Goal: Task Accomplishment & Management: Use online tool/utility

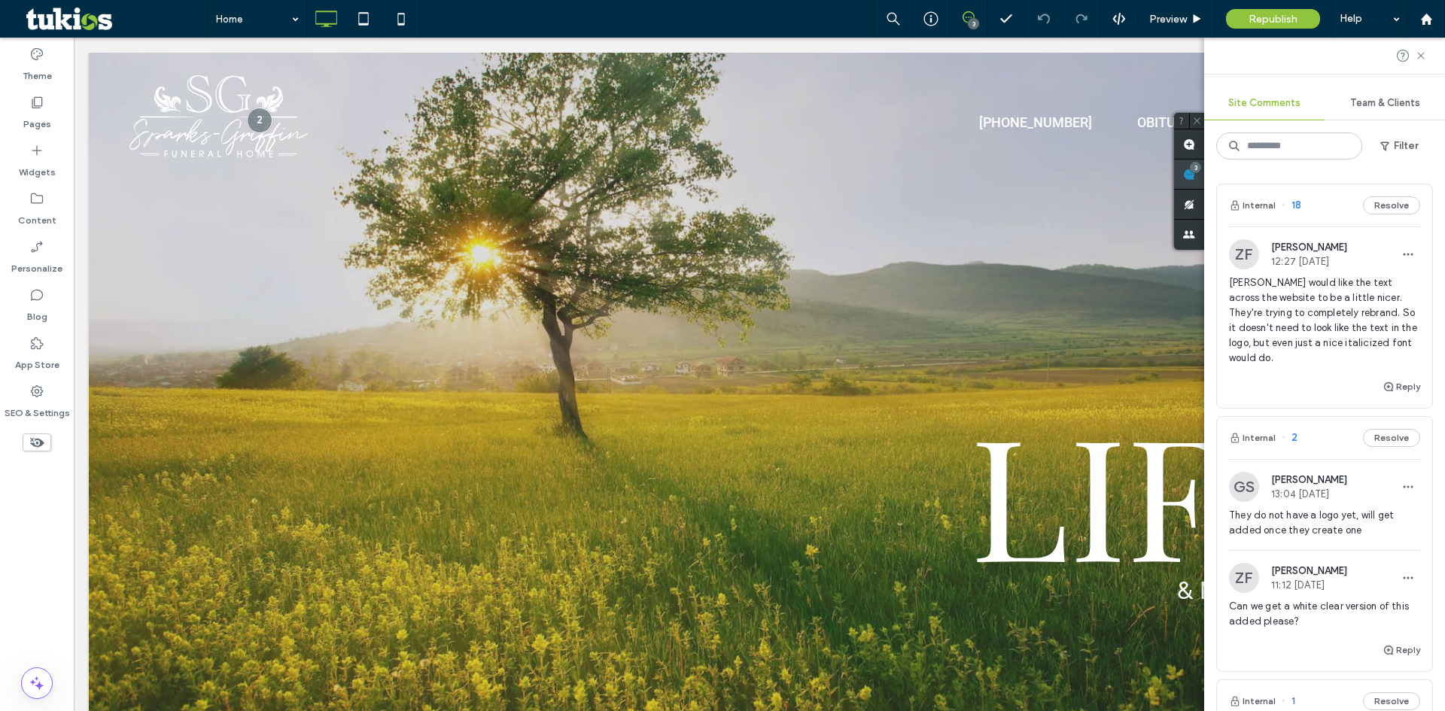
click at [1204, 172] on div "3" at bounding box center [1189, 175] width 30 height 30
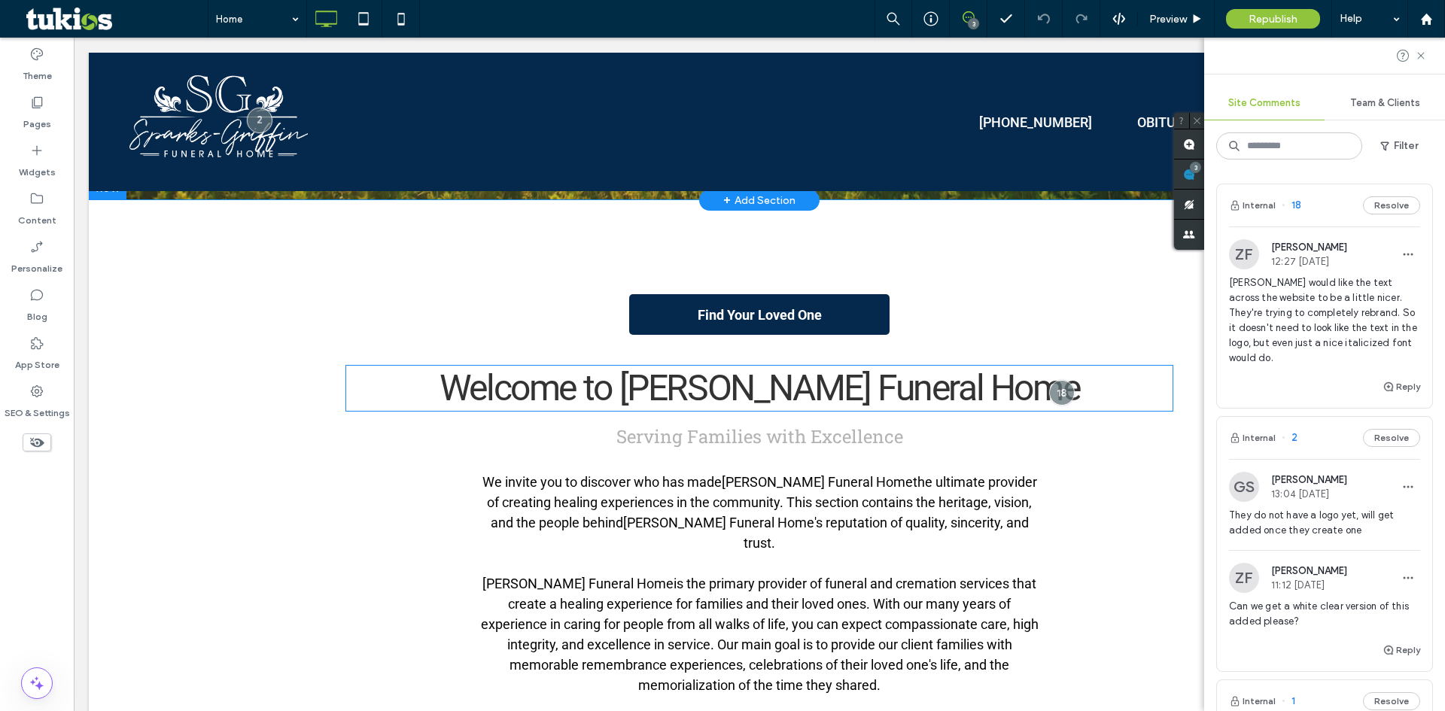
scroll to position [527, 0]
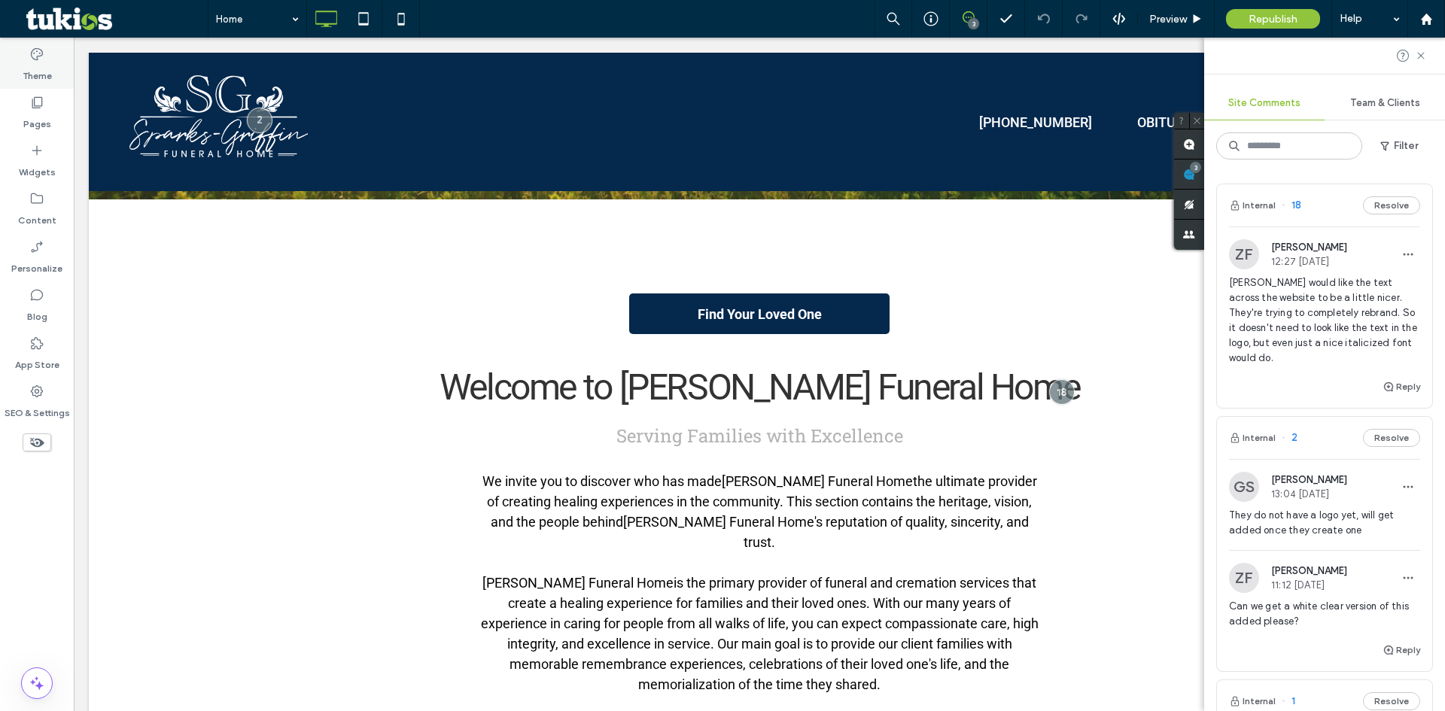
click at [28, 75] on label "Theme" at bounding box center [37, 72] width 29 height 21
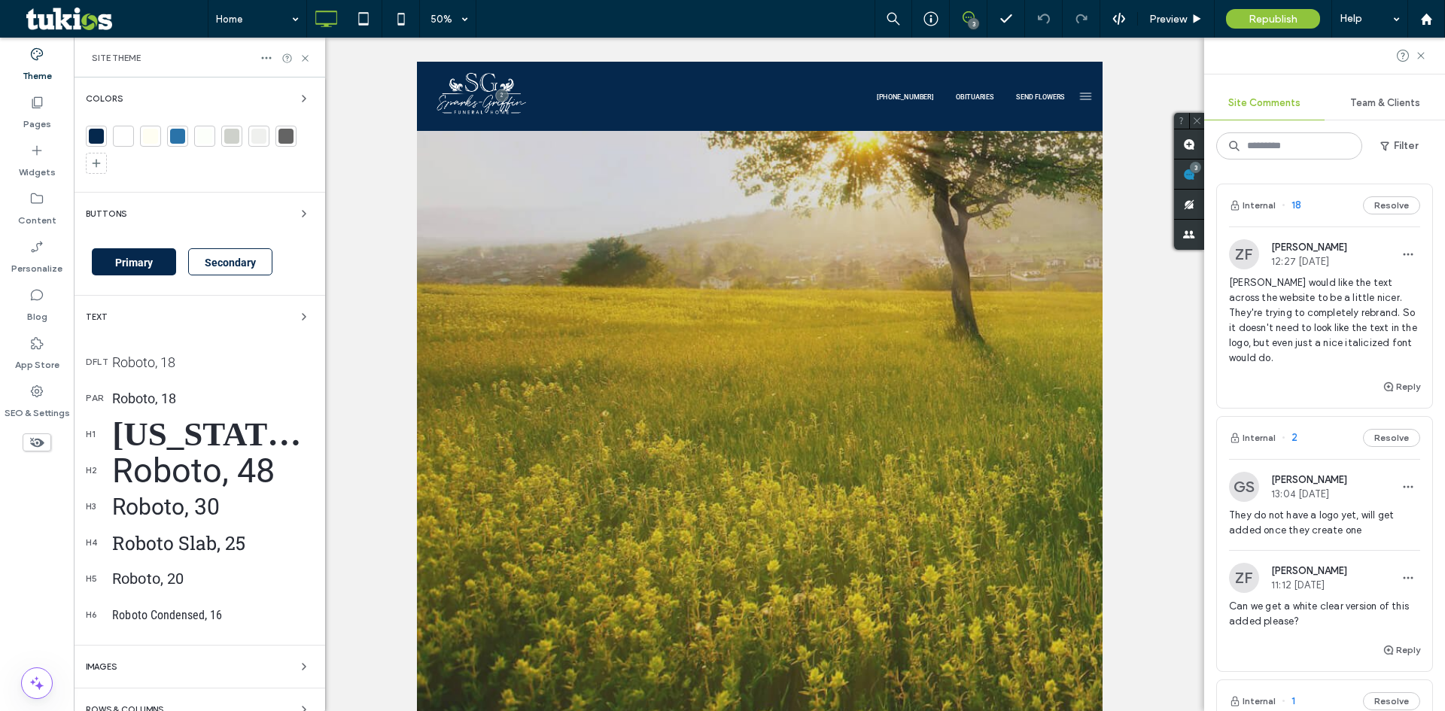
click at [246, 358] on div "Roboto, 18" at bounding box center [212, 363] width 201 height 16
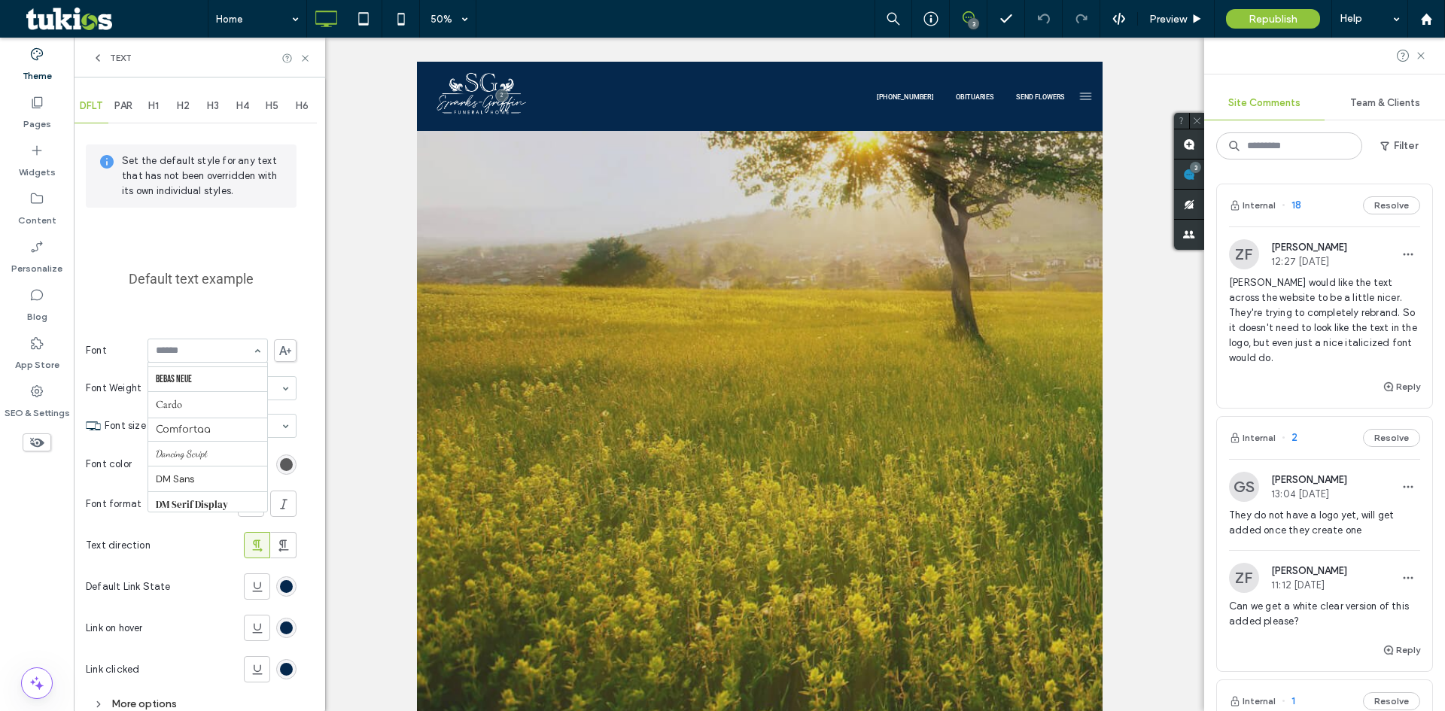
scroll to position [226, 0]
click at [201, 343] on div at bounding box center [207, 351] width 119 height 23
click at [216, 349] on input at bounding box center [204, 351] width 96 height 11
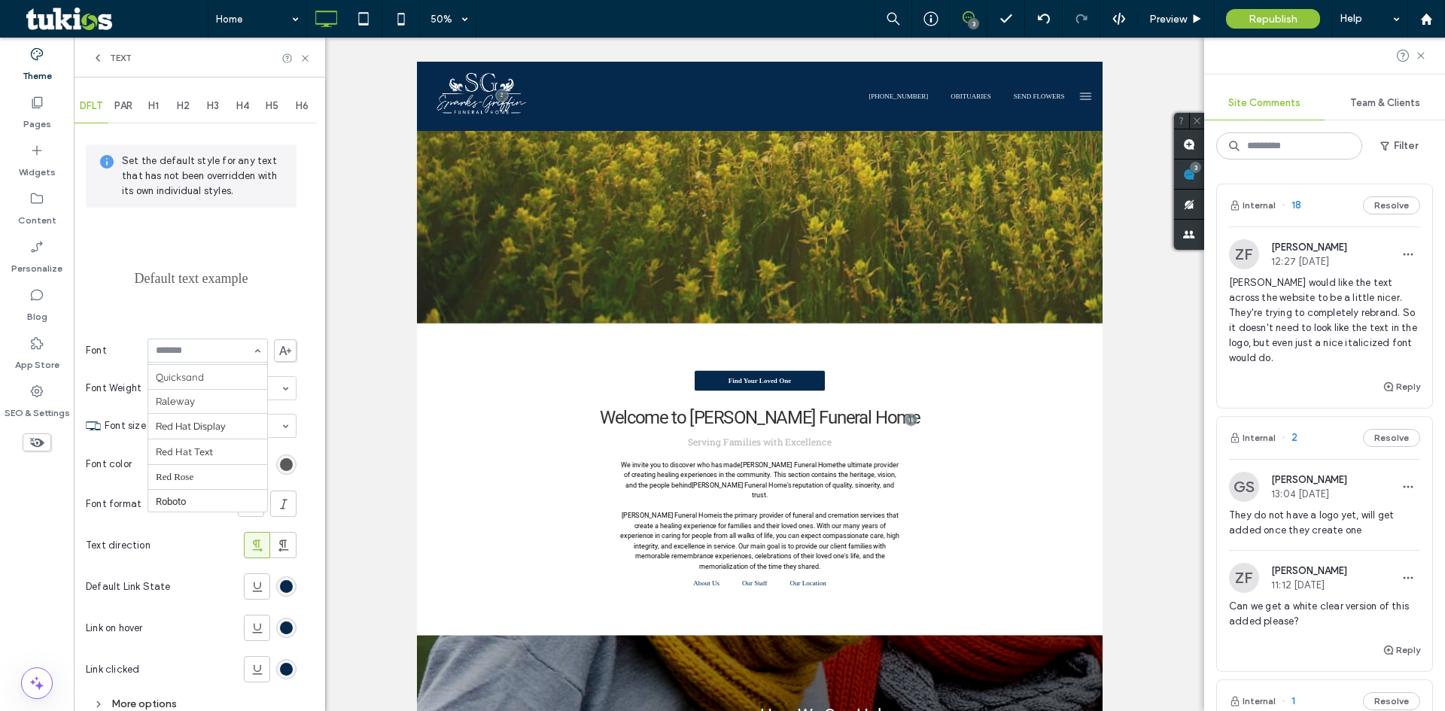
scroll to position [1356, 0]
click at [151, 105] on span "H1" at bounding box center [153, 106] width 11 height 12
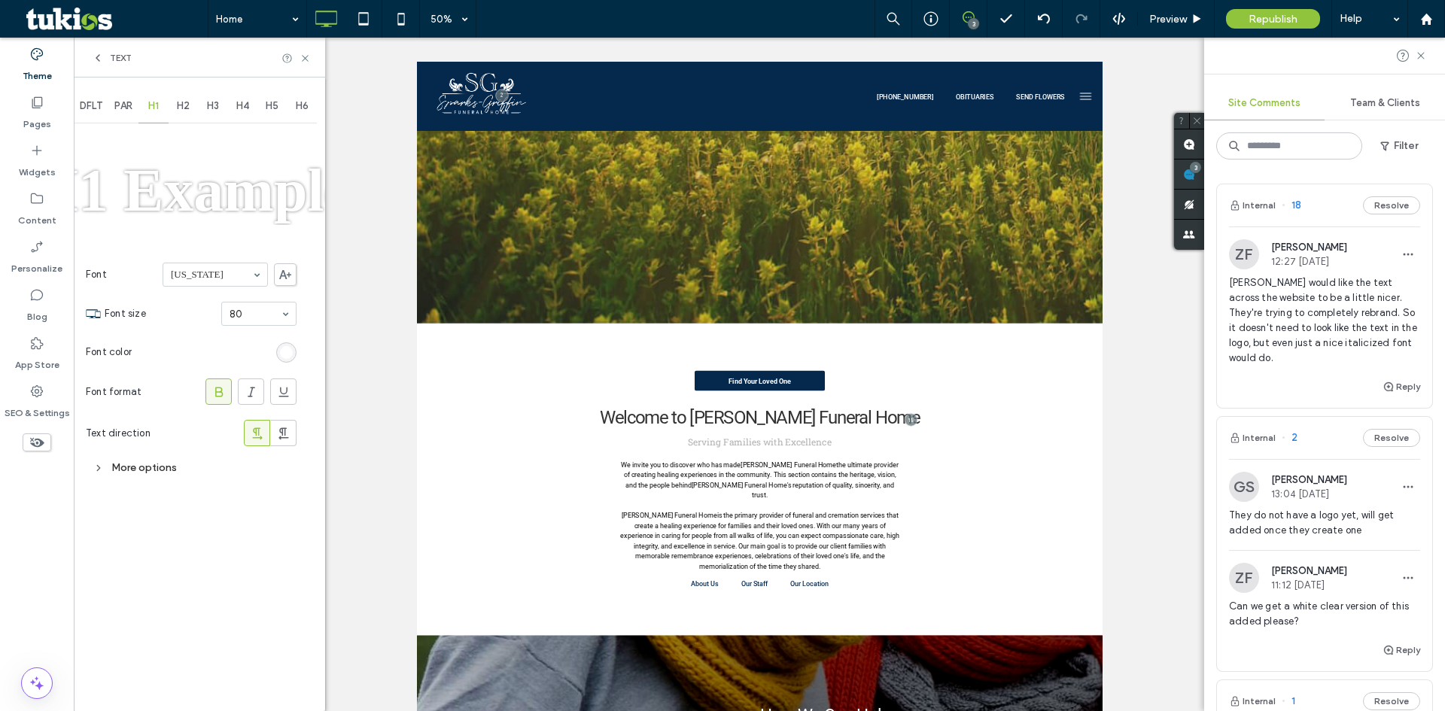
click at [191, 109] on div "H2" at bounding box center [184, 106] width 30 height 33
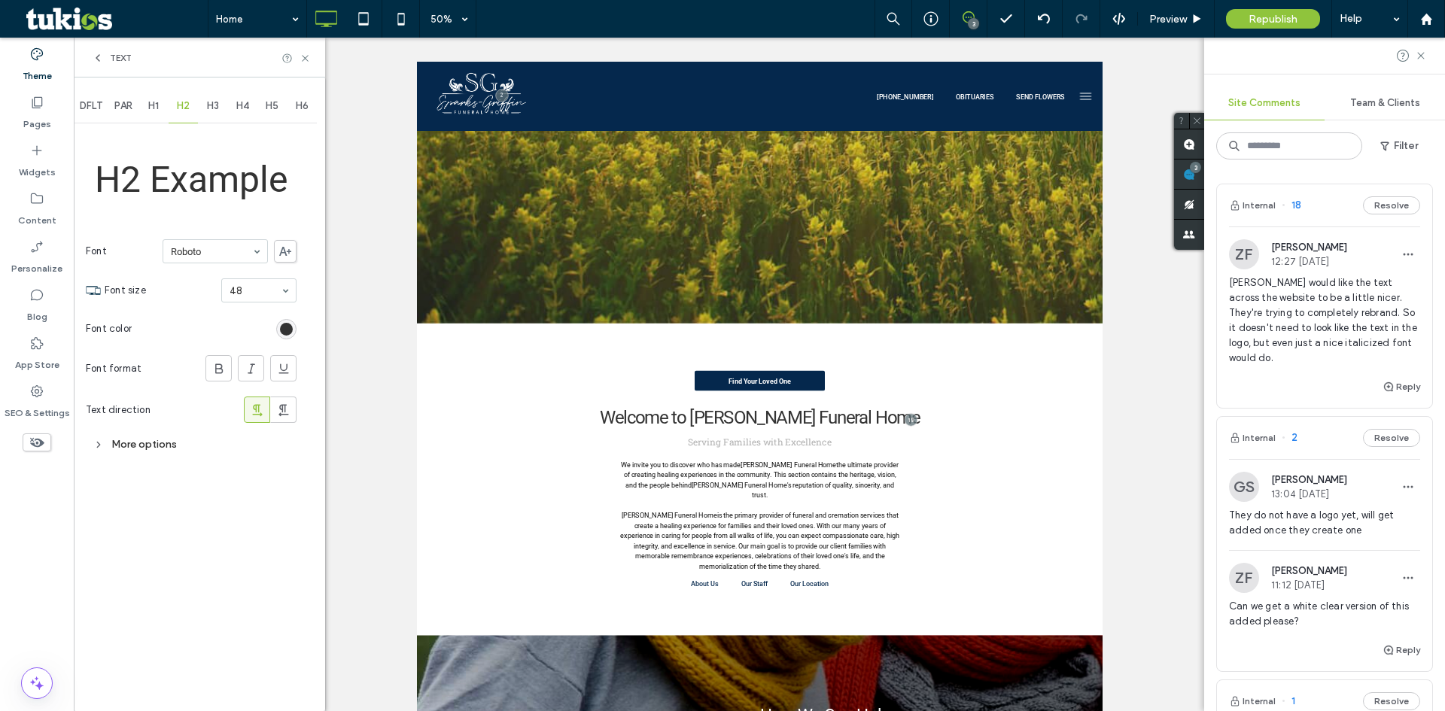
click at [132, 110] on span "PAR" at bounding box center [123, 106] width 18 height 12
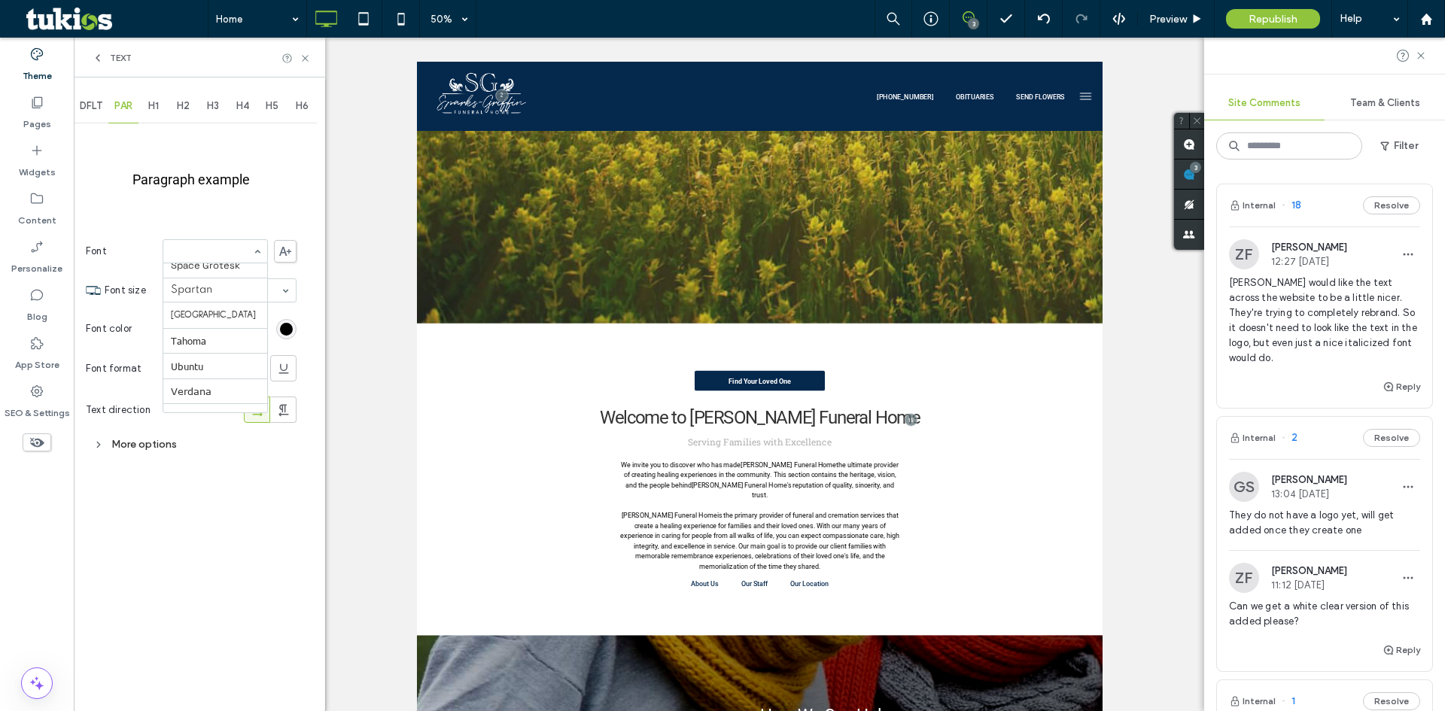
scroll to position [1678, 0]
click at [288, 249] on icon at bounding box center [285, 251] width 12 height 9
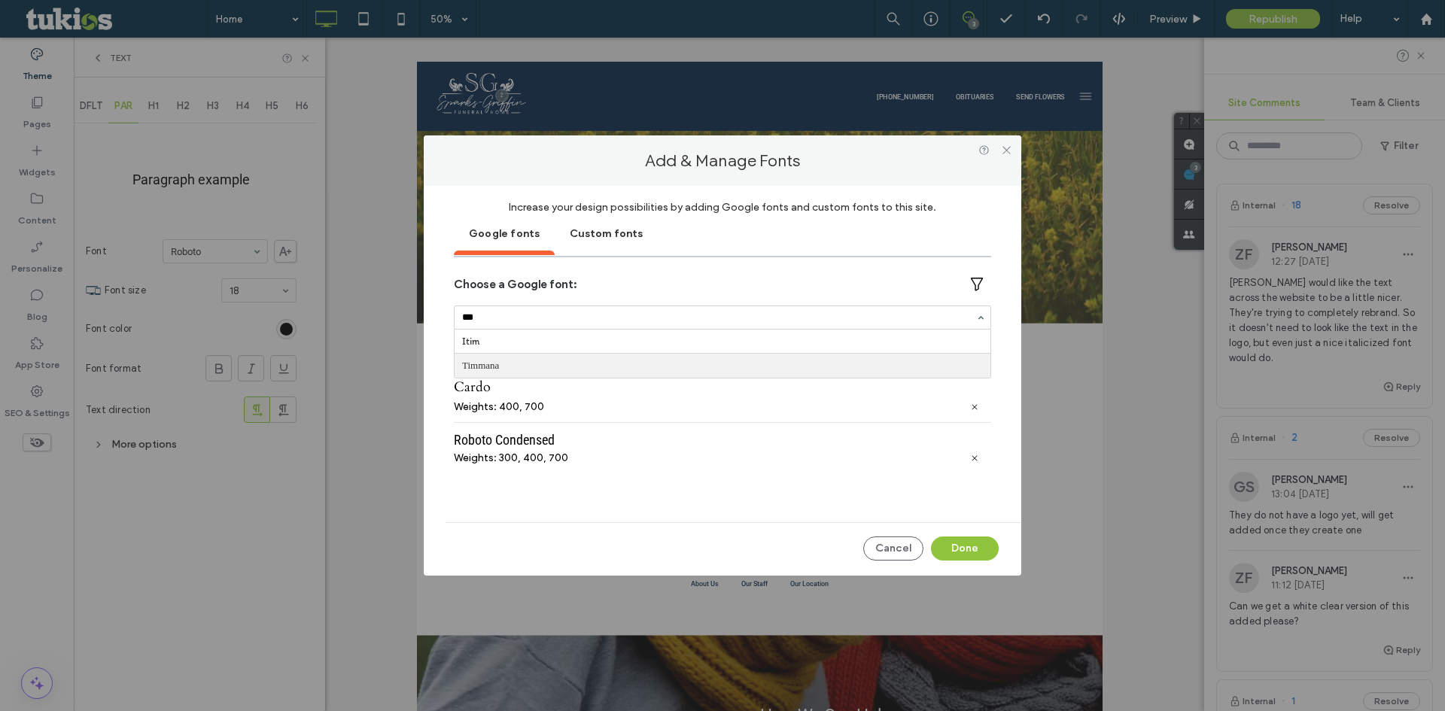
scroll to position [0, 0]
type input "*"
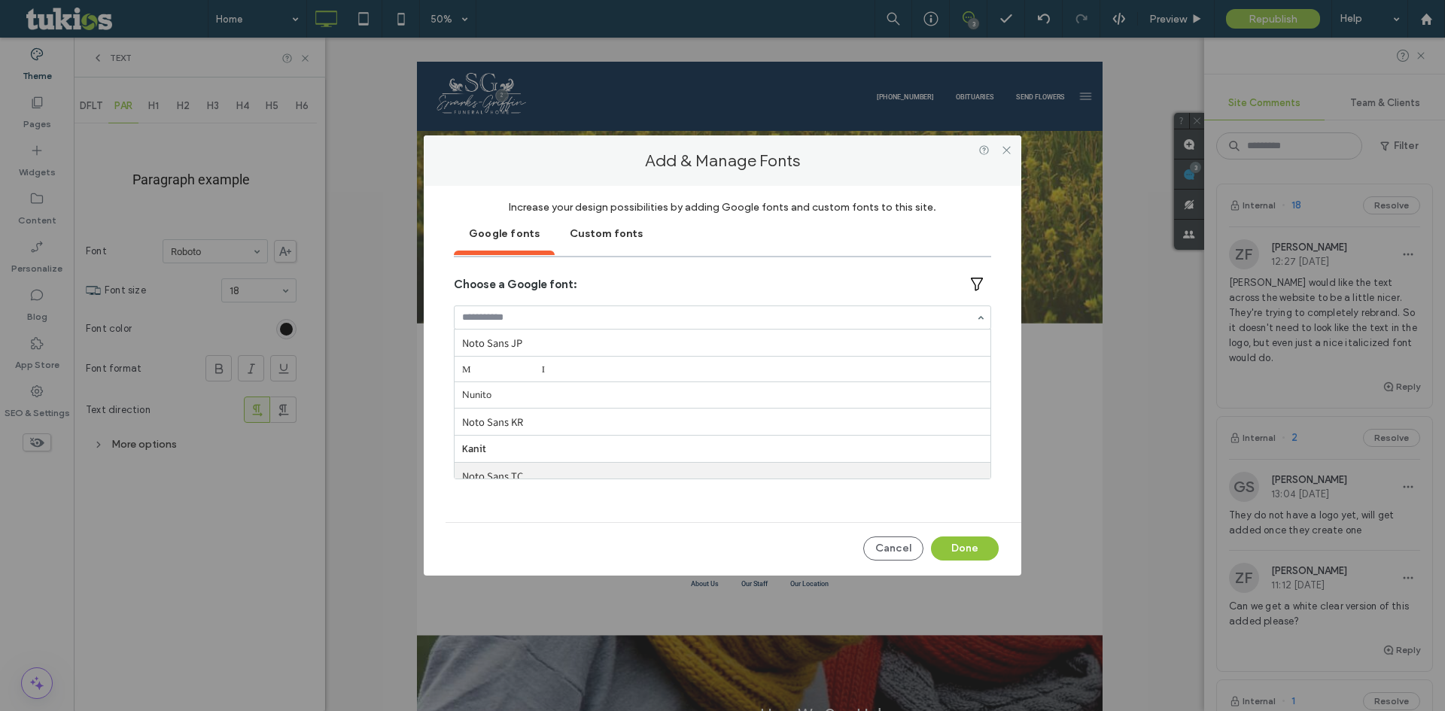
click at [622, 541] on div "Cancel Done" at bounding box center [722, 541] width 553 height 39
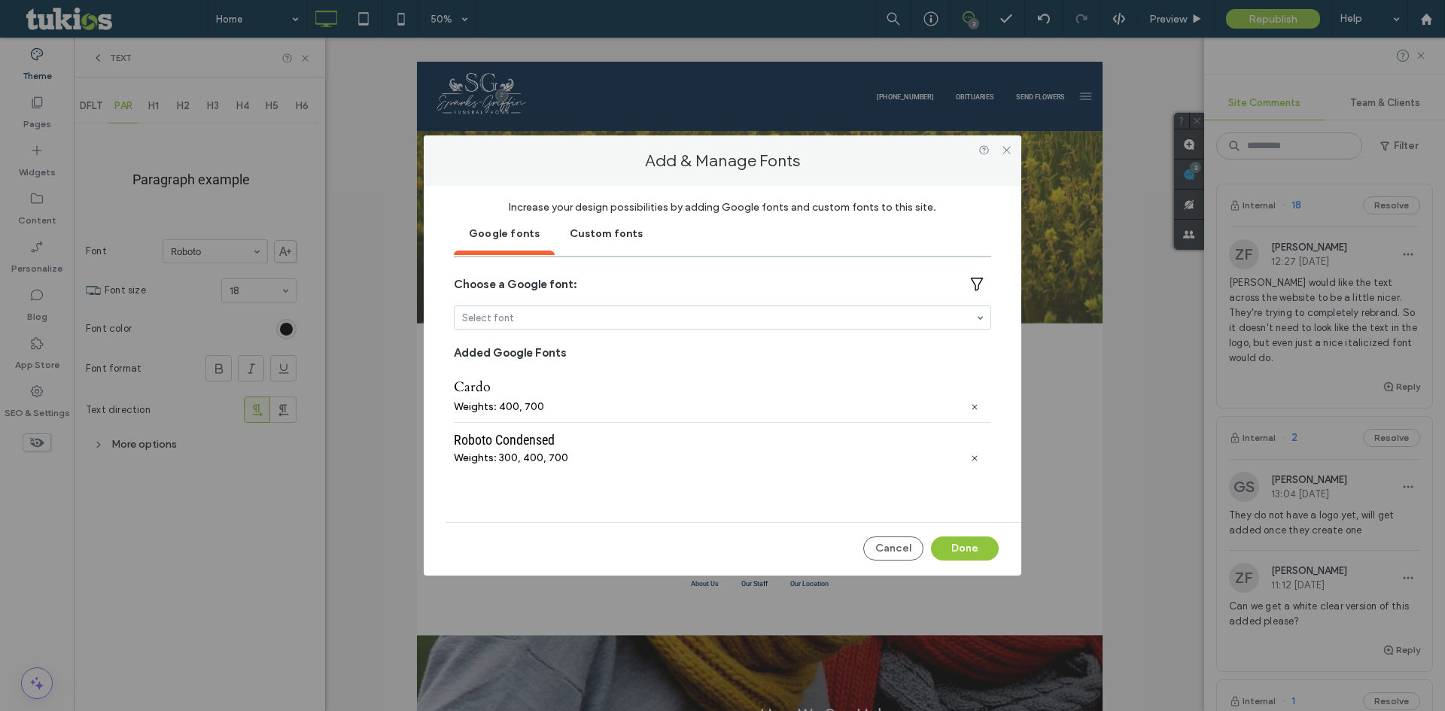
click at [483, 392] on div "Cardo" at bounding box center [722, 387] width 537 height 19
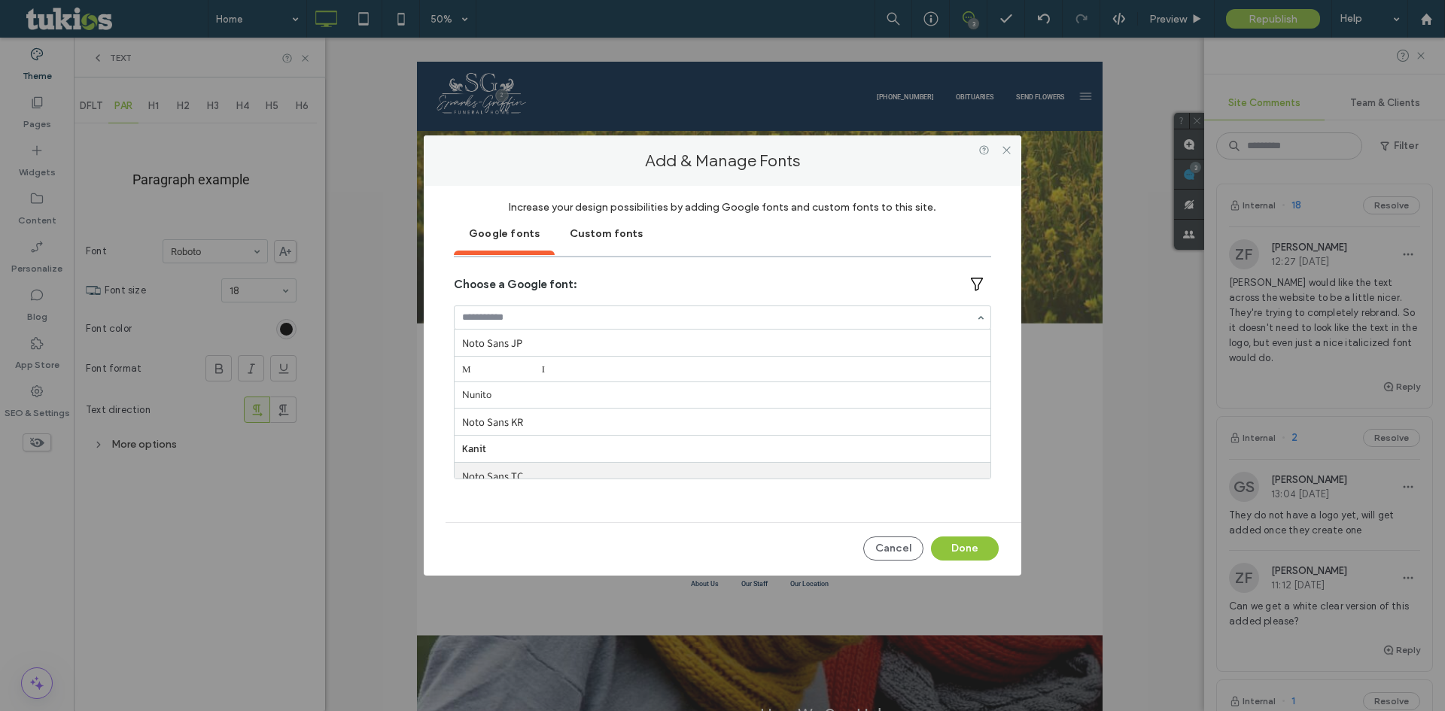
scroll to position [126, 0]
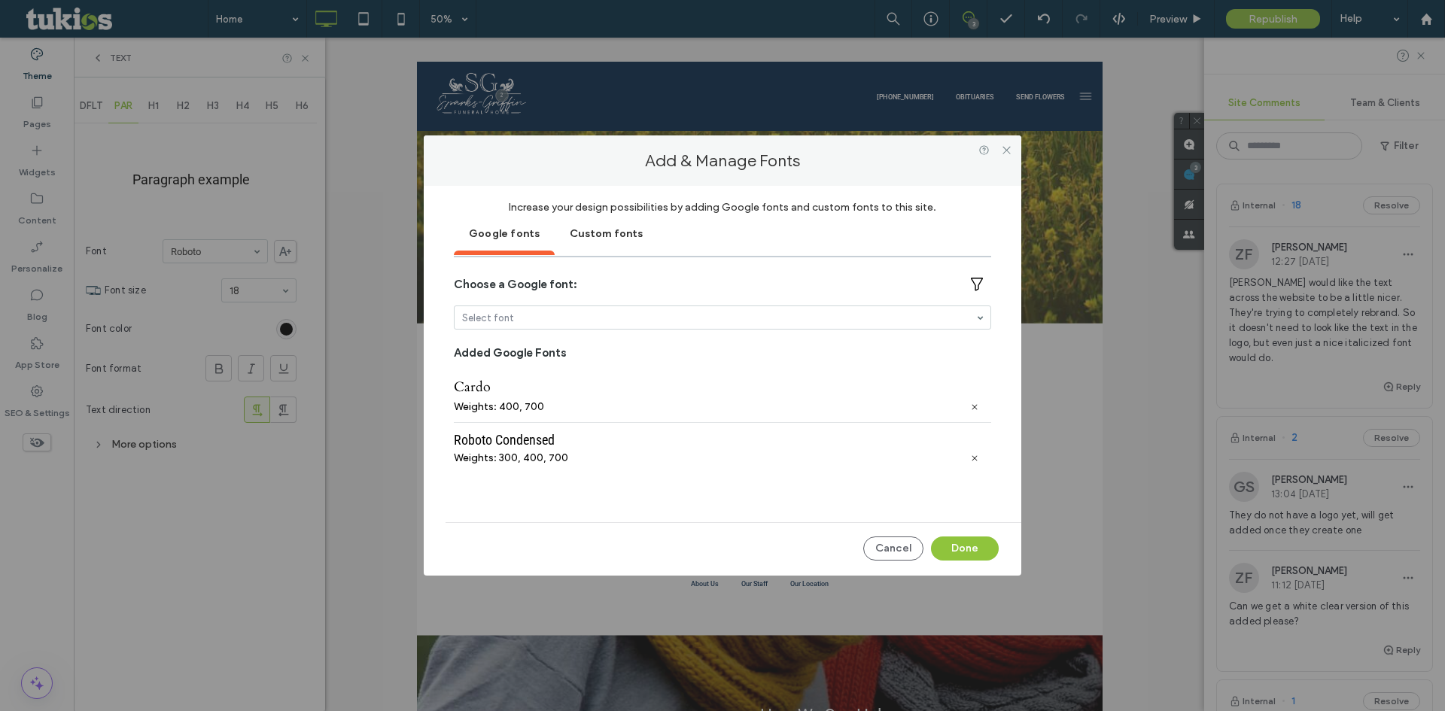
click at [551, 321] on input at bounding box center [718, 317] width 513 height 11
type input "****"
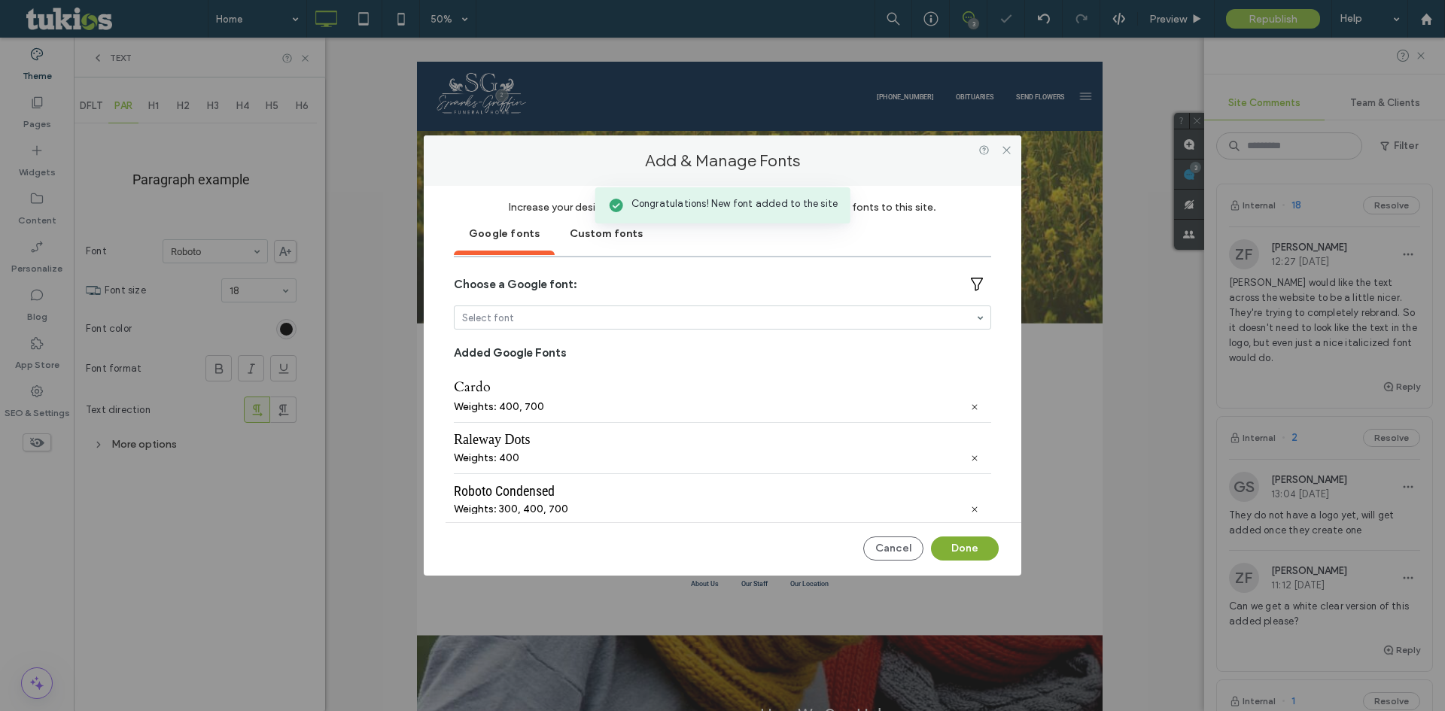
click at [967, 547] on button "Done" at bounding box center [965, 549] width 68 height 24
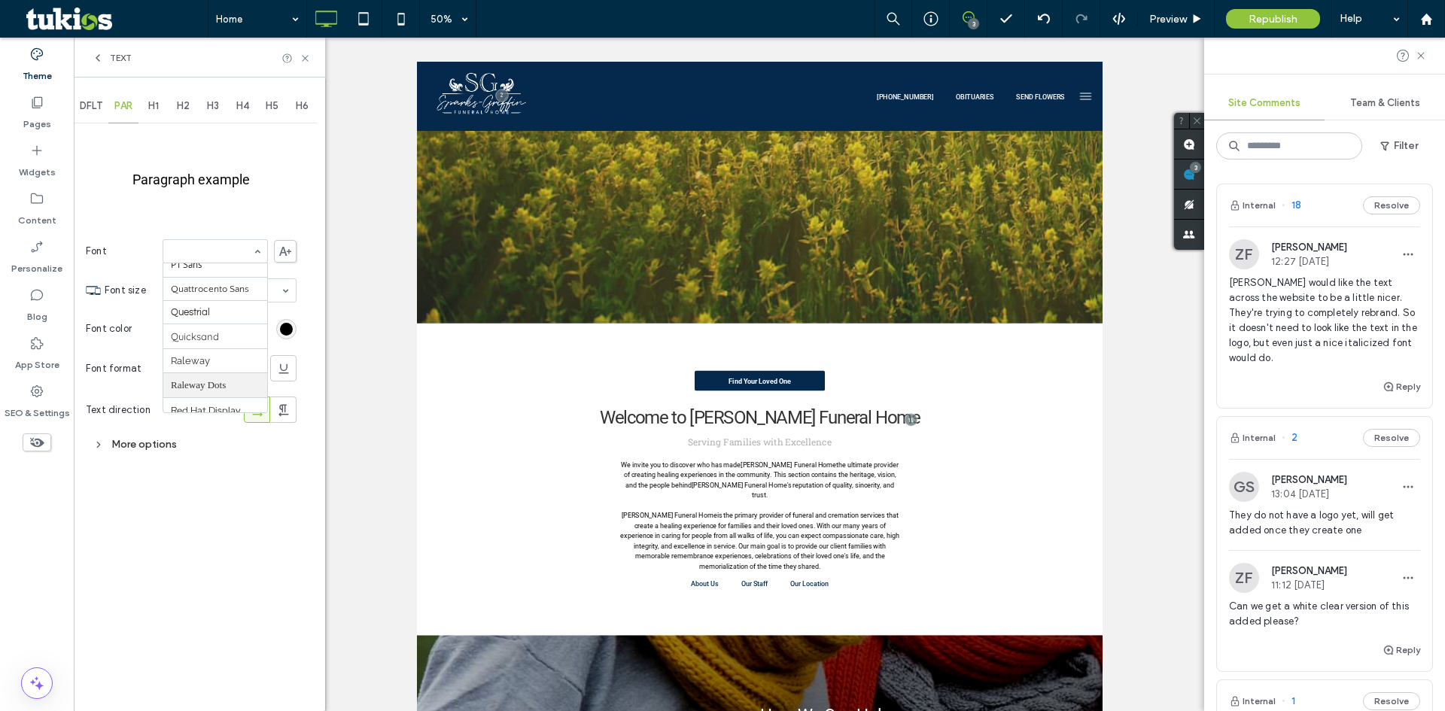
scroll to position [1241, 0]
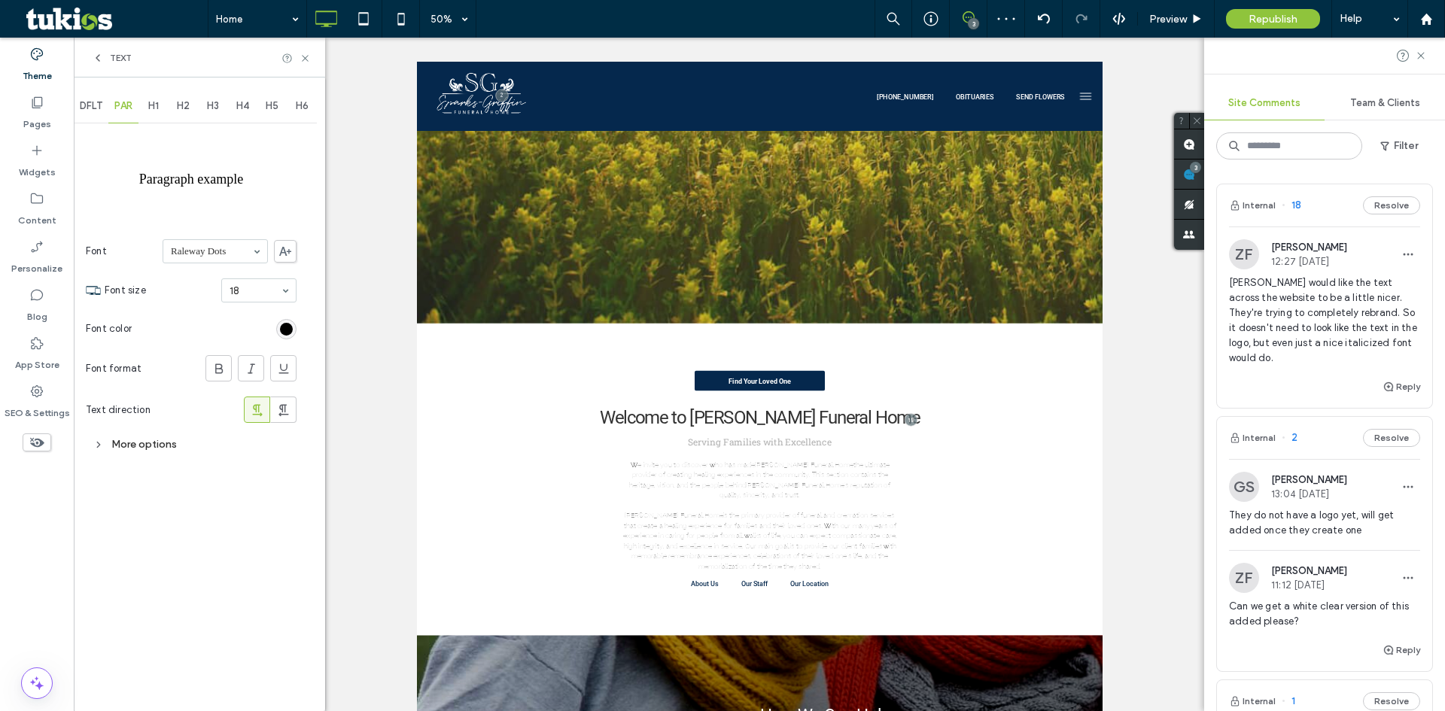
click at [227, 263] on div "Raleway Dots" at bounding box center [215, 251] width 105 height 24
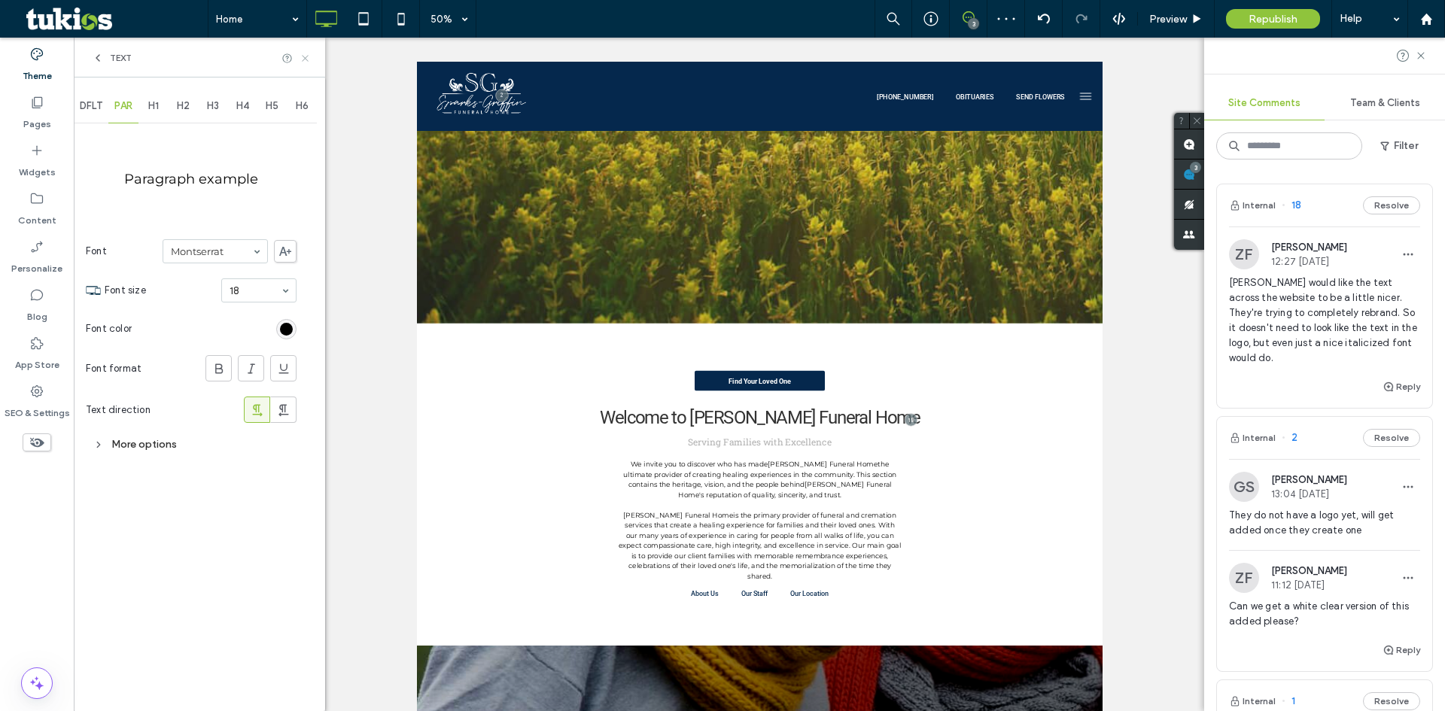
click at [306, 62] on icon at bounding box center [305, 58] width 11 height 11
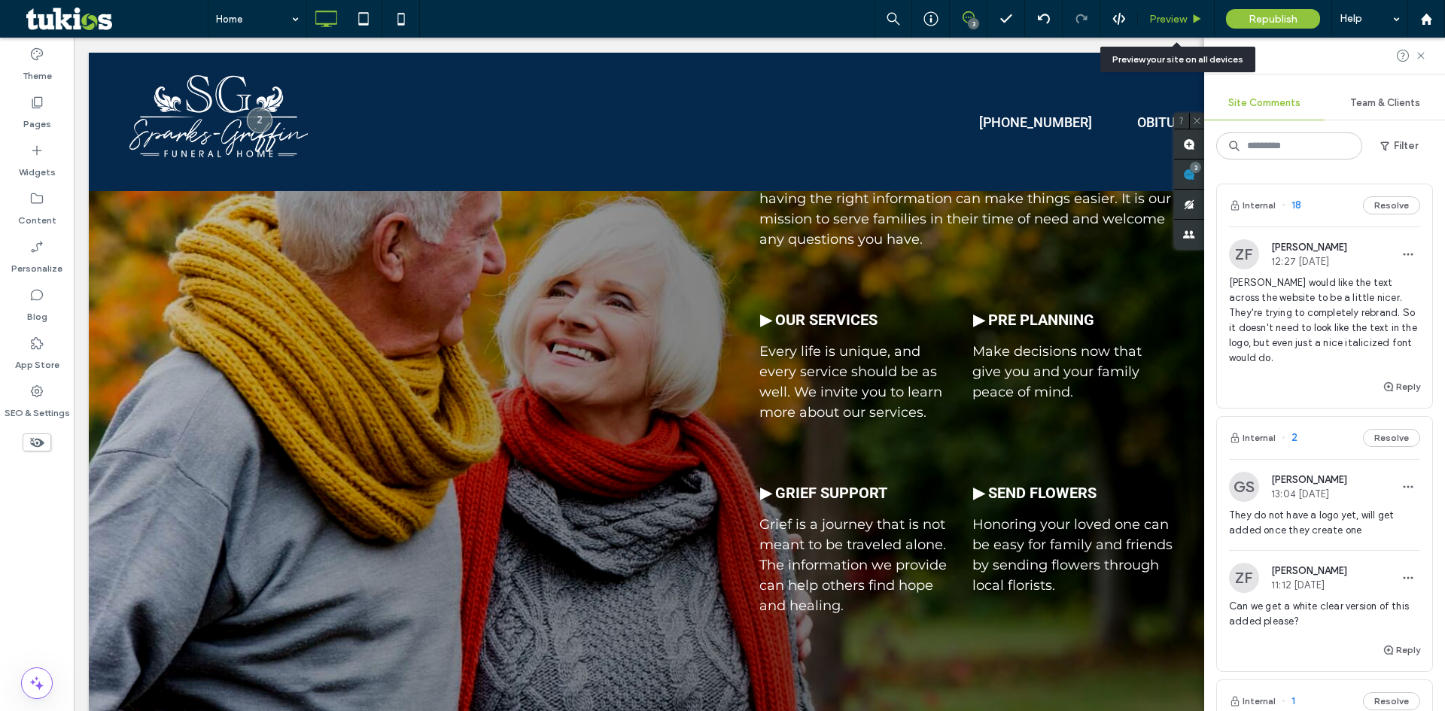
click at [1177, 17] on span "Preview" at bounding box center [1169, 19] width 38 height 13
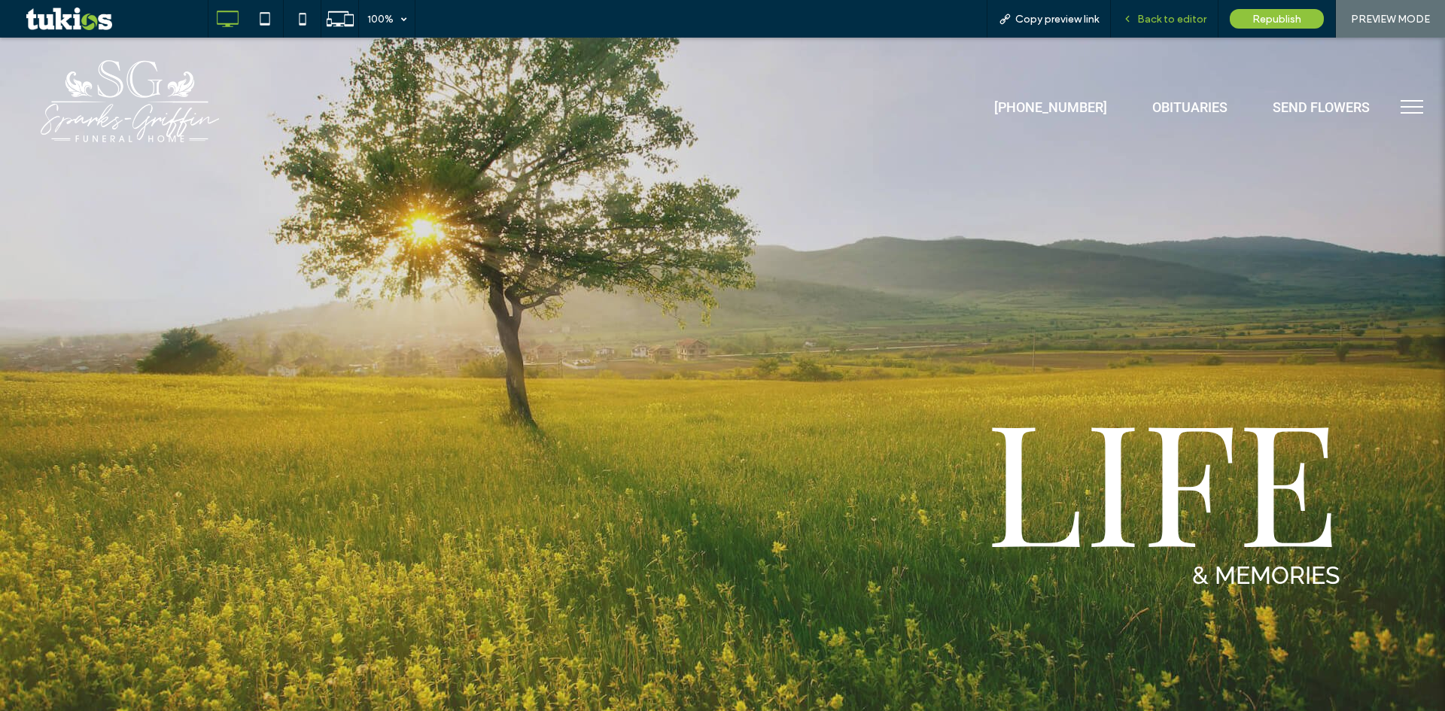
click at [1176, 20] on span "Back to editor" at bounding box center [1171, 19] width 69 height 13
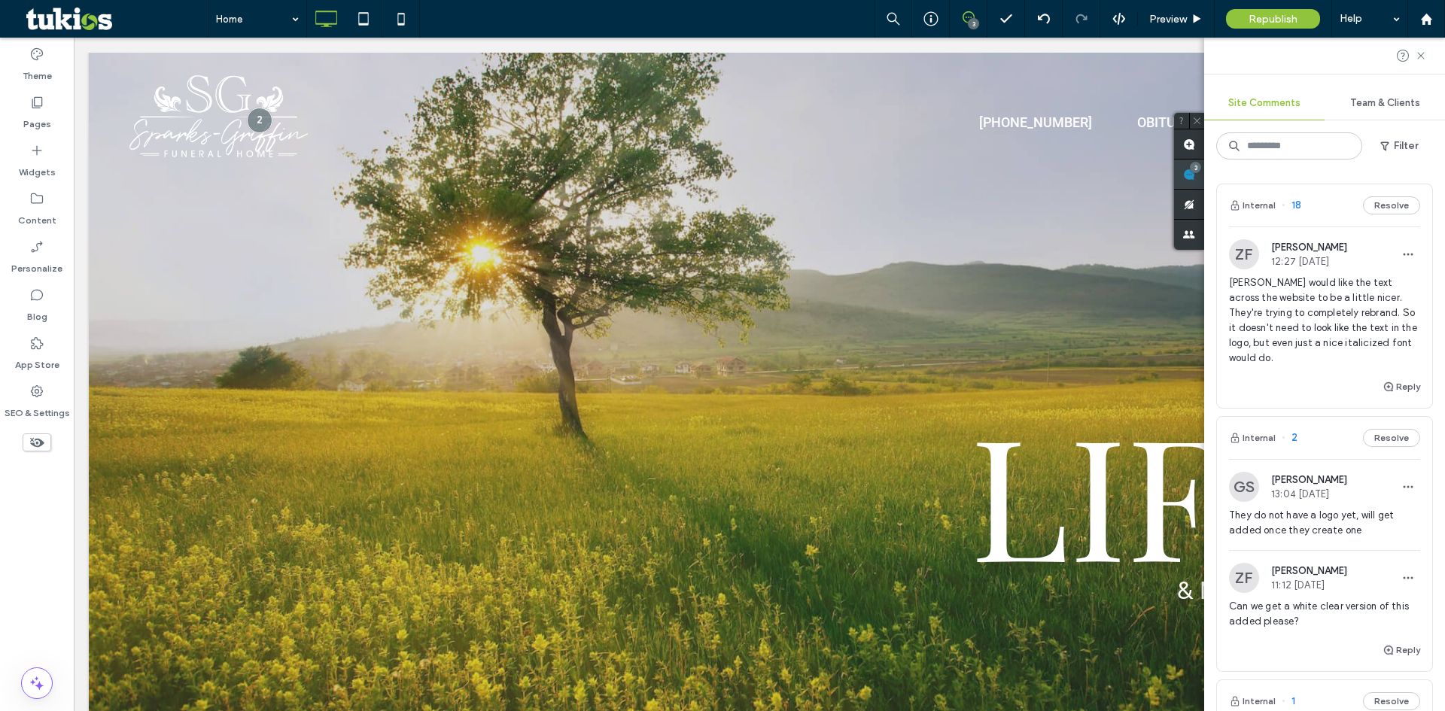
click at [1195, 177] on use at bounding box center [1189, 175] width 12 height 12
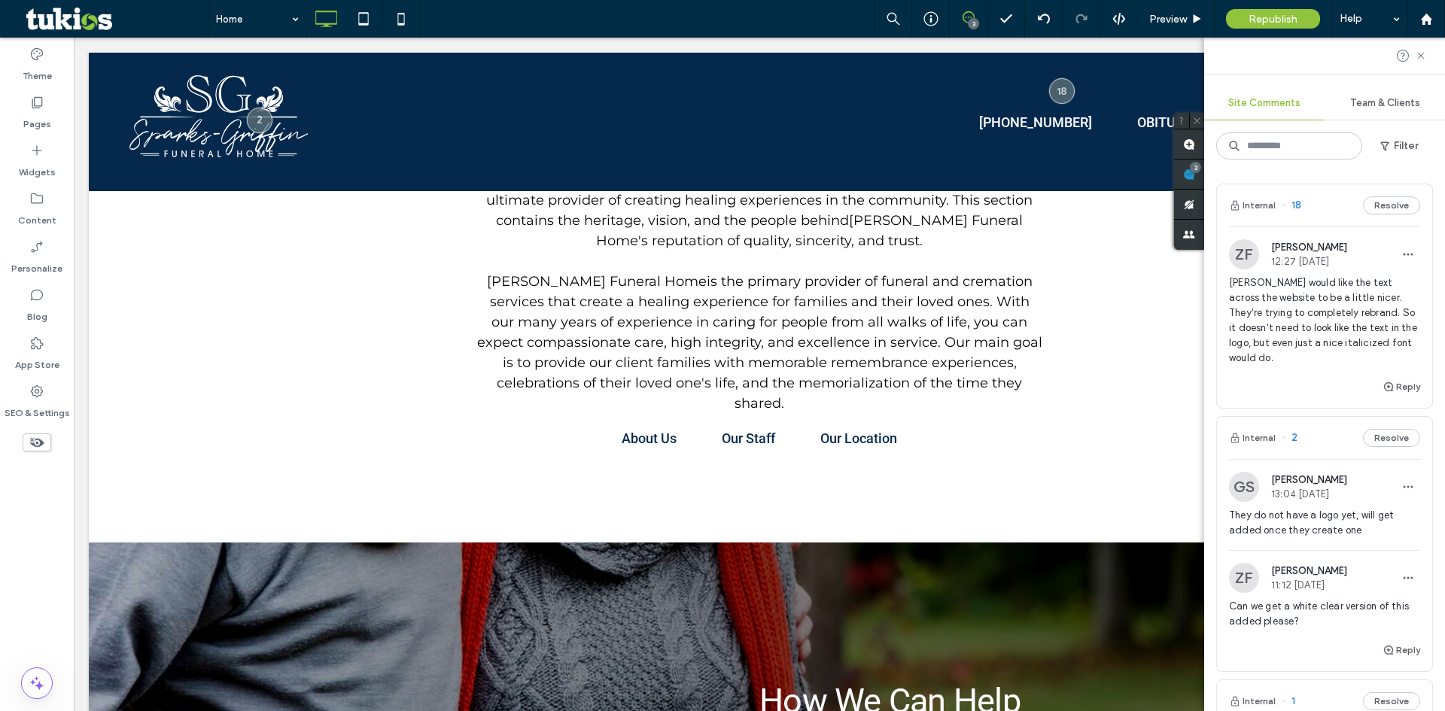
scroll to position [753, 0]
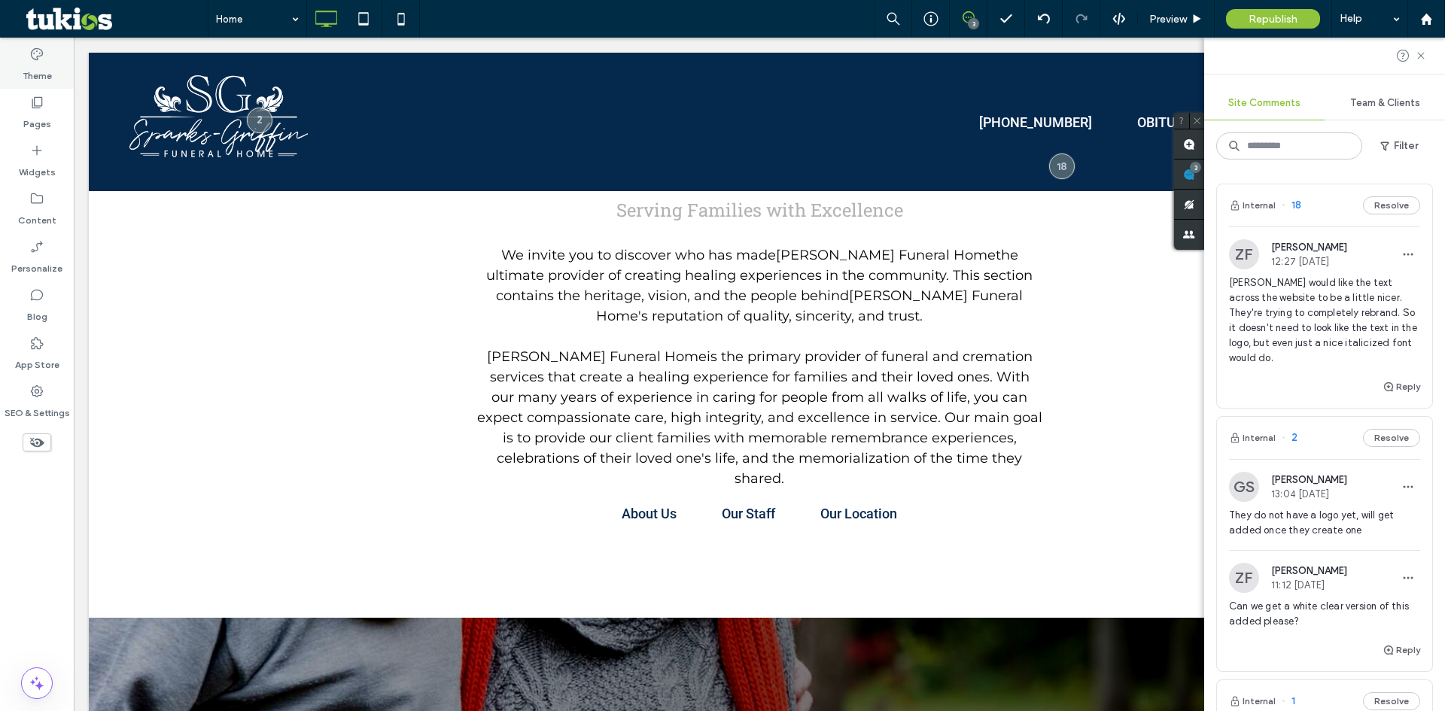
click at [46, 76] on label "Theme" at bounding box center [37, 72] width 29 height 21
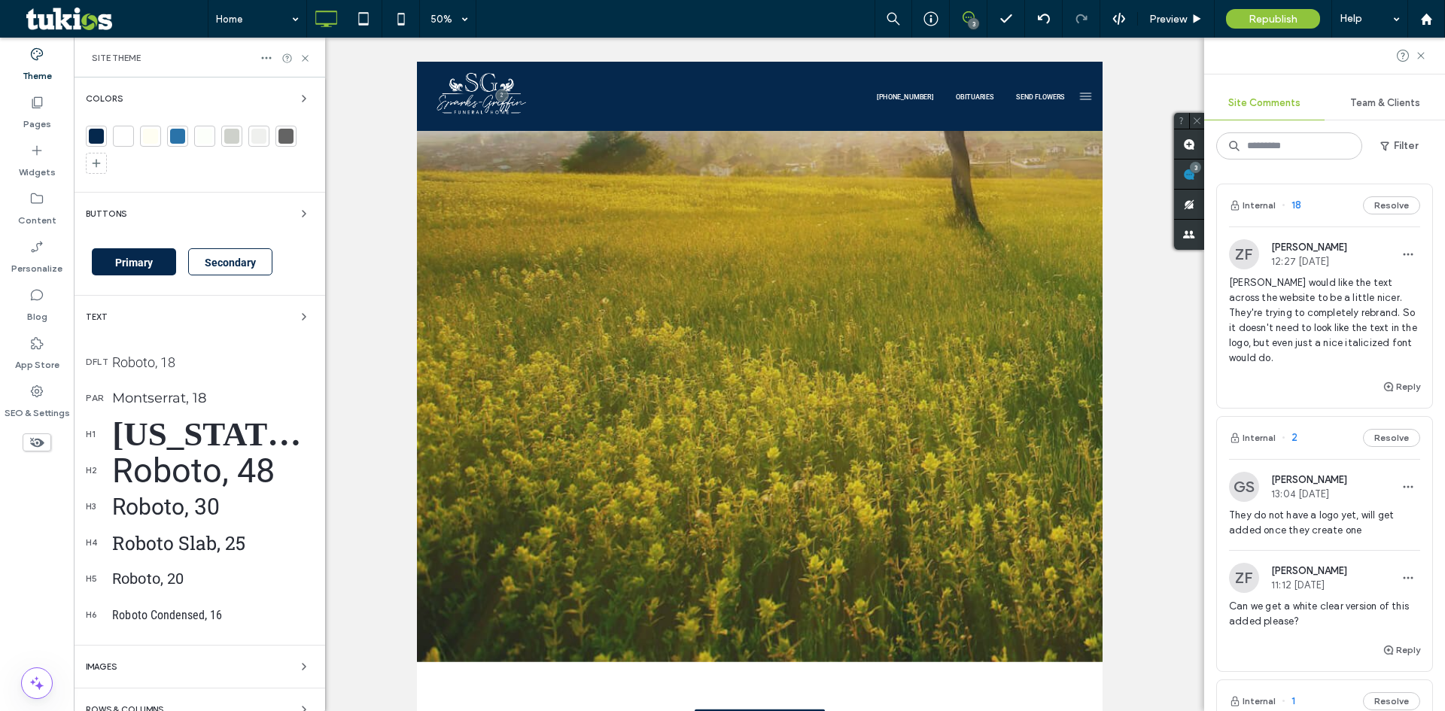
click at [169, 394] on div "Montserrat, 18" at bounding box center [212, 398] width 201 height 17
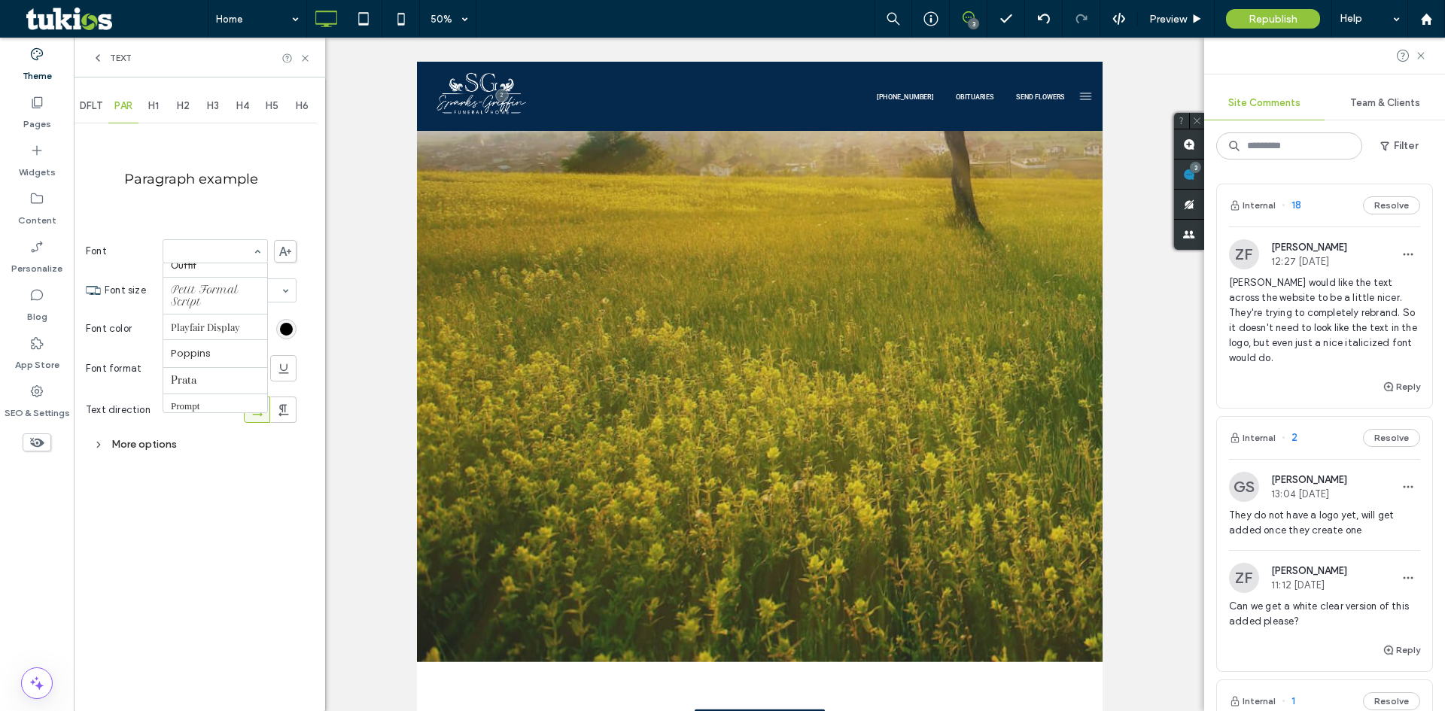
scroll to position [1073, 0]
click at [306, 57] on use at bounding box center [305, 58] width 6 height 6
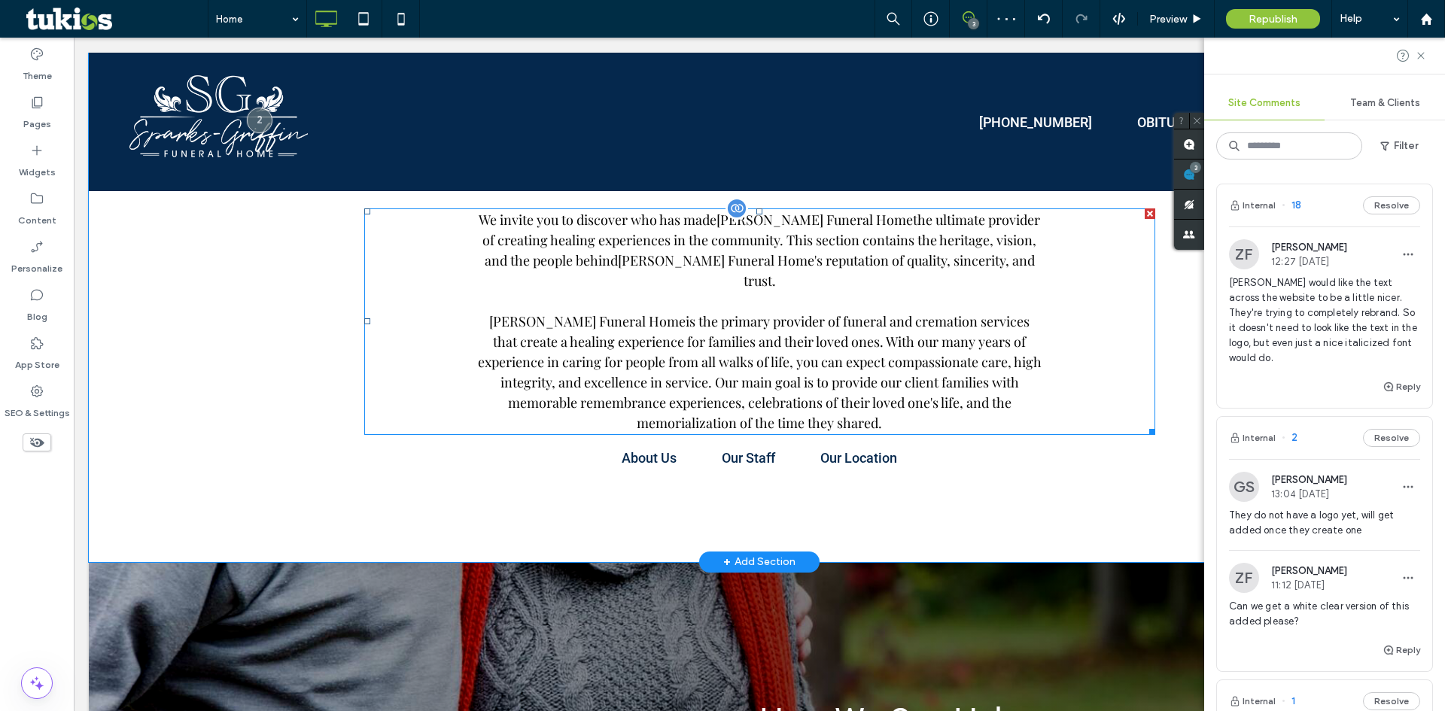
scroll to position [678, 0]
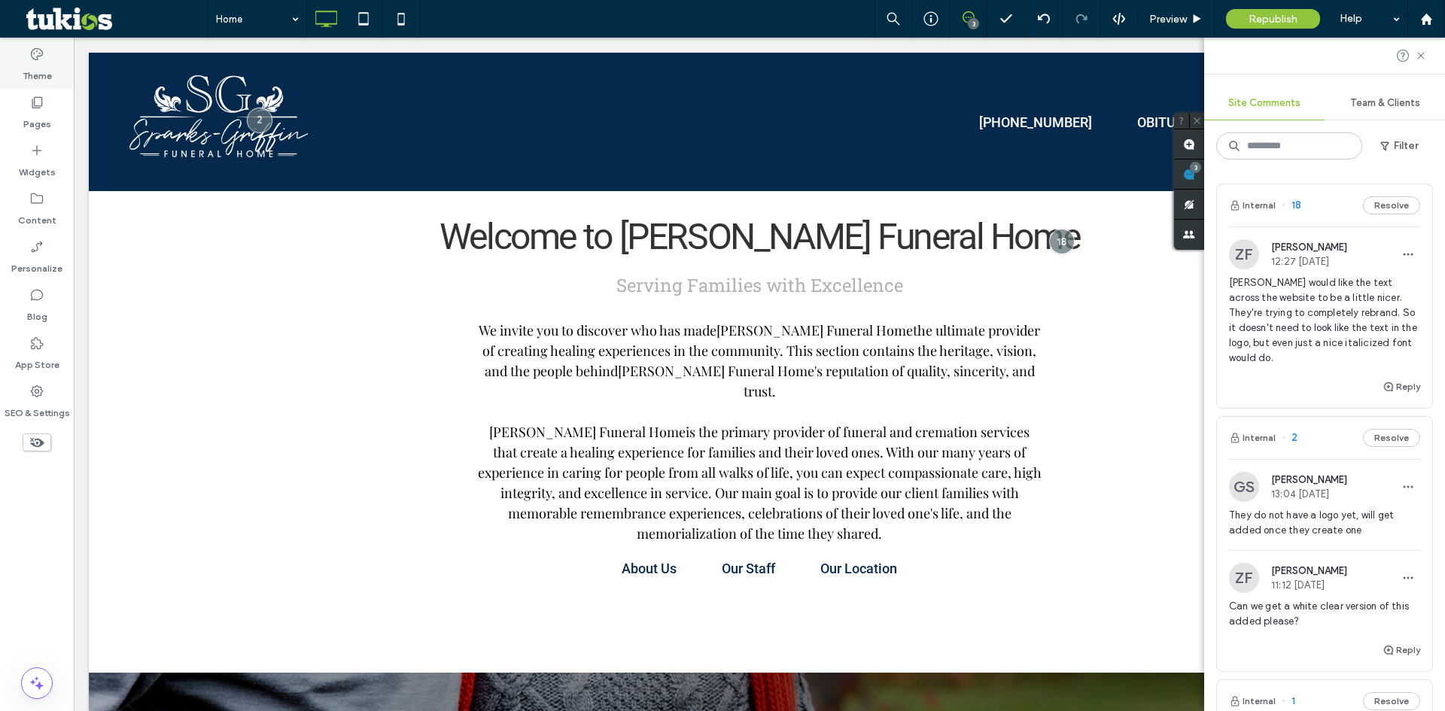
click at [30, 53] on icon at bounding box center [36, 54] width 15 height 15
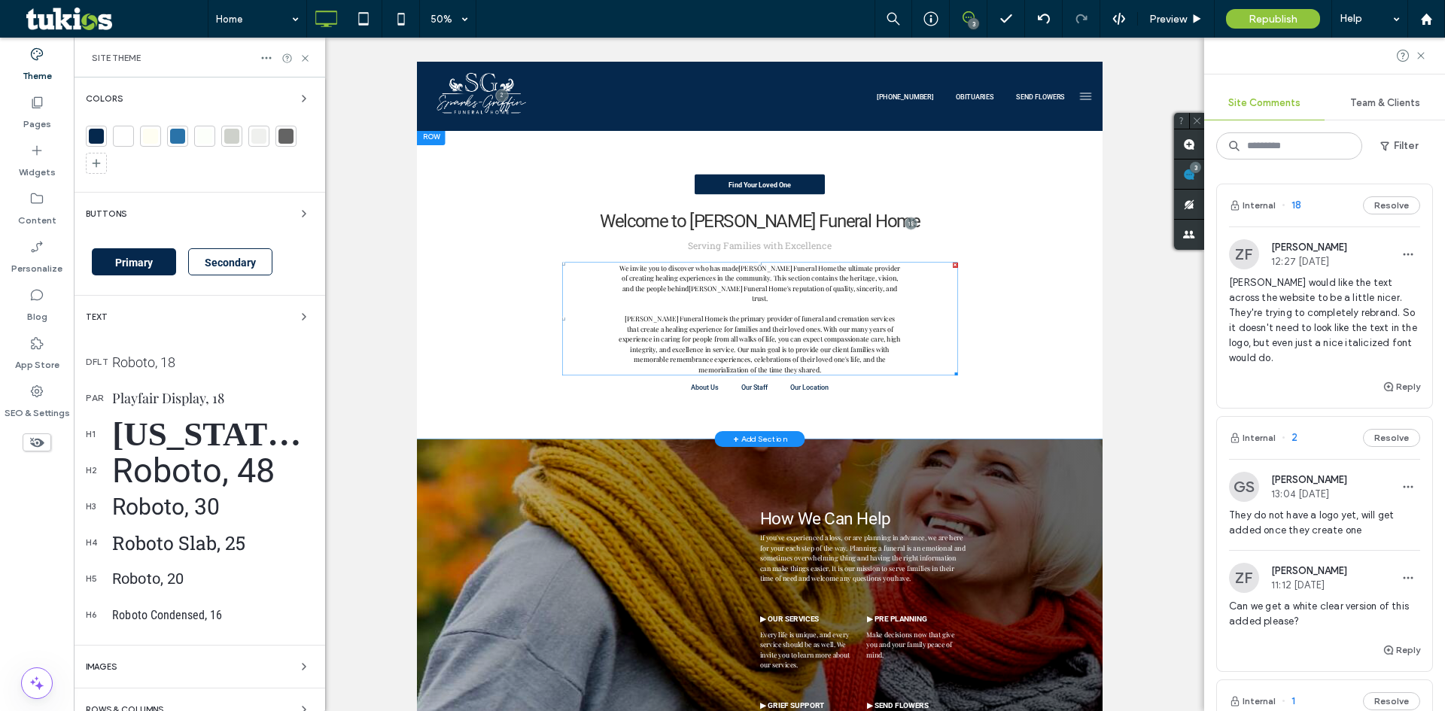
scroll to position [1807, 0]
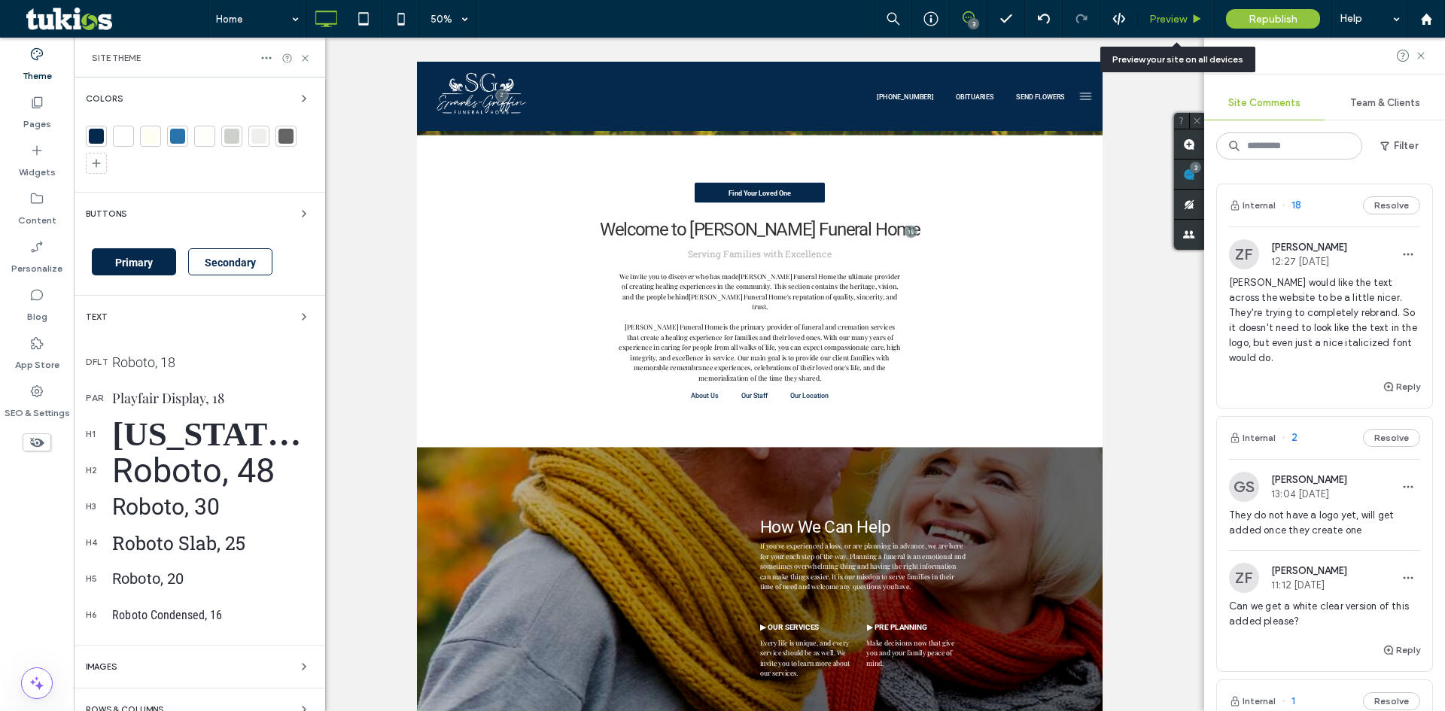
click at [1196, 18] on use at bounding box center [1198, 18] width 8 height 8
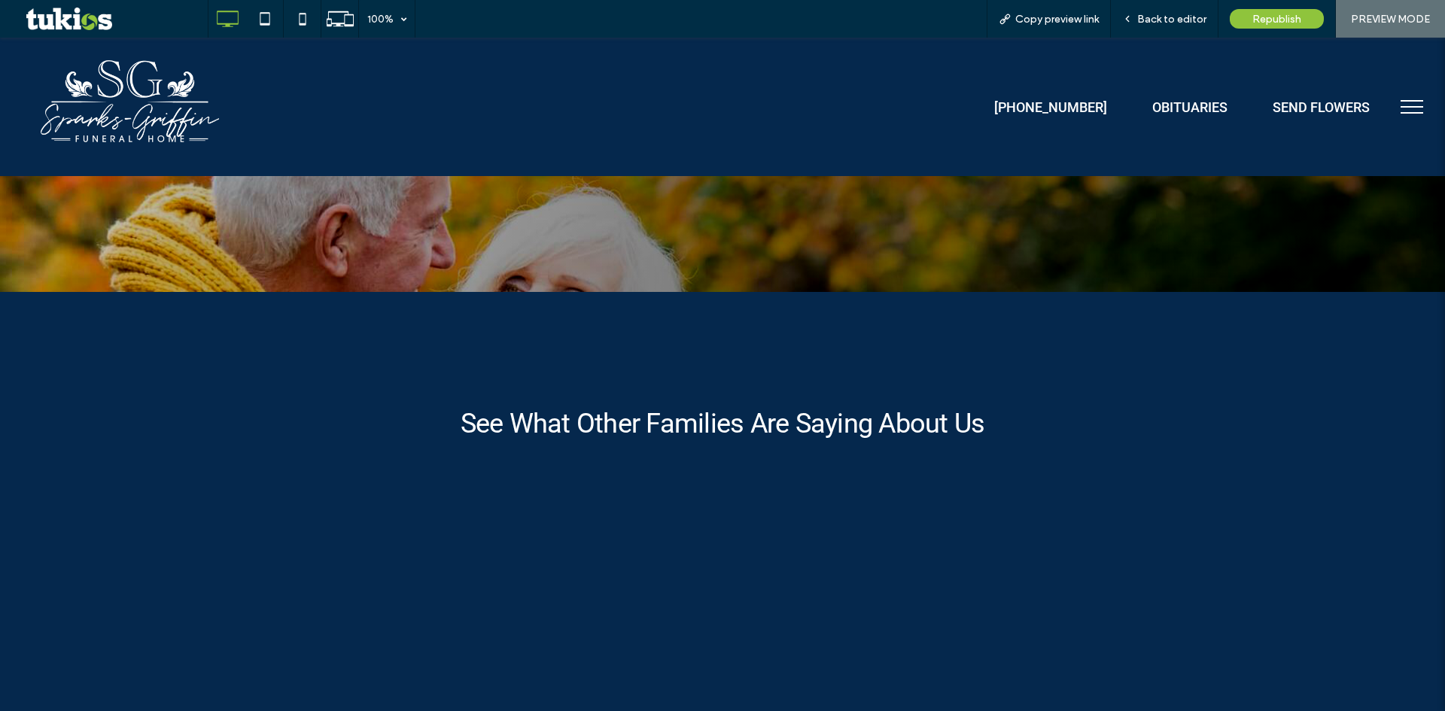
click at [1405, 102] on span "menu" at bounding box center [1412, 101] width 23 height 2
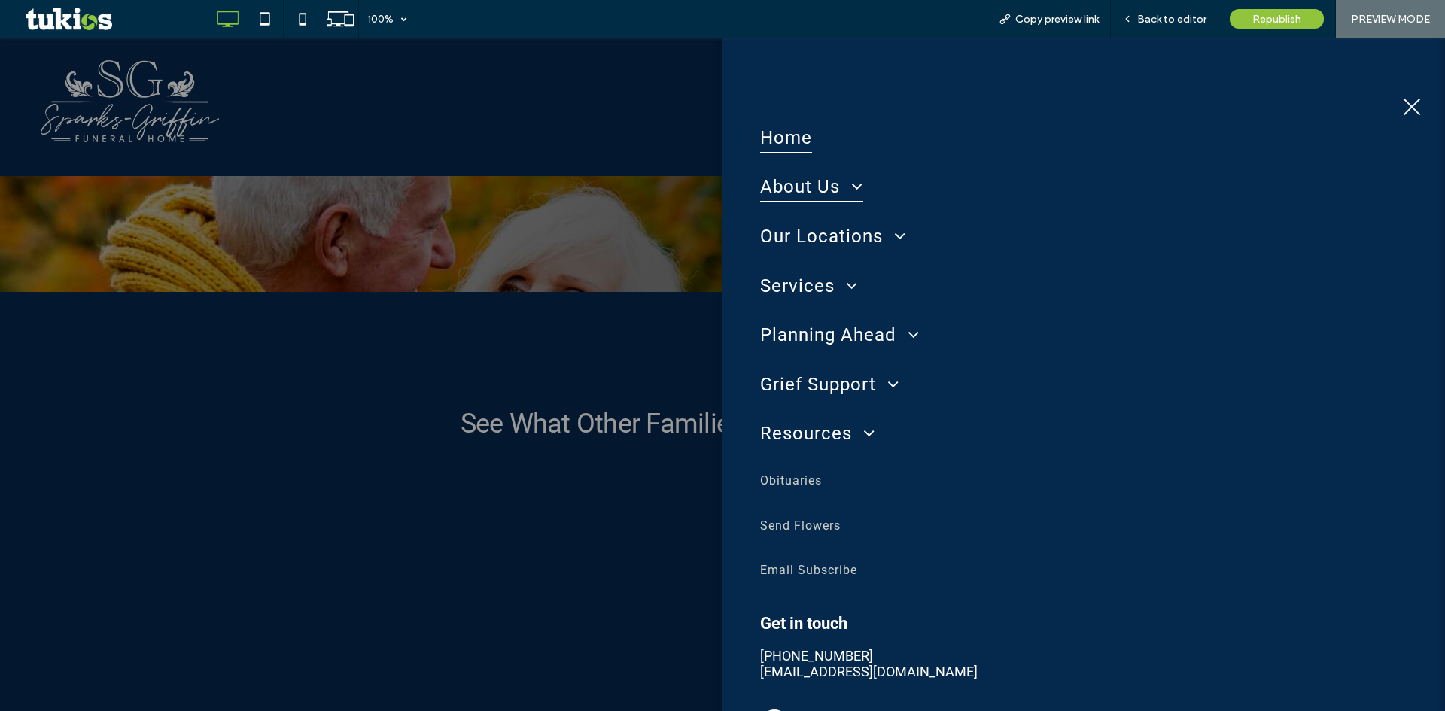
click at [829, 190] on span "About Us" at bounding box center [811, 188] width 103 height 32
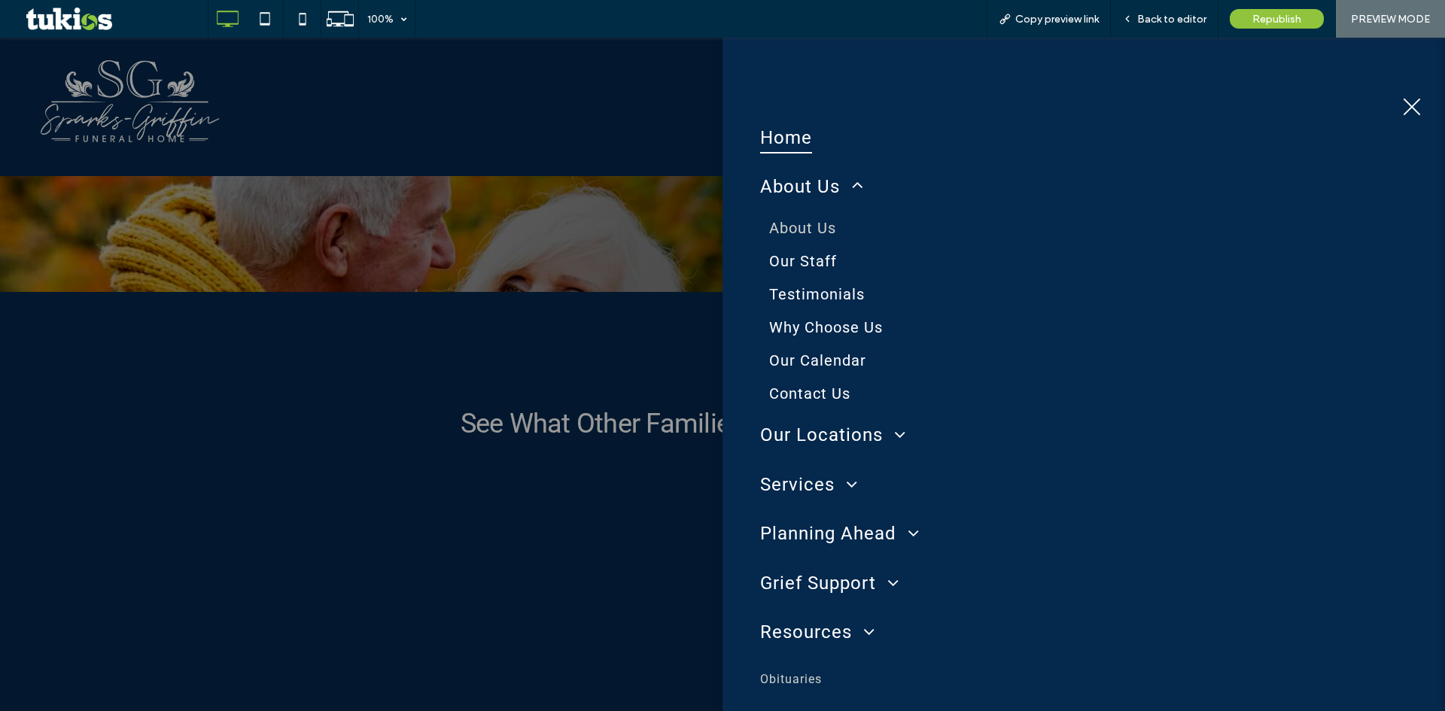
click at [802, 227] on span "About Us" at bounding box center [802, 228] width 67 height 18
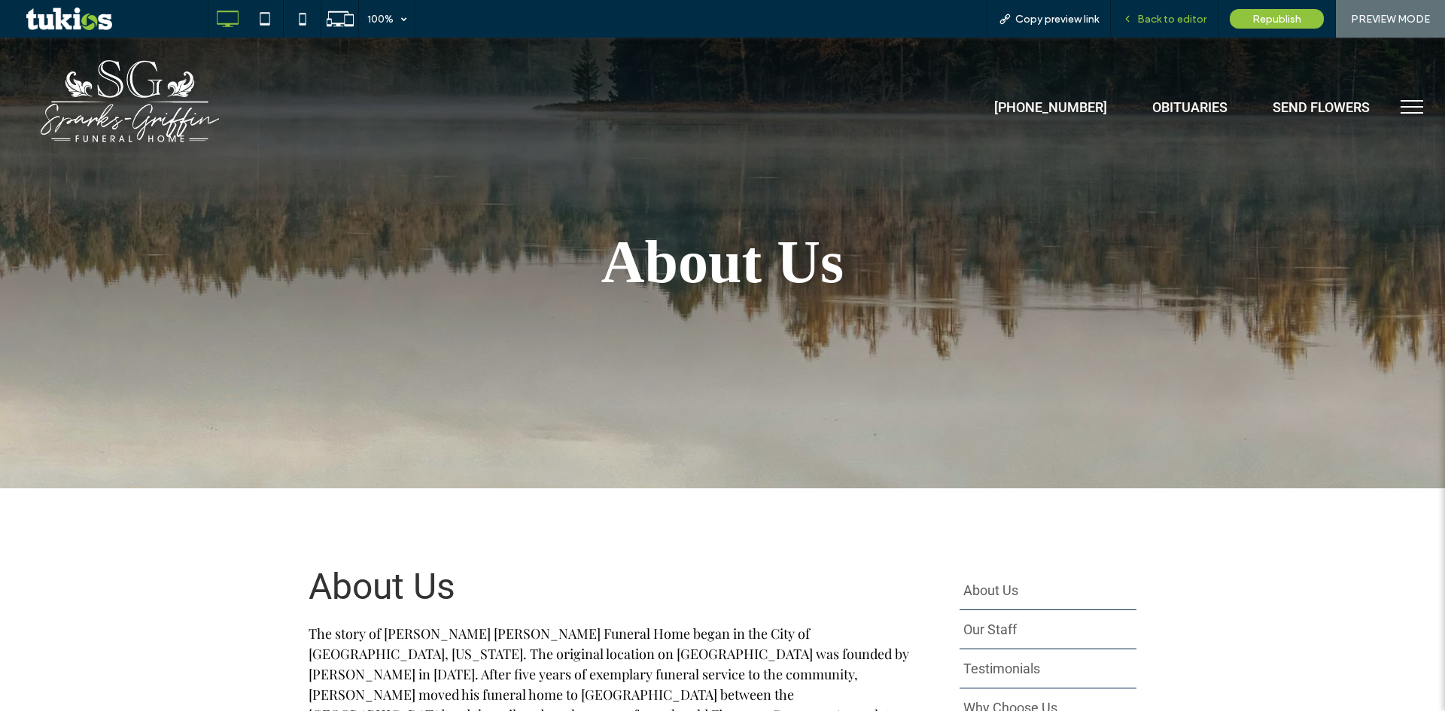
click at [1154, 18] on span "Back to editor" at bounding box center [1171, 19] width 69 height 13
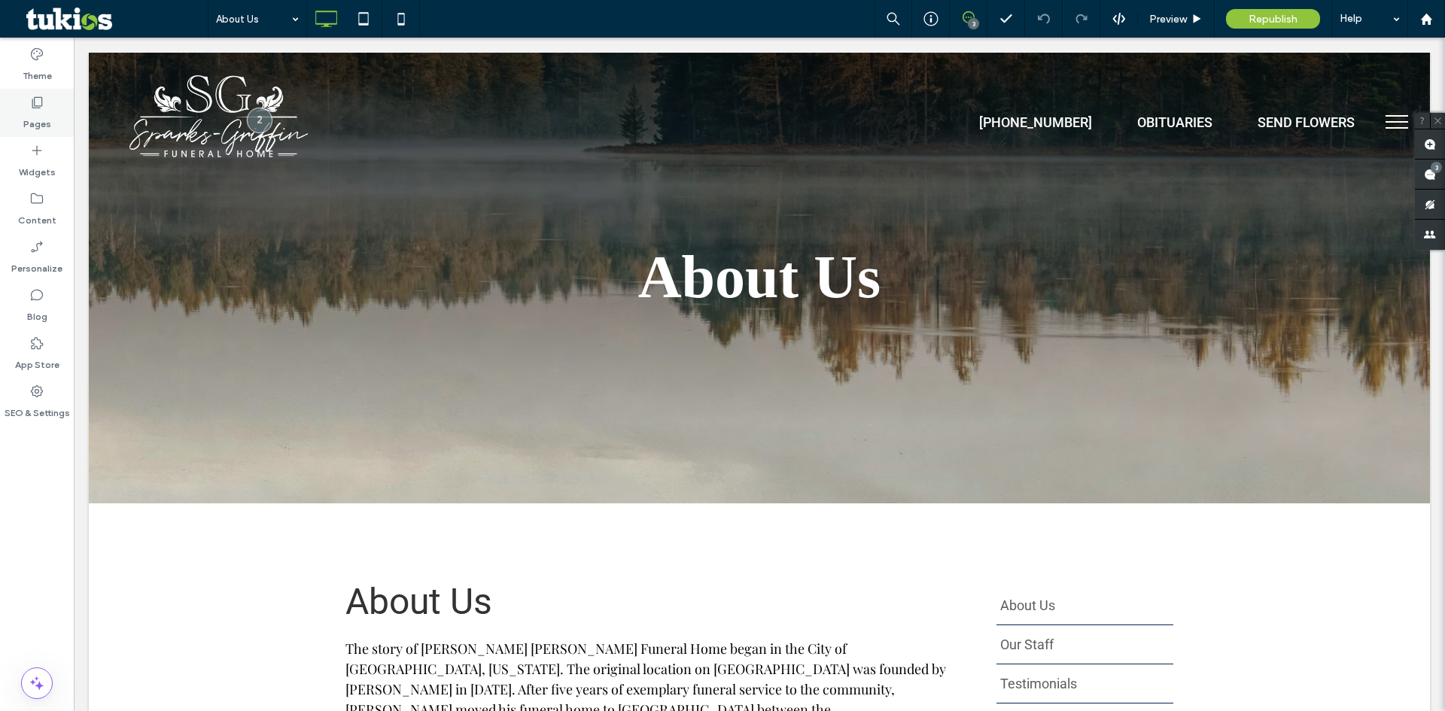
click at [41, 97] on use at bounding box center [37, 102] width 11 height 11
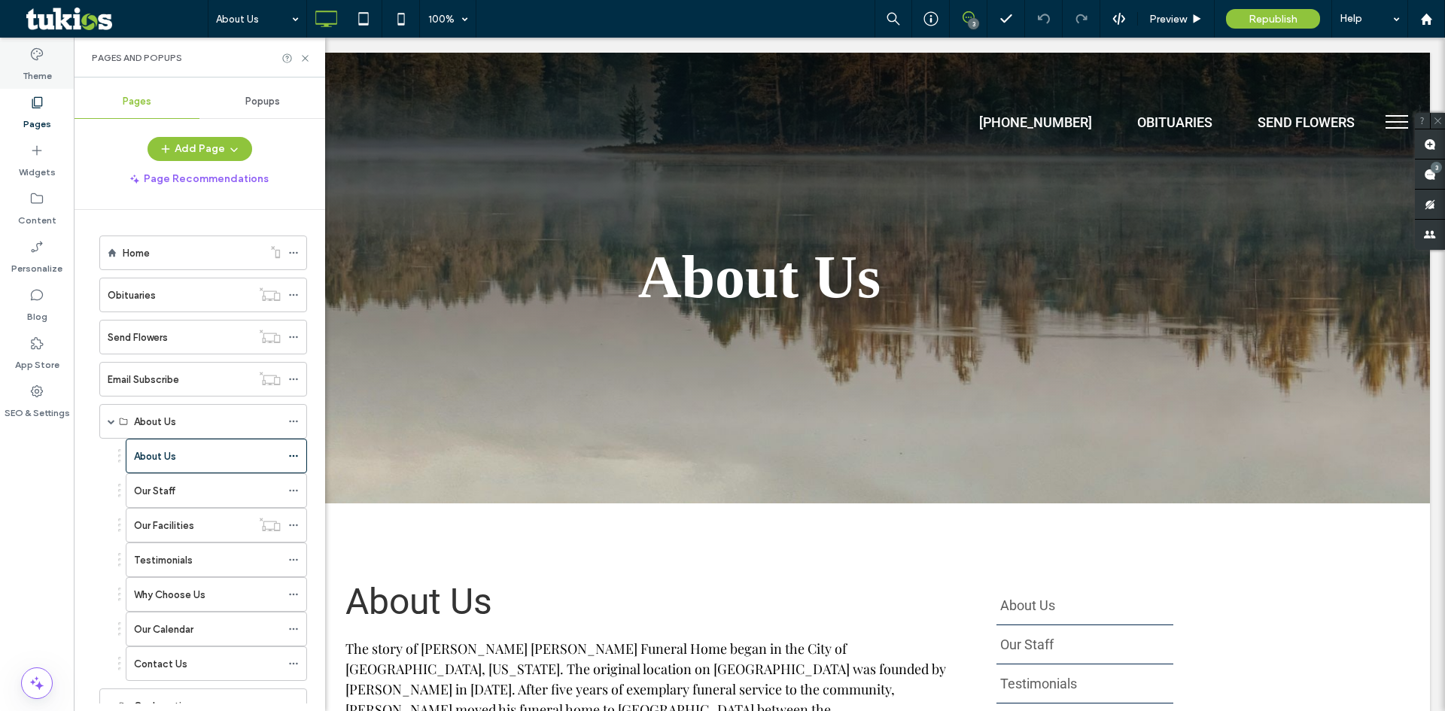
click at [40, 69] on label "Theme" at bounding box center [37, 72] width 29 height 21
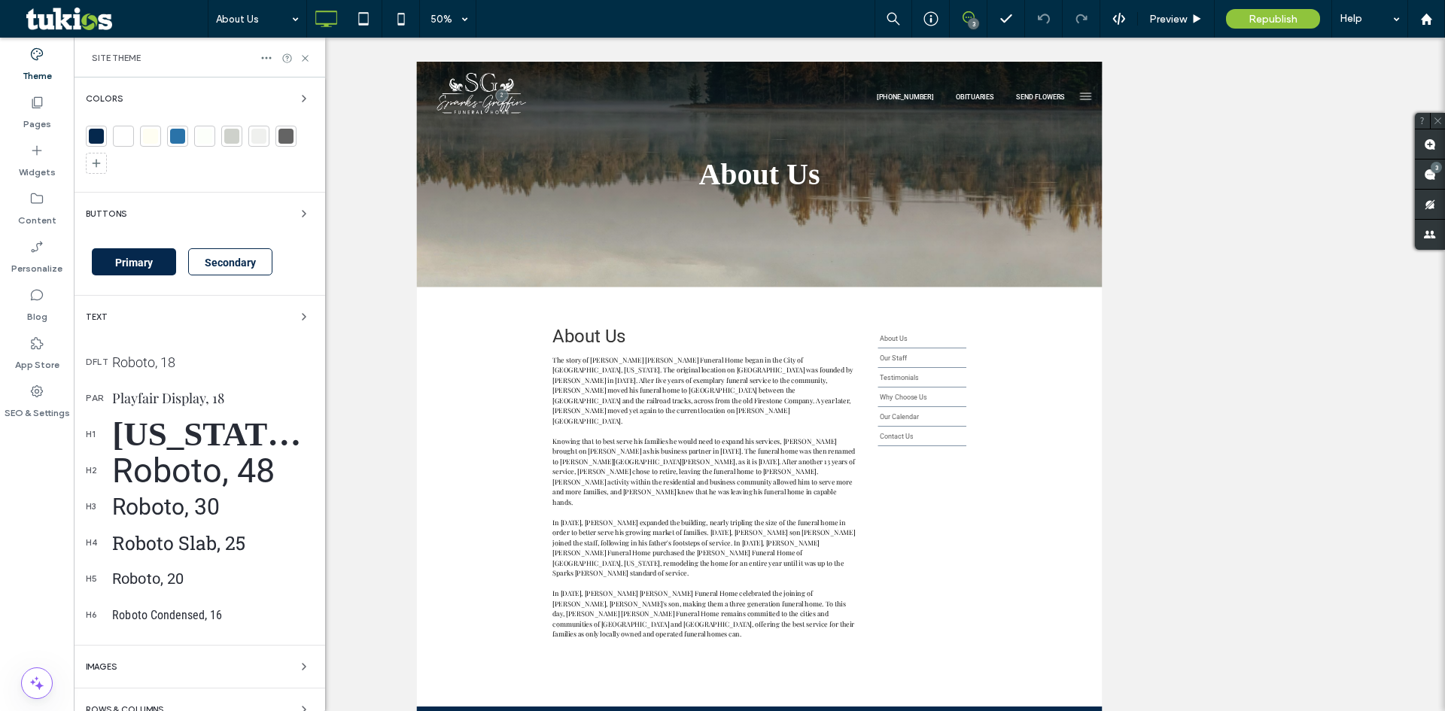
click at [163, 394] on div "Playfair Display, 18" at bounding box center [212, 398] width 201 height 18
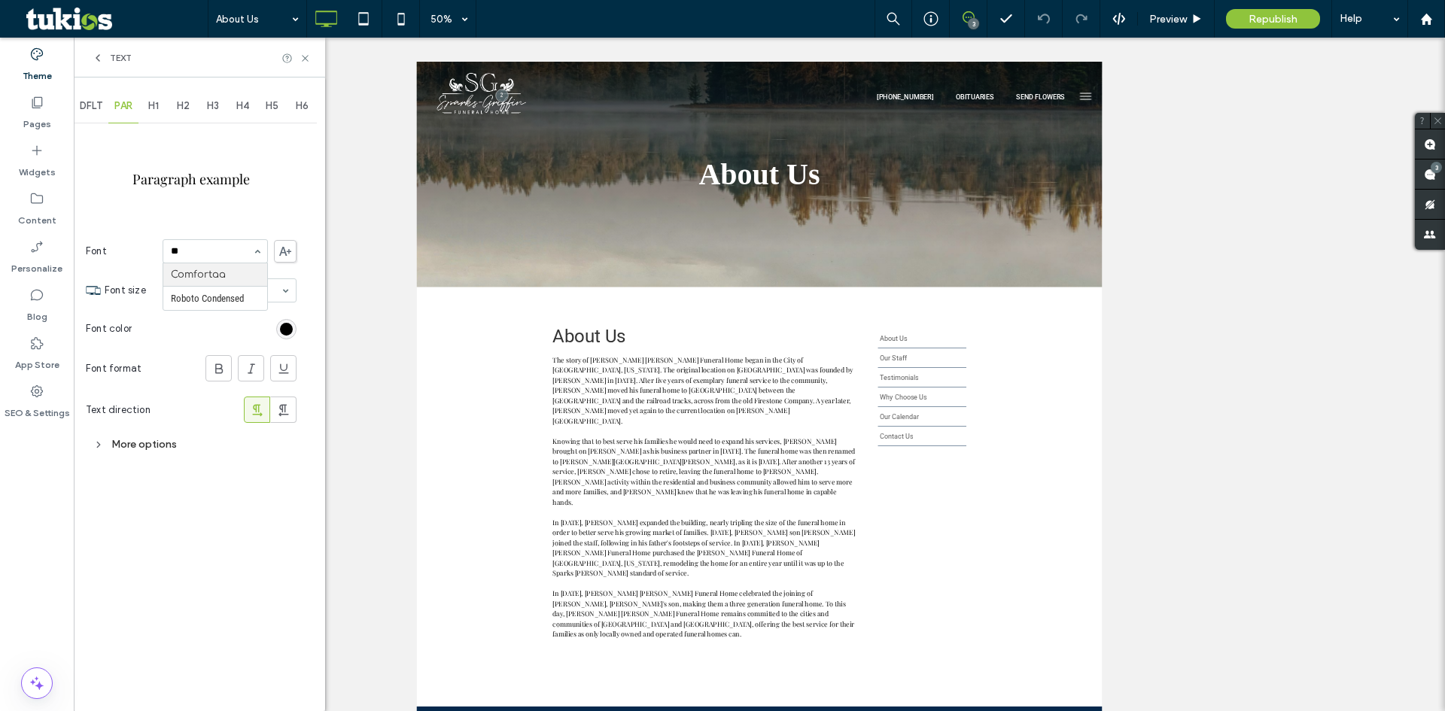
type input "*"
type input "***"
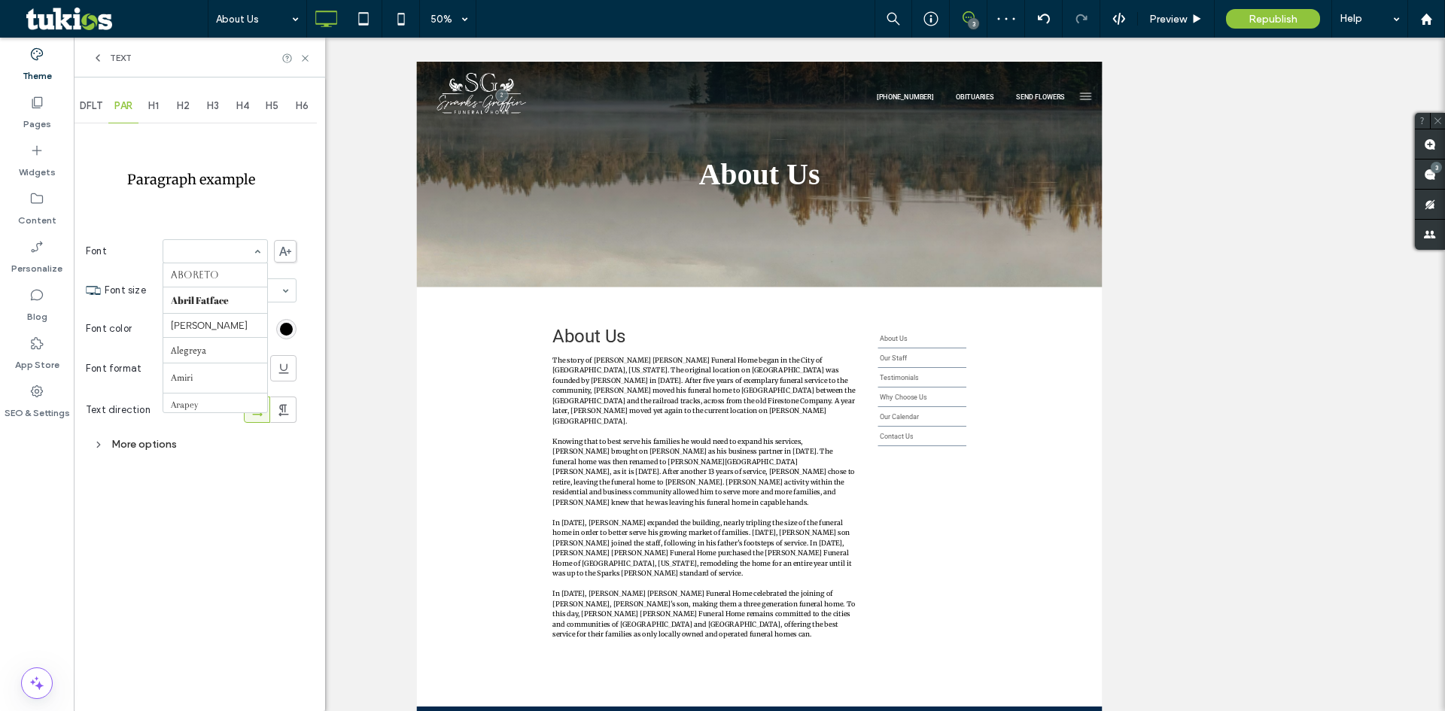
click at [208, 250] on input at bounding box center [211, 251] width 81 height 11
type input "*"
click at [289, 259] on span at bounding box center [285, 251] width 23 height 23
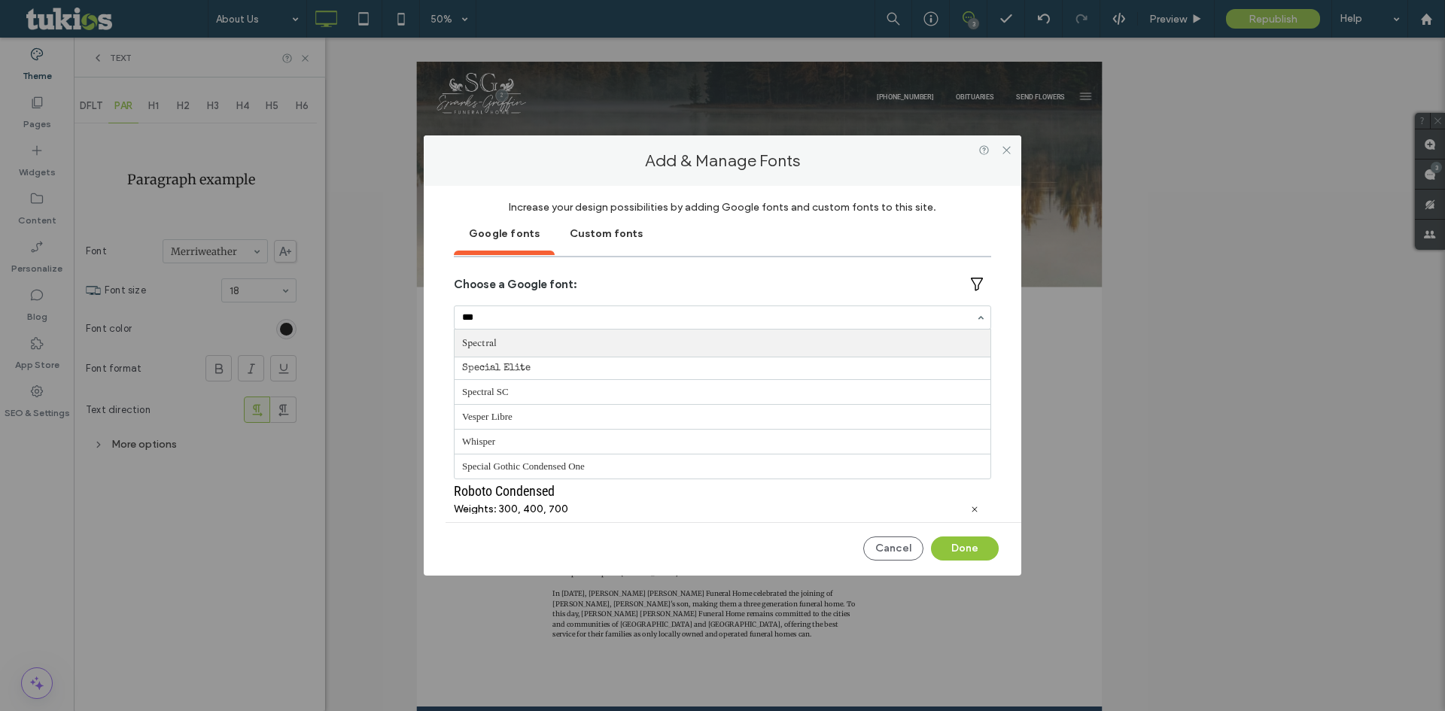
type input "****"
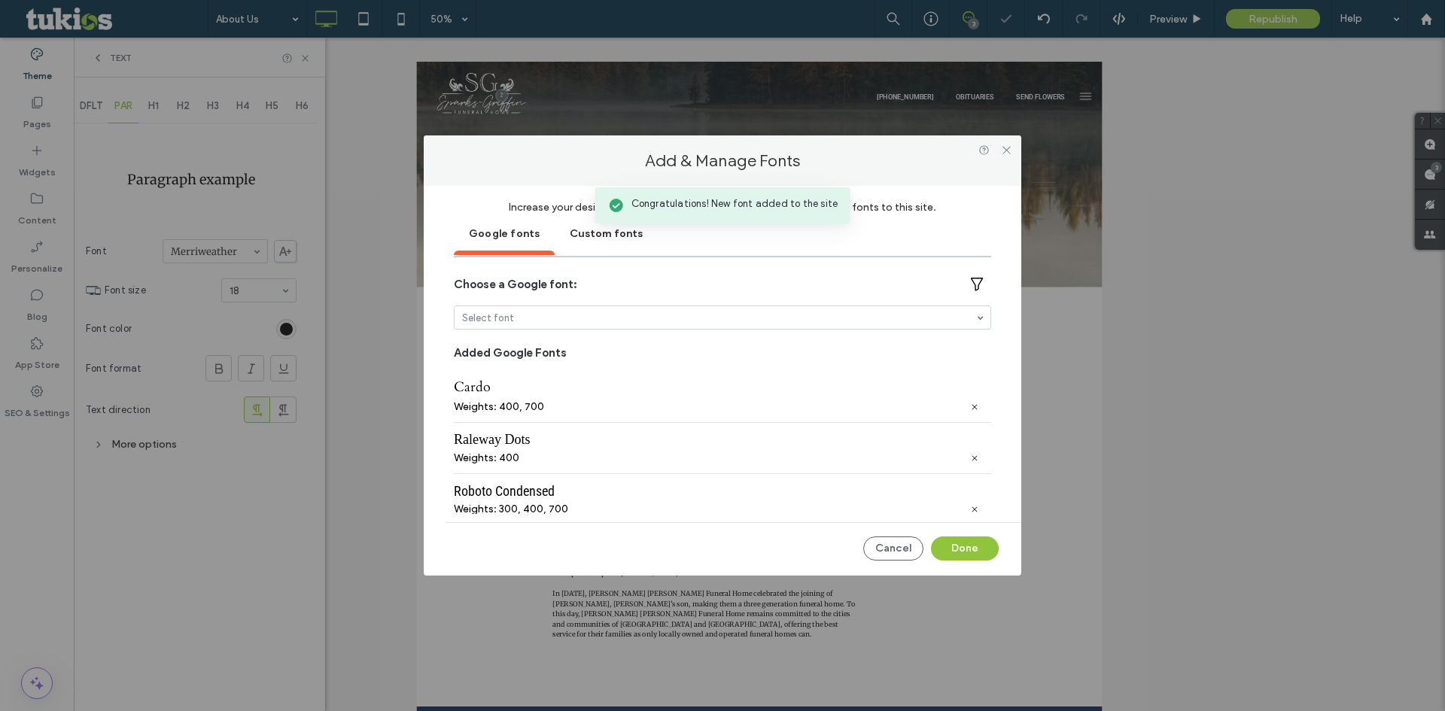
scroll to position [62, 0]
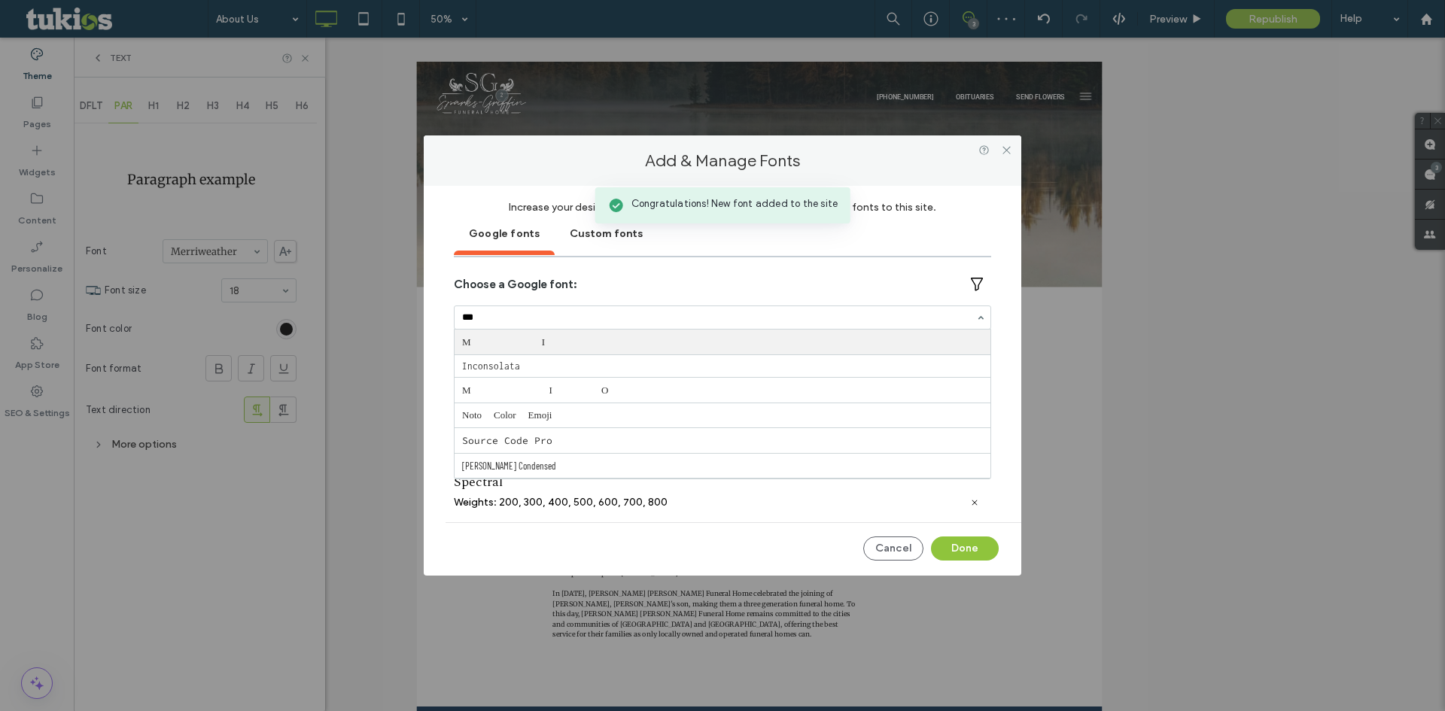
type input "****"
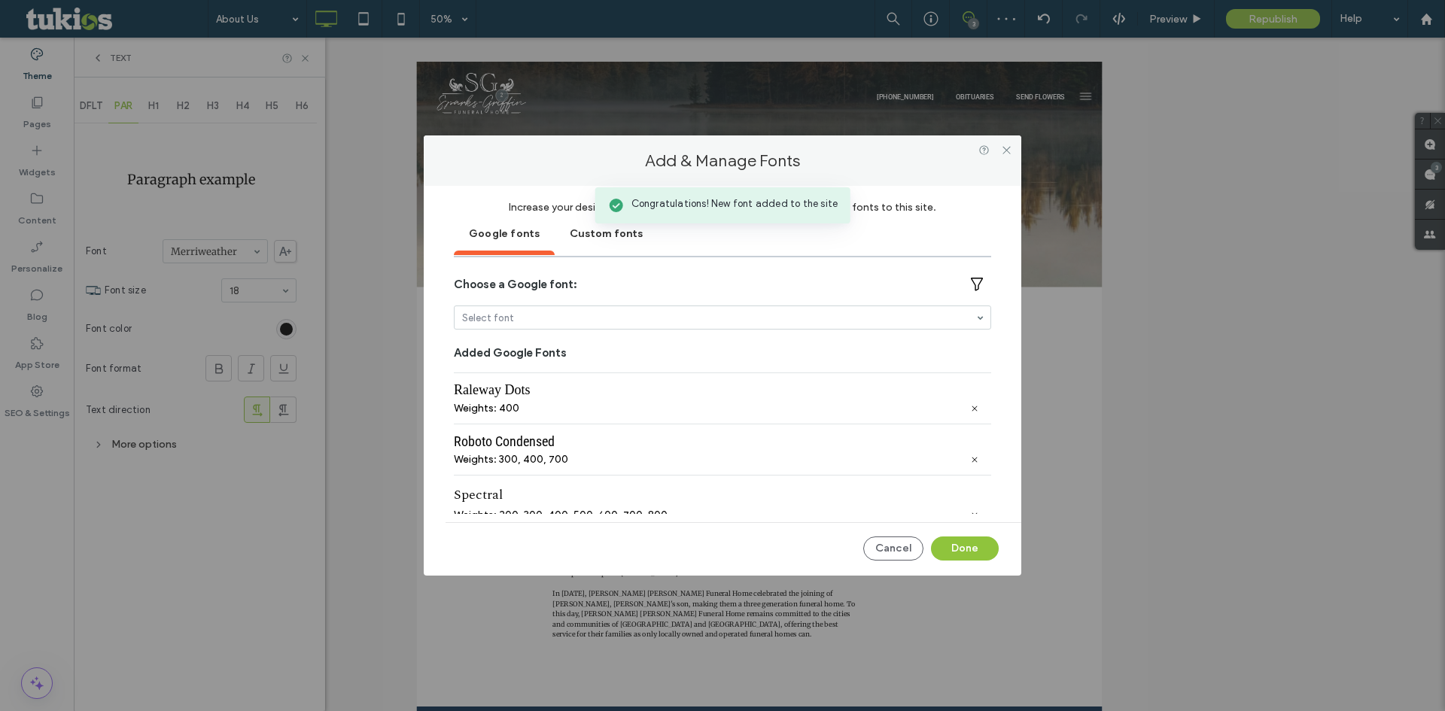
scroll to position [114, 0]
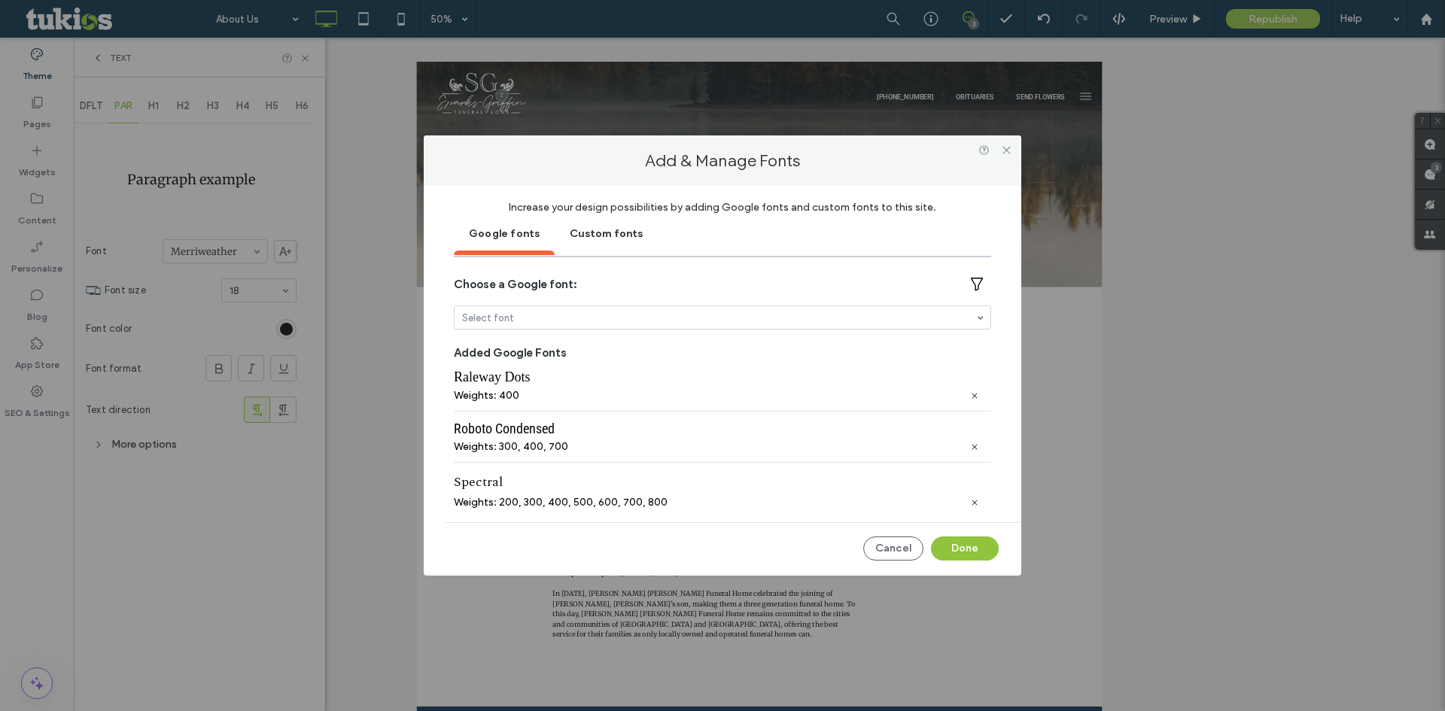
click at [218, 250] on div "Add & Manage Fonts Increase your design possibilities by adding Google fonts an…" at bounding box center [722, 355] width 1445 height 711
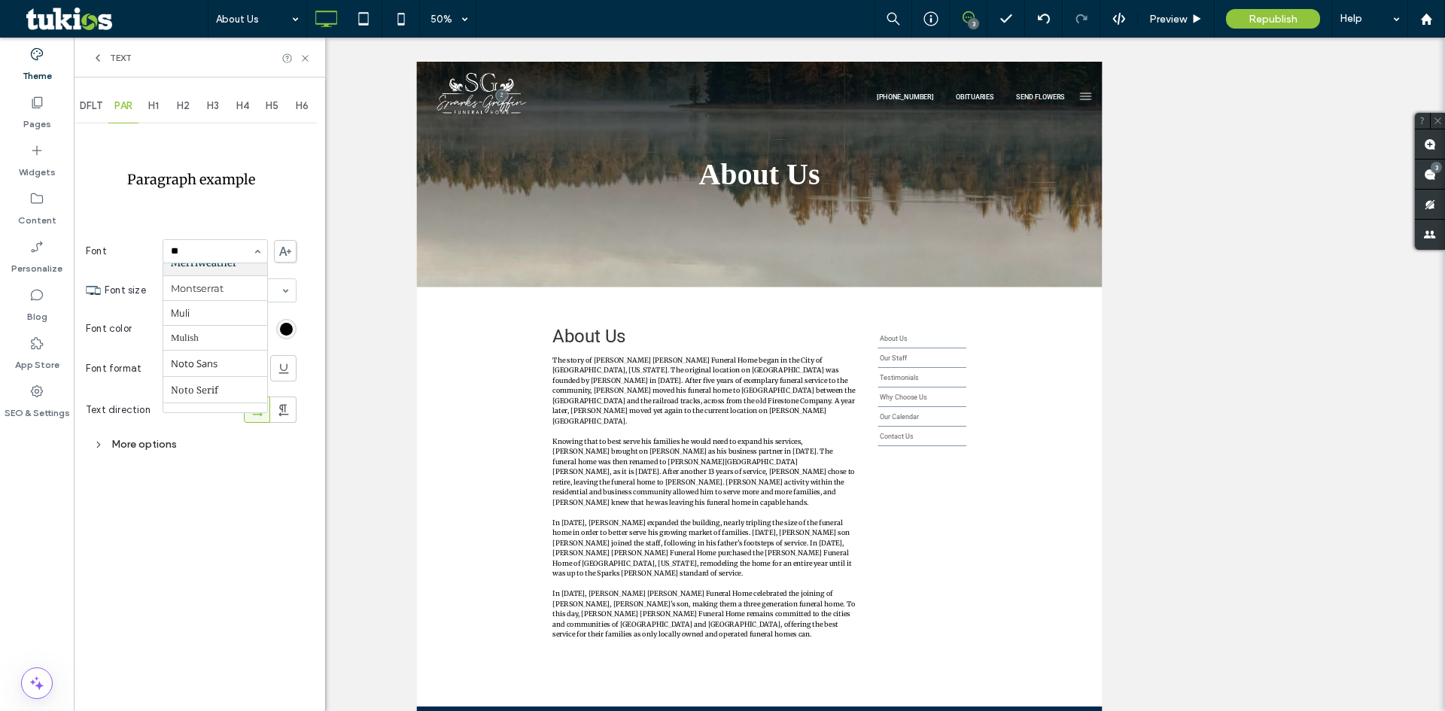
scroll to position [2, 0]
type input "***"
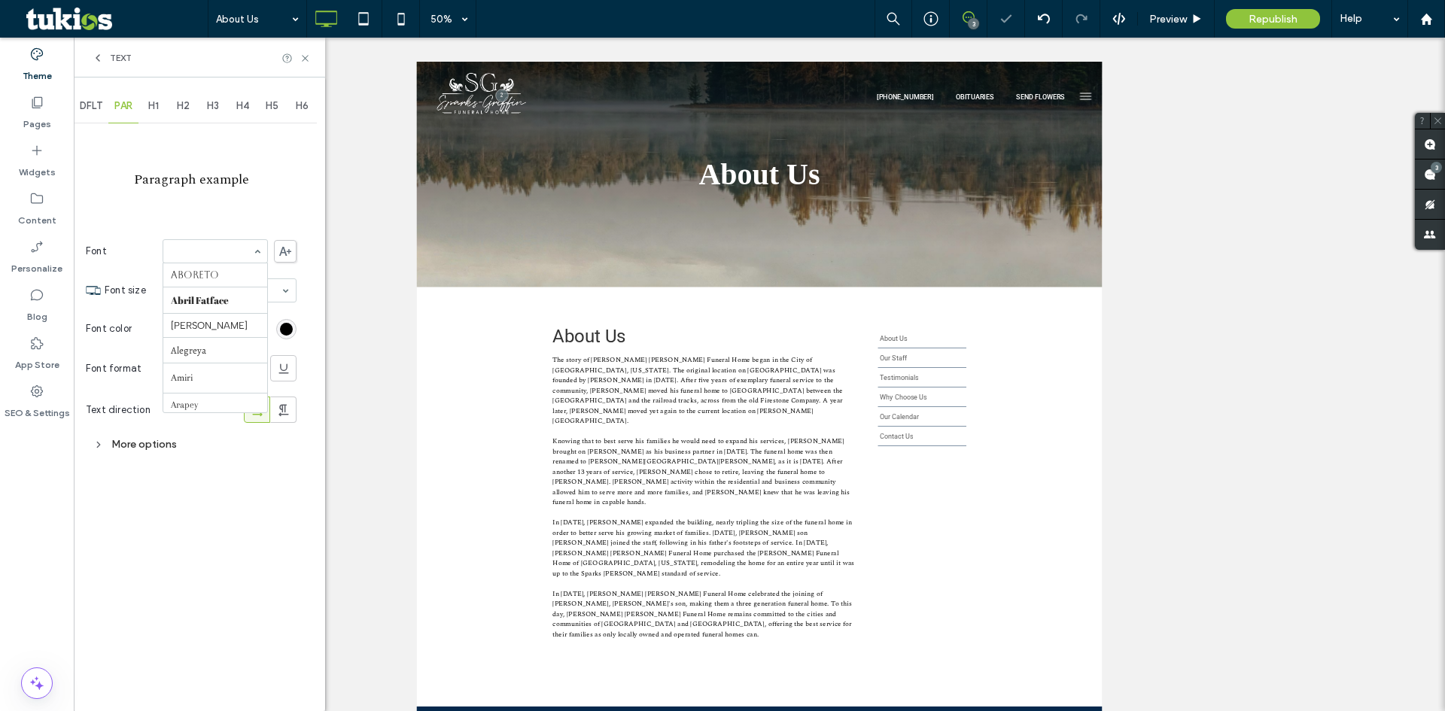
click at [211, 256] on input at bounding box center [211, 251] width 81 height 11
type input "****"
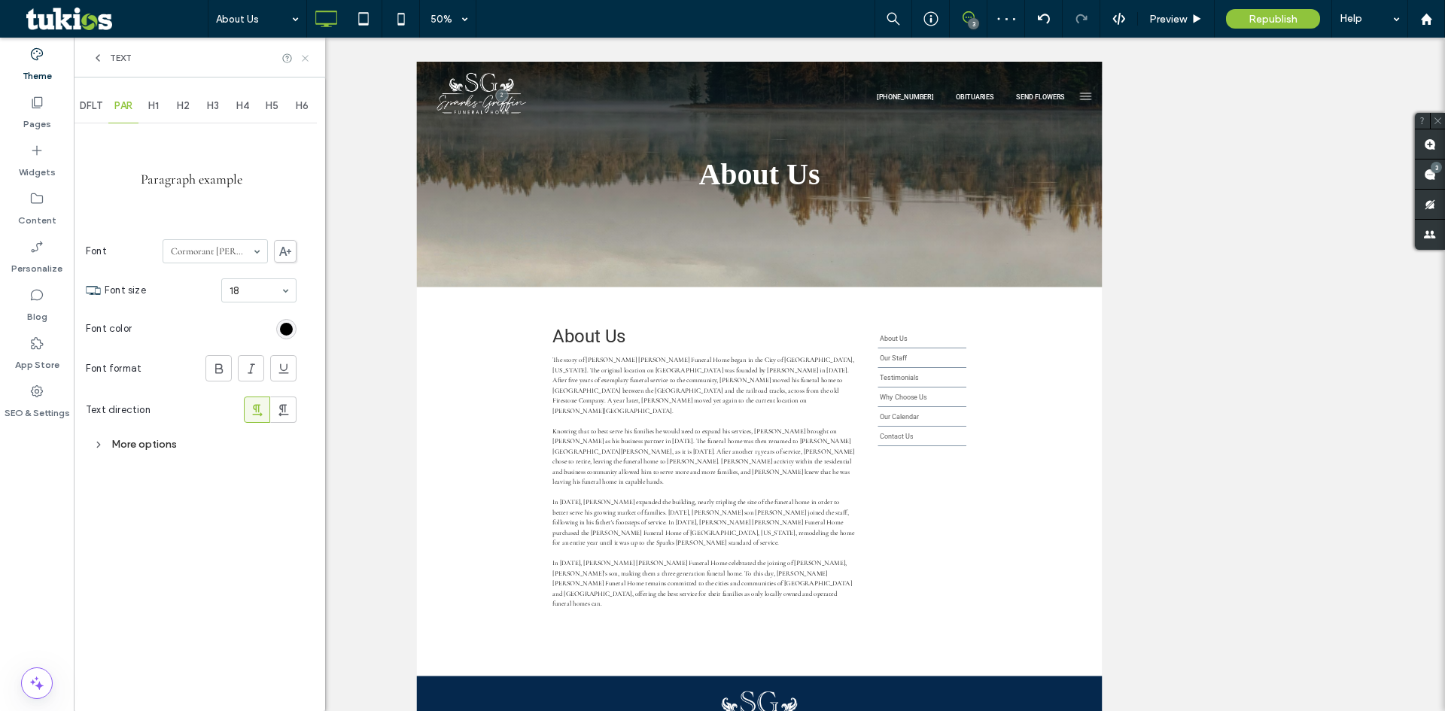
click at [307, 58] on icon at bounding box center [305, 58] width 11 height 11
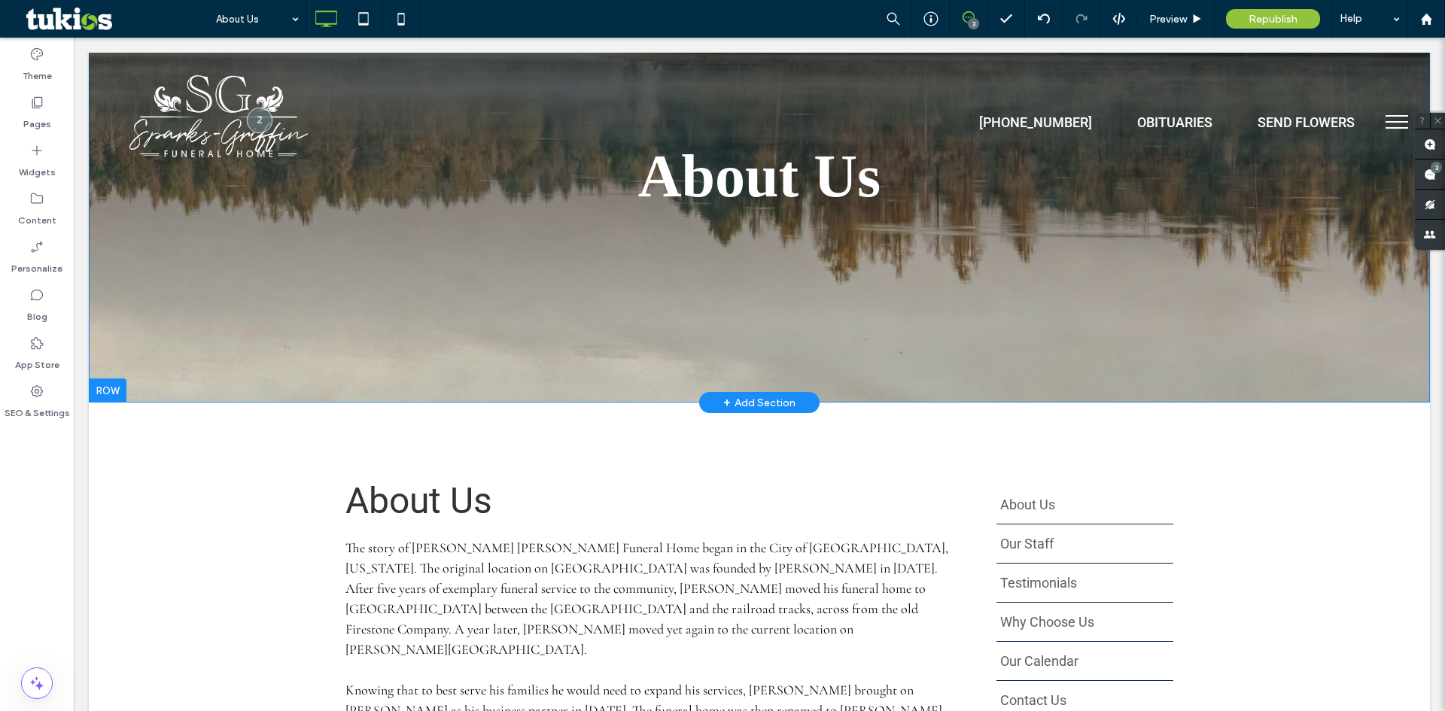
scroll to position [151, 0]
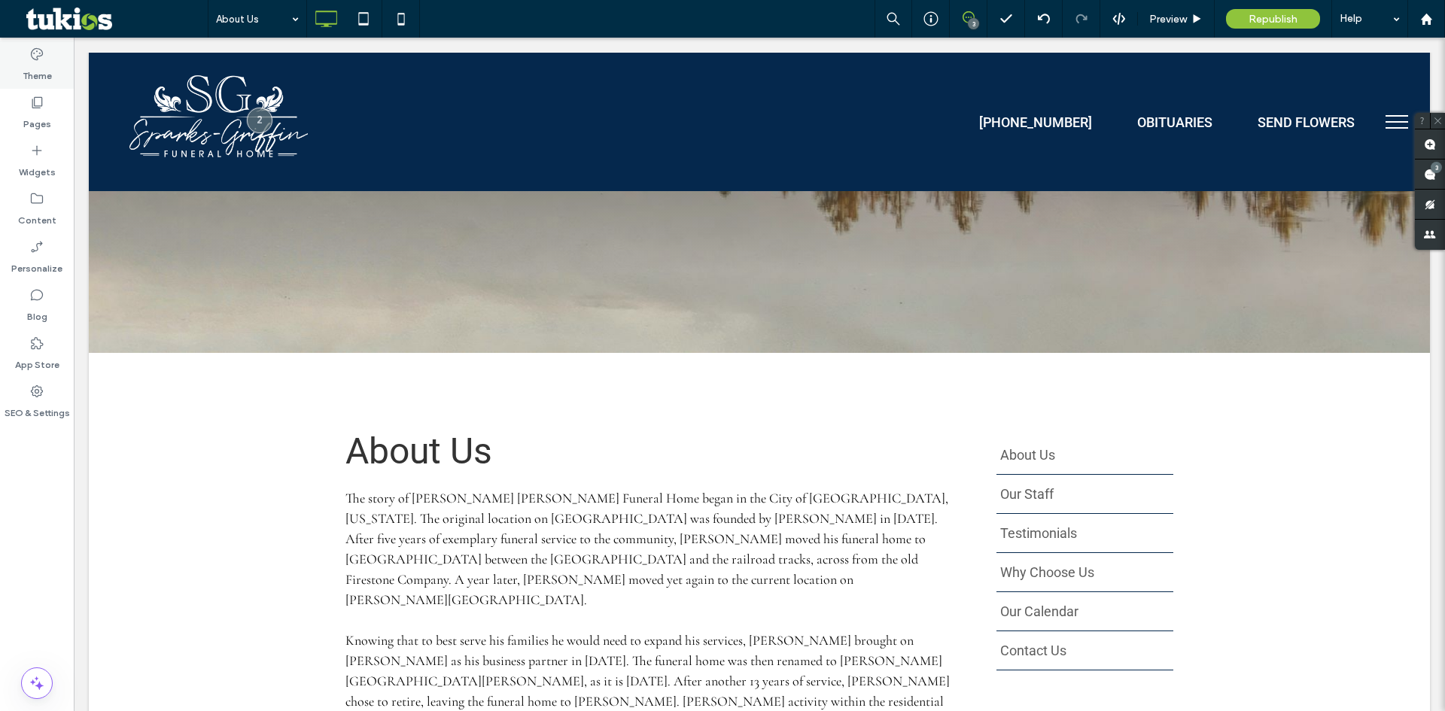
click at [41, 69] on label "Theme" at bounding box center [37, 72] width 29 height 21
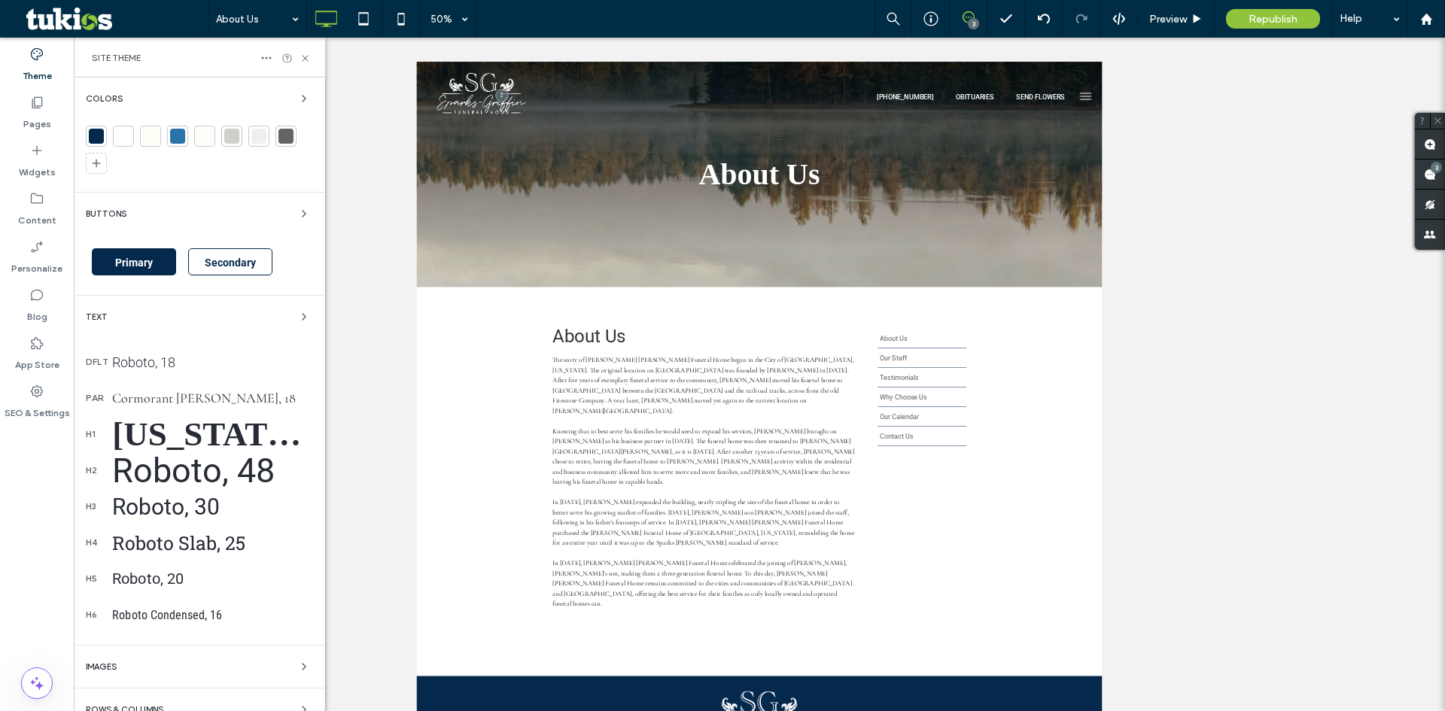
scroll to position [0, 0]
click at [304, 59] on use at bounding box center [305, 58] width 6 height 6
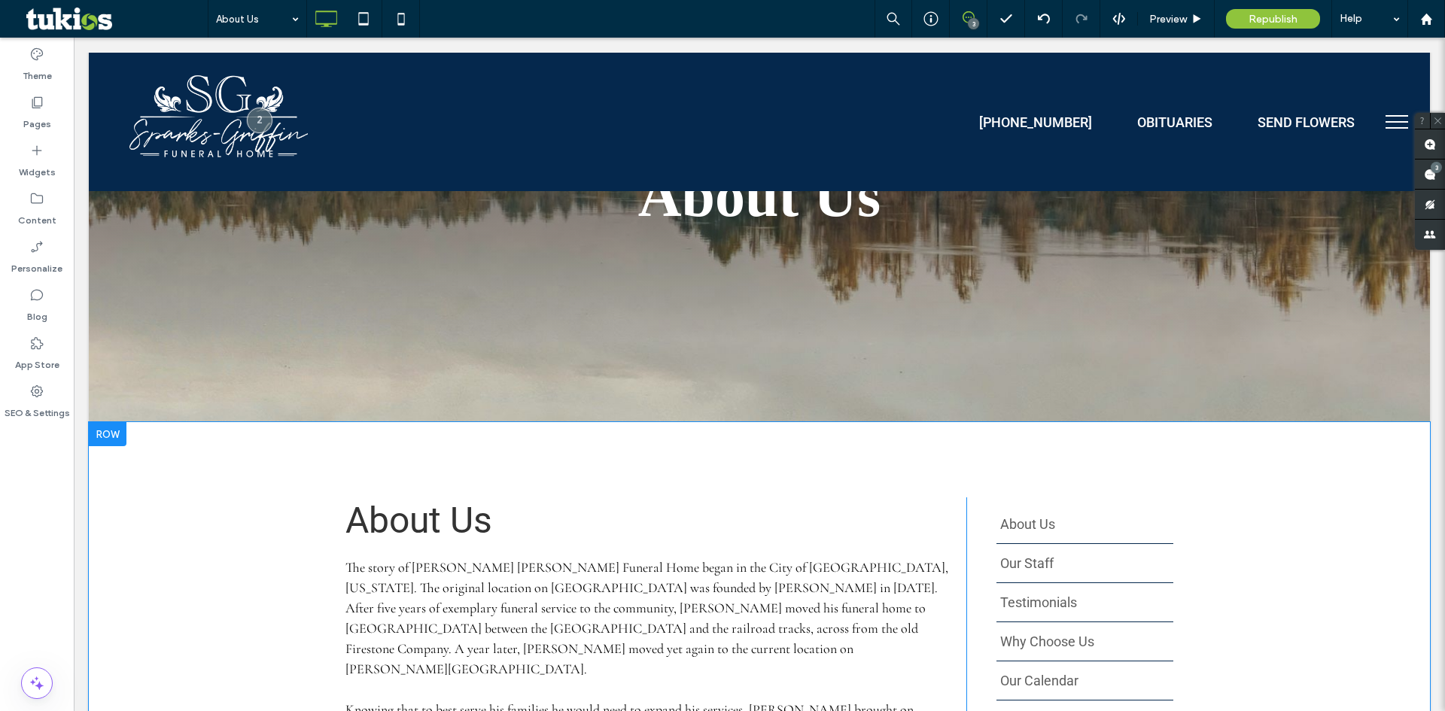
scroll to position [301, 0]
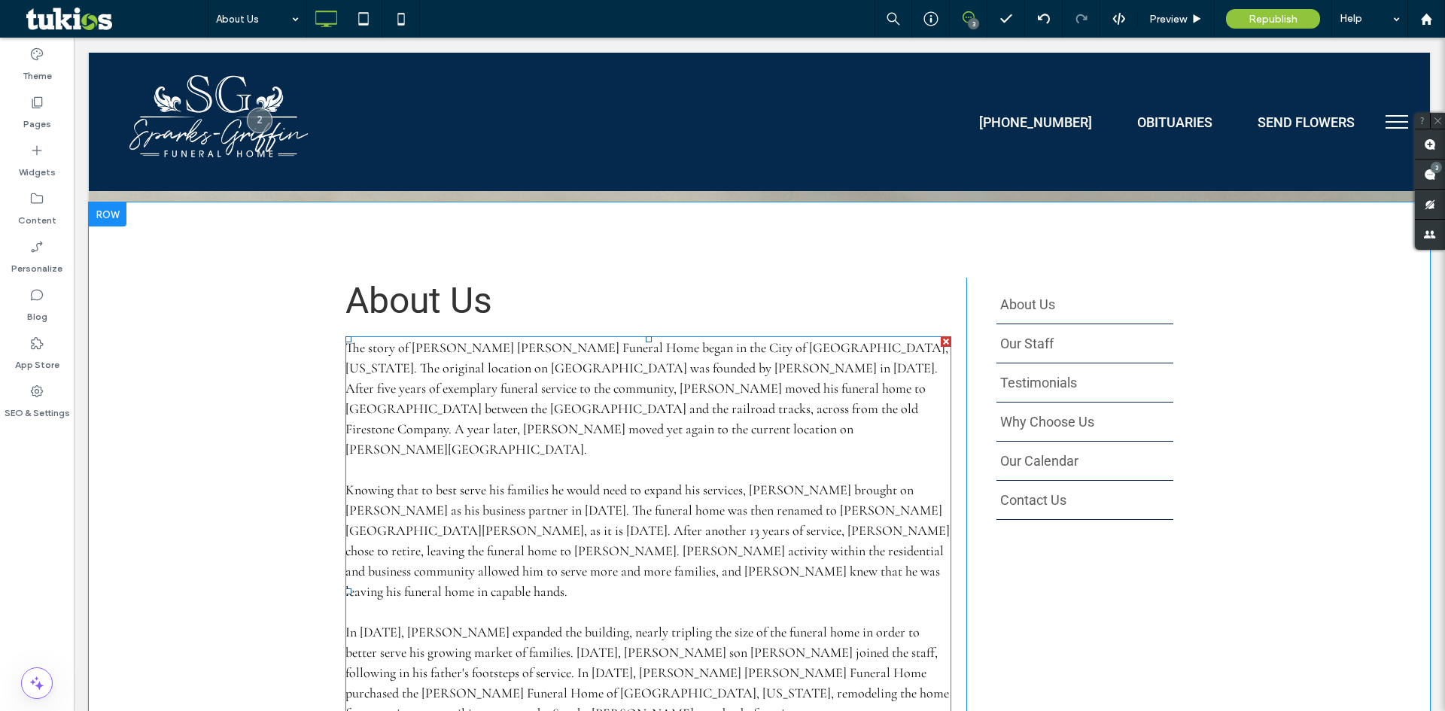
click at [545, 448] on p "The story of Sparks Griffin Funeral Home began in the City of Pontiac, Michigan…" at bounding box center [649, 592] width 606 height 508
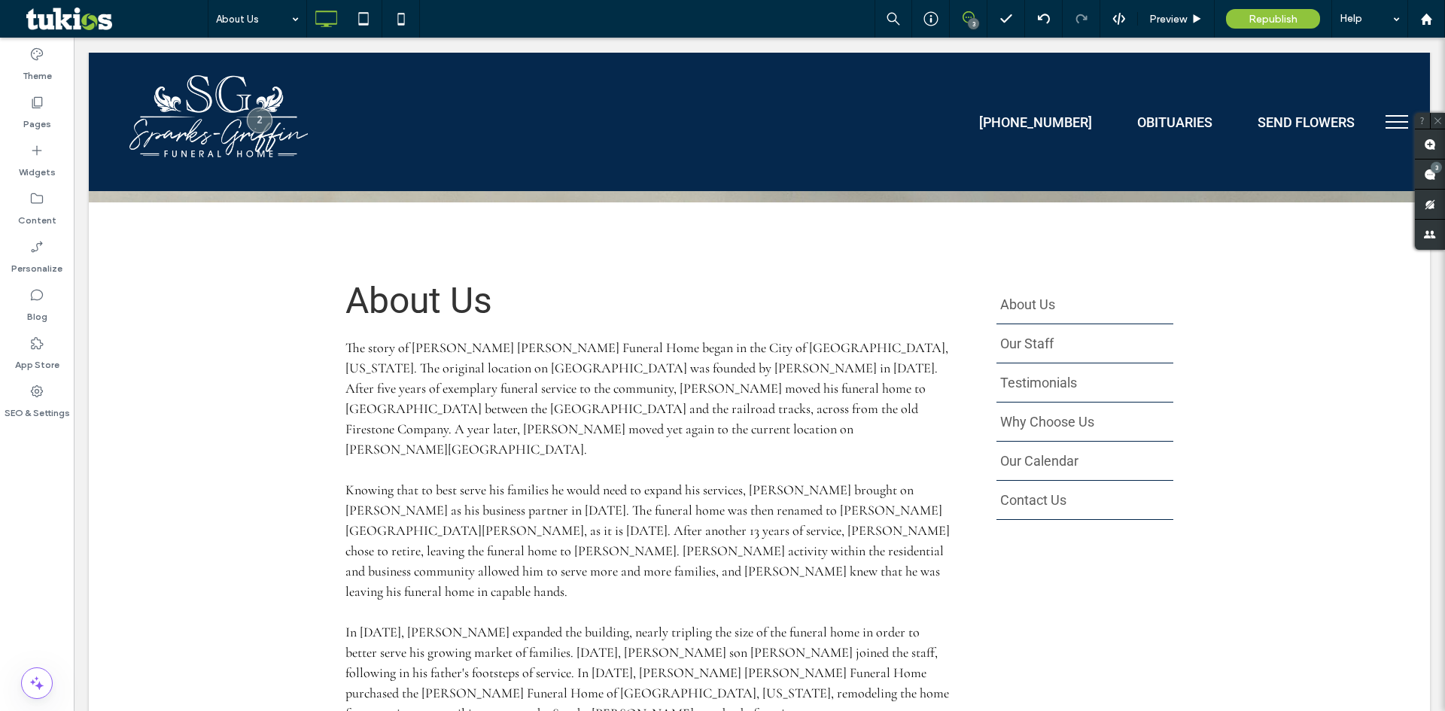
scroll to position [478, 0]
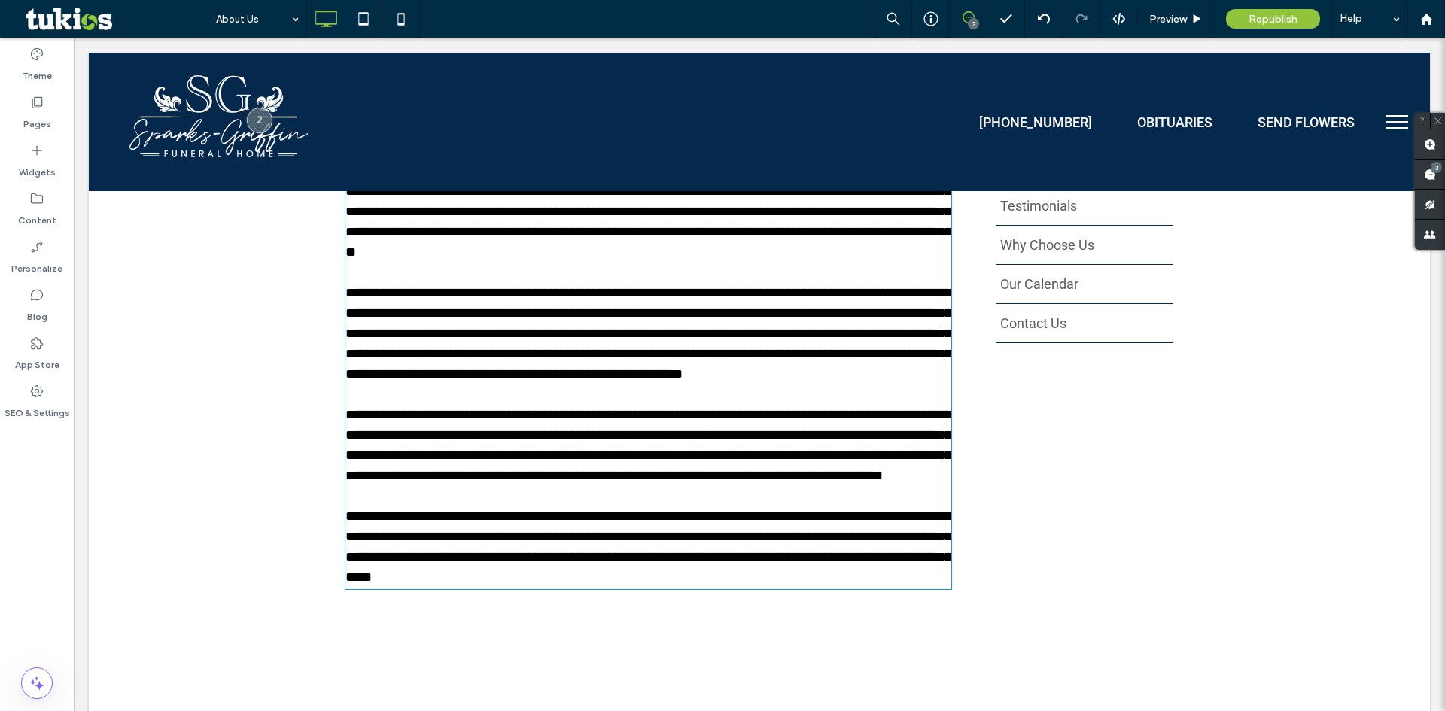
type input "**********"
type input "**"
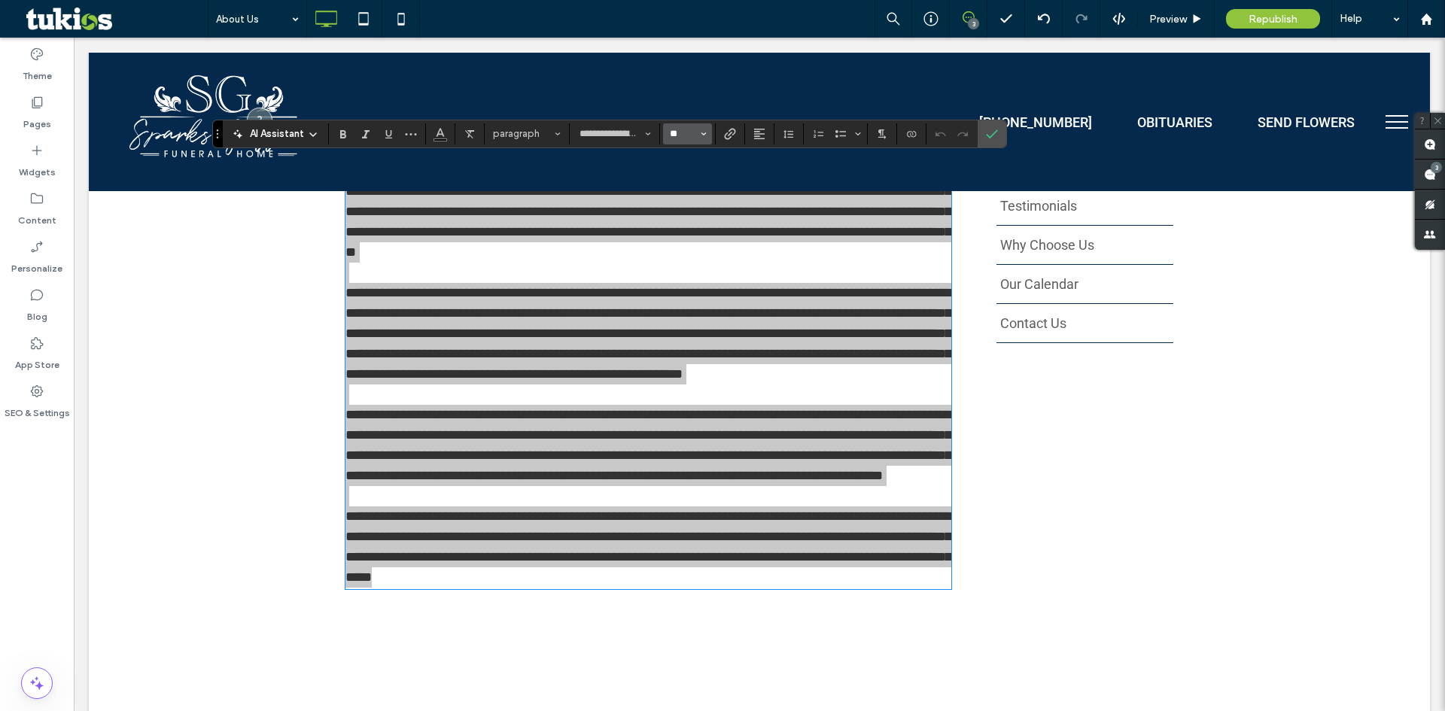
click at [684, 130] on input "**" at bounding box center [682, 134] width 29 height 12
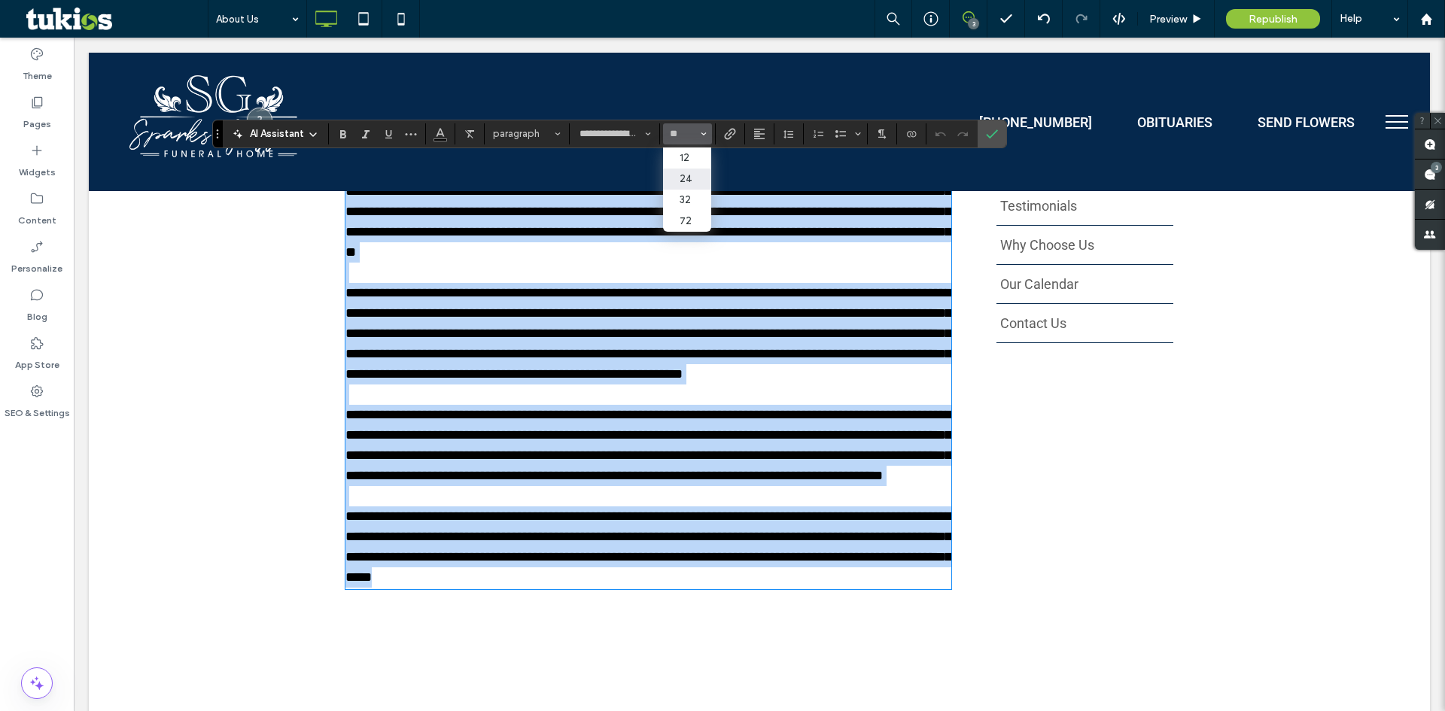
type input "**"
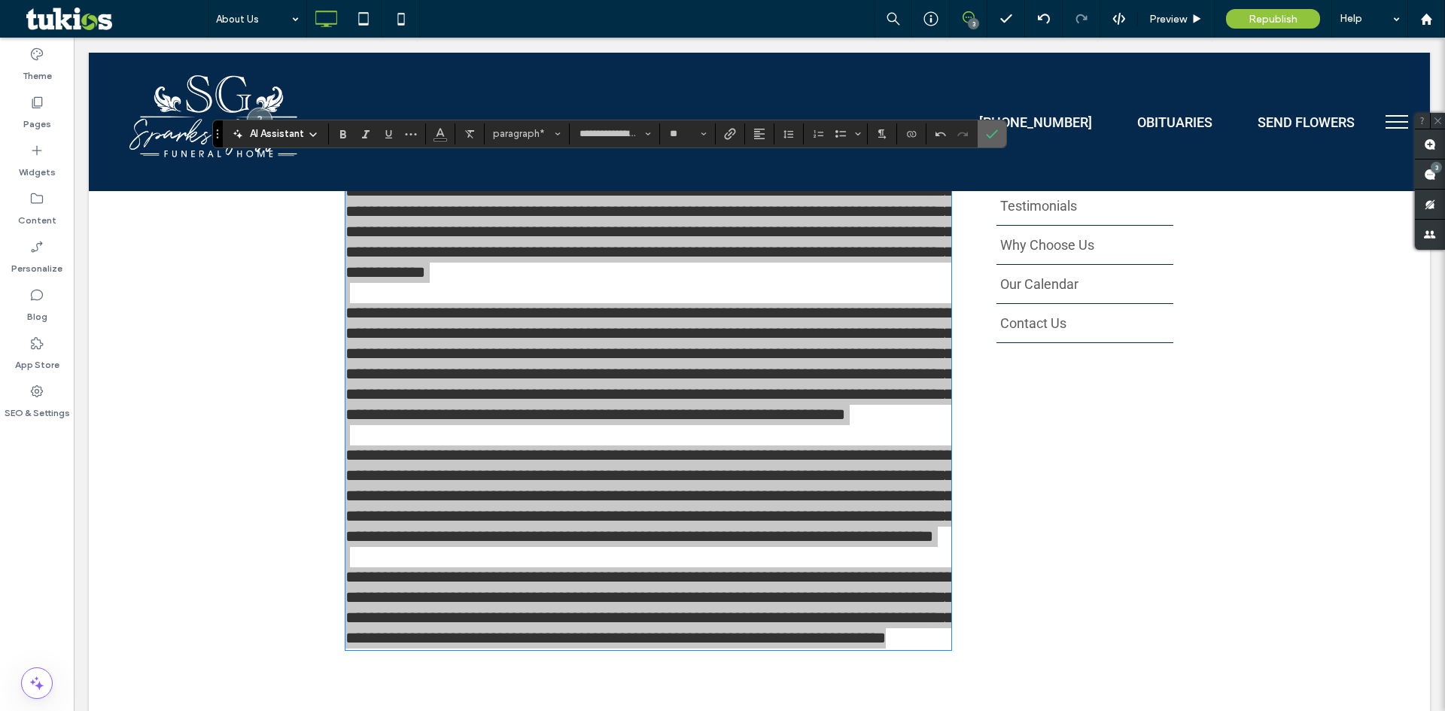
click at [997, 140] on span "Confirm" at bounding box center [992, 134] width 12 height 26
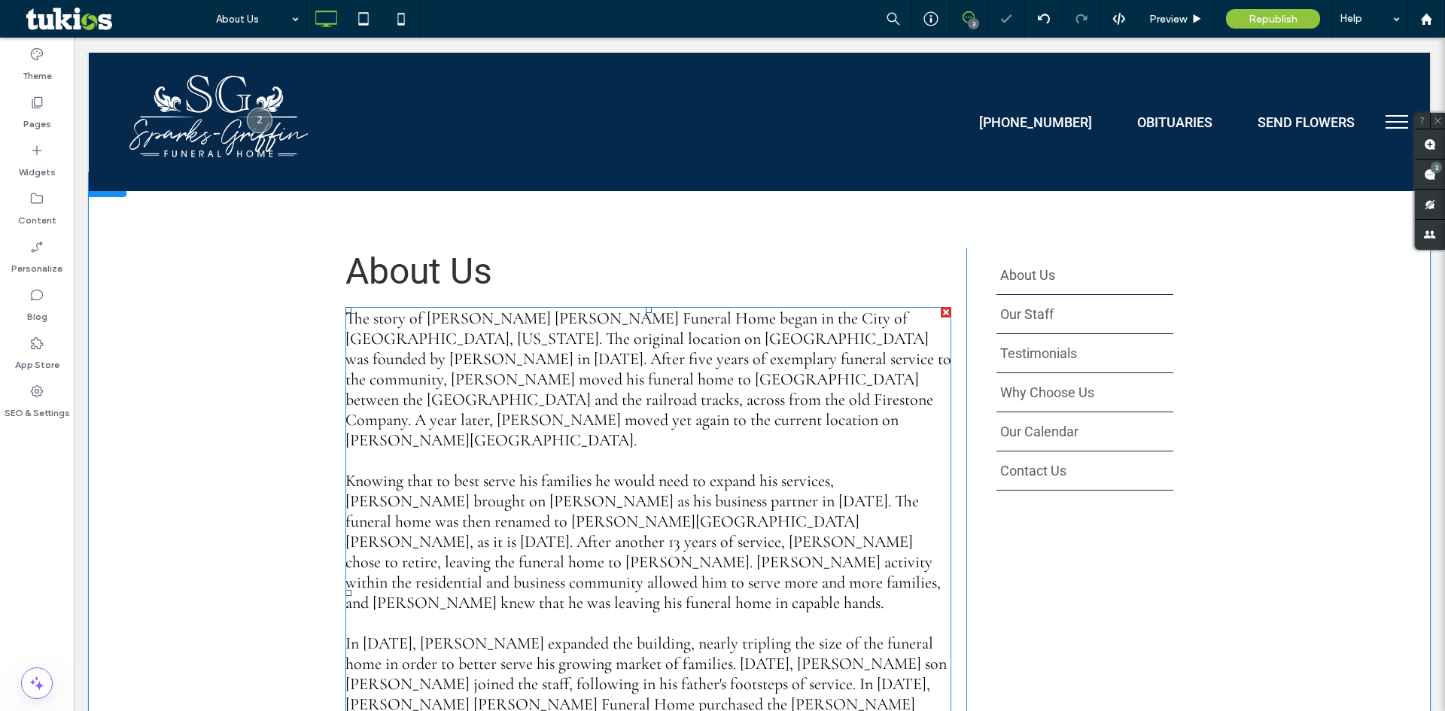
scroll to position [327, 0]
click at [563, 498] on span "The story of Sparks Griffin Funeral Home began in the City of Pontiac, Michigan…" at bounding box center [649, 596] width 606 height 568
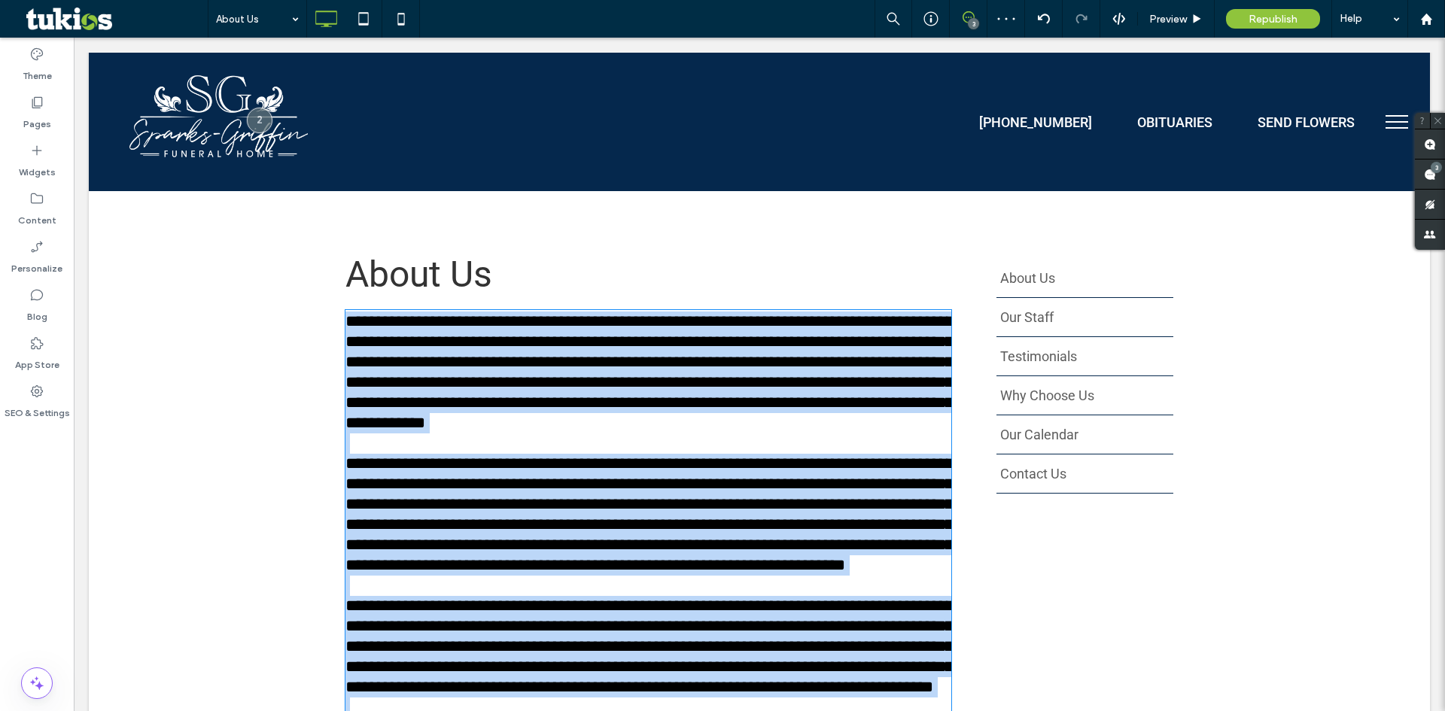
scroll to position [508, 0]
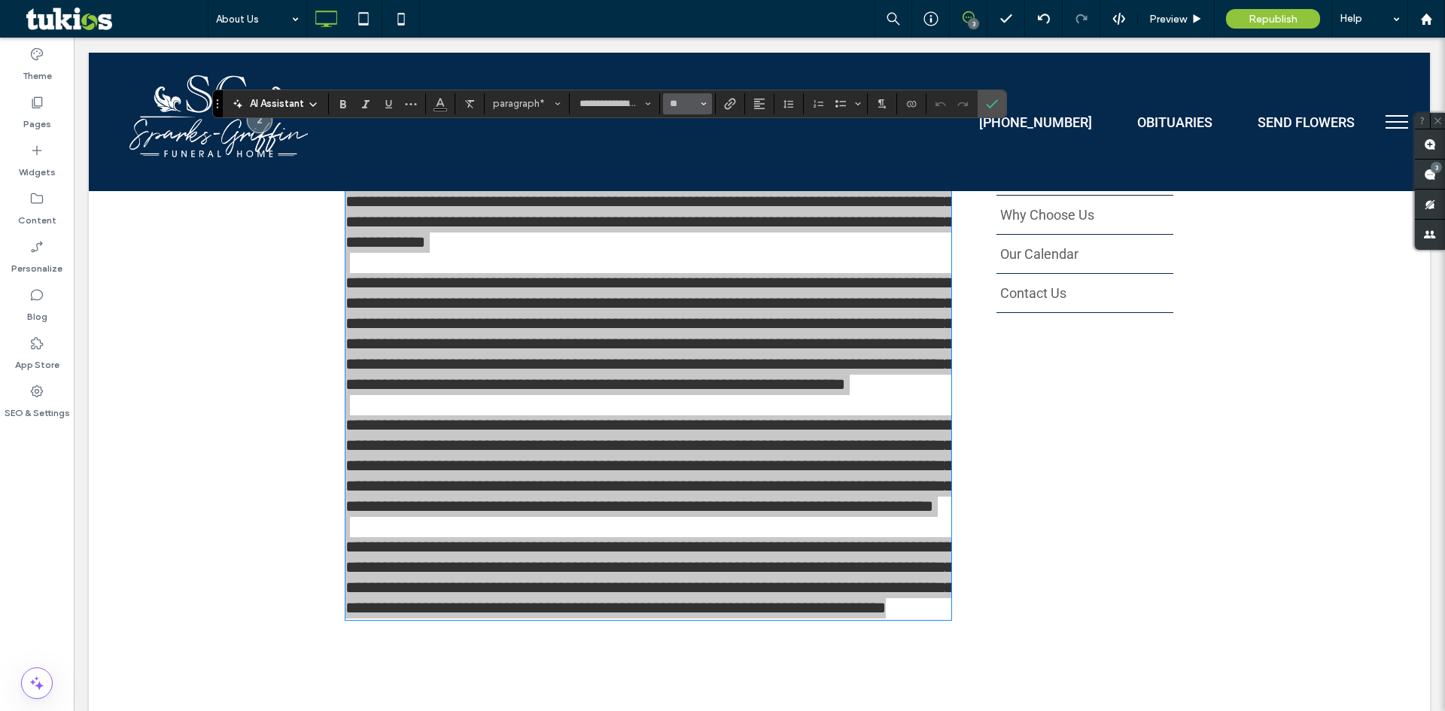
click at [674, 105] on input "**" at bounding box center [682, 104] width 29 height 12
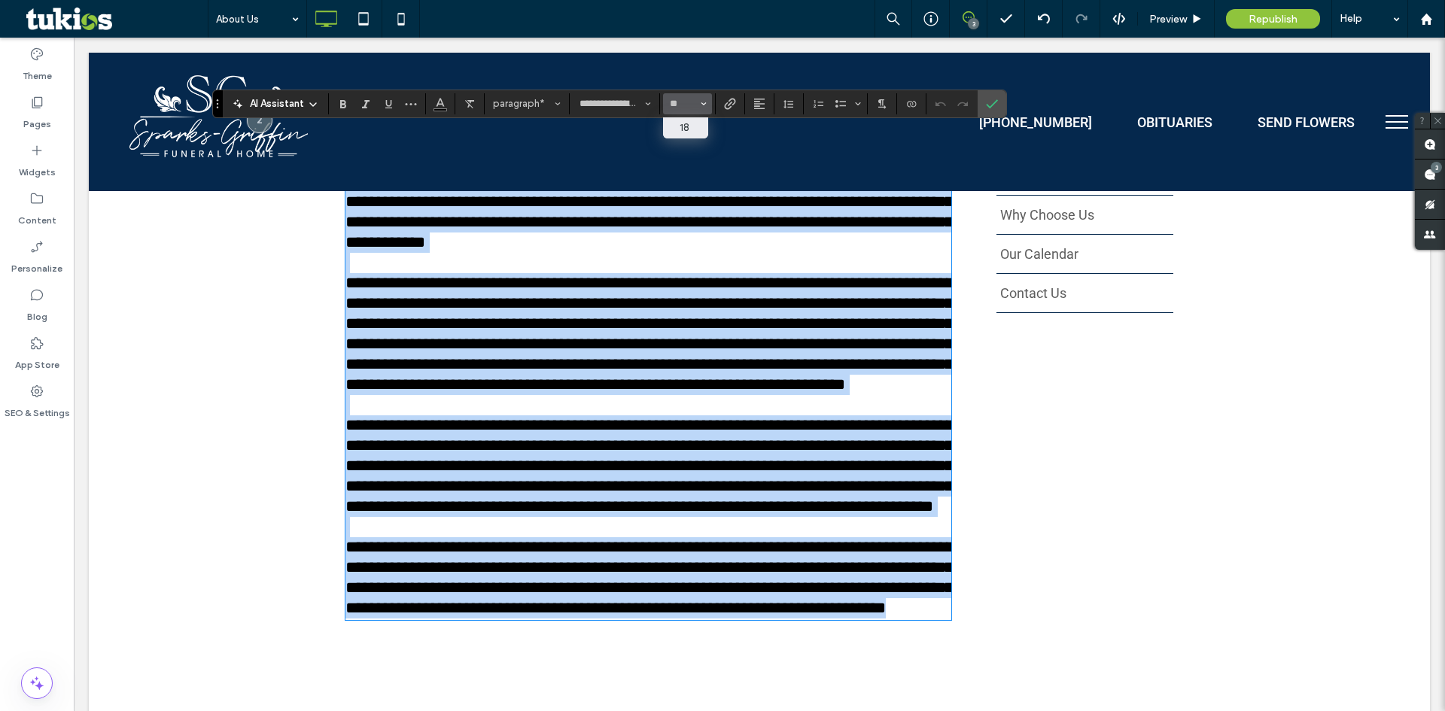
type input "**"
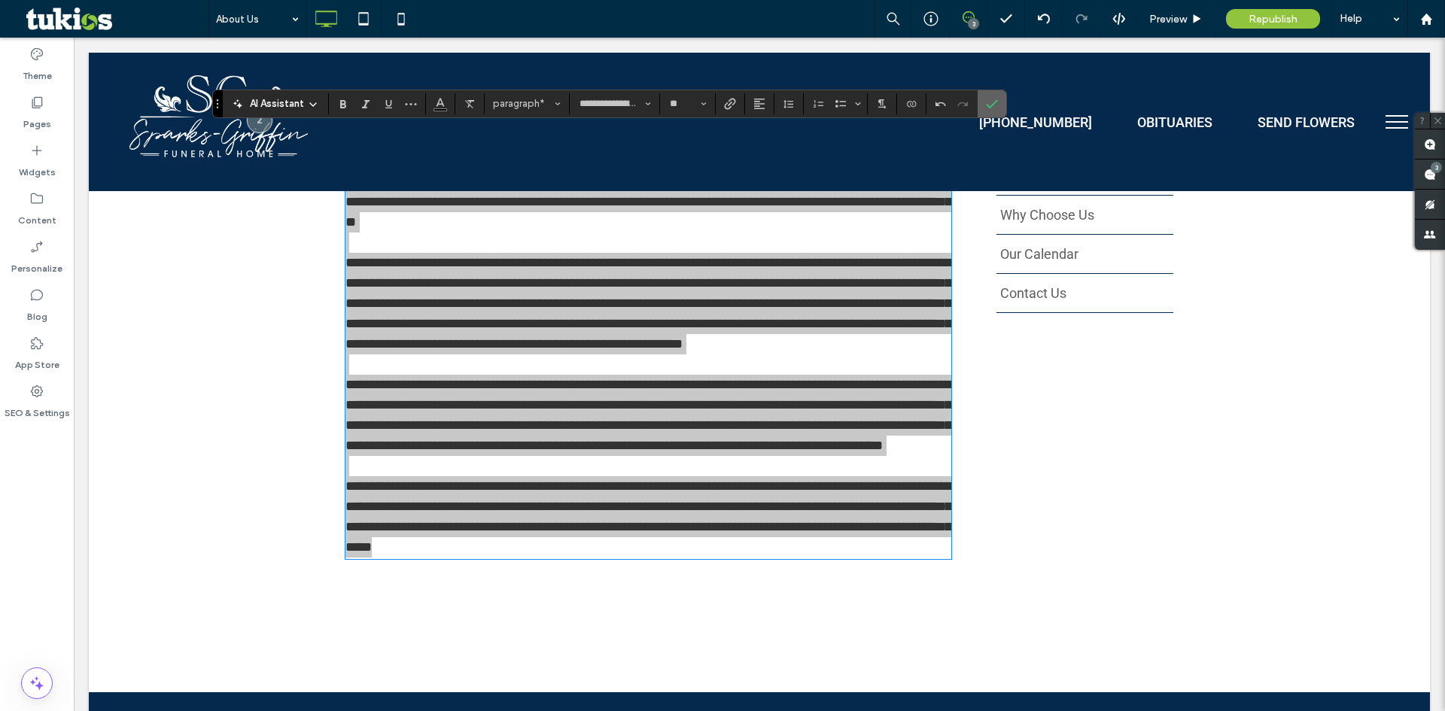
click at [996, 105] on icon "Confirm" at bounding box center [992, 104] width 12 height 12
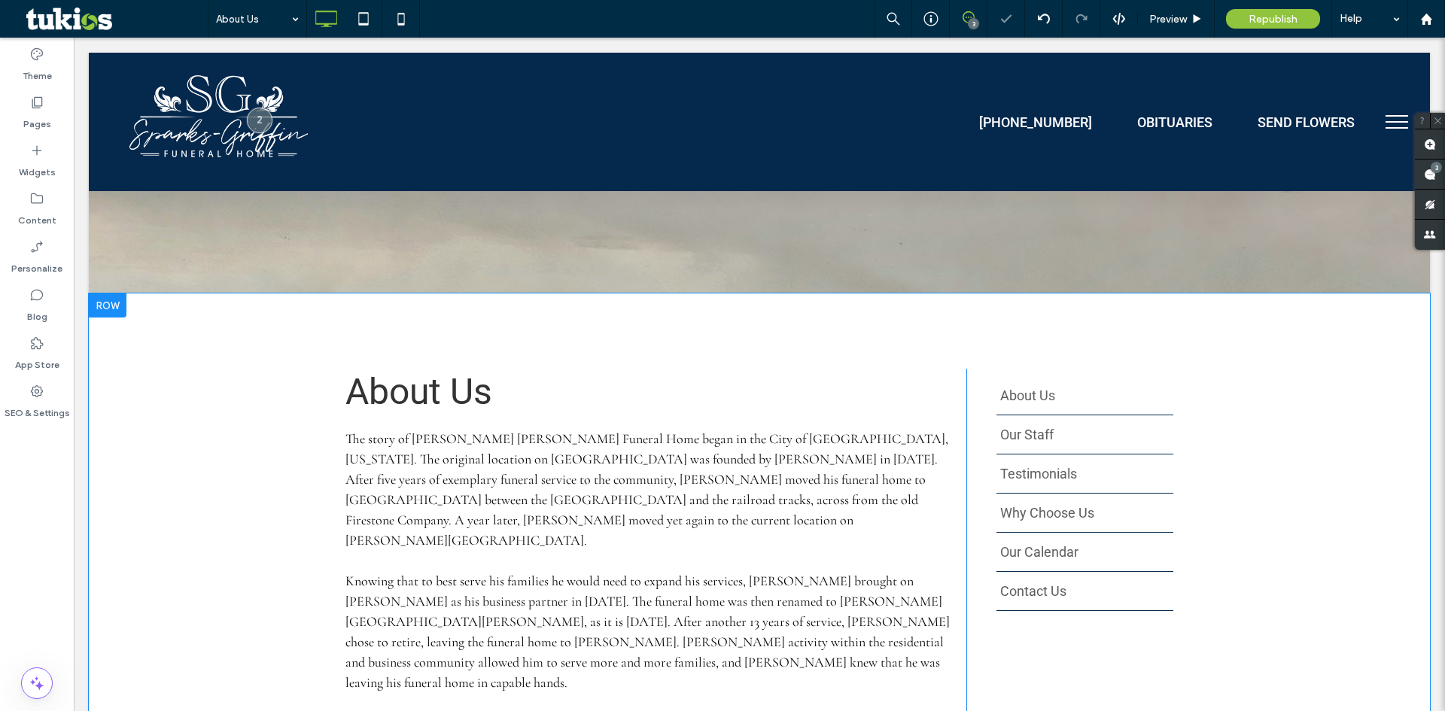
scroll to position [207, 0]
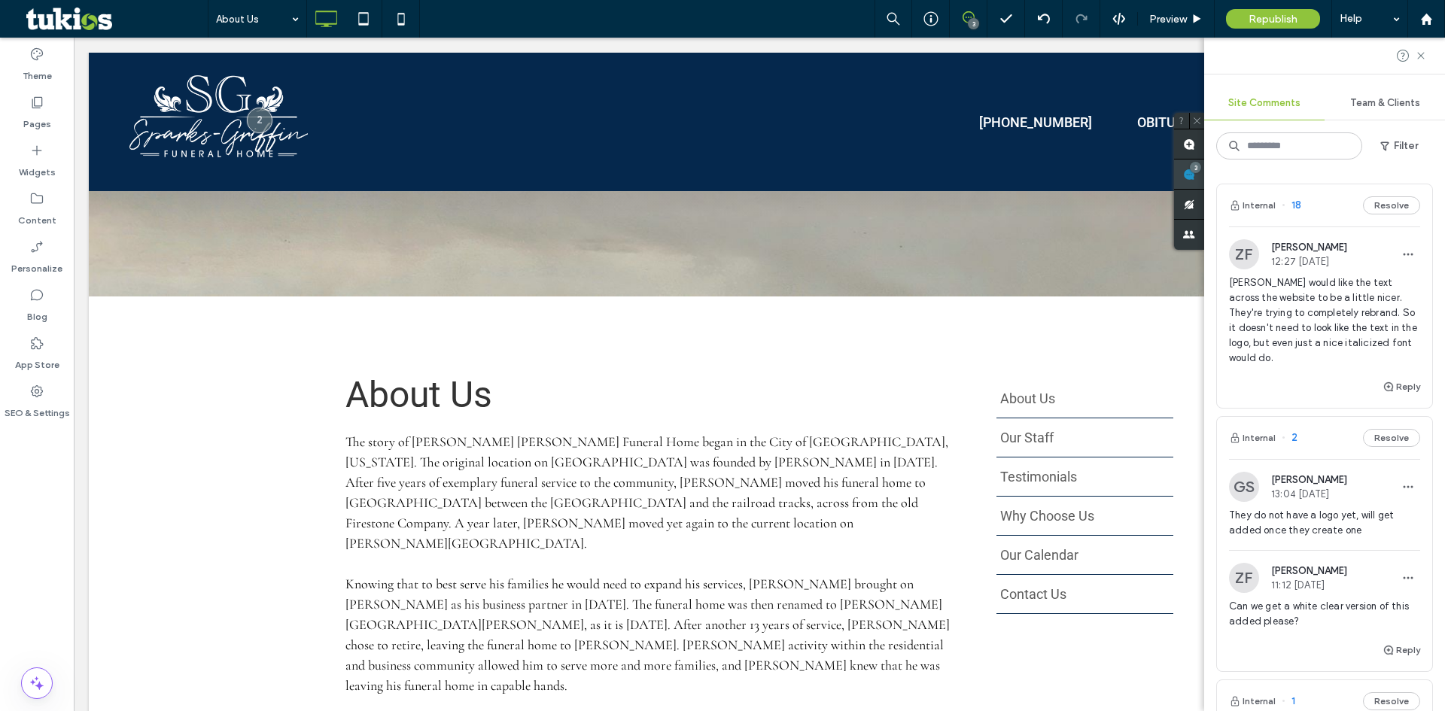
click at [1201, 166] on div "3" at bounding box center [1195, 167] width 11 height 11
click at [40, 98] on icon at bounding box center [36, 102] width 15 height 15
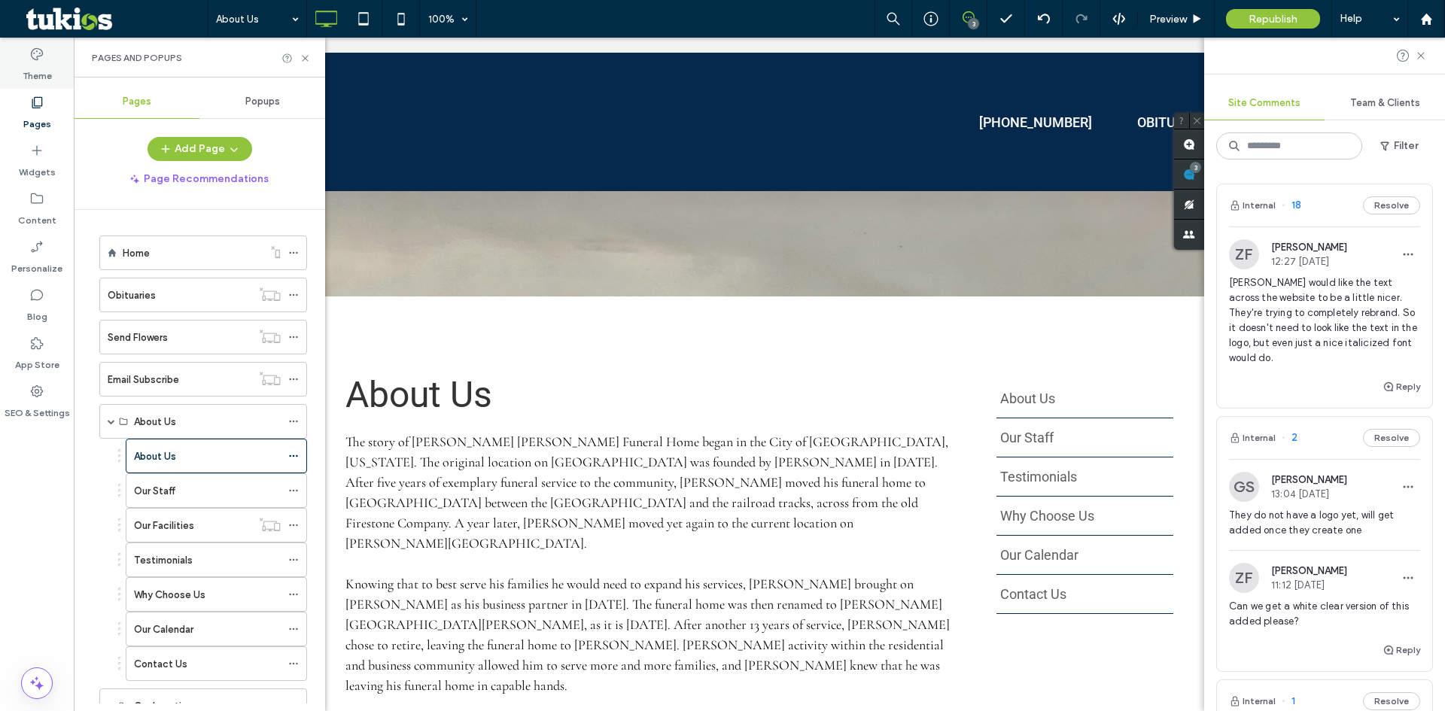
click at [18, 67] on div "Theme" at bounding box center [37, 65] width 74 height 48
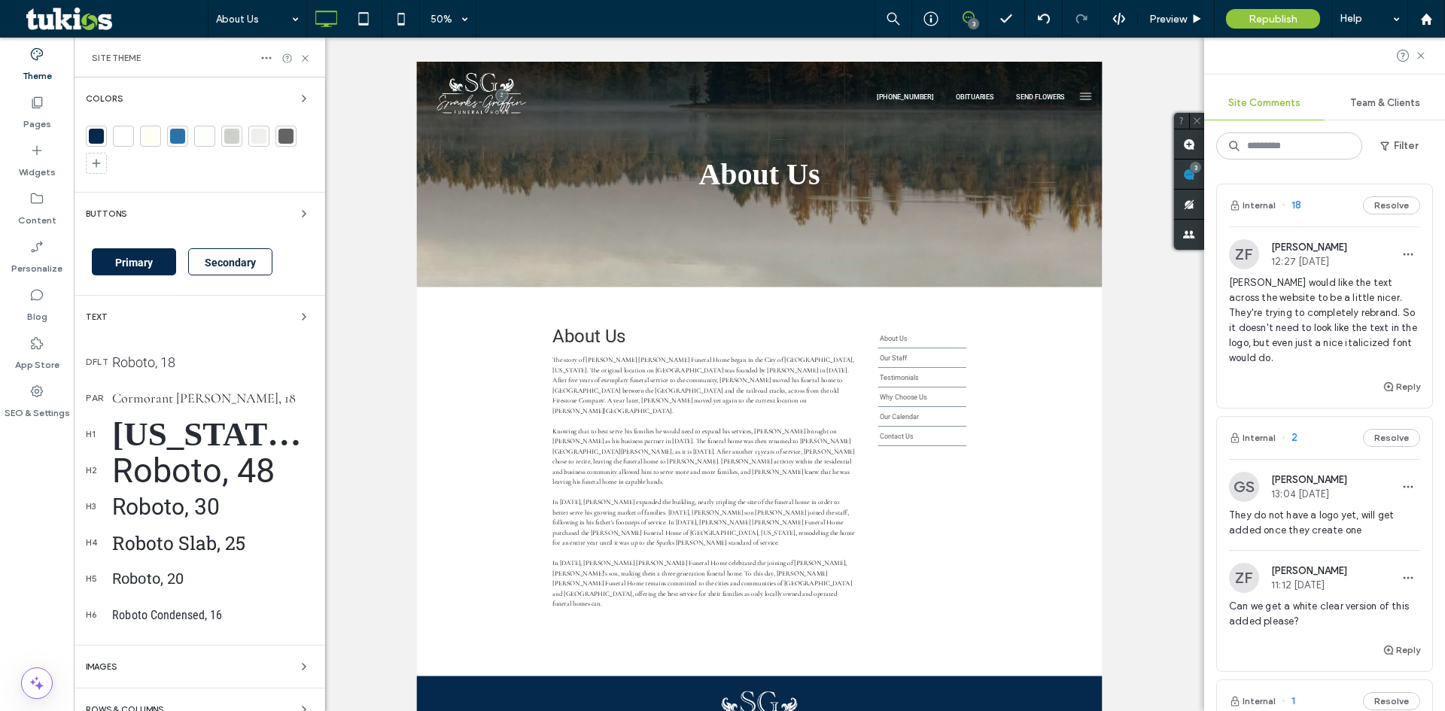
scroll to position [0, 0]
click at [224, 396] on div "Cormorant Garamond, 18" at bounding box center [212, 398] width 201 height 17
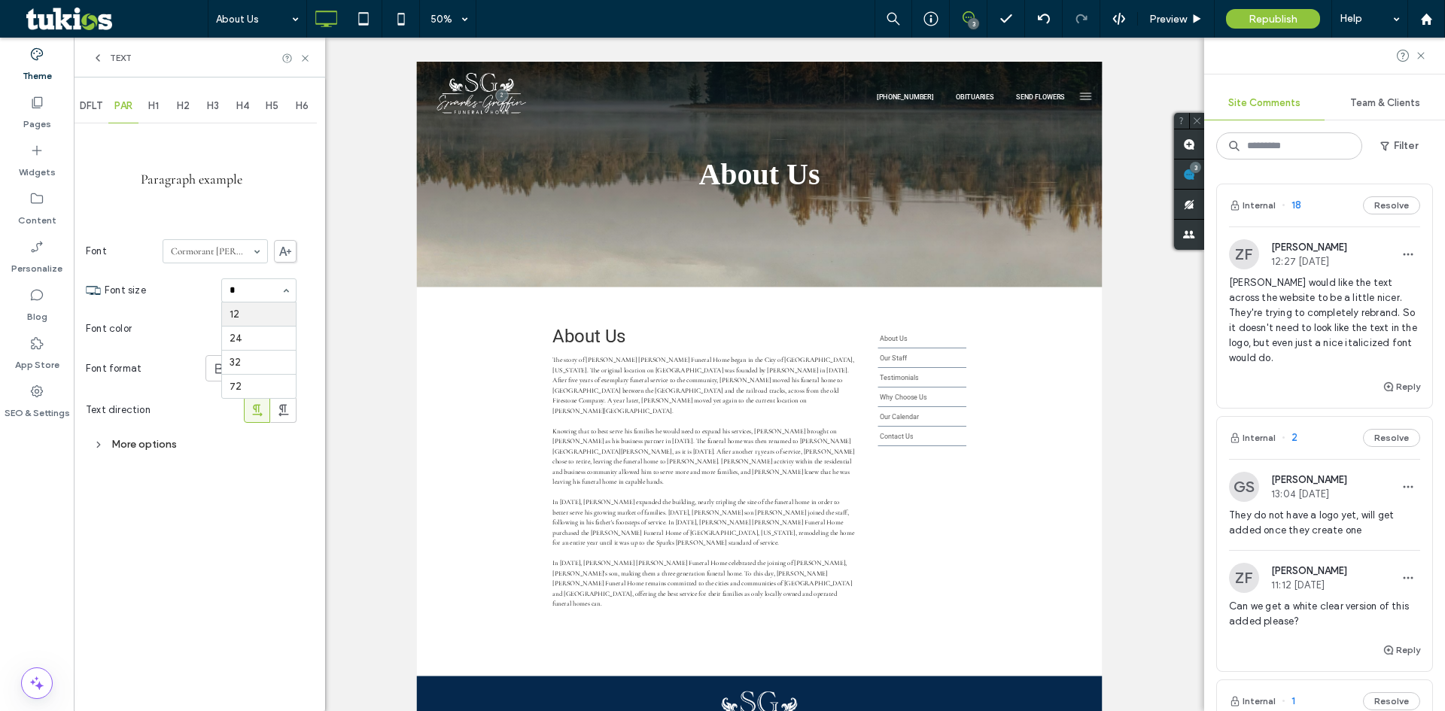
type input "**"
click at [305, 55] on icon at bounding box center [305, 58] width 11 height 11
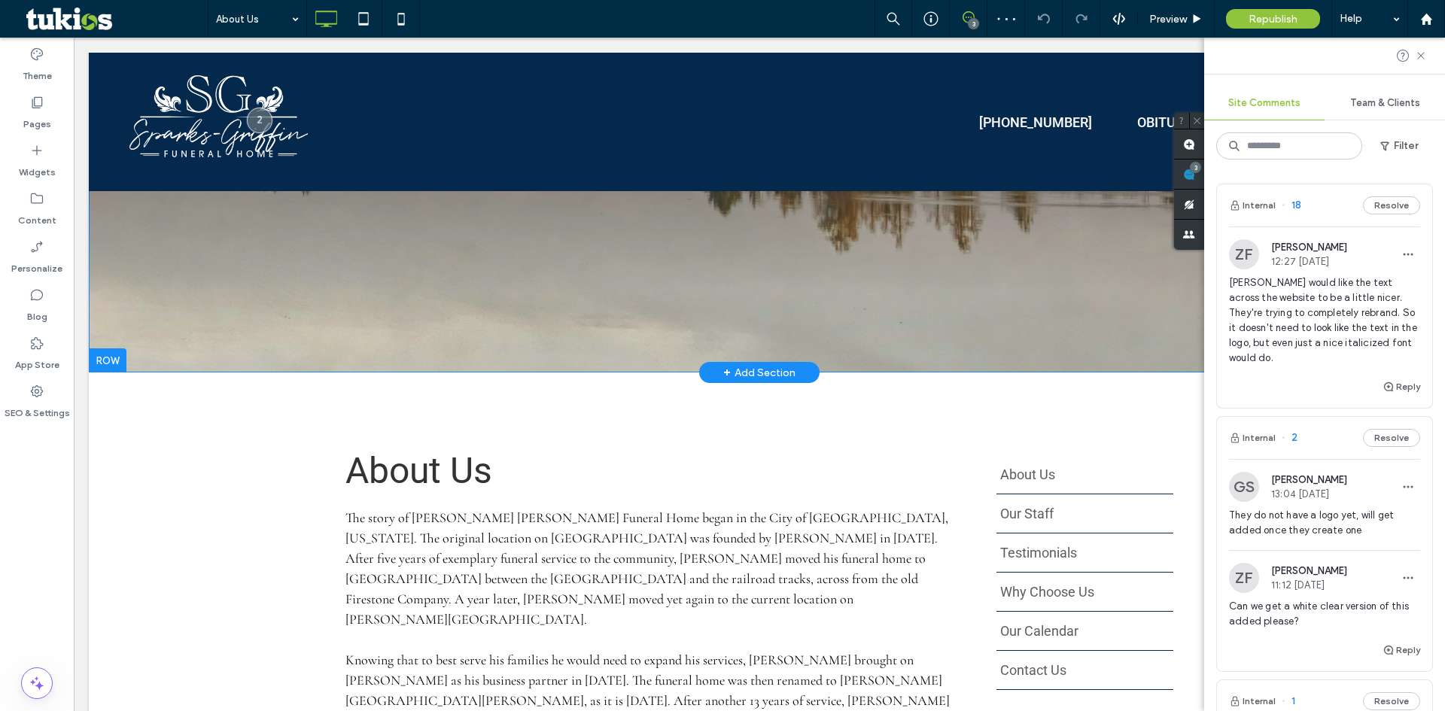
scroll to position [226, 0]
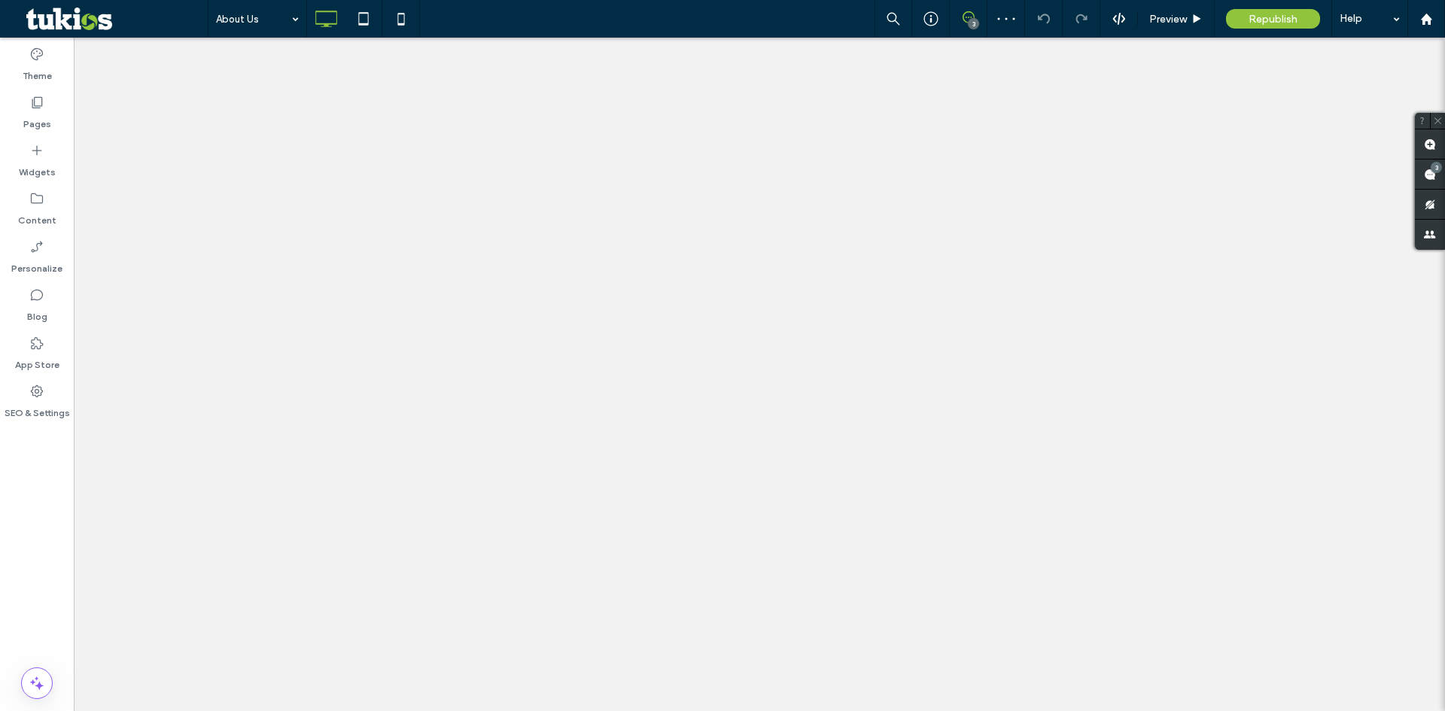
type input "**********"
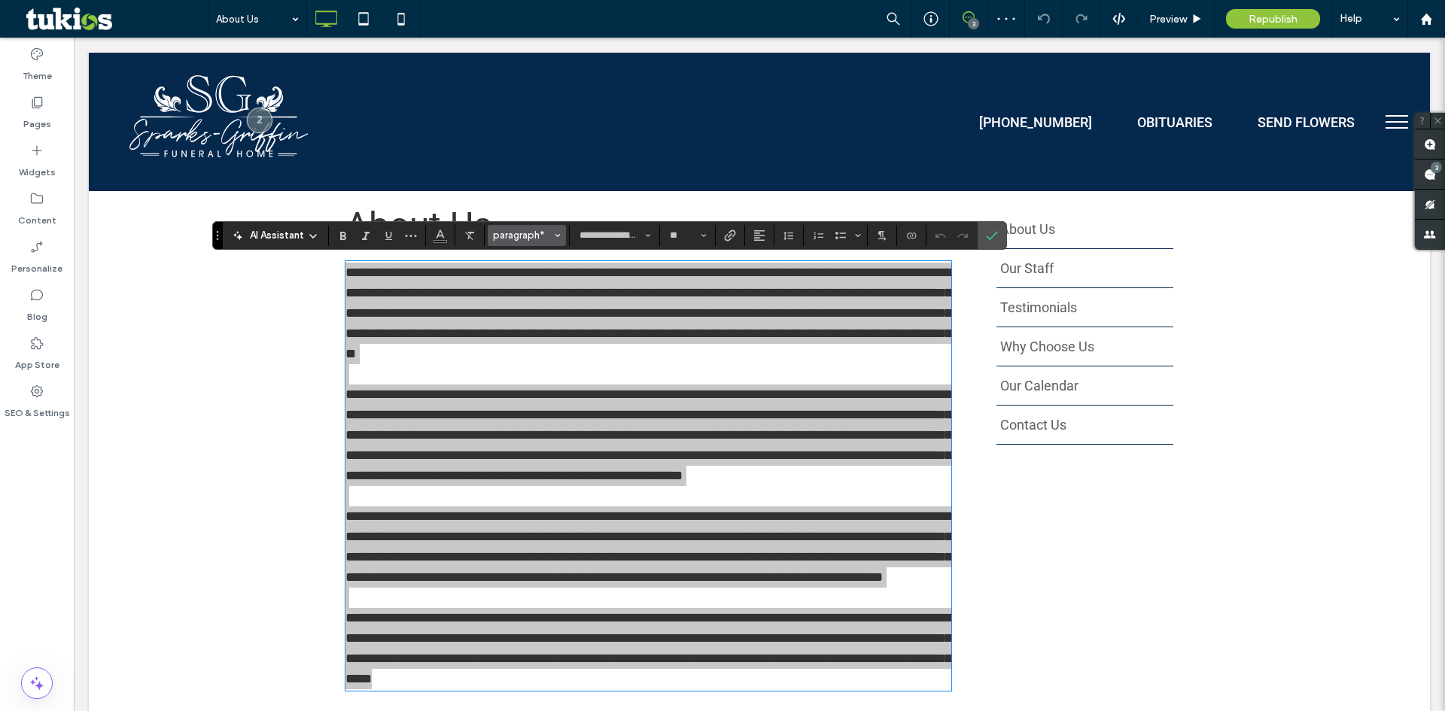
click at [537, 231] on span "paragraph*" at bounding box center [522, 235] width 59 height 11
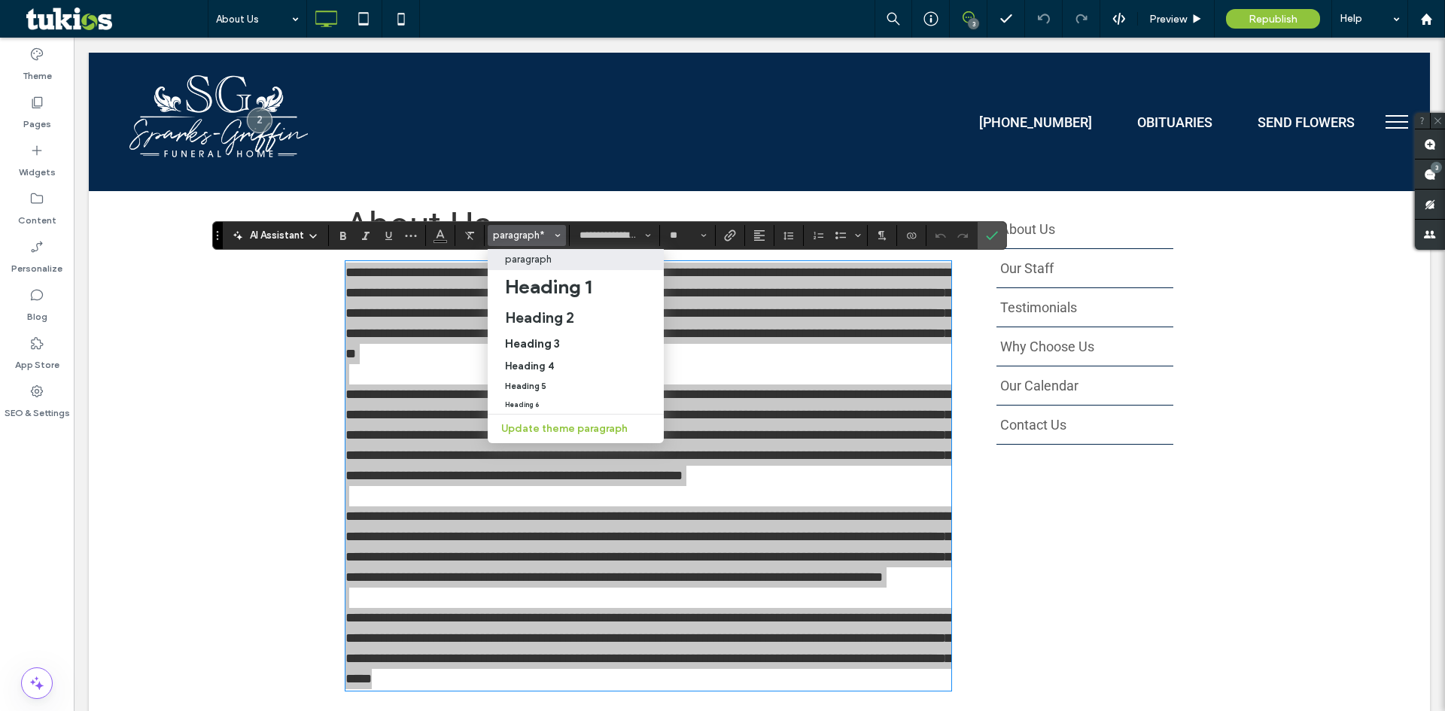
click at [547, 259] on p "paragraph" at bounding box center [528, 259] width 47 height 11
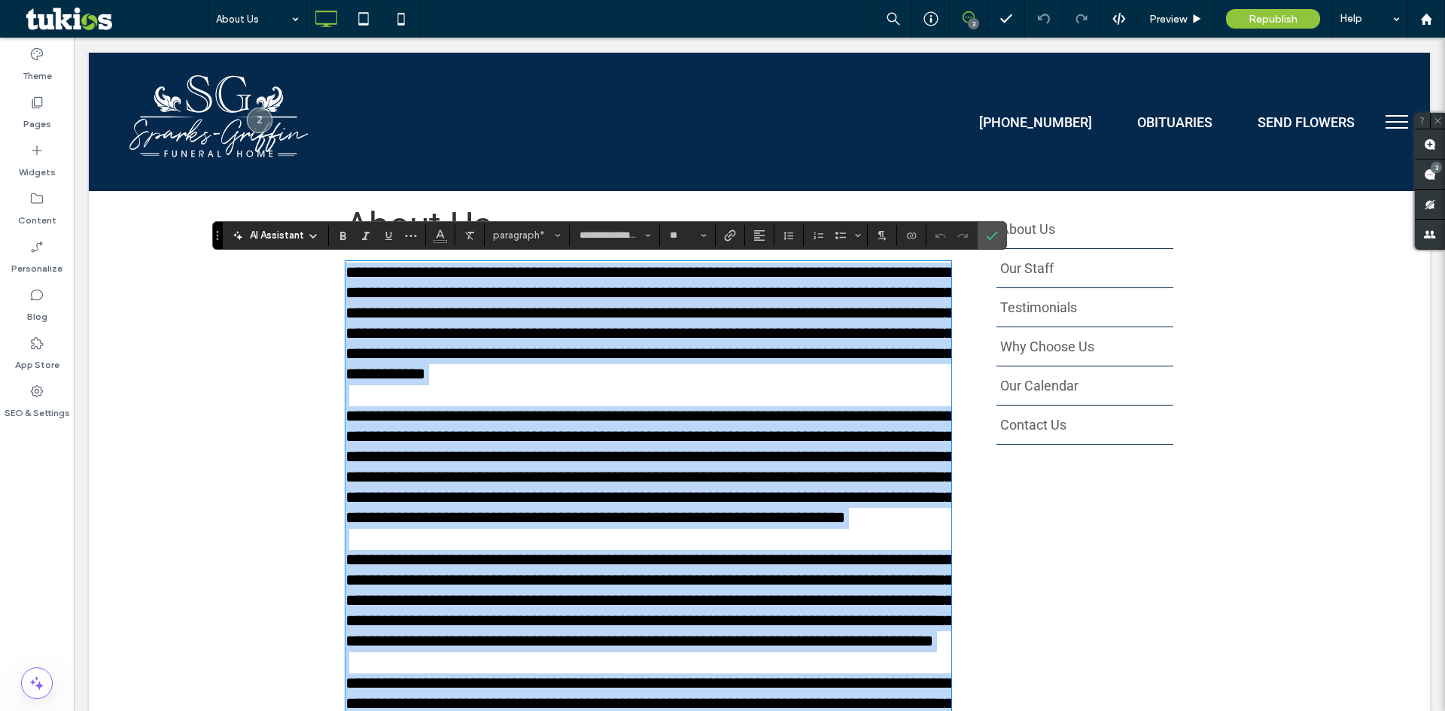
type input "**"
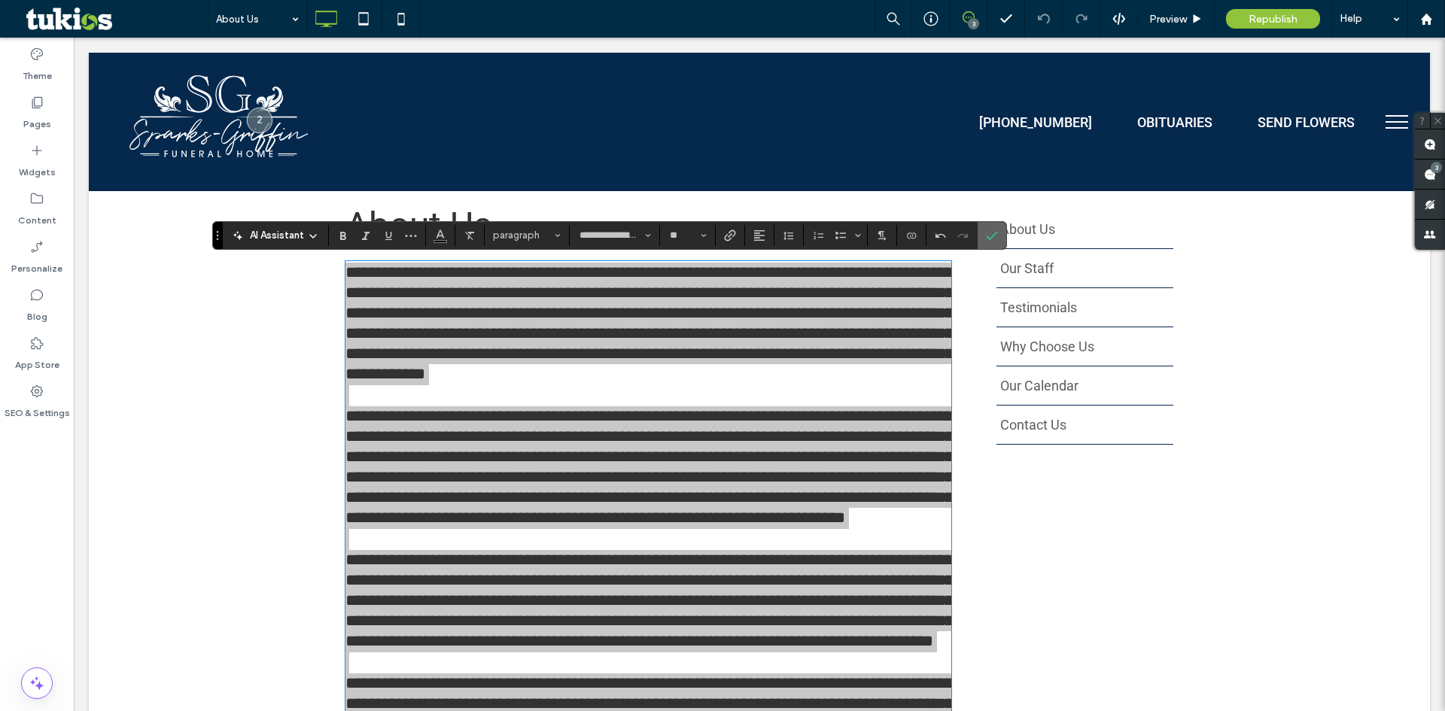
click at [990, 241] on icon "Confirm" at bounding box center [992, 236] width 12 height 12
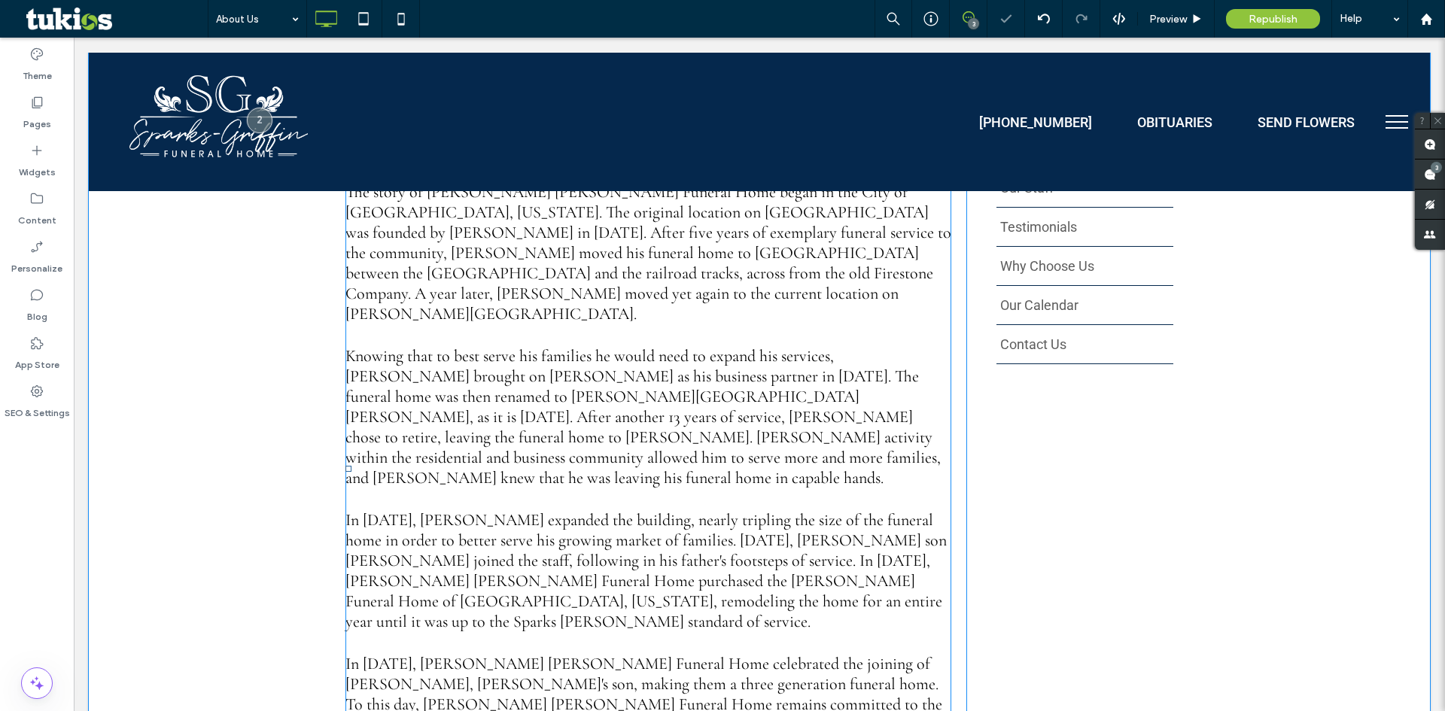
scroll to position [376, 0]
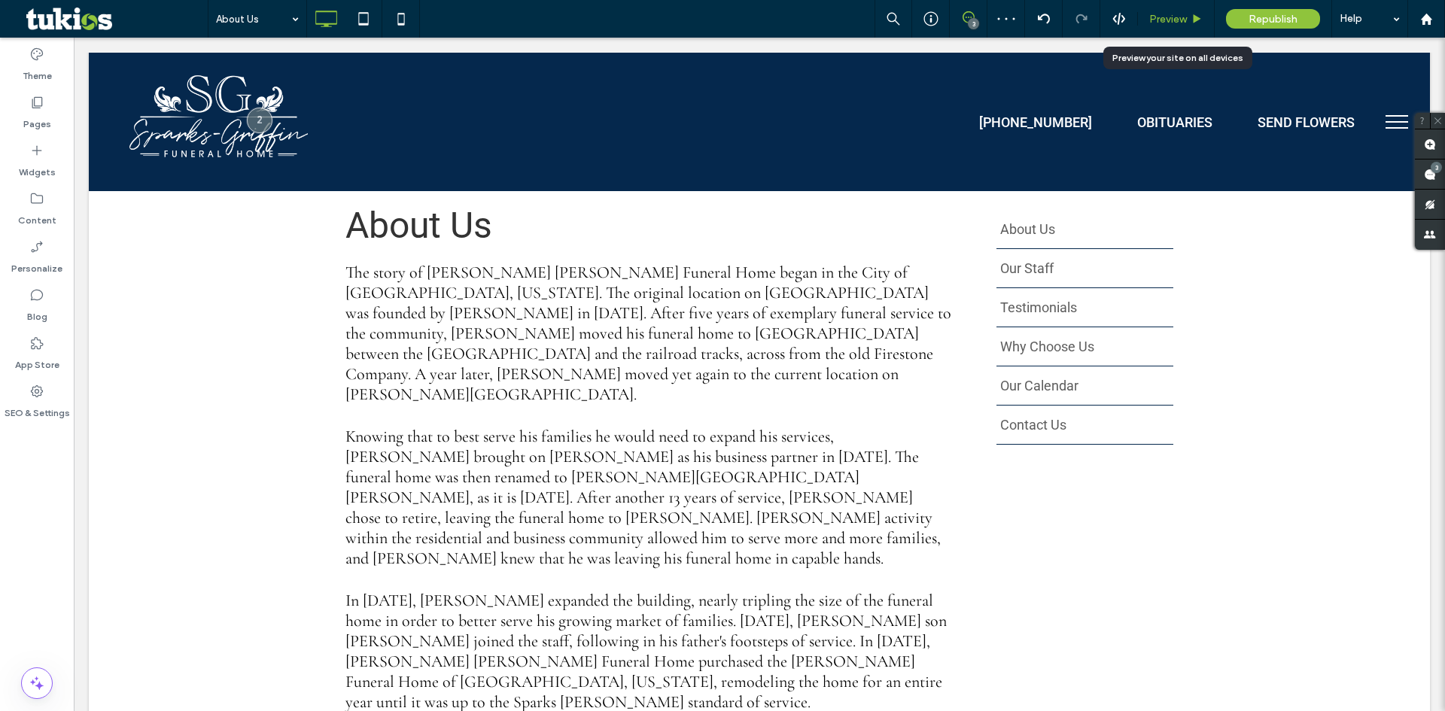
click at [1183, 20] on span "Preview" at bounding box center [1169, 19] width 38 height 13
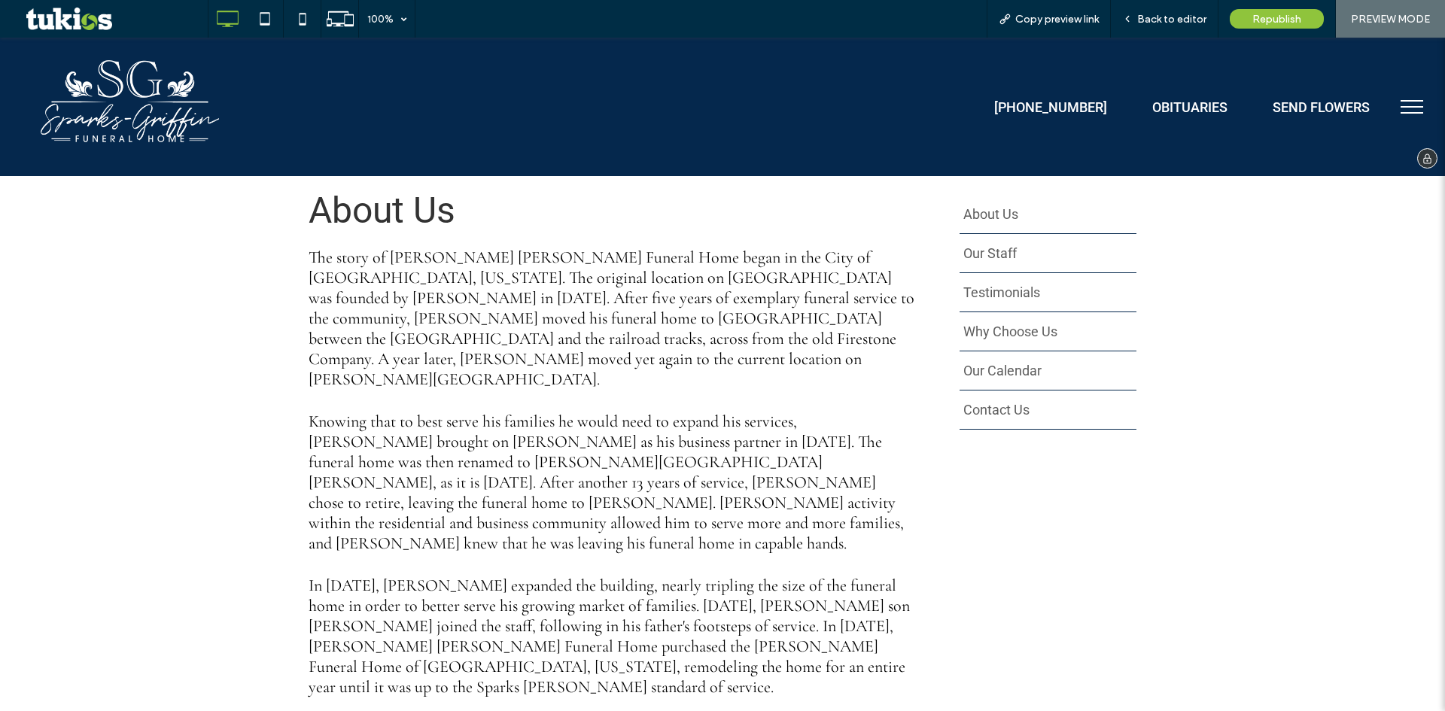
click at [108, 101] on img at bounding box center [129, 102] width 199 height 123
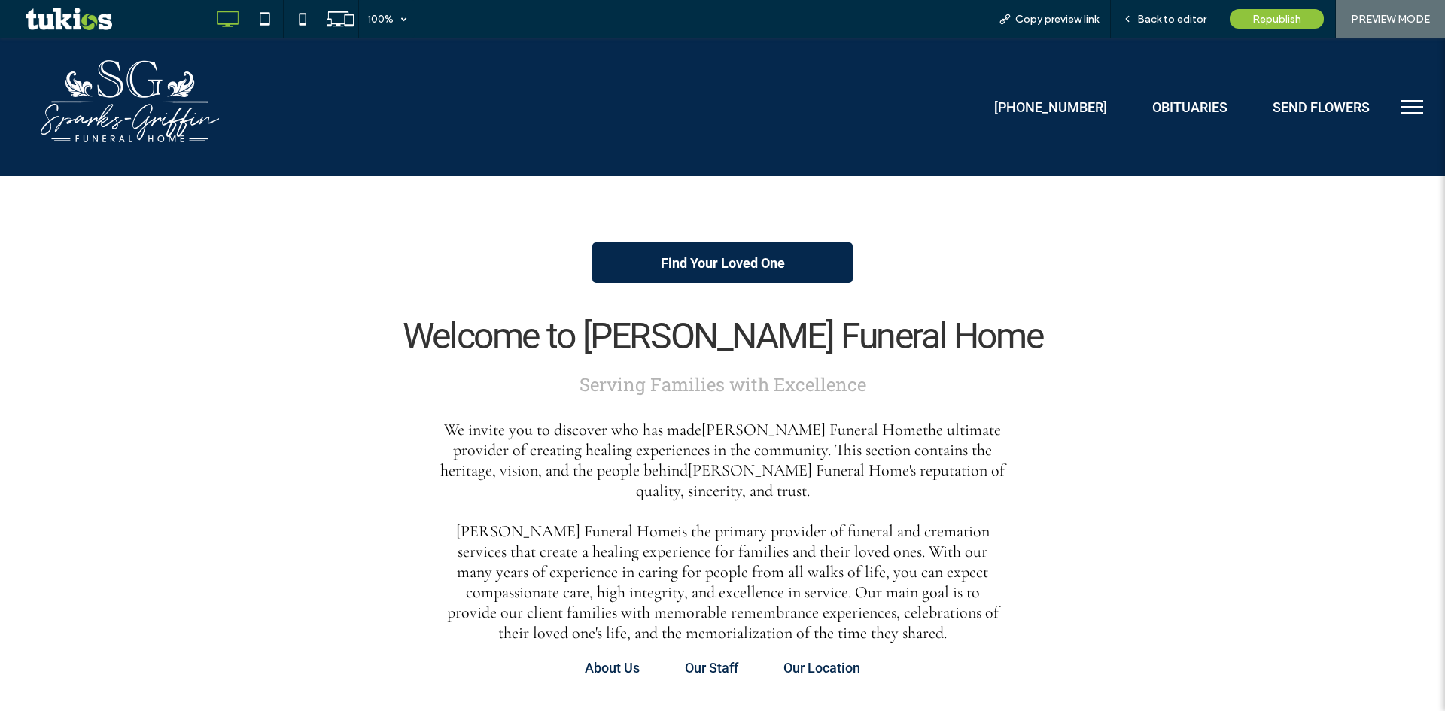
scroll to position [602, 0]
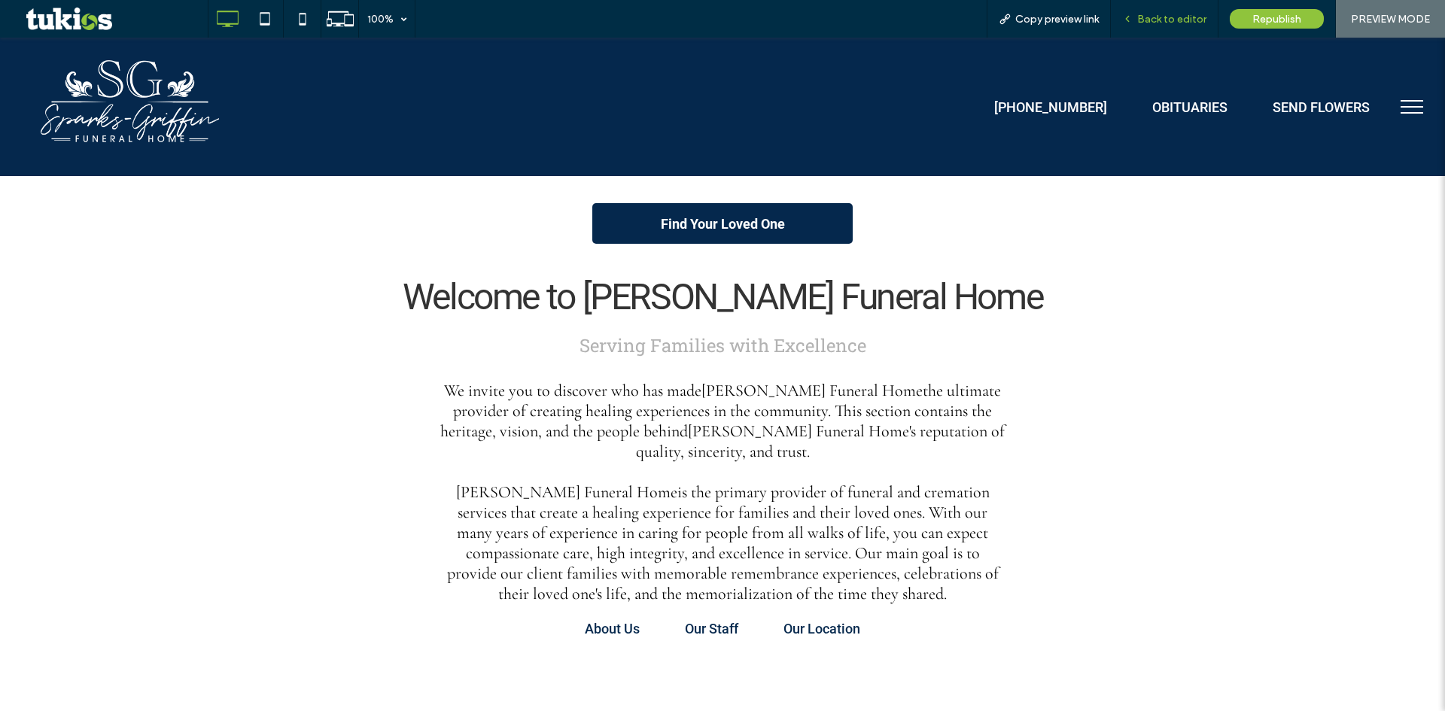
click at [1172, 22] on span "Back to editor" at bounding box center [1171, 19] width 69 height 13
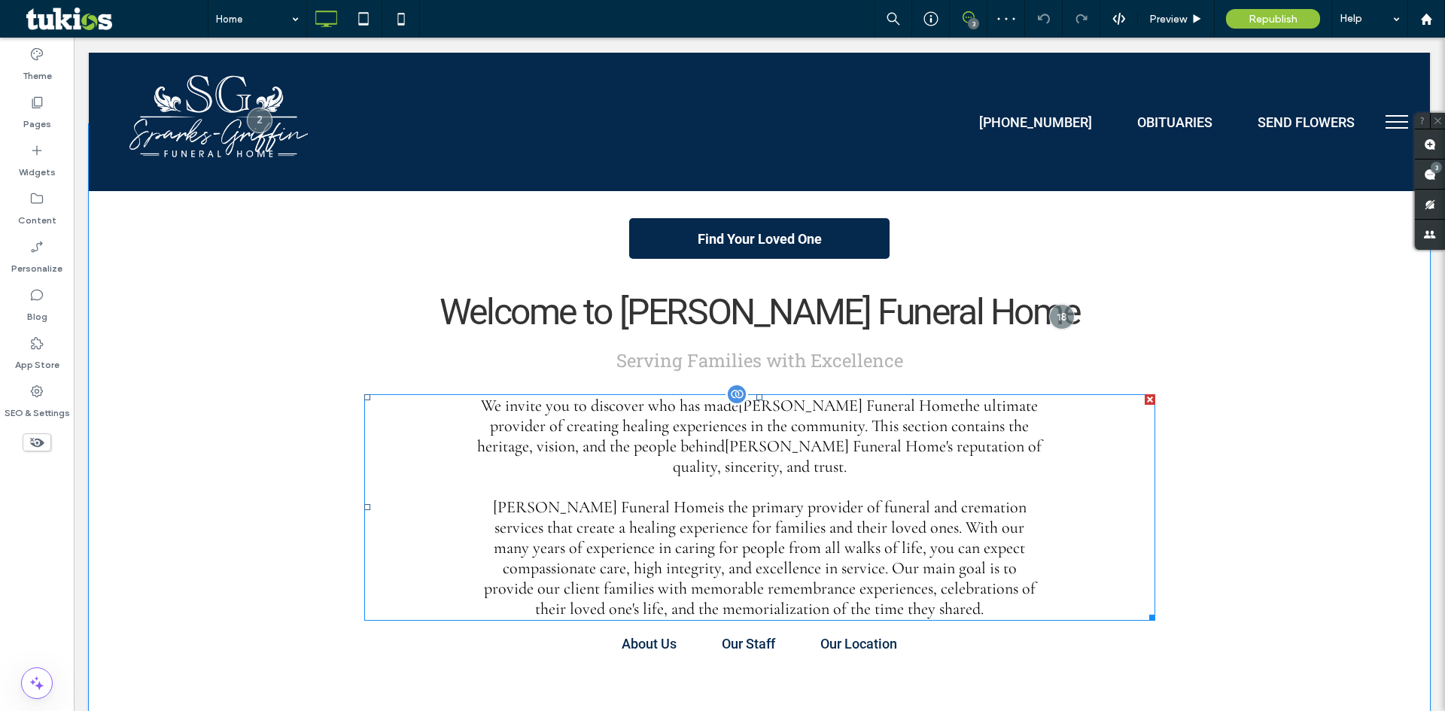
click at [720, 507] on span "We invite you to discover who has made Sparks-Griffin Funeral Home the ultimate…" at bounding box center [759, 507] width 565 height 223
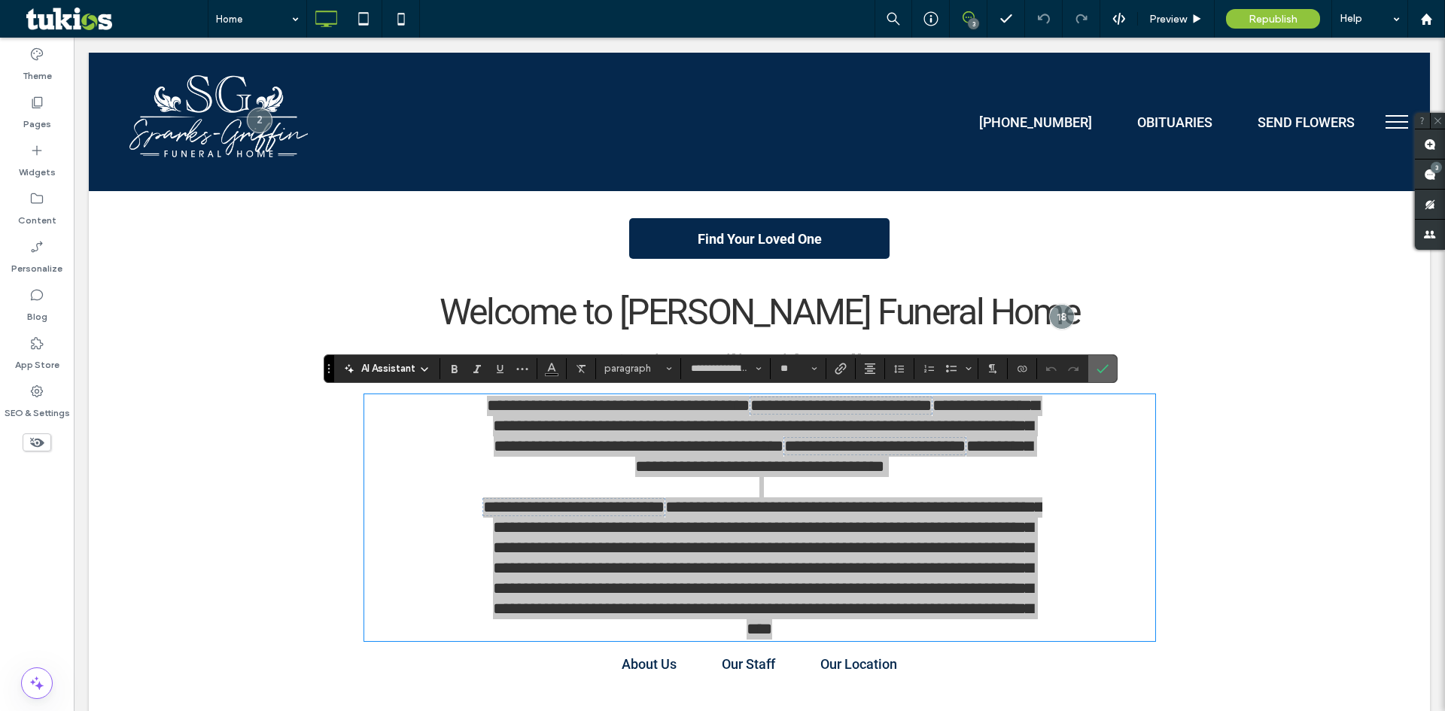
click at [1102, 363] on icon "Confirm" at bounding box center [1103, 369] width 12 height 12
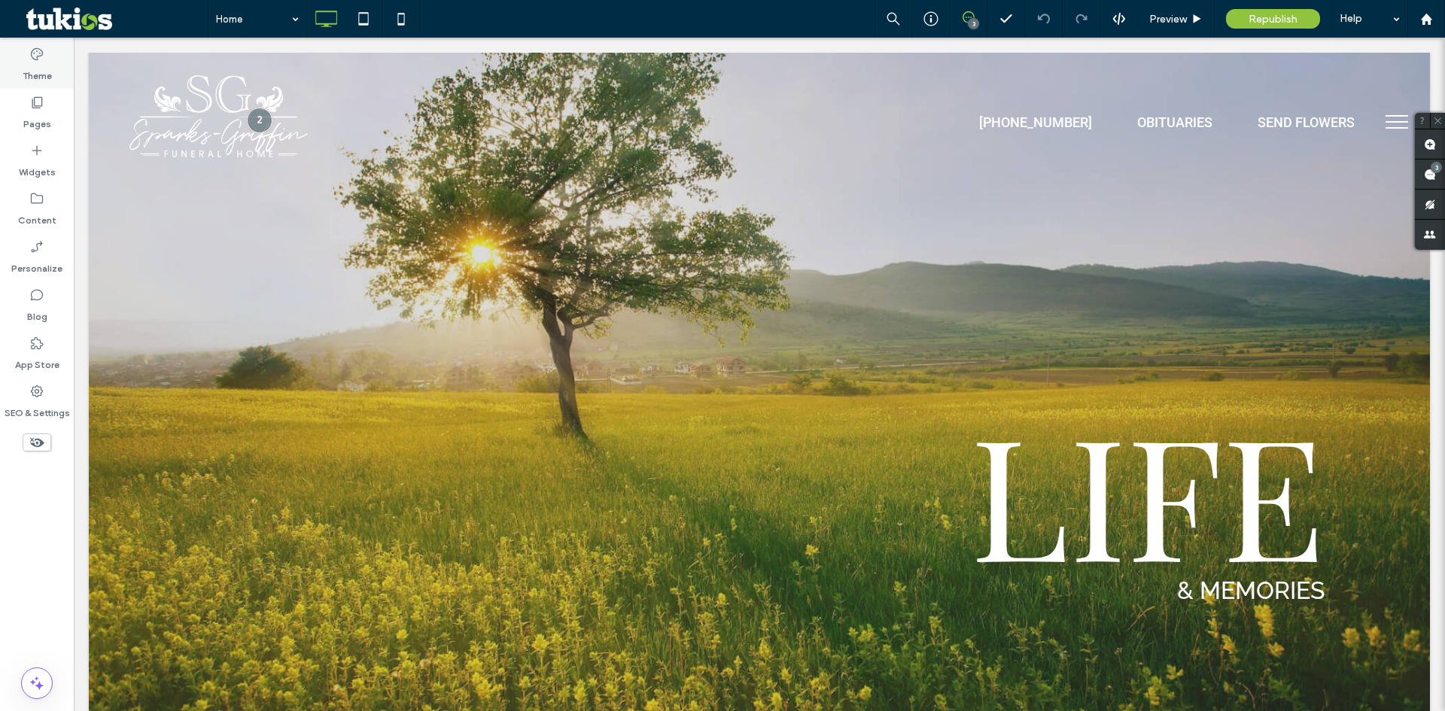
click at [44, 59] on div "Theme" at bounding box center [37, 65] width 74 height 48
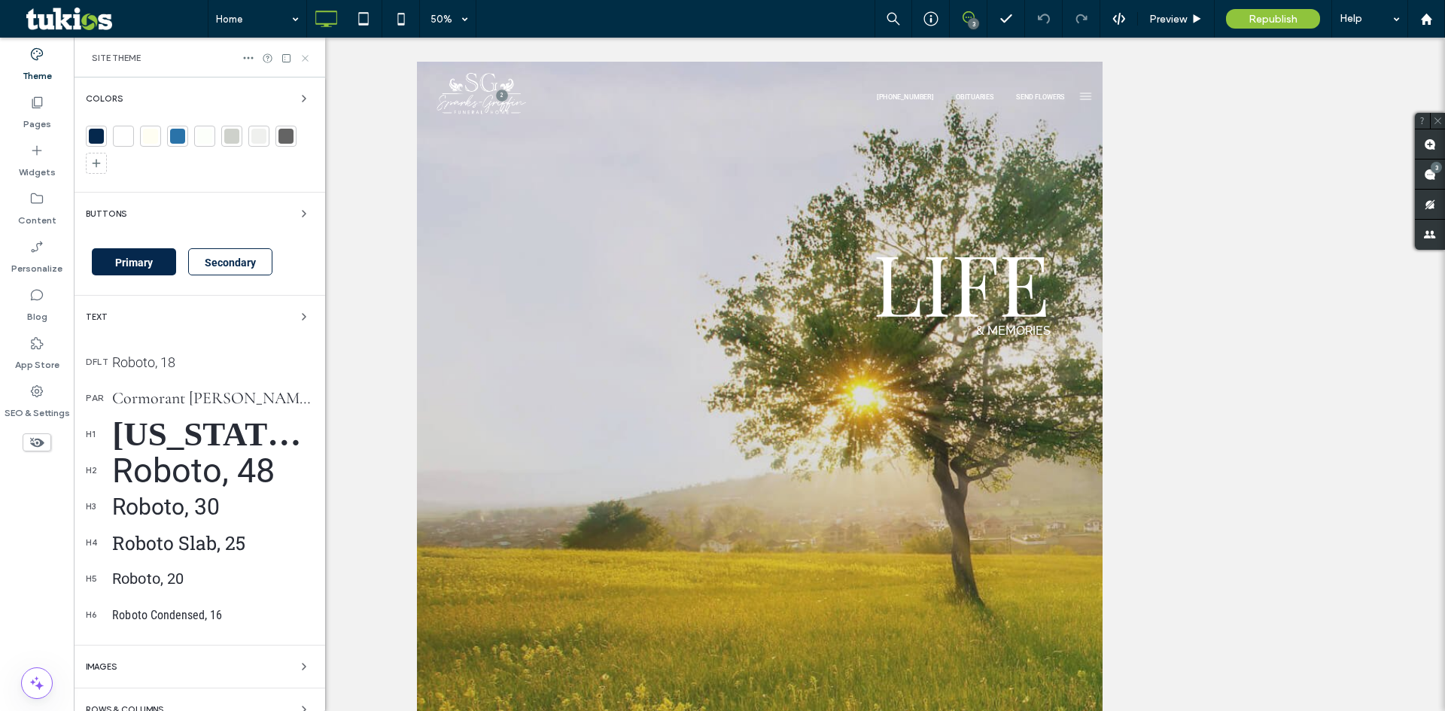
click at [309, 58] on icon at bounding box center [305, 58] width 11 height 11
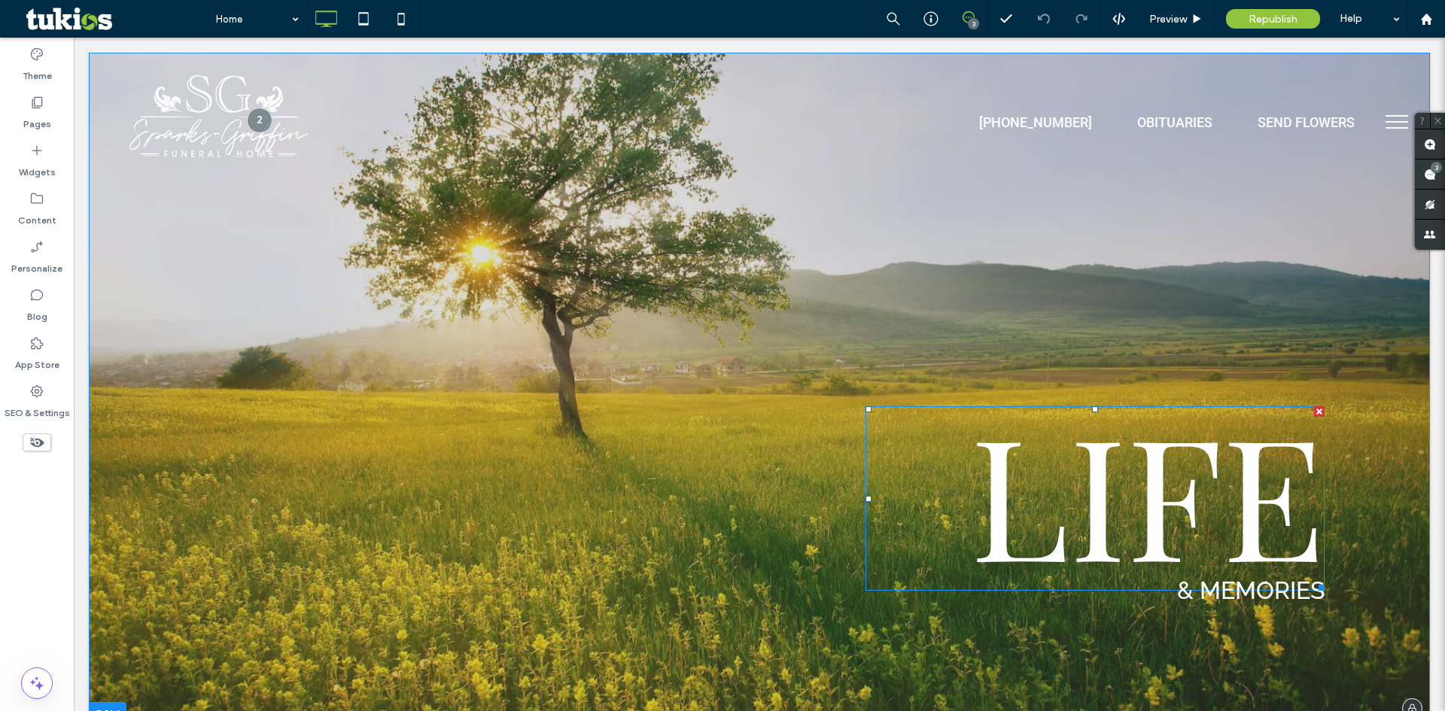
click at [1146, 455] on span "LIFE" at bounding box center [1147, 492] width 355 height 224
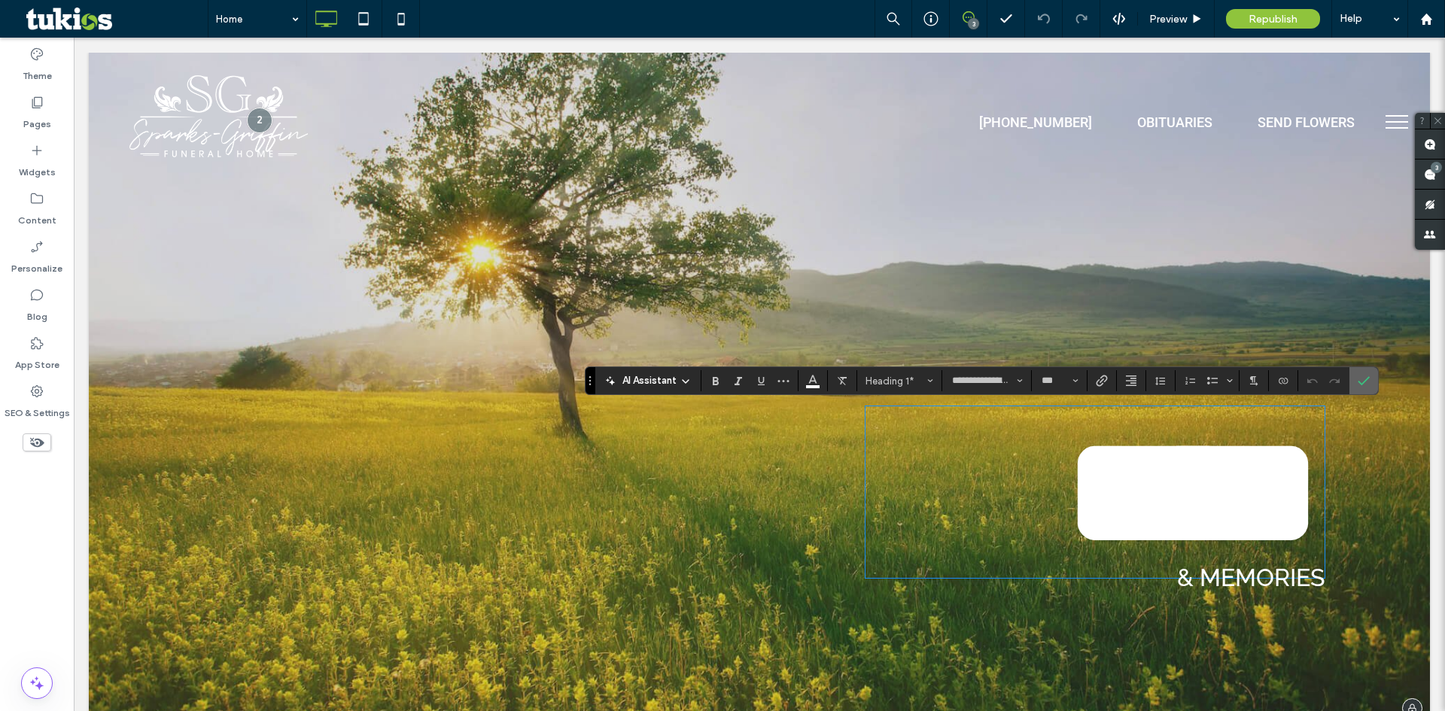
click at [1357, 380] on label "Confirm" at bounding box center [1364, 380] width 23 height 27
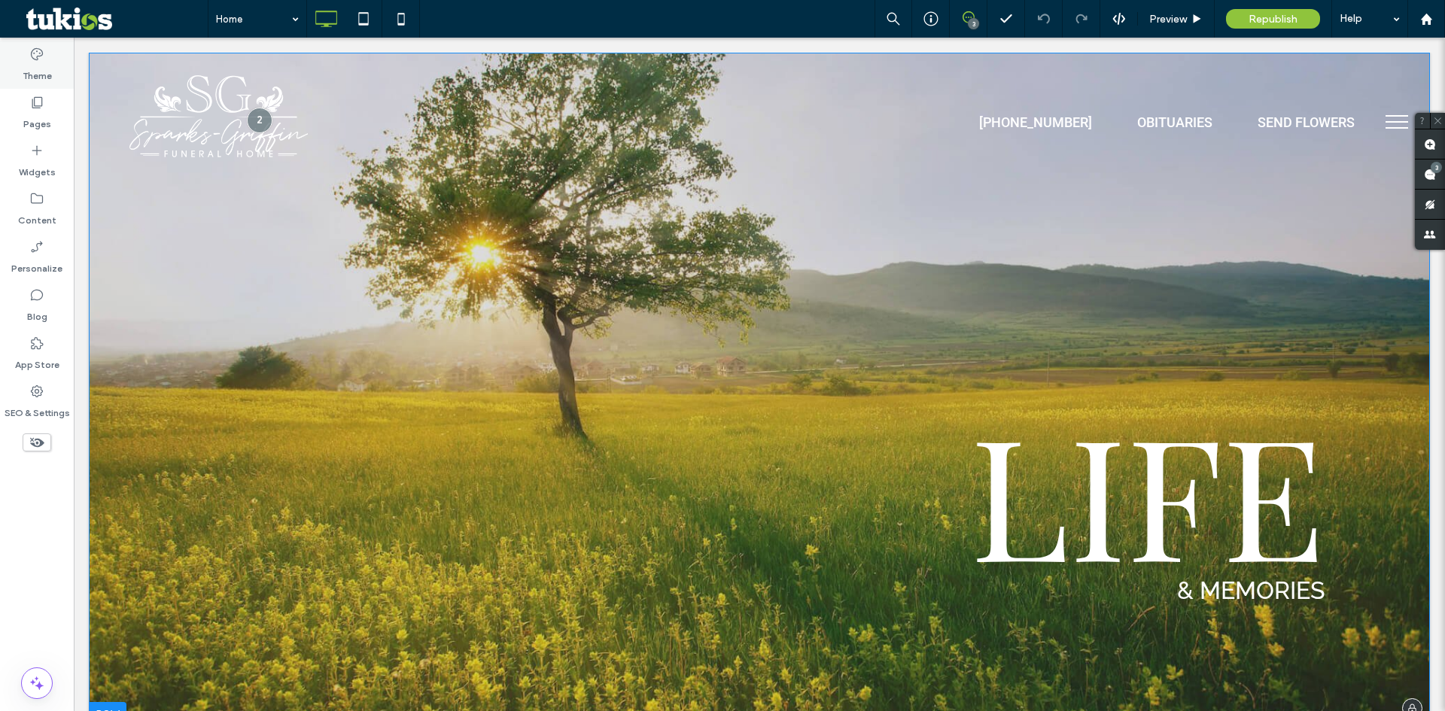
click at [32, 62] on label "Theme" at bounding box center [37, 72] width 29 height 21
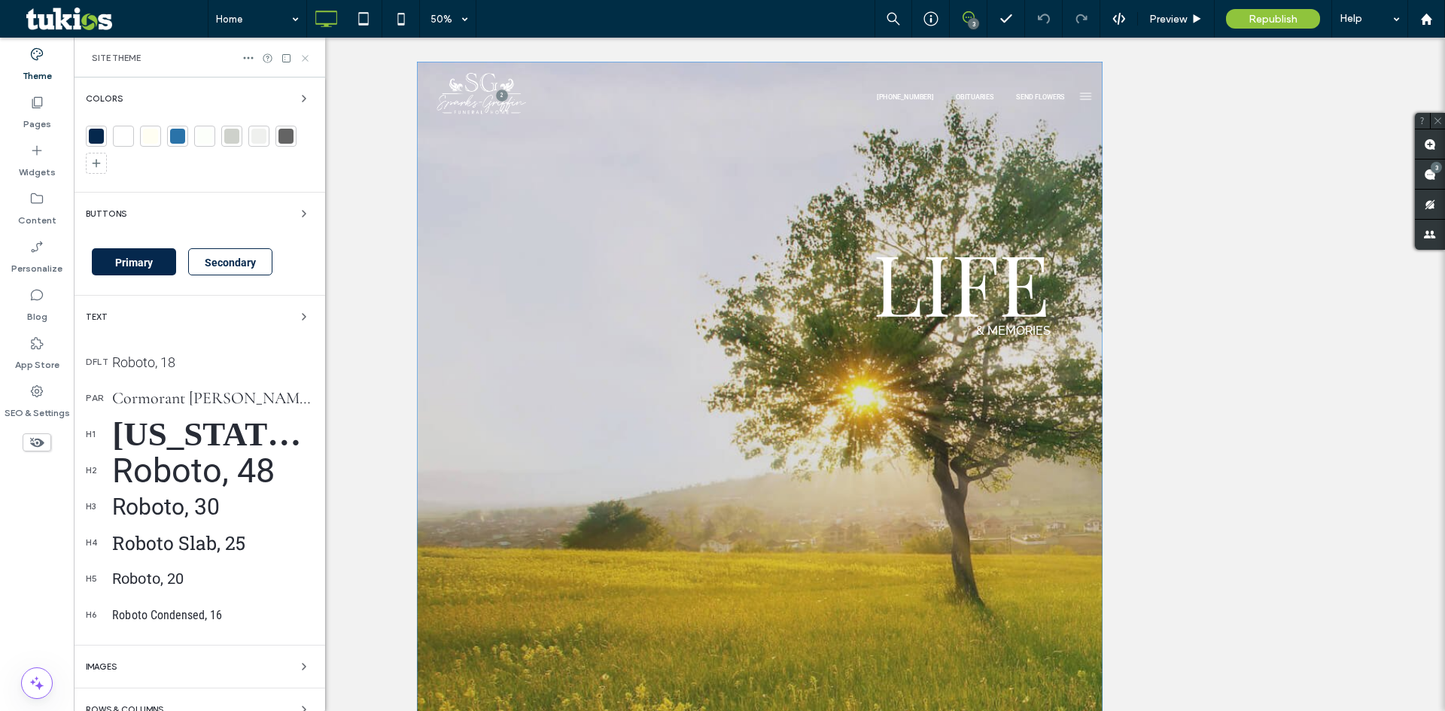
click at [303, 54] on icon at bounding box center [305, 58] width 11 height 11
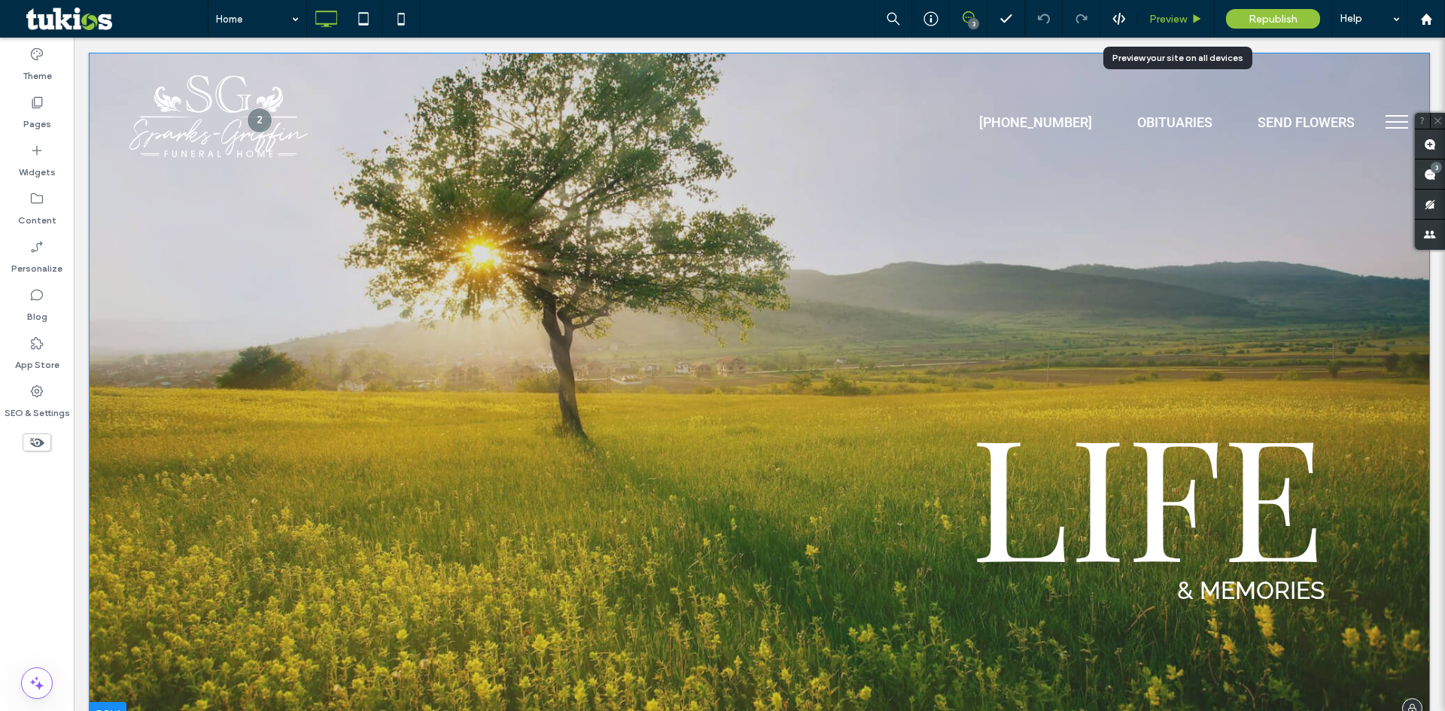
click at [1183, 20] on span "Preview" at bounding box center [1169, 19] width 38 height 13
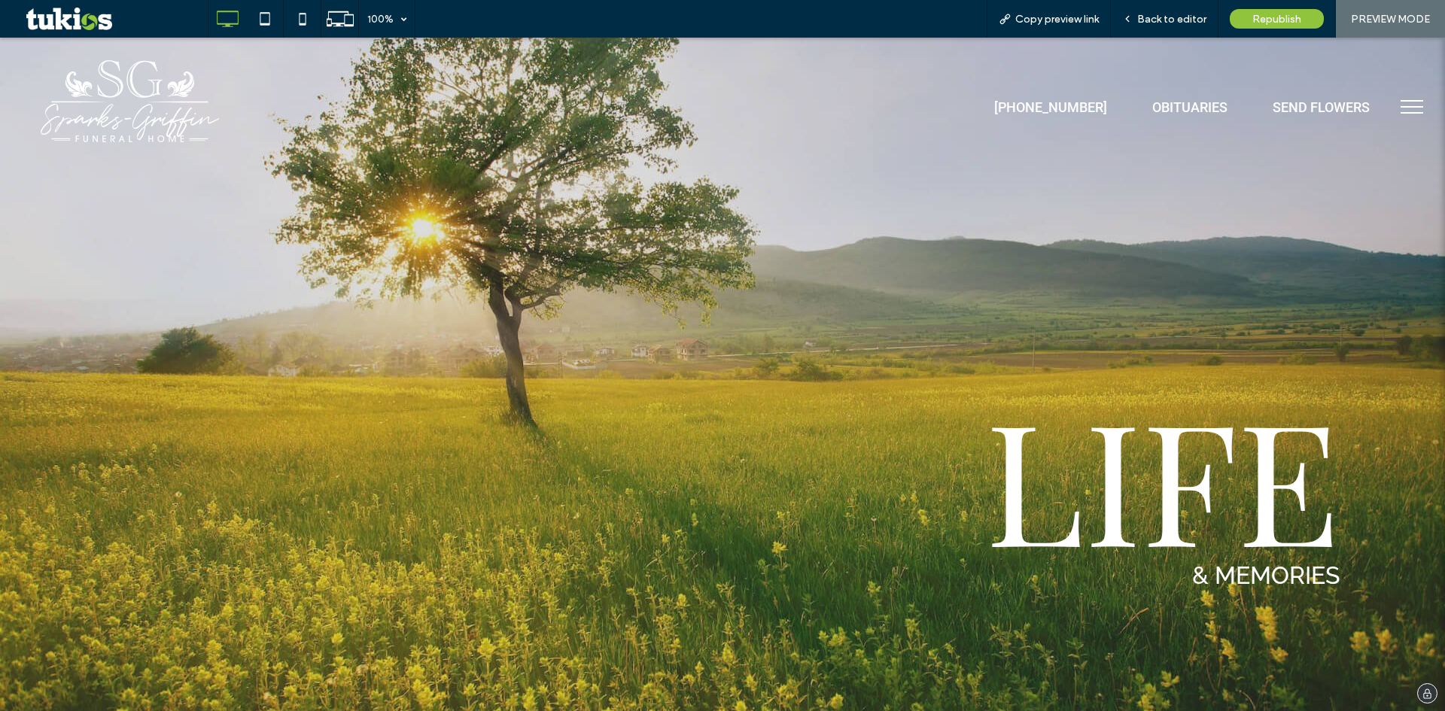
click at [1402, 111] on button "menu" at bounding box center [1412, 106] width 39 height 39
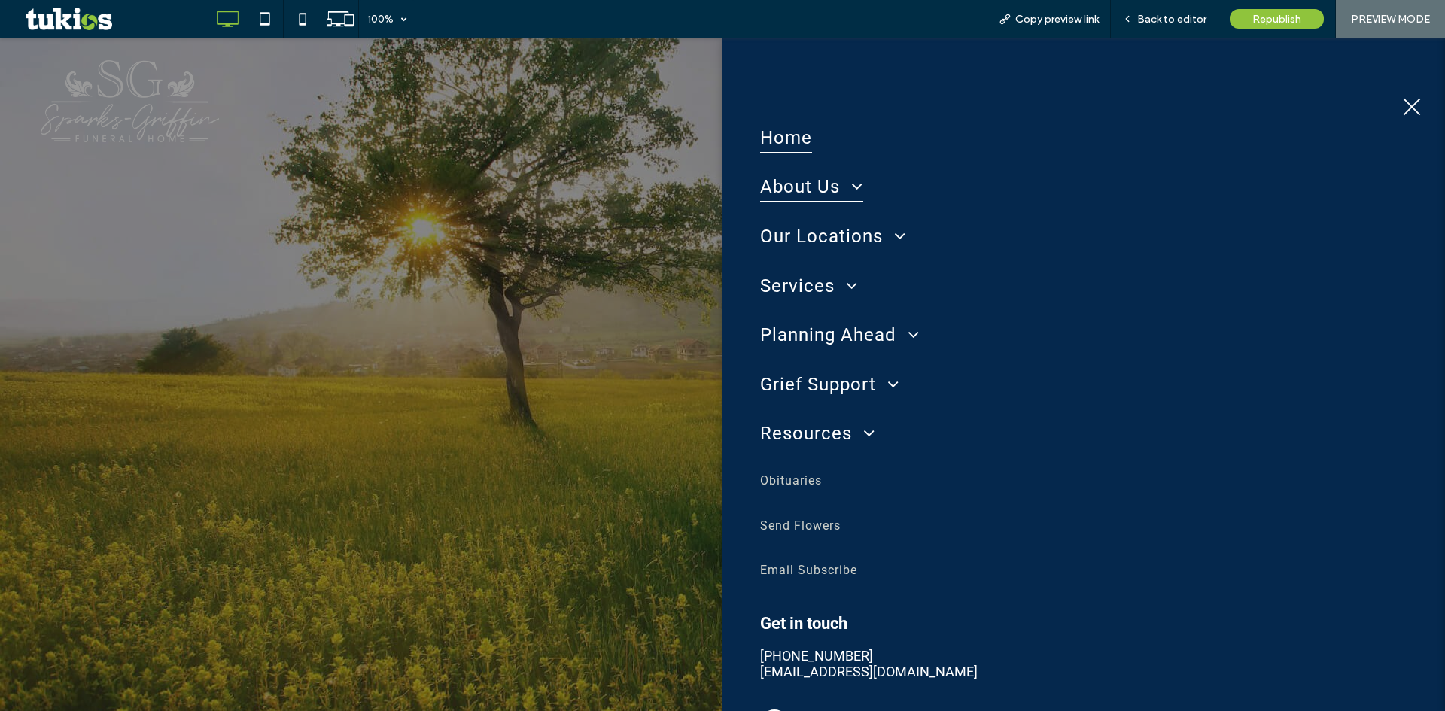
click at [833, 198] on span "About Us" at bounding box center [811, 188] width 103 height 32
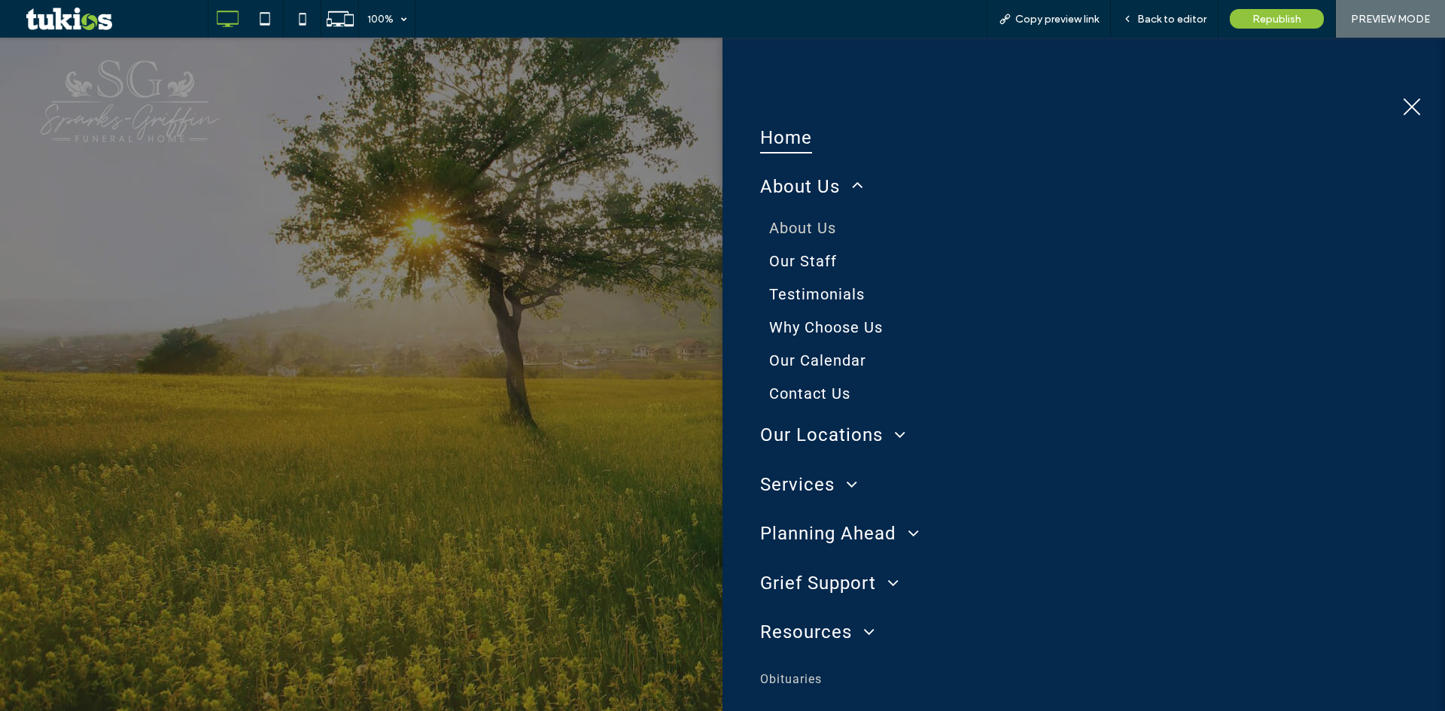
click at [807, 232] on span "About Us" at bounding box center [802, 228] width 67 height 18
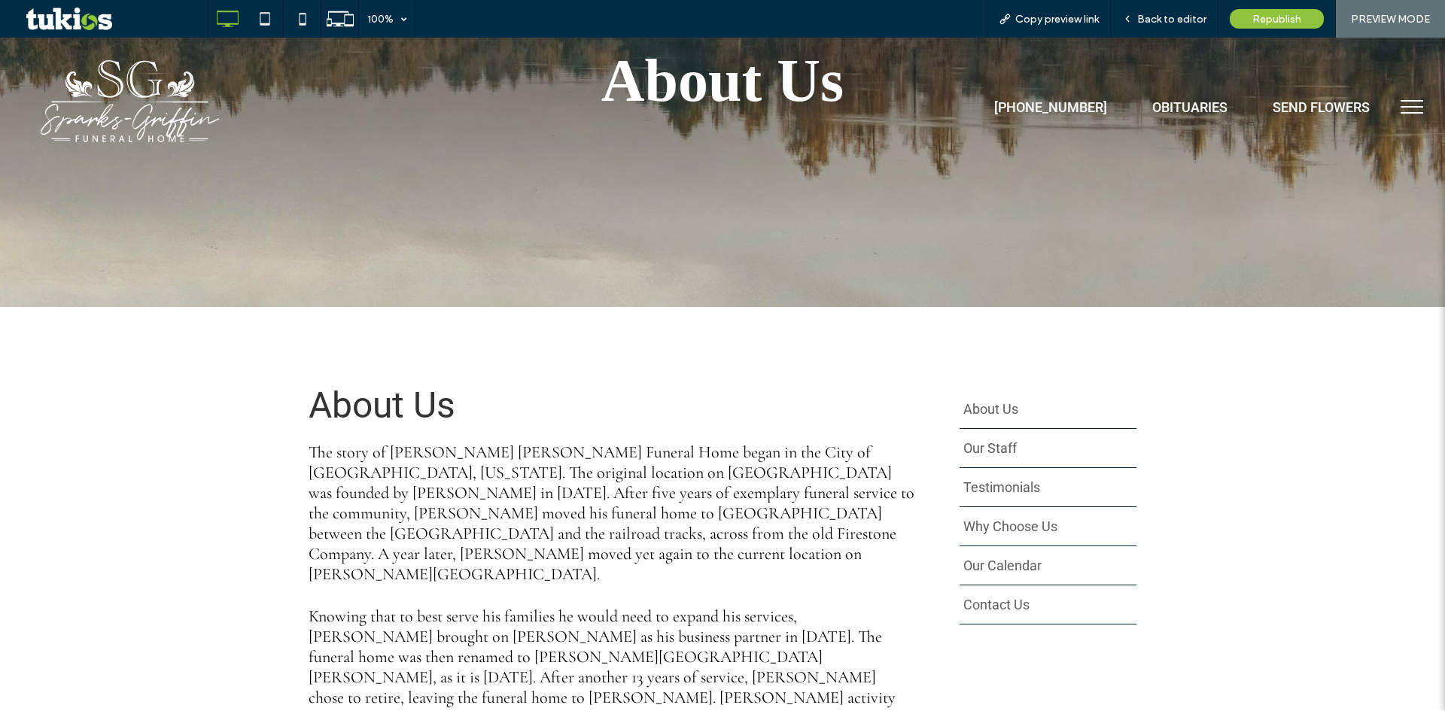
scroll to position [226, 0]
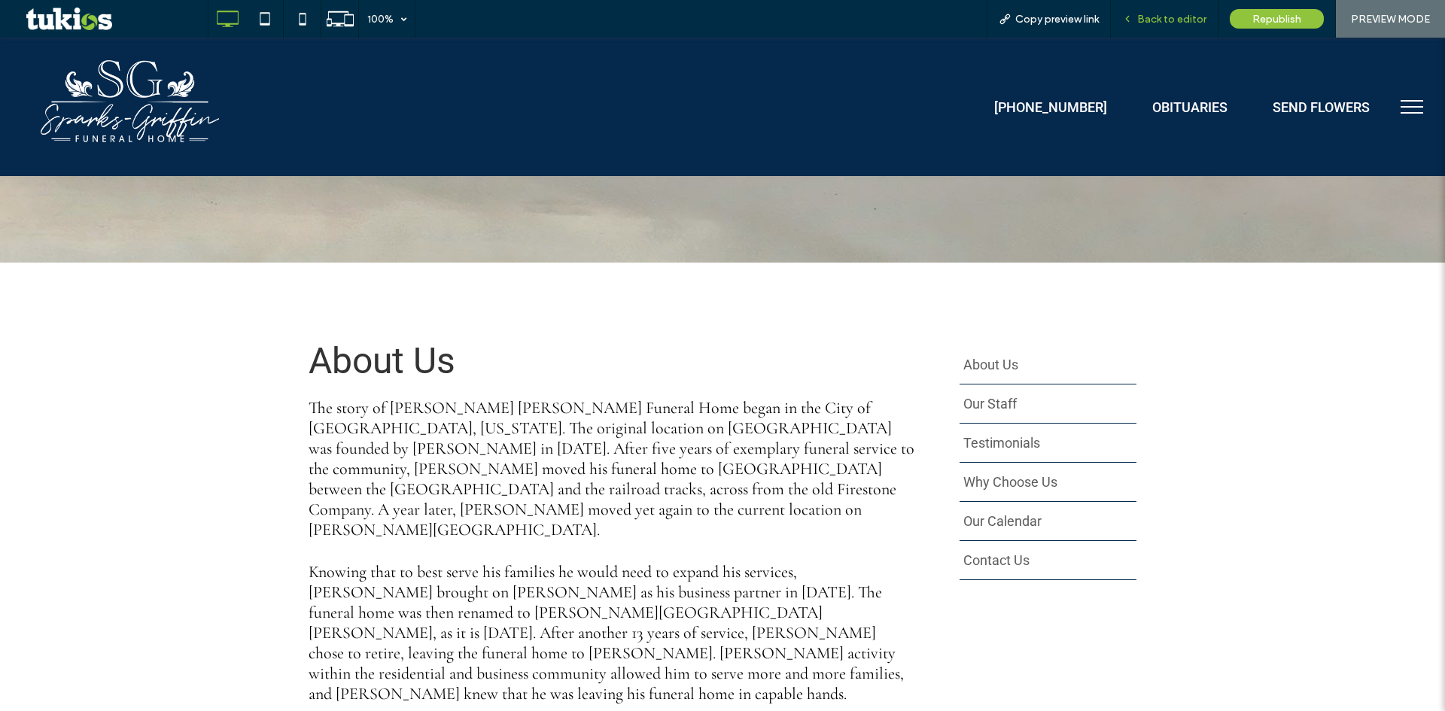
click at [1183, 14] on span "Back to editor" at bounding box center [1171, 19] width 69 height 13
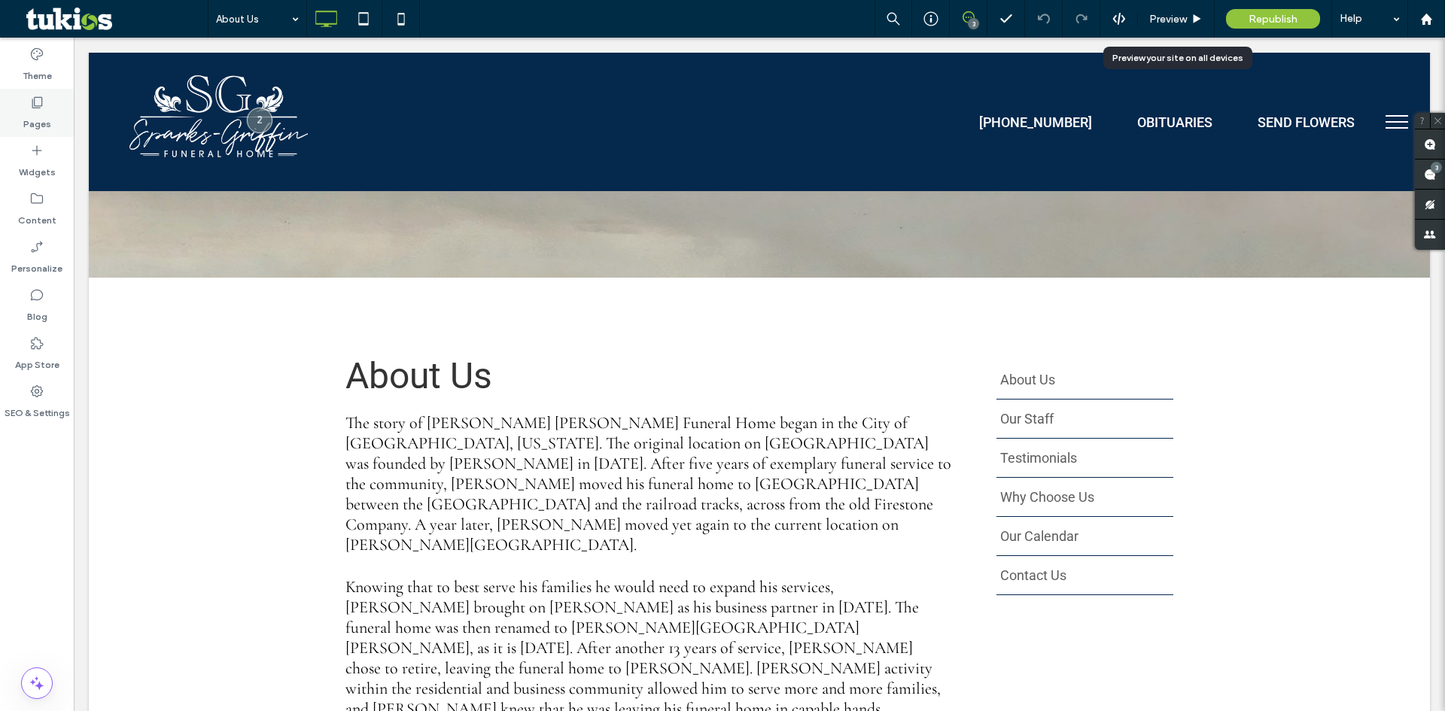
click at [52, 105] on div "Pages" at bounding box center [37, 113] width 74 height 48
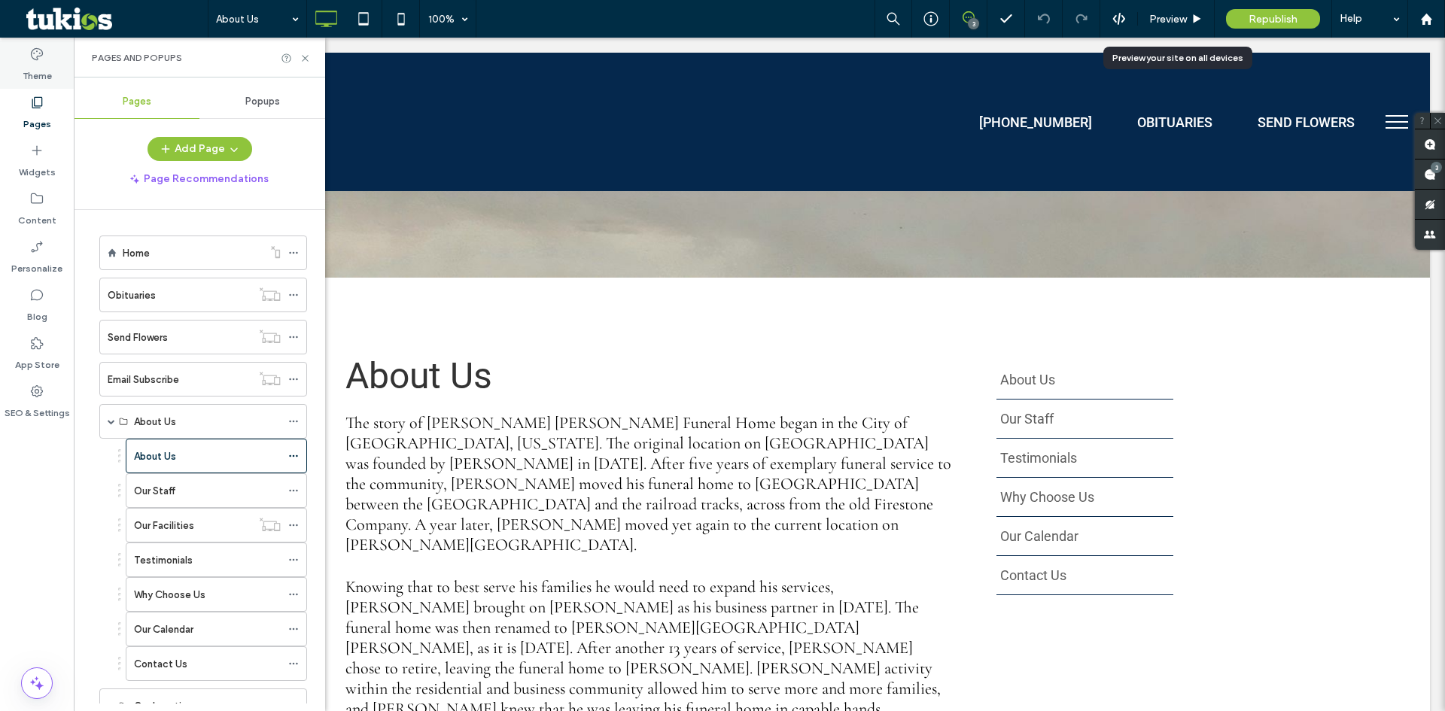
click at [42, 66] on label "Theme" at bounding box center [37, 72] width 29 height 21
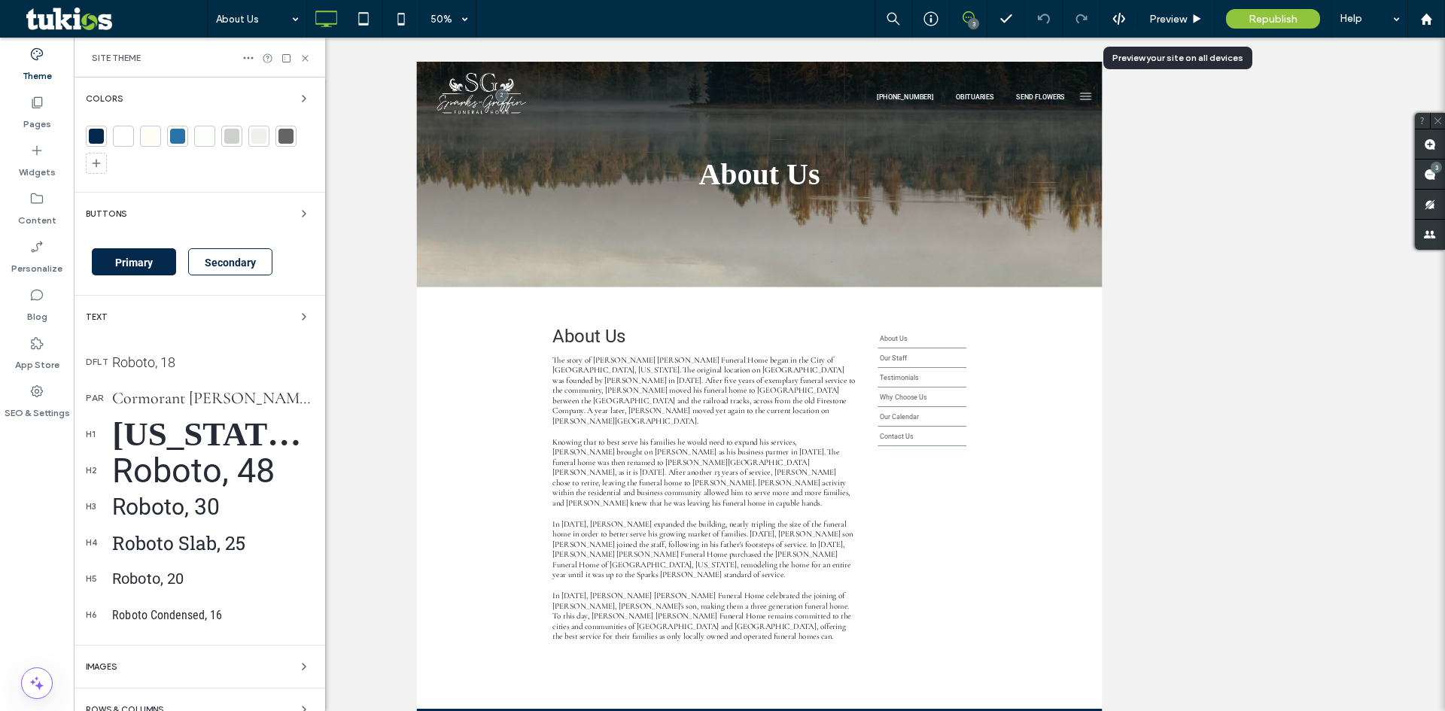
click at [218, 443] on div "Georgia, 80" at bounding box center [212, 434] width 201 height 39
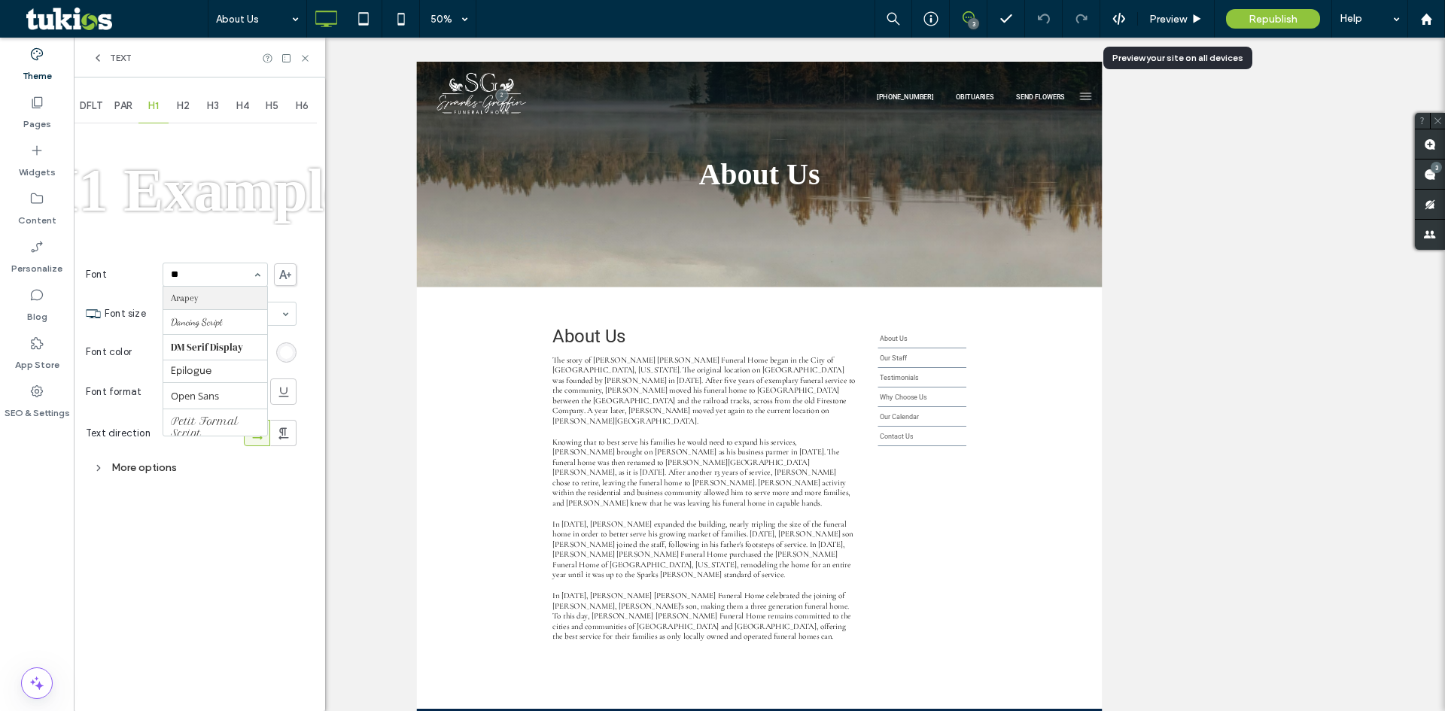
type input "***"
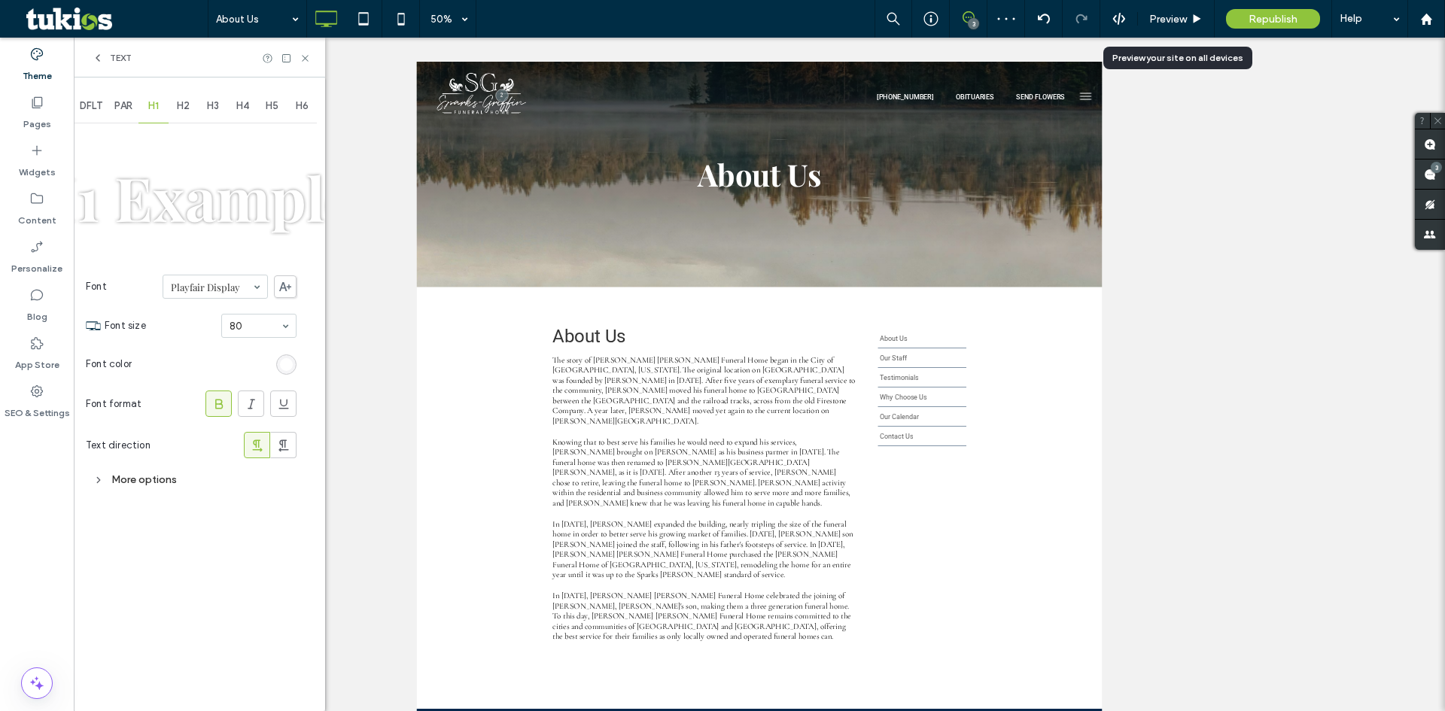
click at [118, 103] on span "PAR" at bounding box center [123, 106] width 18 height 12
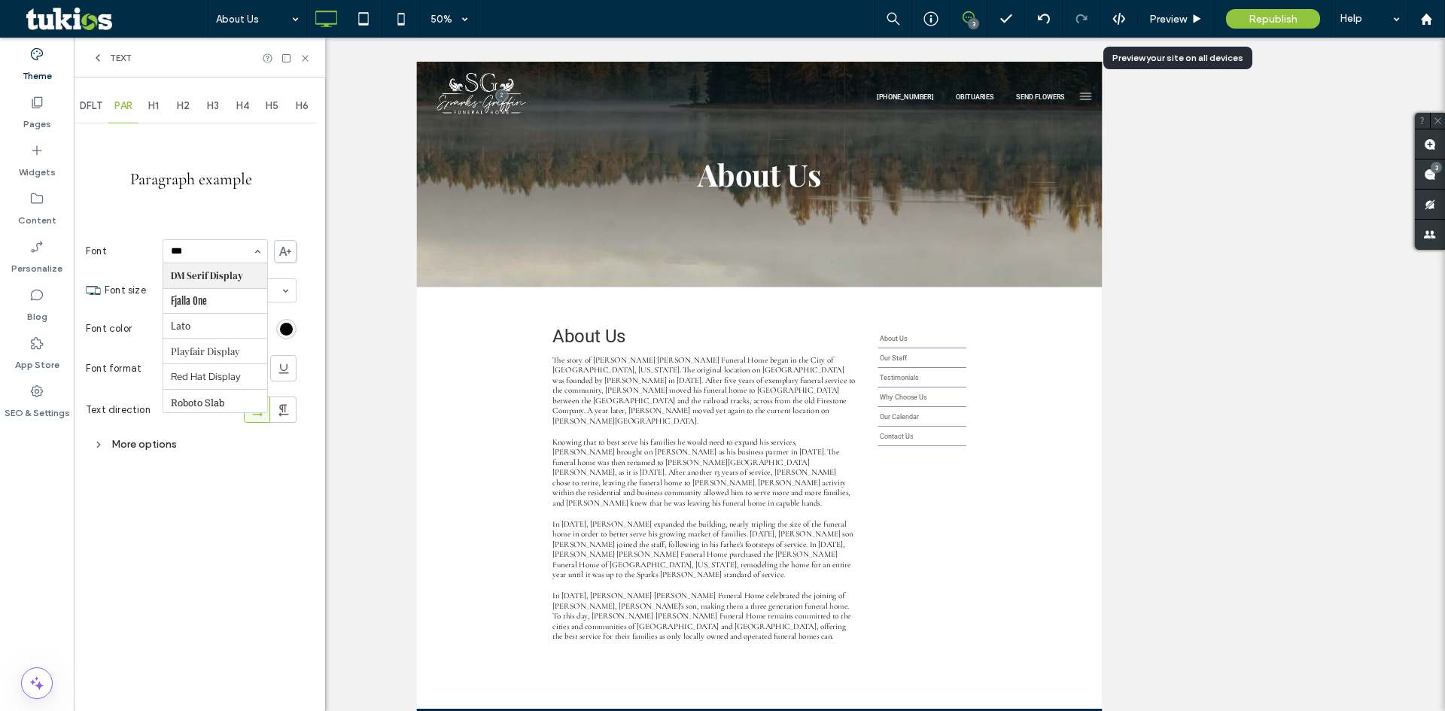
type input "****"
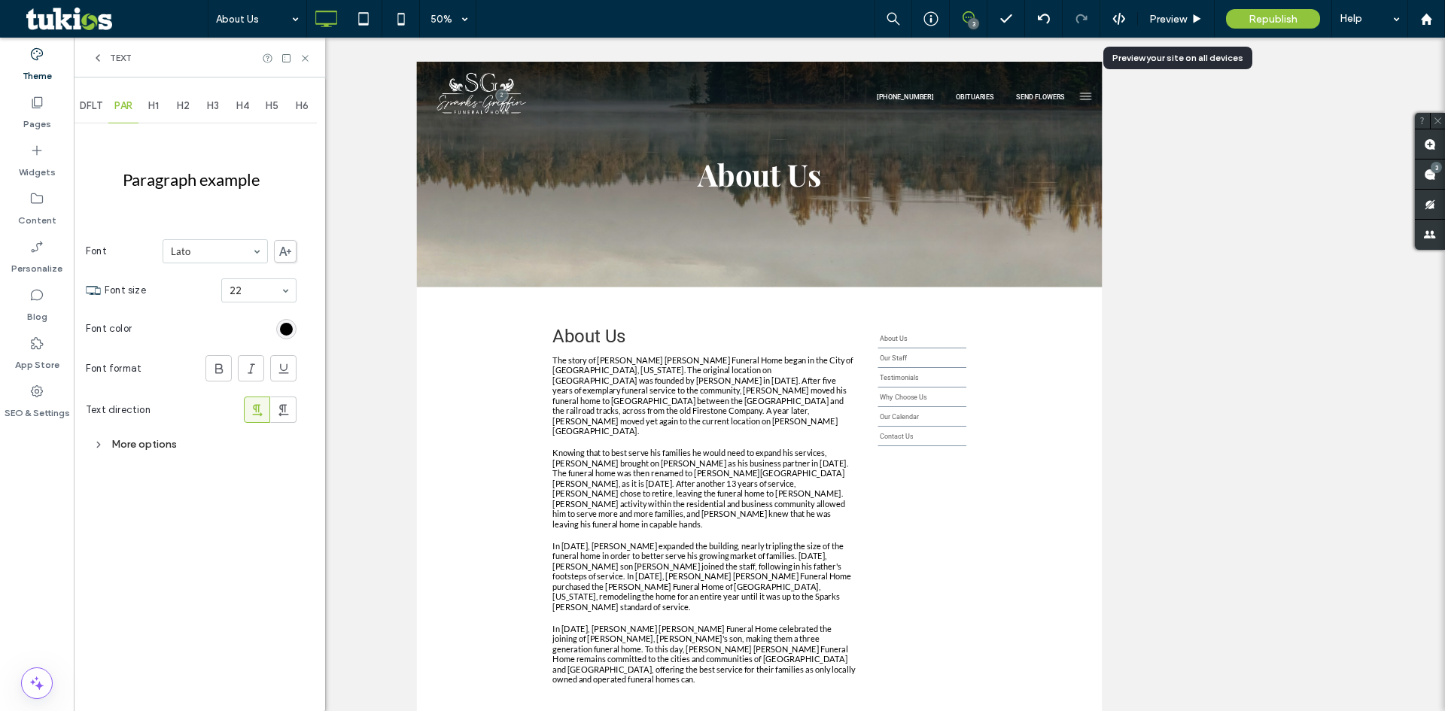
click at [206, 257] on div at bounding box center [215, 251] width 104 height 23
type input "***"
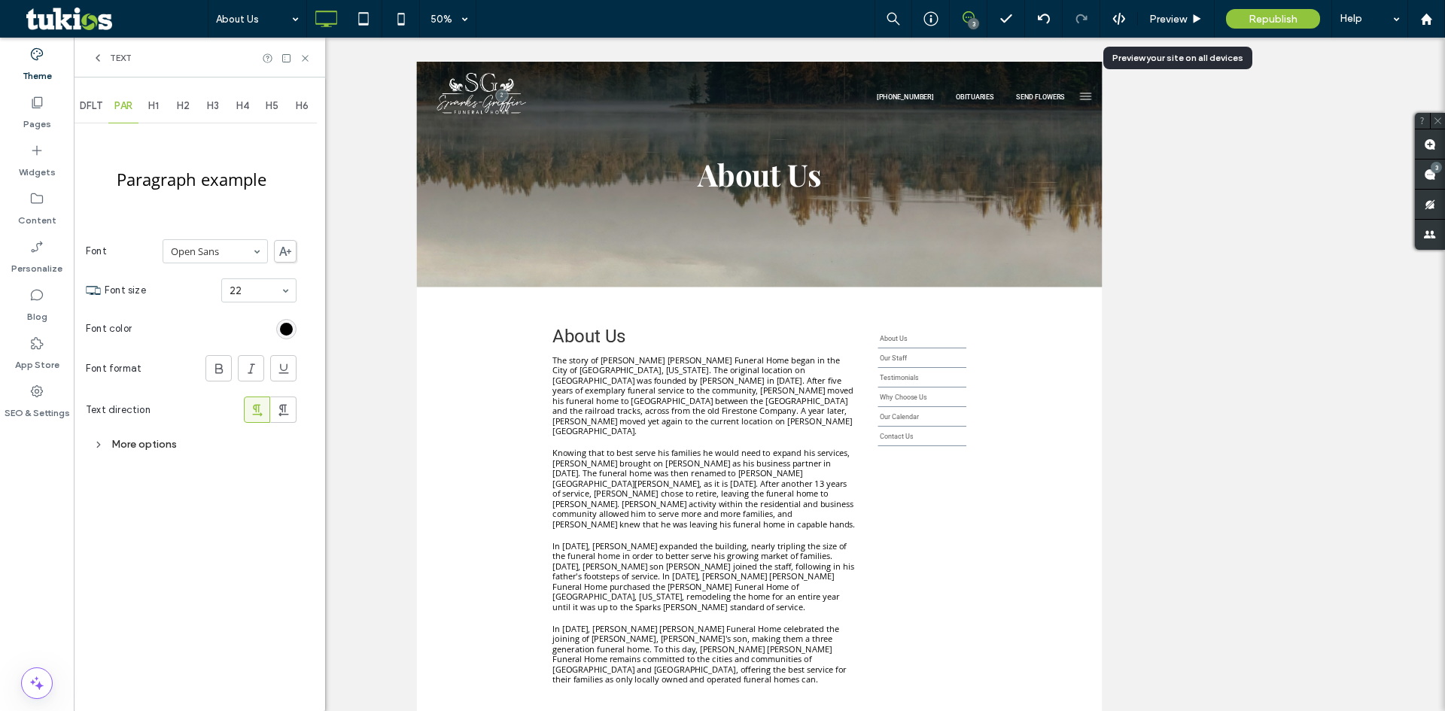
click at [195, 252] on input at bounding box center [211, 251] width 81 height 11
type input "**"
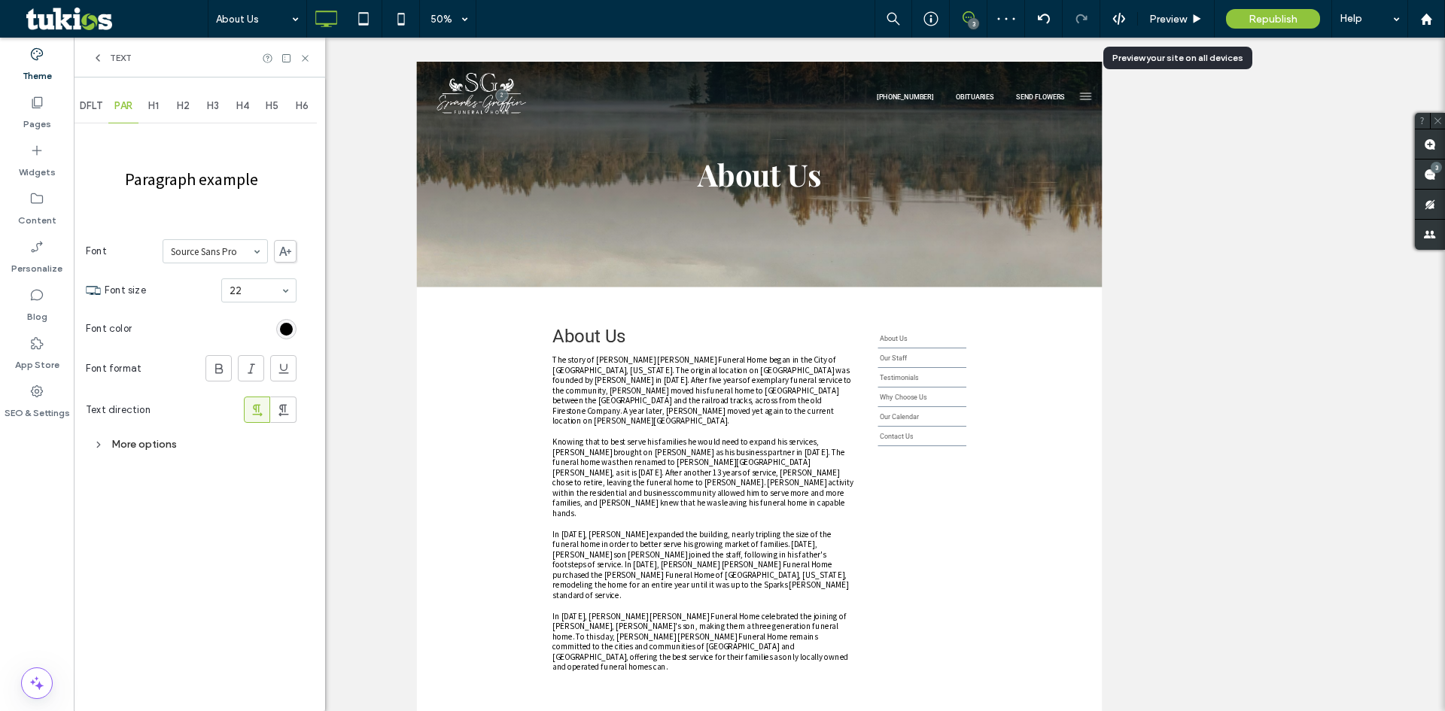
click at [145, 108] on div "H1" at bounding box center [154, 106] width 30 height 33
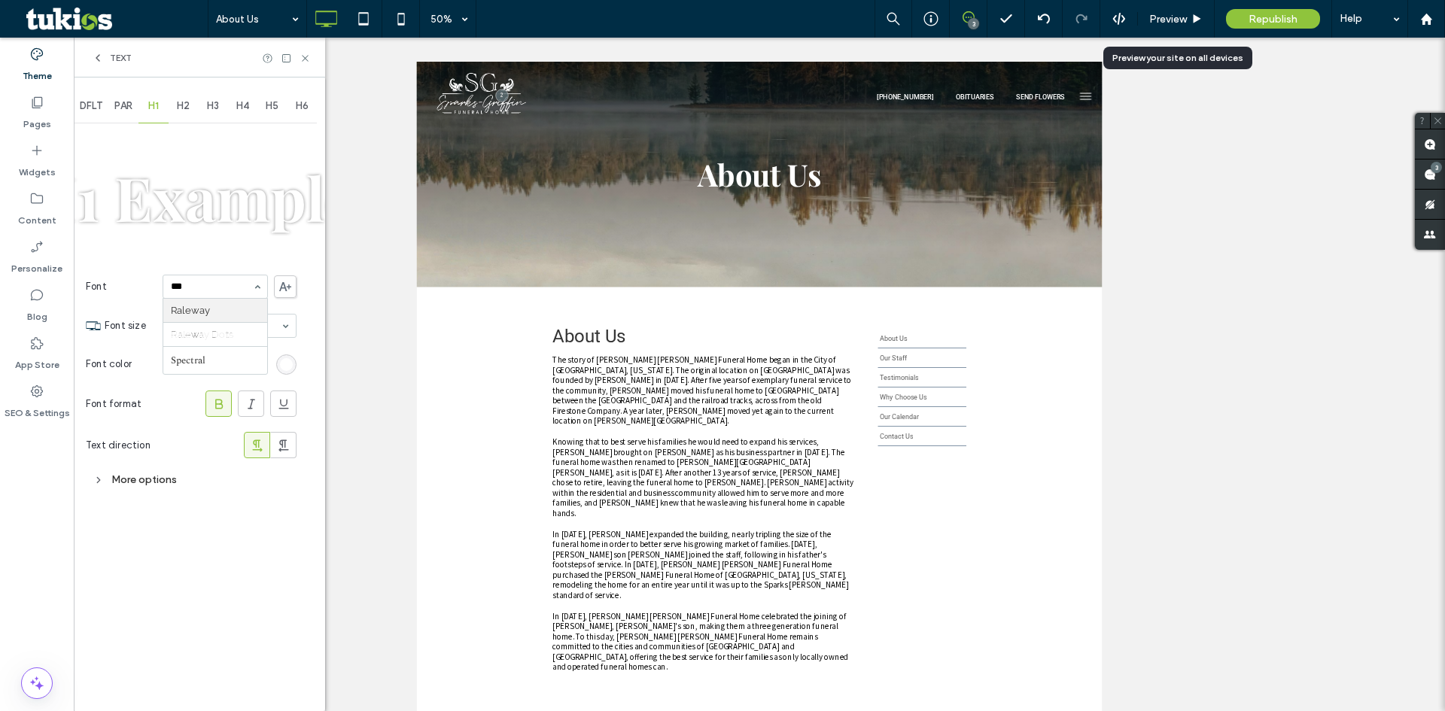
type input "****"
click at [215, 274] on input at bounding box center [211, 277] width 81 height 11
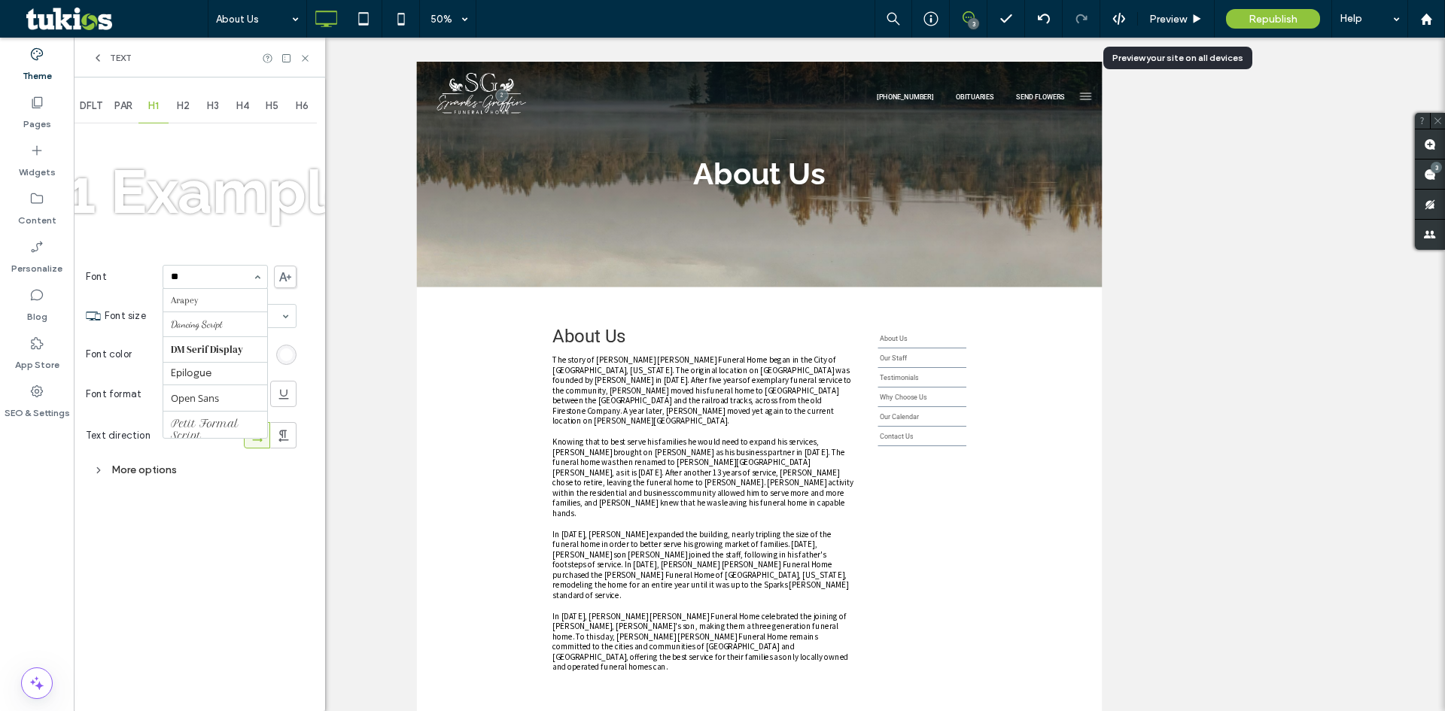
type input "***"
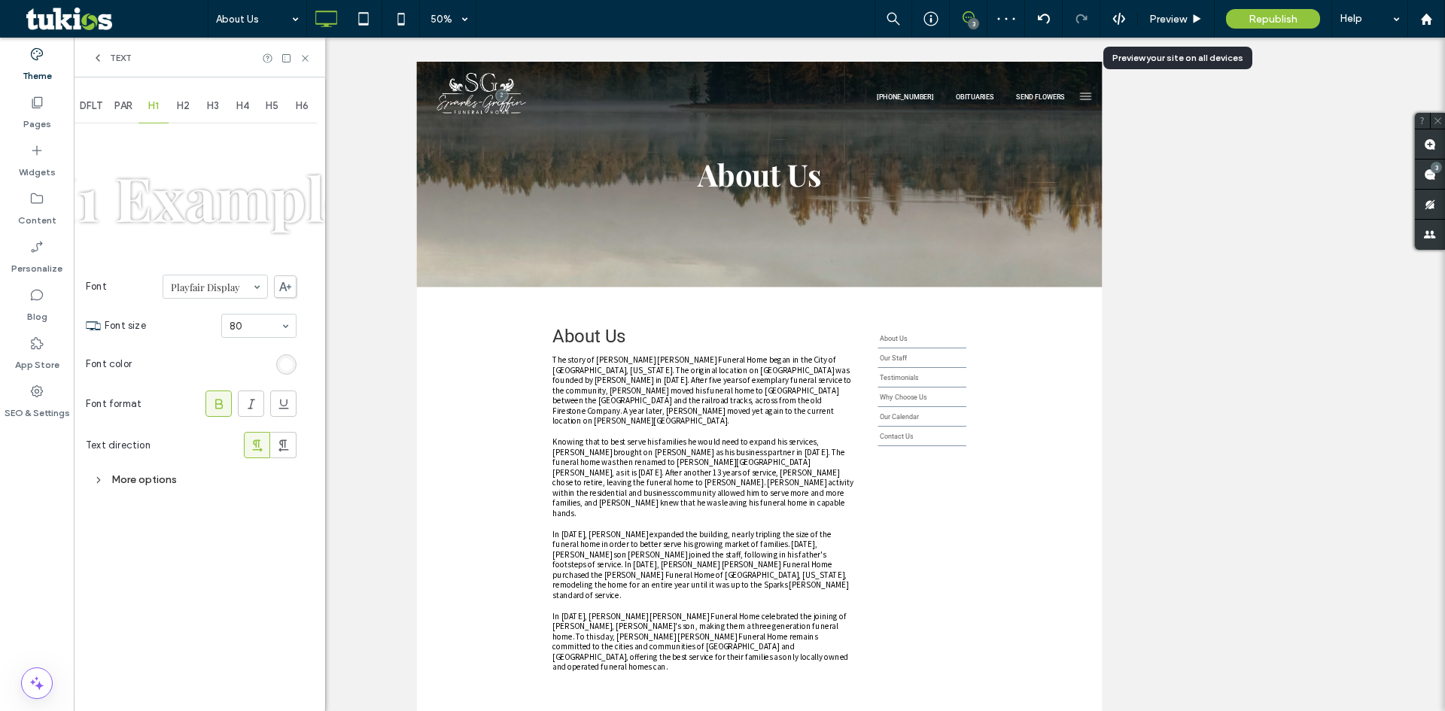
click at [219, 407] on icon at bounding box center [219, 404] width 15 height 15
click at [178, 104] on div "H2" at bounding box center [184, 106] width 30 height 33
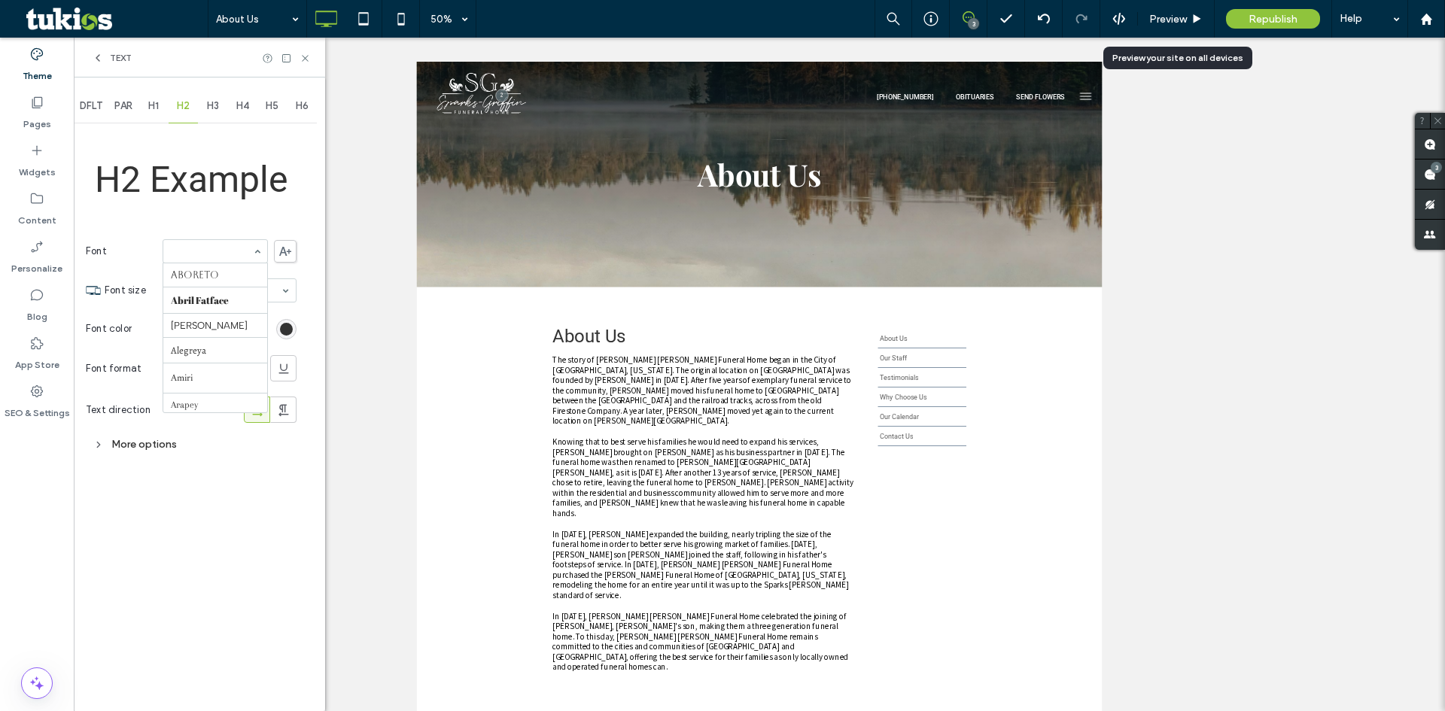
scroll to position [1177, 0]
click at [221, 374] on icon at bounding box center [219, 371] width 15 height 15
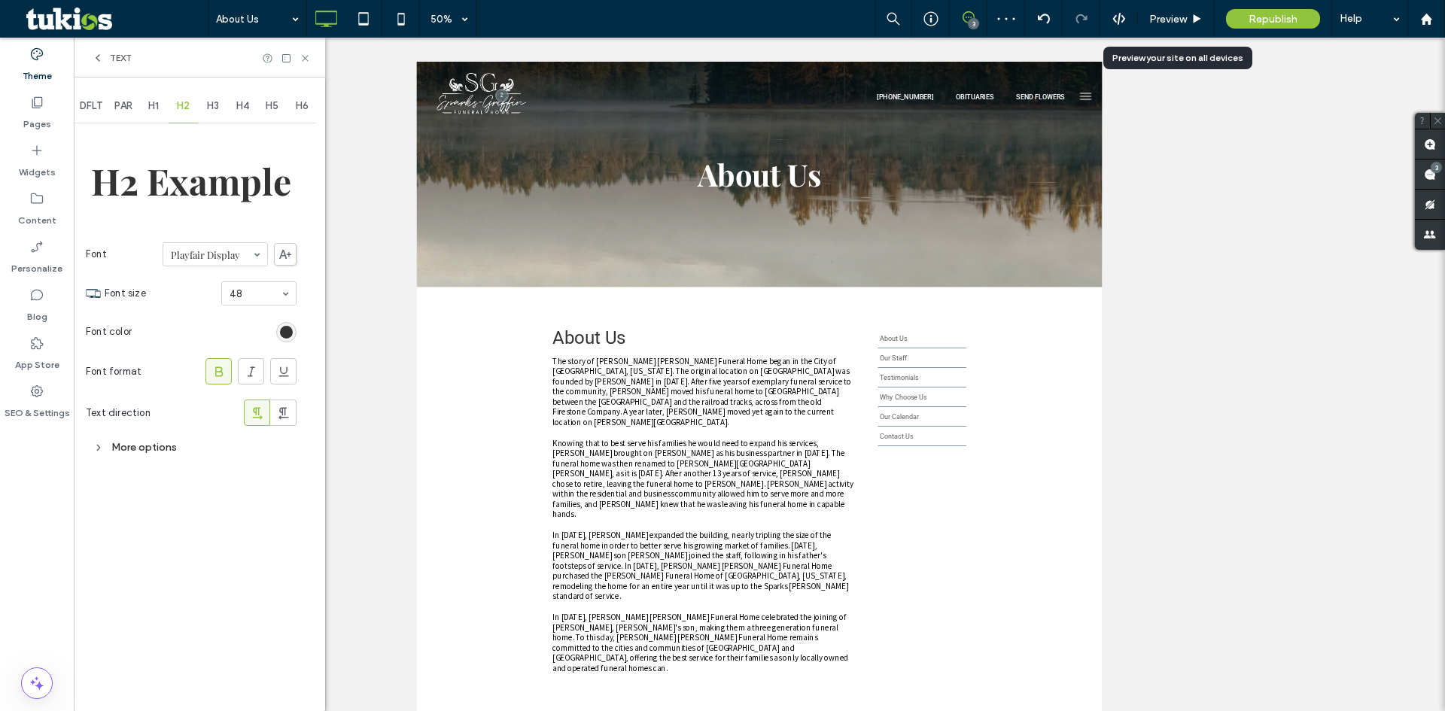
click at [207, 104] on div "H3" at bounding box center [213, 106] width 30 height 33
click at [209, 265] on section "Font Roboto" at bounding box center [191, 251] width 211 height 39
click at [219, 361] on icon at bounding box center [219, 368] width 15 height 15
click at [242, 110] on span "H4" at bounding box center [242, 106] width 13 height 12
click at [213, 369] on icon at bounding box center [219, 368] width 15 height 15
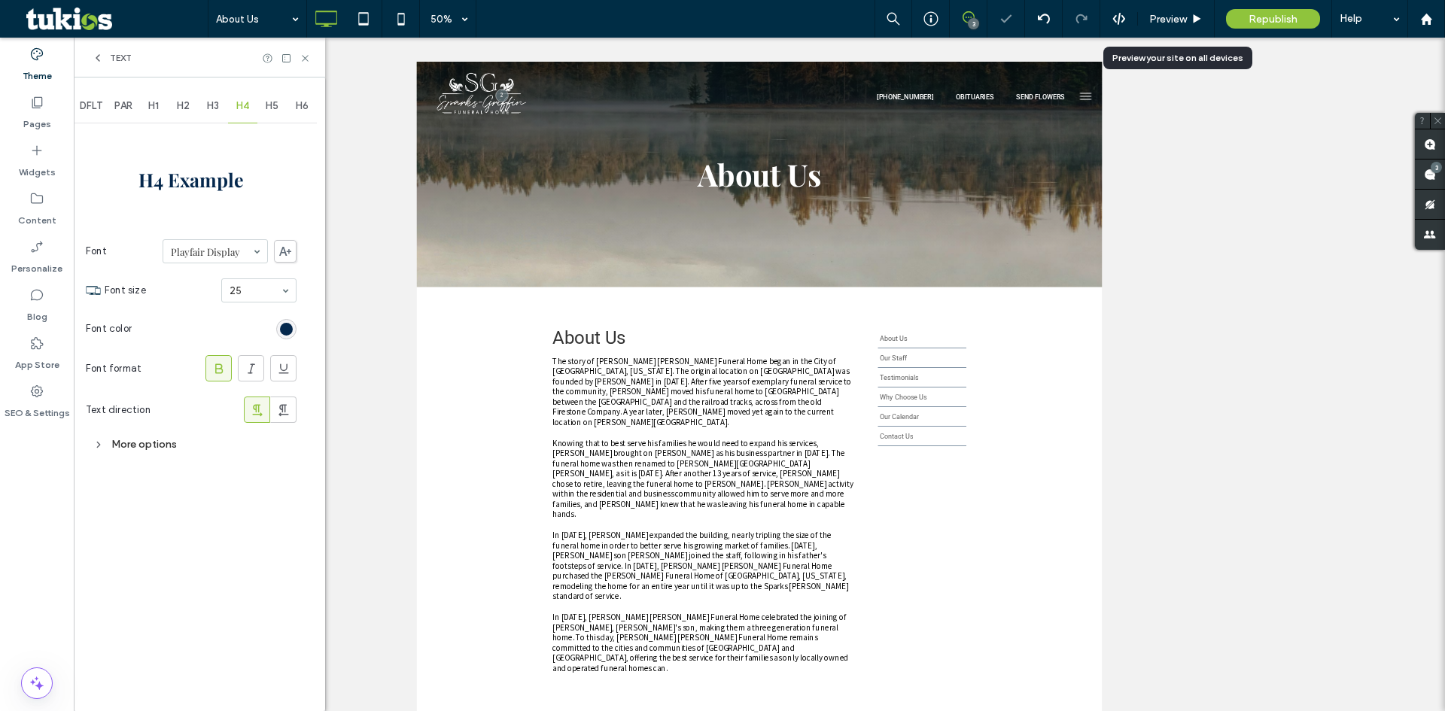
click at [271, 99] on div "H5" at bounding box center [272, 106] width 30 height 33
click at [222, 370] on use at bounding box center [219, 369] width 8 height 10
click at [298, 109] on span "H6" at bounding box center [302, 106] width 13 height 12
click at [223, 366] on icon at bounding box center [219, 368] width 15 height 15
click at [115, 107] on div "PAR" at bounding box center [123, 106] width 30 height 33
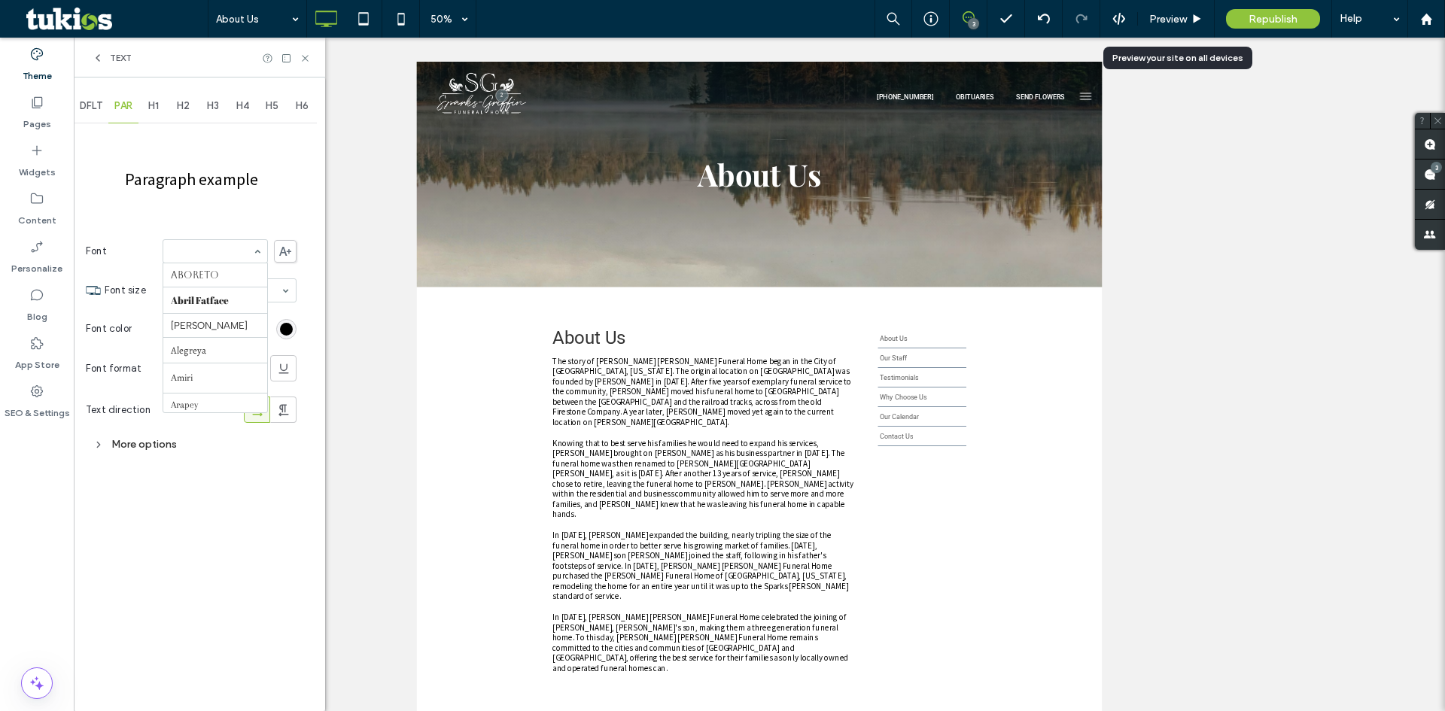
scroll to position [1716, 0]
type input "**"
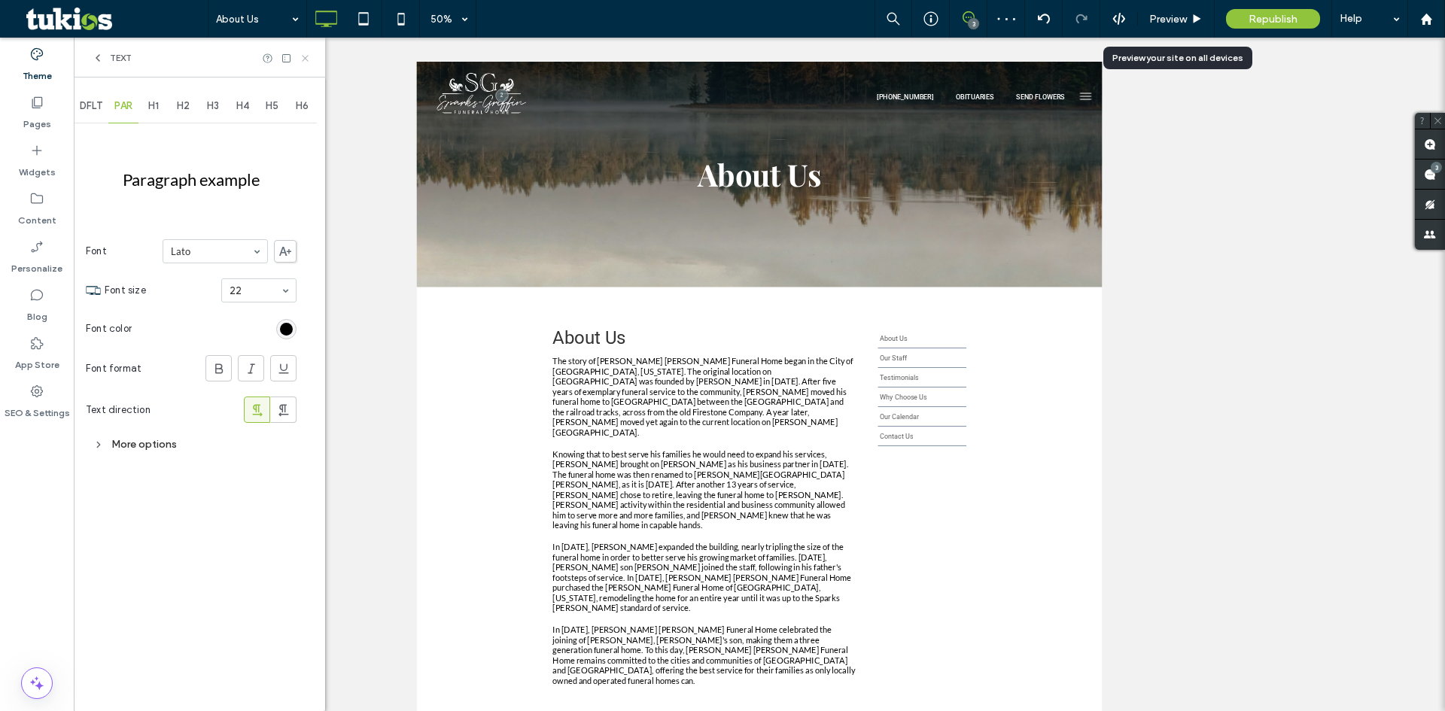
drag, startPoint x: 302, startPoint y: 56, endPoint x: 434, endPoint y: 84, distance: 134.7
click at [302, 56] on icon at bounding box center [305, 58] width 11 height 11
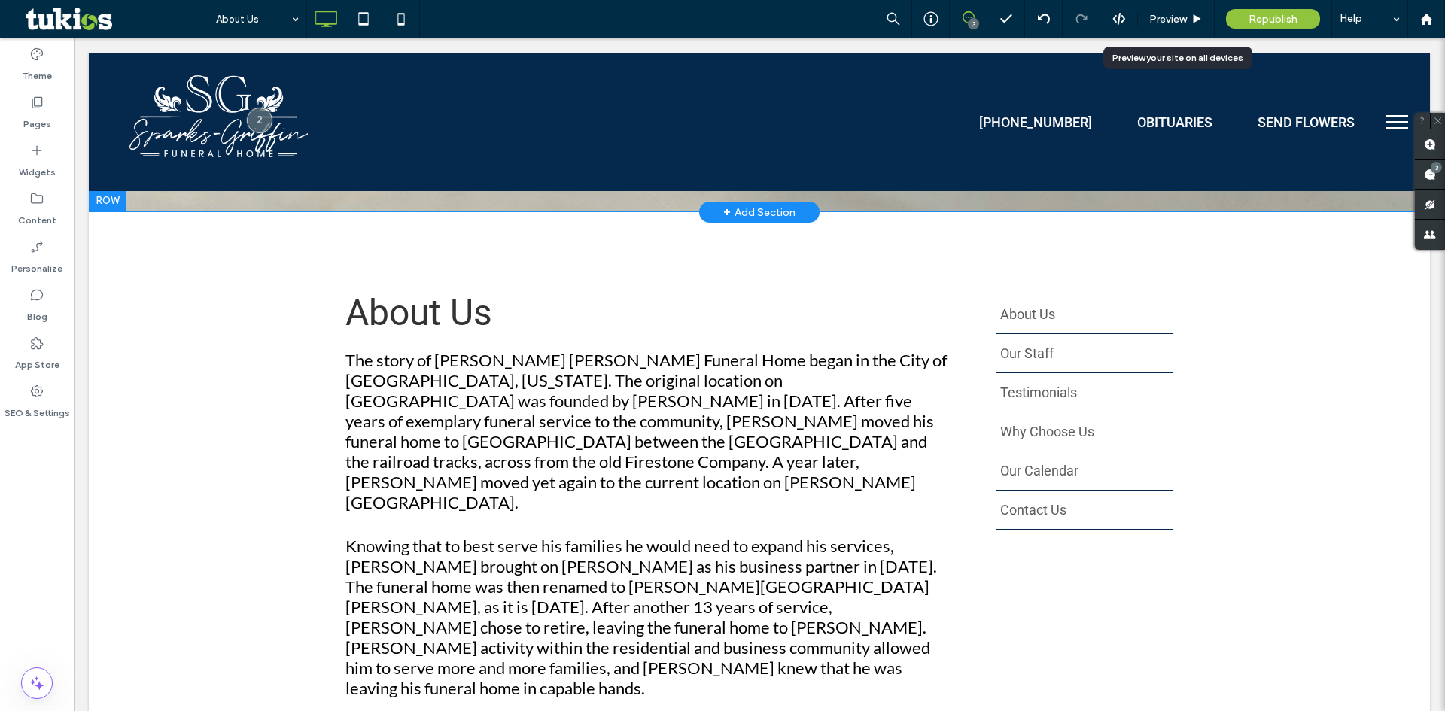
scroll to position [301, 0]
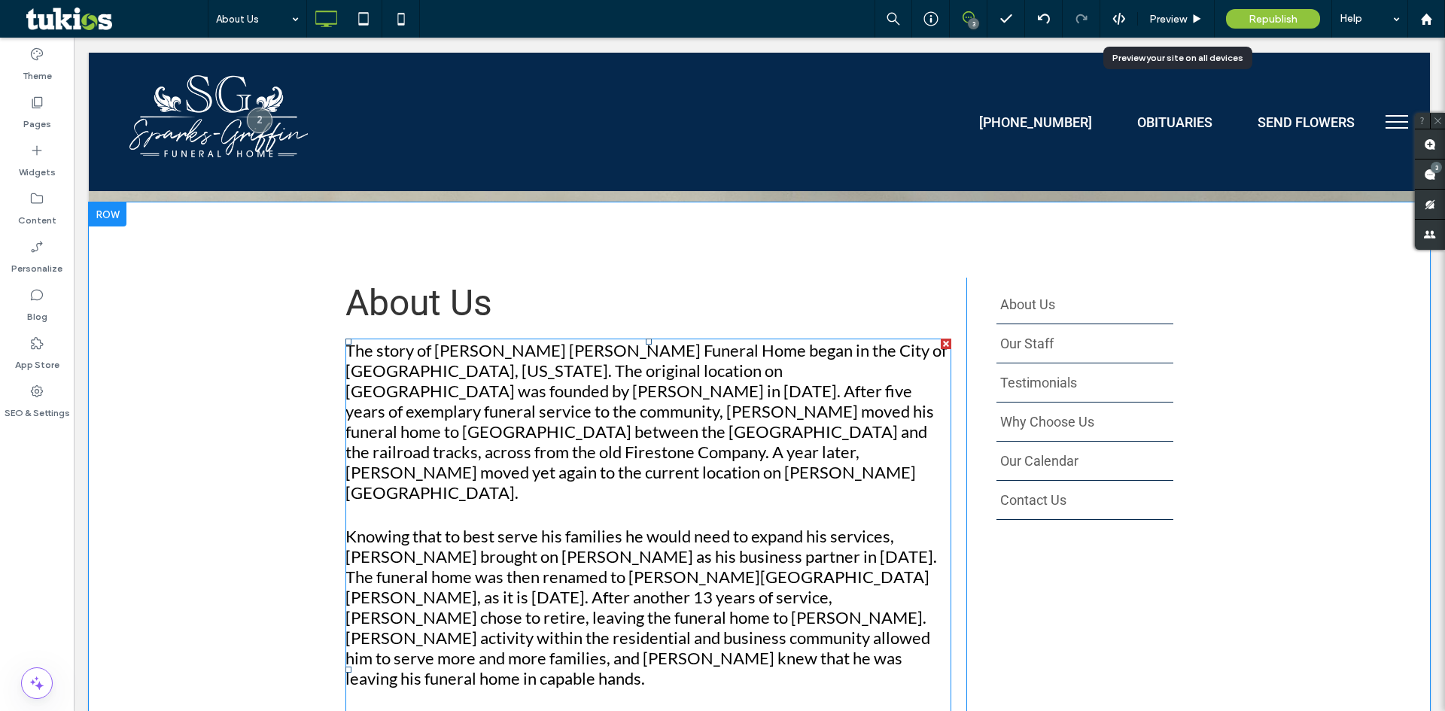
click at [714, 416] on span "The story of Sparks Griffin Funeral Home began in the City of Pontiac, Michigan…" at bounding box center [646, 421] width 601 height 163
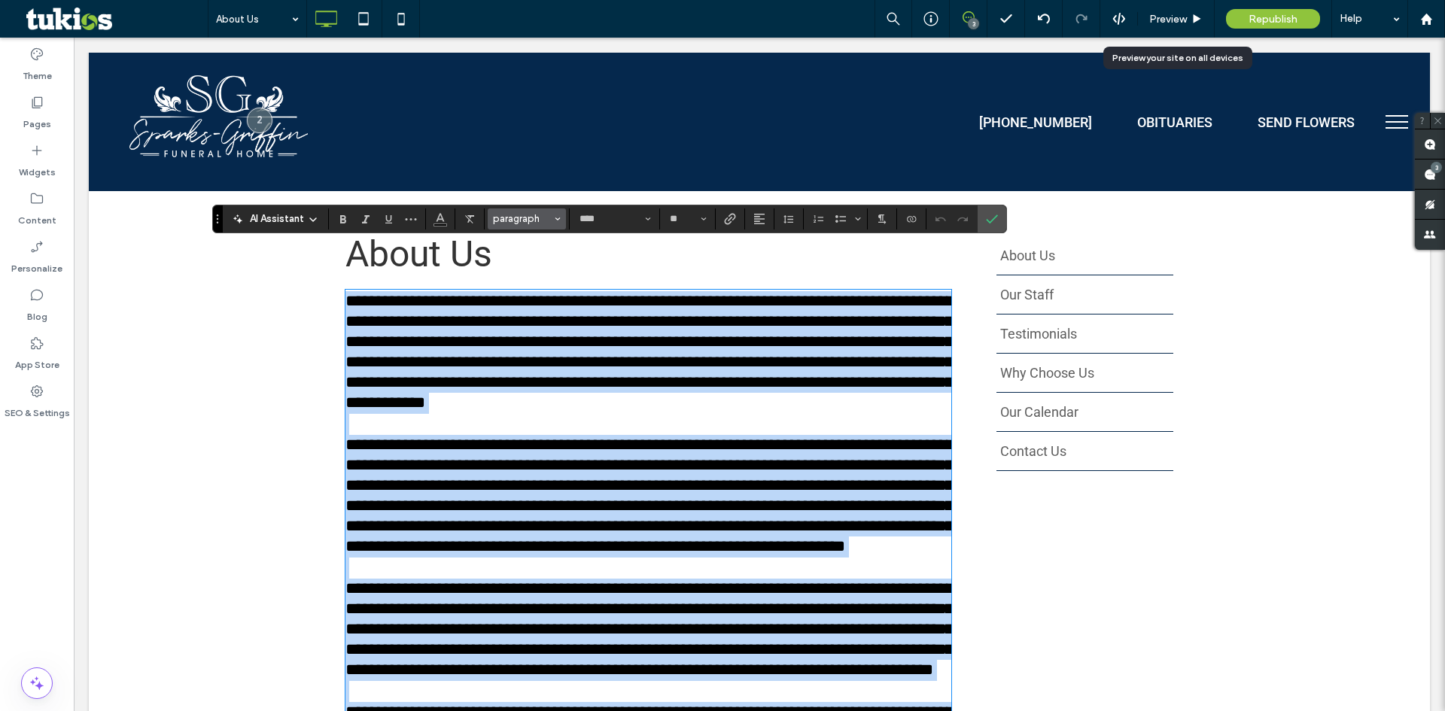
scroll to position [320, 0]
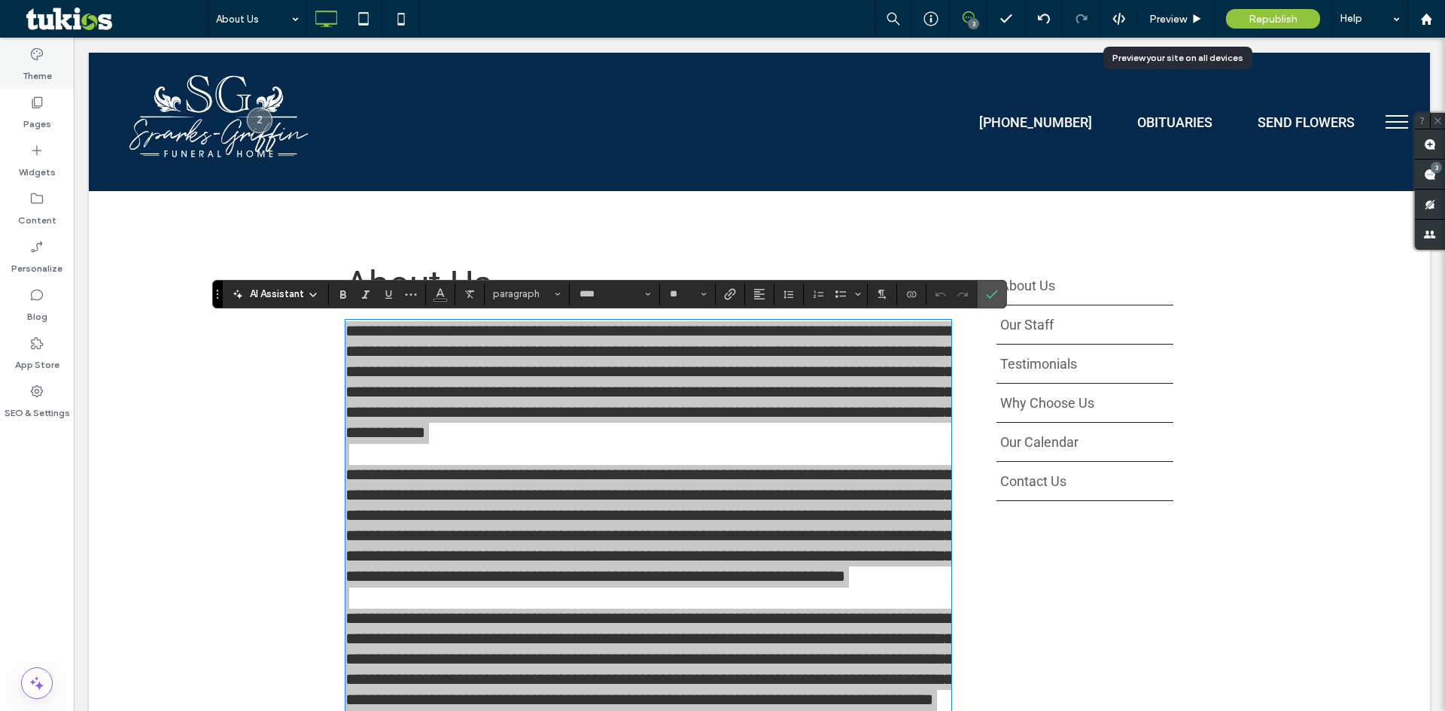
click at [46, 70] on label "Theme" at bounding box center [37, 72] width 29 height 21
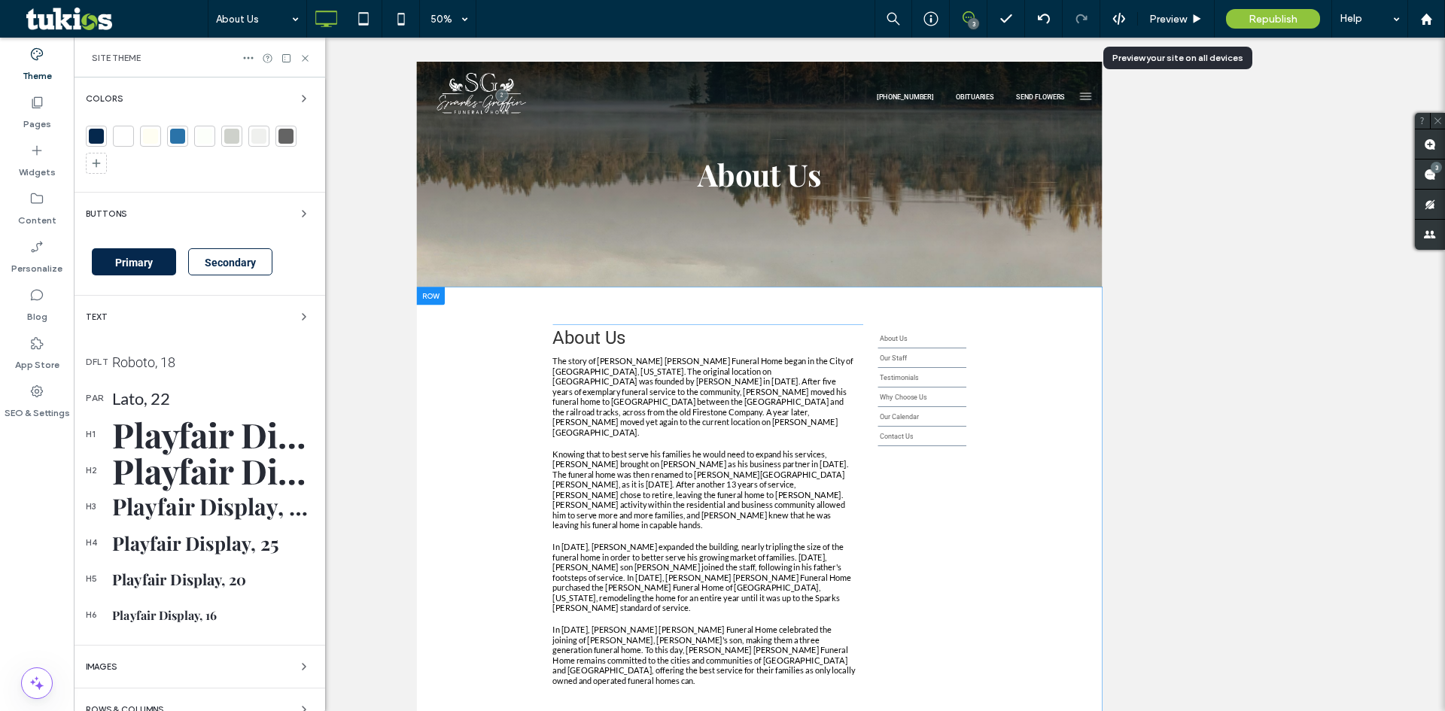
click at [156, 400] on div "Lato, 22" at bounding box center [212, 398] width 201 height 20
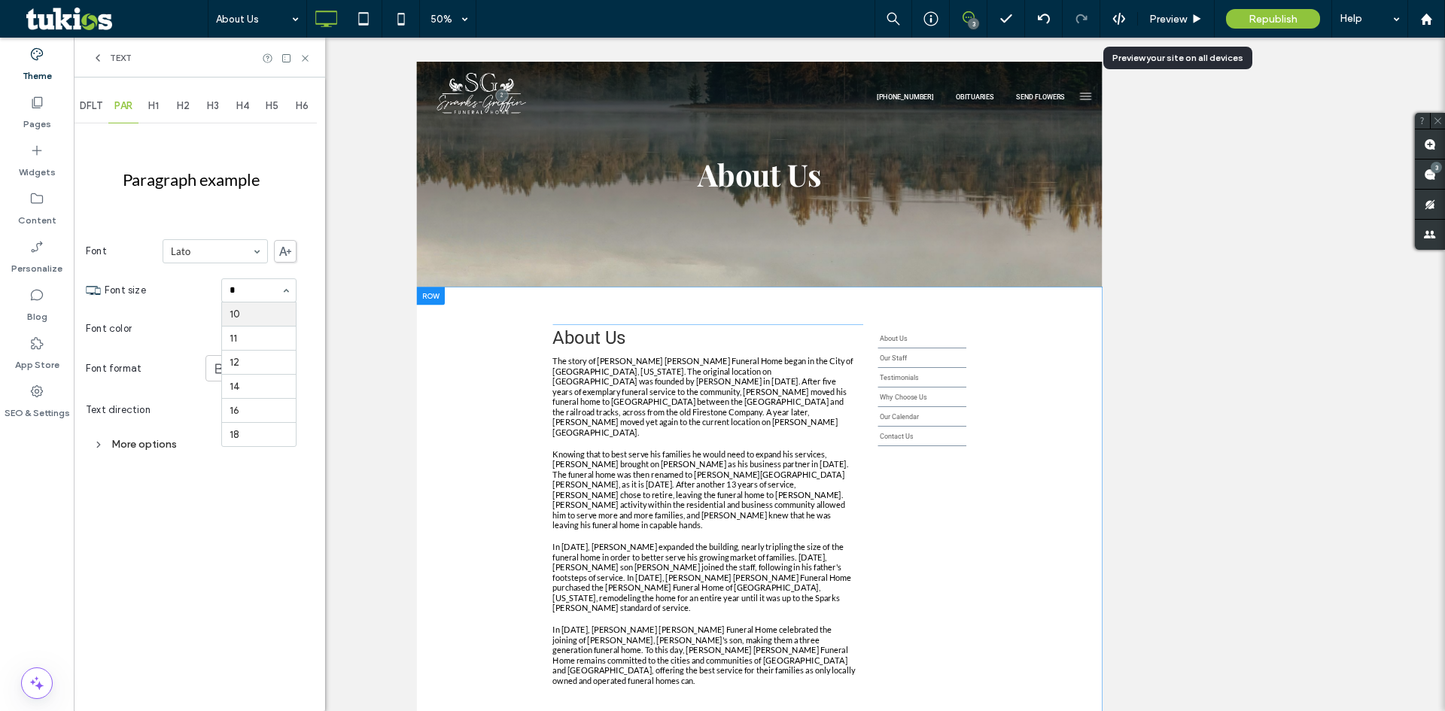
type input "**"
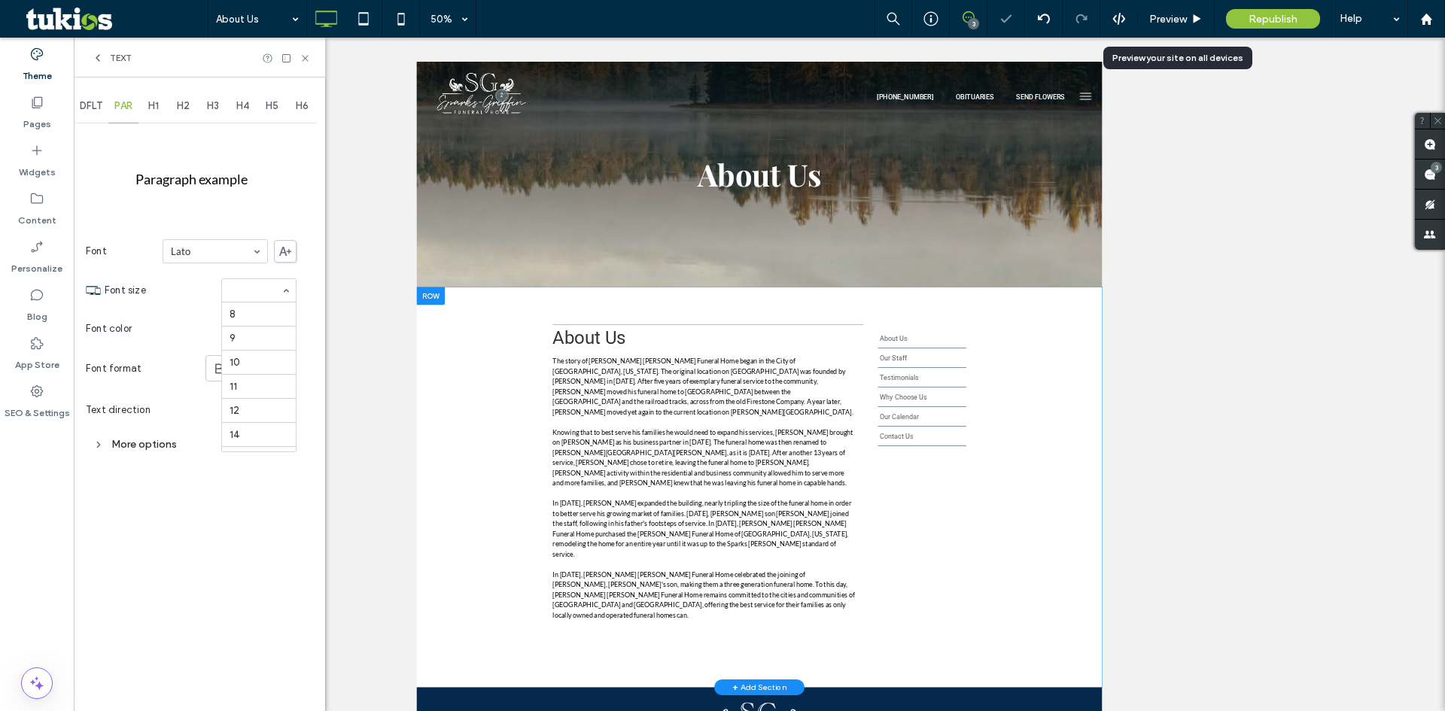
click at [244, 296] on input at bounding box center [255, 290] width 51 height 11
type input "**"
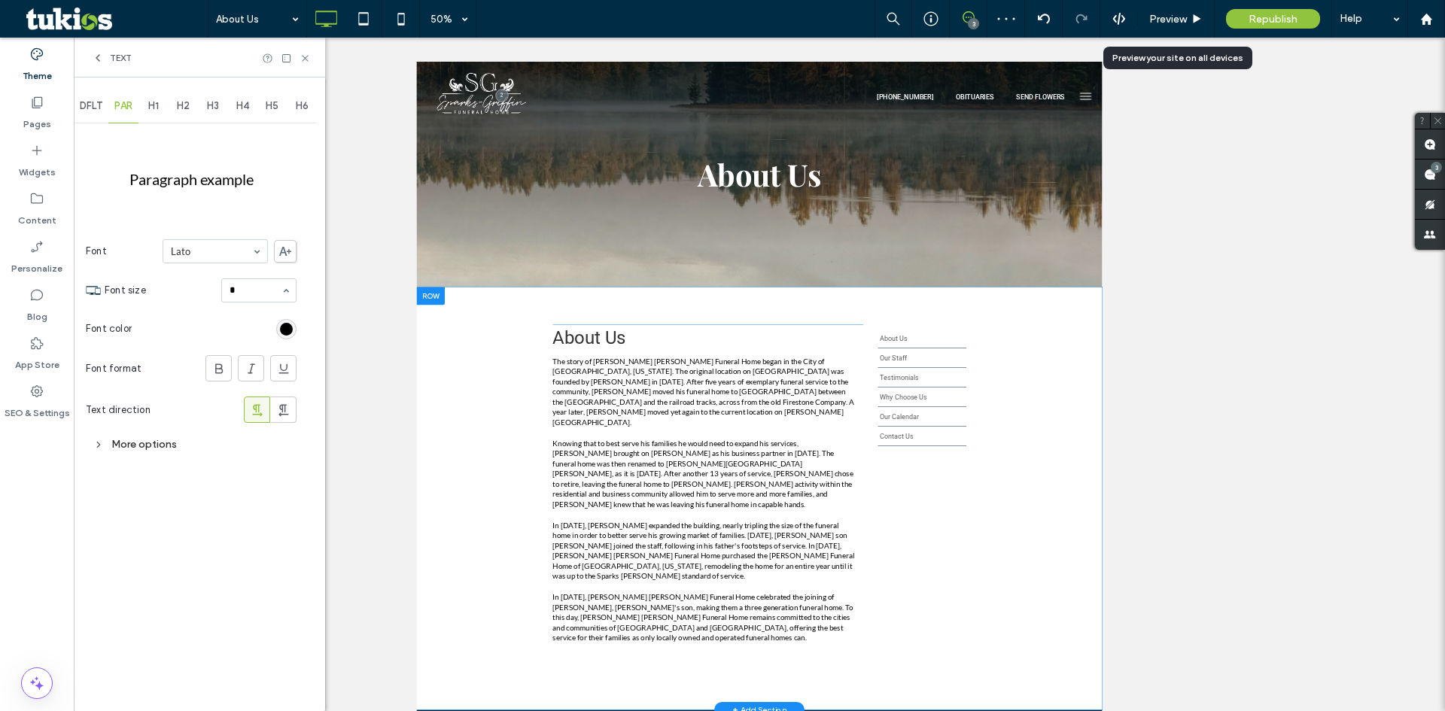
click at [266, 291] on input "*" at bounding box center [255, 290] width 51 height 11
type input "**"
click at [91, 108] on span "DFLT" at bounding box center [91, 106] width 23 height 12
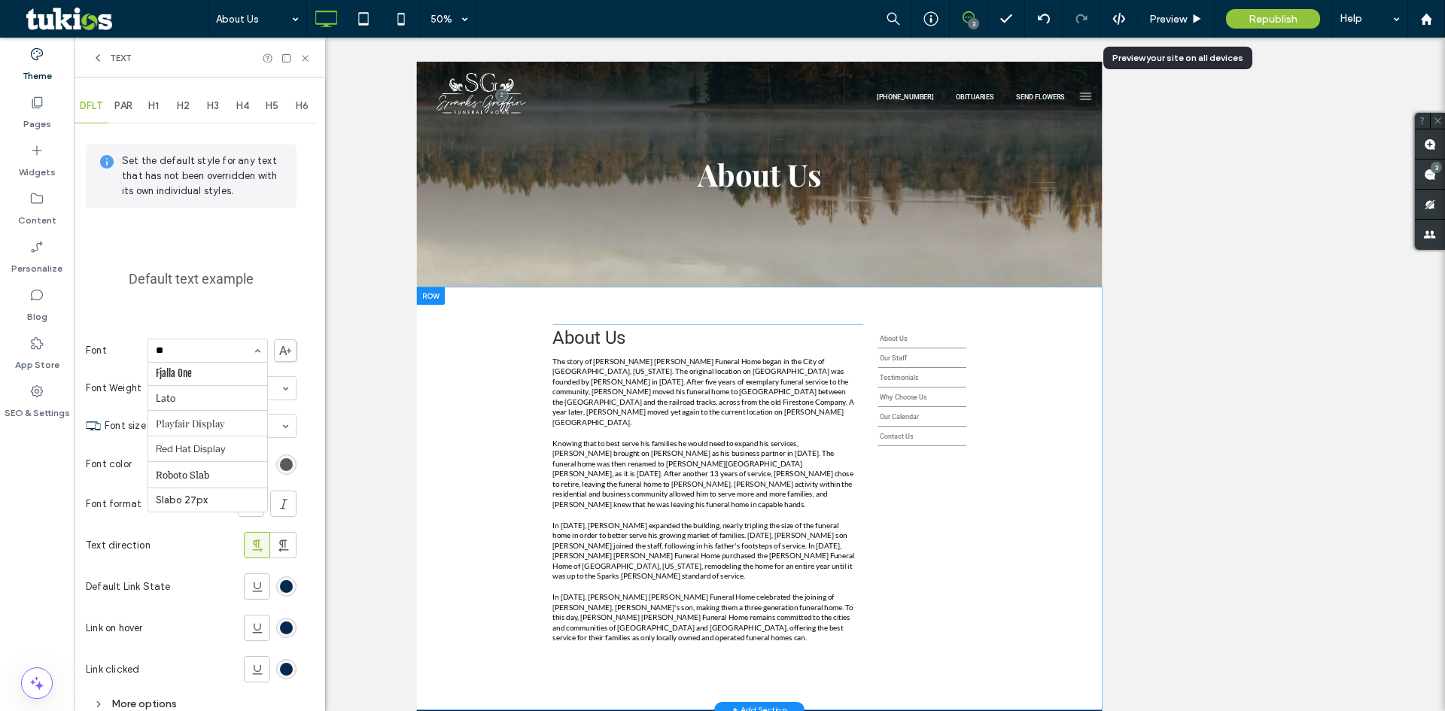
scroll to position [27, 0]
type input "***"
type input "**"
click at [302, 54] on icon at bounding box center [305, 58] width 11 height 11
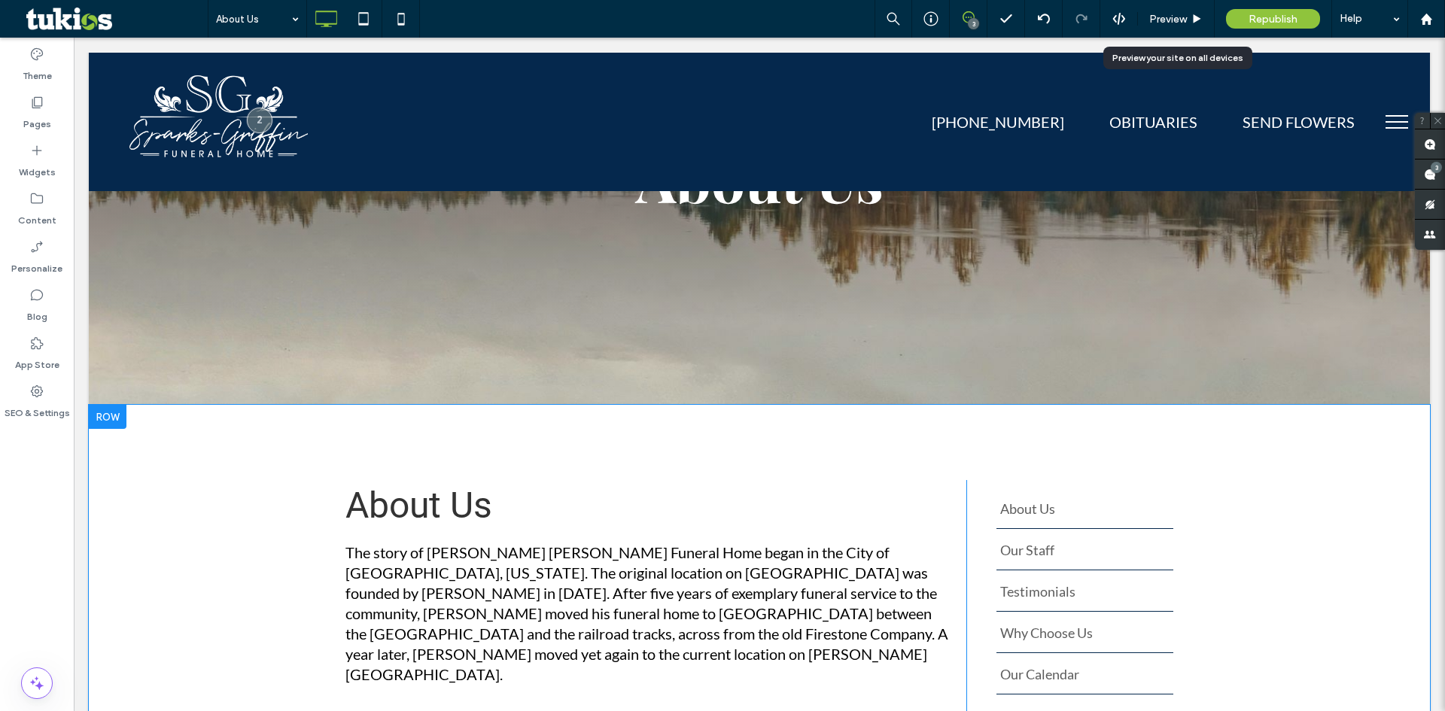
scroll to position [151, 0]
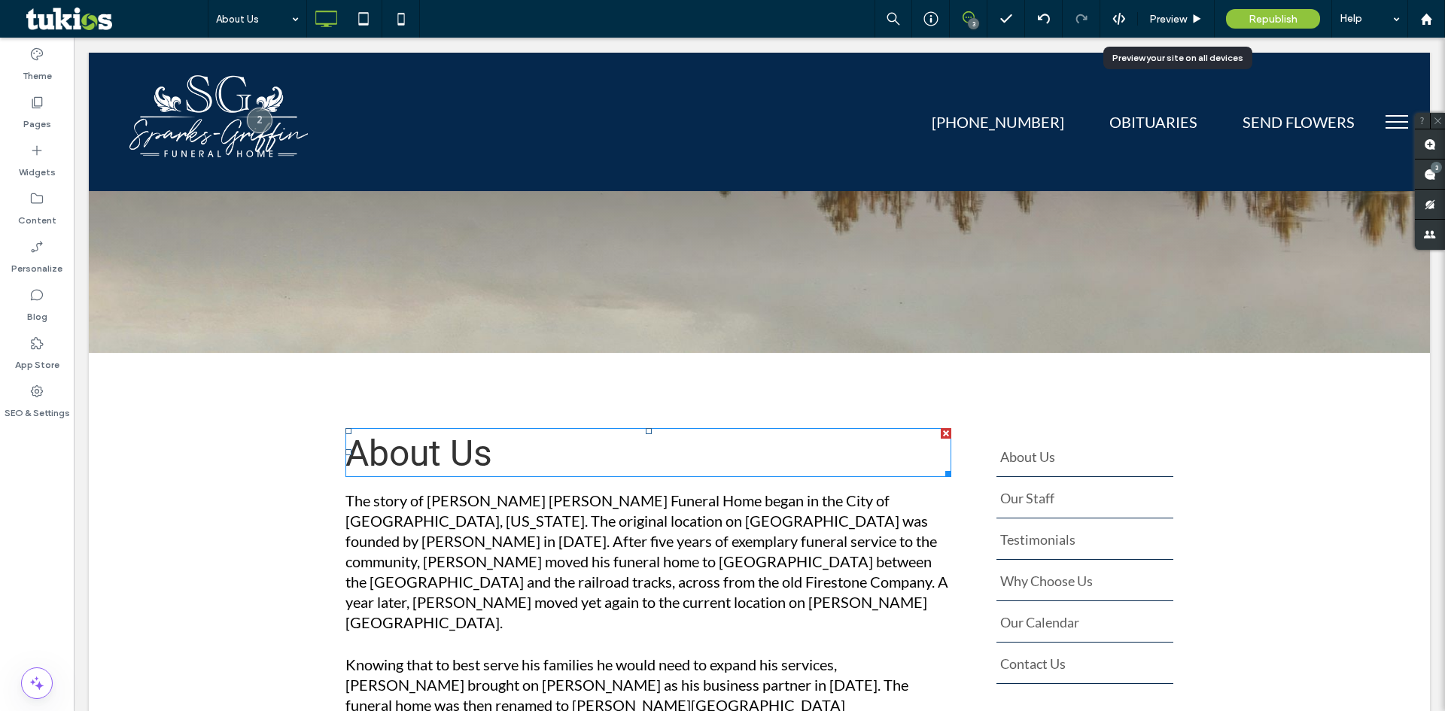
click at [435, 459] on span "About Us" at bounding box center [419, 453] width 147 height 43
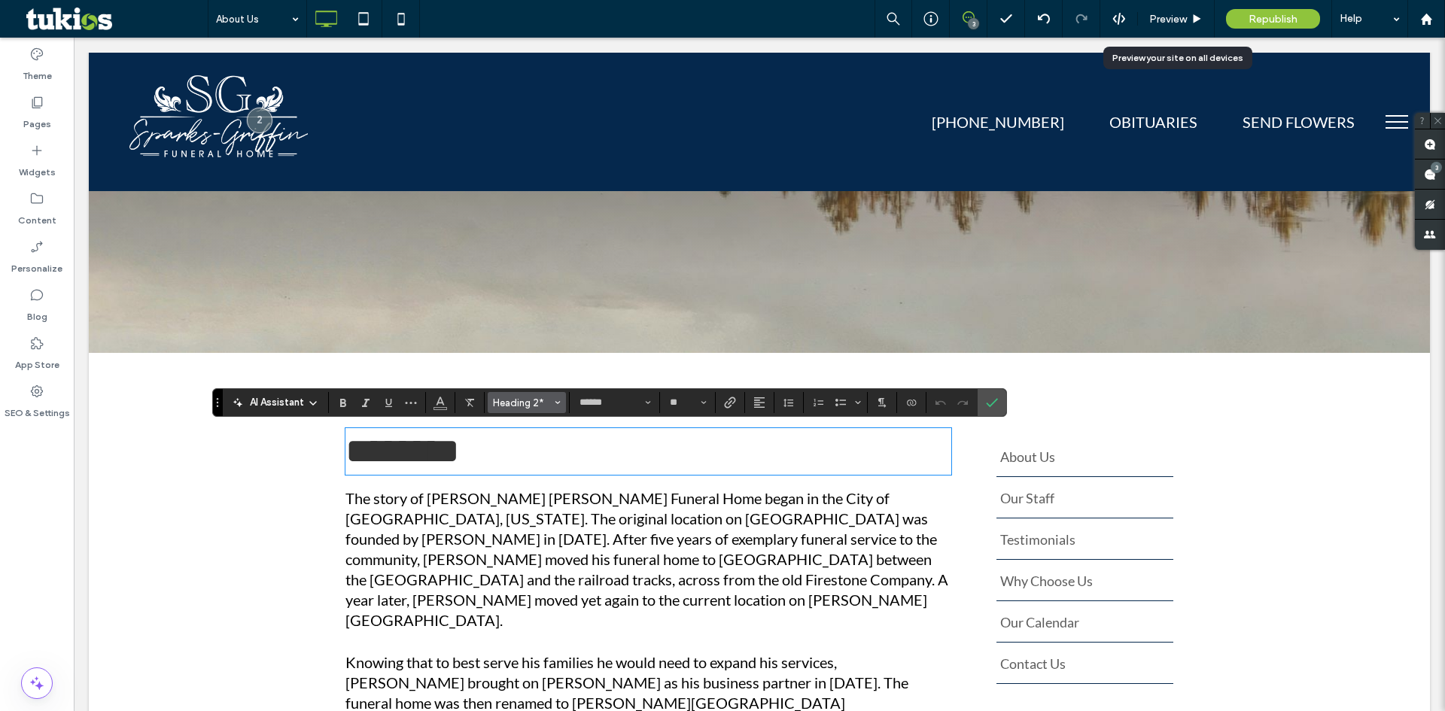
click at [530, 403] on span "Heading 2*" at bounding box center [522, 402] width 59 height 11
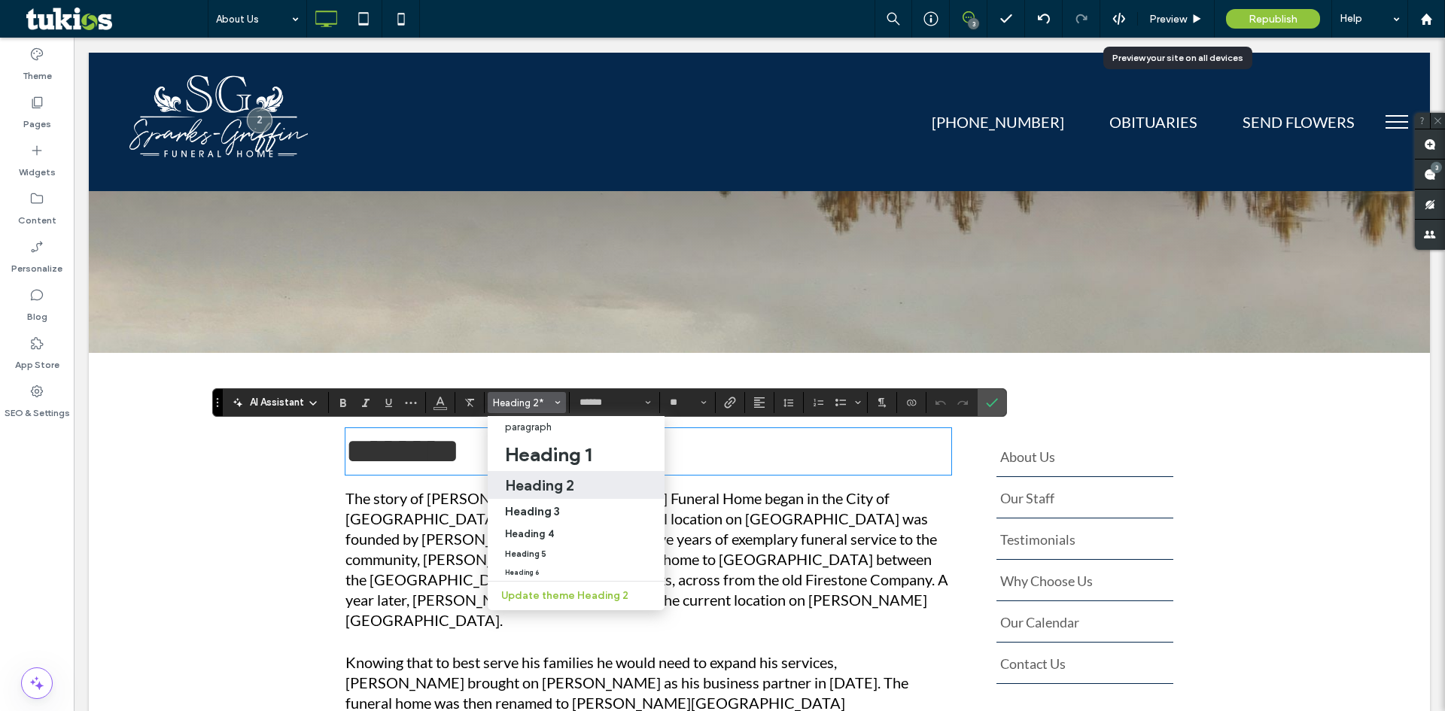
click at [556, 480] on h2 "Heading 2" at bounding box center [539, 486] width 69 height 18
type input "**********"
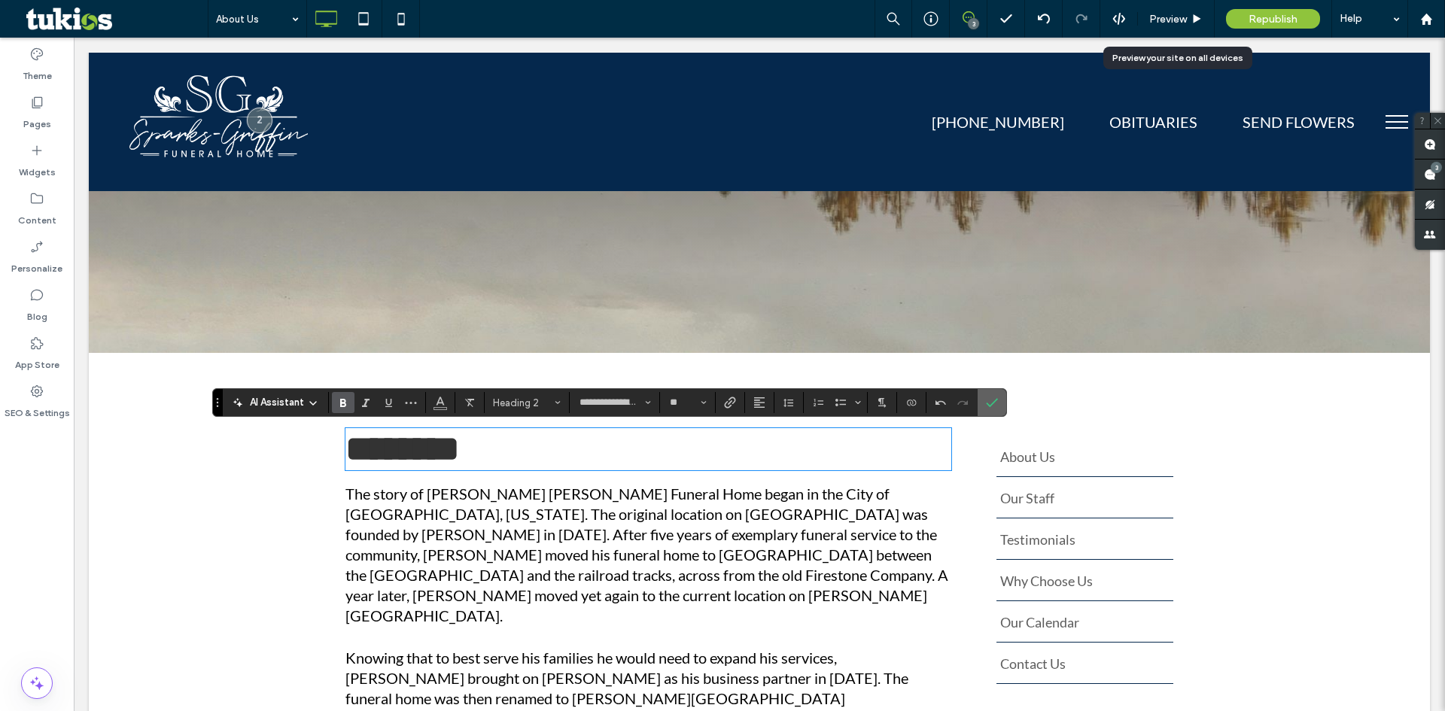
click at [1000, 393] on label "Confirm" at bounding box center [992, 402] width 23 height 27
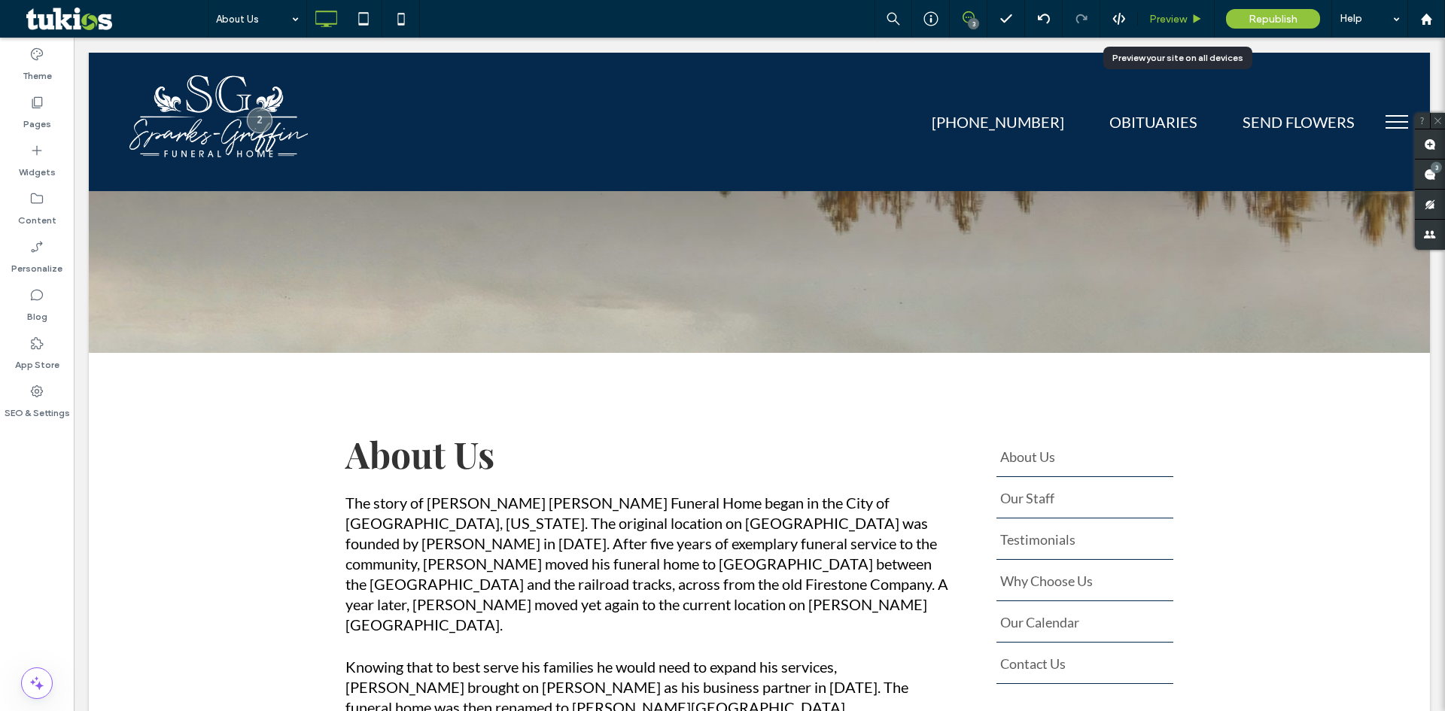
click at [1165, 14] on span "Preview" at bounding box center [1169, 19] width 38 height 13
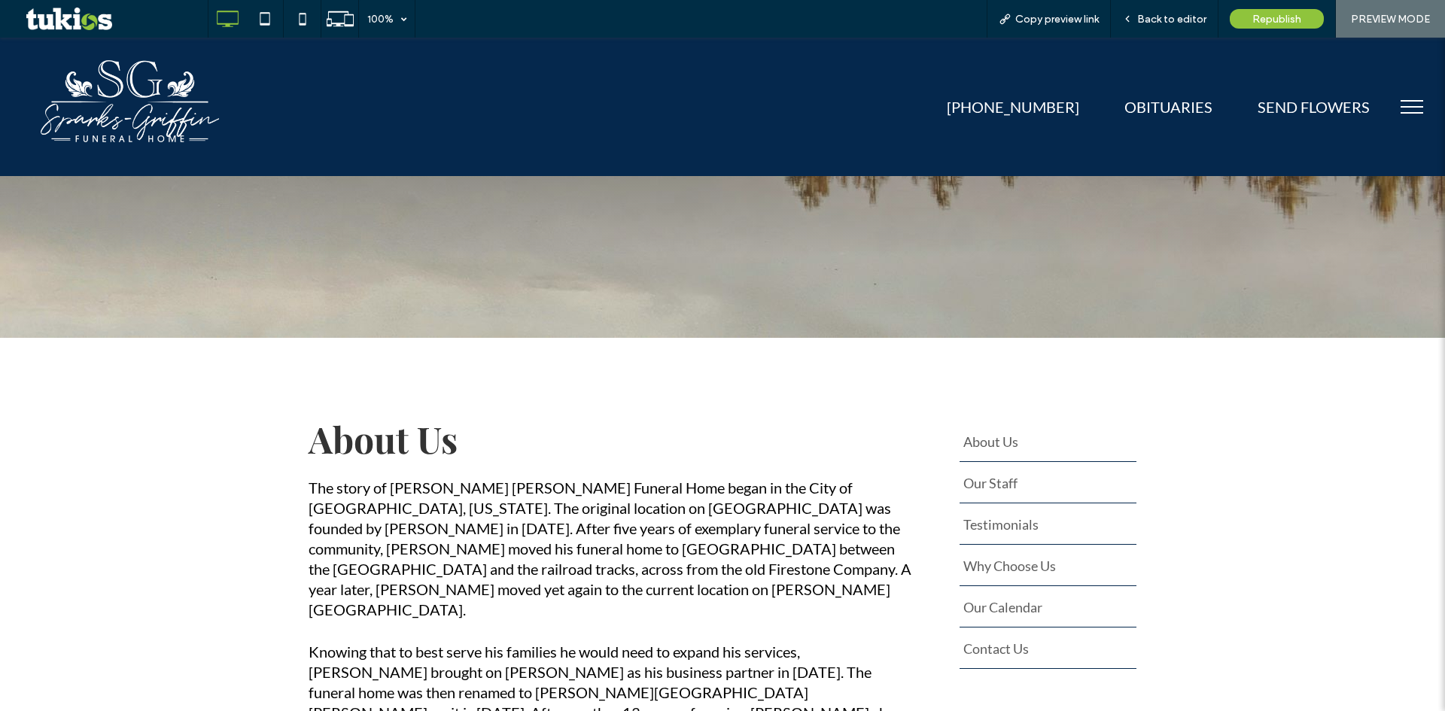
click at [1403, 110] on button "menu" at bounding box center [1412, 106] width 39 height 39
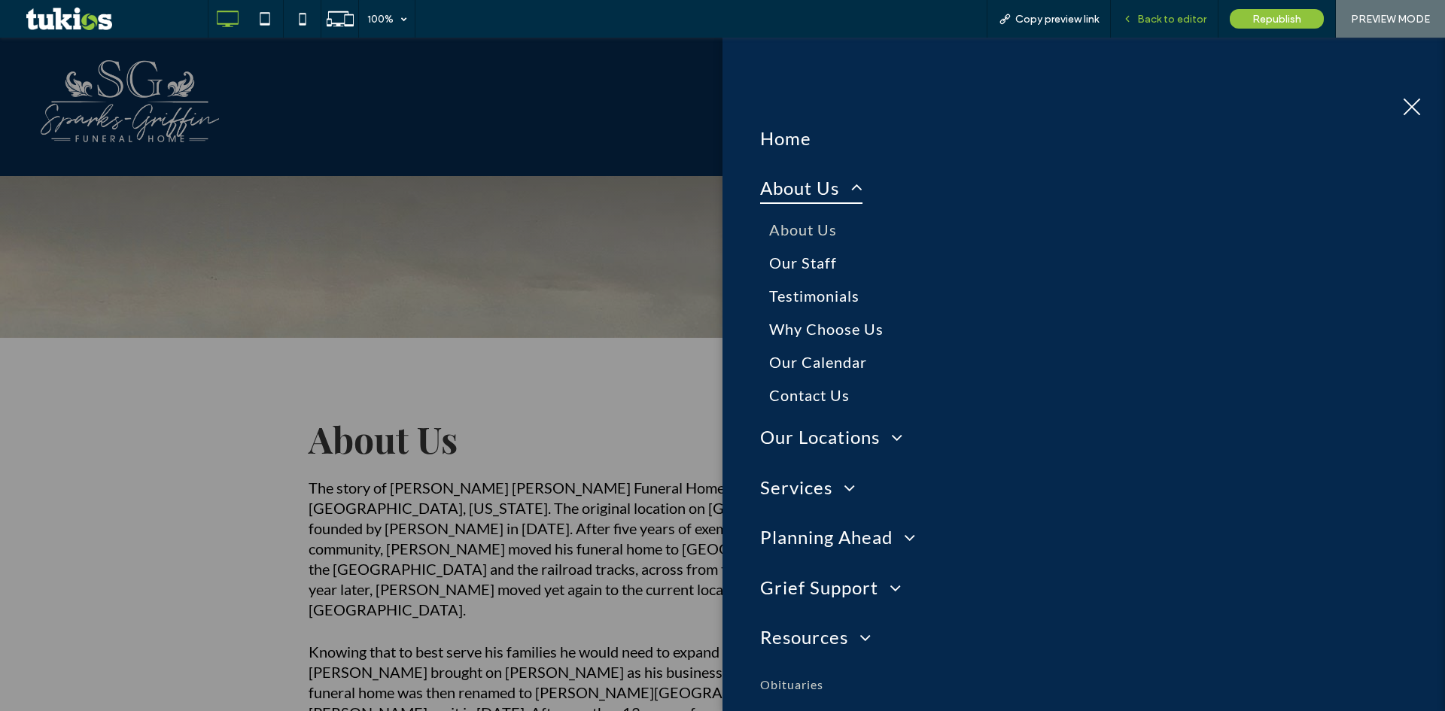
click at [1168, 17] on span "Back to editor" at bounding box center [1171, 19] width 69 height 13
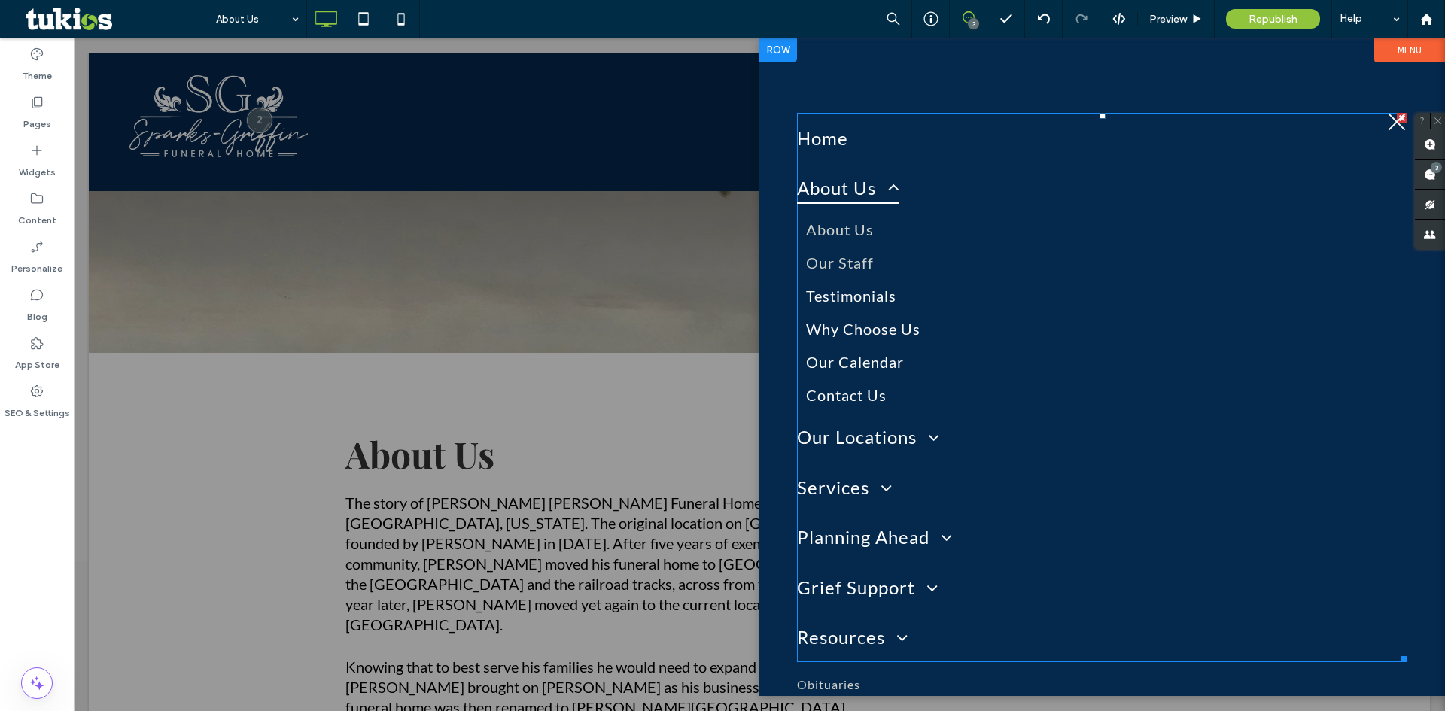
click at [897, 271] on link "Our Staff" at bounding box center [1102, 262] width 611 height 33
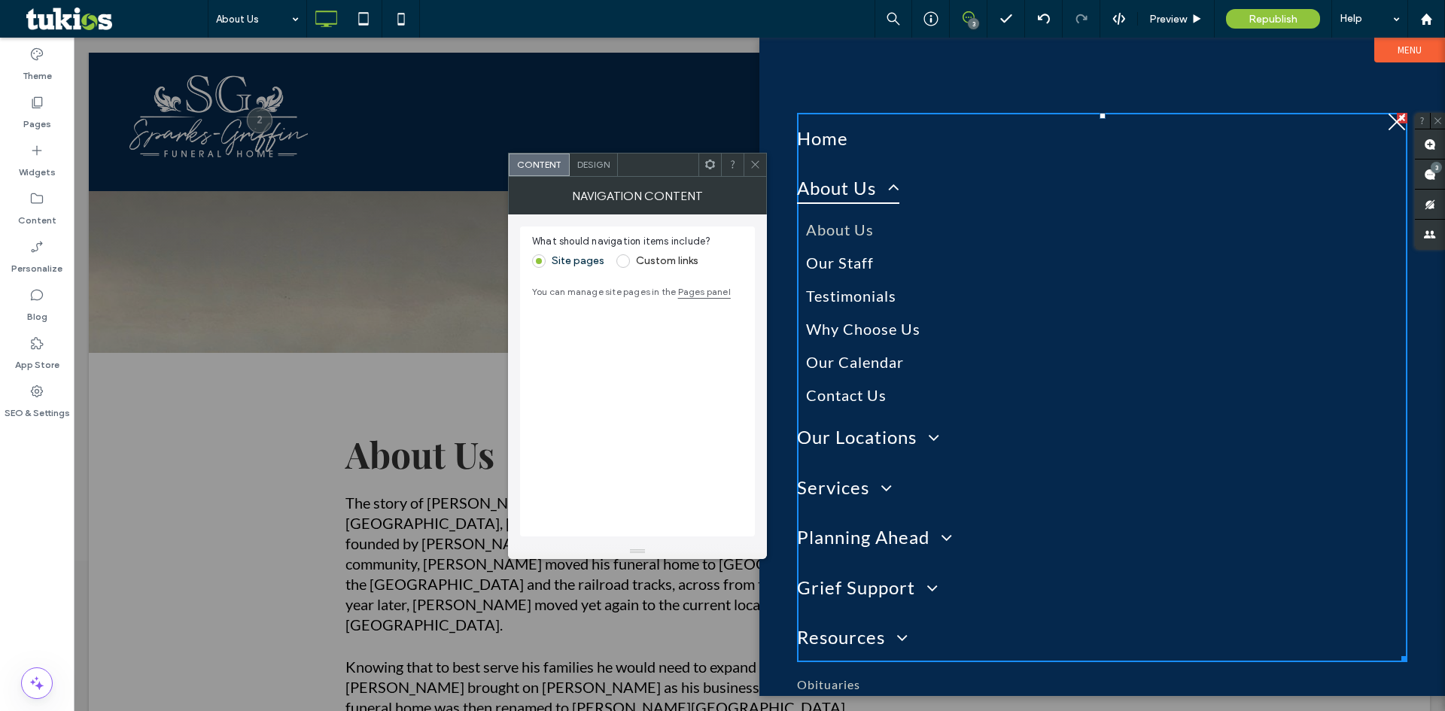
click at [592, 159] on span "Design" at bounding box center [593, 164] width 32 height 11
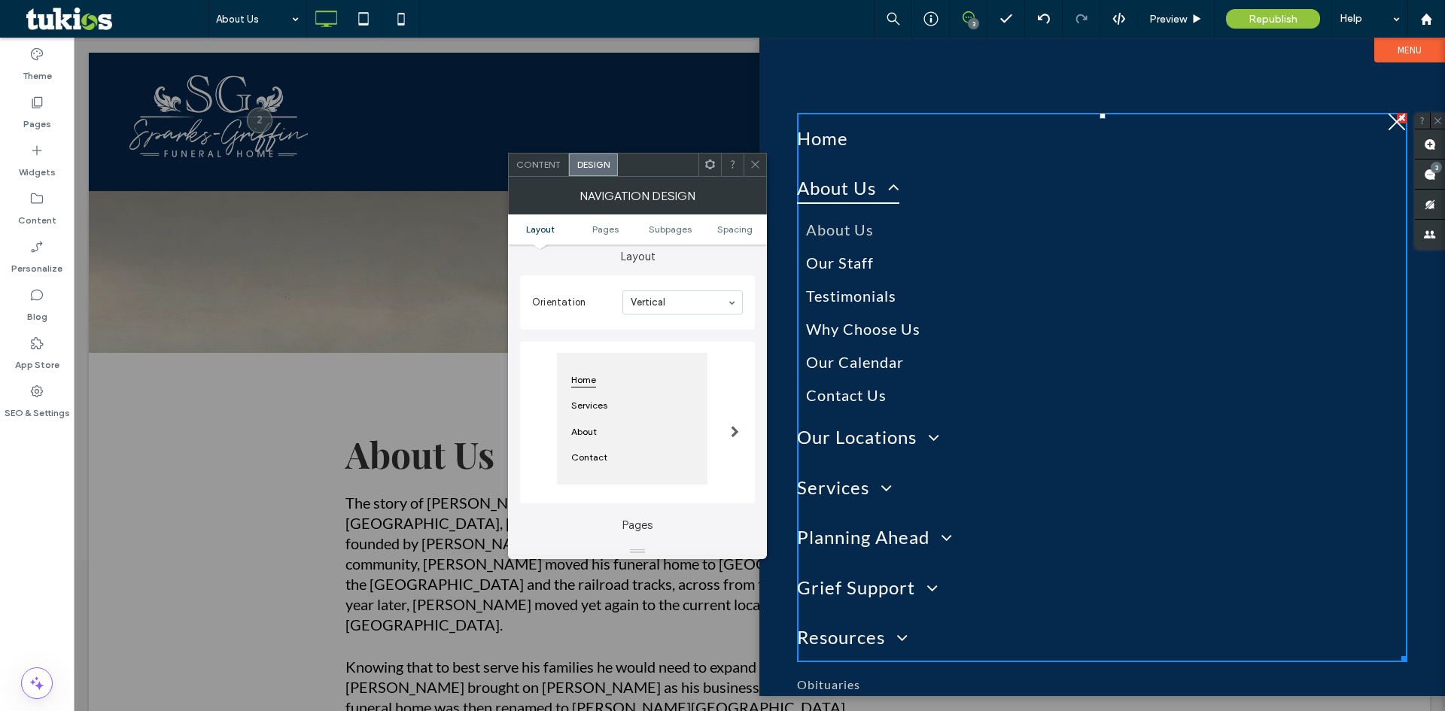
scroll to position [301, 0]
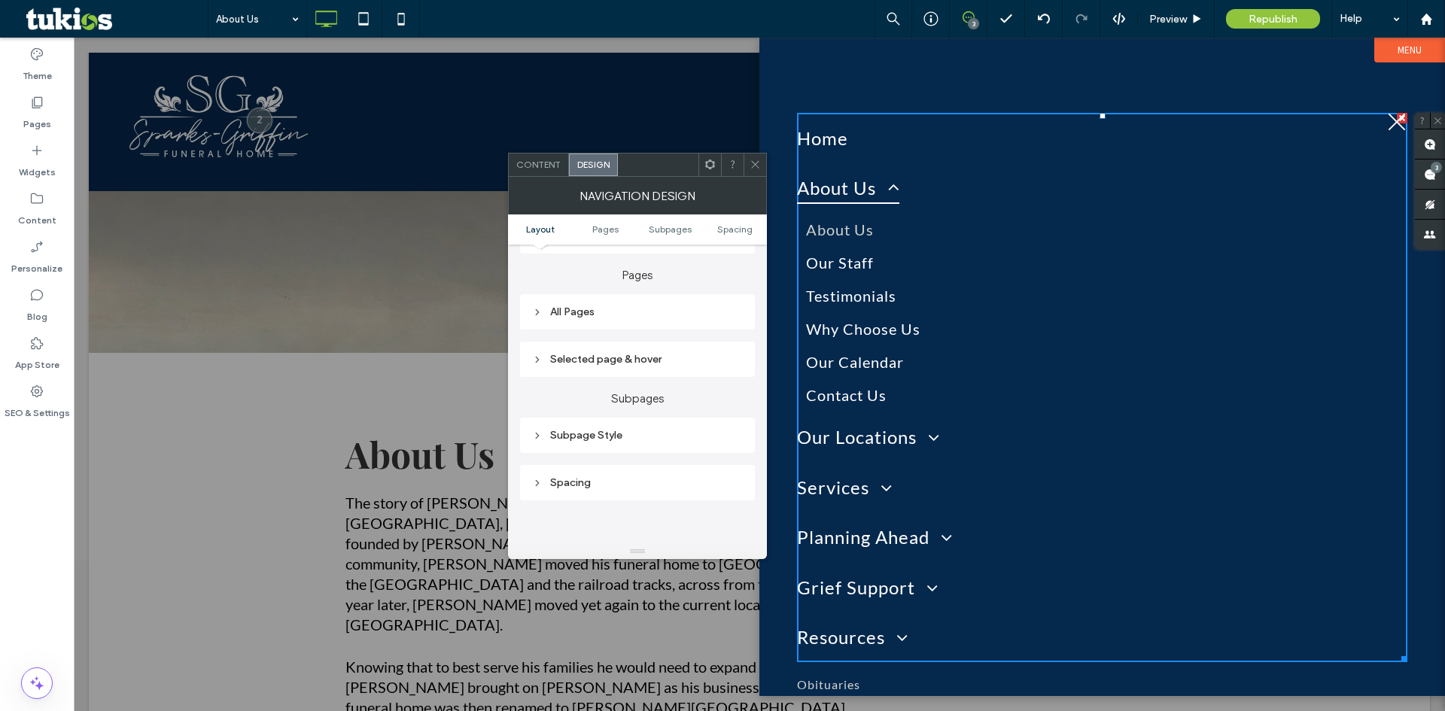
click at [578, 316] on div "All Pages" at bounding box center [637, 312] width 211 height 13
click at [702, 329] on div "Link text" at bounding box center [690, 338] width 105 height 33
click at [755, 155] on span at bounding box center [755, 165] width 11 height 23
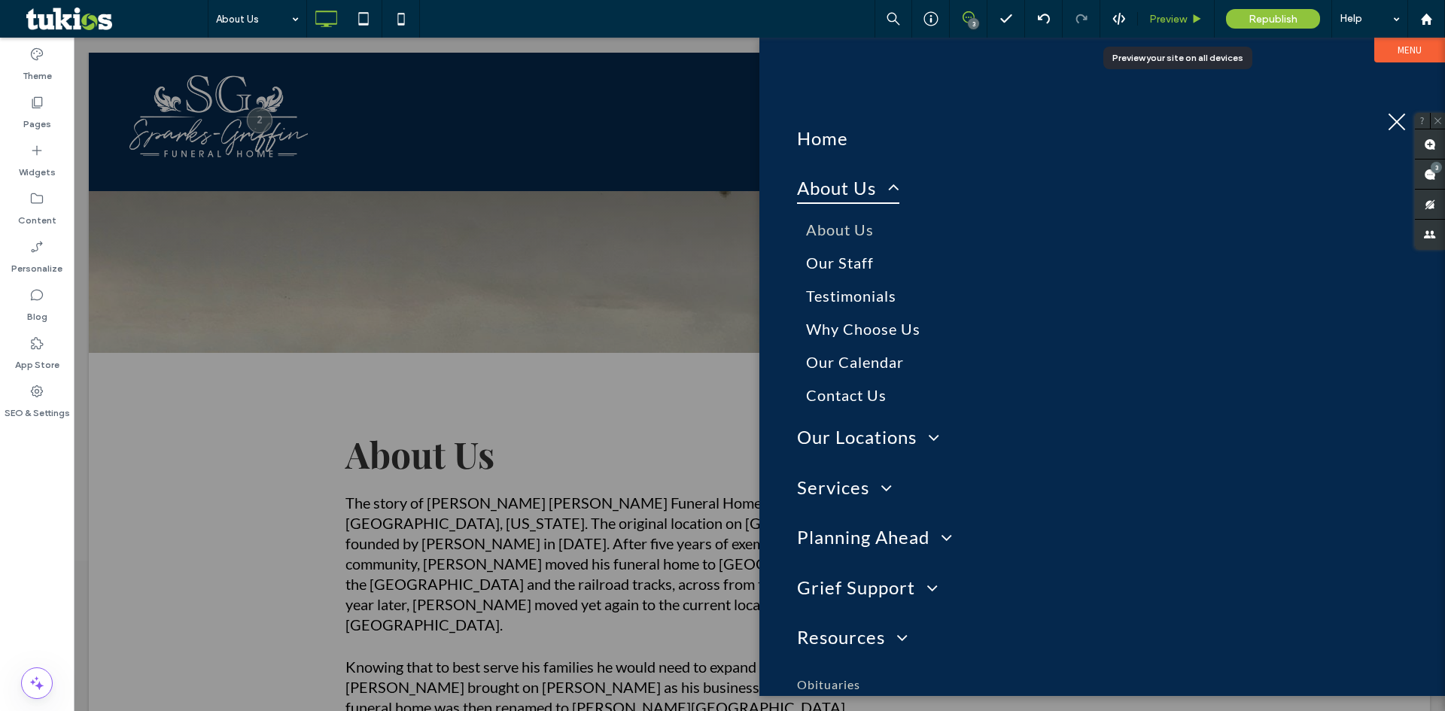
click at [1179, 16] on span "Preview" at bounding box center [1169, 19] width 38 height 13
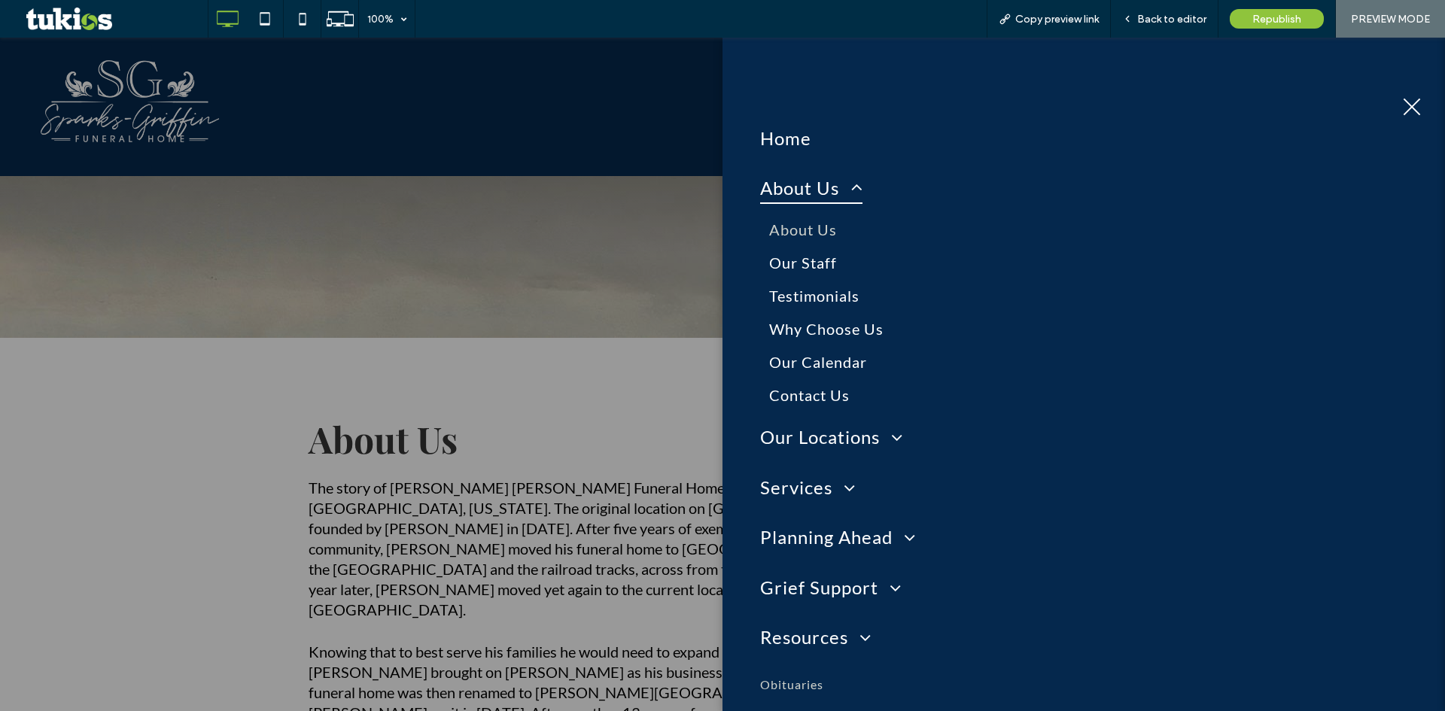
click at [1403, 114] on button "menu" at bounding box center [1412, 106] width 39 height 39
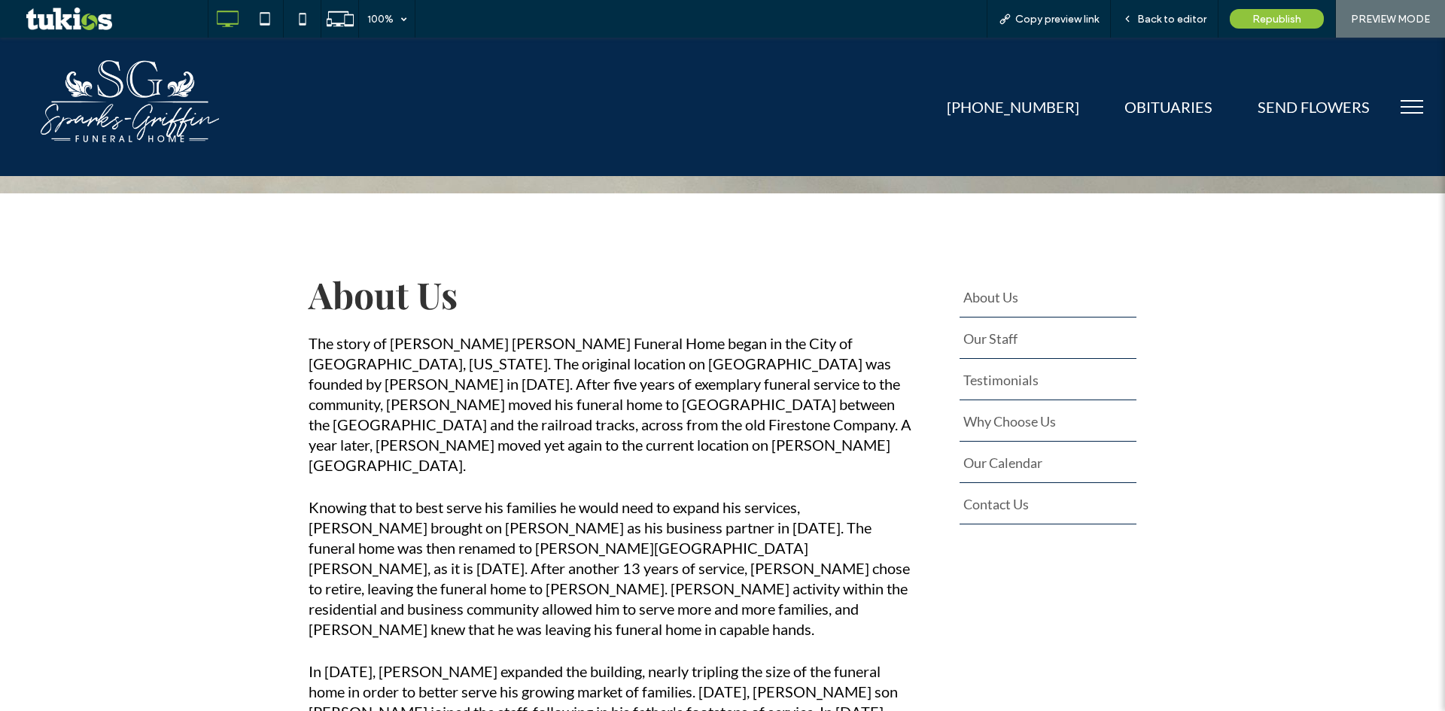
scroll to position [301, 0]
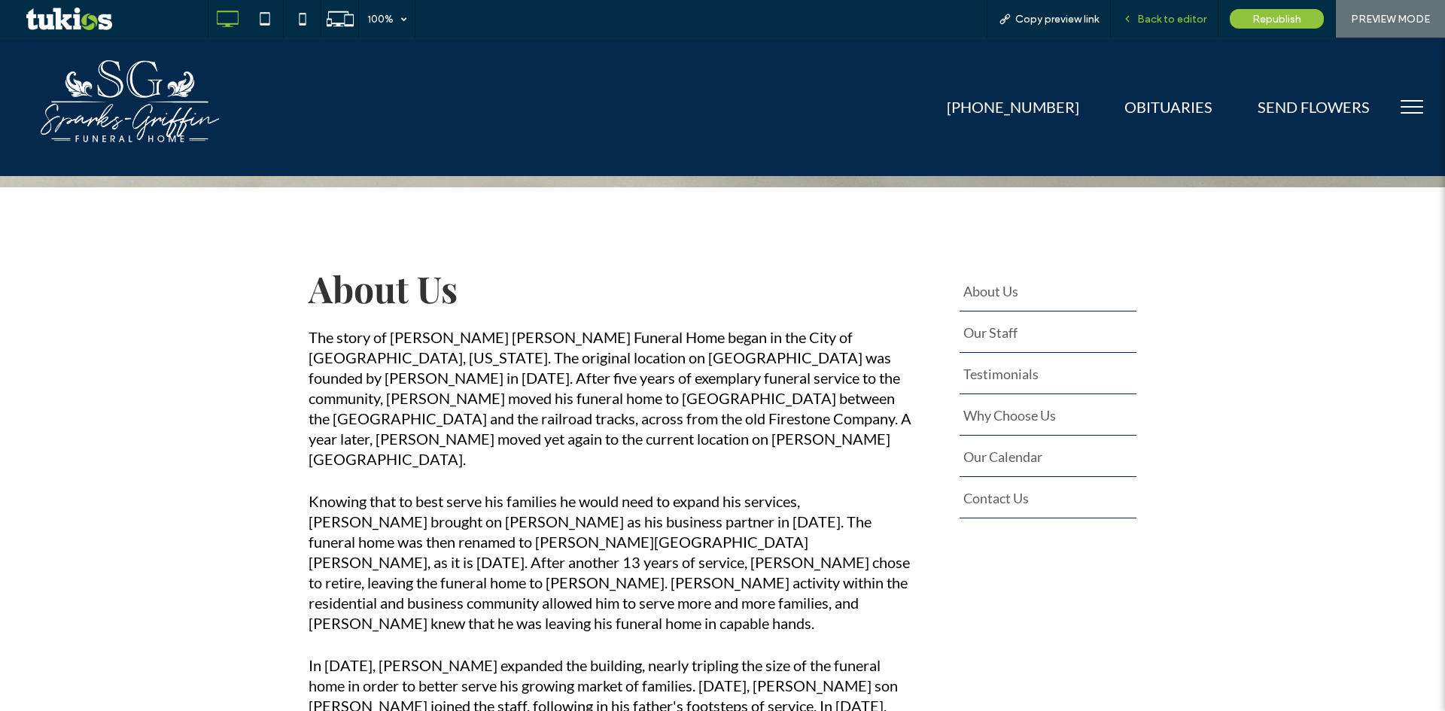
click at [1184, 21] on span "Back to editor" at bounding box center [1171, 19] width 69 height 13
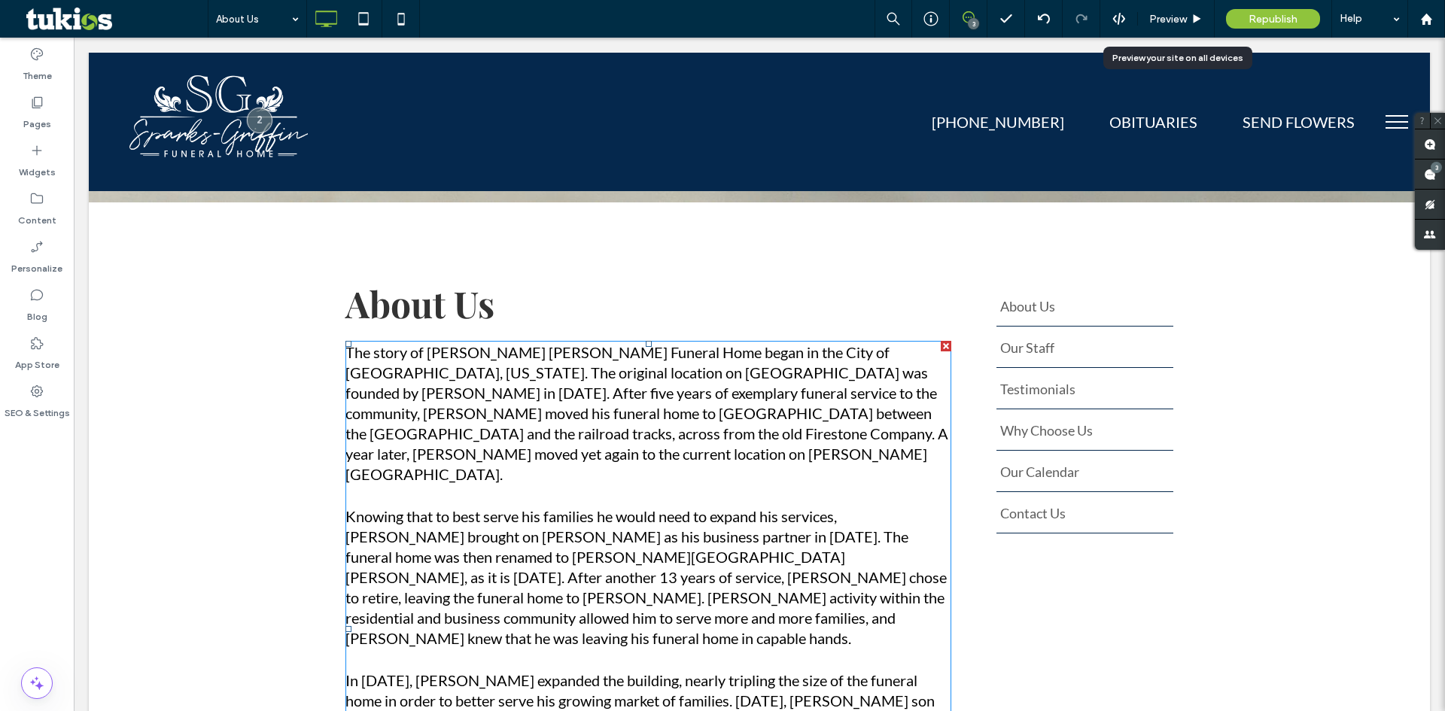
click at [503, 458] on p "The story of Sparks Griffin Funeral Home began in the City of Pontiac, Michigan…" at bounding box center [649, 630] width 606 height 574
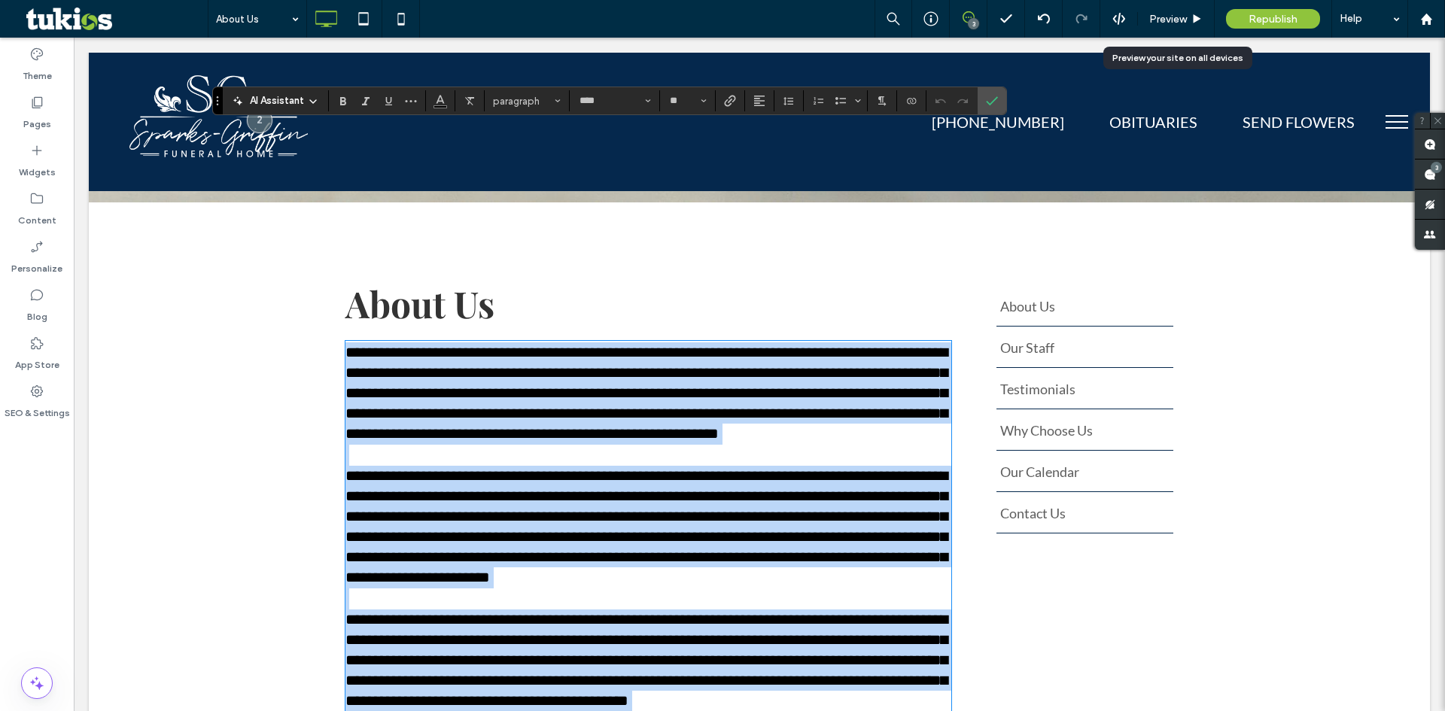
scroll to position [516, 0]
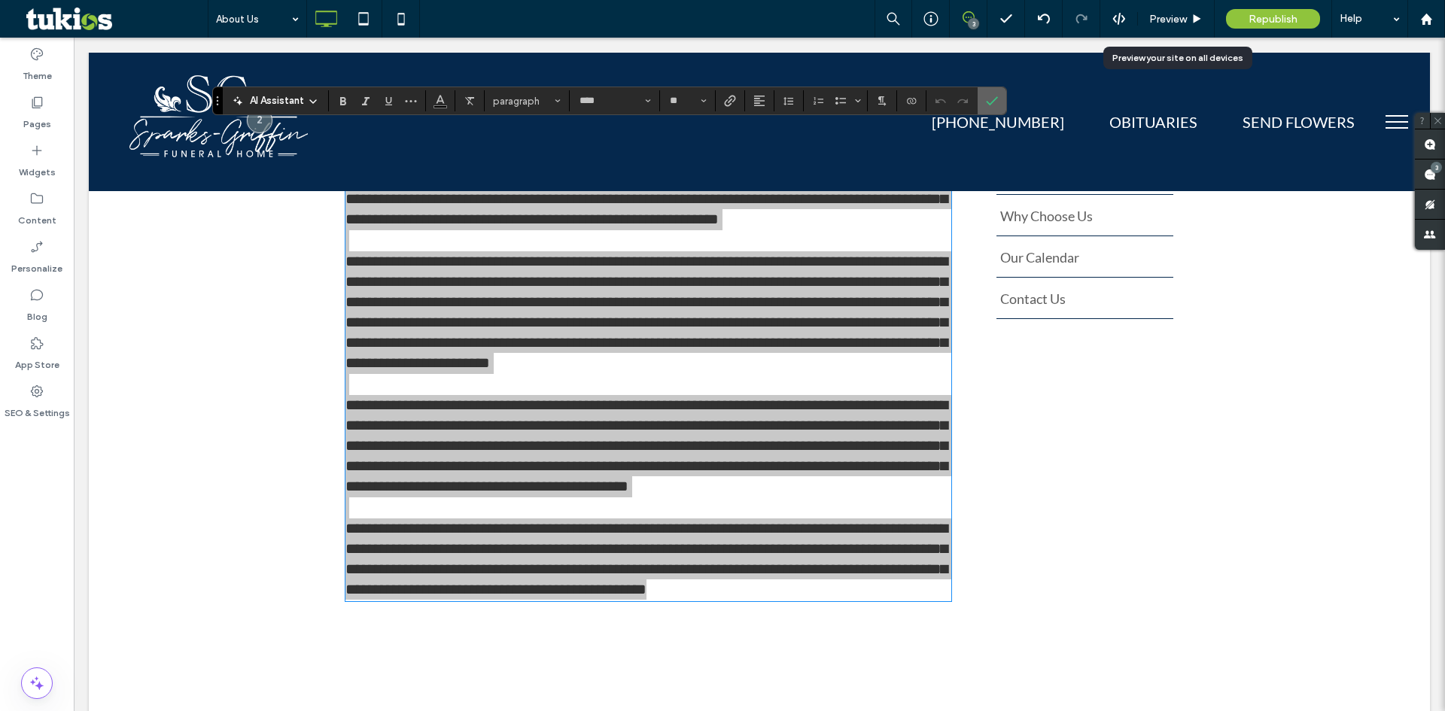
drag, startPoint x: 991, startPoint y: 94, endPoint x: 918, endPoint y: 72, distance: 76.9
click at [991, 94] on span "Confirm" at bounding box center [989, 100] width 7 height 27
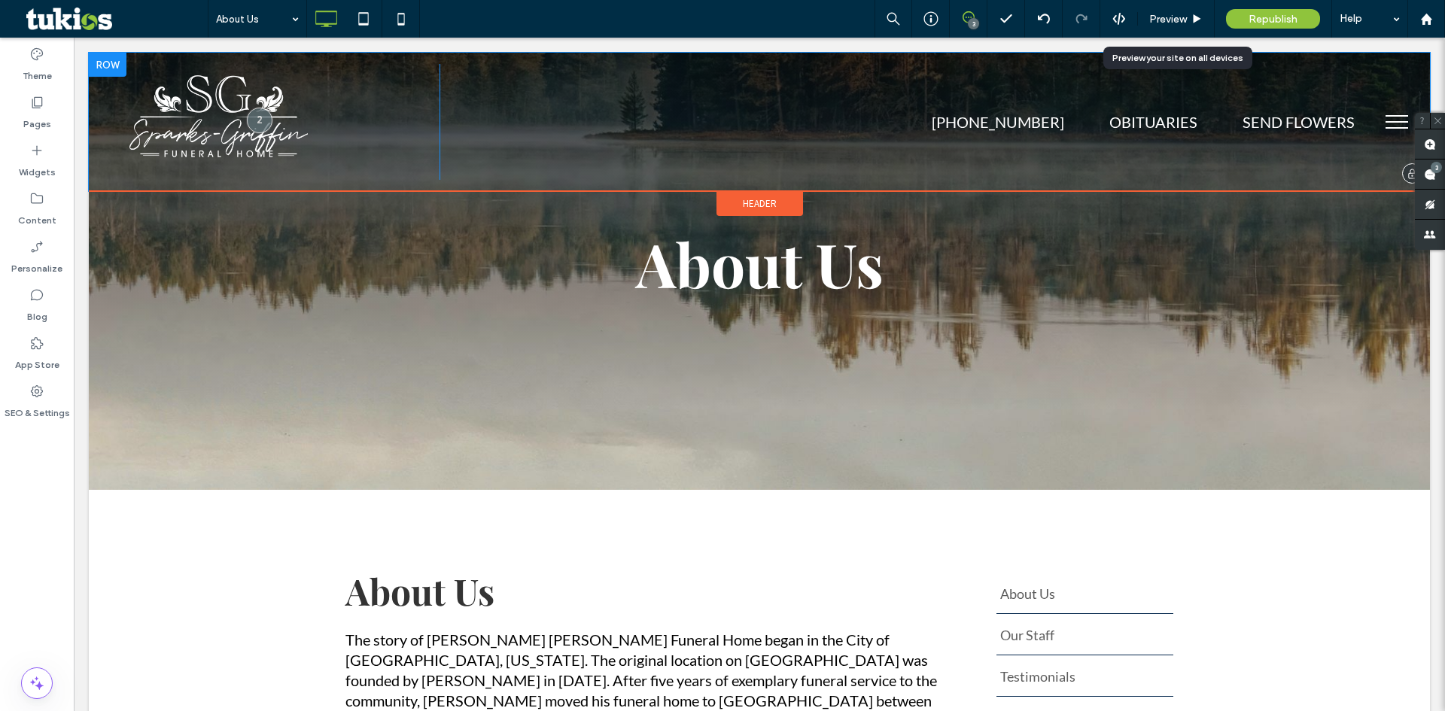
scroll to position [0, 0]
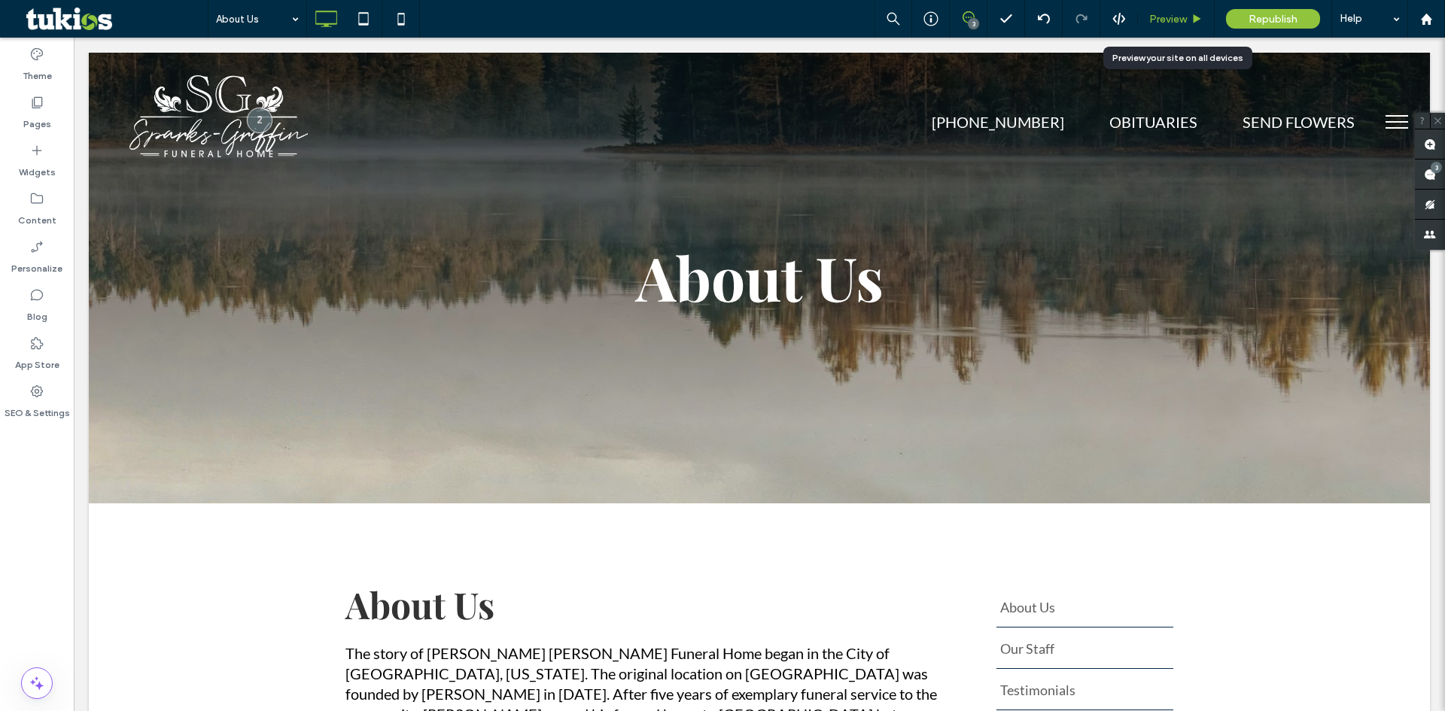
click at [1168, 19] on span "Preview" at bounding box center [1169, 19] width 38 height 13
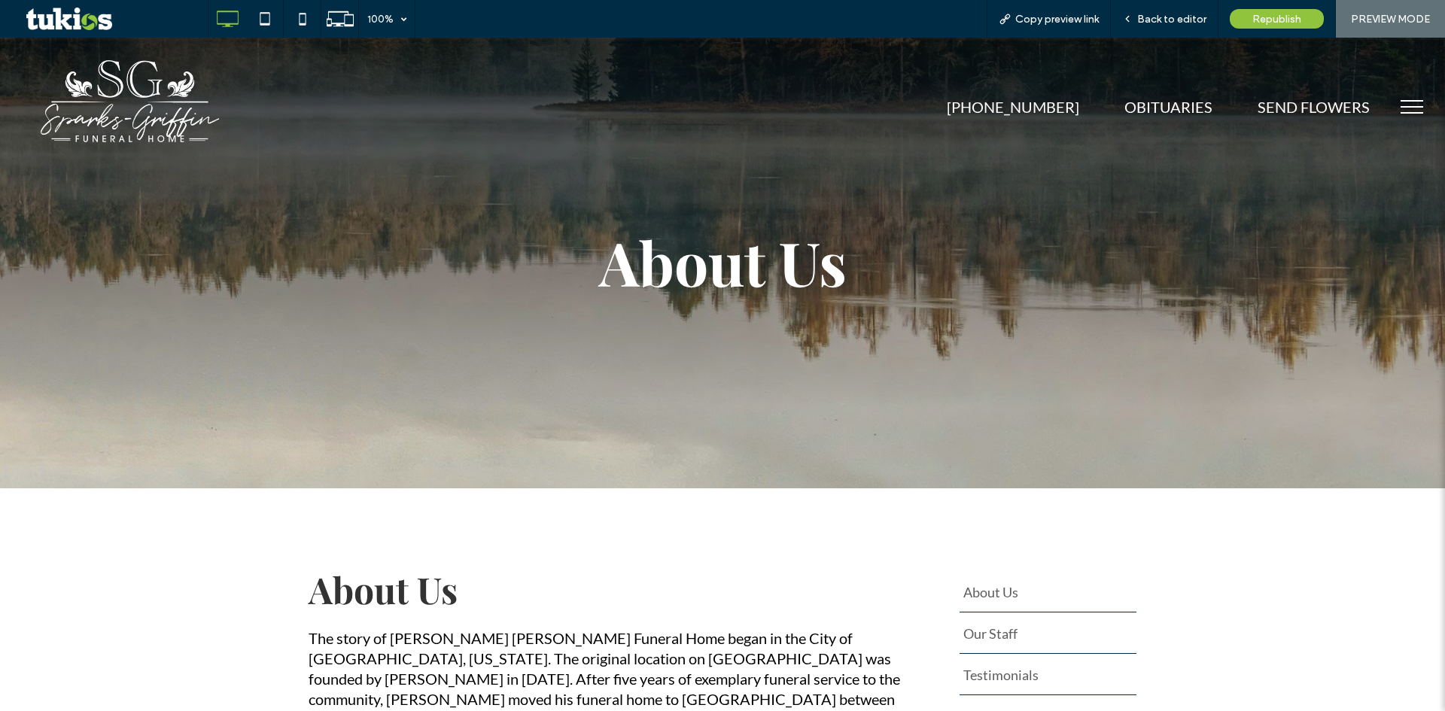
click at [1393, 107] on button "menu" at bounding box center [1412, 106] width 39 height 39
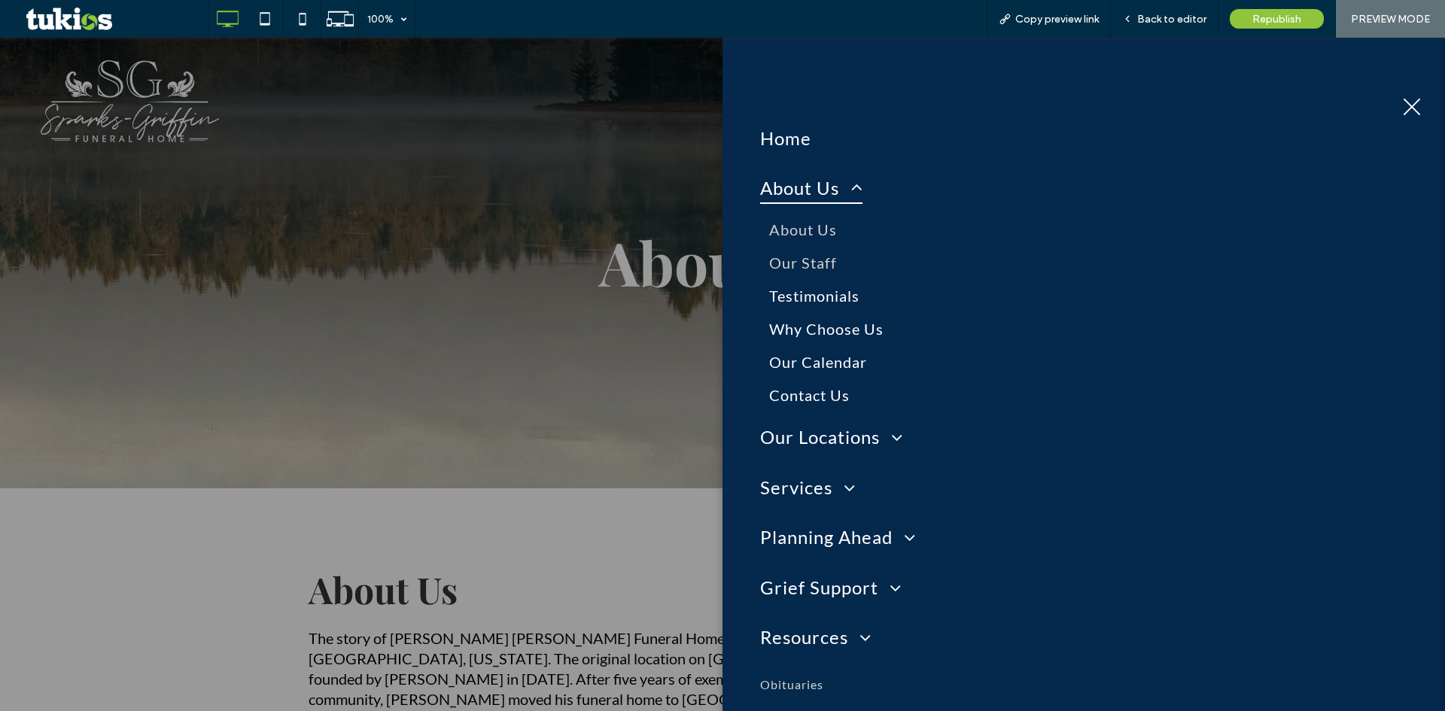
click at [809, 271] on span "Our Staff" at bounding box center [803, 263] width 68 height 18
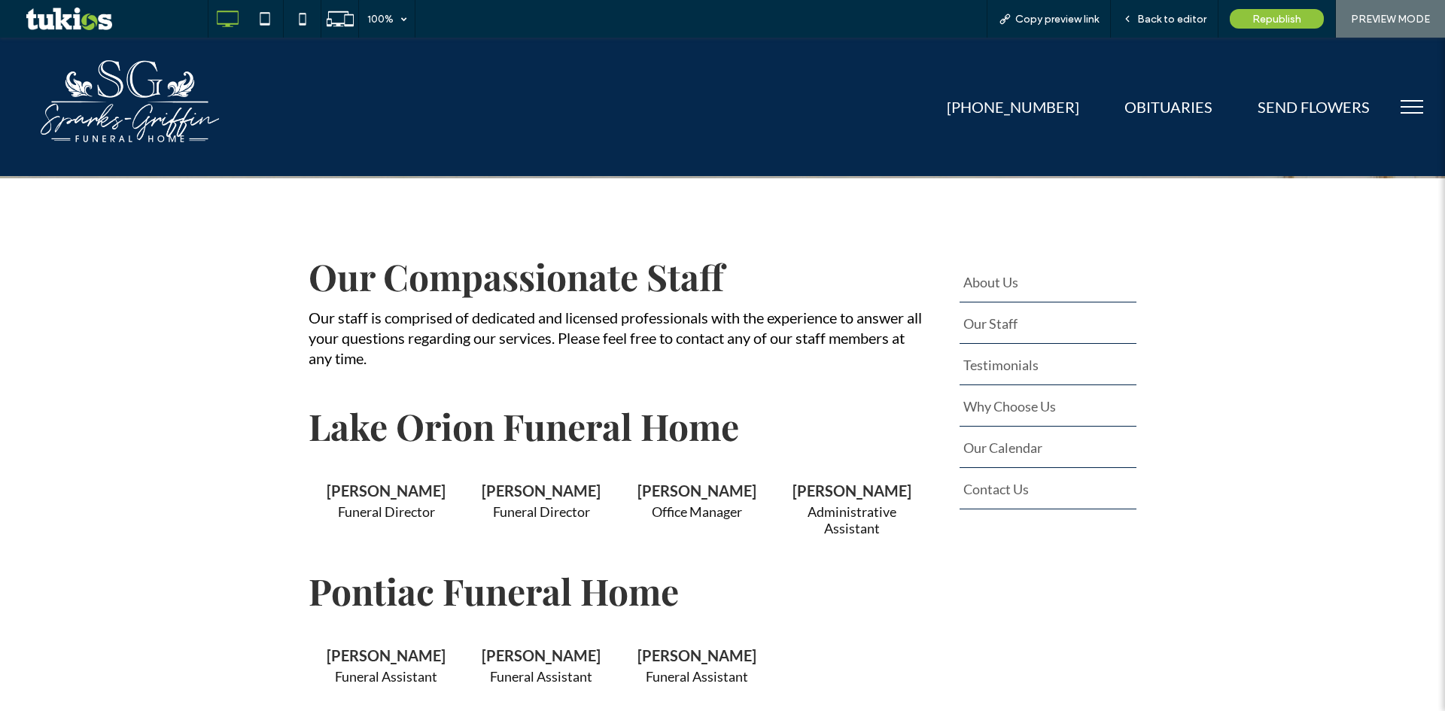
scroll to position [301, 0]
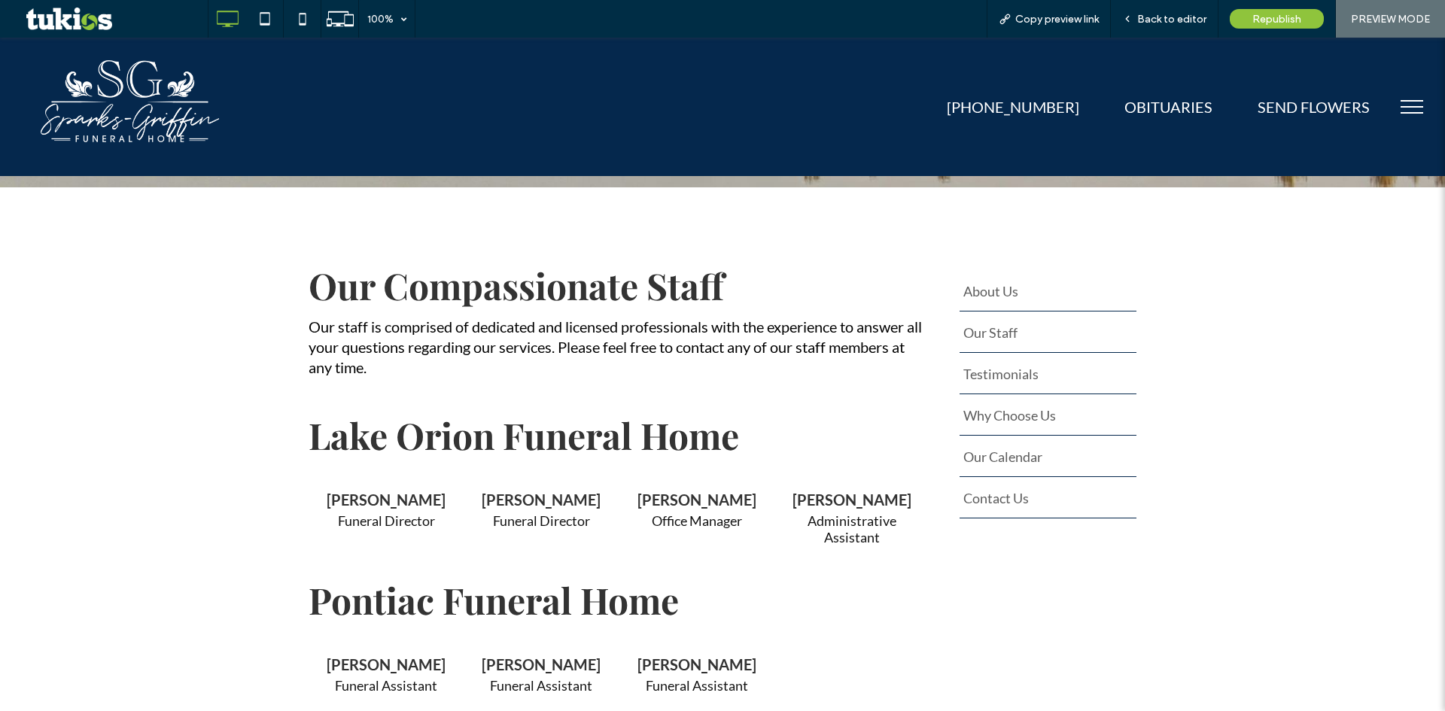
click at [1393, 108] on button "menu" at bounding box center [1412, 106] width 39 height 39
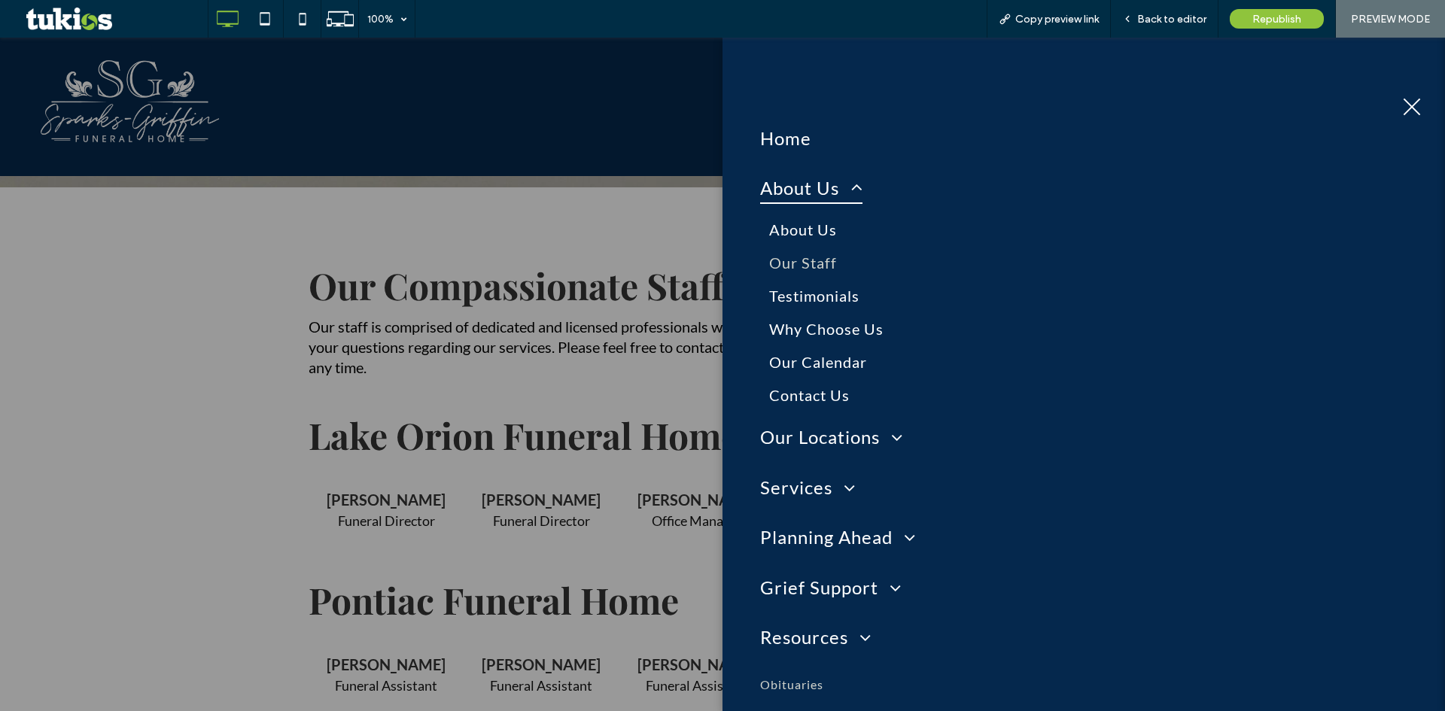
drag, startPoint x: 1406, startPoint y: 109, endPoint x: 1399, endPoint y: 103, distance: 9.6
click at [1406, 109] on button "menu" at bounding box center [1412, 106] width 39 height 39
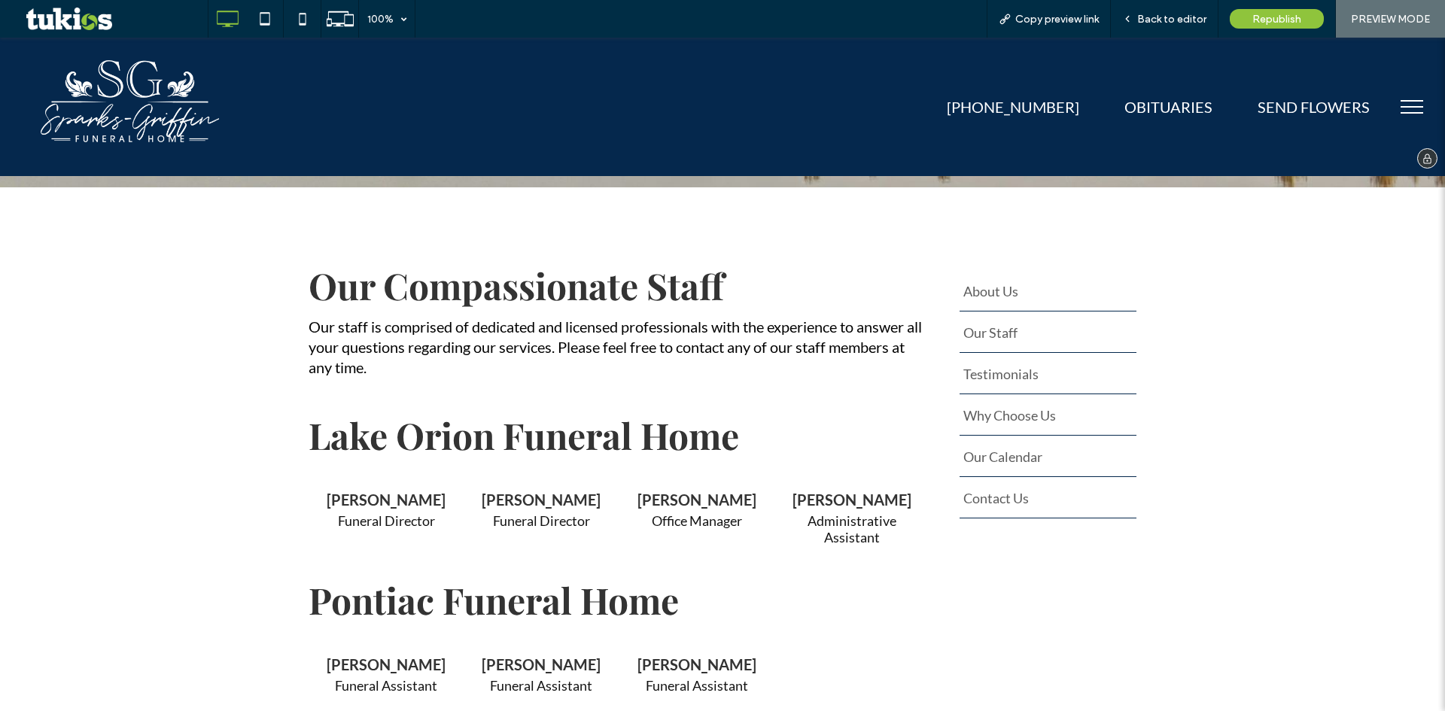
click at [131, 118] on img at bounding box center [129, 102] width 199 height 123
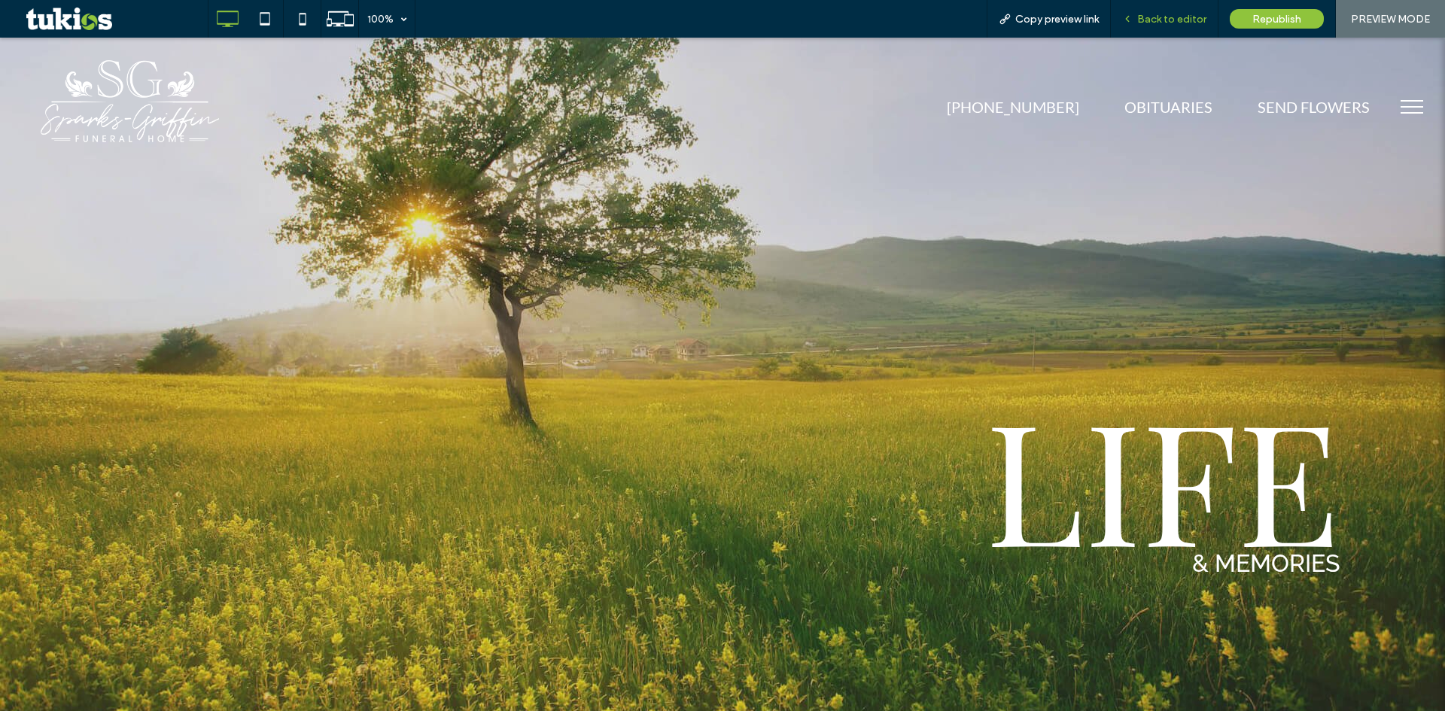
click at [1176, 23] on span "Back to editor" at bounding box center [1171, 19] width 69 height 13
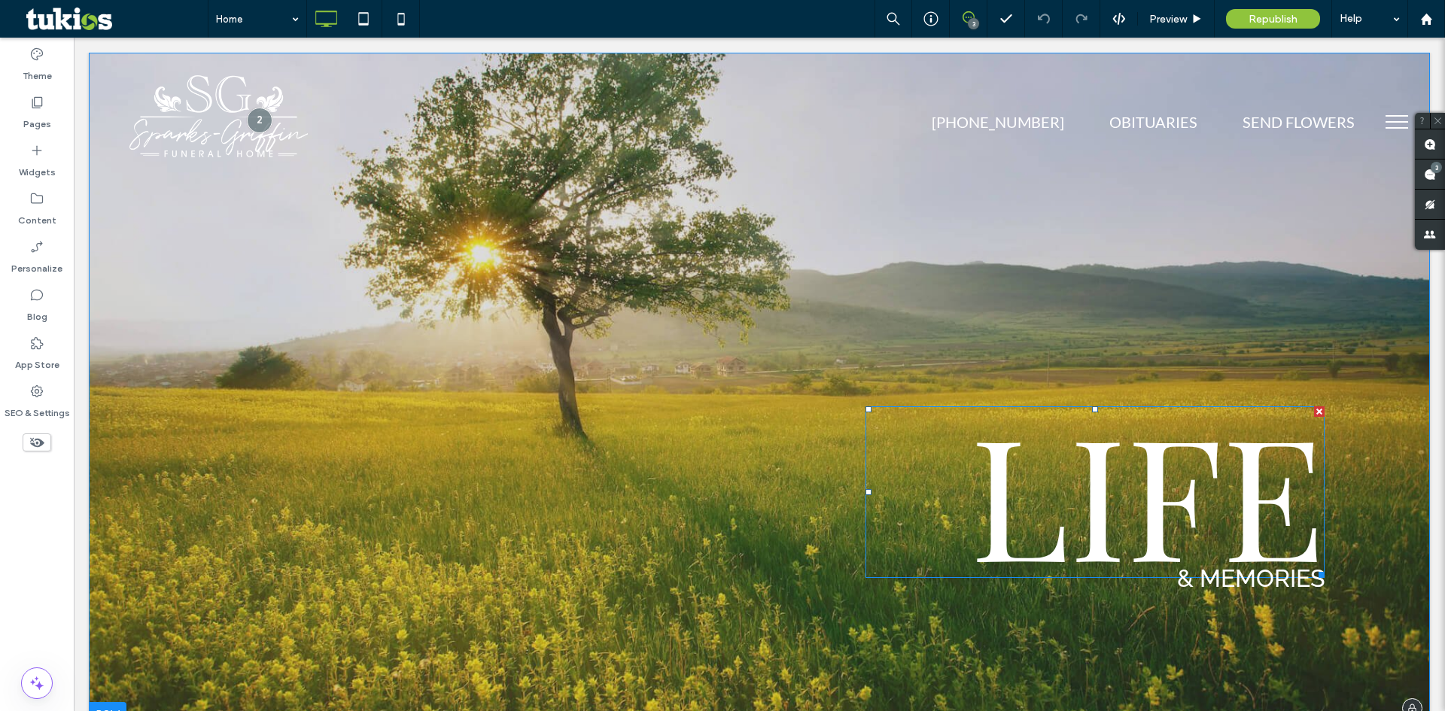
click at [1107, 480] on span "LIFE" at bounding box center [1147, 492] width 355 height 224
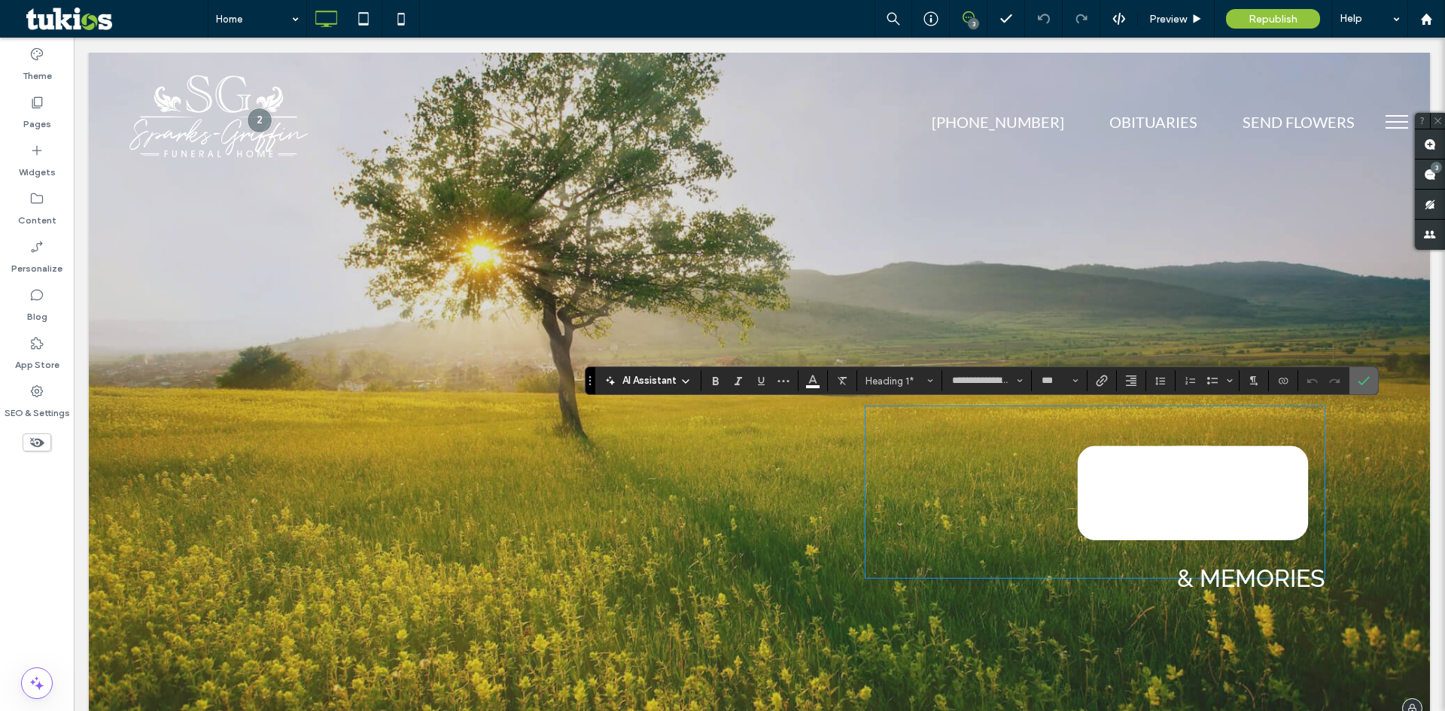
click at [1367, 381] on icon "Confirm" at bounding box center [1364, 381] width 12 height 12
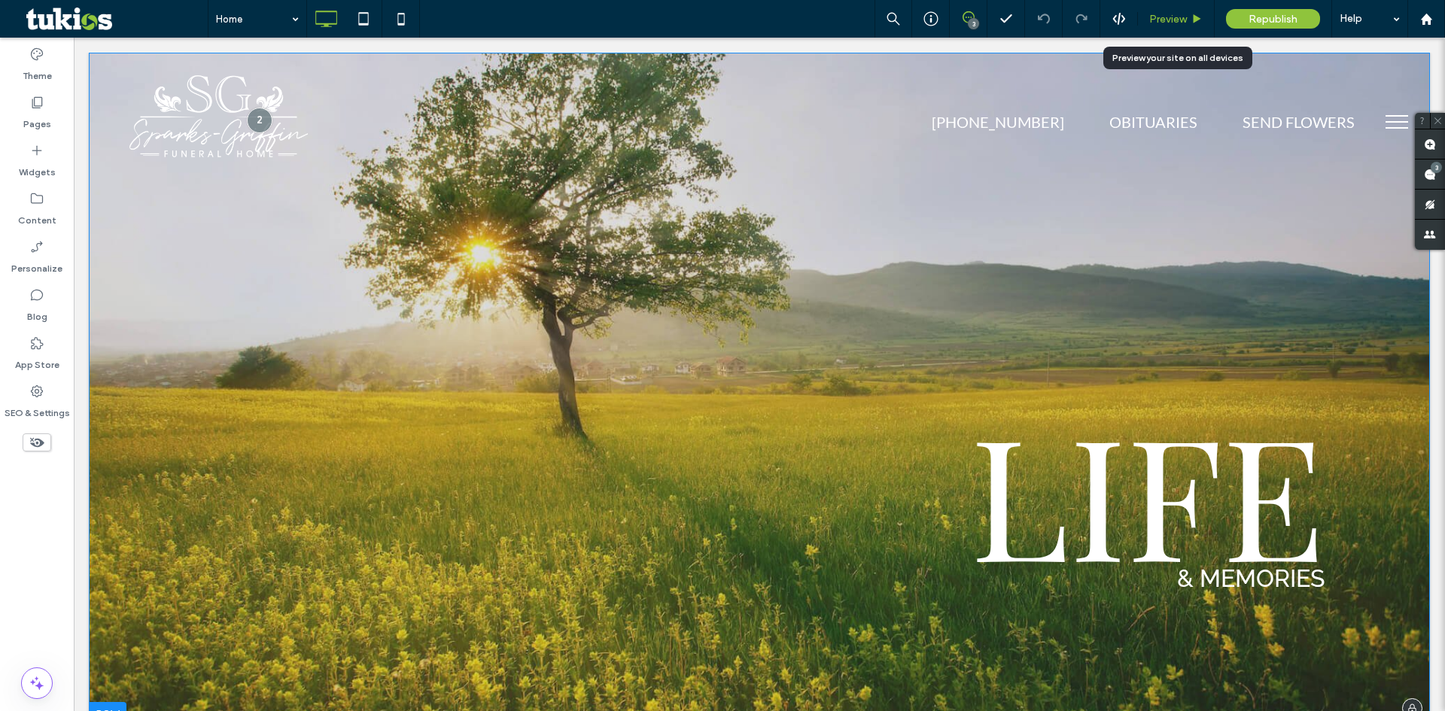
click at [1184, 17] on span "Preview" at bounding box center [1169, 19] width 38 height 13
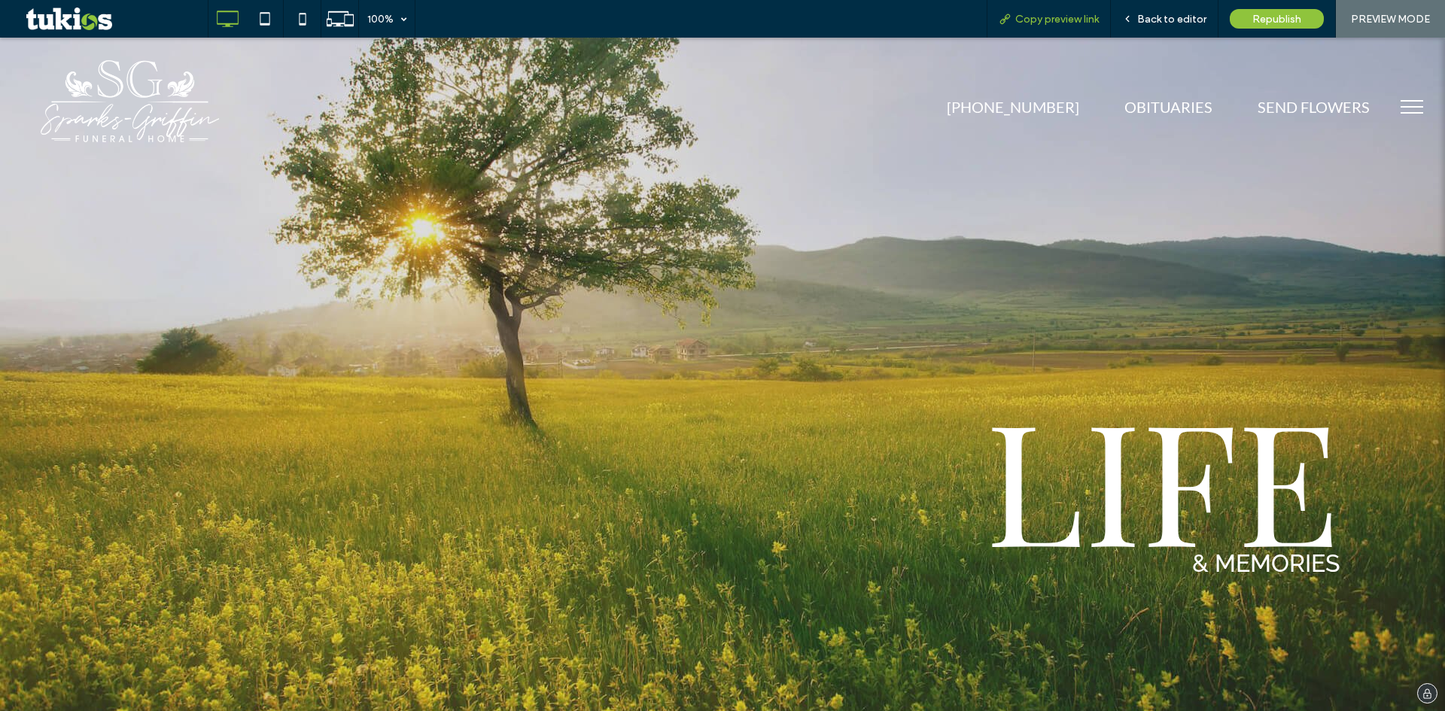
click at [1057, 17] on span "Copy preview link" at bounding box center [1058, 19] width 84 height 13
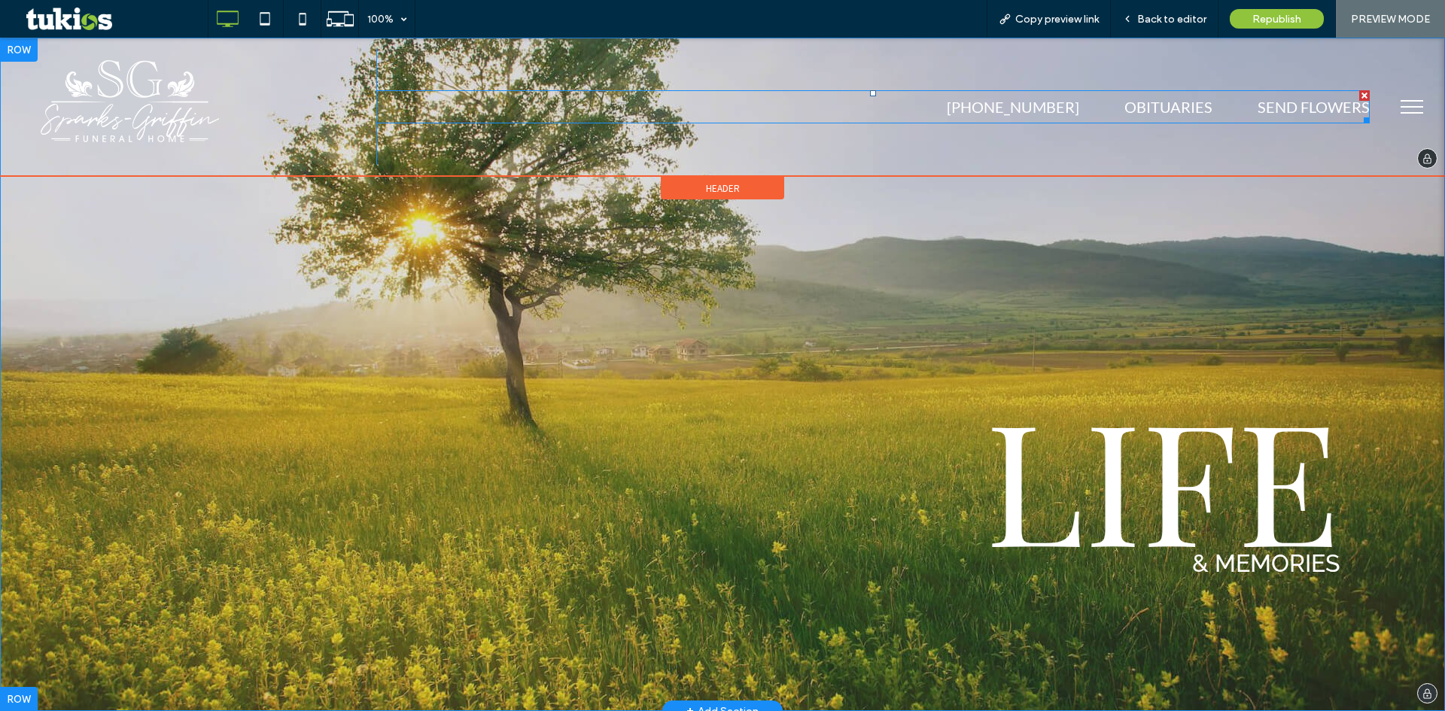
click at [1183, 100] on span at bounding box center [873, 106] width 994 height 33
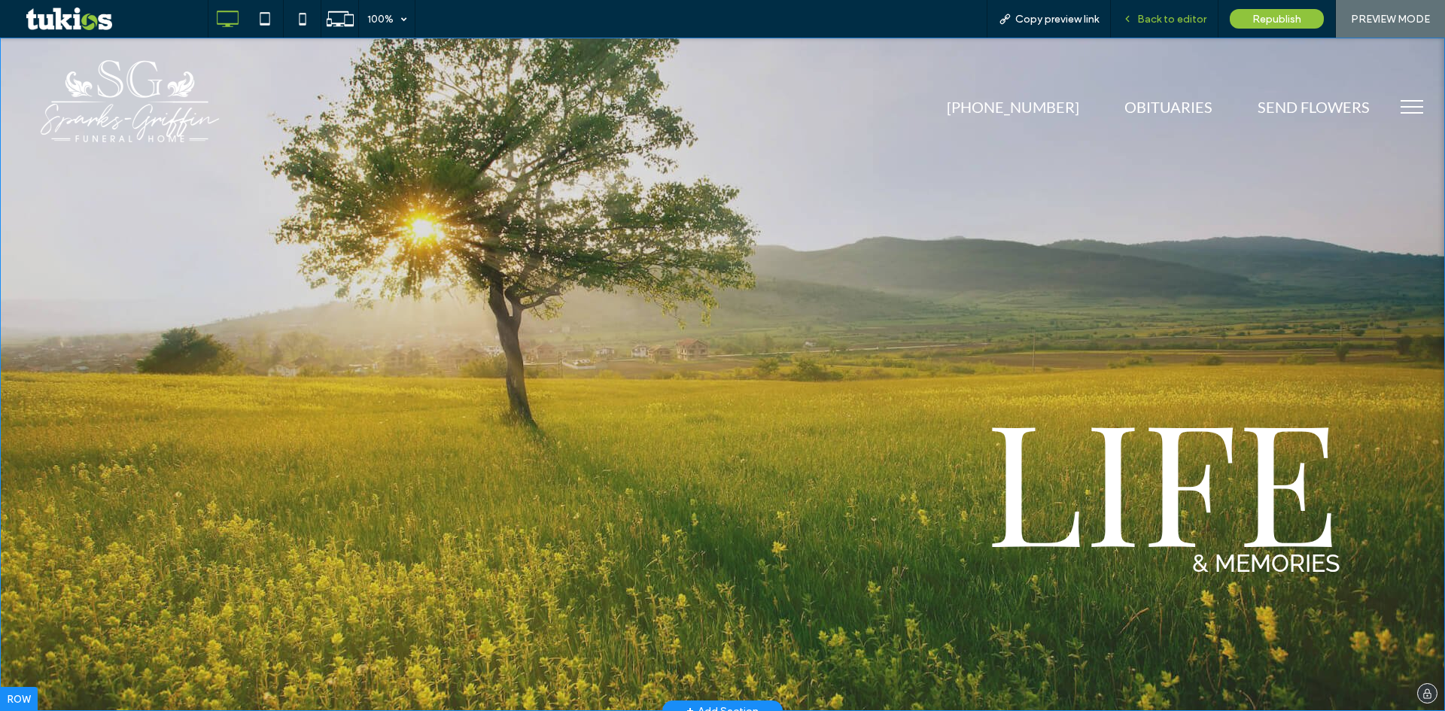
click at [1185, 21] on span "Back to editor" at bounding box center [1171, 19] width 69 height 13
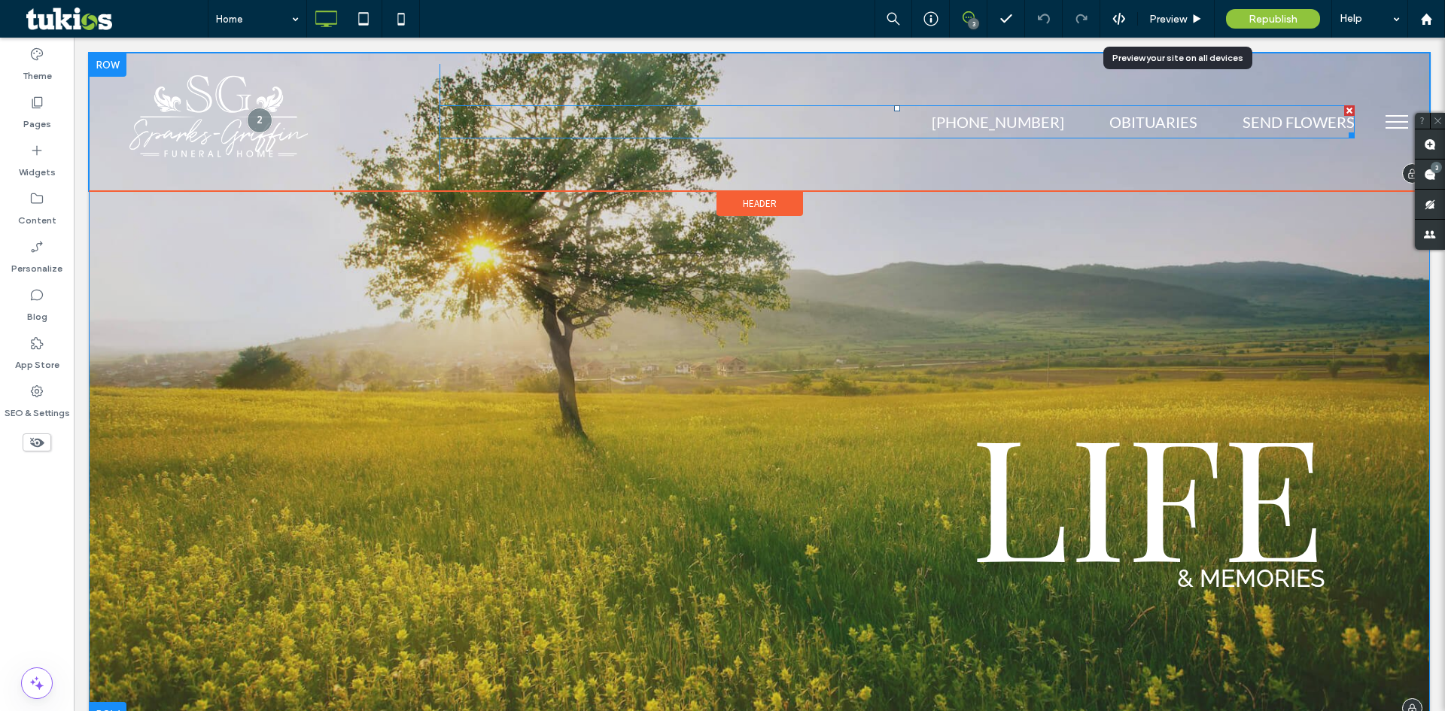
click at [1134, 125] on span at bounding box center [898, 121] width 916 height 33
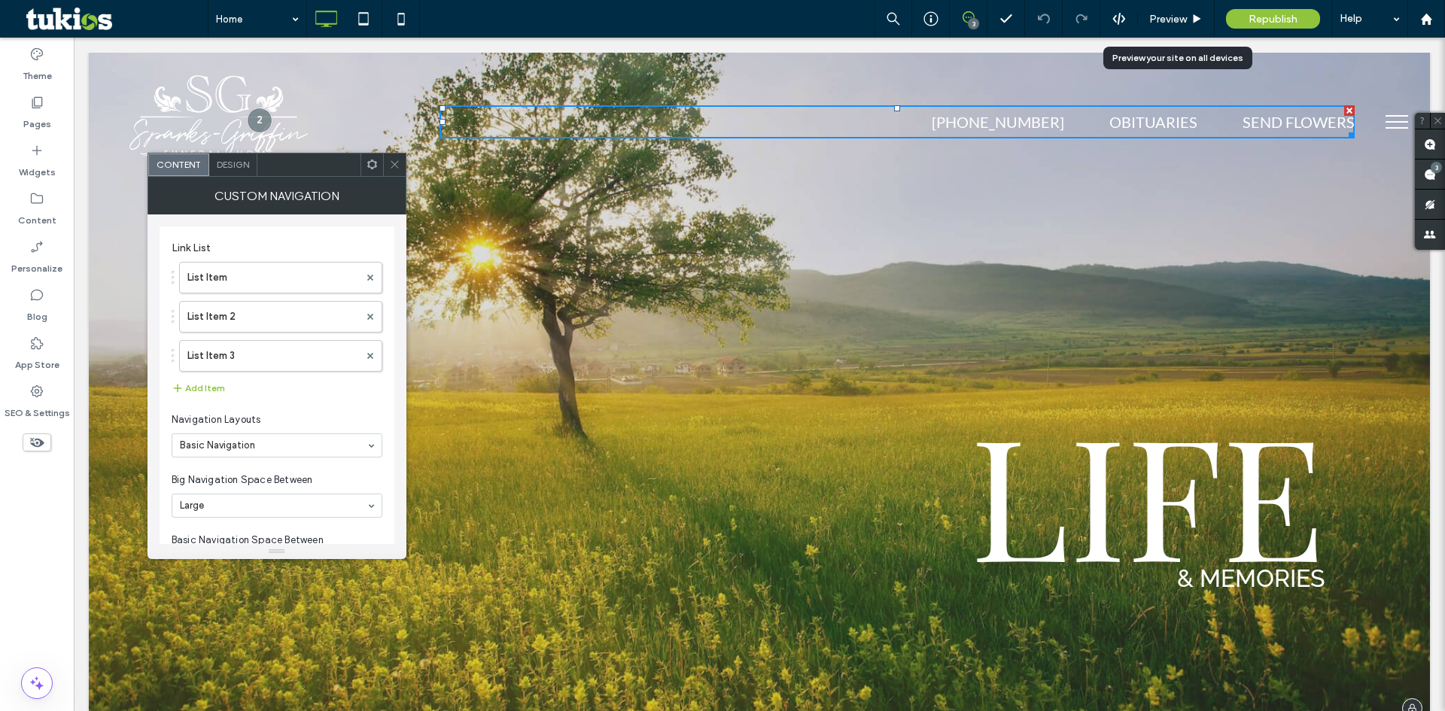
click at [236, 172] on div "Design" at bounding box center [233, 165] width 48 height 23
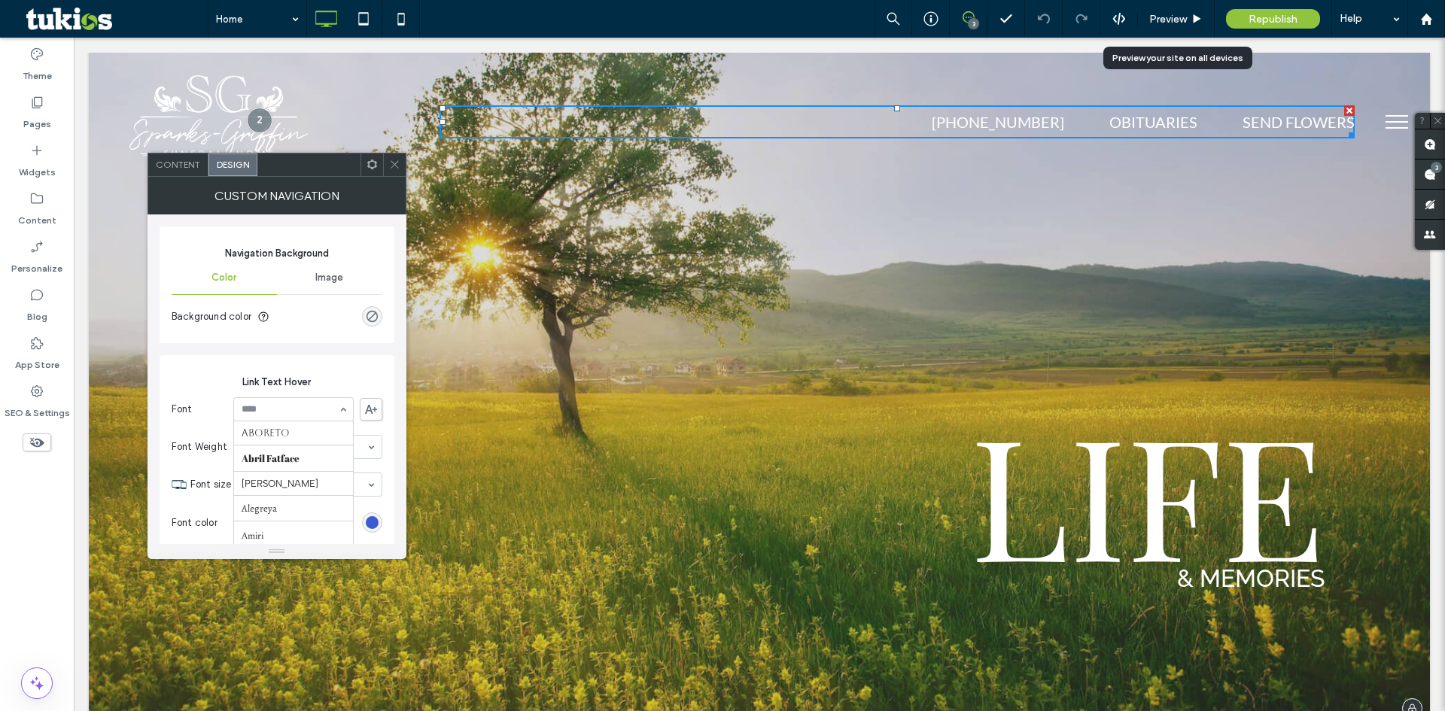
scroll to position [705, 0]
click at [396, 166] on use at bounding box center [395, 165] width 8 height 8
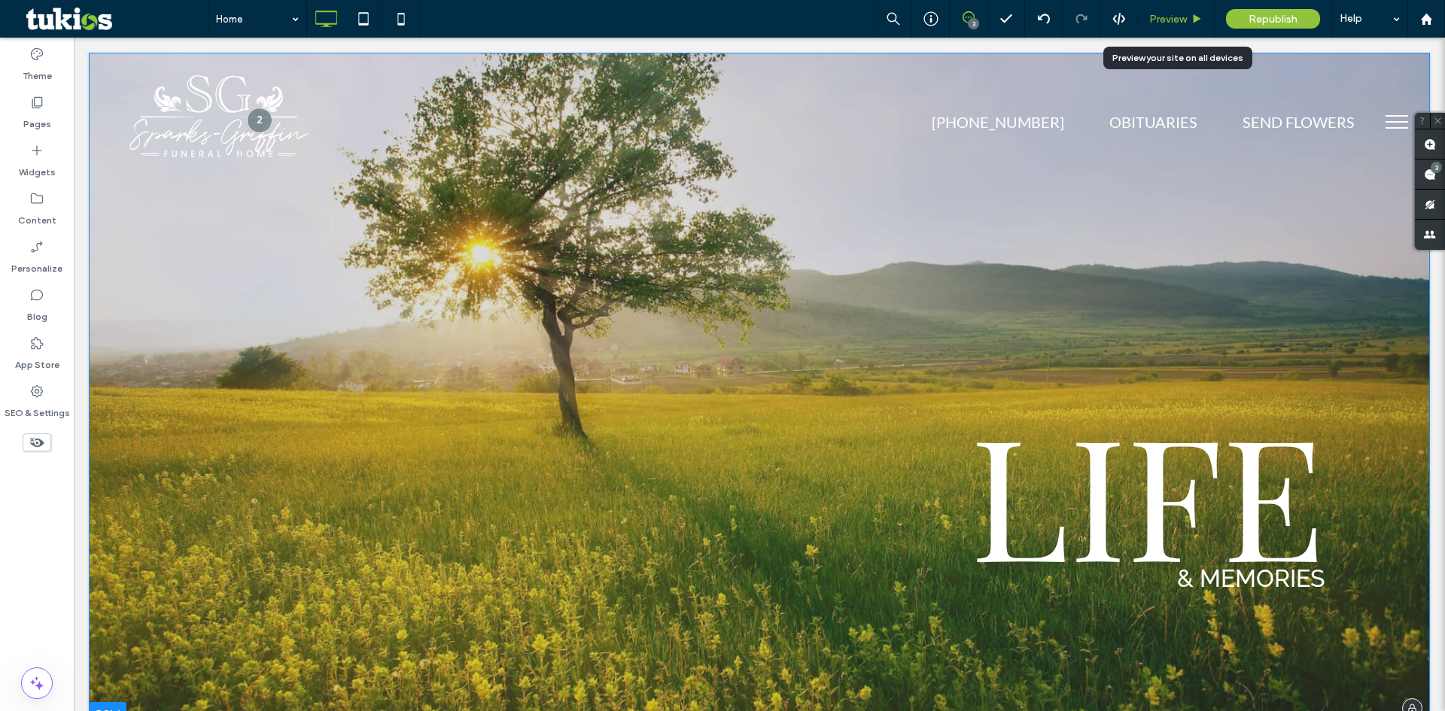
click at [1159, 23] on span "Preview" at bounding box center [1169, 19] width 38 height 13
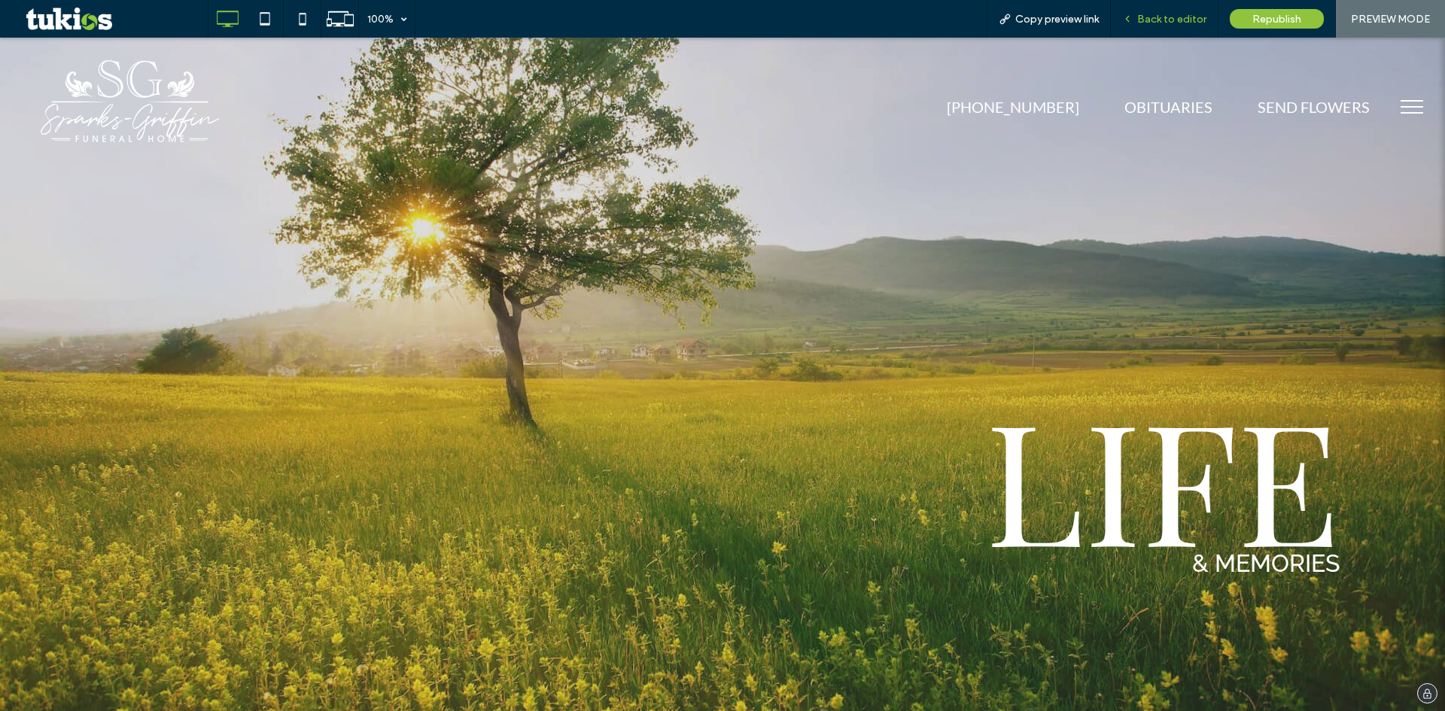
click at [1175, 23] on span "Back to editor" at bounding box center [1171, 19] width 69 height 13
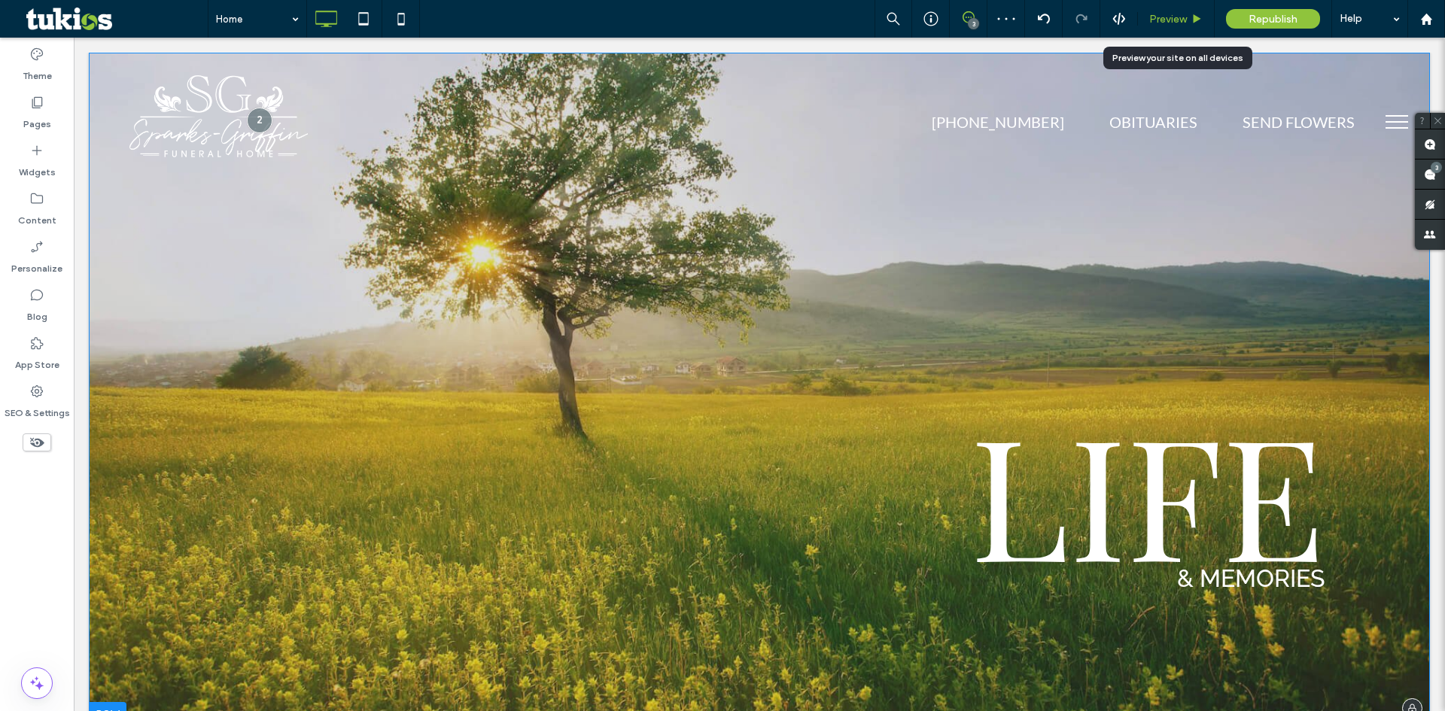
click at [1189, 17] on div "Preview" at bounding box center [1176, 19] width 76 height 13
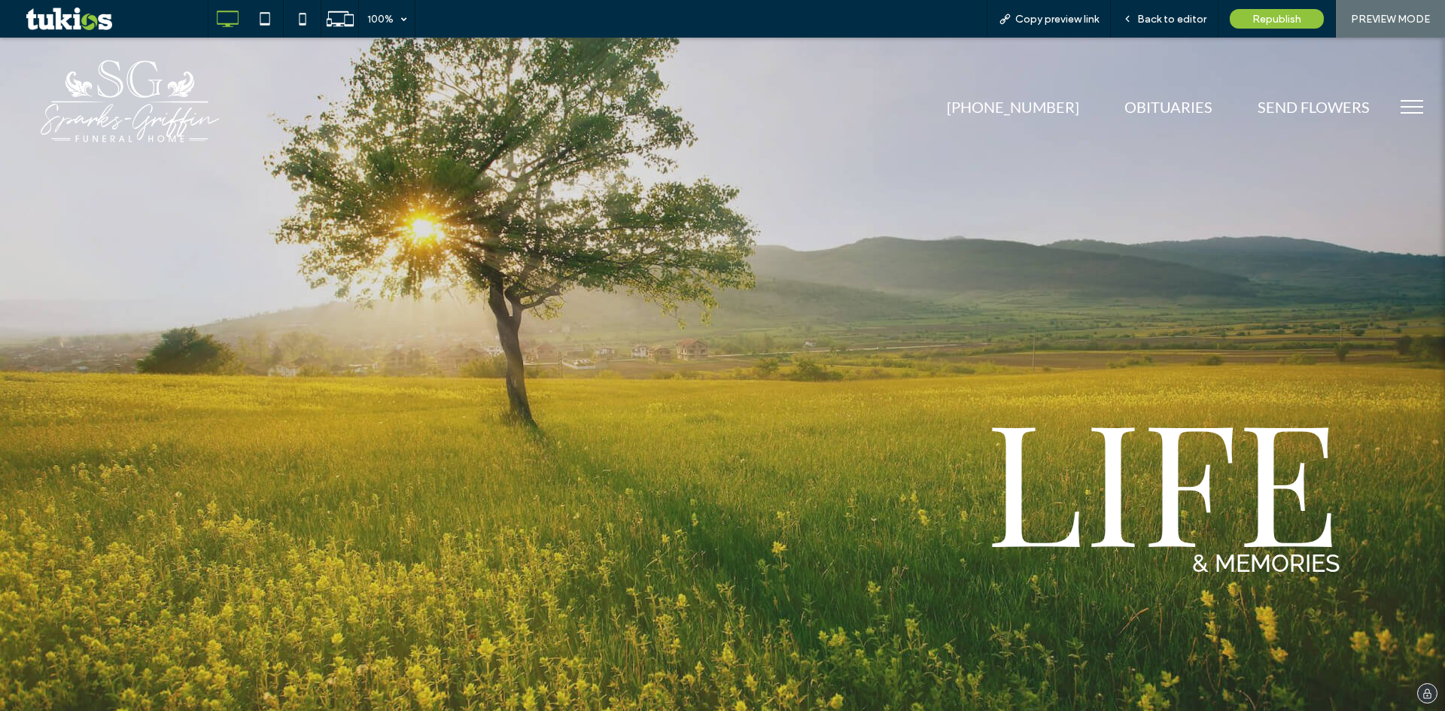
click at [1396, 96] on button "menu" at bounding box center [1412, 106] width 39 height 39
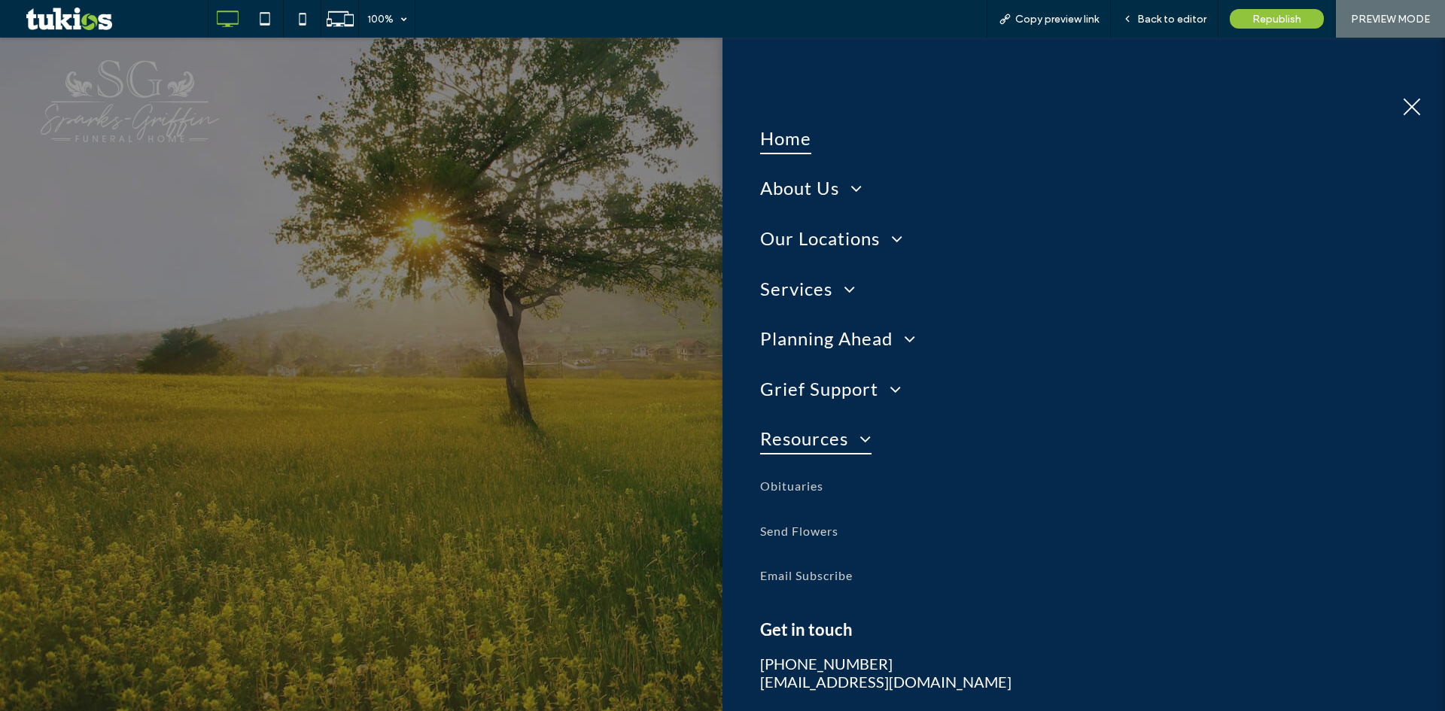
click at [839, 452] on span "Resources" at bounding box center [815, 439] width 111 height 32
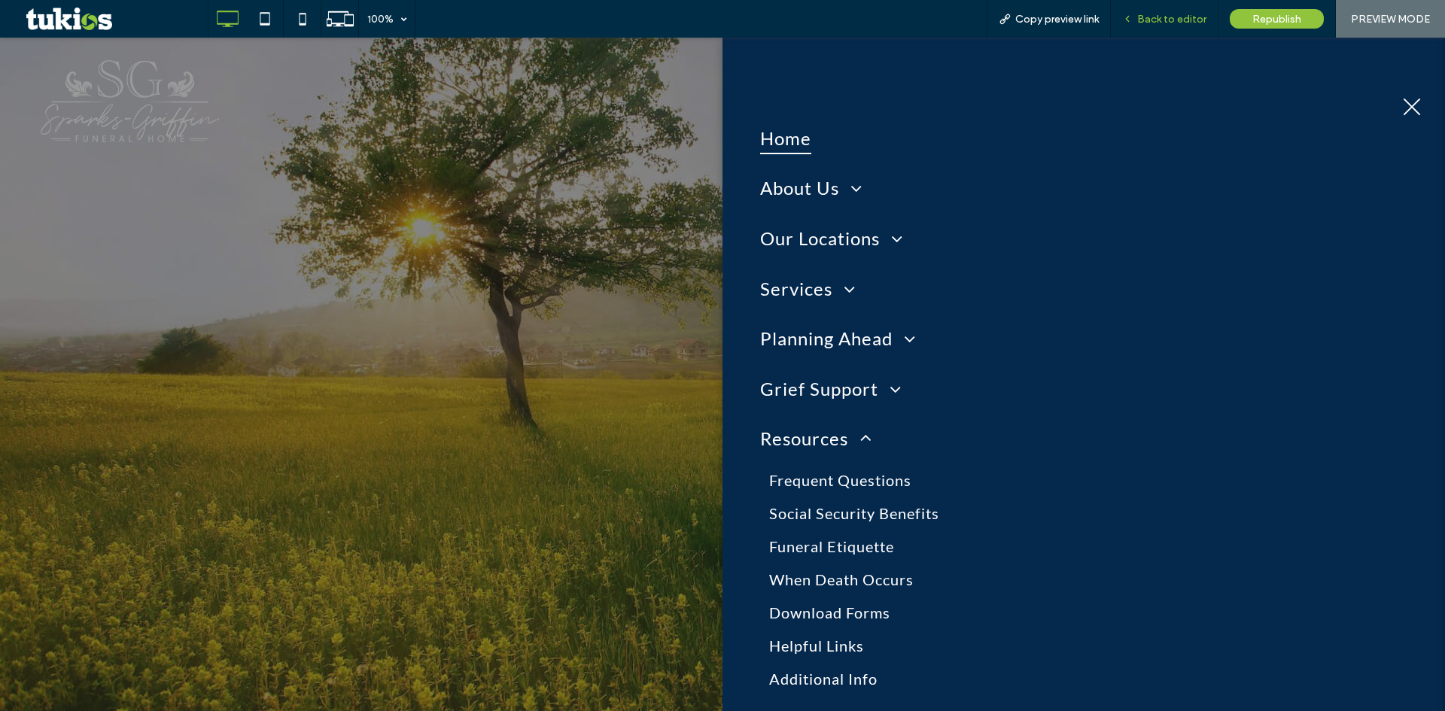
click at [1186, 13] on span "Back to editor" at bounding box center [1171, 19] width 69 height 13
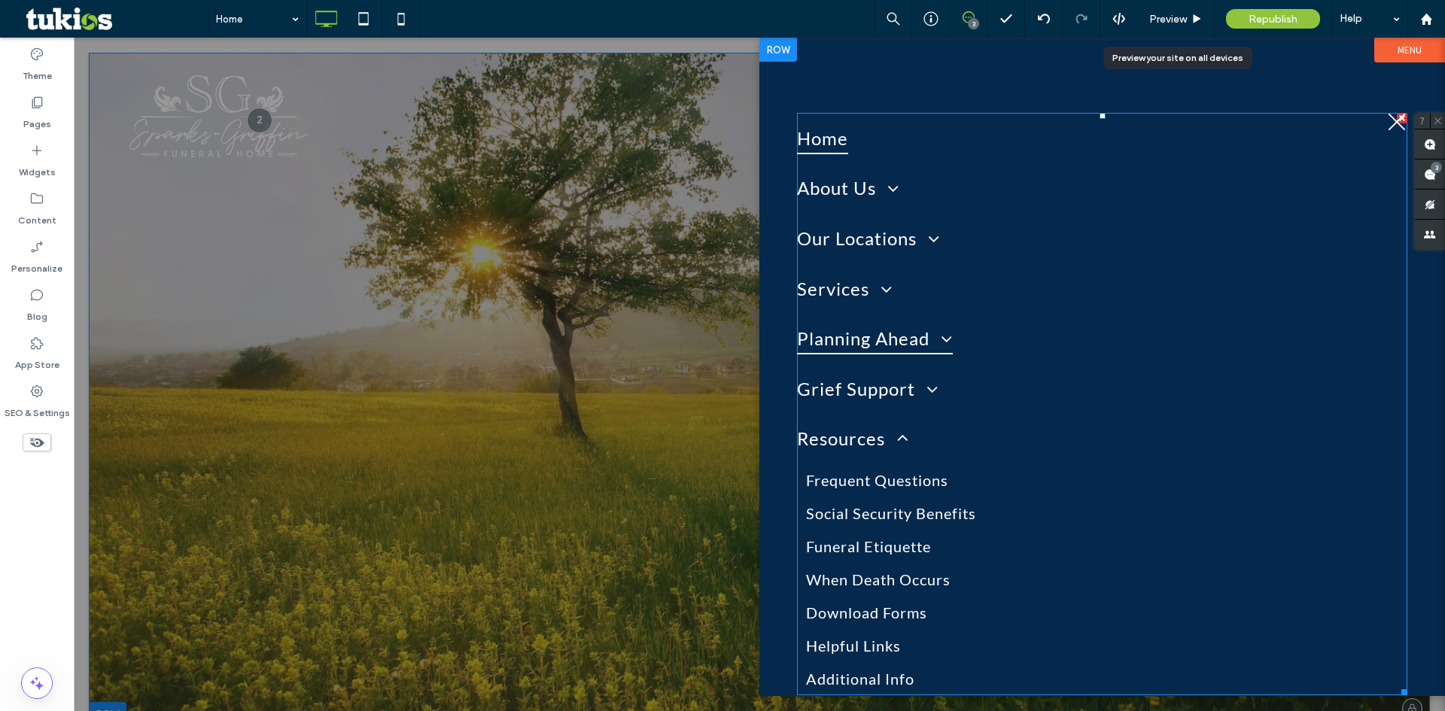
click at [995, 322] on link "Planning Ahead" at bounding box center [1102, 338] width 611 height 50
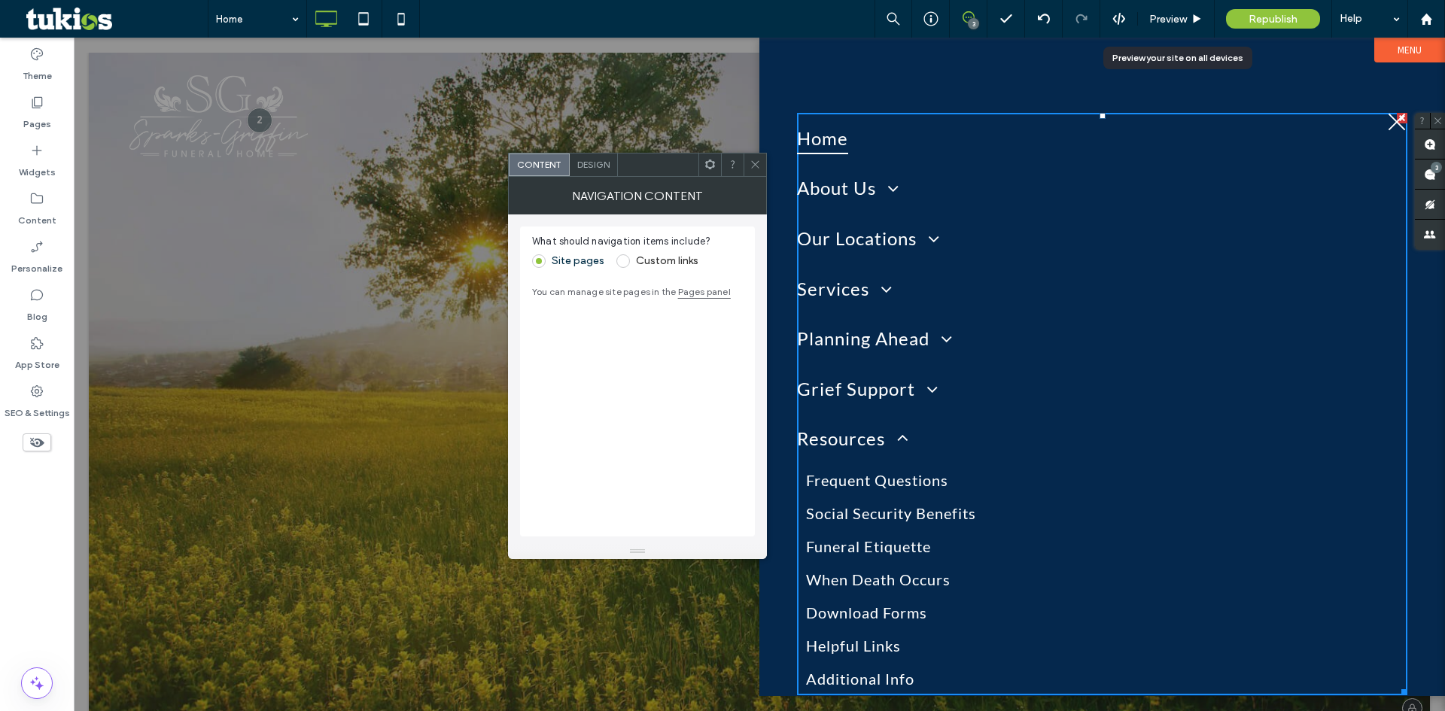
click at [598, 164] on span "Design" at bounding box center [593, 164] width 32 height 11
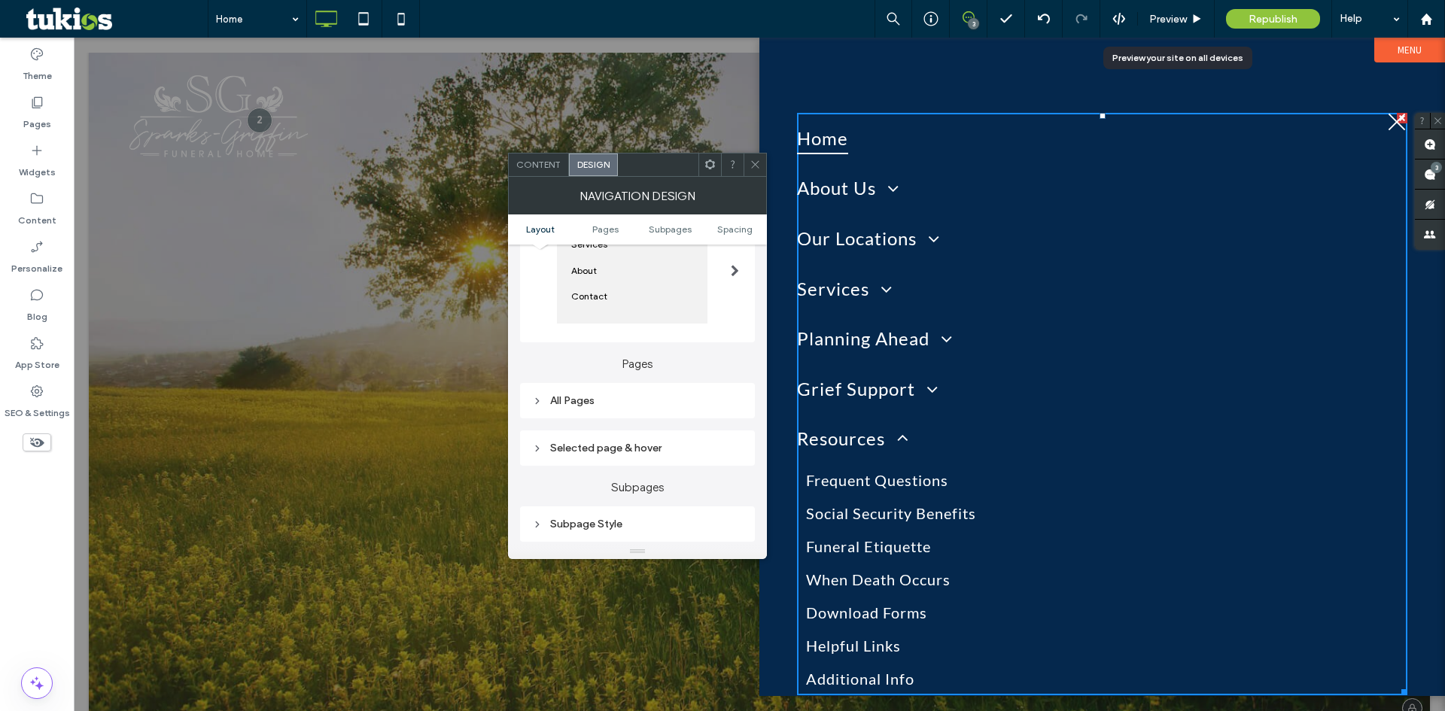
scroll to position [226, 0]
click at [593, 387] on div "All Pages" at bounding box center [637, 387] width 211 height 13
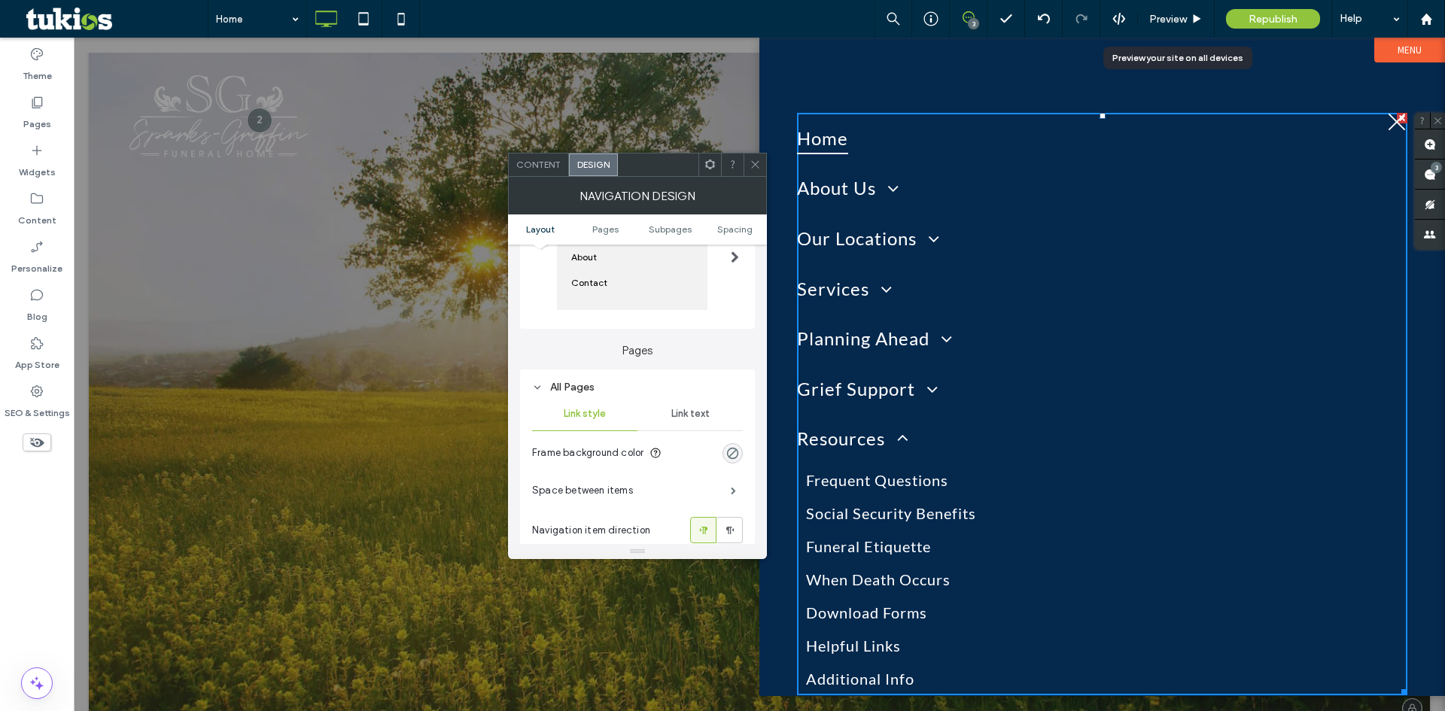
click at [693, 410] on span "Link text" at bounding box center [690, 414] width 38 height 12
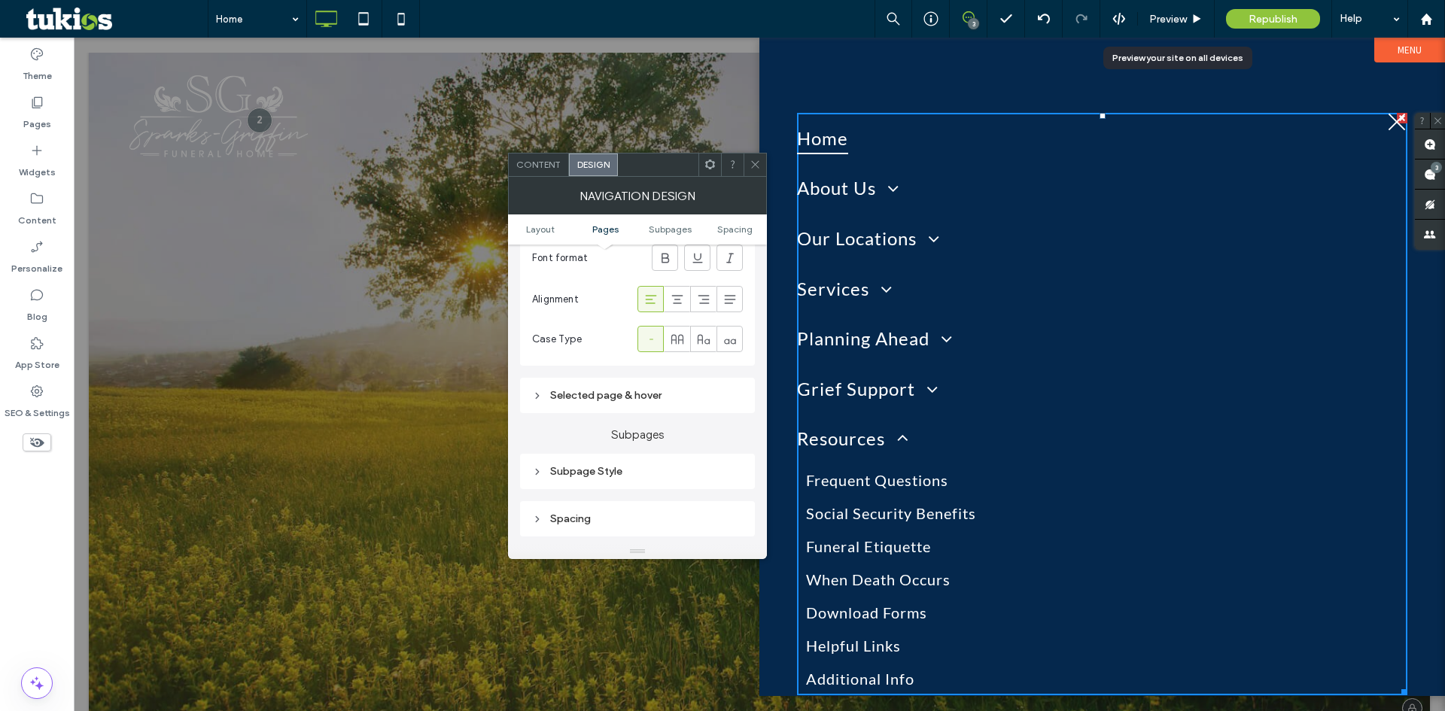
scroll to position [602, 0]
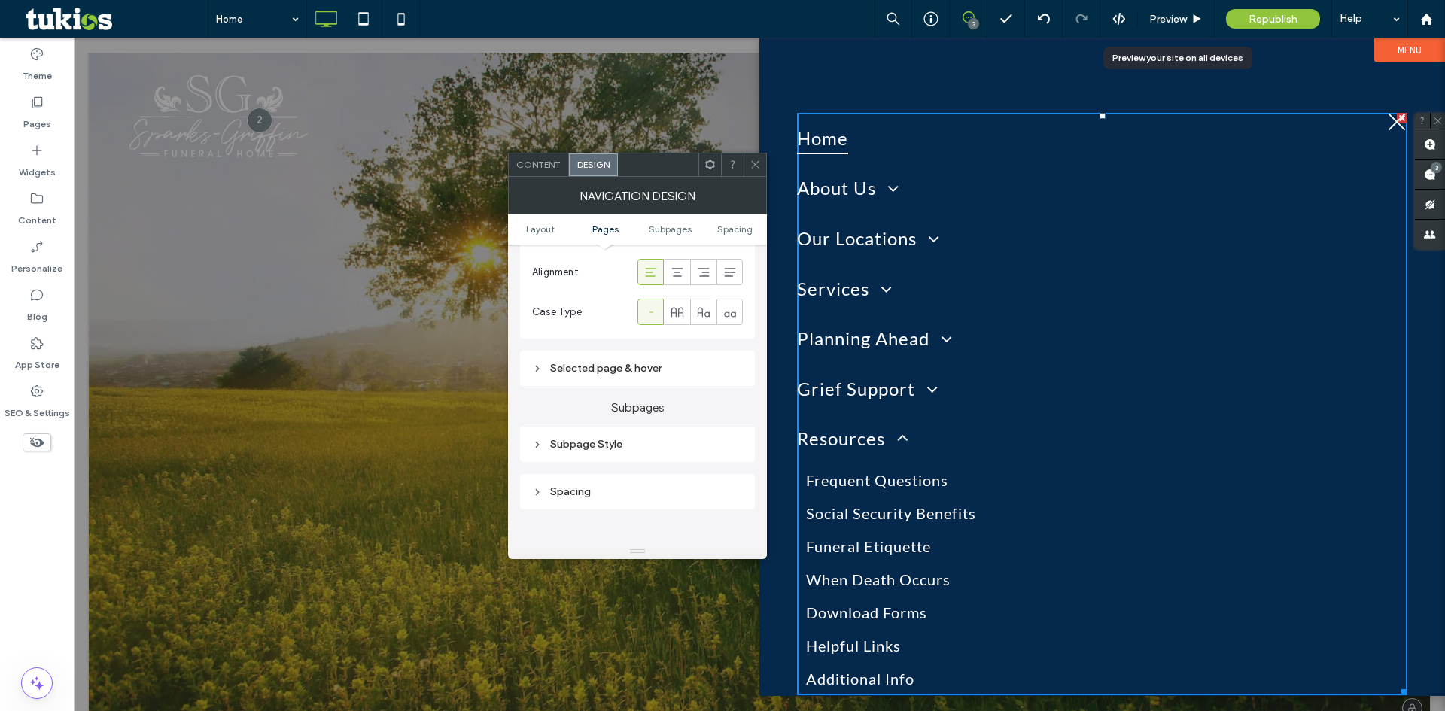
click at [583, 370] on div "Selected page & hover" at bounding box center [637, 368] width 211 height 13
click at [687, 399] on span "Link Text" at bounding box center [691, 395] width 40 height 12
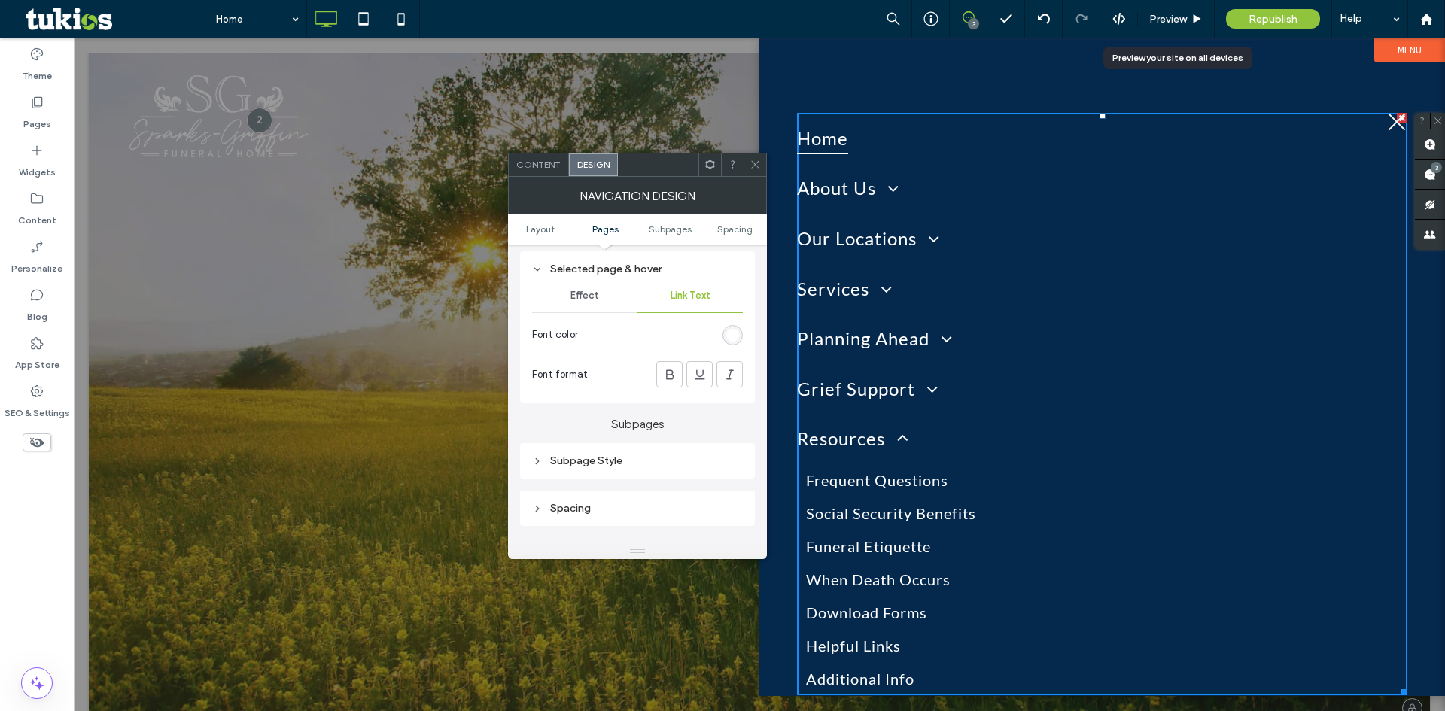
scroll to position [678, 0]
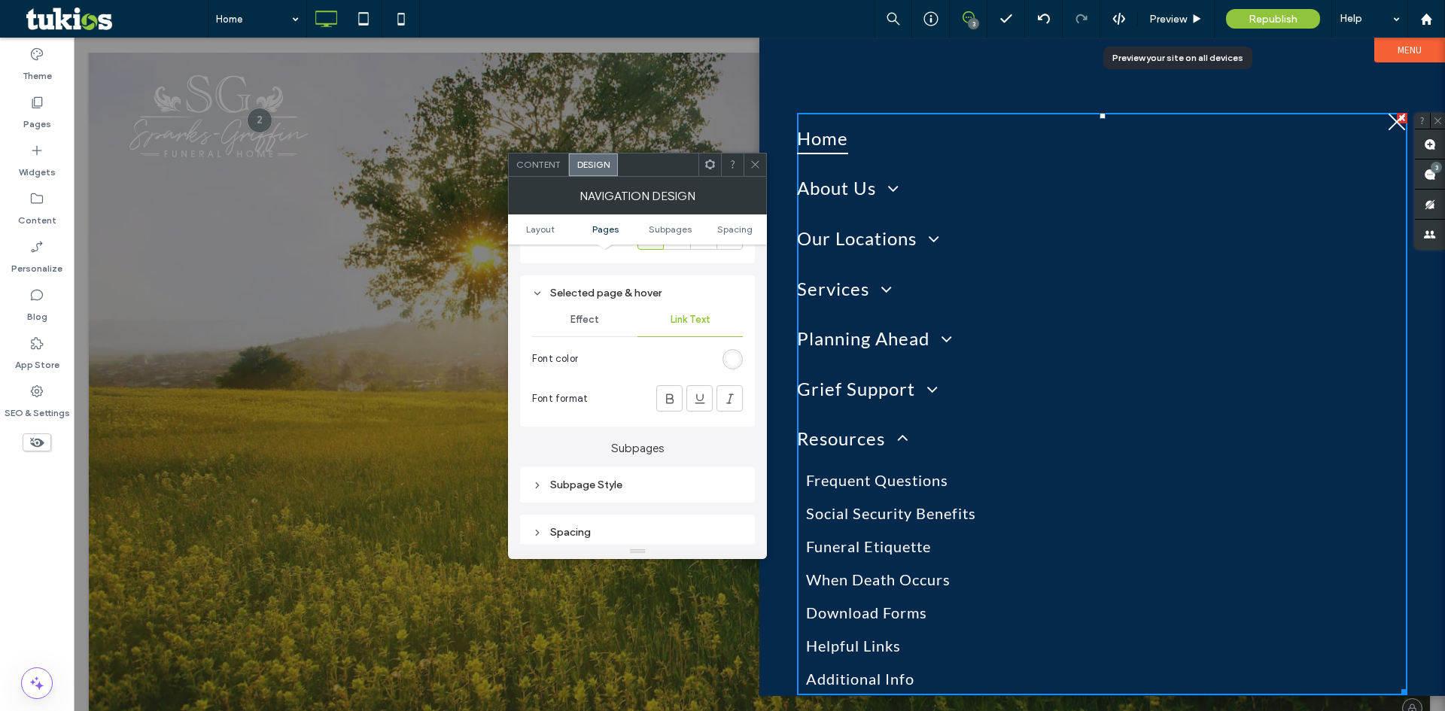
click at [626, 480] on div "Subpage Style" at bounding box center [637, 485] width 211 height 13
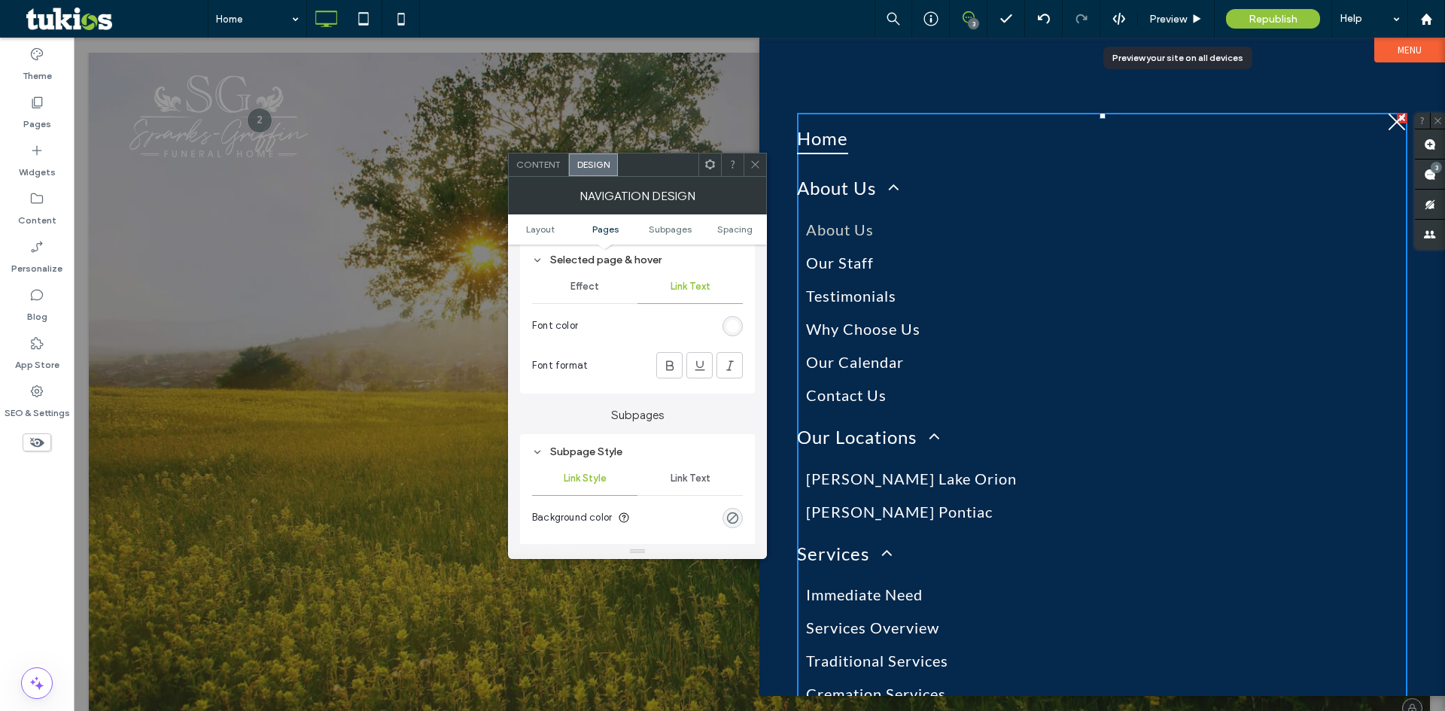
scroll to position [828, 0]
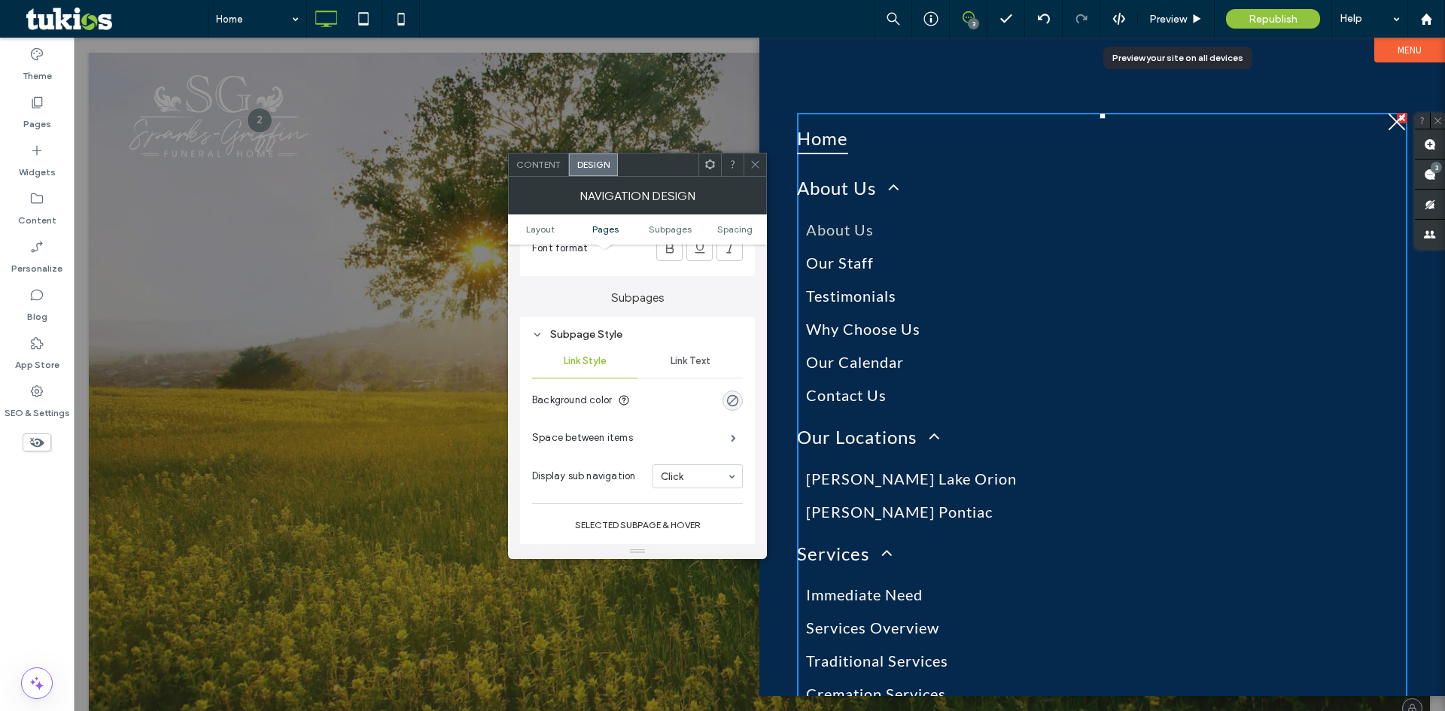
click at [678, 367] on span "Link Text" at bounding box center [691, 361] width 40 height 12
click at [754, 158] on span at bounding box center [755, 165] width 11 height 23
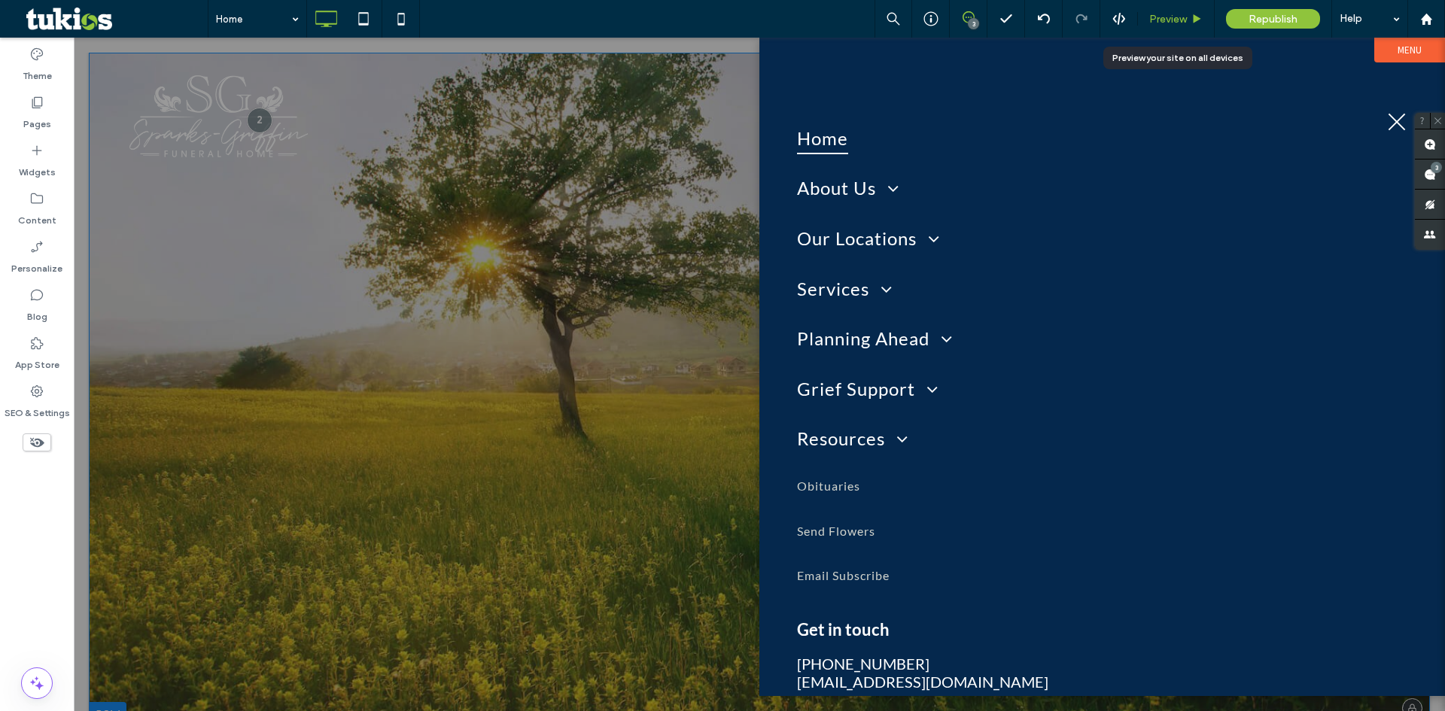
click at [1183, 22] on span "Preview" at bounding box center [1169, 19] width 38 height 13
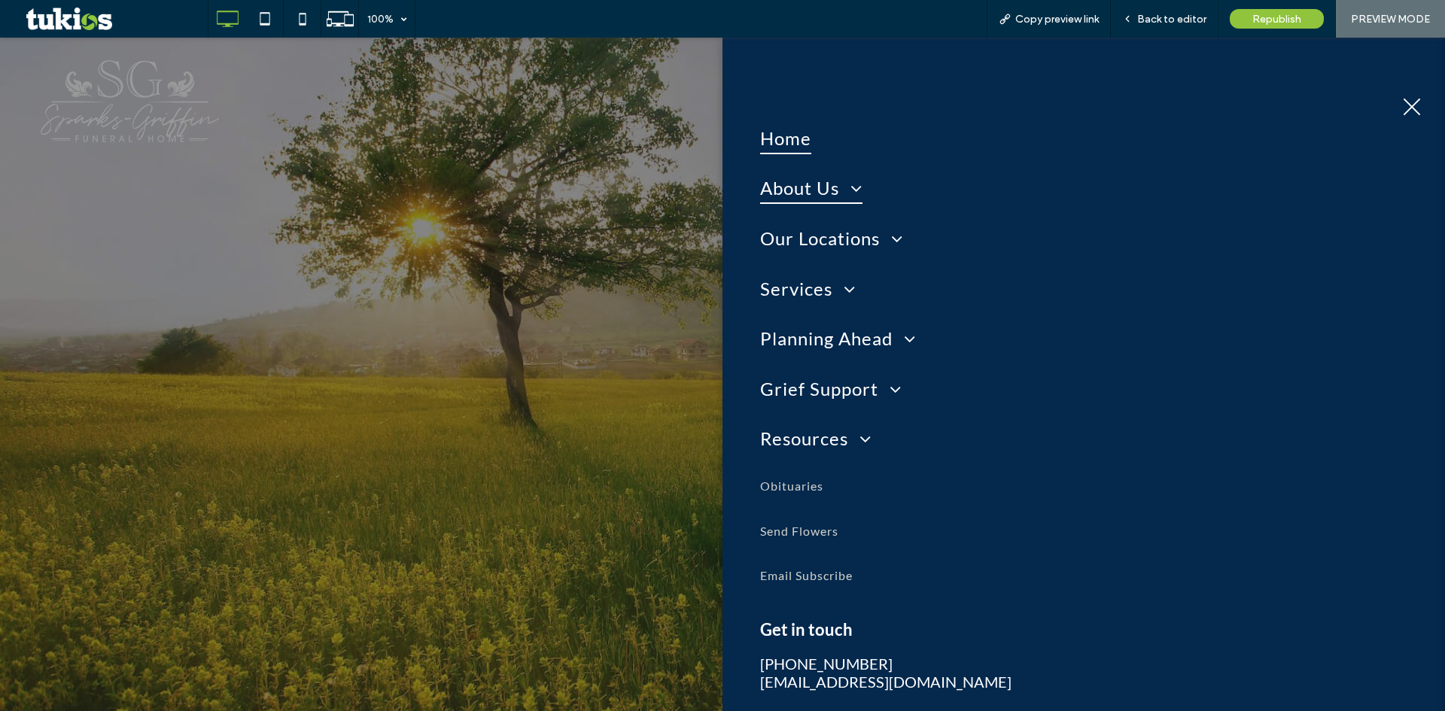
click at [827, 197] on span "About Us" at bounding box center [811, 188] width 102 height 32
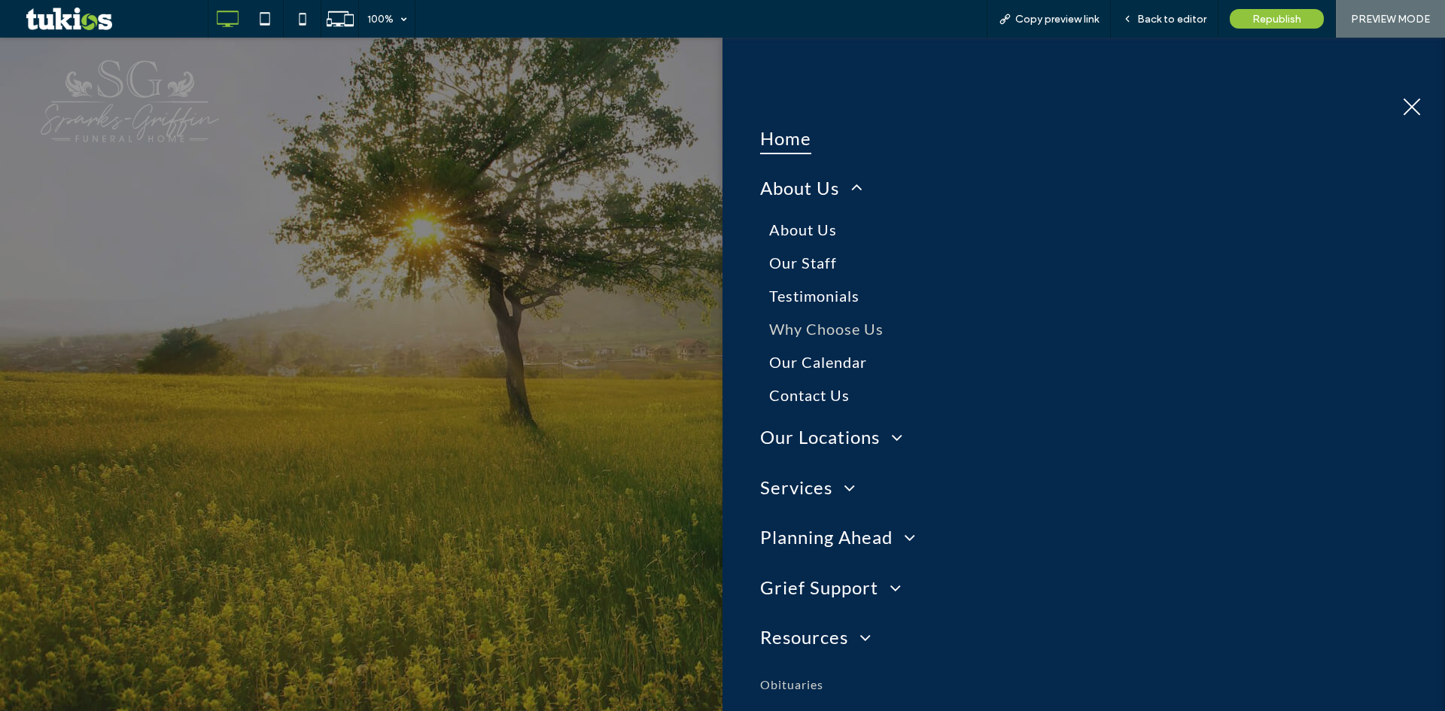
click at [808, 326] on span "Why Choose Us" at bounding box center [826, 329] width 114 height 18
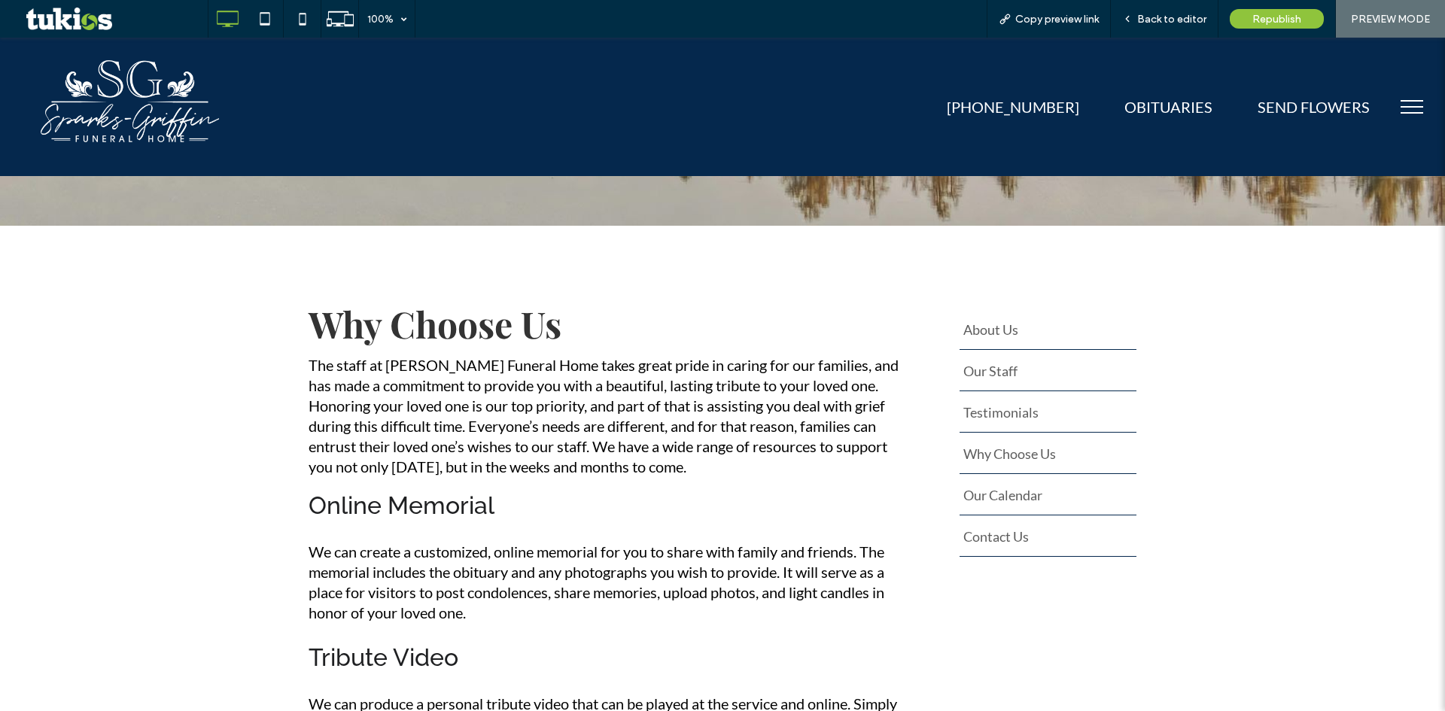
scroll to position [226, 0]
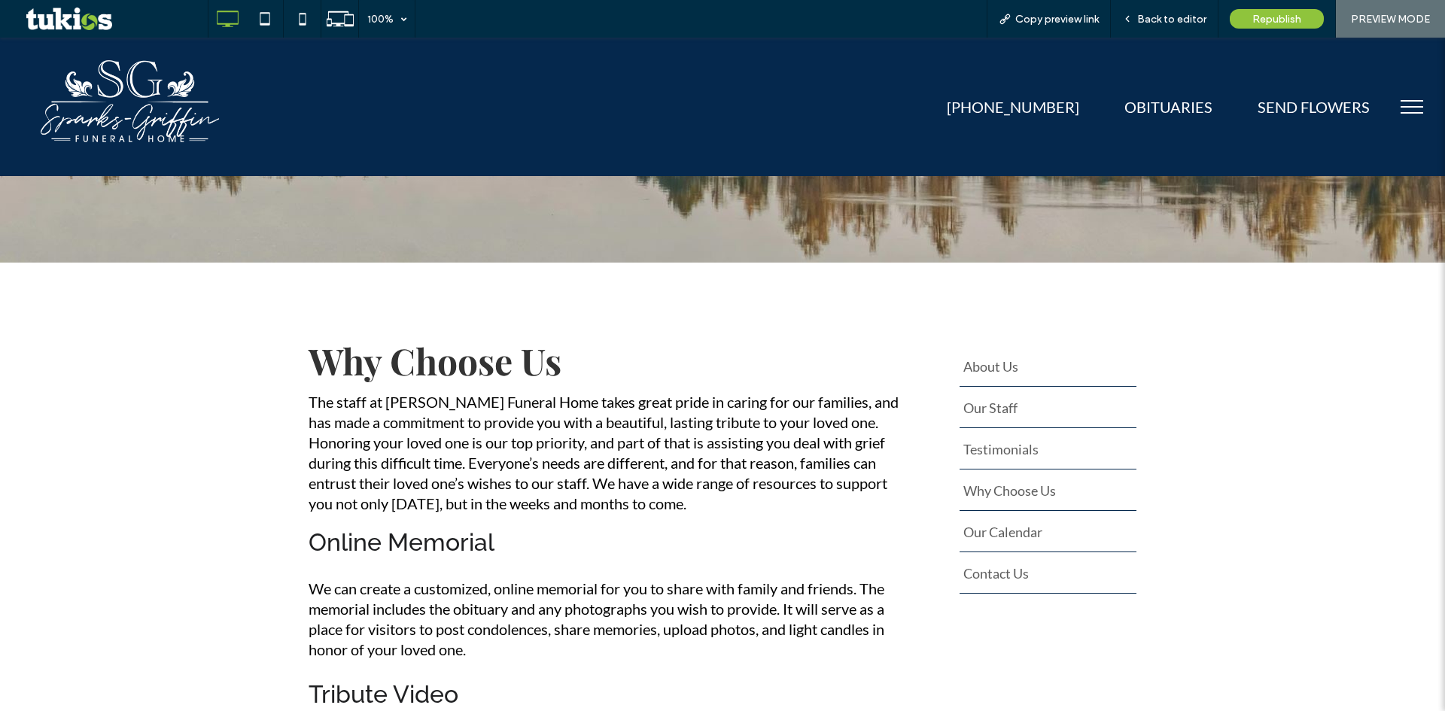
click at [1395, 105] on button "menu" at bounding box center [1412, 106] width 39 height 39
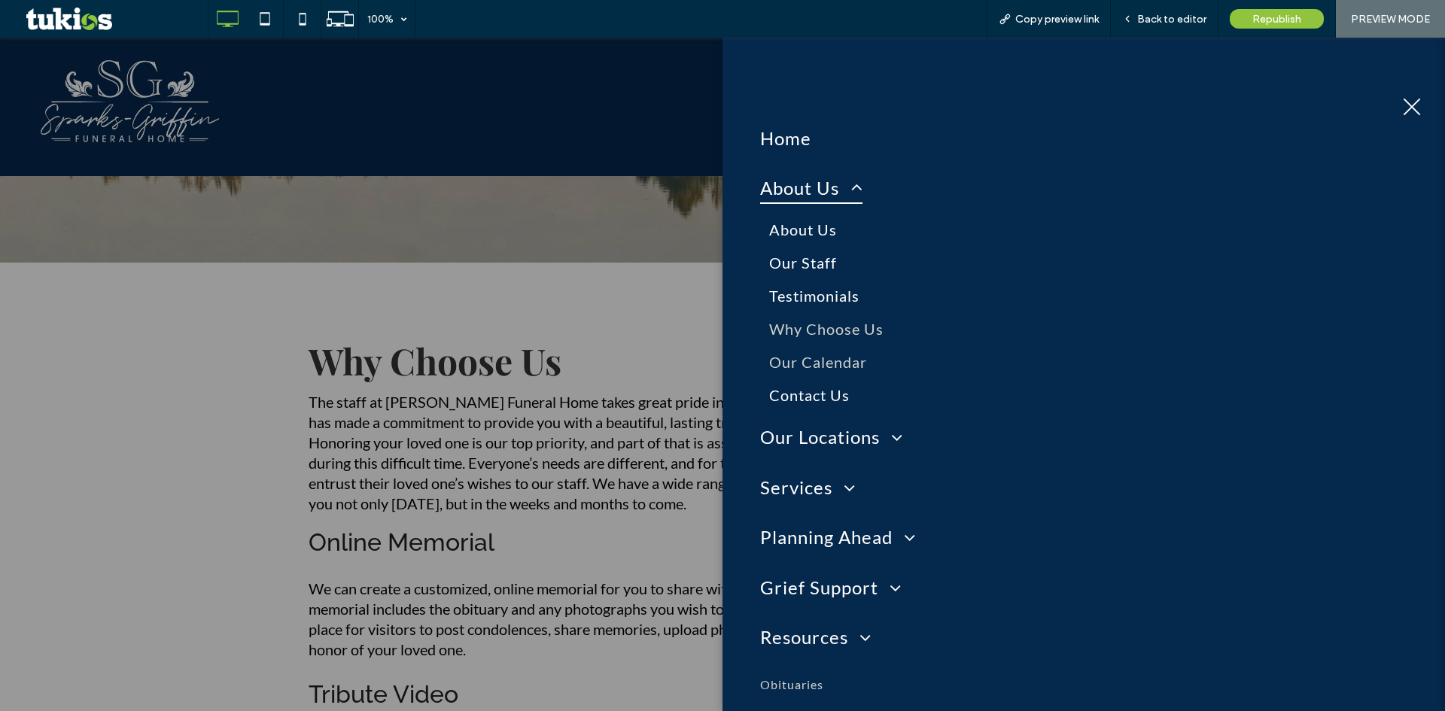
click at [812, 354] on span "Our Calendar" at bounding box center [818, 362] width 98 height 18
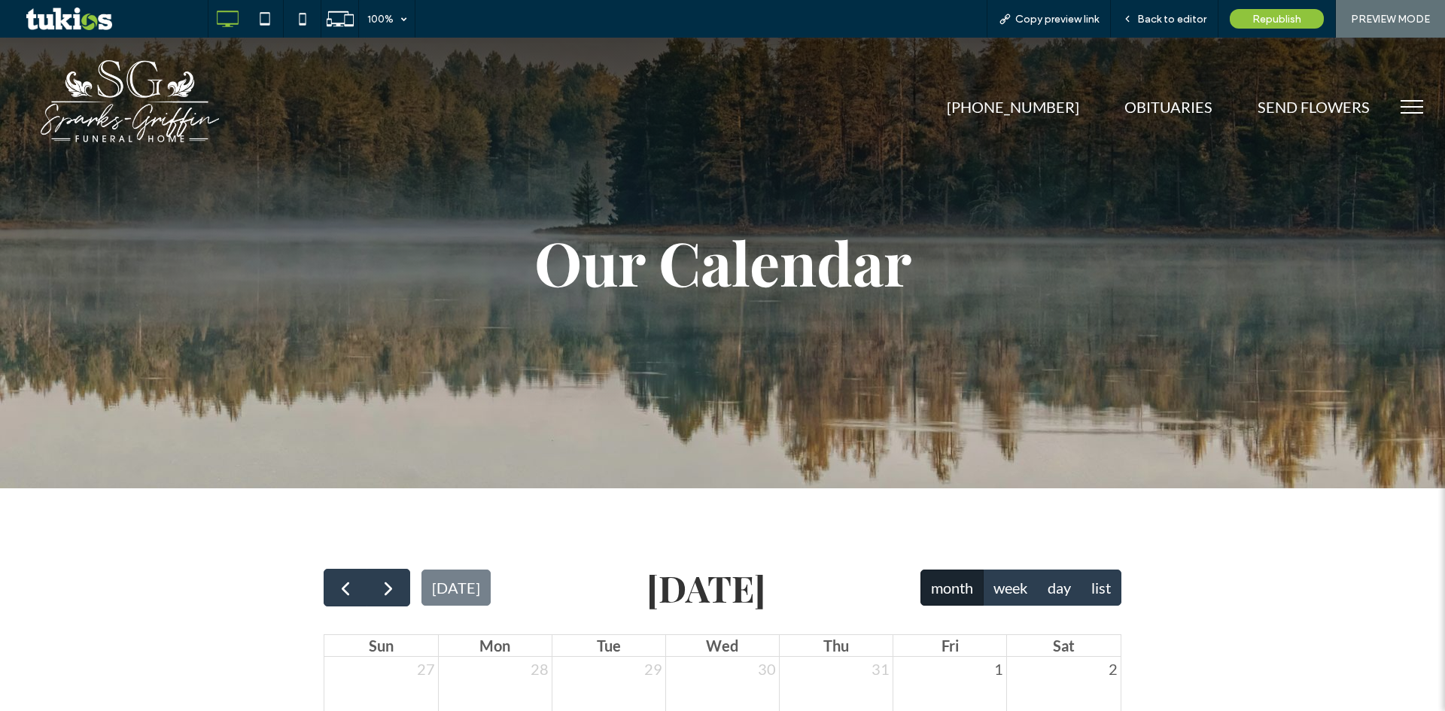
click at [1397, 109] on button "menu" at bounding box center [1412, 106] width 39 height 39
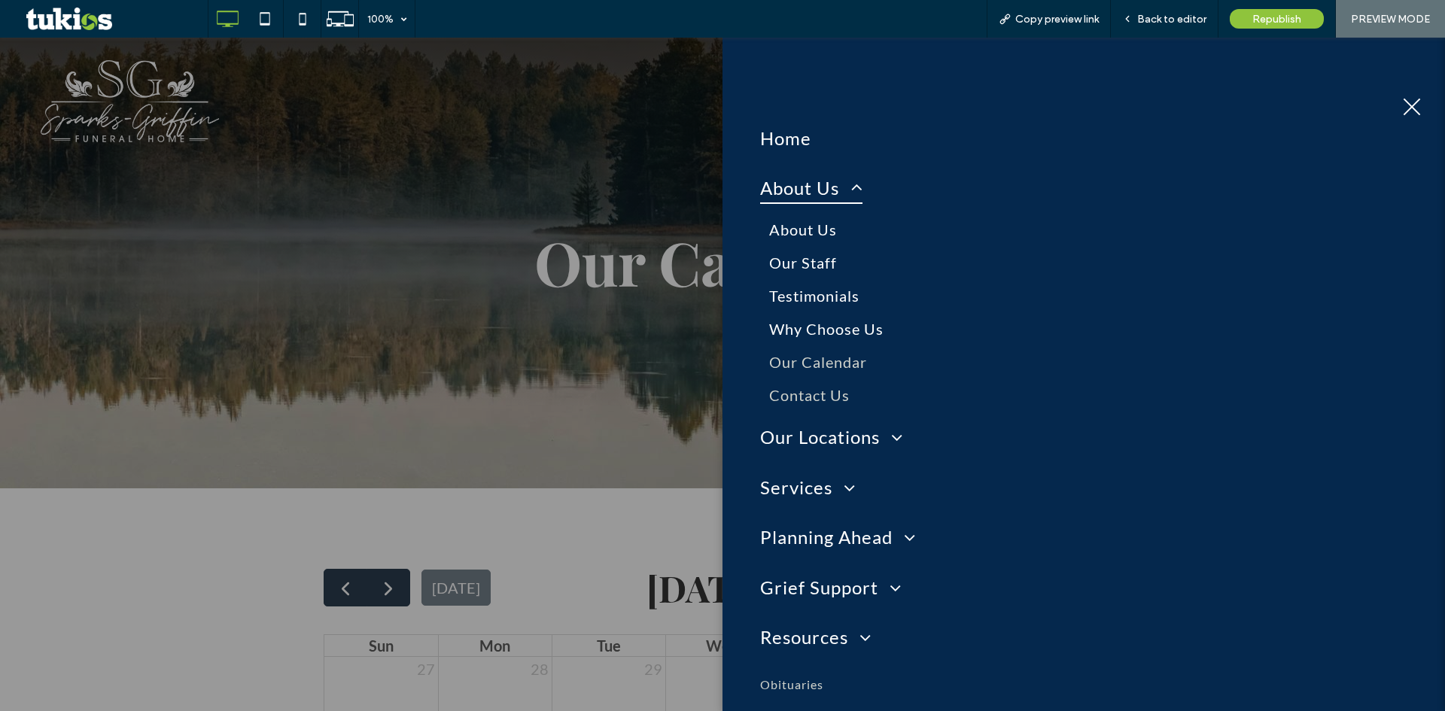
click at [803, 387] on span "Contact Us" at bounding box center [809, 395] width 81 height 18
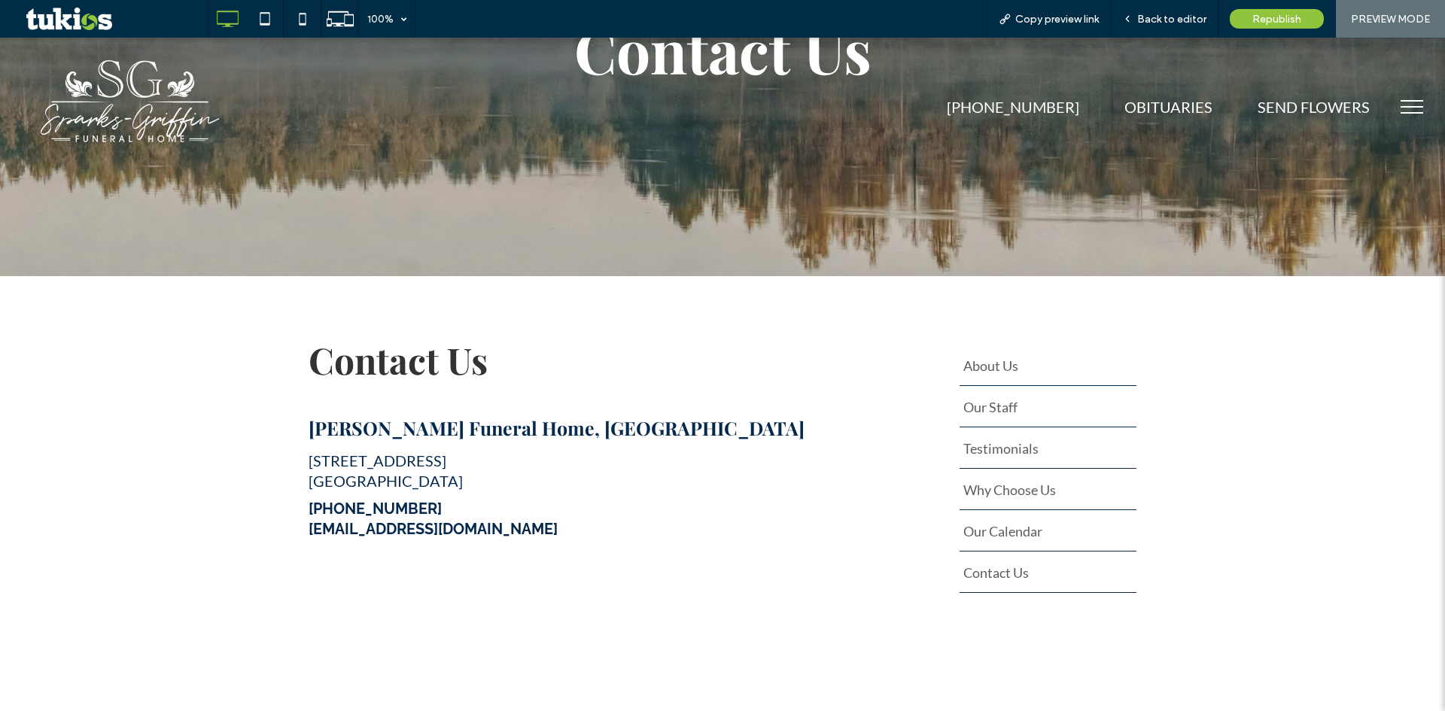
scroll to position [226, 0]
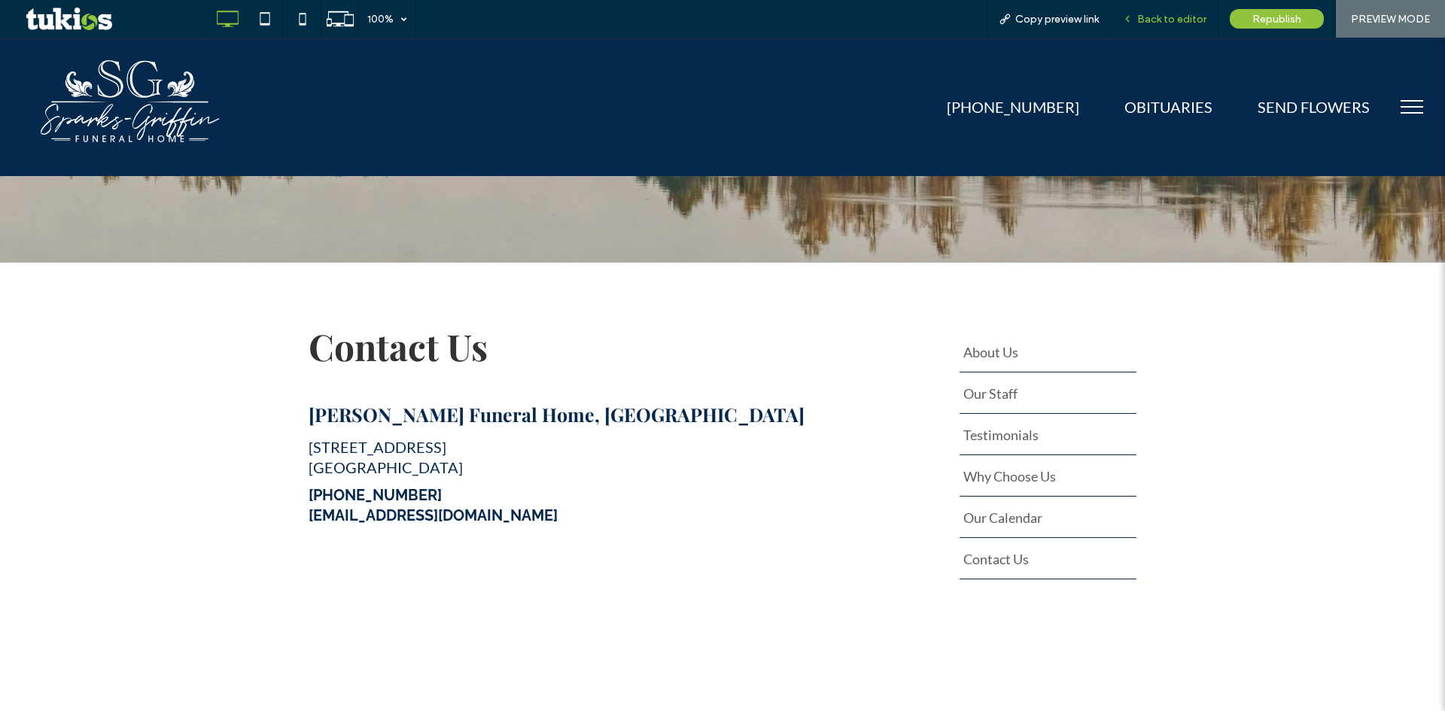
drag, startPoint x: 1137, startPoint y: 11, endPoint x: 1150, endPoint y: 19, distance: 14.6
click at [1150, 19] on span "Back to editor" at bounding box center [1171, 19] width 69 height 13
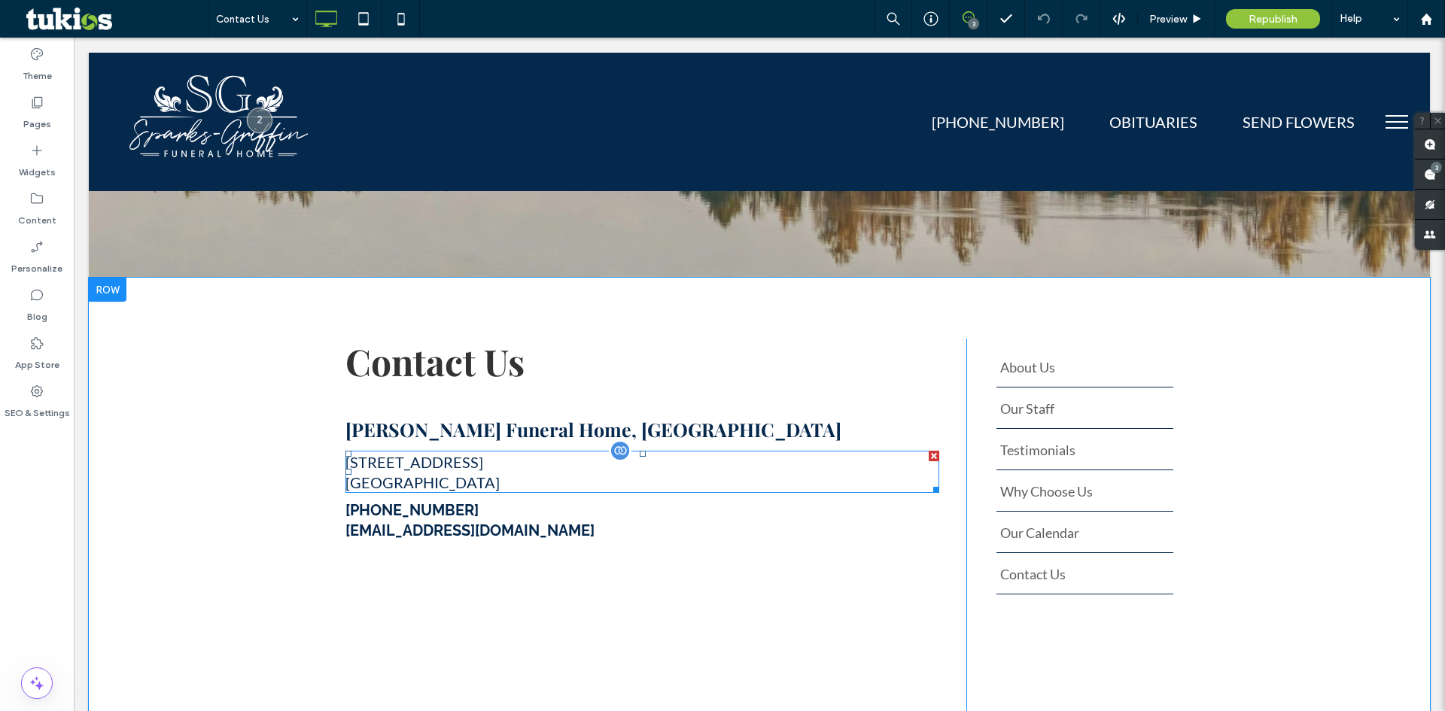
click at [382, 482] on span at bounding box center [643, 472] width 594 height 42
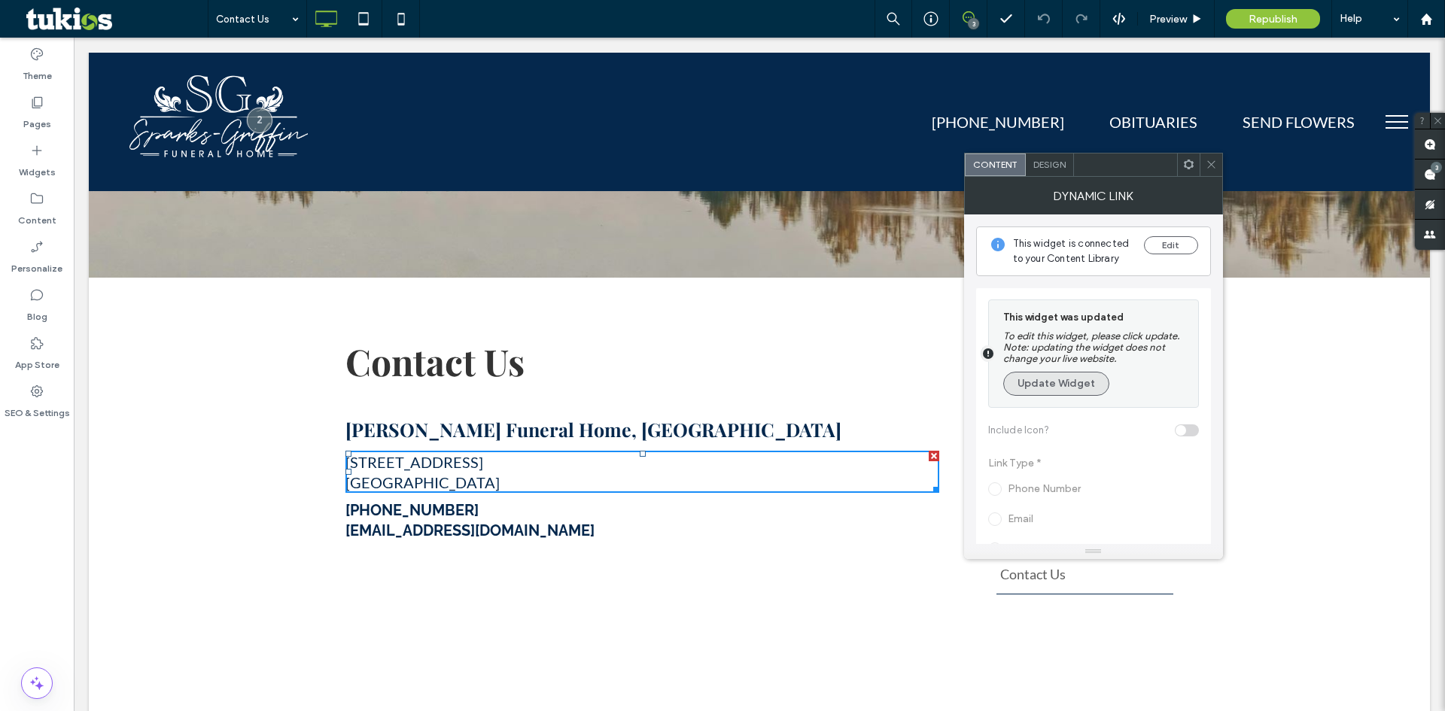
click at [1084, 372] on button "Update Widget" at bounding box center [1056, 384] width 106 height 24
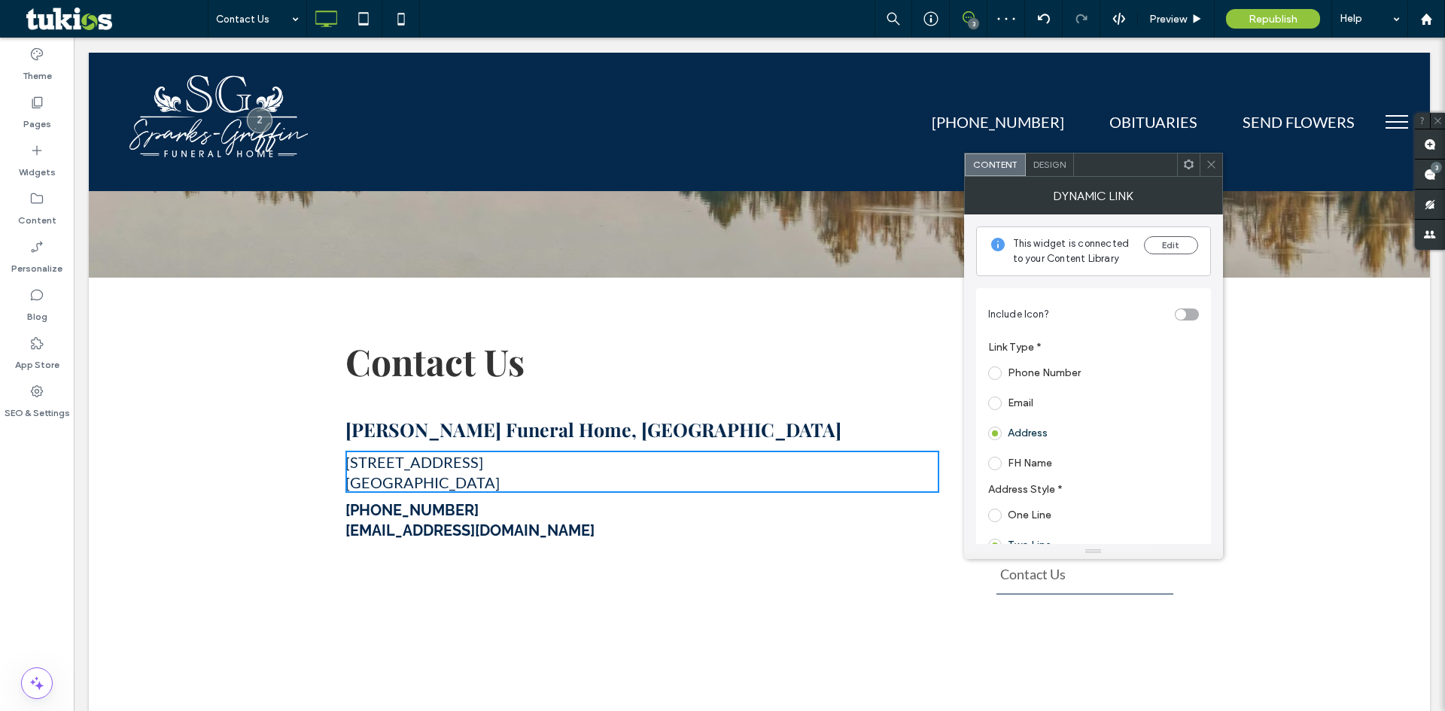
click at [1046, 169] on span "Design" at bounding box center [1050, 164] width 32 height 11
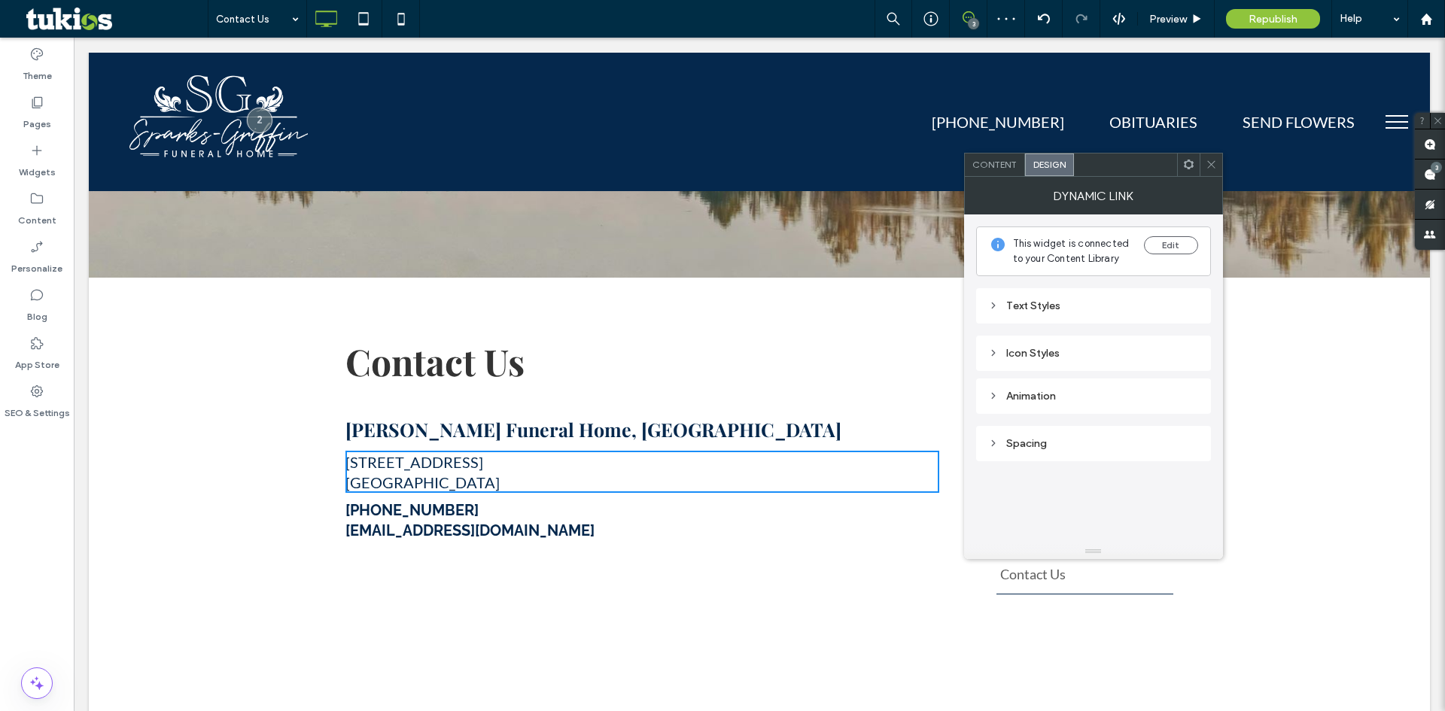
click at [1034, 305] on div "Text Styles" at bounding box center [1093, 306] width 211 height 13
click at [1204, 169] on div at bounding box center [1211, 165] width 23 height 23
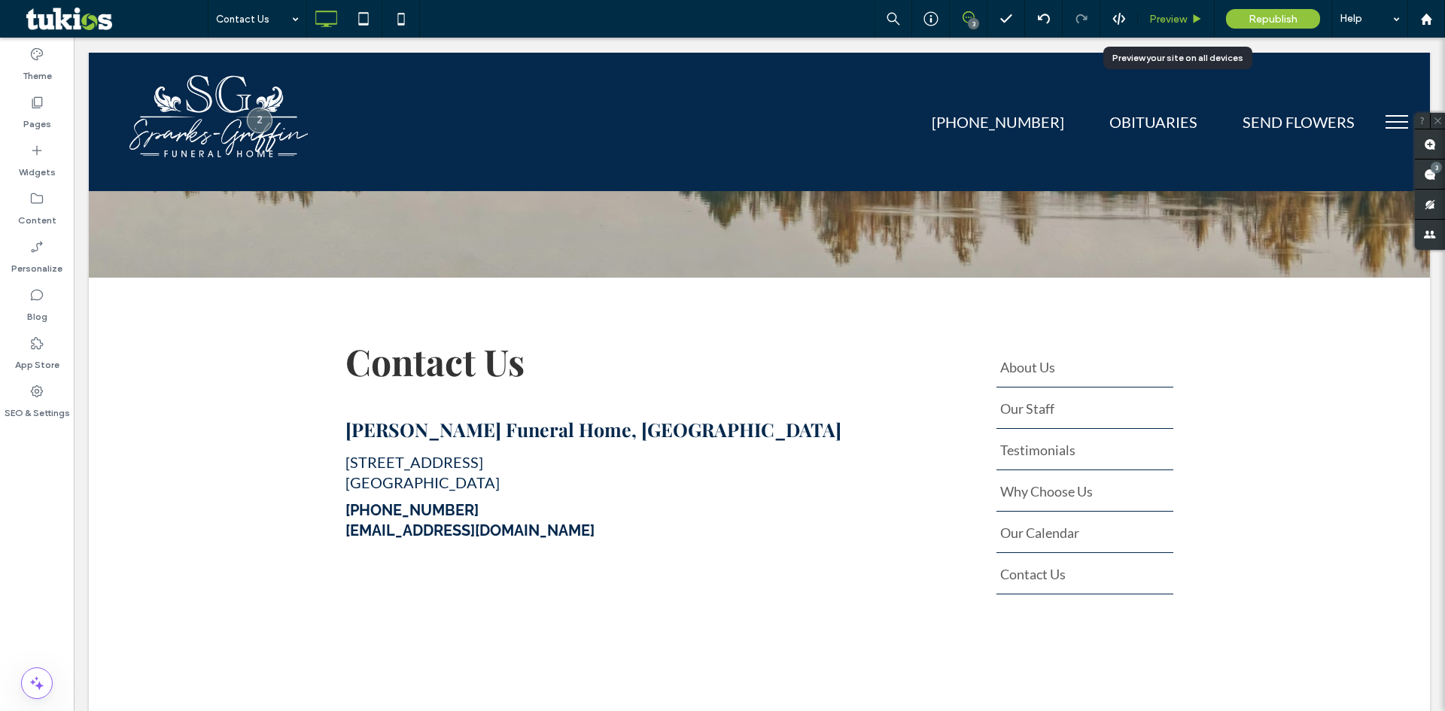
click at [1180, 17] on span "Preview" at bounding box center [1169, 19] width 38 height 13
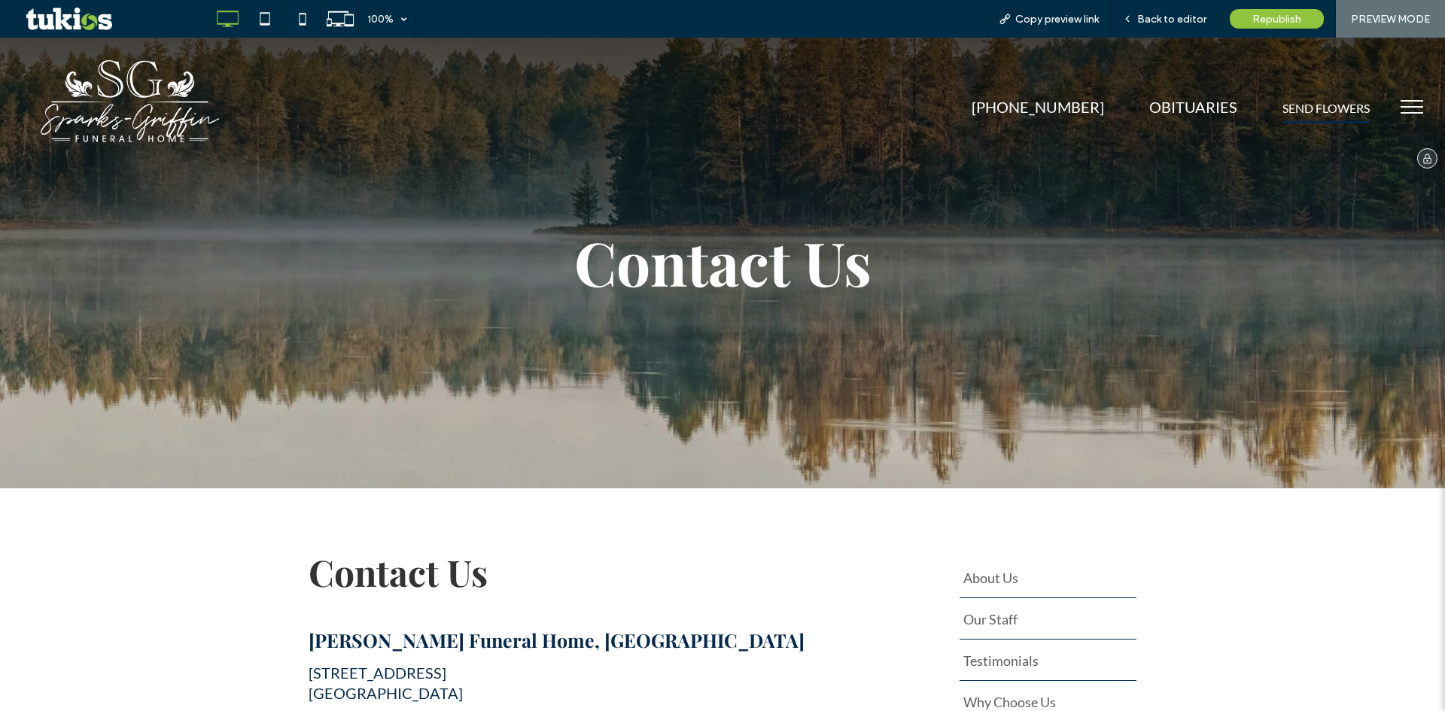
click at [1327, 108] on span "SEND FLOWERS" at bounding box center [1326, 108] width 87 height 14
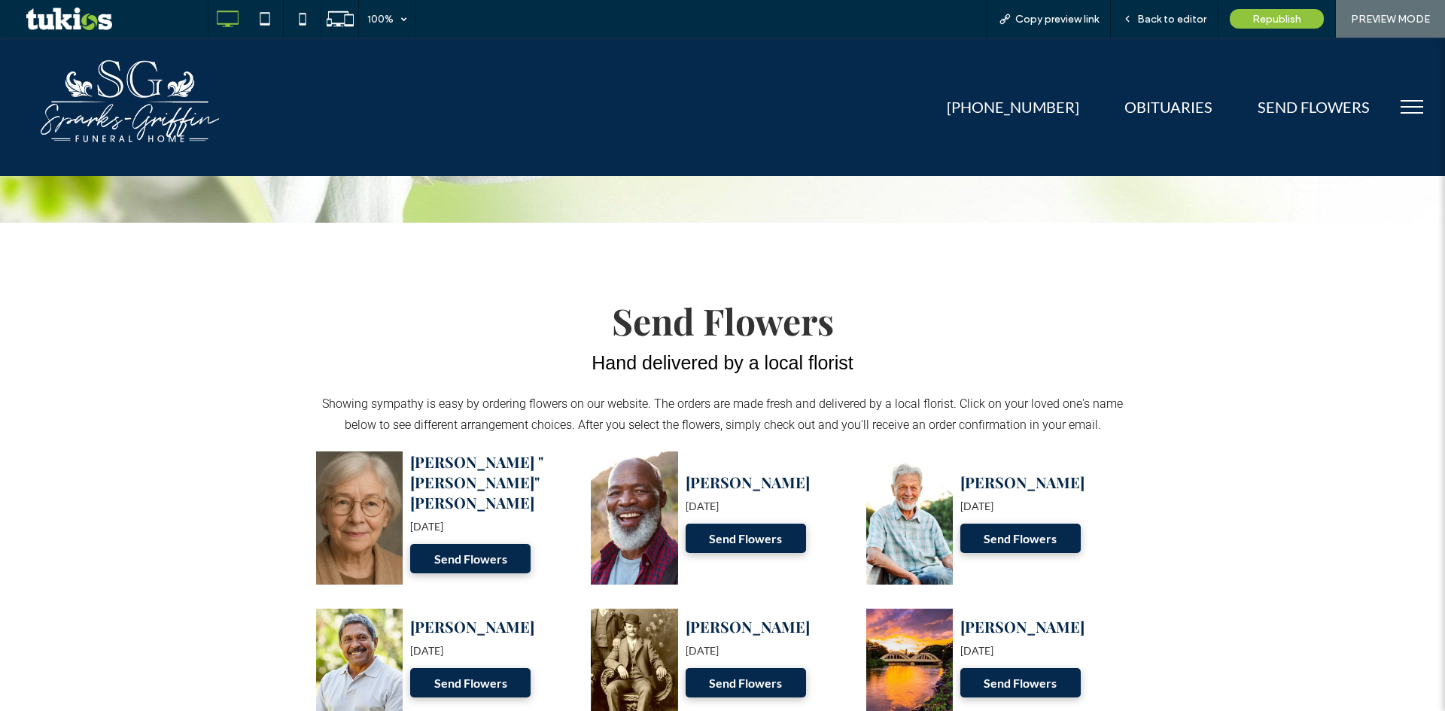
scroll to position [301, 0]
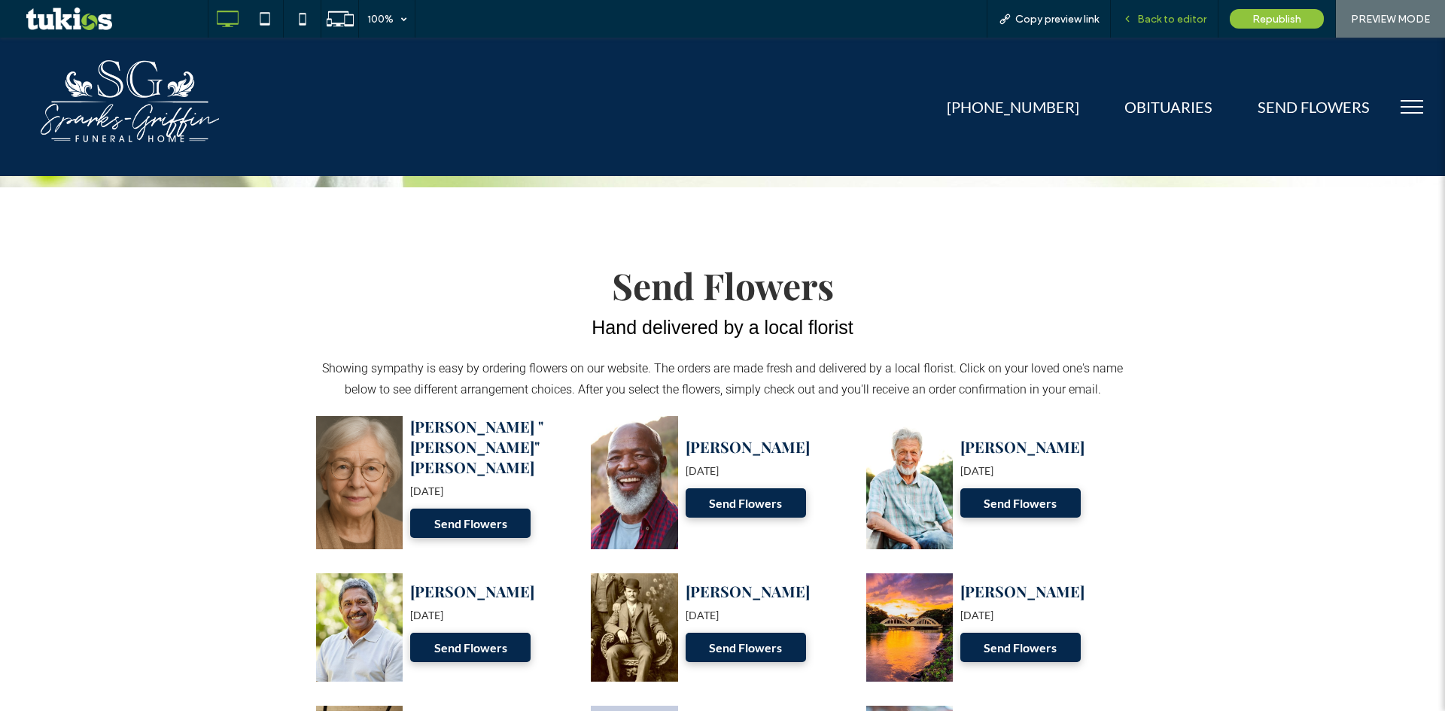
click at [1180, 14] on span "Back to editor" at bounding box center [1171, 19] width 69 height 13
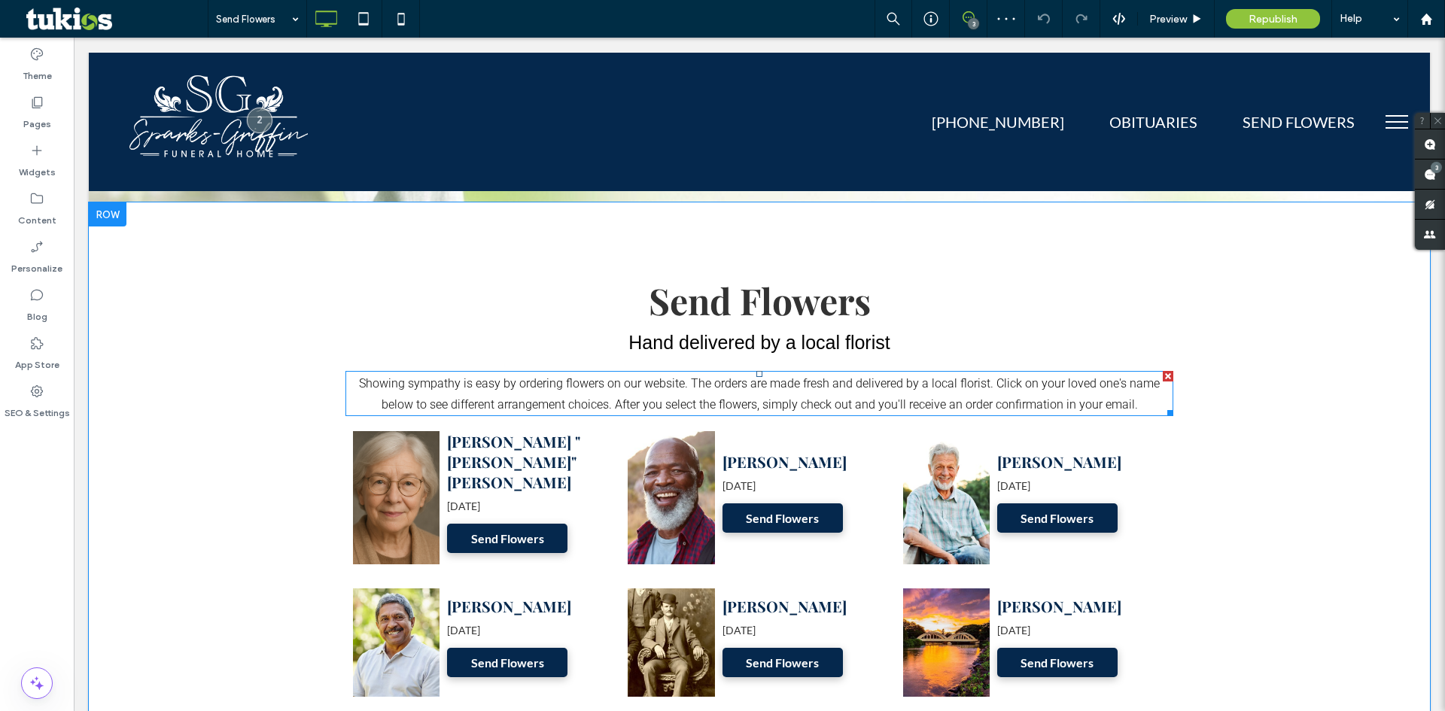
click at [773, 385] on span "Showing sympathy is easy by ordering flowers on our website. The orders are mad…" at bounding box center [759, 393] width 801 height 35
type input "******"
type input "**"
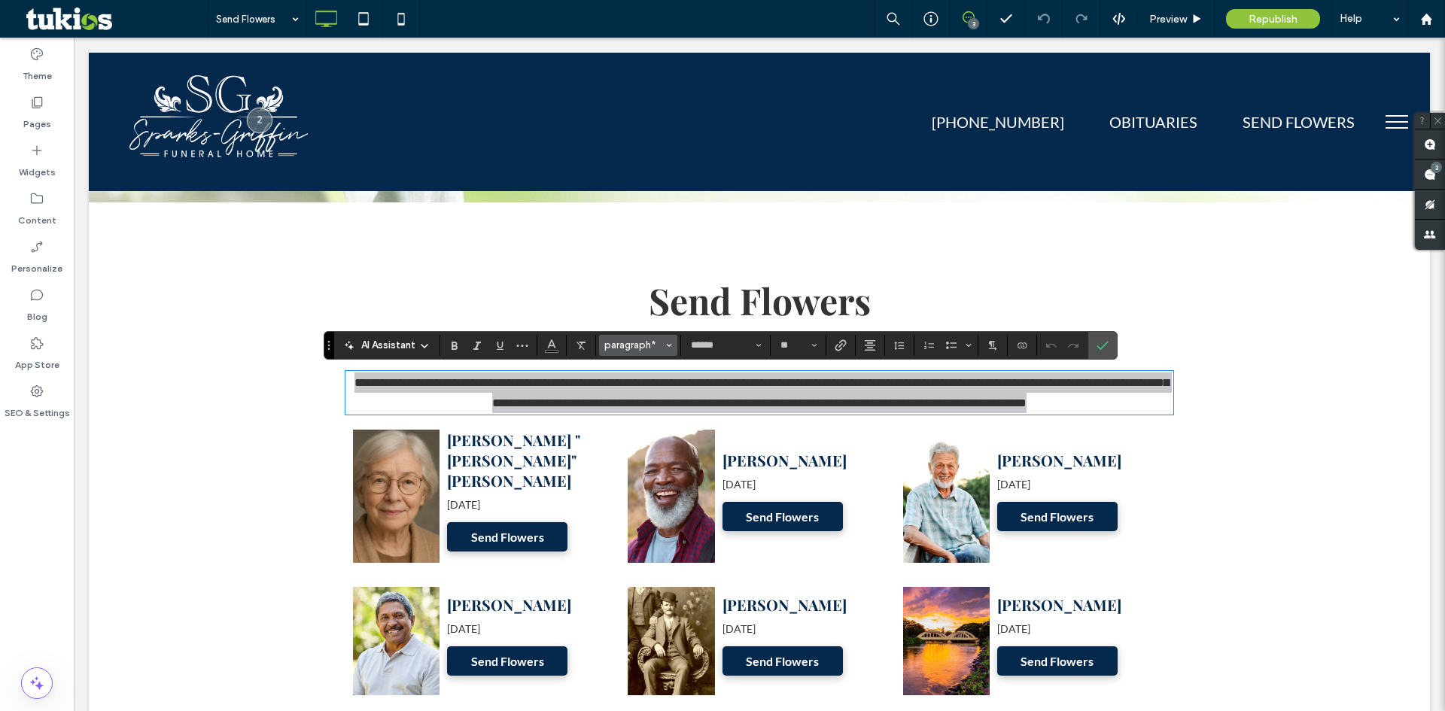
click at [626, 343] on span "paragraph*" at bounding box center [633, 345] width 59 height 11
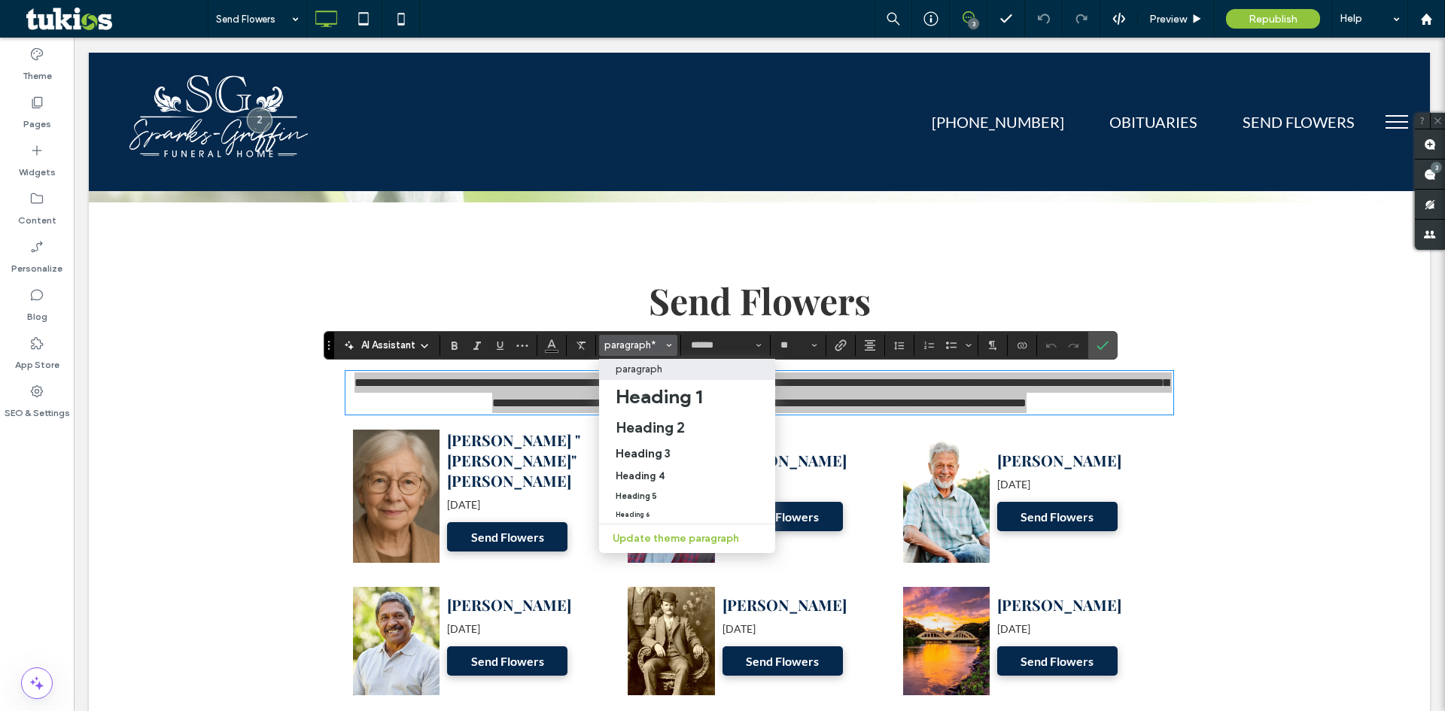
click at [653, 367] on p "paragraph" at bounding box center [639, 369] width 47 height 11
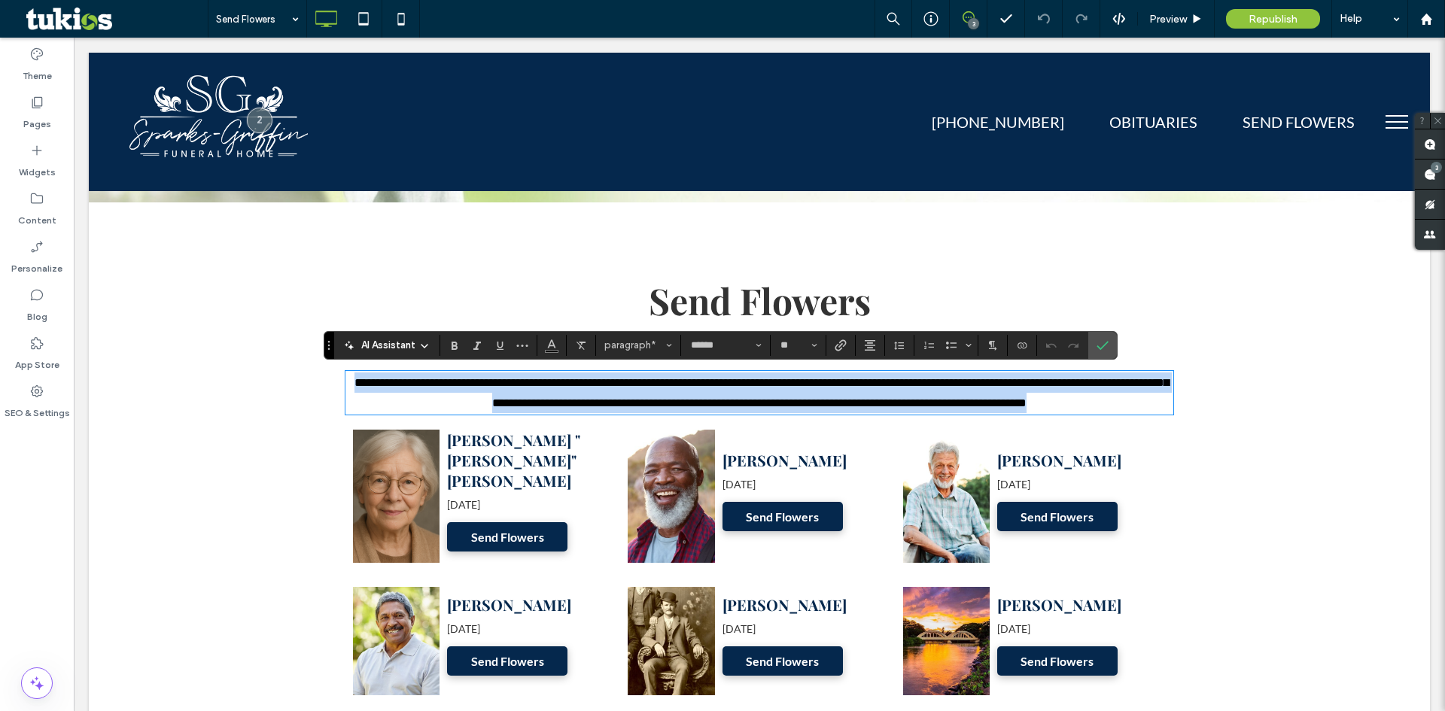
type input "****"
type input "**"
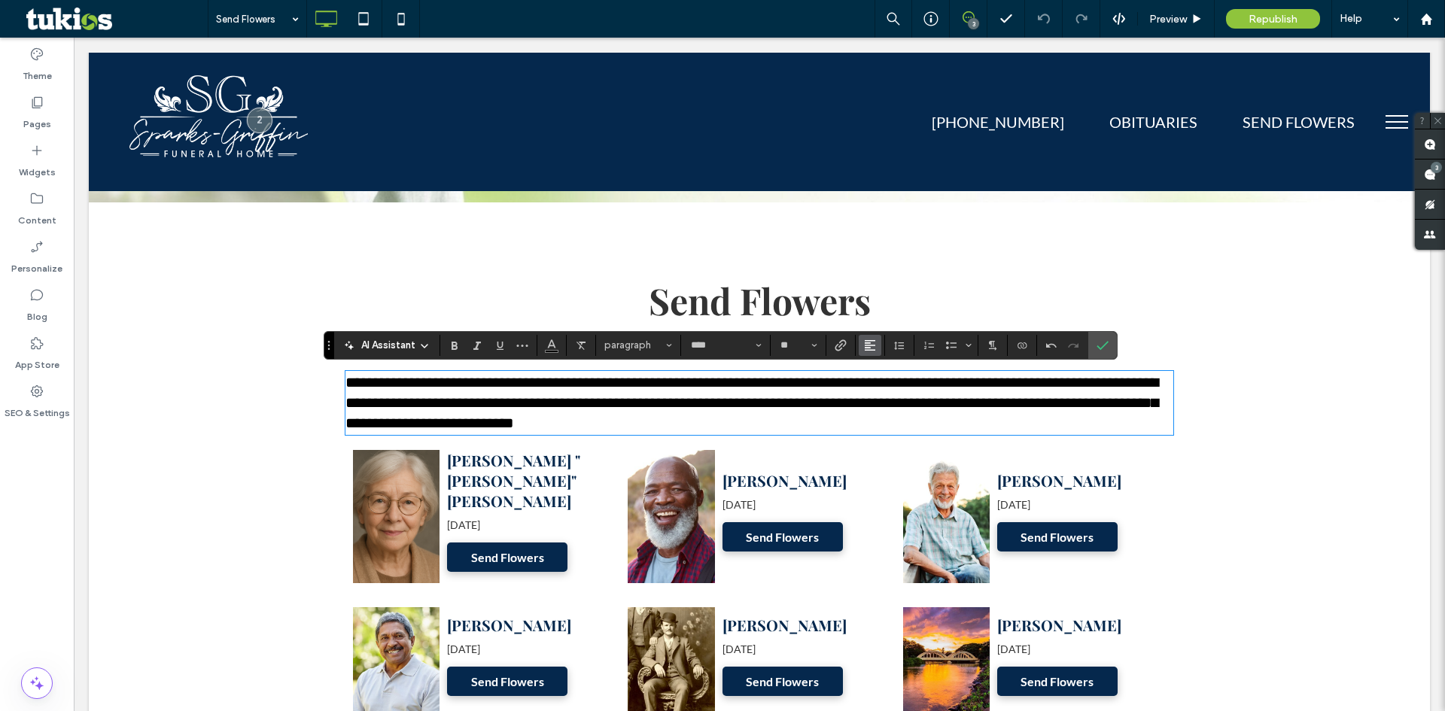
click at [872, 350] on use "Alignment" at bounding box center [870, 345] width 11 height 11
click at [876, 396] on icon "ui.textEditor.alignment.center" at bounding box center [882, 391] width 12 height 12
click at [1101, 340] on icon "Confirm" at bounding box center [1103, 346] width 12 height 12
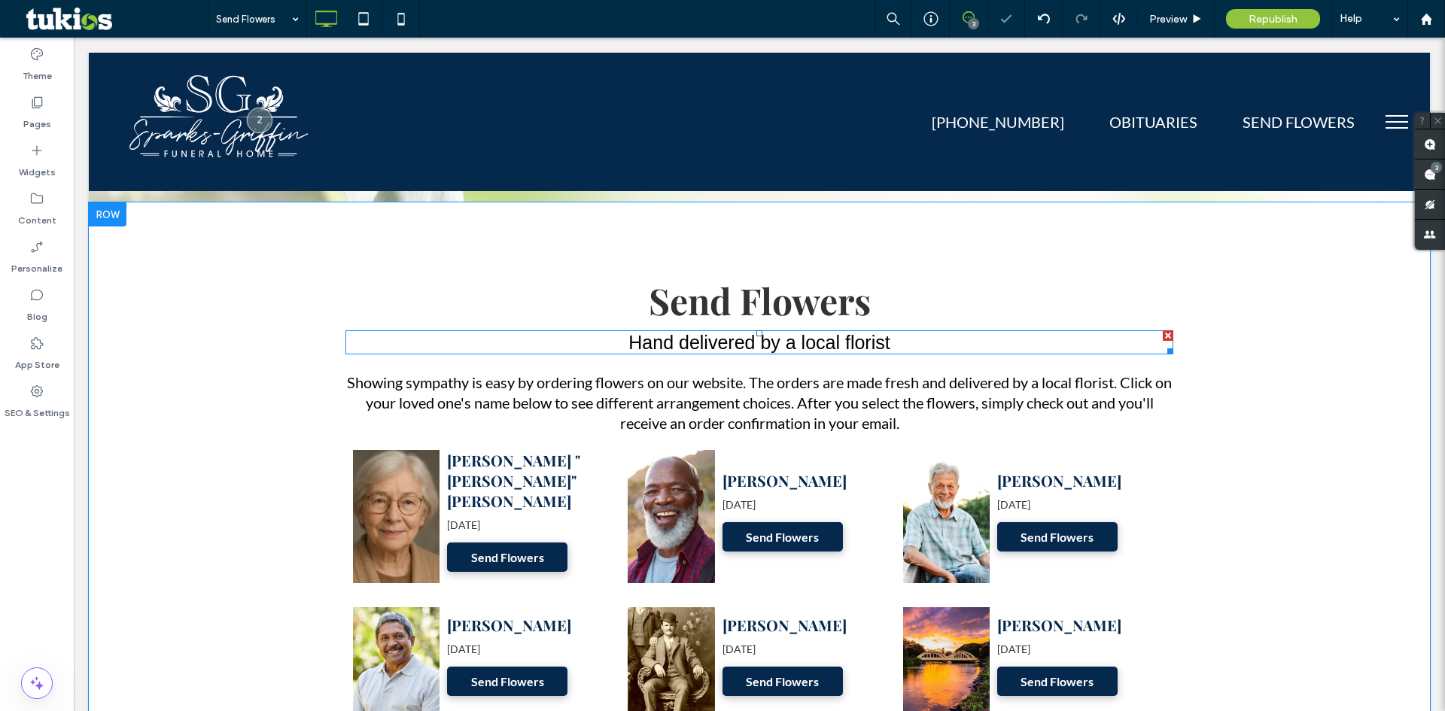
click at [758, 348] on span "Hand delivered by a local florist" at bounding box center [759, 342] width 261 height 21
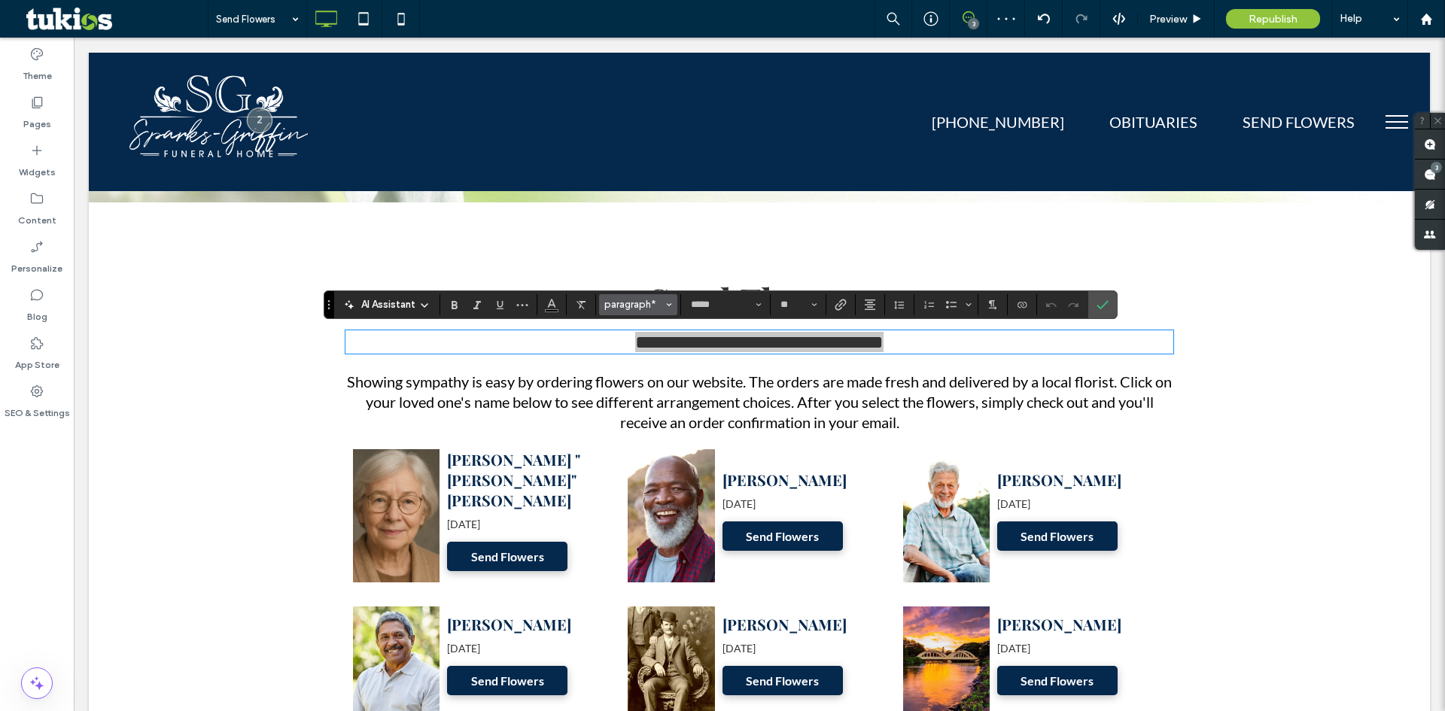
click at [632, 298] on button "paragraph*" at bounding box center [638, 304] width 78 height 21
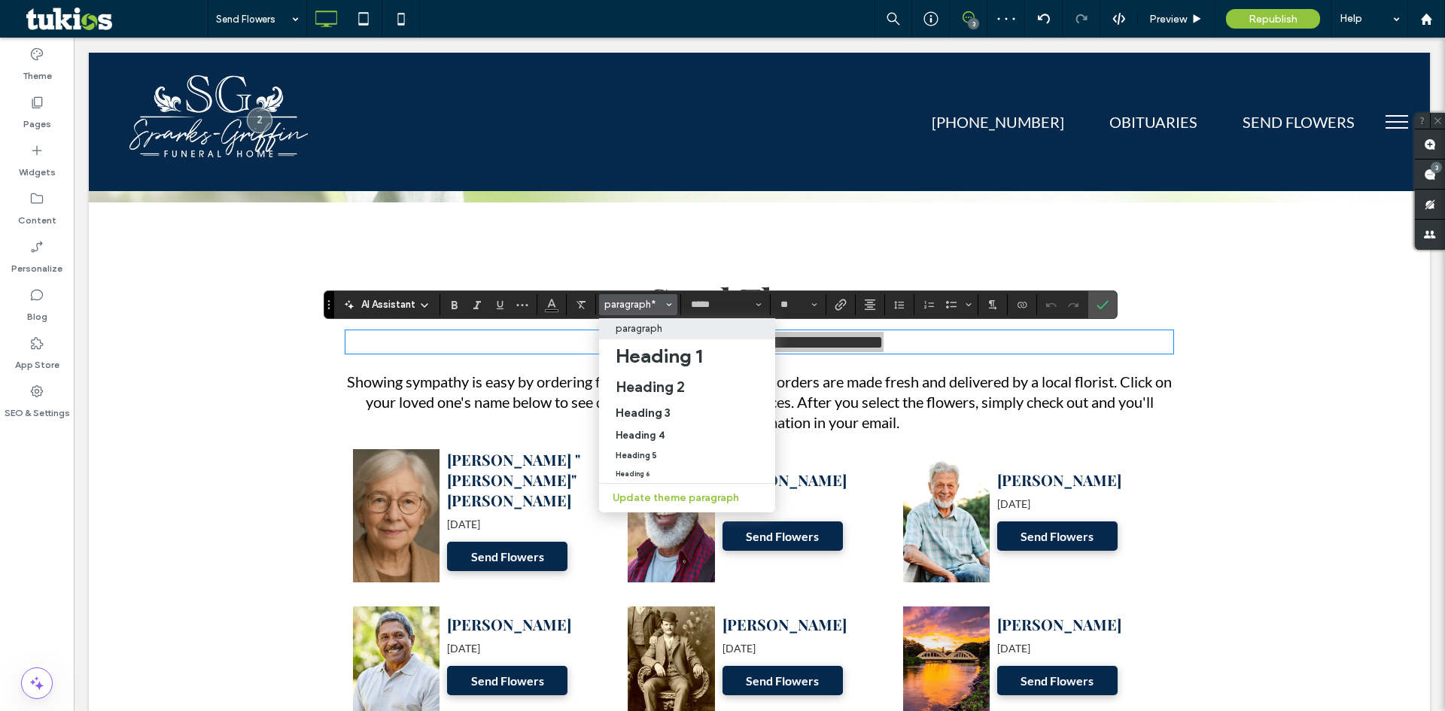
click at [659, 330] on p "paragraph" at bounding box center [639, 328] width 47 height 11
type input "****"
type input "**"
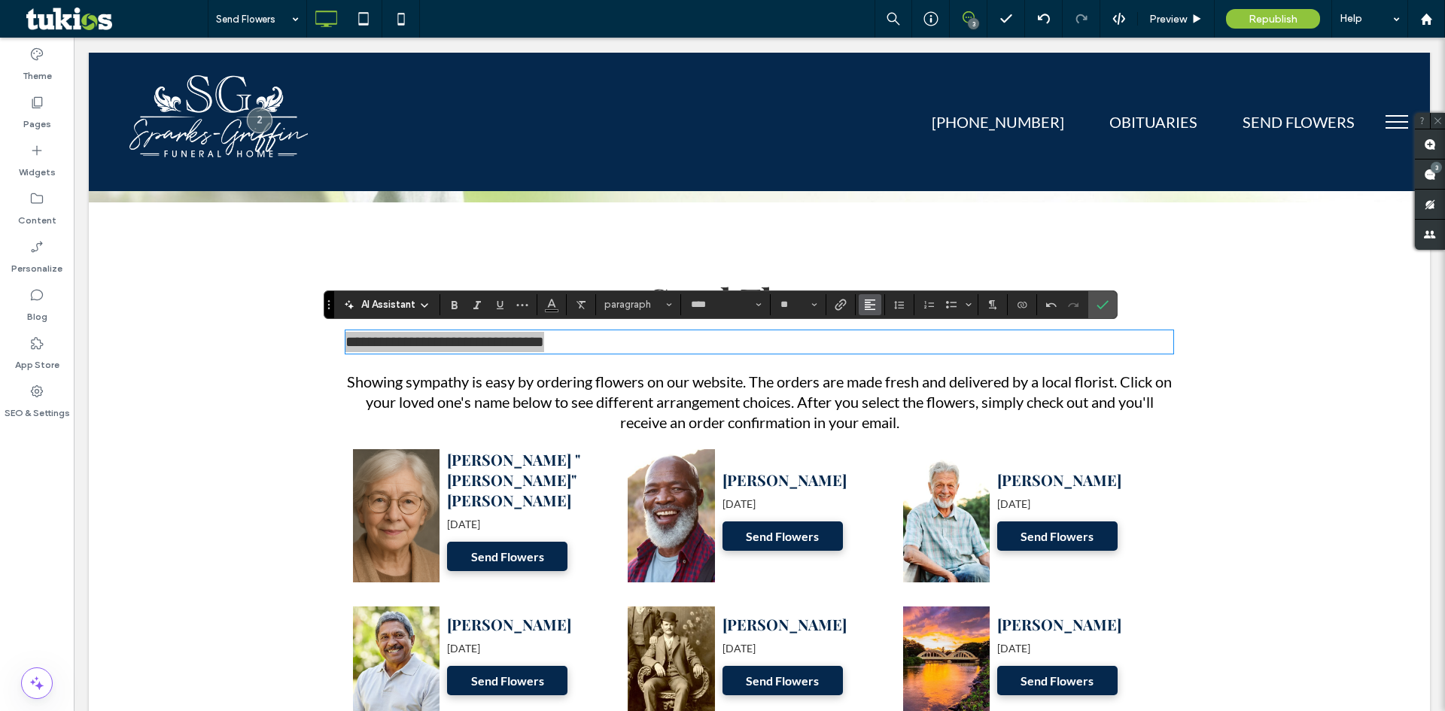
click at [868, 305] on use "Alignment" at bounding box center [870, 305] width 11 height 11
click at [889, 345] on div "ui.textEditor.alignment.center" at bounding box center [886, 351] width 20 height 12
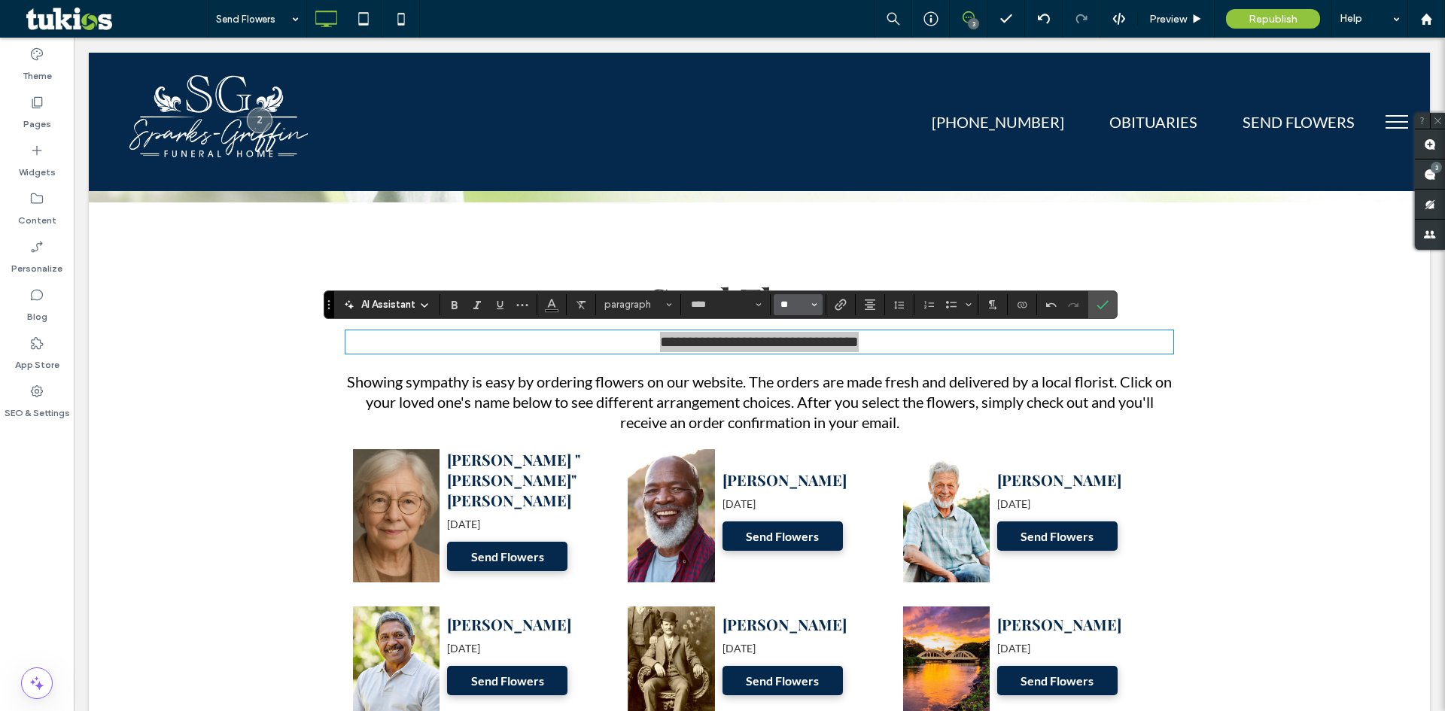
click at [798, 304] on input "**" at bounding box center [793, 305] width 29 height 12
type input "**"
click at [1104, 302] on icon "Confirm" at bounding box center [1103, 305] width 12 height 12
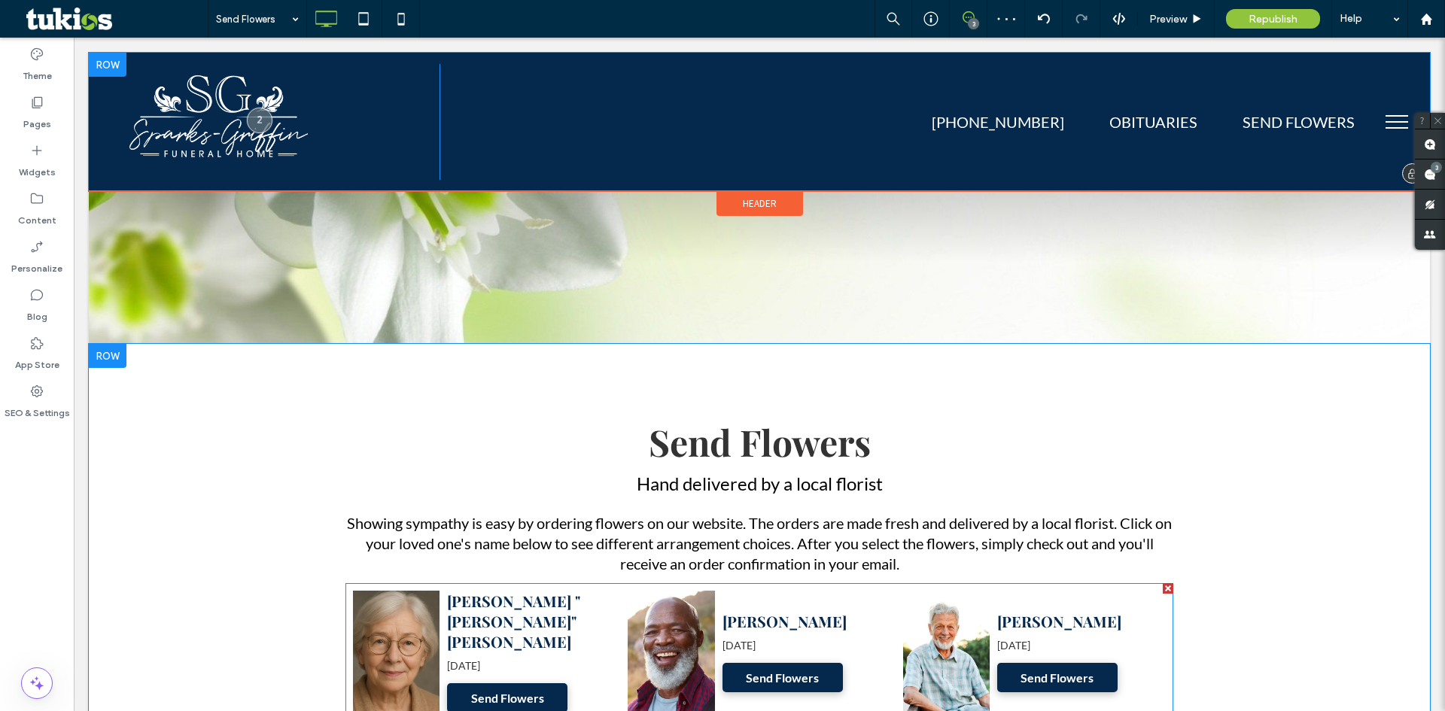
scroll to position [151, 0]
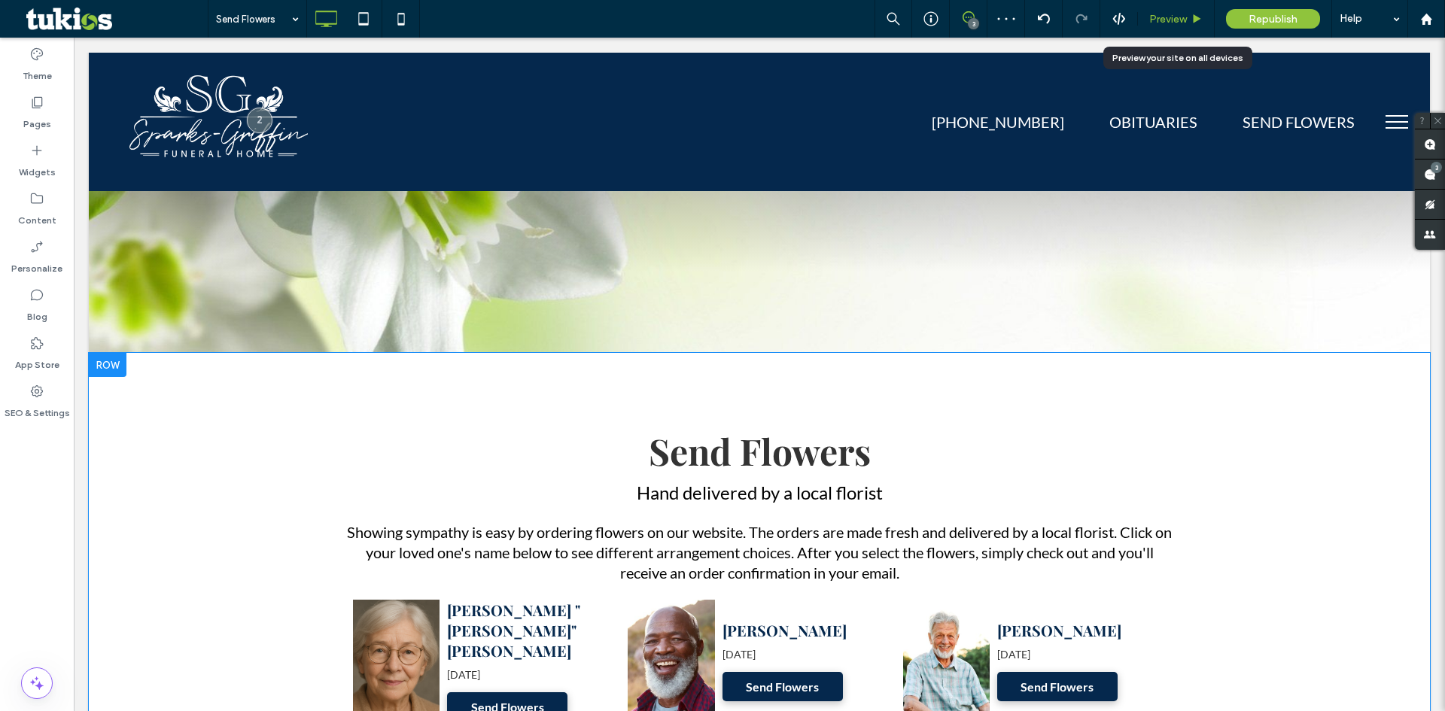
click at [1177, 17] on span "Preview" at bounding box center [1169, 19] width 38 height 13
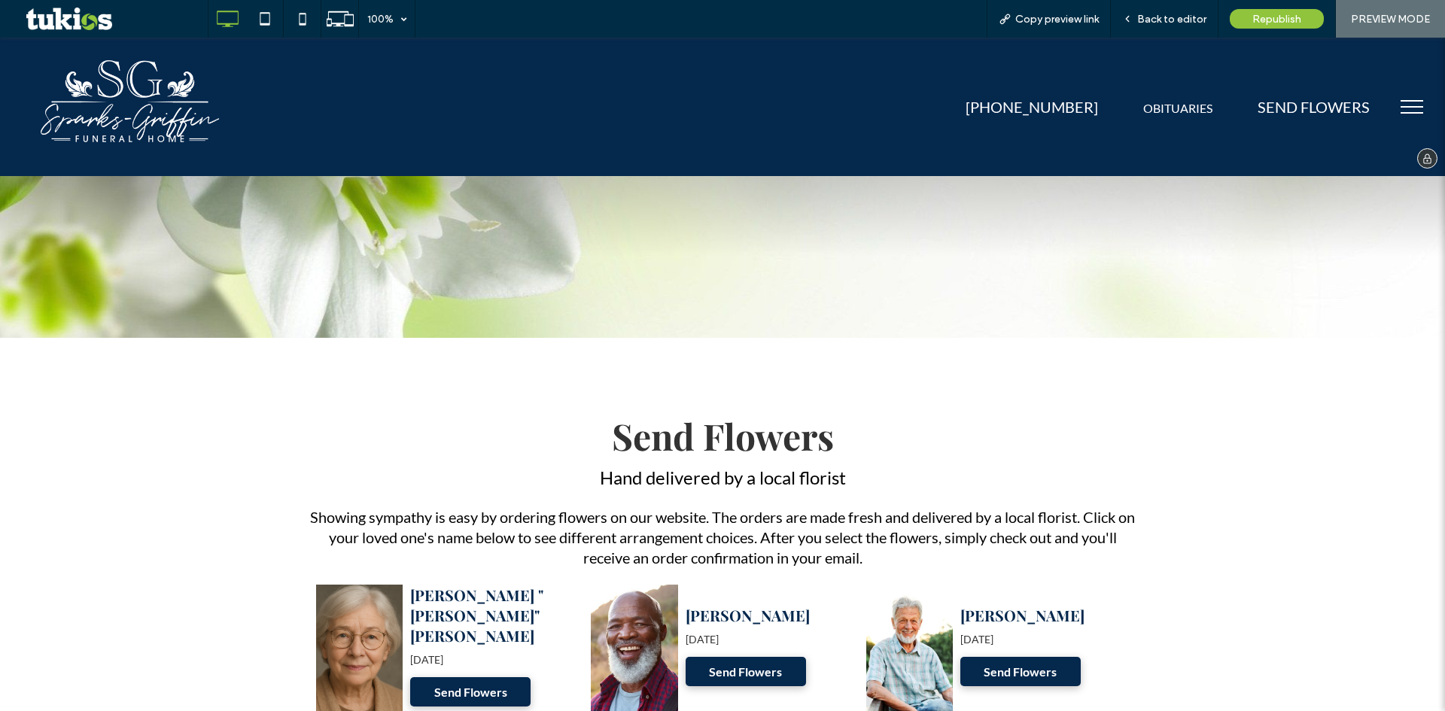
click at [1157, 106] on span "OBITUARIES" at bounding box center [1177, 108] width 69 height 14
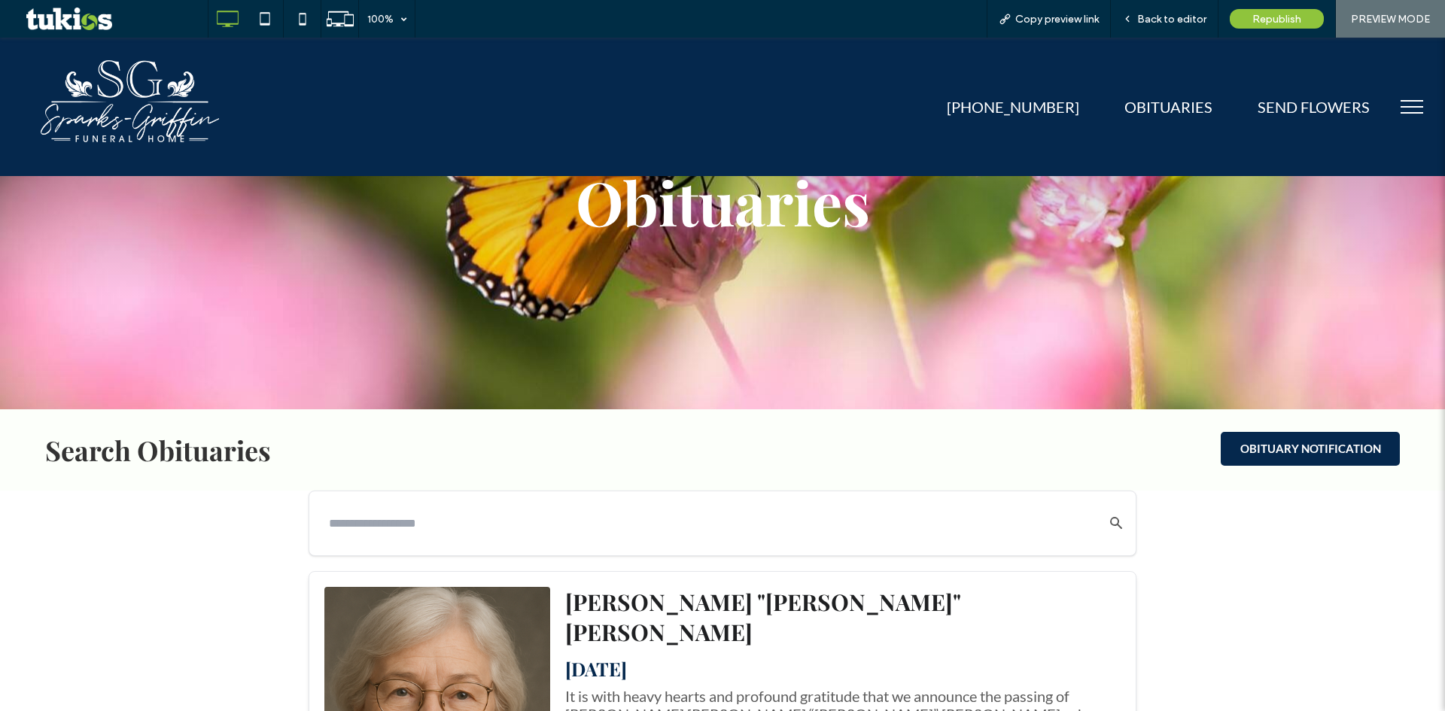
scroll to position [226, 0]
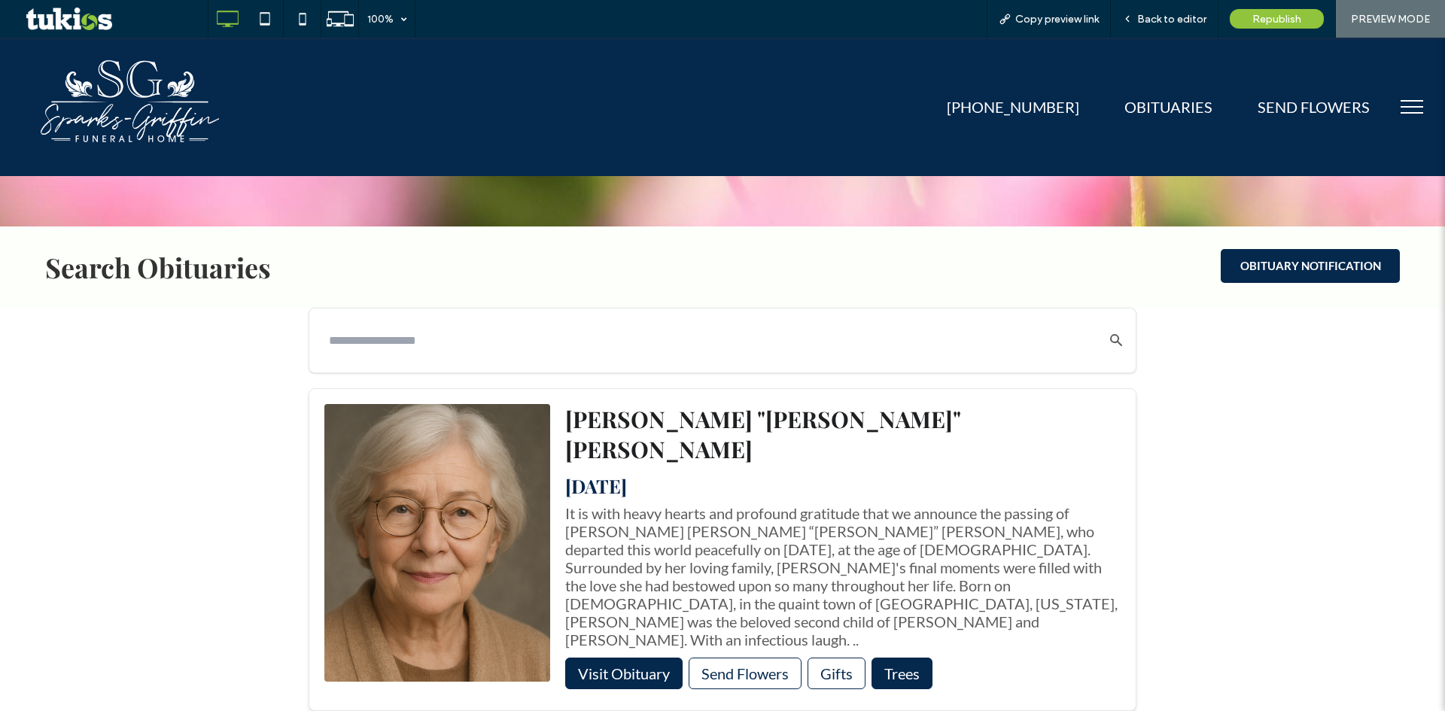
click at [1395, 99] on button "menu" at bounding box center [1412, 106] width 39 height 39
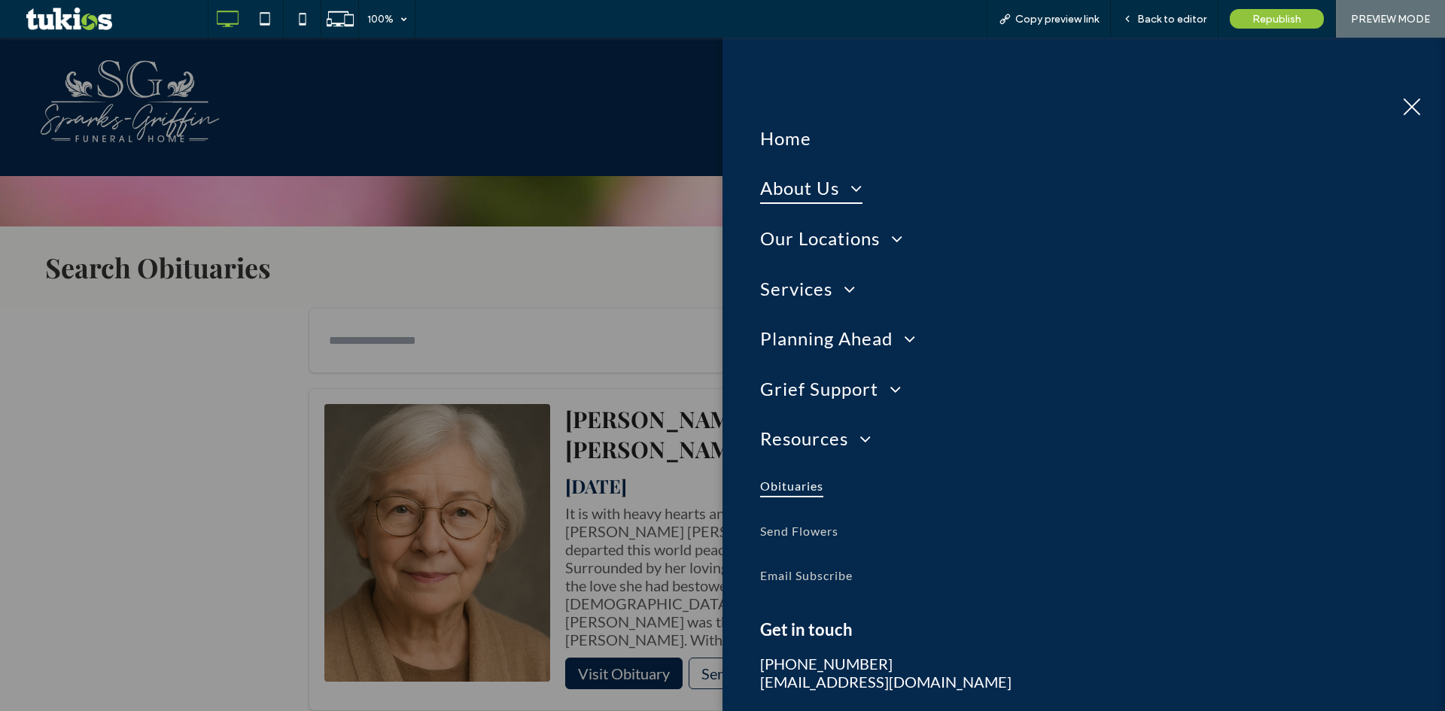
click at [815, 189] on span "About Us" at bounding box center [811, 188] width 102 height 32
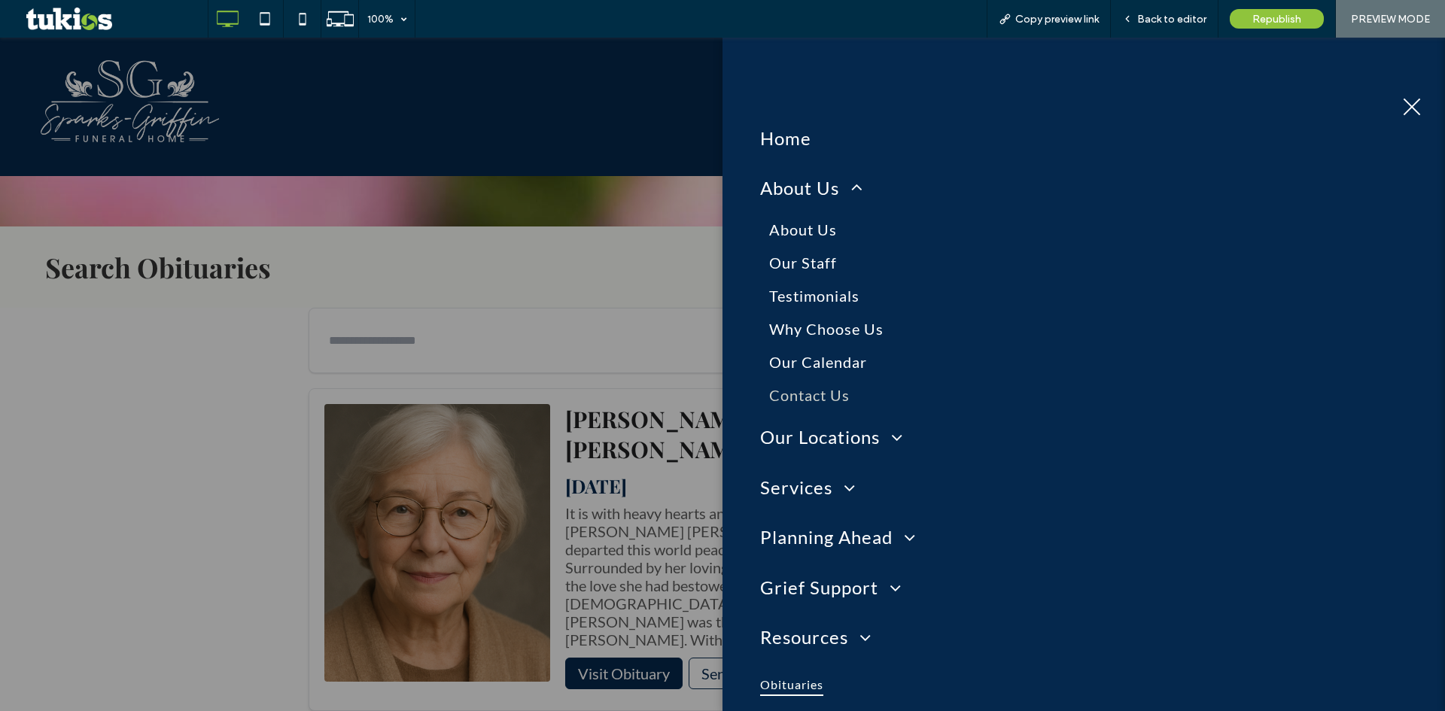
click at [812, 394] on span "Contact Us" at bounding box center [809, 395] width 81 height 18
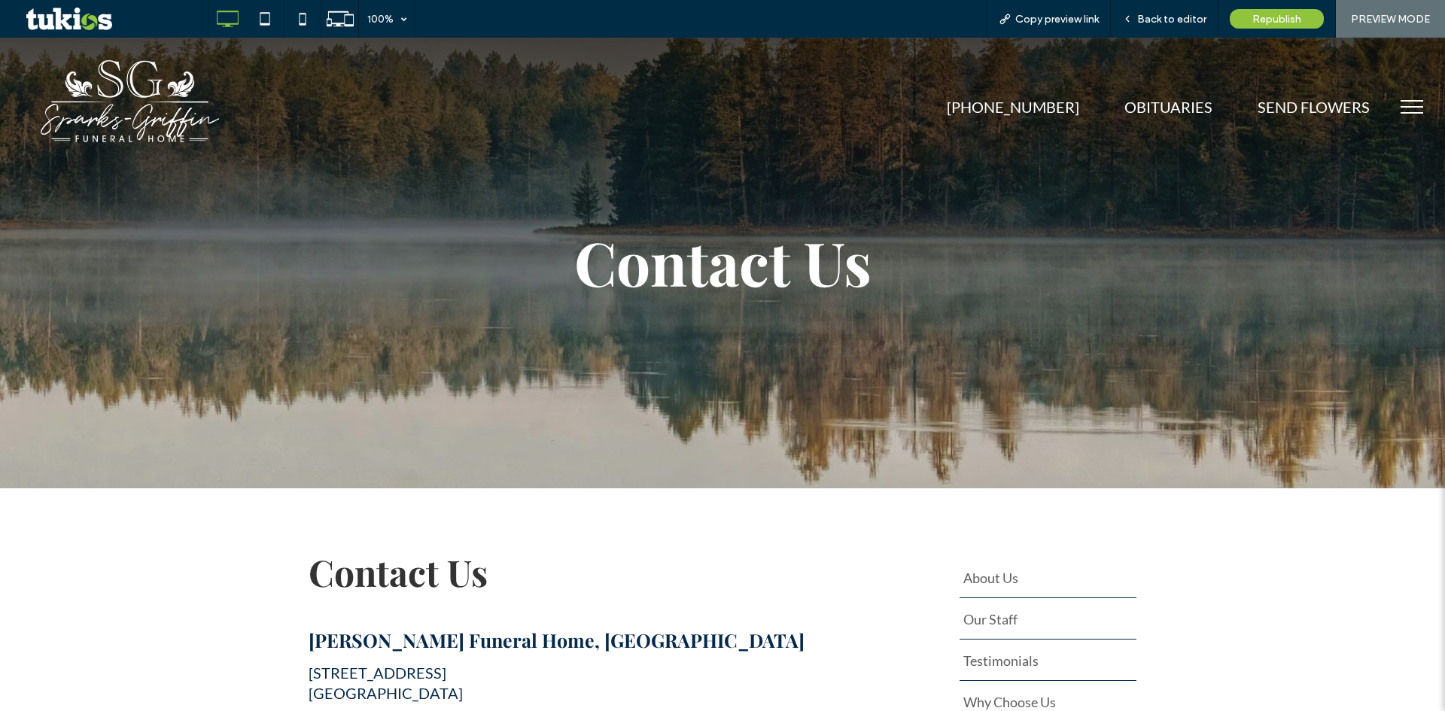
click at [1393, 99] on button "menu" at bounding box center [1412, 106] width 39 height 39
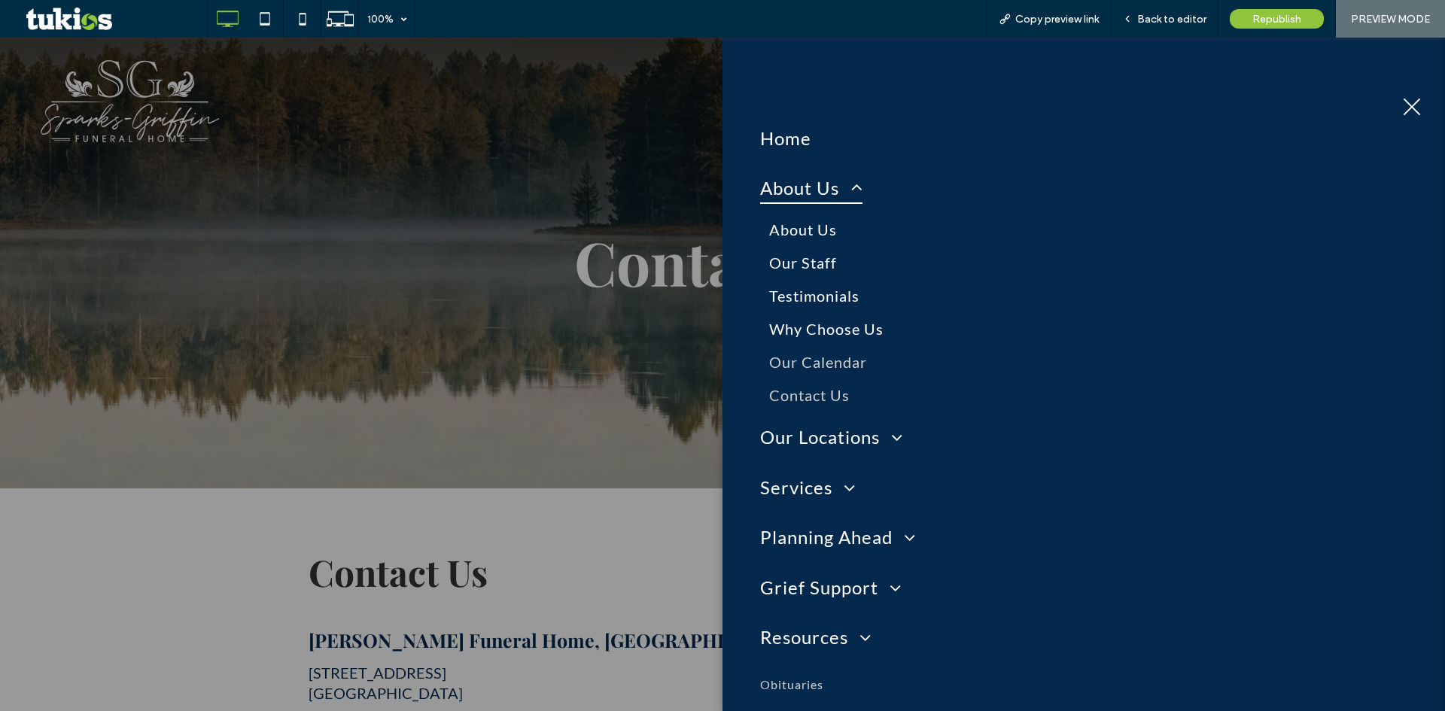
click at [793, 366] on span "Our Calendar" at bounding box center [818, 362] width 98 height 18
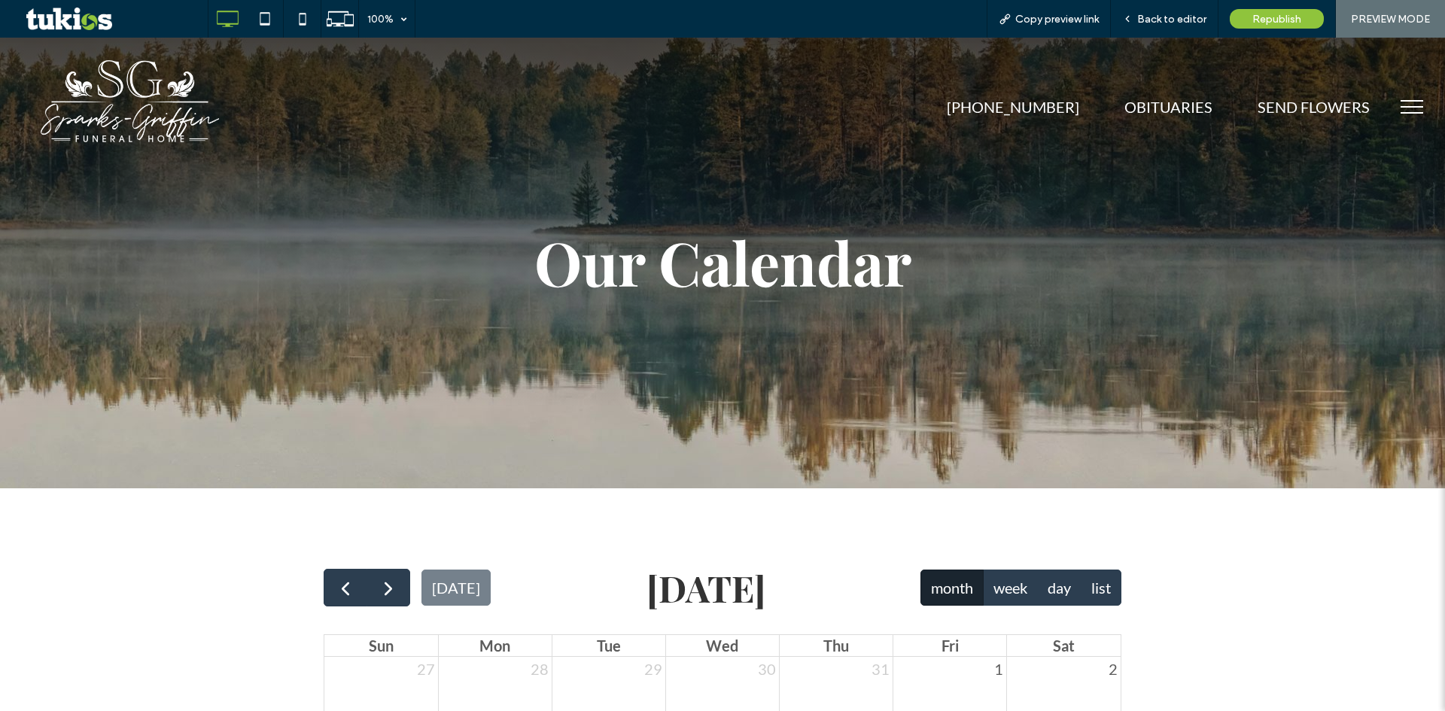
click at [1401, 112] on span "menu" at bounding box center [1412, 113] width 23 height 2
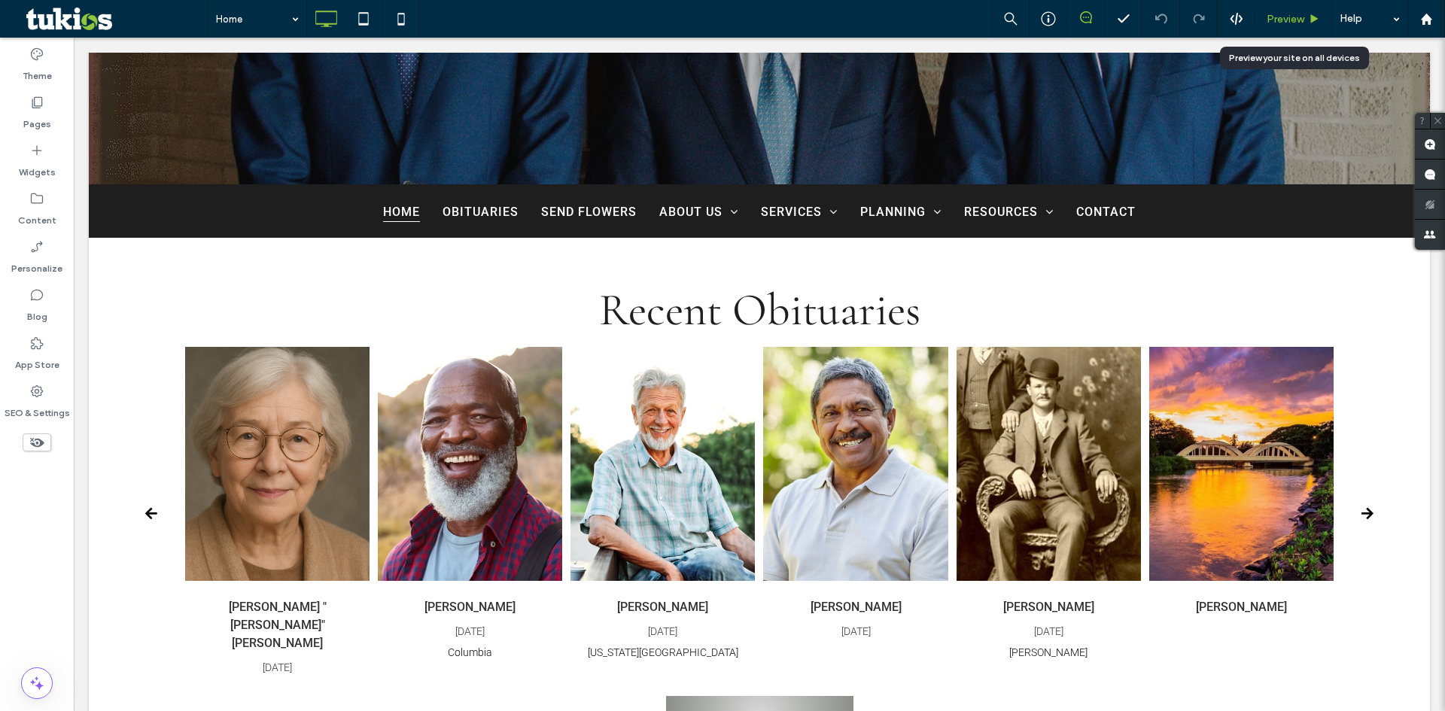
click at [1284, 14] on span "Preview" at bounding box center [1286, 19] width 38 height 13
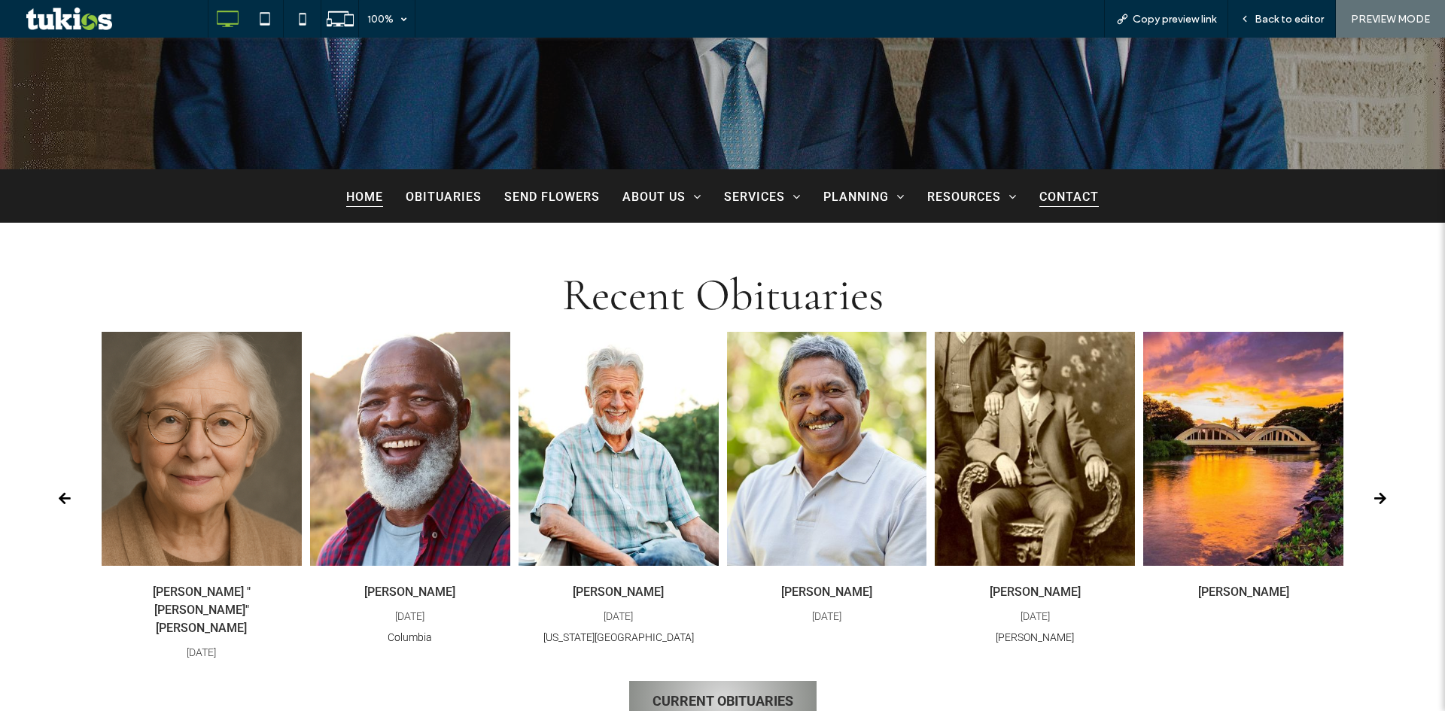
click at [1063, 193] on span "Contact" at bounding box center [1069, 195] width 59 height 21
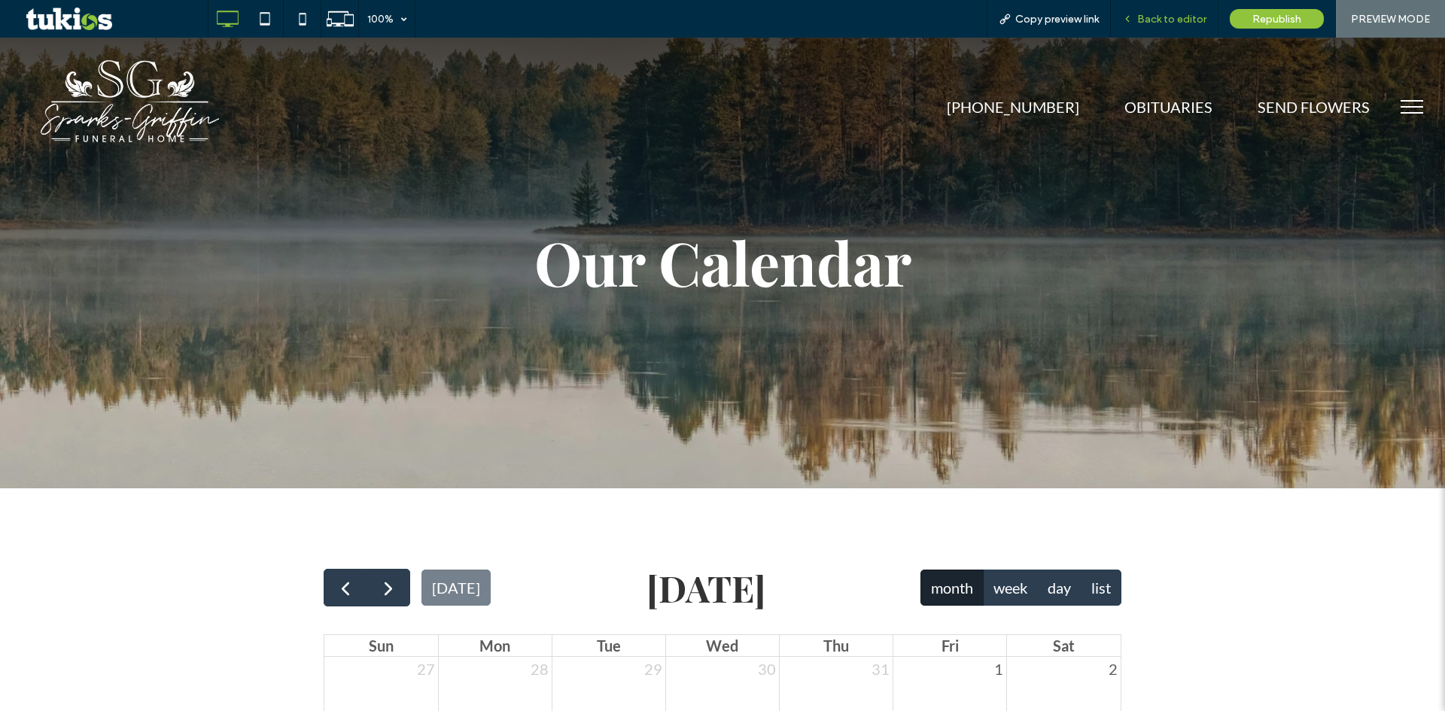
click at [1159, 8] on div "Back to editor" at bounding box center [1165, 19] width 108 height 38
click at [1183, 18] on span "Back to editor" at bounding box center [1171, 19] width 69 height 13
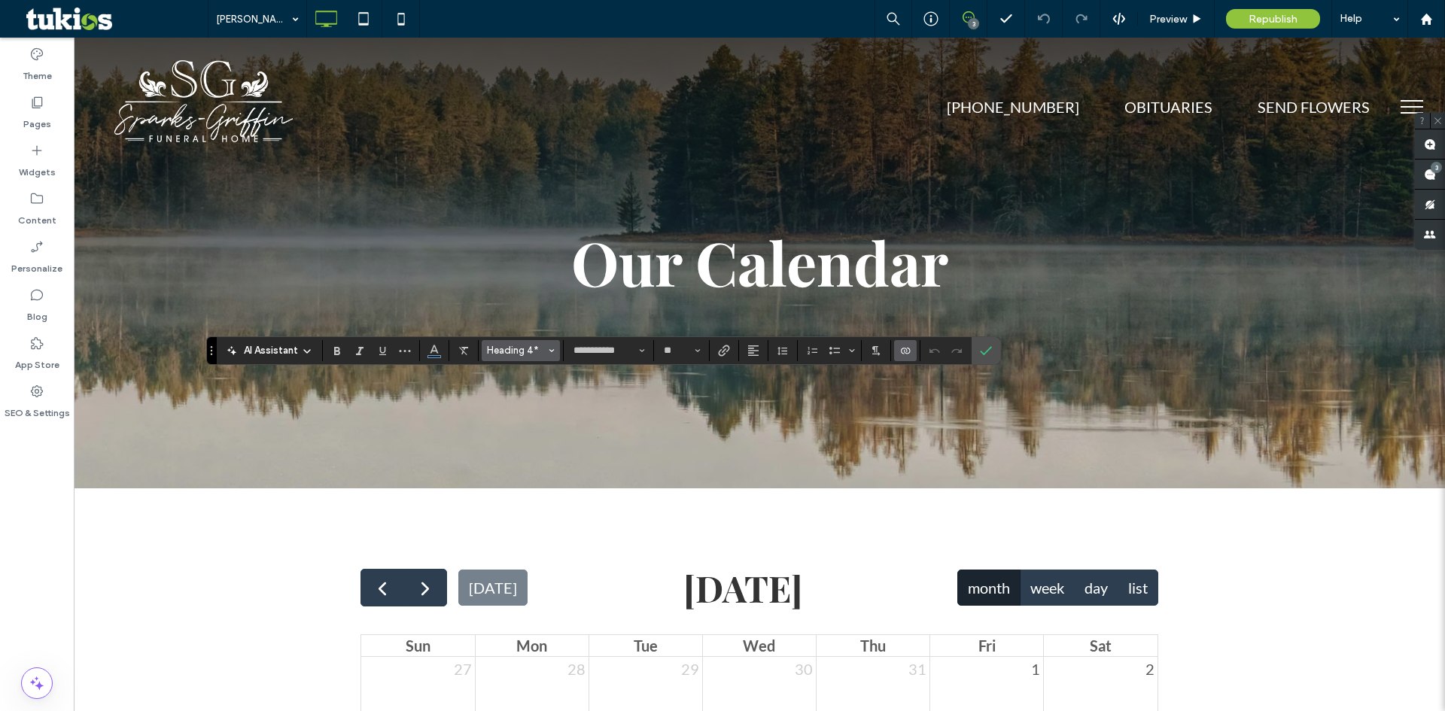
click at [533, 347] on span "Heading 4*" at bounding box center [516, 350] width 59 height 11
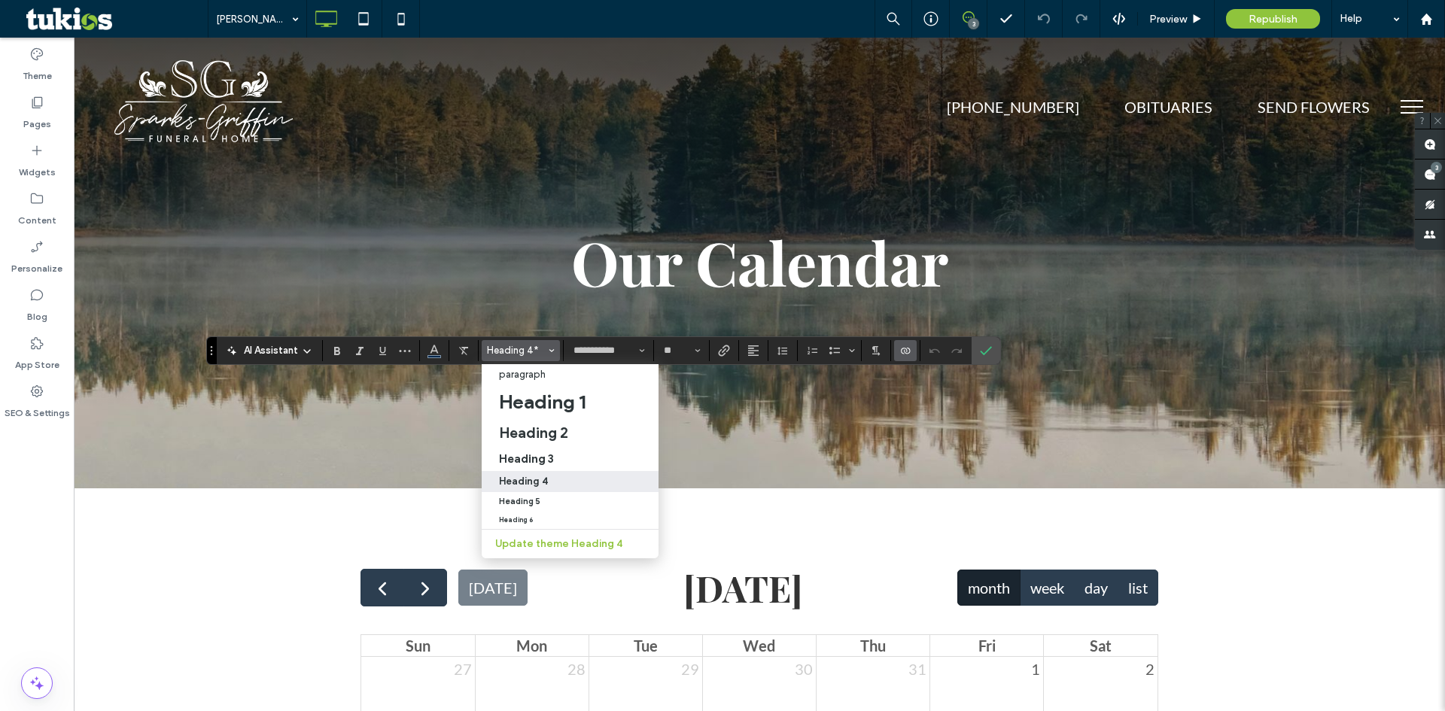
click at [537, 475] on label "Heading 4" at bounding box center [570, 481] width 177 height 21
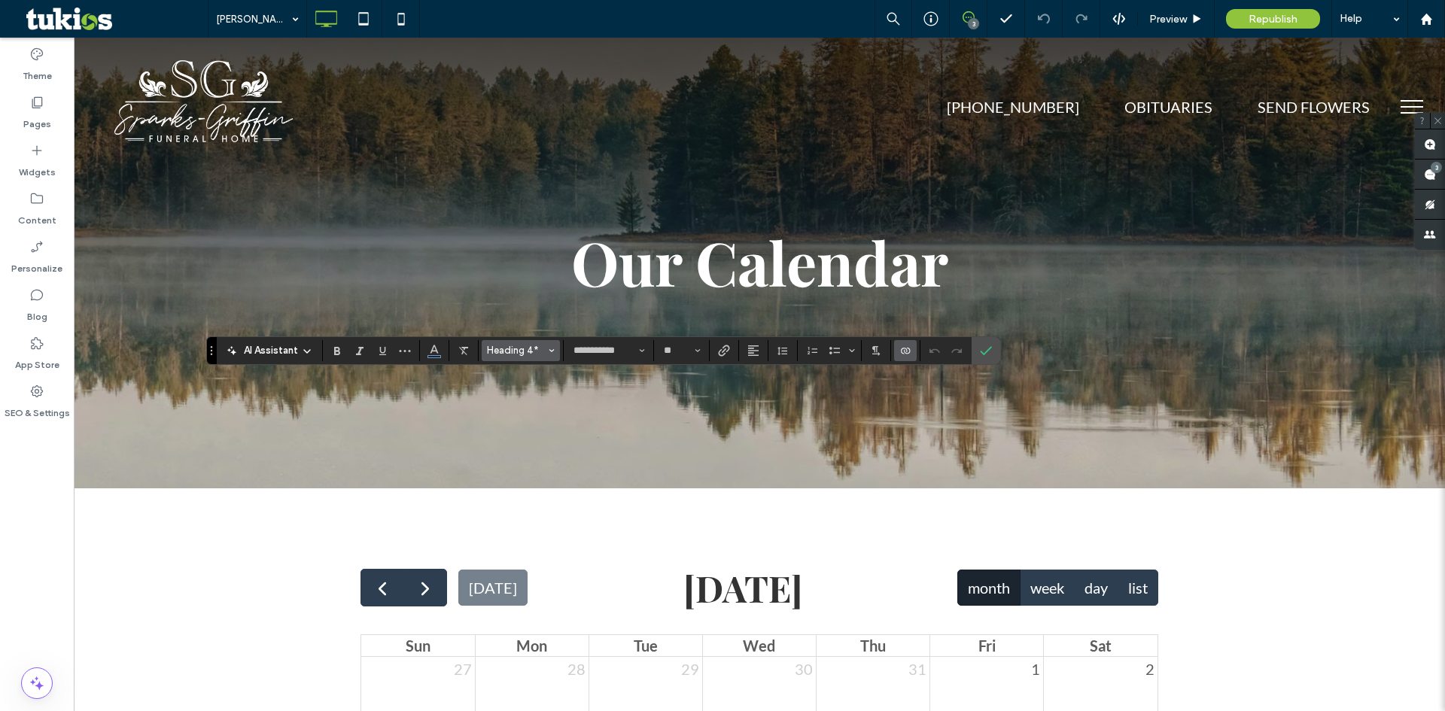
click at [506, 349] on span "Heading 4*" at bounding box center [516, 350] width 59 height 11
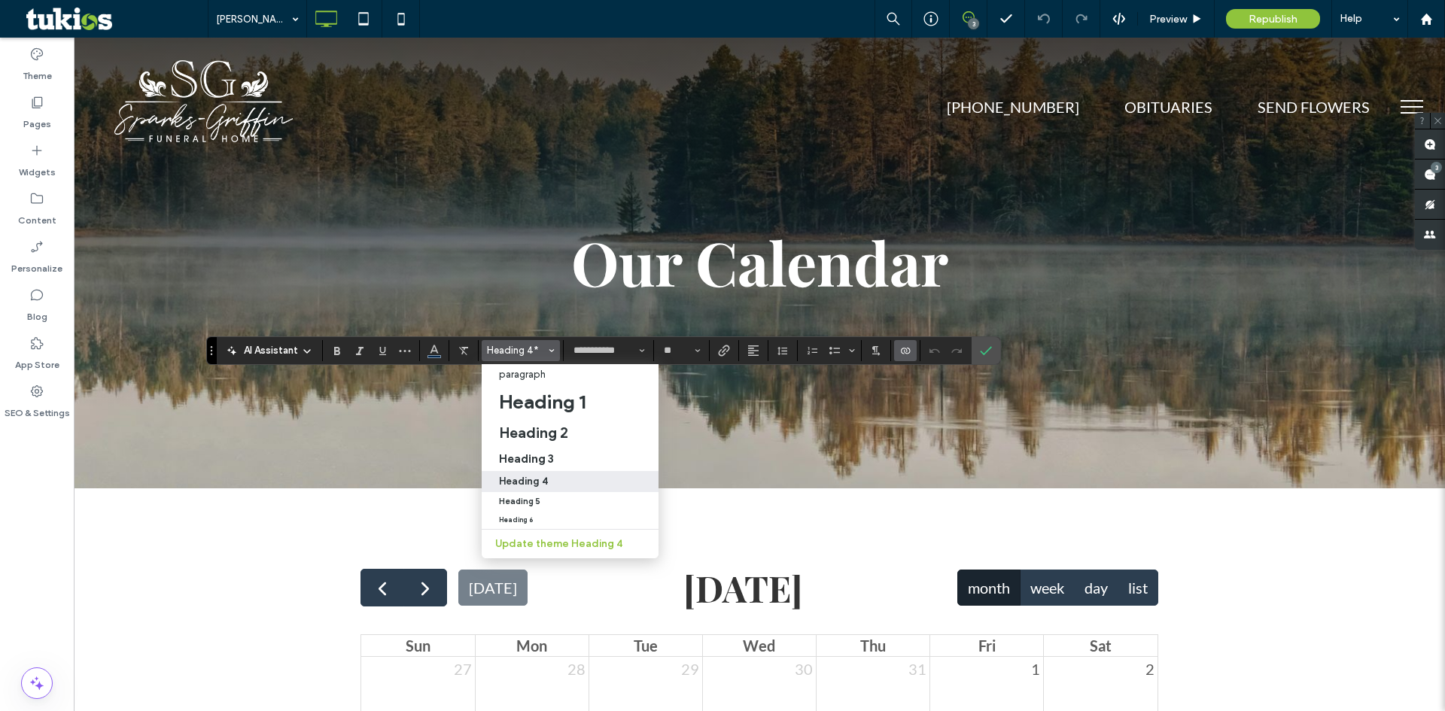
click at [528, 481] on h4 "Heading 4" at bounding box center [523, 481] width 49 height 11
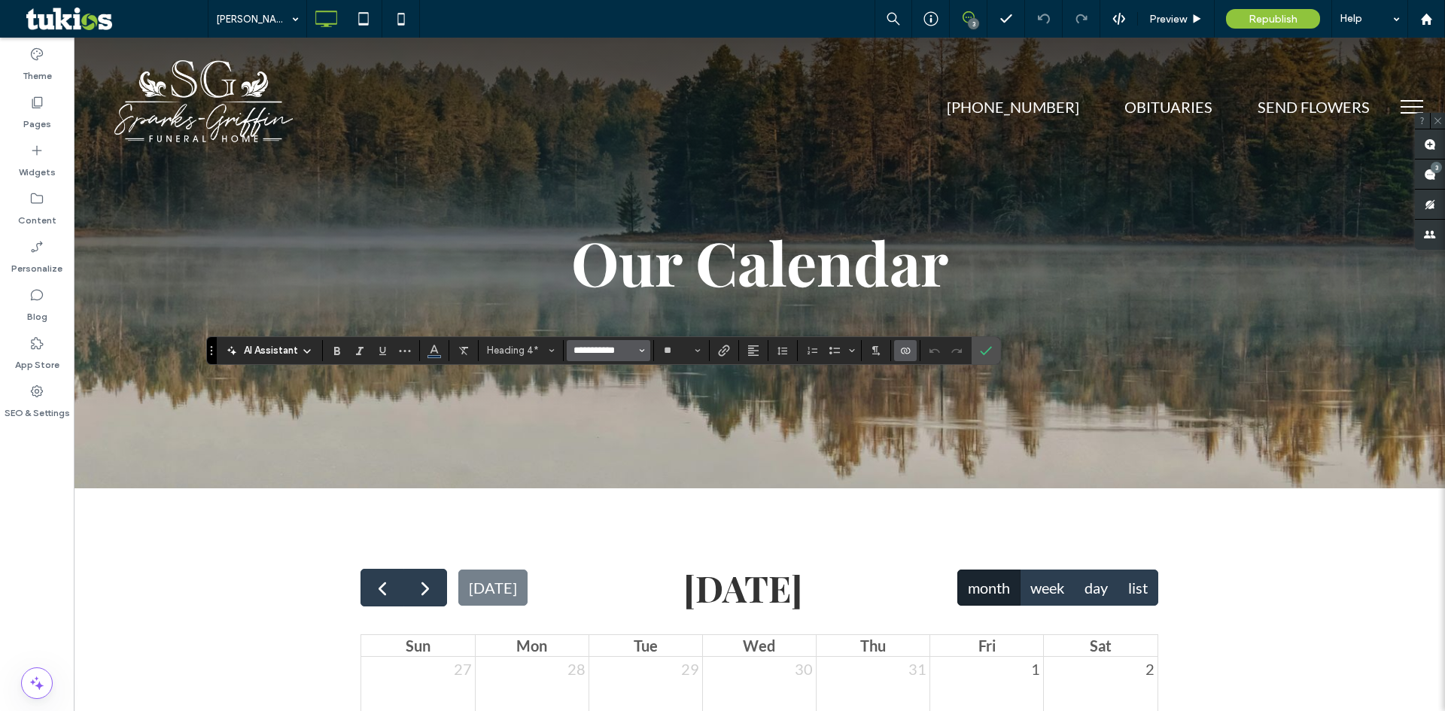
click at [619, 355] on input "**********" at bounding box center [604, 351] width 64 height 12
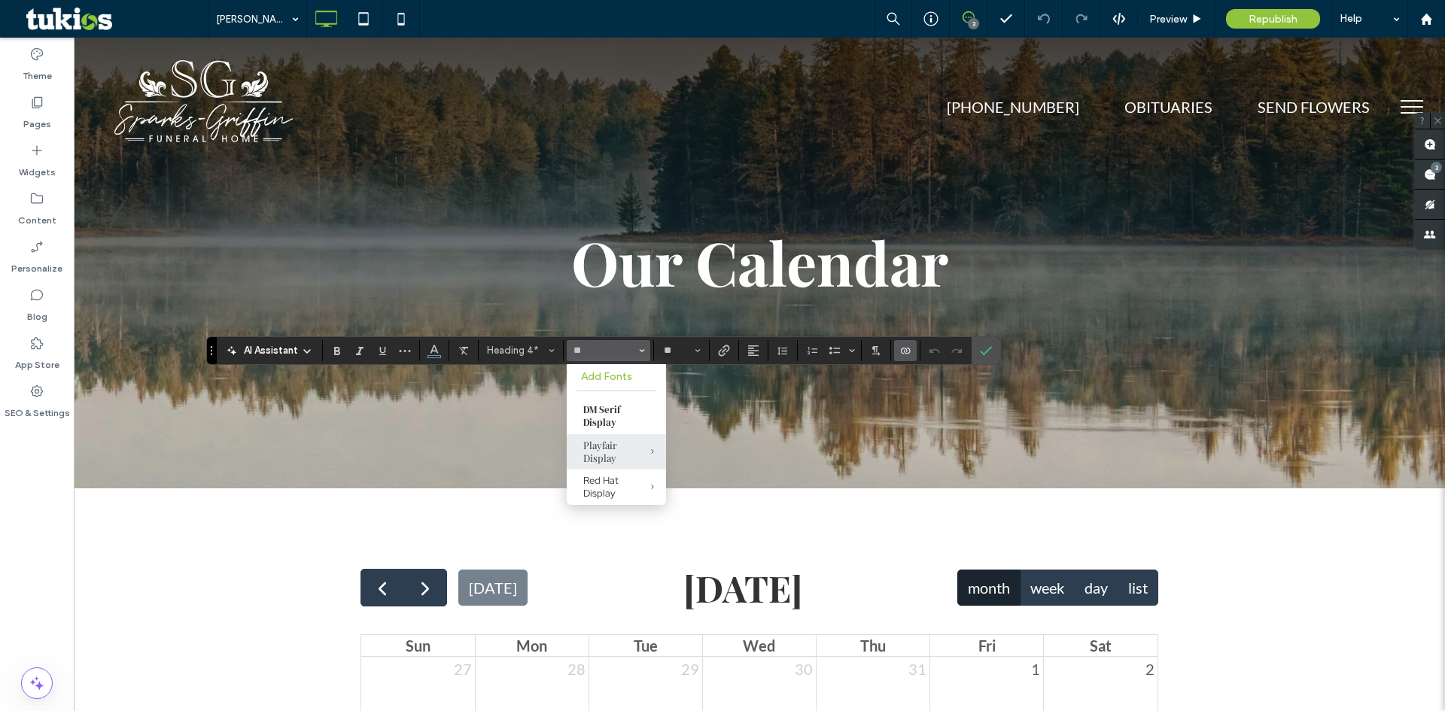
click at [614, 455] on div "Playfair Display" at bounding box center [616, 452] width 66 height 26
type input "**********"
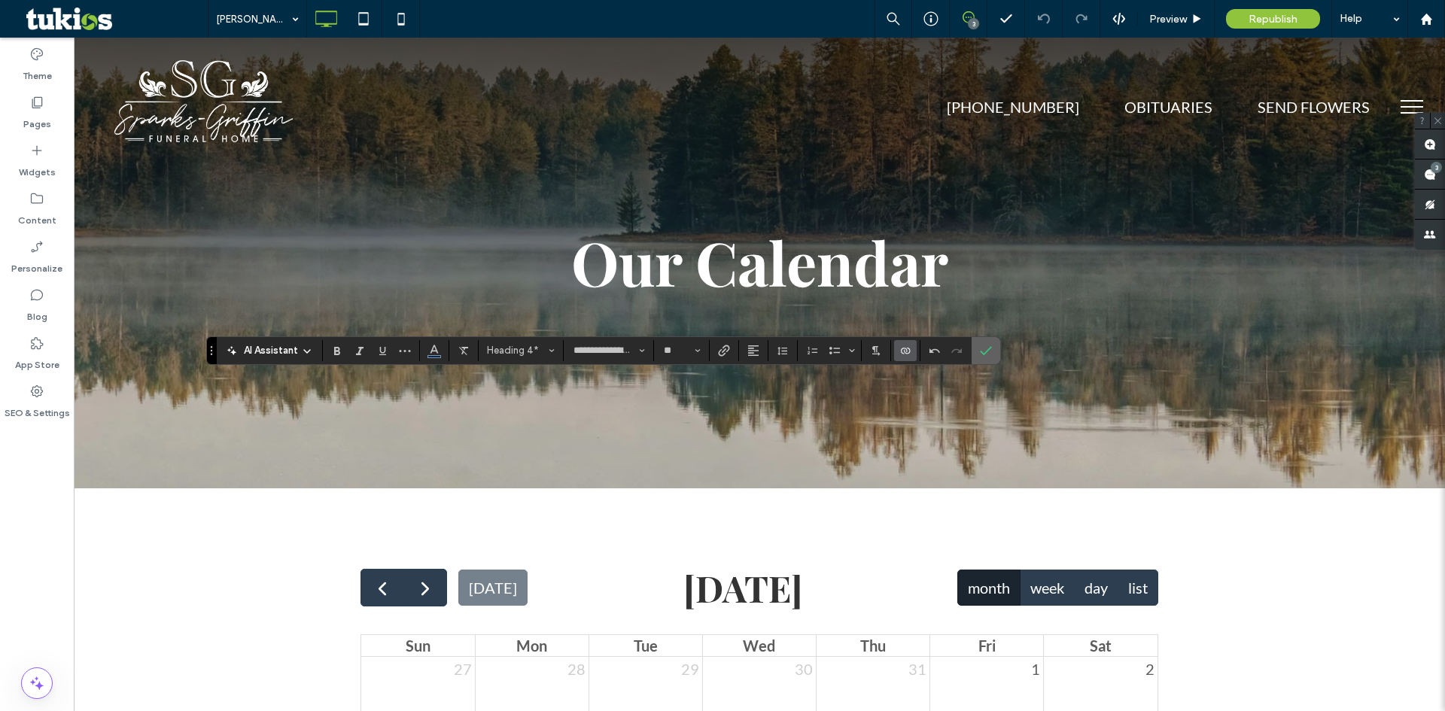
click at [982, 352] on icon "Confirm" at bounding box center [986, 351] width 12 height 12
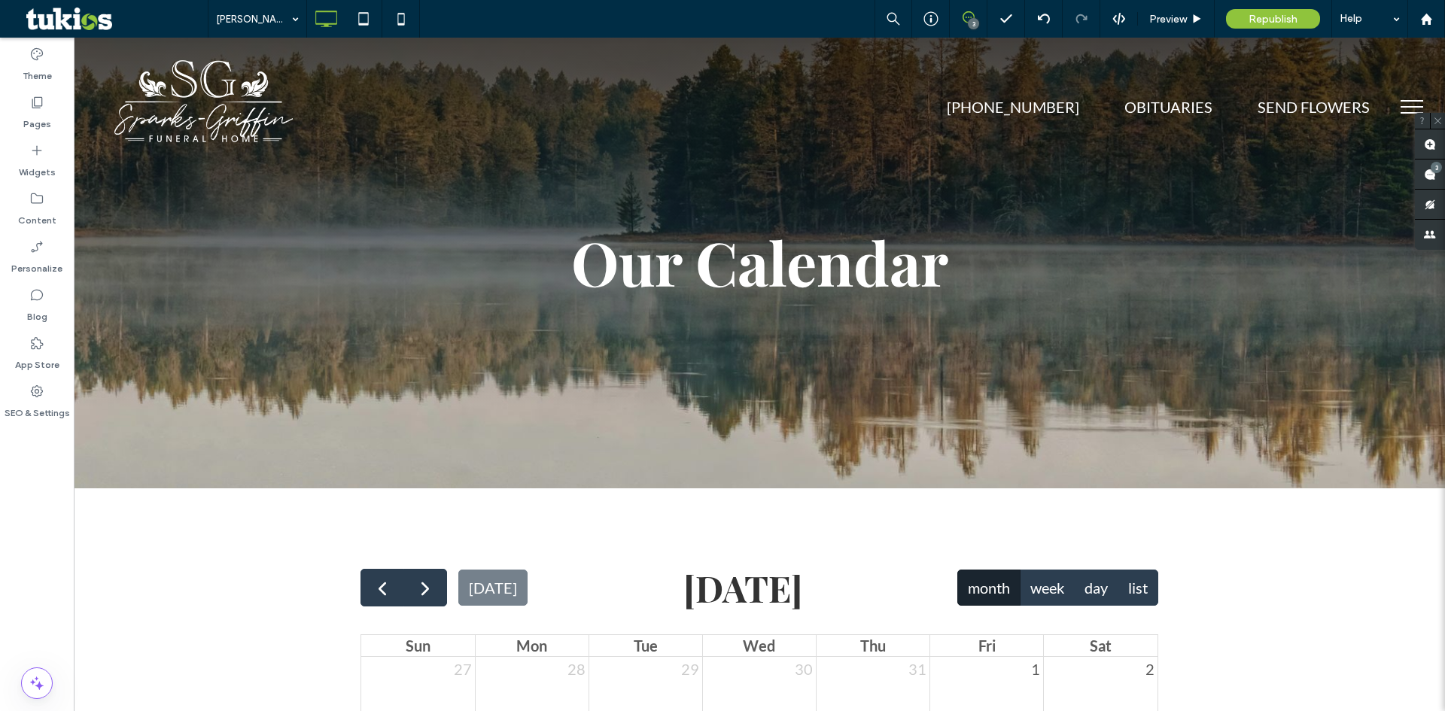
type input "****"
type input "**"
click at [1181, 17] on span "Preview" at bounding box center [1169, 19] width 38 height 13
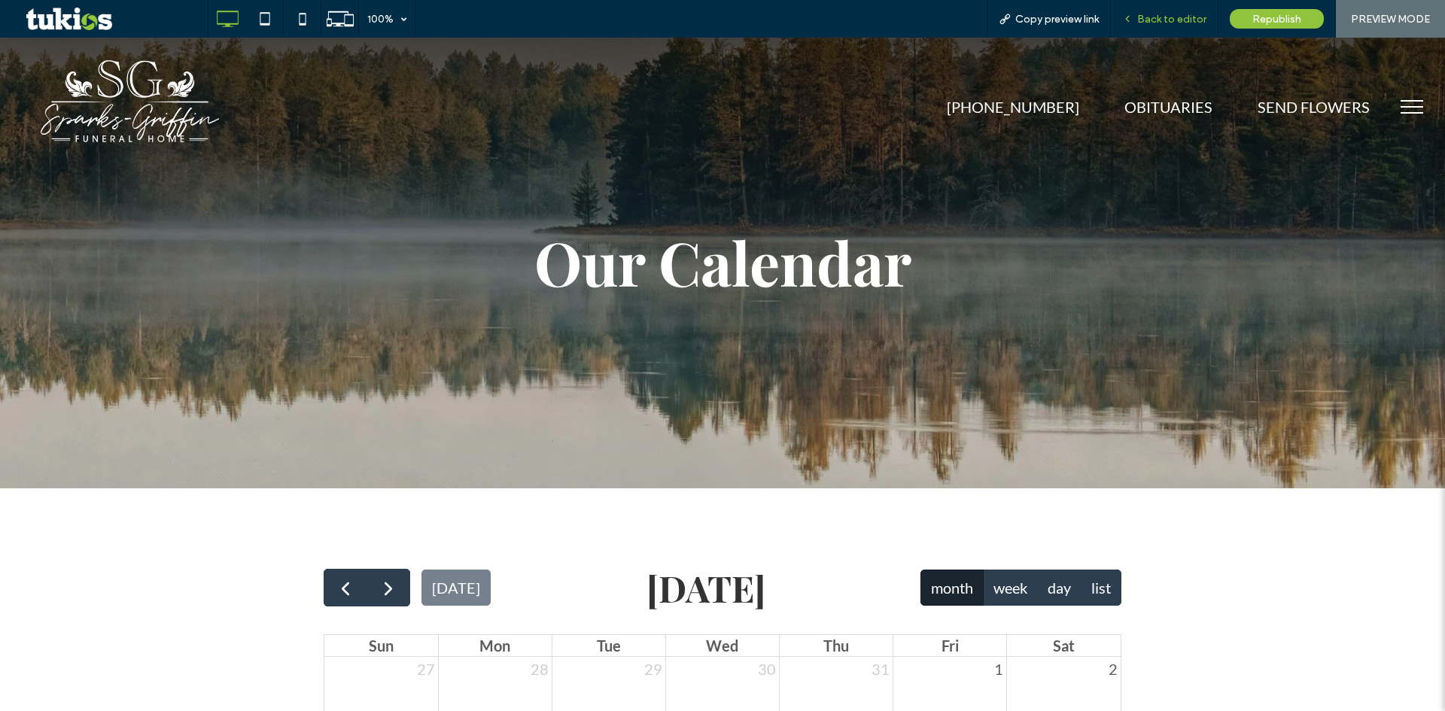
click at [1171, 17] on span "Back to editor" at bounding box center [1171, 19] width 69 height 13
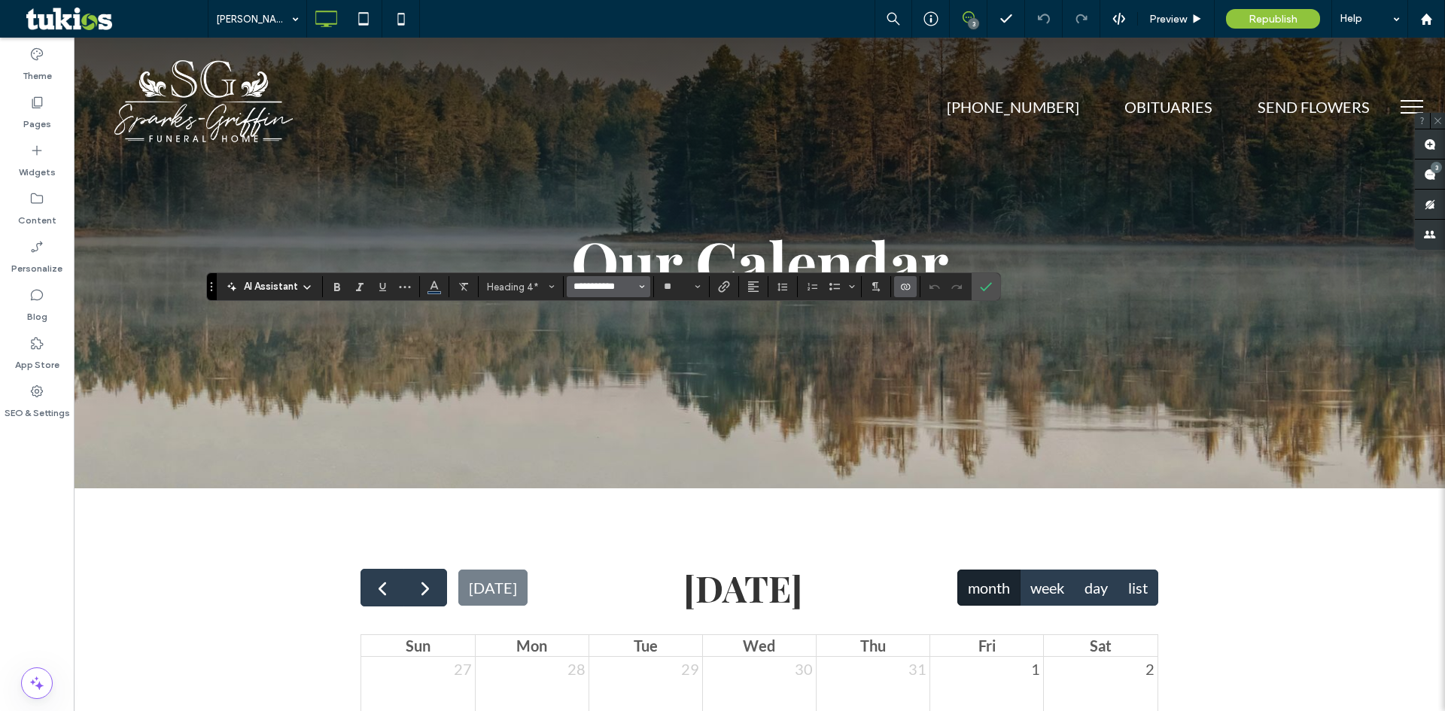
click at [584, 288] on input "**********" at bounding box center [604, 287] width 64 height 12
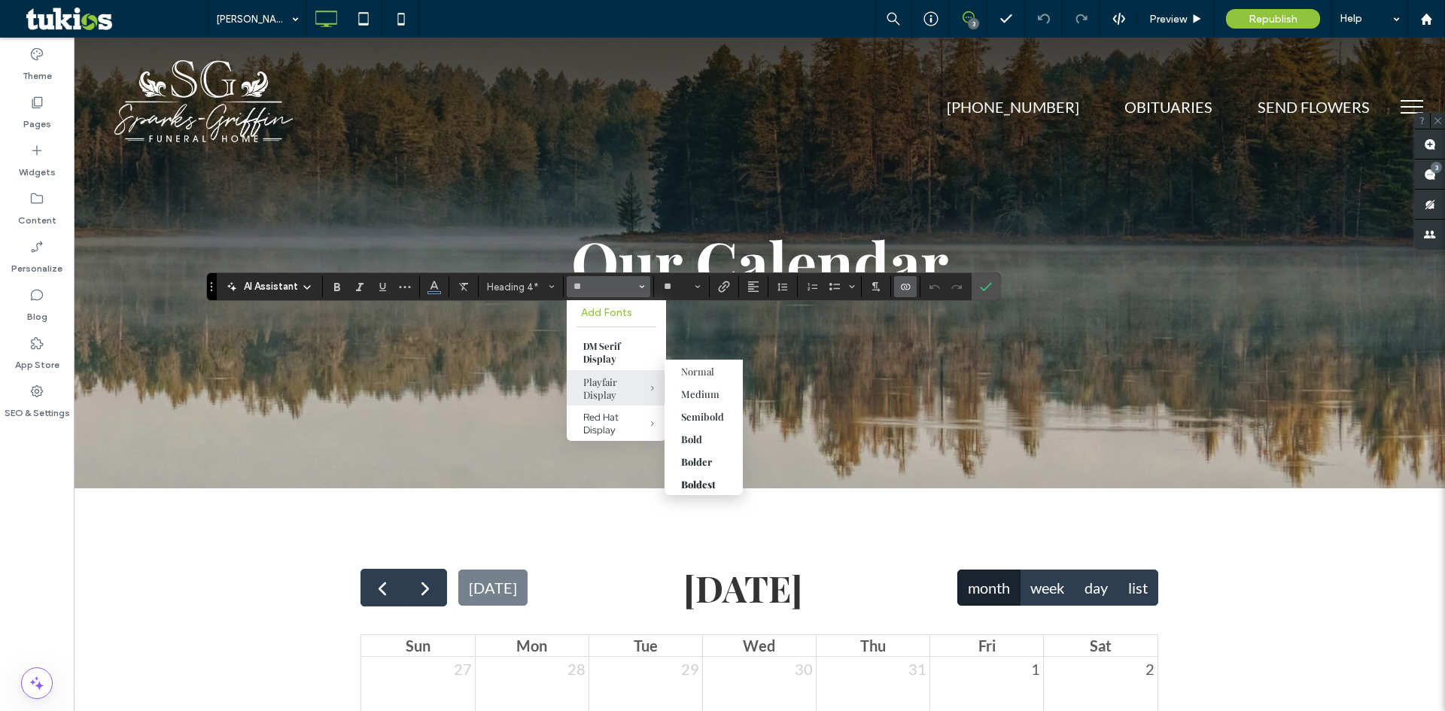
click at [608, 399] on div "Playfair Display" at bounding box center [616, 389] width 66 height 26
type input "**********"
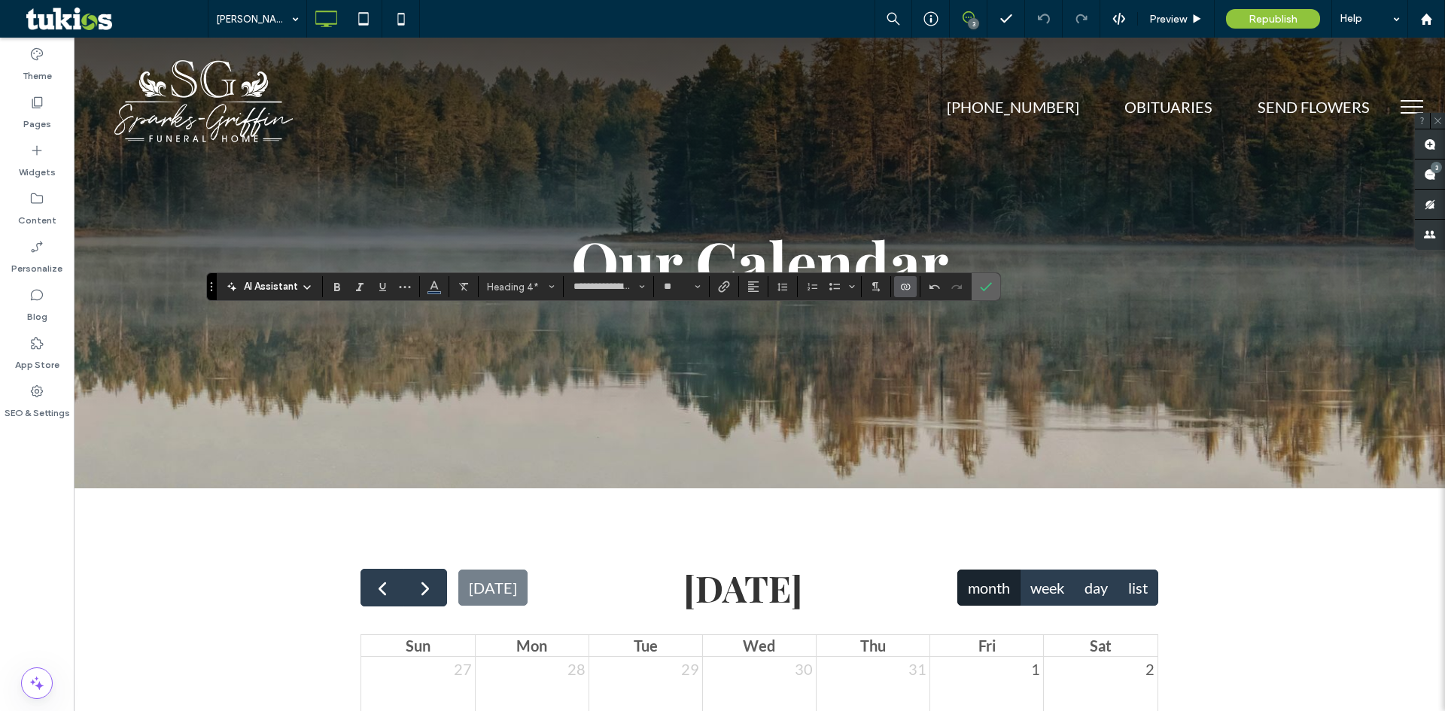
click at [985, 287] on icon "Confirm" at bounding box center [986, 287] width 12 height 12
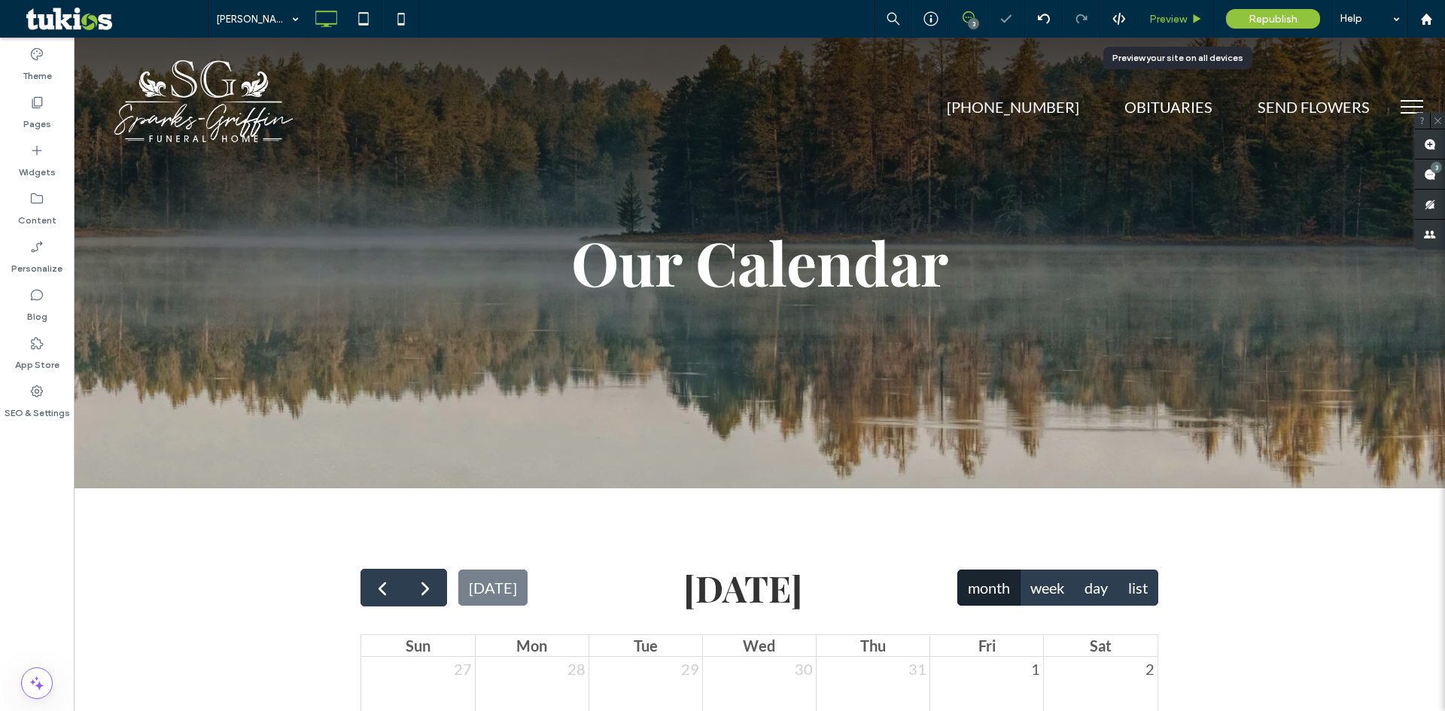
click at [1181, 19] on span "Preview" at bounding box center [1169, 19] width 38 height 13
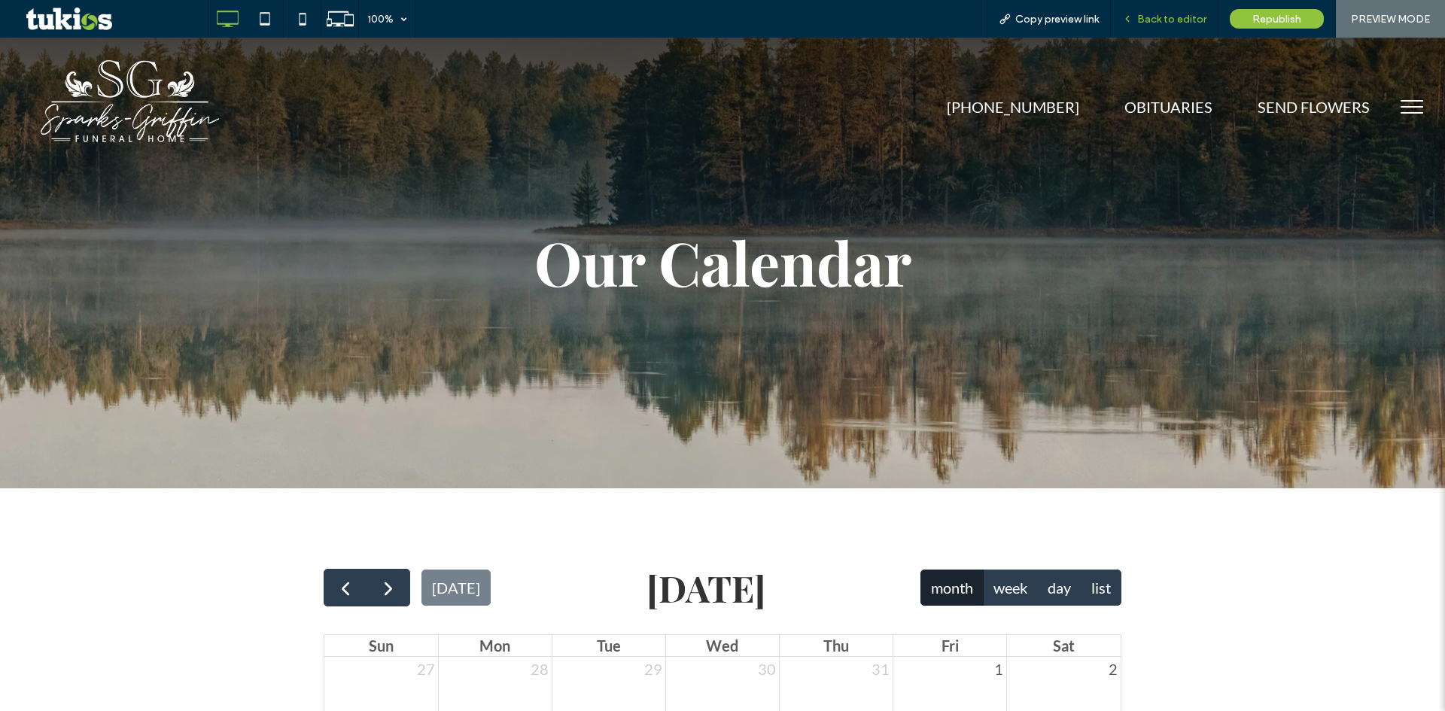
click at [1164, 17] on span "Back to editor" at bounding box center [1171, 19] width 69 height 13
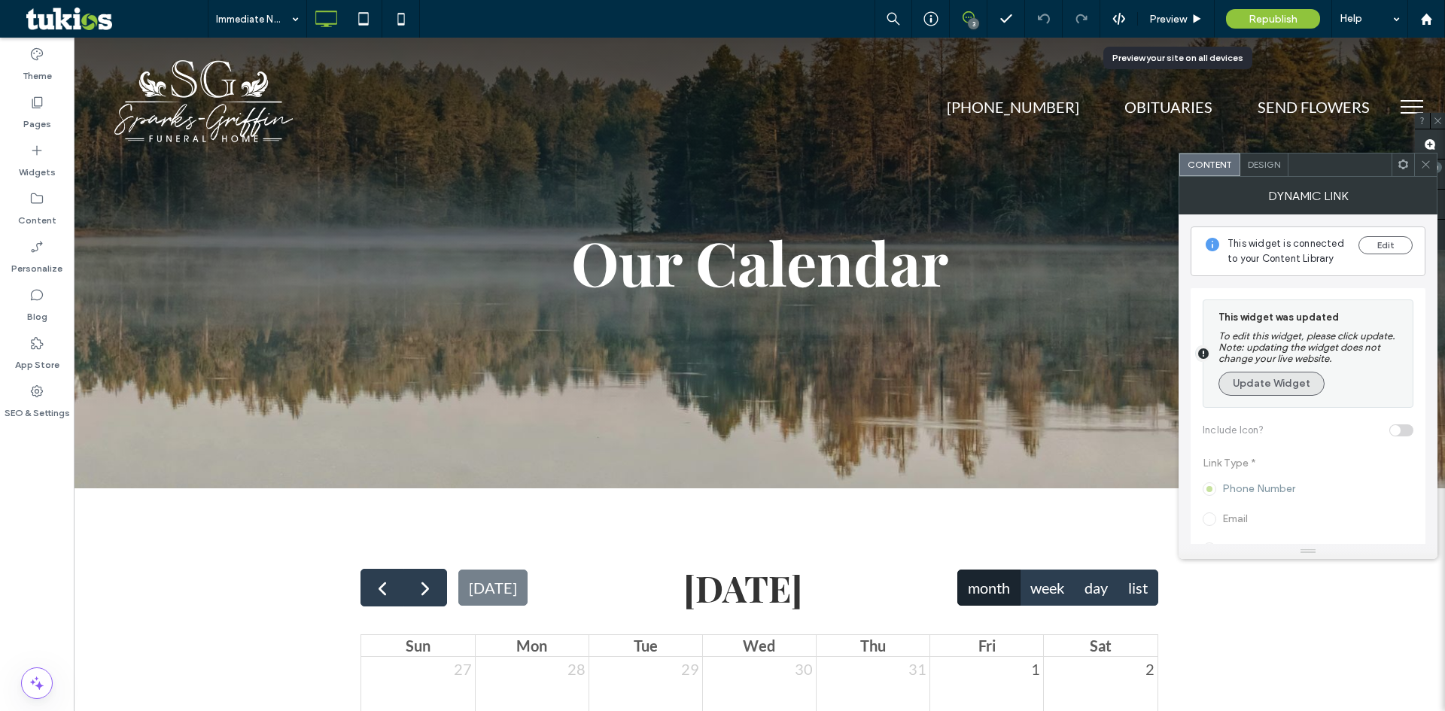
click at [1271, 384] on button "Update Widget" at bounding box center [1272, 384] width 106 height 24
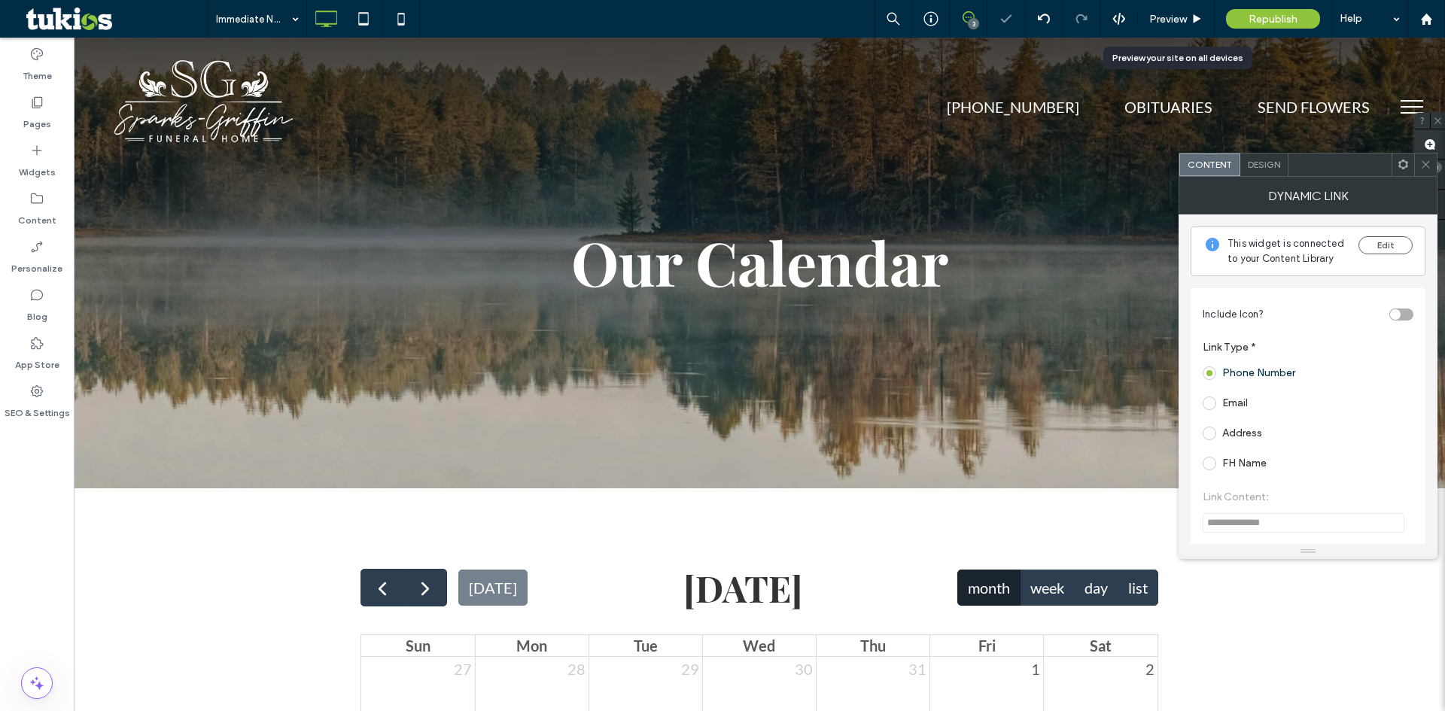
click at [1254, 172] on div "Design" at bounding box center [1265, 165] width 48 height 23
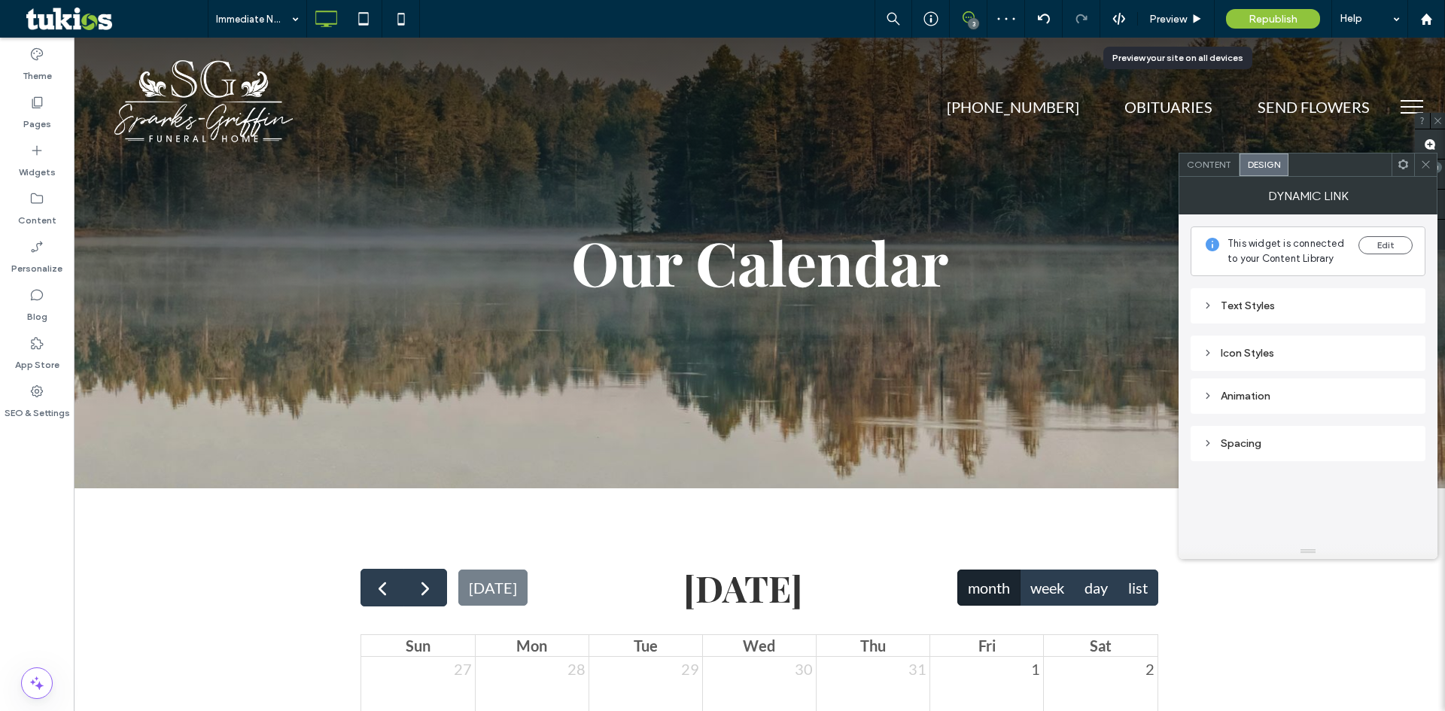
click at [1275, 318] on div "Text Styles" at bounding box center [1308, 305] width 235 height 35
click at [1273, 310] on div "Text Styles" at bounding box center [1308, 306] width 211 height 13
click at [1427, 169] on icon at bounding box center [1426, 164] width 11 height 11
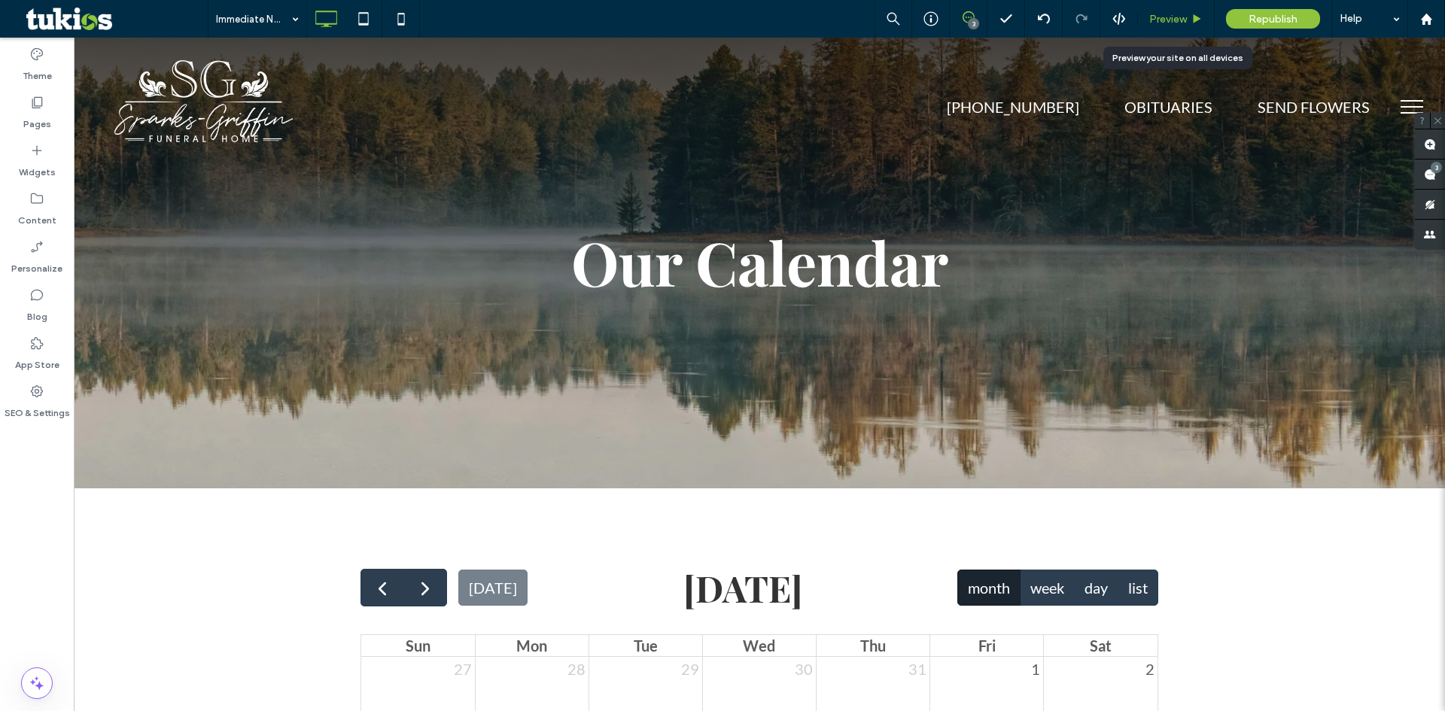
click at [1171, 14] on span "Preview" at bounding box center [1169, 19] width 38 height 13
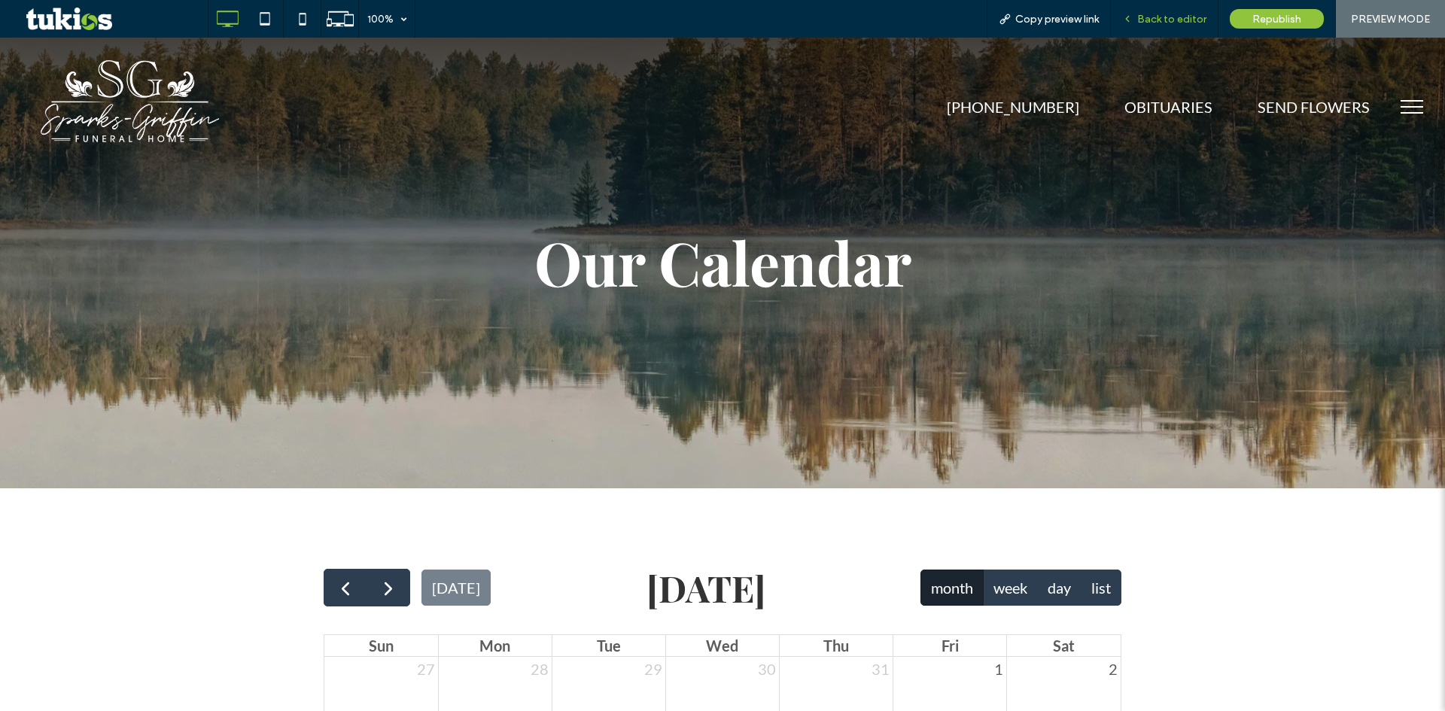
click at [1171, 19] on span "Back to editor" at bounding box center [1171, 19] width 69 height 13
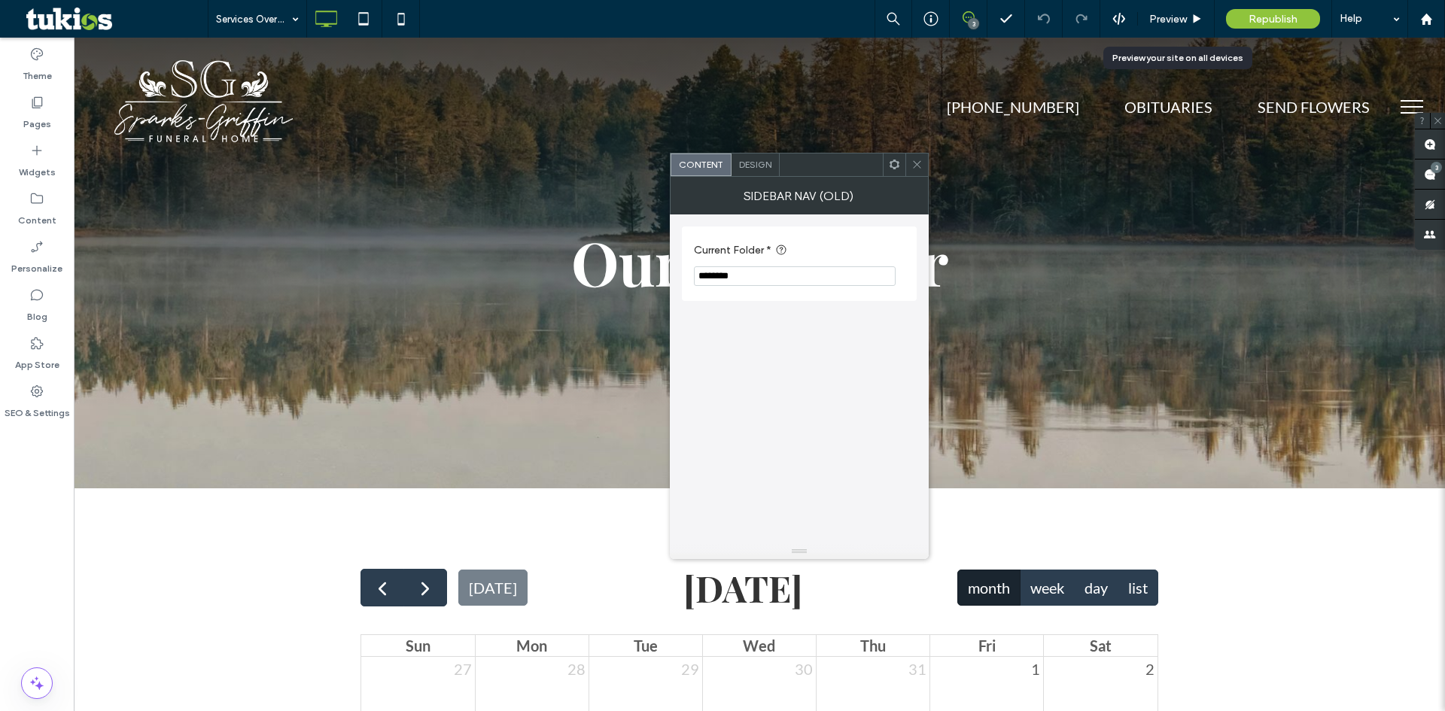
click at [753, 163] on span "Design" at bounding box center [755, 164] width 32 height 11
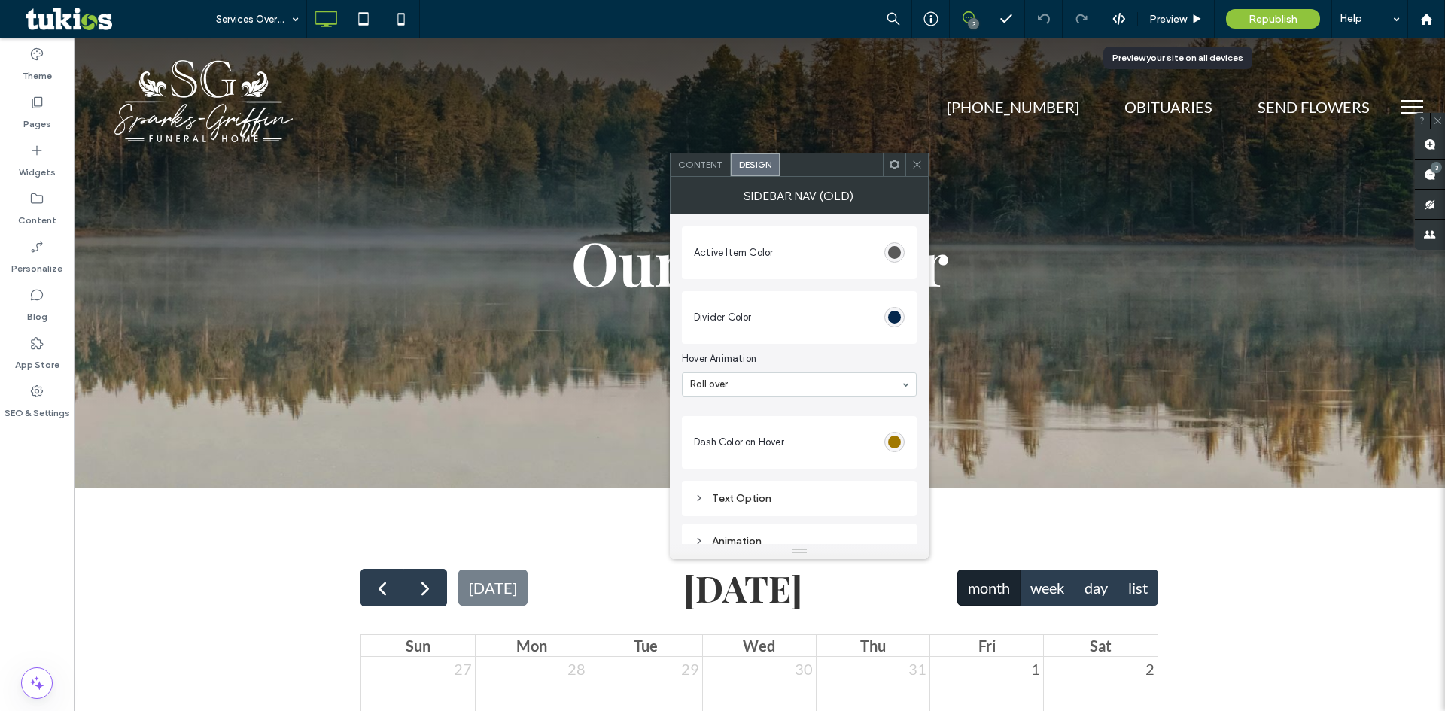
scroll to position [62, 0]
click at [737, 432] on div "Text Option" at bounding box center [799, 436] width 211 height 13
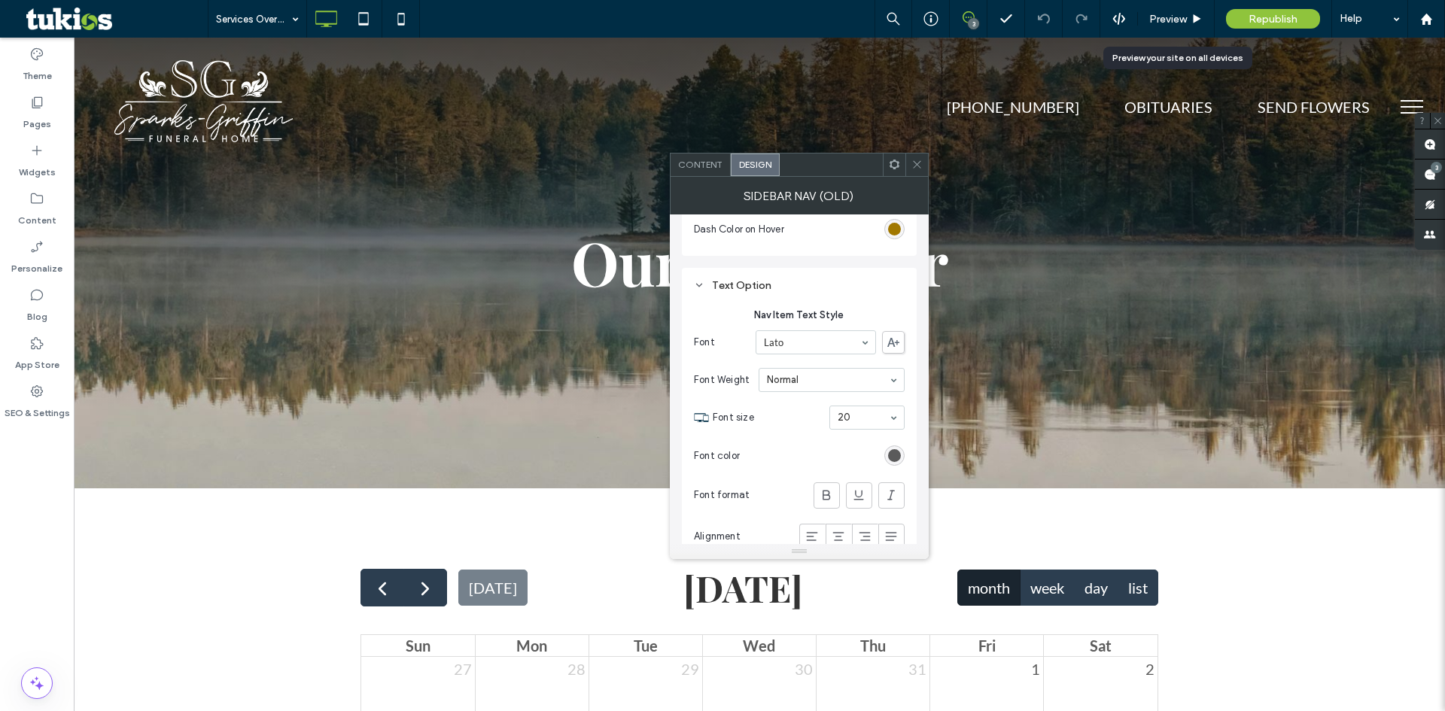
click at [921, 163] on icon at bounding box center [917, 164] width 11 height 11
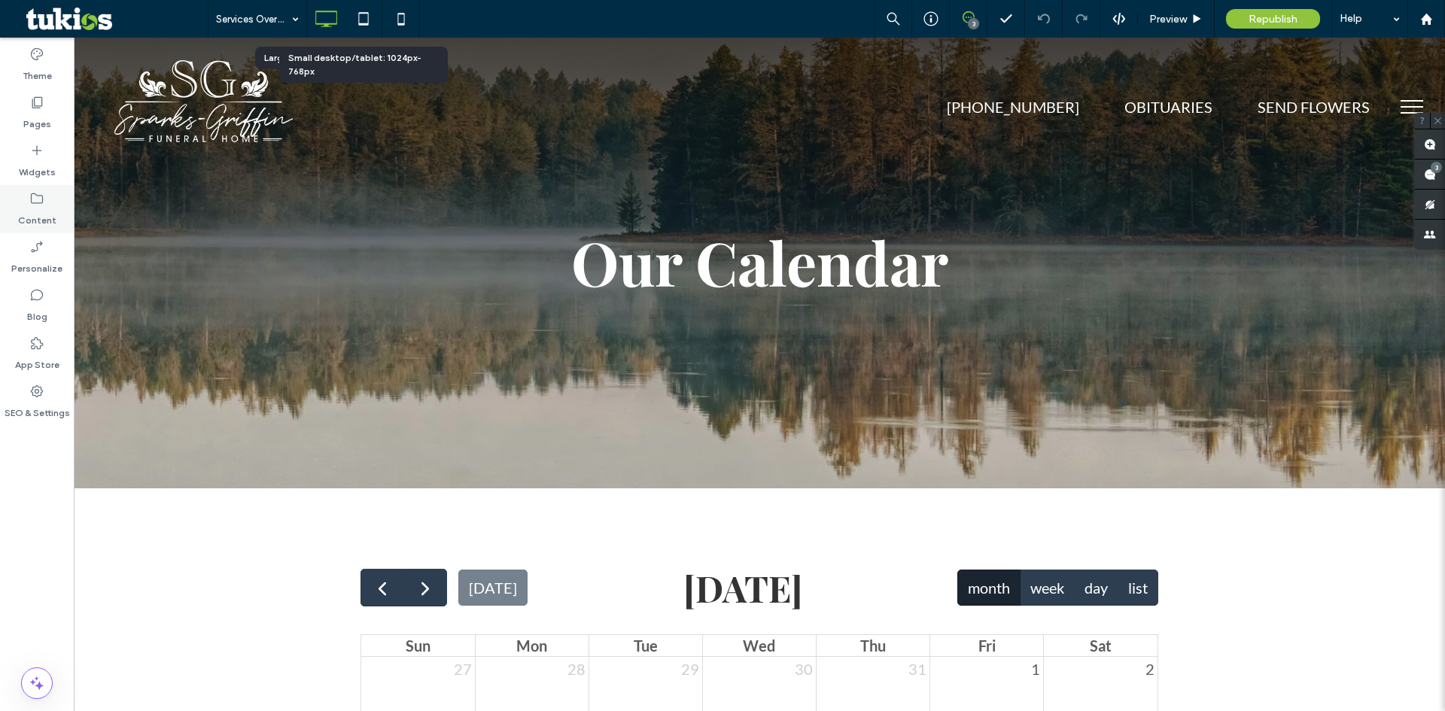
click at [32, 212] on label "Content" at bounding box center [37, 216] width 38 height 21
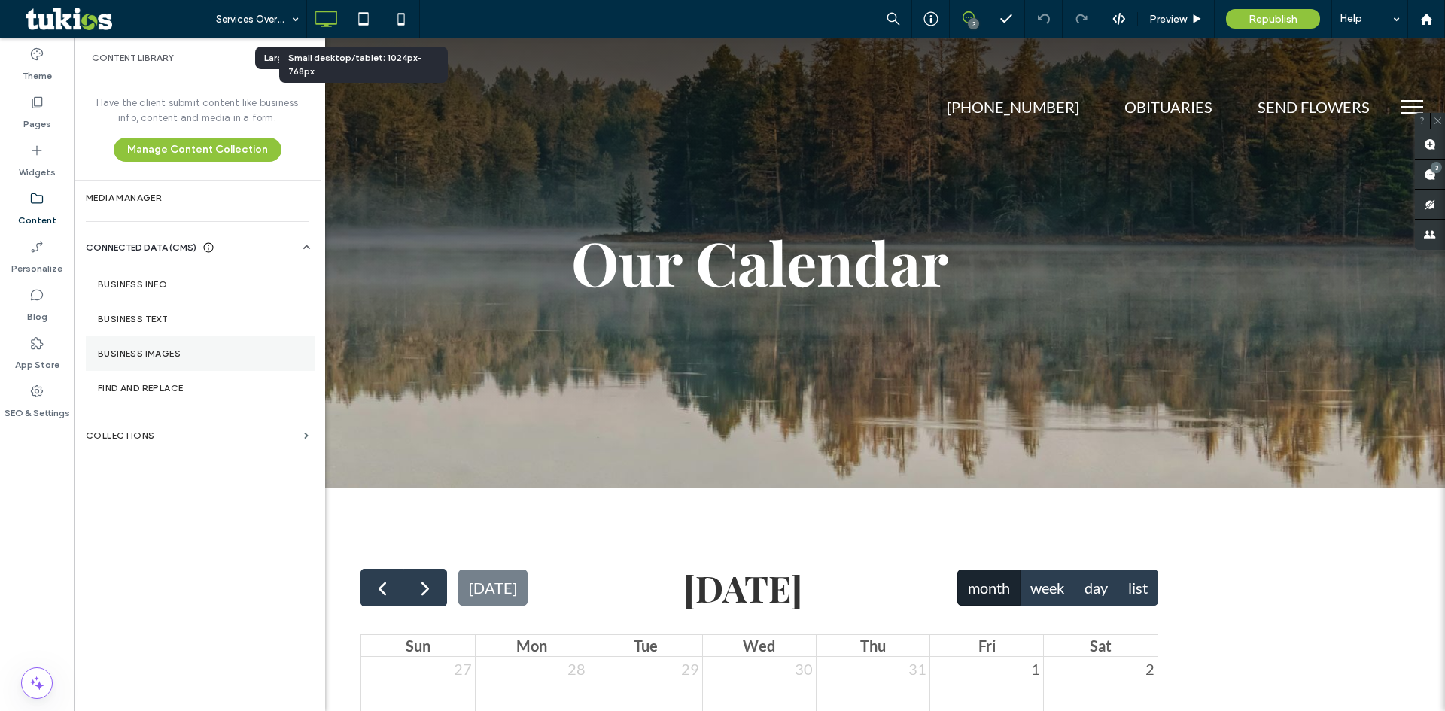
click at [187, 351] on label "Business Images" at bounding box center [200, 354] width 205 height 11
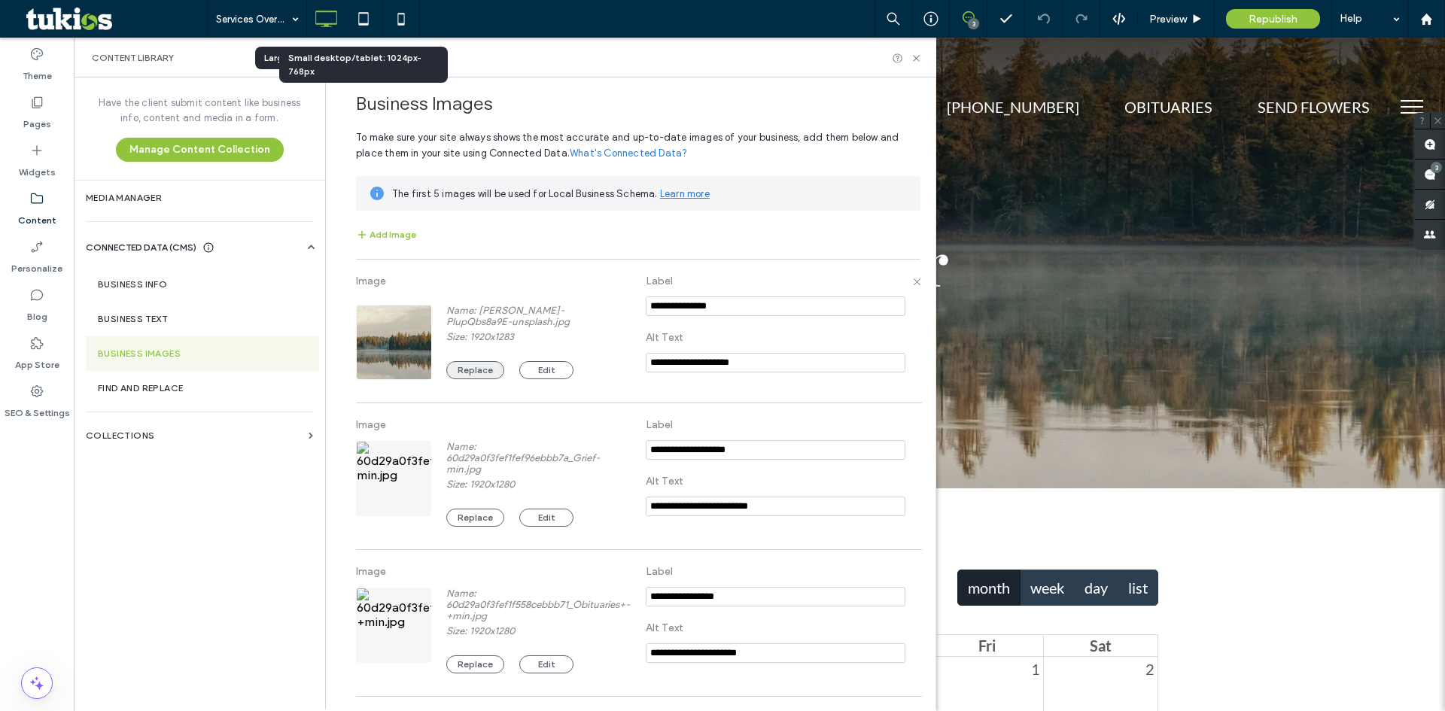
click at [459, 368] on button "Replace" at bounding box center [475, 370] width 58 height 18
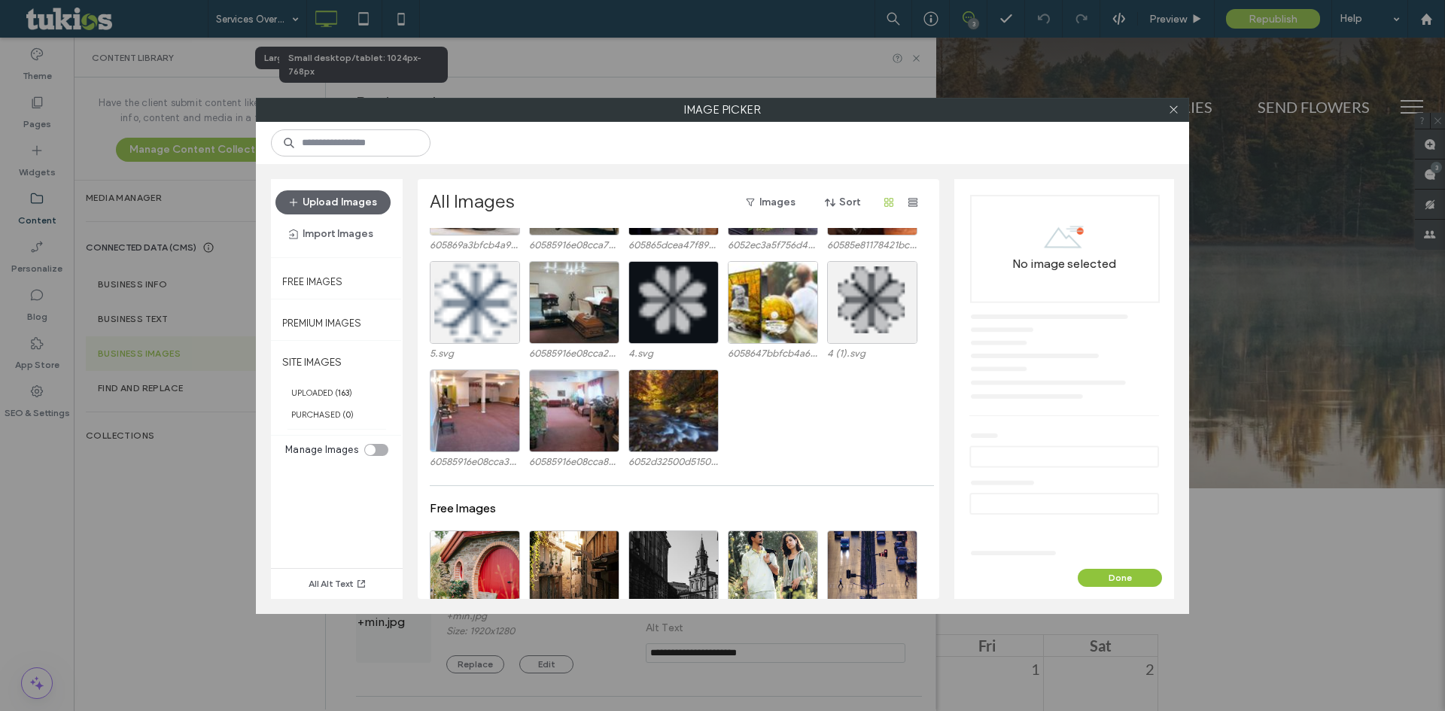
scroll to position [3322, 0]
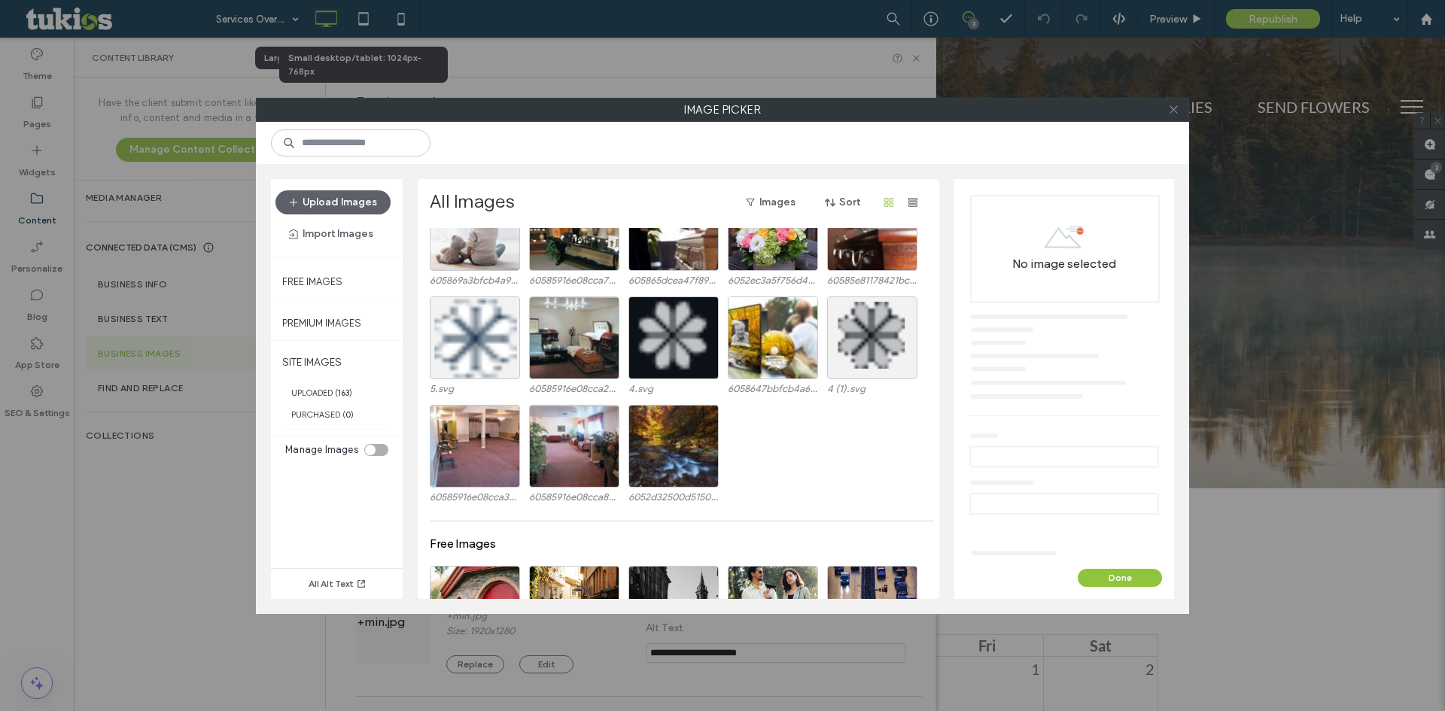
click at [1177, 107] on icon at bounding box center [1173, 109] width 11 height 11
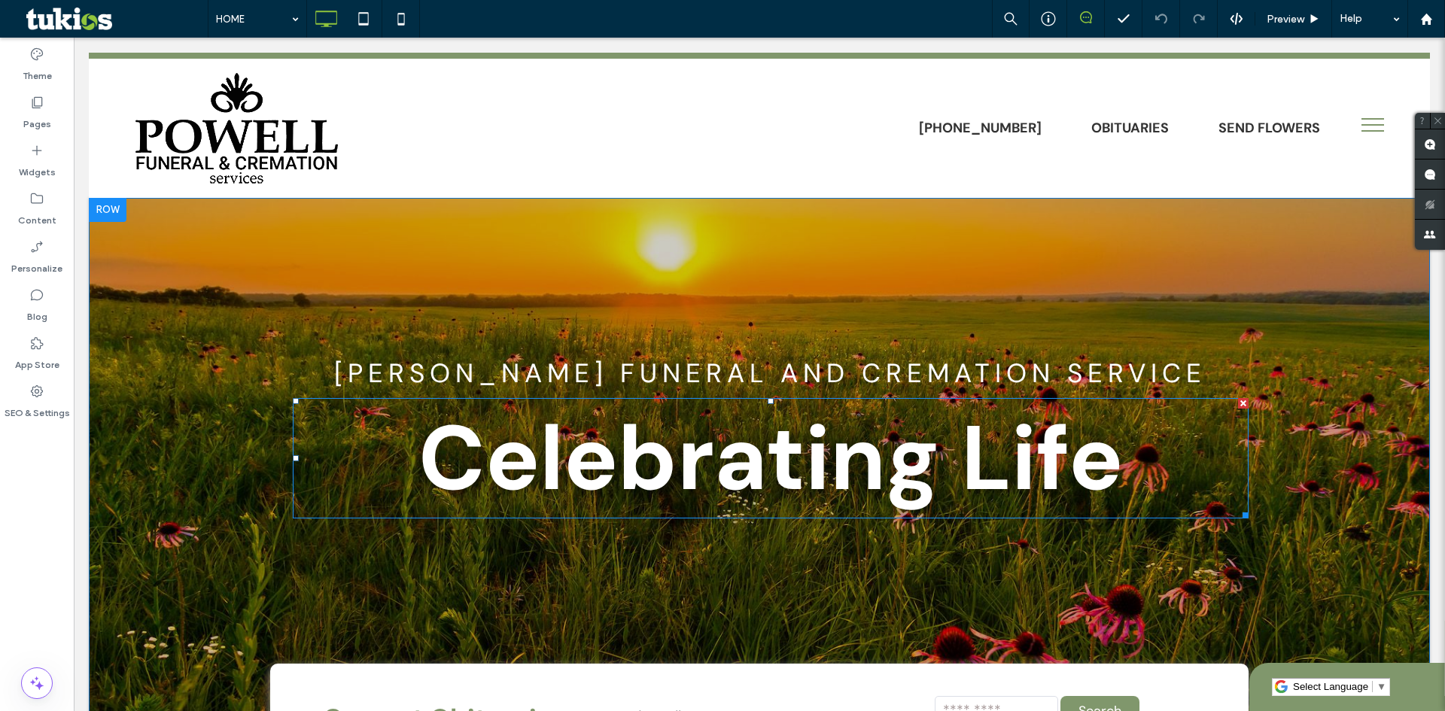
click at [703, 470] on span "Celebrating Life" at bounding box center [771, 458] width 705 height 117
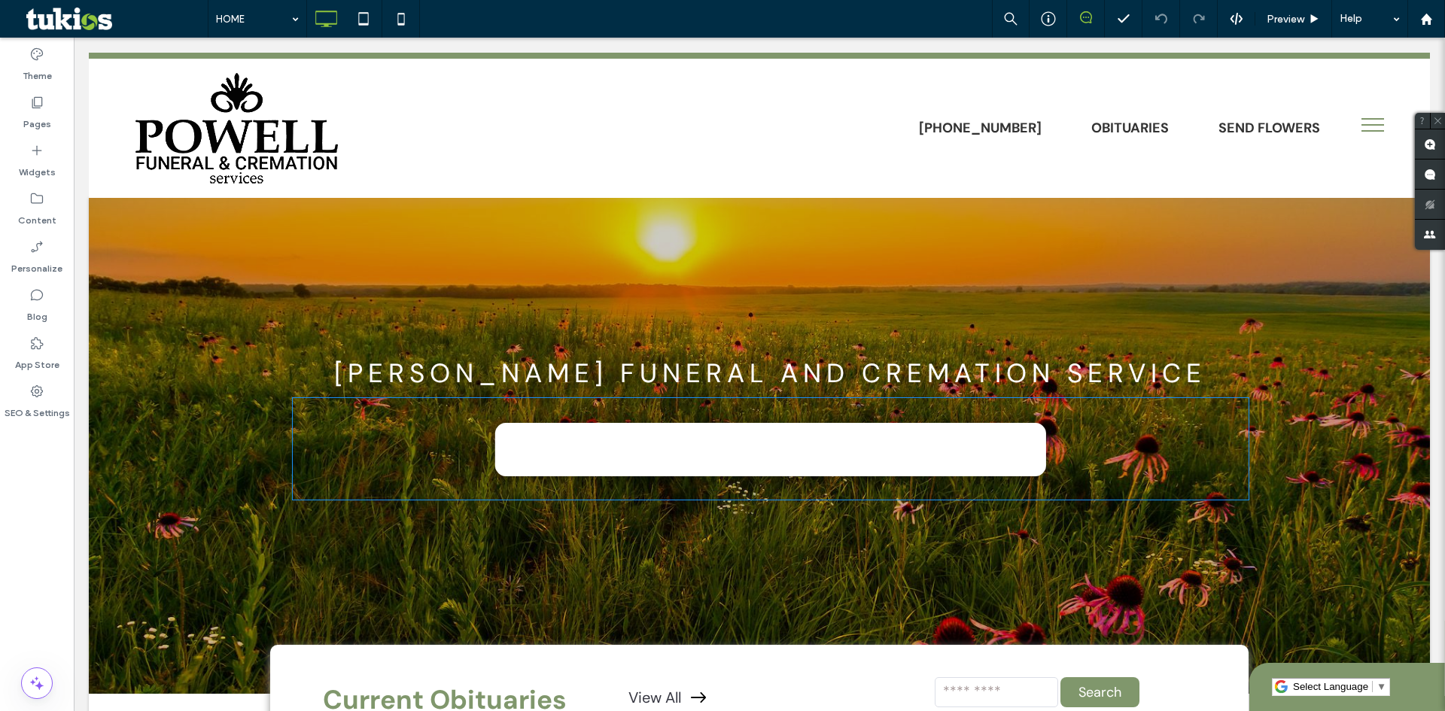
type input "*******"
type input "***"
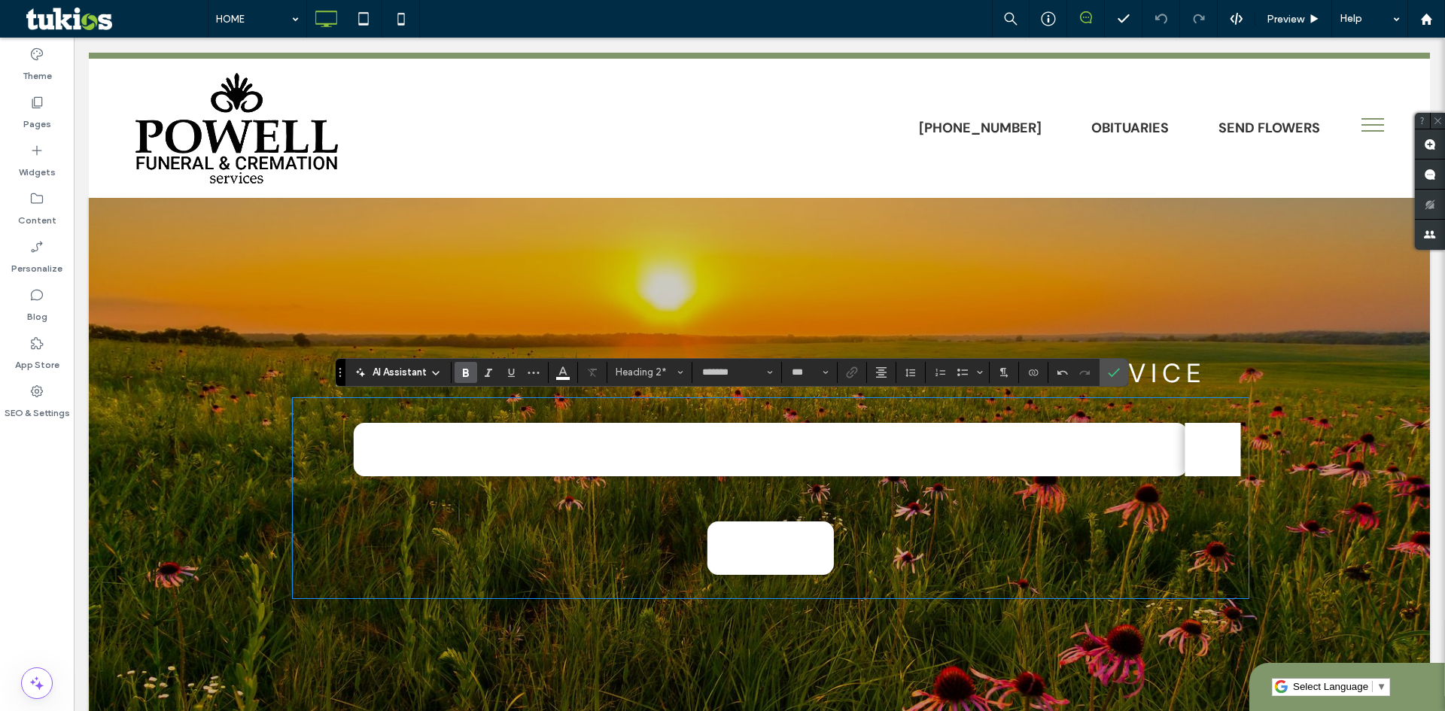
click at [703, 470] on span "**********" at bounding box center [788, 498] width 885 height 188
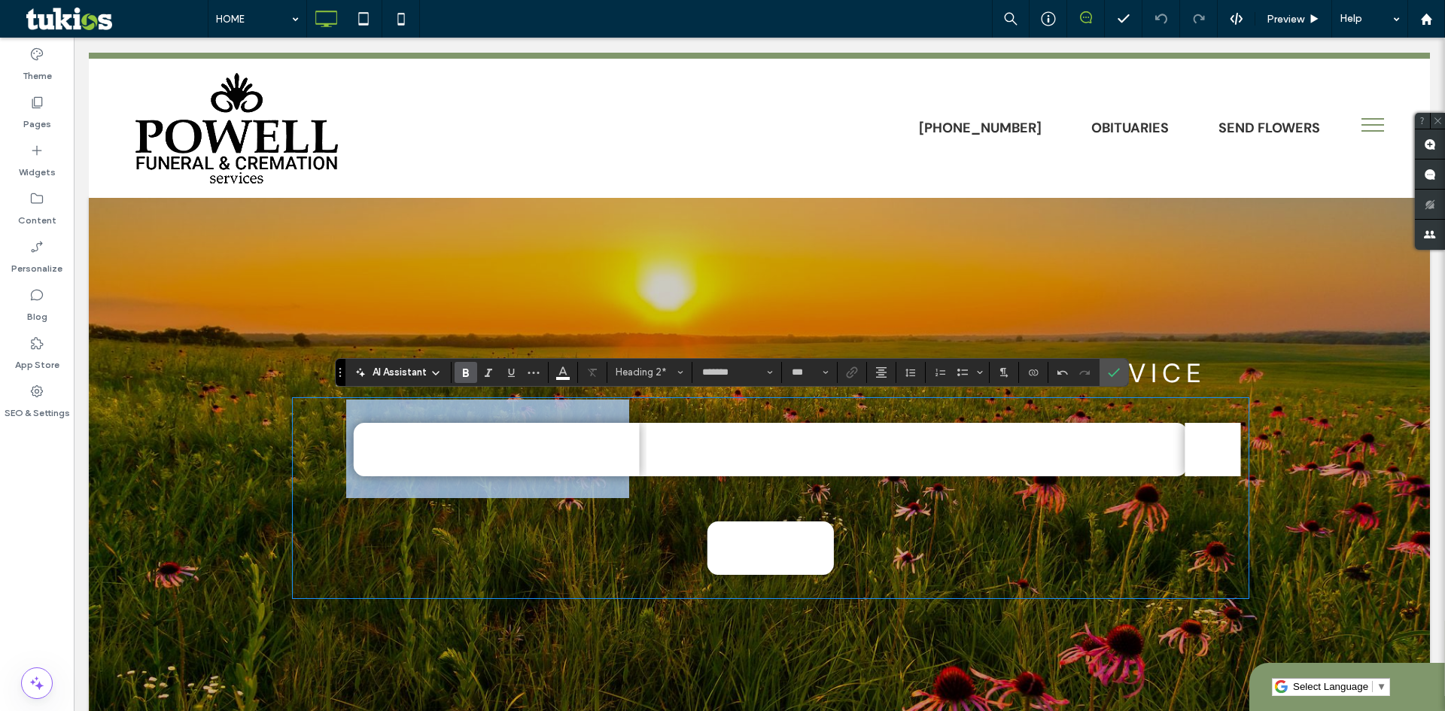
click at [703, 470] on span "**********" at bounding box center [788, 498] width 885 height 188
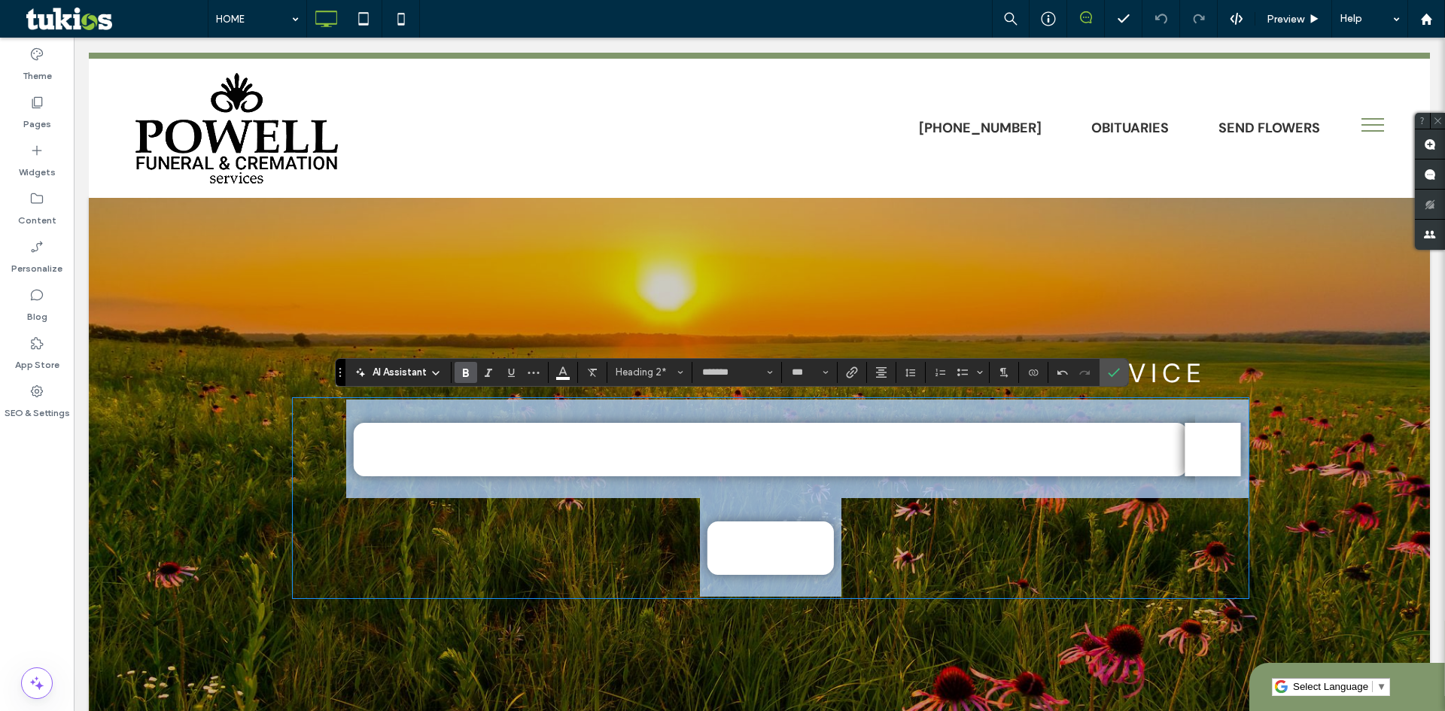
click at [703, 470] on span "**********" at bounding box center [788, 498] width 885 height 188
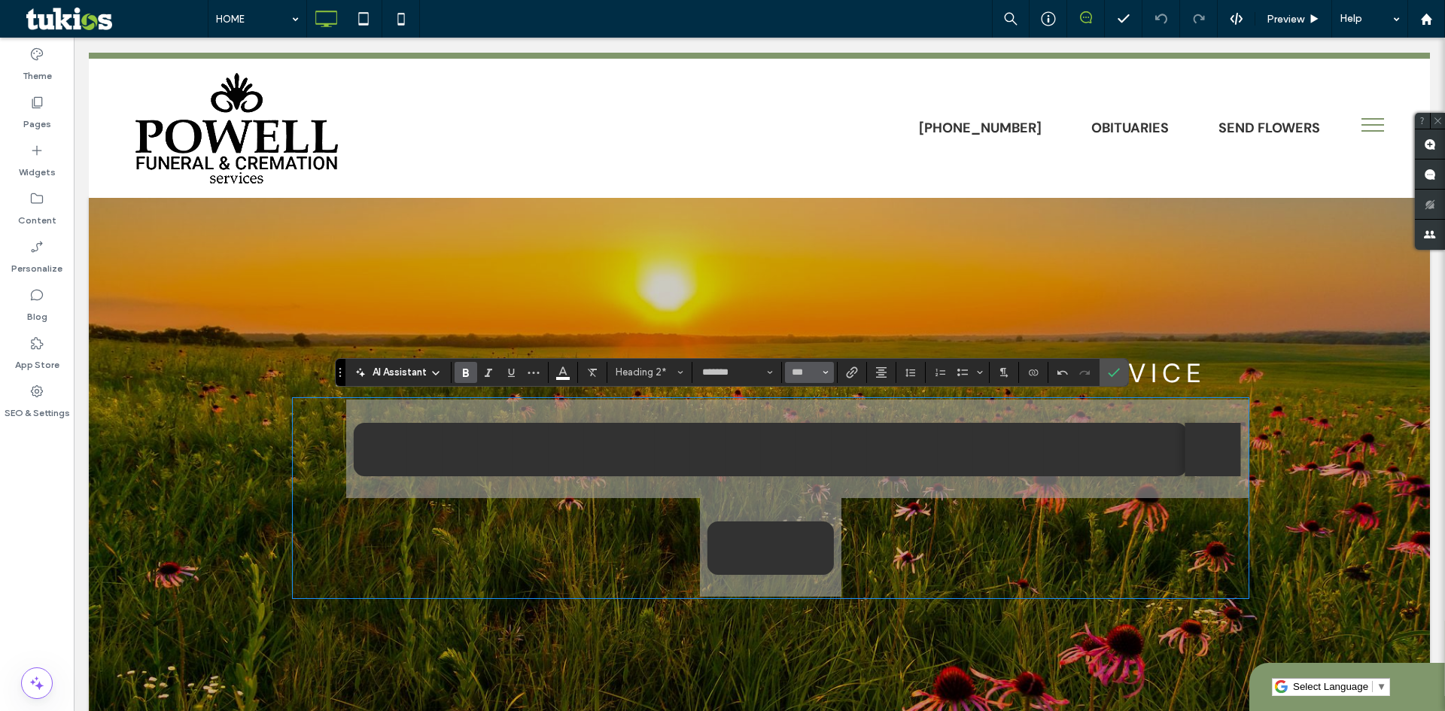
click at [799, 381] on button "***" at bounding box center [809, 372] width 49 height 21
click at [800, 540] on label "96" at bounding box center [809, 550] width 48 height 21
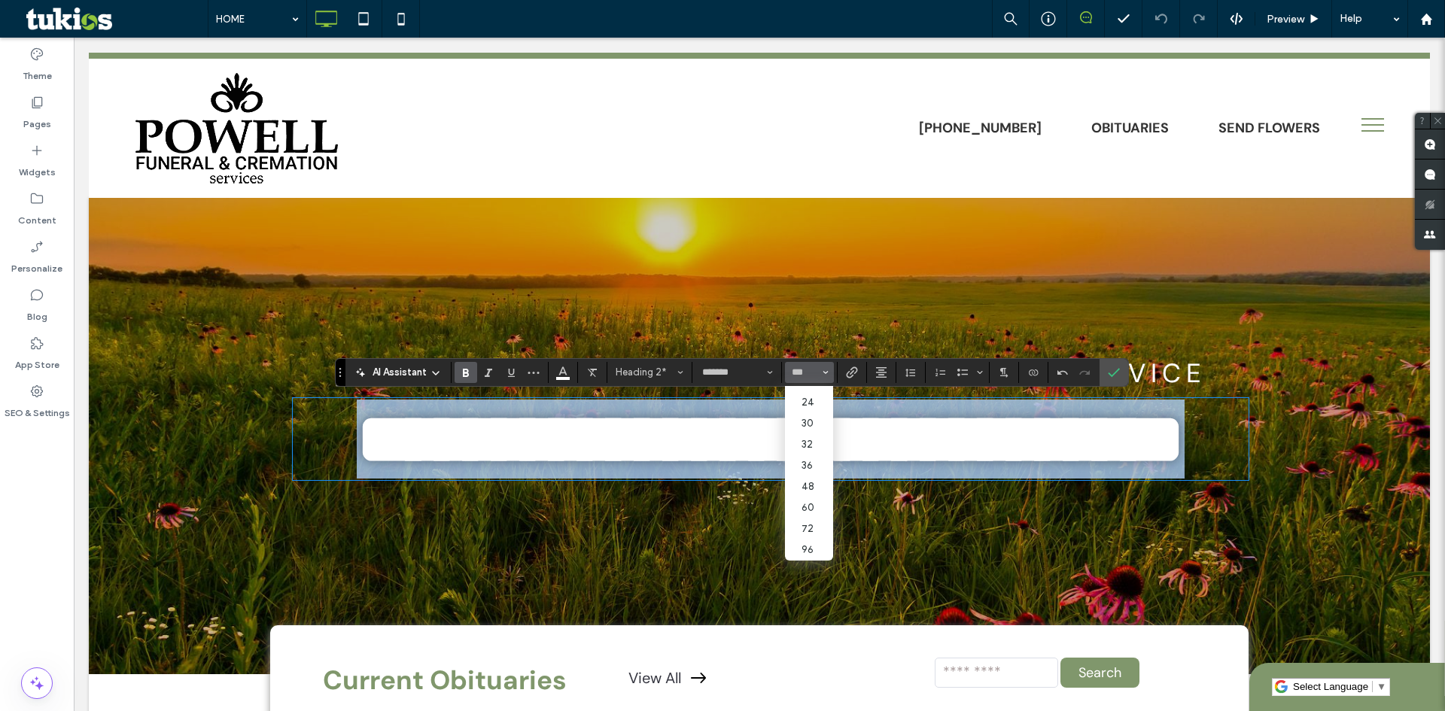
type input "**"
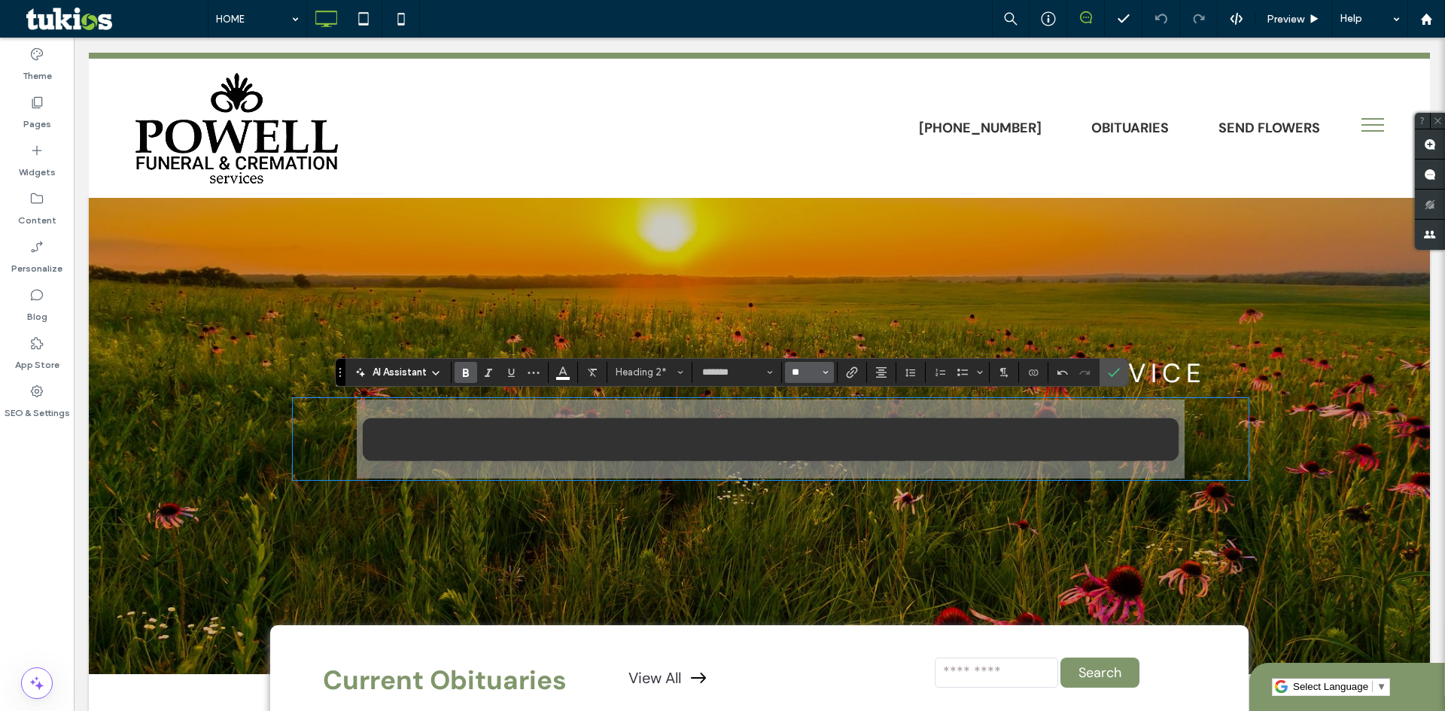
click at [803, 374] on input "**" at bounding box center [804, 373] width 29 height 12
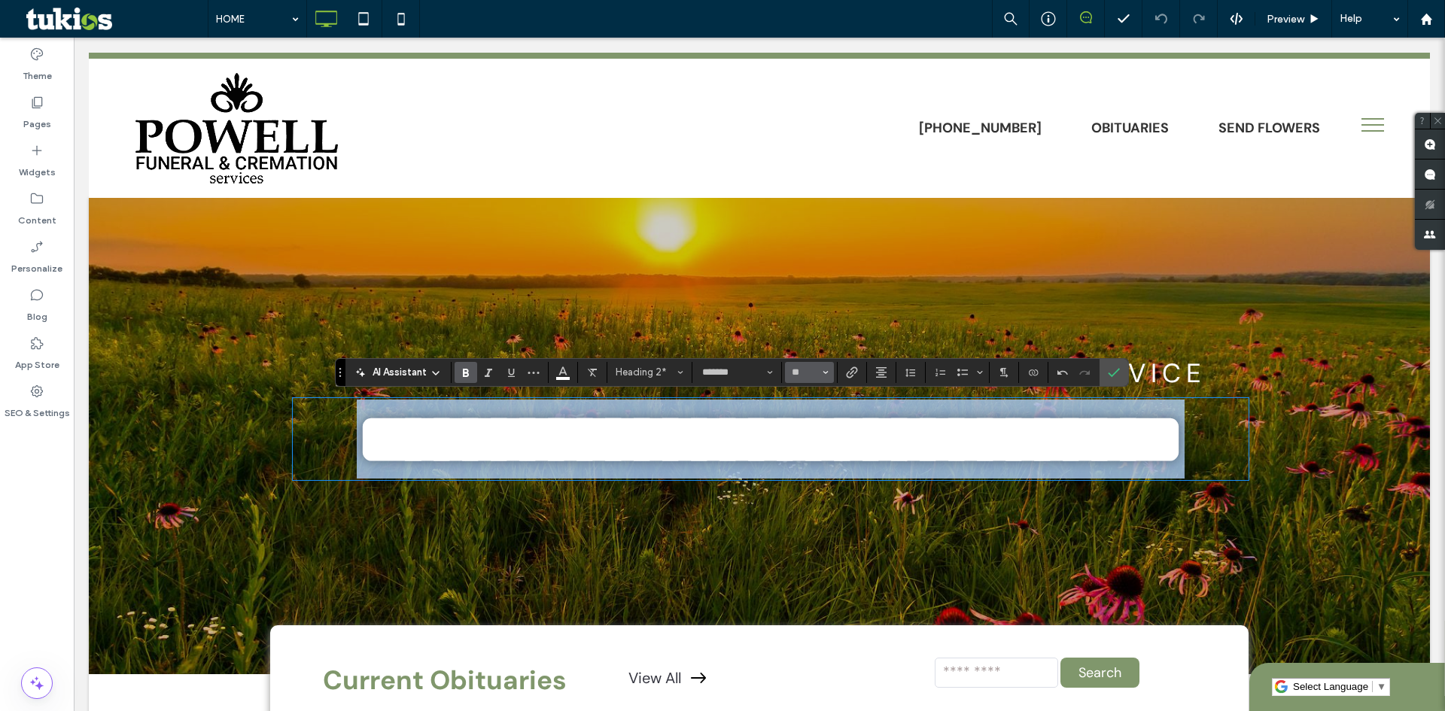
type input "**"
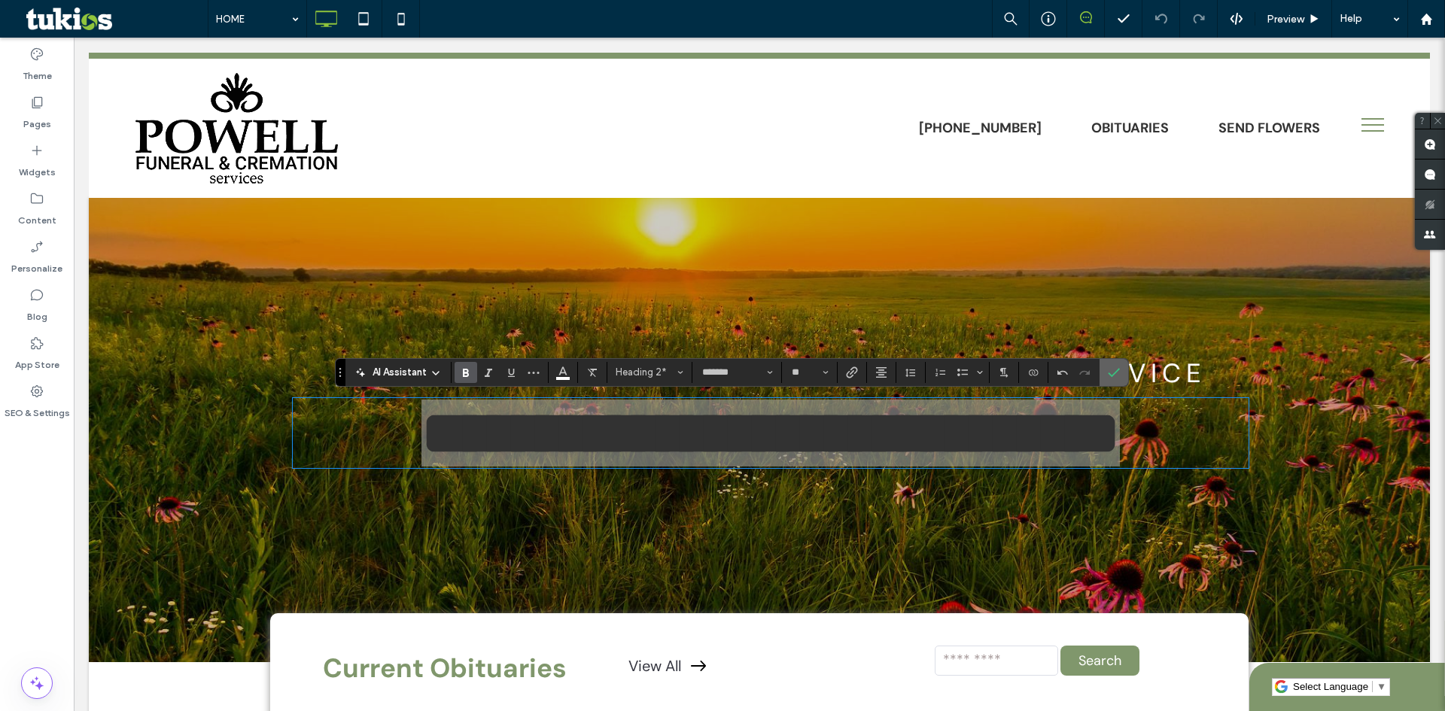
click at [1113, 368] on icon "Confirm" at bounding box center [1114, 373] width 12 height 12
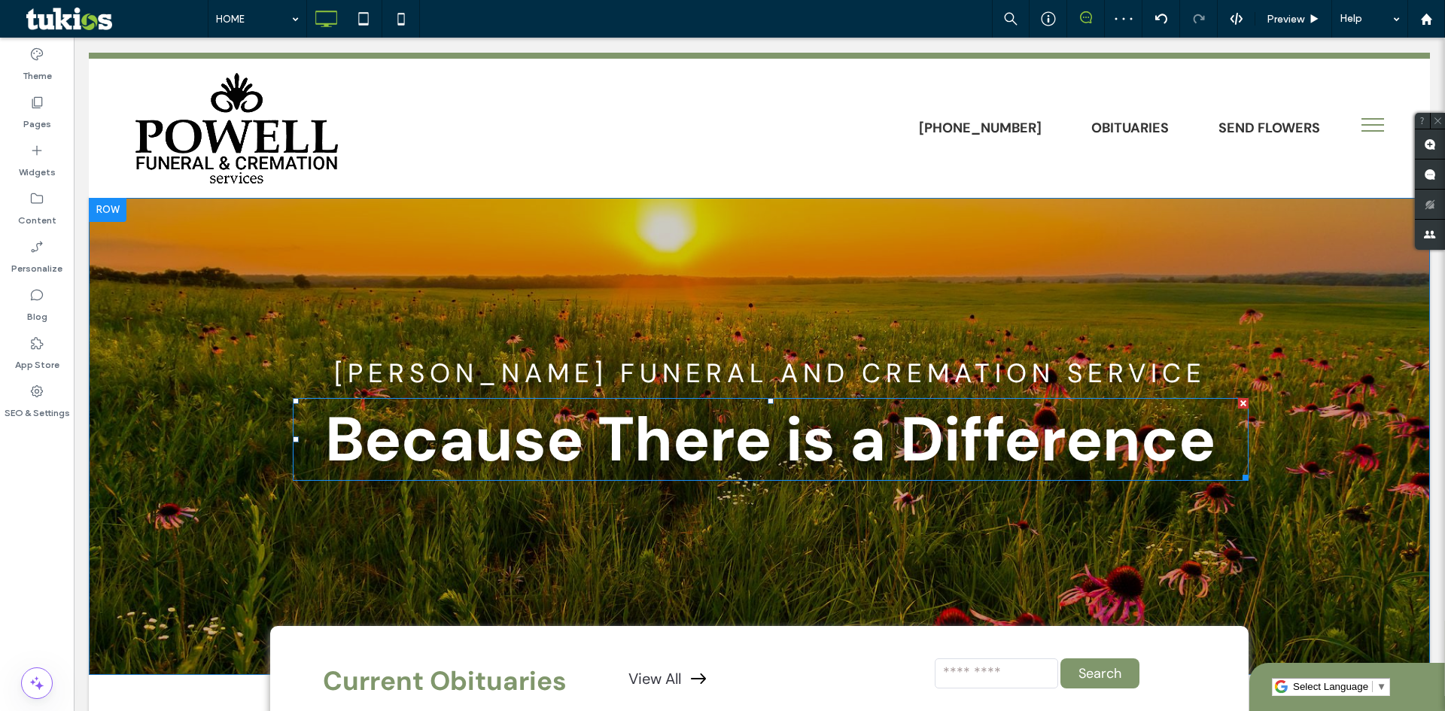
click at [638, 454] on span "Because There is a Difference" at bounding box center [770, 440] width 891 height 80
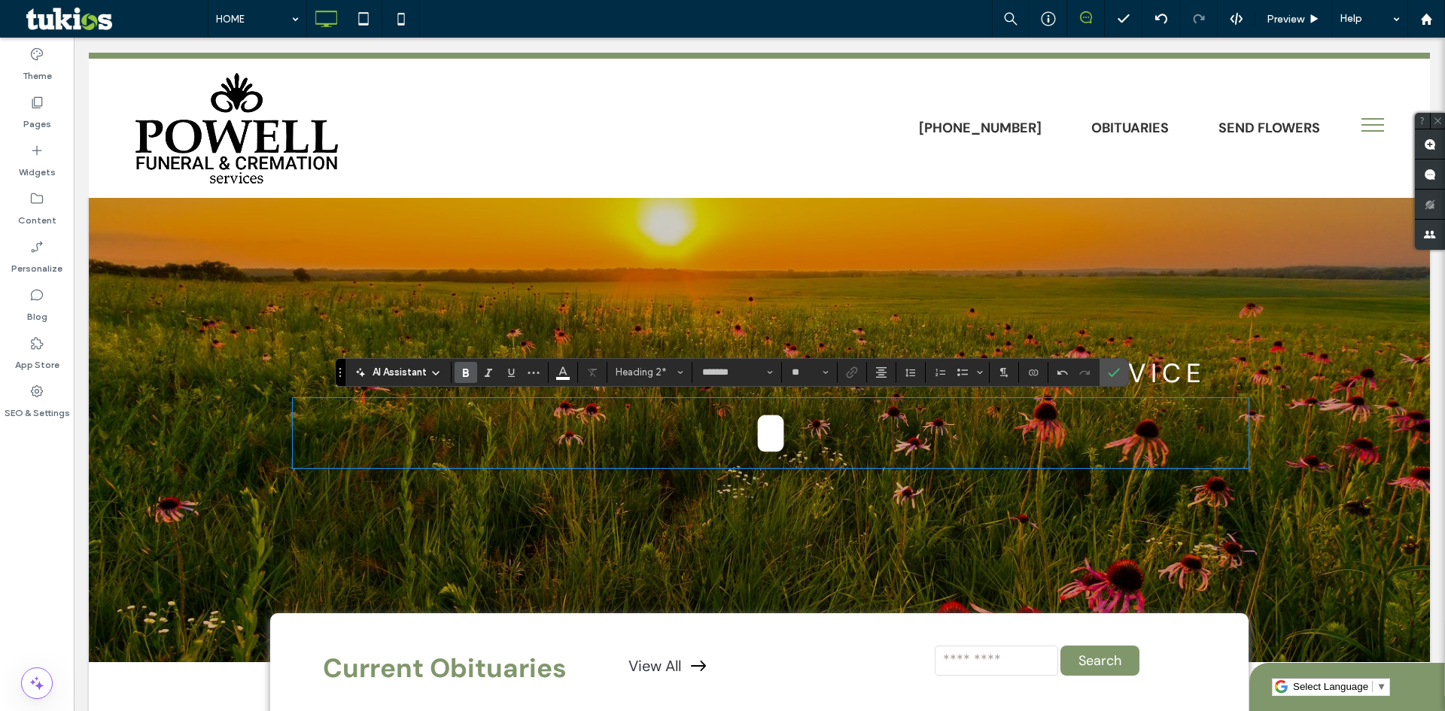
type input "**"
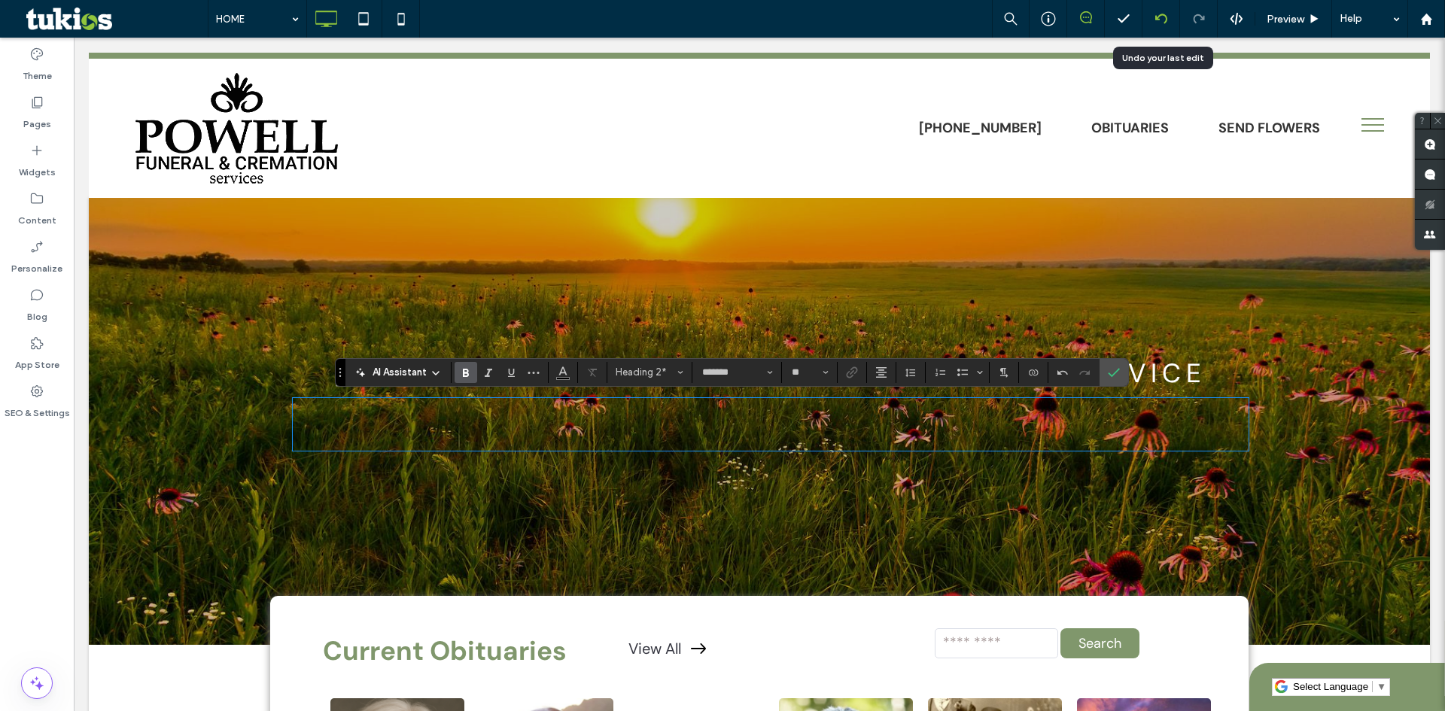
click at [1159, 21] on icon at bounding box center [1162, 19] width 12 height 12
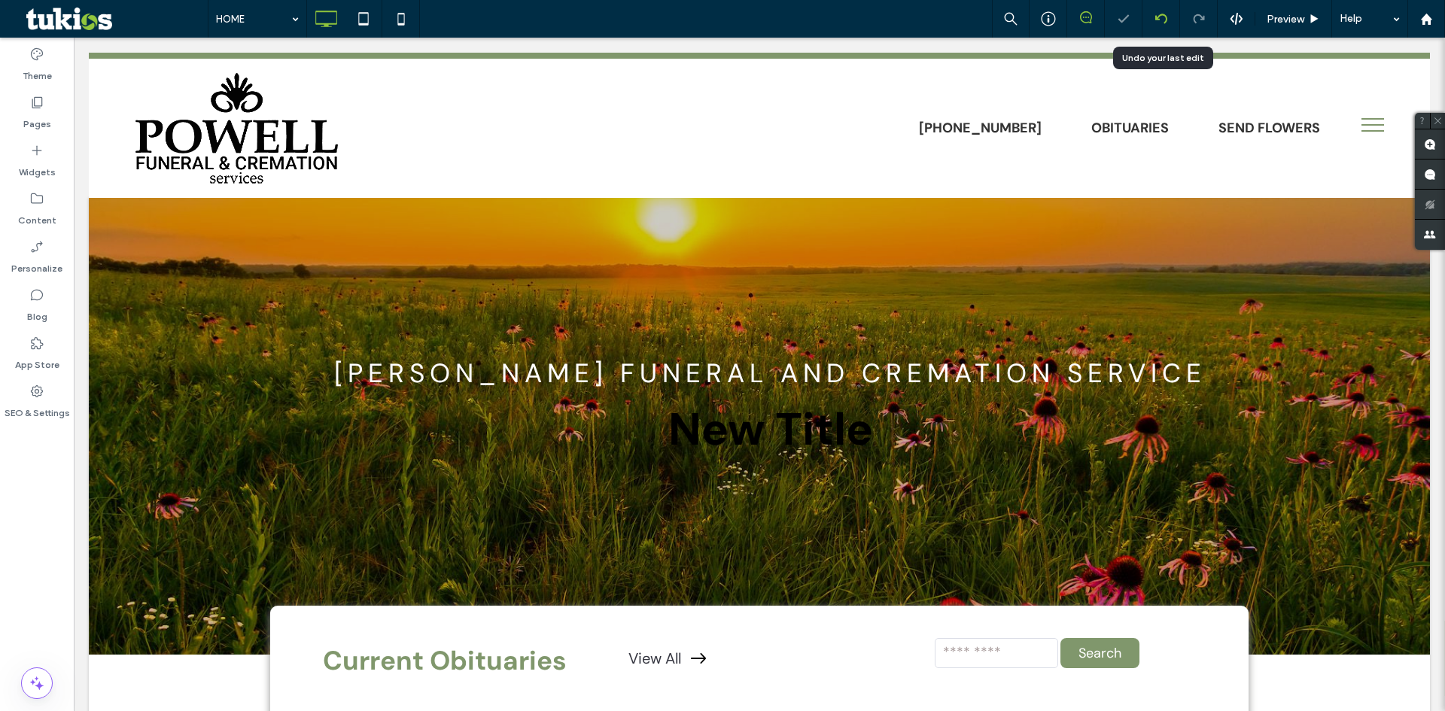
scroll to position [0, 0]
click at [1160, 15] on use at bounding box center [1161, 19] width 12 height 10
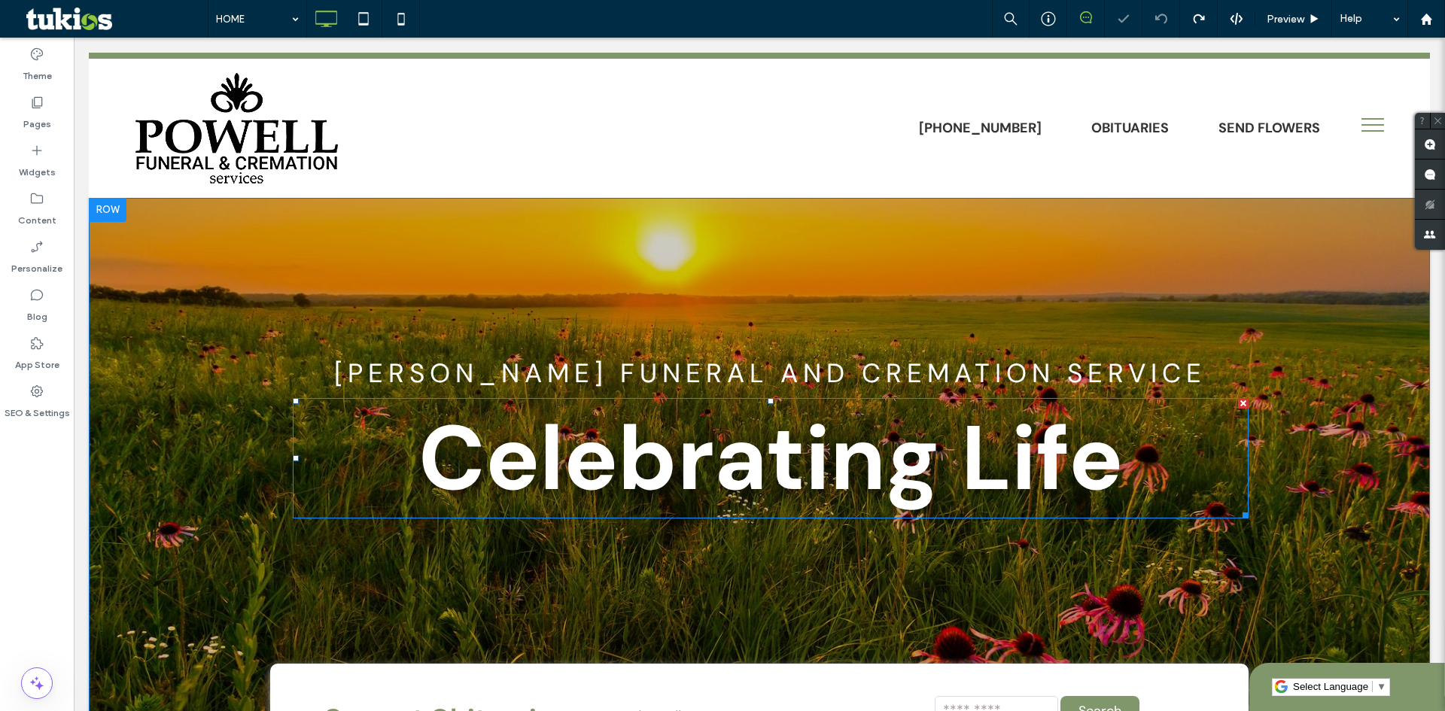
click at [720, 464] on span "Celebrating Life" at bounding box center [771, 458] width 705 height 117
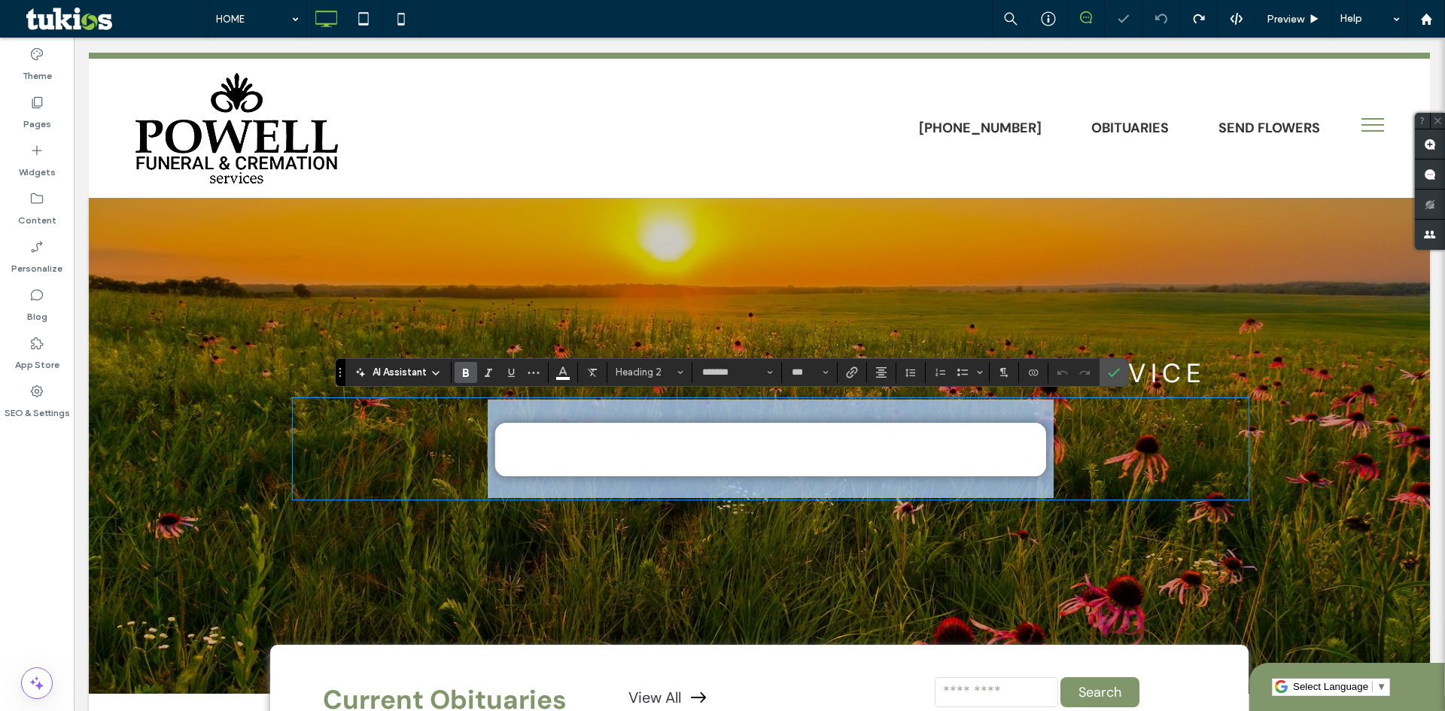
type input "*******"
type input "***"
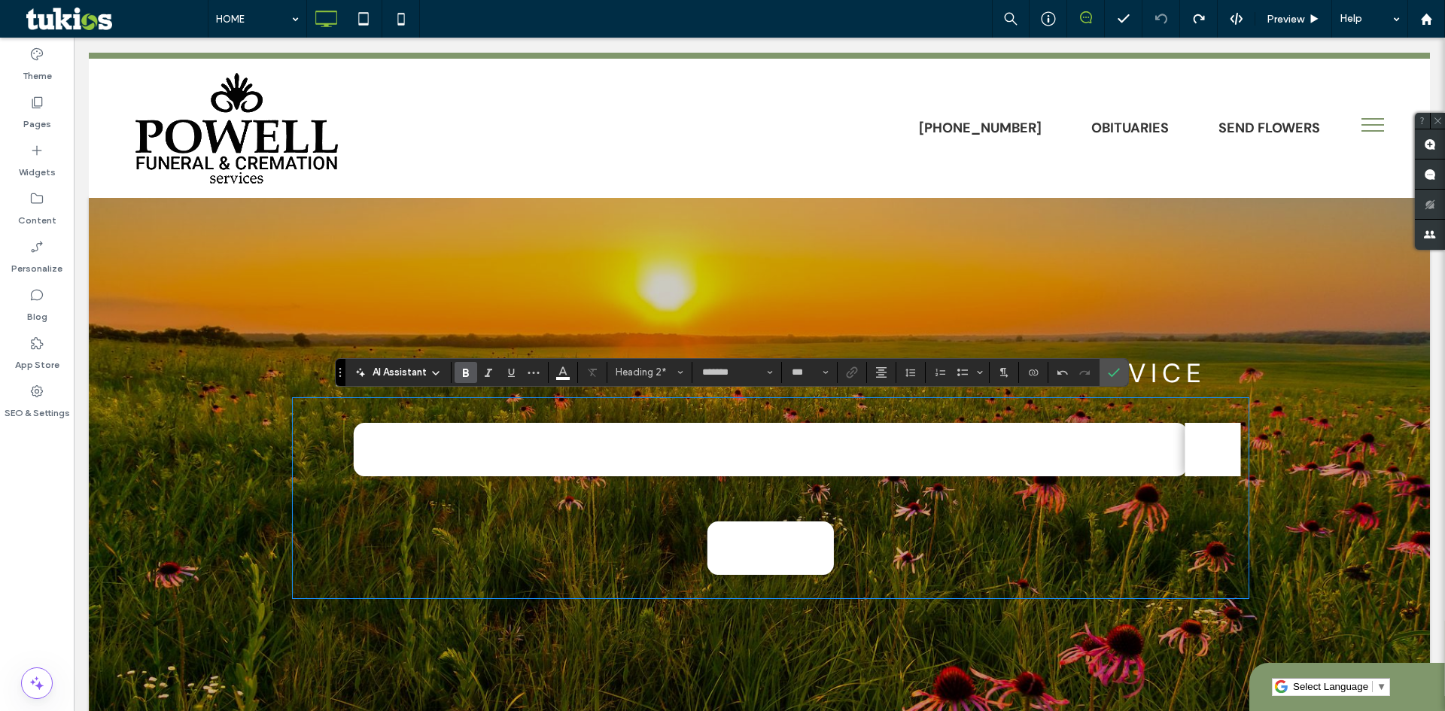
click at [720, 464] on span "**********" at bounding box center [788, 498] width 885 height 188
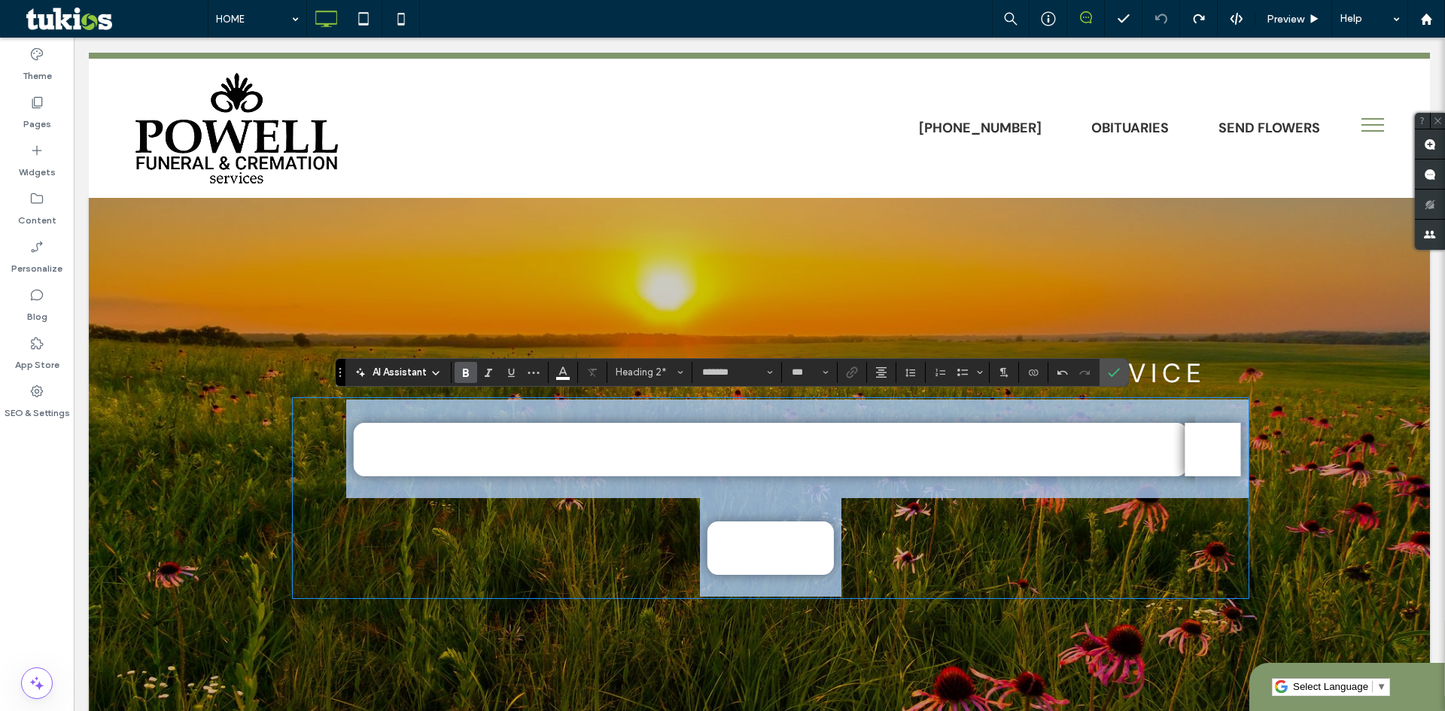
click at [720, 464] on span "**********" at bounding box center [788, 498] width 885 height 188
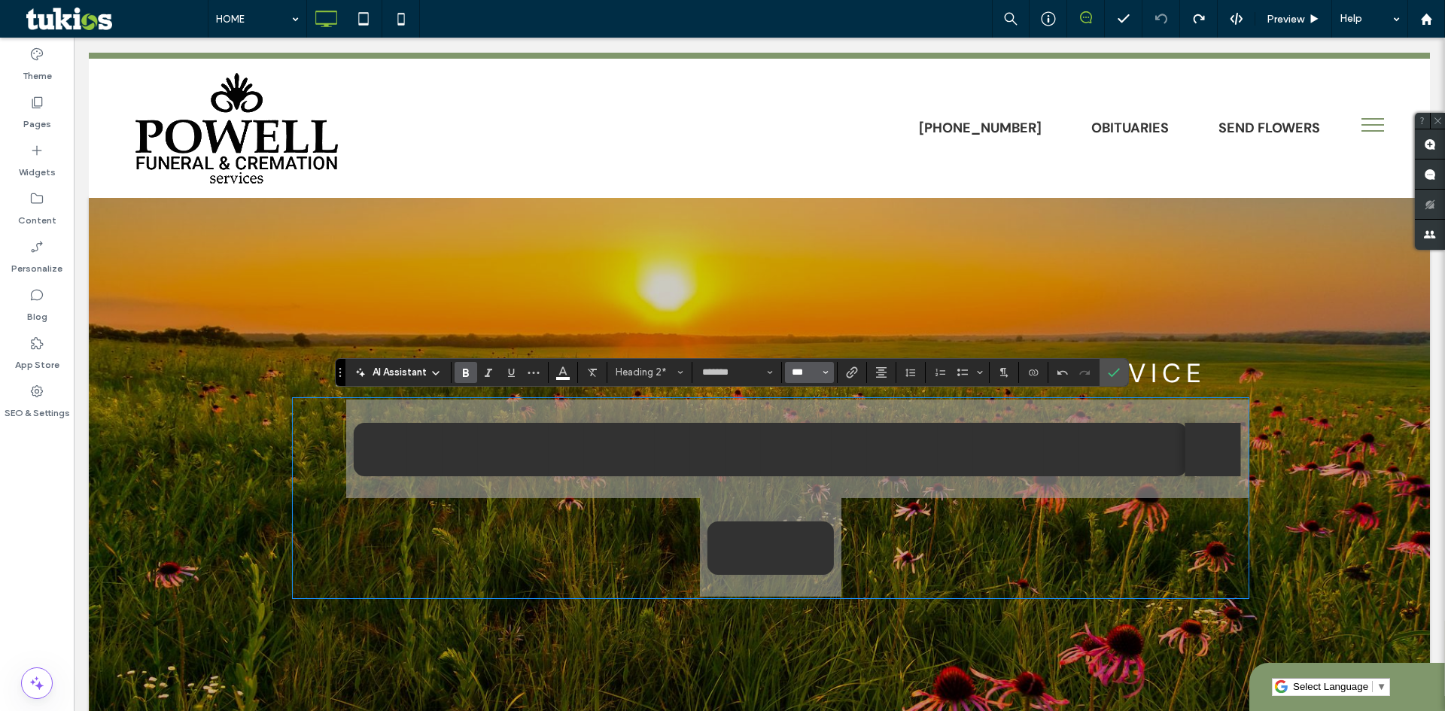
click at [804, 374] on input "***" at bounding box center [804, 373] width 29 height 12
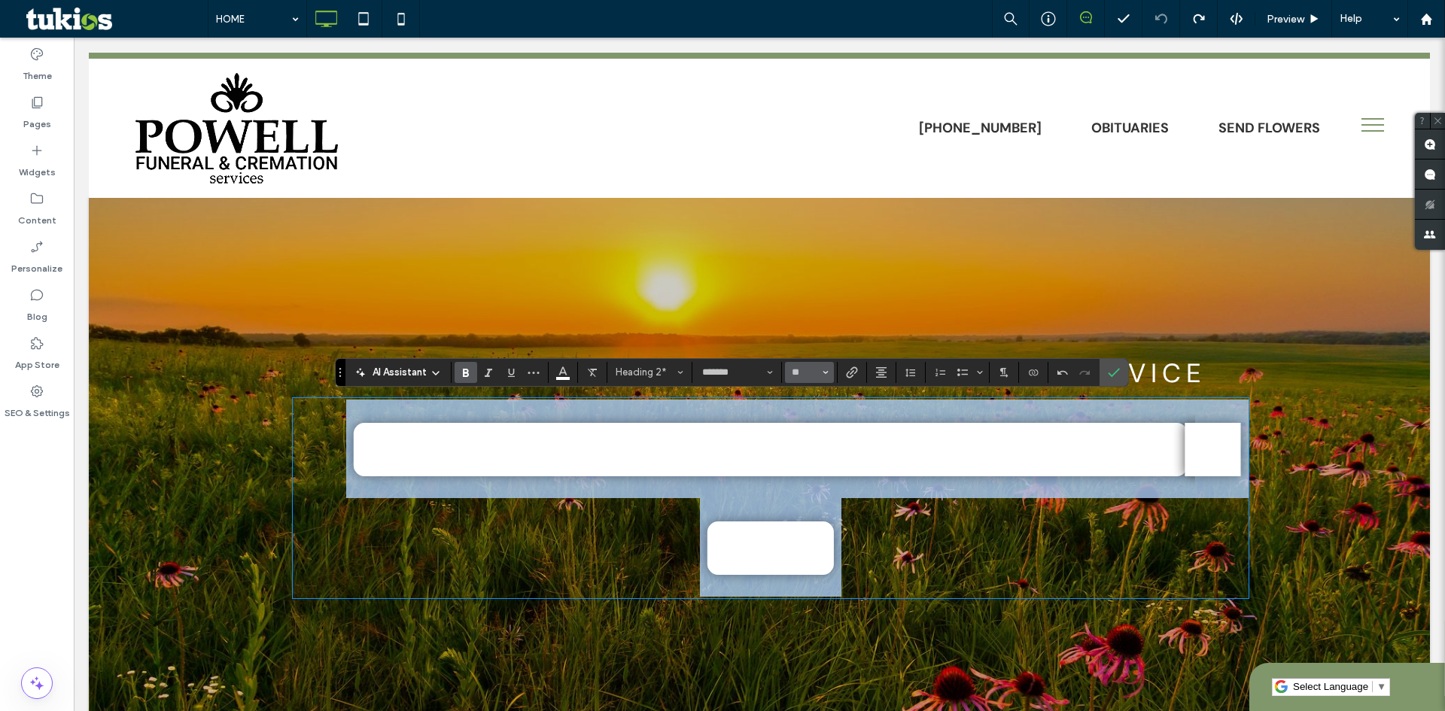
type input "**"
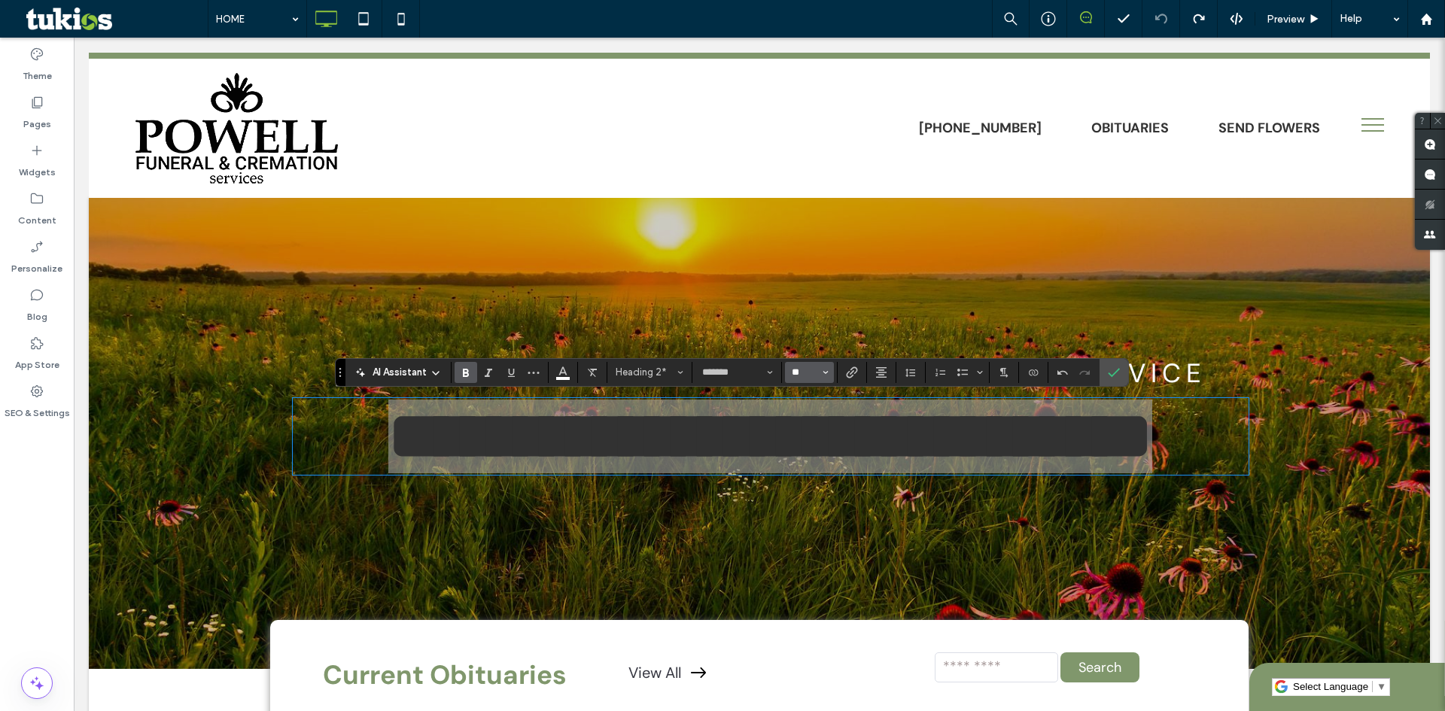
click at [804, 374] on input "**" at bounding box center [804, 373] width 29 height 12
click at [804, 374] on input "Size-input" at bounding box center [804, 373] width 29 height 12
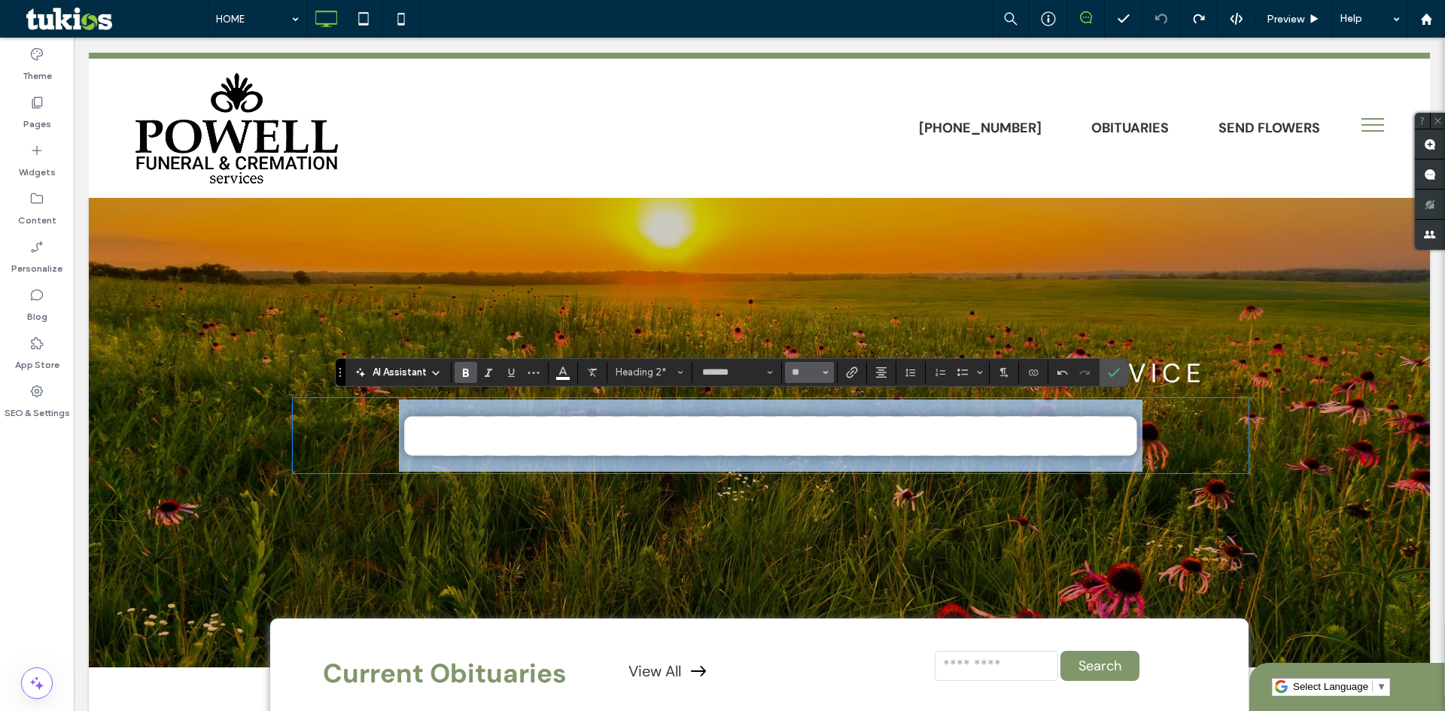
type input "**"
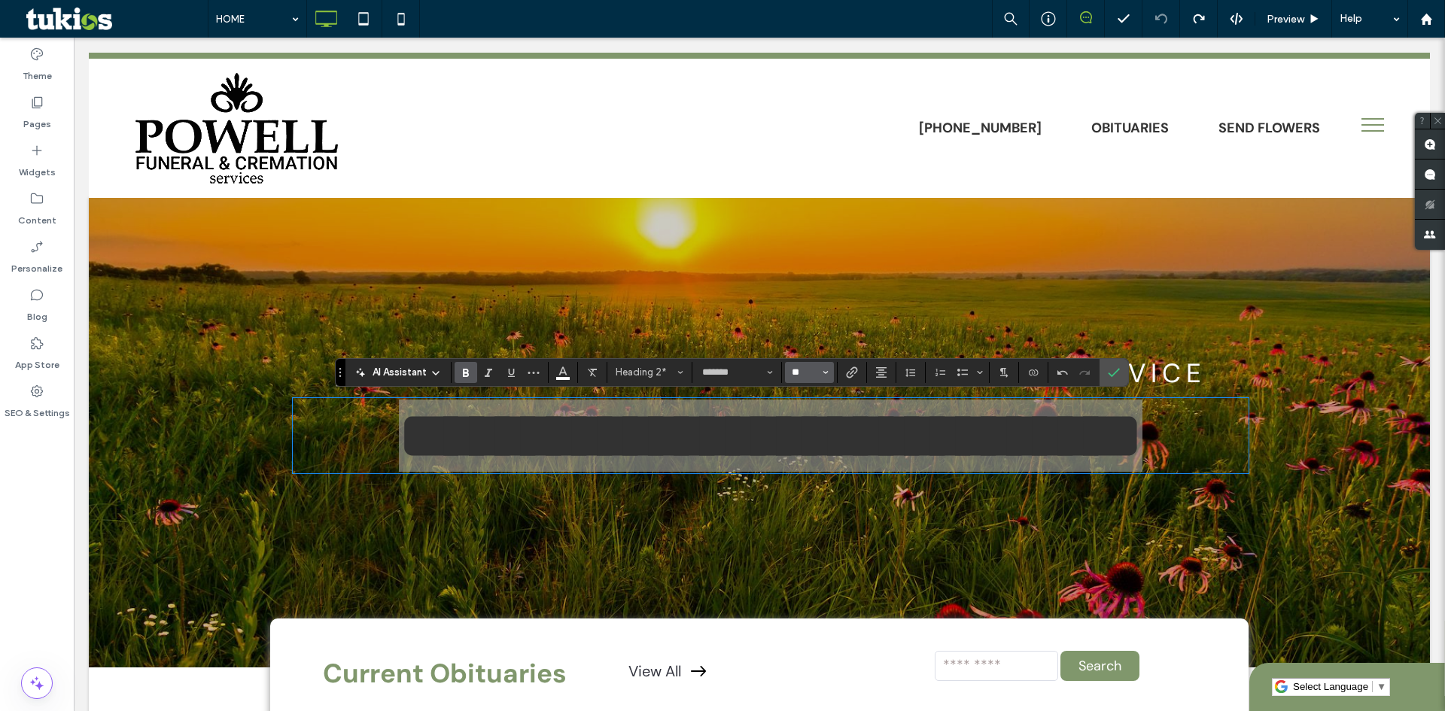
click at [804, 374] on input "**" at bounding box center [804, 373] width 29 height 12
click at [804, 374] on input "Size-input" at bounding box center [804, 373] width 29 height 12
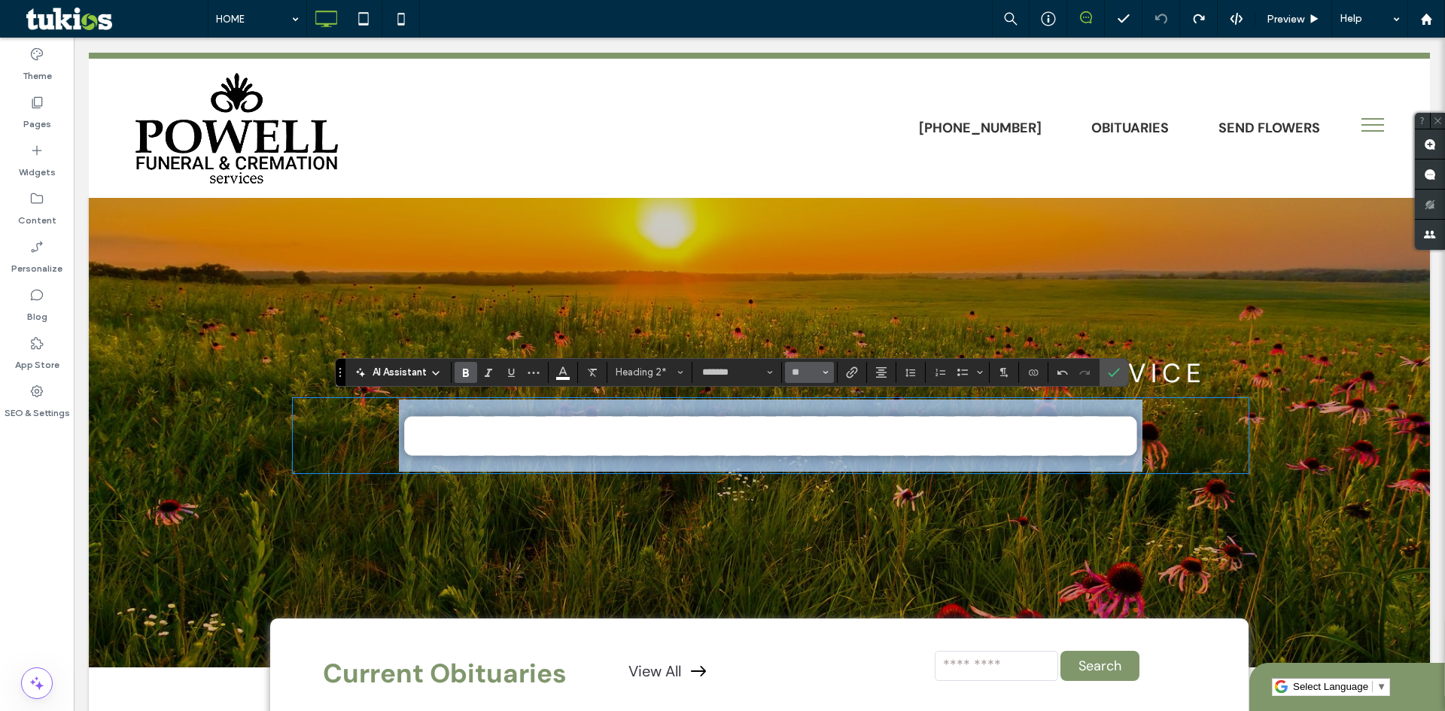
type input "**"
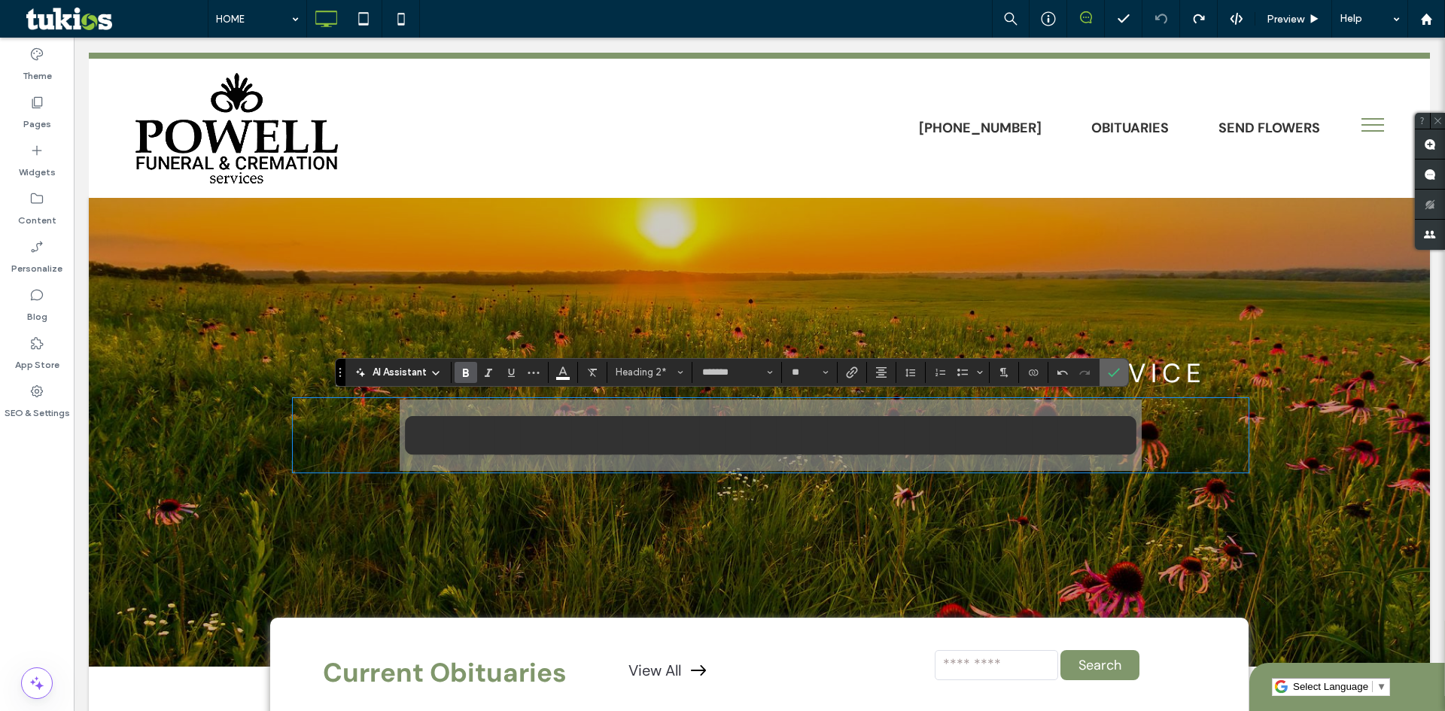
click at [1116, 379] on span "Confirm" at bounding box center [1114, 373] width 12 height 26
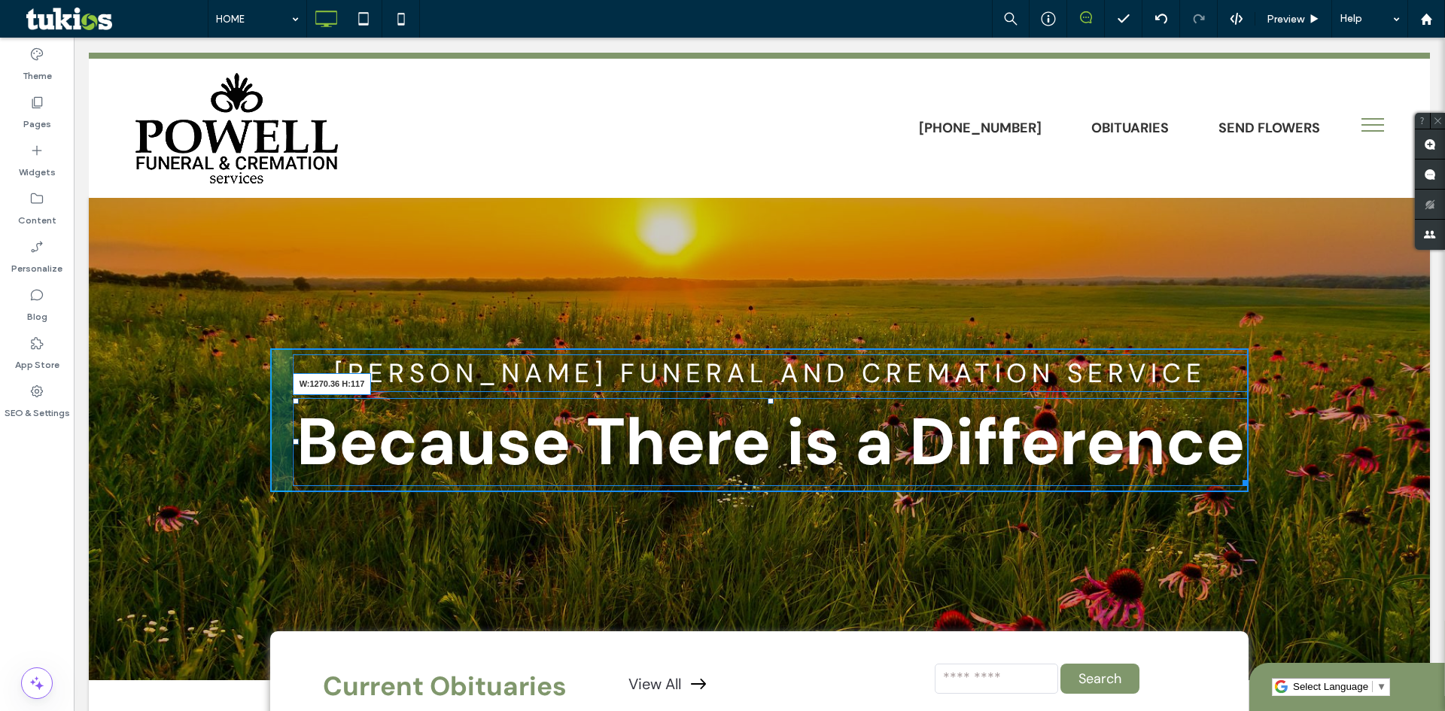
drag, startPoint x: 1240, startPoint y: 483, endPoint x: 1308, endPoint y: 477, distance: 68.1
click at [1308, 477] on div "[PERSON_NAME] Funeral and Cremation Service Because There is a Difference W:127…" at bounding box center [759, 439] width 1341 height 483
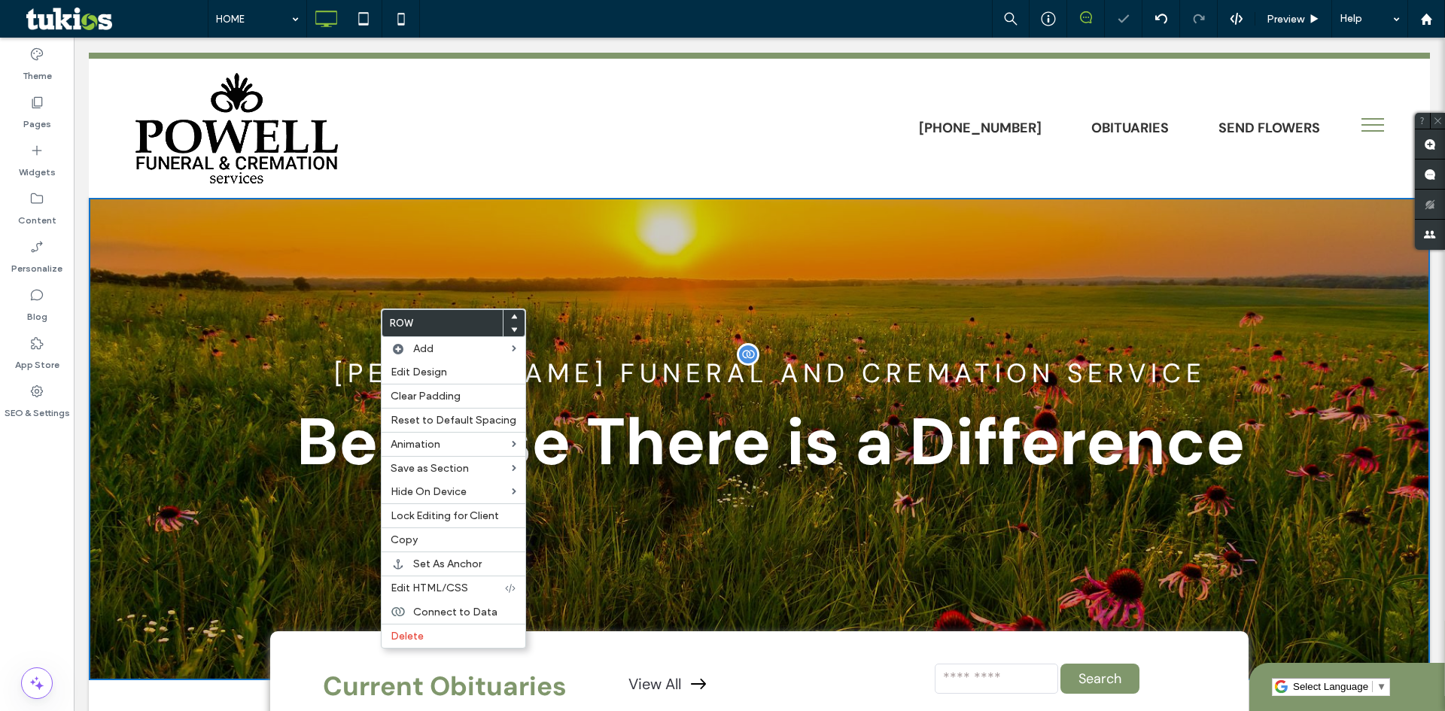
click at [293, 385] on h1 "[PERSON_NAME] Funeral and Cremation Service" at bounding box center [771, 373] width 956 height 35
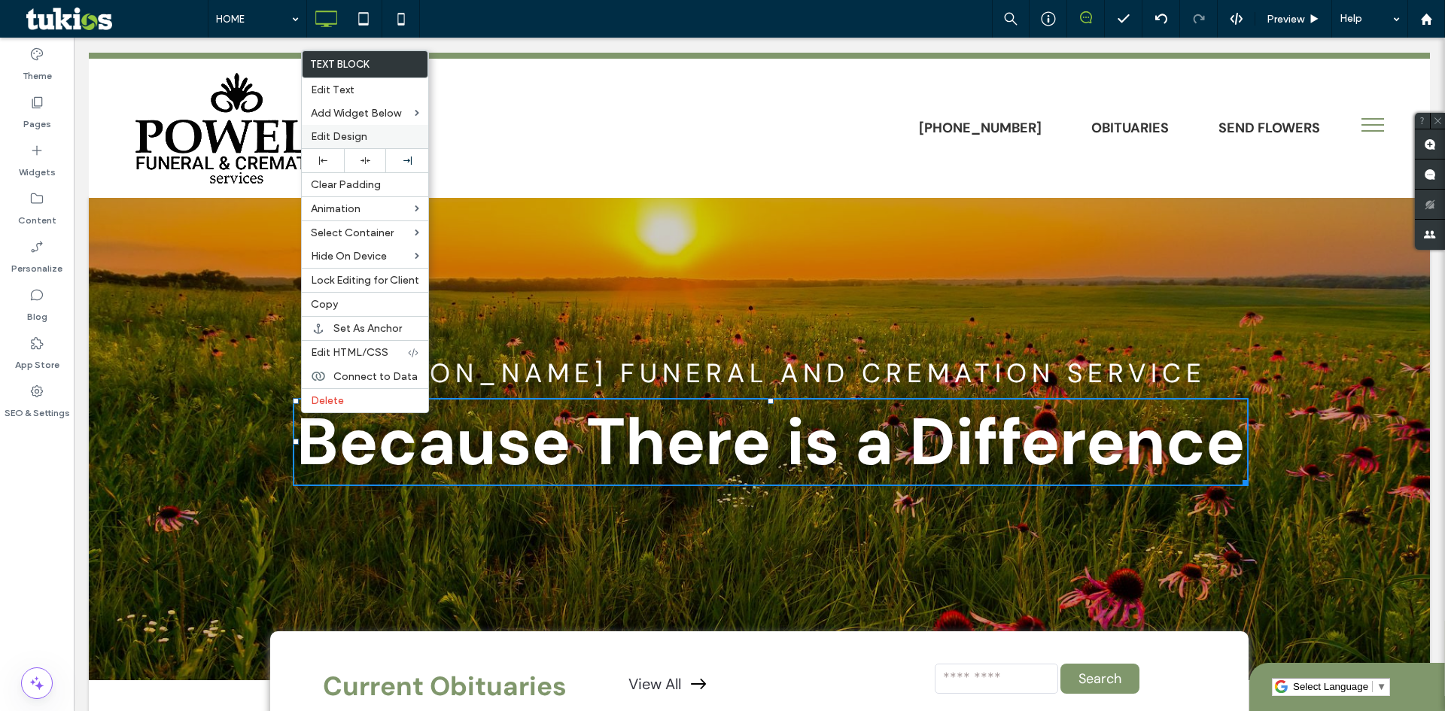
click at [352, 136] on span "Edit Design" at bounding box center [339, 136] width 56 height 13
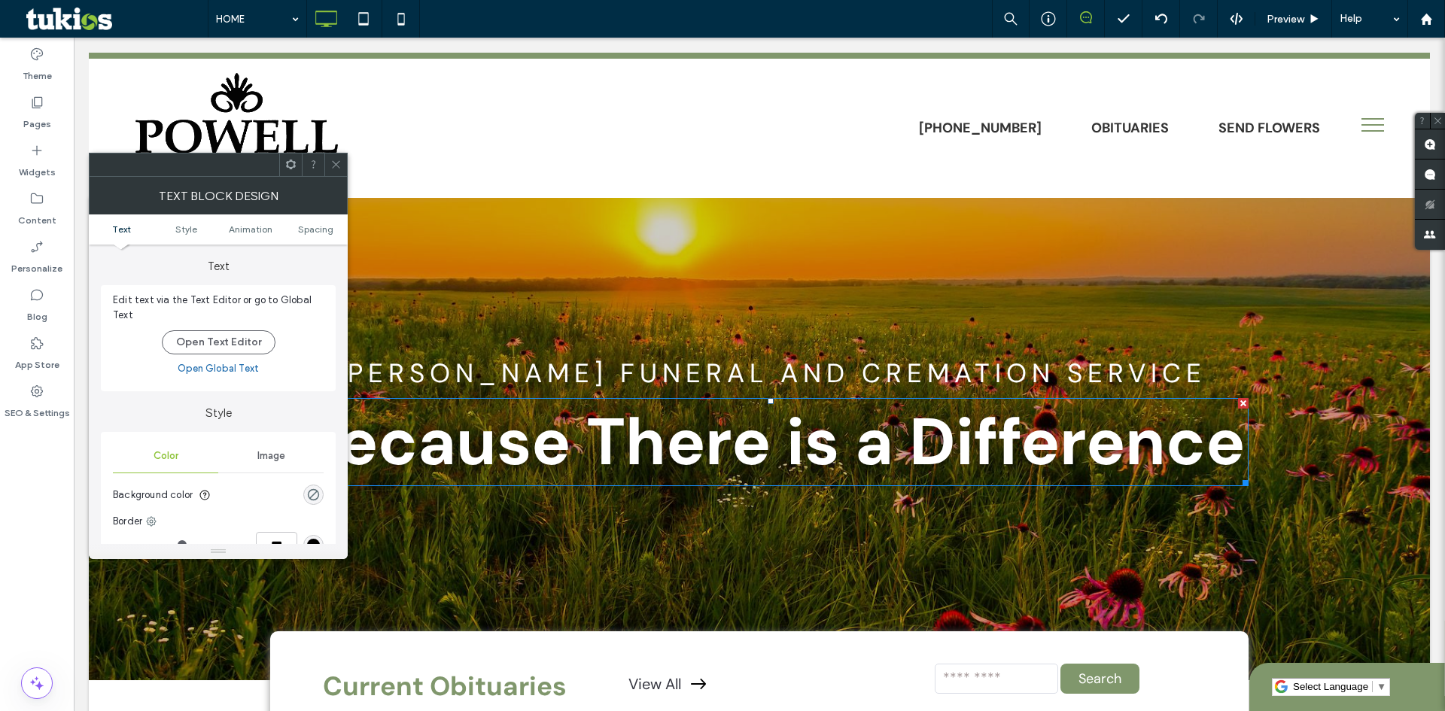
click at [297, 238] on ul "Text Style Animation Spacing" at bounding box center [218, 230] width 259 height 30
click at [306, 231] on span "Spacing" at bounding box center [315, 229] width 35 height 11
click at [334, 160] on icon at bounding box center [335, 164] width 11 height 11
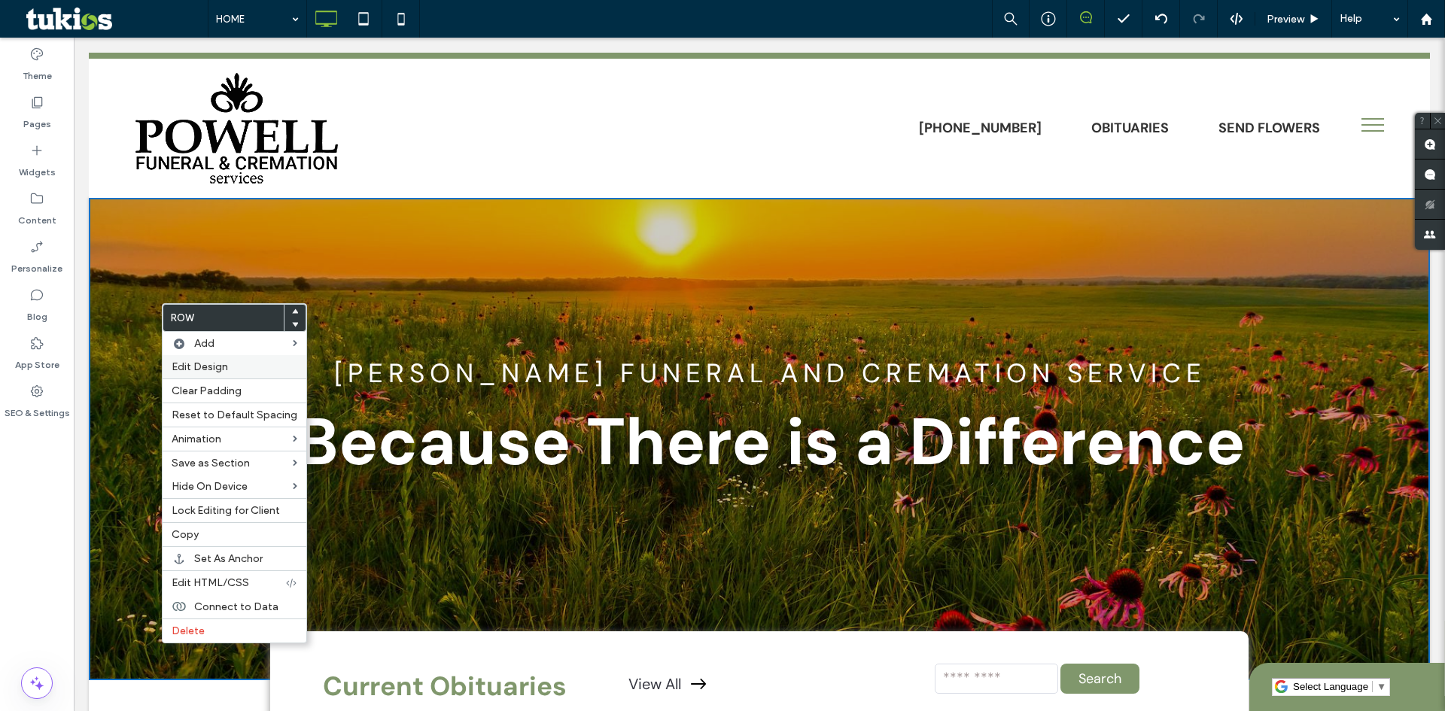
click at [248, 372] on label "Edit Design" at bounding box center [235, 367] width 126 height 13
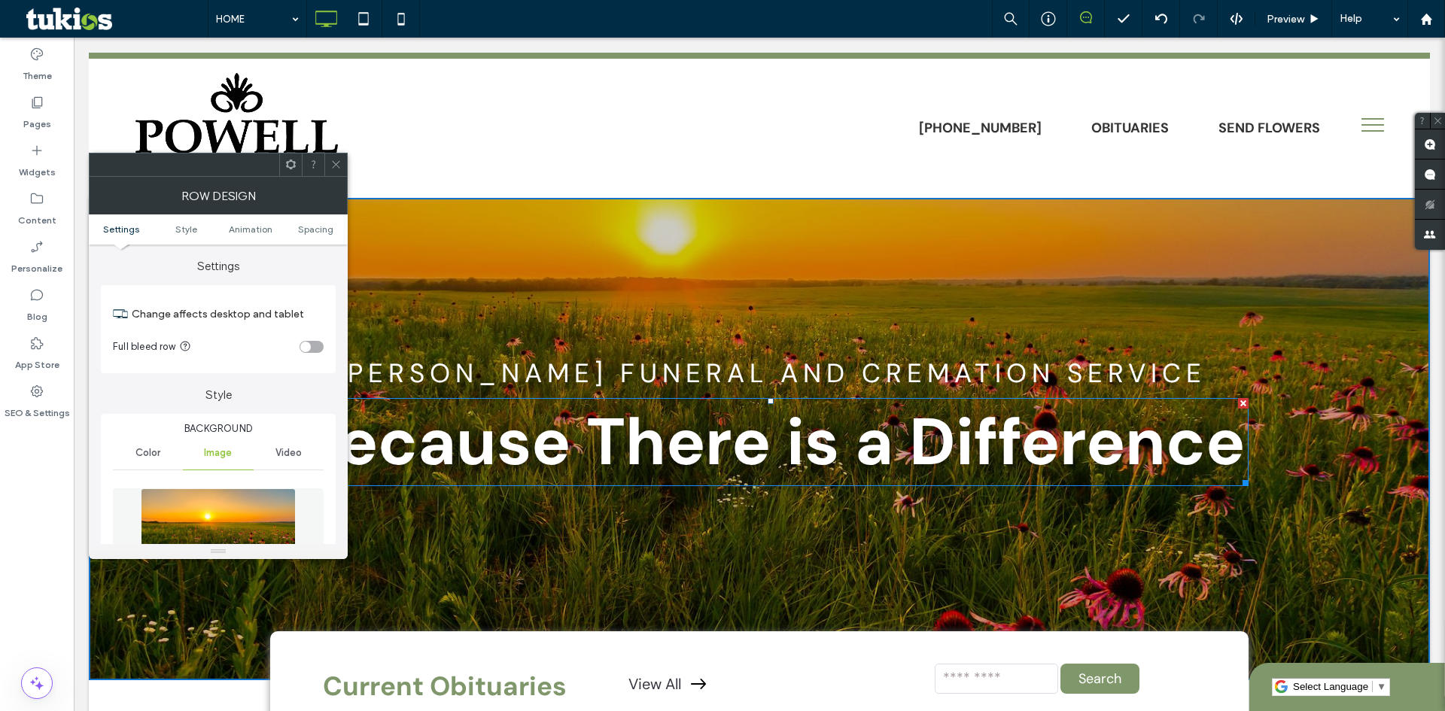
click at [303, 349] on div "toggle" at bounding box center [305, 347] width 11 height 11
click at [335, 161] on icon at bounding box center [335, 164] width 11 height 11
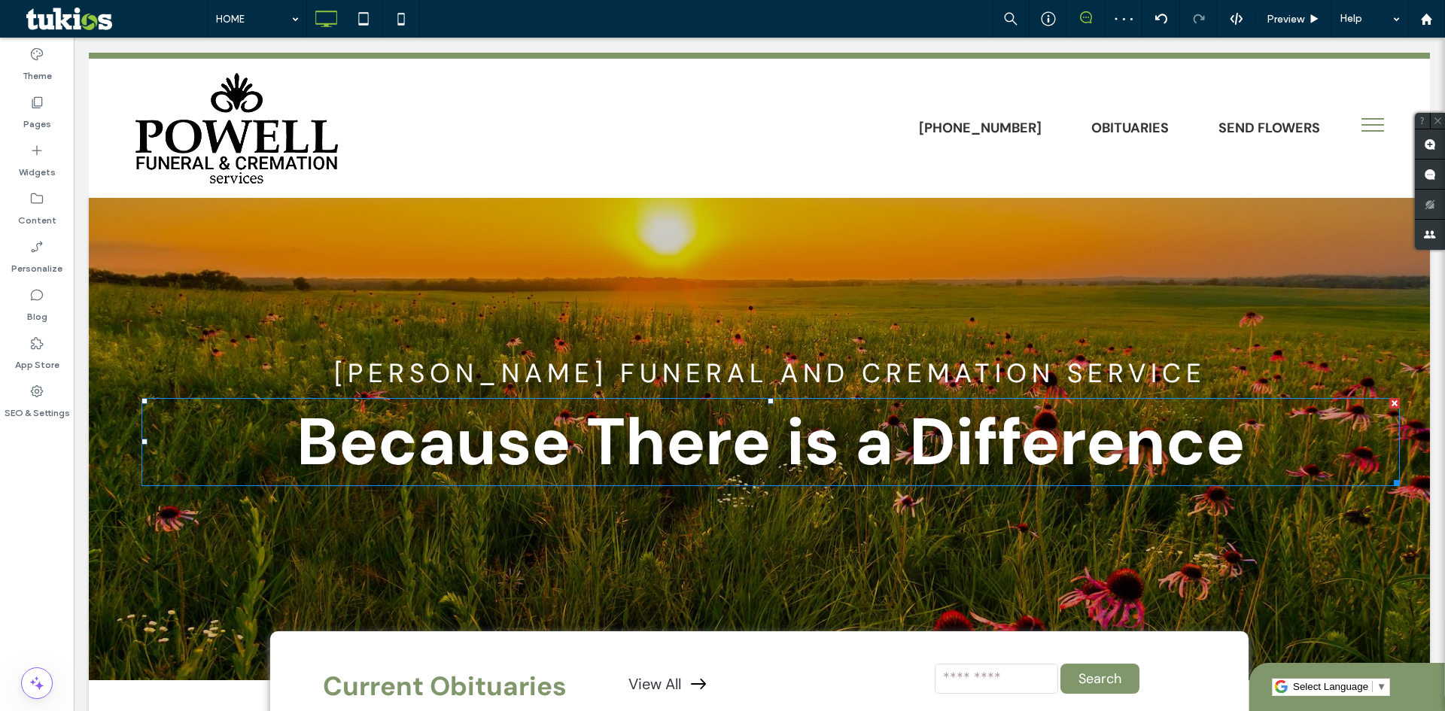
click at [482, 444] on span "Because There is a Difference" at bounding box center [771, 442] width 949 height 85
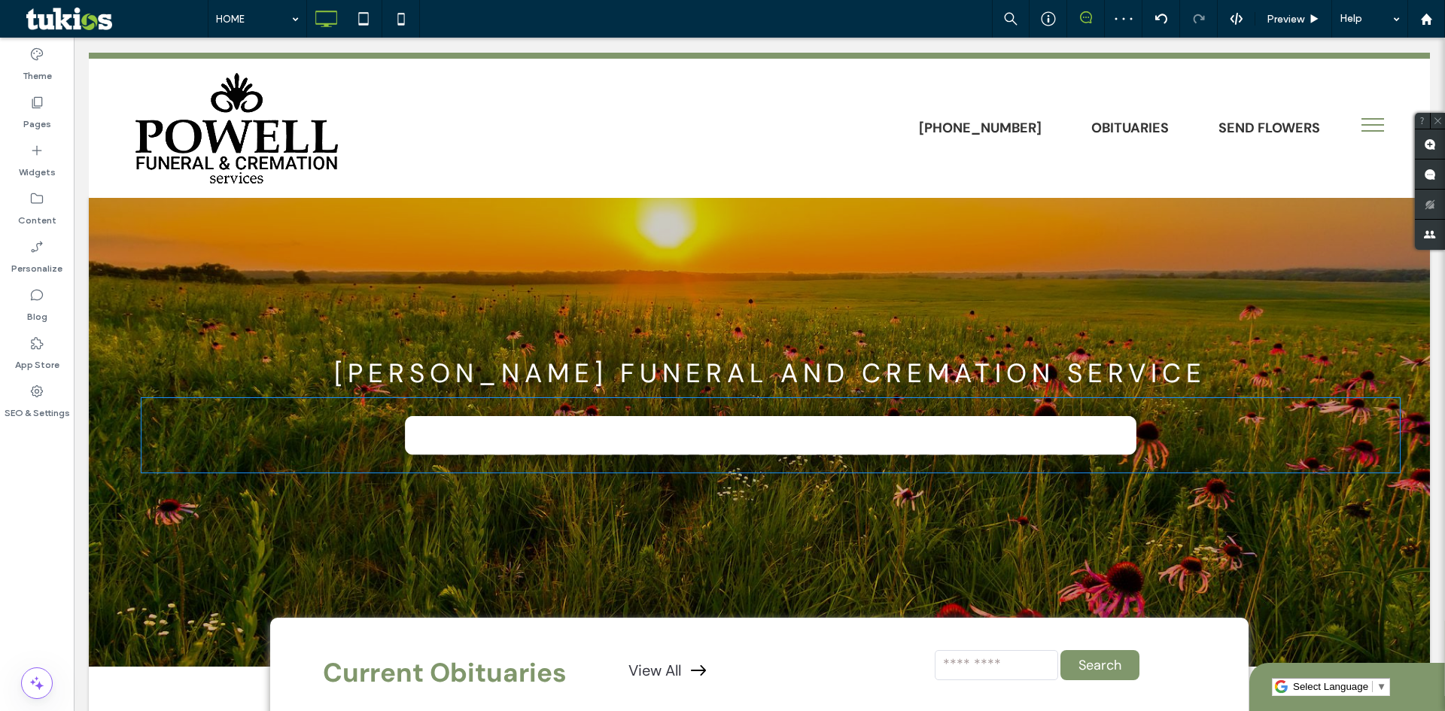
type input "*******"
type input "**"
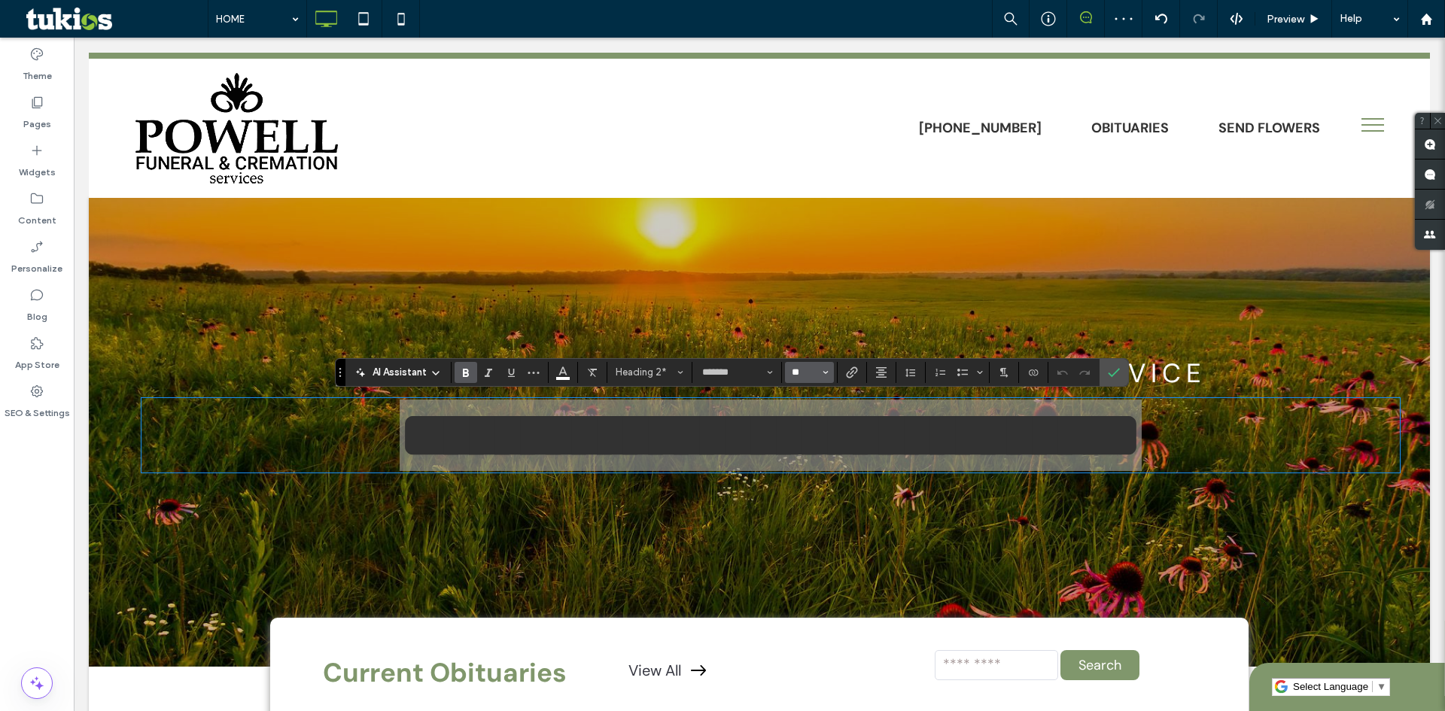
click at [812, 377] on input "**" at bounding box center [804, 373] width 29 height 12
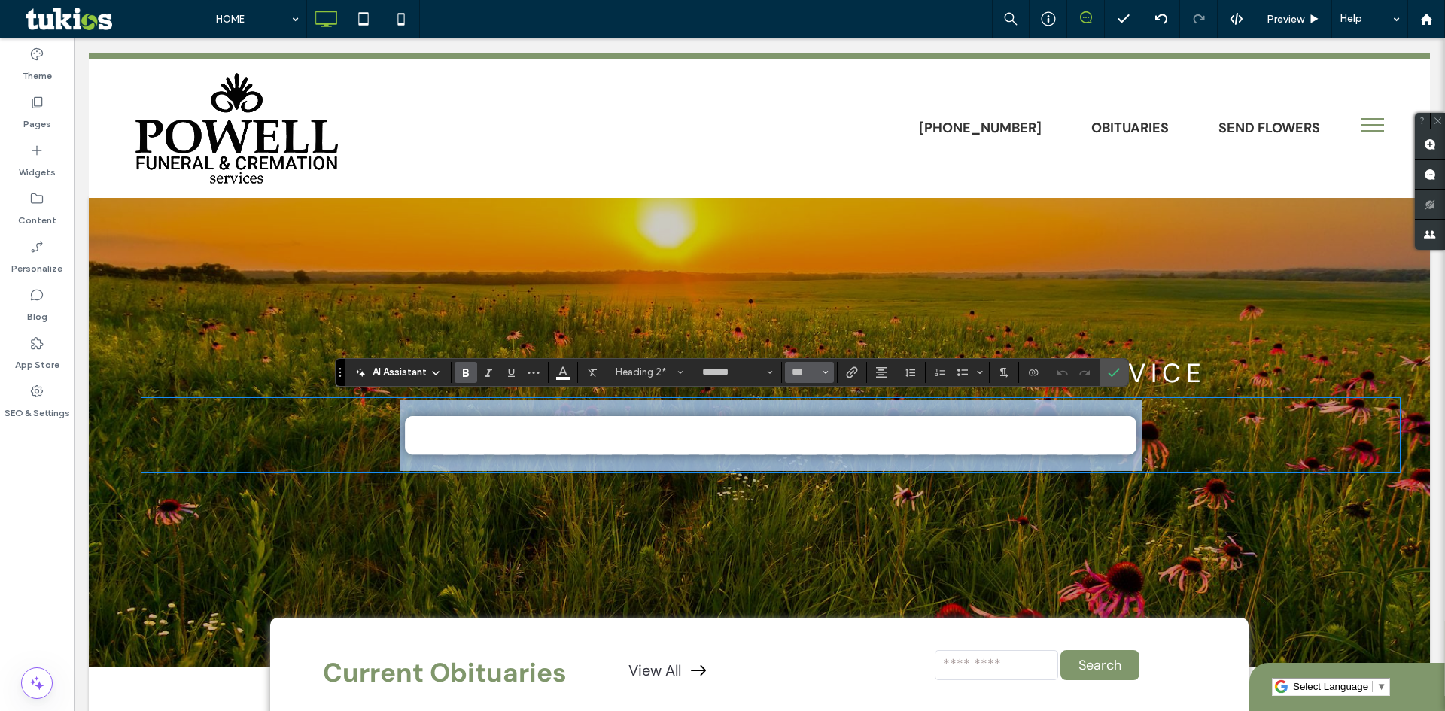
type input "***"
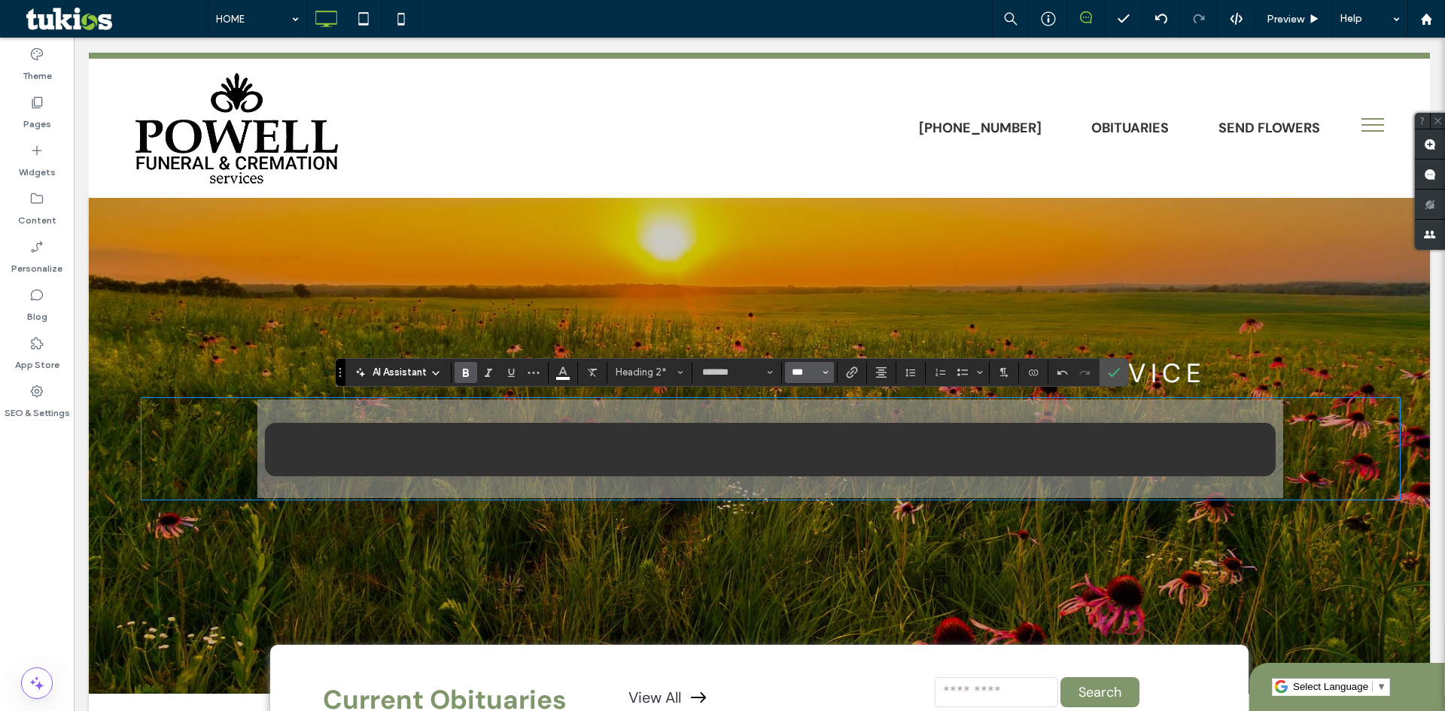
click at [812, 377] on input "***" at bounding box center [804, 373] width 29 height 12
click at [812, 377] on input "Size-input" at bounding box center [804, 373] width 29 height 12
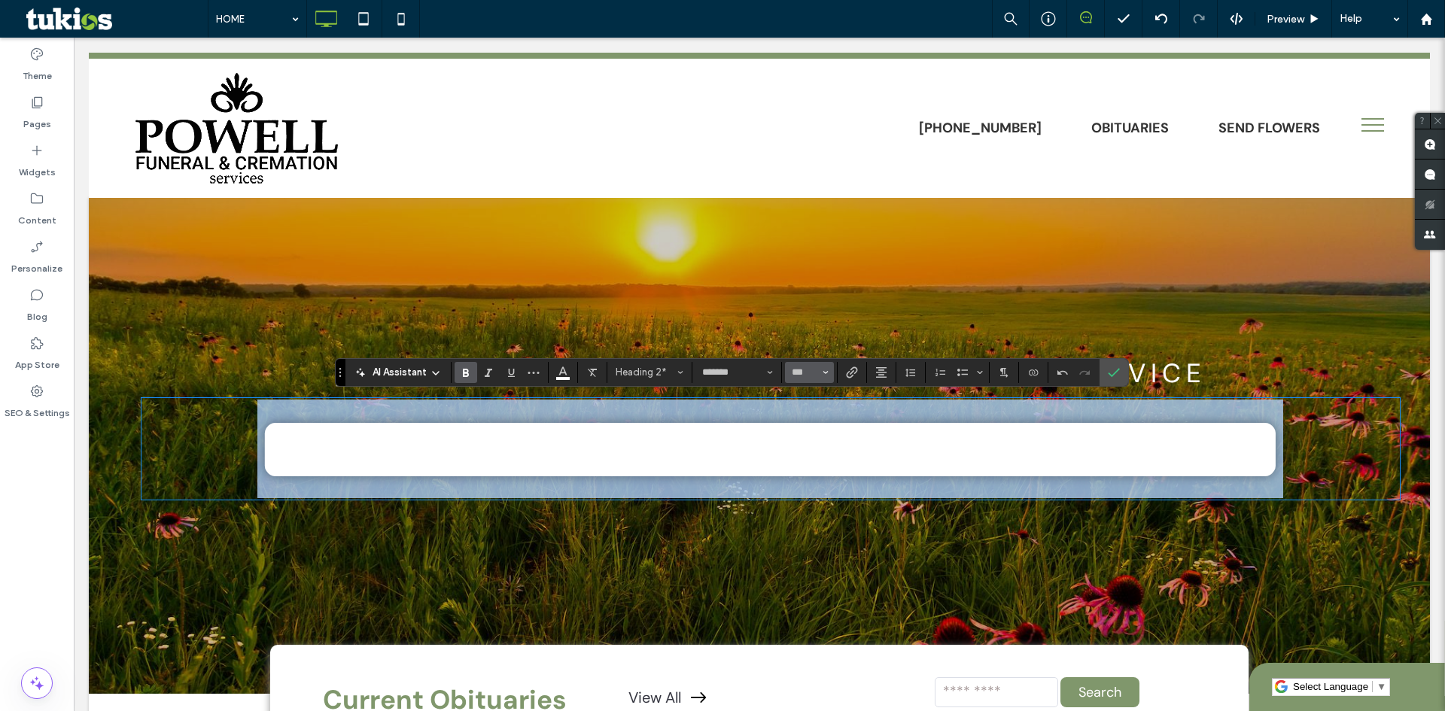
type input "***"
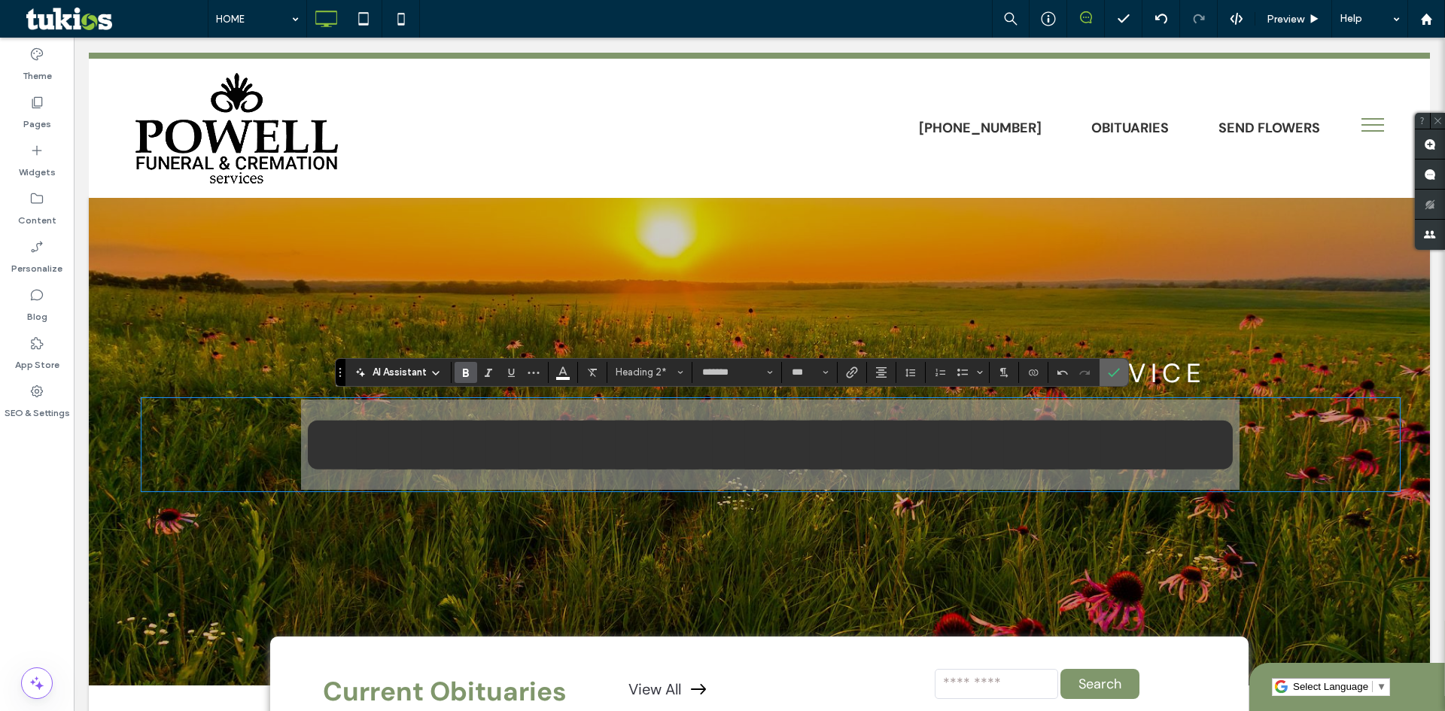
click at [1125, 379] on label "Confirm" at bounding box center [1114, 372] width 23 height 27
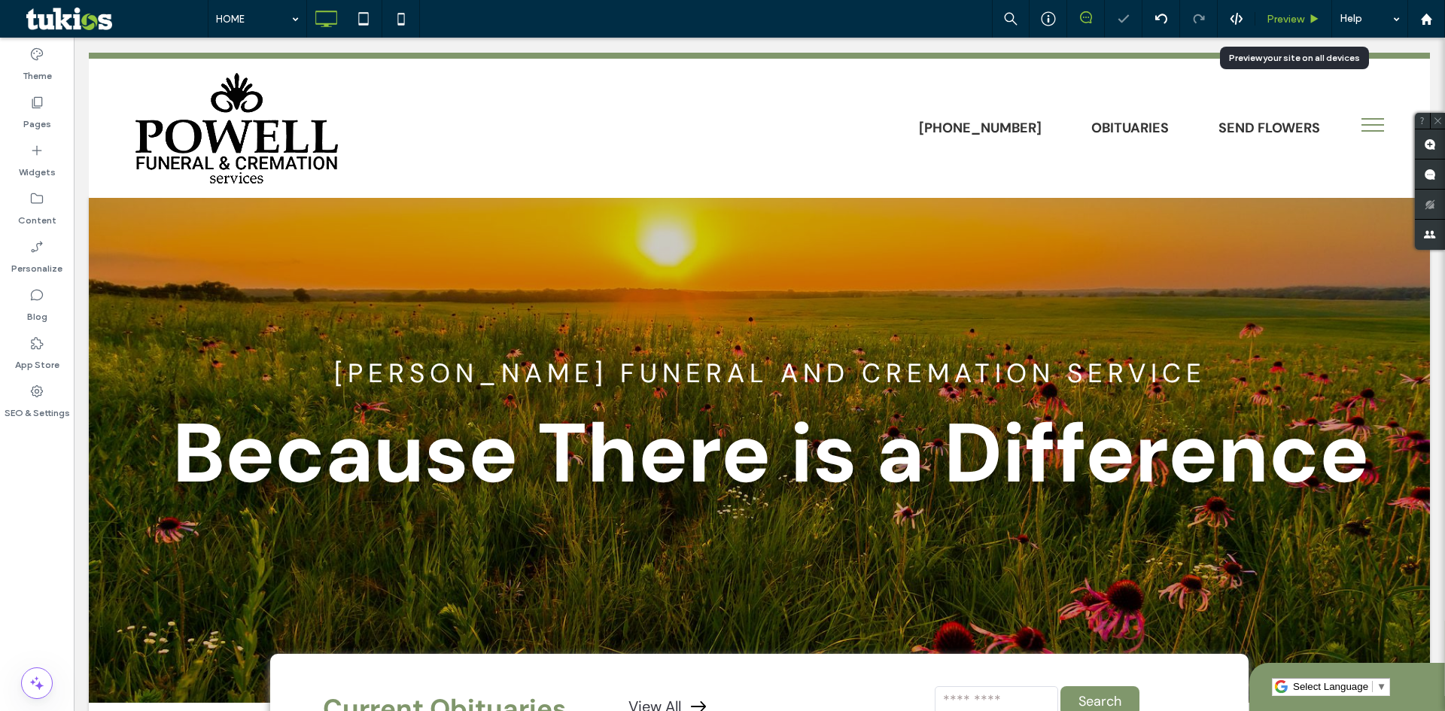
click at [1289, 18] on span "Preview" at bounding box center [1286, 19] width 38 height 13
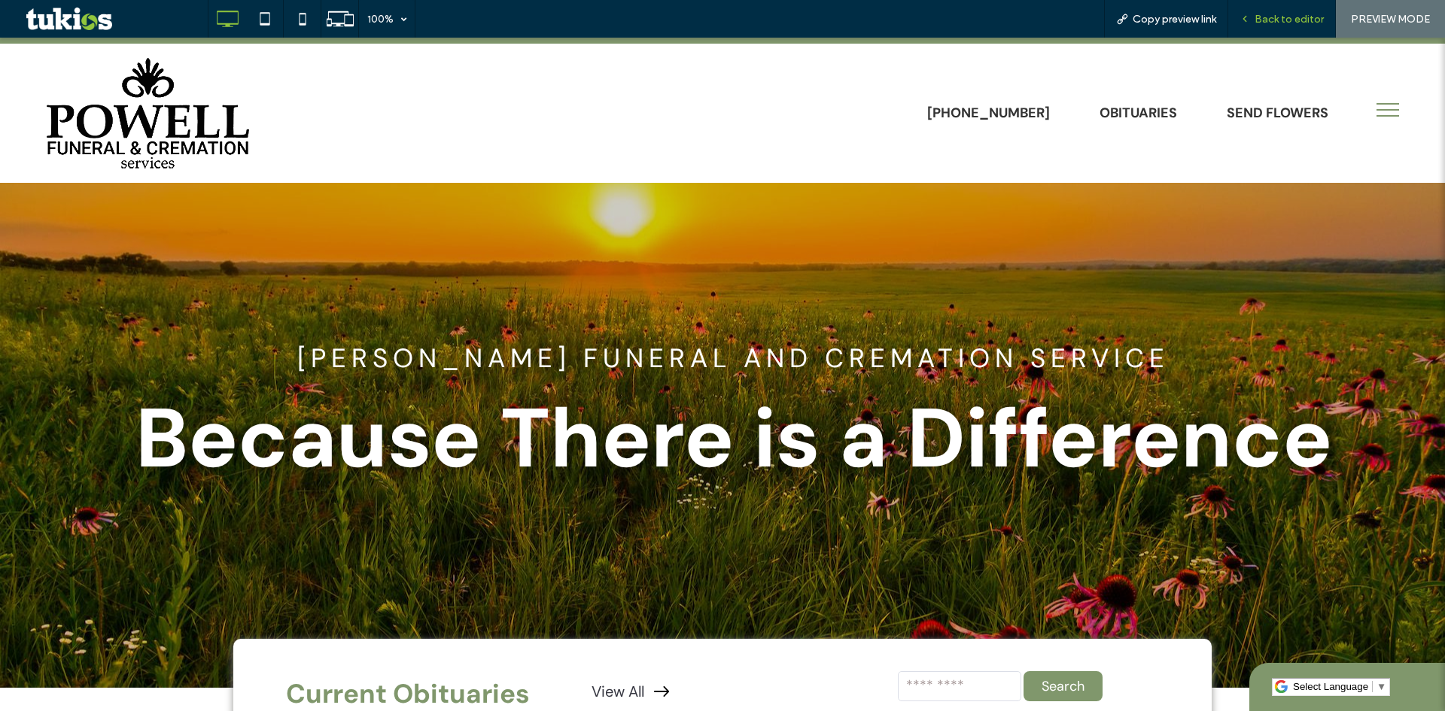
click at [1271, 22] on span "Back to editor" at bounding box center [1289, 19] width 69 height 13
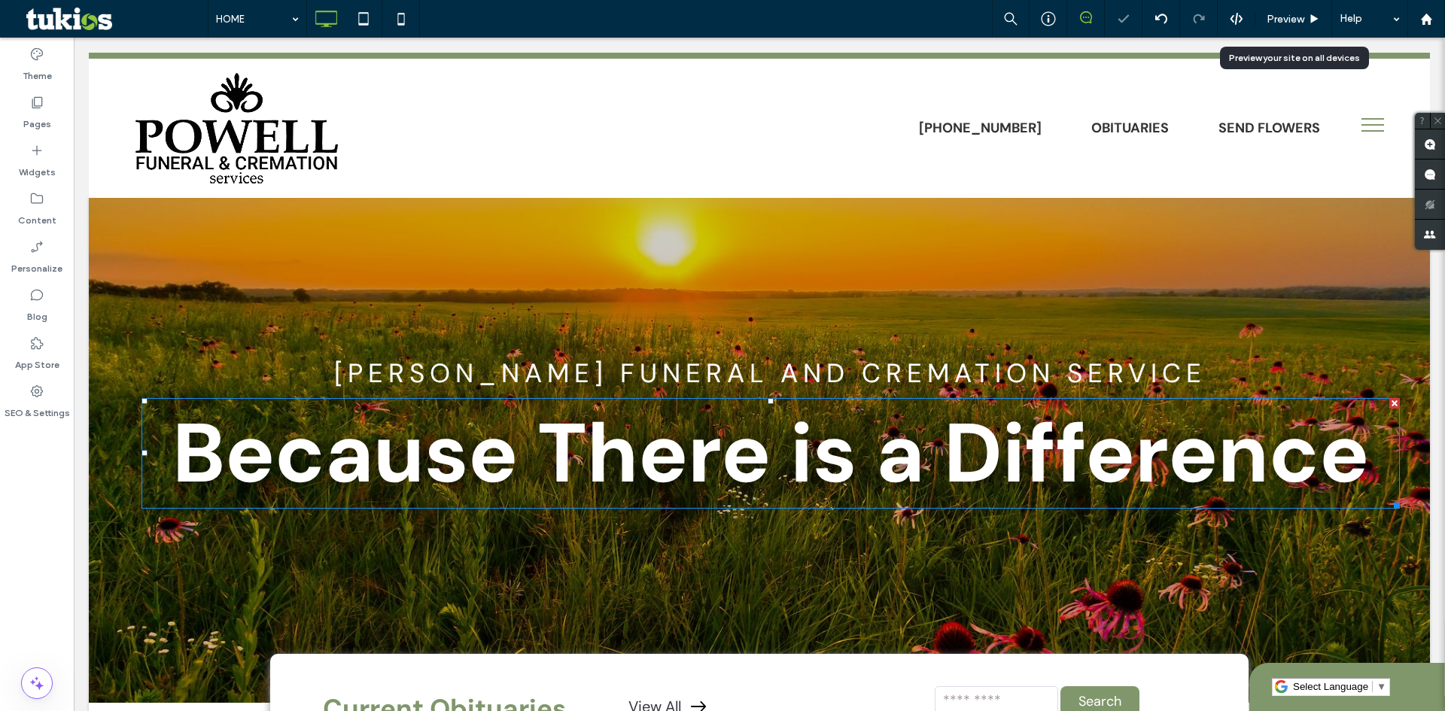
click at [601, 483] on span "Because There is a Difference" at bounding box center [770, 454] width 1197 height 108
type input "*******"
type input "***"
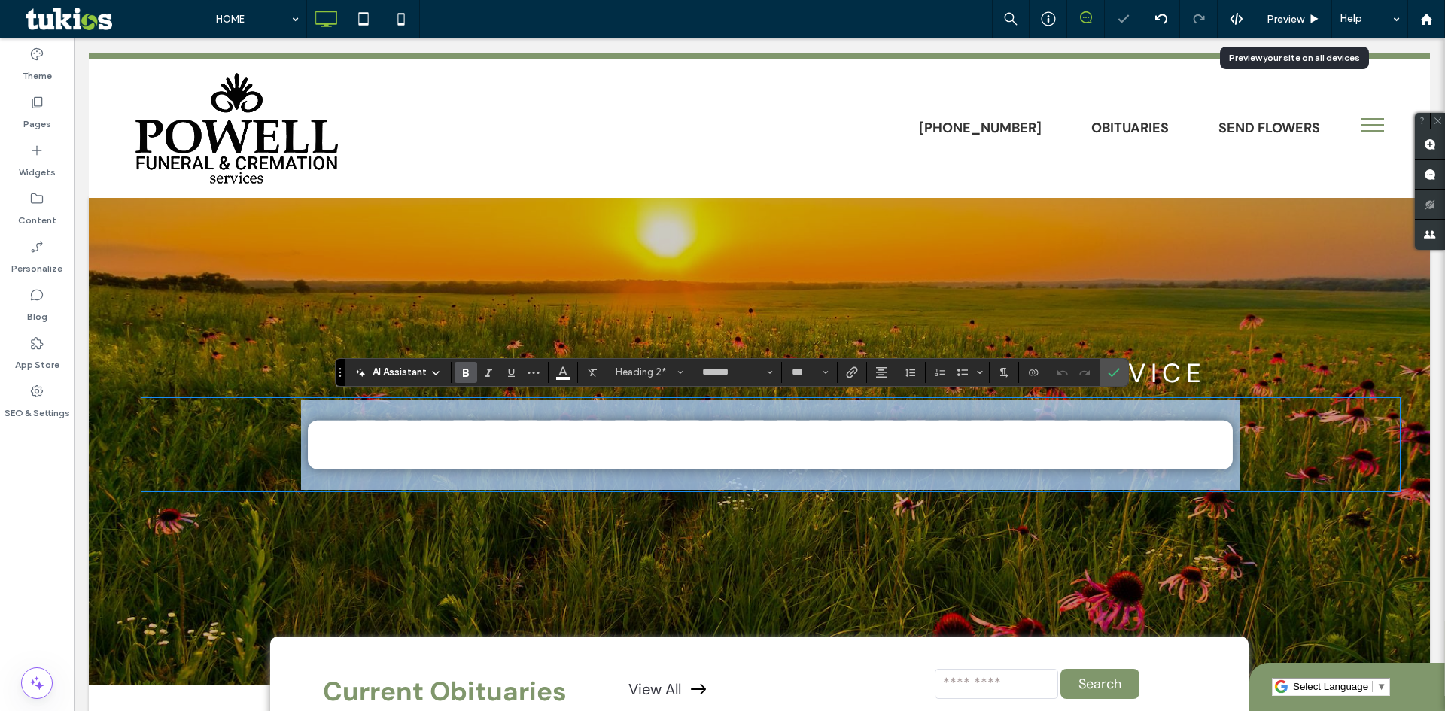
click at [575, 470] on span "**********" at bounding box center [770, 444] width 939 height 82
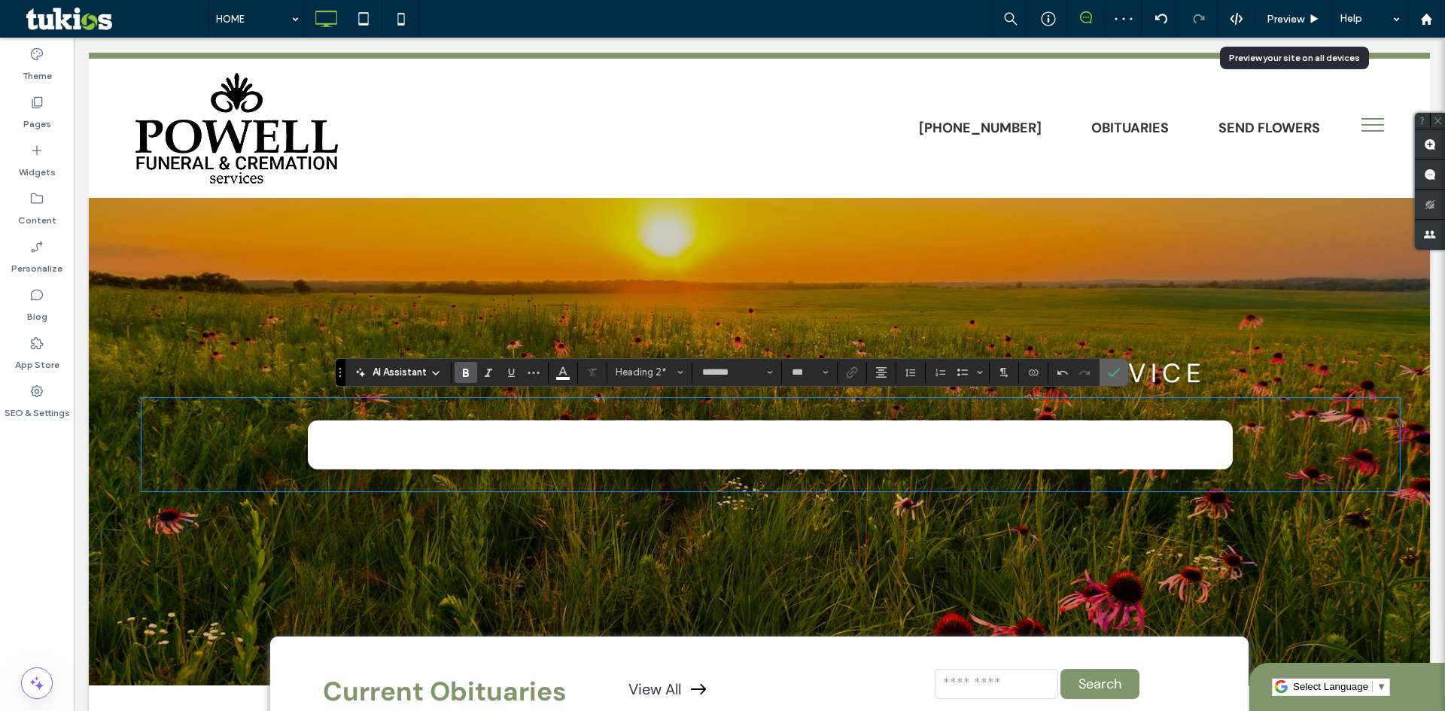
click at [1113, 365] on span "Confirm" at bounding box center [1111, 372] width 7 height 27
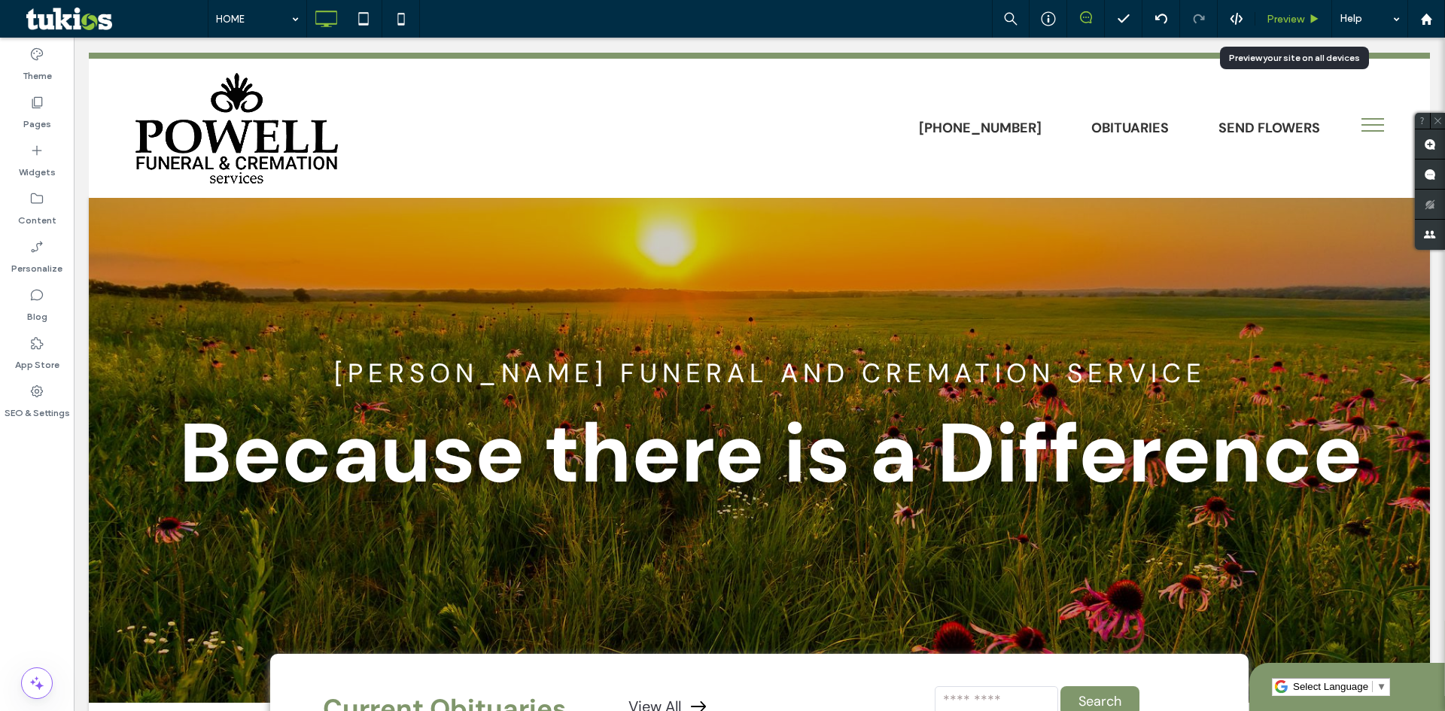
click at [1278, 22] on span "Preview" at bounding box center [1286, 19] width 38 height 13
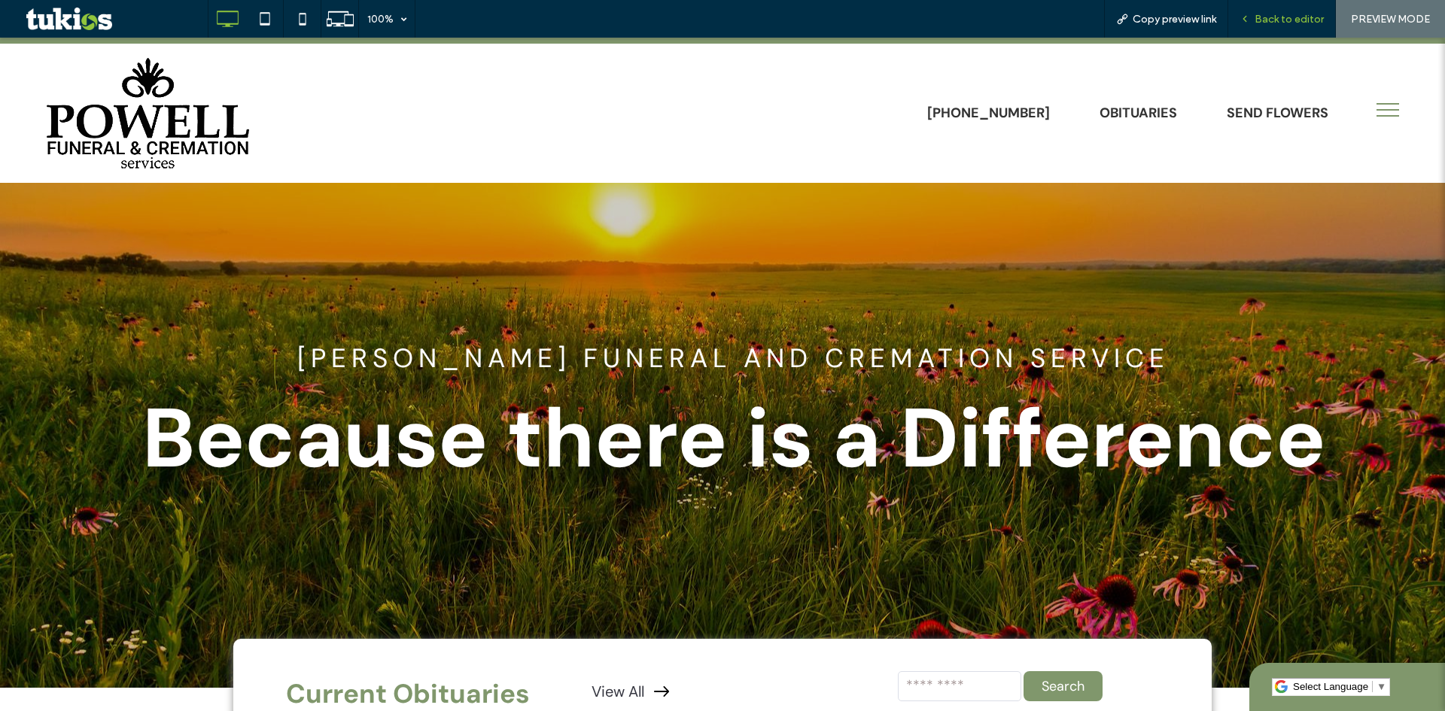
drag, startPoint x: 1262, startPoint y: 23, endPoint x: 1012, endPoint y: 142, distance: 277.1
click at [1262, 23] on span "Back to editor" at bounding box center [1289, 19] width 69 height 13
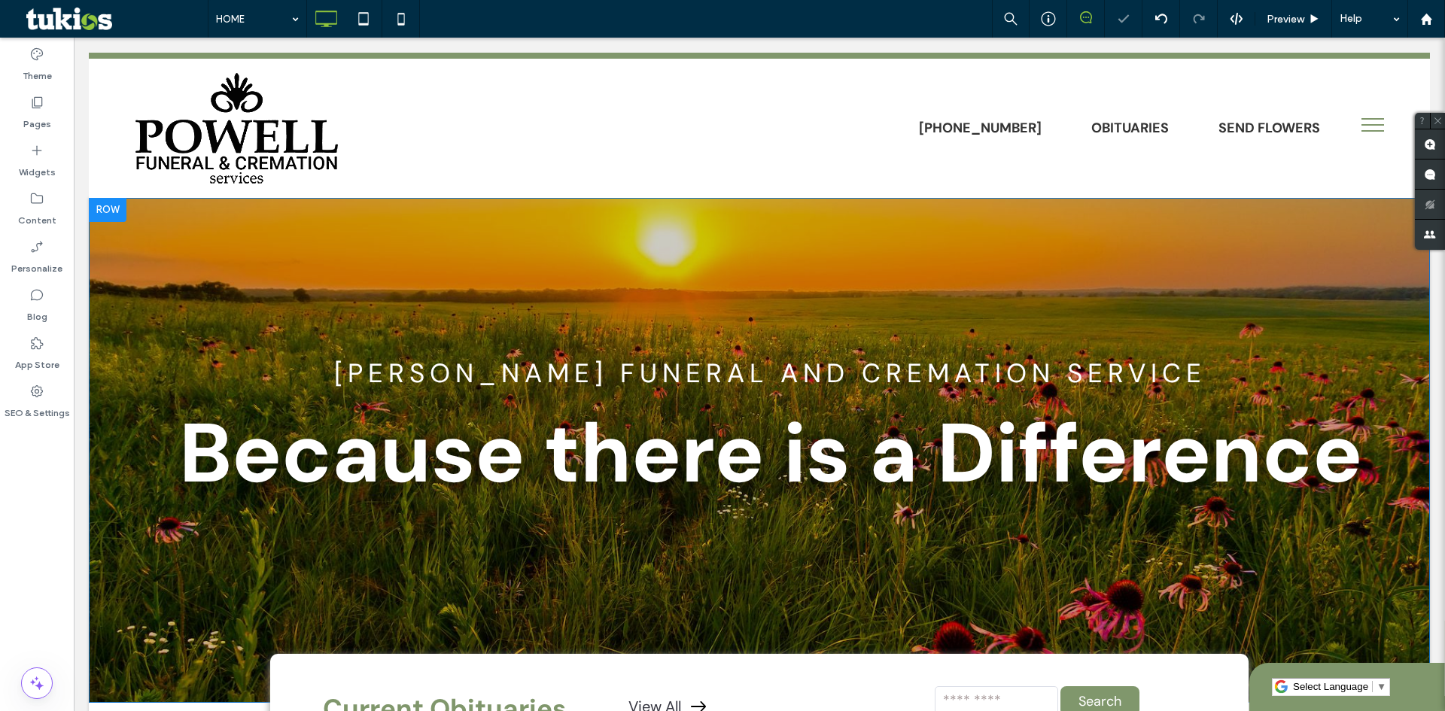
click at [126, 288] on div "Powell Funeral and Cremation Service Because there is a Difference Click To Pas…" at bounding box center [759, 450] width 1341 height 505
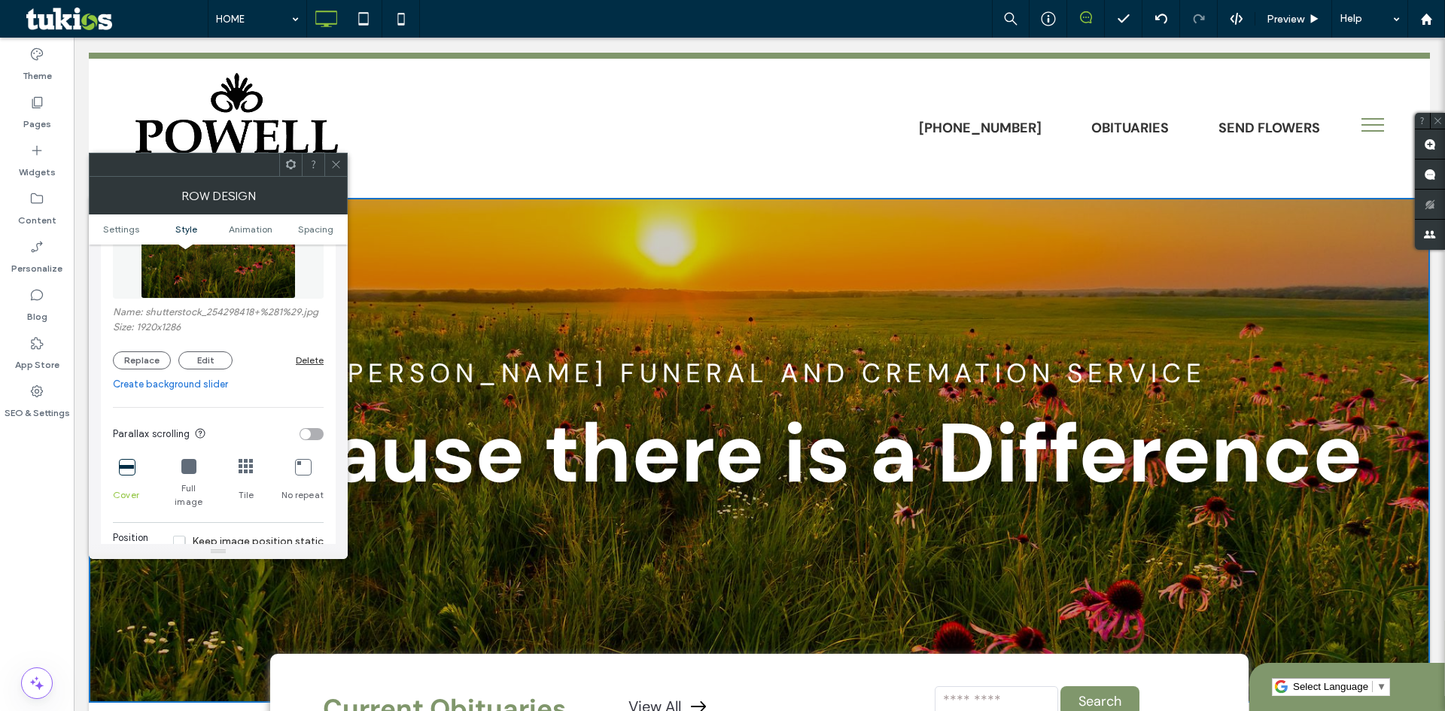
scroll to position [301, 0]
click at [148, 358] on button "Replace" at bounding box center [142, 353] width 58 height 18
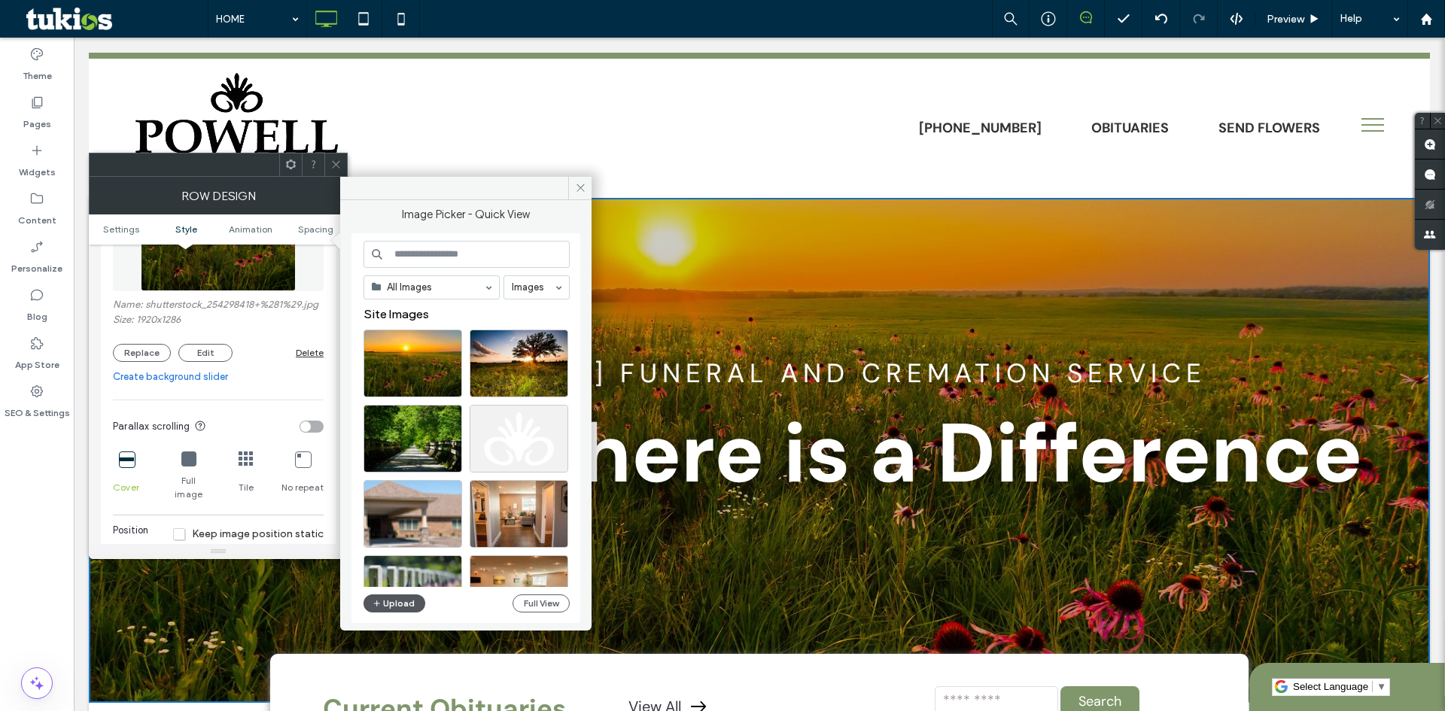
click at [403, 603] on button "Upload" at bounding box center [395, 604] width 62 height 18
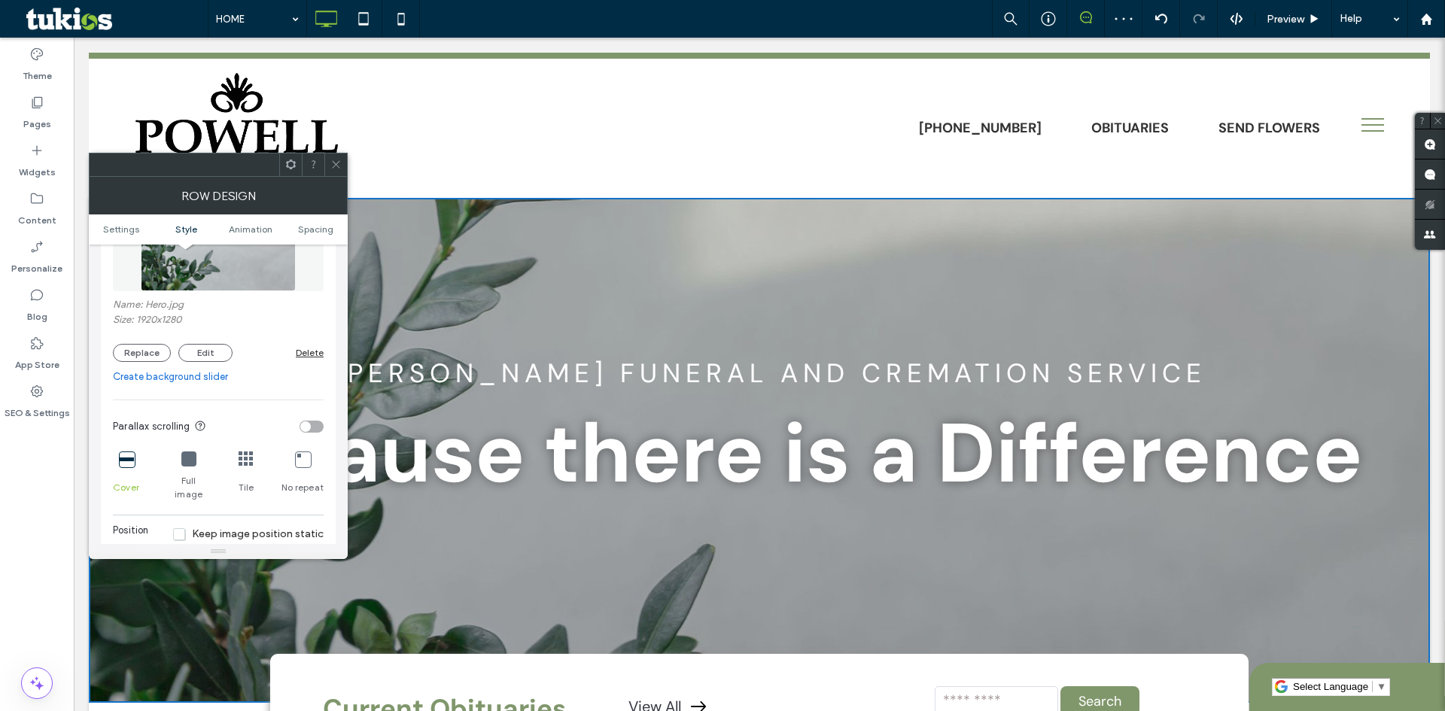
click at [333, 159] on icon at bounding box center [335, 164] width 11 height 11
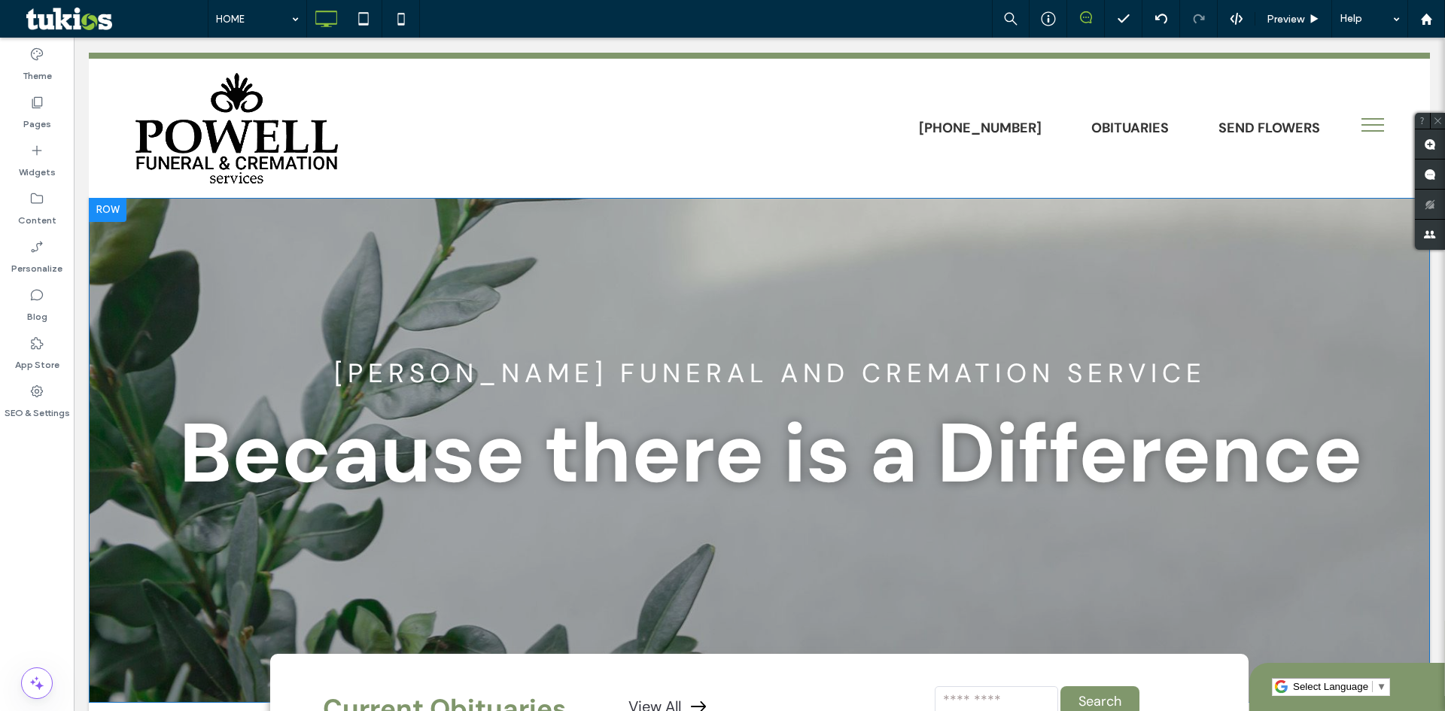
click at [174, 308] on div "Powell Funeral and Cremation Service Because there is a Difference Click To Pas…" at bounding box center [759, 450] width 1341 height 505
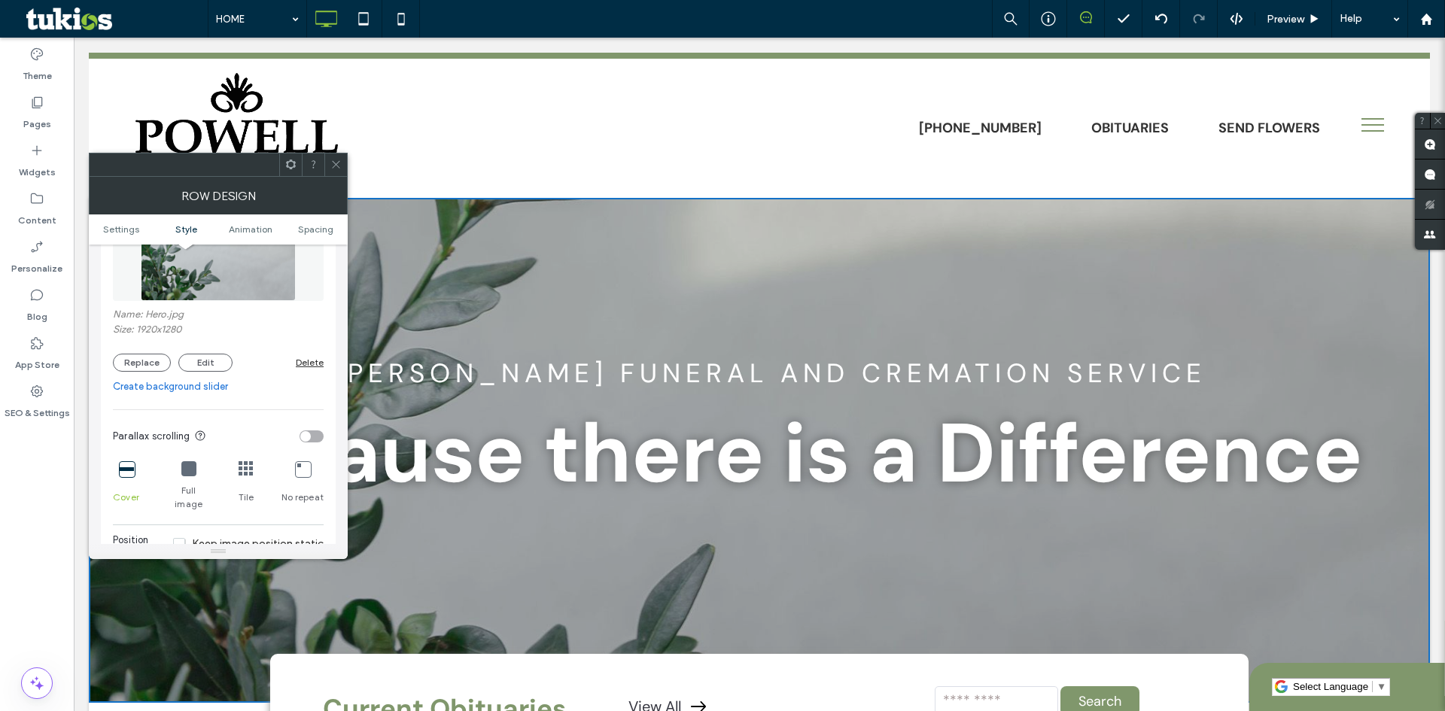
scroll to position [376, 0]
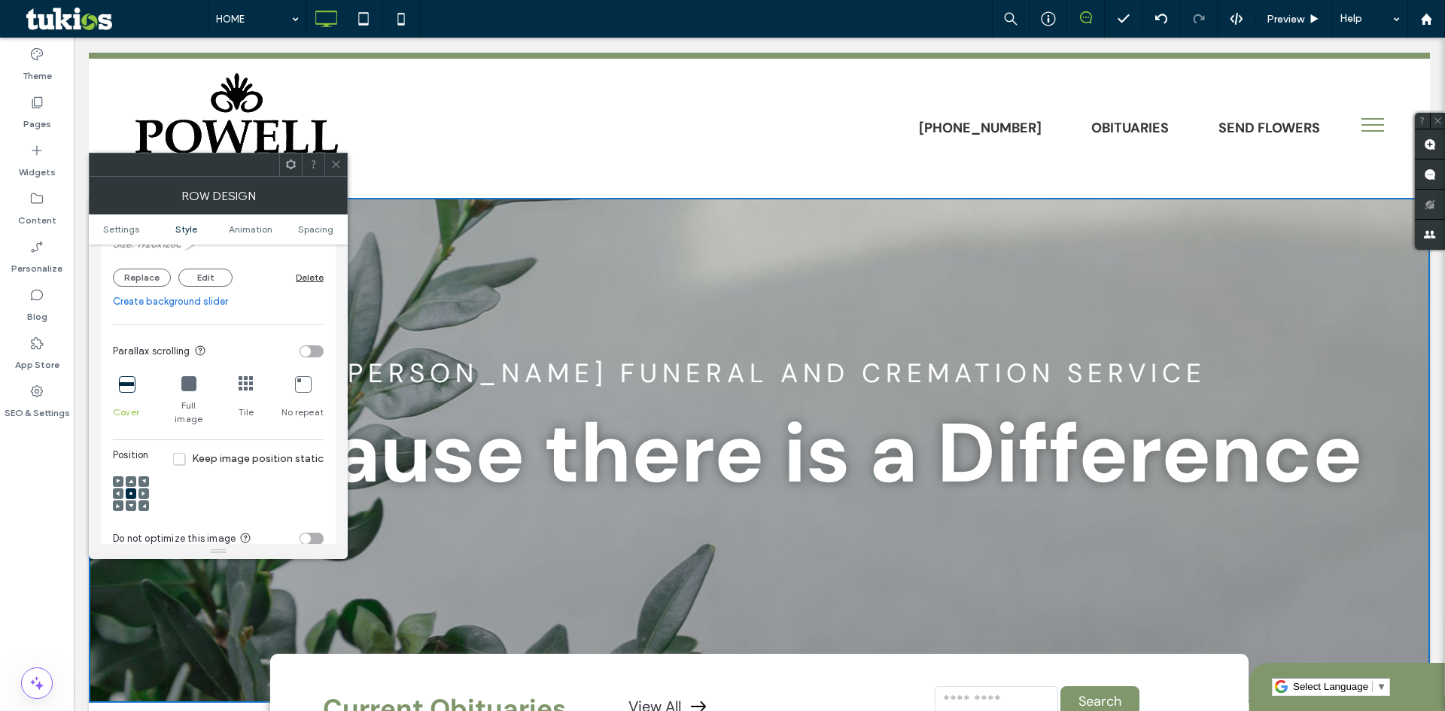
click at [132, 504] on use at bounding box center [131, 506] width 5 height 4
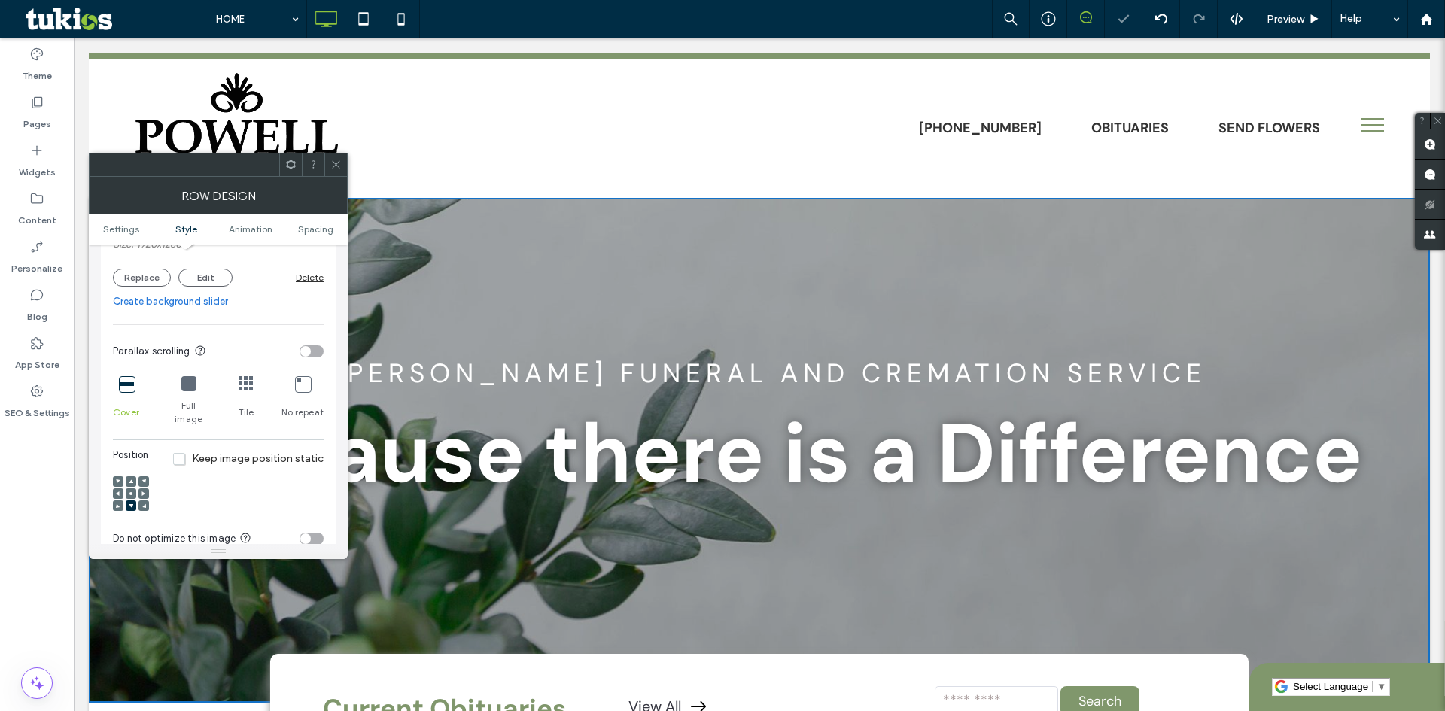
click at [132, 480] on icon at bounding box center [131, 482] width 5 height 5
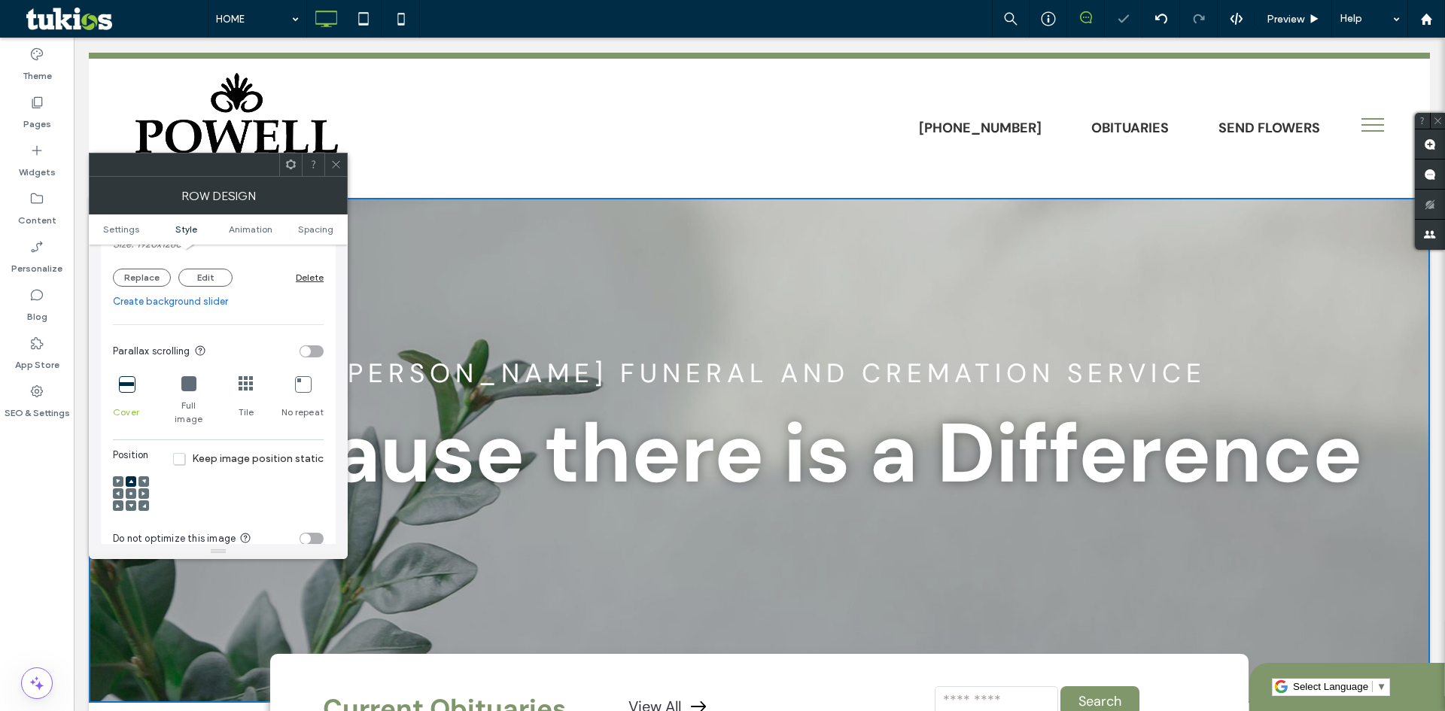
click at [330, 162] on icon at bounding box center [335, 164] width 11 height 11
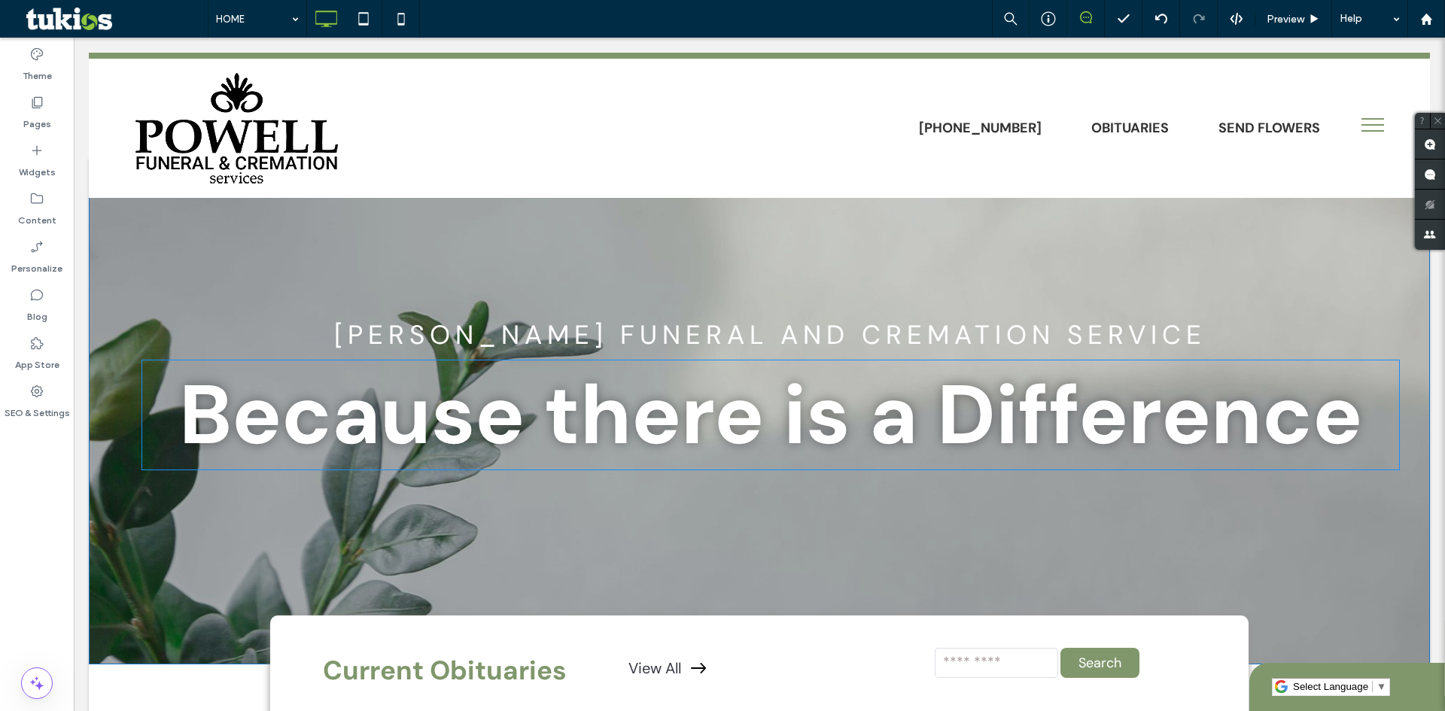
scroll to position [75, 0]
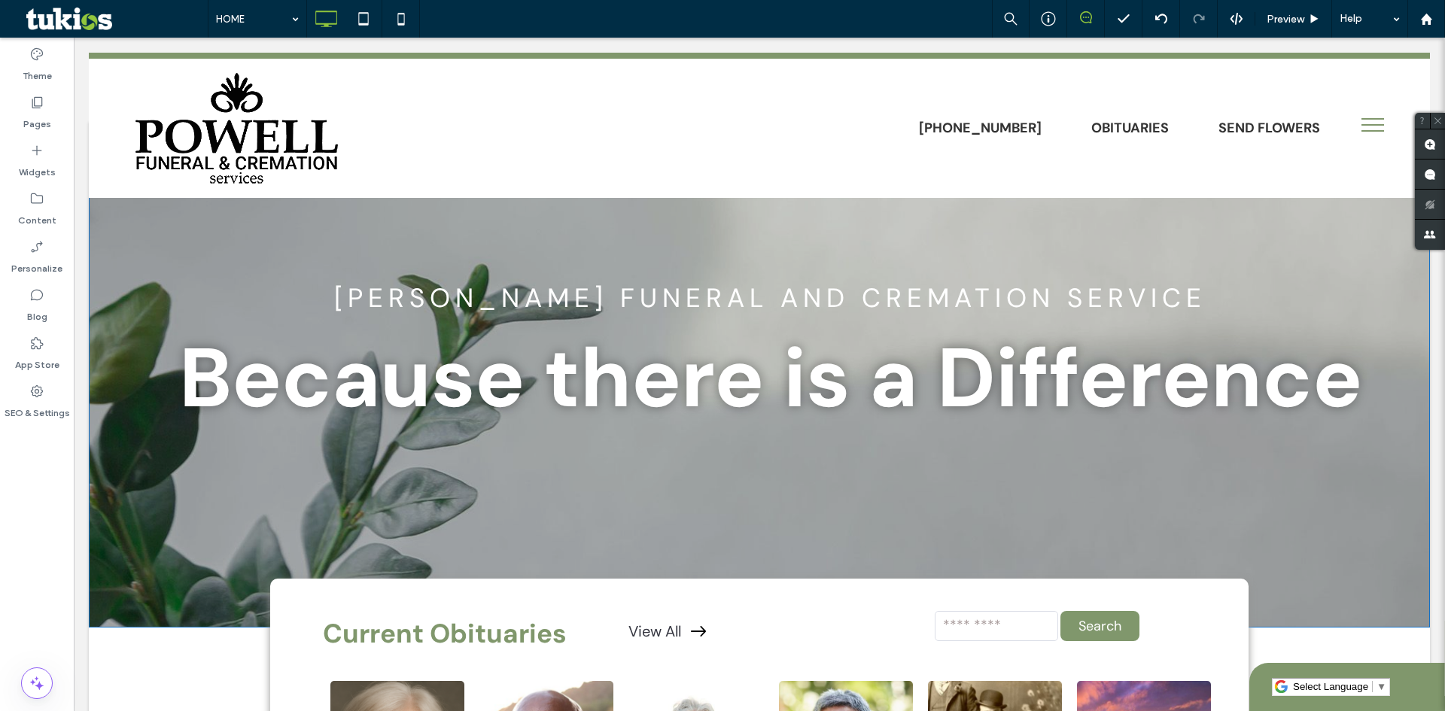
click at [136, 494] on div "Powell Funeral and Cremation Service Because there is a Difference Click To Pas…" at bounding box center [759, 375] width 1341 height 505
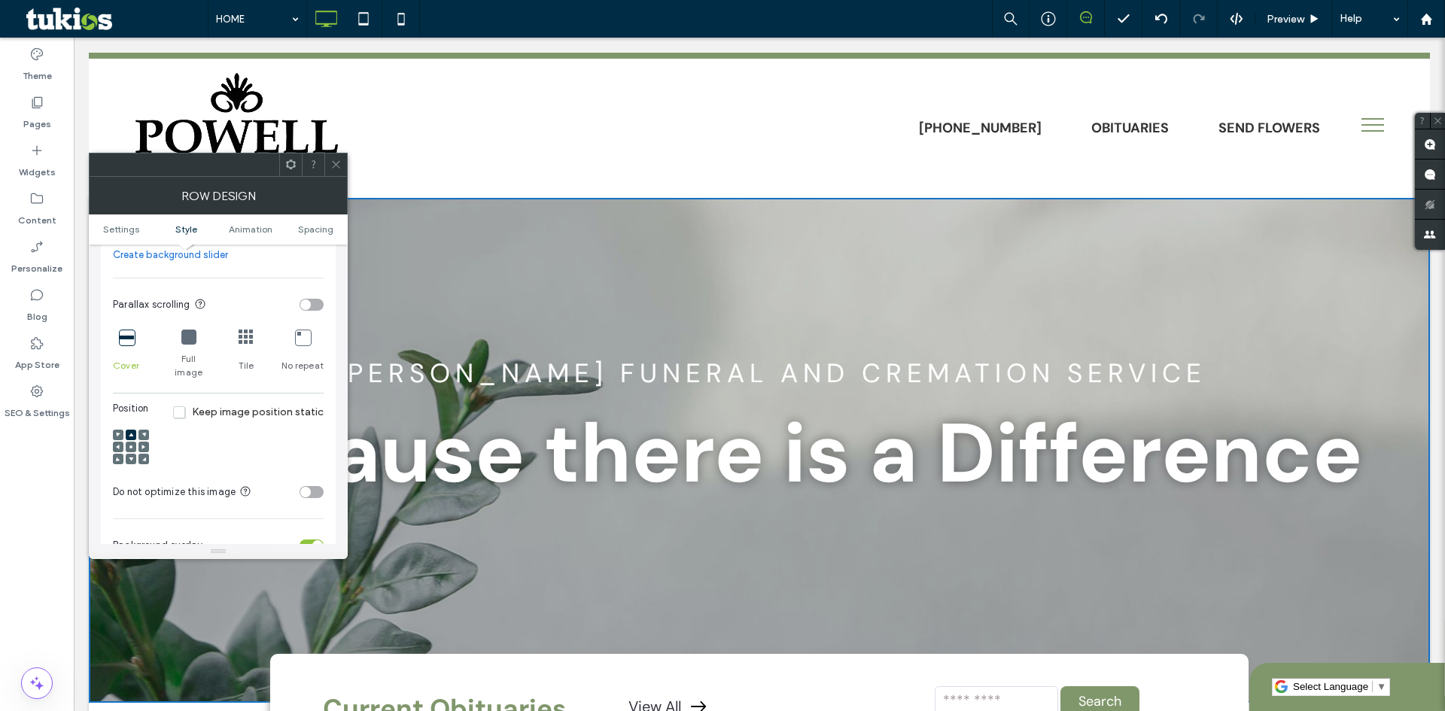
scroll to position [452, 0]
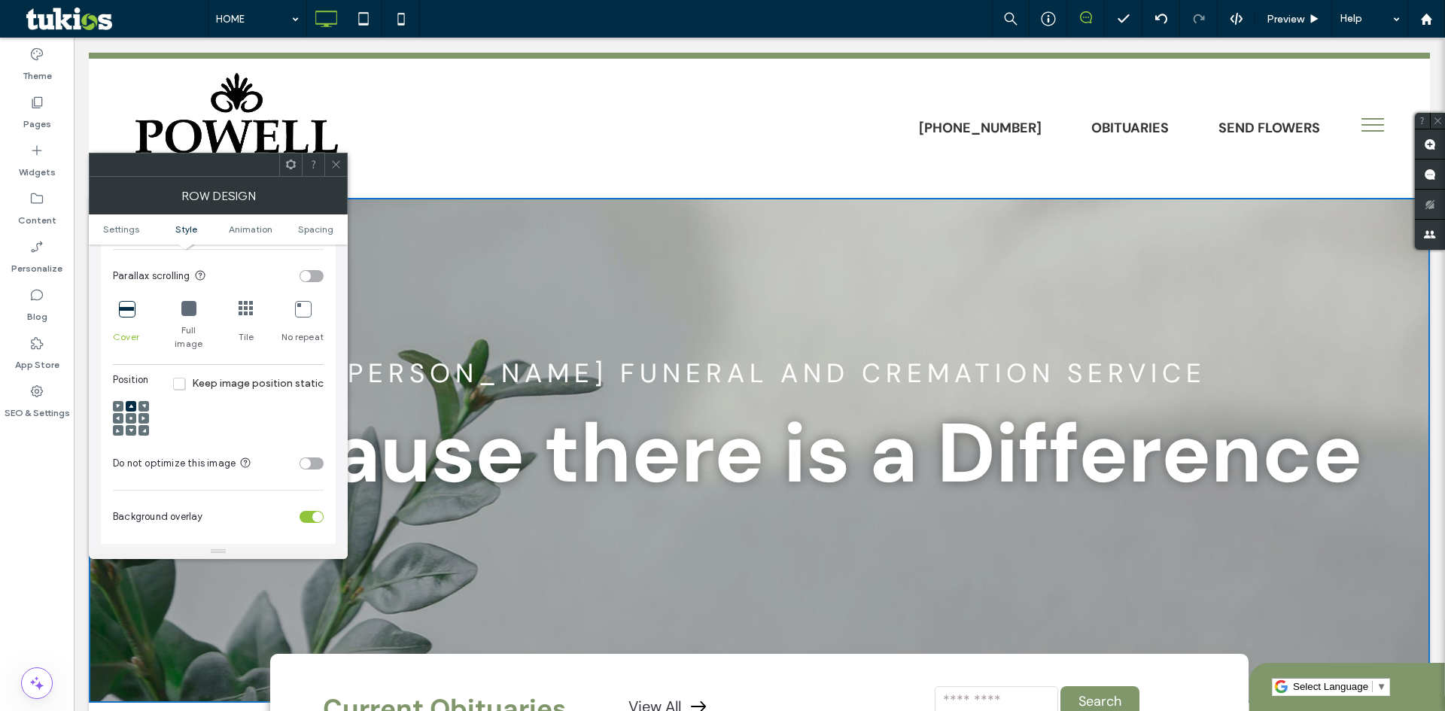
click at [127, 413] on div at bounding box center [131, 418] width 11 height 11
click at [131, 413] on span at bounding box center [131, 418] width 5 height 11
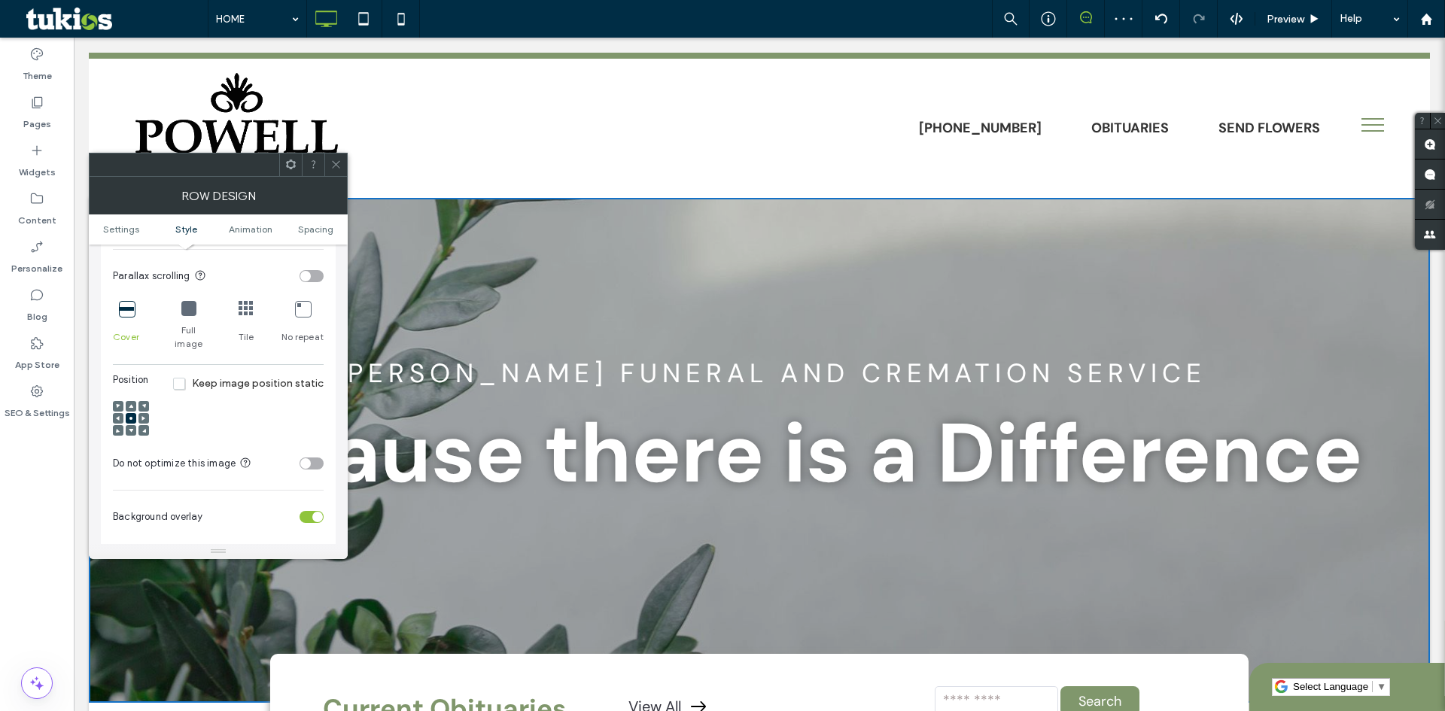
click at [330, 157] on div at bounding box center [335, 165] width 23 height 23
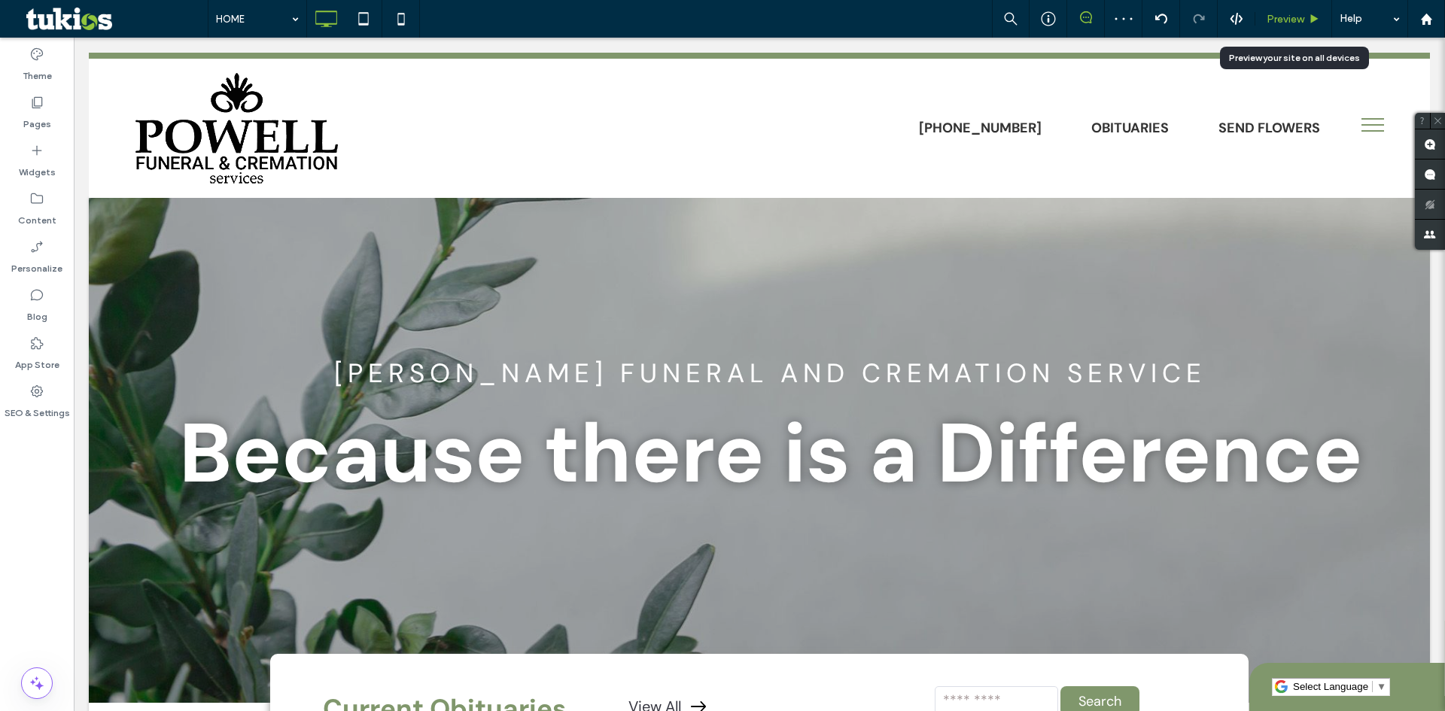
click at [1308, 9] on div "Preview" at bounding box center [1294, 19] width 77 height 38
click at [1291, 20] on span "Preview" at bounding box center [1286, 19] width 38 height 13
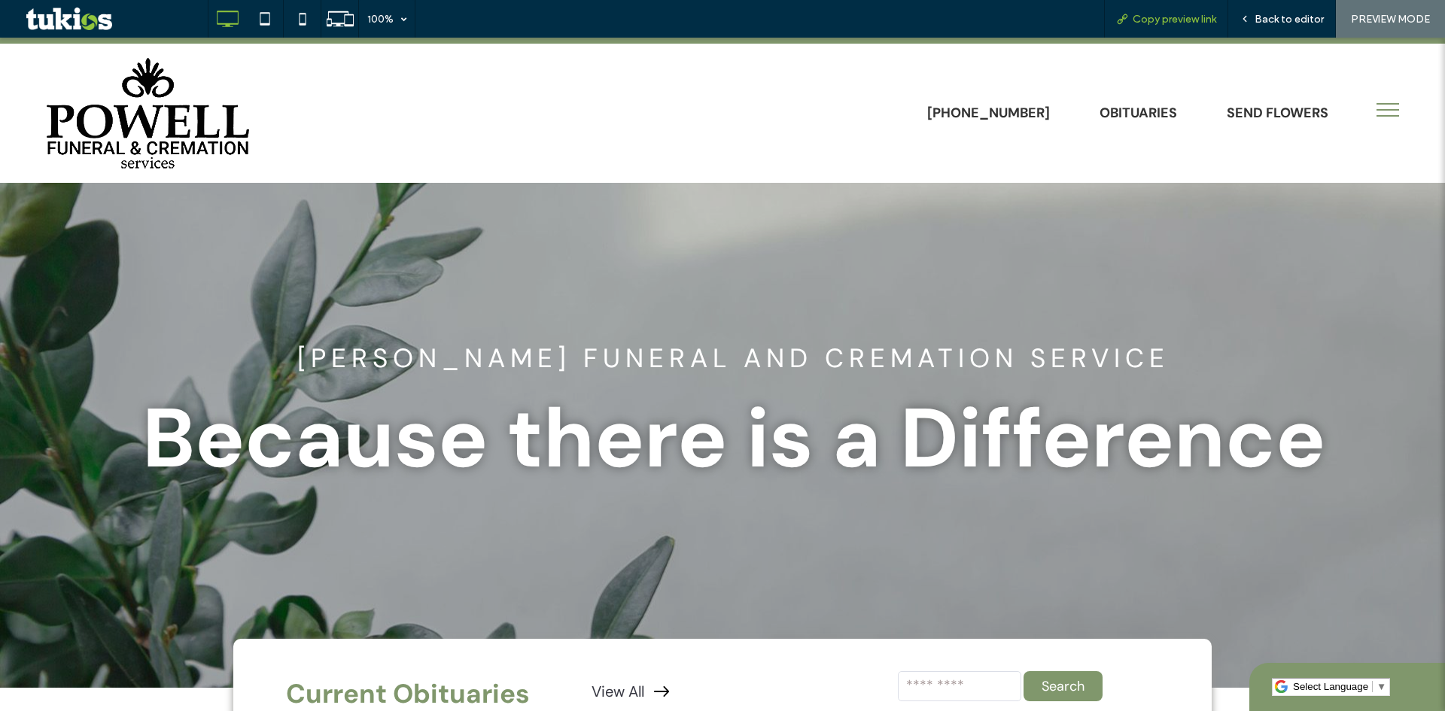
click at [1198, 13] on span "Copy preview link" at bounding box center [1175, 19] width 84 height 13
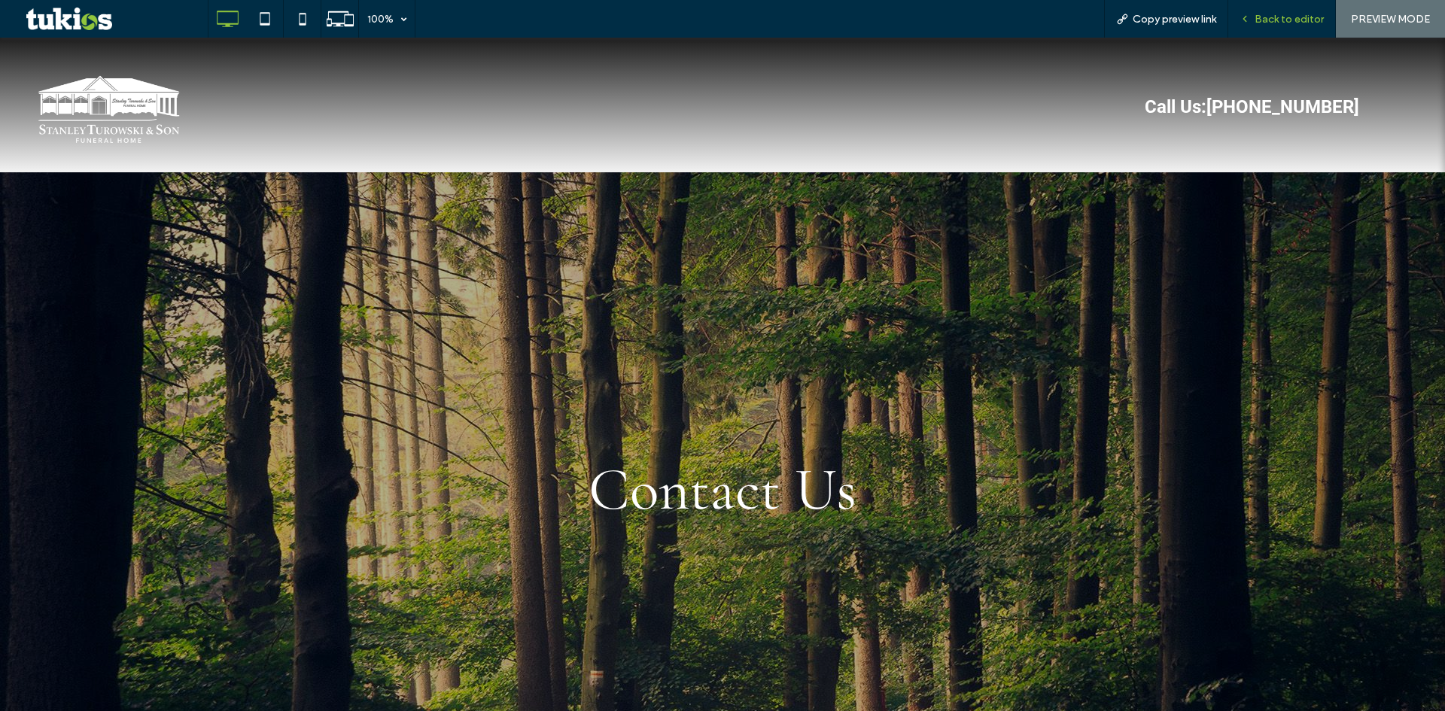
drag, startPoint x: 349, startPoint y: 69, endPoint x: 1279, endPoint y: 15, distance: 932.0
click at [1279, 15] on span "Back to editor" at bounding box center [1289, 19] width 69 height 13
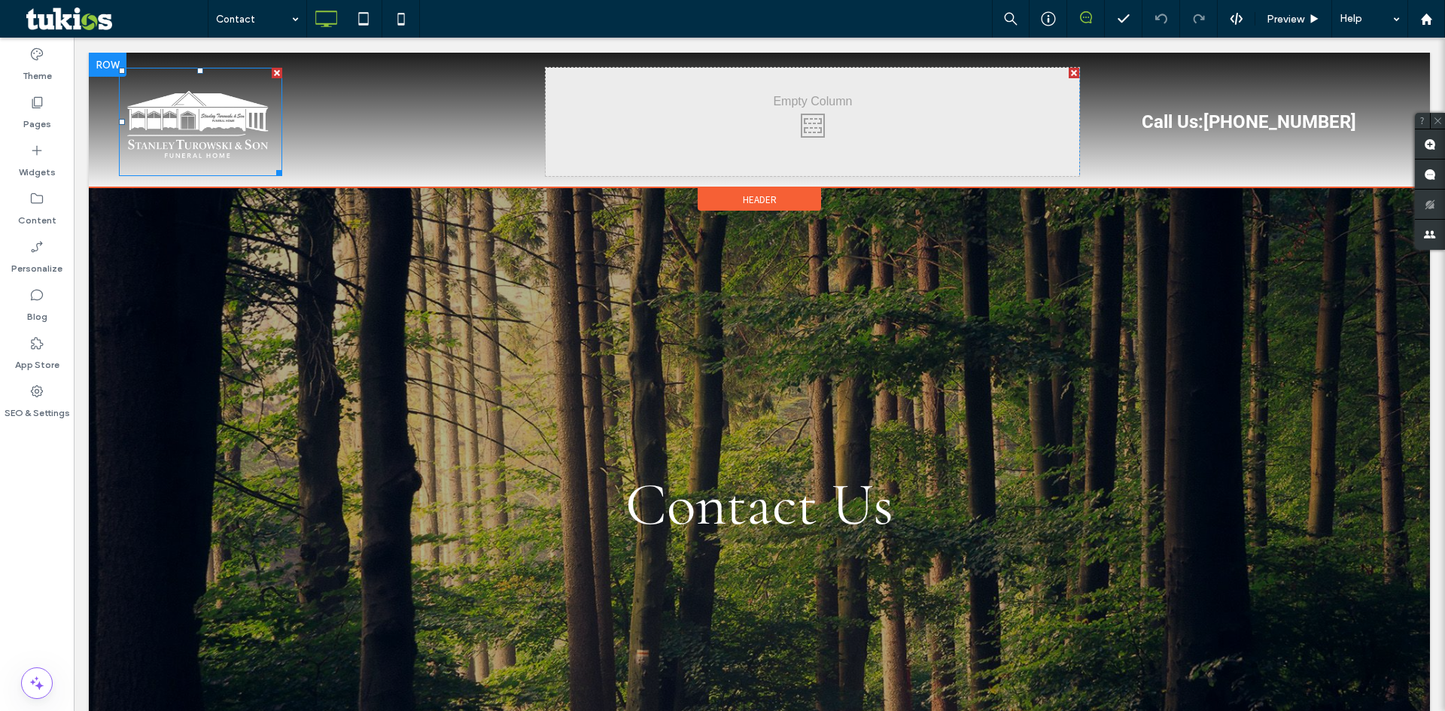
click at [212, 139] on img at bounding box center [200, 122] width 163 height 108
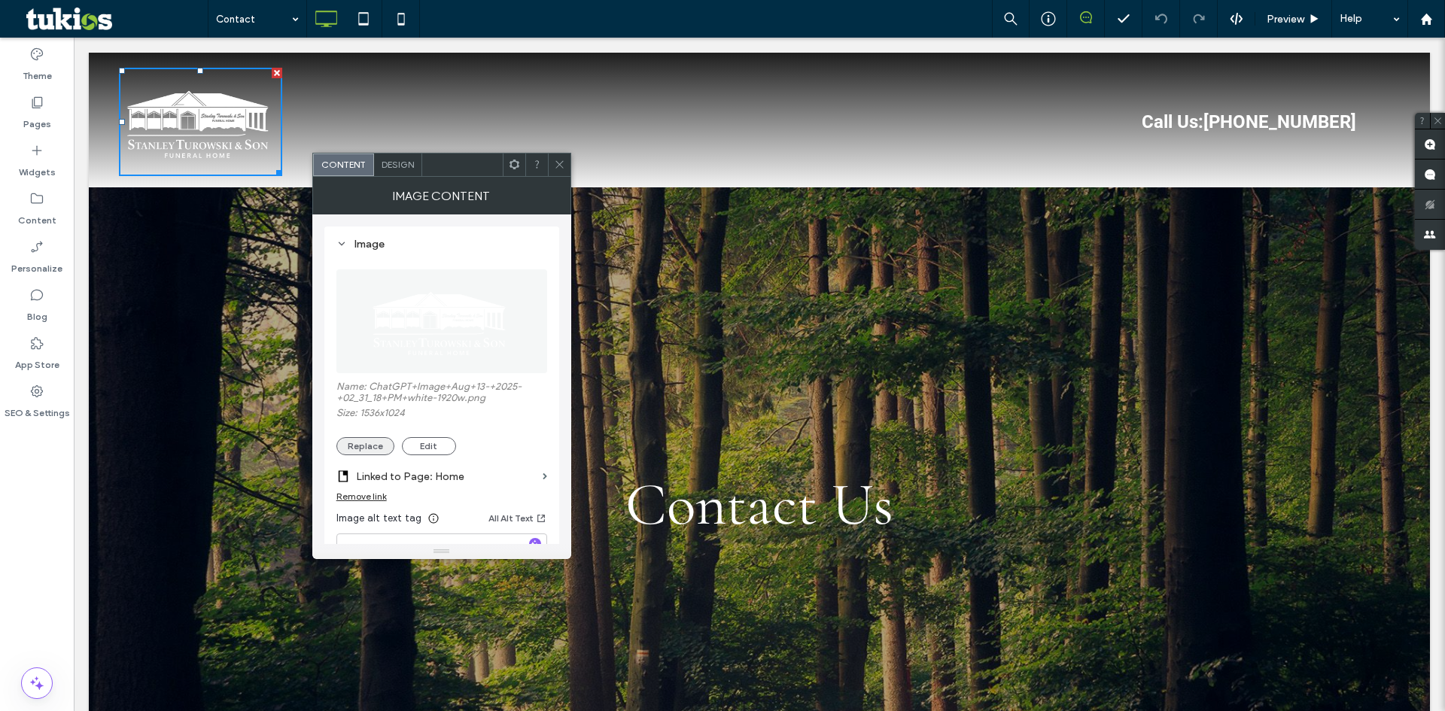
click at [375, 443] on button "Replace" at bounding box center [365, 446] width 58 height 18
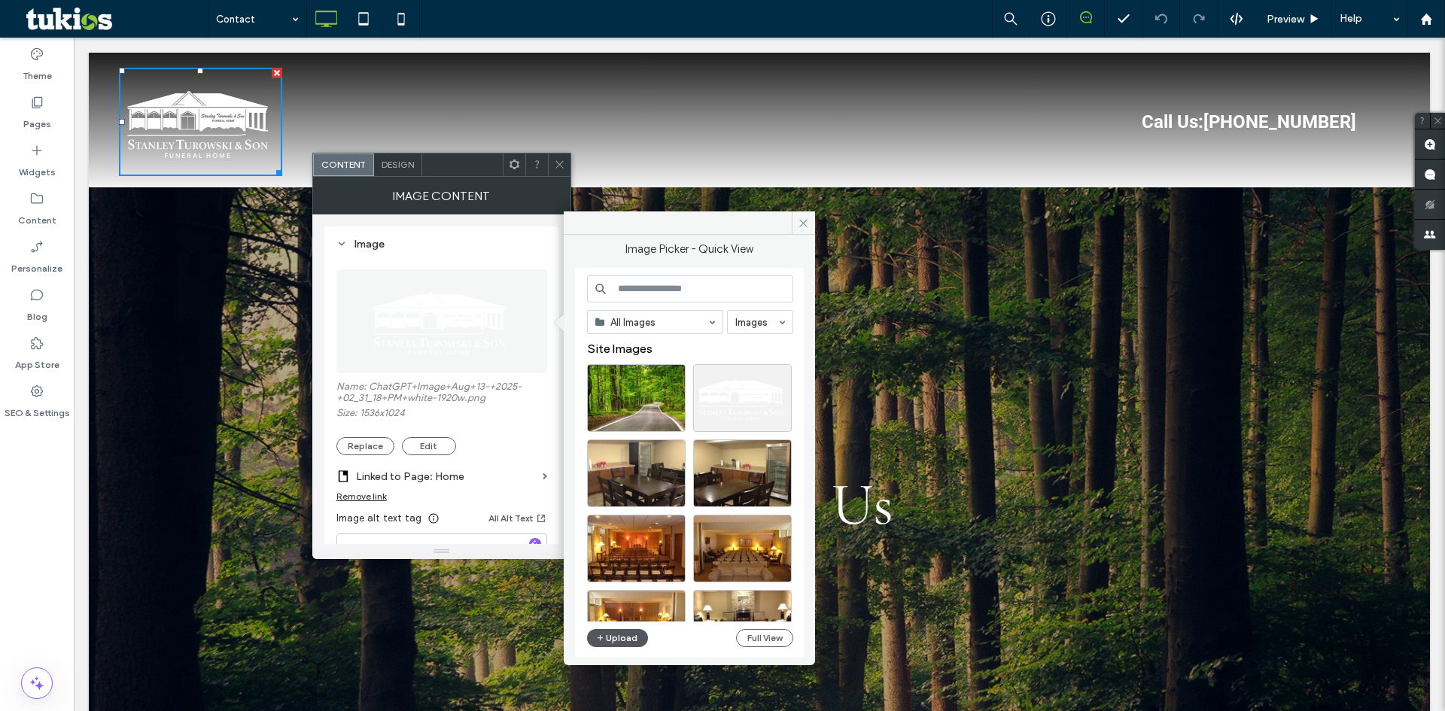
click at [626, 631] on button "Upload" at bounding box center [618, 638] width 62 height 18
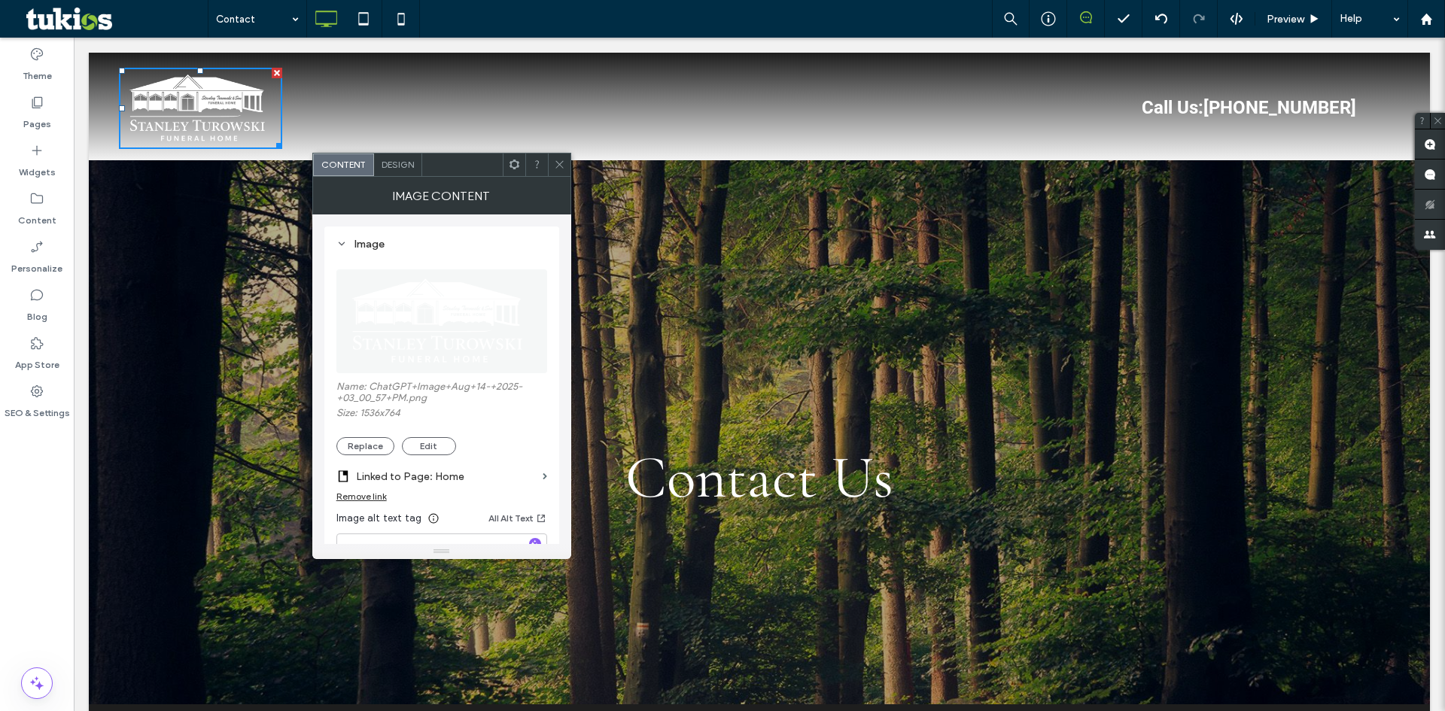
click at [563, 166] on icon at bounding box center [559, 164] width 11 height 11
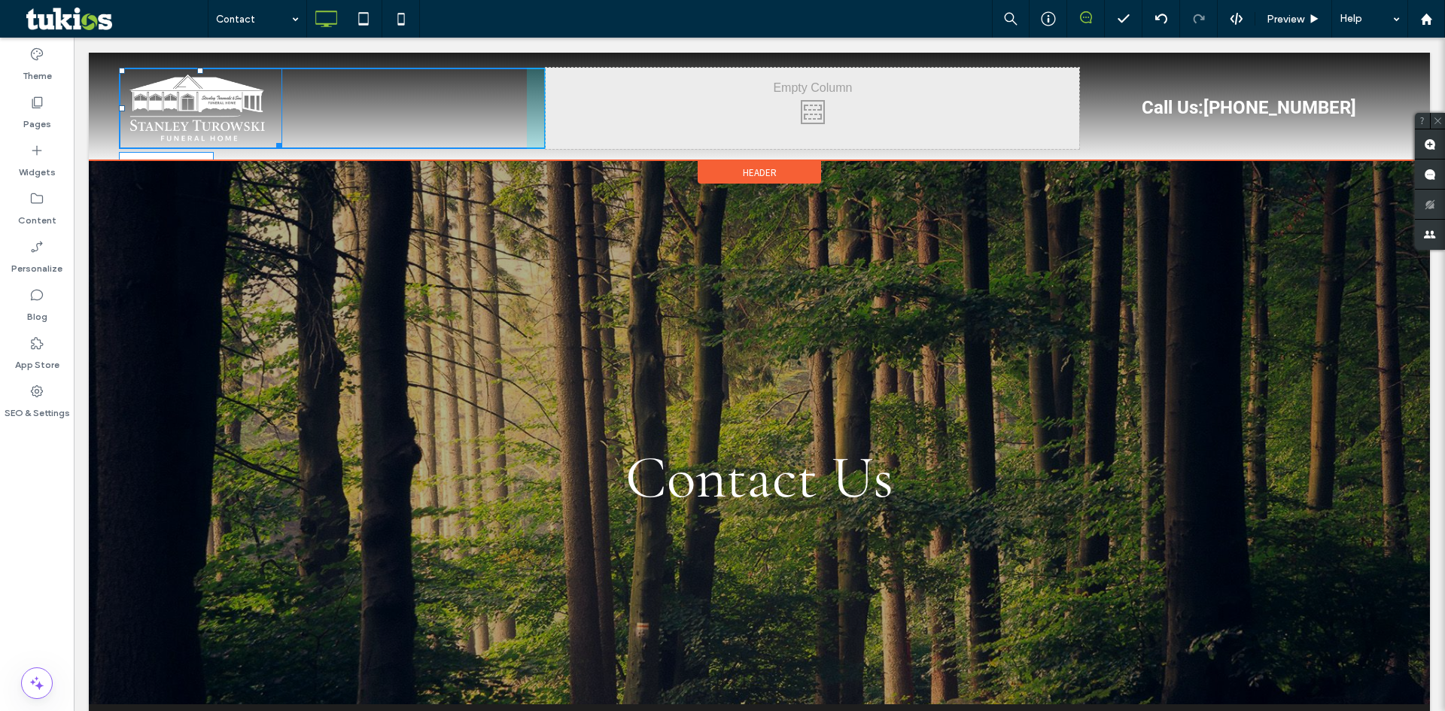
drag, startPoint x: 277, startPoint y: 145, endPoint x: 300, endPoint y: 157, distance: 26.6
click at [282, 149] on div at bounding box center [276, 143] width 11 height 11
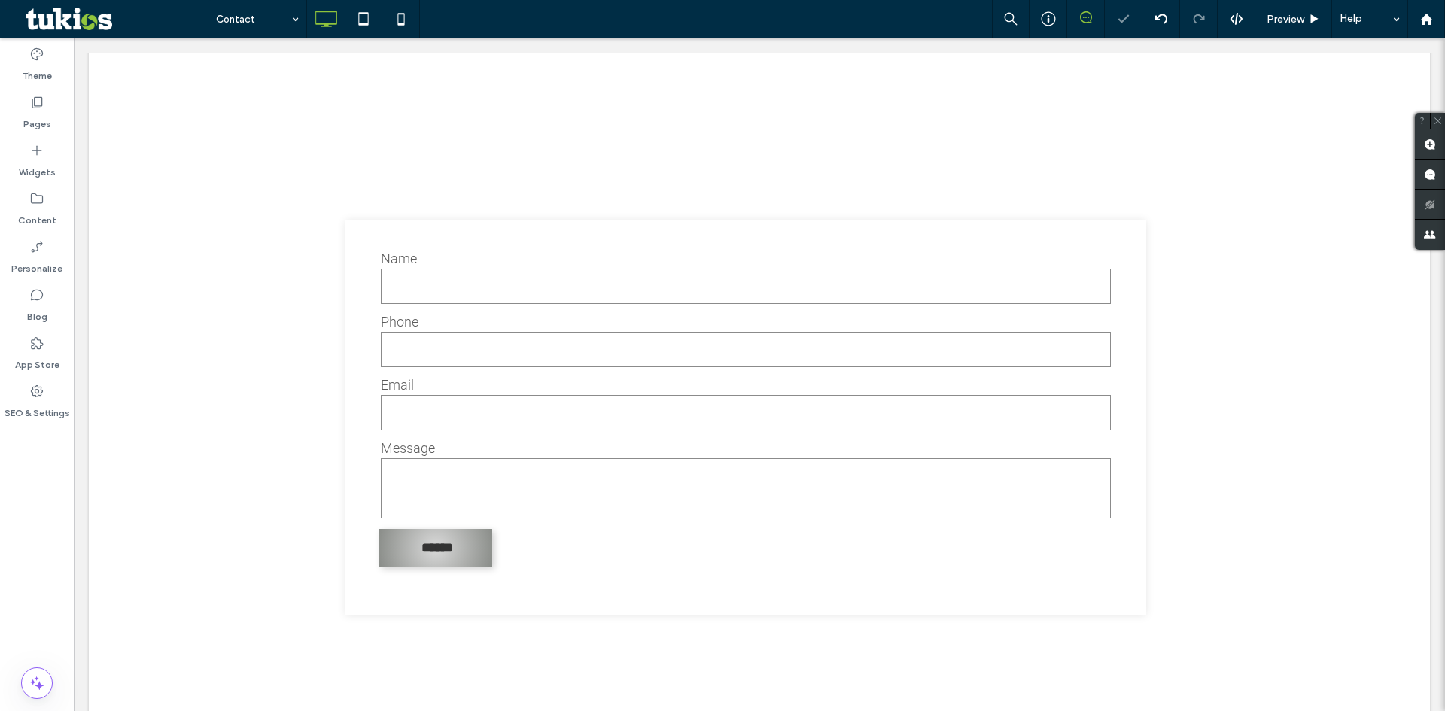
scroll to position [1581, 0]
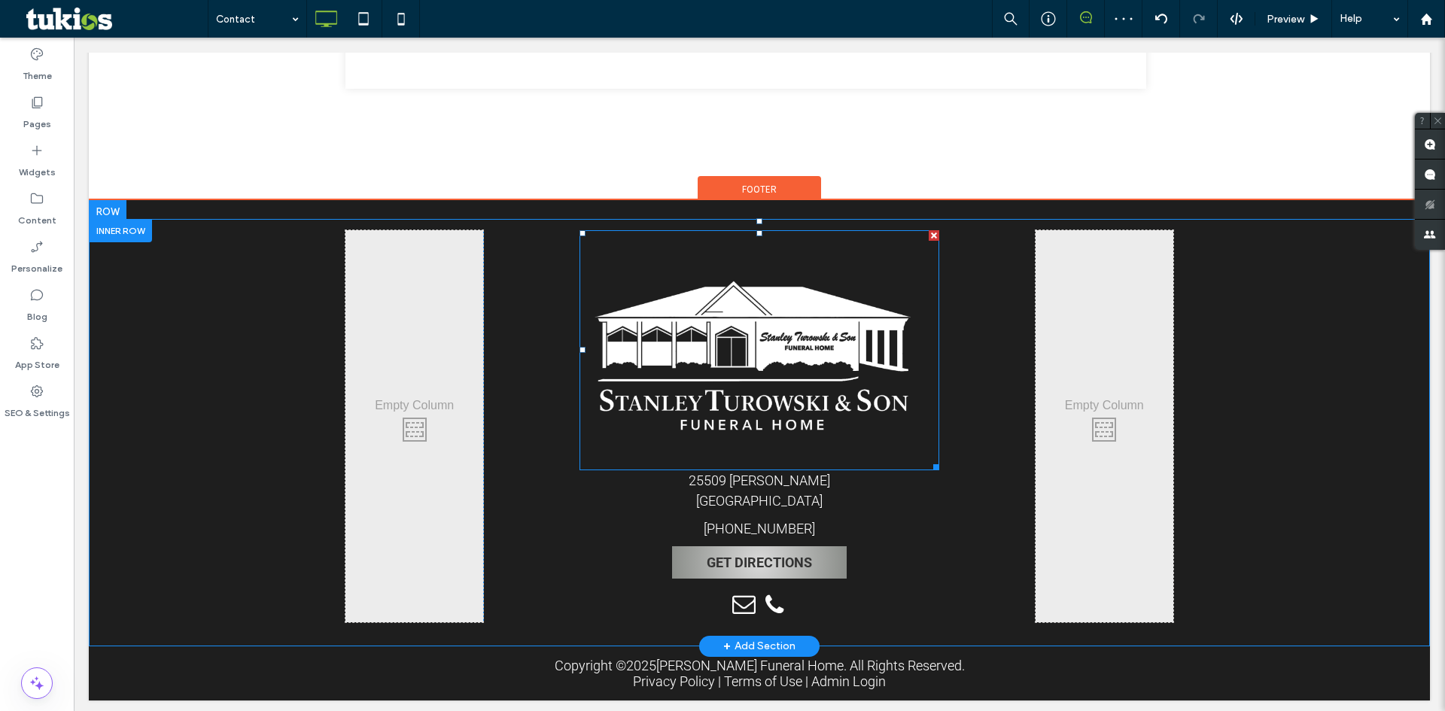
click at [815, 367] on img at bounding box center [760, 350] width 360 height 240
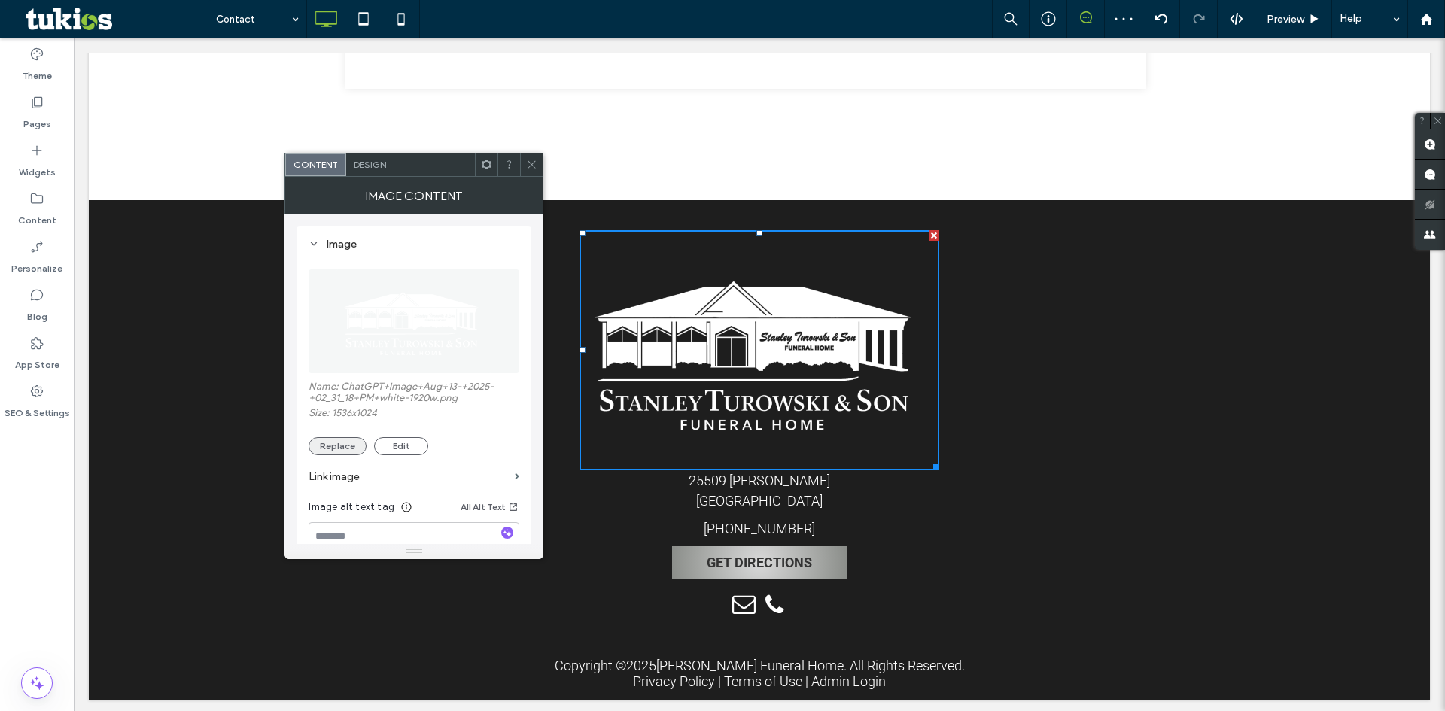
click at [346, 451] on button "Replace" at bounding box center [338, 446] width 58 height 18
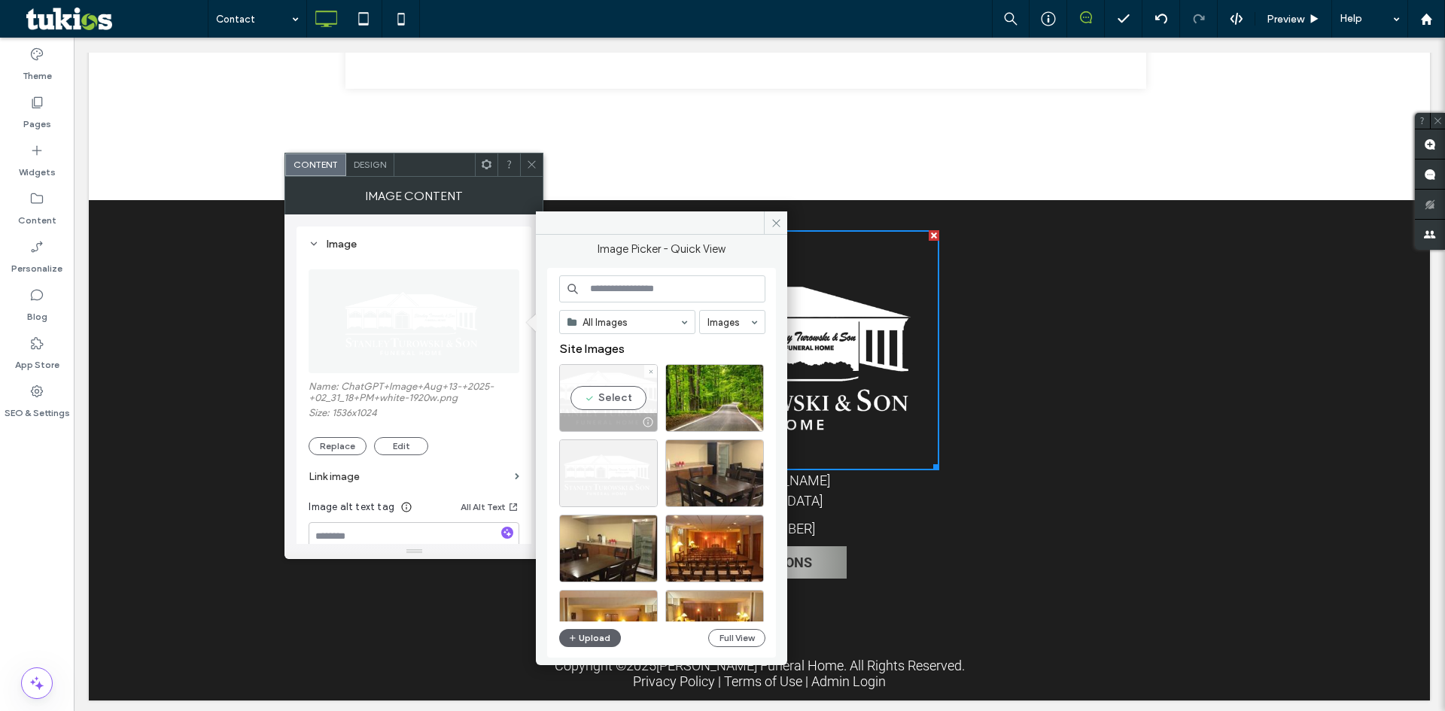
click at [614, 394] on div "Select" at bounding box center [608, 398] width 99 height 68
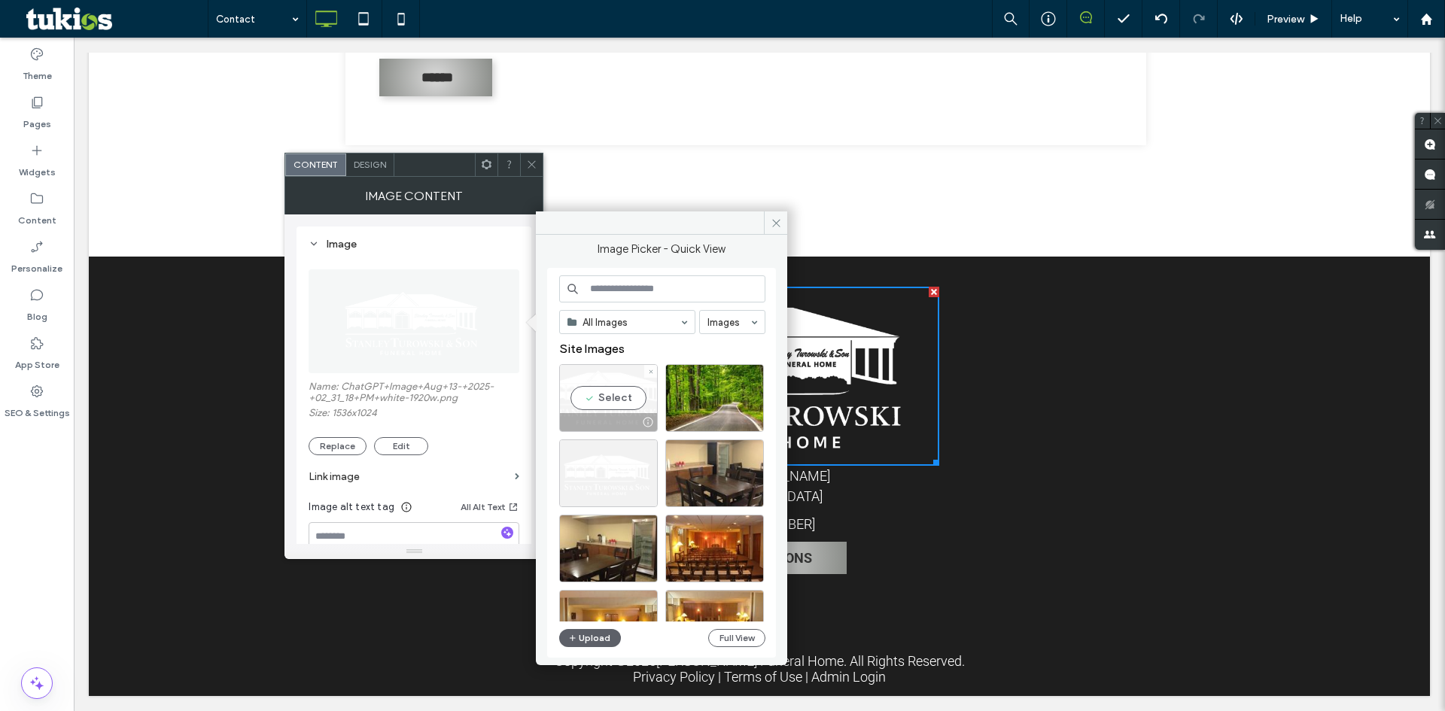
scroll to position [1531, 0]
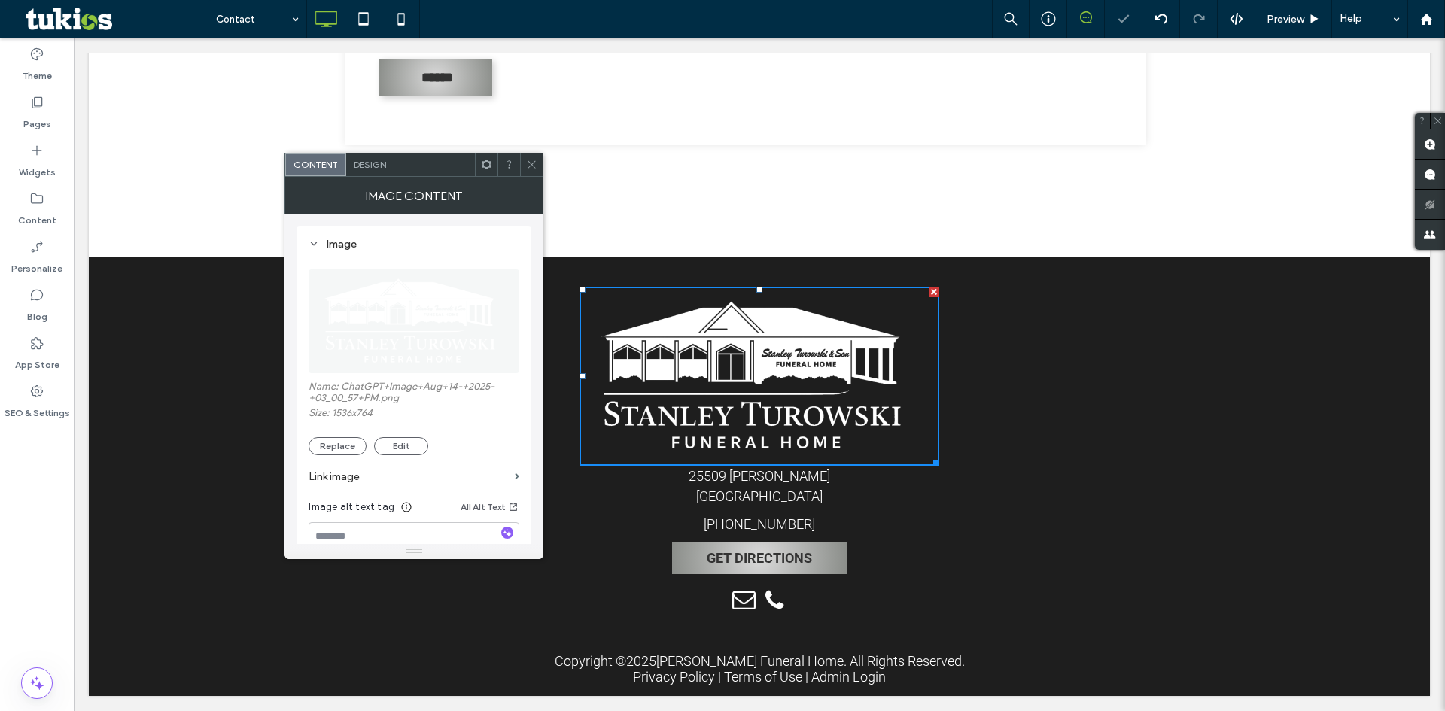
click at [532, 164] on use at bounding box center [532, 165] width 8 height 8
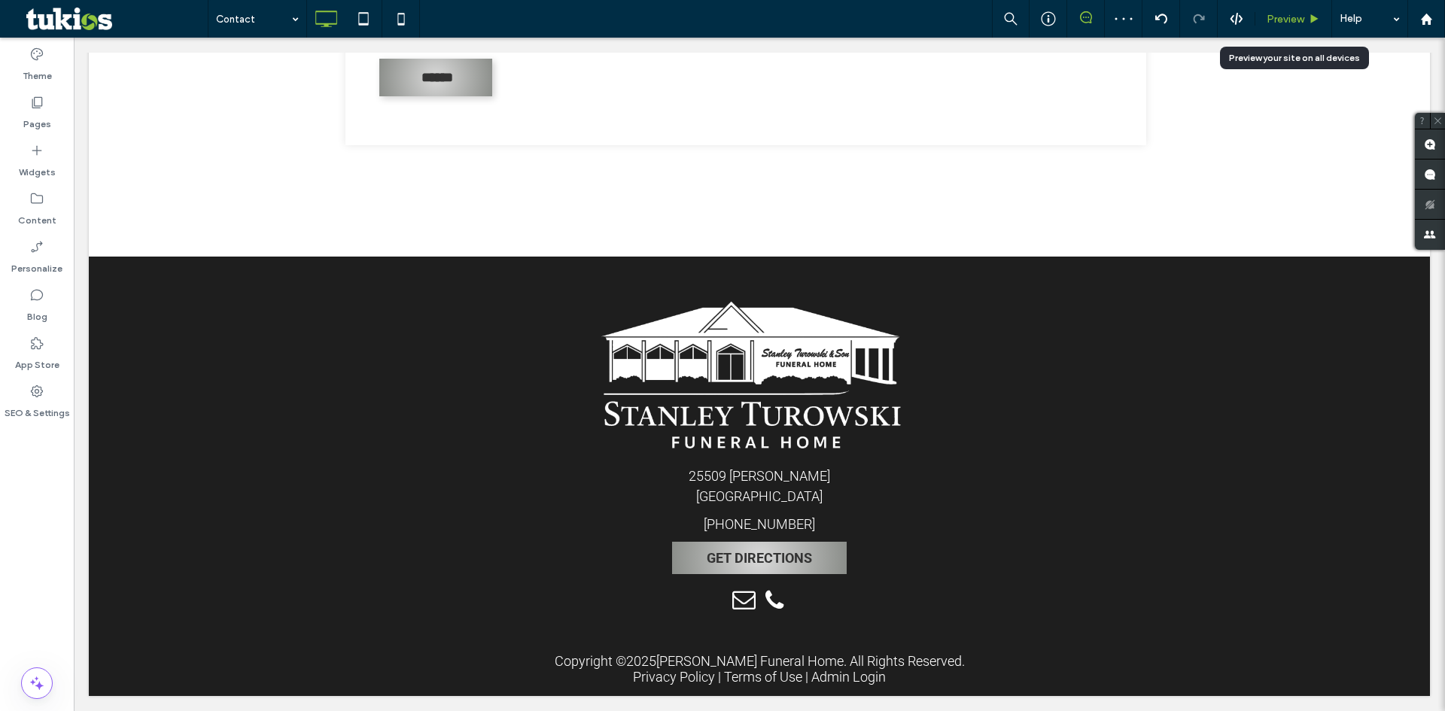
click at [1289, 20] on span "Preview" at bounding box center [1286, 19] width 38 height 13
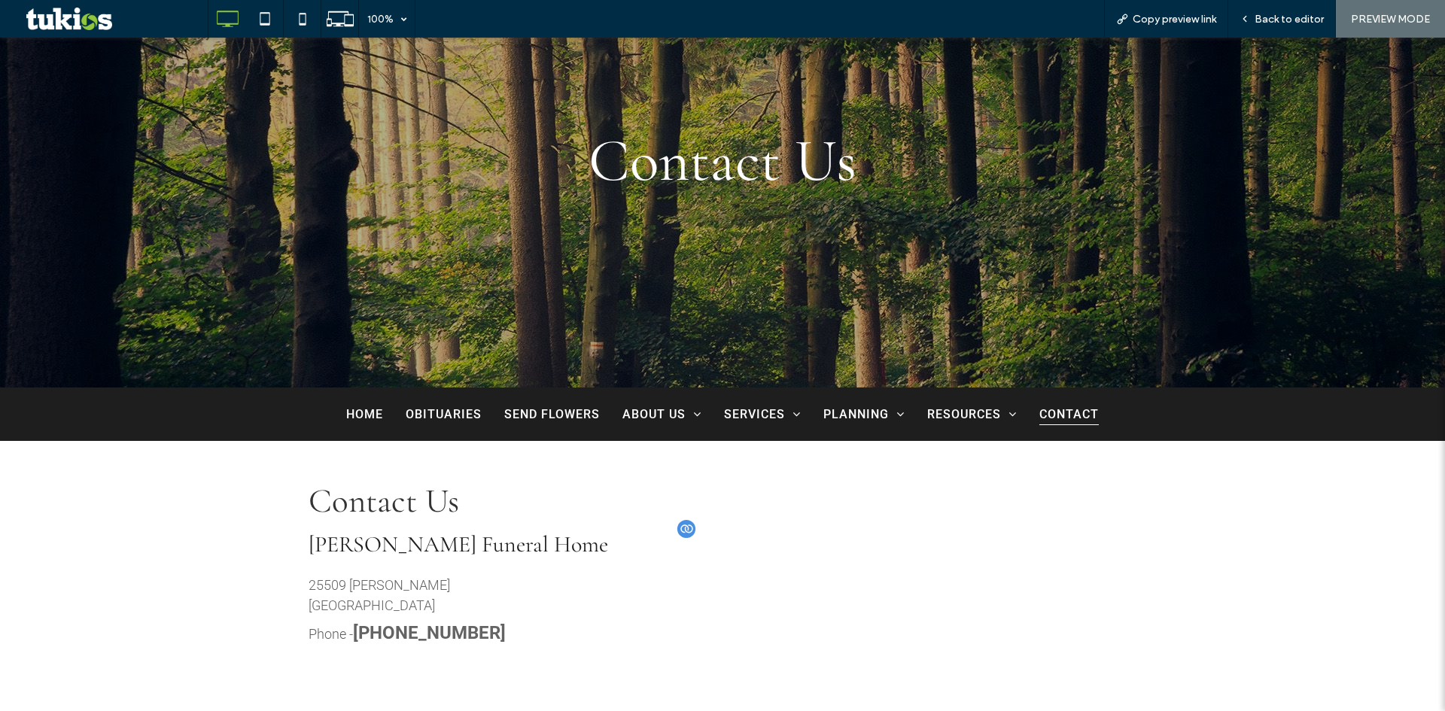
scroll to position [447, 0]
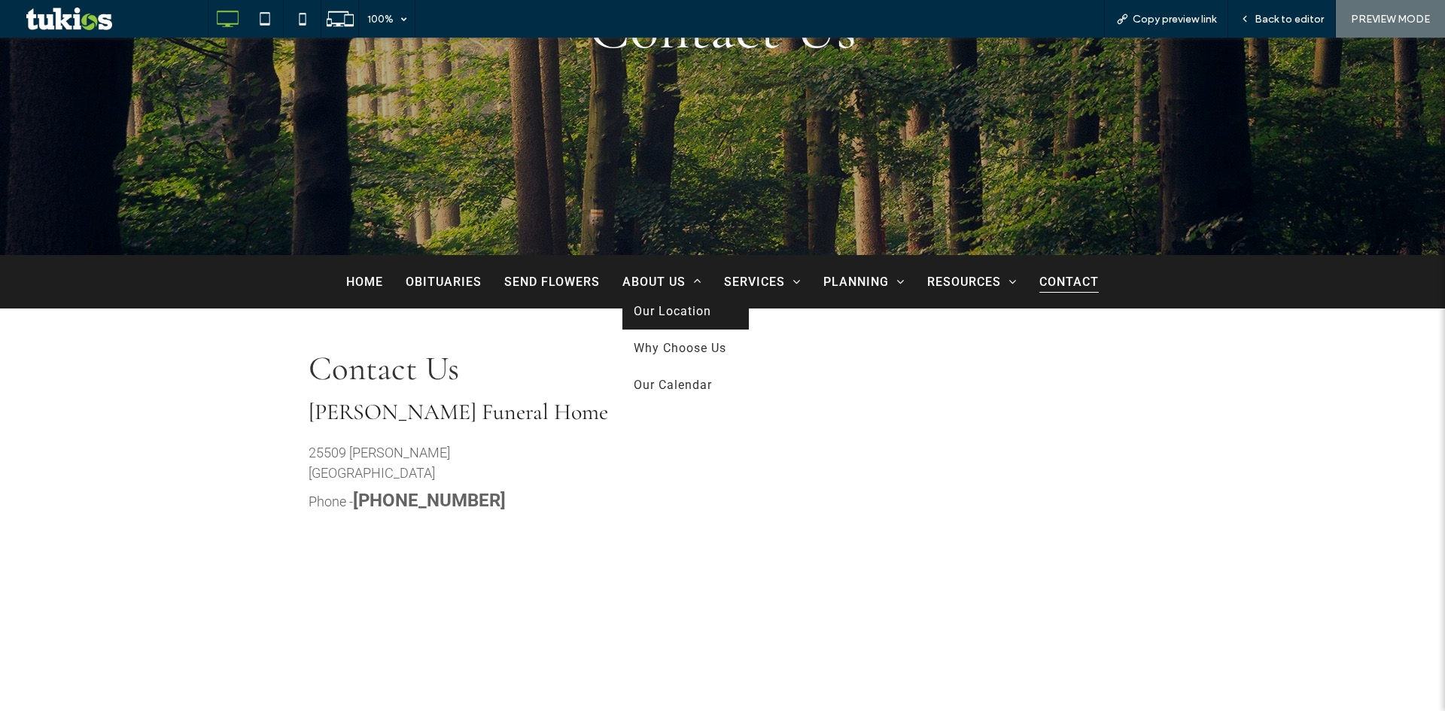
click at [688, 310] on span "Our Location" at bounding box center [673, 311] width 78 height 14
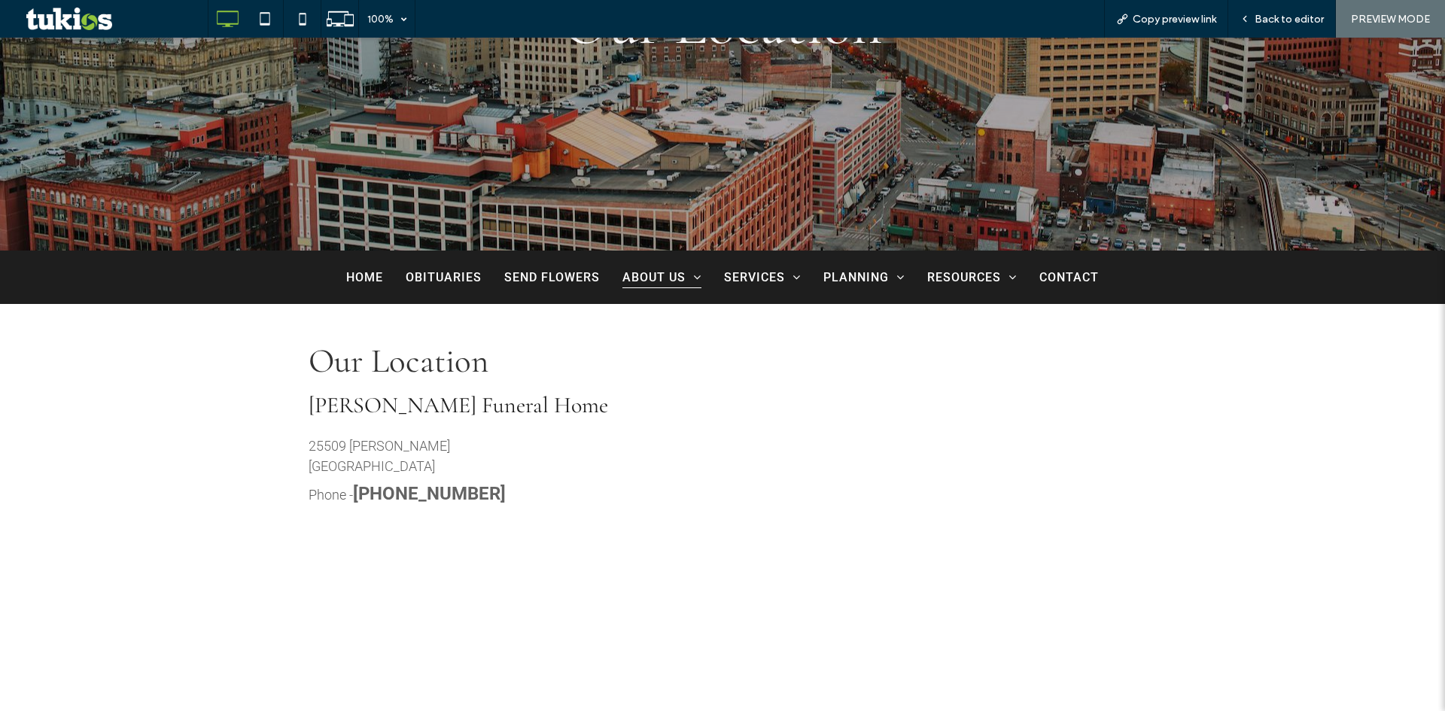
scroll to position [151, 0]
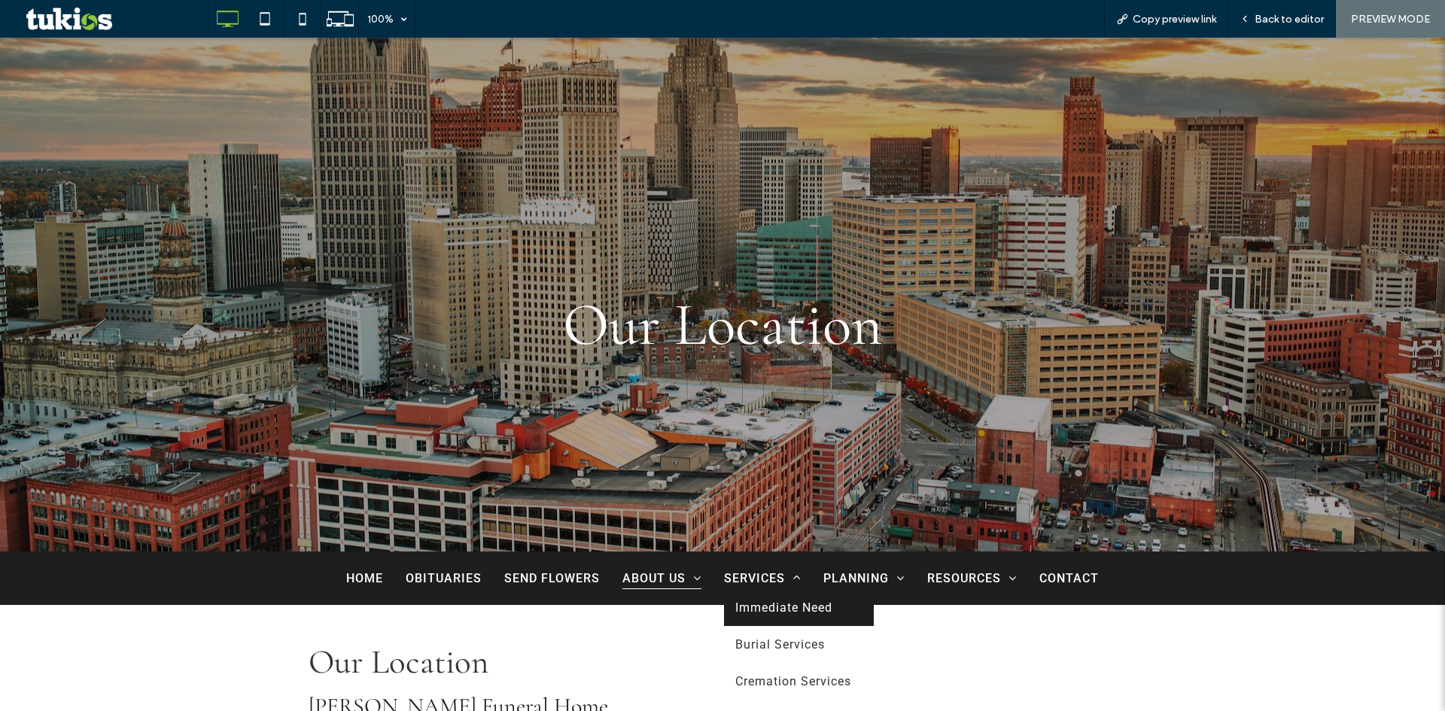
click at [768, 601] on span "Immediate Need" at bounding box center [783, 608] width 97 height 14
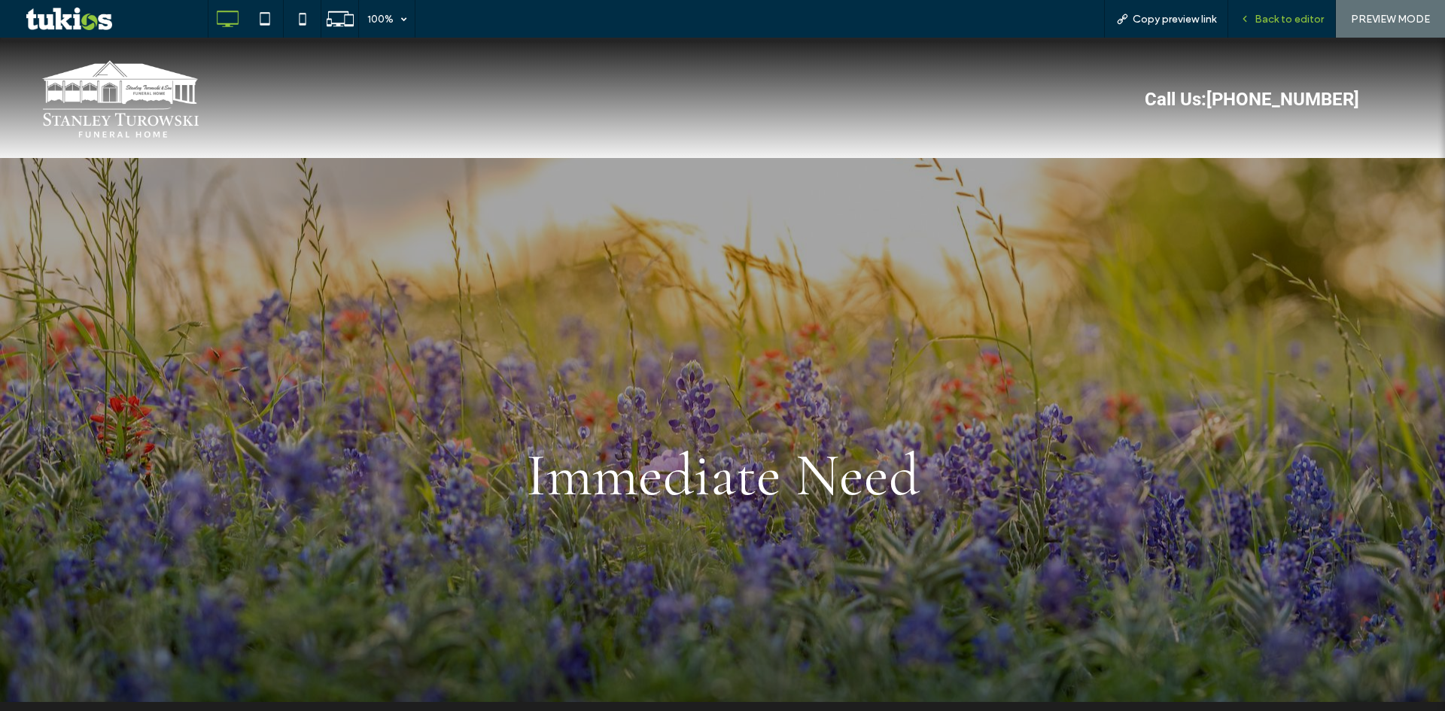
click at [1265, 15] on span "Back to editor" at bounding box center [1289, 19] width 69 height 13
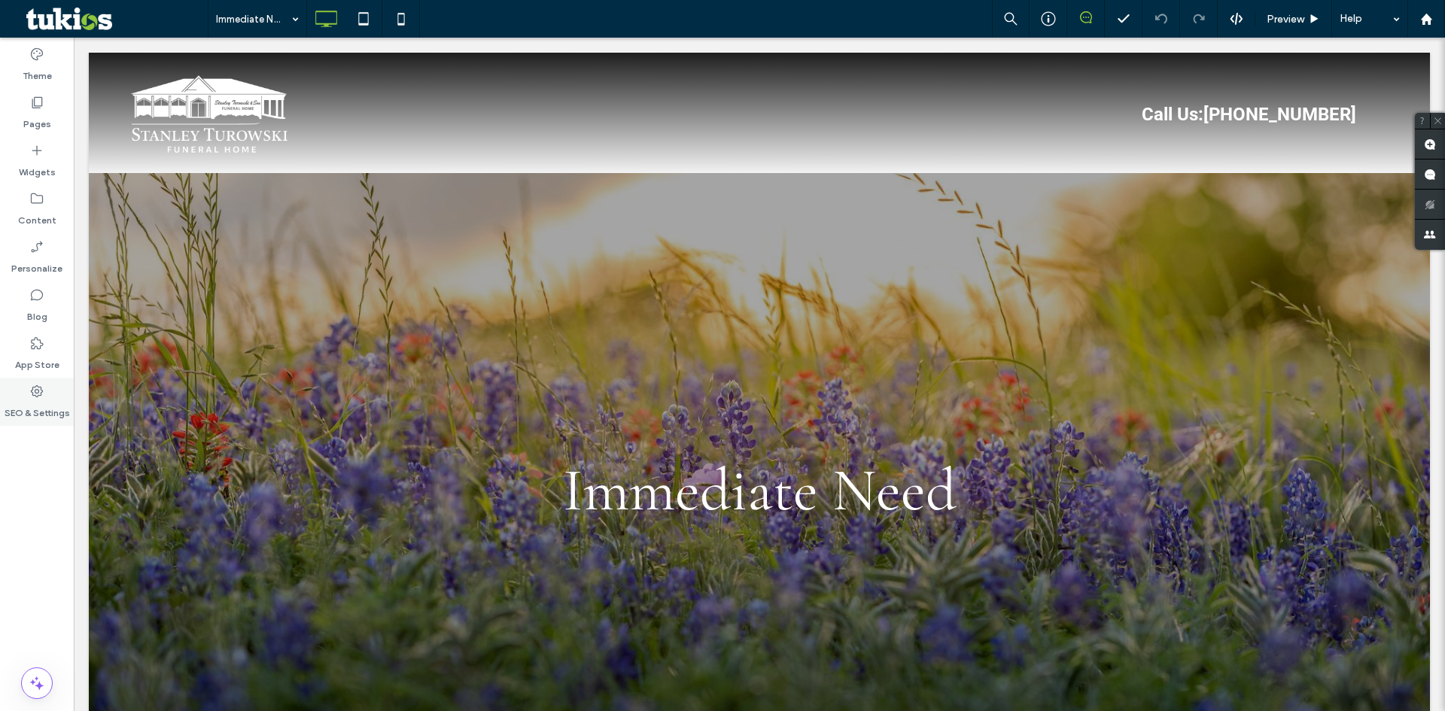
click at [28, 396] on div "SEO & Settings" at bounding box center [37, 402] width 74 height 48
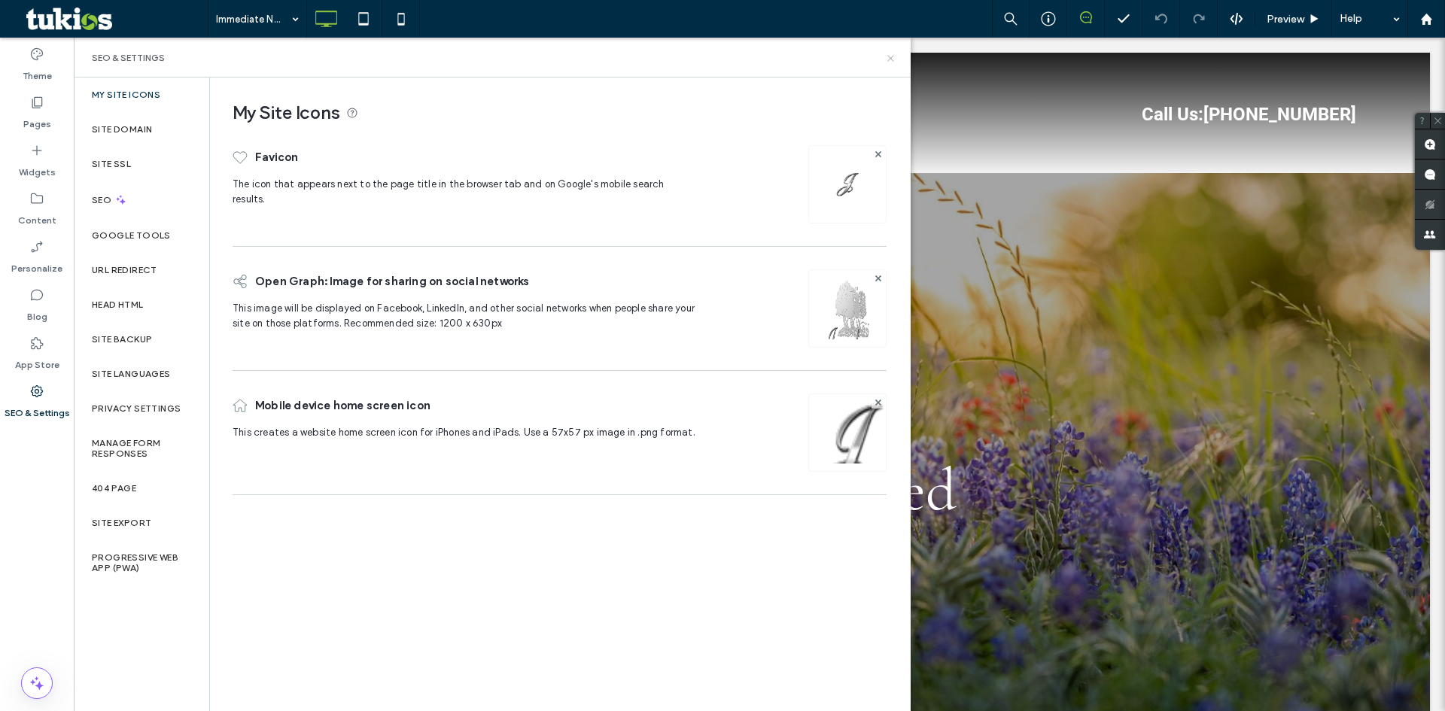
click at [893, 56] on use at bounding box center [891, 58] width 6 height 6
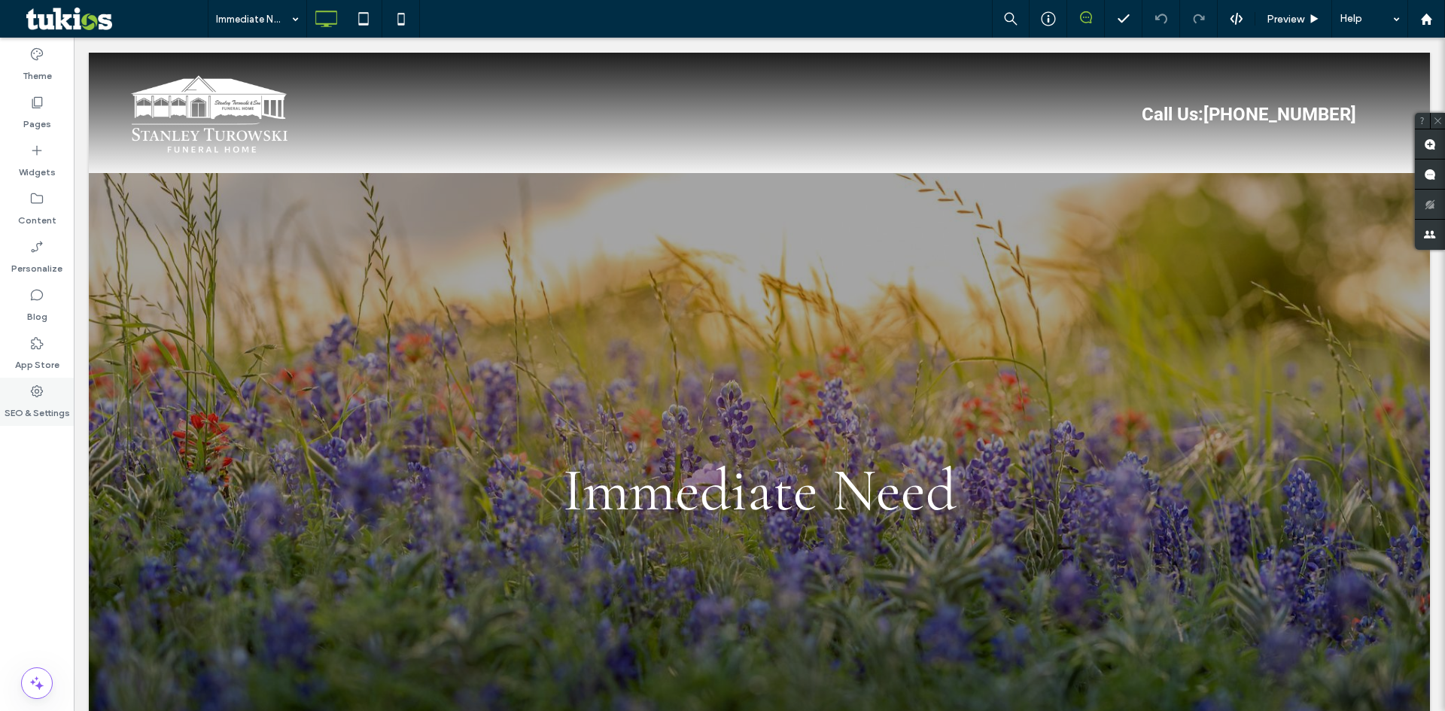
click at [38, 393] on use at bounding box center [37, 391] width 12 height 12
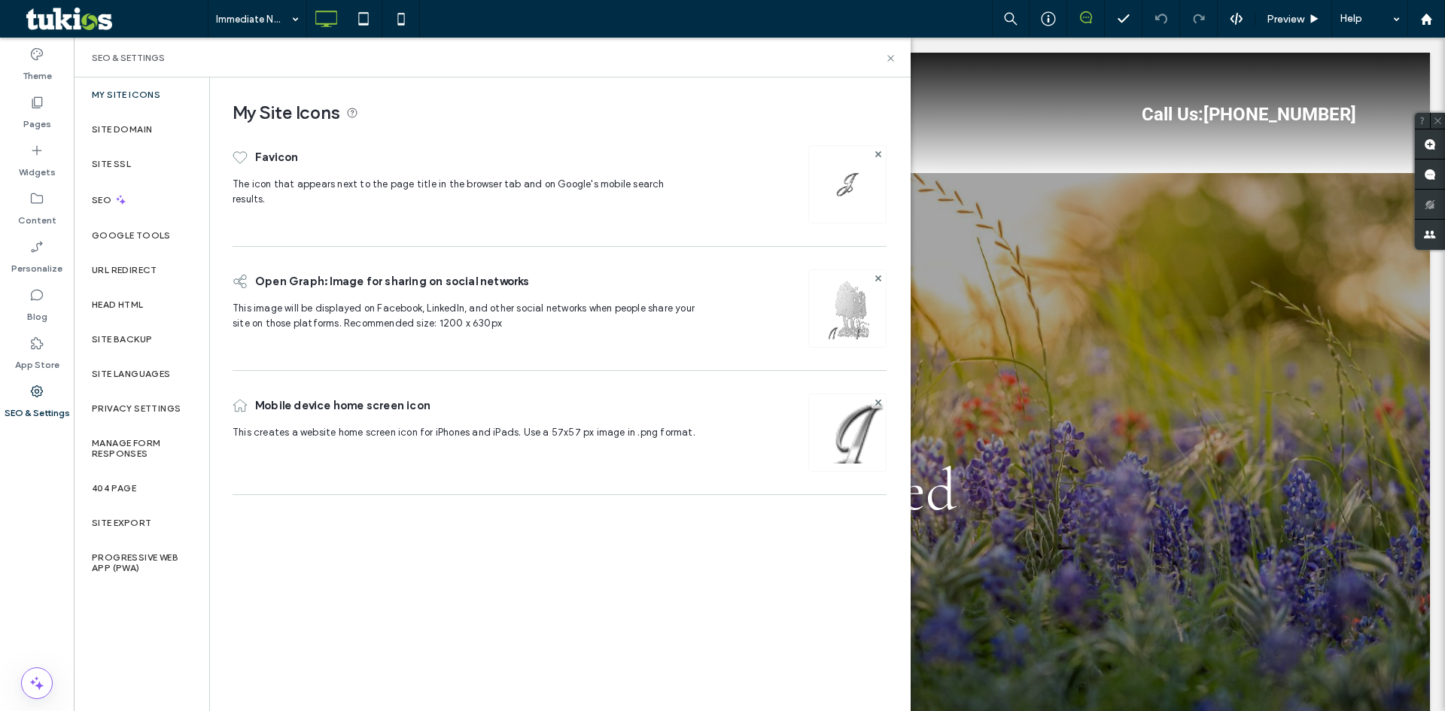
click at [851, 298] on img at bounding box center [847, 329] width 77 height 102
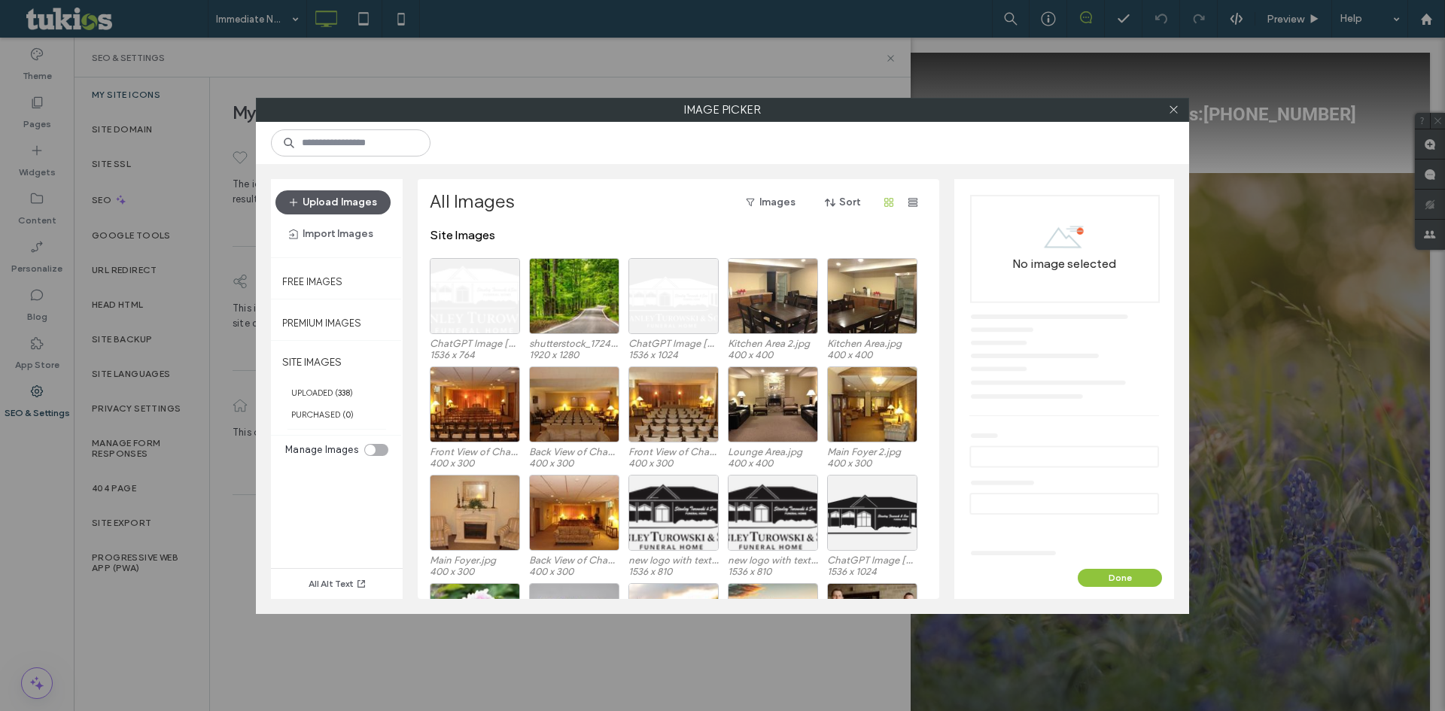
click at [350, 199] on button "Upload Images" at bounding box center [333, 202] width 115 height 24
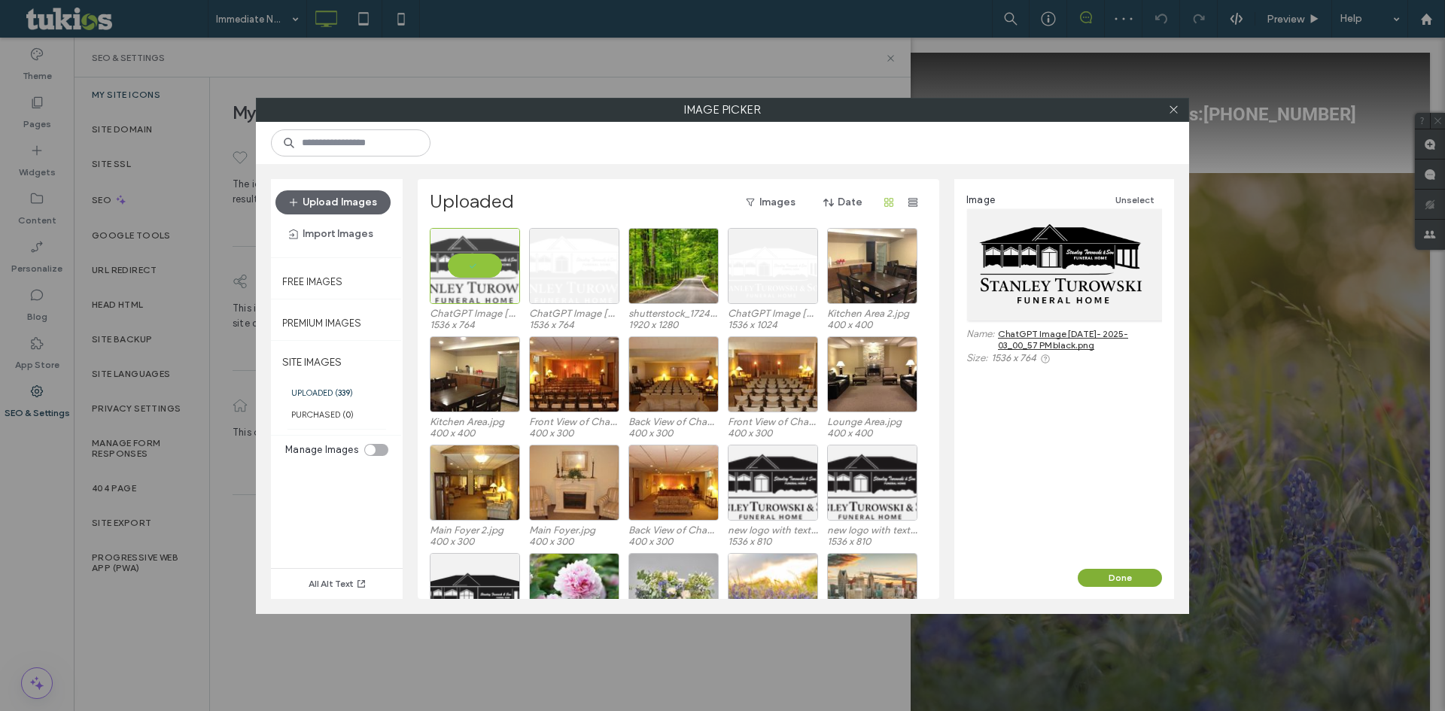
click at [1122, 570] on button "Done" at bounding box center [1120, 578] width 84 height 18
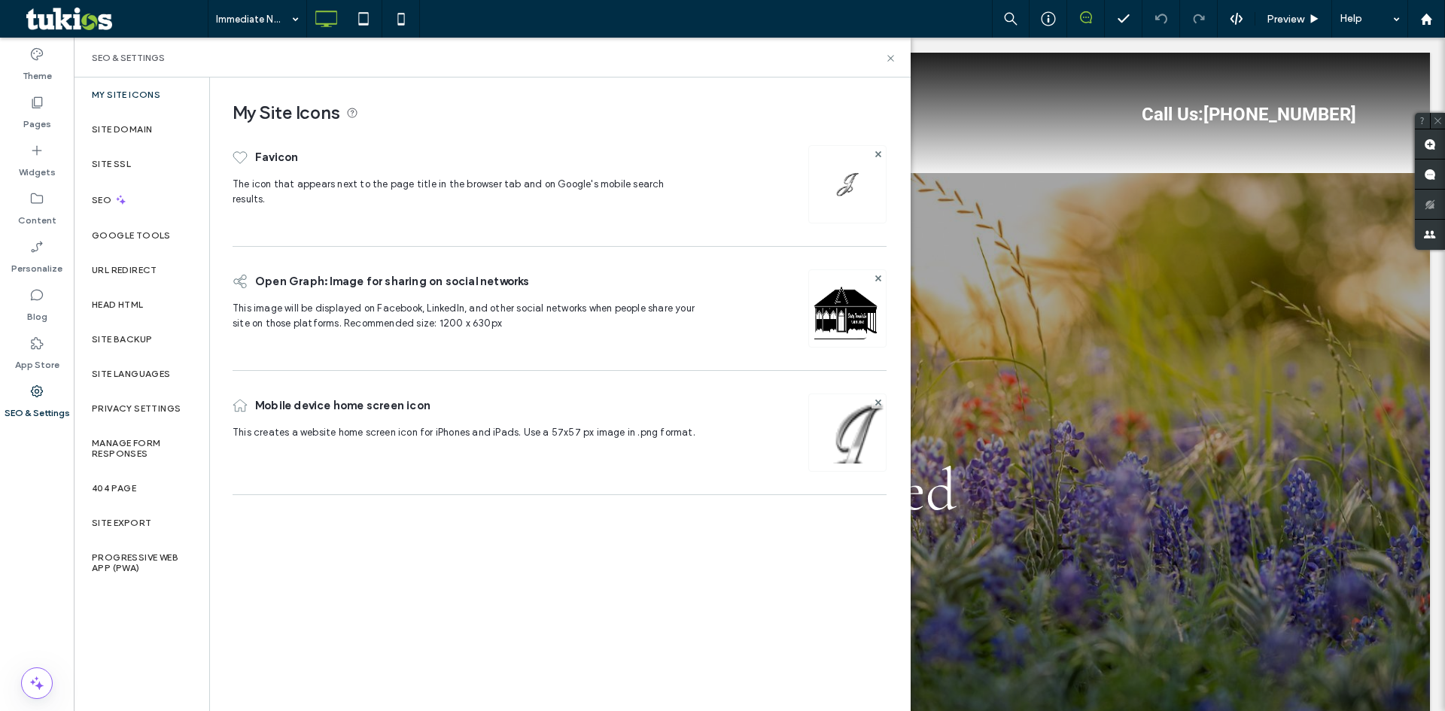
click at [848, 172] on div at bounding box center [848, 184] width 78 height 78
click at [848, 193] on img at bounding box center [848, 184] width 24 height 24
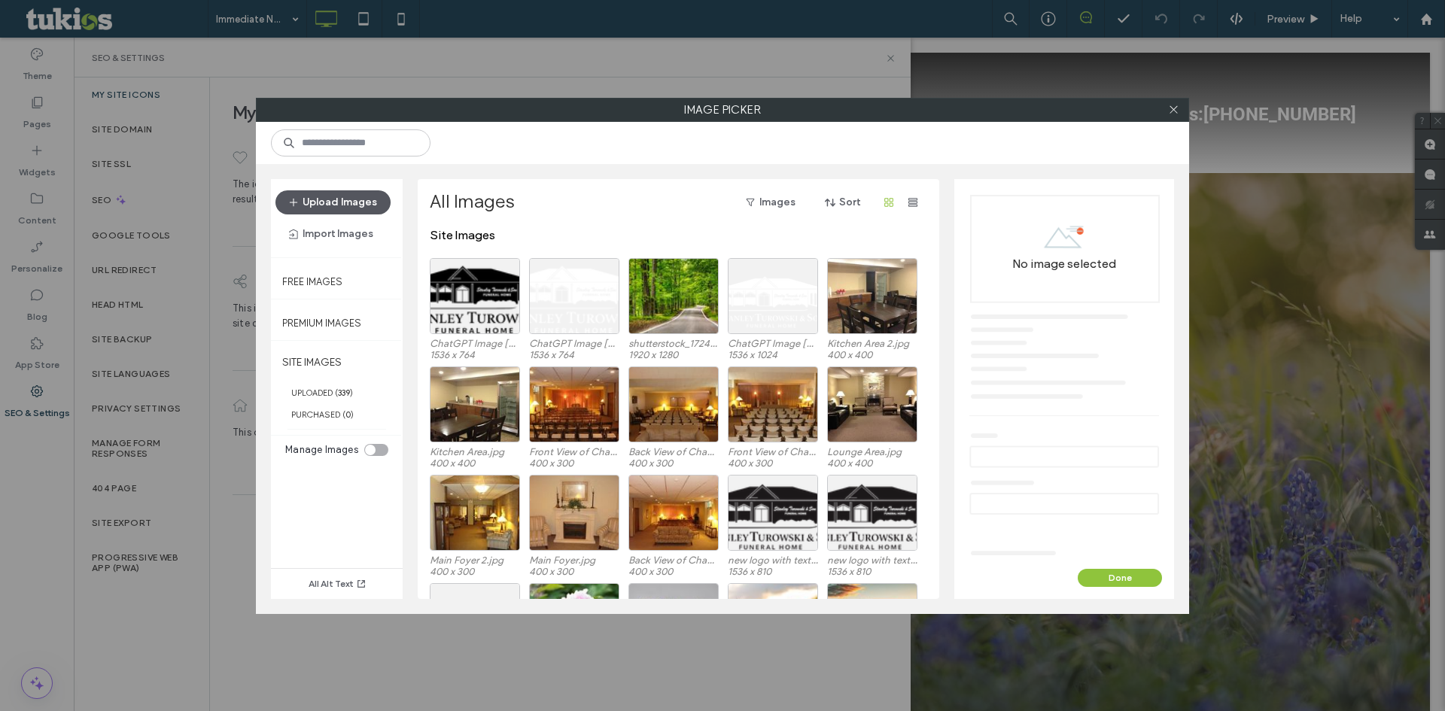
click at [328, 203] on button "Upload Images" at bounding box center [333, 202] width 115 height 24
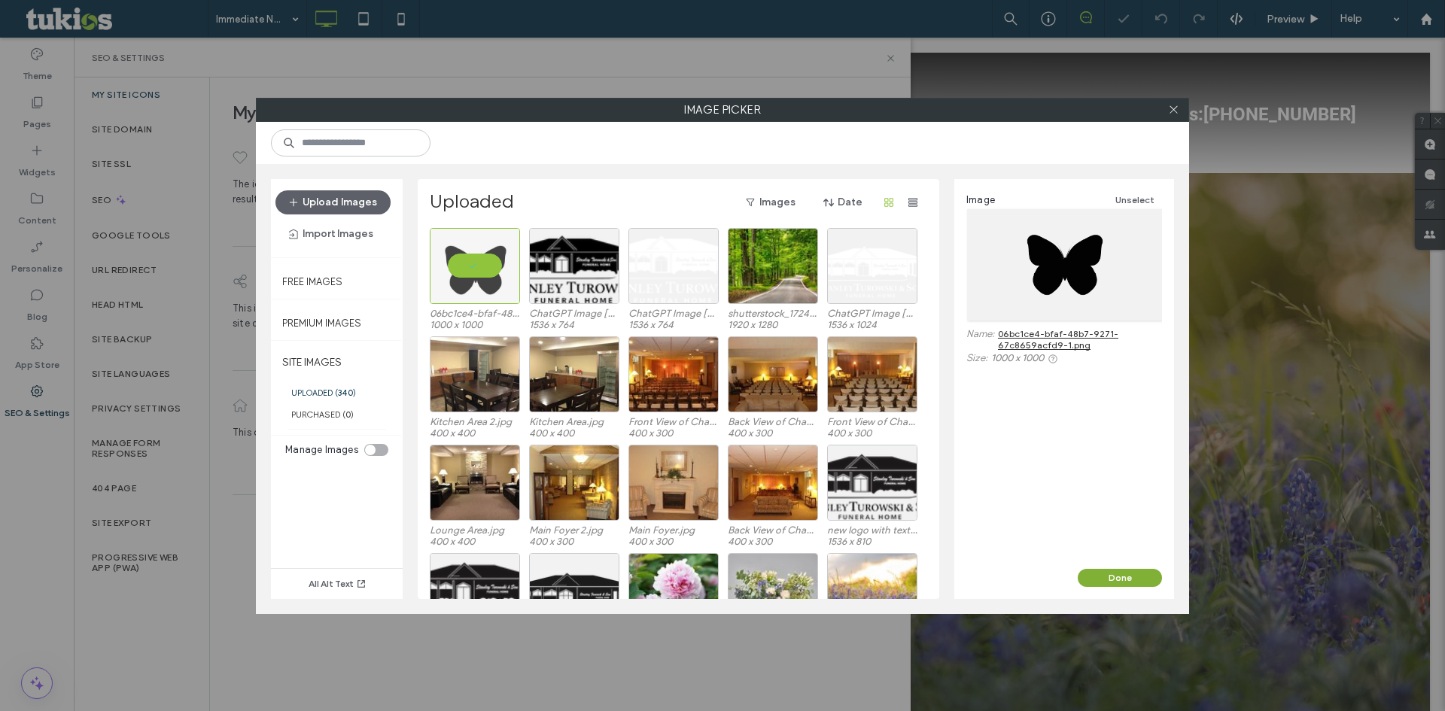
click at [1113, 574] on button "Done" at bounding box center [1120, 578] width 84 height 18
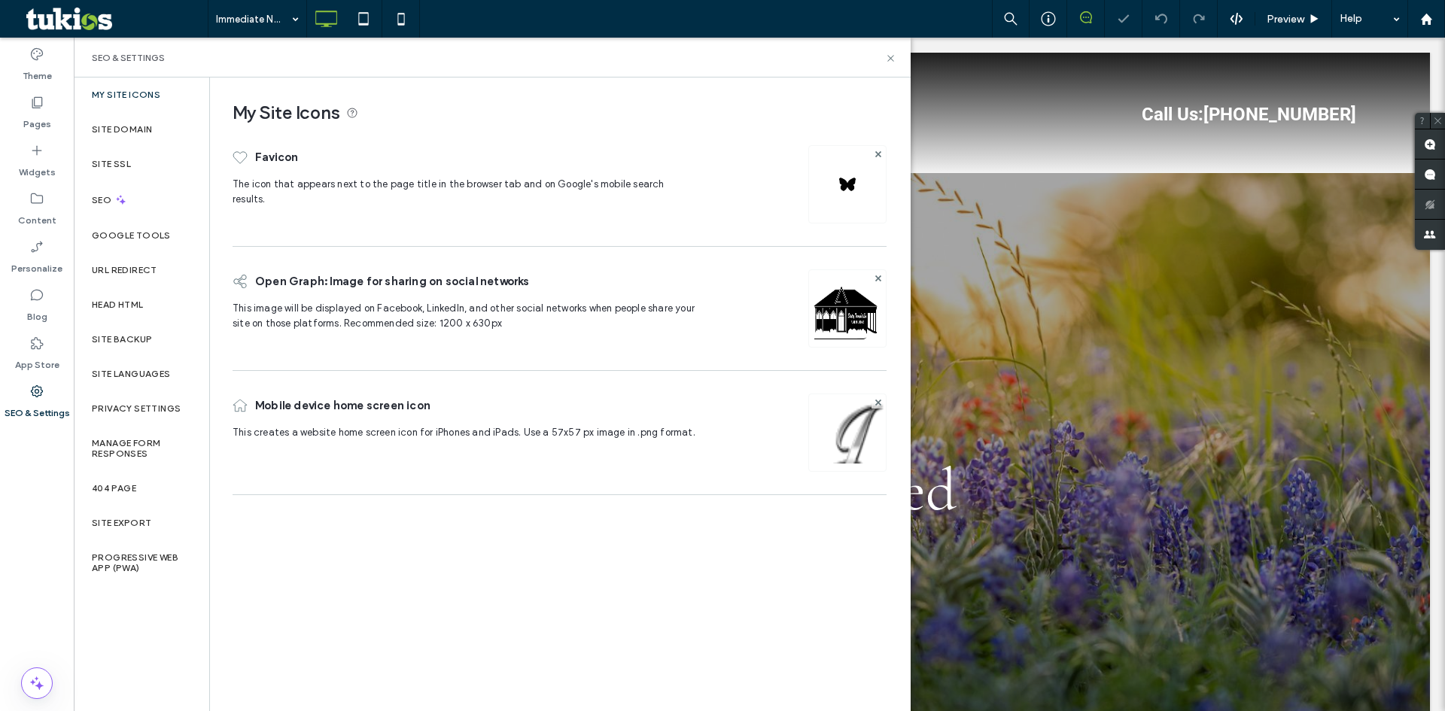
click at [858, 428] on img at bounding box center [847, 453] width 77 height 102
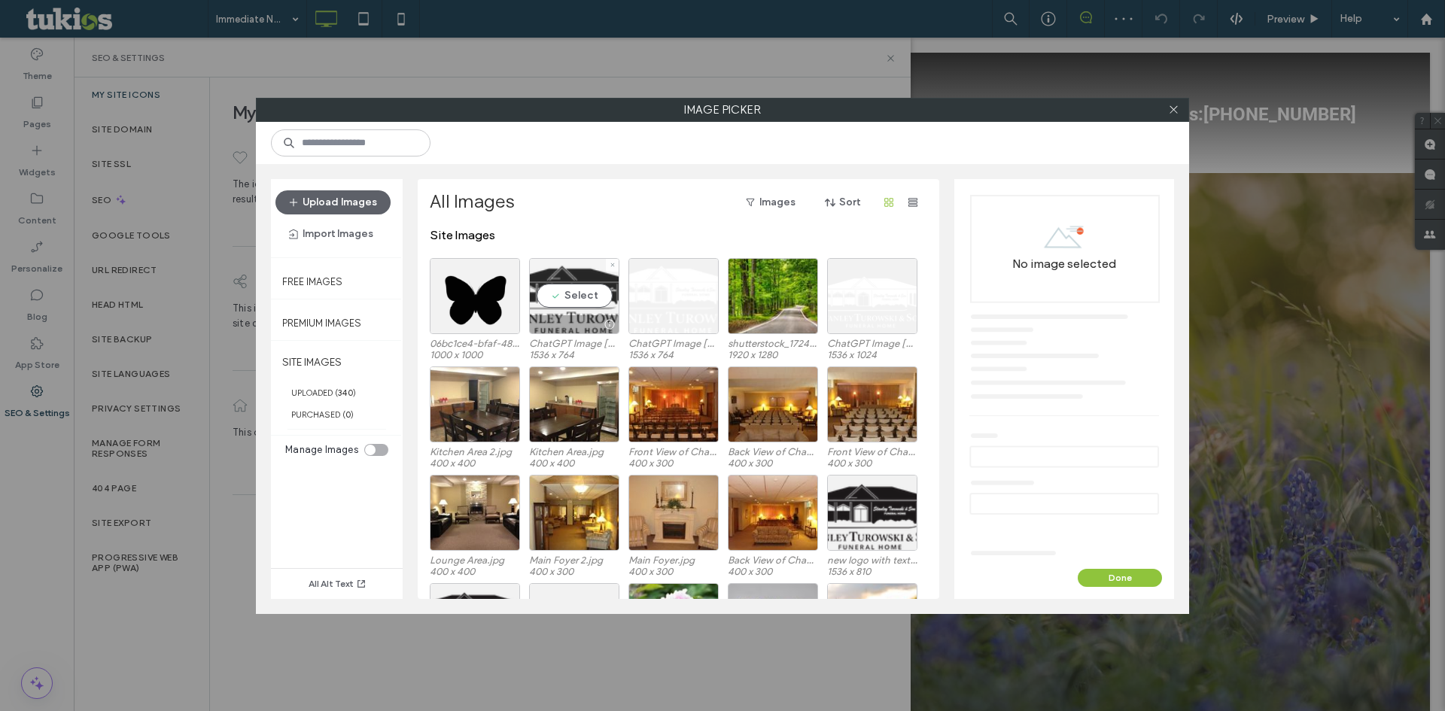
click at [554, 294] on div "Select" at bounding box center [574, 296] width 90 height 76
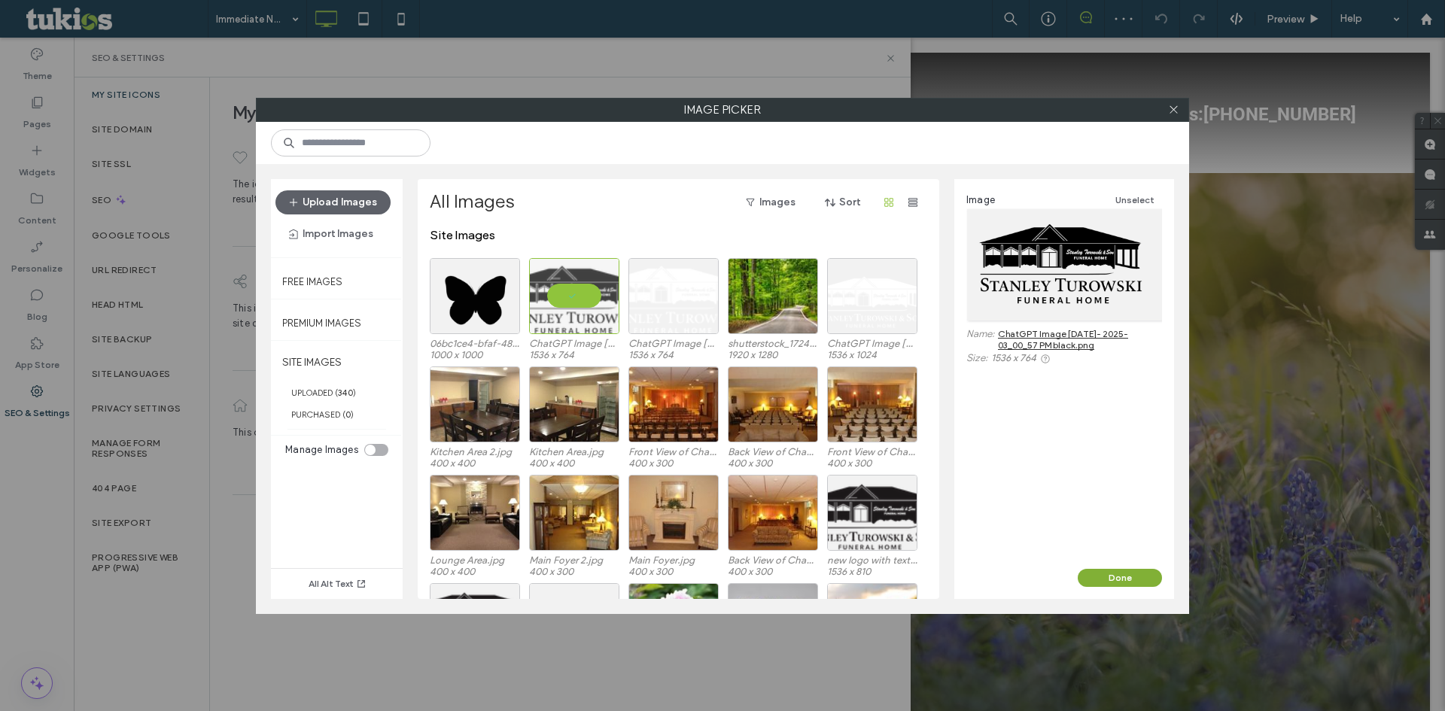
click at [1127, 571] on button "Done" at bounding box center [1120, 578] width 84 height 18
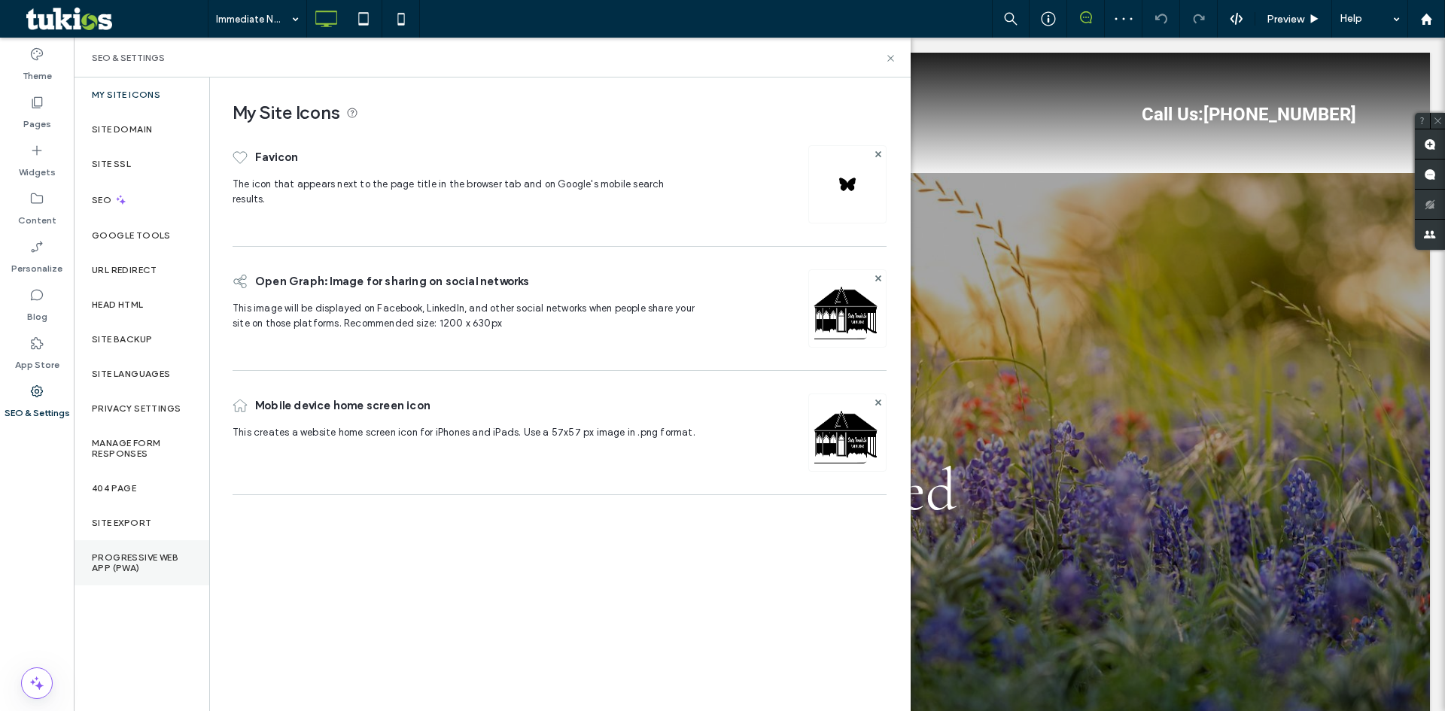
click at [145, 561] on label "Progressive Web App (PWA)" at bounding box center [141, 563] width 99 height 21
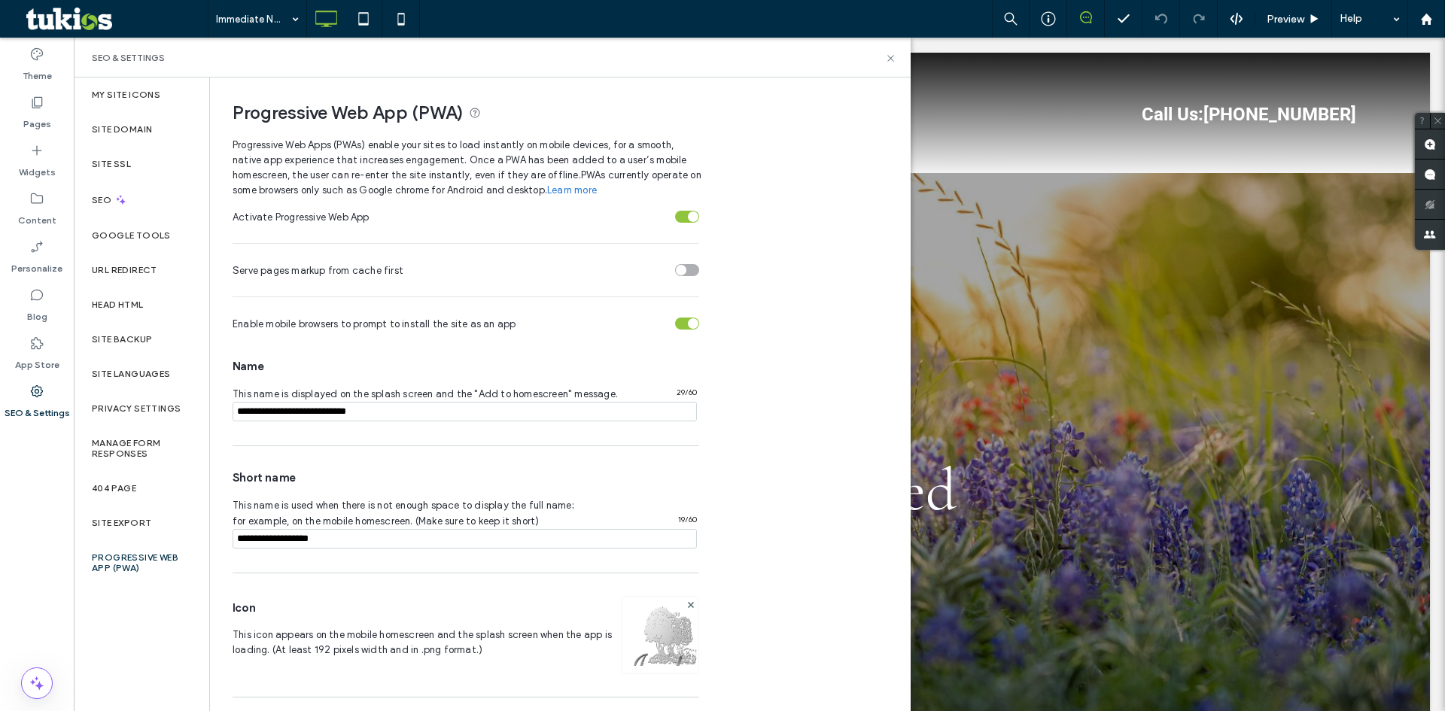
click at [692, 648] on img at bounding box center [660, 655] width 77 height 102
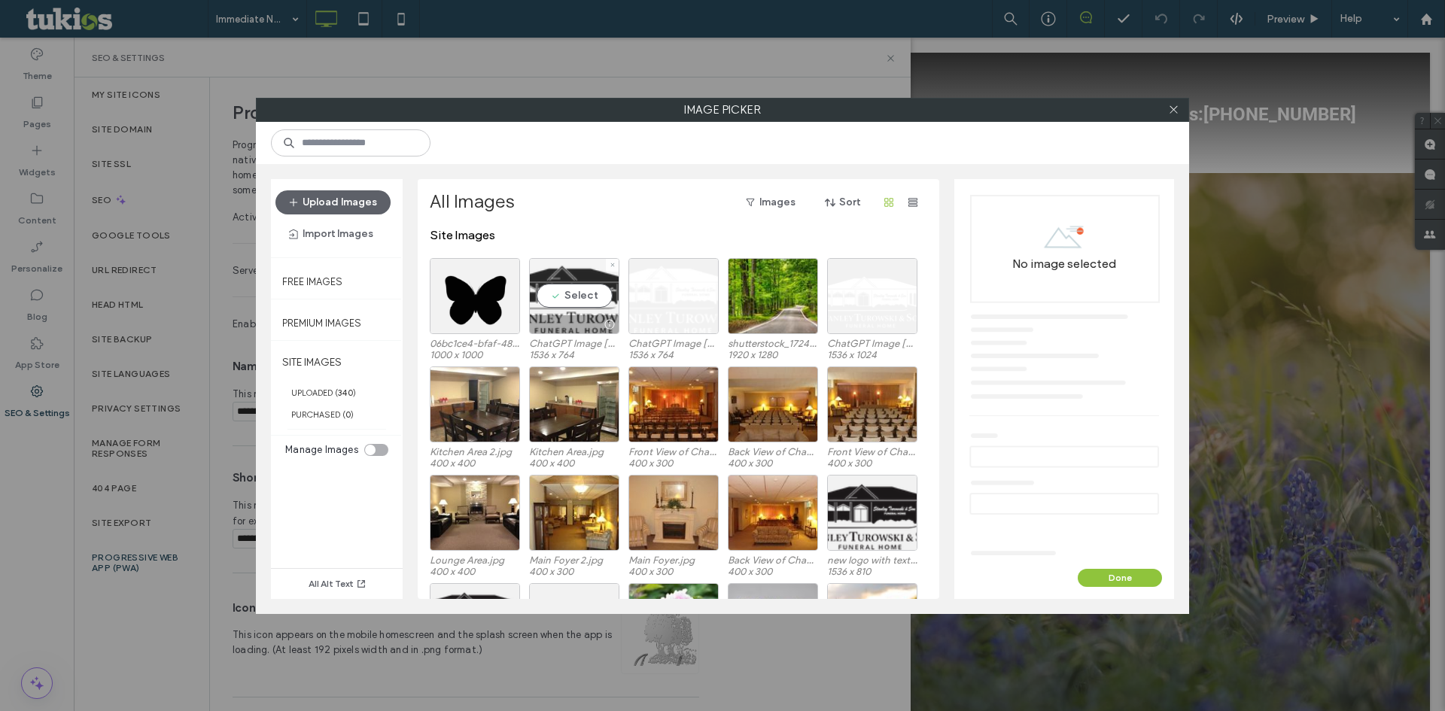
click at [556, 292] on div "Select" at bounding box center [574, 296] width 90 height 76
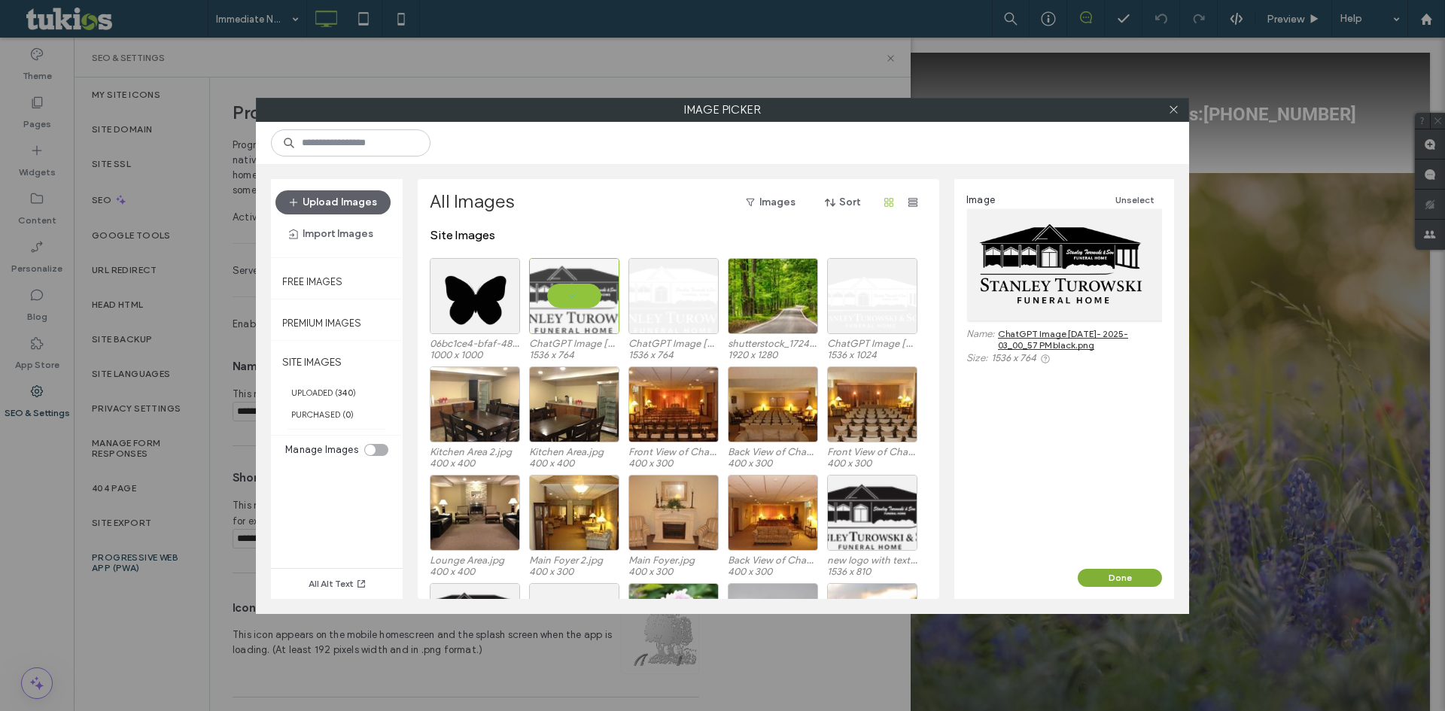
click at [1142, 577] on button "Done" at bounding box center [1120, 578] width 84 height 18
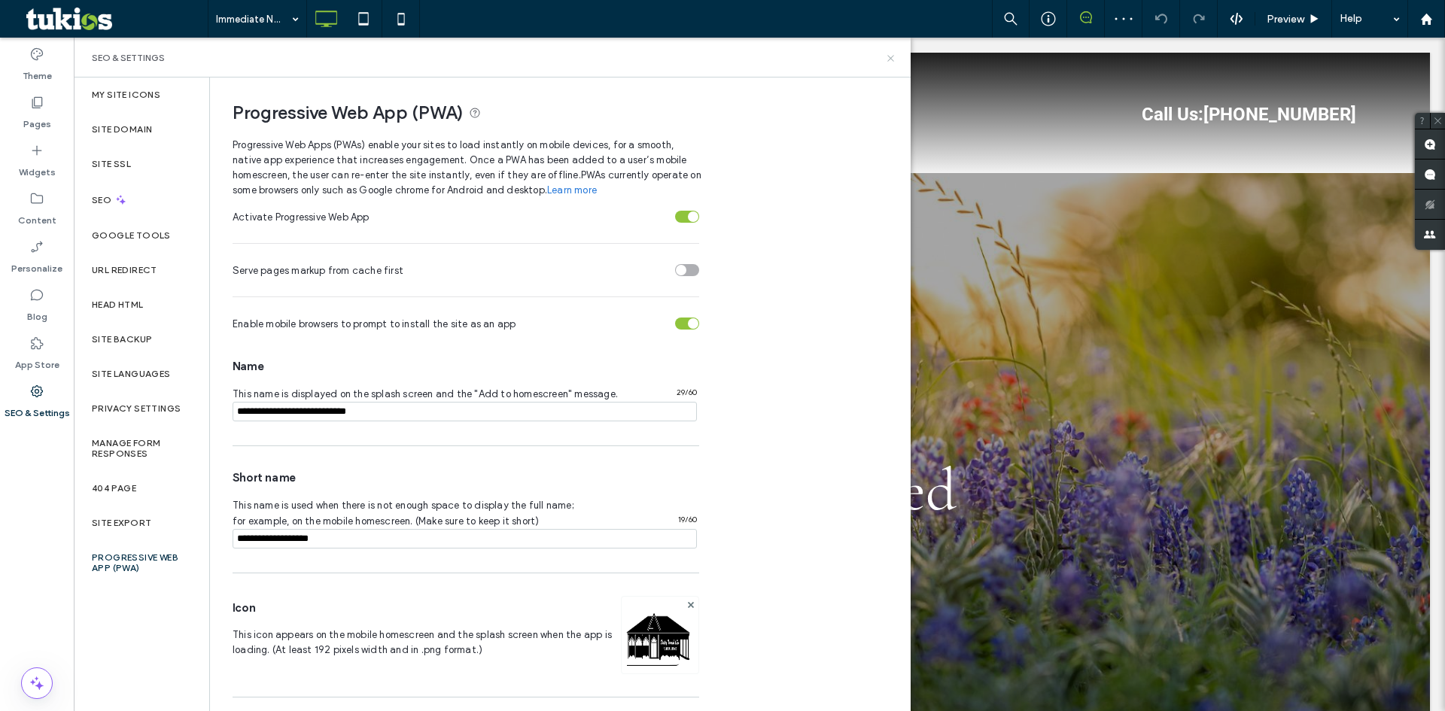
click at [887, 59] on icon at bounding box center [890, 58] width 11 height 11
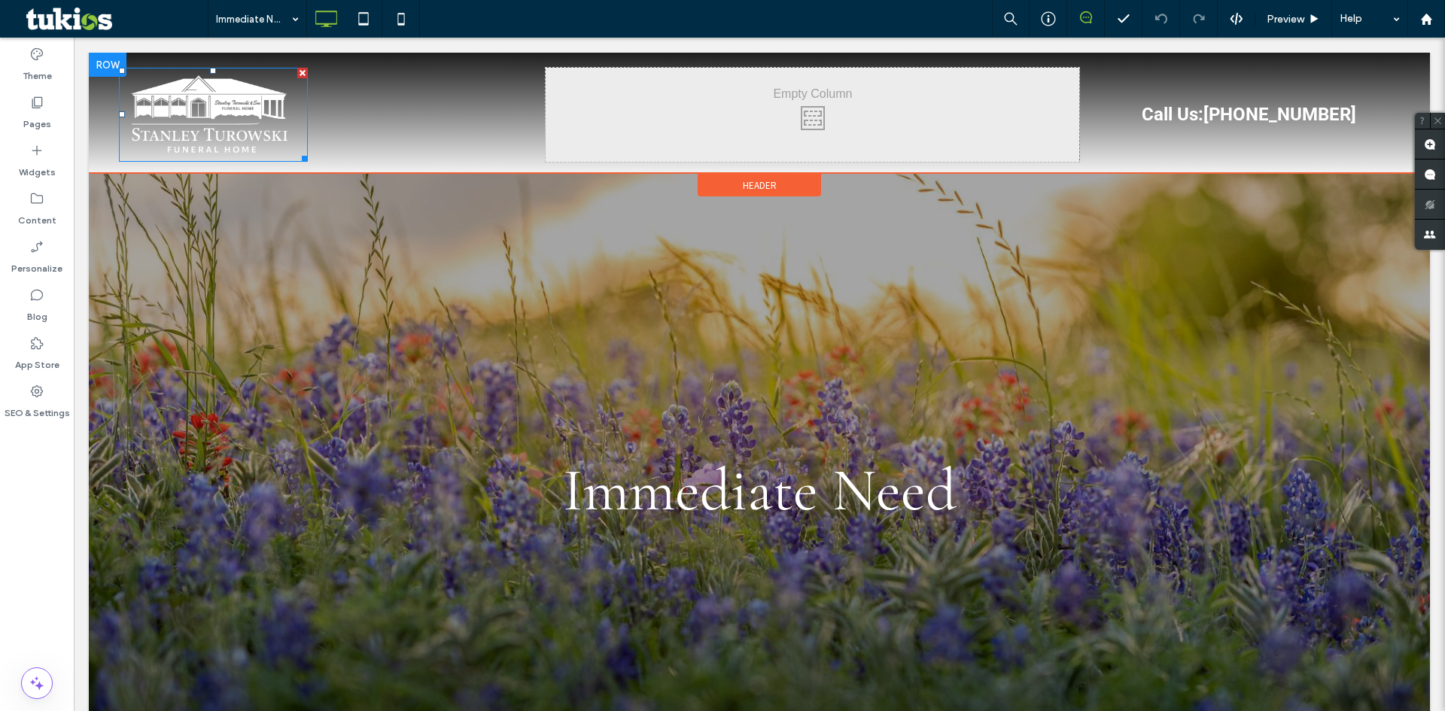
click at [183, 139] on img at bounding box center [213, 115] width 189 height 94
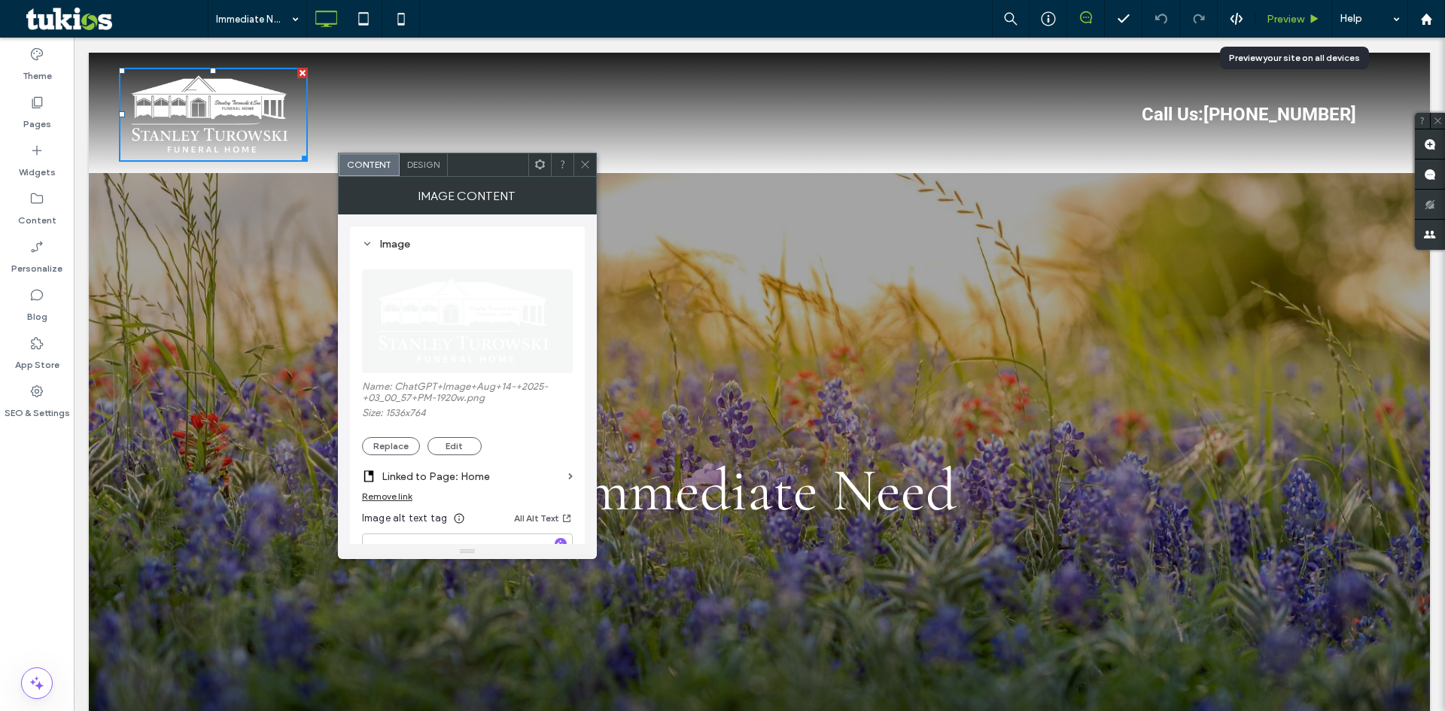
click at [1307, 20] on div "Preview" at bounding box center [1294, 19] width 76 height 13
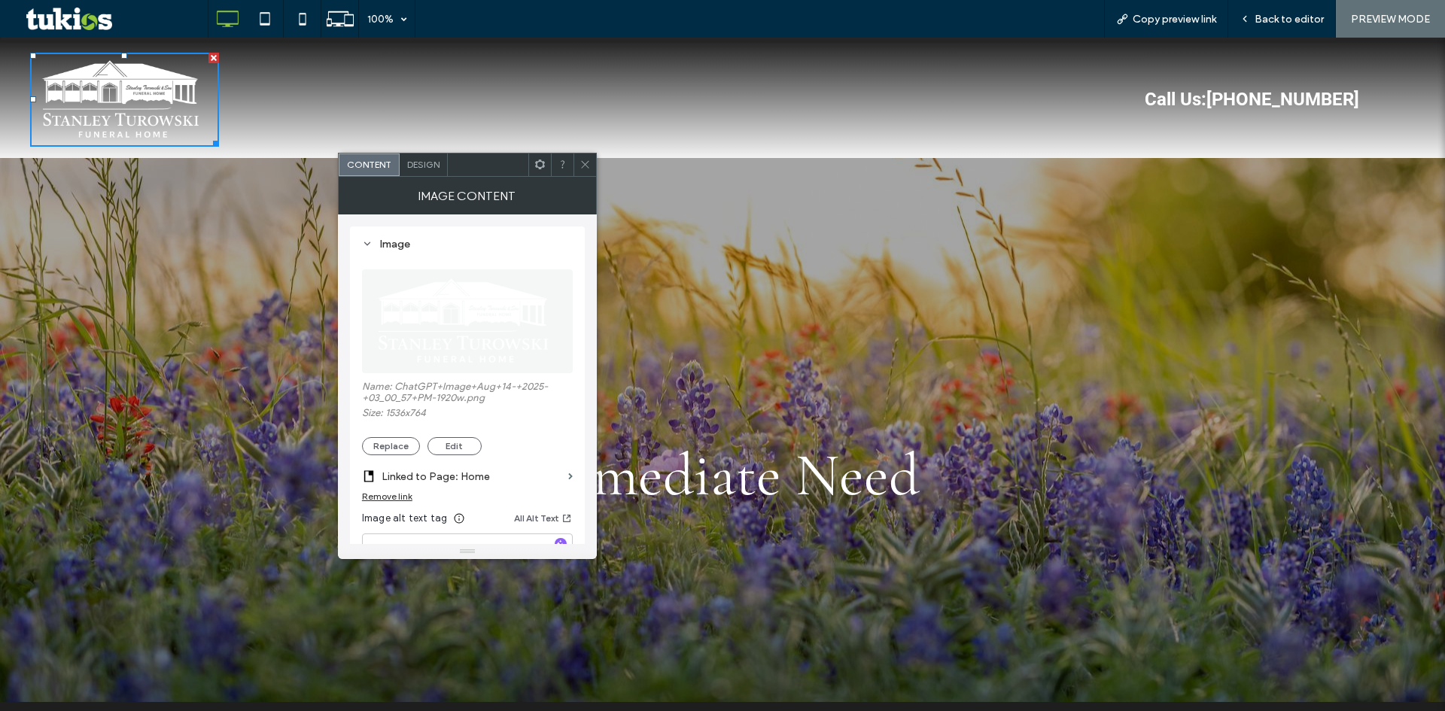
click at [580, 162] on icon at bounding box center [585, 164] width 11 height 11
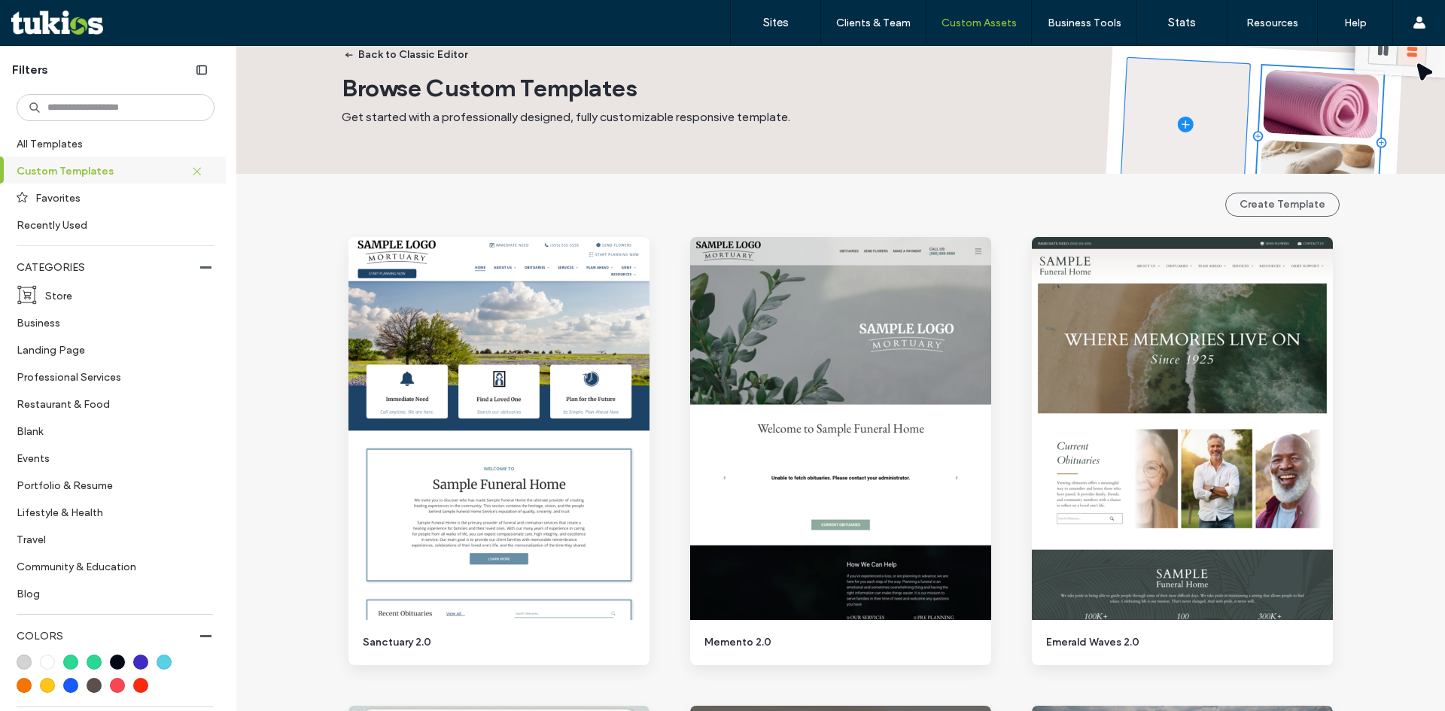
scroll to position [32, 0]
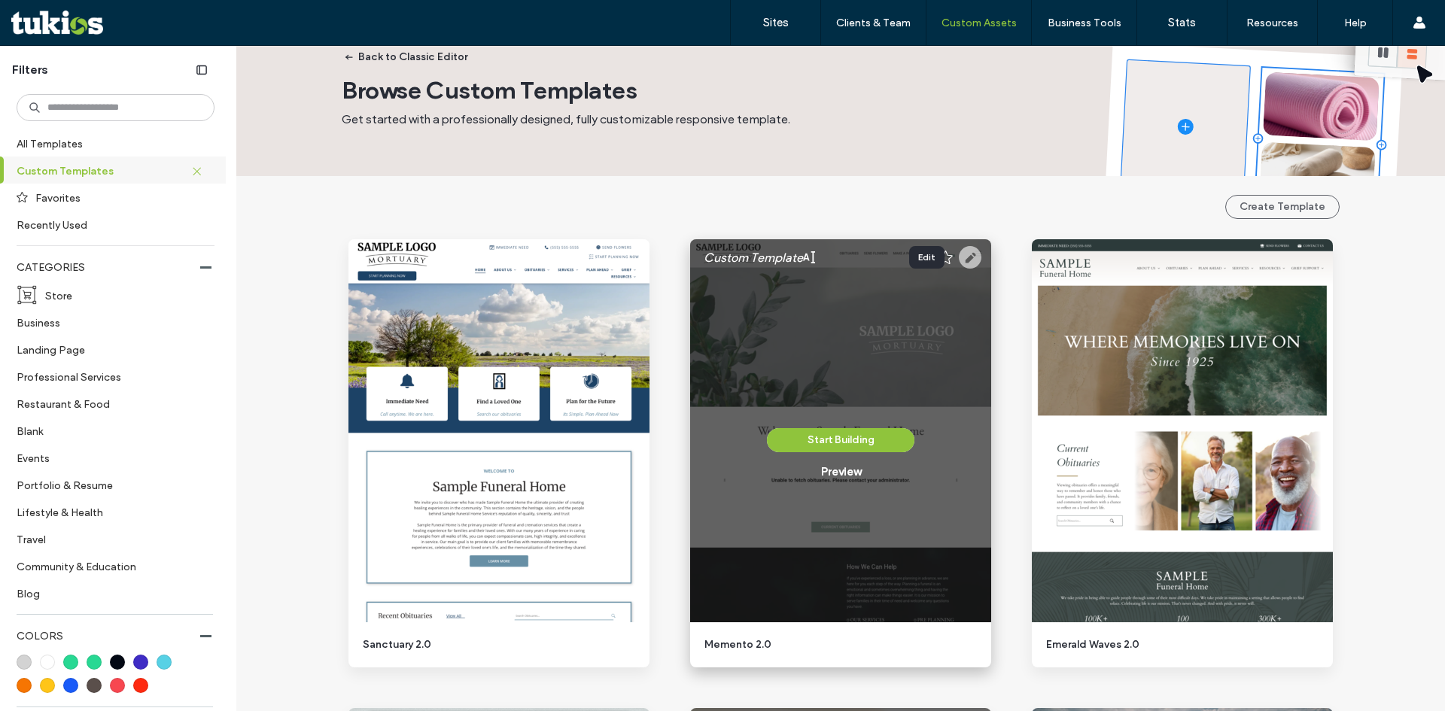
click at [975, 254] on use at bounding box center [970, 257] width 23 height 23
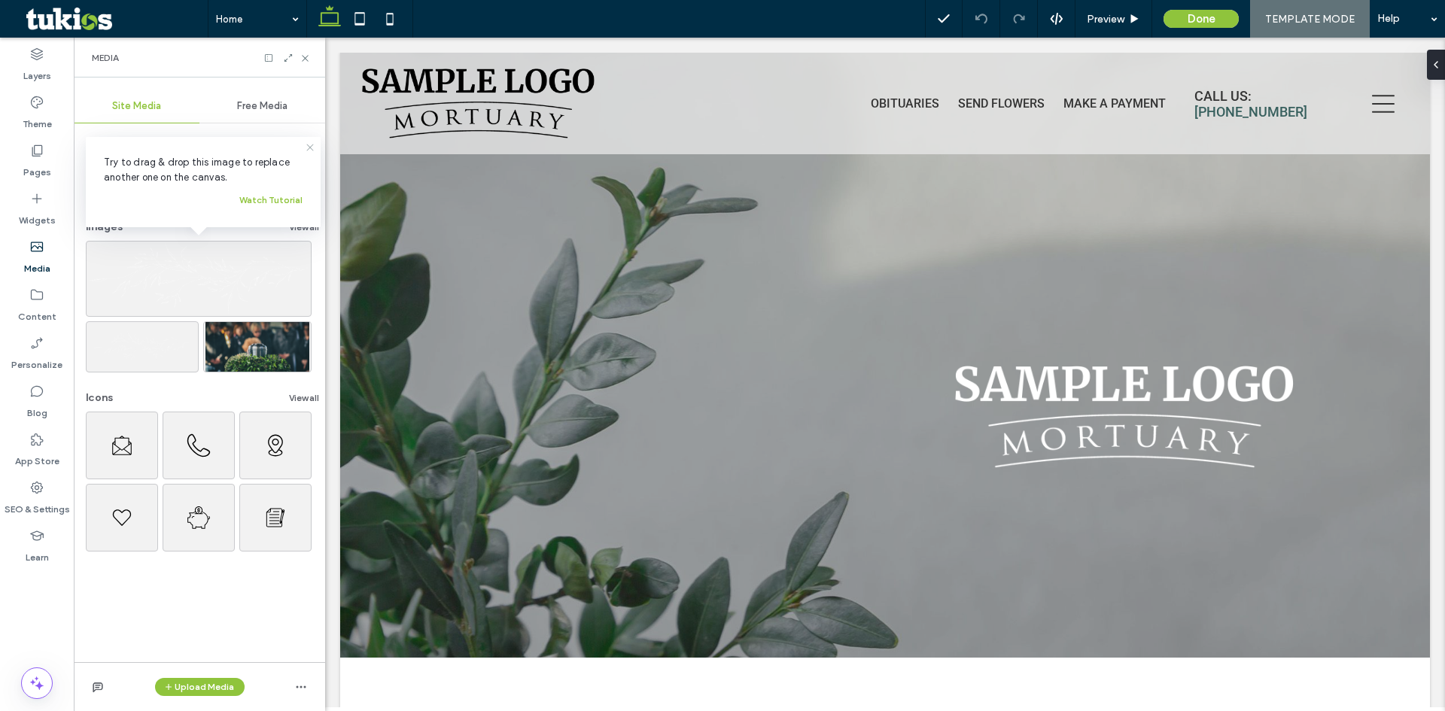
click at [313, 147] on icon at bounding box center [310, 148] width 12 height 12
click at [289, 229] on button "View all" at bounding box center [304, 227] width 30 height 18
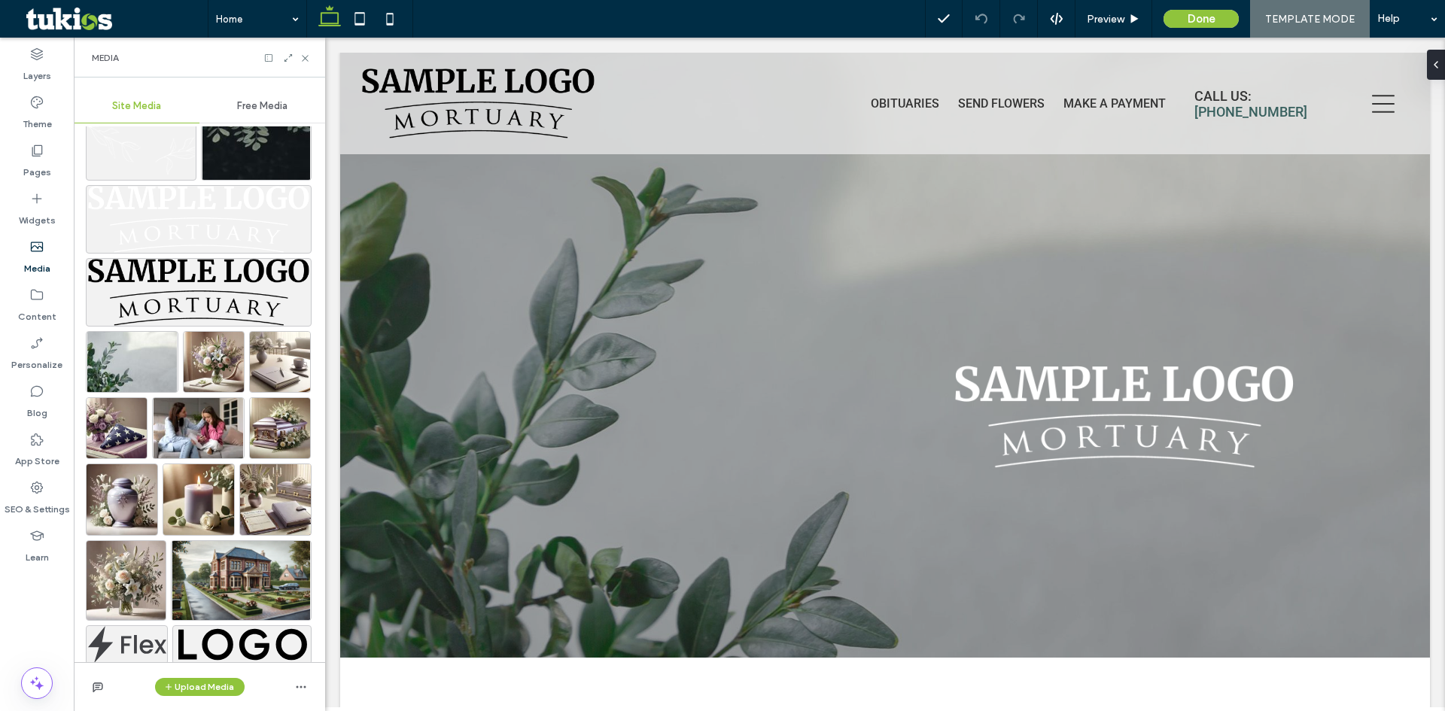
scroll to position [1127, 0]
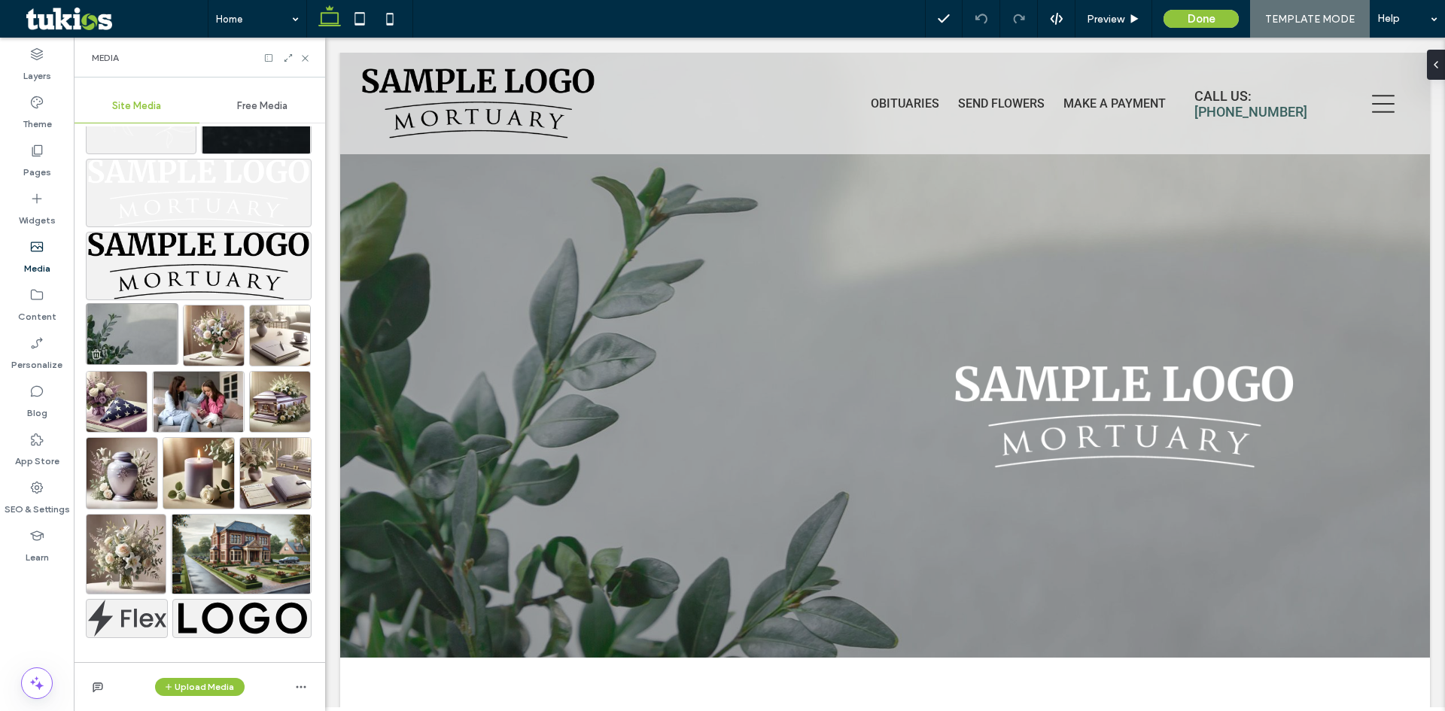
click at [160, 333] on img at bounding box center [132, 334] width 93 height 62
click at [145, 333] on img at bounding box center [132, 334] width 93 height 62
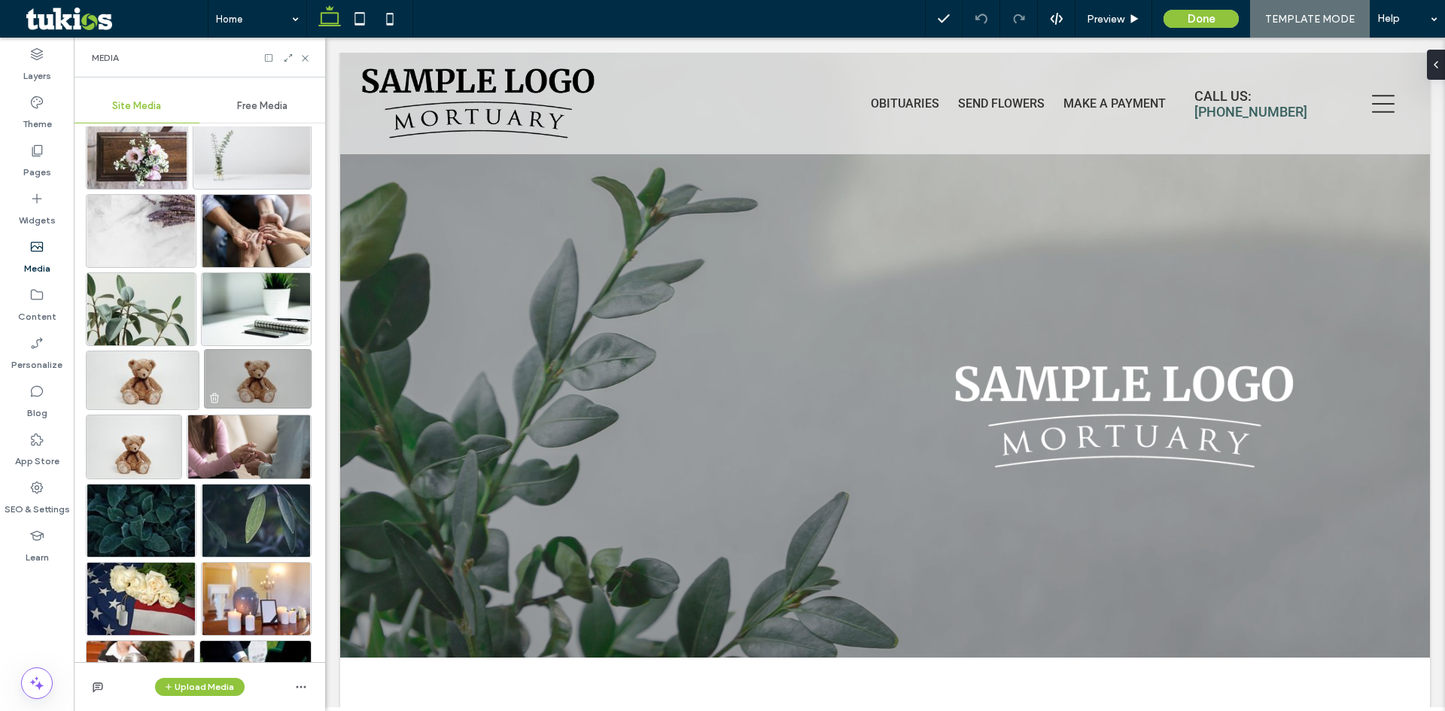
scroll to position [301, 0]
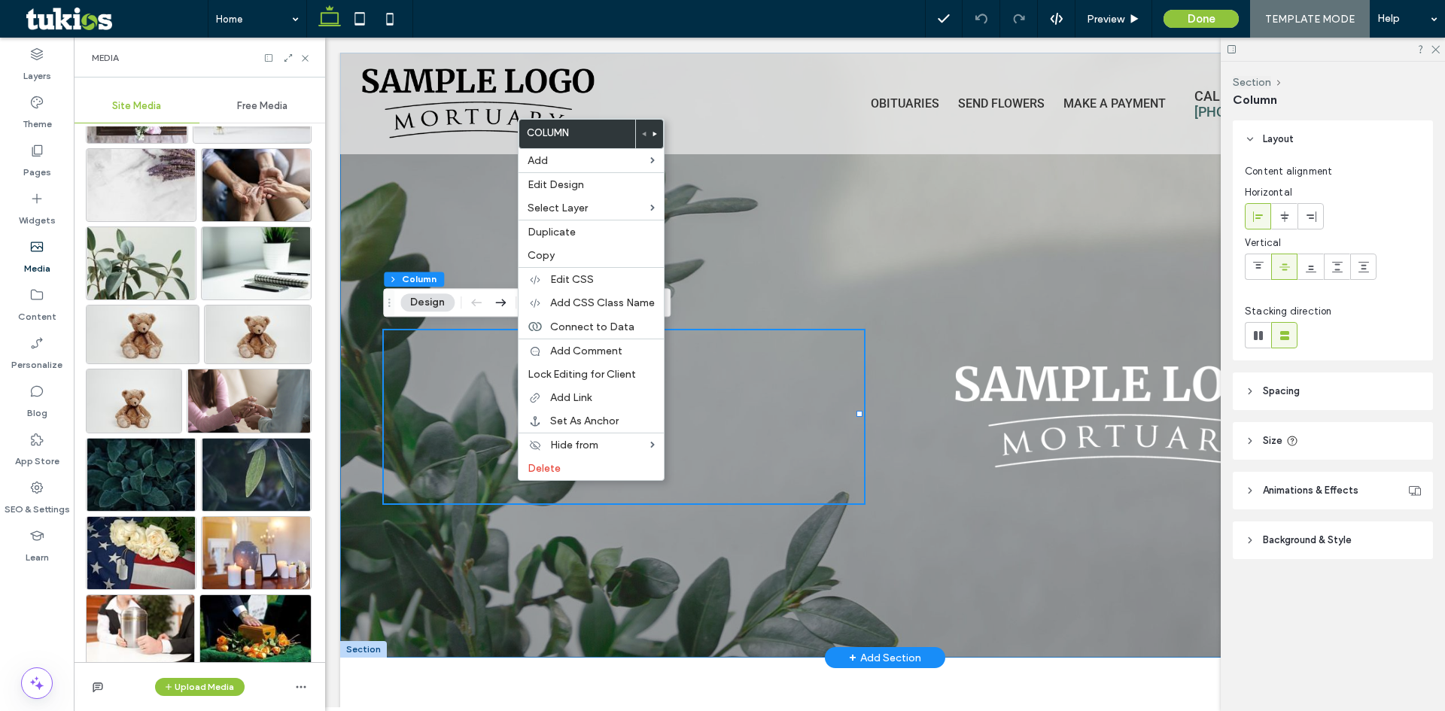
click at [612, 536] on div at bounding box center [885, 355] width 1090 height 605
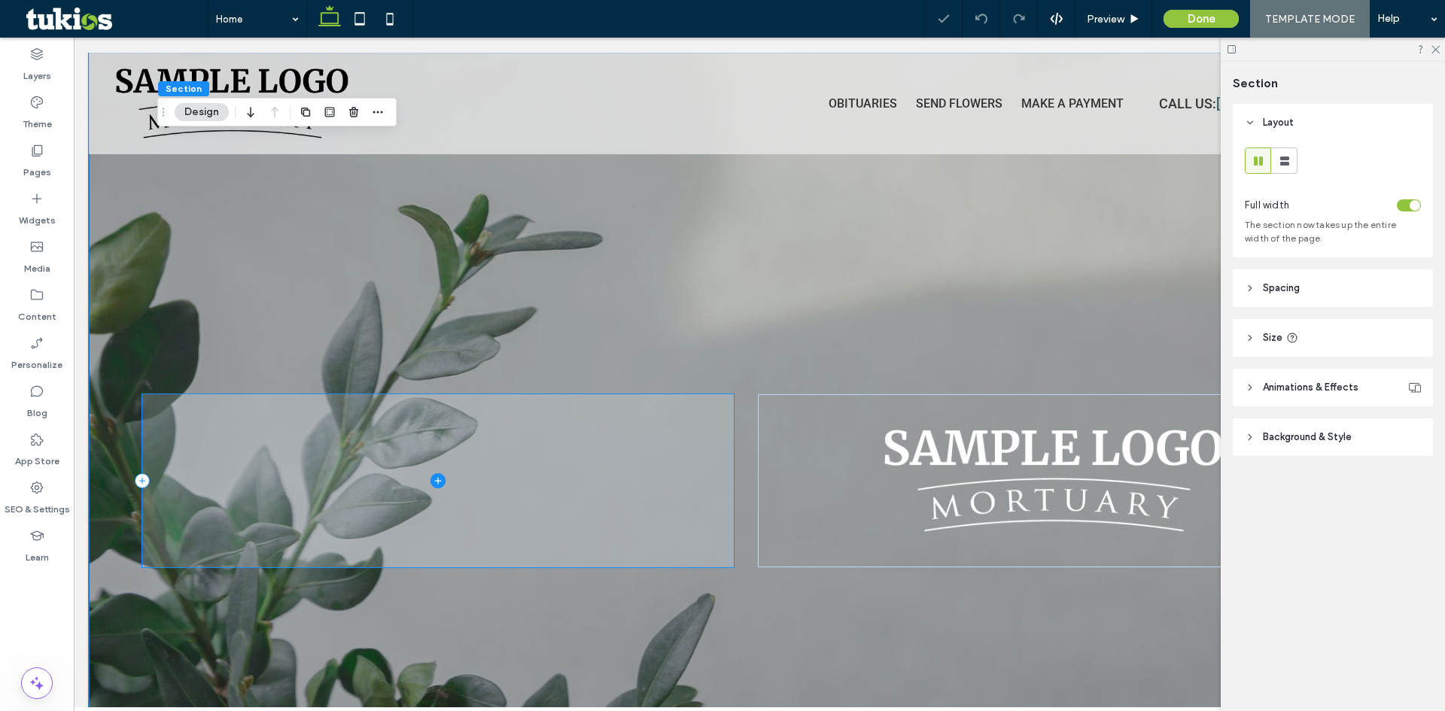
type input "**"
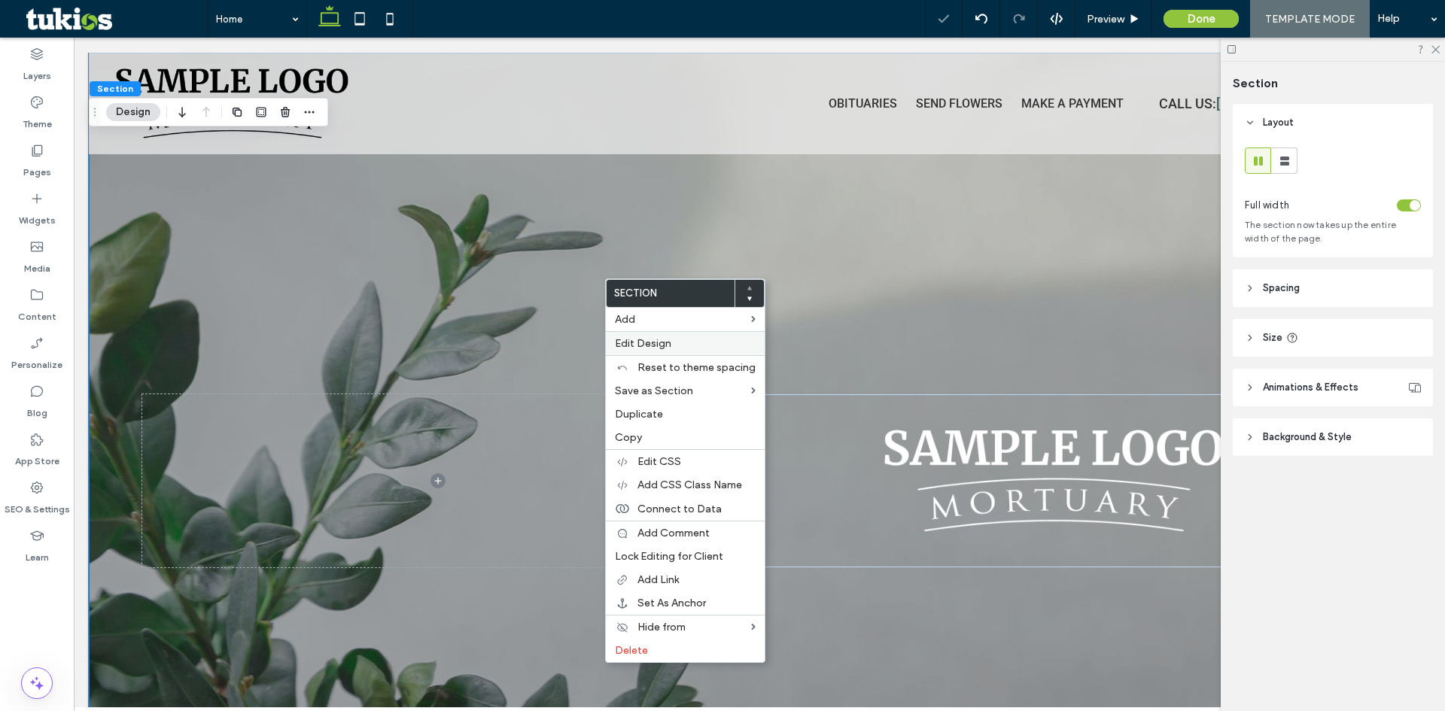
click at [651, 343] on span "Edit Design" at bounding box center [643, 343] width 56 height 13
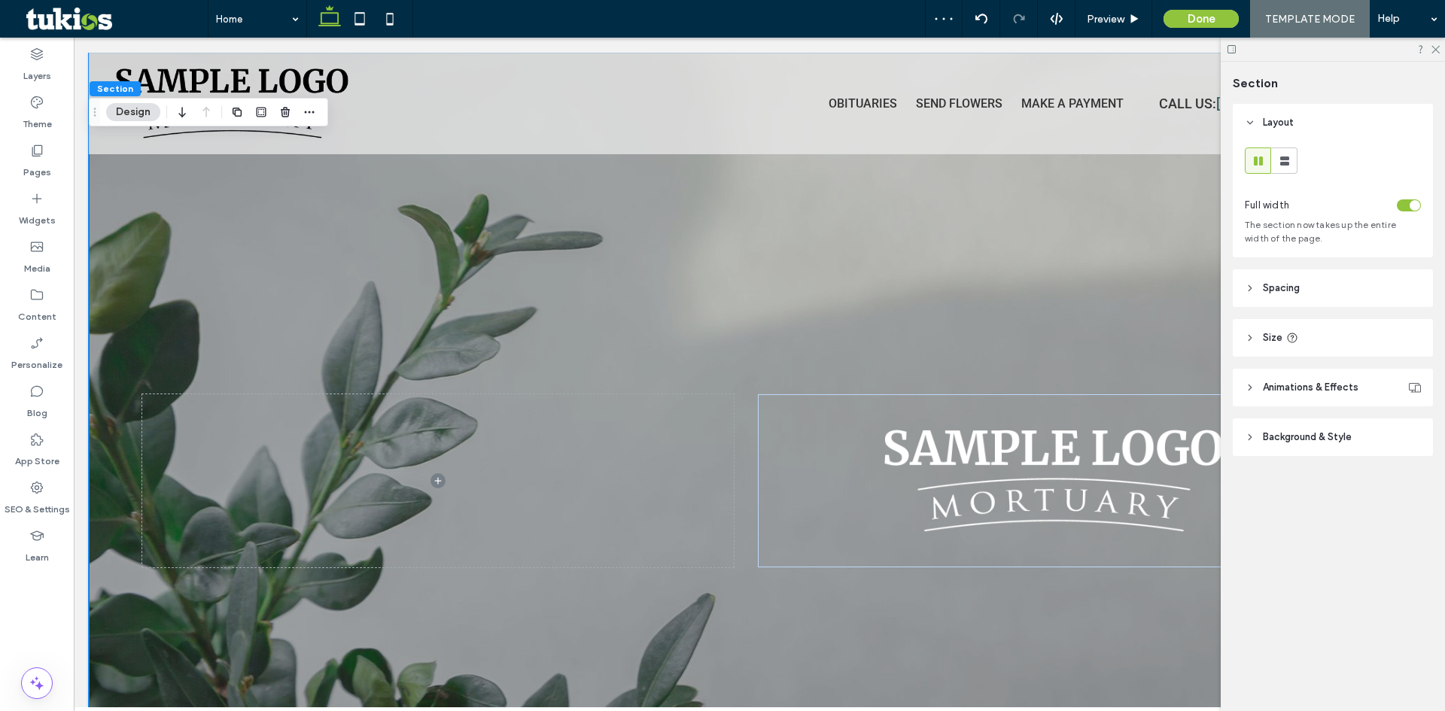
click at [1290, 449] on header "Background & Style" at bounding box center [1333, 438] width 200 height 38
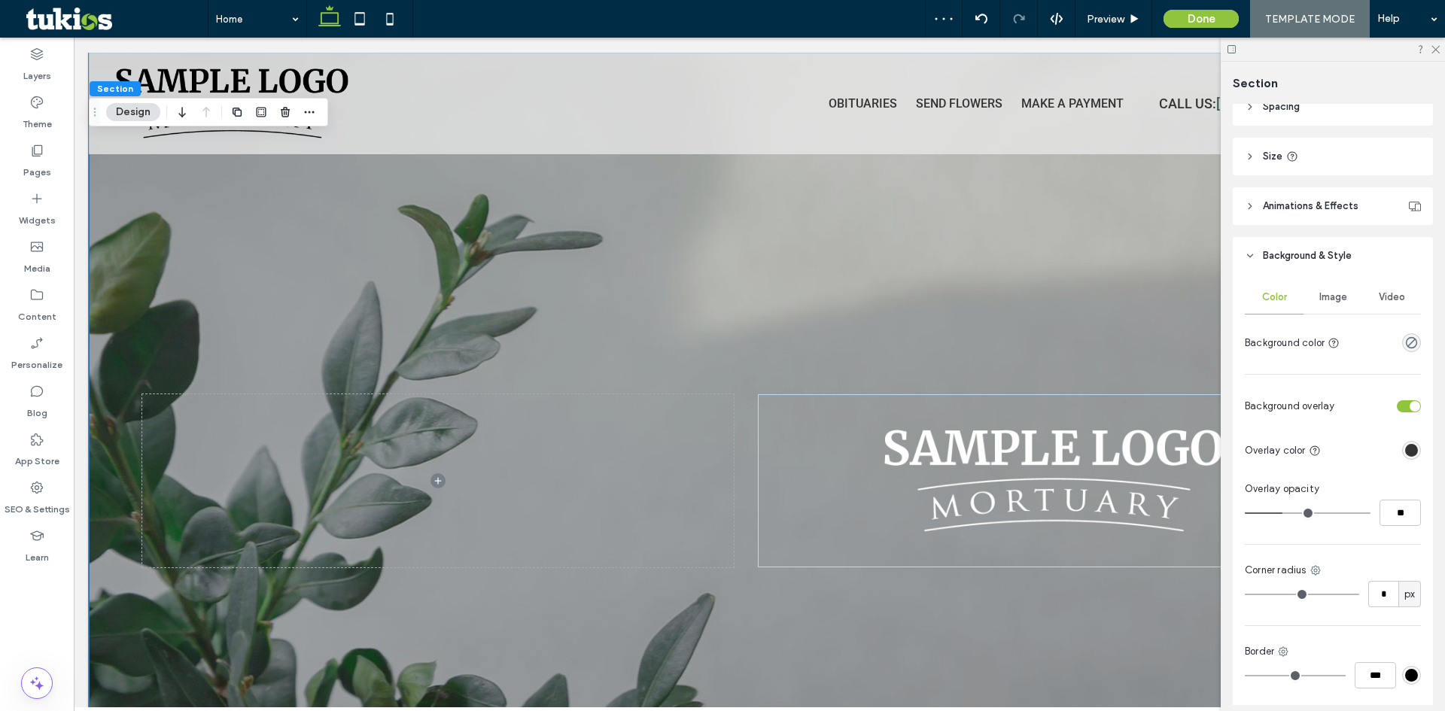
scroll to position [226, 0]
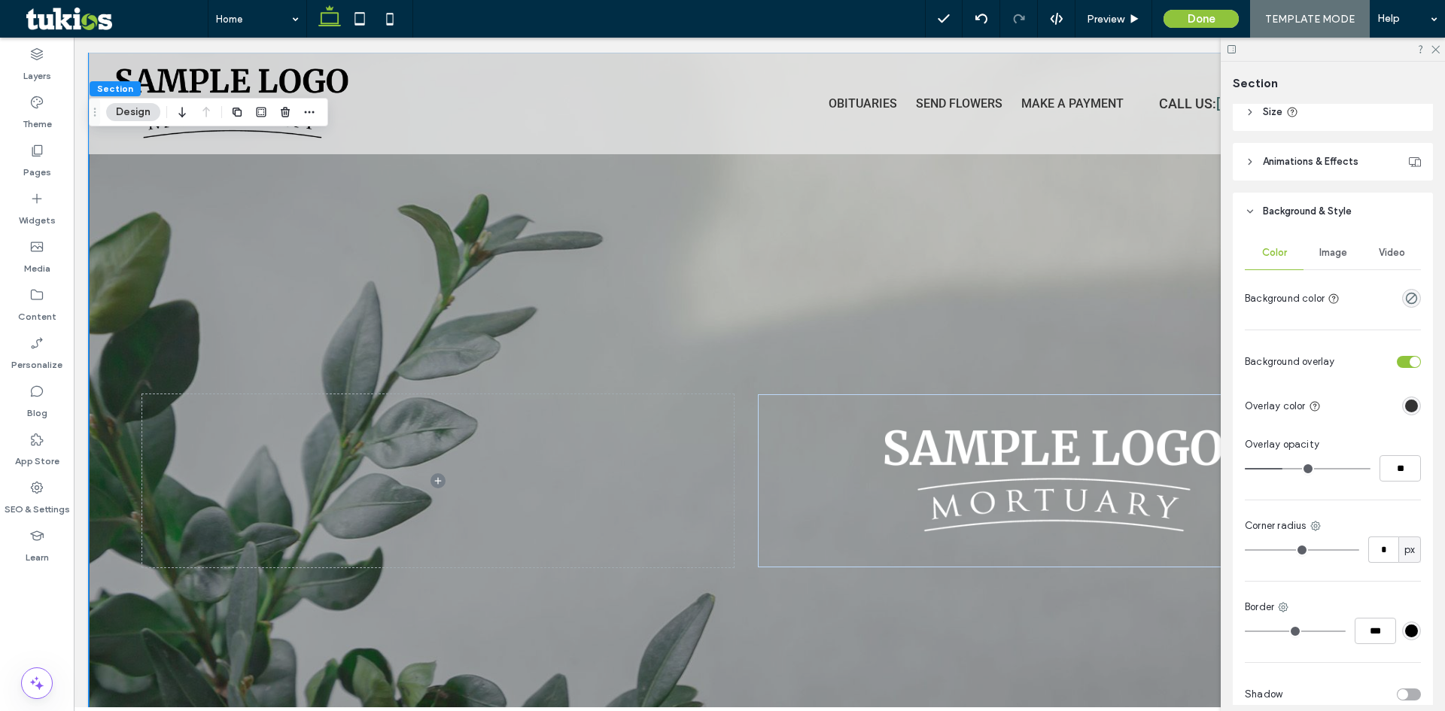
click at [1317, 239] on div "Image" at bounding box center [1333, 252] width 59 height 33
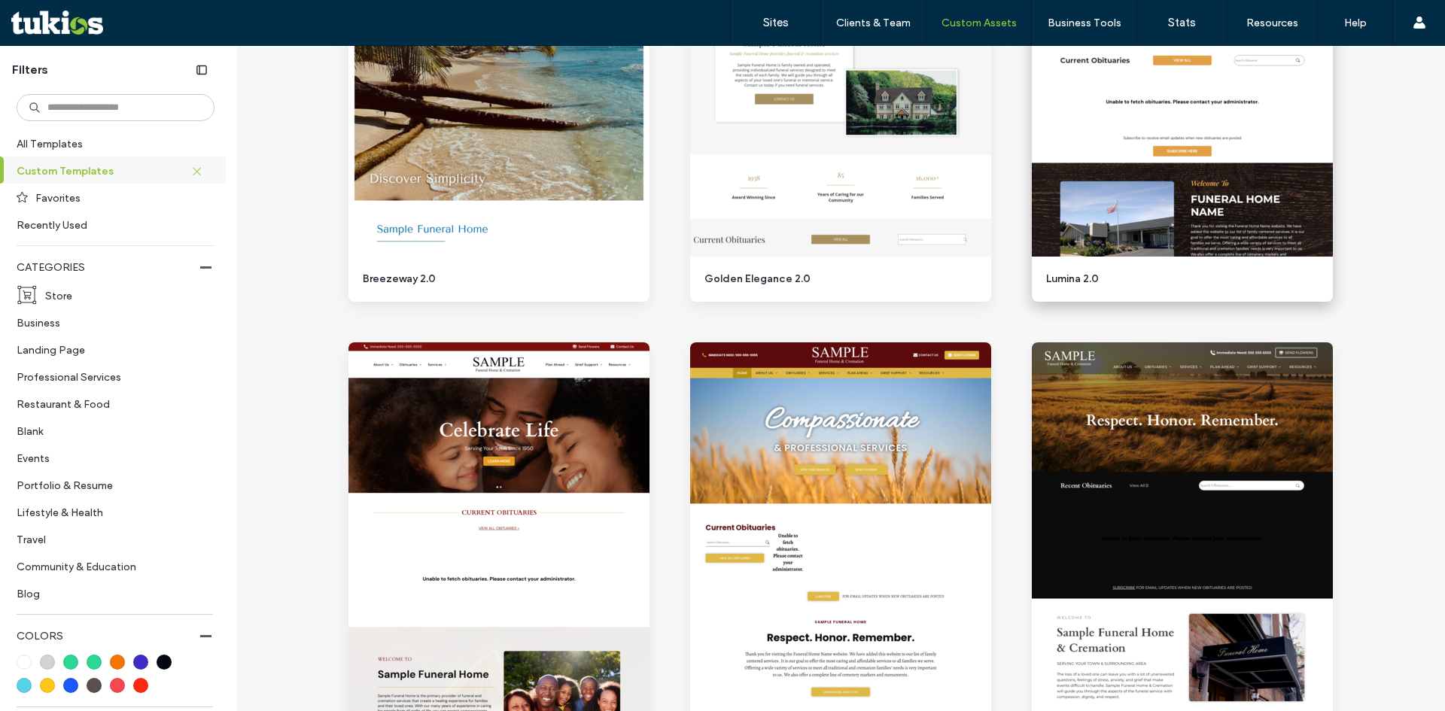
scroll to position [1430, 0]
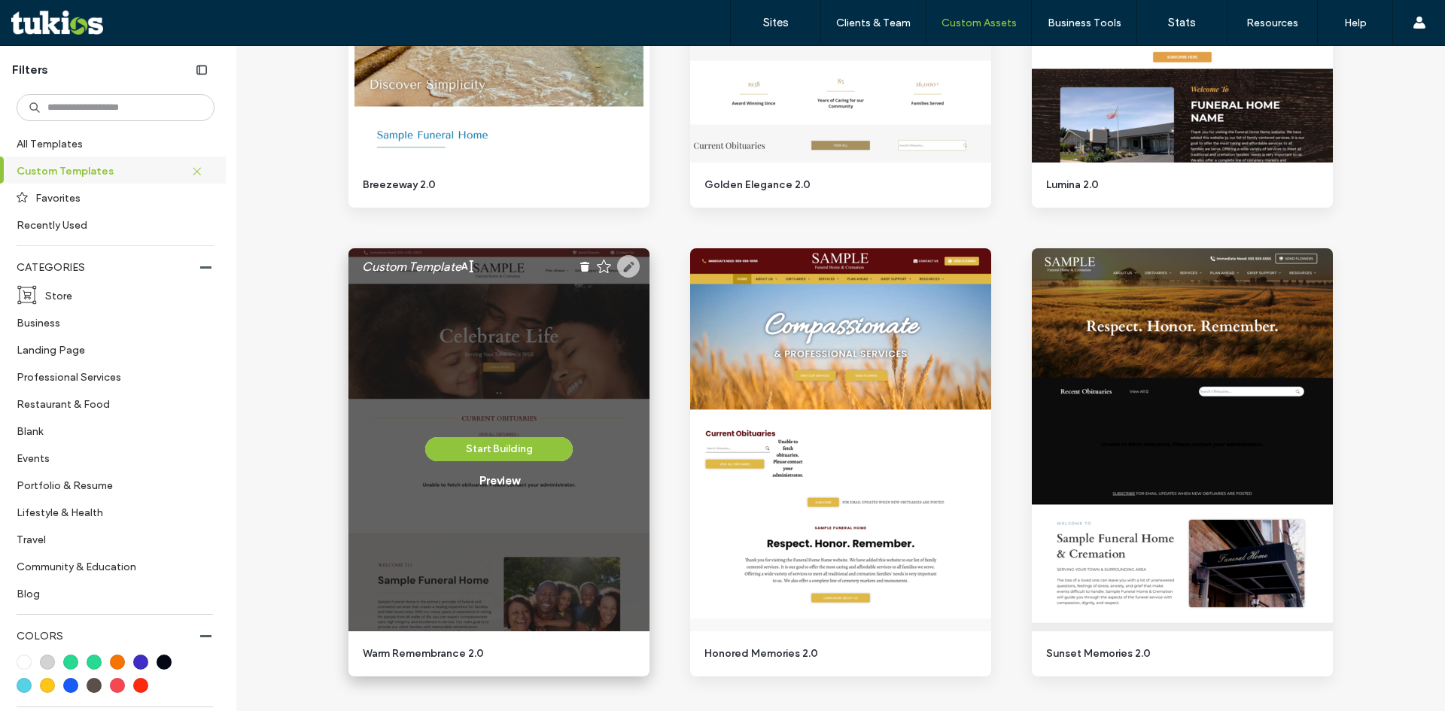
click at [619, 260] on use at bounding box center [628, 266] width 23 height 23
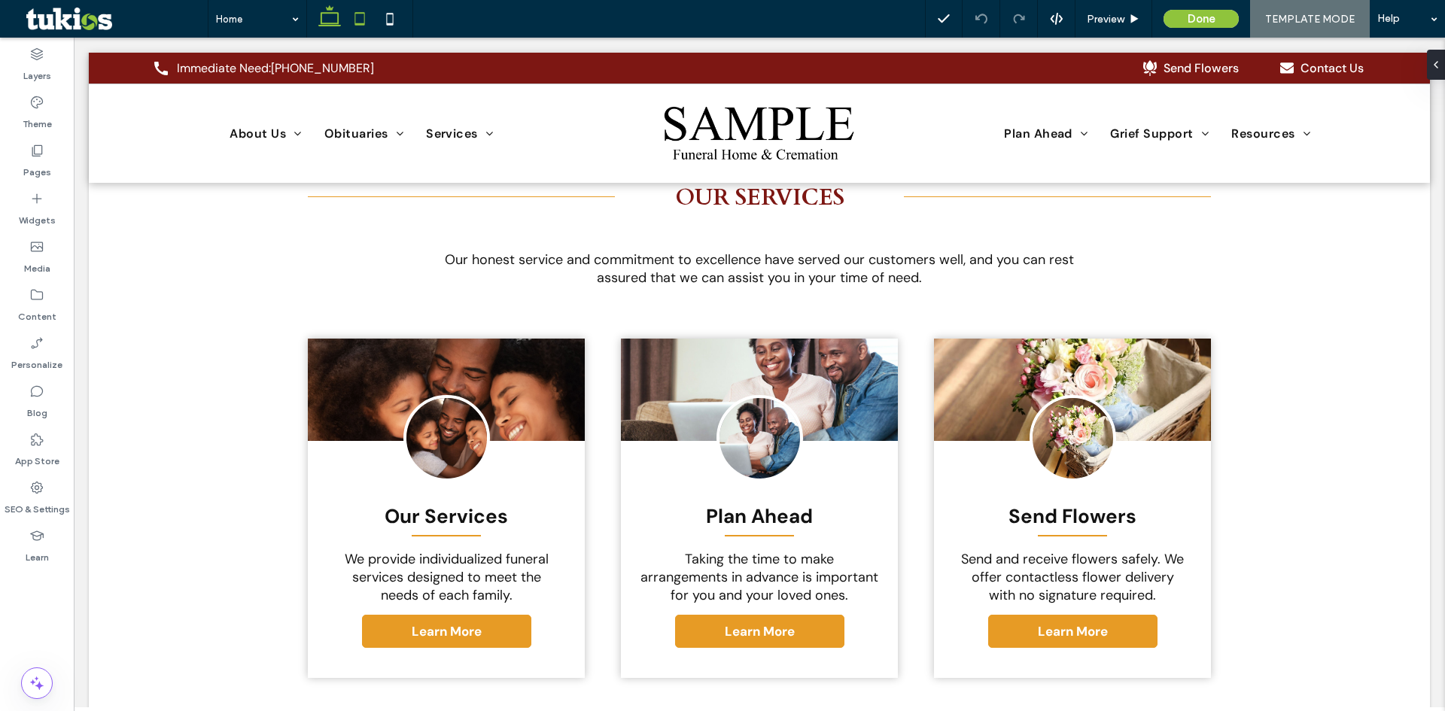
click at [366, 24] on icon at bounding box center [360, 19] width 30 height 30
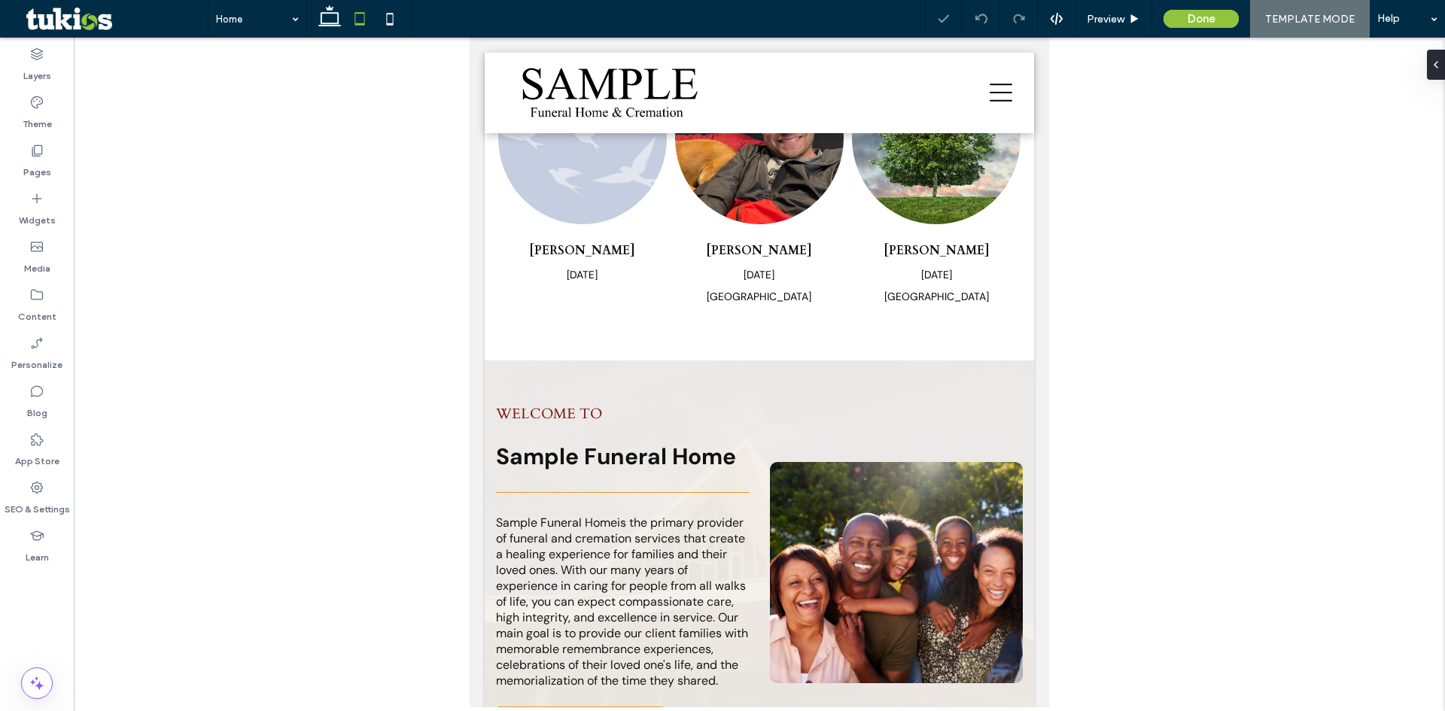
scroll to position [2220, 0]
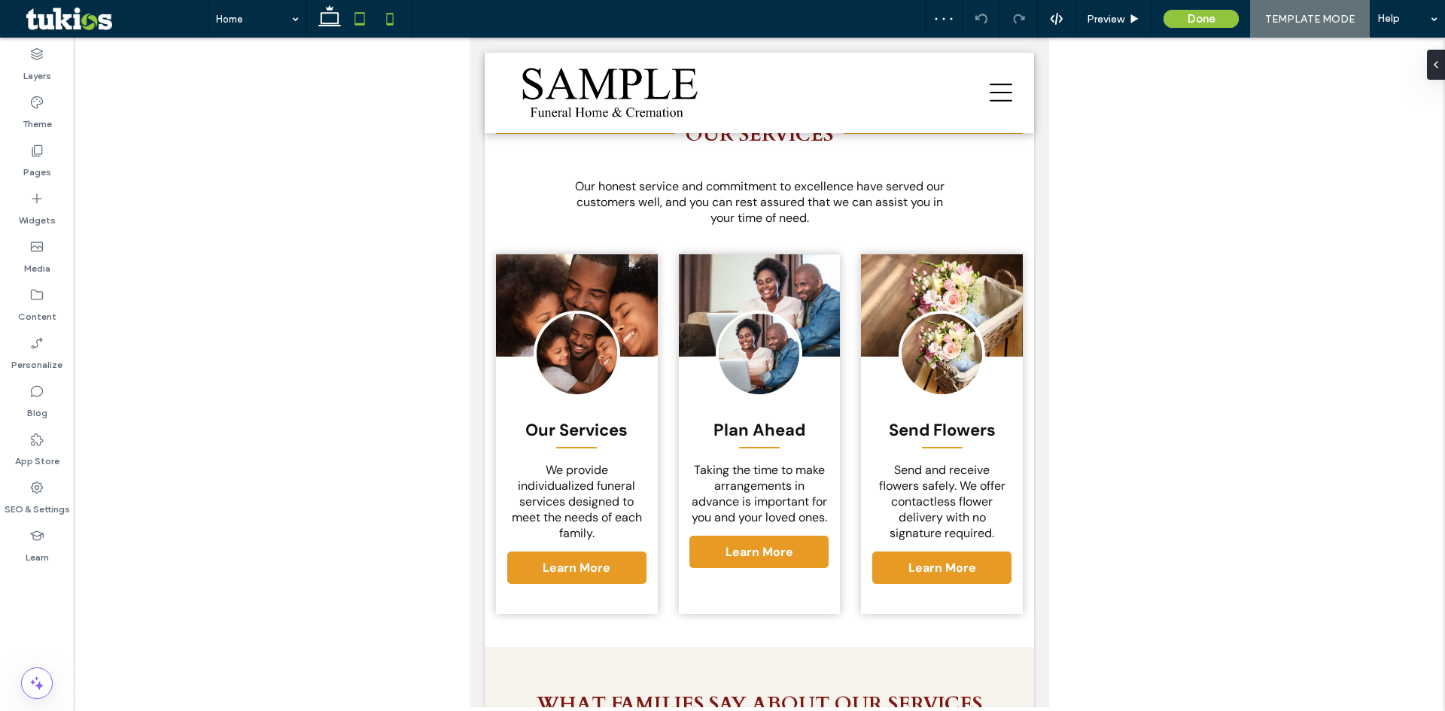
click at [394, 24] on use at bounding box center [390, 19] width 7 height 12
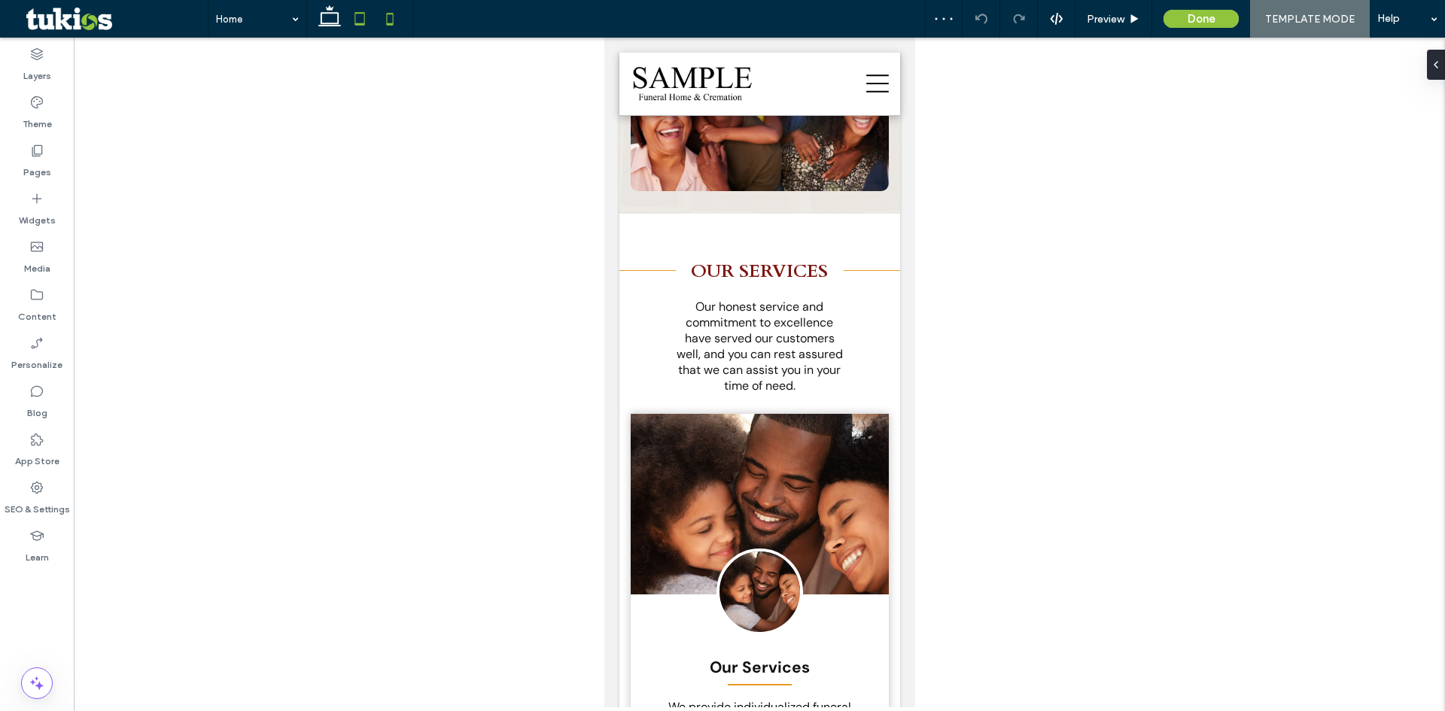
click at [361, 29] on icon at bounding box center [360, 19] width 30 height 30
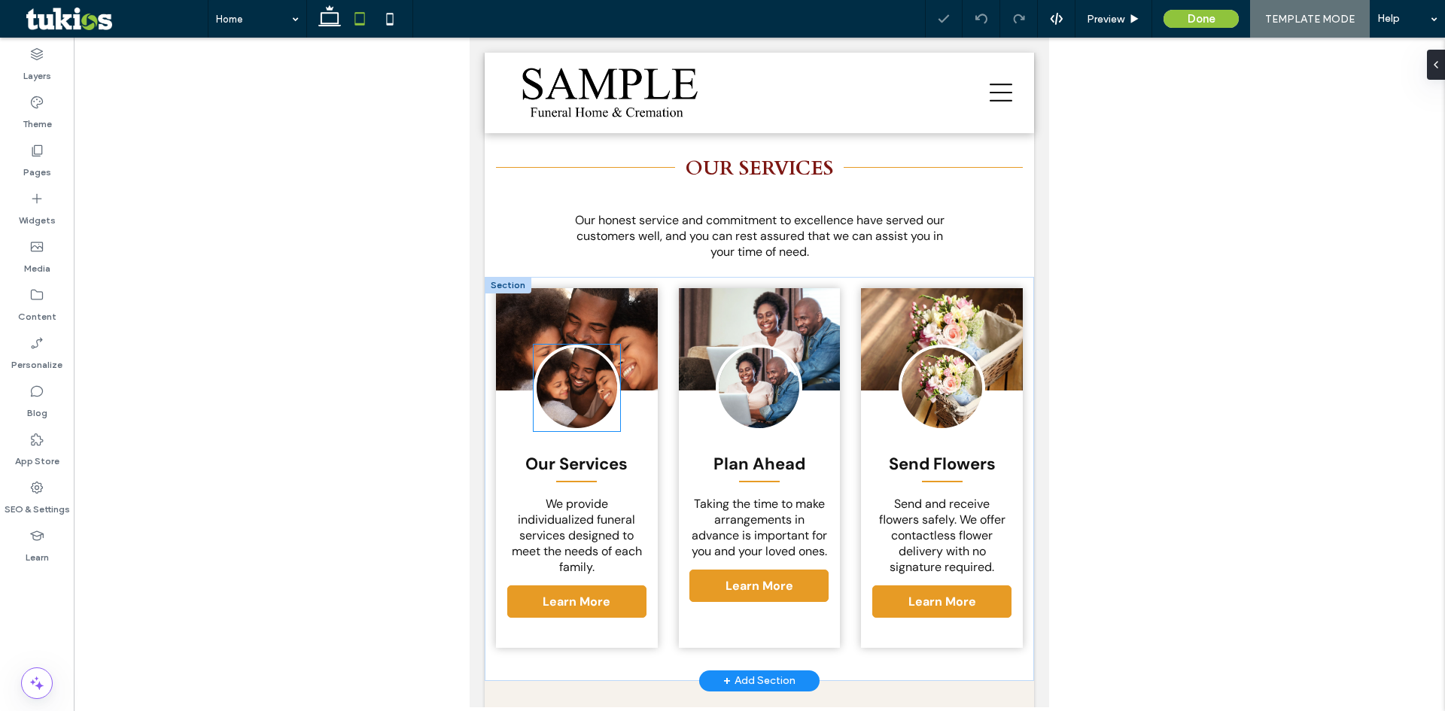
click at [581, 402] on img at bounding box center [577, 388] width 87 height 87
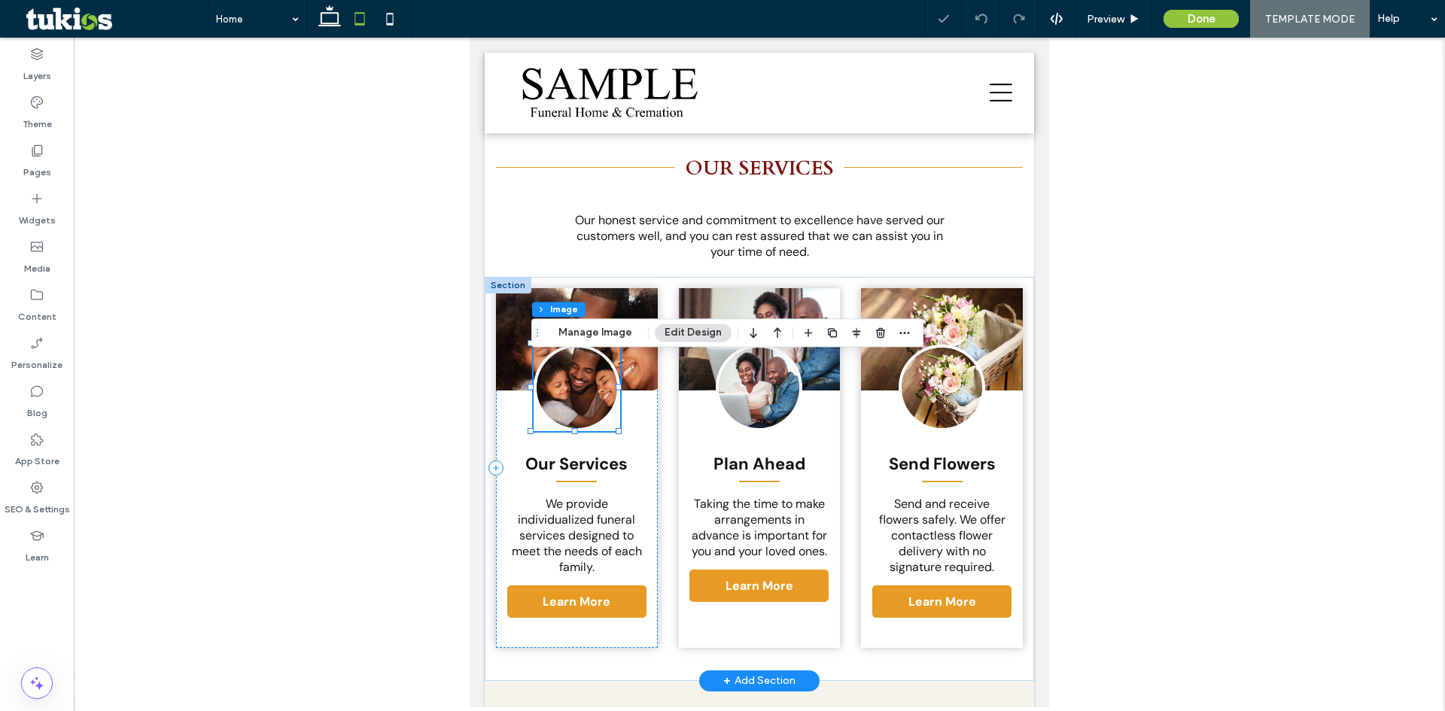
type input "*"
type input "***"
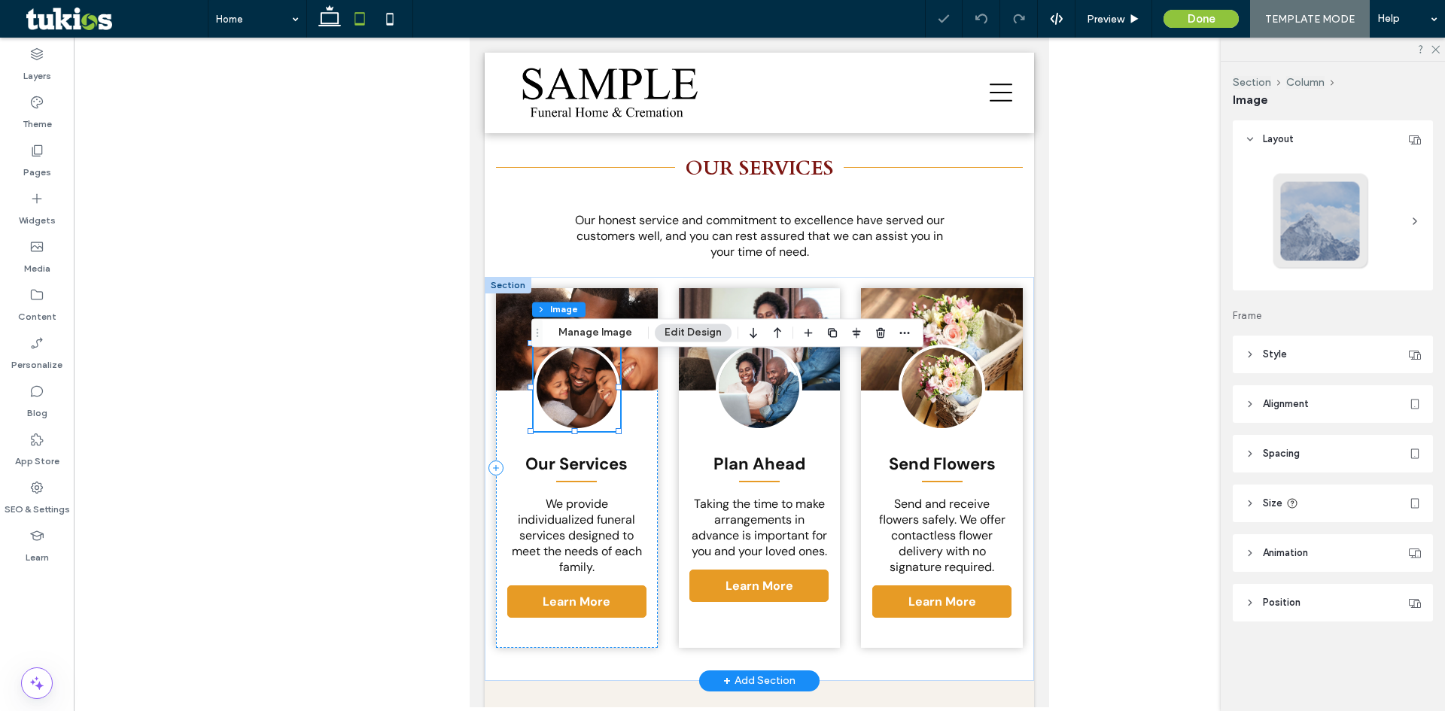
scroll to position [2145, 0]
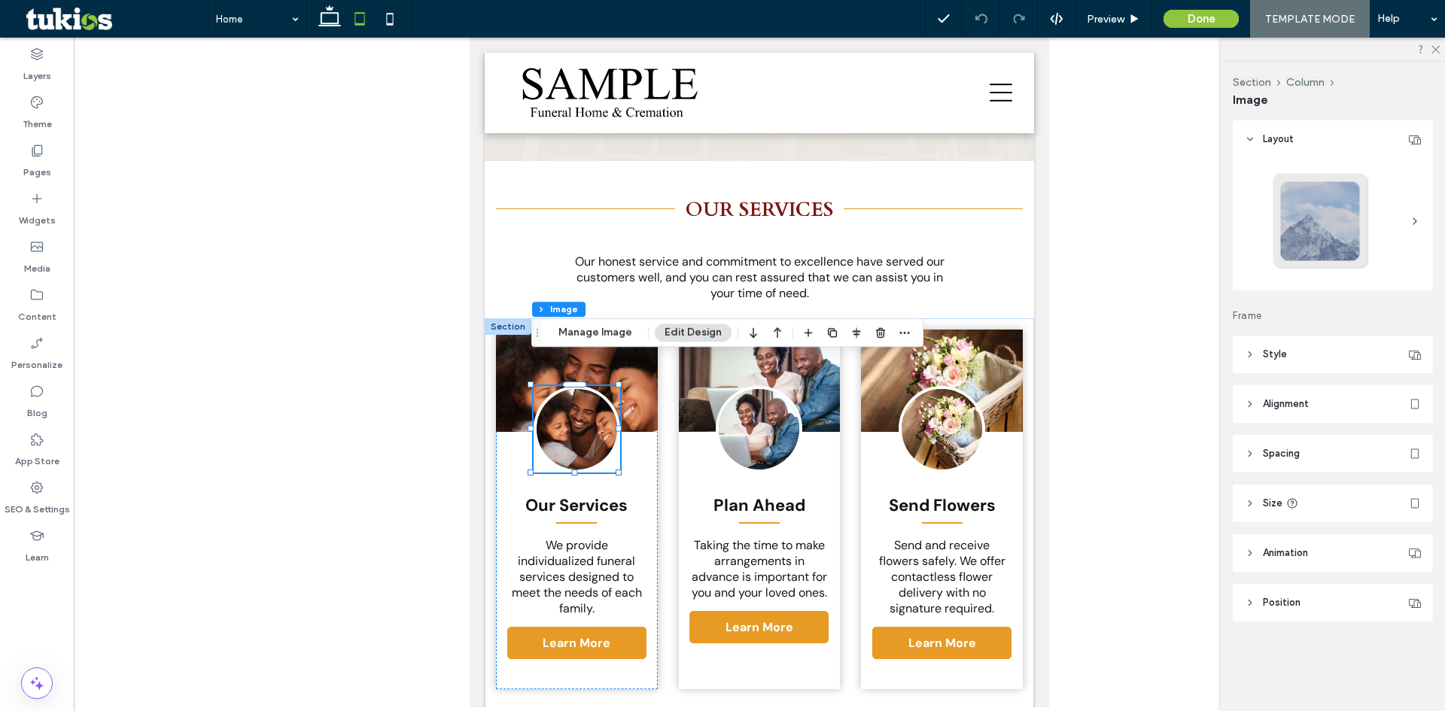
click at [1271, 455] on span "Spacing" at bounding box center [1281, 453] width 37 height 15
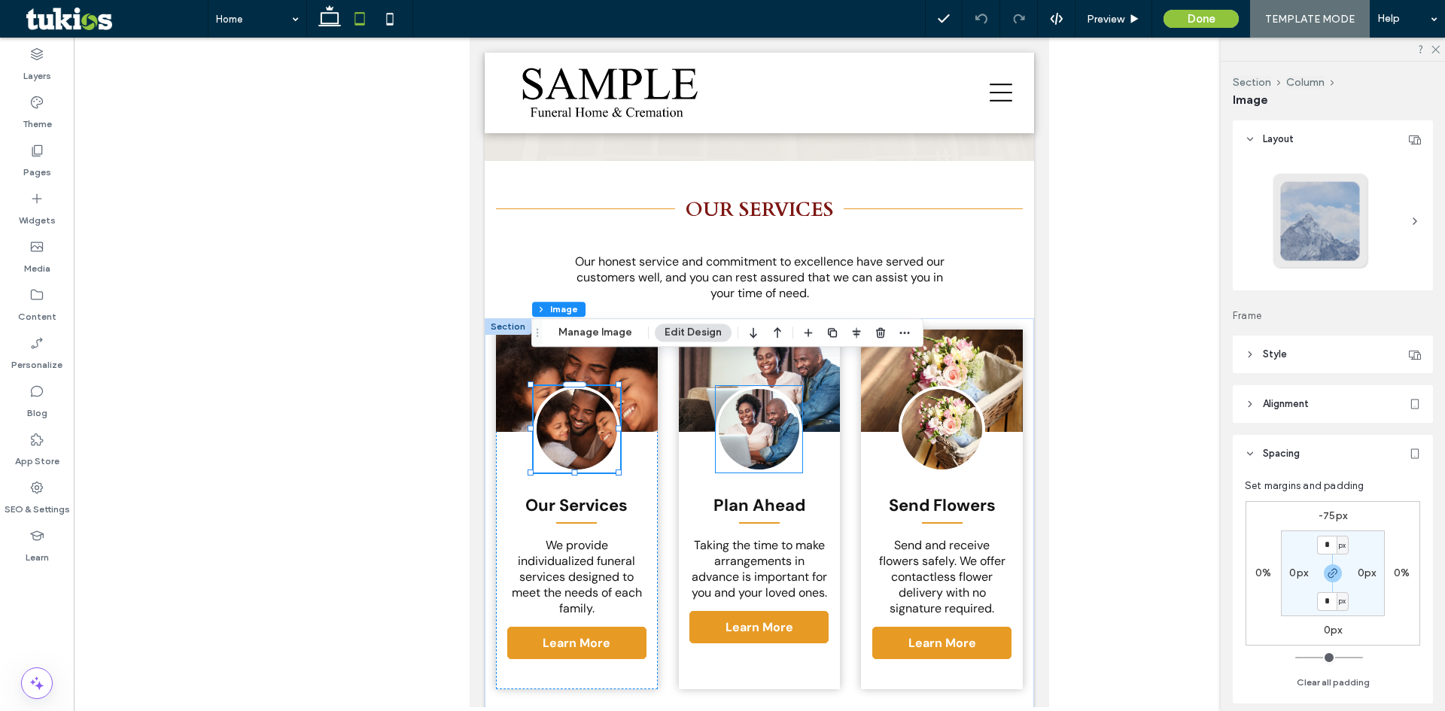
click at [751, 408] on img at bounding box center [759, 429] width 87 height 87
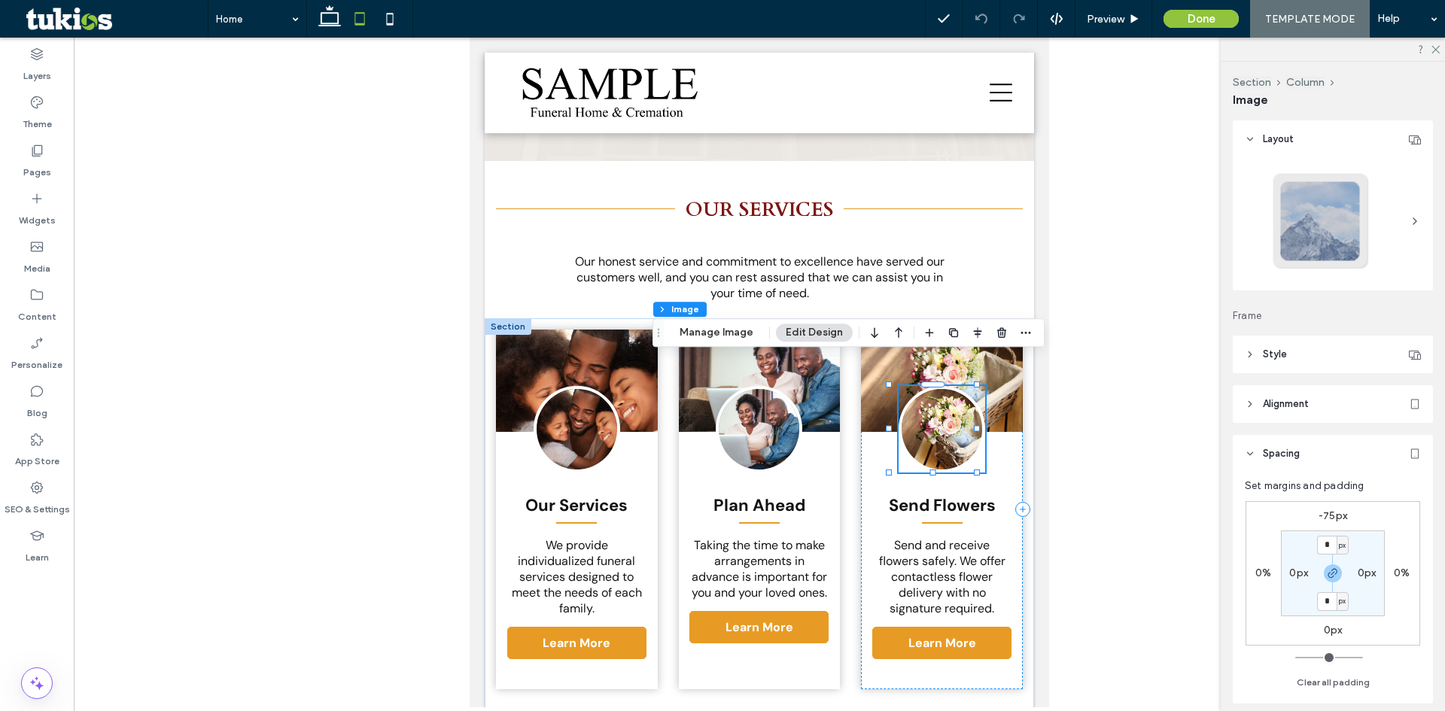
type input "*"
type input "***"
click at [497, 345] on img at bounding box center [577, 381] width 162 height 102
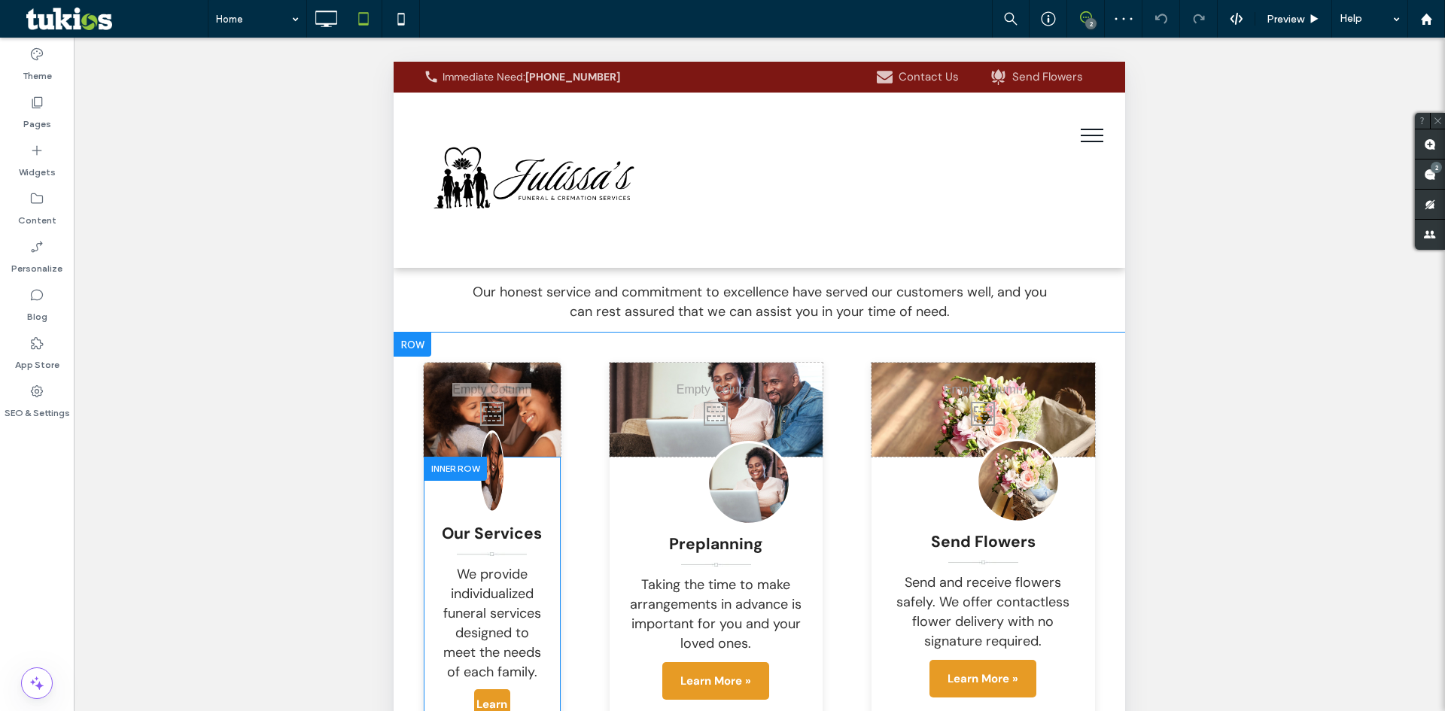
scroll to position [2785, 0]
click at [494, 431] on link at bounding box center [492, 473] width 25 height 84
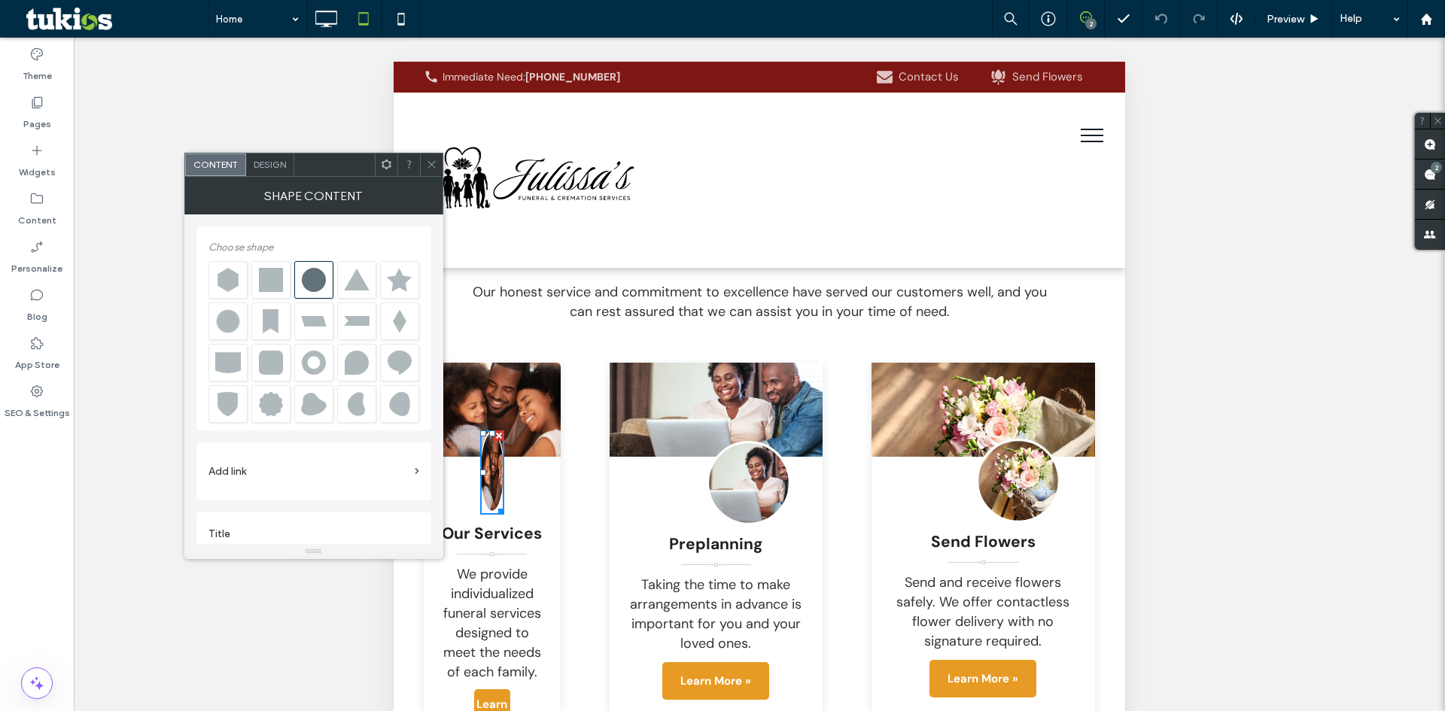
click at [267, 159] on span "Design" at bounding box center [270, 164] width 32 height 11
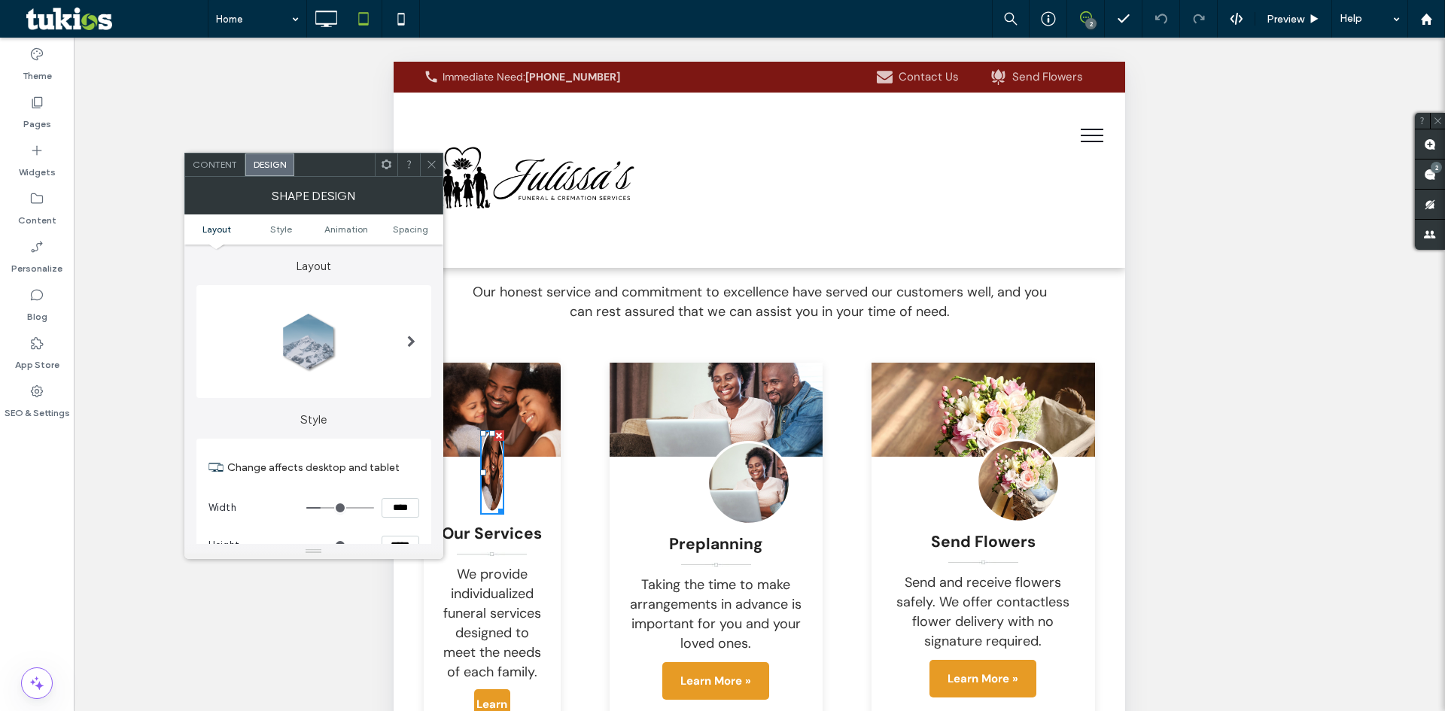
click at [428, 163] on icon at bounding box center [431, 164] width 11 height 11
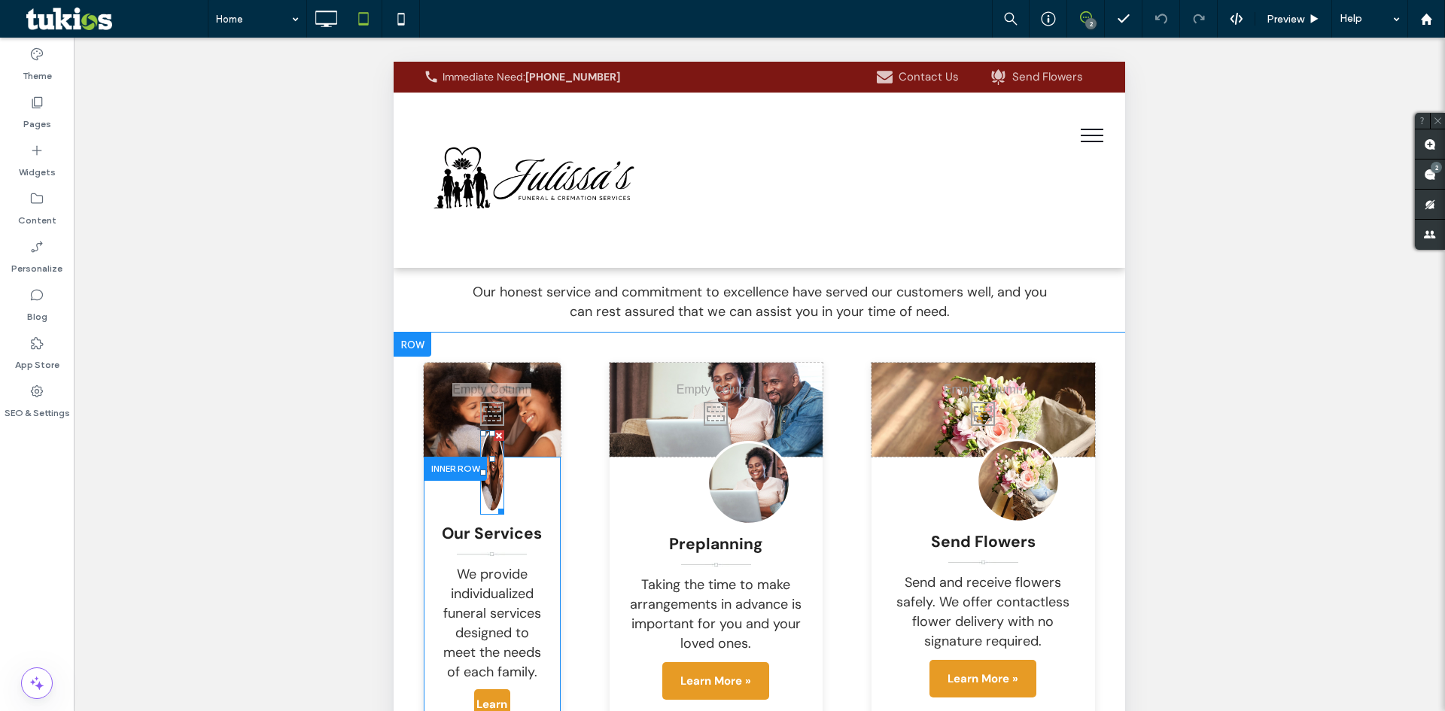
click at [486, 431] on link at bounding box center [492, 473] width 25 height 84
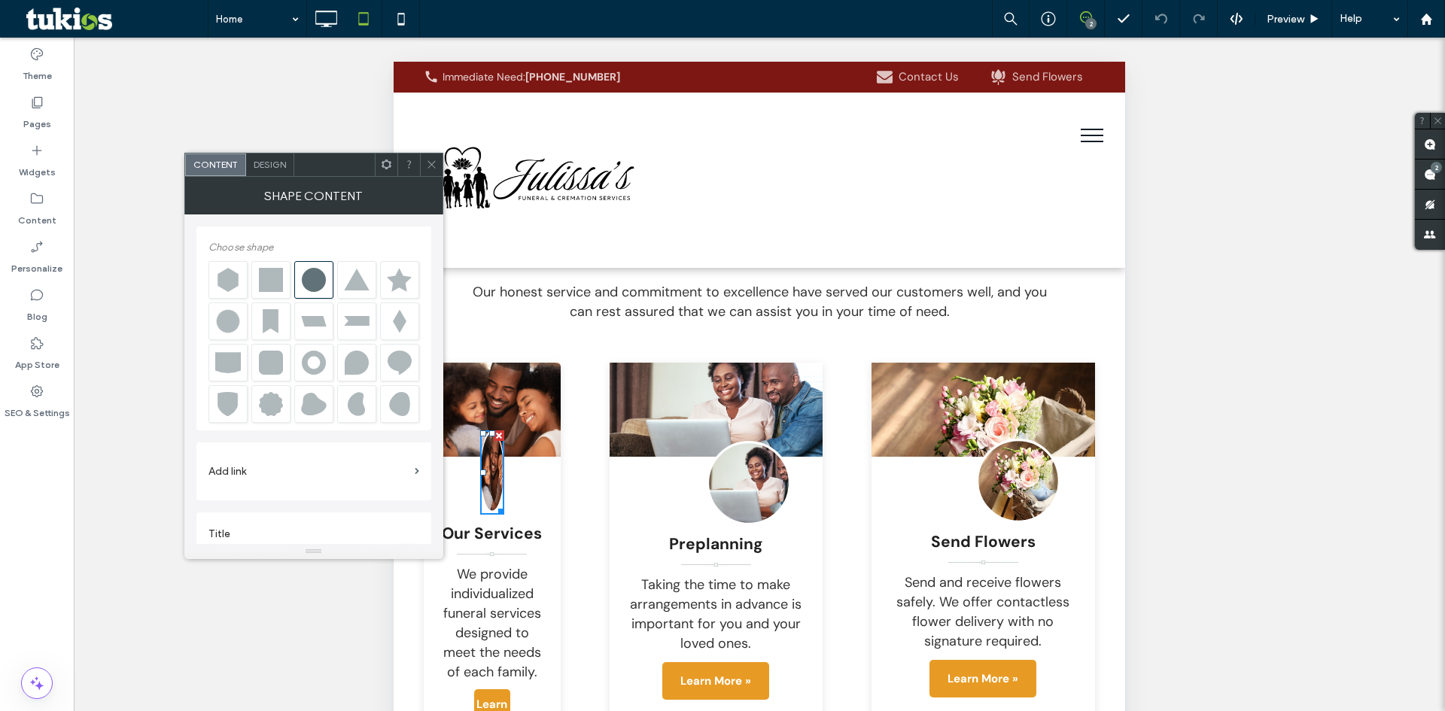
click at [272, 163] on span "Design" at bounding box center [270, 164] width 32 height 11
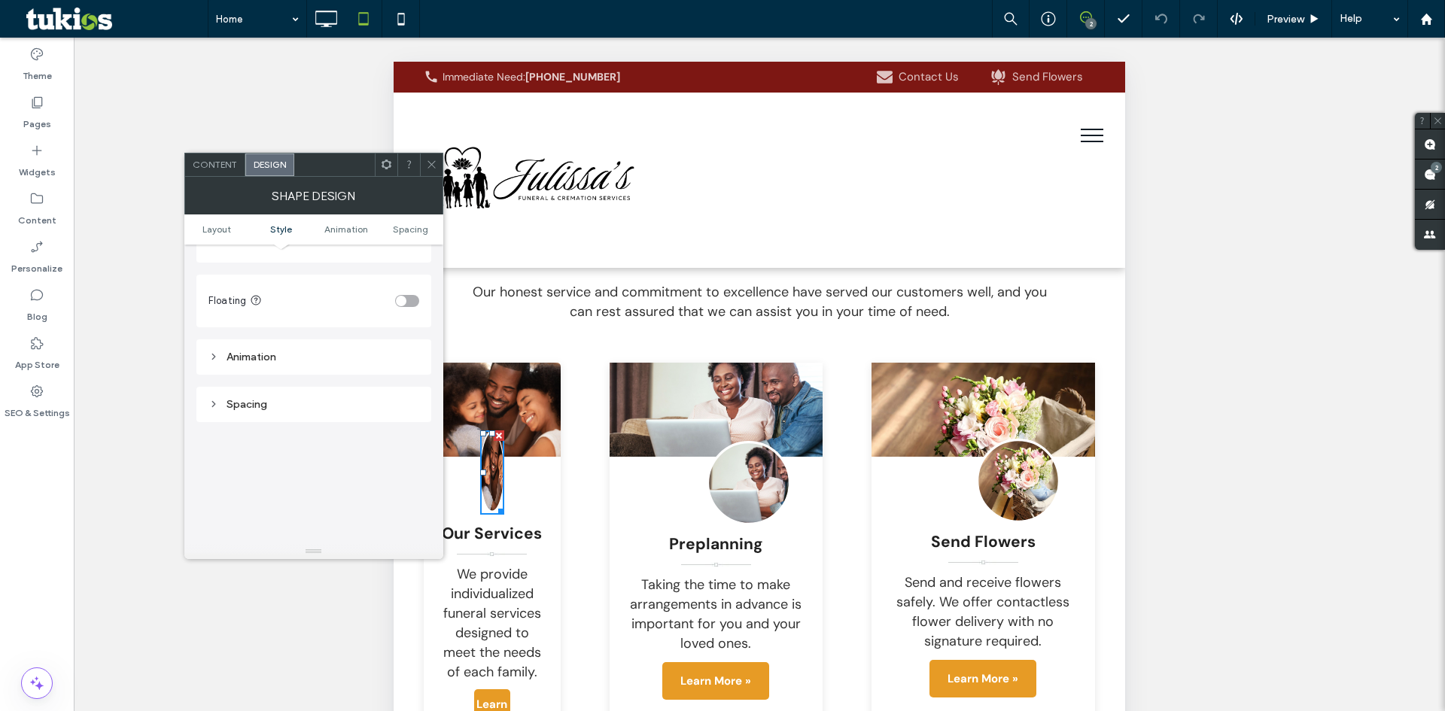
scroll to position [753, 0]
click at [247, 397] on div "Spacing" at bounding box center [314, 391] width 211 height 13
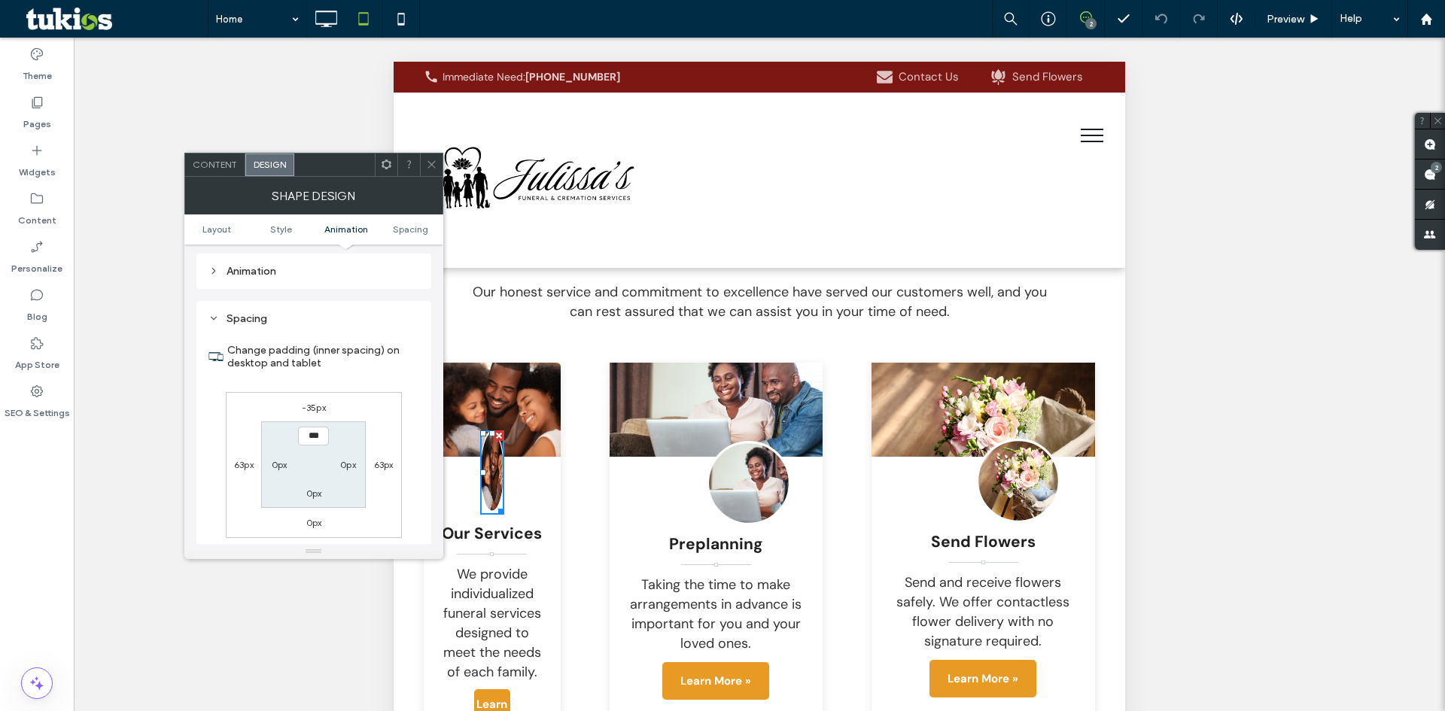
scroll to position [828, 0]
click at [310, 403] on label "-35px" at bounding box center [314, 405] width 24 height 11
type input "*"
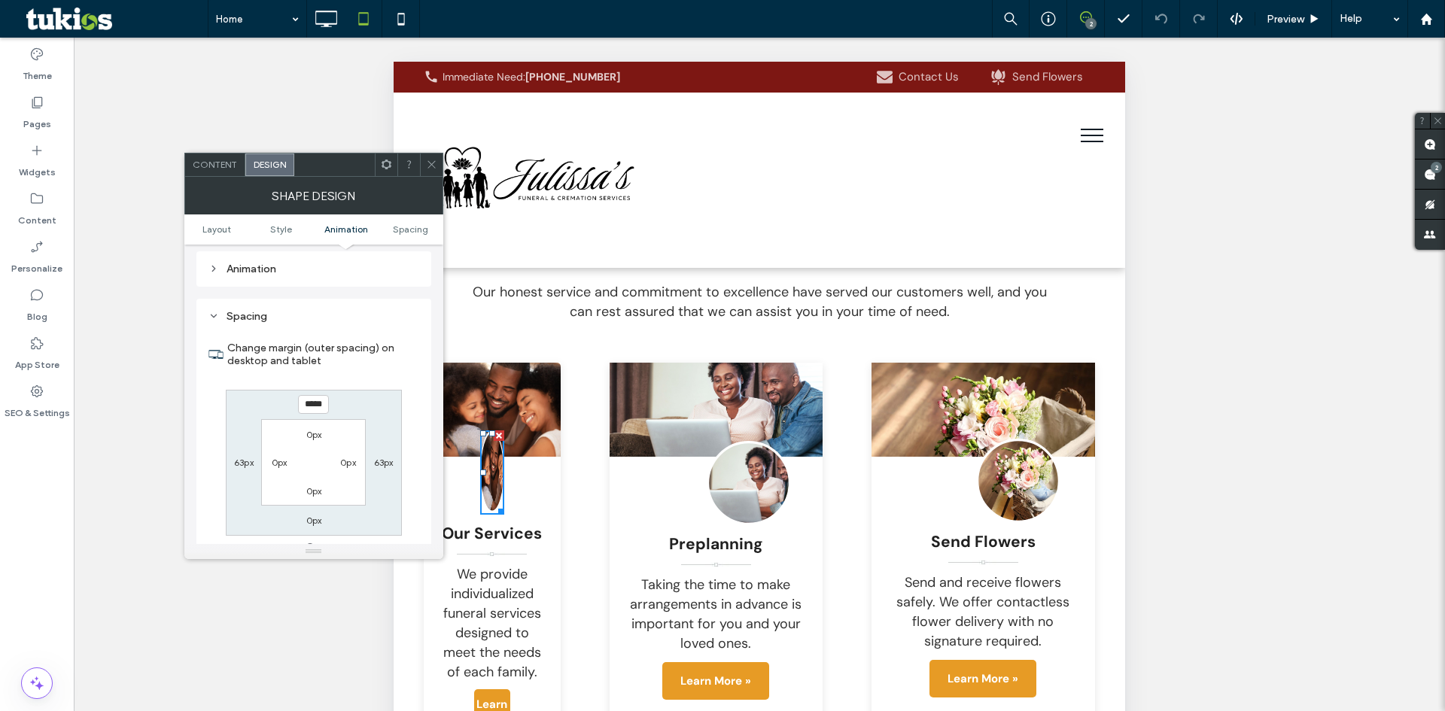
click at [431, 163] on use at bounding box center [432, 165] width 8 height 8
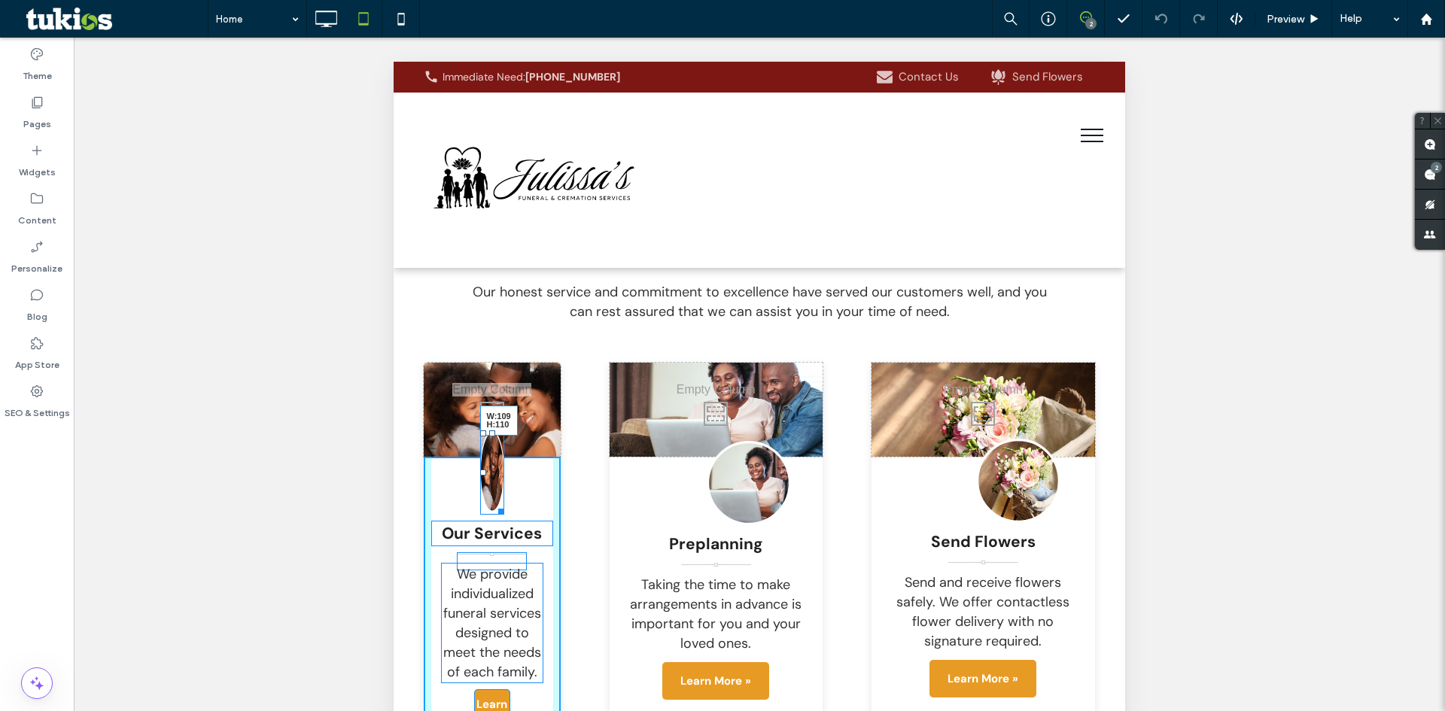
drag, startPoint x: 496, startPoint y: 427, endPoint x: 528, endPoint y: 425, distance: 31.7
click at [504, 504] on div at bounding box center [498, 509] width 11 height 11
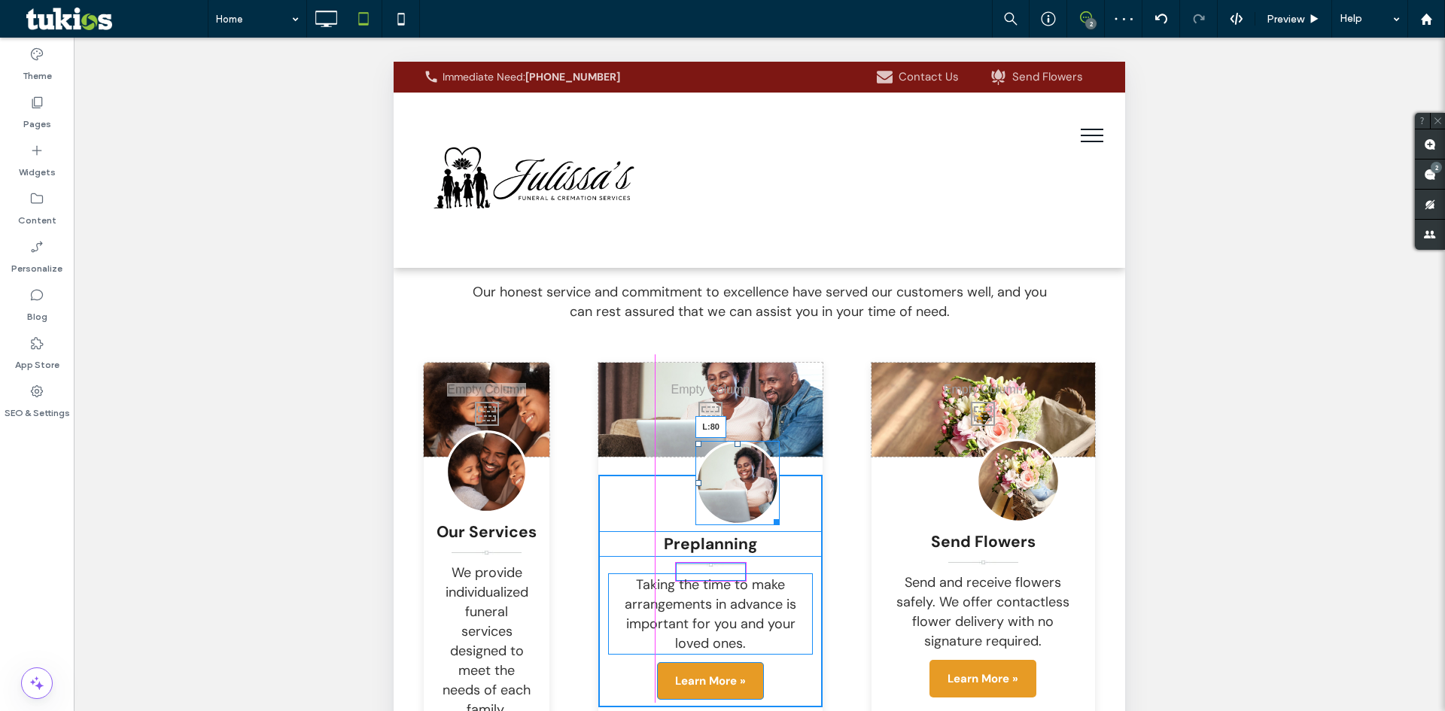
drag, startPoint x: 702, startPoint y: 398, endPoint x: 667, endPoint y: 400, distance: 34.7
click at [696, 441] on div "L:80" at bounding box center [738, 483] width 84 height 84
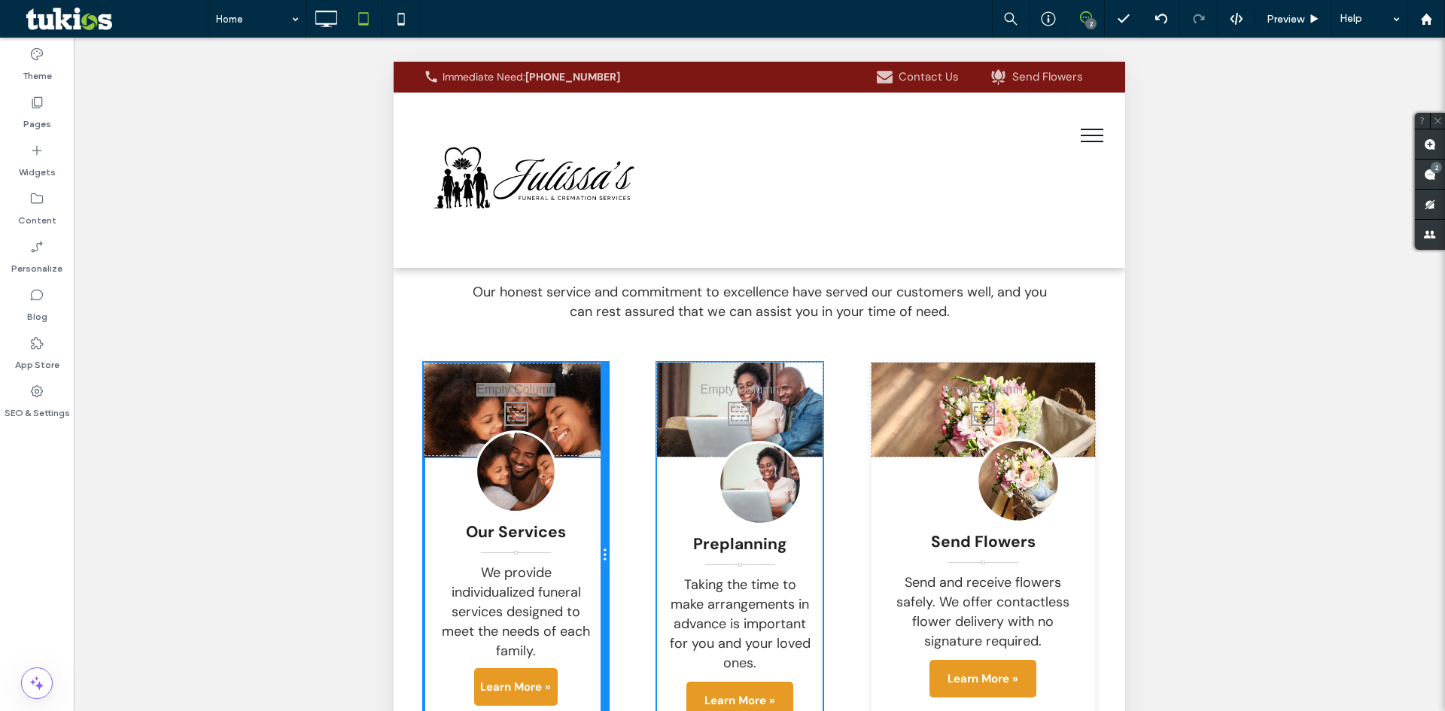
drag, startPoint x: 588, startPoint y: 501, endPoint x: 1067, endPoint y: 568, distance: 483.5
click at [646, 508] on div "Click To Paste Our Services We provide individualized funeral services designed…" at bounding box center [759, 555] width 671 height 385
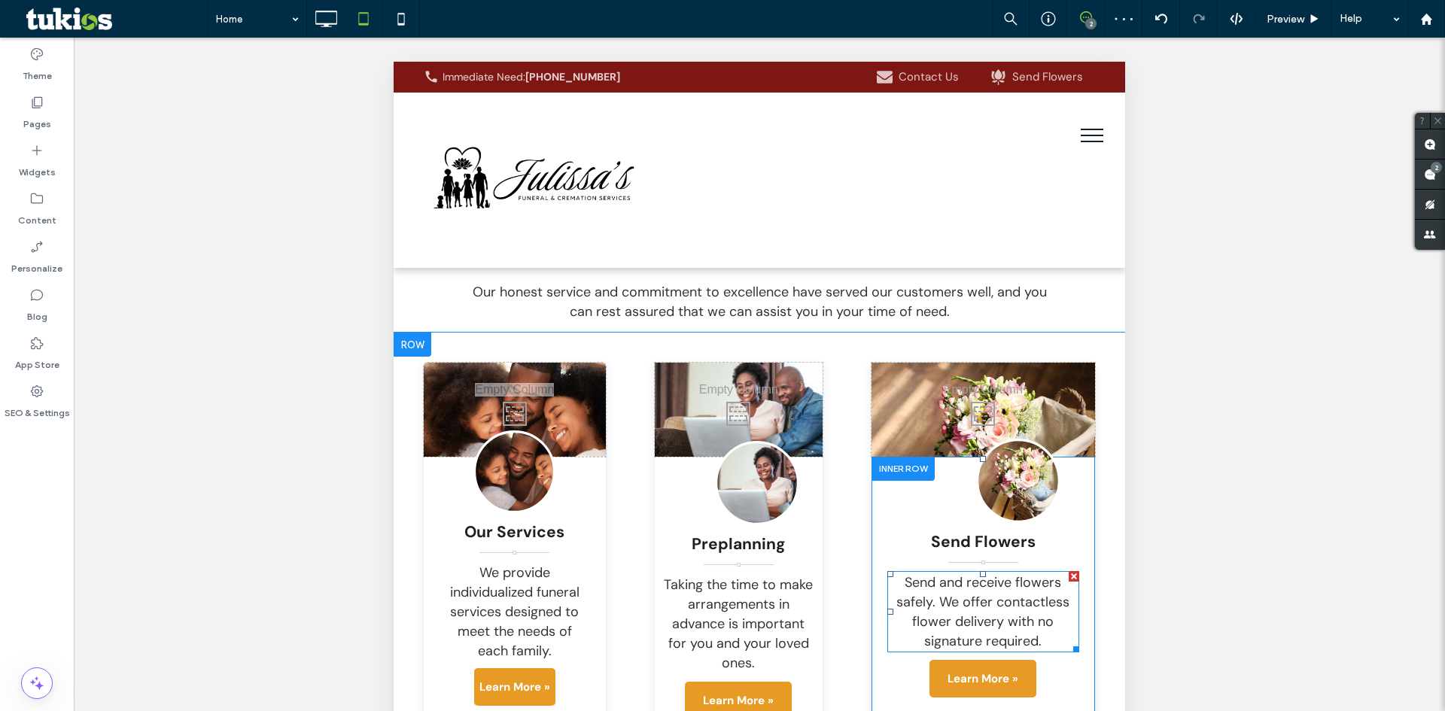
drag, startPoint x: 869, startPoint y: 480, endPoint x: 967, endPoint y: 487, distance: 98.8
click at [967, 487] on div "Send Flowers Send and receive flowers safely. We offer contactless flower deliv…" at bounding box center [984, 595] width 224 height 260
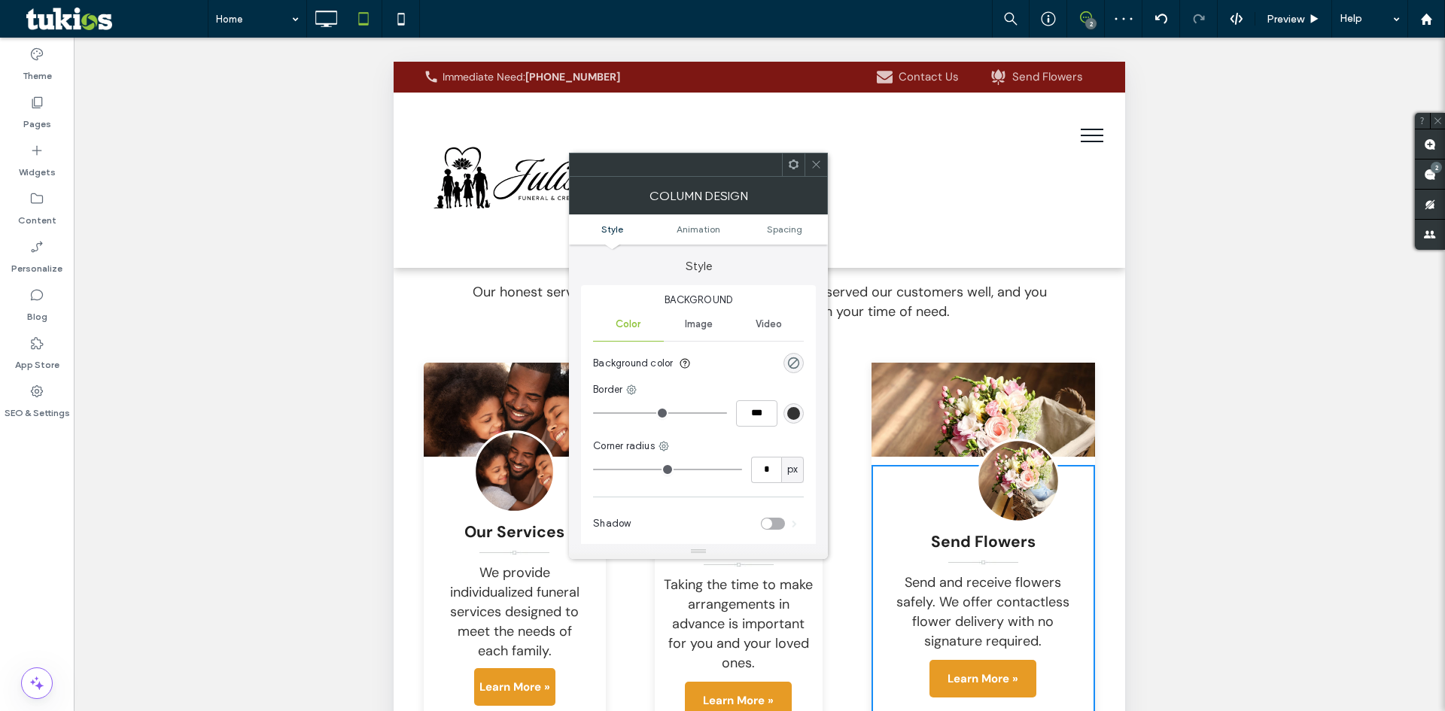
click at [815, 160] on icon at bounding box center [816, 164] width 11 height 11
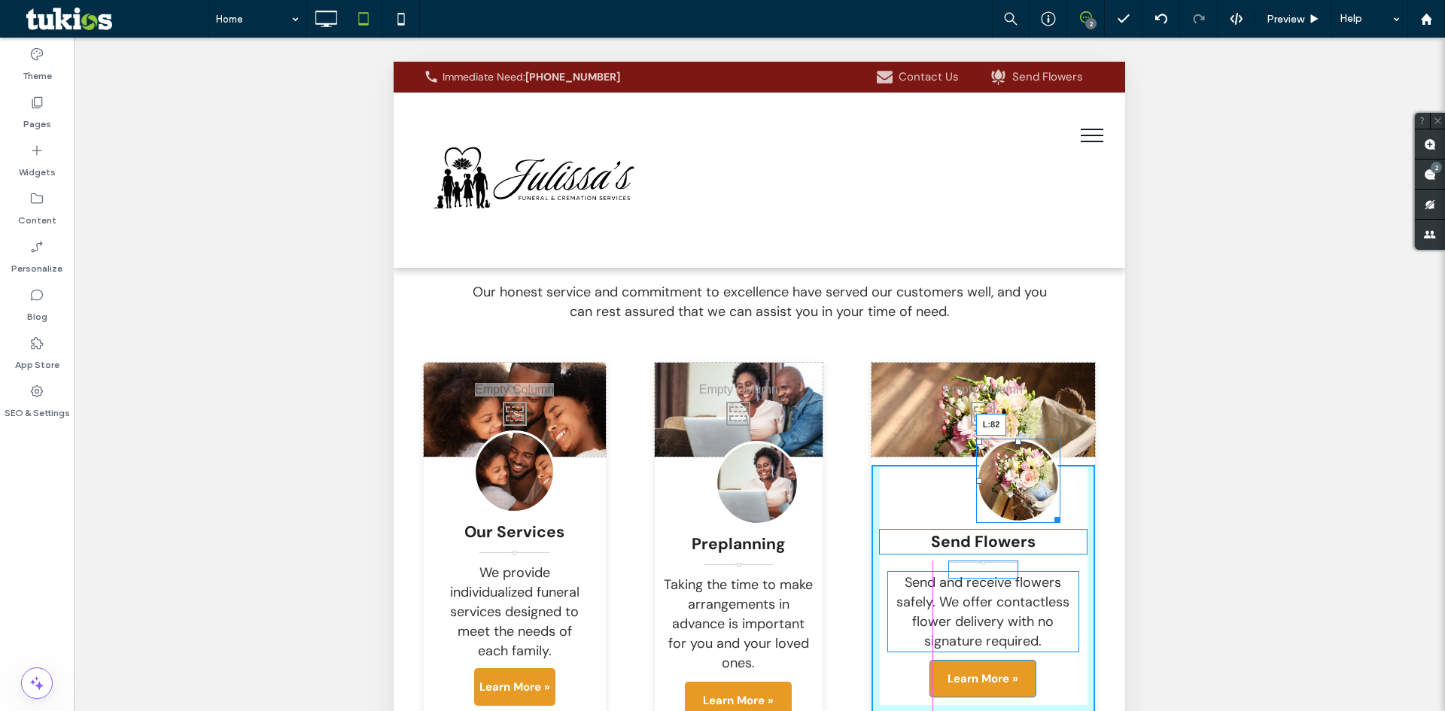
drag, startPoint x: 970, startPoint y: 393, endPoint x: 933, endPoint y: 400, distance: 37.5
click at [976, 439] on div "L:82" at bounding box center [1018, 481] width 84 height 84
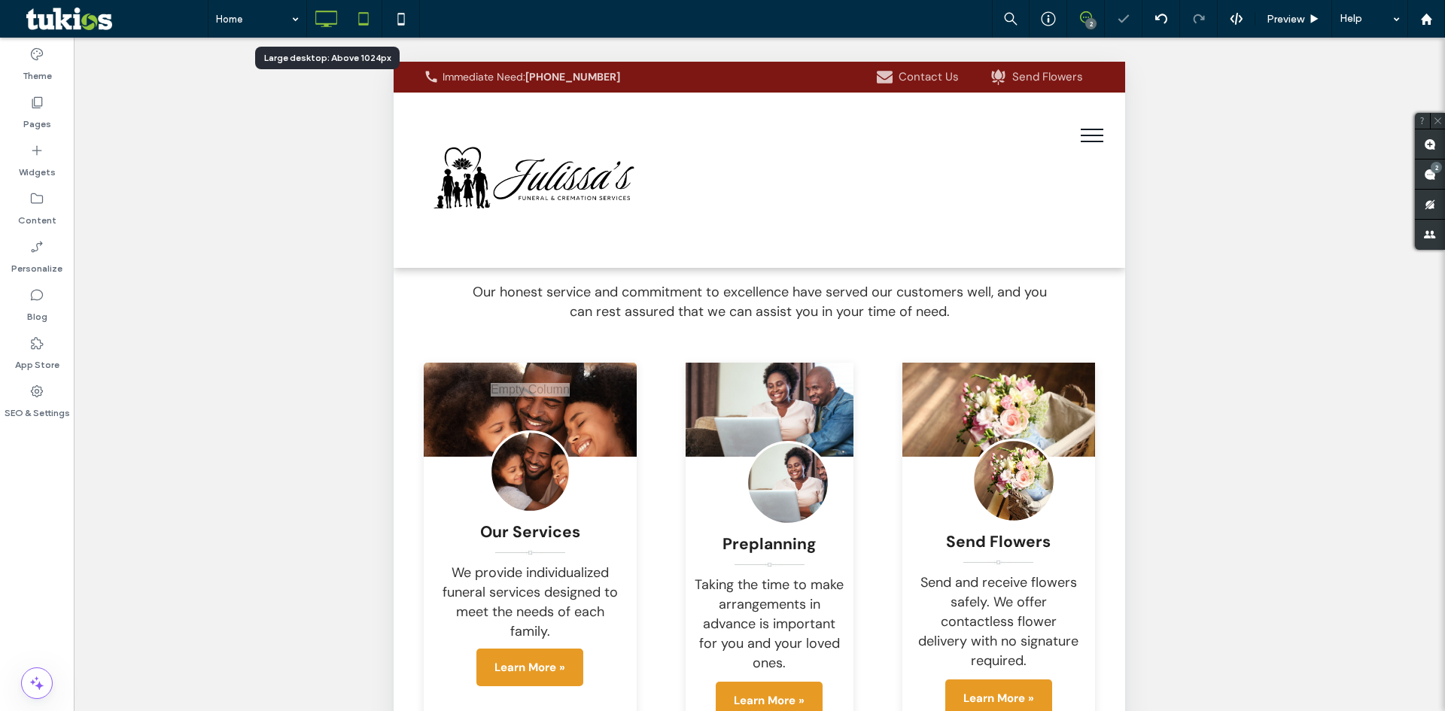
click at [330, 24] on use at bounding box center [327, 19] width 22 height 17
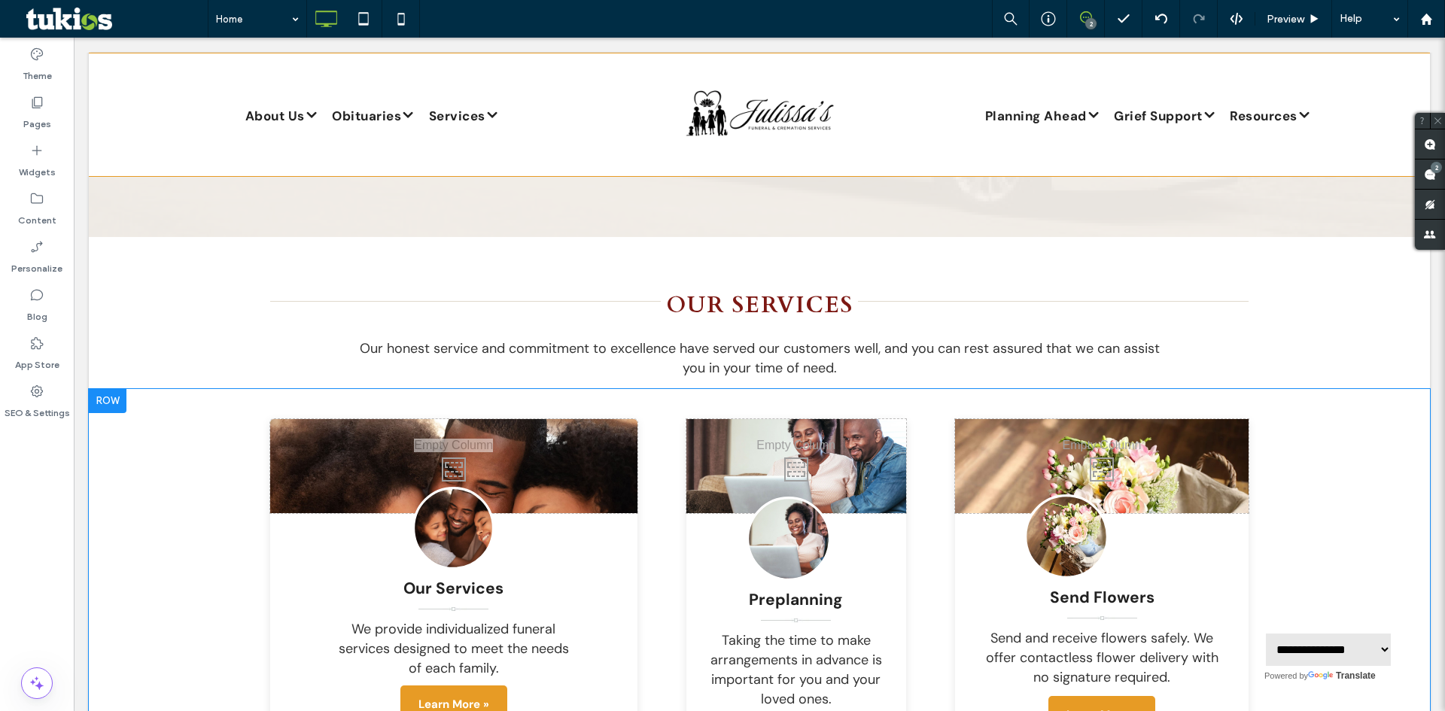
scroll to position [1807, 0]
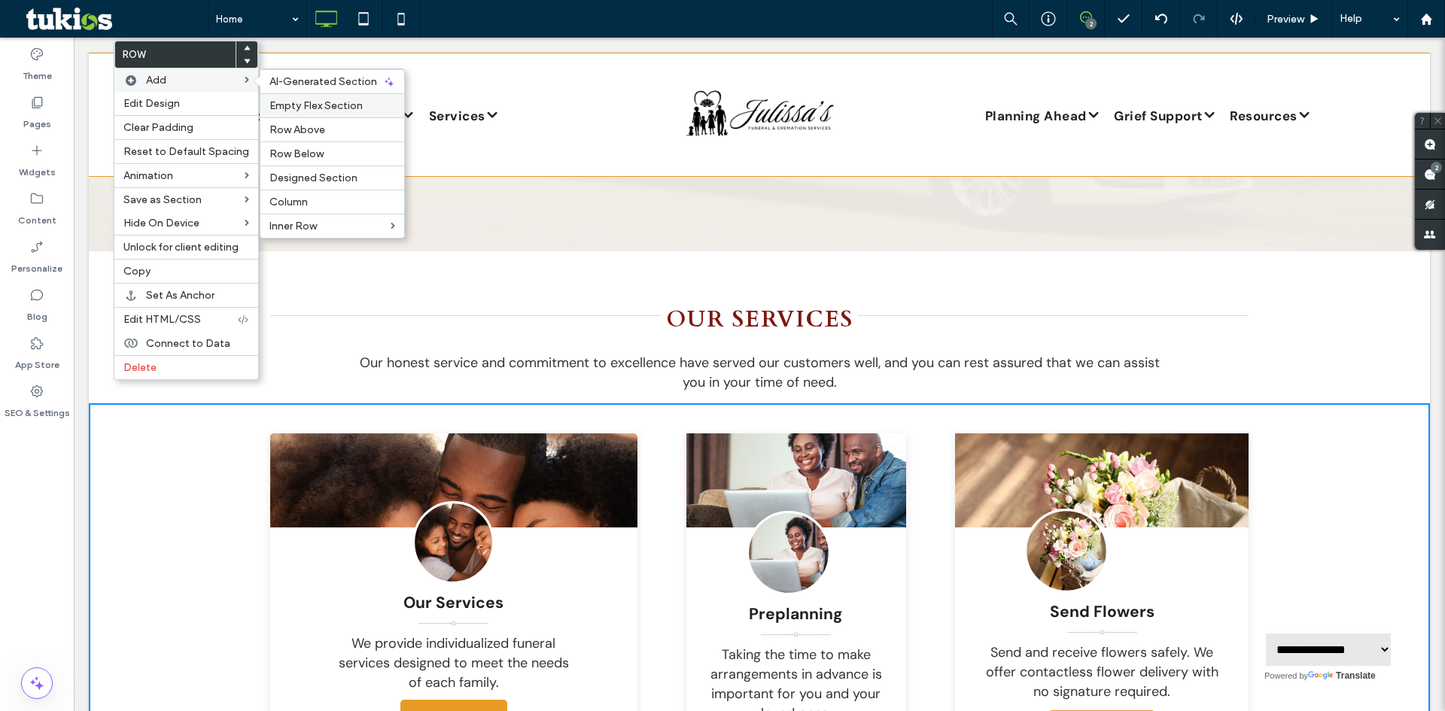
click at [329, 105] on span "Empty Flex Section" at bounding box center [316, 105] width 93 height 13
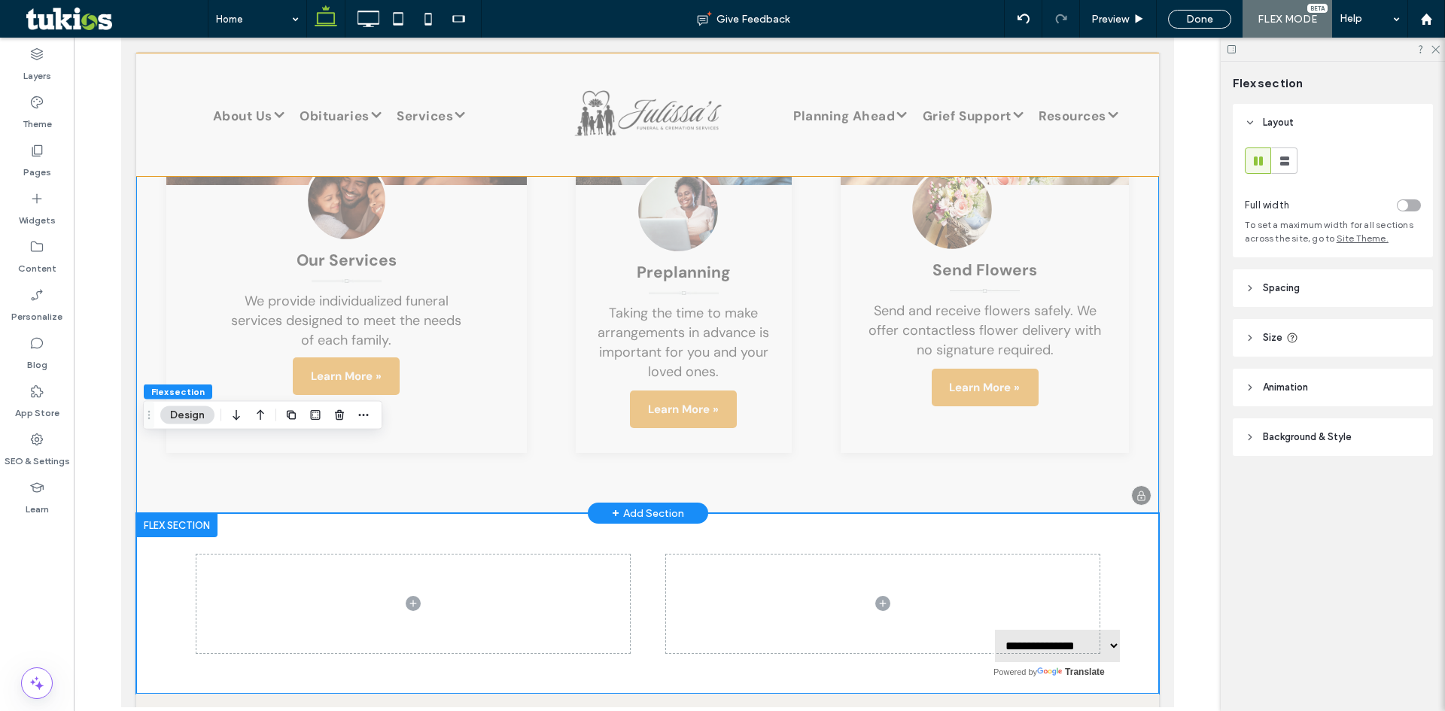
scroll to position [2249, 0]
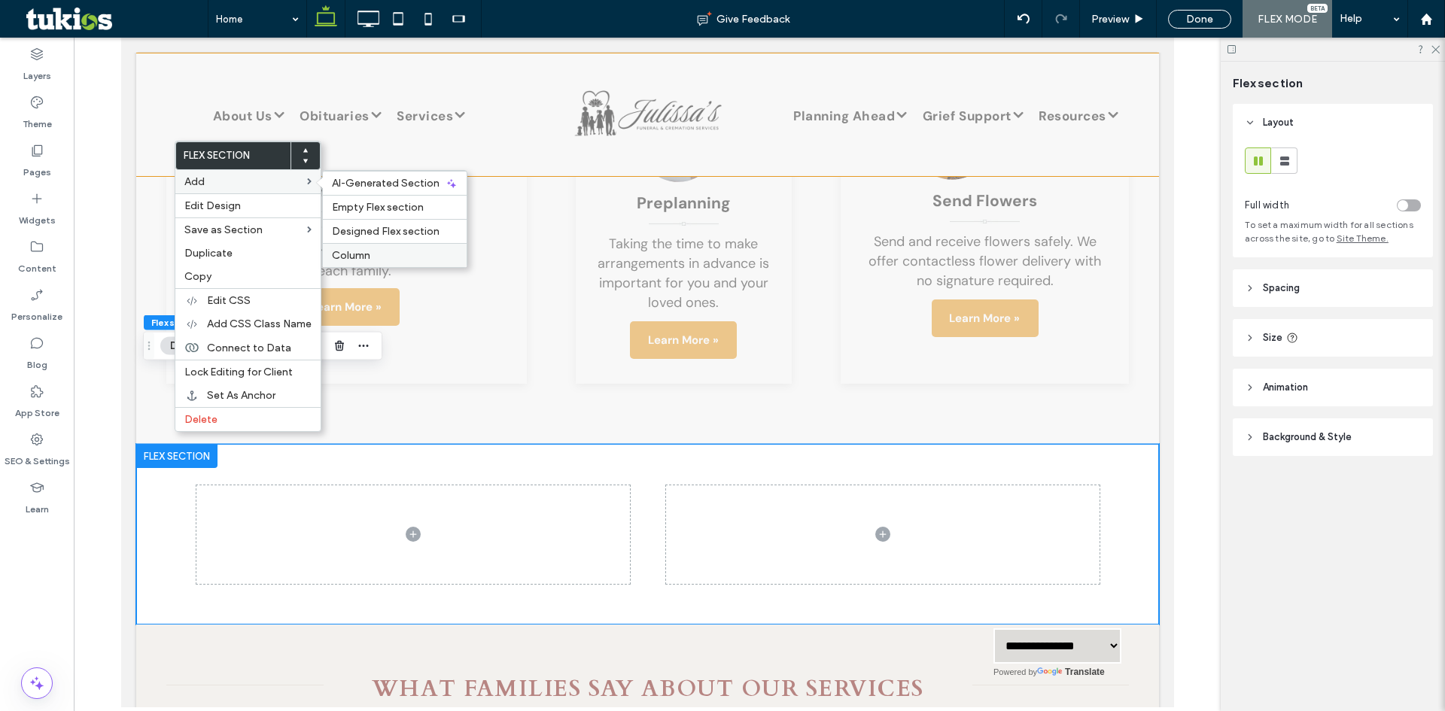
click at [394, 255] on label "Column" at bounding box center [395, 255] width 126 height 13
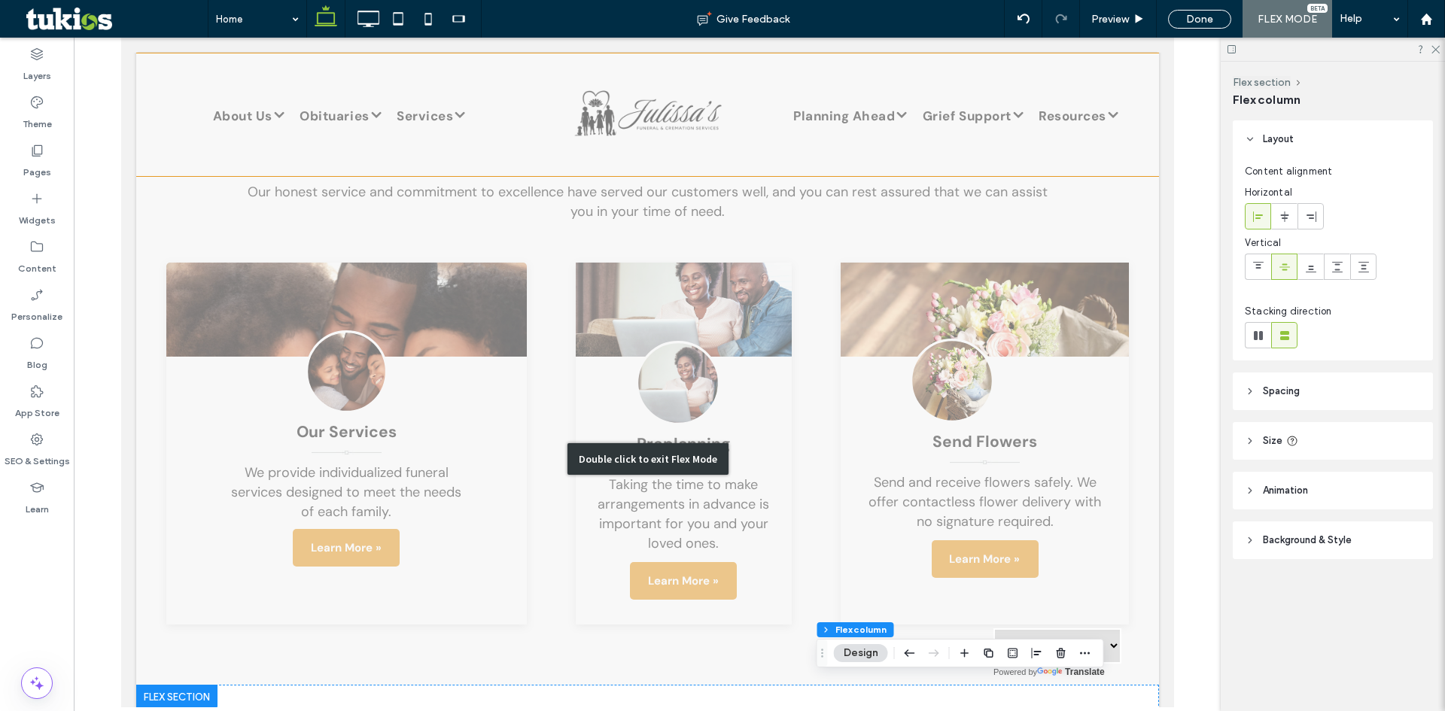
scroll to position [2024, 0]
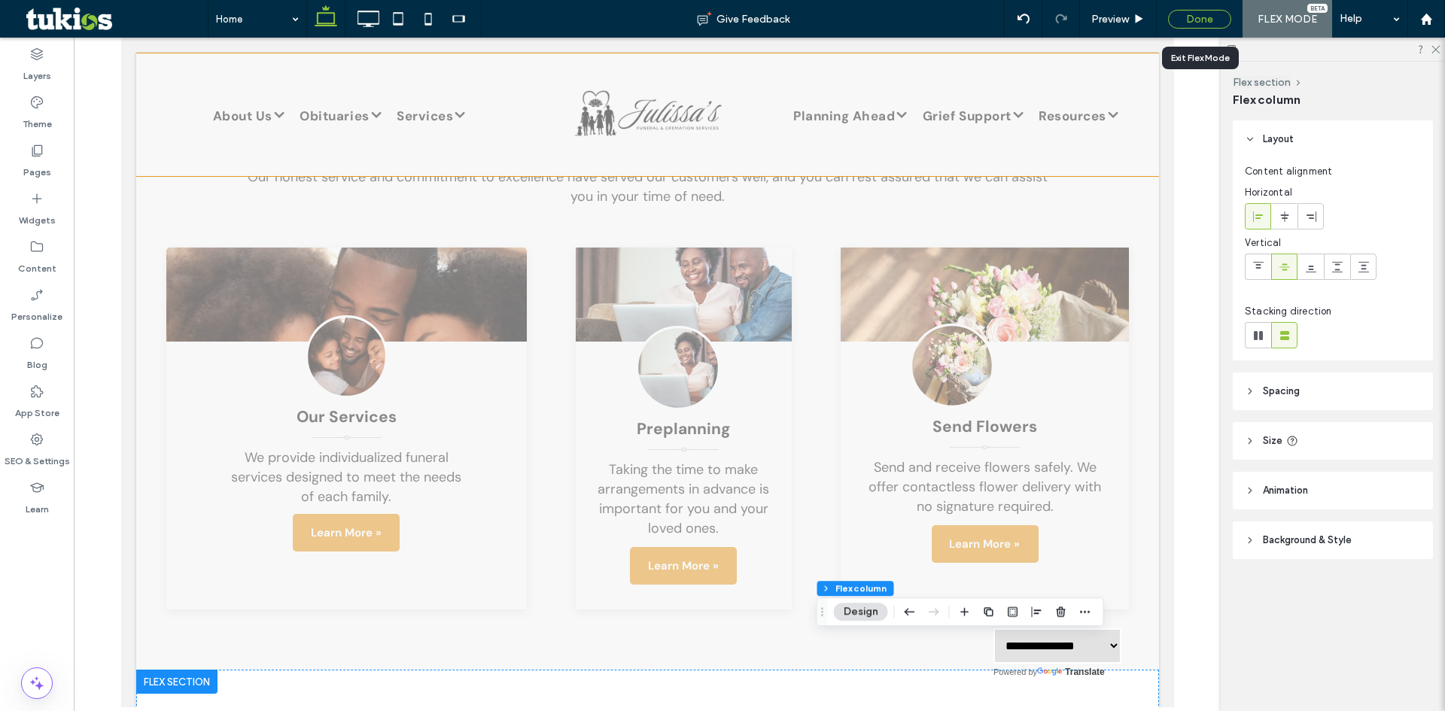
drag, startPoint x: 1183, startPoint y: 21, endPoint x: 648, endPoint y: 303, distance: 604.8
click at [1183, 21] on div "Done" at bounding box center [1199, 19] width 63 height 19
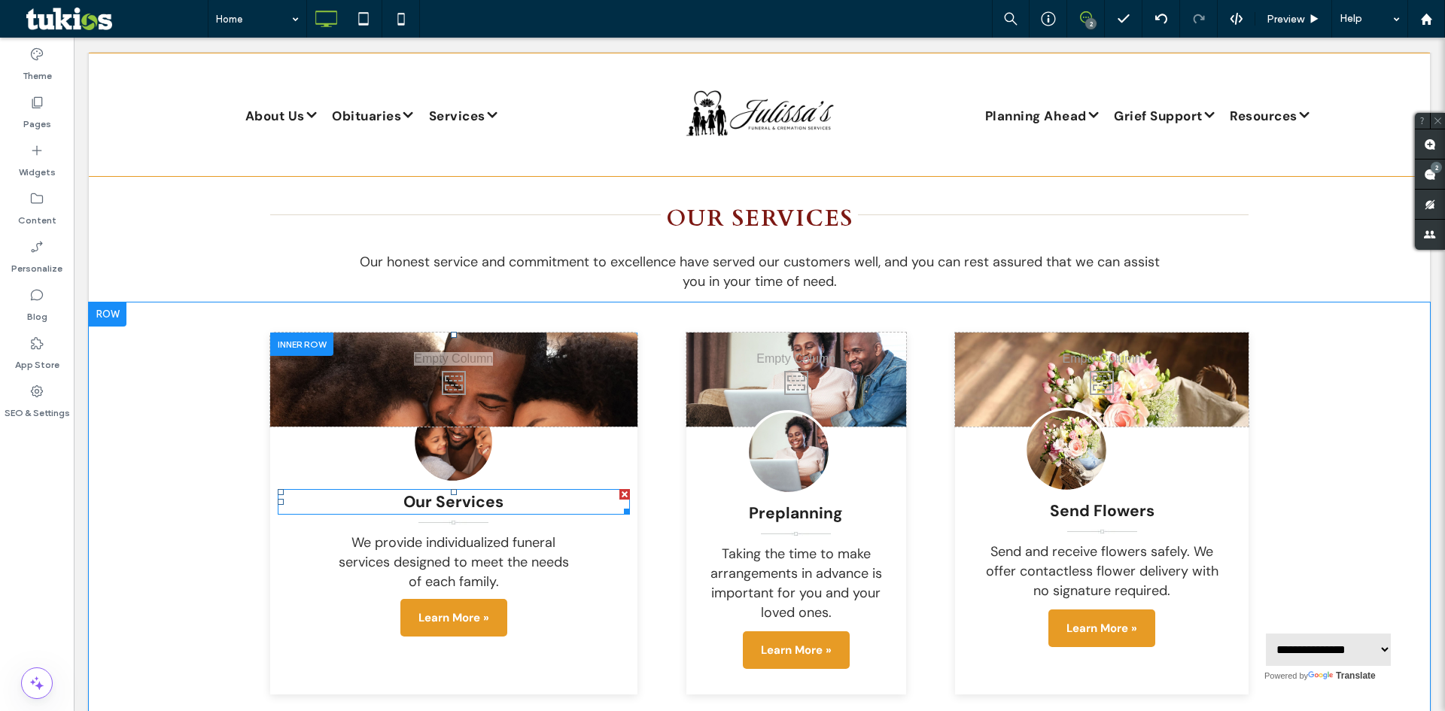
scroll to position [1873, 0]
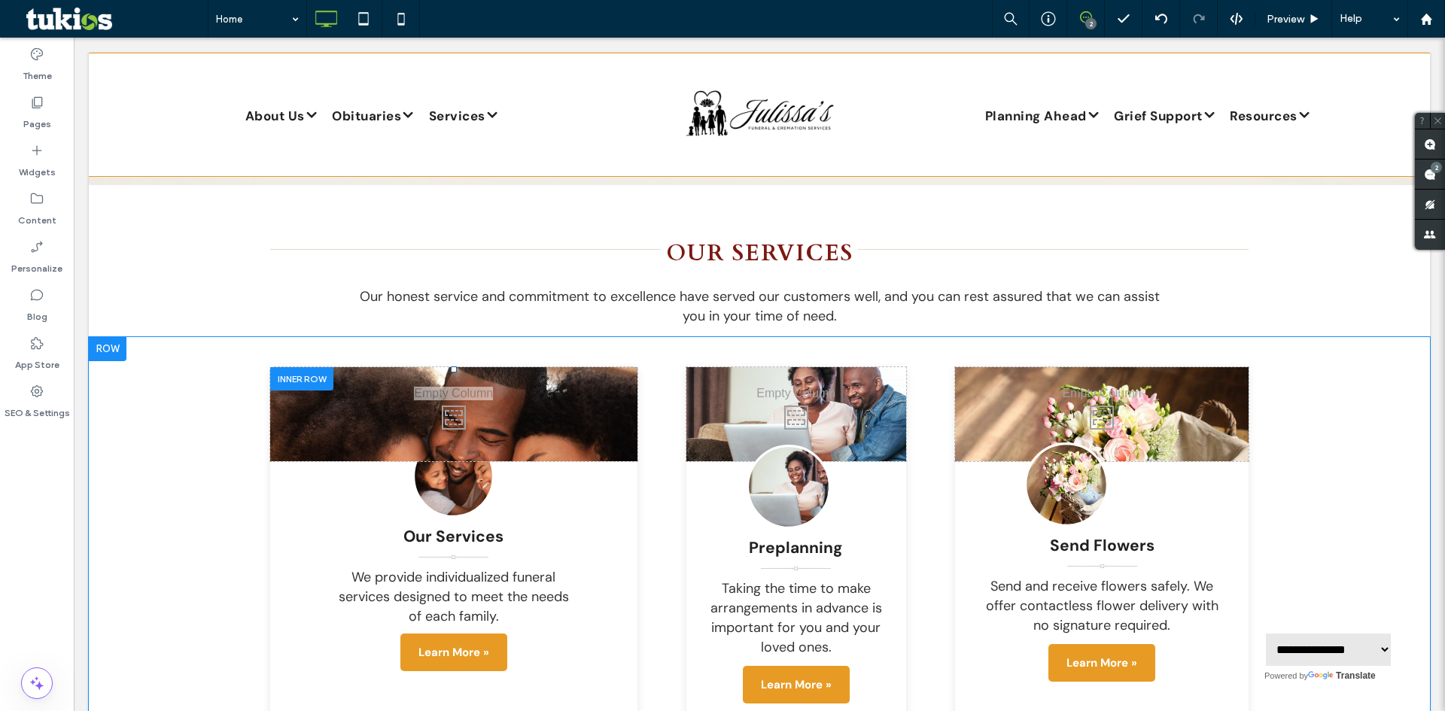
click at [544, 370] on div "Click To Paste Click To Paste Click To Paste" at bounding box center [453, 414] width 367 height 94
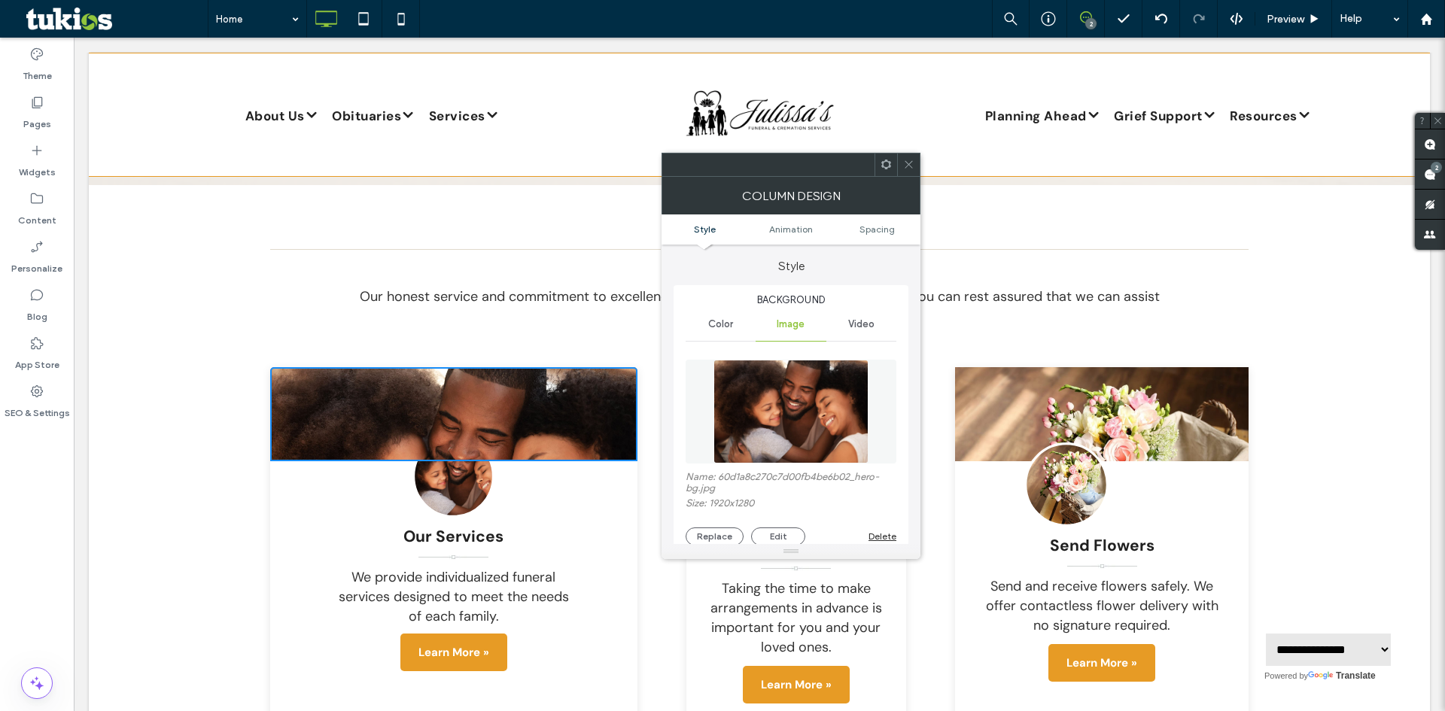
type input "*"
click at [914, 160] on icon at bounding box center [908, 164] width 11 height 11
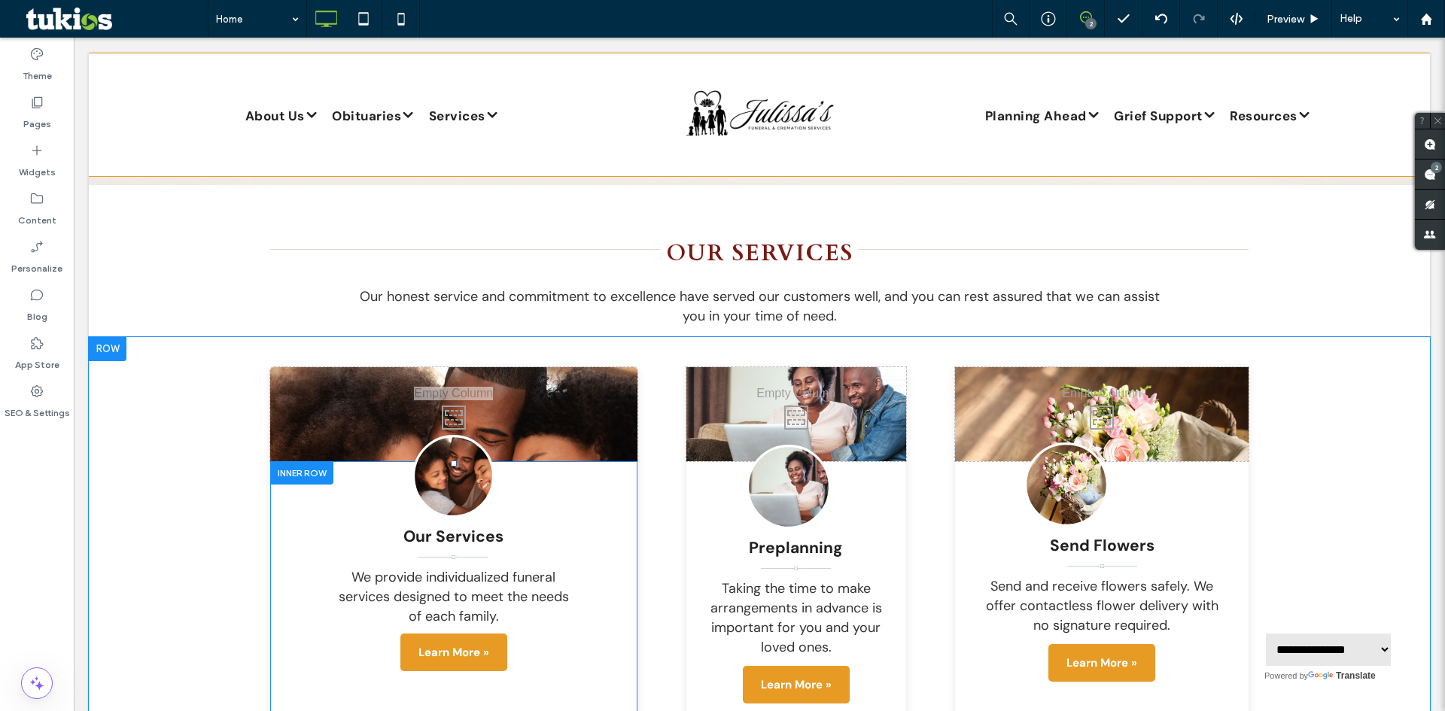
click at [572, 476] on div "Our Services We provide individualized funeral services designed to meet the ne…" at bounding box center [453, 587] width 367 height 252
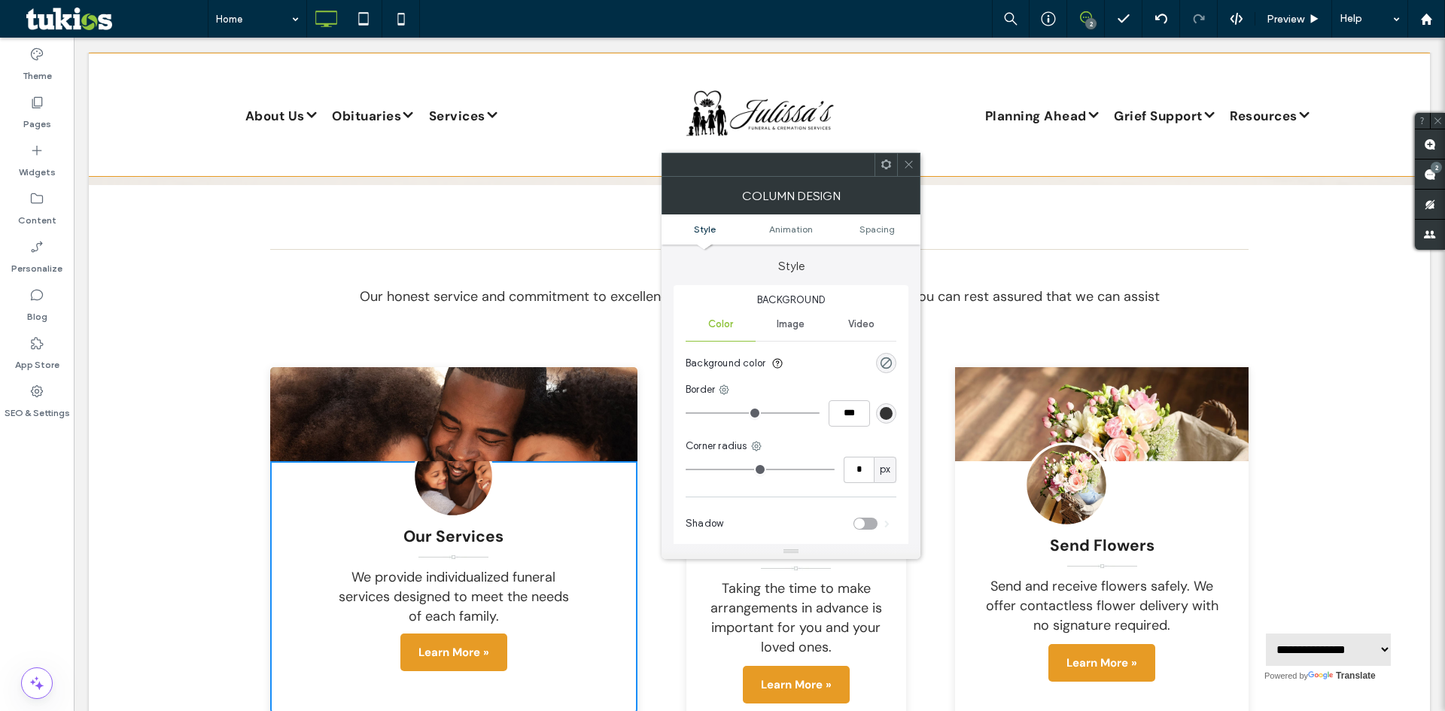
click at [351, 368] on div "Click To Paste Click To Paste Click To Paste" at bounding box center [453, 414] width 367 height 94
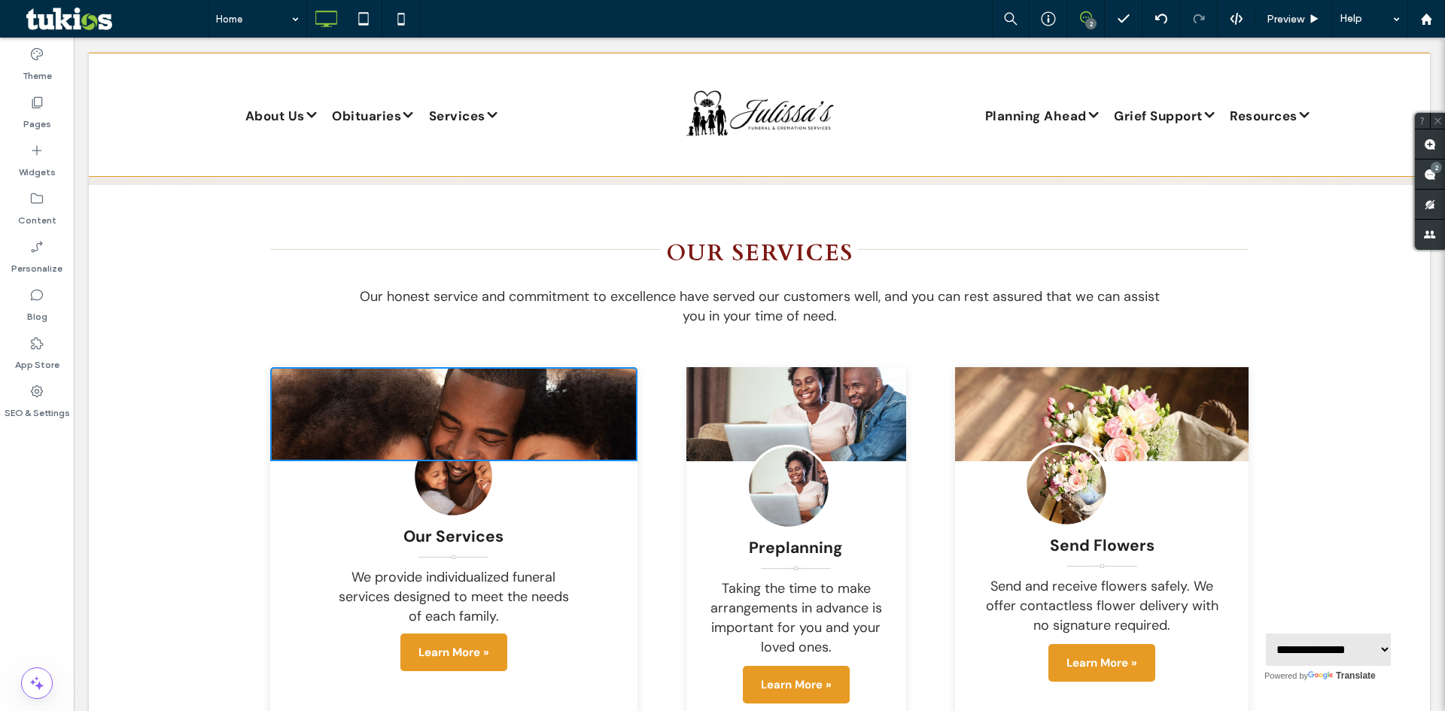
type input "*"
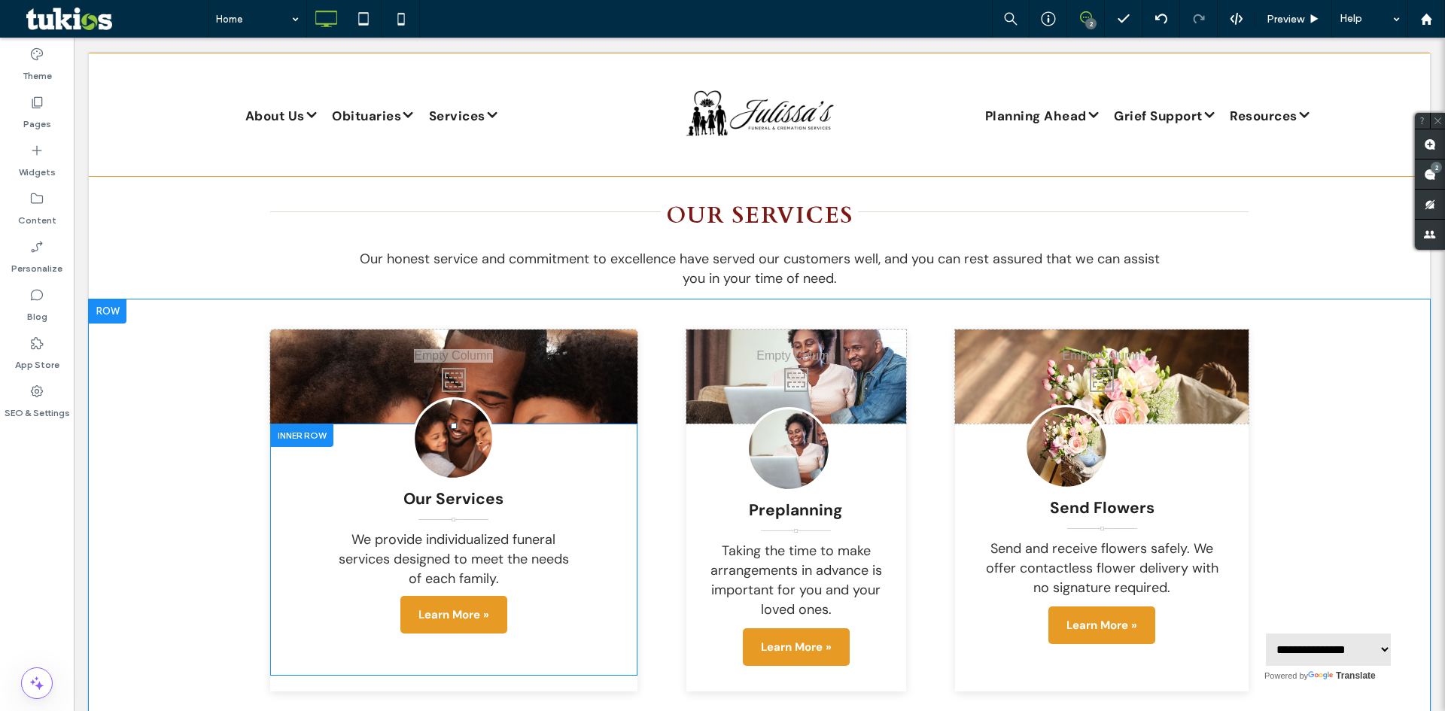
scroll to position [1948, 0]
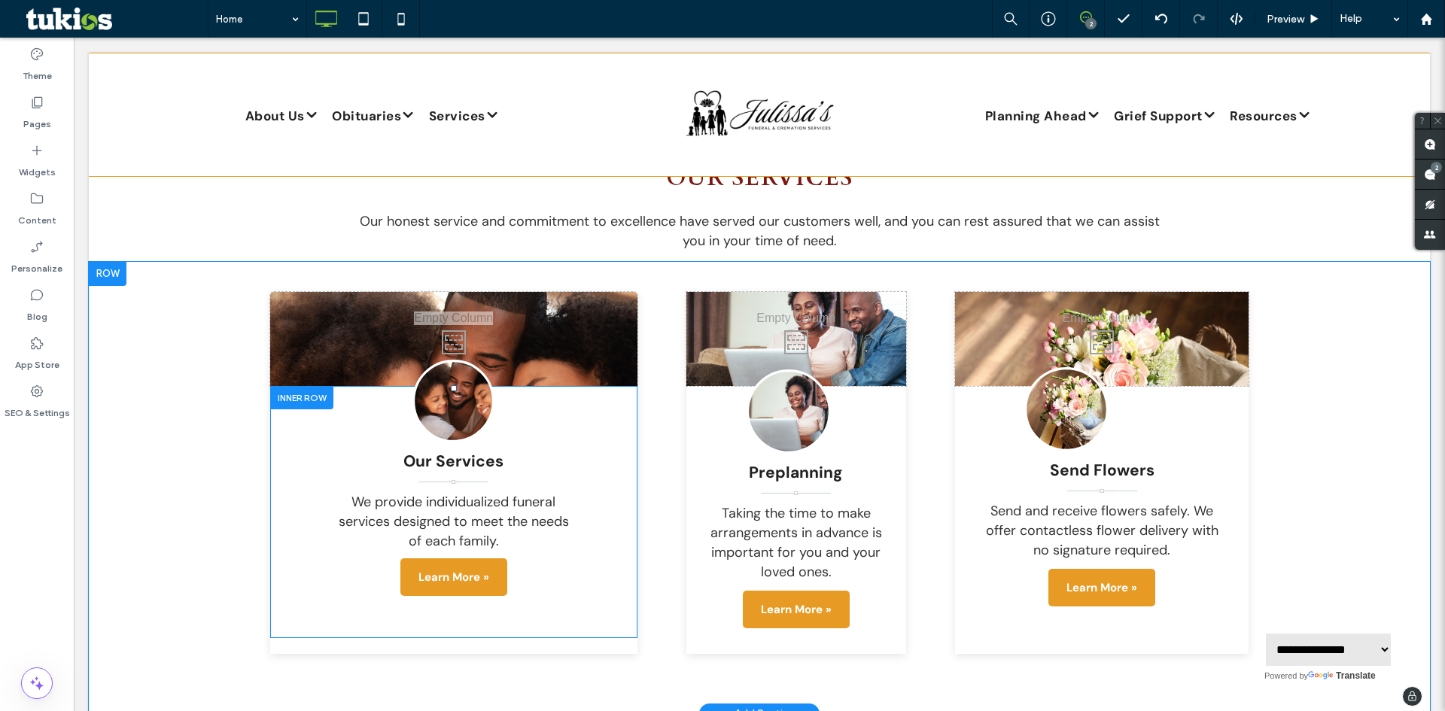
click at [358, 395] on div "Our Services We provide individualized funeral services designed to meet the ne…" at bounding box center [453, 512] width 367 height 252
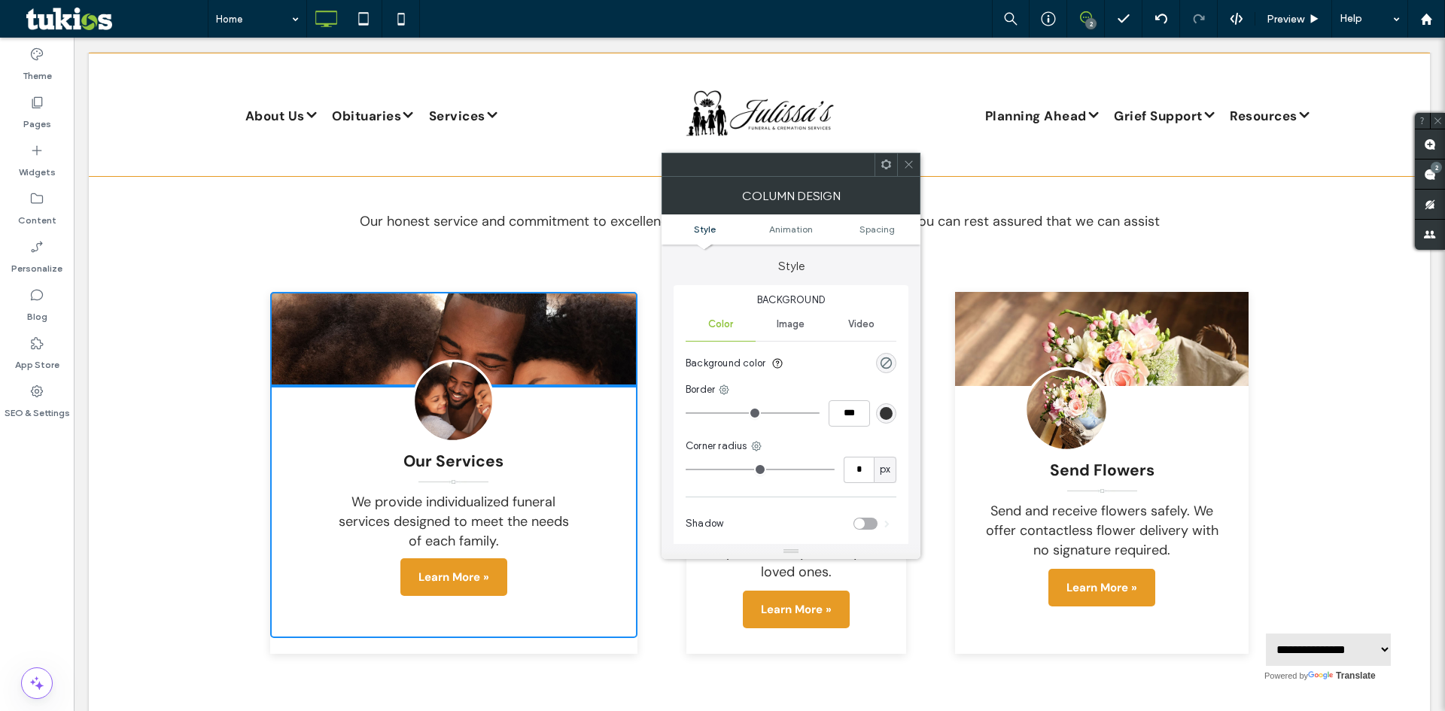
click at [907, 172] on span at bounding box center [908, 165] width 11 height 23
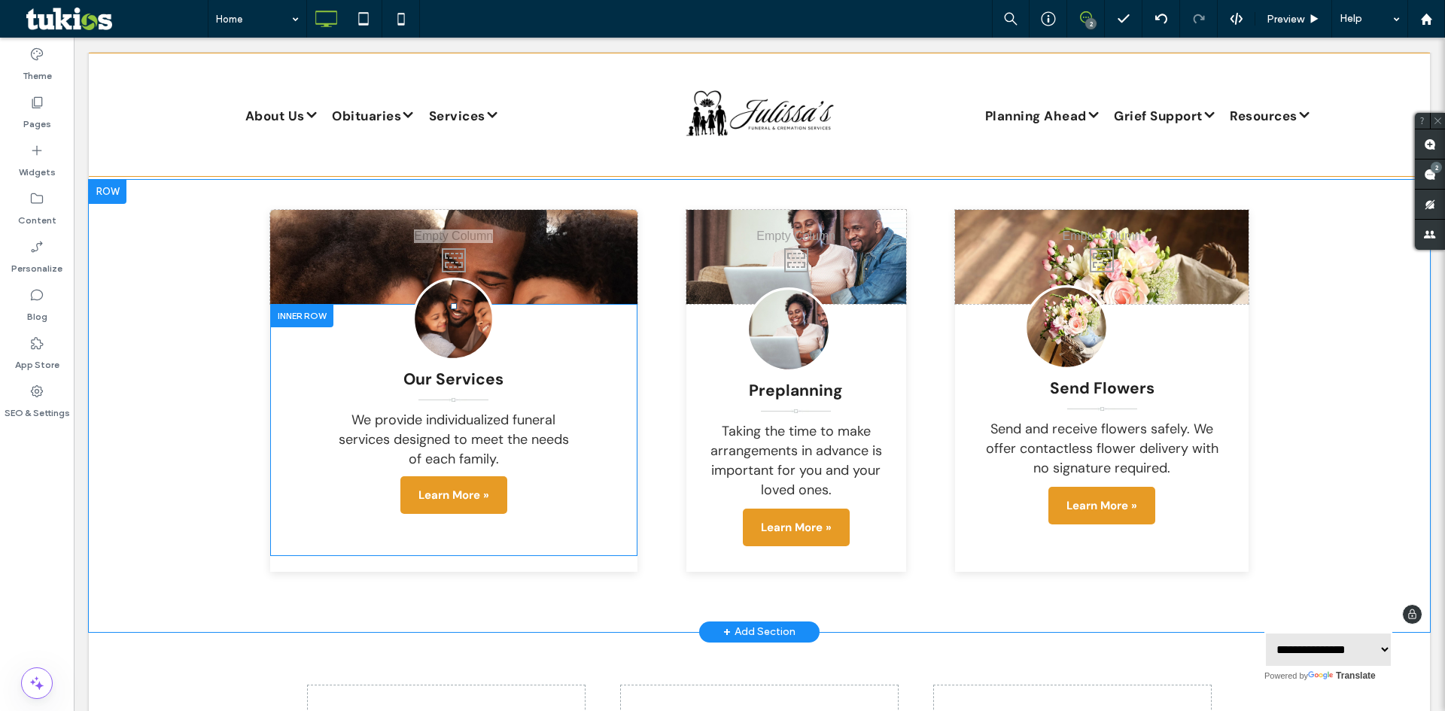
scroll to position [2325, 0]
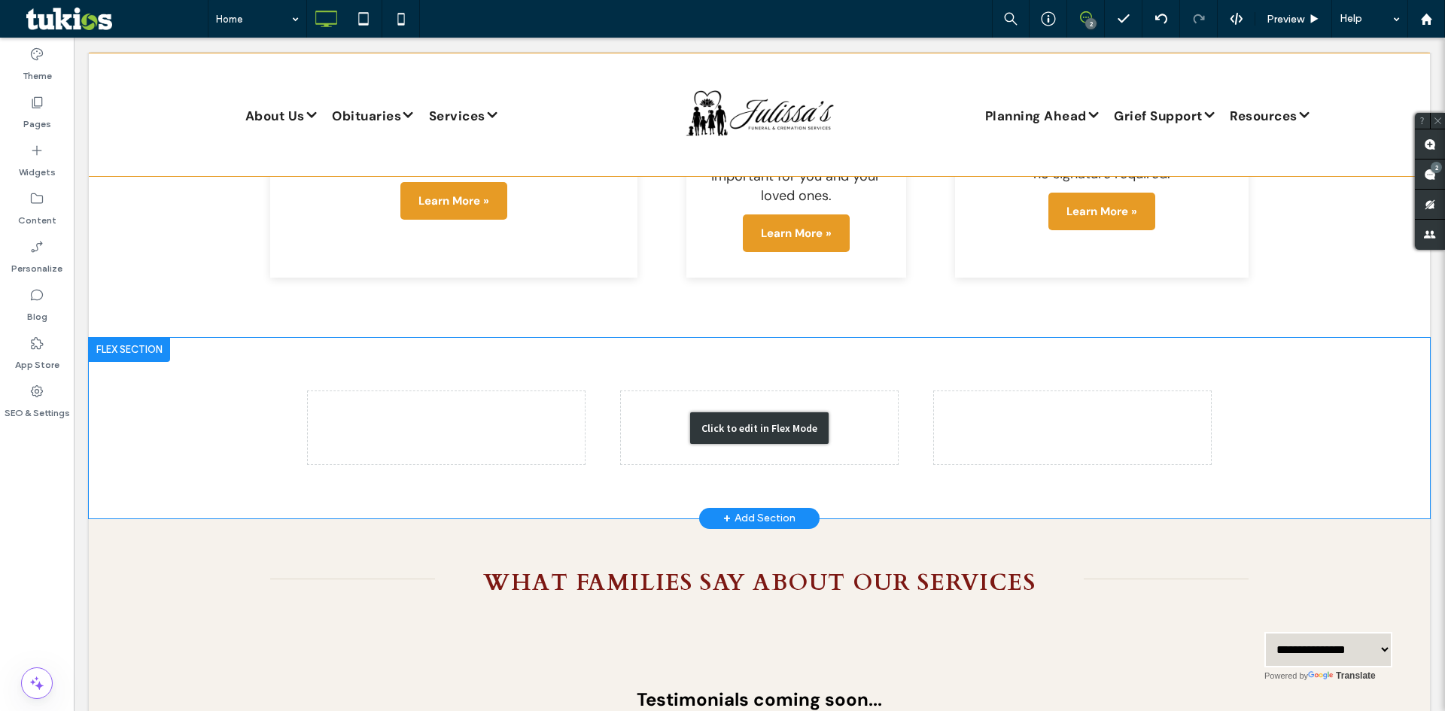
click at [403, 356] on div "Click to edit in Flex Mode" at bounding box center [759, 428] width 1341 height 181
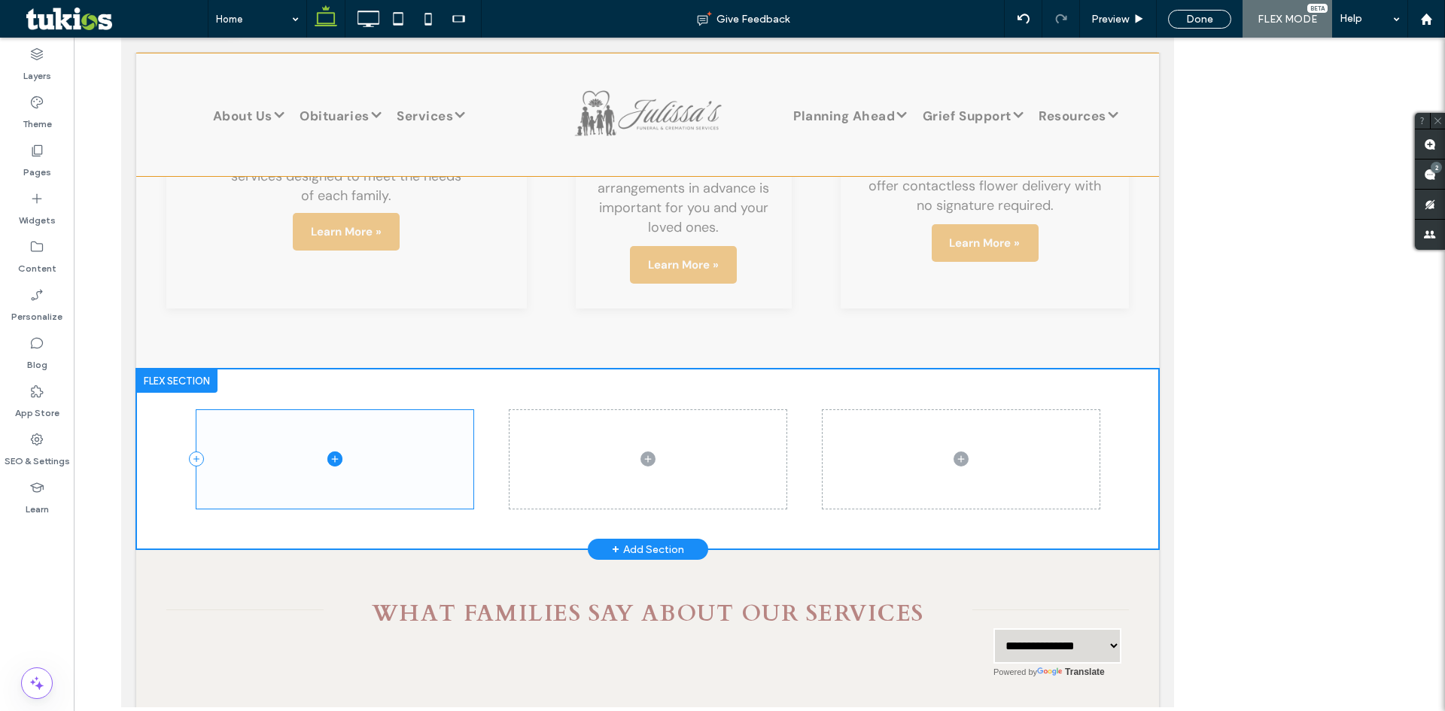
scroll to position [2316, 0]
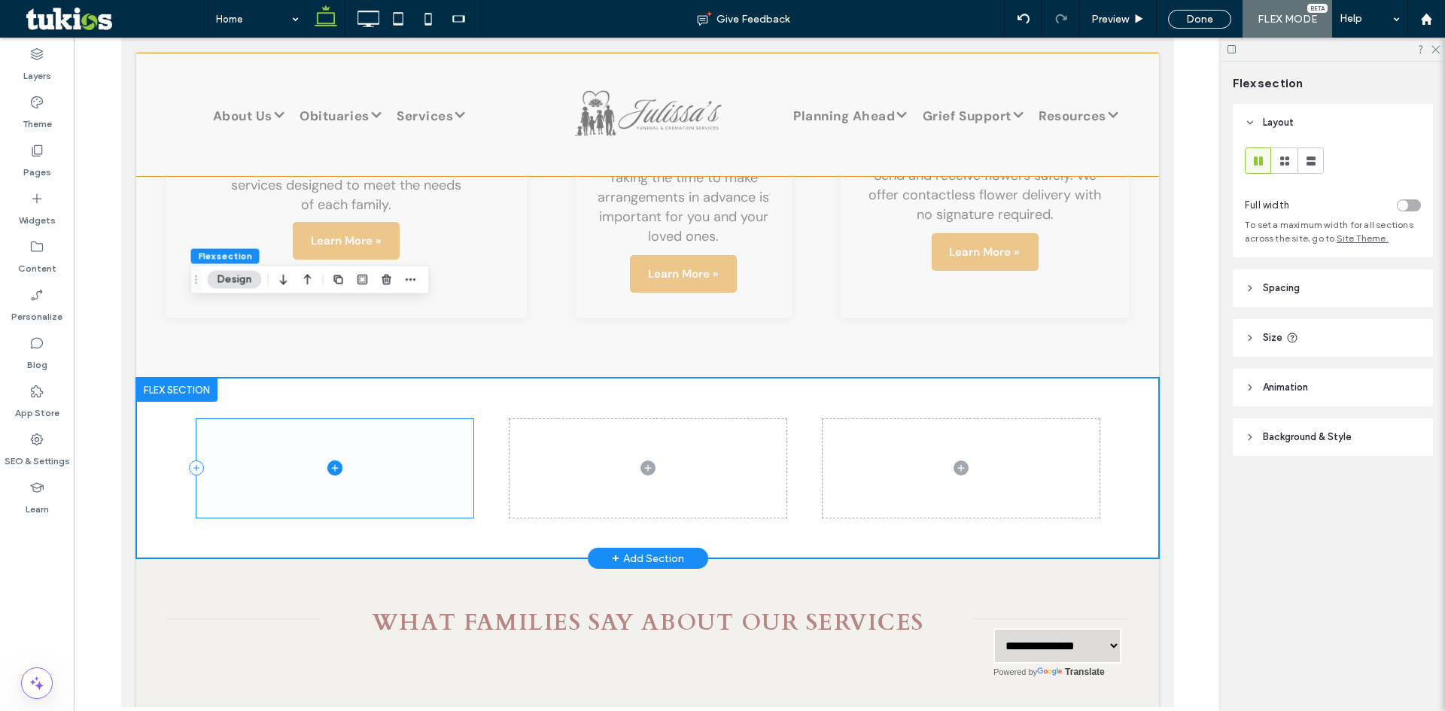
click at [360, 419] on span at bounding box center [334, 468] width 277 height 99
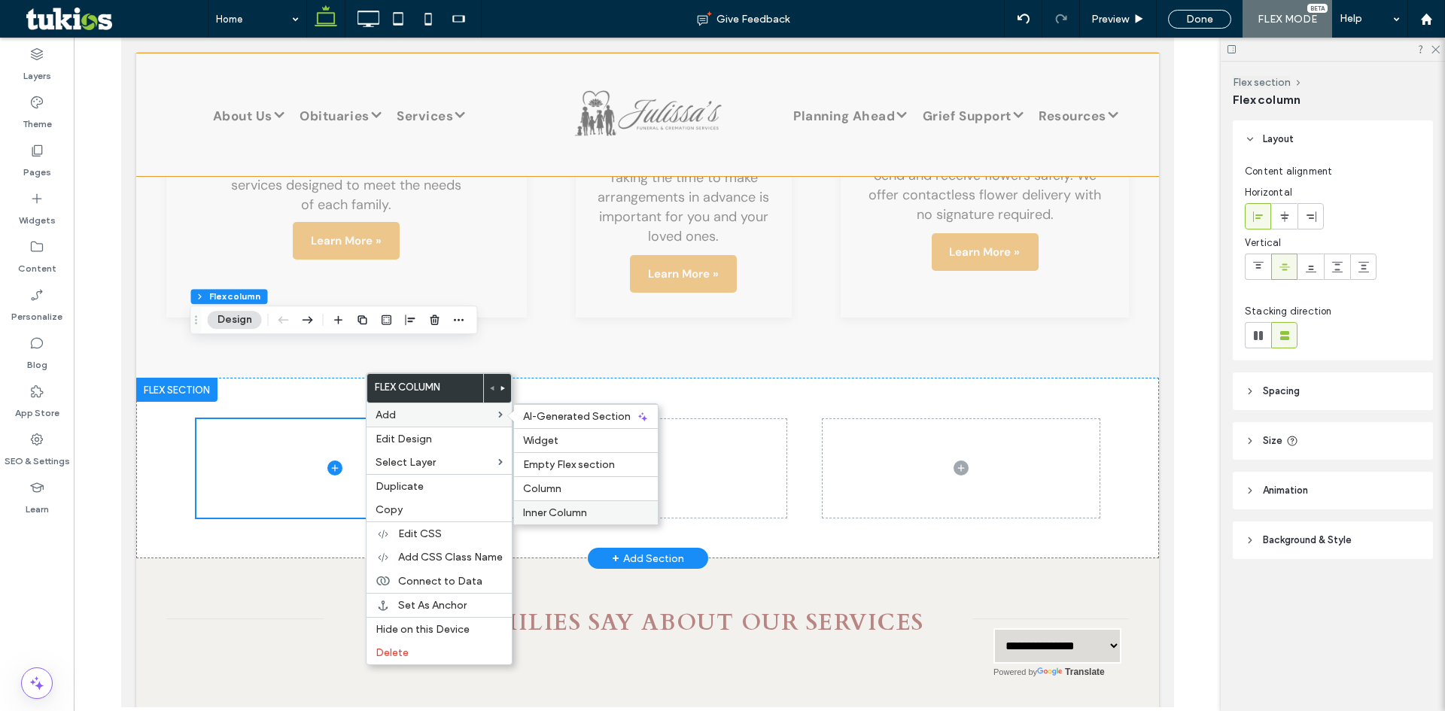
click at [562, 508] on span "Inner Column" at bounding box center [555, 513] width 64 height 13
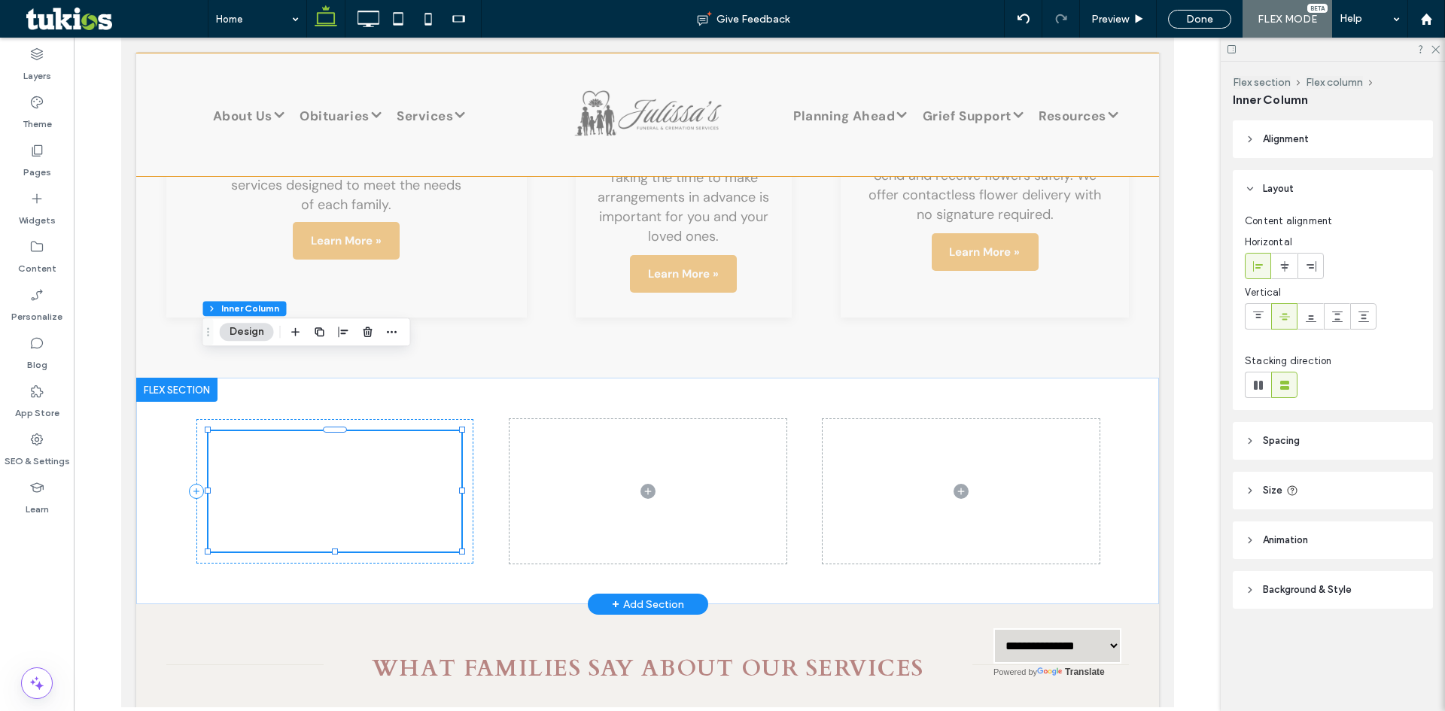
click at [370, 322] on div at bounding box center [368, 331] width 18 height 27
click at [367, 327] on icon "button" at bounding box center [368, 332] width 12 height 12
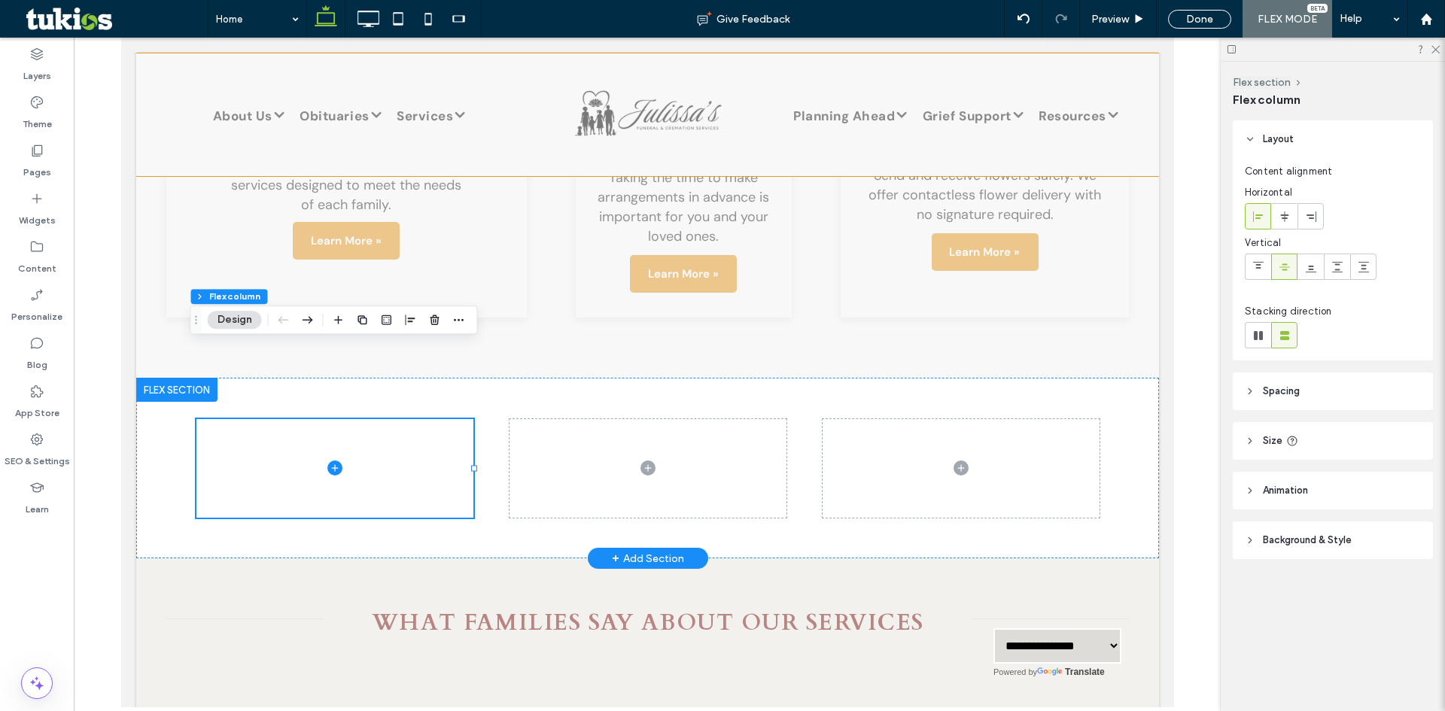
click at [154, 378] on div at bounding box center [176, 390] width 81 height 24
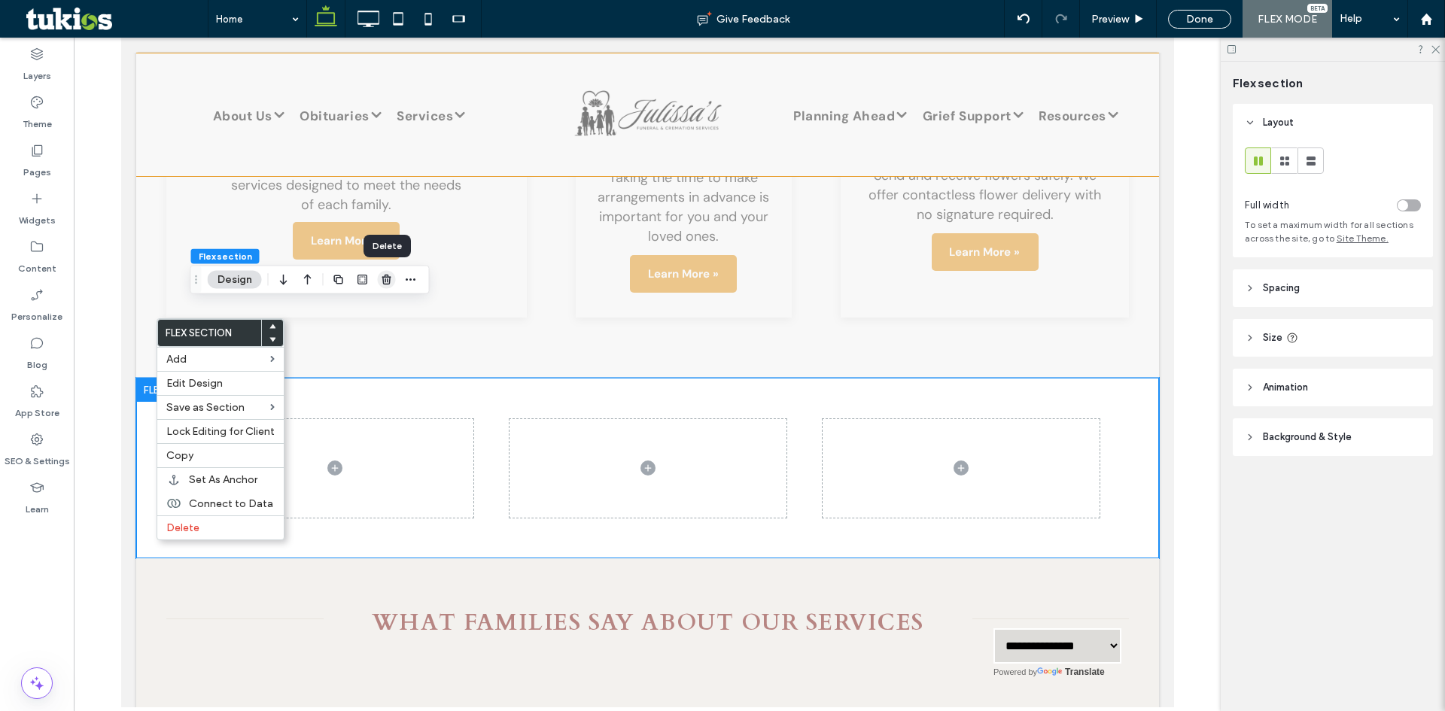
click at [378, 279] on span "button" at bounding box center [387, 280] width 18 height 18
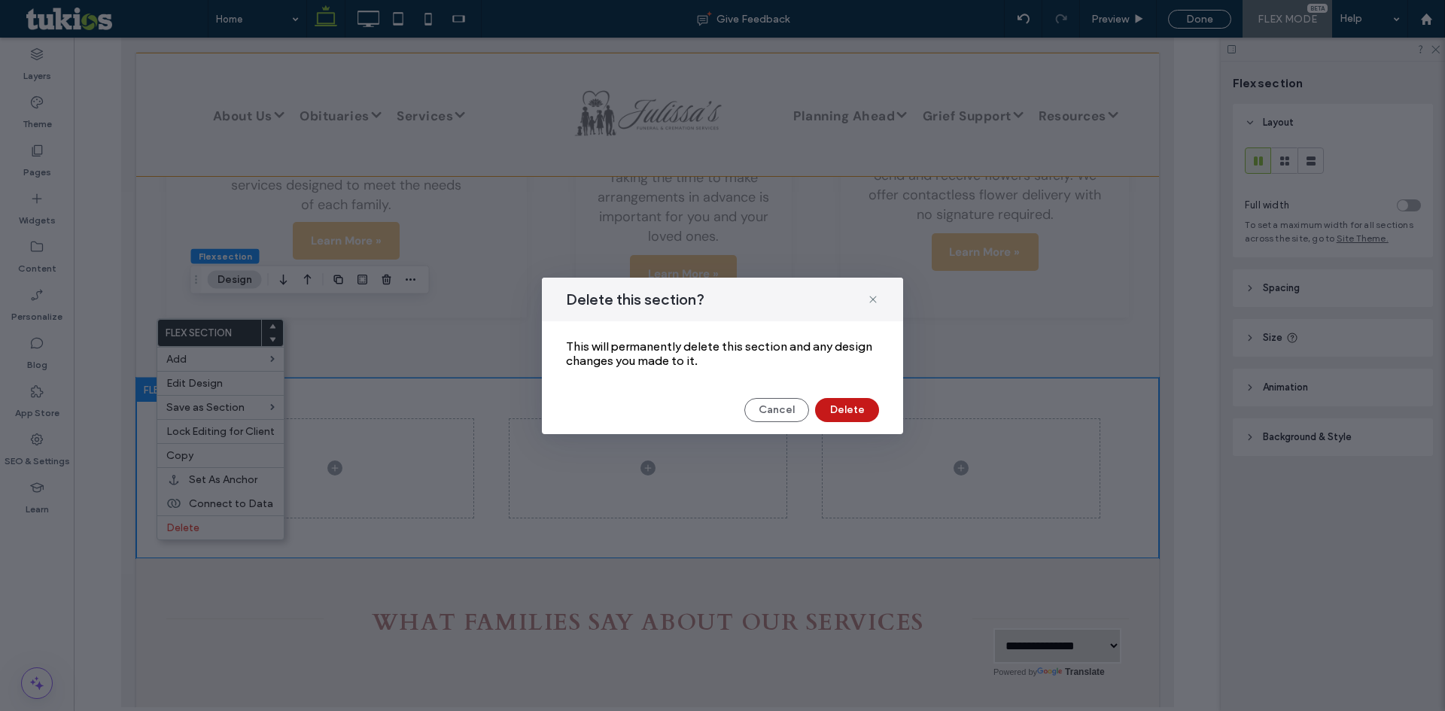
drag, startPoint x: 846, startPoint y: 407, endPoint x: 789, endPoint y: 399, distance: 57.8
click at [846, 407] on button "Delete" at bounding box center [847, 410] width 64 height 24
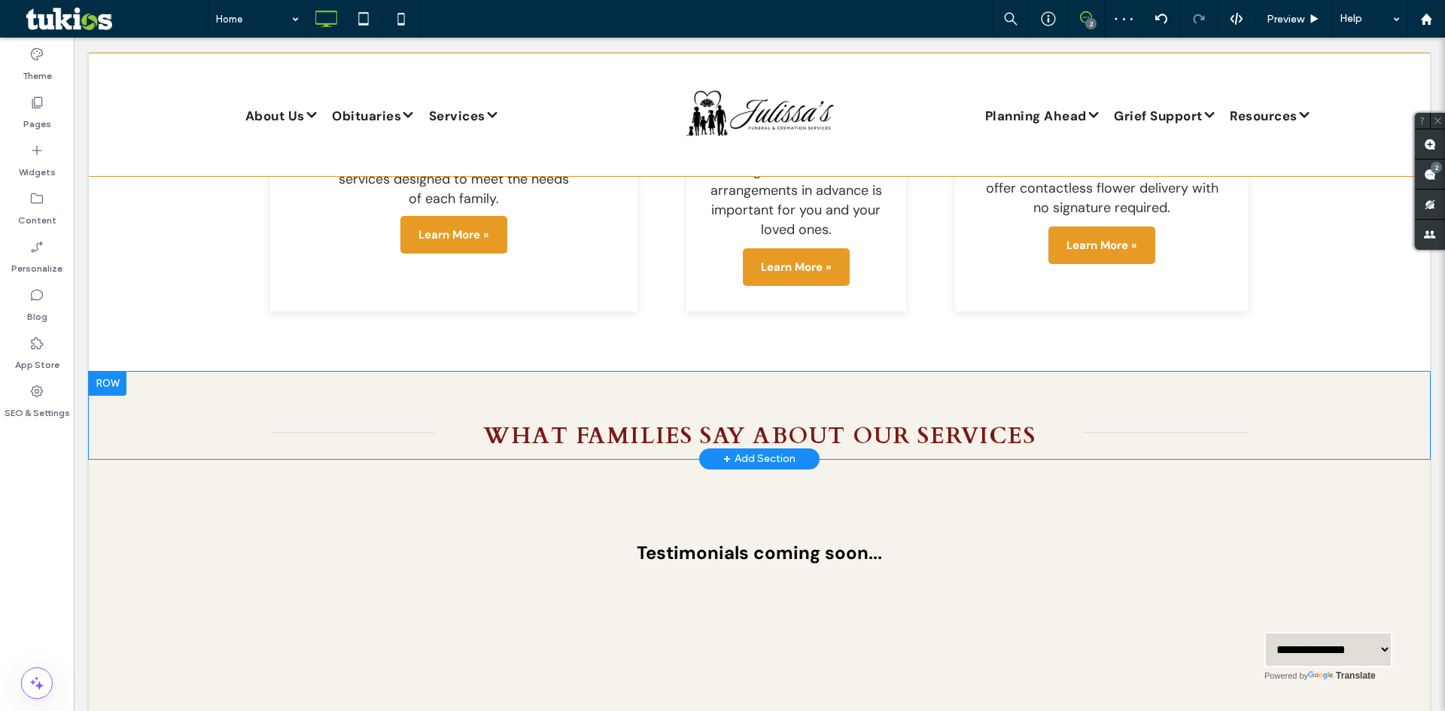
scroll to position [1939, 0]
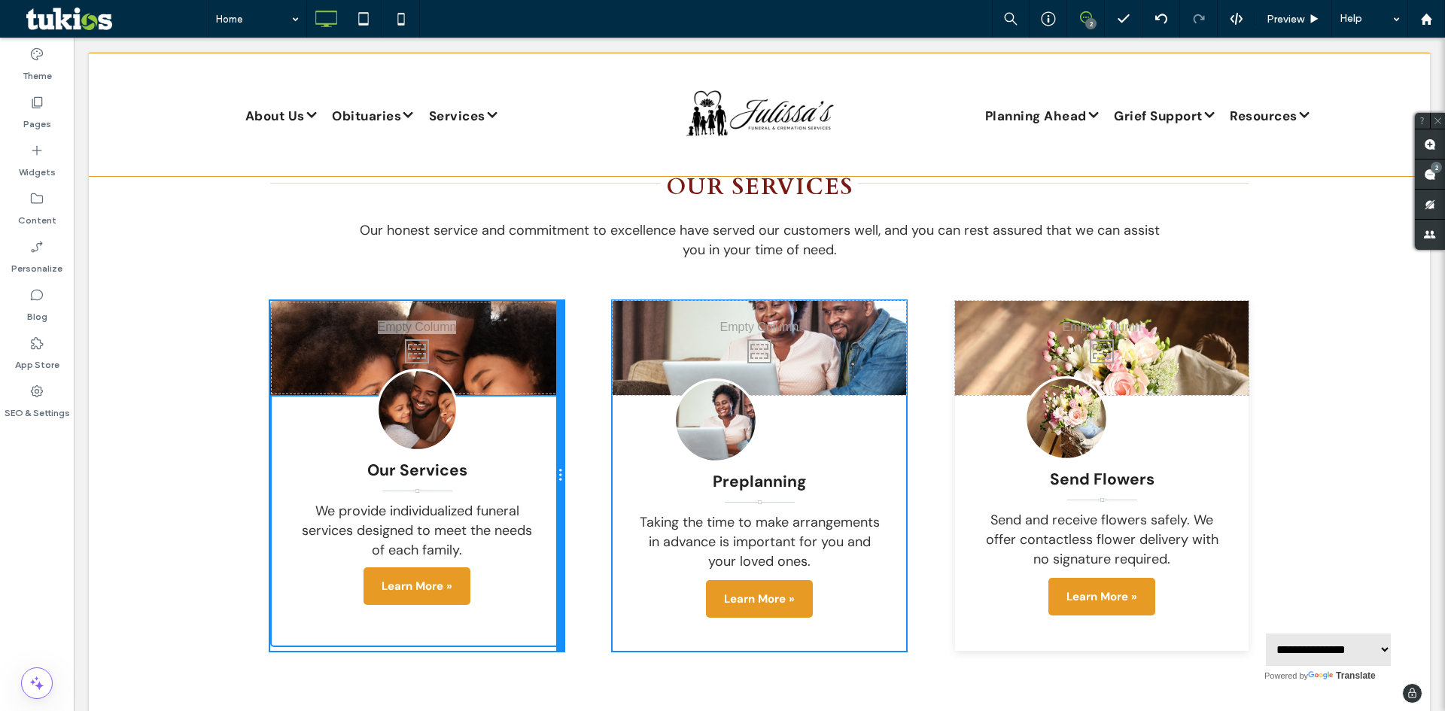
drag, startPoint x: 629, startPoint y: 437, endPoint x: 970, endPoint y: 494, distance: 346.4
click at [559, 443] on div at bounding box center [560, 476] width 8 height 350
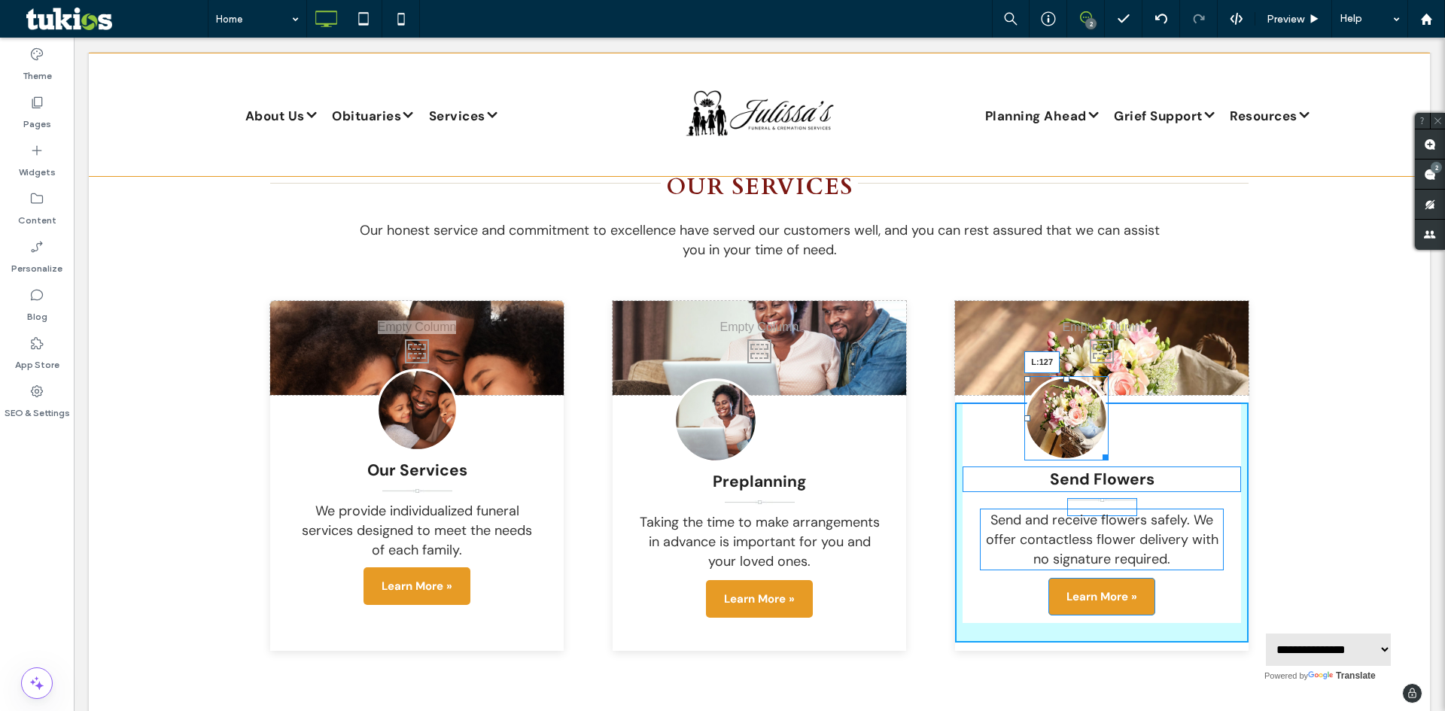
drag, startPoint x: 1020, startPoint y: 387, endPoint x: 1054, endPoint y: 394, distance: 34.7
click at [1054, 394] on div "L:127" at bounding box center [1067, 418] width 84 height 84
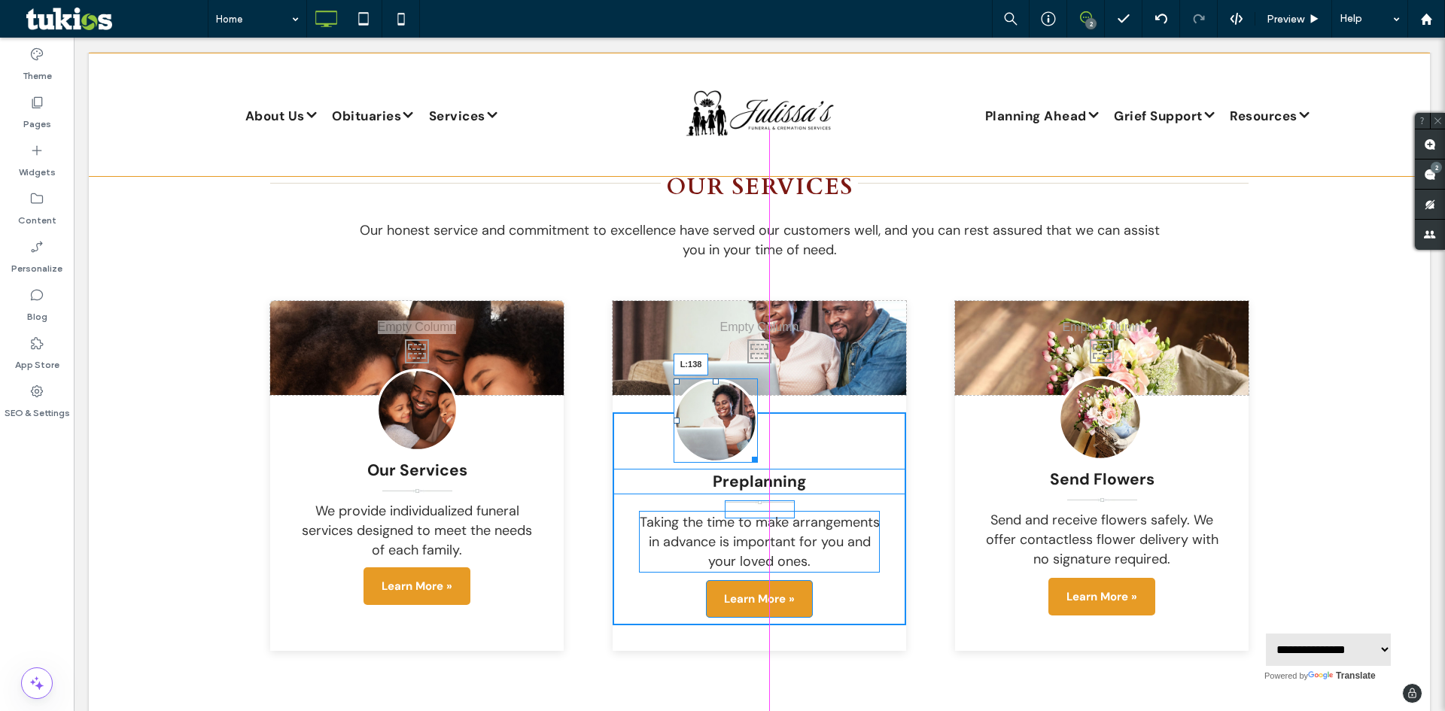
drag, startPoint x: 671, startPoint y: 388, endPoint x: 715, endPoint y: 386, distance: 43.7
click at [680, 418] on div at bounding box center [677, 421] width 6 height 6
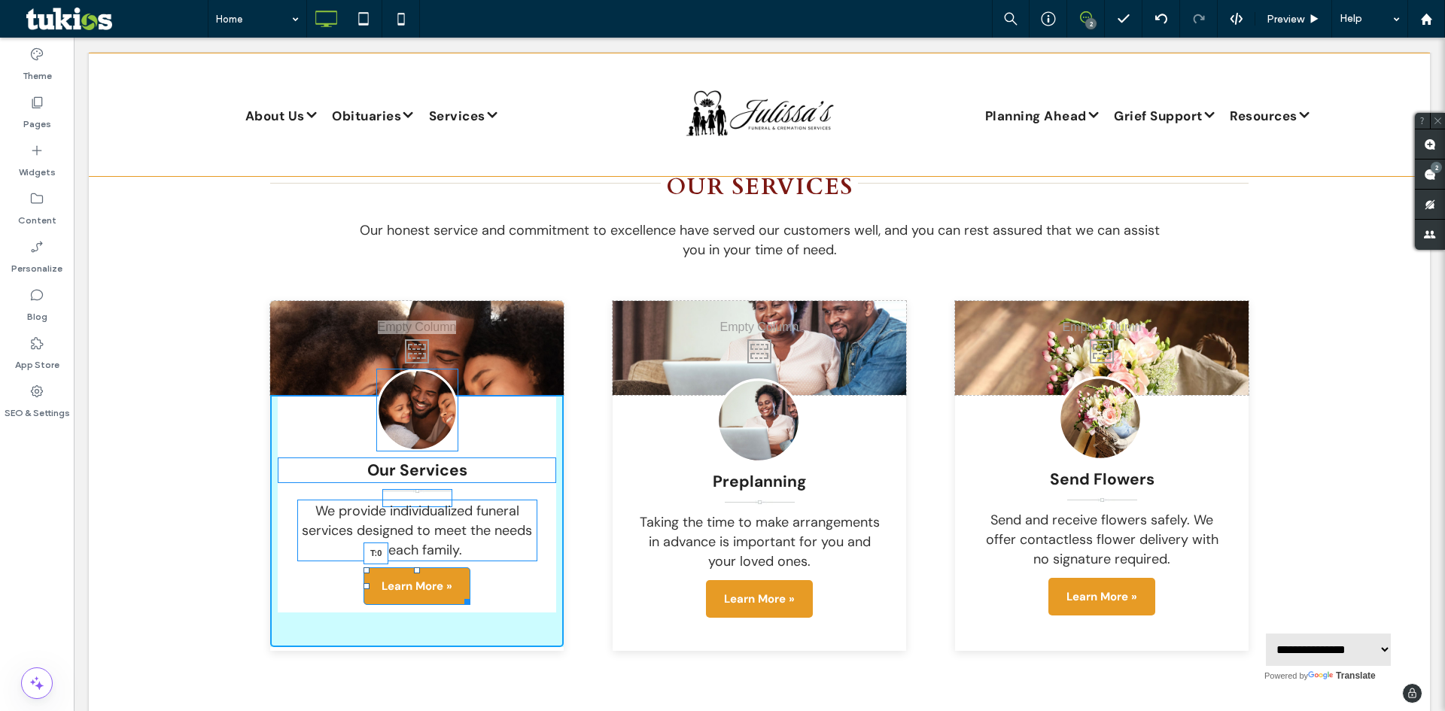
drag, startPoint x: 410, startPoint y: 537, endPoint x: 430, endPoint y: 535, distance: 19.7
click at [430, 535] on div "Our Services We provide individualized funeral services designed to meet the ne…" at bounding box center [417, 521] width 294 height 252
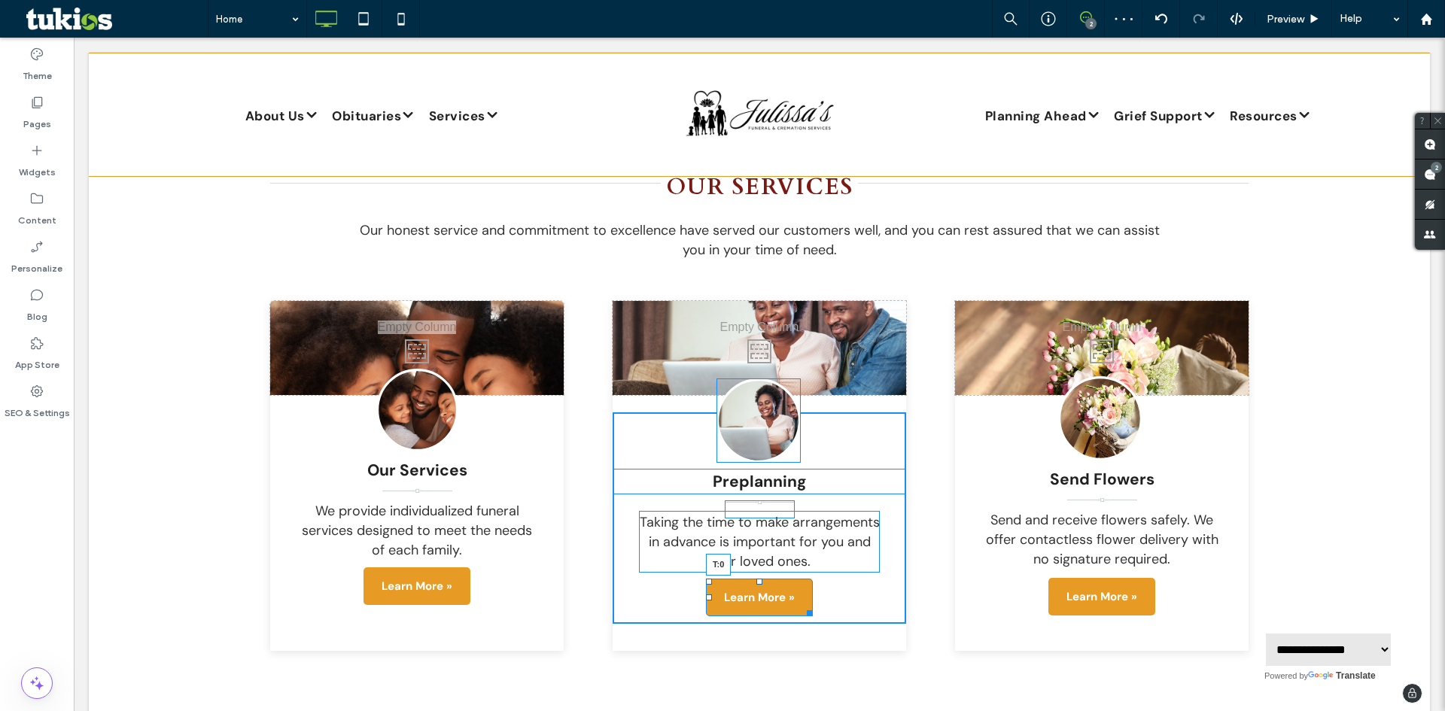
drag, startPoint x: 757, startPoint y: 552, endPoint x: 757, endPoint y: 542, distance: 9.8
click at [757, 542] on div "Preplanning Taking the time to make arrangements in advance is important for yo…" at bounding box center [760, 519] width 294 height 212
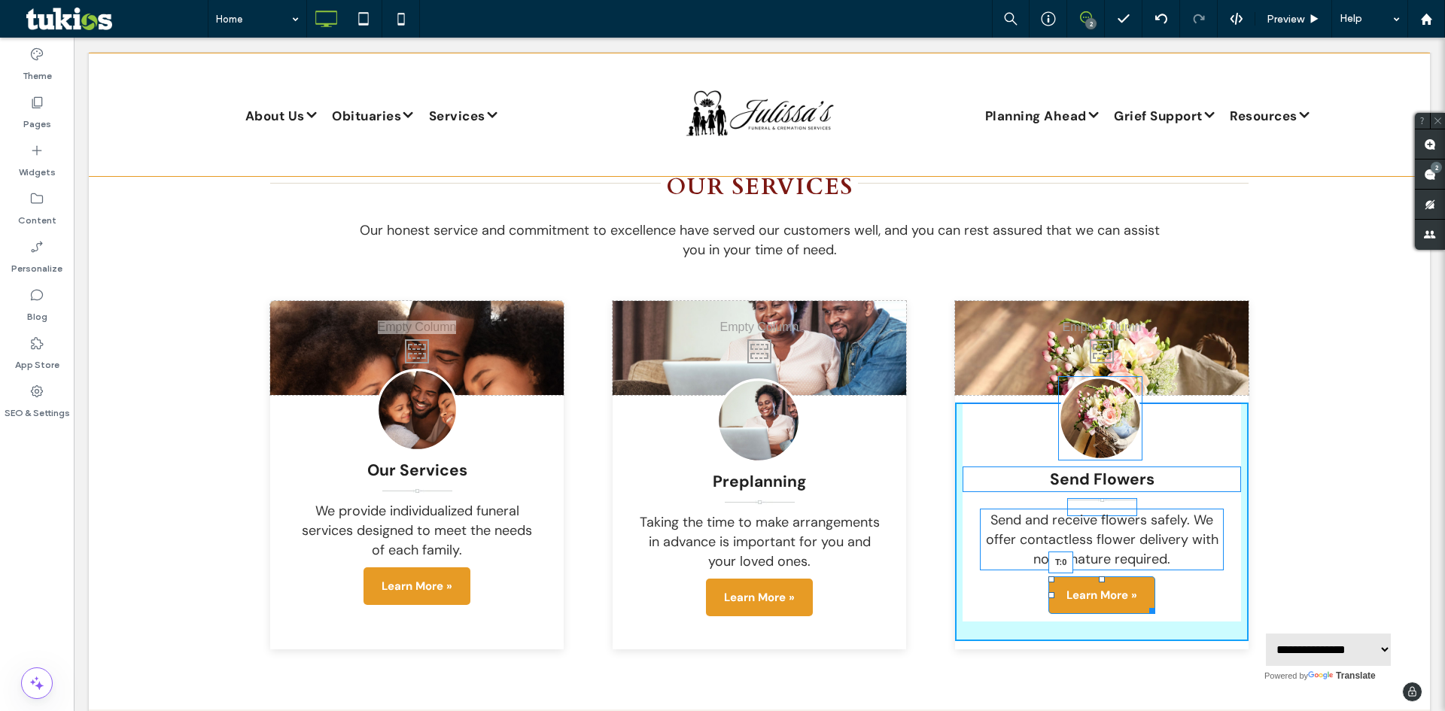
drag, startPoint x: 1097, startPoint y: 546, endPoint x: 1100, endPoint y: 538, distance: 8.1
click at [1100, 538] on div "Send Flowers Send and receive flowers safely. We offer contactless flower deliv…" at bounding box center [1102, 522] width 294 height 239
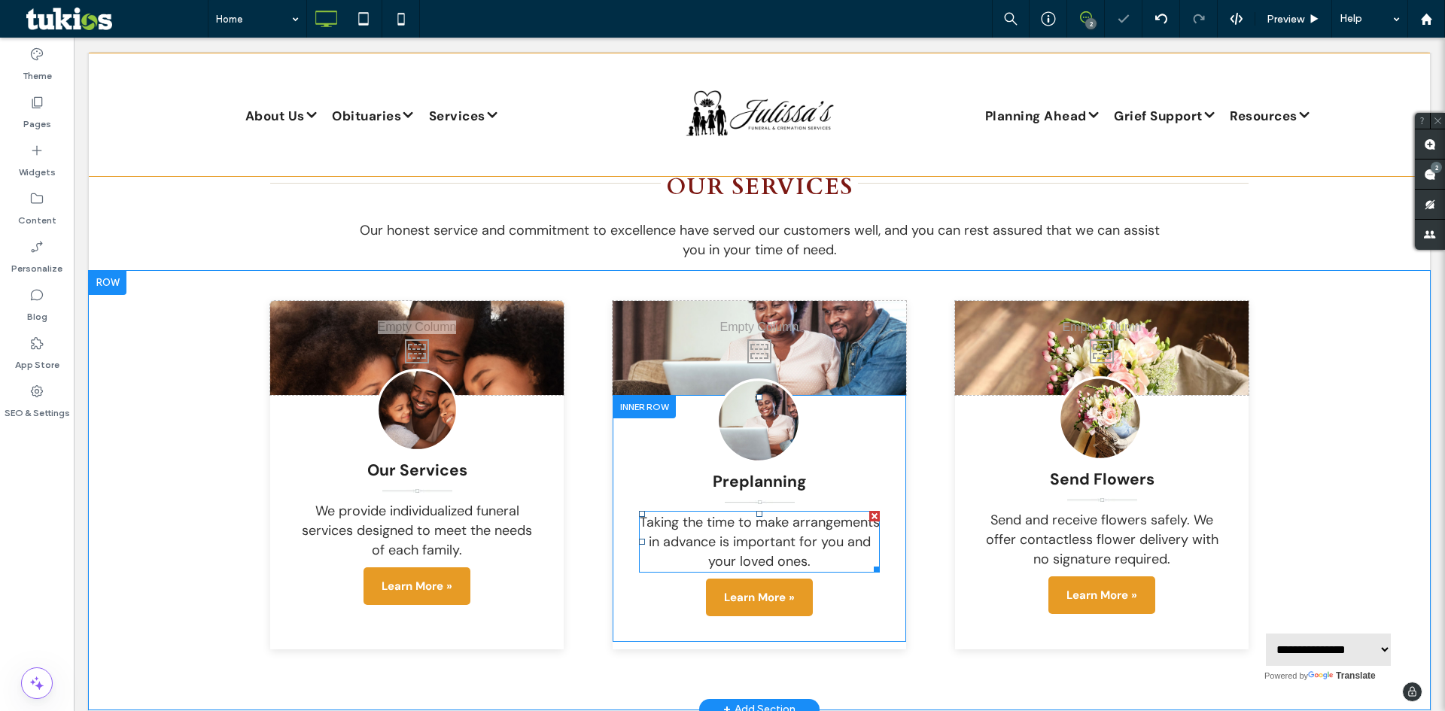
click at [745, 513] on span "Taking the time to make arrangements in advance is important for you and your l…" at bounding box center [760, 541] width 240 height 57
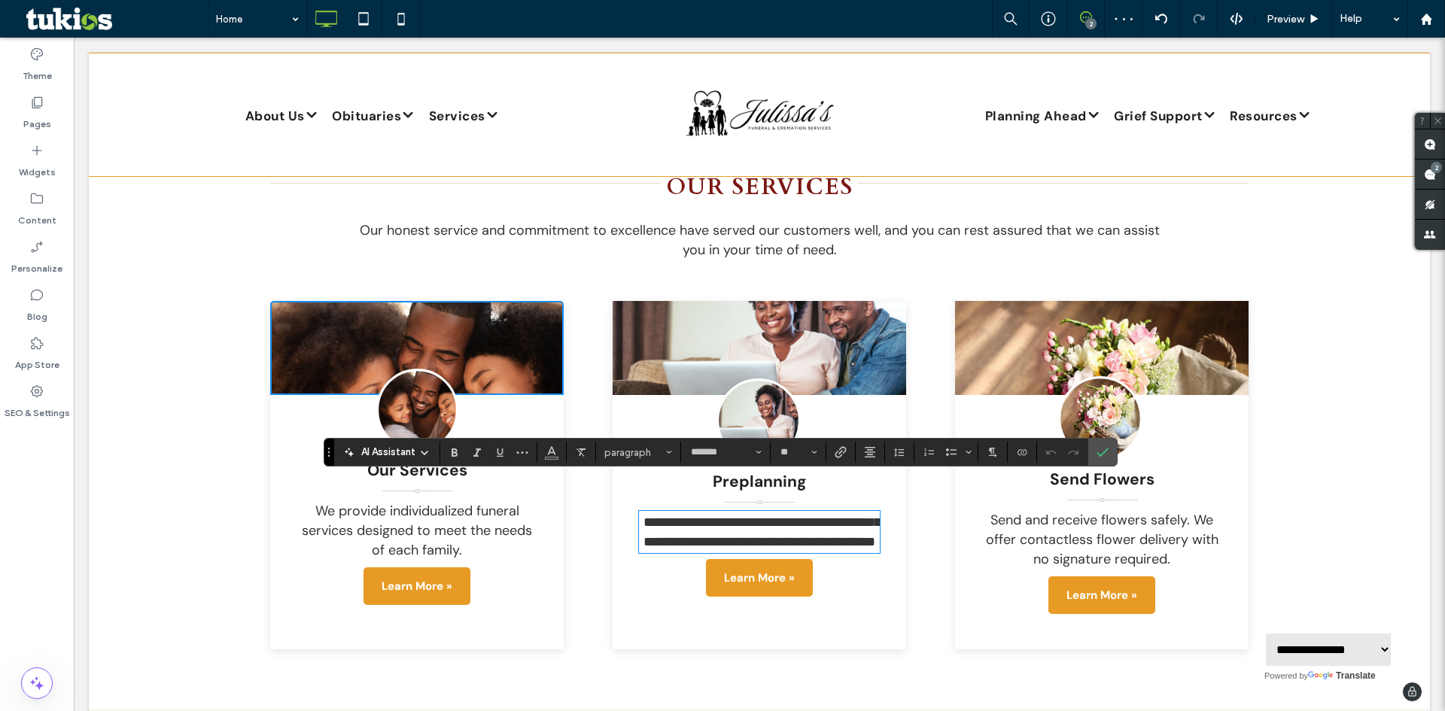
type input "*******"
type input "**"
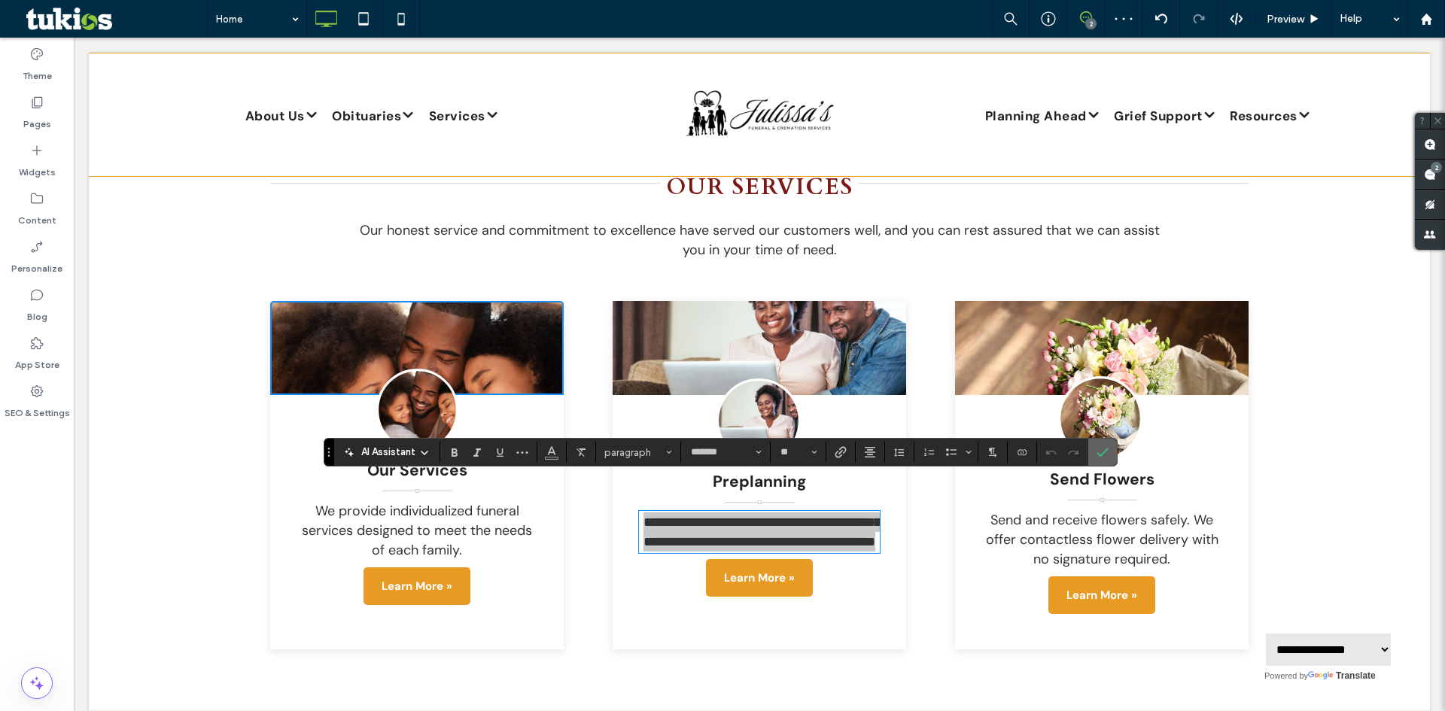
click at [1100, 453] on icon "Confirm" at bounding box center [1103, 452] width 12 height 12
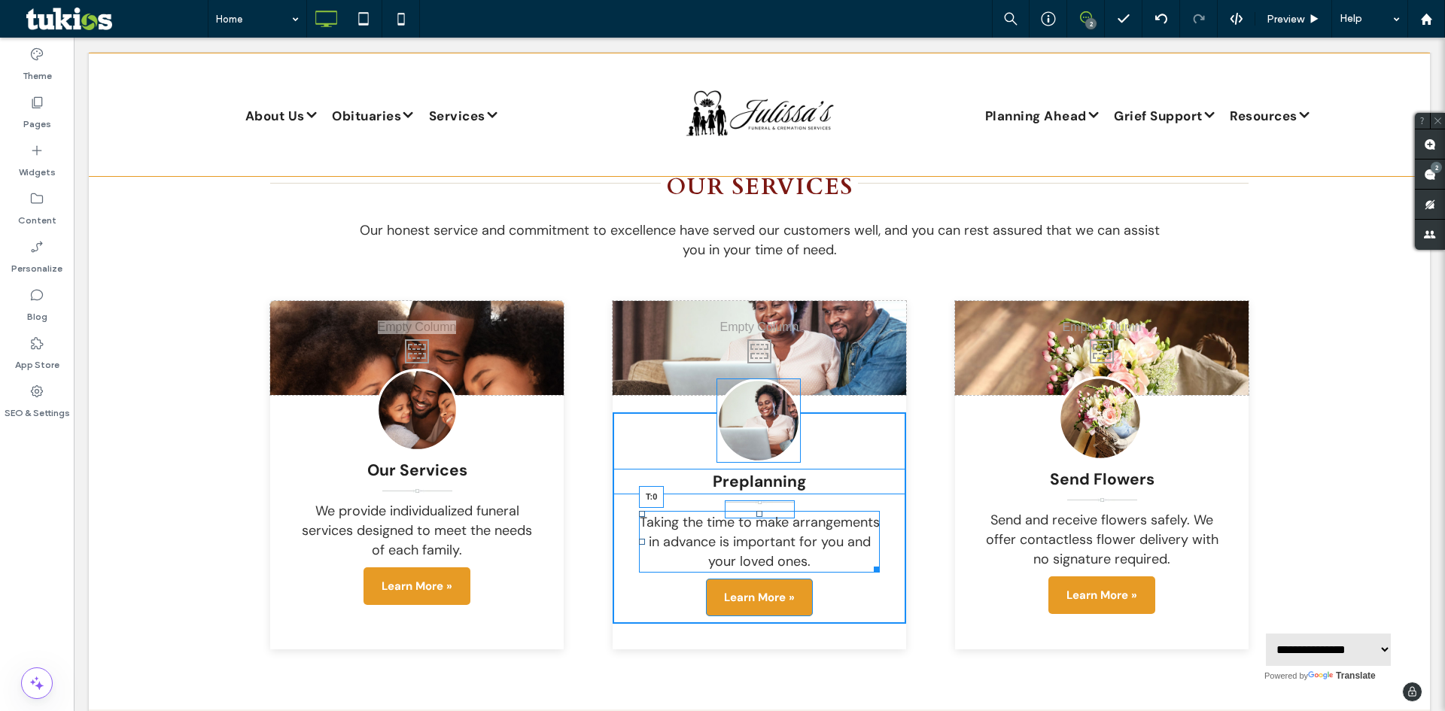
drag, startPoint x: 757, startPoint y: 481, endPoint x: 763, endPoint y: 486, distance: 8.6
click at [763, 511] on div "Taking the time to make arrangements in advance is important for you and your l…" at bounding box center [759, 542] width 241 height 62
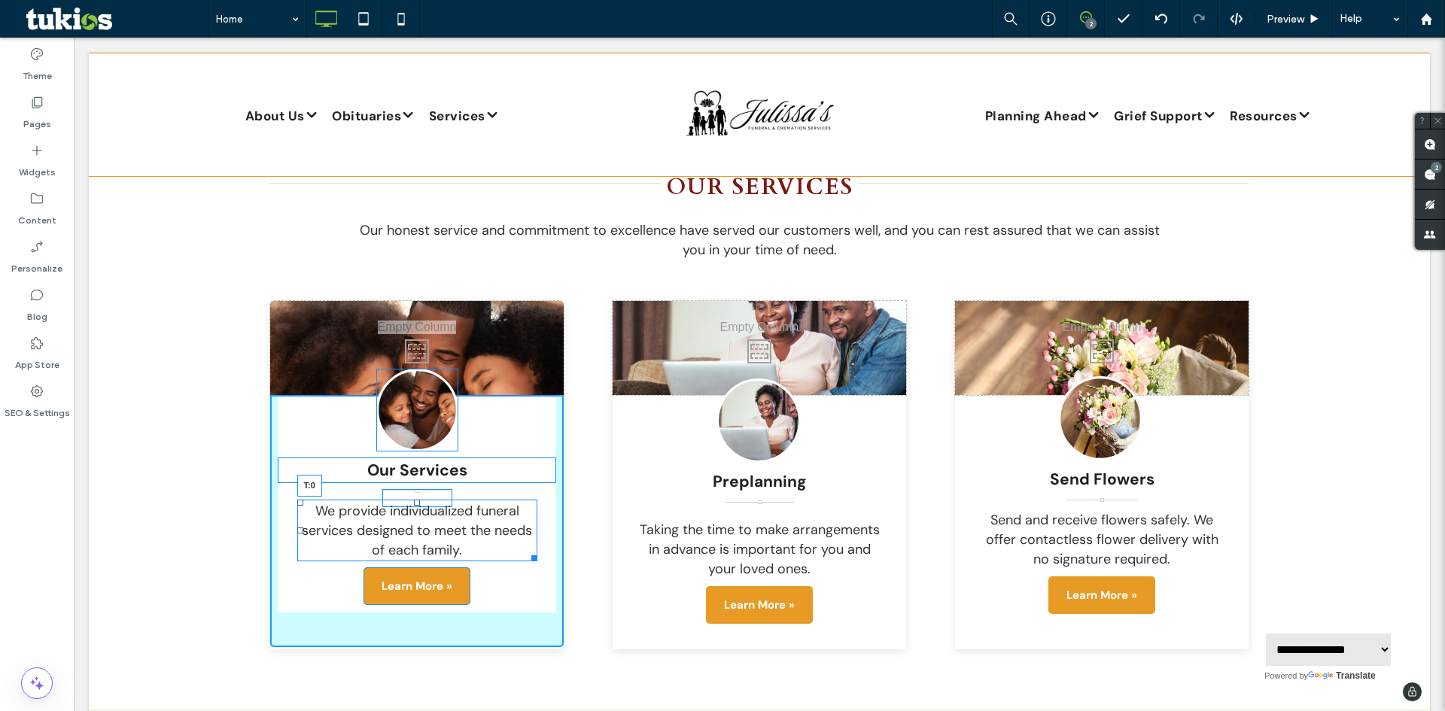
click at [414, 500] on div at bounding box center [417, 503] width 6 height 6
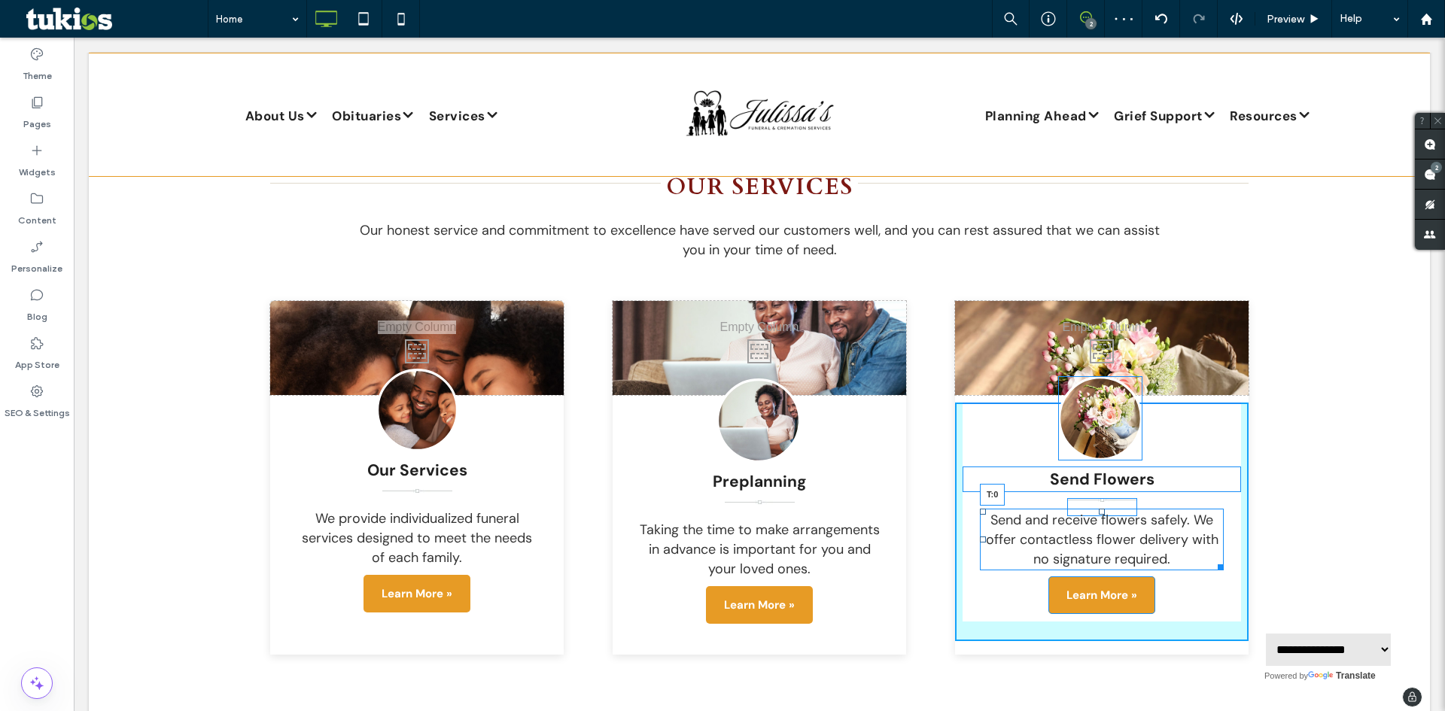
click at [1099, 509] on div at bounding box center [1102, 512] width 6 height 6
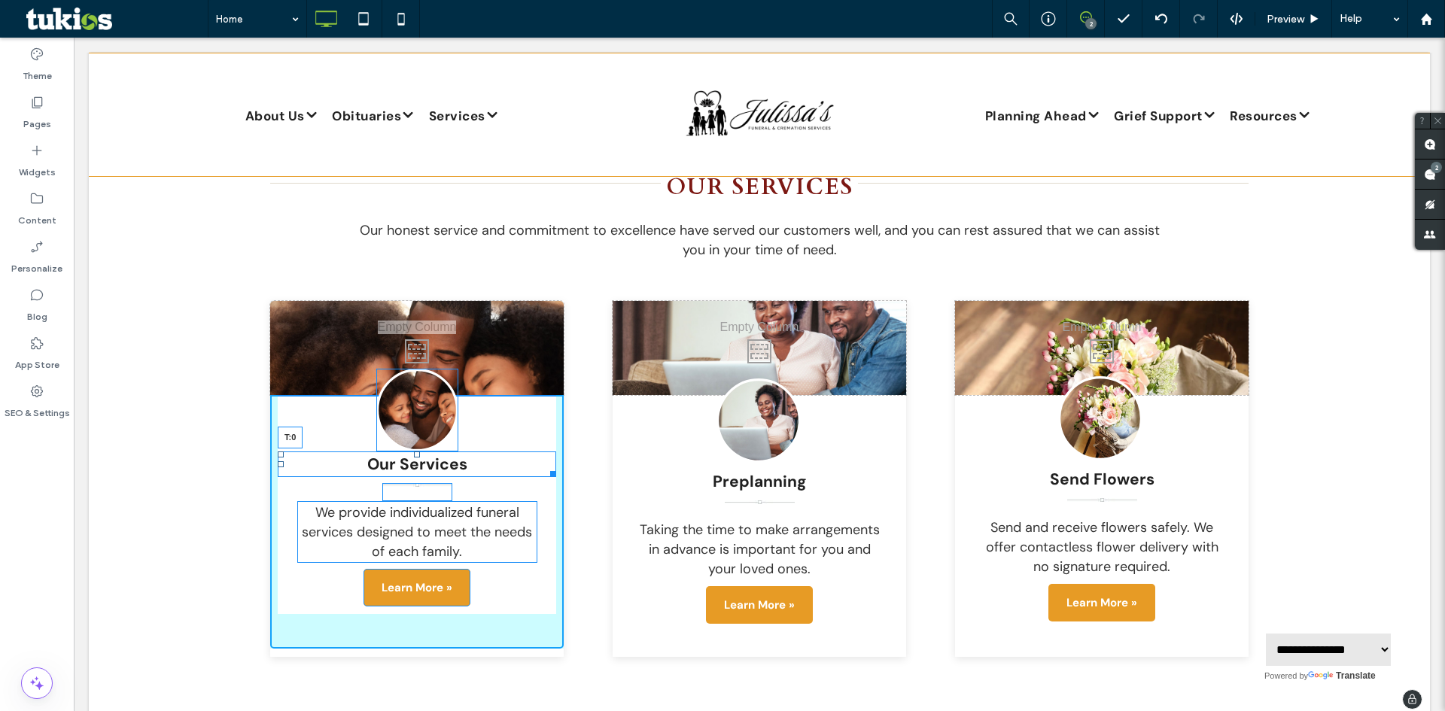
click at [417, 452] on div "Our Services T:0" at bounding box center [417, 465] width 279 height 26
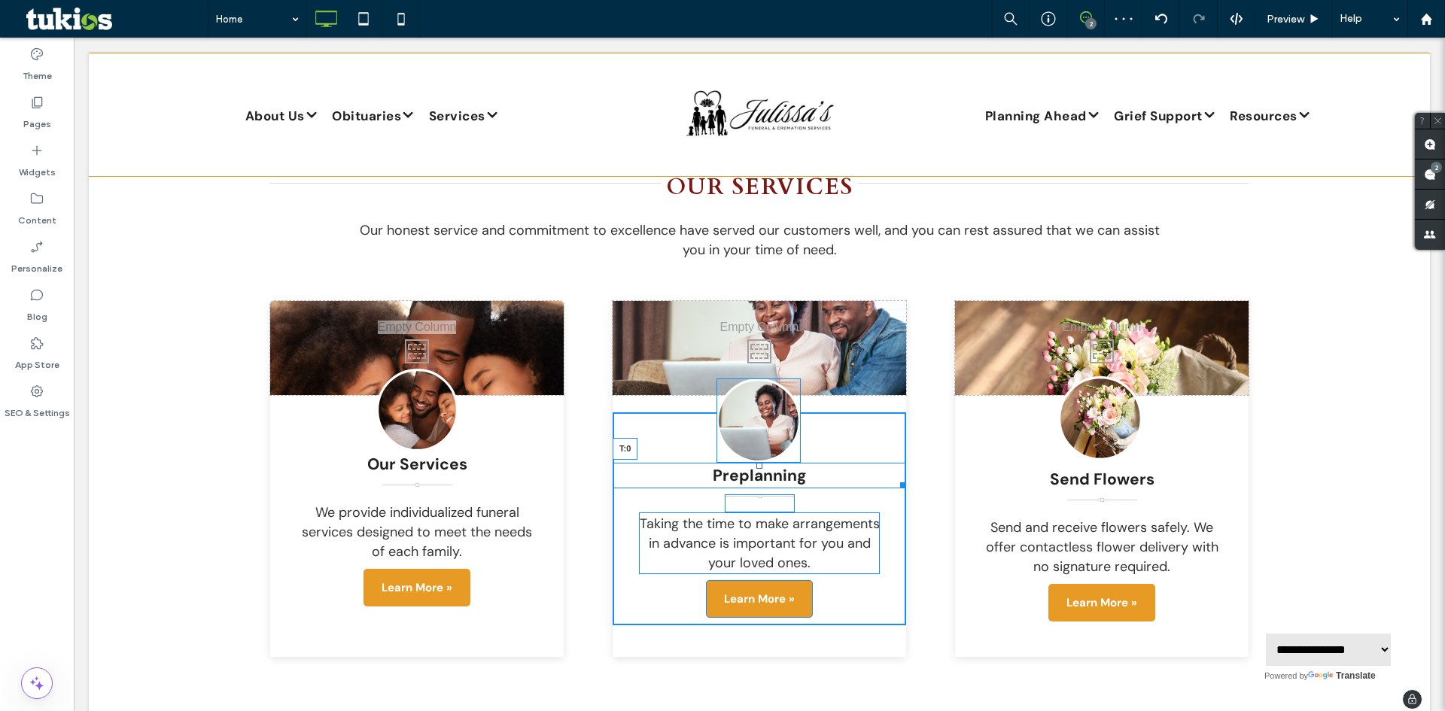
click at [757, 463] on div at bounding box center [760, 466] width 6 height 6
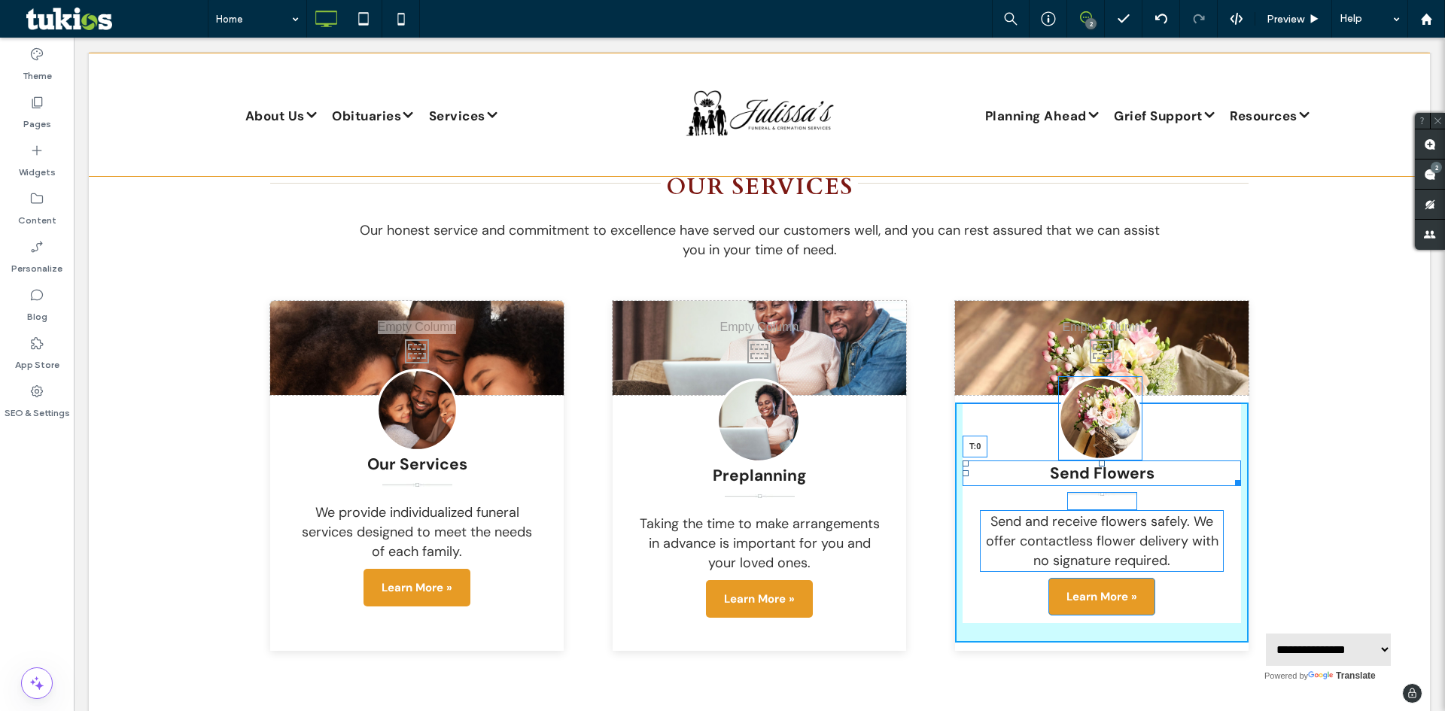
click at [1099, 461] on div at bounding box center [1102, 464] width 6 height 6
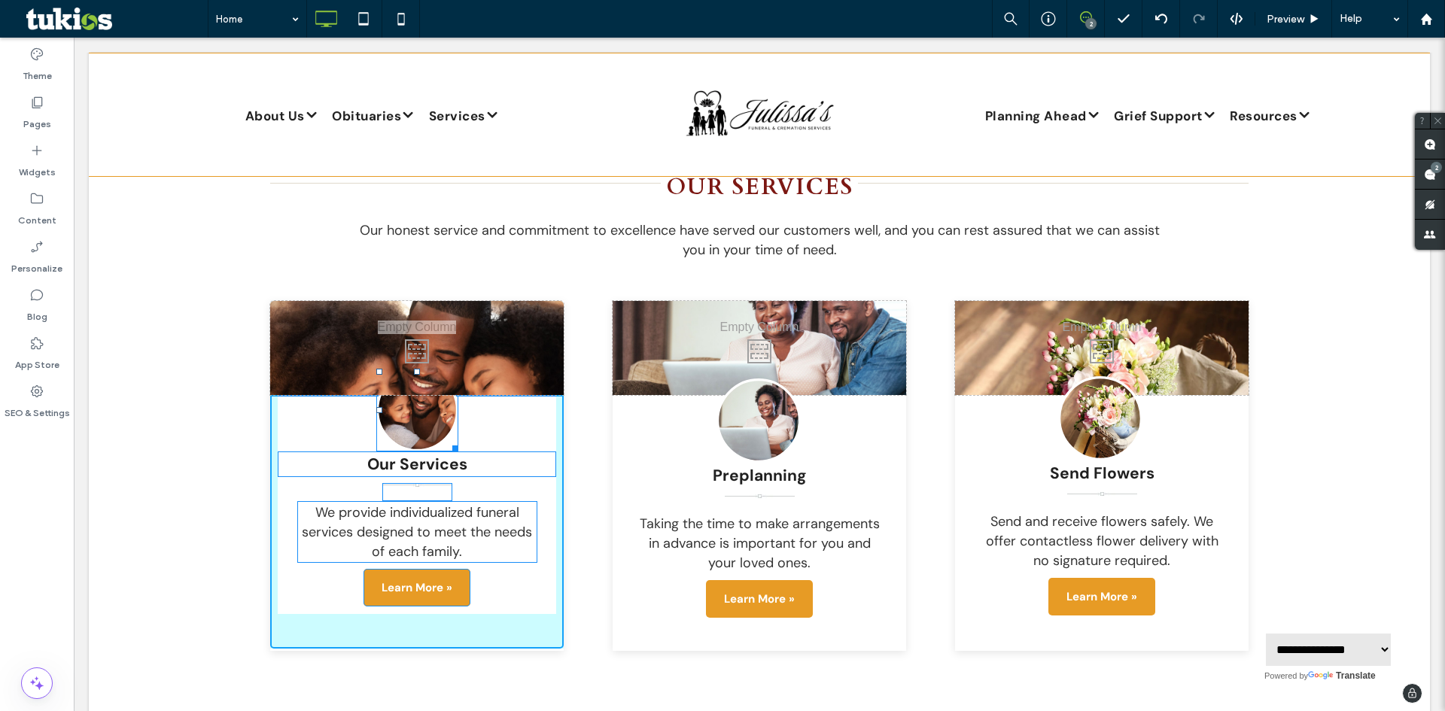
drag, startPoint x: 412, startPoint y: 339, endPoint x: 492, endPoint y: 364, distance: 84.3
click at [419, 326] on div "Click To Paste Click To Paste Click To Paste Click To Paste Click To Paste T:-3…" at bounding box center [417, 476] width 294 height 350
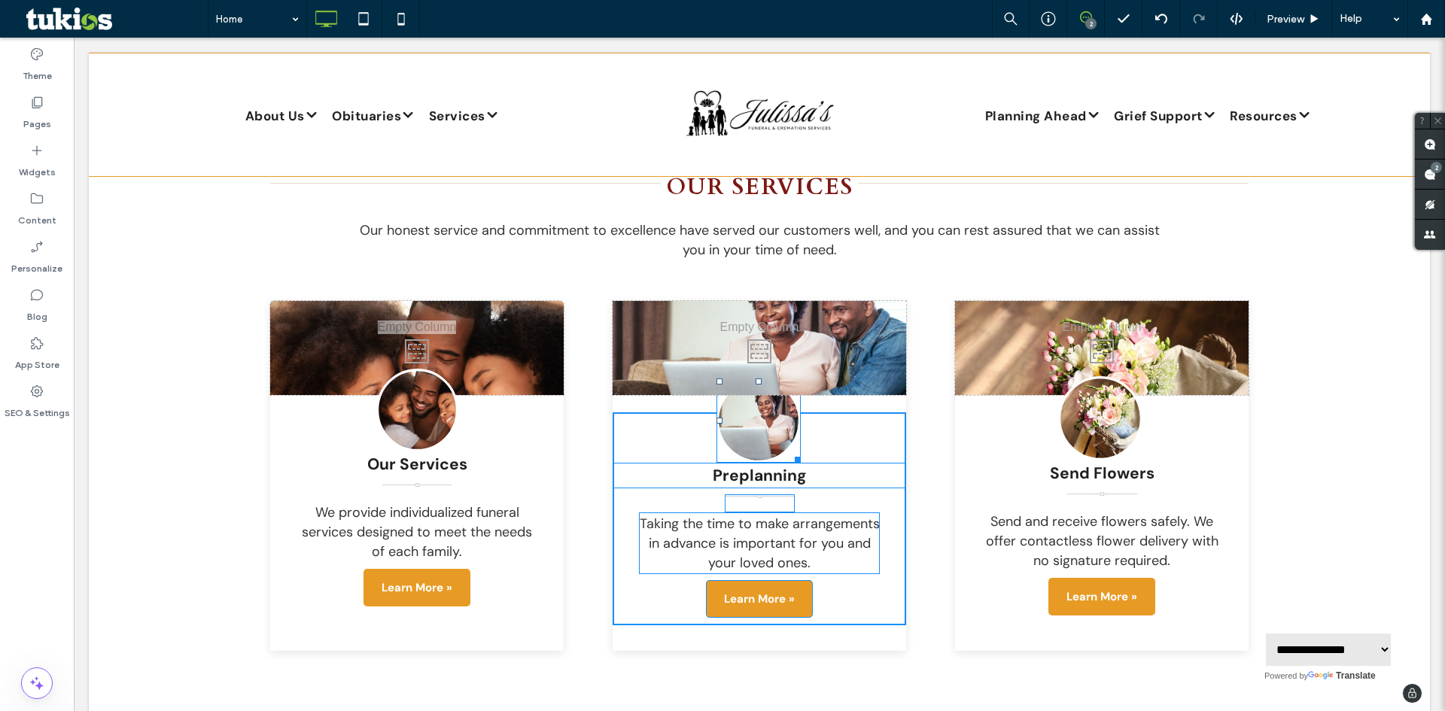
drag, startPoint x: 753, startPoint y: 348, endPoint x: 757, endPoint y: 336, distance: 11.9
click at [757, 336] on div "Click To Paste Click To Paste Click To Paste Click To Paste Click To Paste T:-4…" at bounding box center [760, 476] width 294 height 350
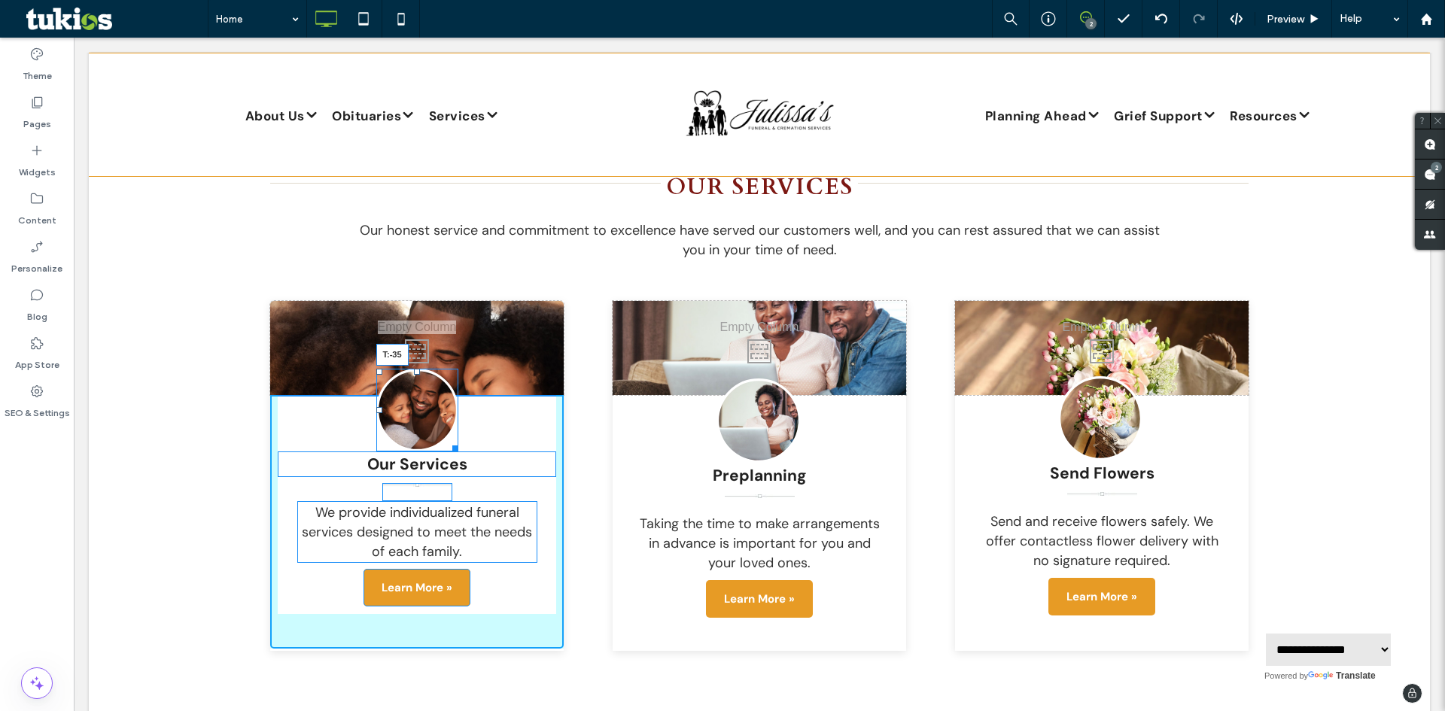
click at [420, 369] on div "T:-35" at bounding box center [417, 410] width 82 height 83
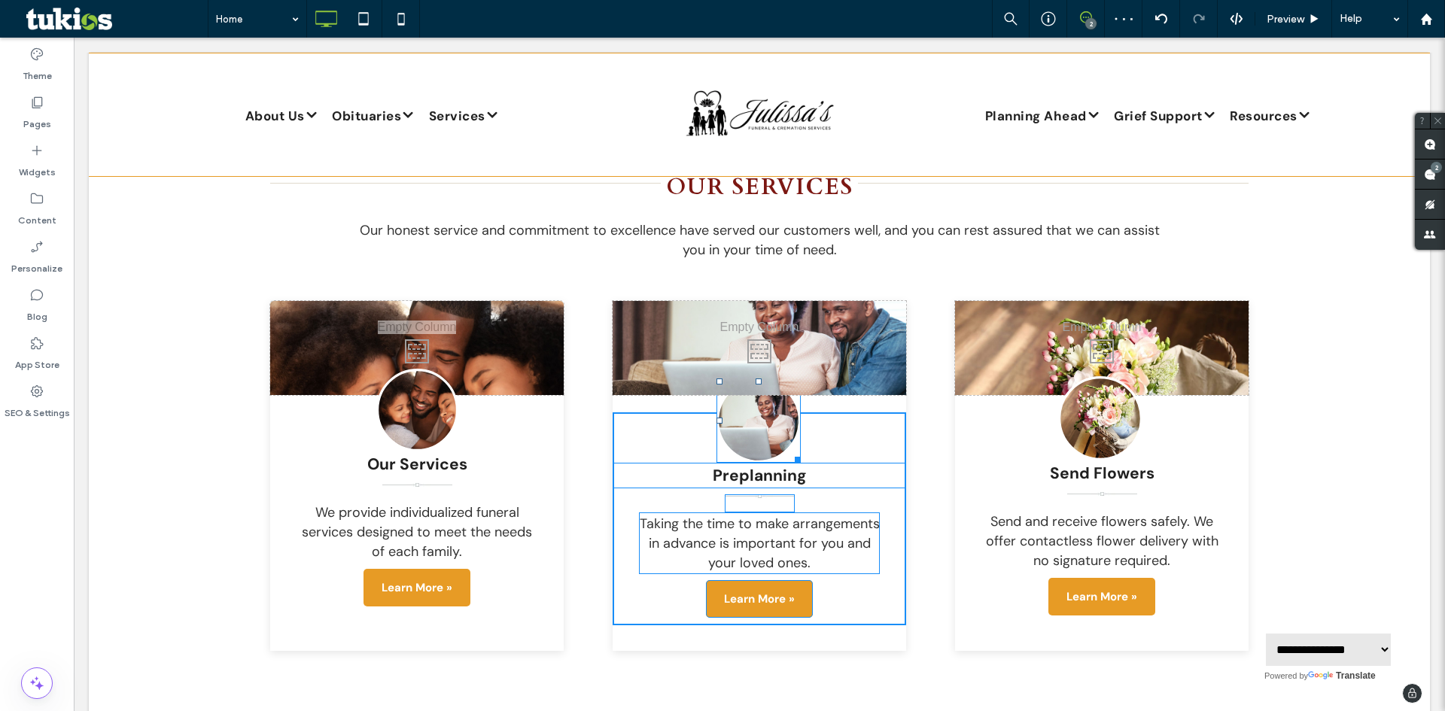
drag, startPoint x: 751, startPoint y: 347, endPoint x: 752, endPoint y: 339, distance: 8.3
click at [752, 339] on div "Click To Paste Click To Paste Click To Paste Click To Paste Click To Paste T:-4…" at bounding box center [760, 476] width 294 height 350
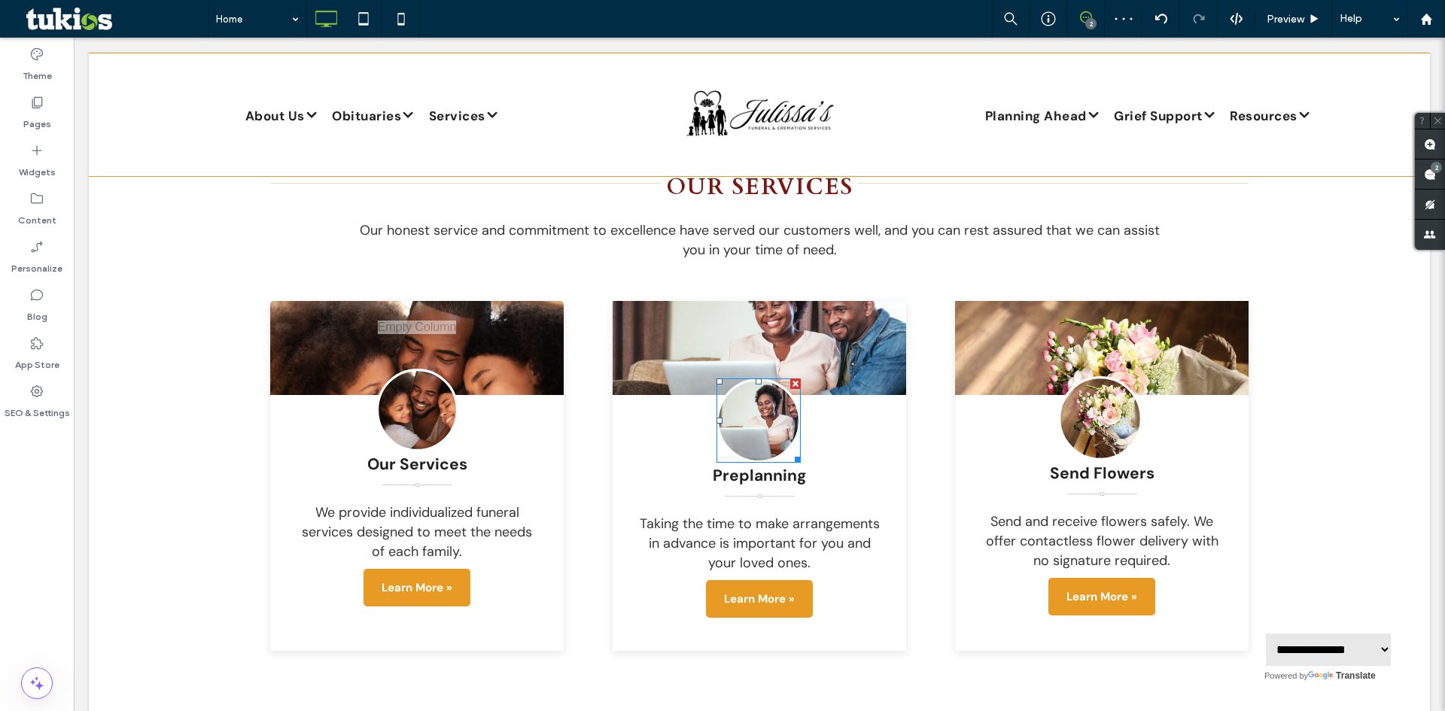
click at [751, 383] on link at bounding box center [759, 421] width 84 height 84
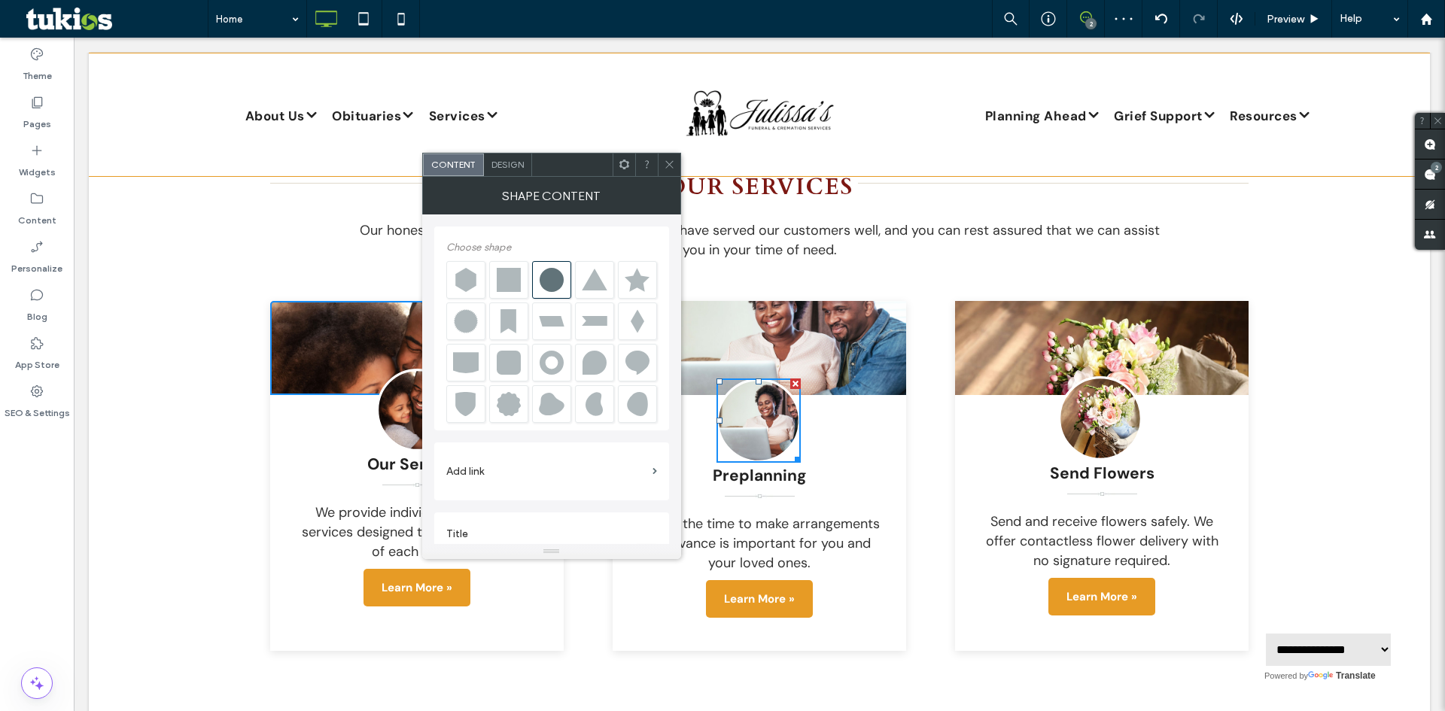
click at [507, 165] on span "Design" at bounding box center [508, 164] width 32 height 11
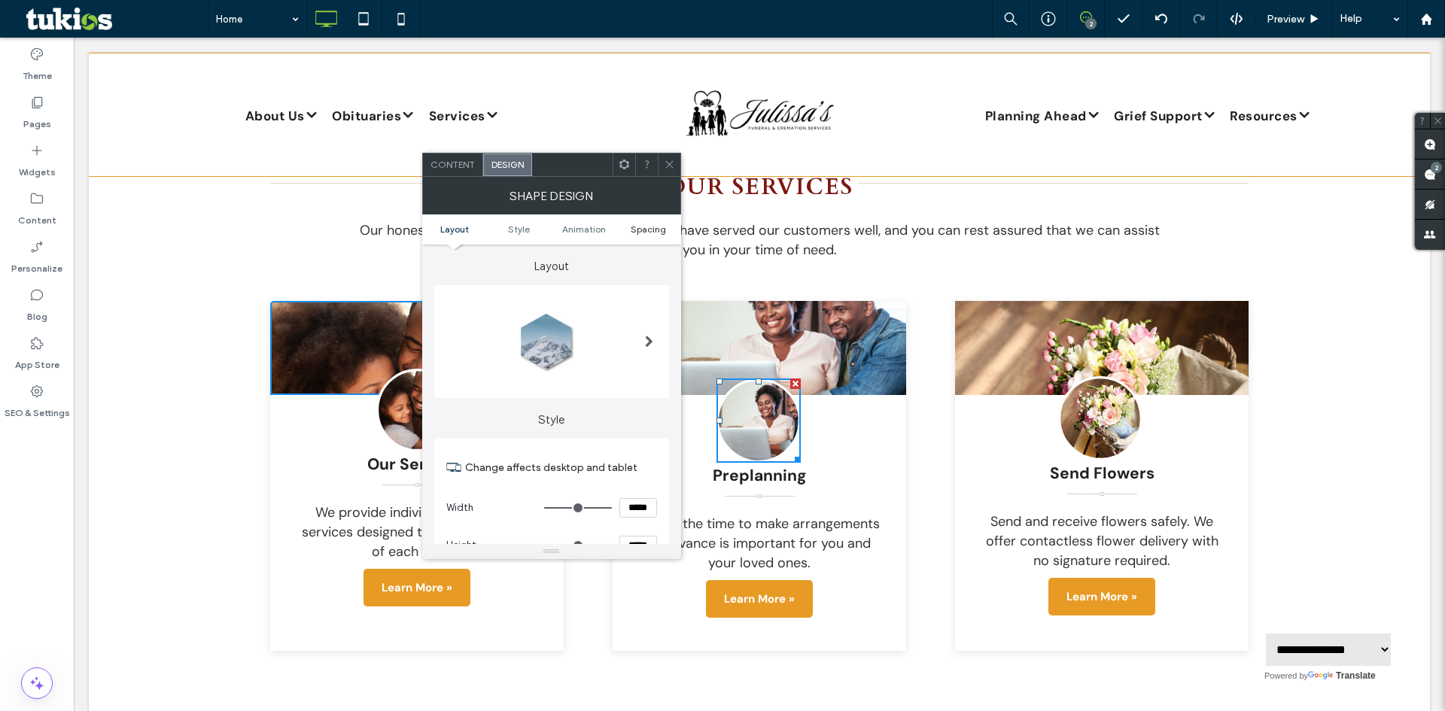
click at [663, 227] on span "Spacing" at bounding box center [648, 229] width 35 height 11
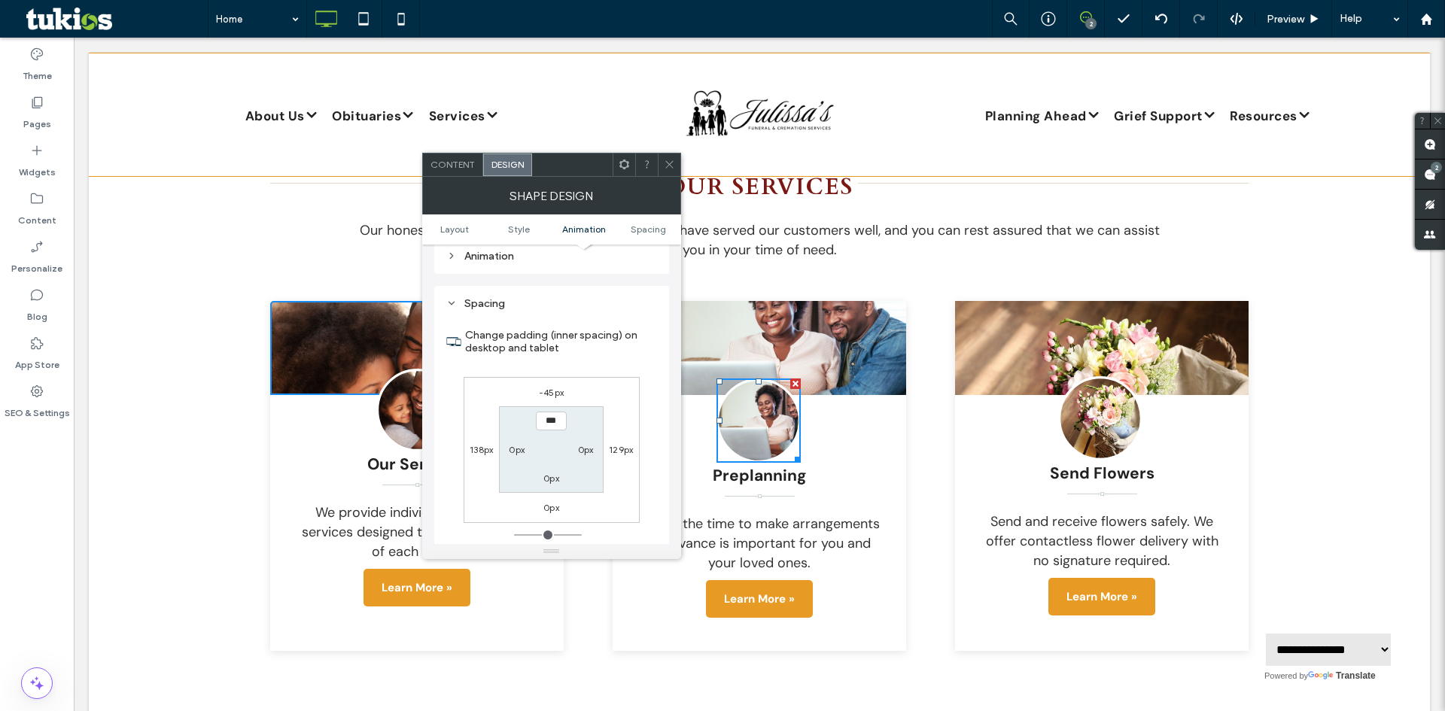
scroll to position [1027, 0]
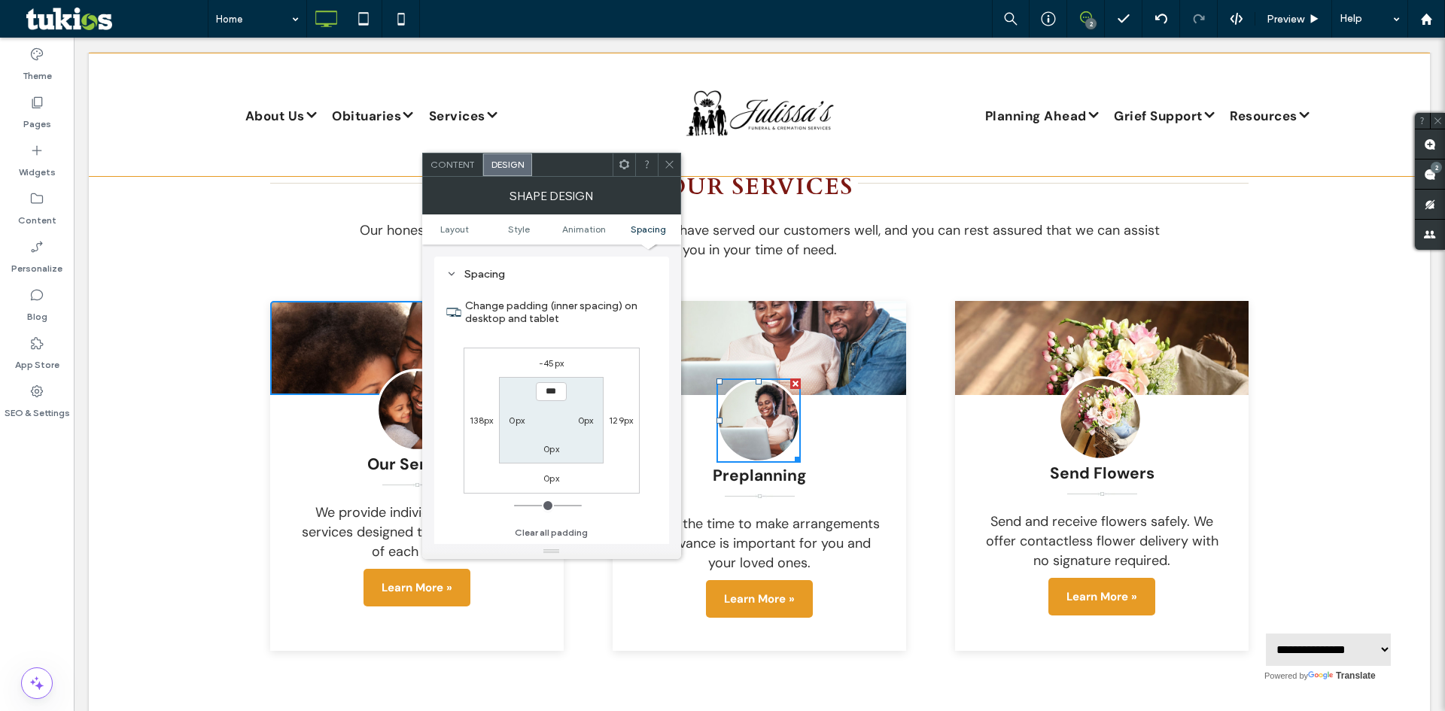
click at [551, 359] on label "-45px" at bounding box center [551, 363] width 25 height 11
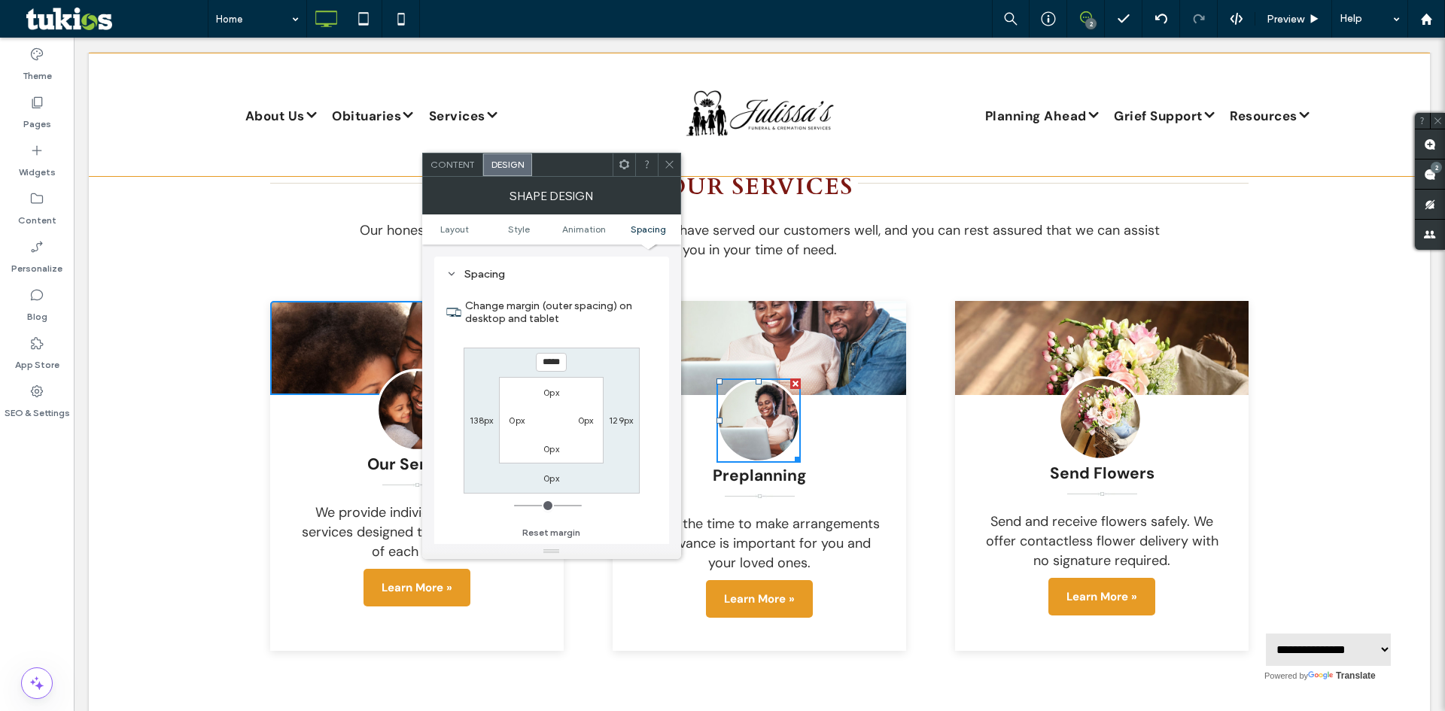
type input "*"
click at [548, 361] on input "*****" at bounding box center [551, 362] width 31 height 19
type input "*****"
type input "*"
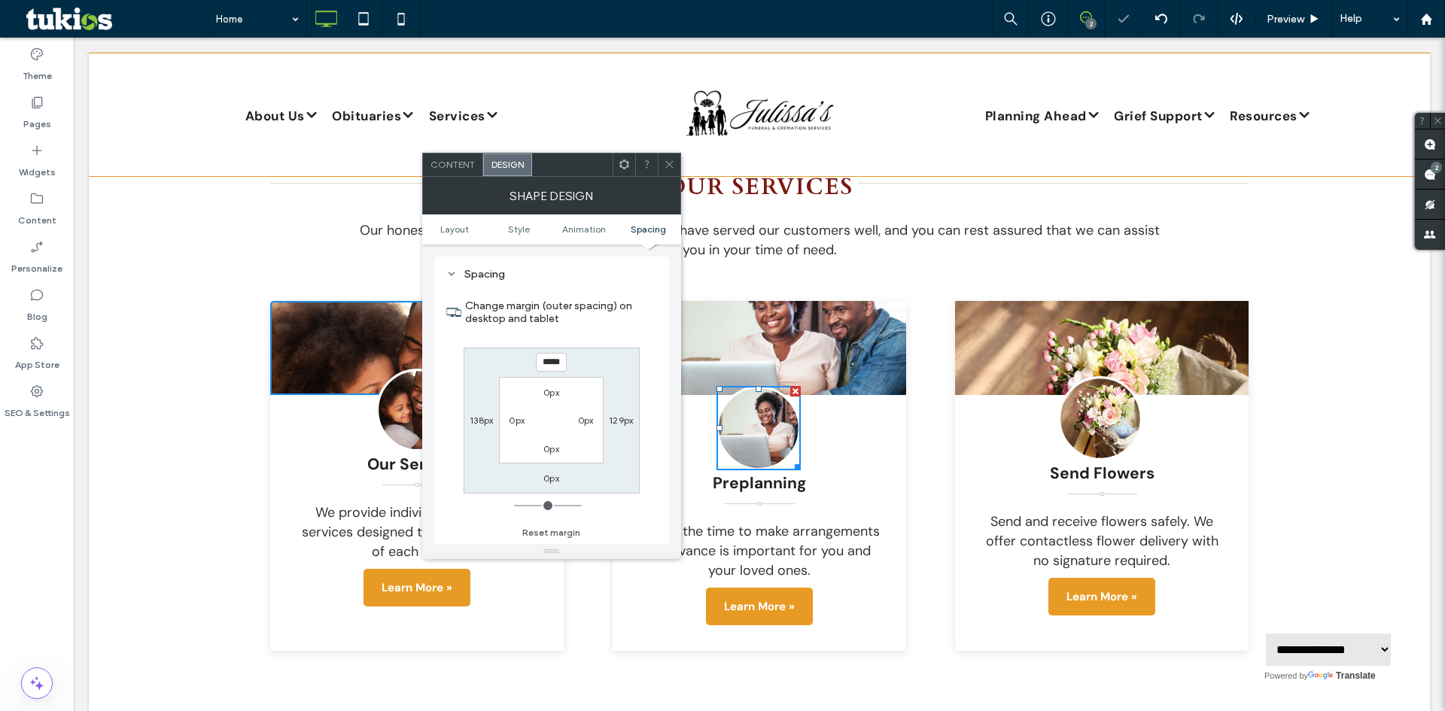
click at [665, 161] on use at bounding box center [669, 165] width 8 height 8
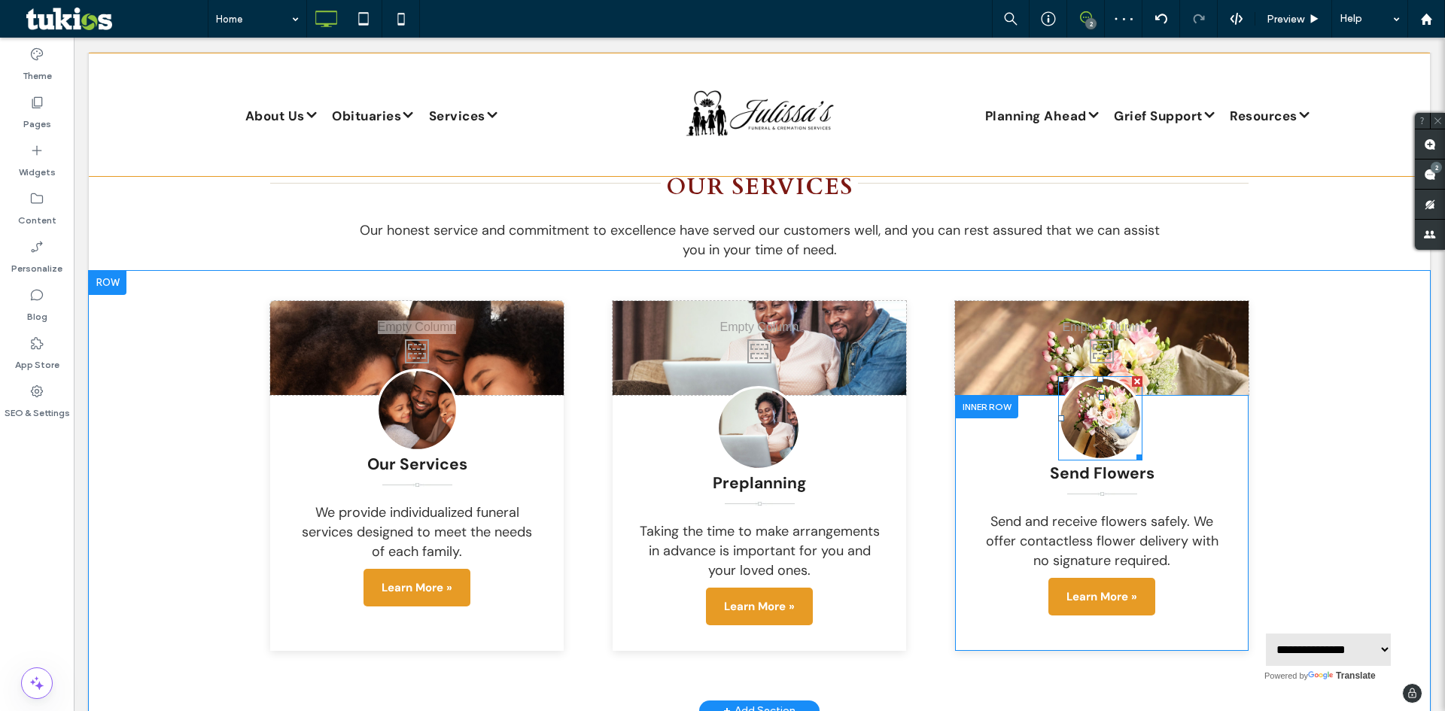
click at [1080, 377] on link at bounding box center [1100, 418] width 84 height 84
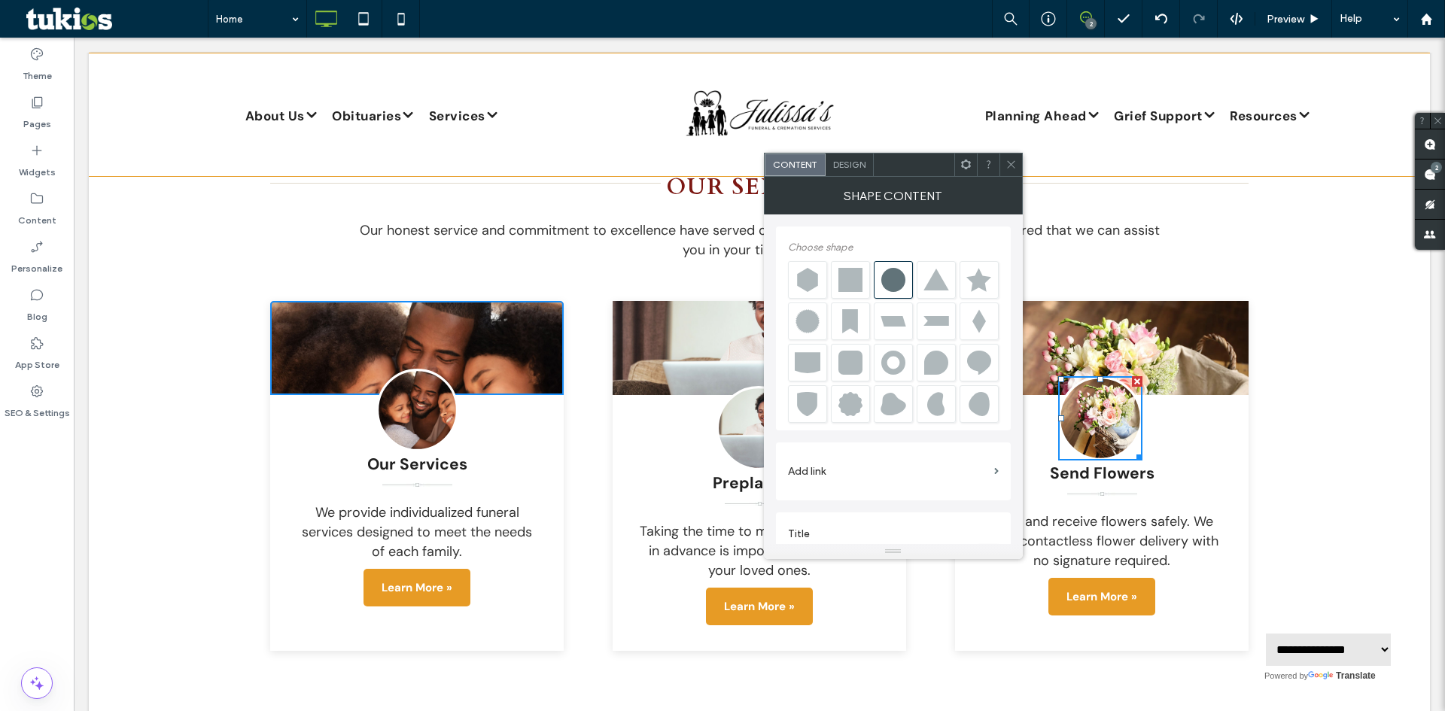
click at [839, 161] on span "Design" at bounding box center [849, 164] width 32 height 11
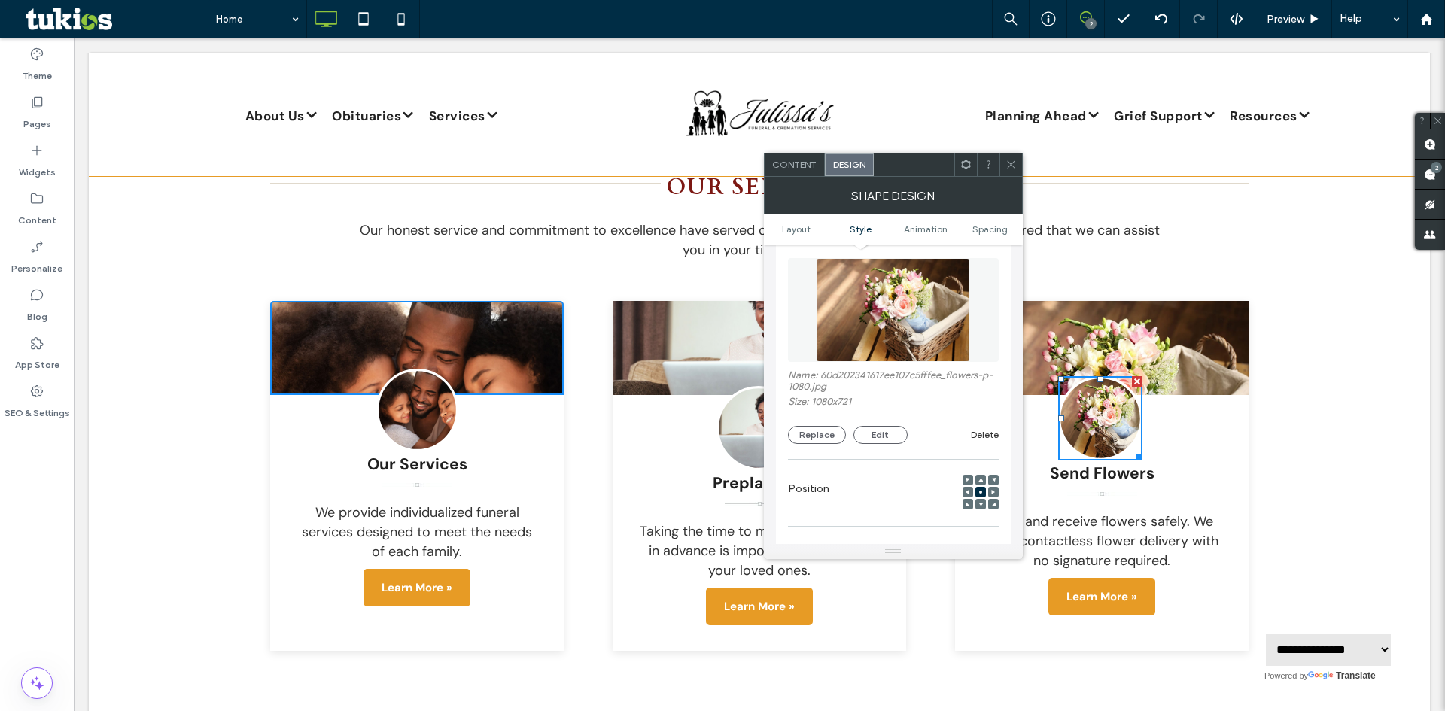
scroll to position [828, 0]
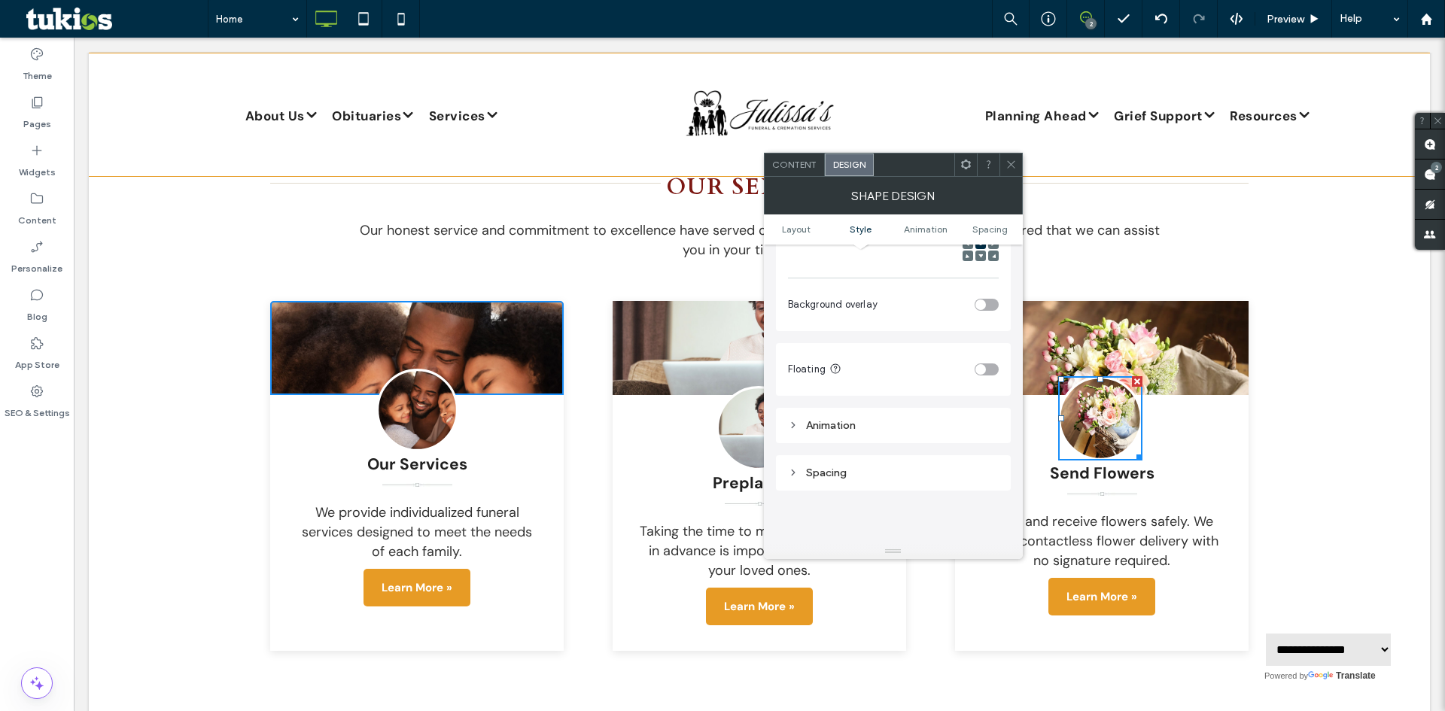
click at [811, 476] on div "Spacing" at bounding box center [893, 473] width 211 height 13
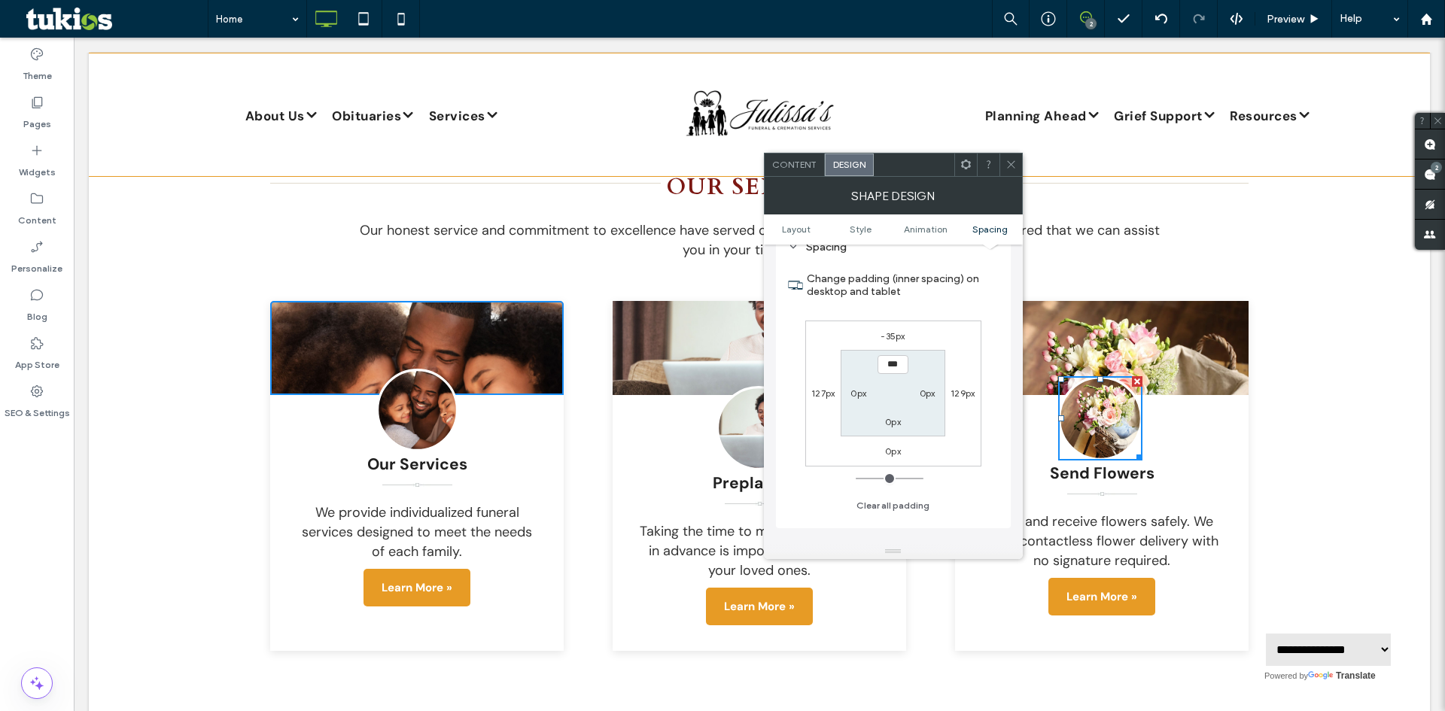
click at [1019, 163] on div at bounding box center [1011, 165] width 23 height 23
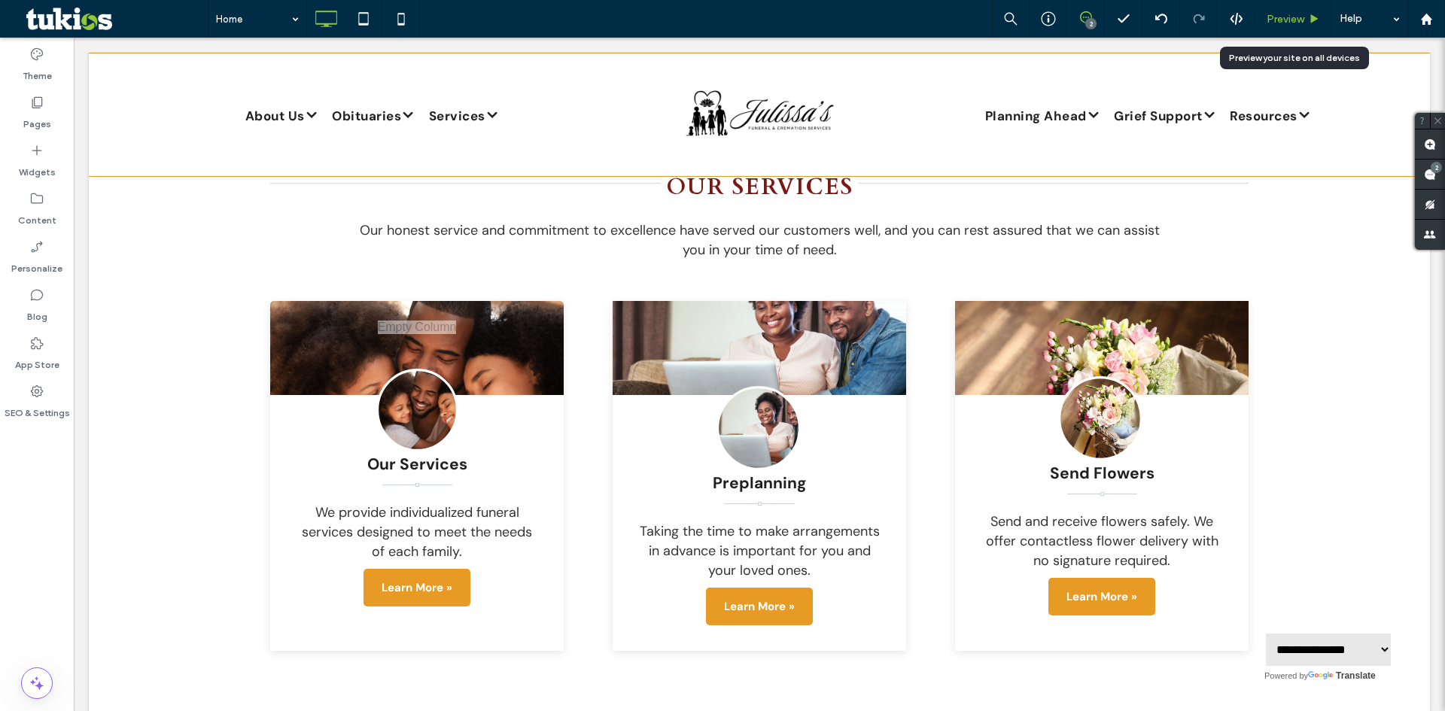
click at [1299, 23] on span "Preview" at bounding box center [1286, 19] width 38 height 13
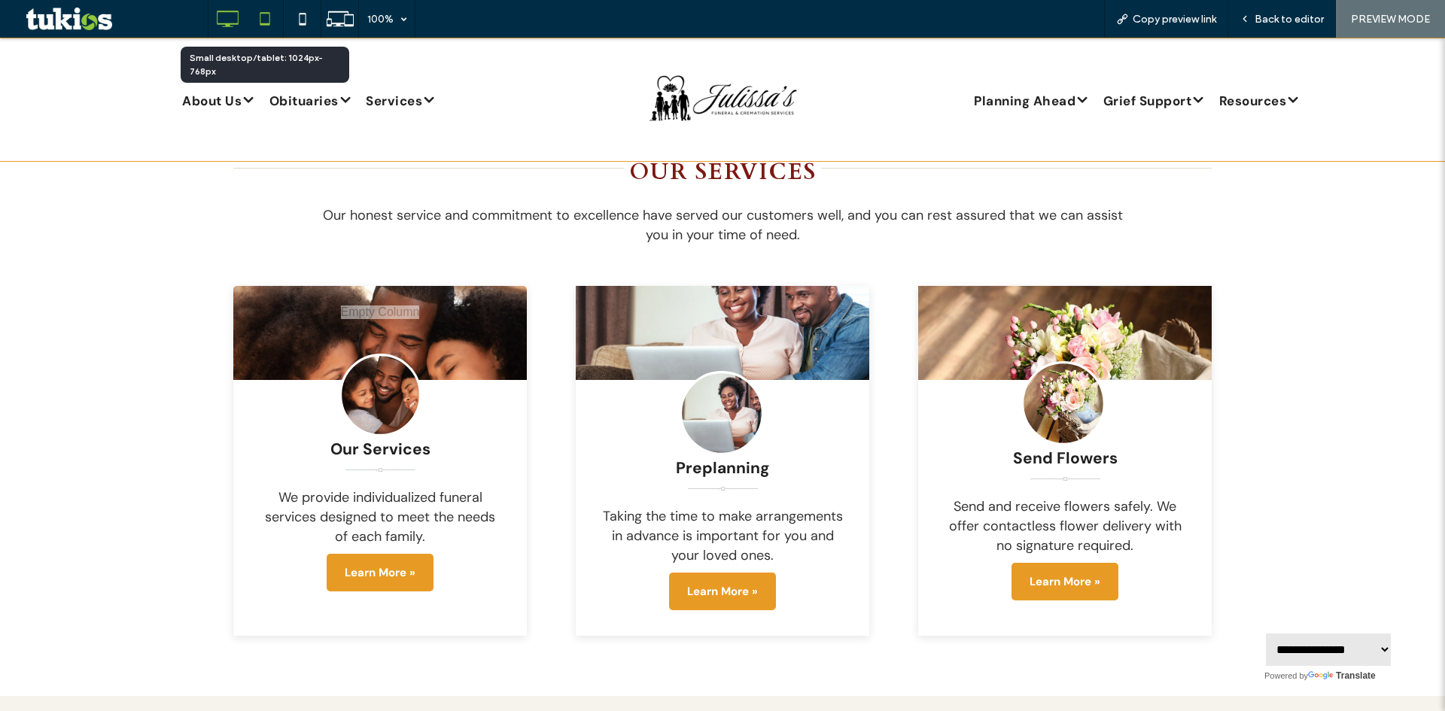
click at [266, 26] on icon at bounding box center [265, 19] width 30 height 30
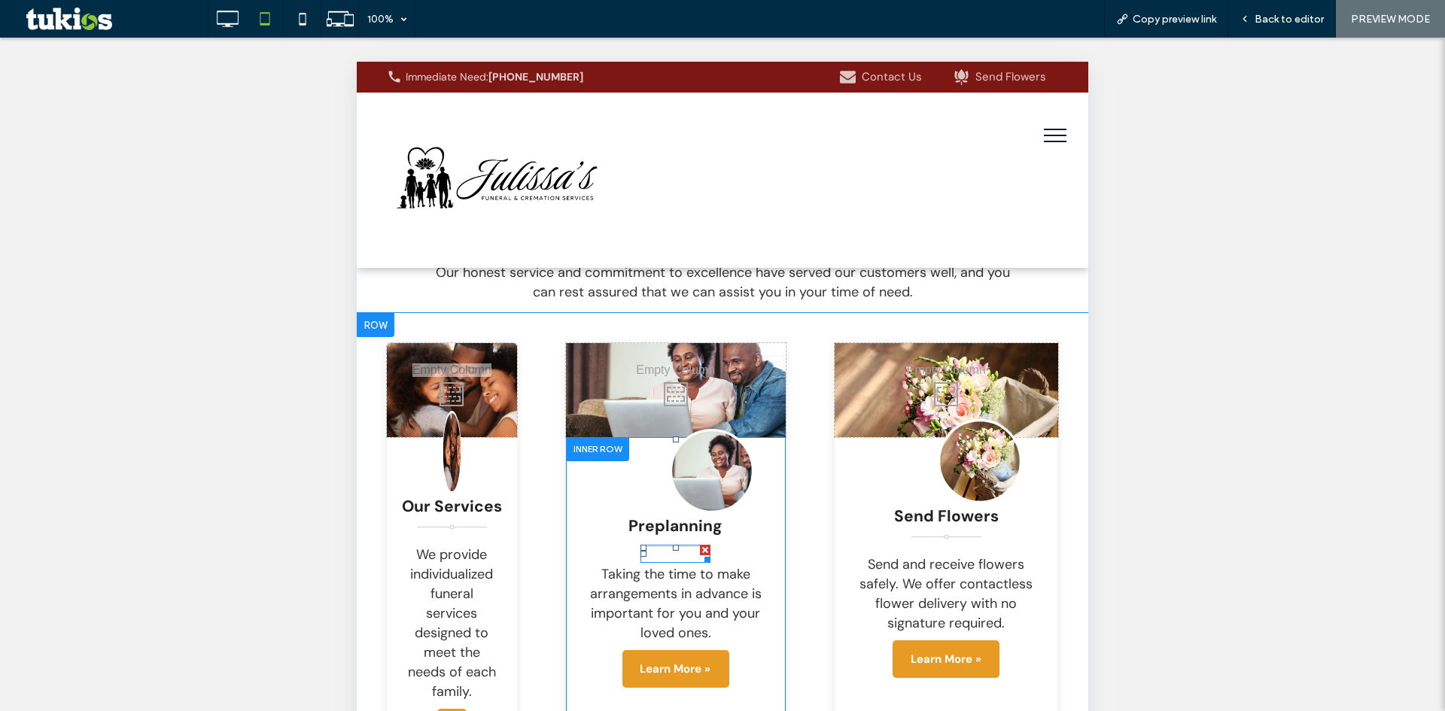
scroll to position [2843, 0]
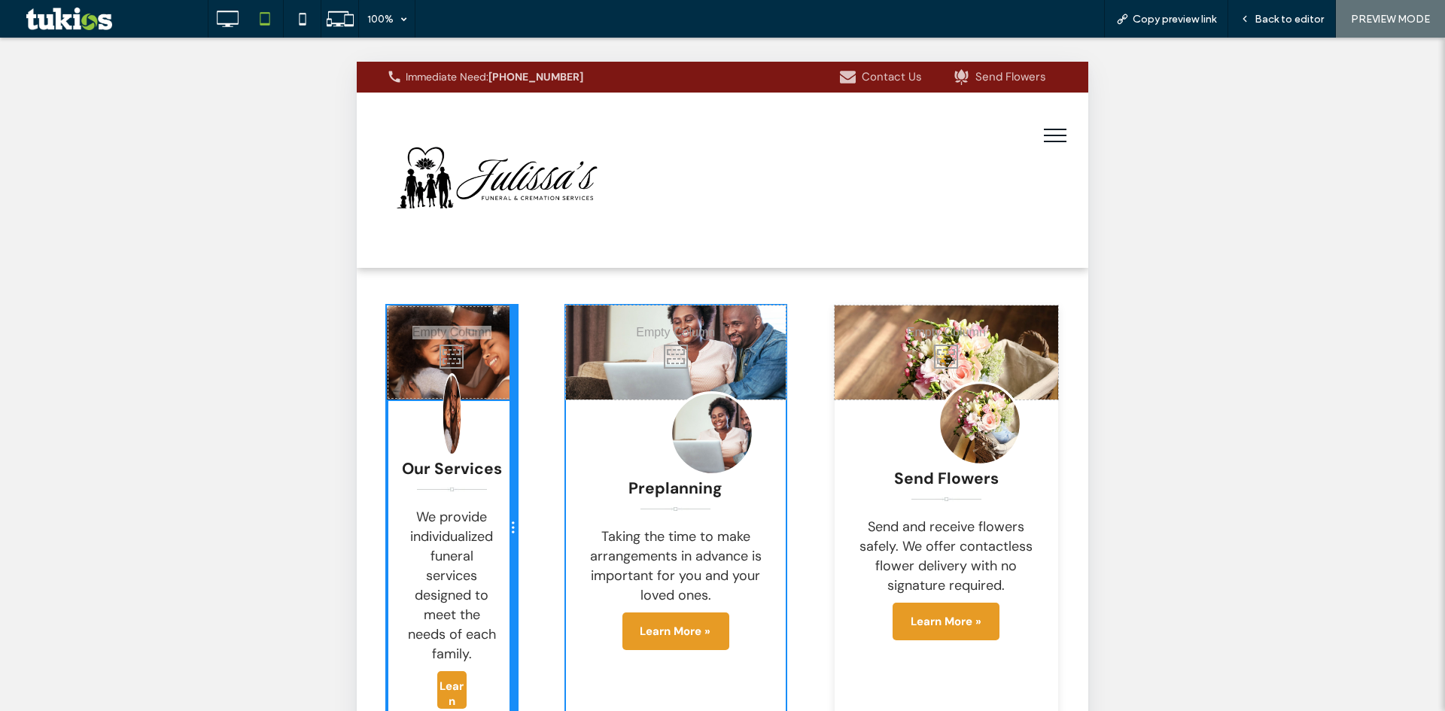
drag, startPoint x: 507, startPoint y: 422, endPoint x: 517, endPoint y: 428, distance: 11.1
click at [517, 428] on div "Click To Paste Click To Paste Click To Paste Click To Paste Click To Paste Our …" at bounding box center [722, 529] width 671 height 446
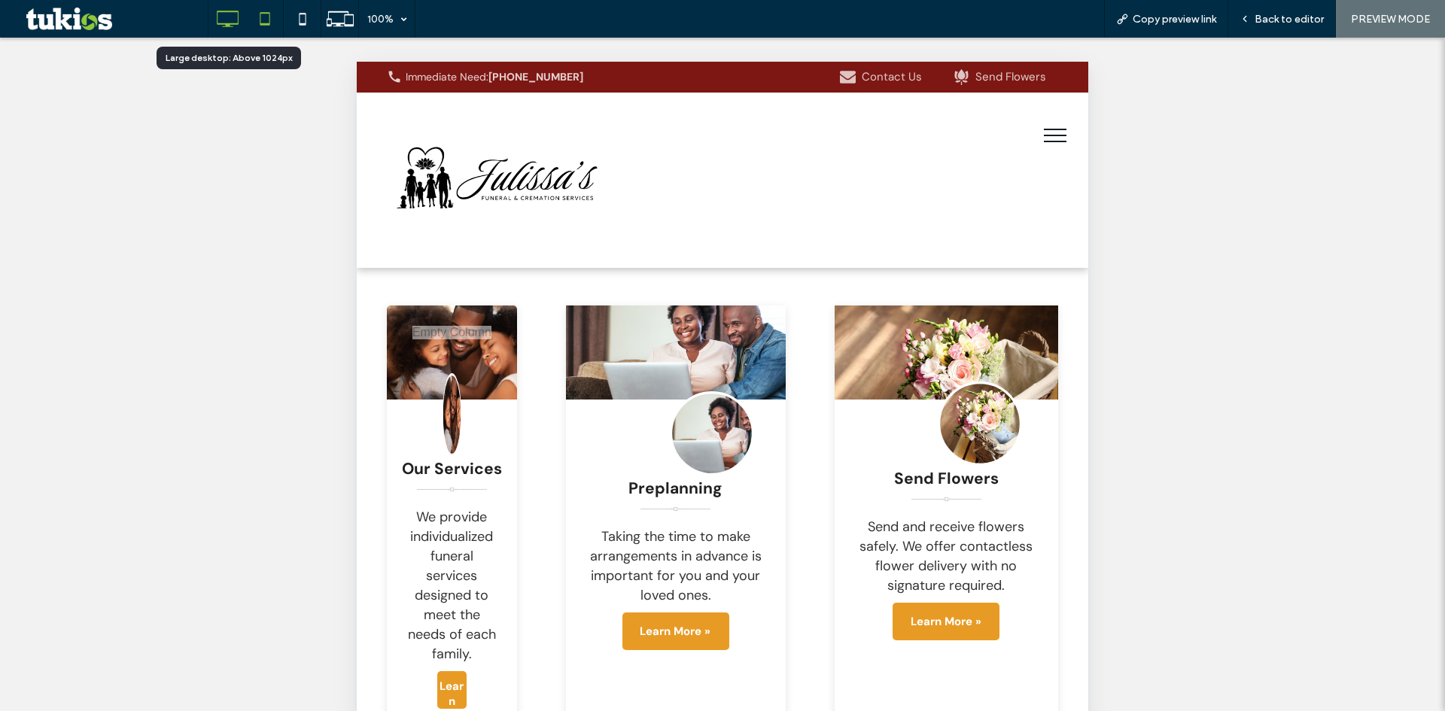
click at [221, 17] on icon at bounding box center [227, 19] width 30 height 30
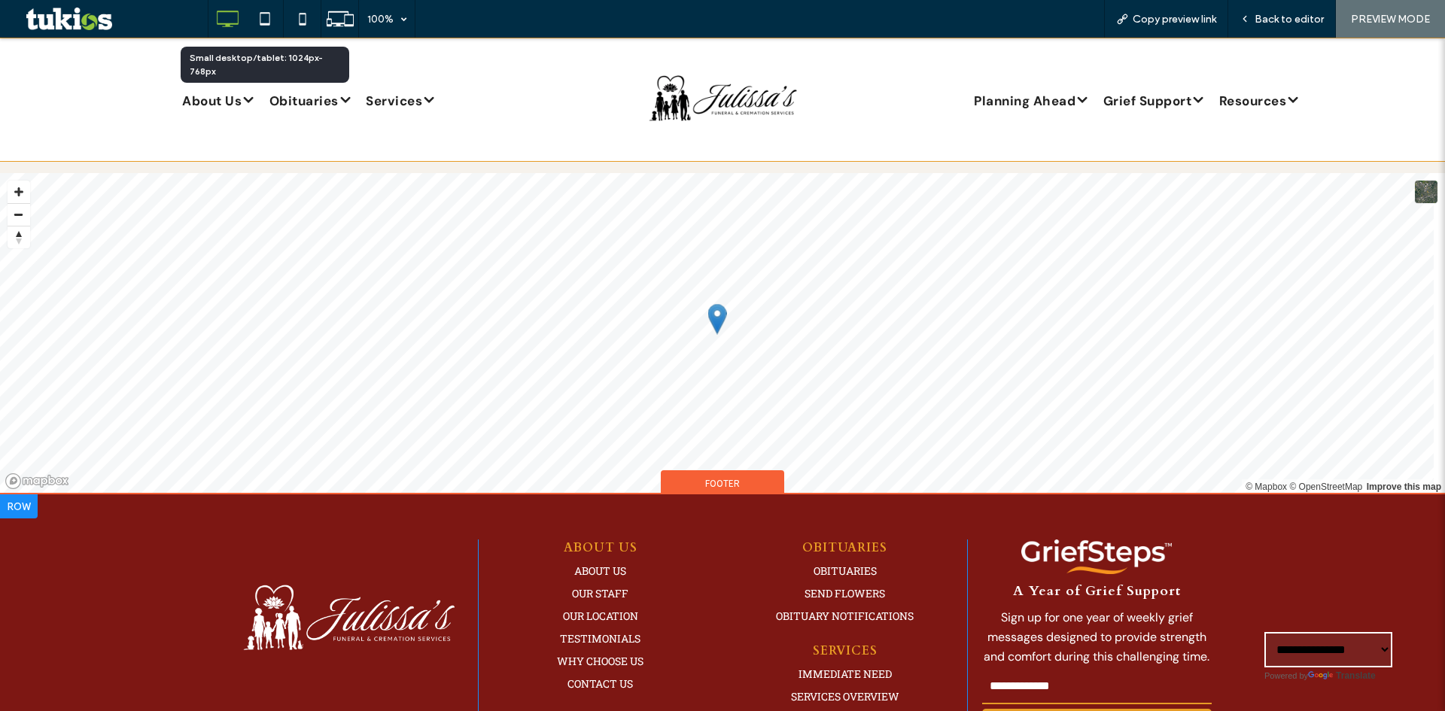
scroll to position [1864, 0]
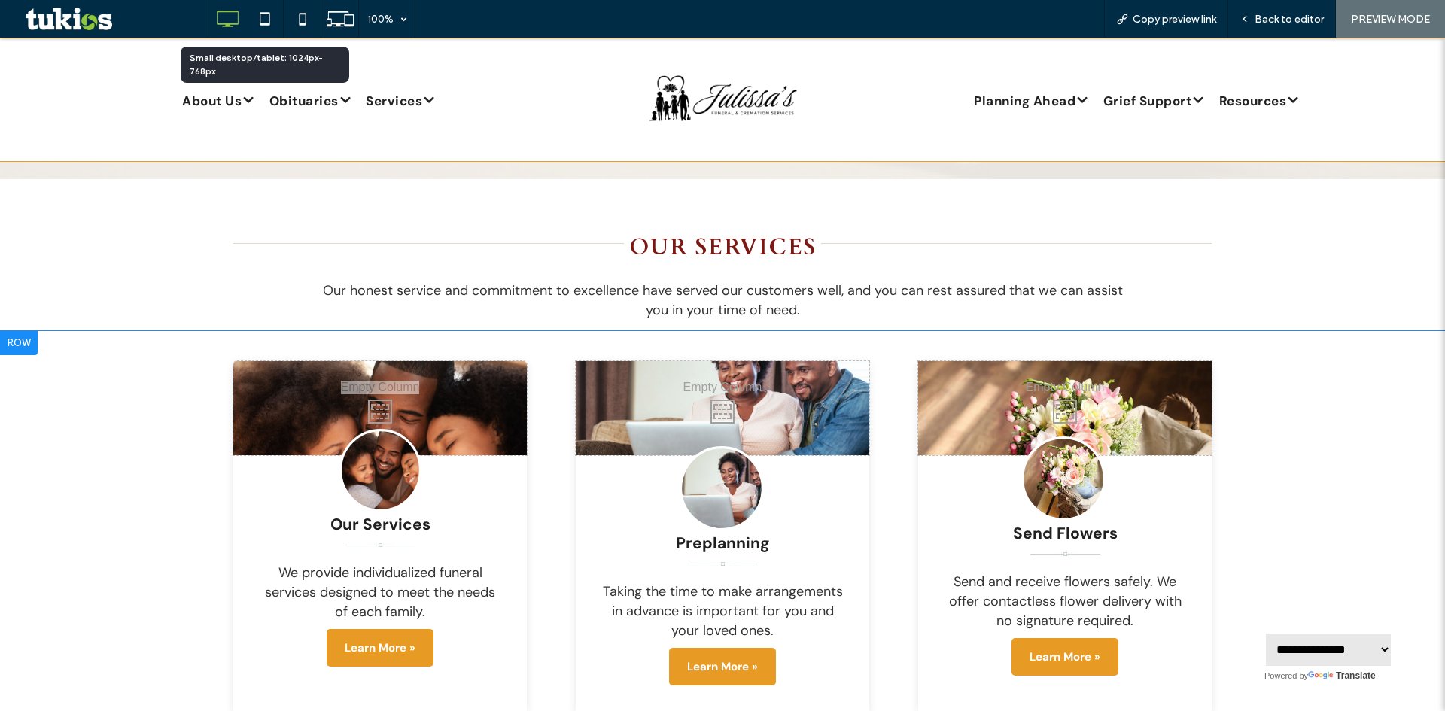
drag, startPoint x: 250, startPoint y: 343, endPoint x: 123, endPoint y: 437, distance: 158.7
click at [123, 437] on div "Click To Paste Click To Paste Click To Paste Click To Paste Click To Paste Our …" at bounding box center [722, 551] width 1445 height 440
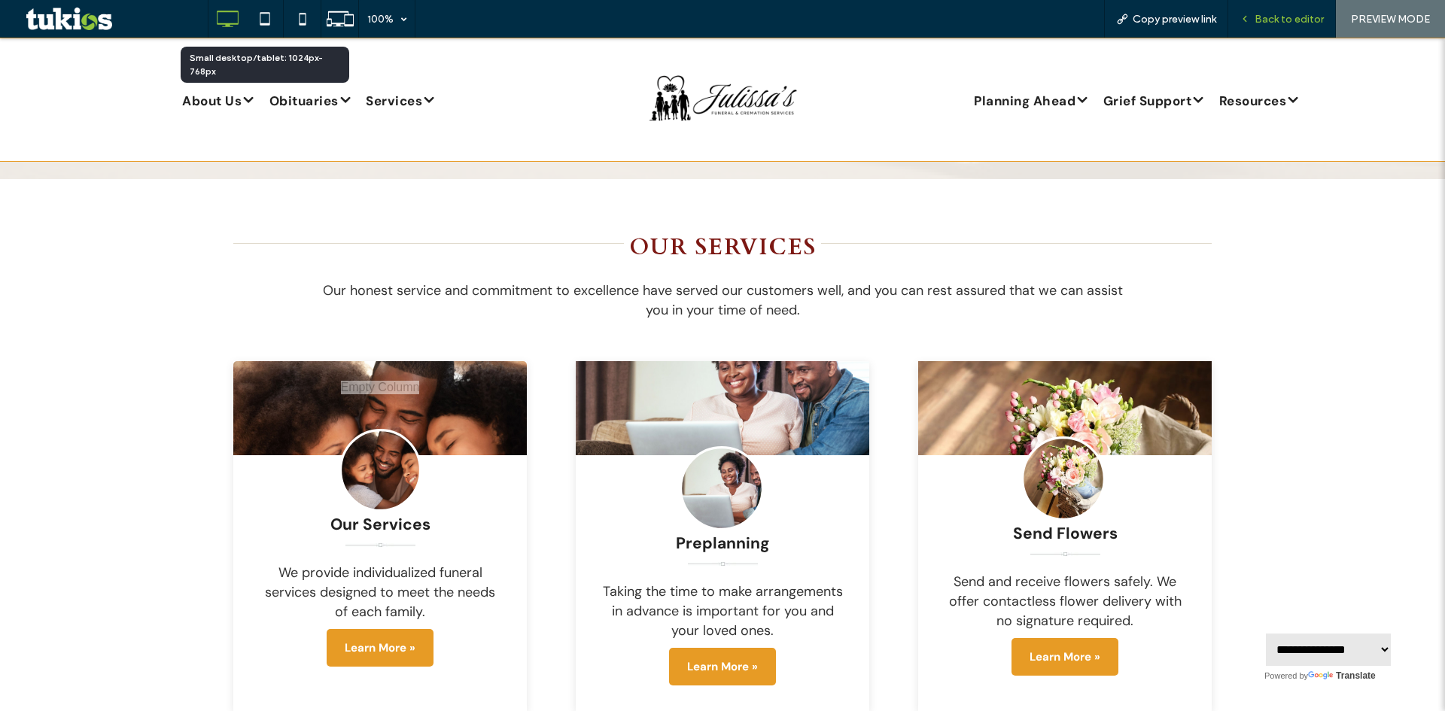
click at [1293, 19] on span "Back to editor" at bounding box center [1289, 19] width 69 height 13
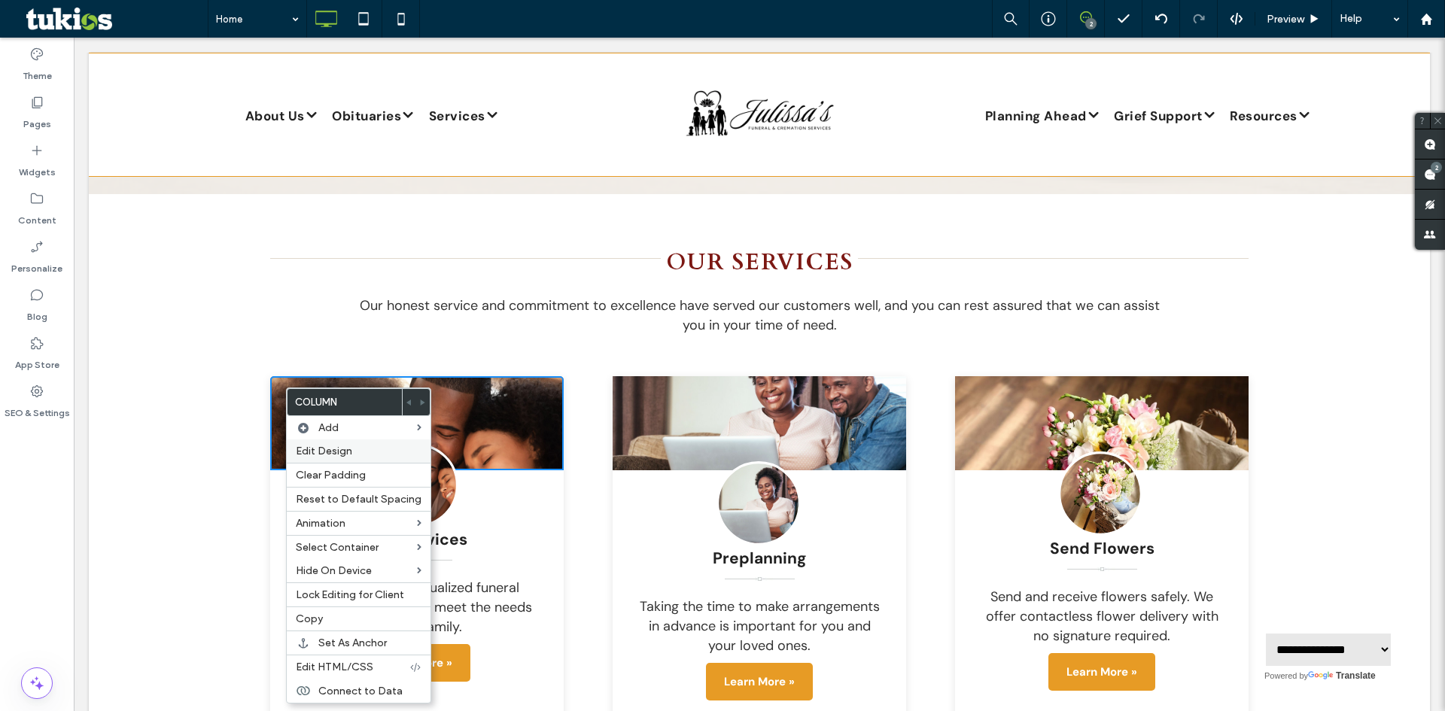
click at [340, 449] on span "Edit Design" at bounding box center [324, 451] width 56 height 13
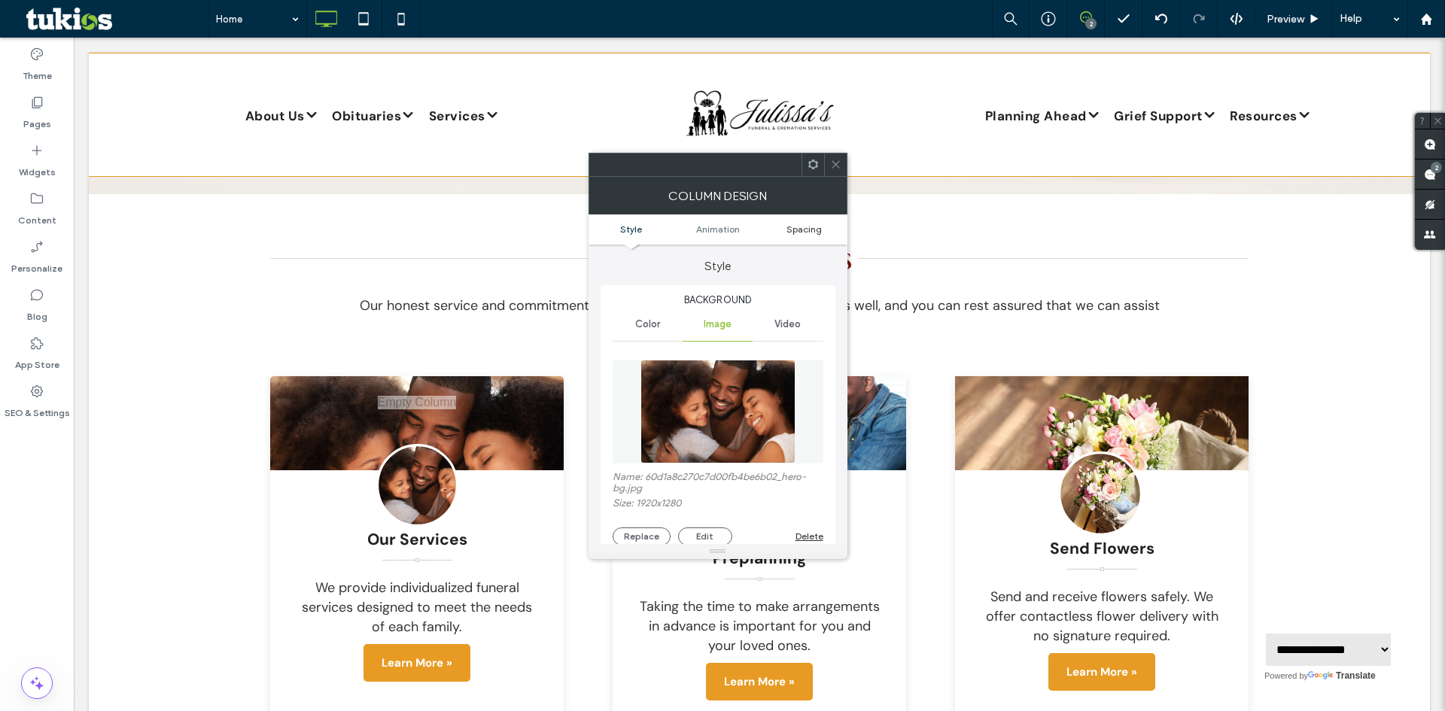
click at [797, 228] on span "Spacing" at bounding box center [804, 229] width 35 height 11
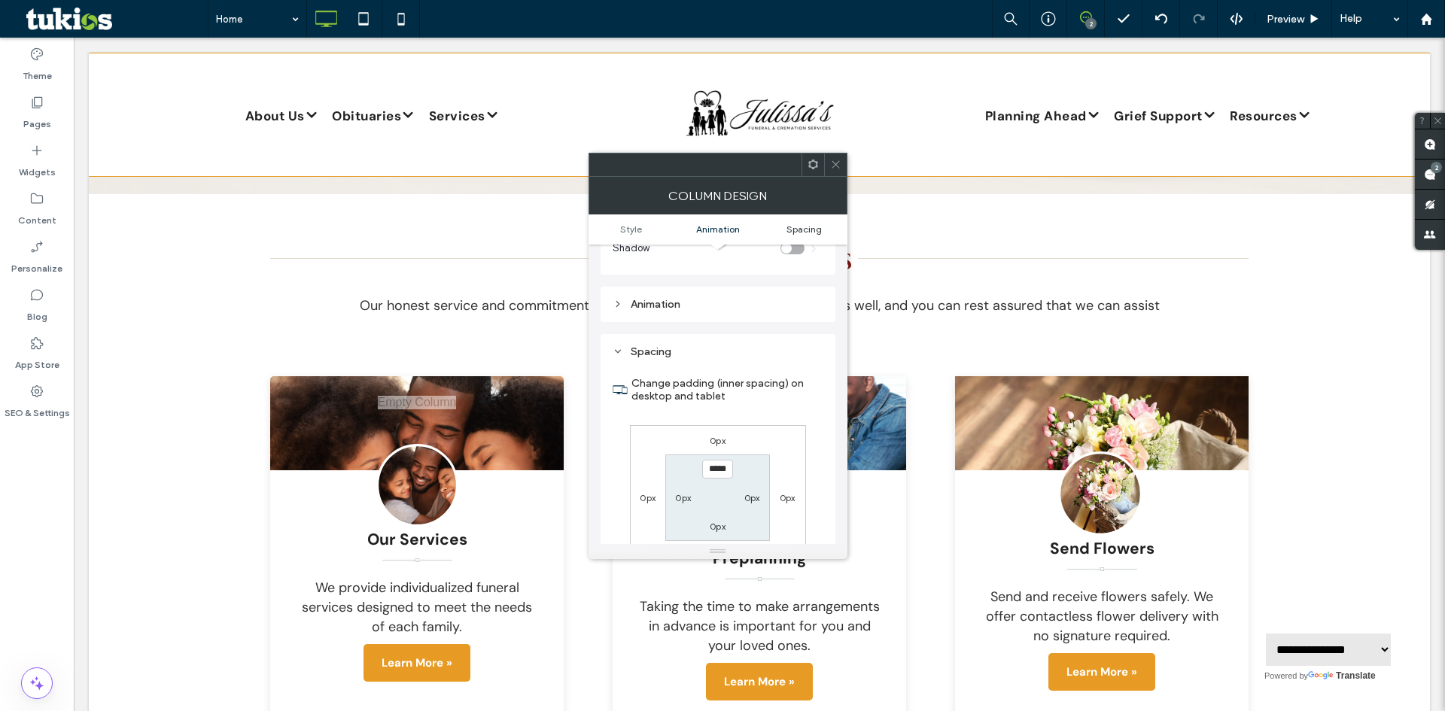
scroll to position [805, 0]
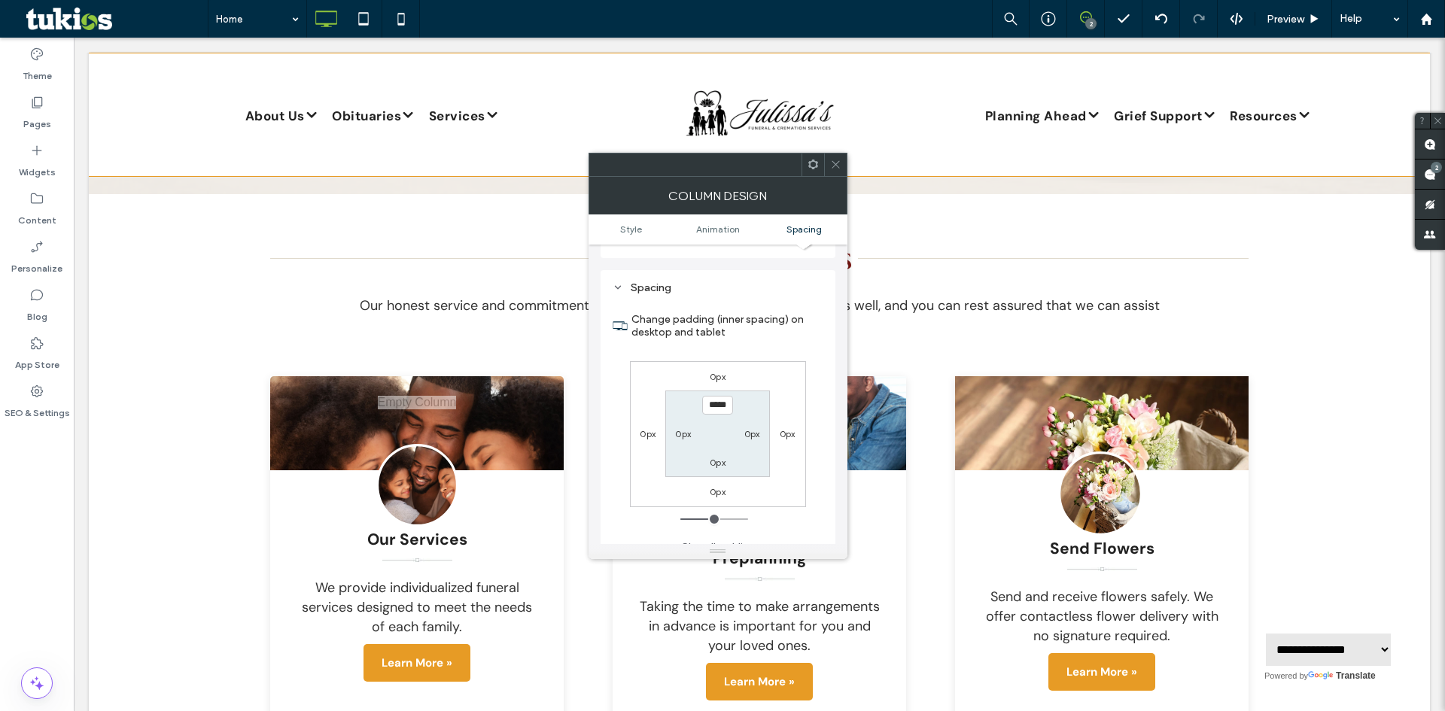
click at [840, 168] on icon at bounding box center [835, 164] width 11 height 11
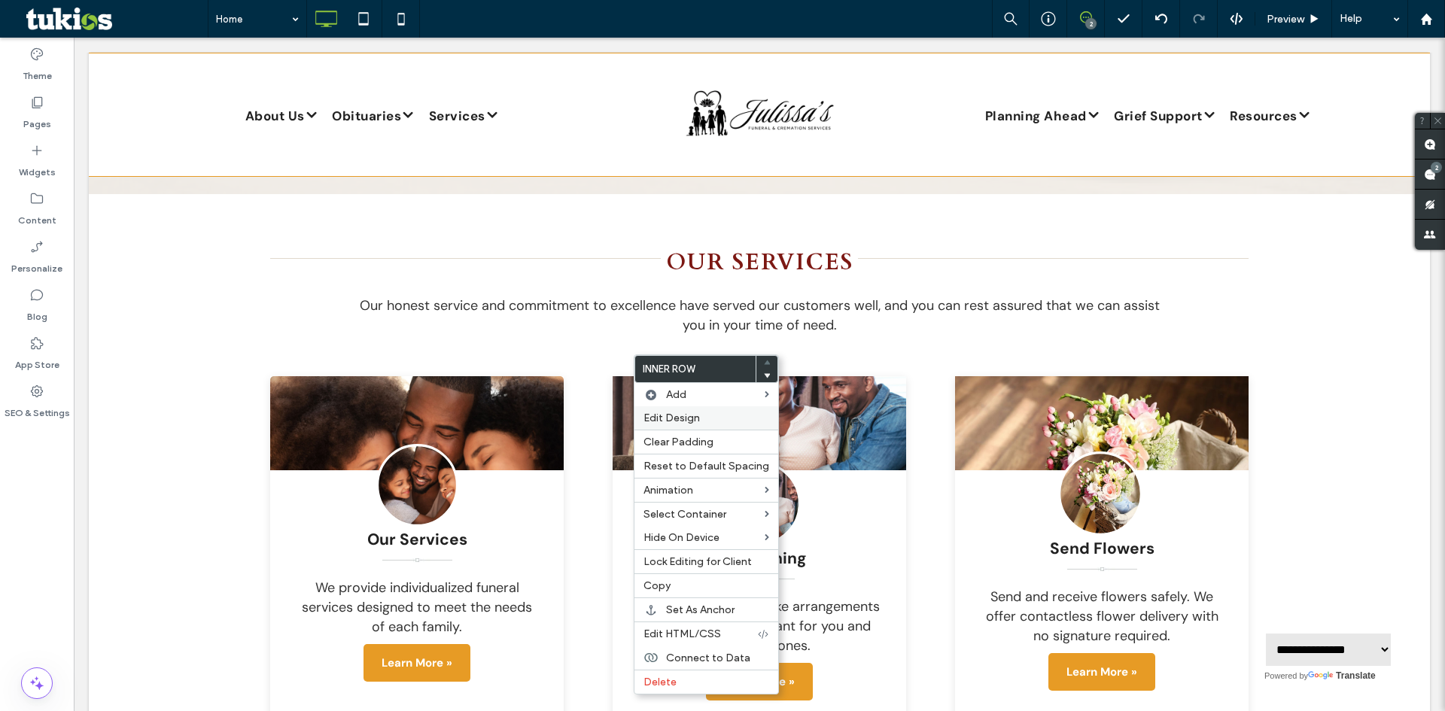
click at [682, 422] on span "Edit Design" at bounding box center [672, 418] width 56 height 13
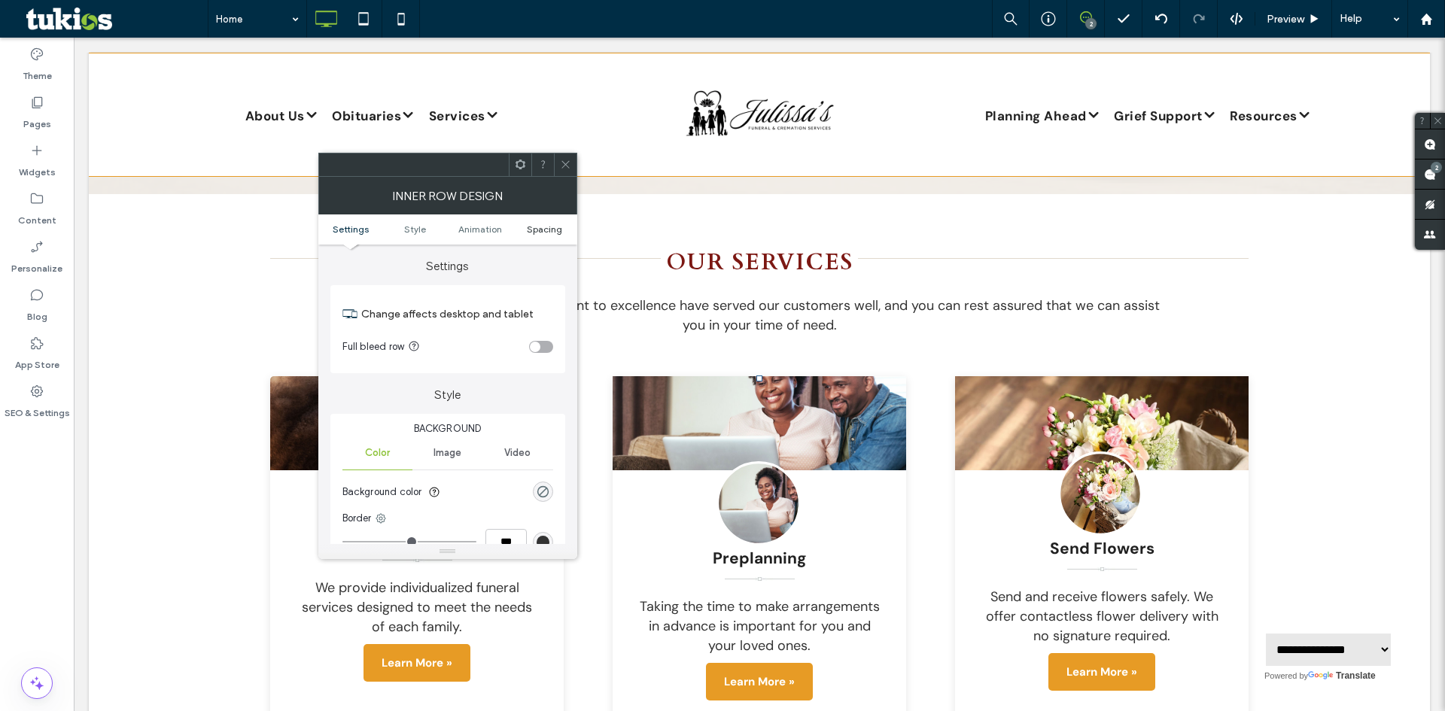
click at [528, 232] on span "Spacing" at bounding box center [544, 229] width 35 height 11
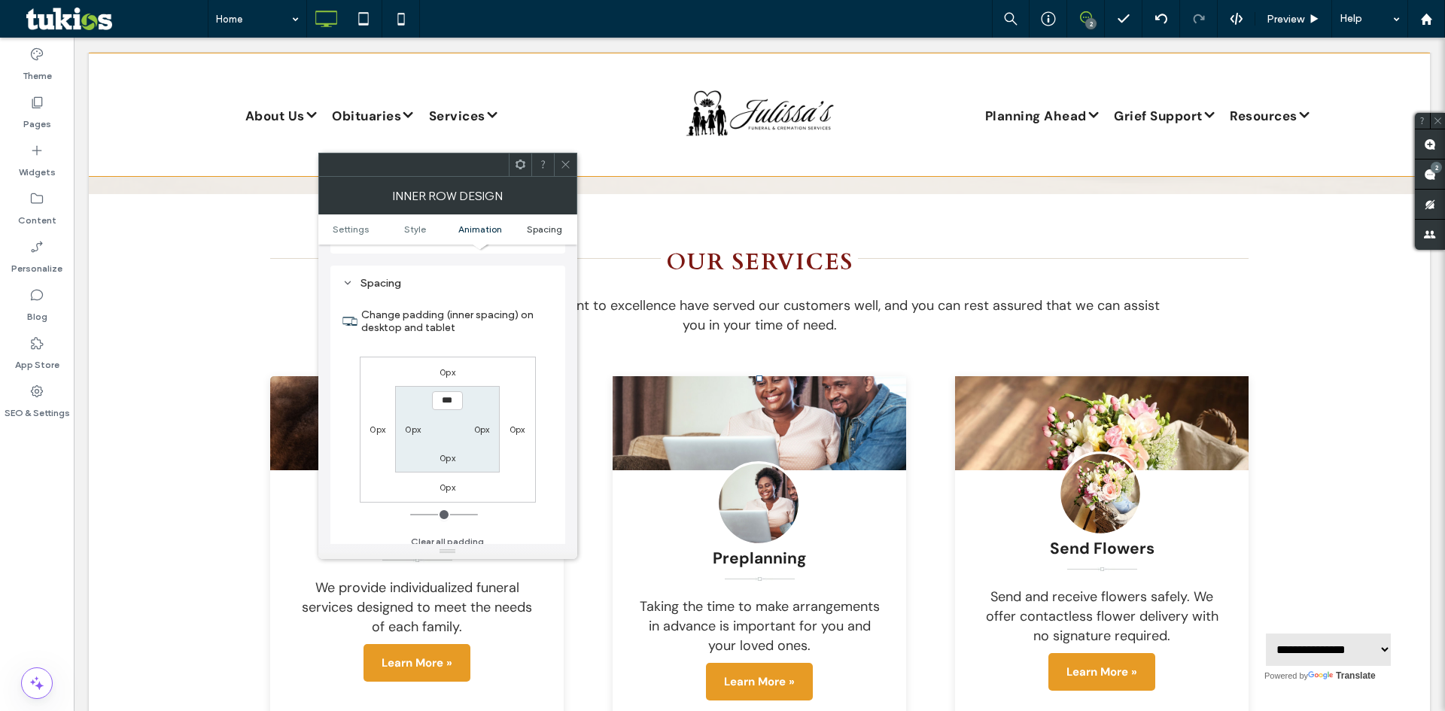
scroll to position [482, 0]
click at [443, 362] on label "0px" at bounding box center [448, 363] width 16 height 11
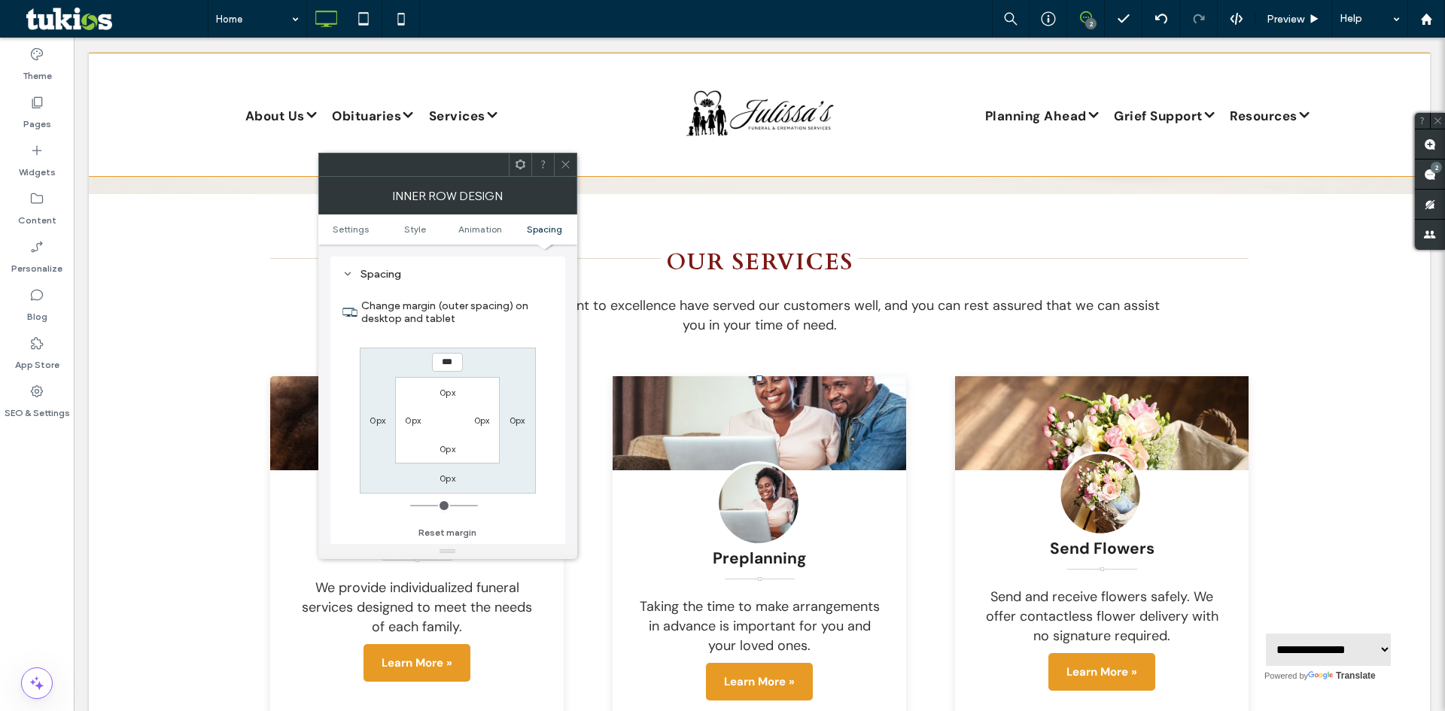
type input "***"
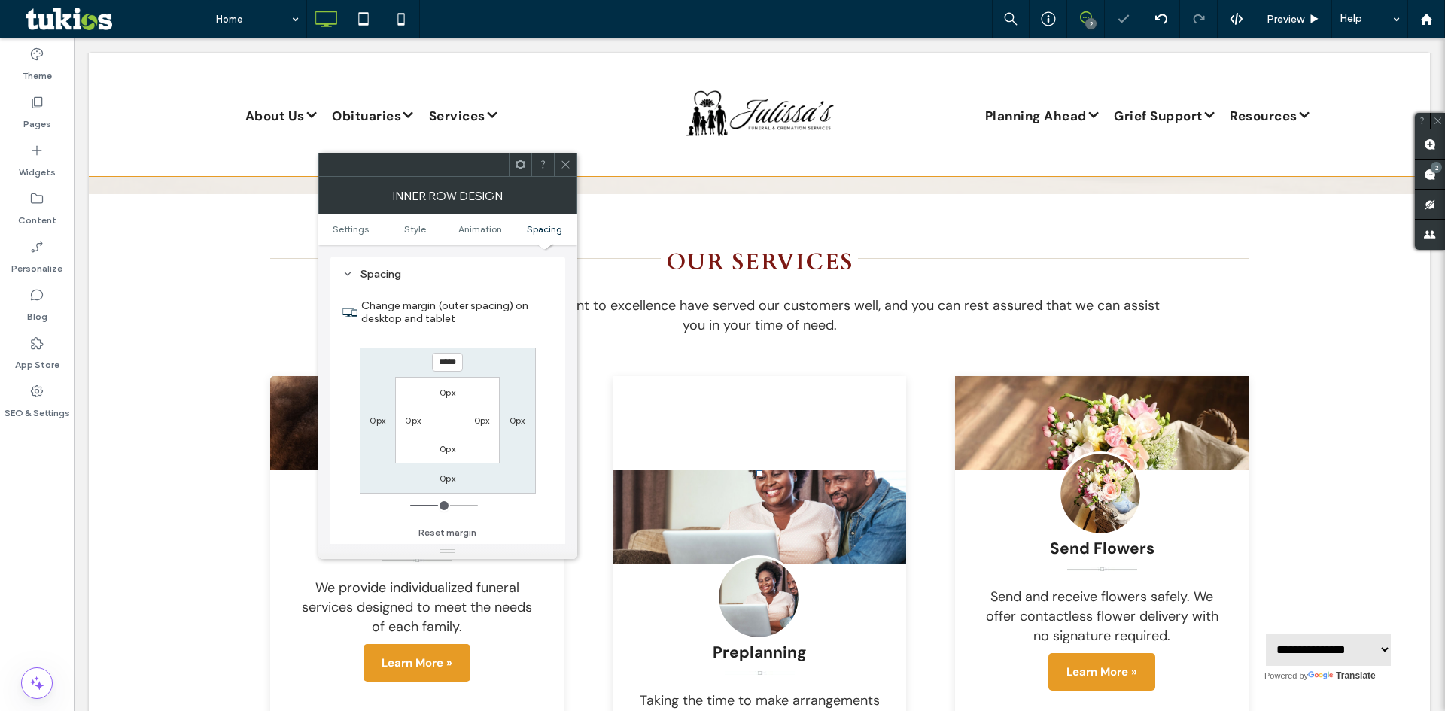
click at [443, 362] on input "*****" at bounding box center [447, 362] width 31 height 19
type input "*"
type input "***"
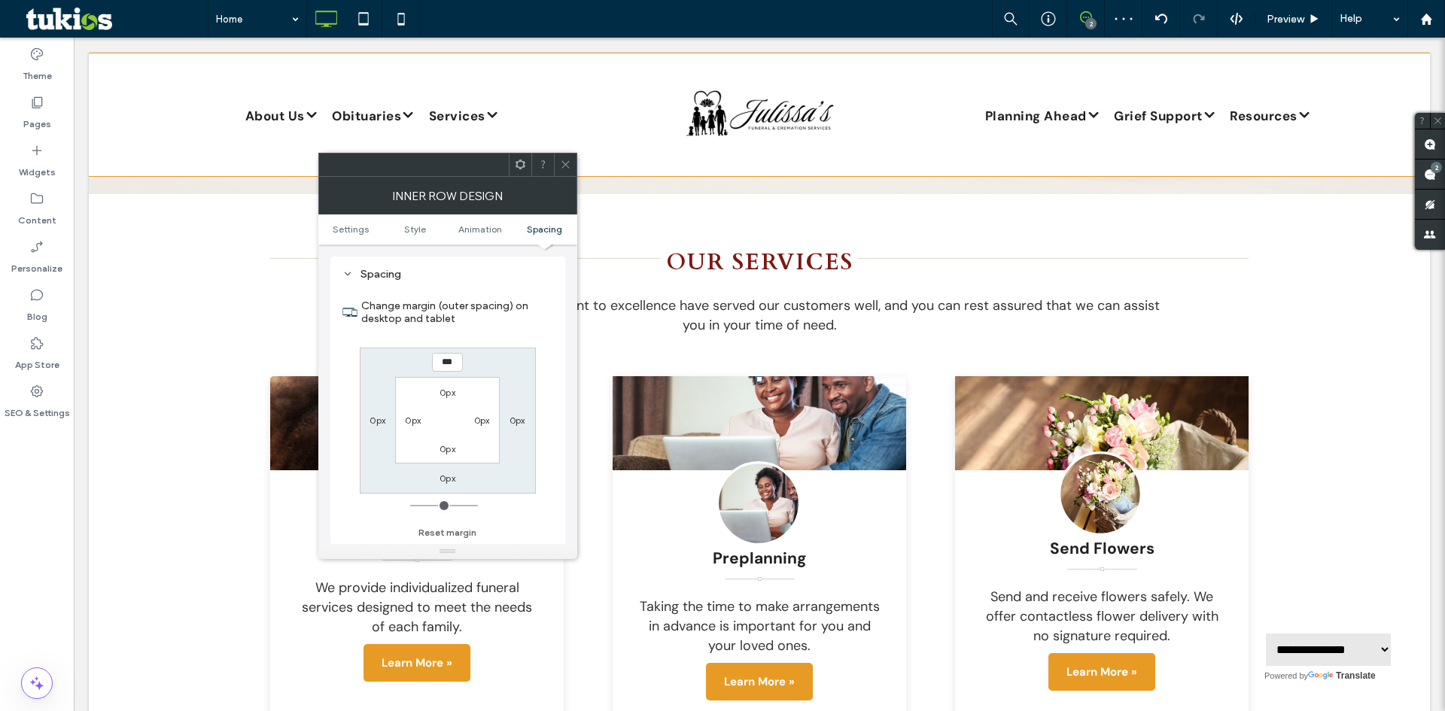
click at [563, 168] on icon at bounding box center [565, 164] width 11 height 11
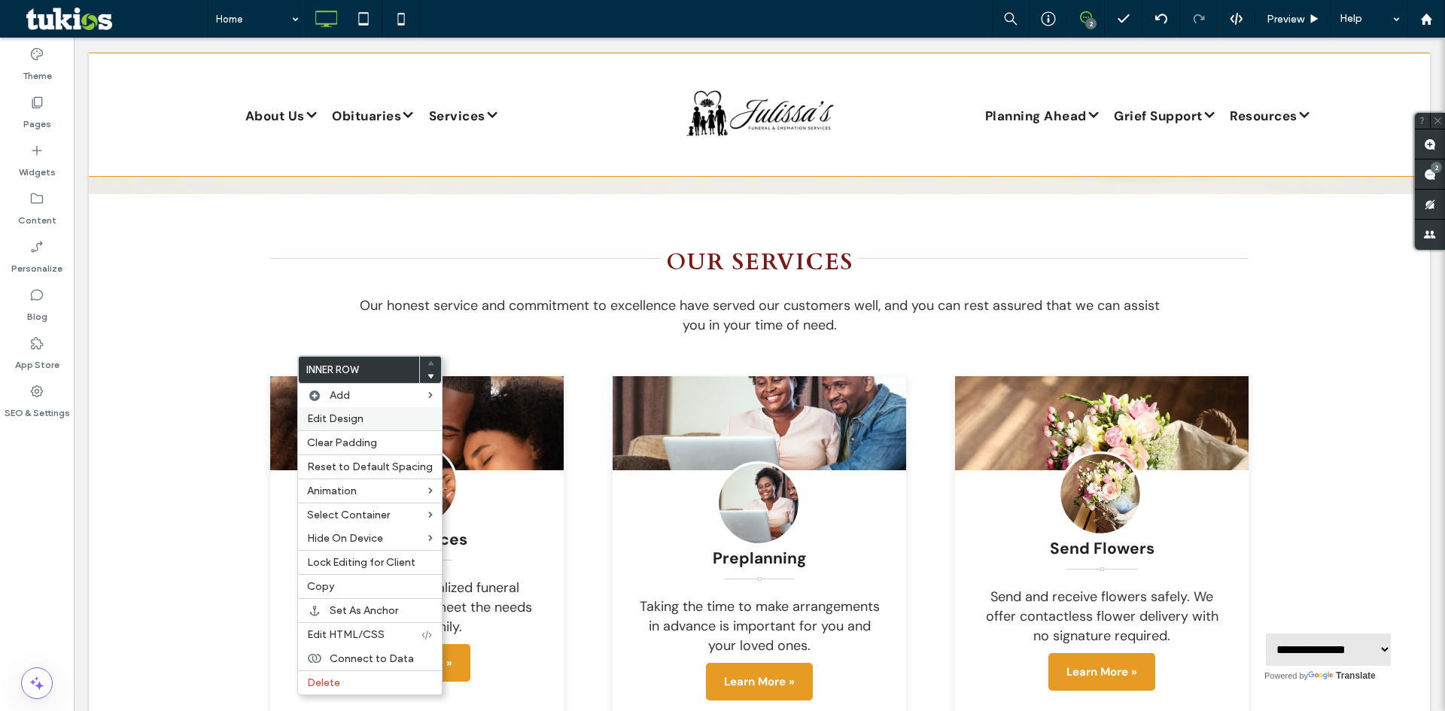
click at [370, 417] on label "Edit Design" at bounding box center [370, 419] width 126 height 13
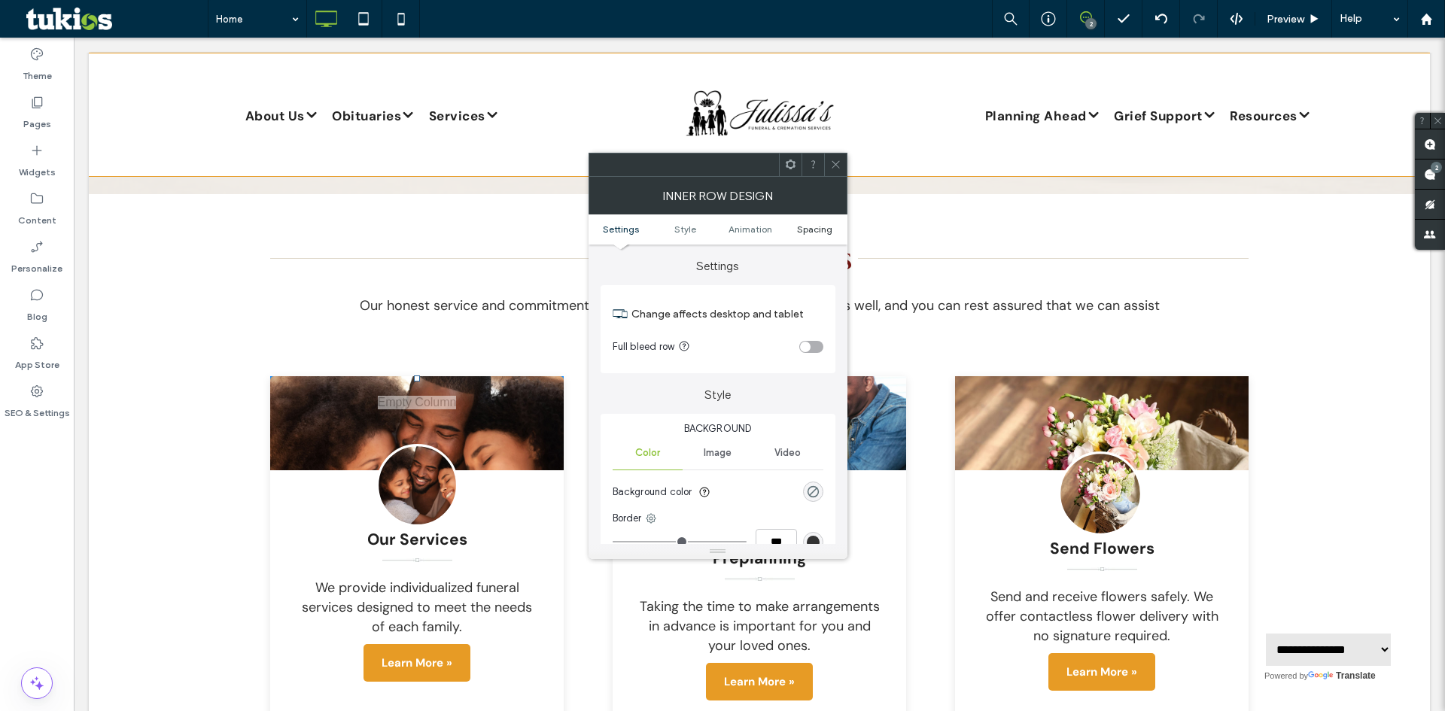
click at [805, 231] on span "Spacing" at bounding box center [814, 229] width 35 height 11
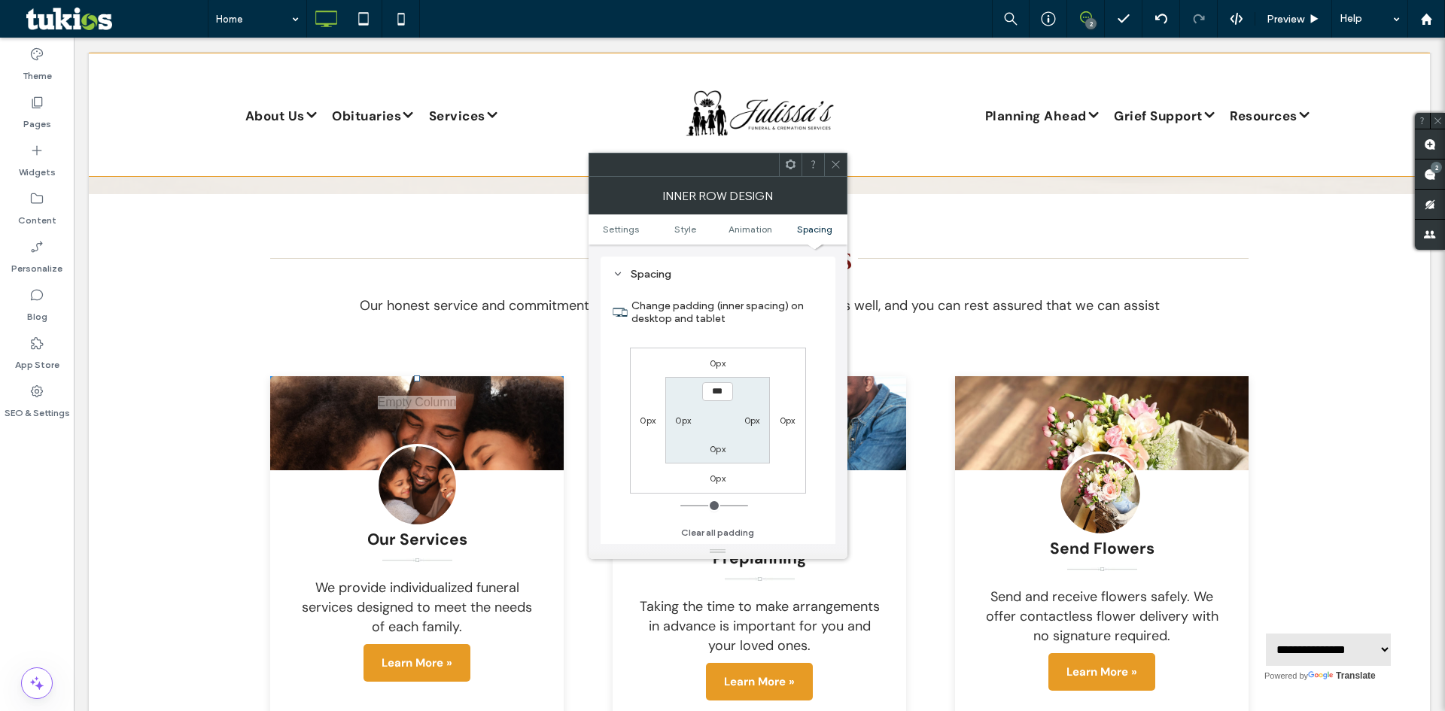
click at [836, 169] on icon at bounding box center [835, 164] width 11 height 11
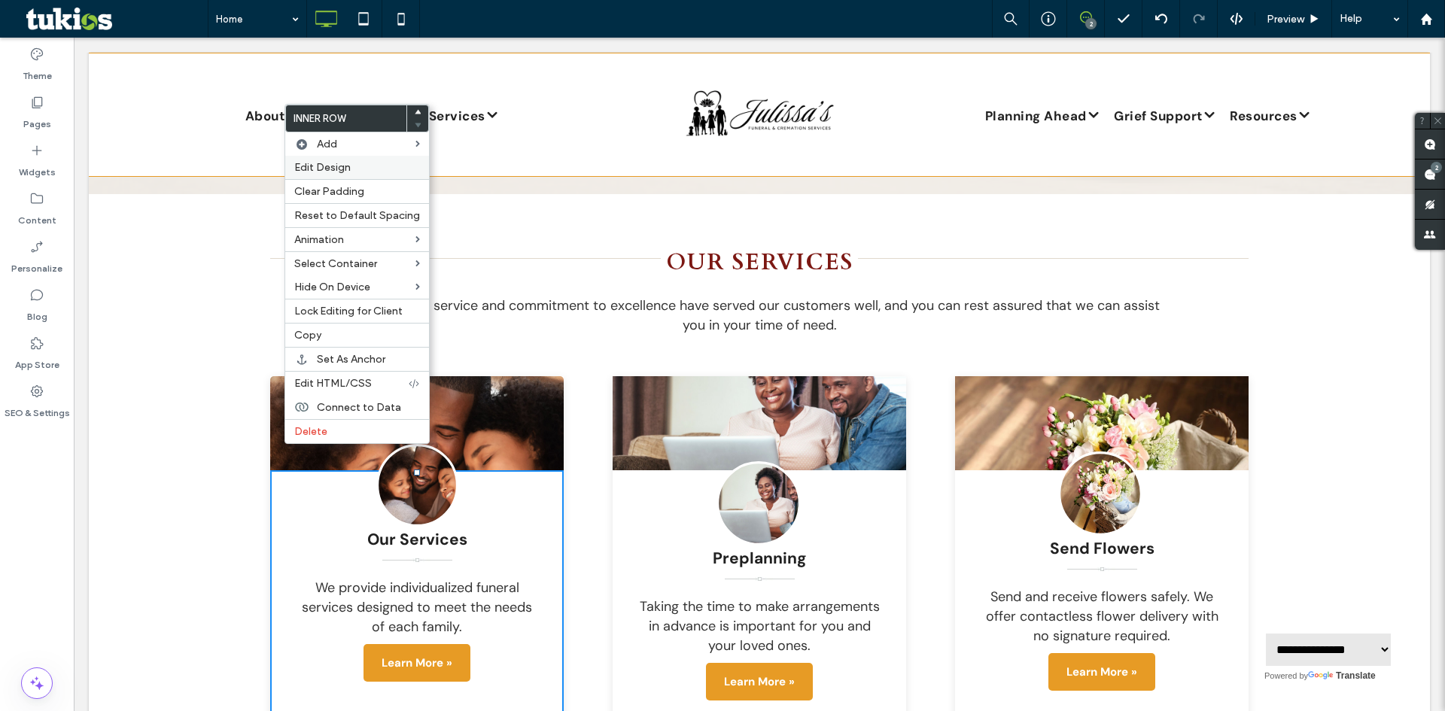
click at [367, 171] on label "Edit Design" at bounding box center [357, 167] width 126 height 13
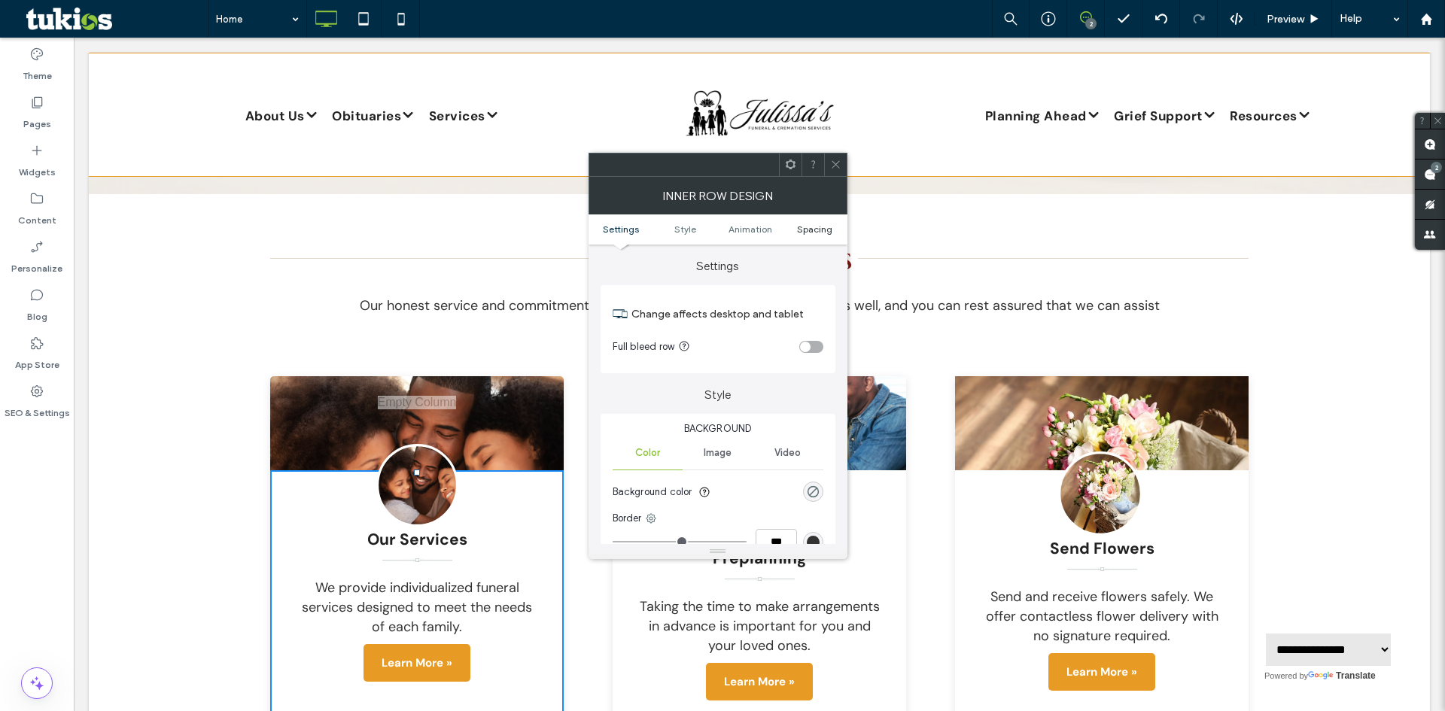
click at [823, 230] on span "Spacing" at bounding box center [814, 229] width 35 height 11
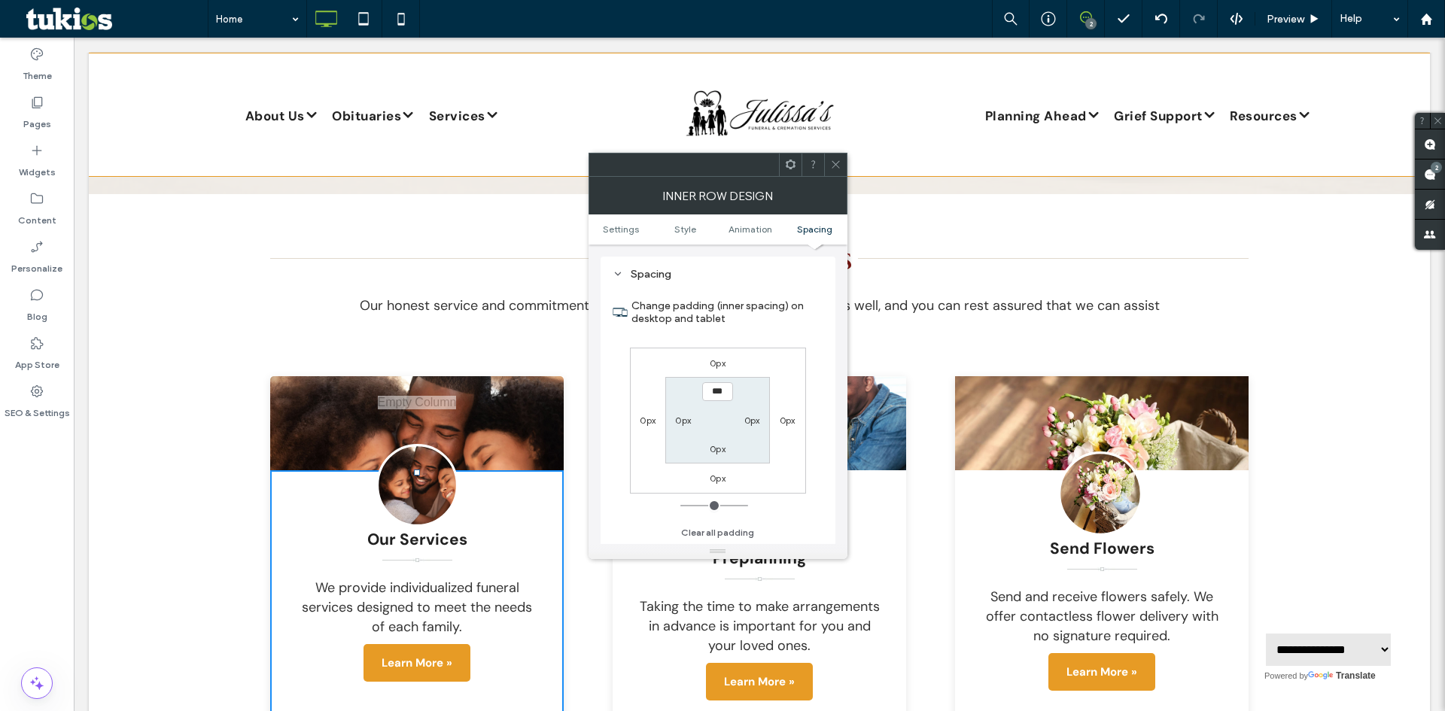
click at [836, 165] on use at bounding box center [836, 165] width 8 height 8
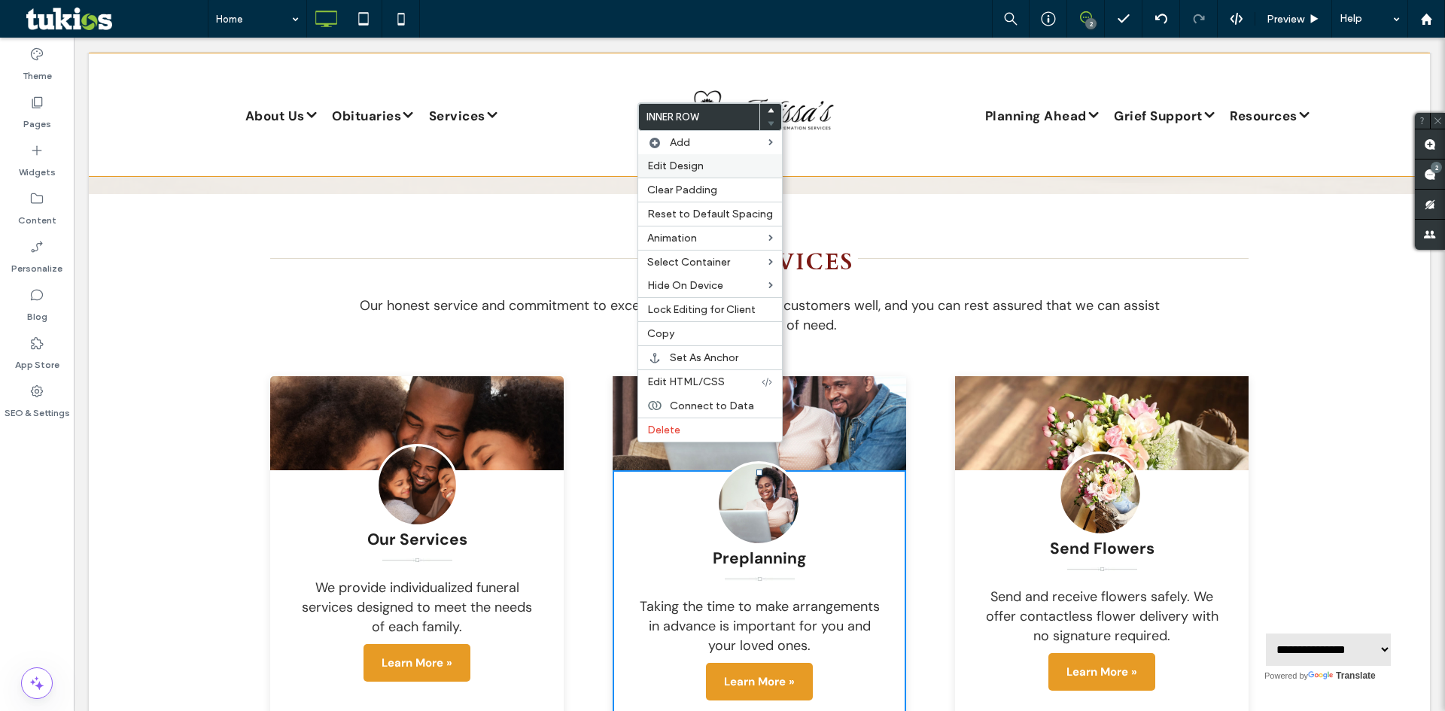
click at [714, 163] on label "Edit Design" at bounding box center [710, 166] width 126 height 13
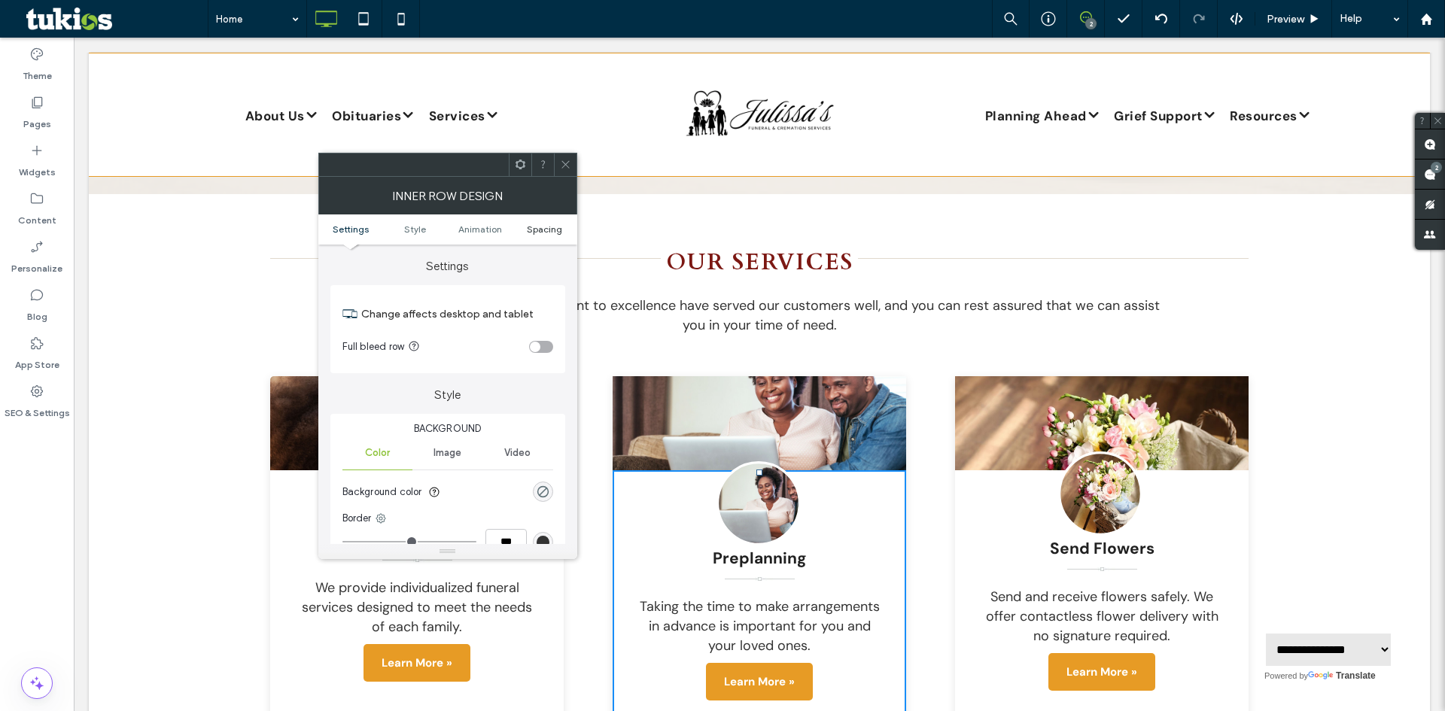
click at [553, 232] on span "Spacing" at bounding box center [544, 229] width 35 height 11
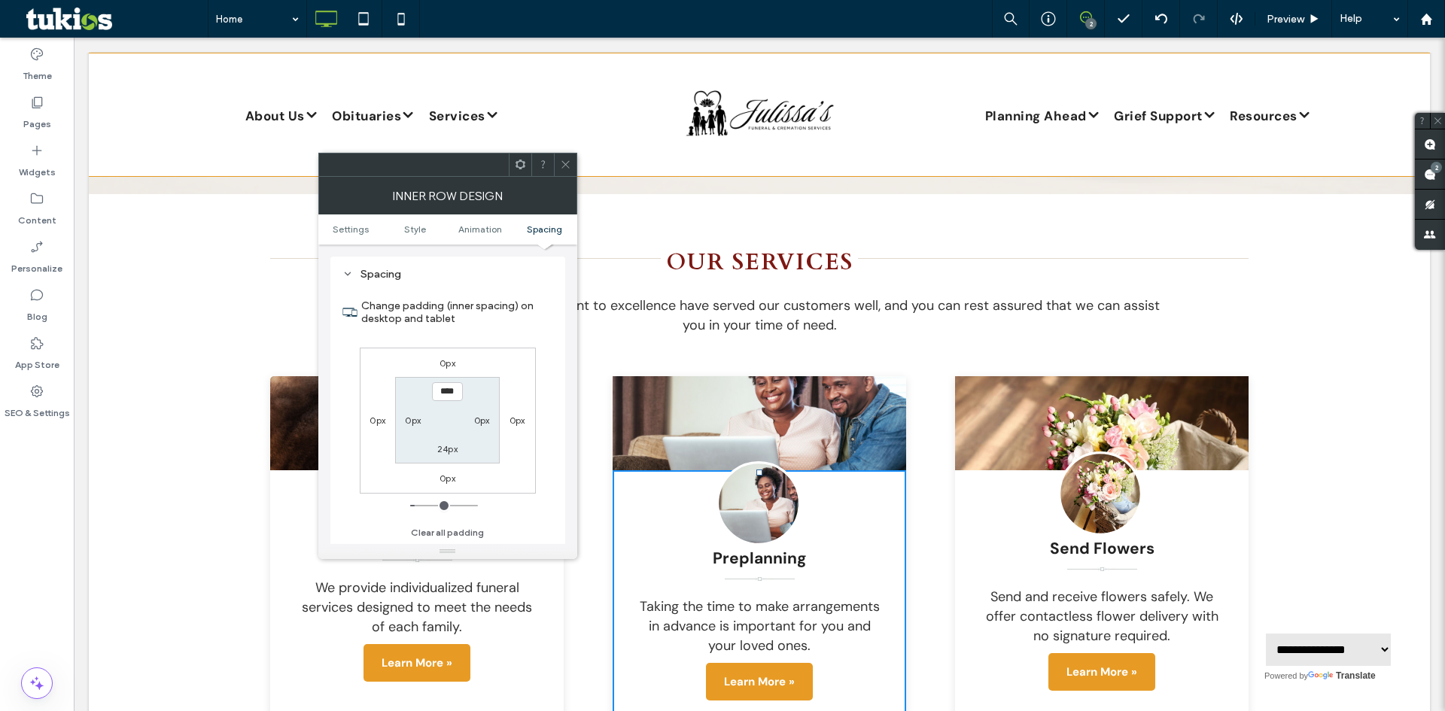
type input "*"
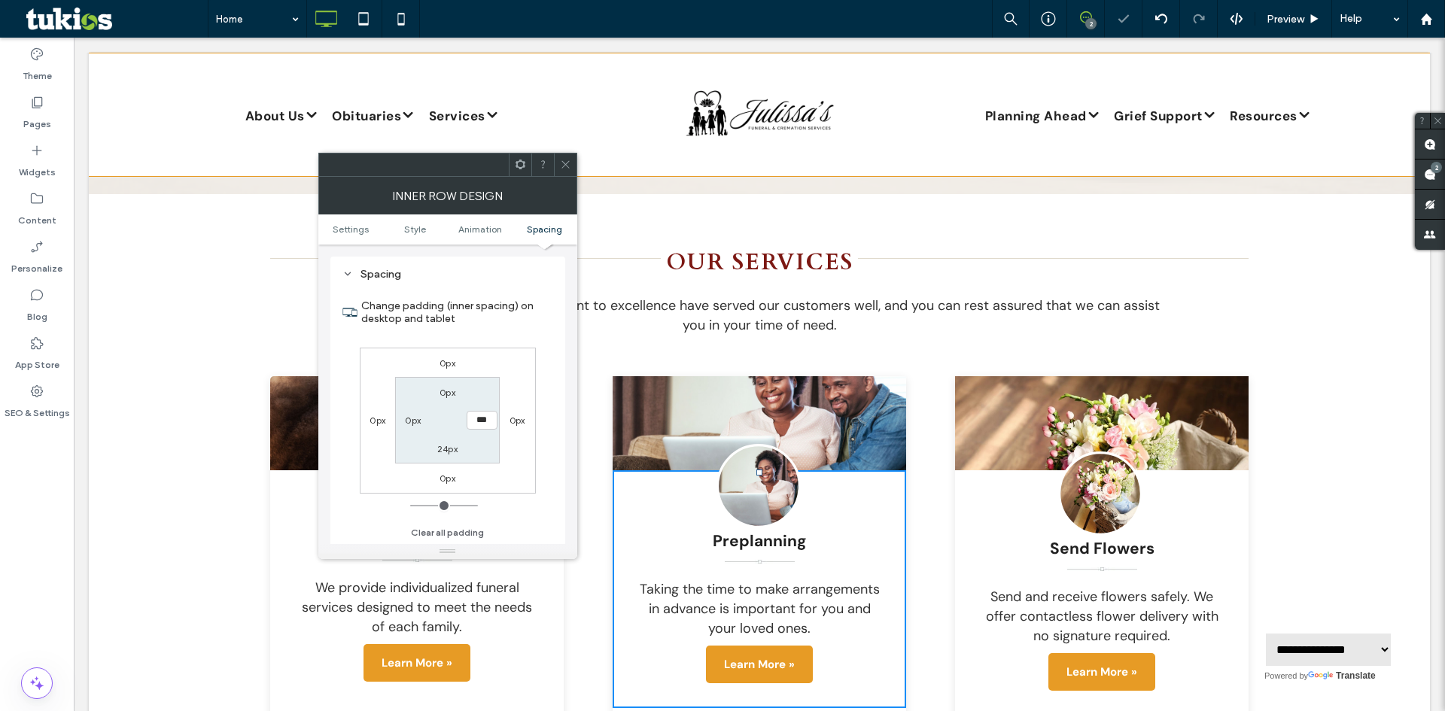
type input "*"
type input "**"
type input "*"
type input "***"
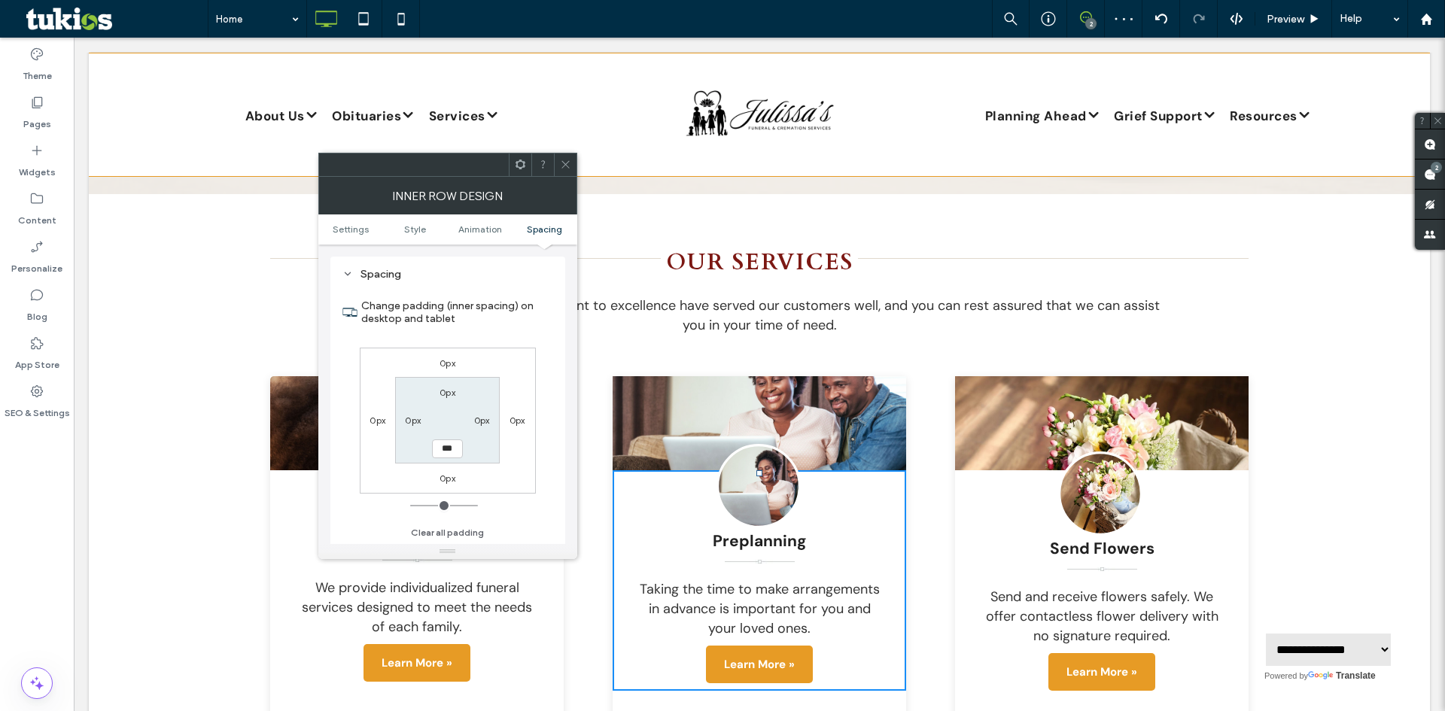
click at [574, 163] on div at bounding box center [565, 165] width 23 height 23
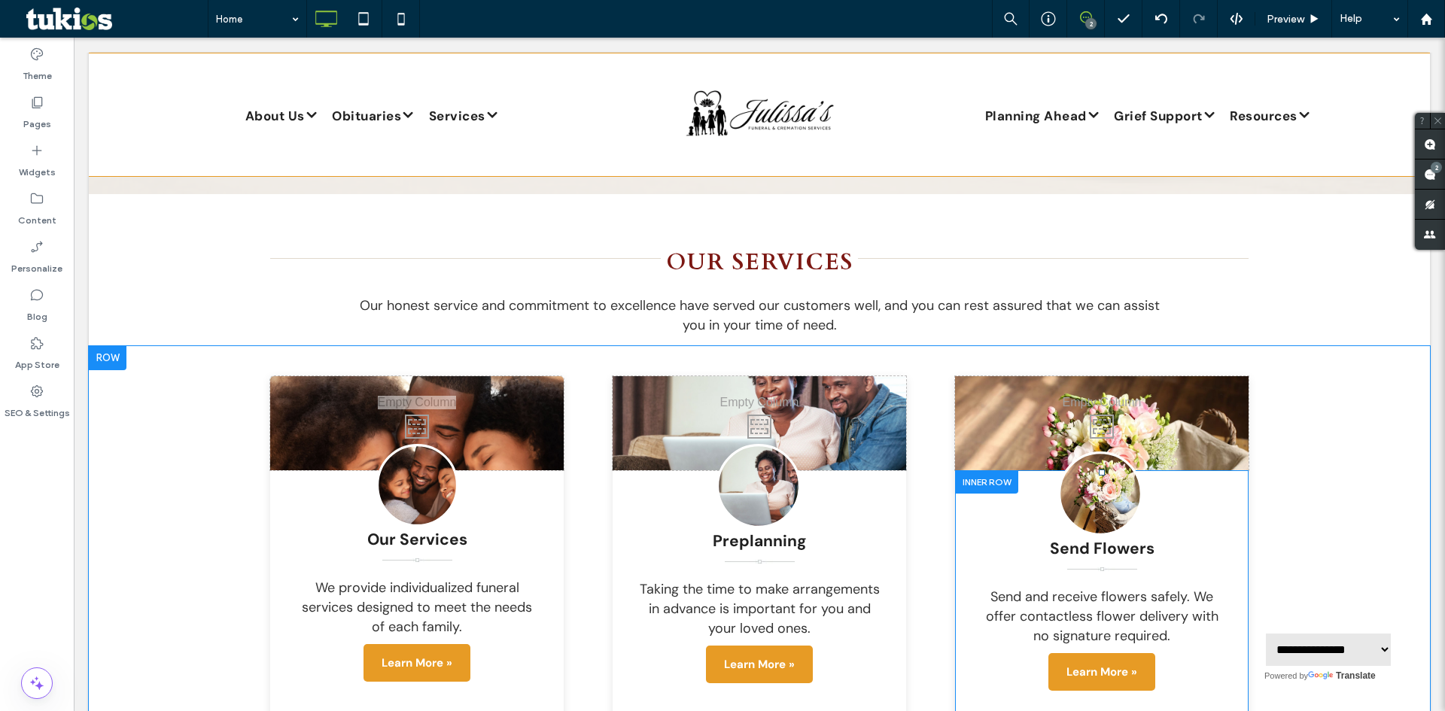
click at [967, 470] on div at bounding box center [986, 481] width 63 height 23
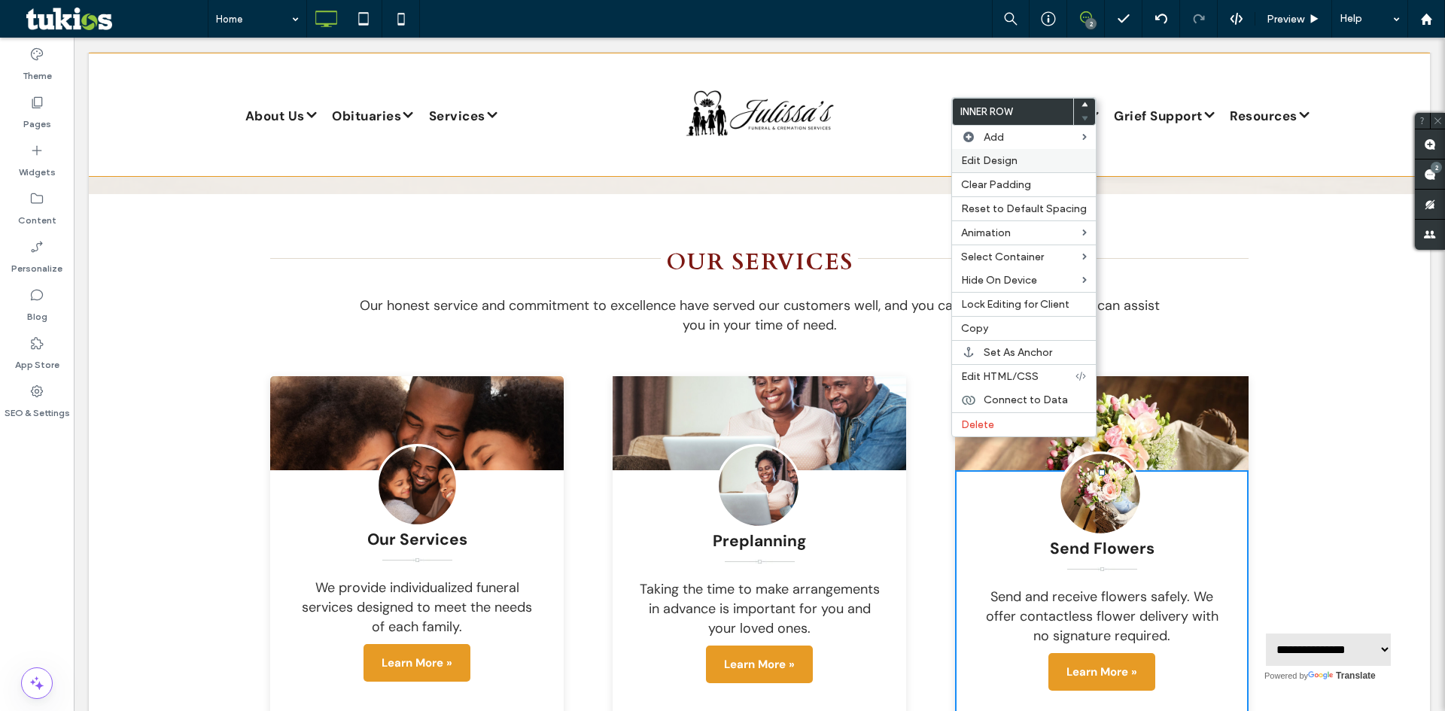
click at [1034, 165] on label "Edit Design" at bounding box center [1024, 160] width 126 height 13
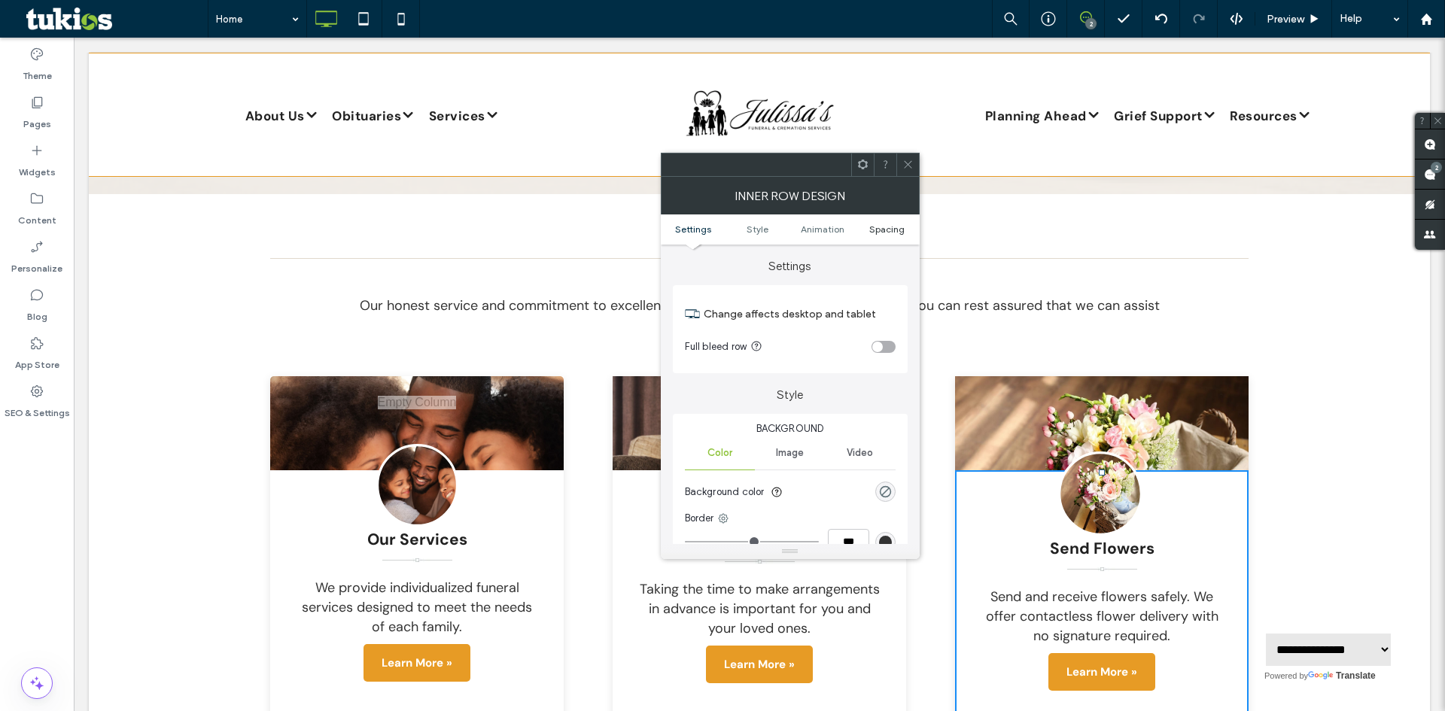
click at [871, 228] on span "Spacing" at bounding box center [886, 229] width 35 height 11
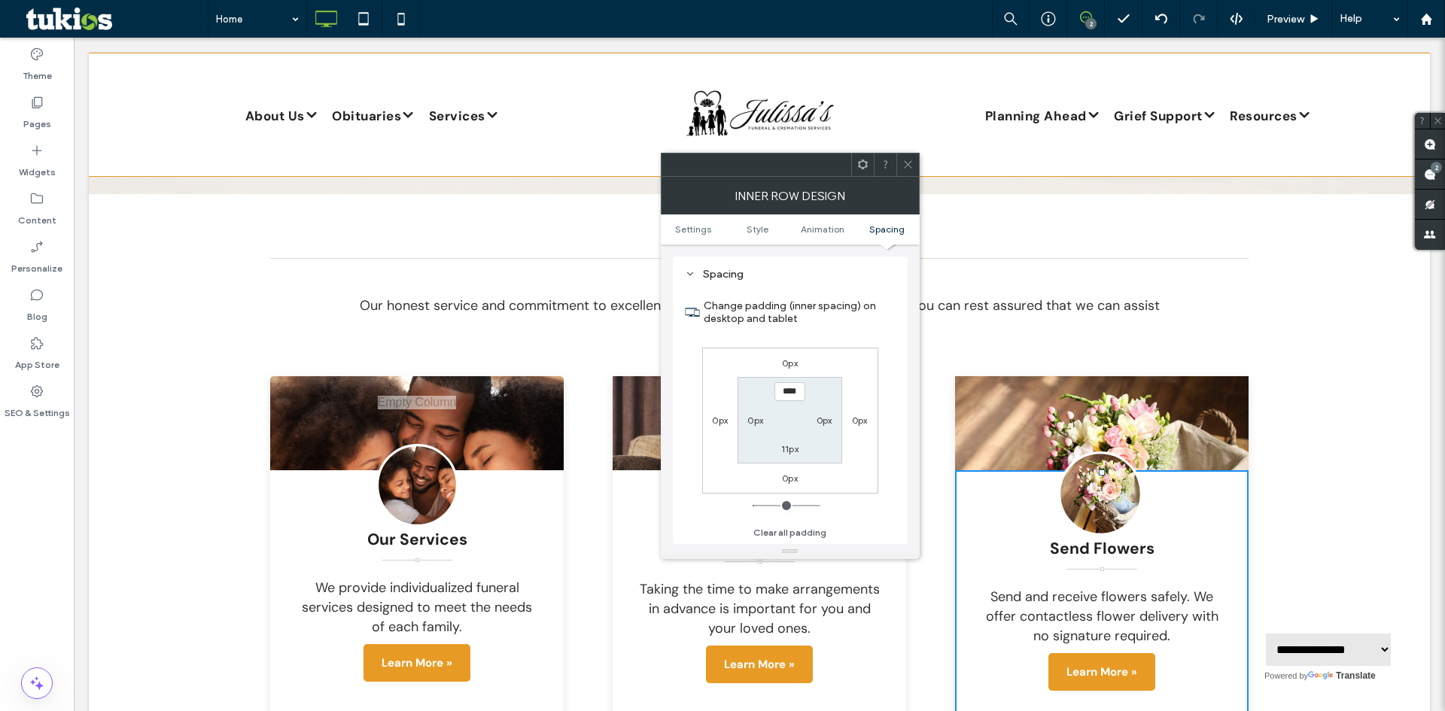
type input "*"
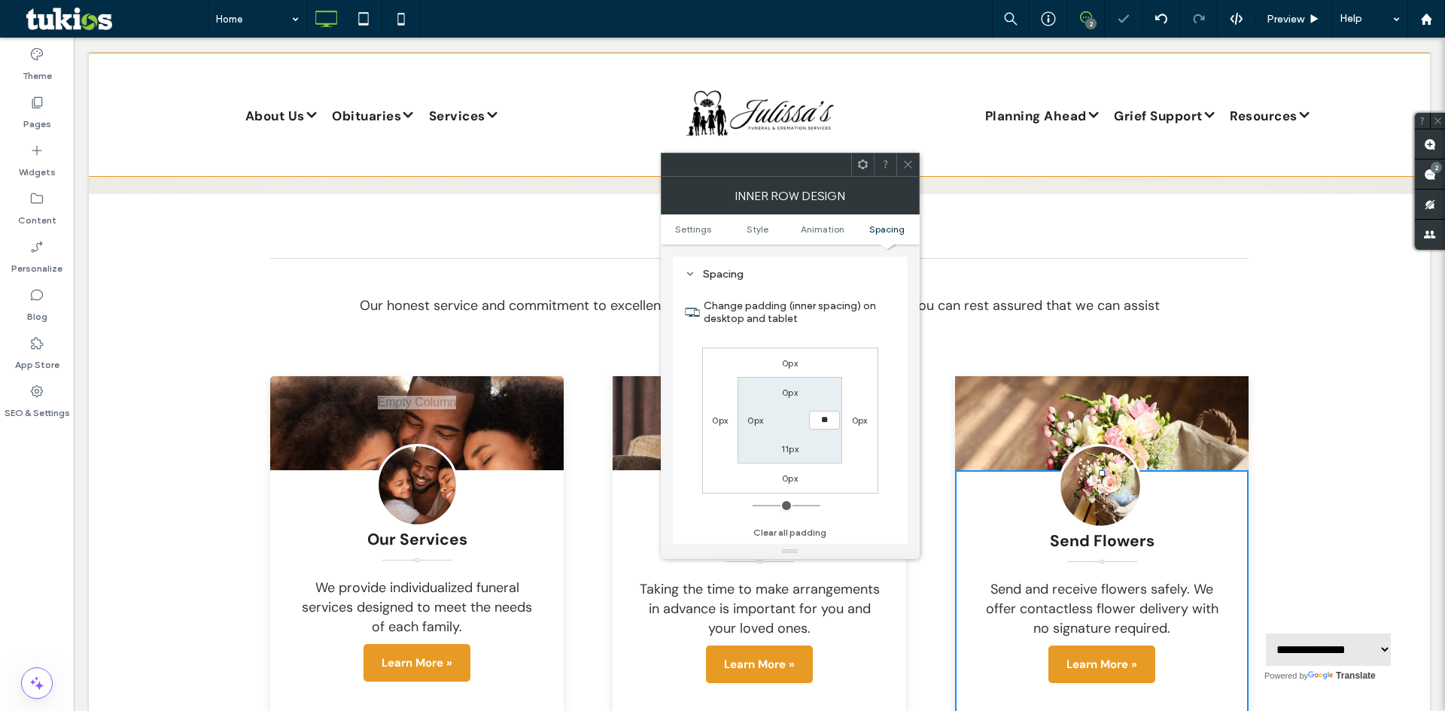
type input "*"
type input "**"
type input "*"
type input "***"
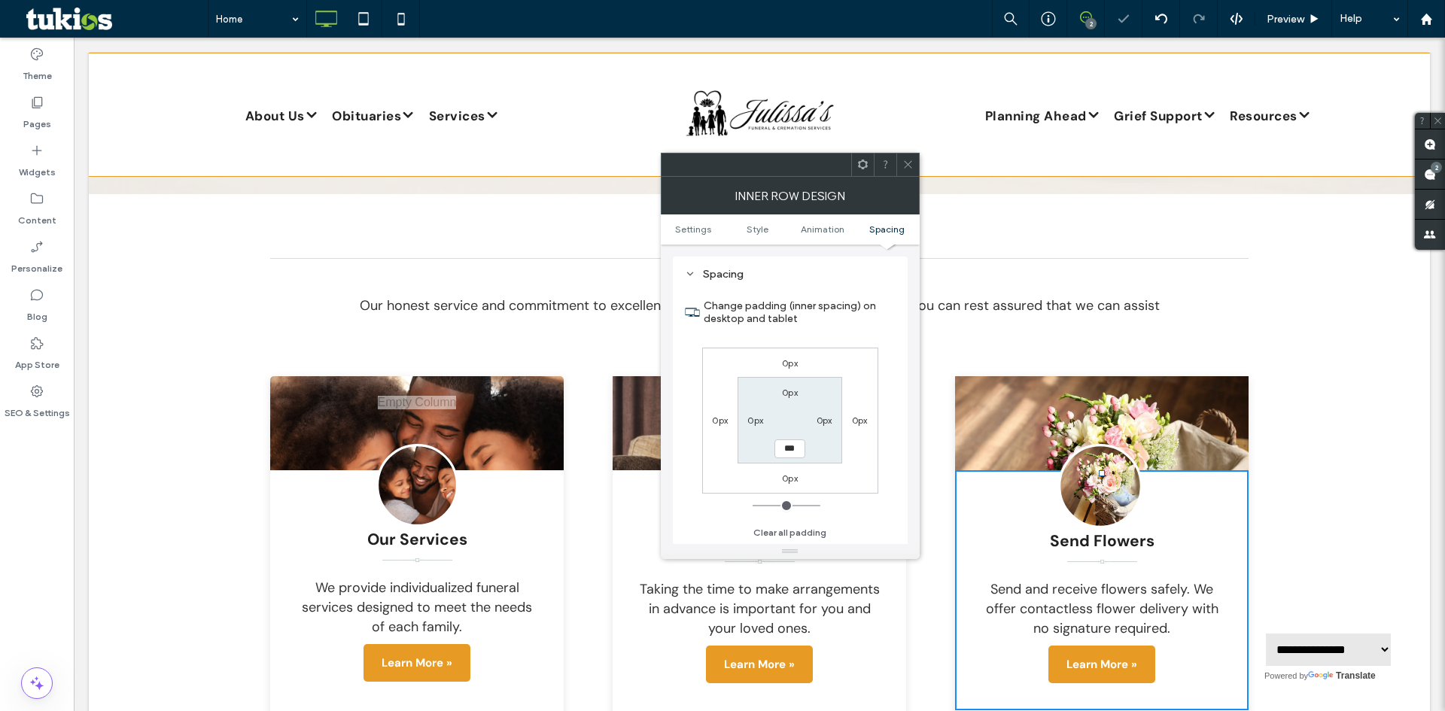
click at [909, 163] on icon at bounding box center [908, 164] width 11 height 11
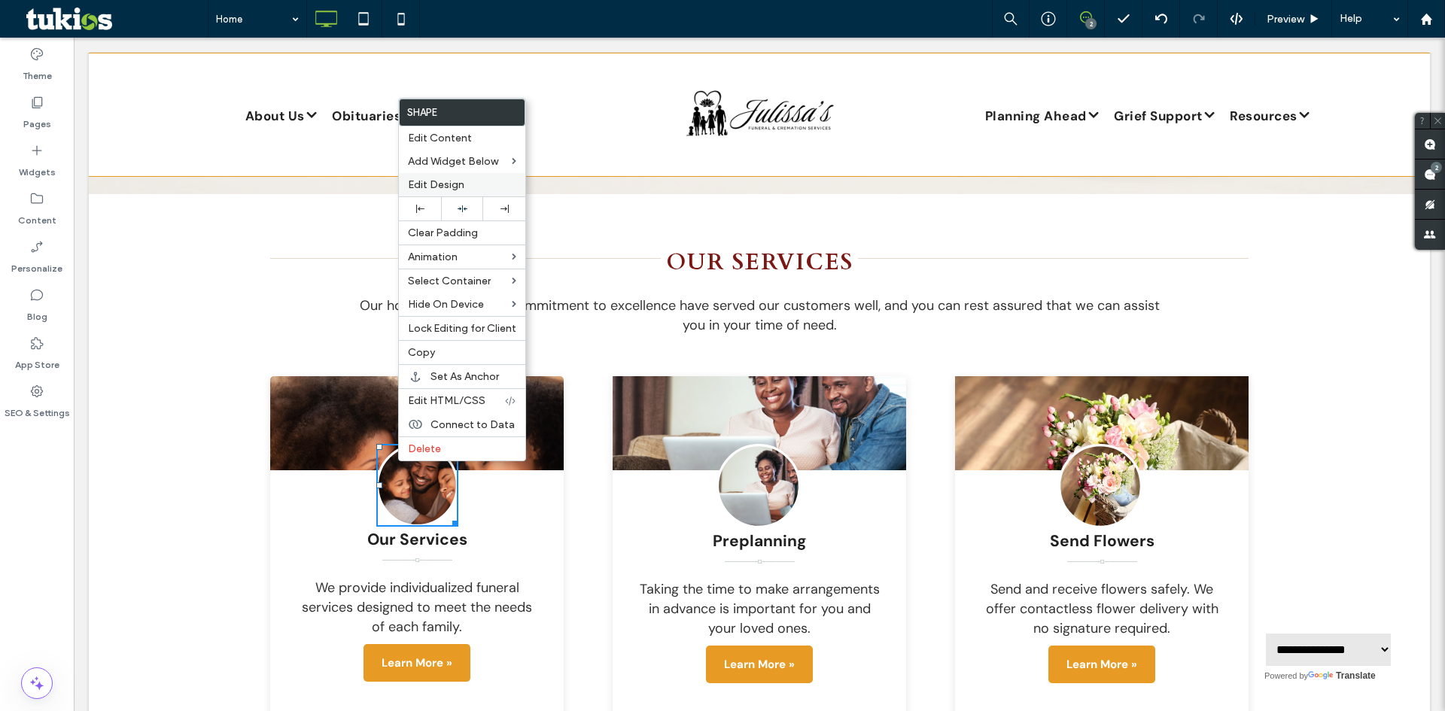
click at [458, 180] on span "Edit Design" at bounding box center [436, 184] width 56 height 13
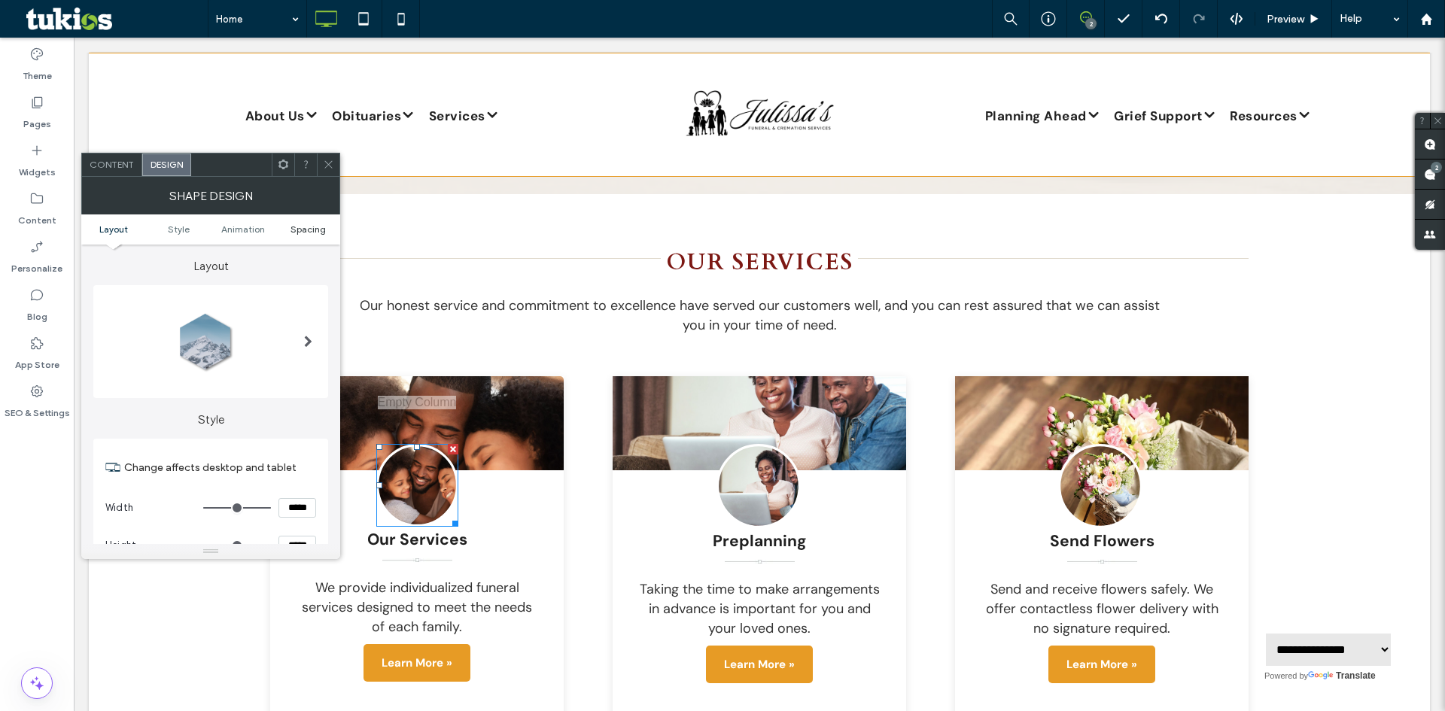
click at [298, 233] on span "Spacing" at bounding box center [308, 229] width 35 height 11
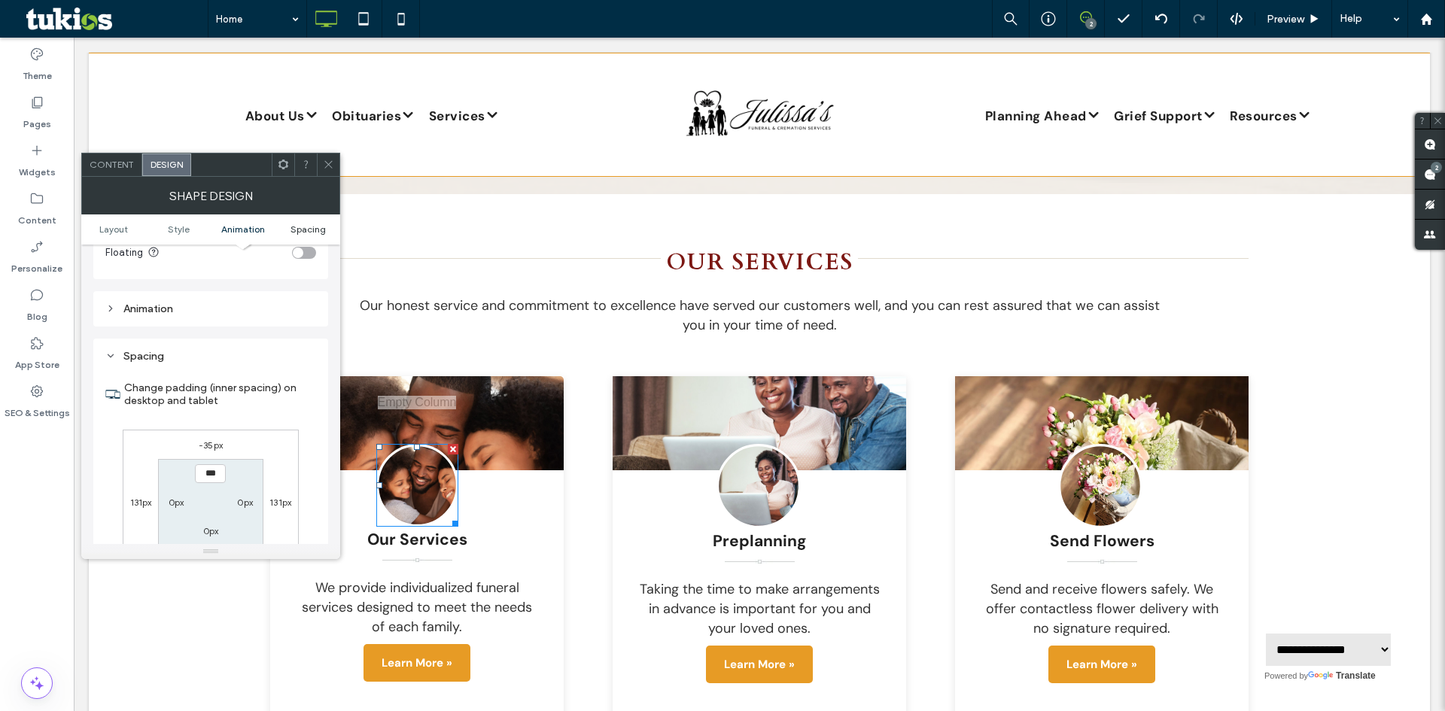
scroll to position [1027, 0]
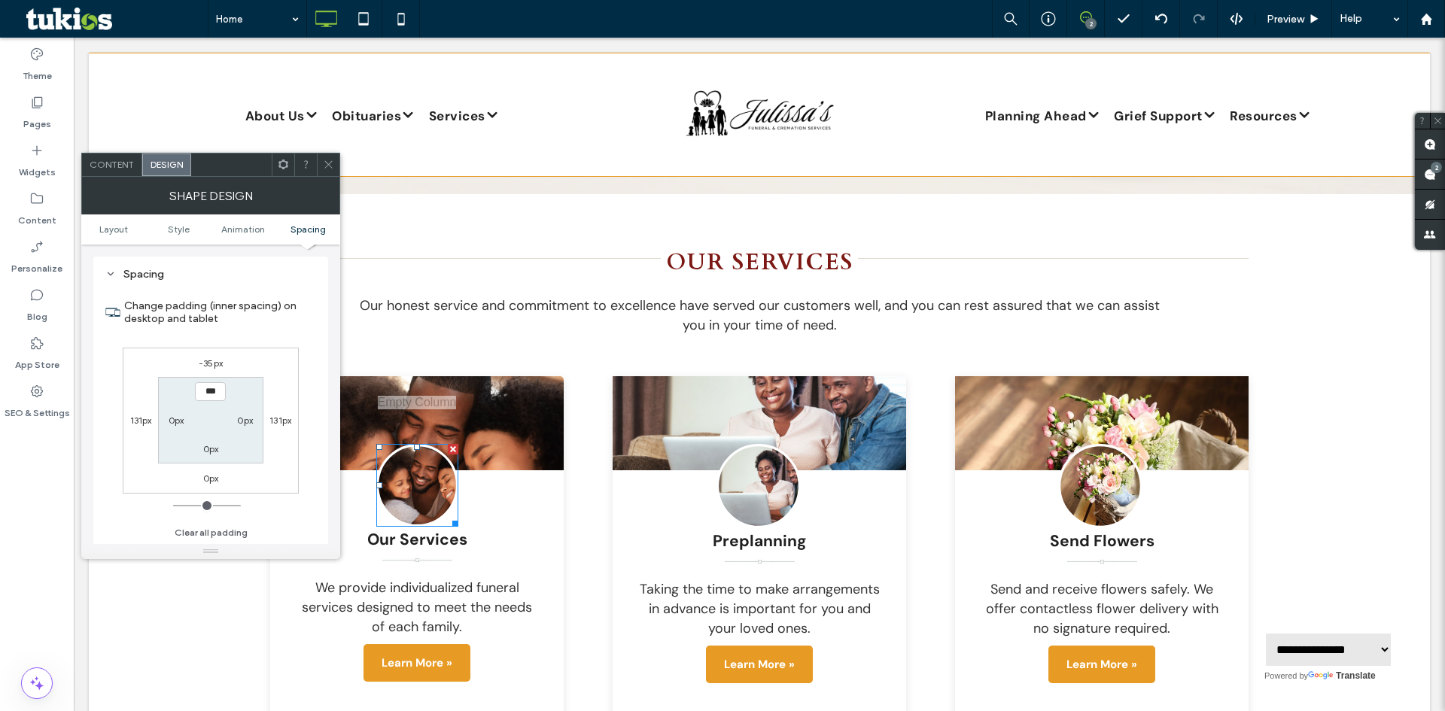
drag, startPoint x: 324, startPoint y: 168, endPoint x: 373, endPoint y: 261, distance: 105.4
click at [324, 168] on icon at bounding box center [328, 164] width 11 height 11
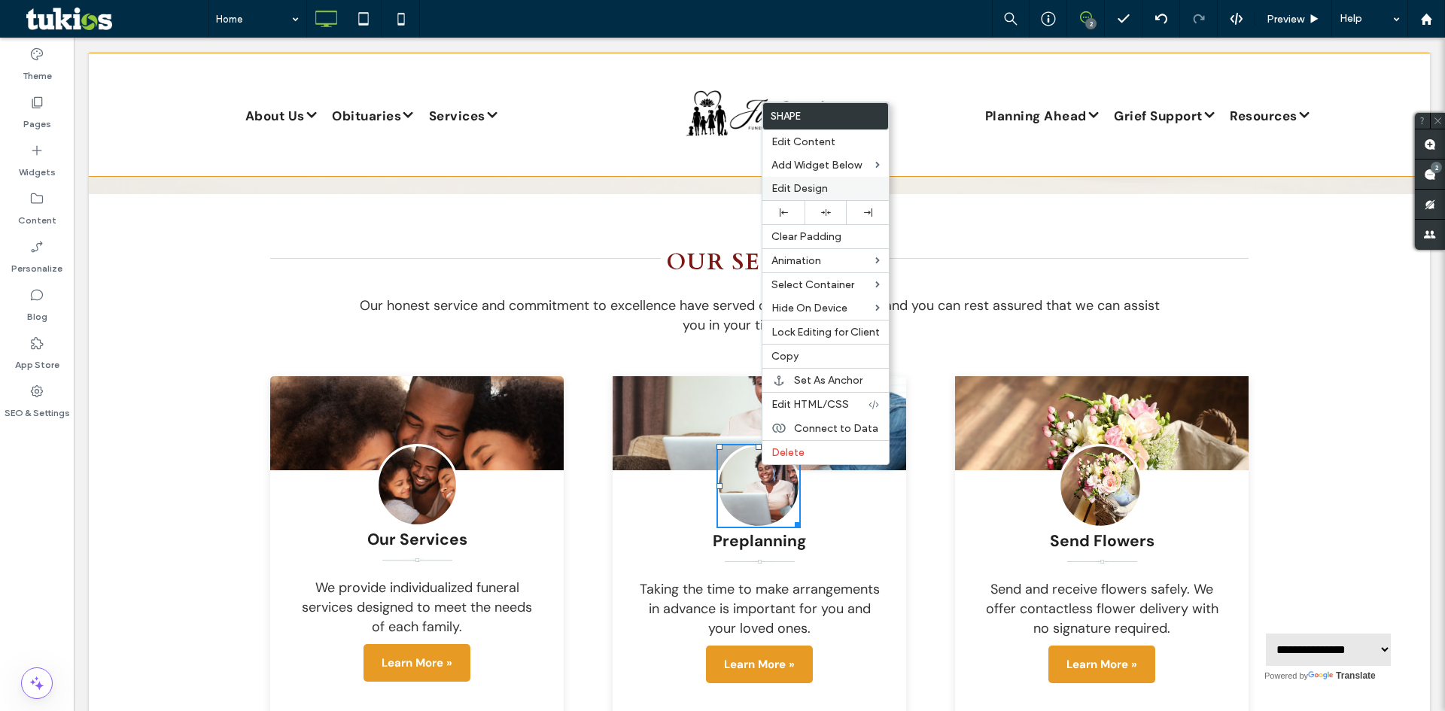
click at [818, 185] on span "Edit Design" at bounding box center [800, 188] width 56 height 13
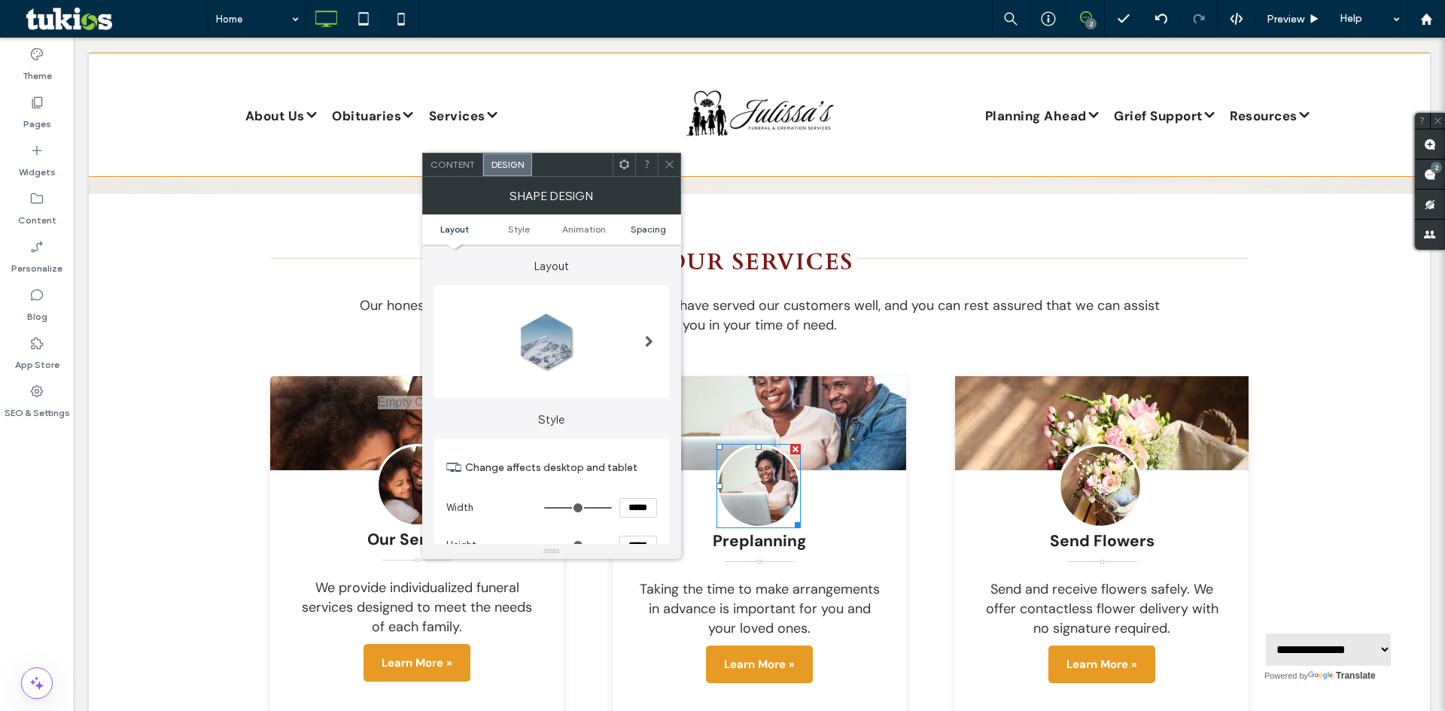
click at [647, 227] on span "Spacing" at bounding box center [648, 229] width 35 height 11
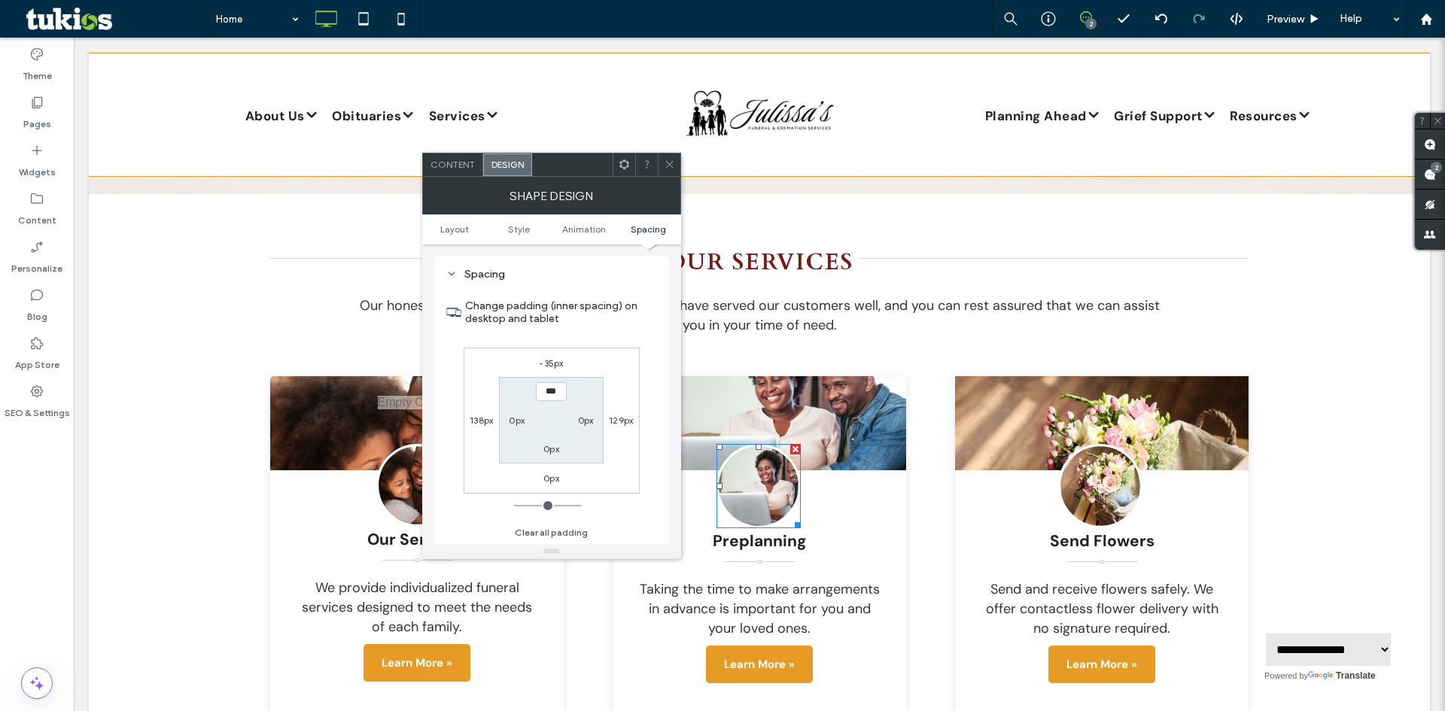
click at [668, 162] on icon at bounding box center [669, 164] width 11 height 11
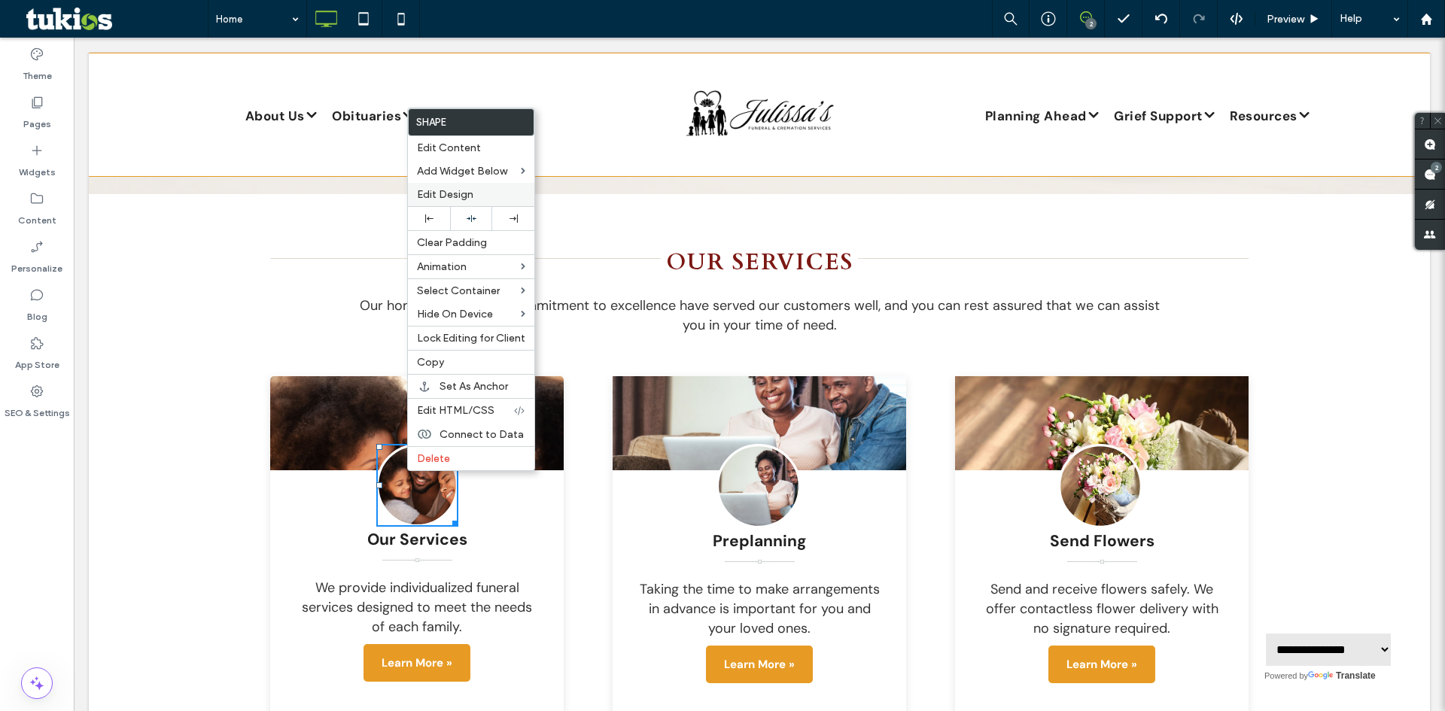
click at [455, 187] on div "Edit Design" at bounding box center [471, 194] width 126 height 23
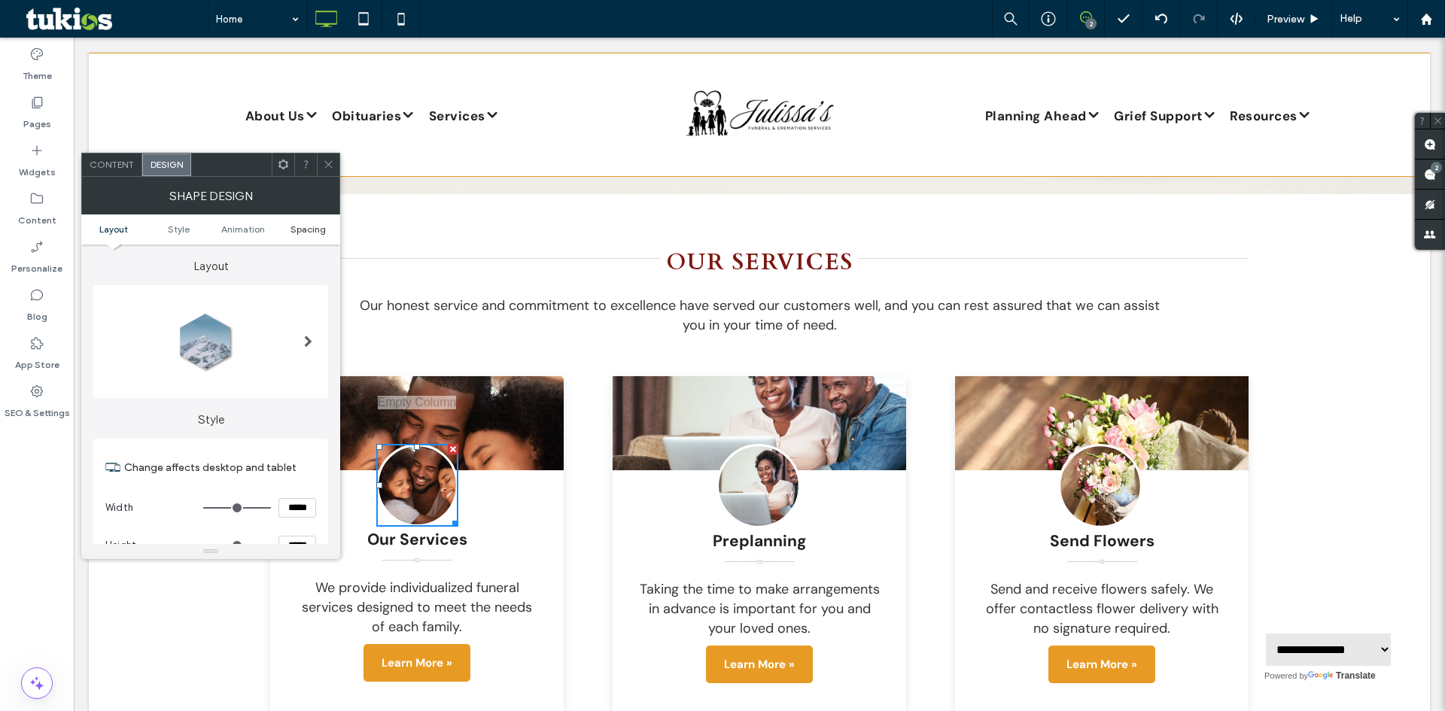
click at [309, 227] on span "Spacing" at bounding box center [308, 229] width 35 height 11
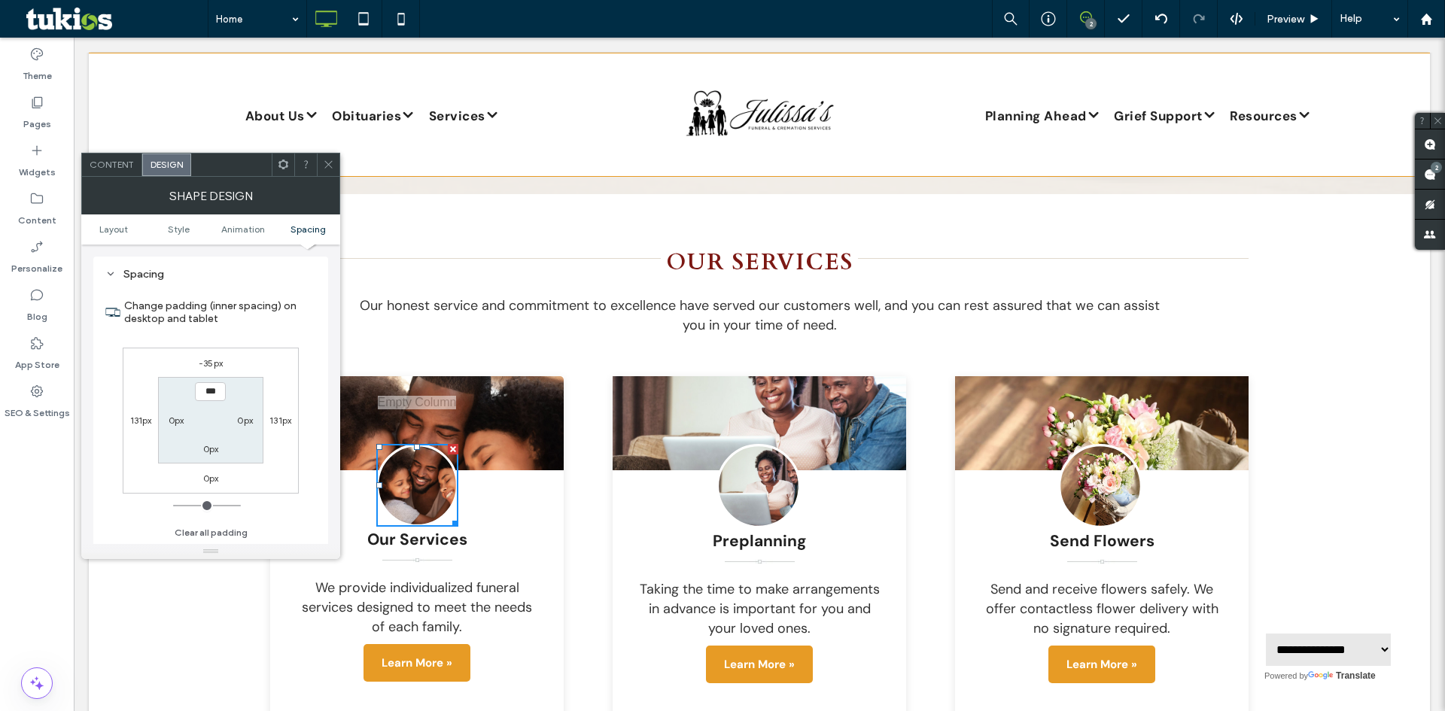
click at [329, 167] on icon at bounding box center [328, 164] width 11 height 11
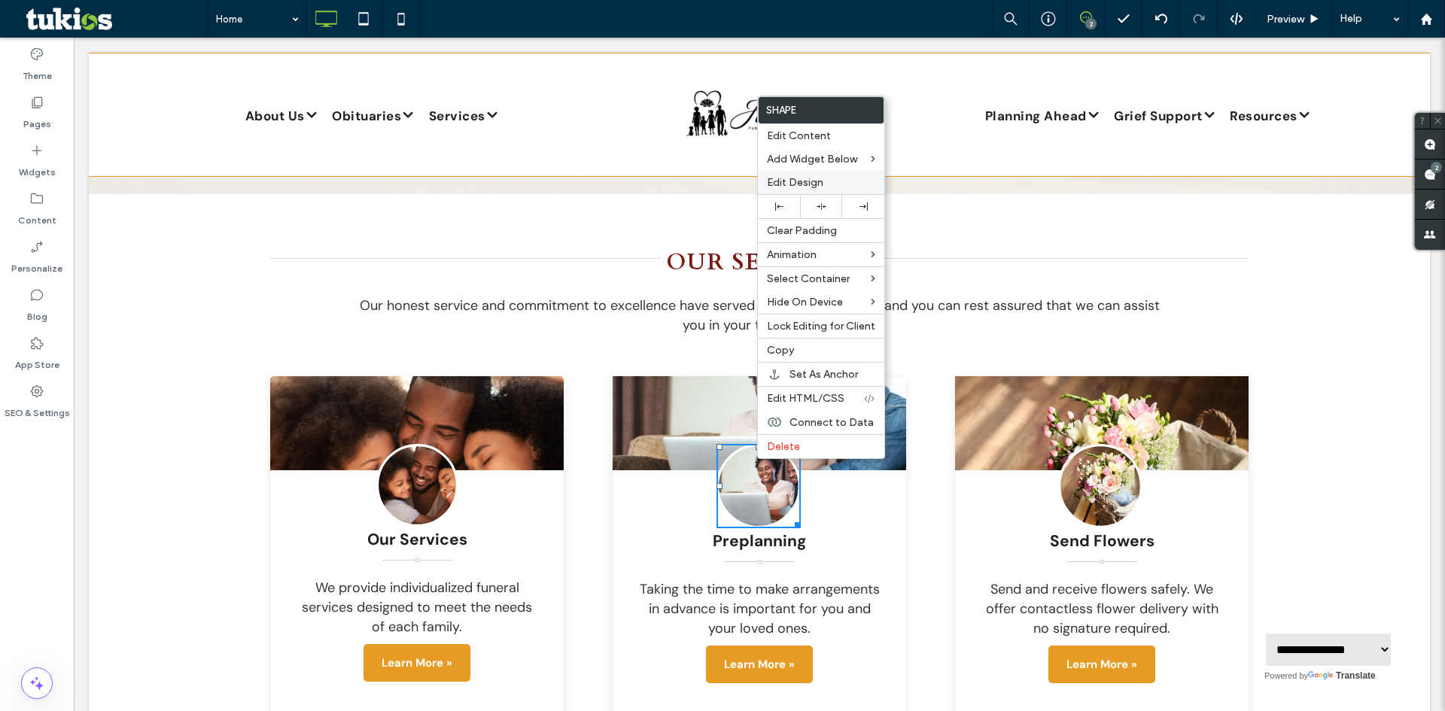
click at [803, 181] on span "Edit Design" at bounding box center [795, 182] width 56 height 13
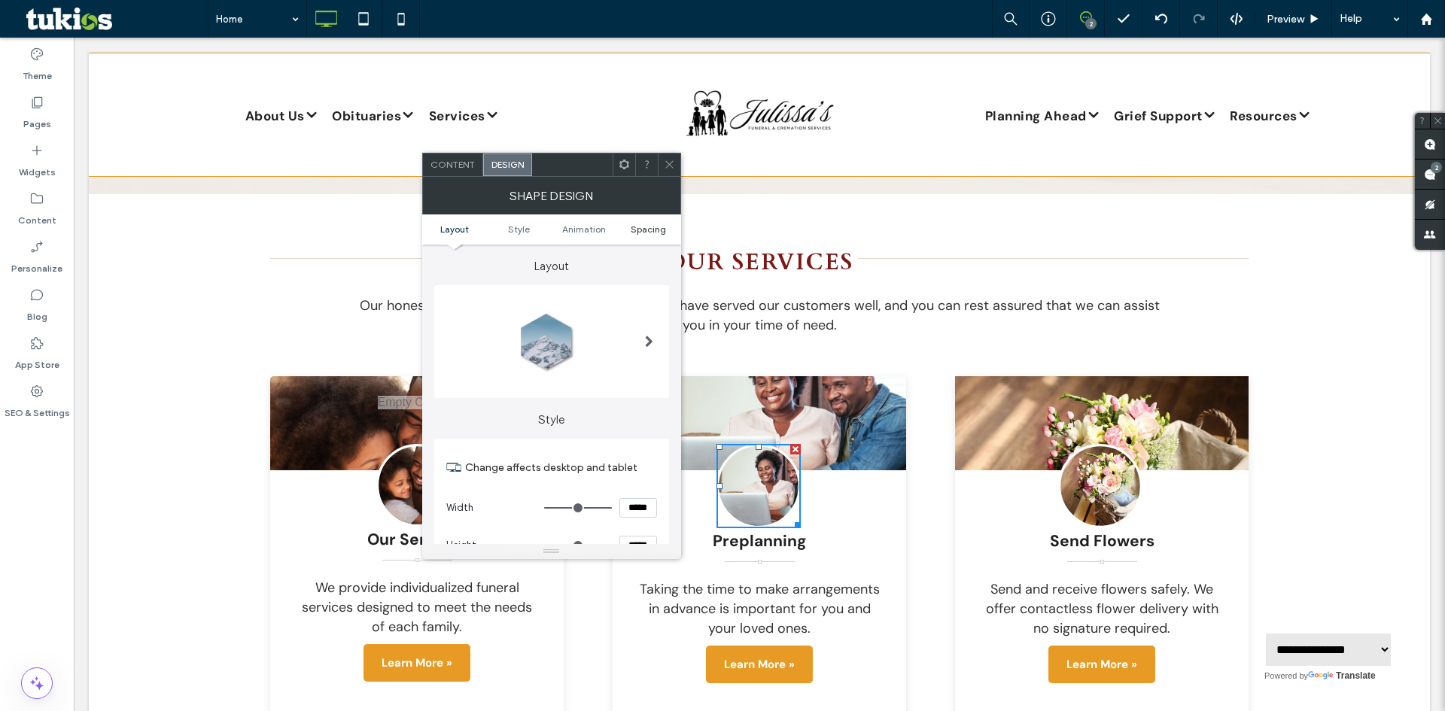
click at [649, 230] on span "Spacing" at bounding box center [648, 229] width 35 height 11
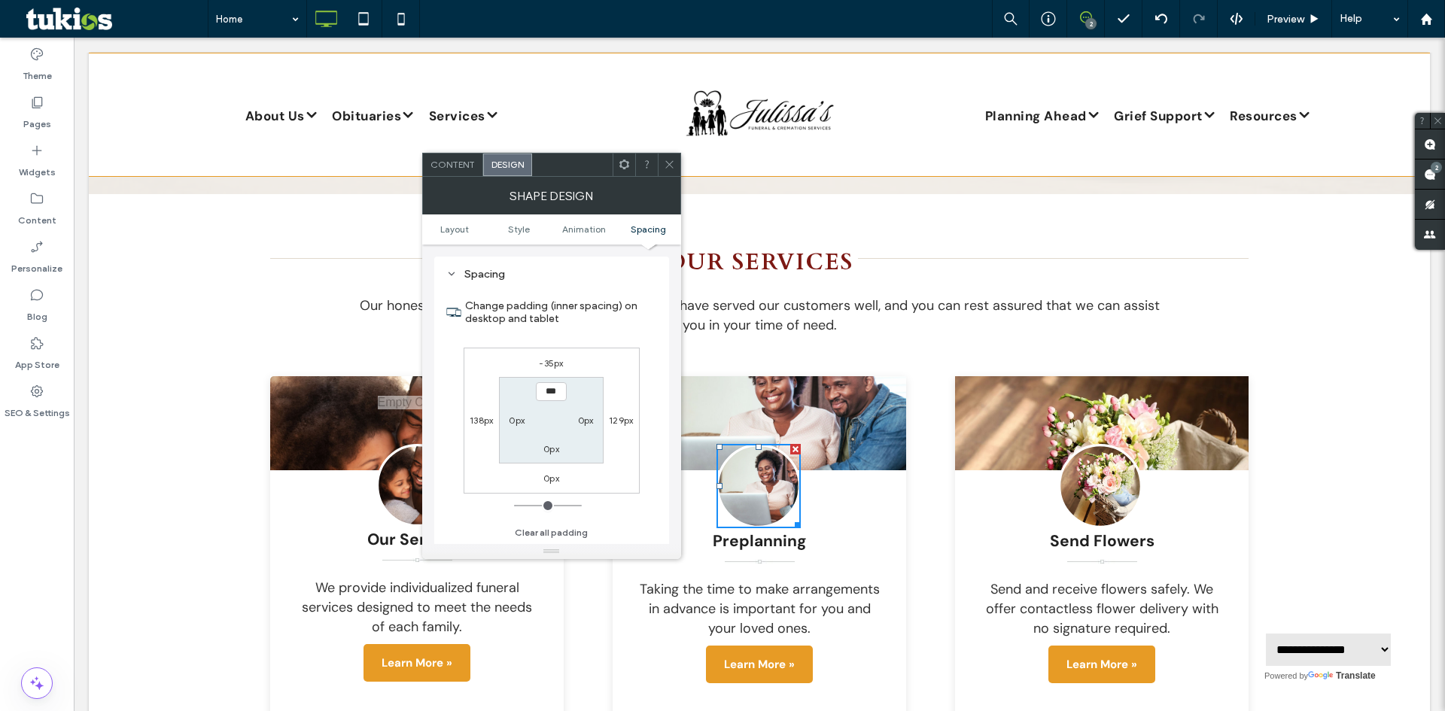
click at [479, 416] on label "138px" at bounding box center [481, 420] width 23 height 11
type input "***"
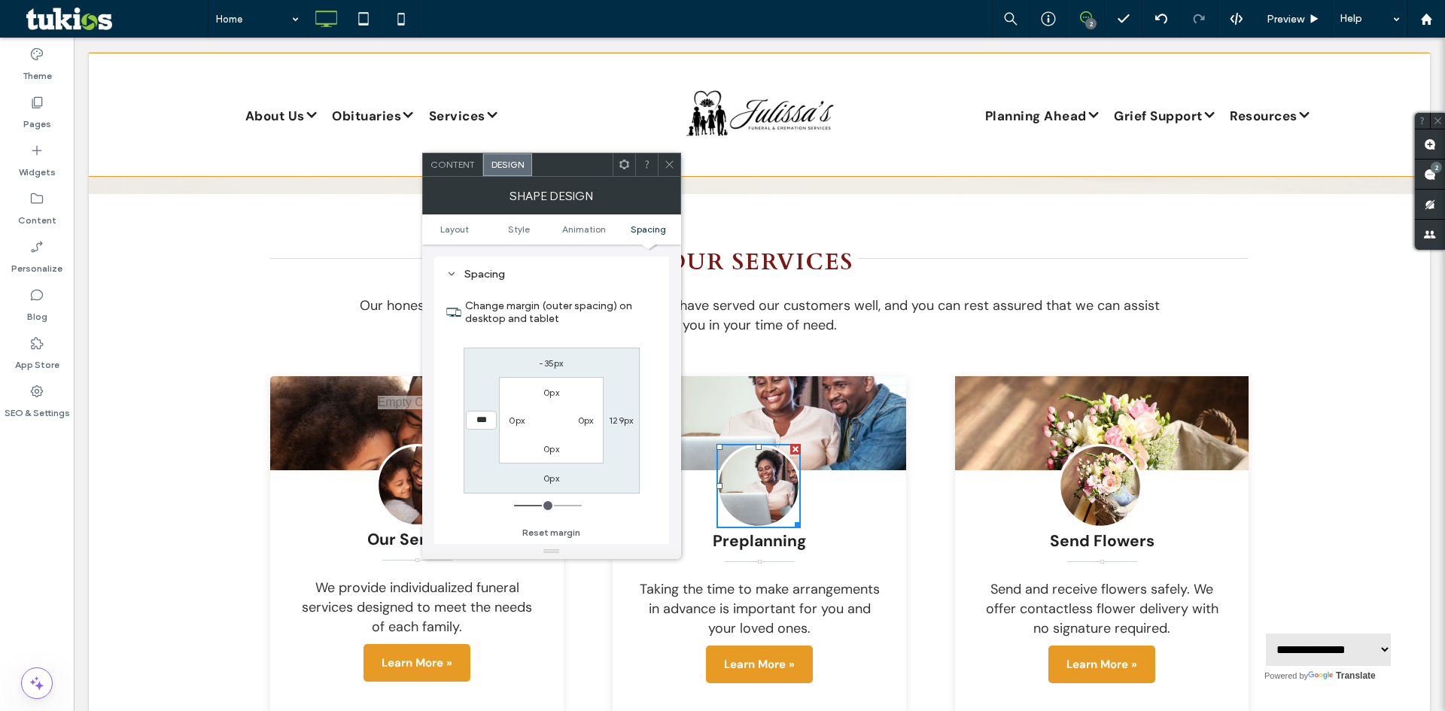
type input "***"
type input "*****"
click at [616, 419] on label "129px" at bounding box center [621, 420] width 24 height 11
type input "***"
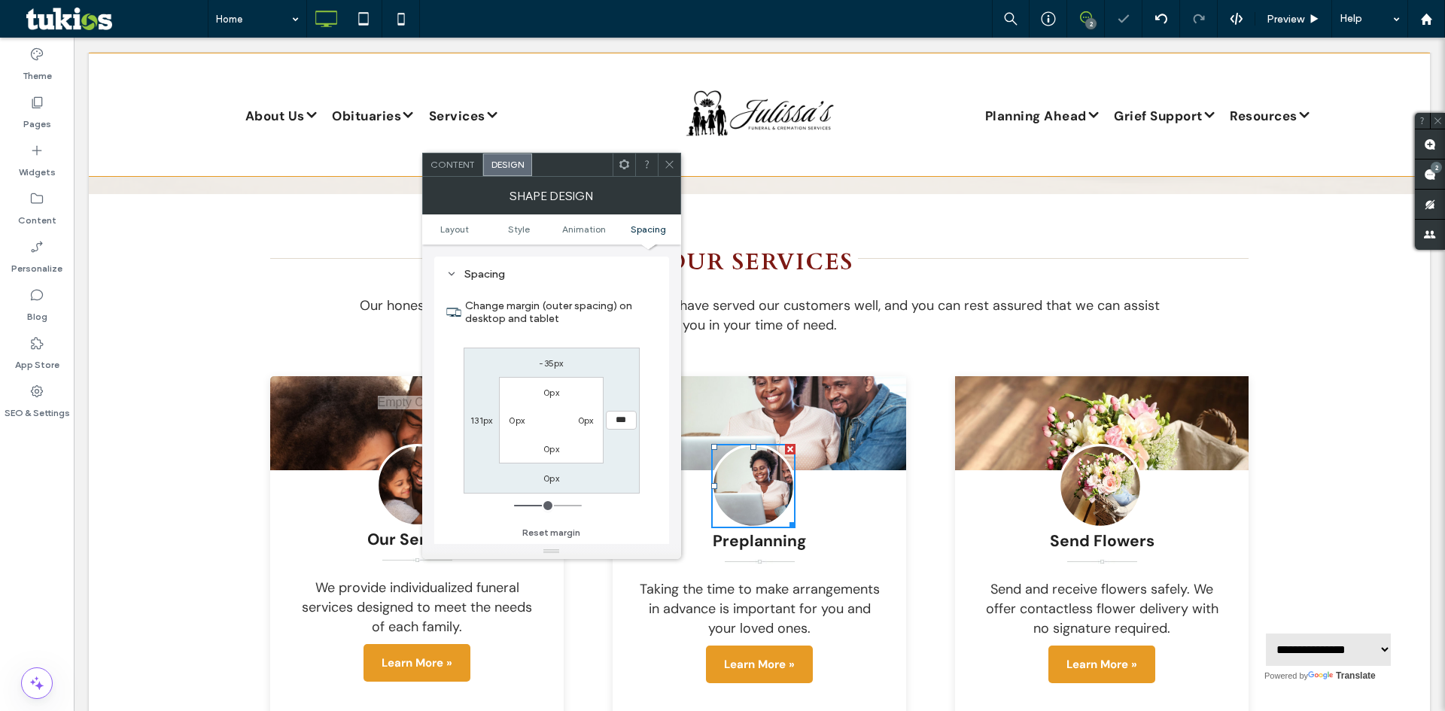
type input "***"
type input "*****"
click at [671, 170] on span at bounding box center [669, 165] width 11 height 23
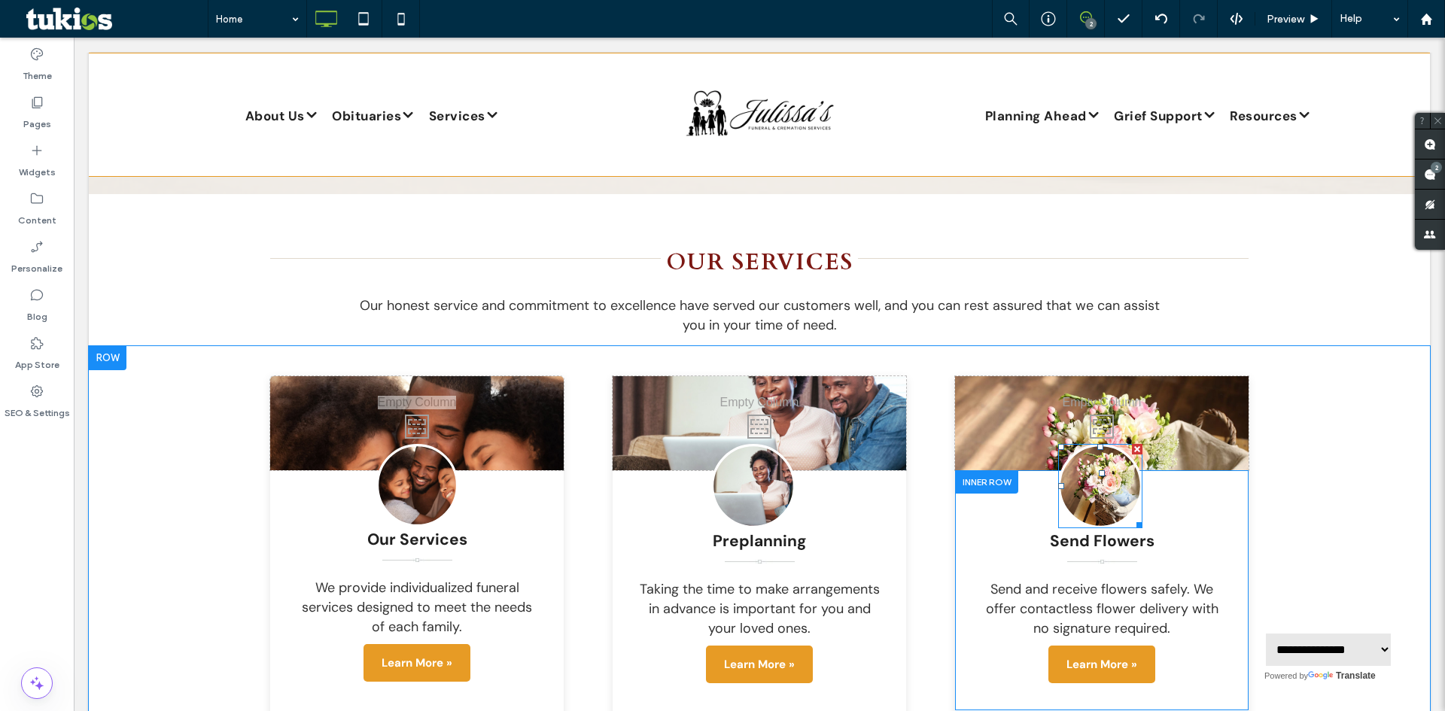
click at [1108, 471] on link at bounding box center [1100, 486] width 84 height 84
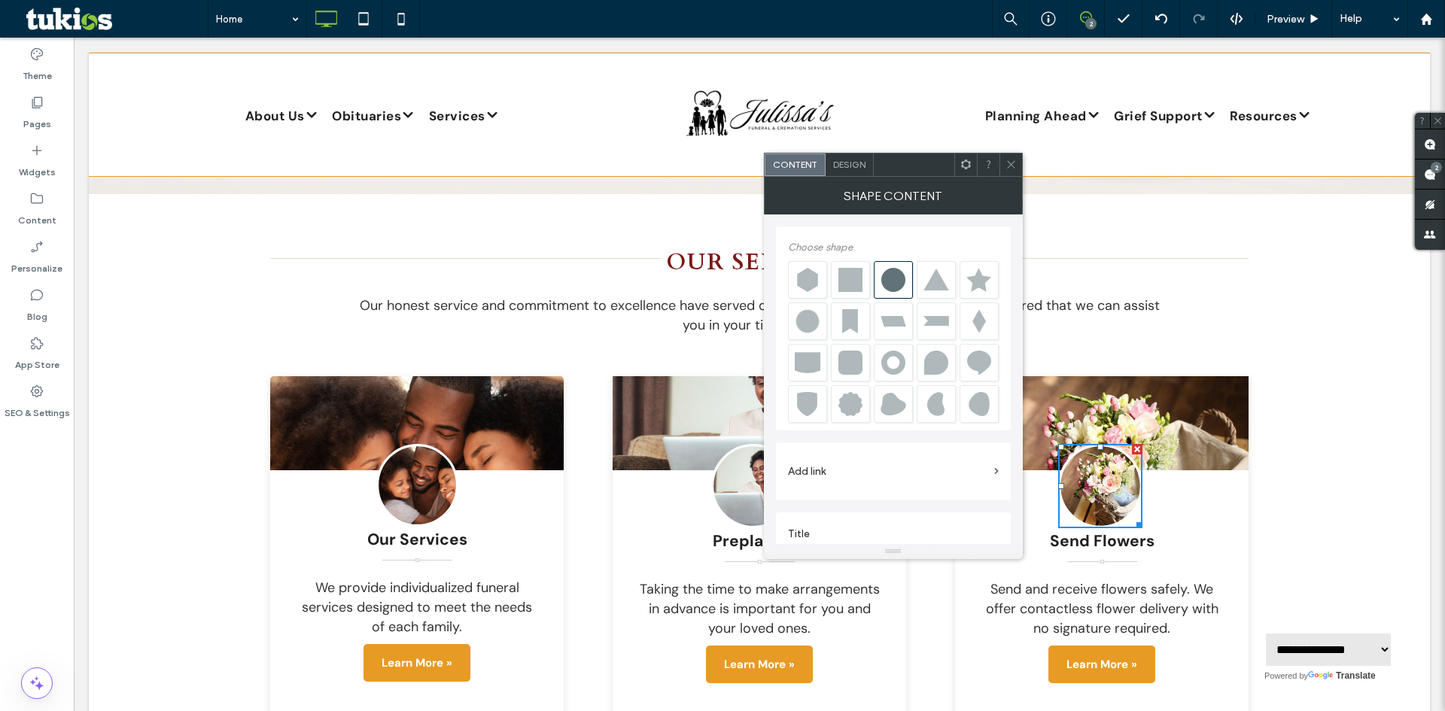
click at [842, 173] on div "Design" at bounding box center [850, 165] width 48 height 23
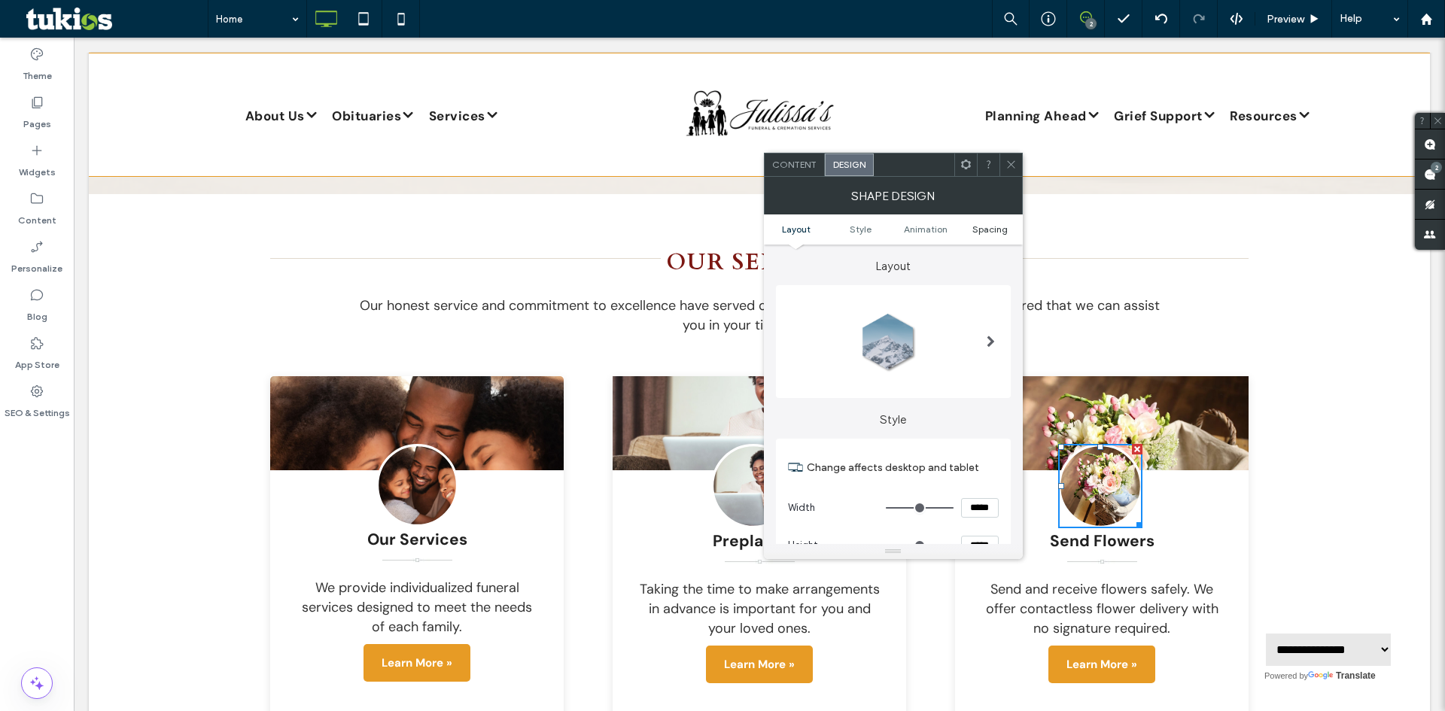
click at [986, 231] on span "Spacing" at bounding box center [990, 229] width 35 height 11
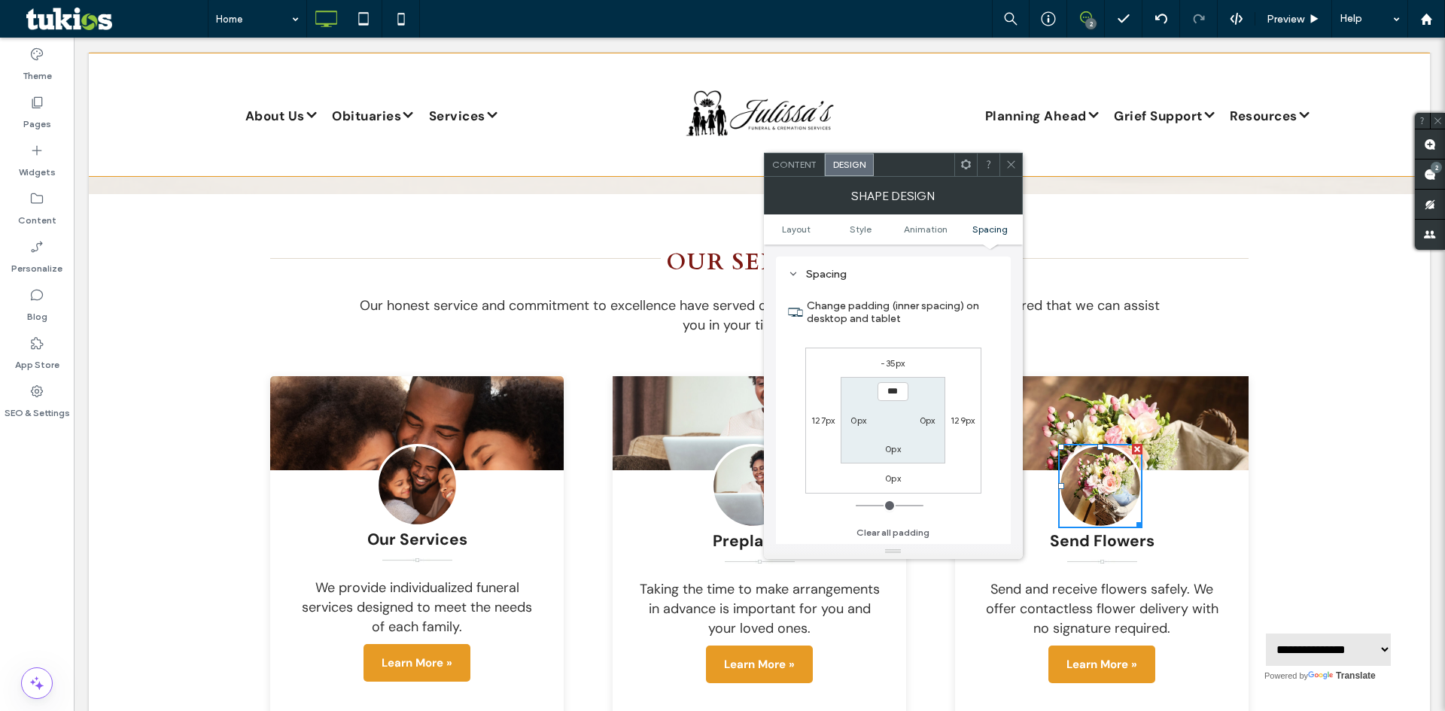
click at [821, 419] on label "127px" at bounding box center [823, 420] width 23 height 11
type input "***"
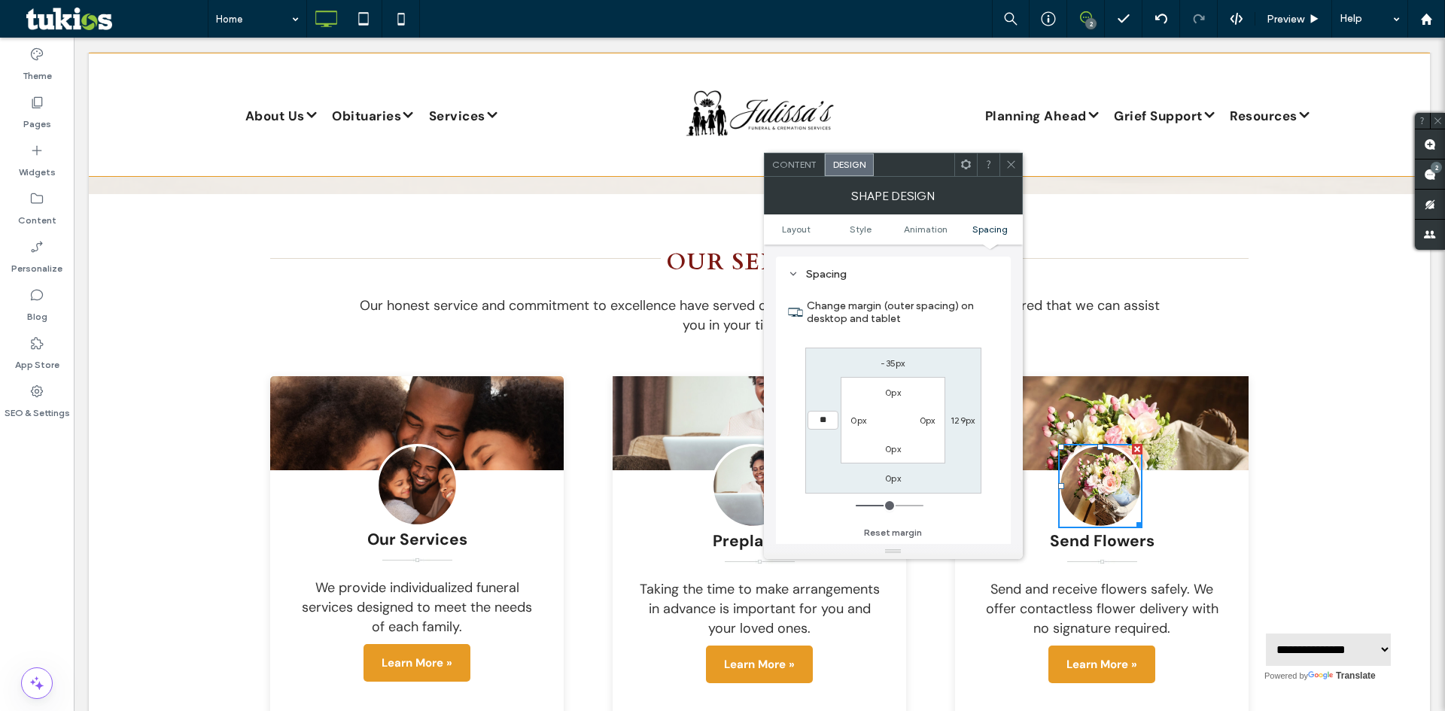
type input "***"
click at [954, 420] on label "129px" at bounding box center [963, 420] width 24 height 11
type input "***"
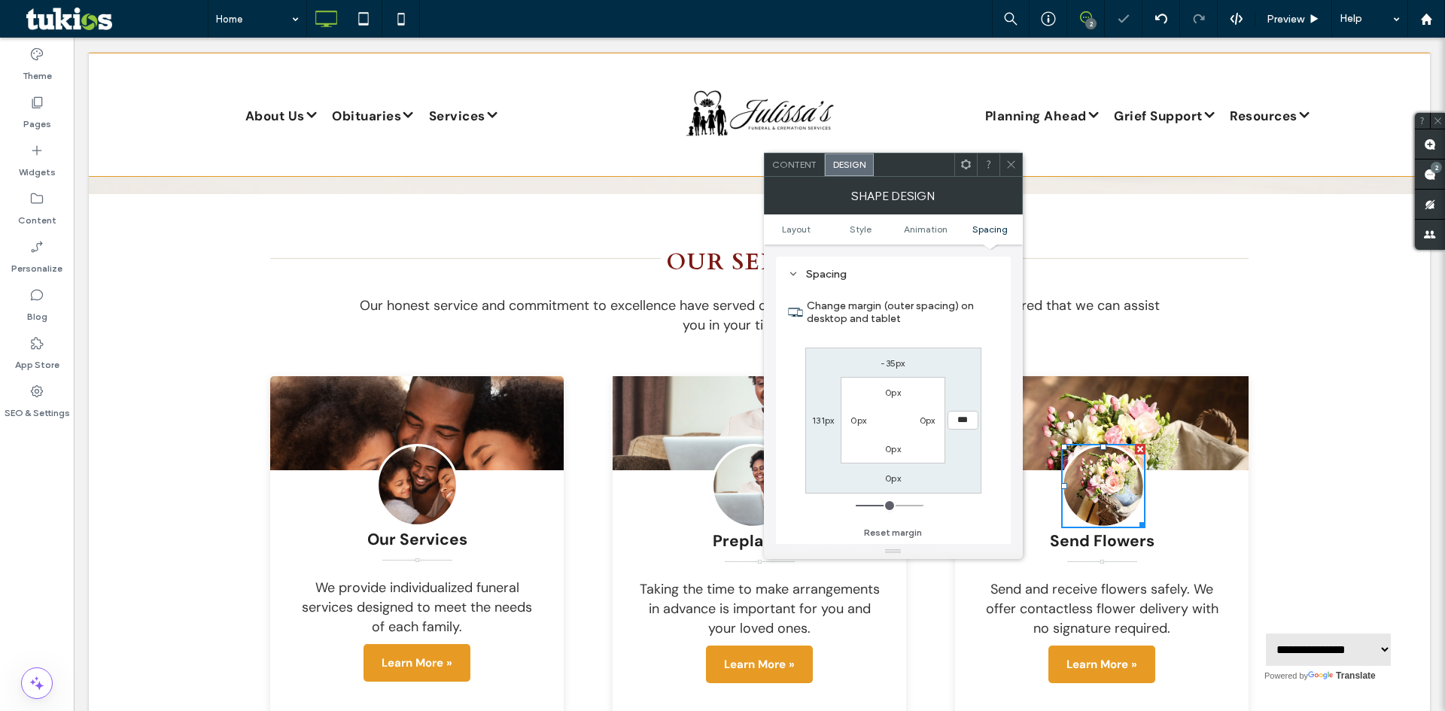
type input "*****"
click at [1013, 160] on icon at bounding box center [1011, 164] width 11 height 11
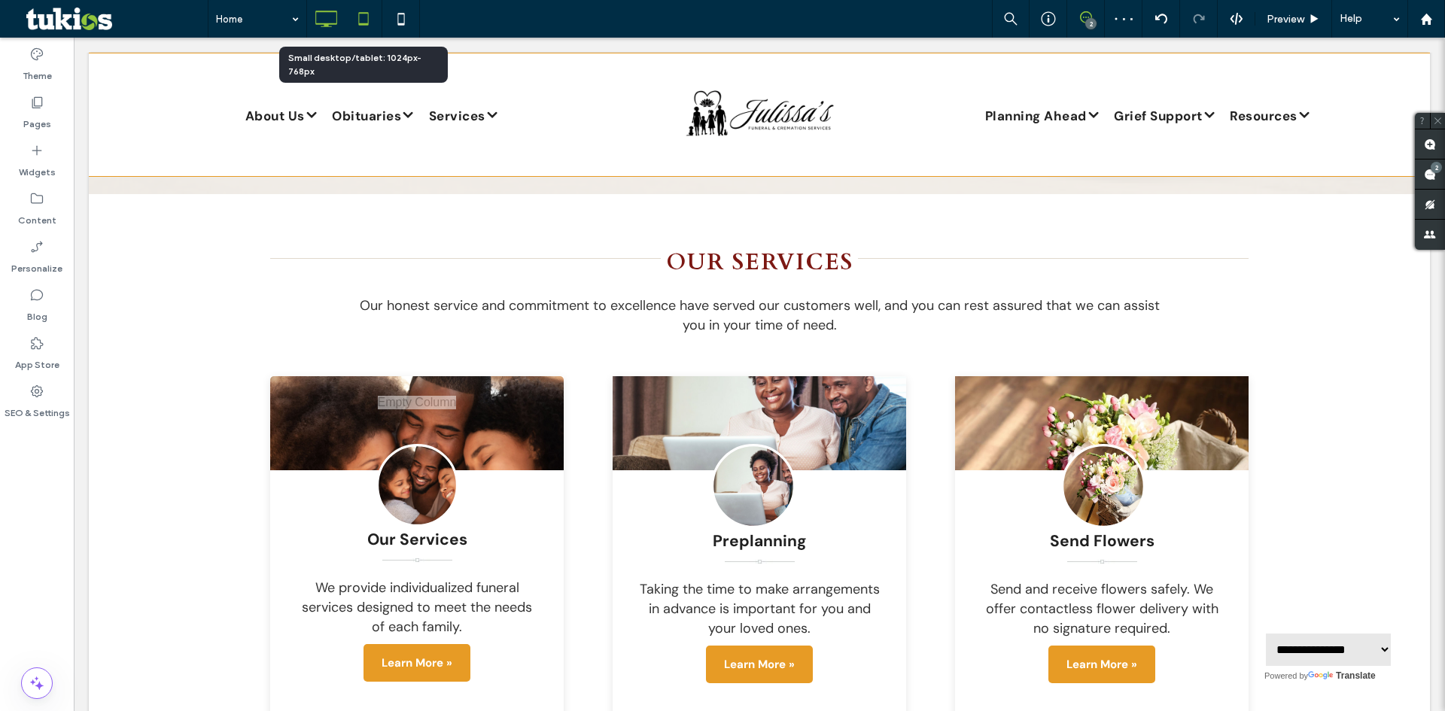
click at [358, 17] on icon at bounding box center [364, 19] width 30 height 30
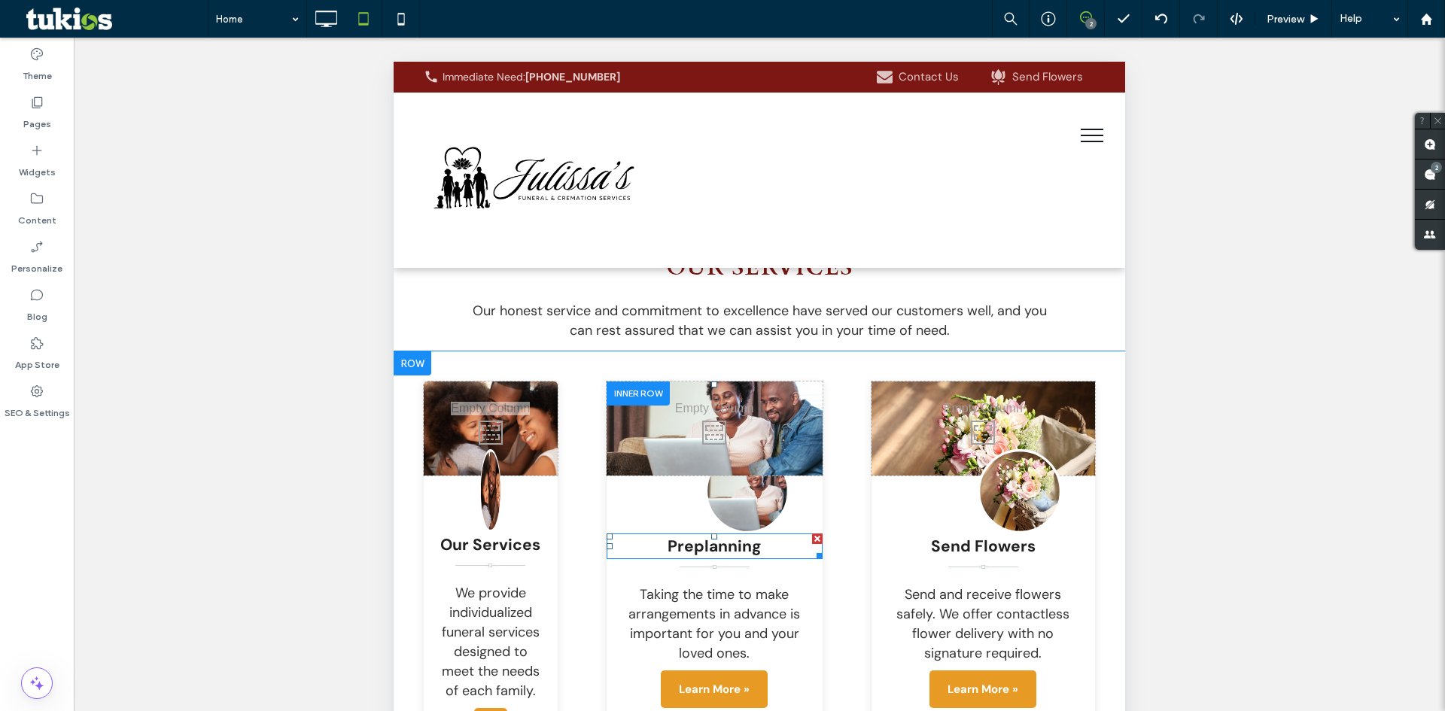
scroll to position [2767, 0]
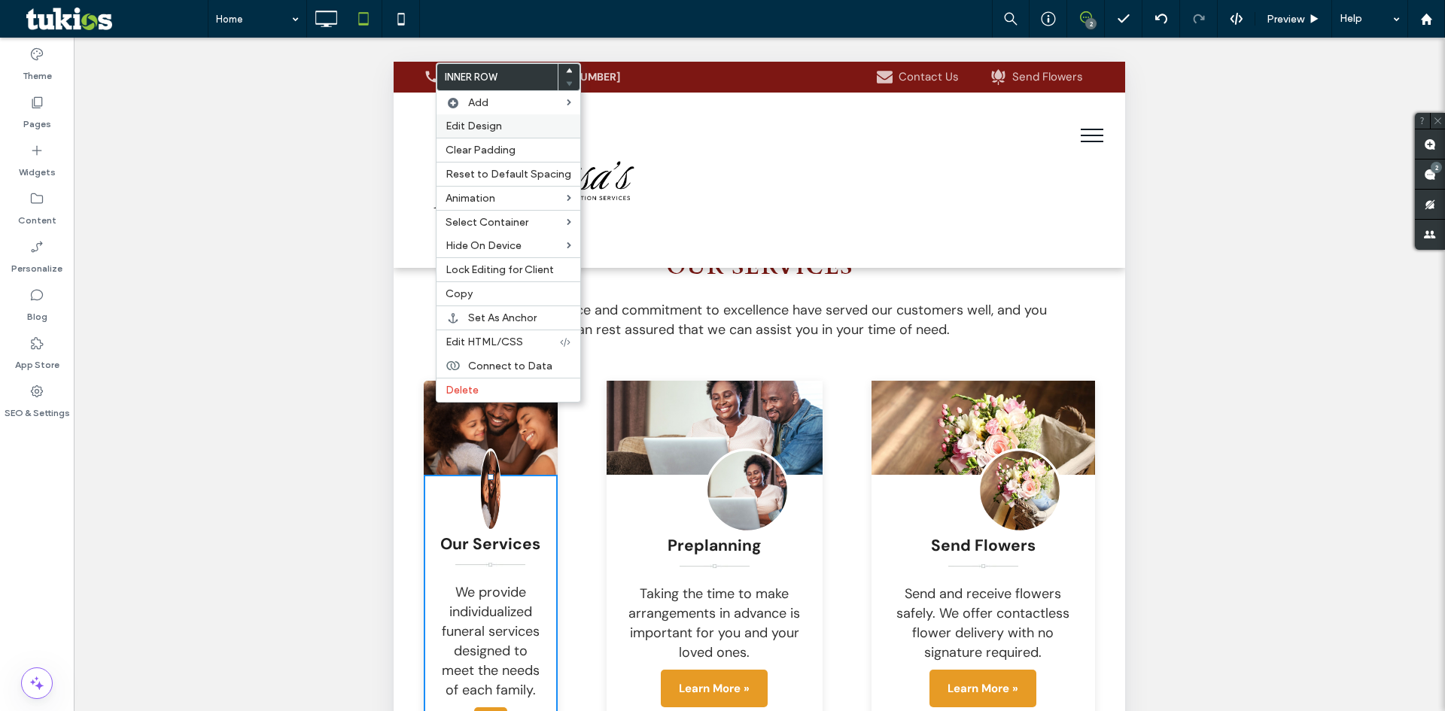
click at [513, 125] on label "Edit Design" at bounding box center [509, 126] width 126 height 13
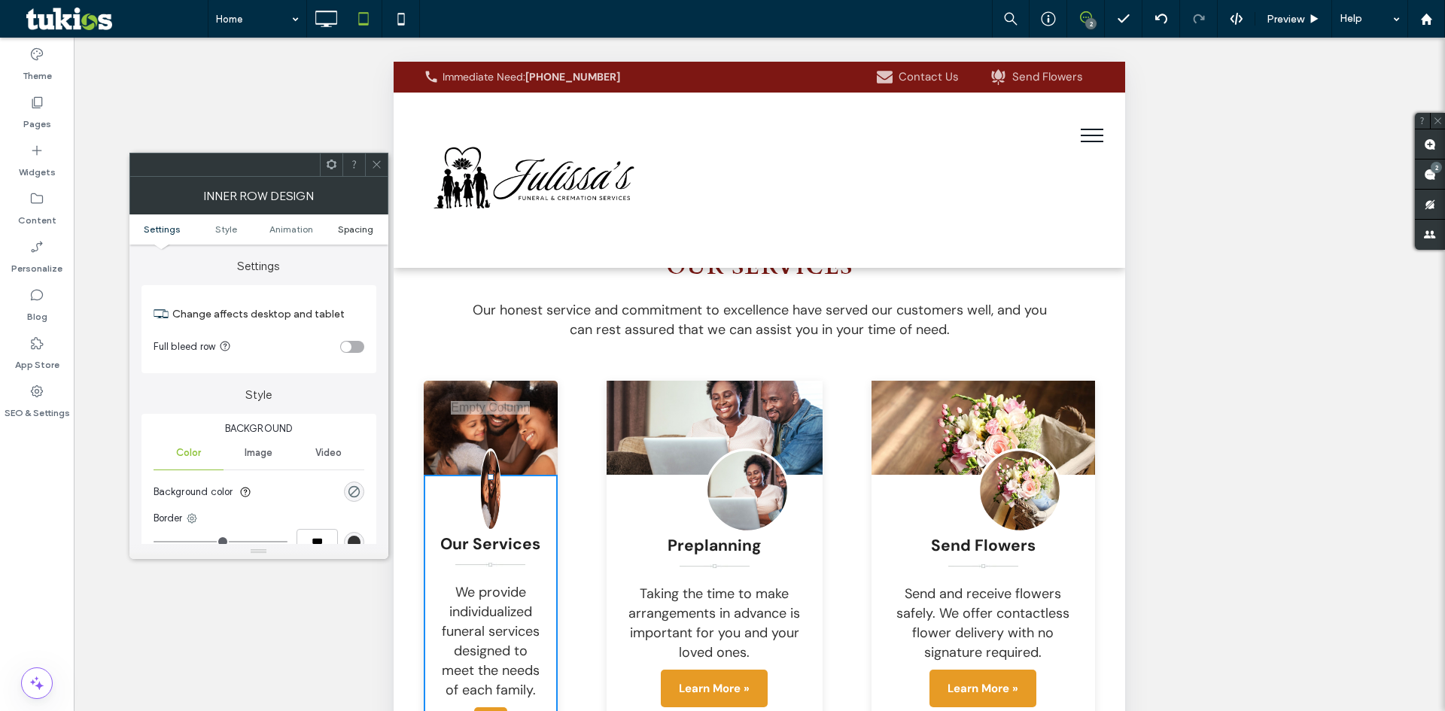
click at [368, 231] on span "Spacing" at bounding box center [355, 229] width 35 height 11
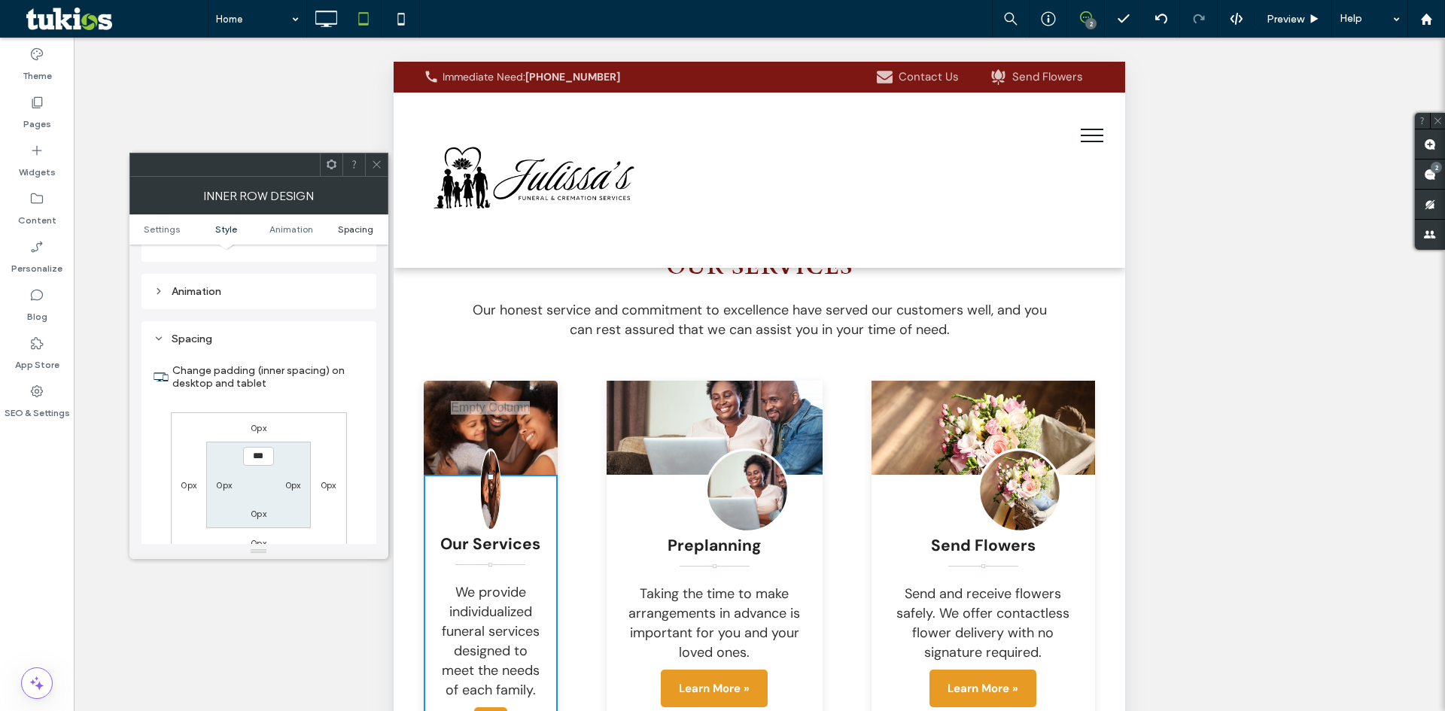
scroll to position [482, 0]
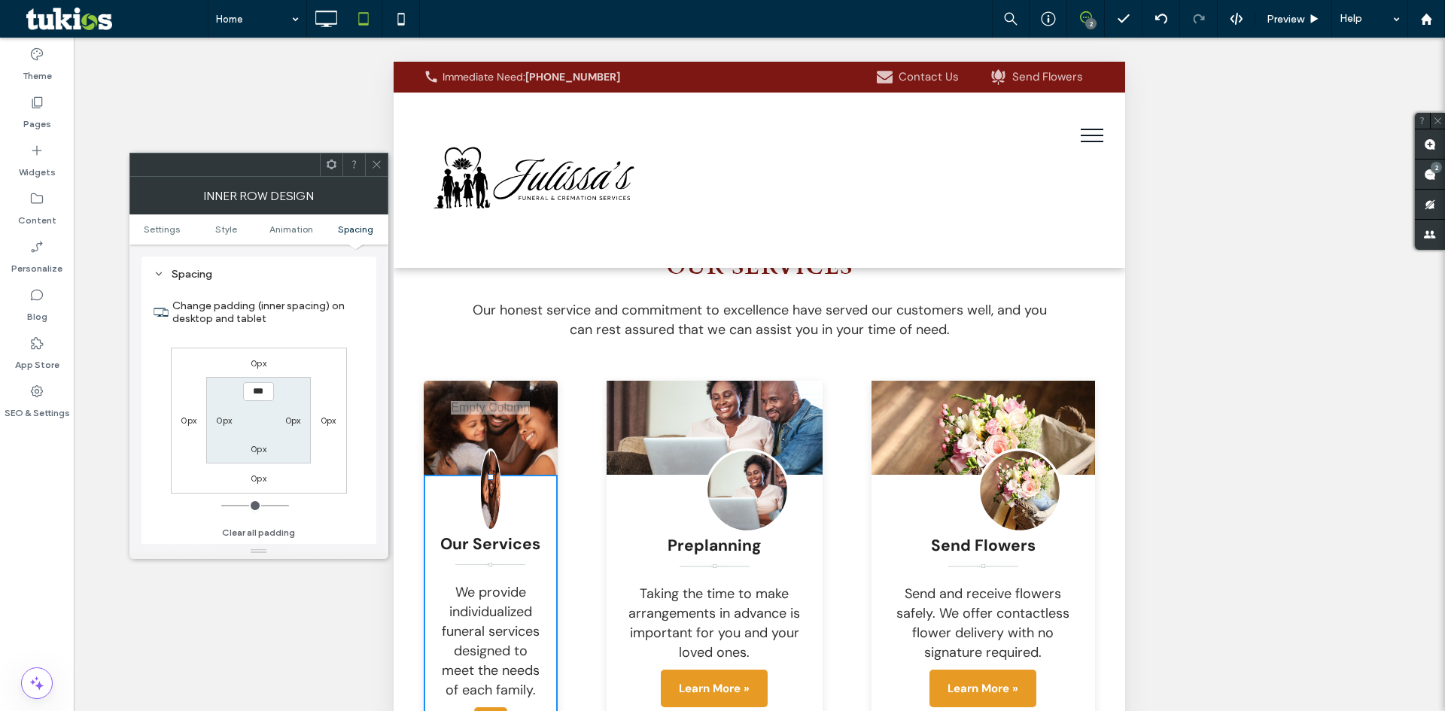
drag, startPoint x: 382, startPoint y: 169, endPoint x: 23, endPoint y: 131, distance: 361.1
click at [382, 169] on icon at bounding box center [376, 164] width 11 height 11
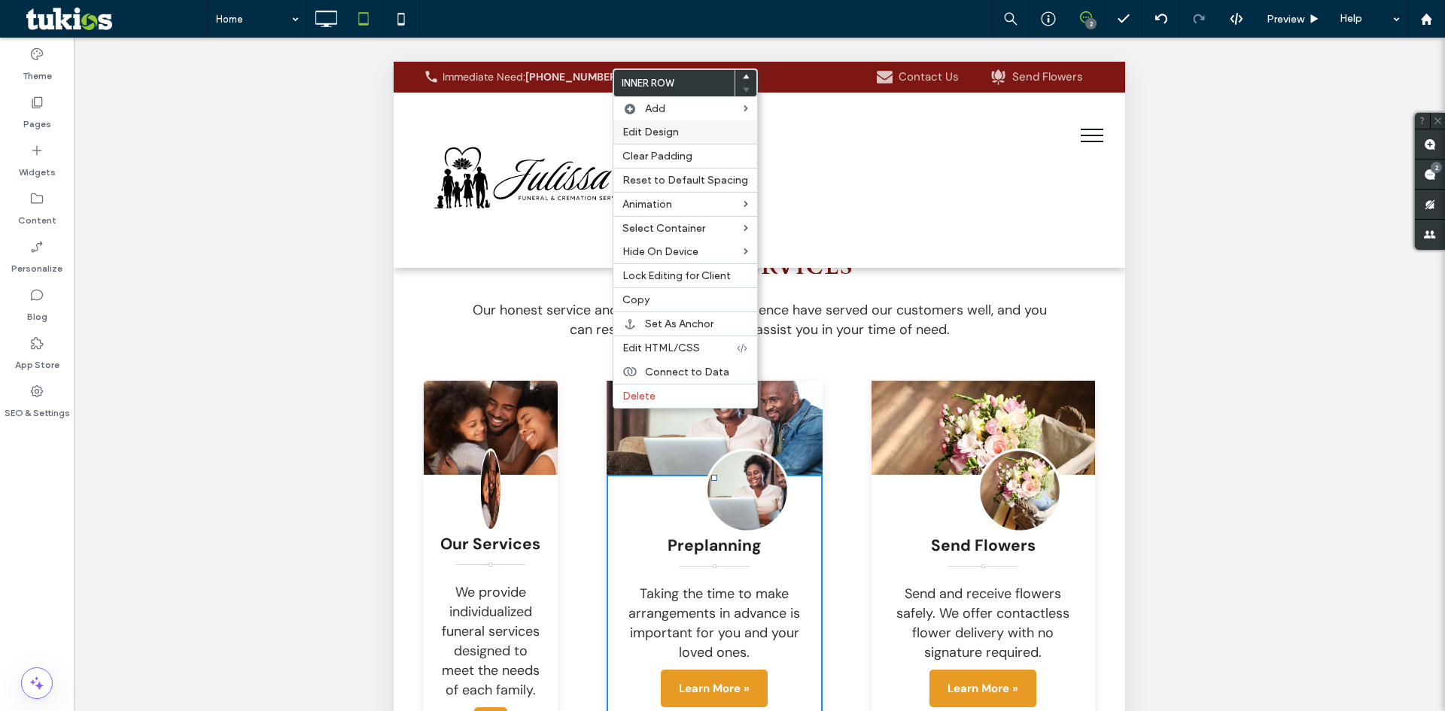
click at [659, 126] on span "Edit Design" at bounding box center [651, 132] width 56 height 13
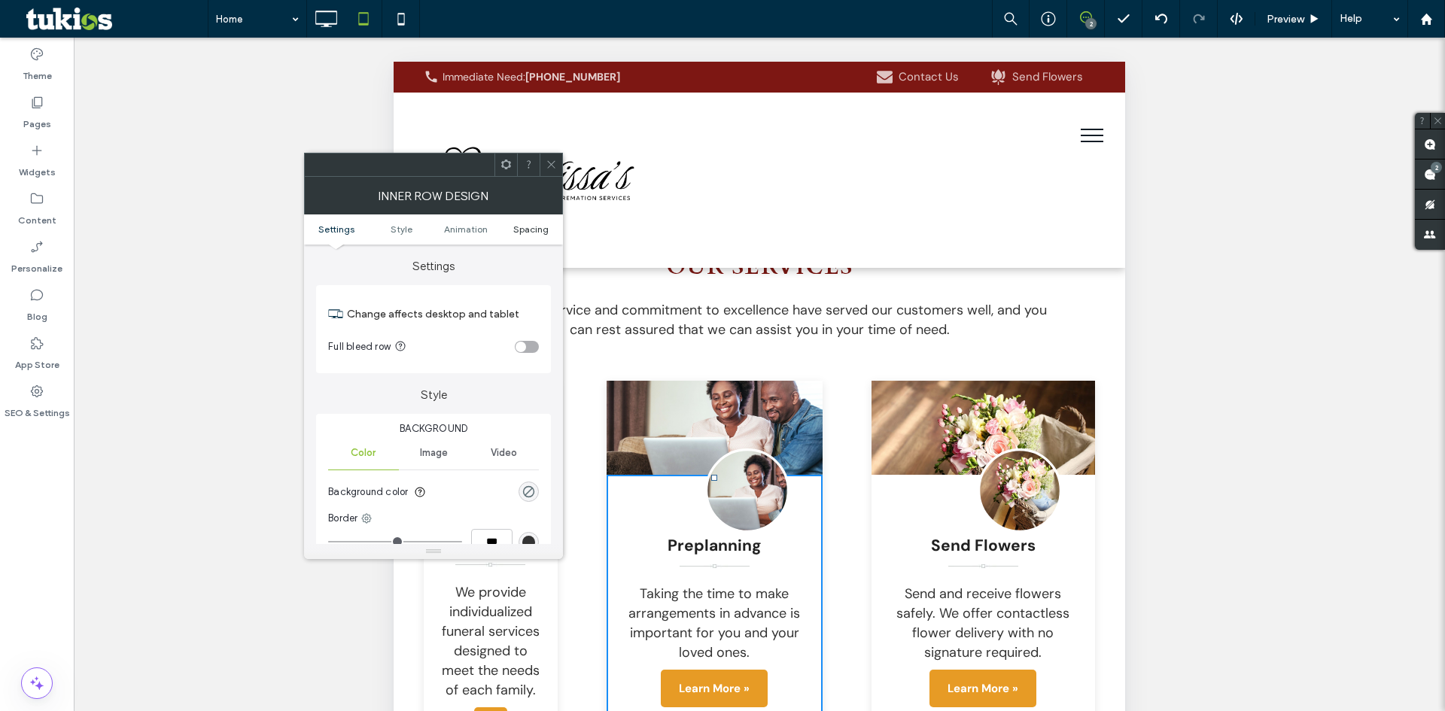
click at [523, 234] on span "Spacing" at bounding box center [530, 229] width 35 height 11
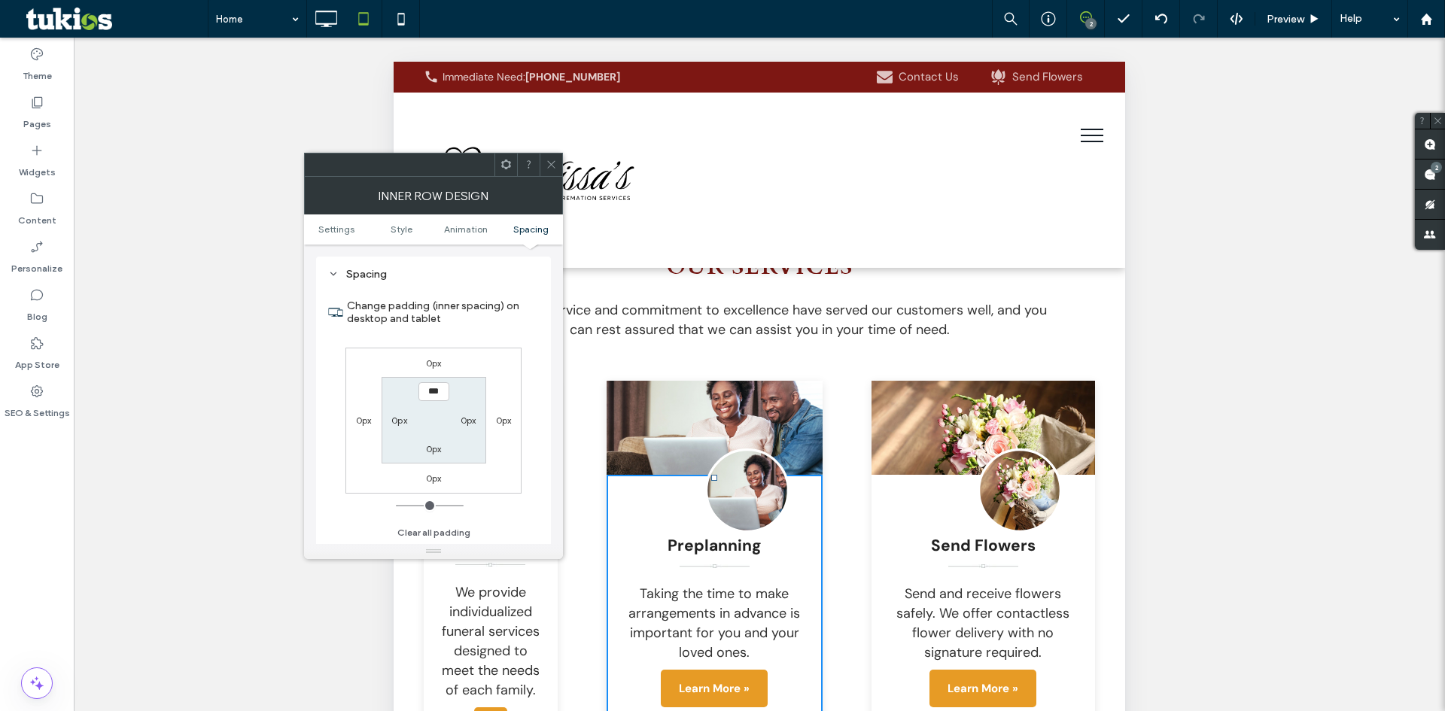
click at [557, 169] on icon at bounding box center [551, 164] width 11 height 11
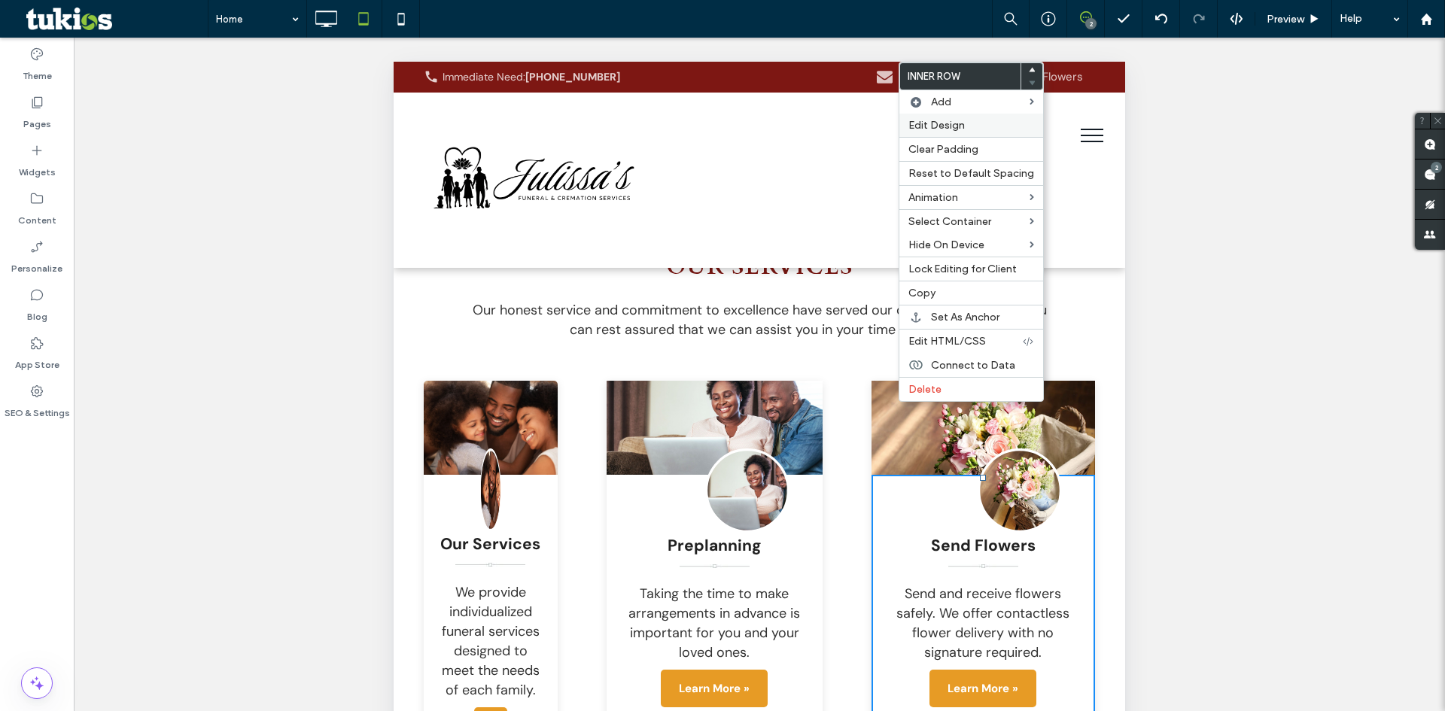
click at [982, 129] on label "Edit Design" at bounding box center [972, 125] width 126 height 13
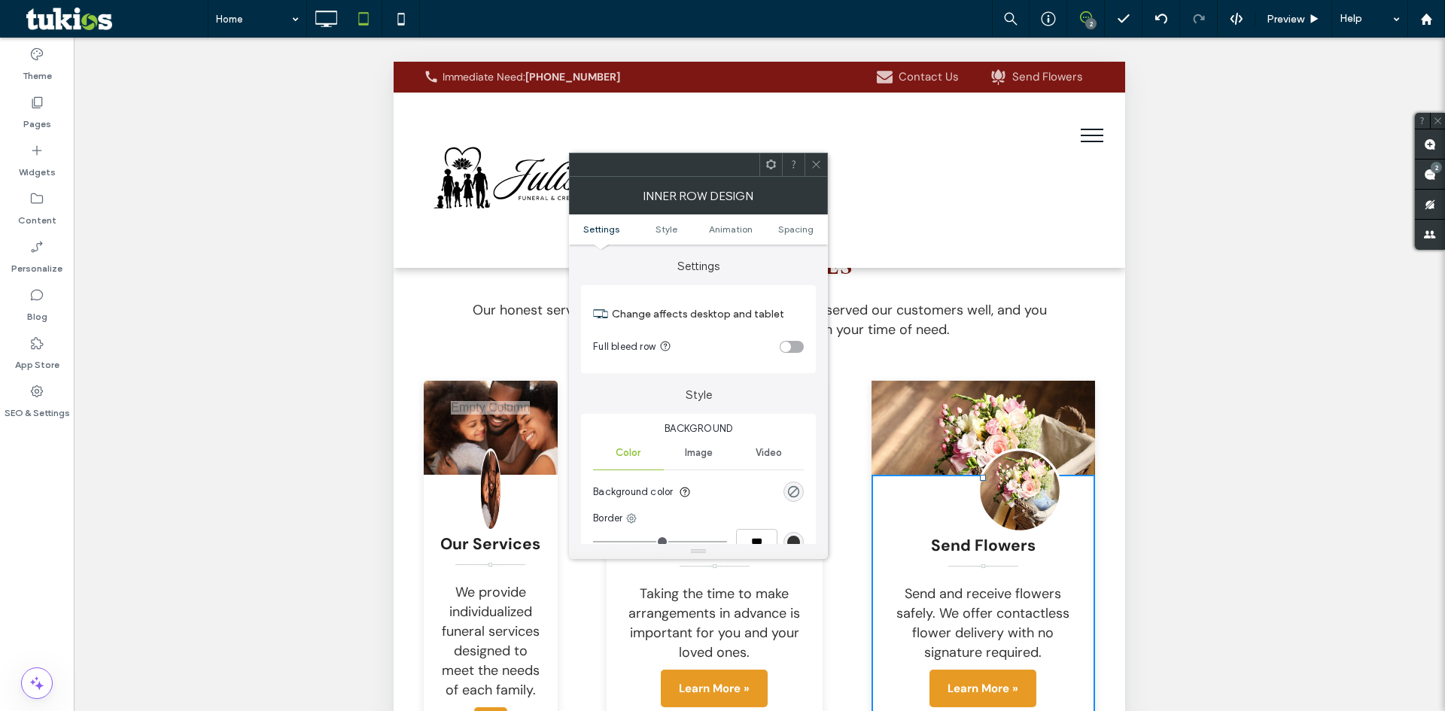
click at [787, 223] on ul "Settings Style Animation Spacing" at bounding box center [698, 230] width 259 height 30
click at [786, 234] on span "Spacing" at bounding box center [795, 229] width 35 height 11
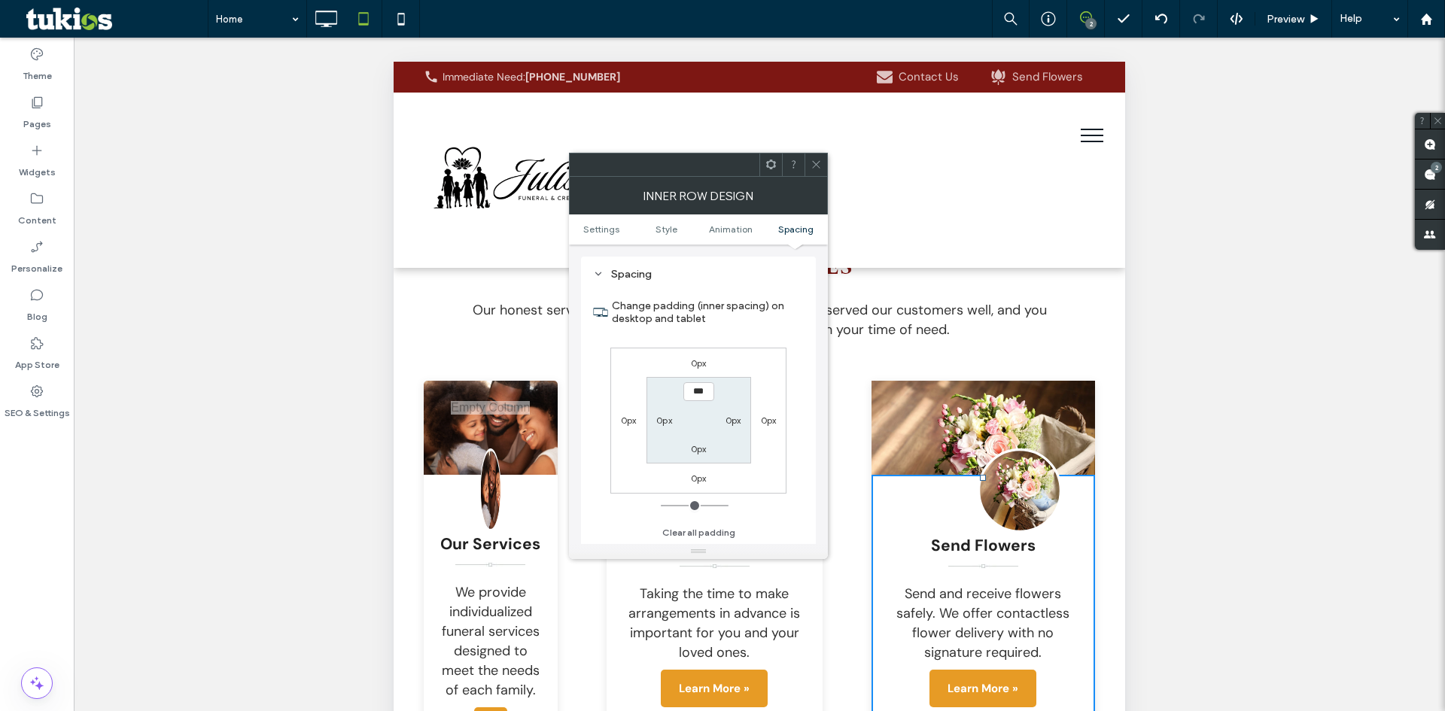
click at [815, 162] on icon at bounding box center [816, 164] width 11 height 11
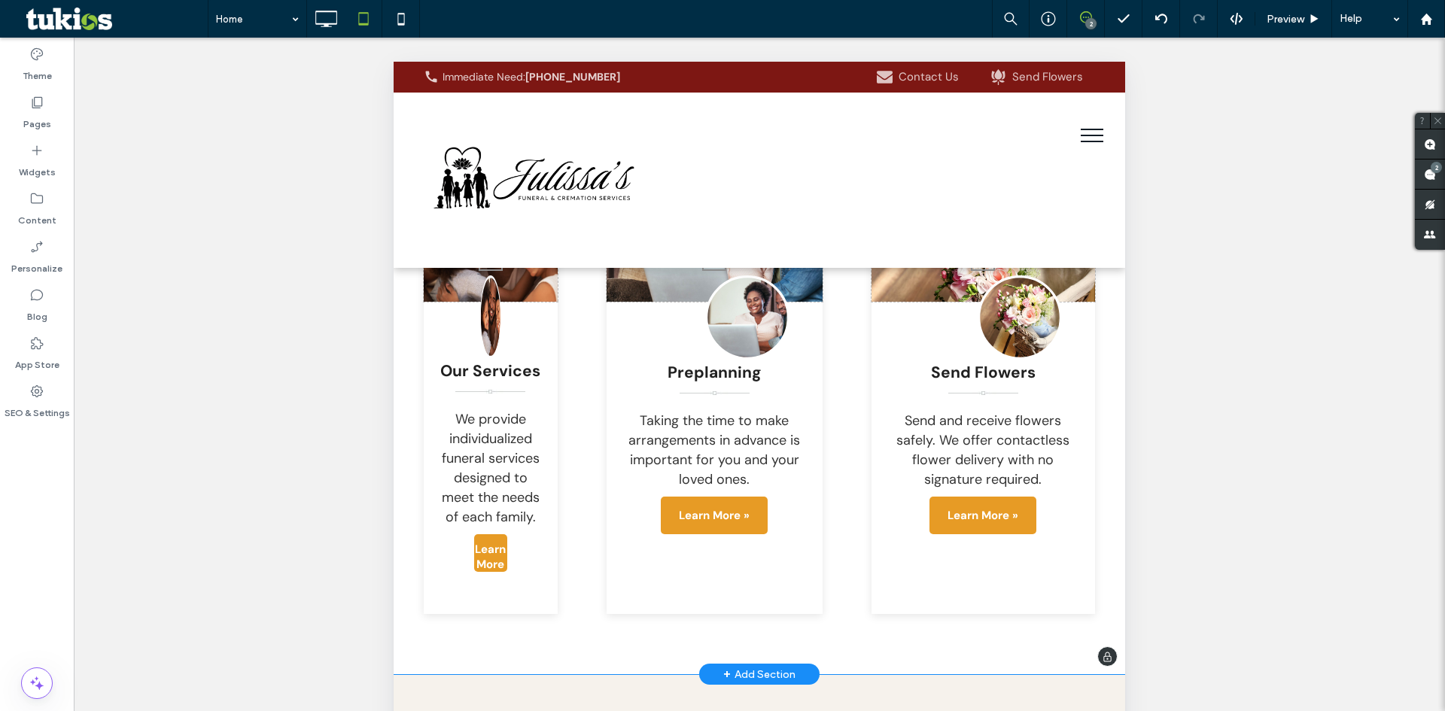
scroll to position [2993, 0]
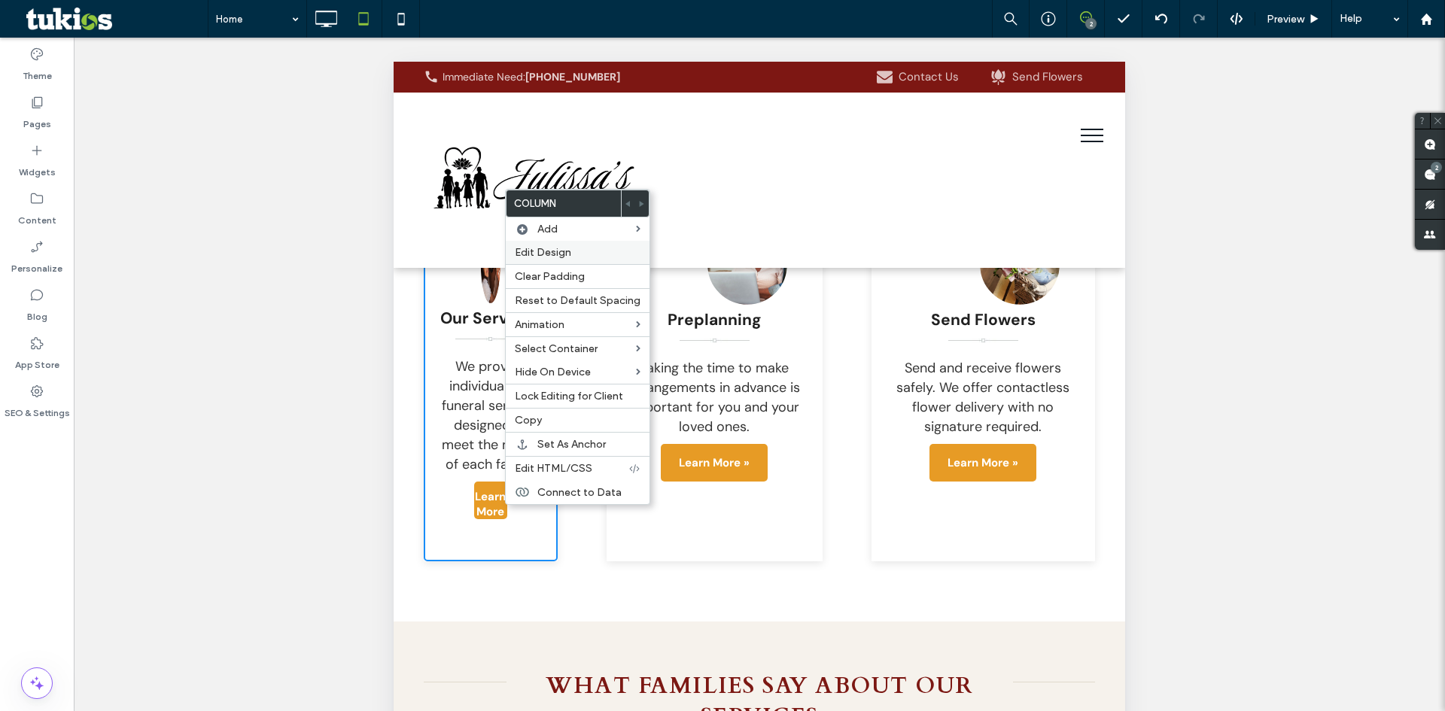
click at [554, 251] on span "Edit Design" at bounding box center [543, 252] width 56 height 13
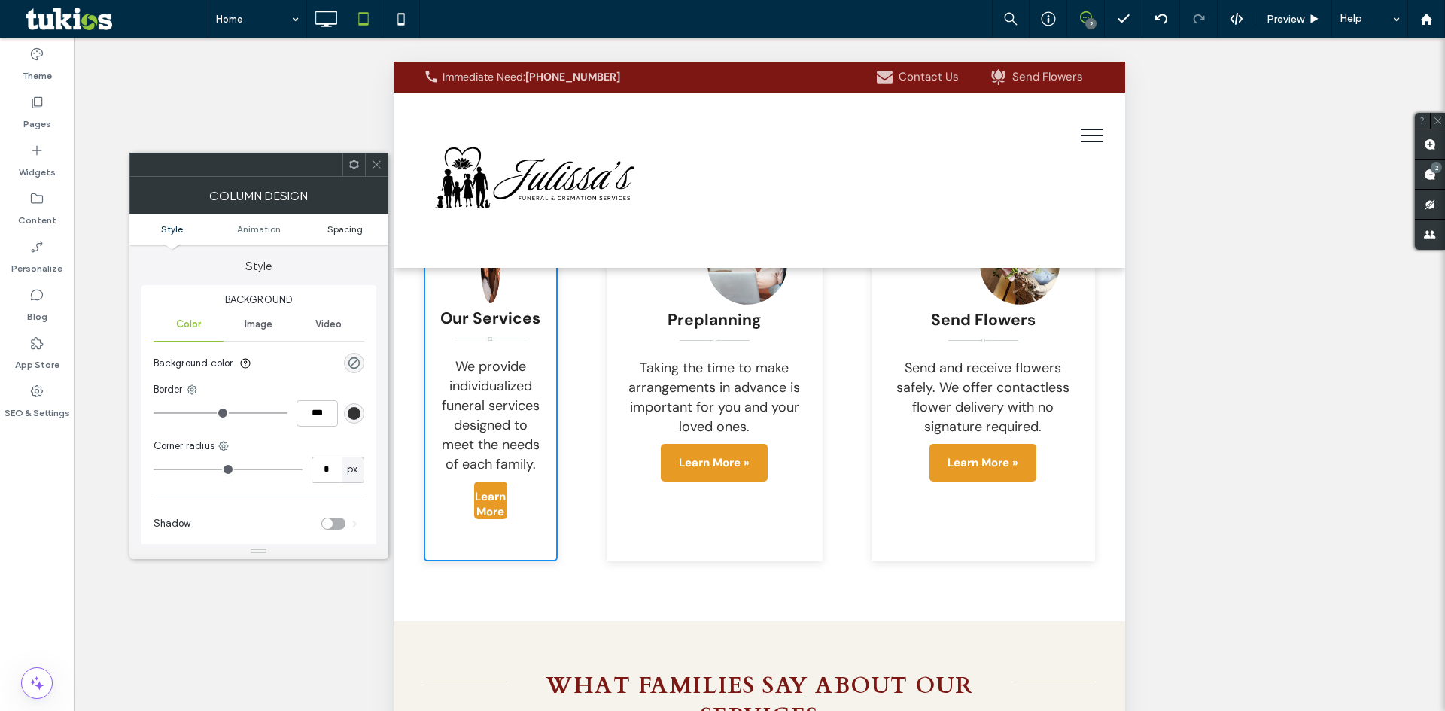
click at [340, 225] on span "Spacing" at bounding box center [344, 229] width 35 height 11
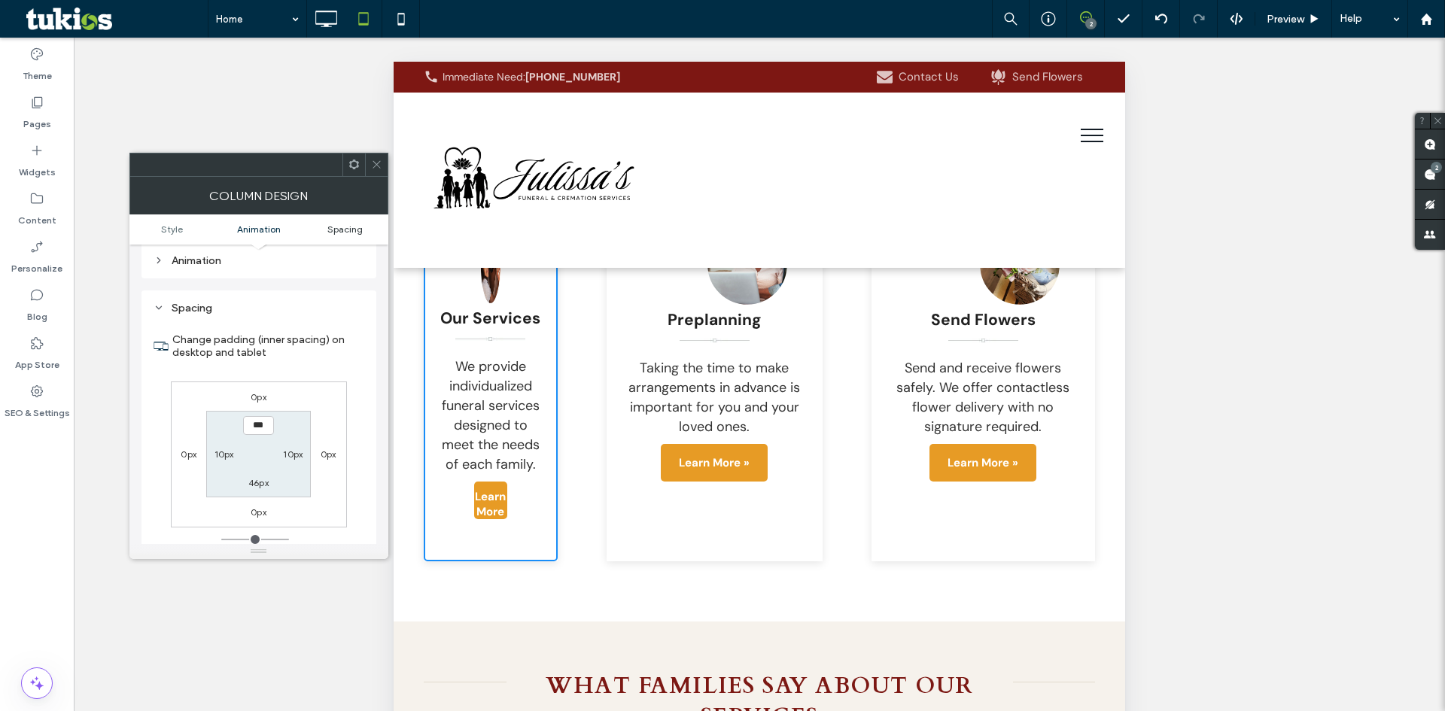
scroll to position [353, 0]
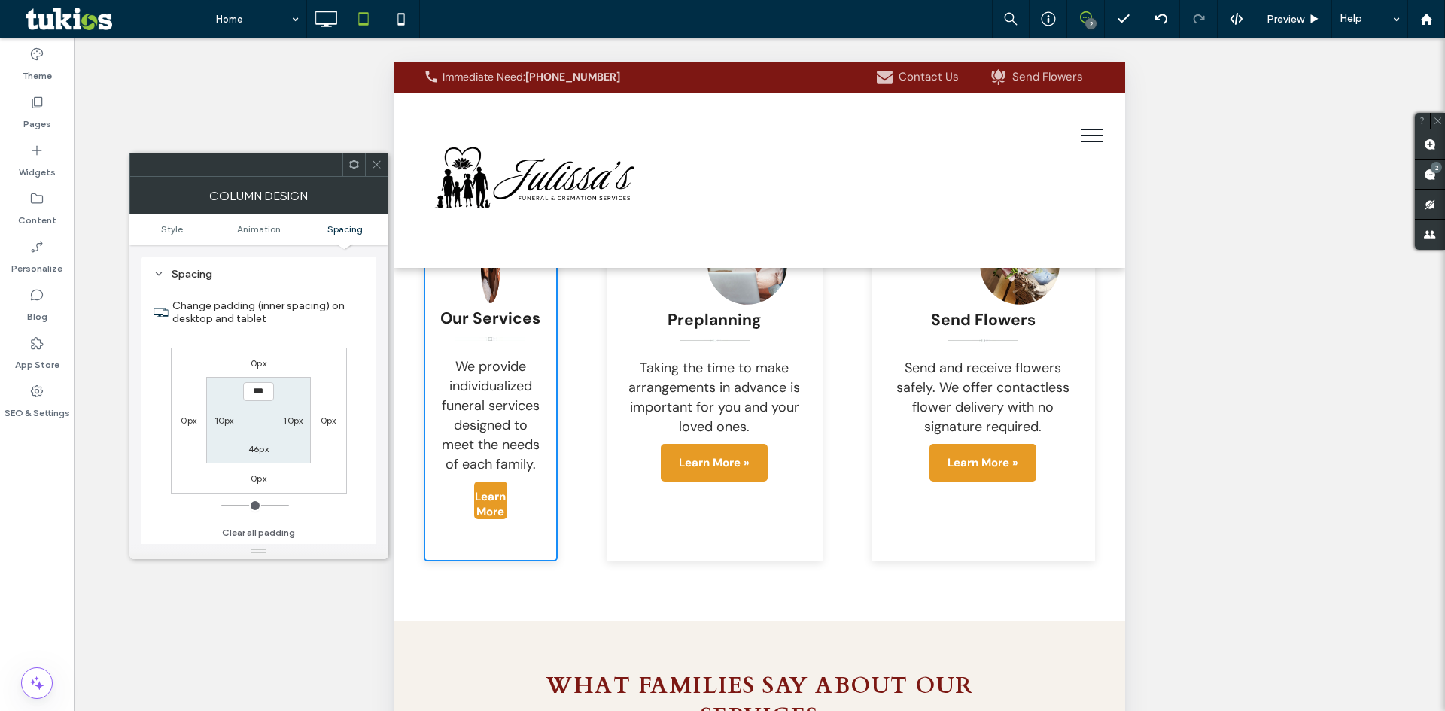
click at [374, 166] on icon at bounding box center [376, 164] width 11 height 11
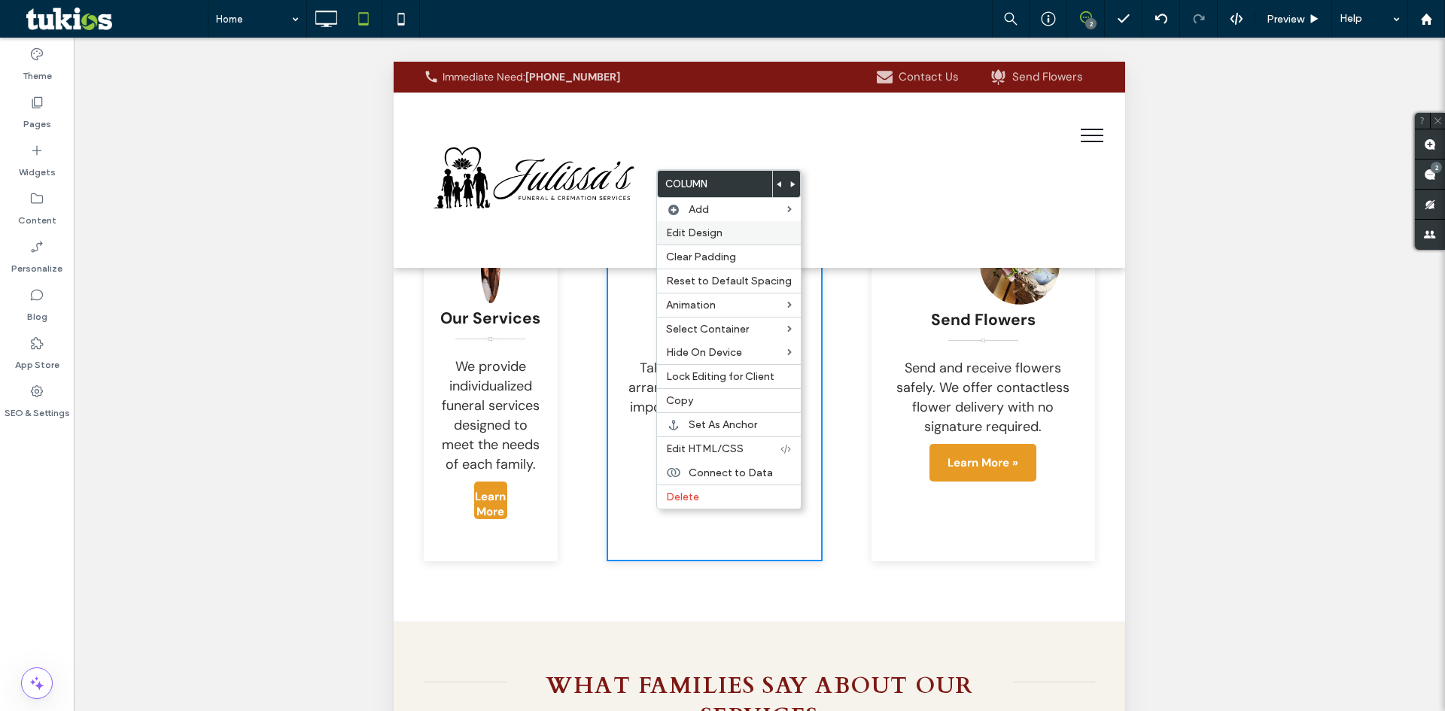
click at [722, 229] on label "Edit Design" at bounding box center [729, 233] width 126 height 13
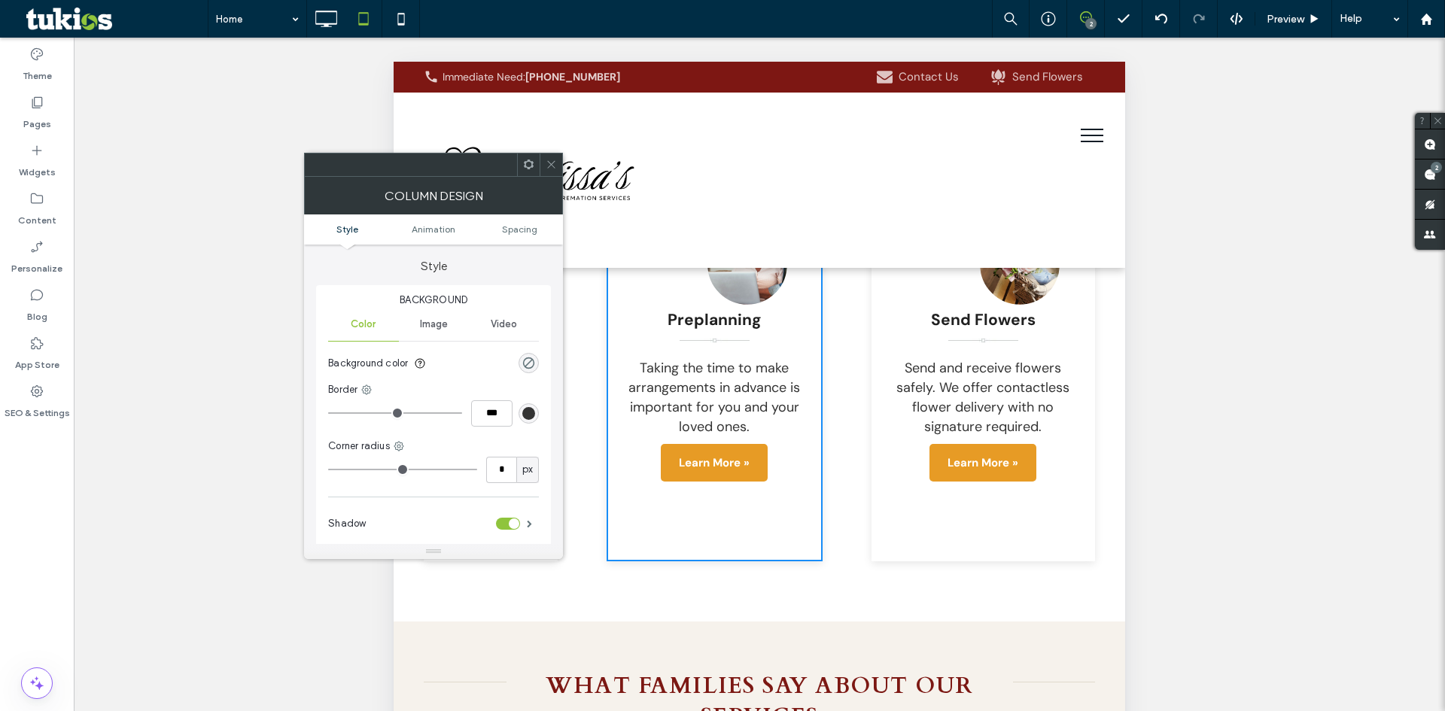
click at [512, 222] on ul "Style Animation Spacing" at bounding box center [433, 230] width 259 height 30
click at [515, 230] on span "Spacing" at bounding box center [519, 229] width 35 height 11
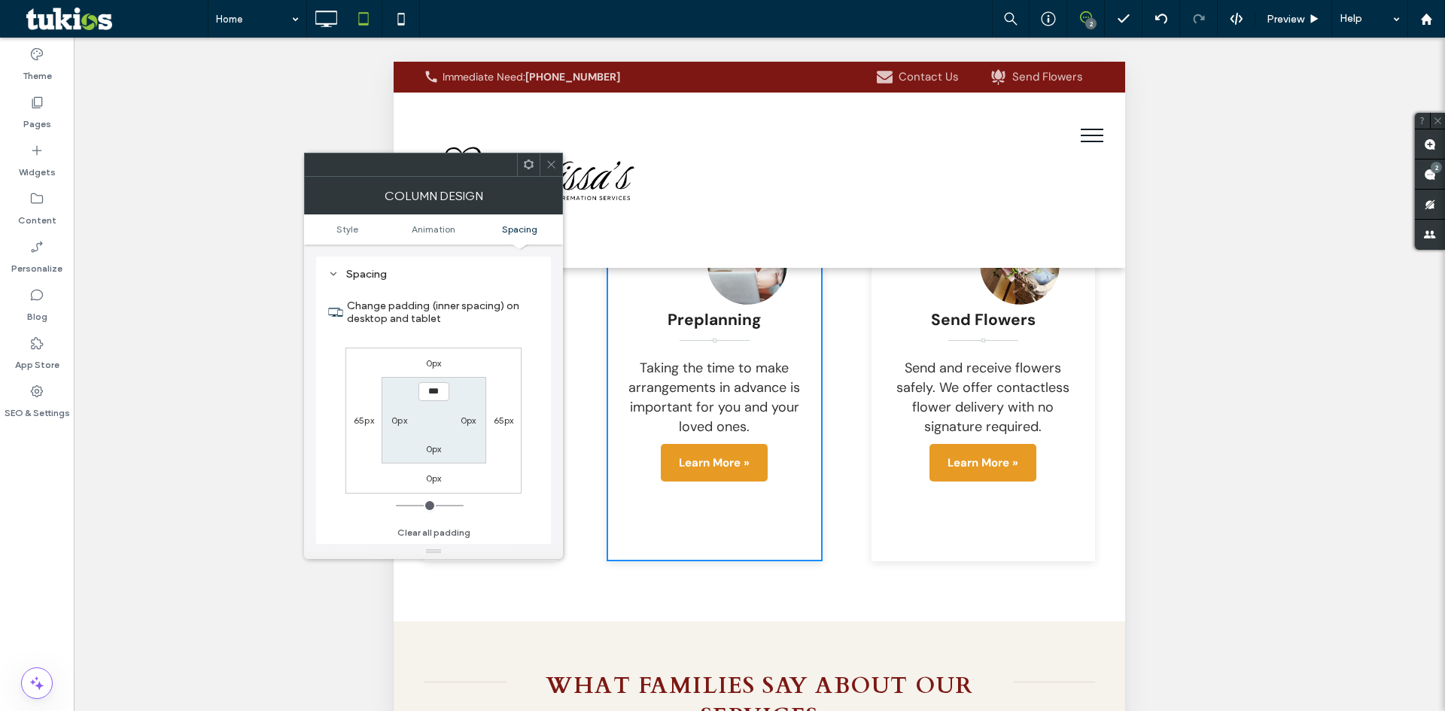
click at [547, 166] on icon at bounding box center [551, 164] width 11 height 11
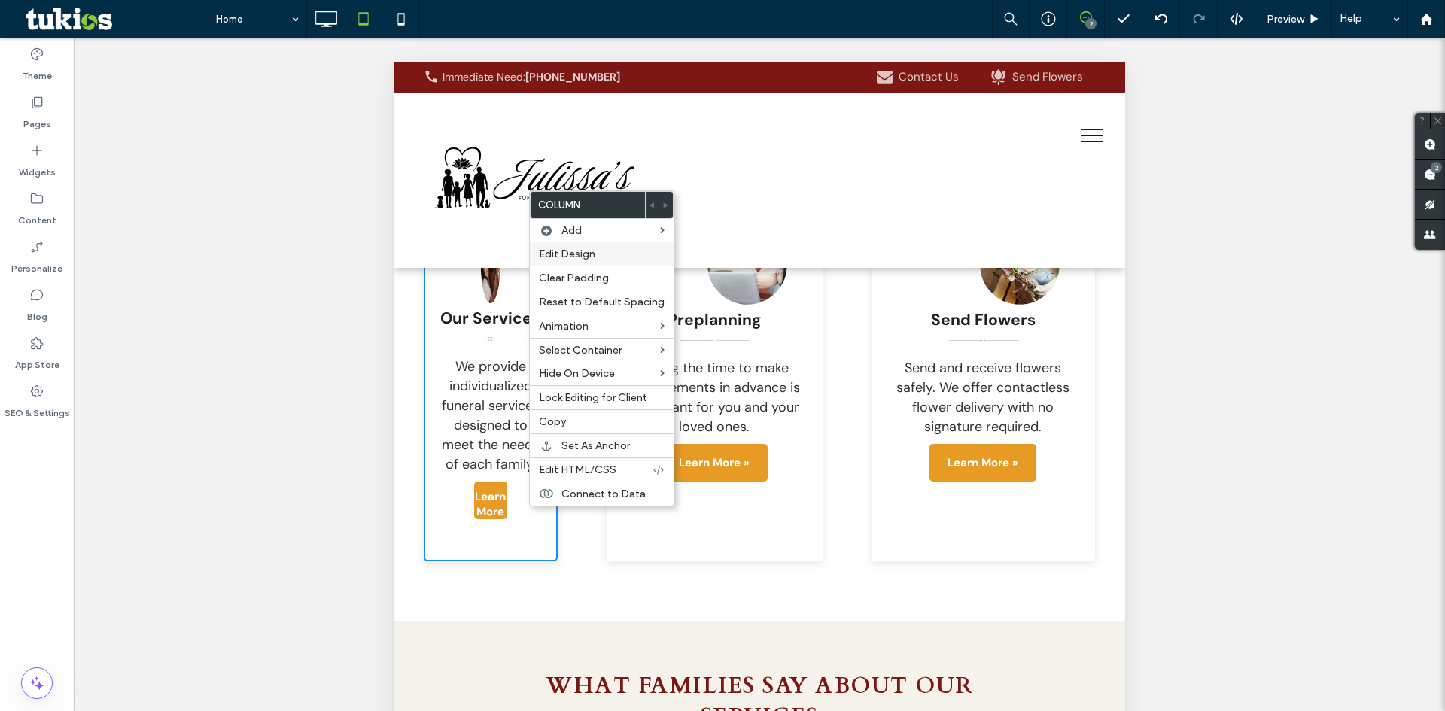
click at [579, 254] on span "Edit Design" at bounding box center [567, 254] width 56 height 13
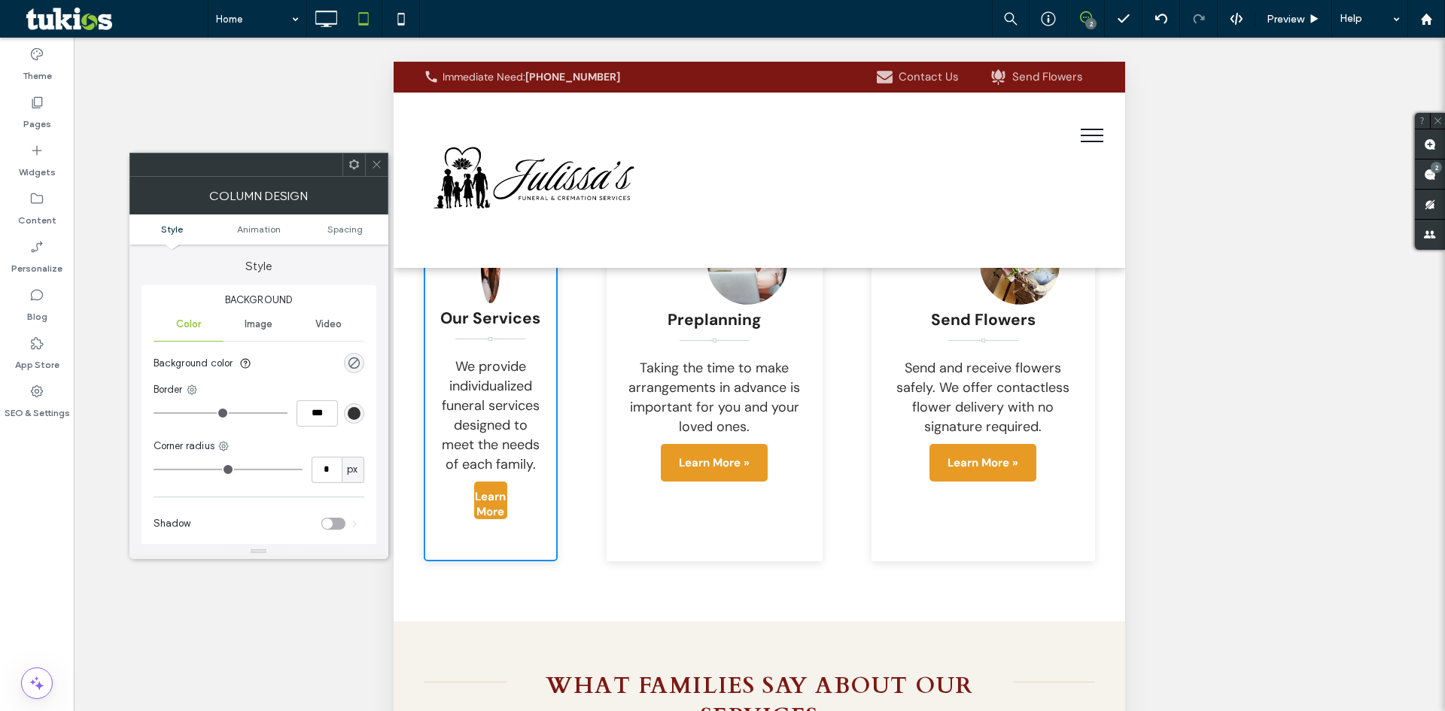
click at [349, 220] on ul "Style Animation Spacing" at bounding box center [258, 230] width 259 height 30
click at [349, 232] on span "Spacing" at bounding box center [344, 229] width 35 height 11
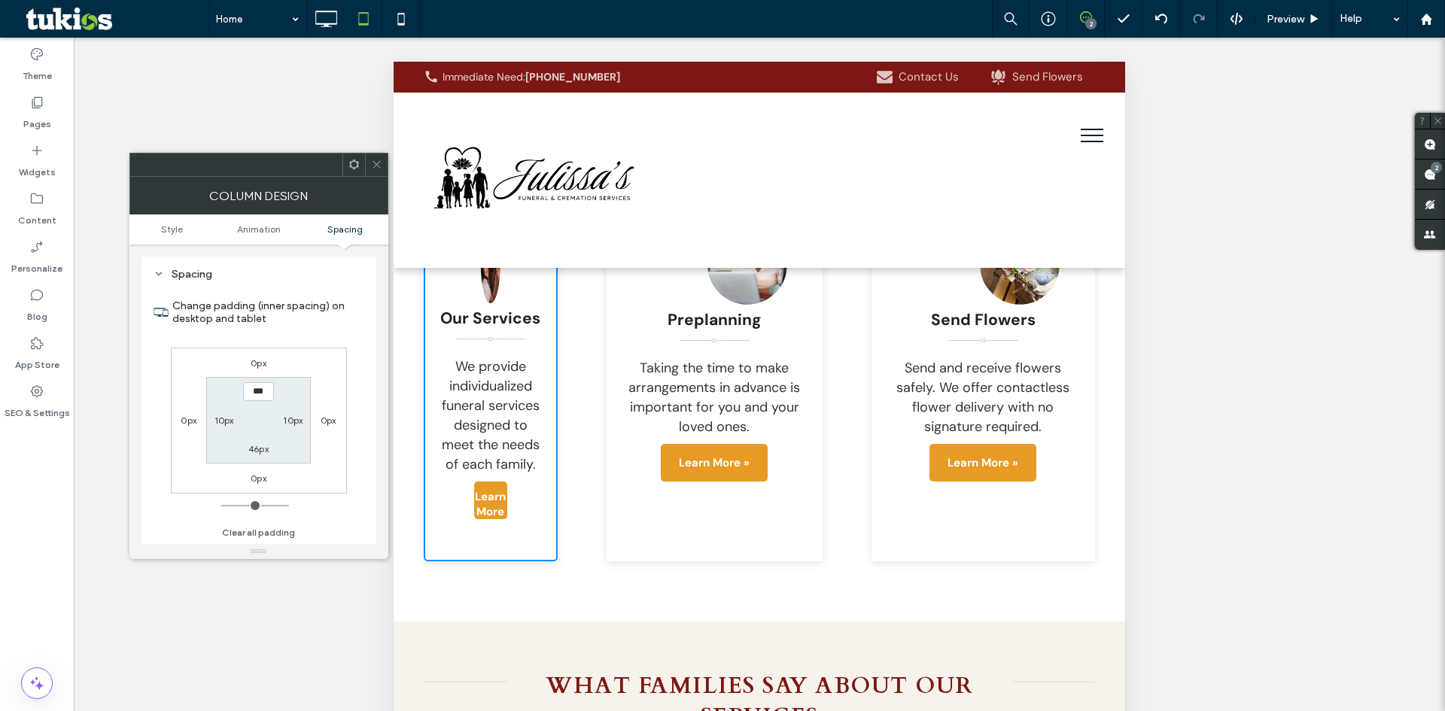
click at [216, 424] on label "10px" at bounding box center [225, 420] width 20 height 11
type input "**"
click at [382, 168] on icon at bounding box center [376, 164] width 11 height 11
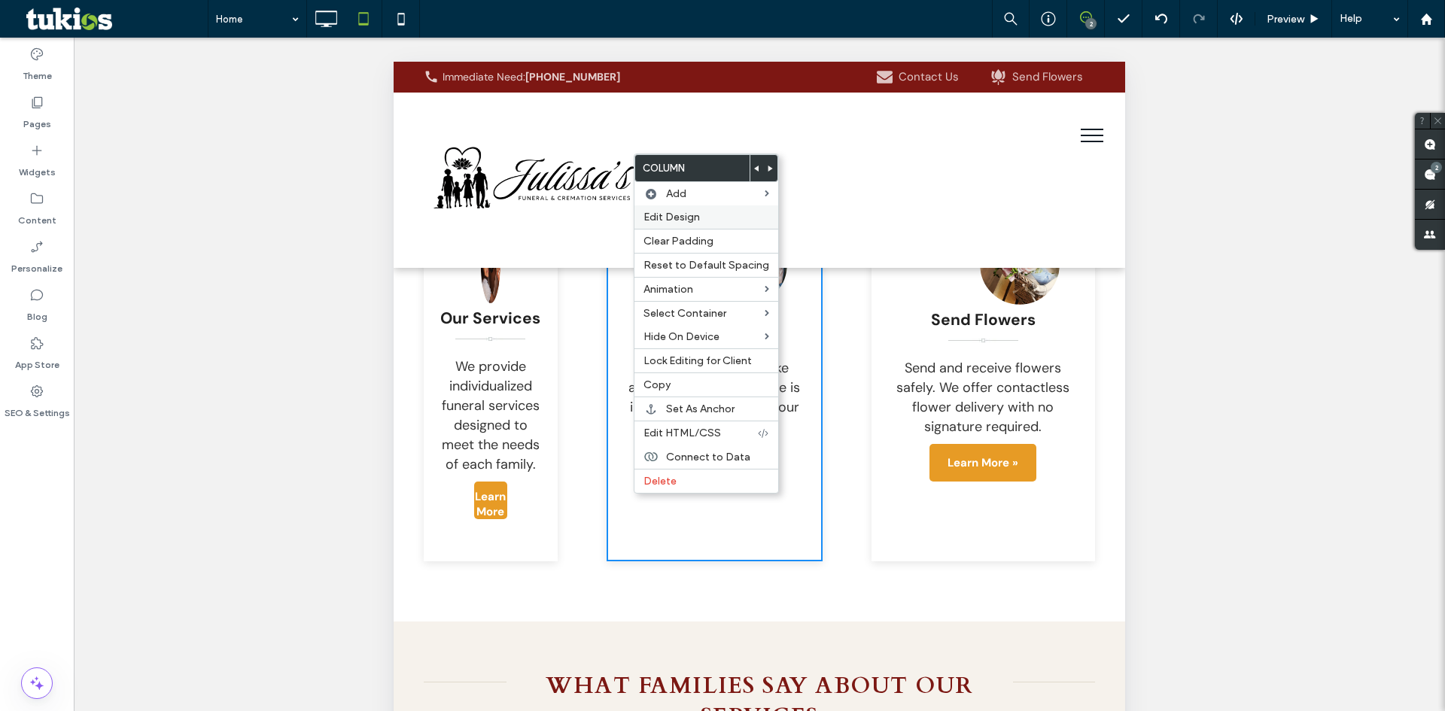
click at [724, 218] on label "Edit Design" at bounding box center [707, 217] width 126 height 13
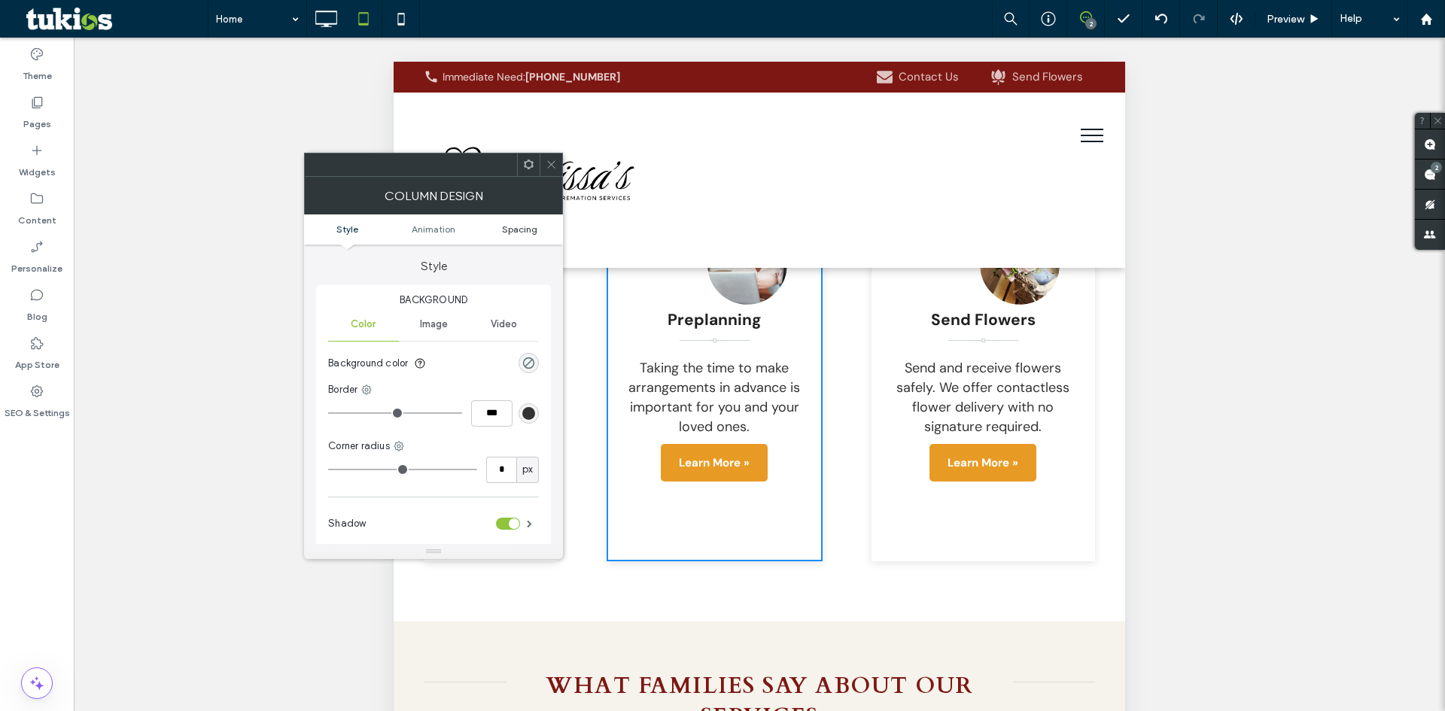
click at [514, 229] on span "Spacing" at bounding box center [519, 229] width 35 height 11
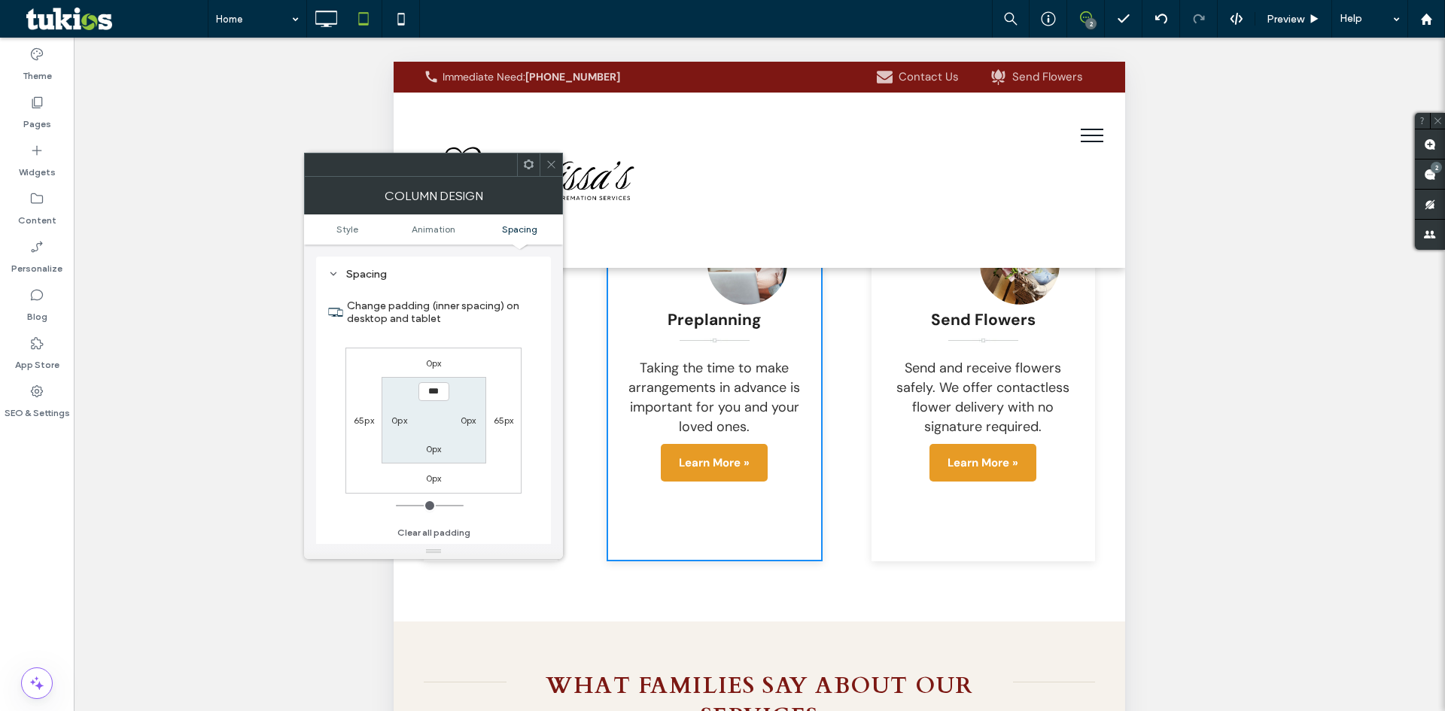
click at [553, 170] on span at bounding box center [551, 165] width 11 height 23
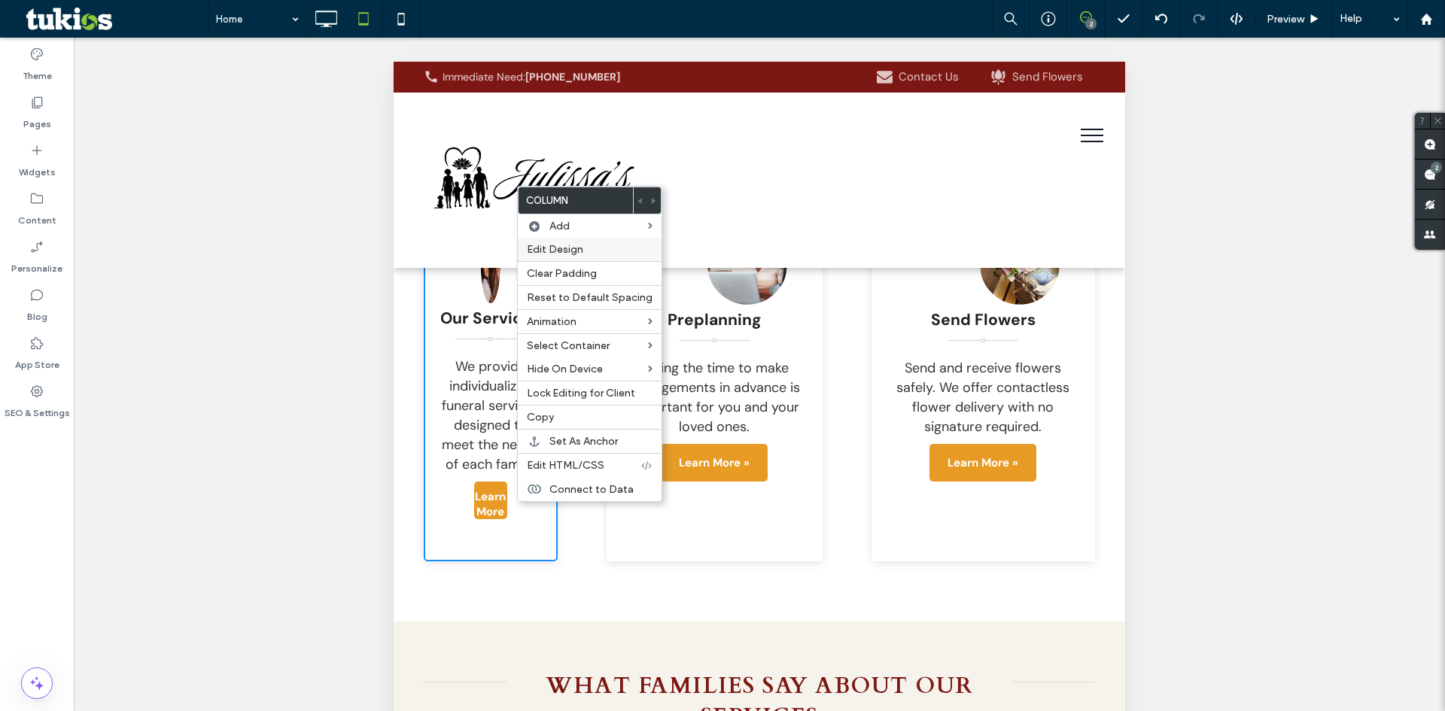
click at [577, 248] on span "Edit Design" at bounding box center [555, 249] width 56 height 13
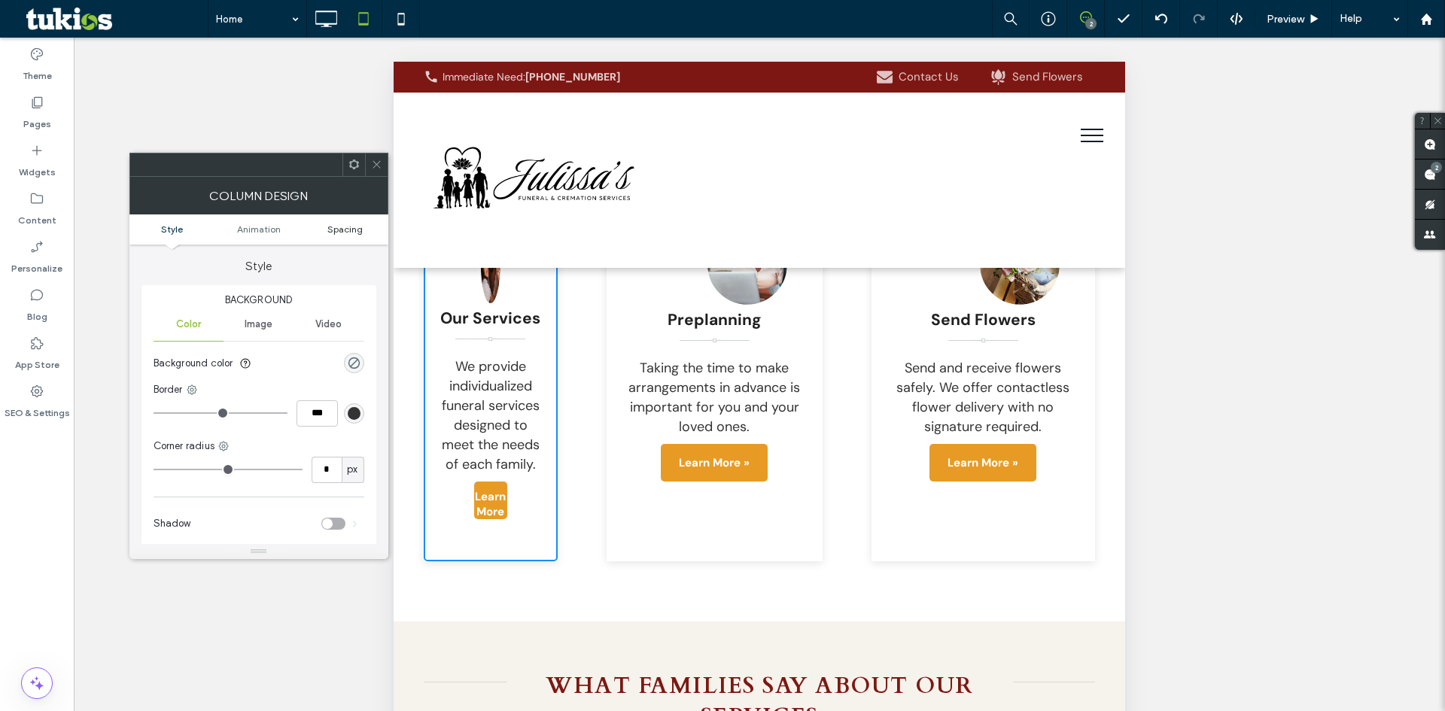
click at [347, 228] on span "Spacing" at bounding box center [344, 229] width 35 height 11
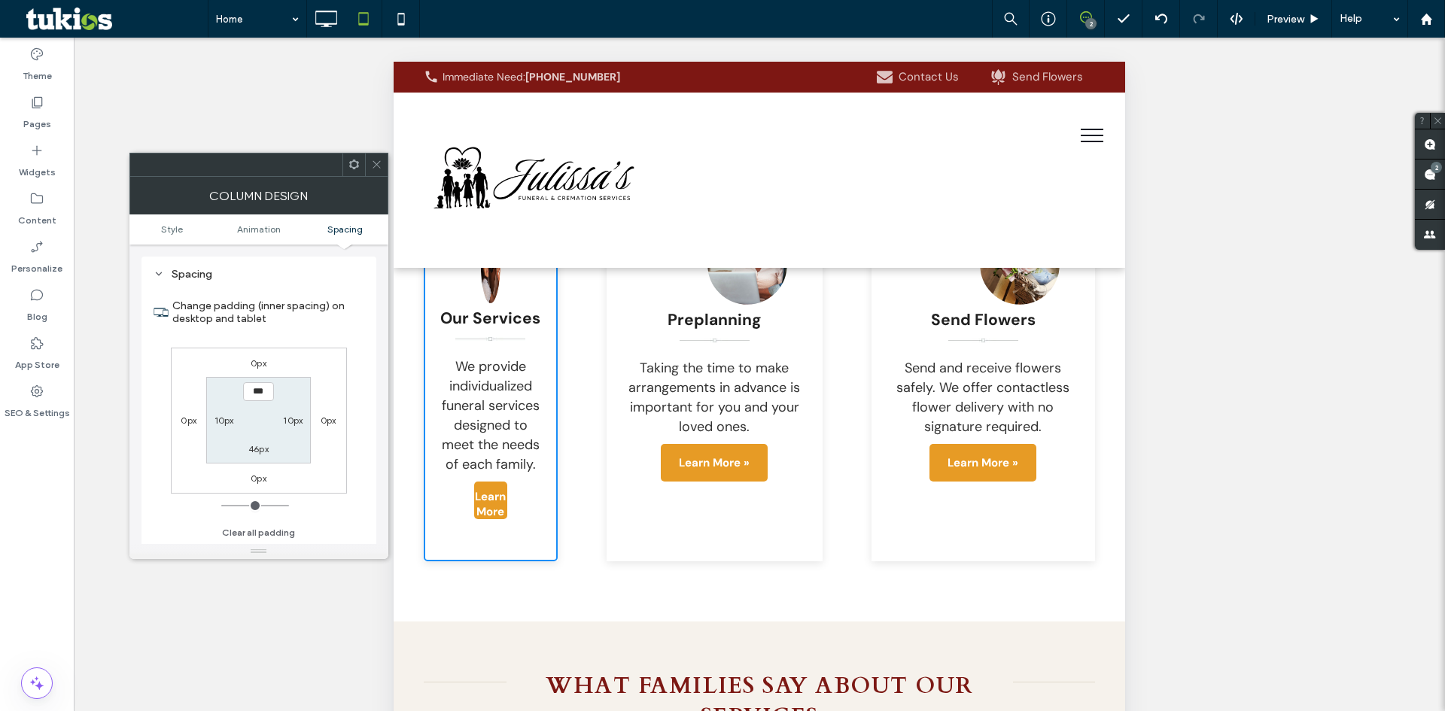
click at [184, 419] on label "0px" at bounding box center [189, 420] width 16 height 11
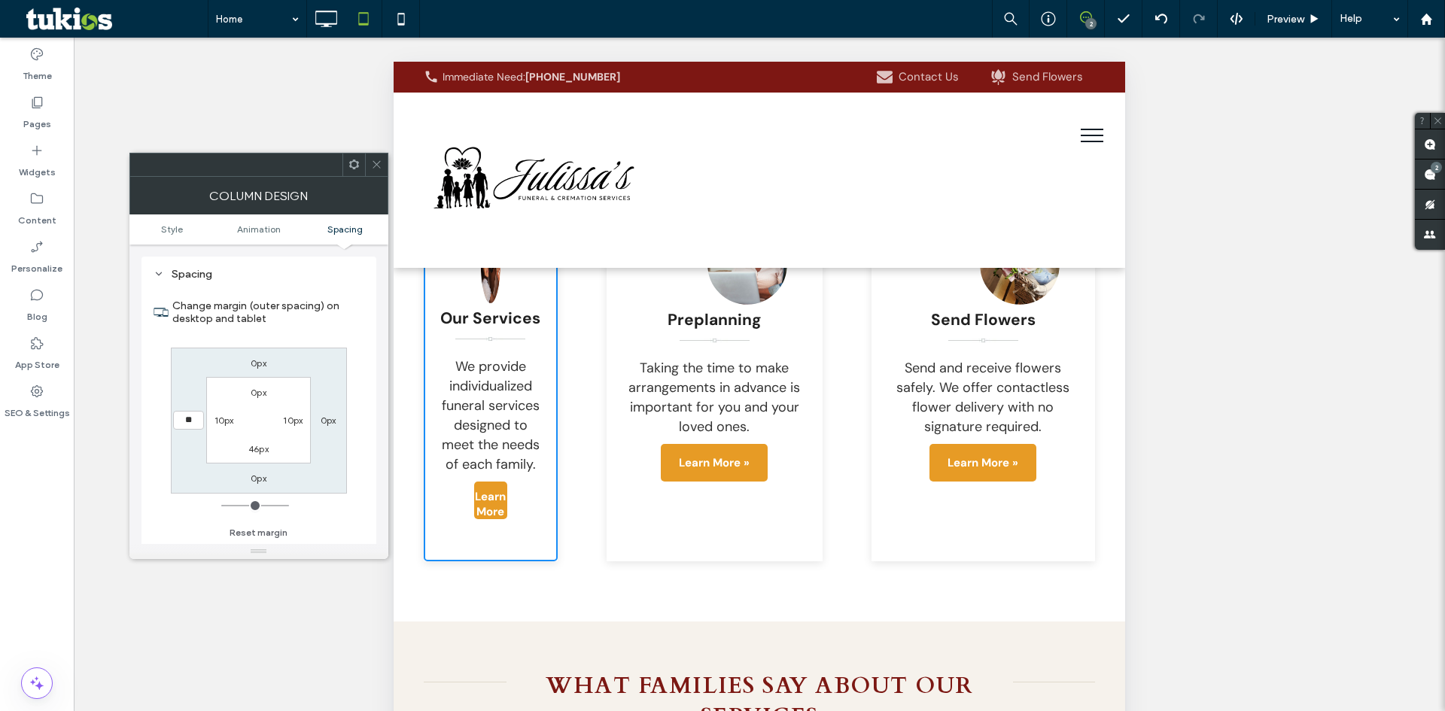
type input "**"
type input "****"
click at [325, 421] on label "0px" at bounding box center [329, 420] width 16 height 11
type input "*"
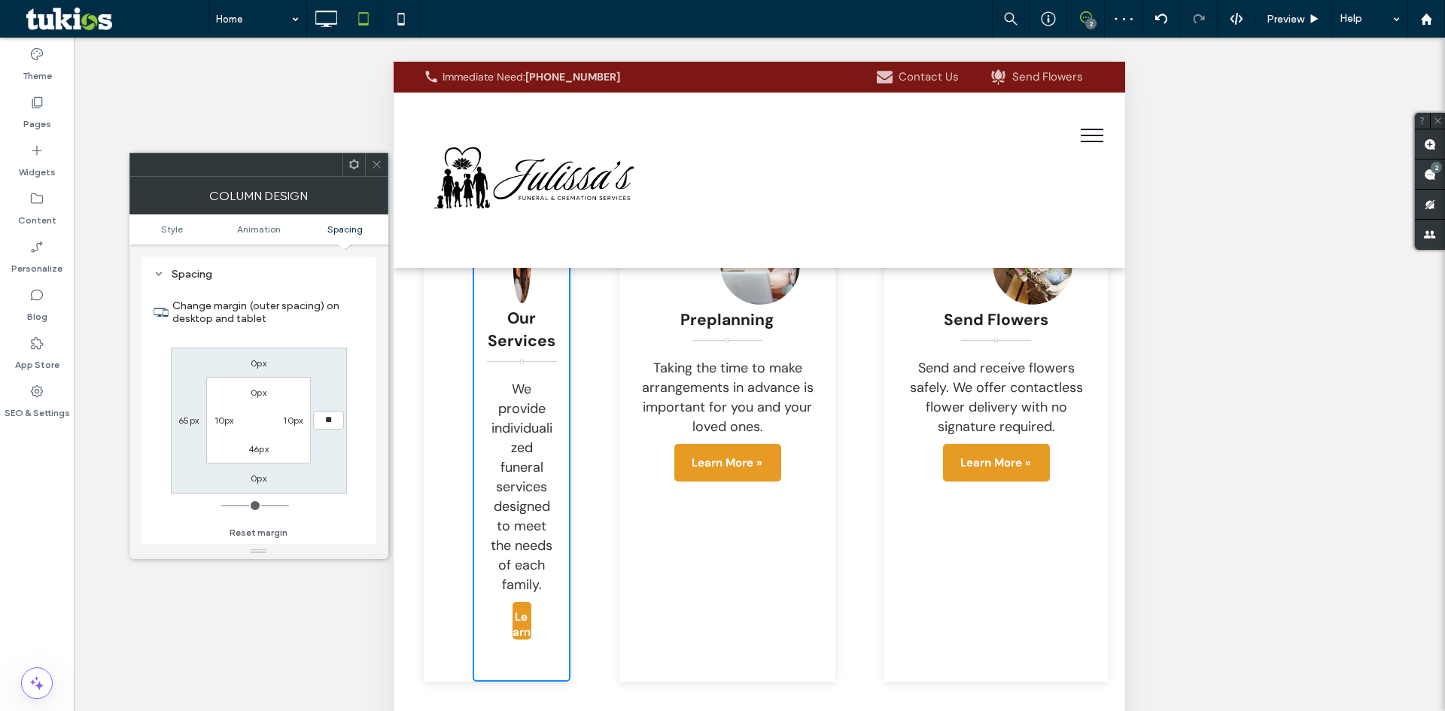
type input "**"
type input "****"
click at [221, 419] on label "10px" at bounding box center [225, 420] width 20 height 11
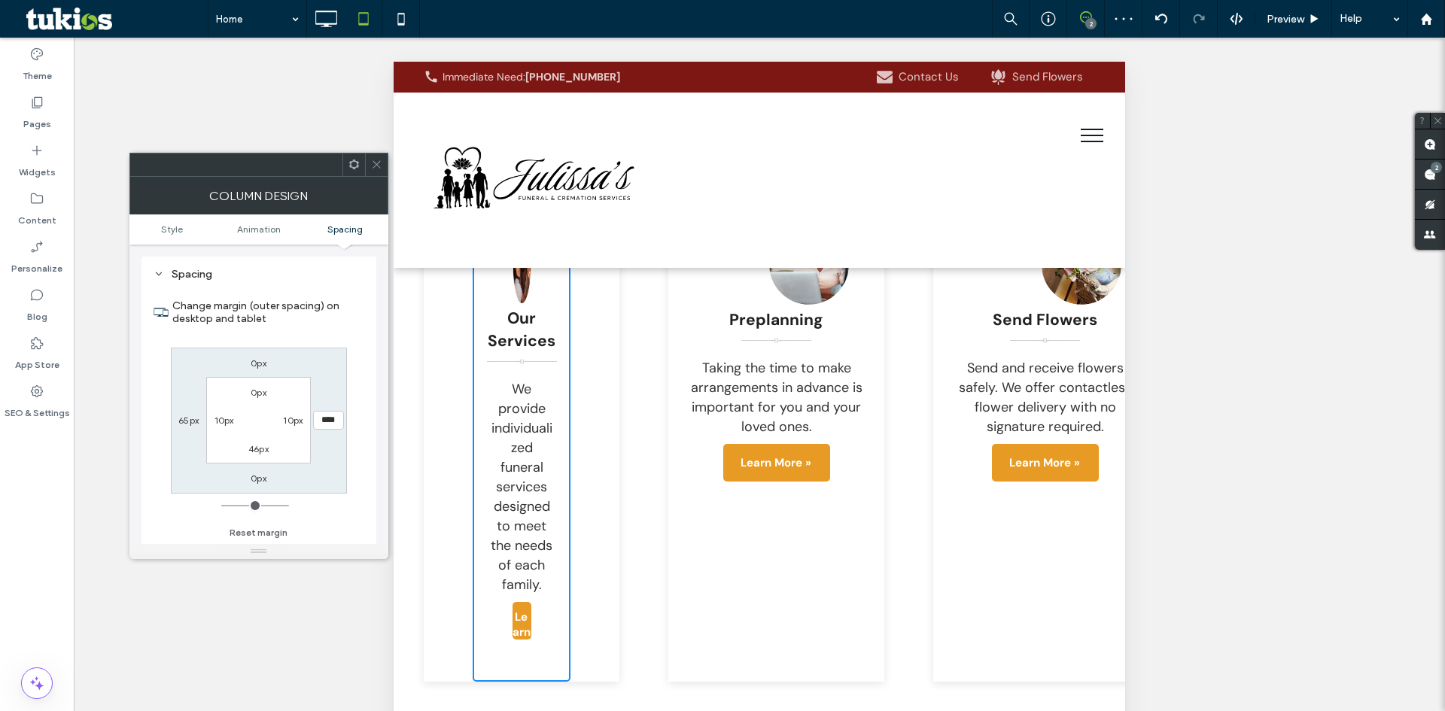
type input "**"
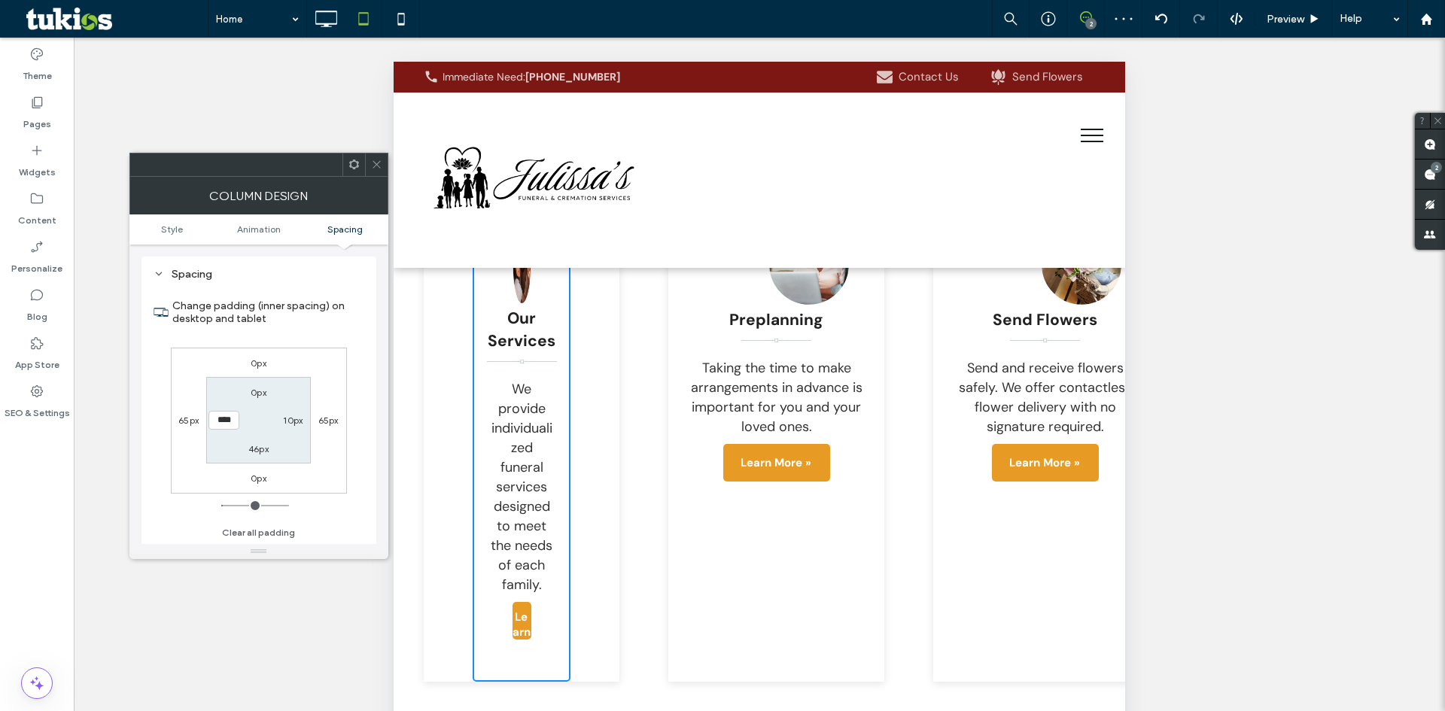
type input "*"
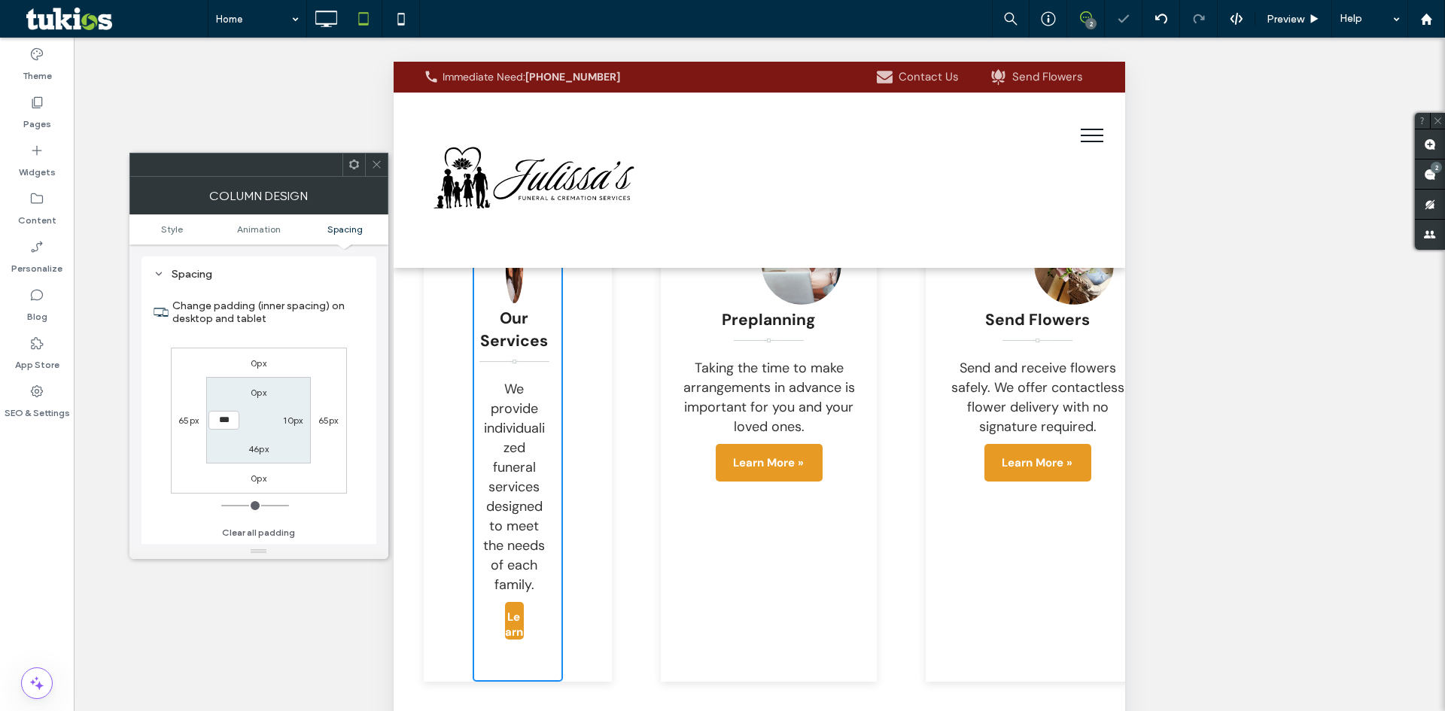
click at [292, 419] on label "10px" at bounding box center [293, 420] width 20 height 11
type input "**"
type input "*"
type input "***"
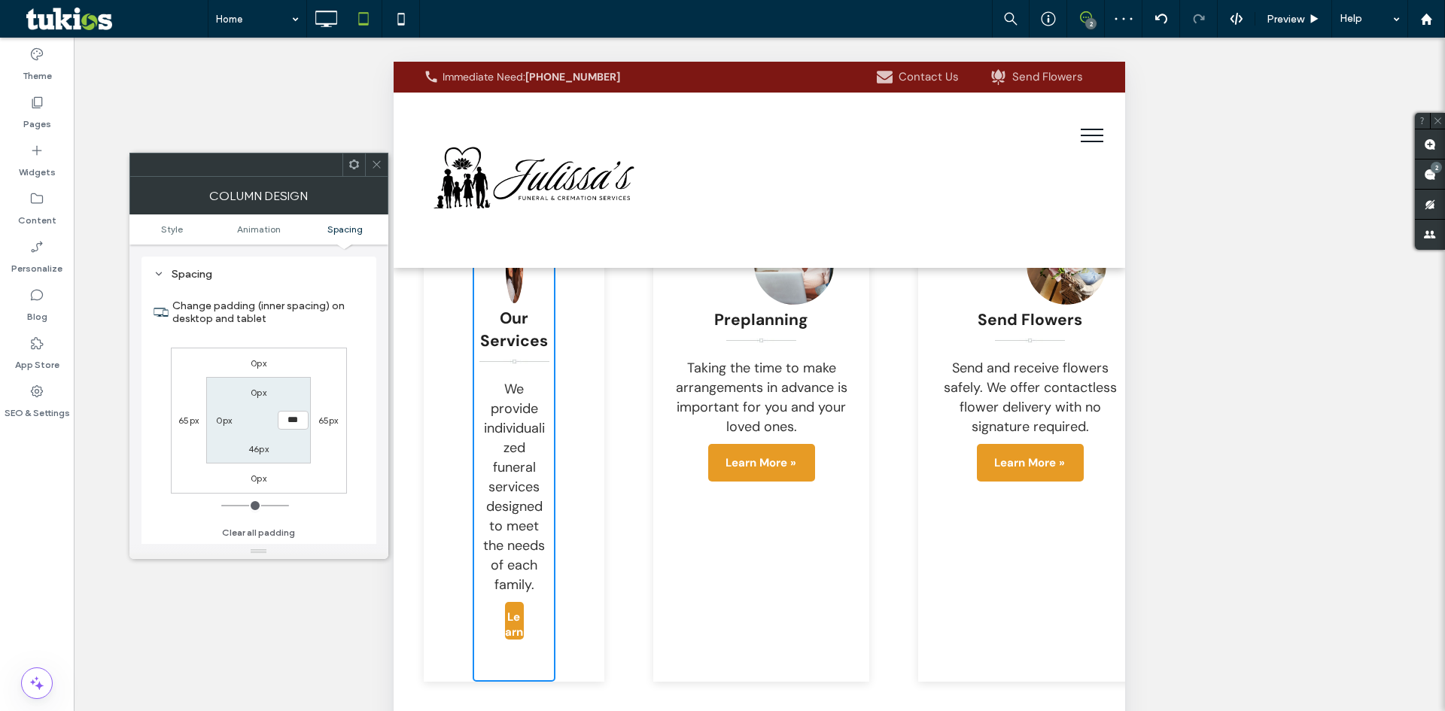
click at [251, 449] on label "46px" at bounding box center [258, 448] width 20 height 11
type input "**"
type input "*"
type input "***"
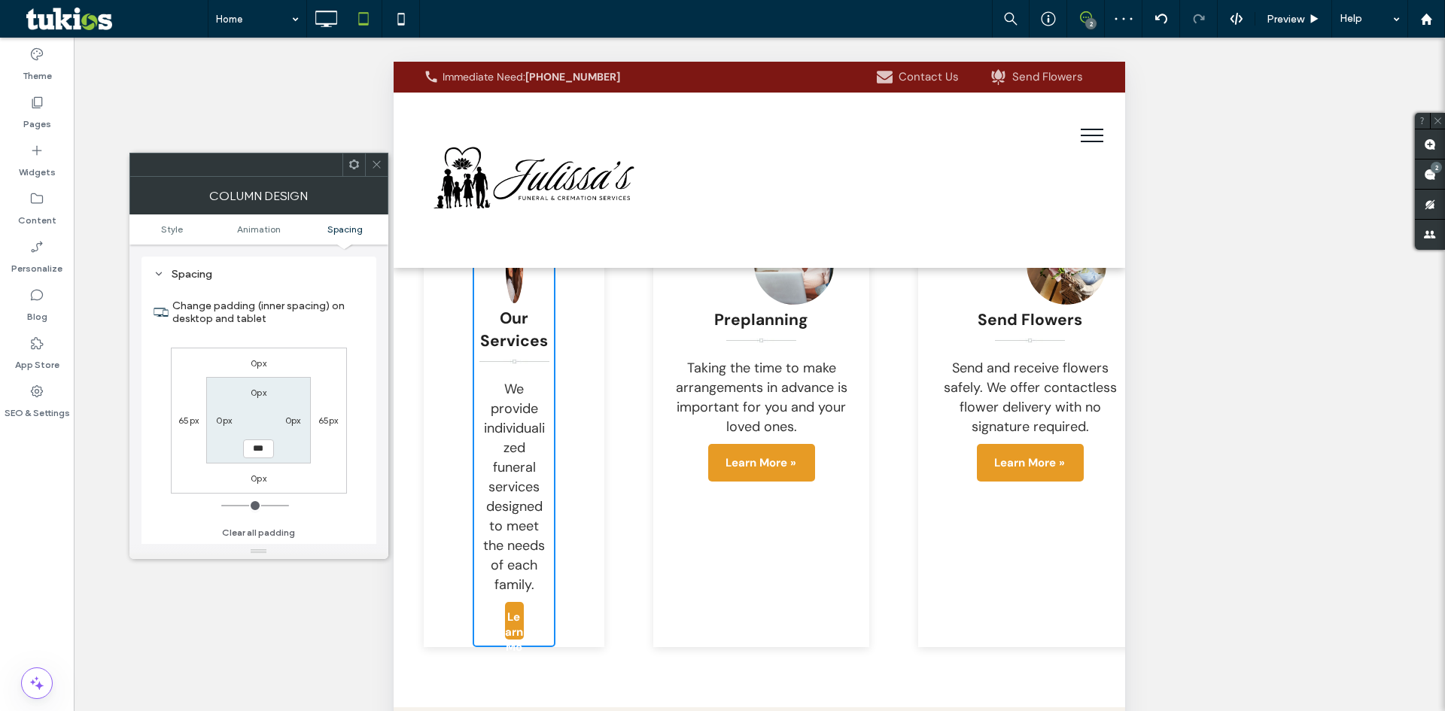
click at [376, 167] on icon at bounding box center [376, 164] width 11 height 11
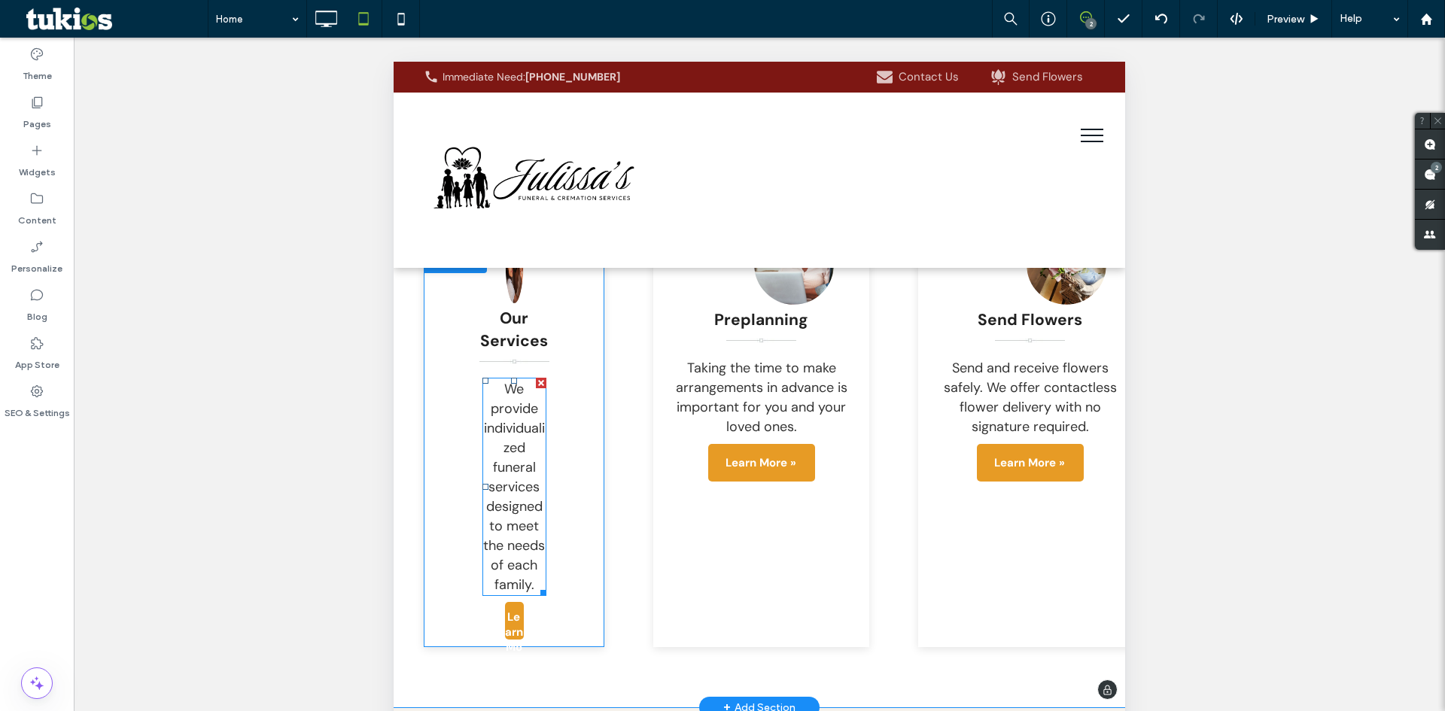
scroll to position [2974, 0]
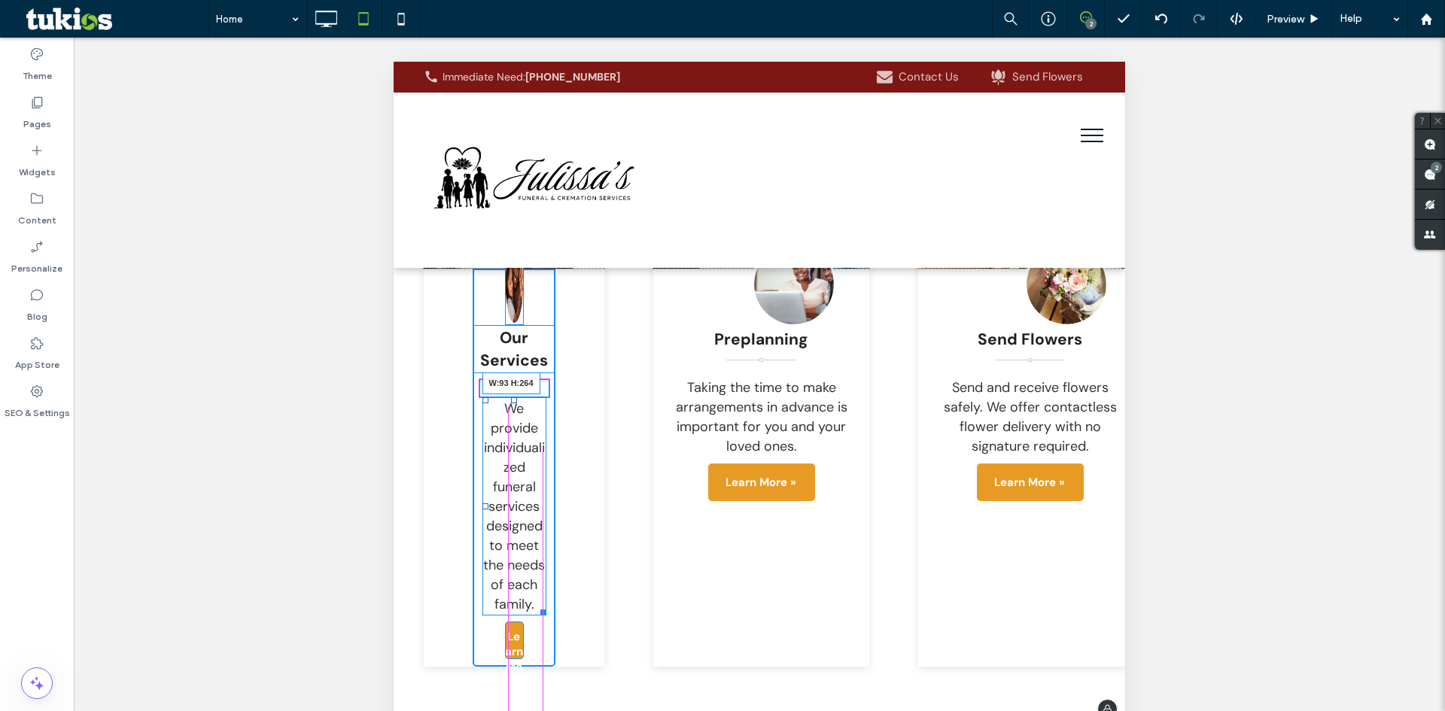
drag, startPoint x: 542, startPoint y: 510, endPoint x: 631, endPoint y: 507, distance: 88.9
click at [631, 507] on div "Click To Paste Click To Paste Click To Paste Click To Paste Click To Paste Our …" at bounding box center [759, 421] width 671 height 492
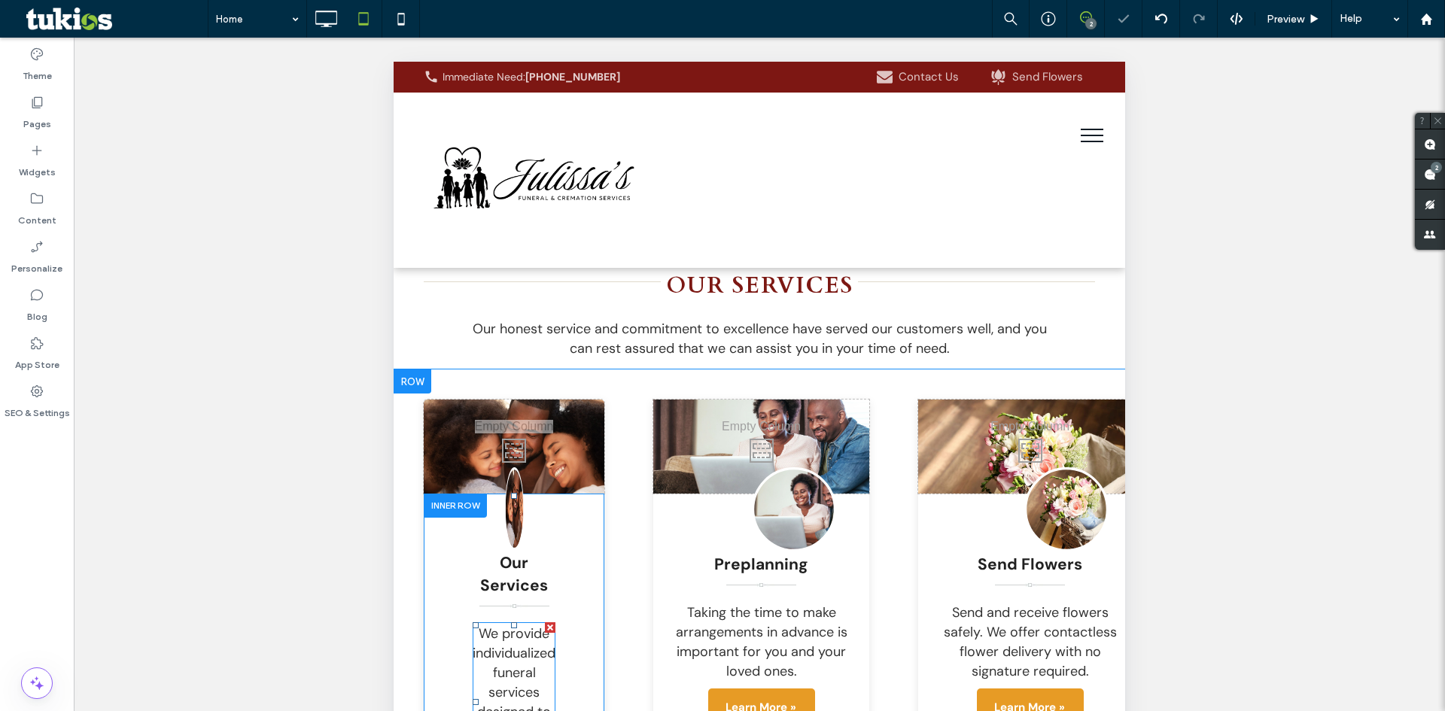
scroll to position [2748, 0]
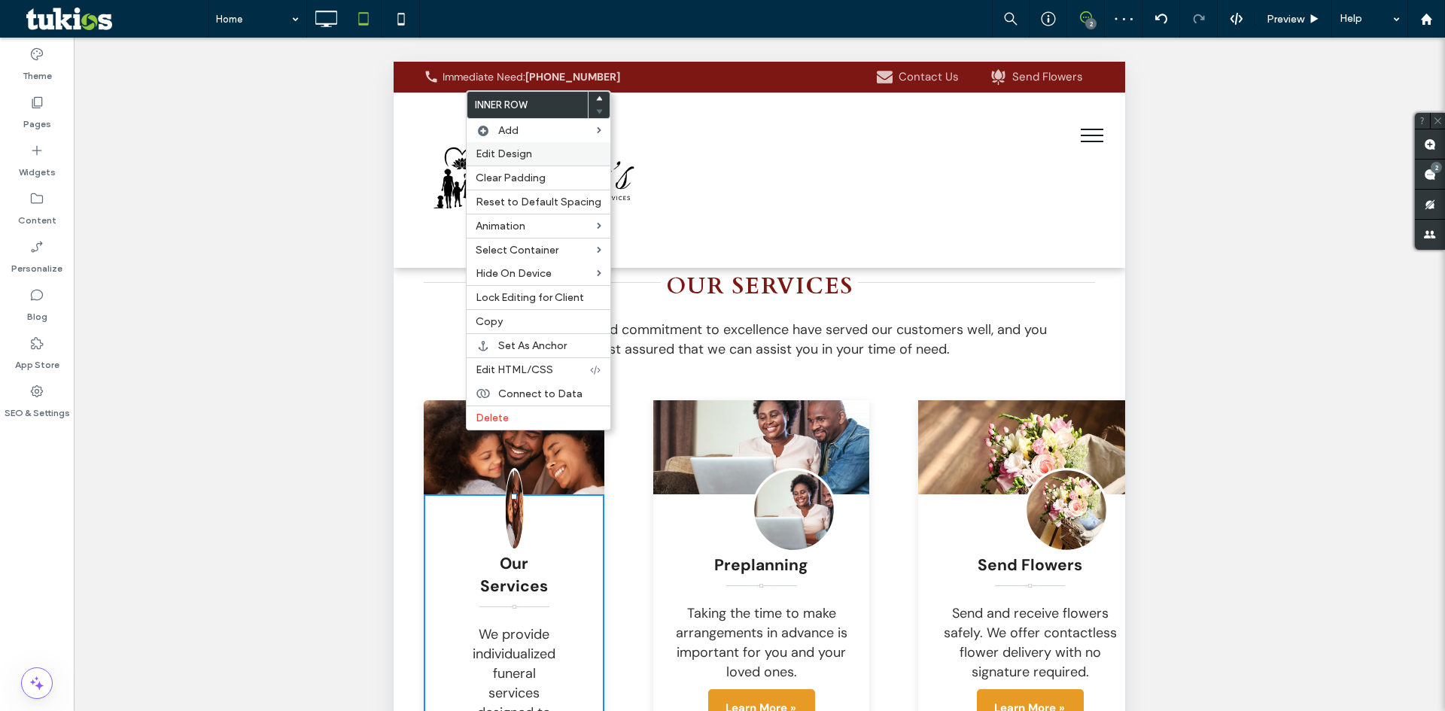
click at [506, 154] on span "Edit Design" at bounding box center [504, 154] width 56 height 13
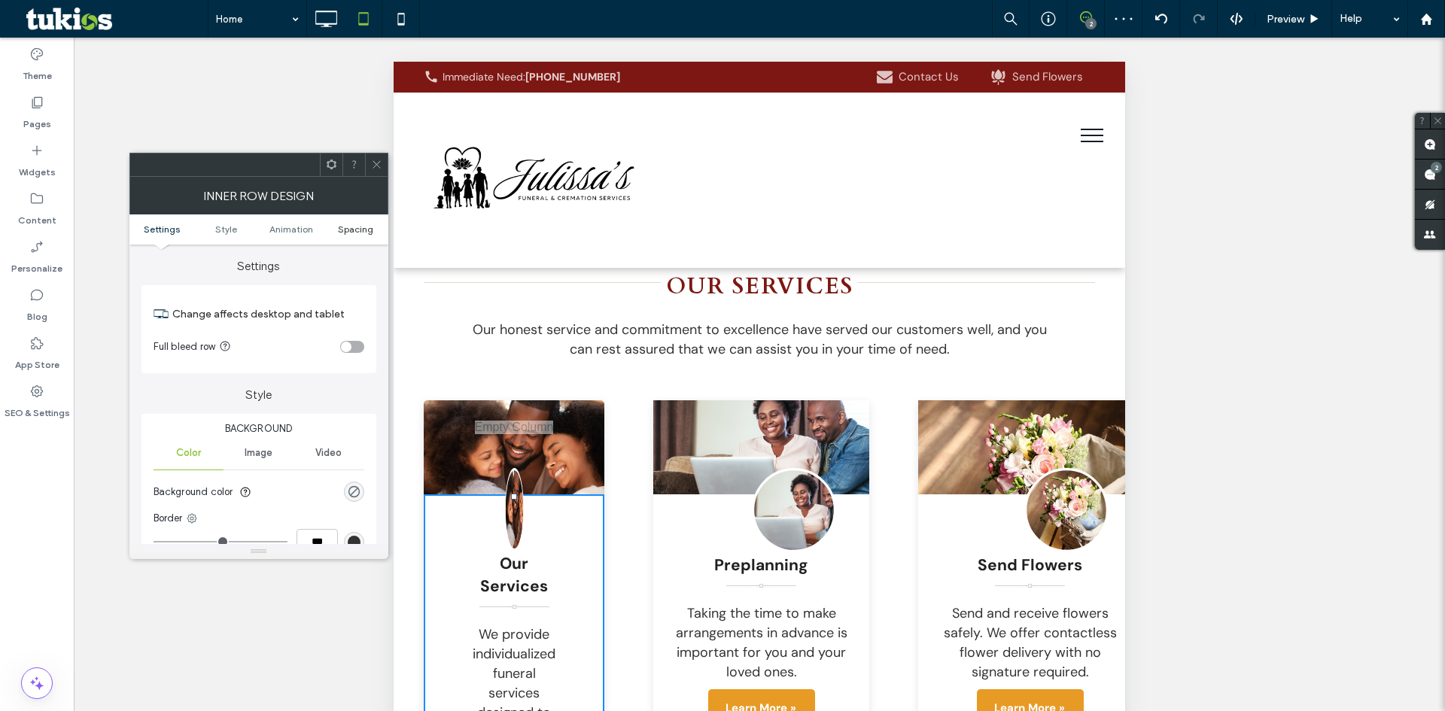
click at [357, 227] on span "Spacing" at bounding box center [355, 229] width 35 height 11
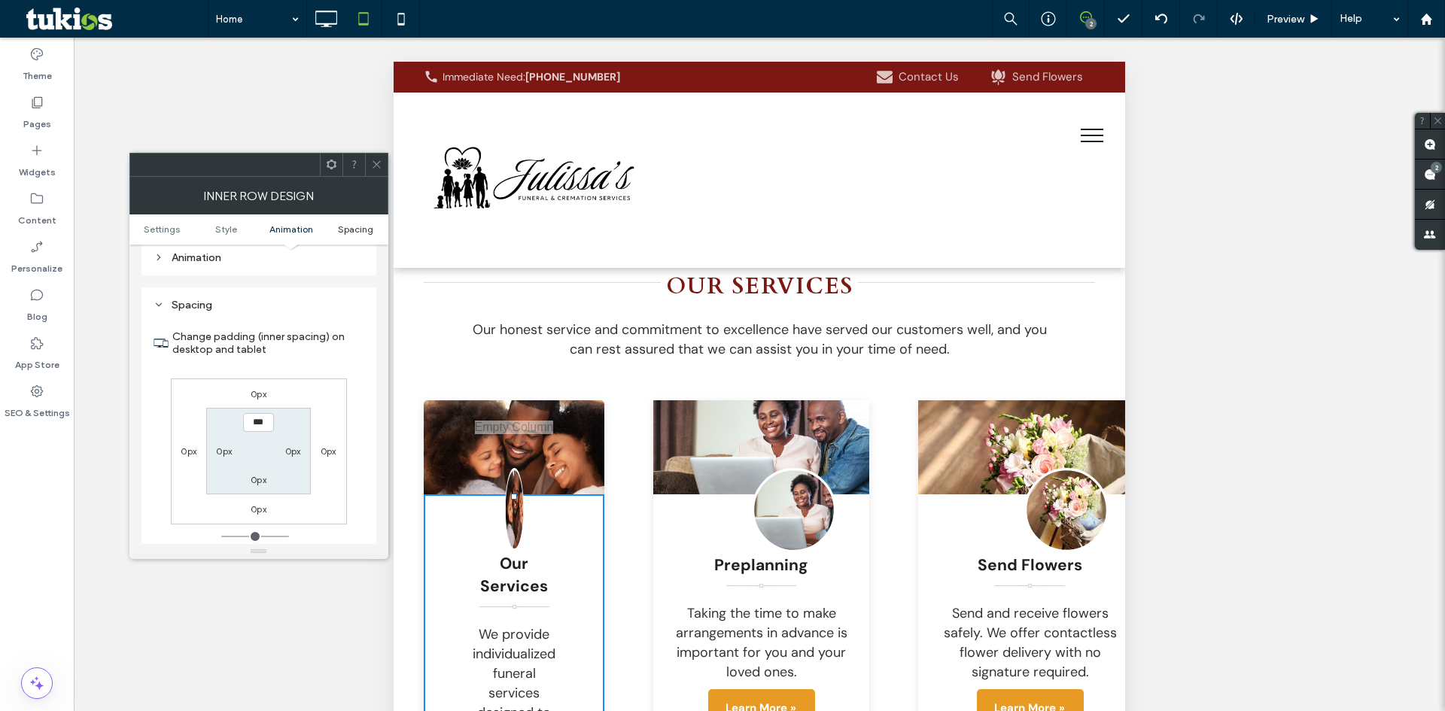
scroll to position [482, 0]
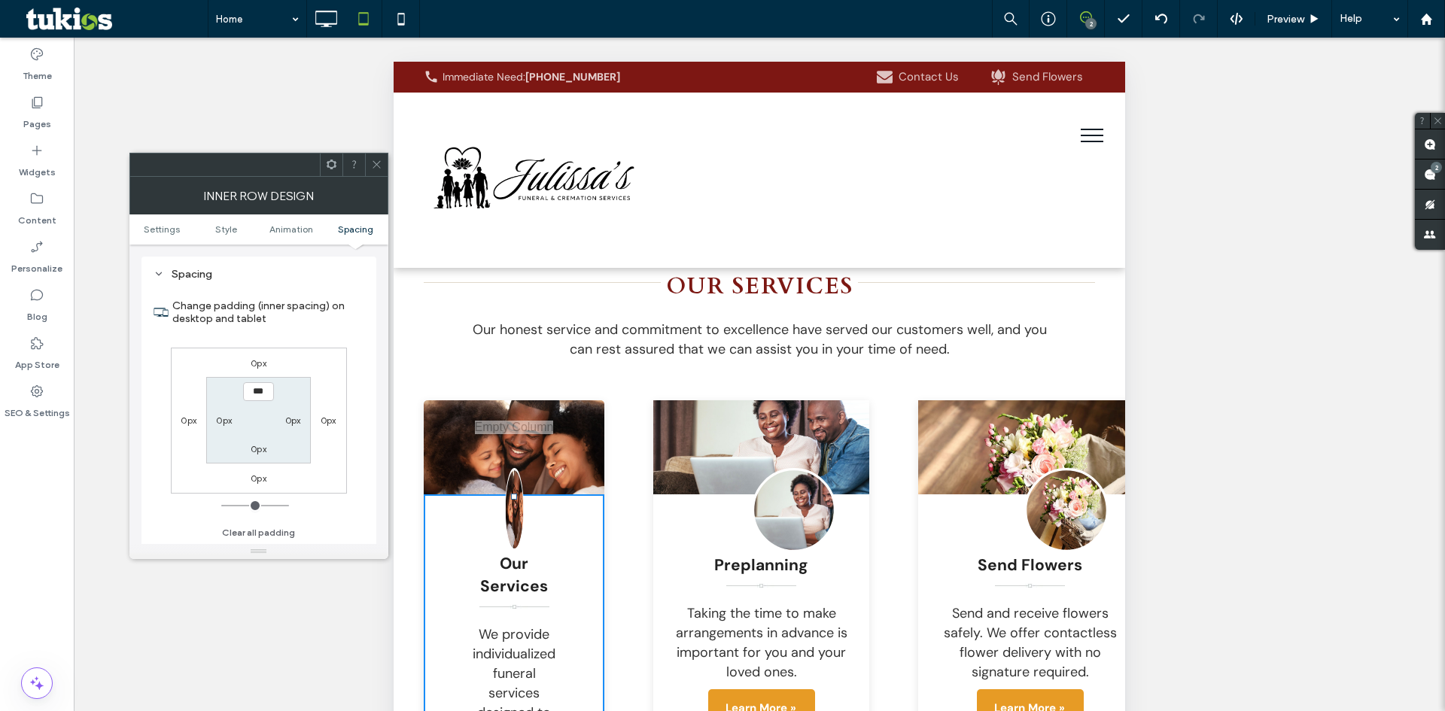
click at [378, 160] on icon at bounding box center [376, 164] width 11 height 11
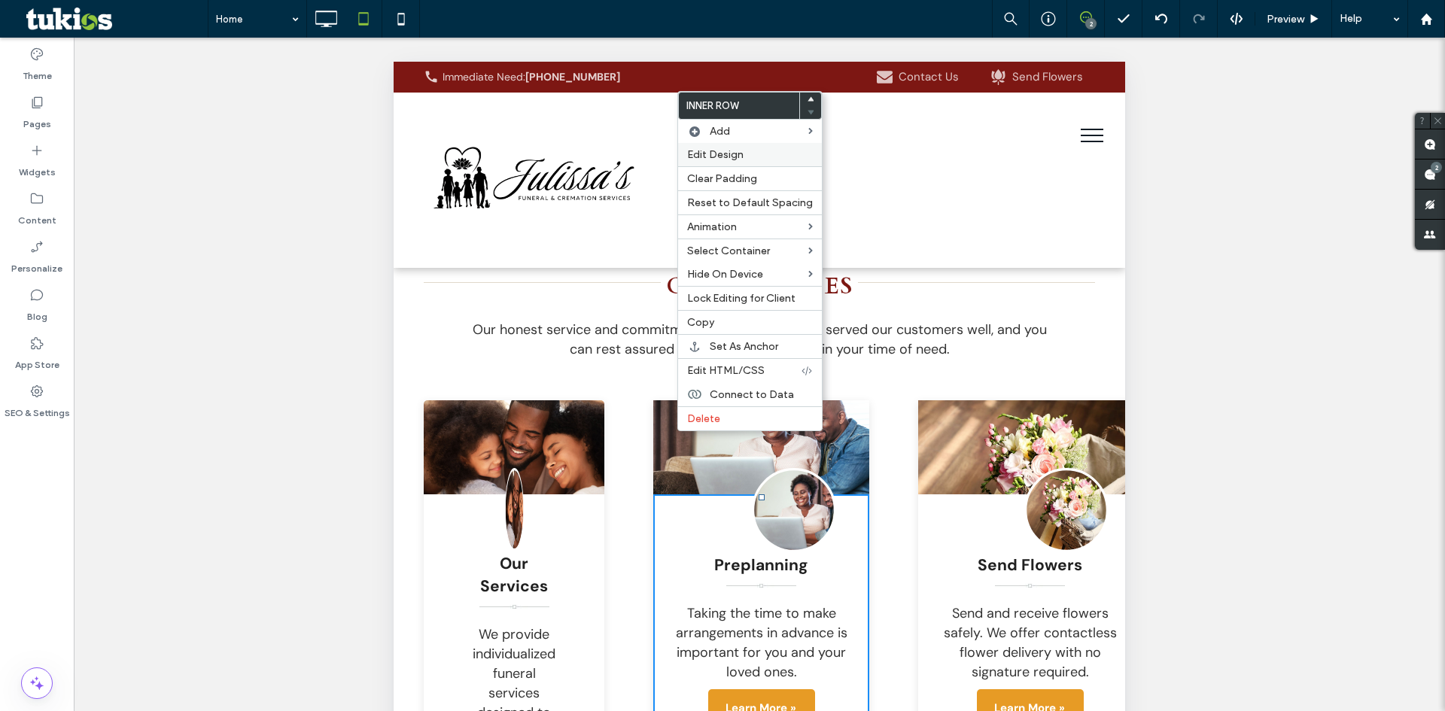
click at [751, 151] on label "Edit Design" at bounding box center [750, 154] width 126 height 13
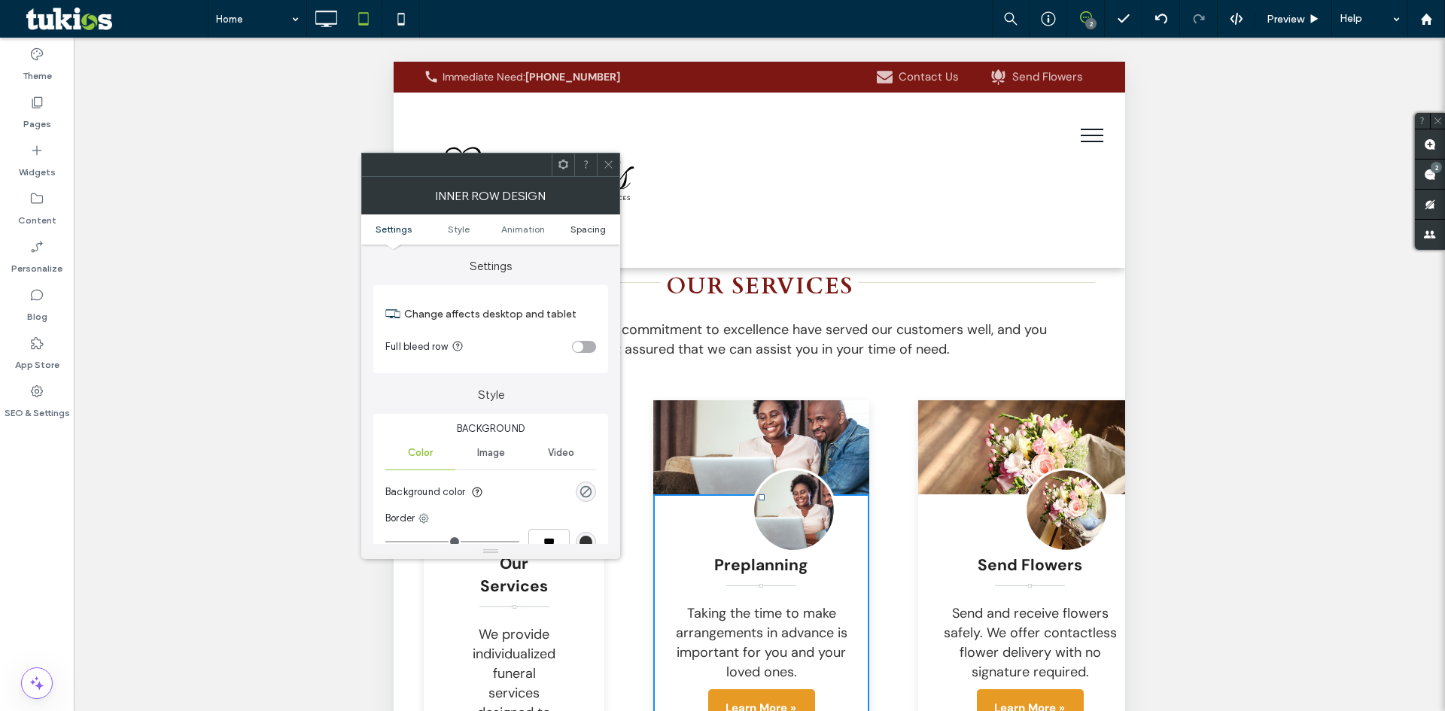
click at [573, 230] on span "Spacing" at bounding box center [588, 229] width 35 height 11
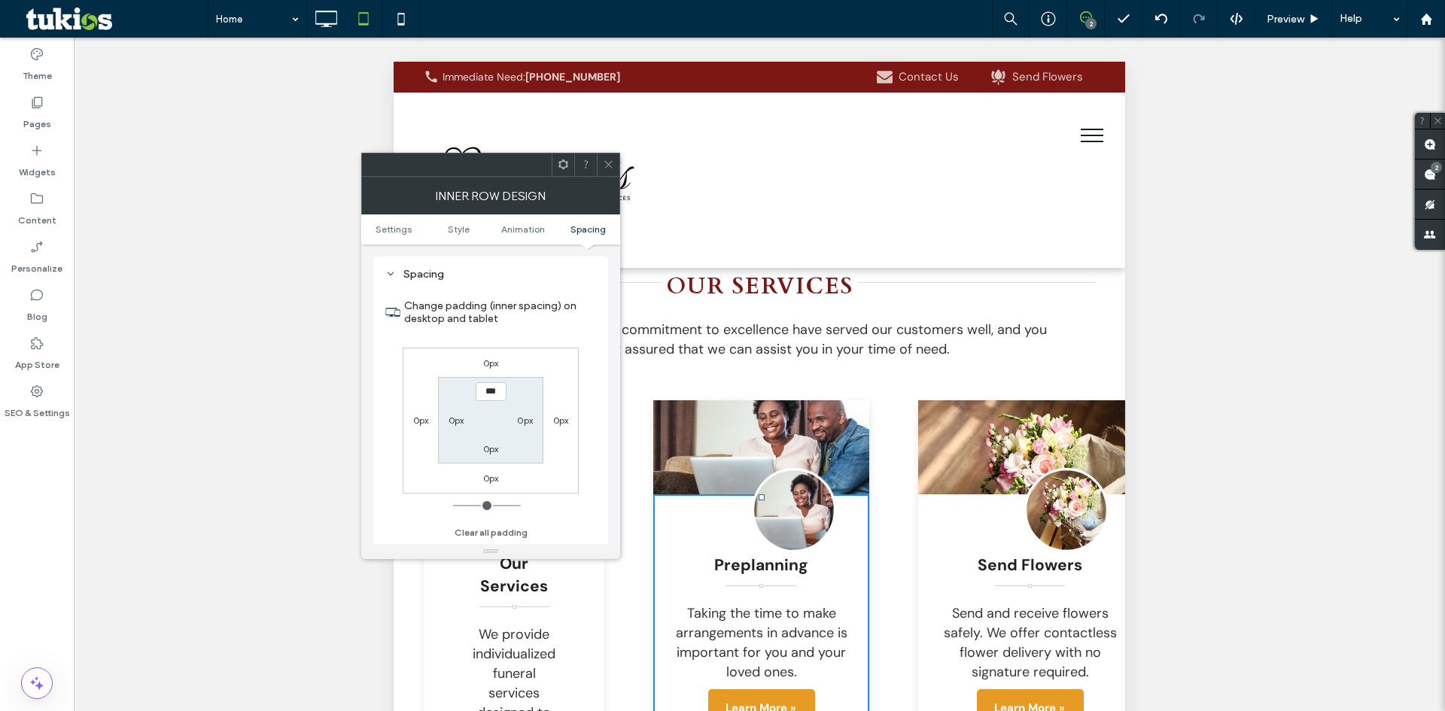
click at [616, 172] on div at bounding box center [608, 165] width 23 height 23
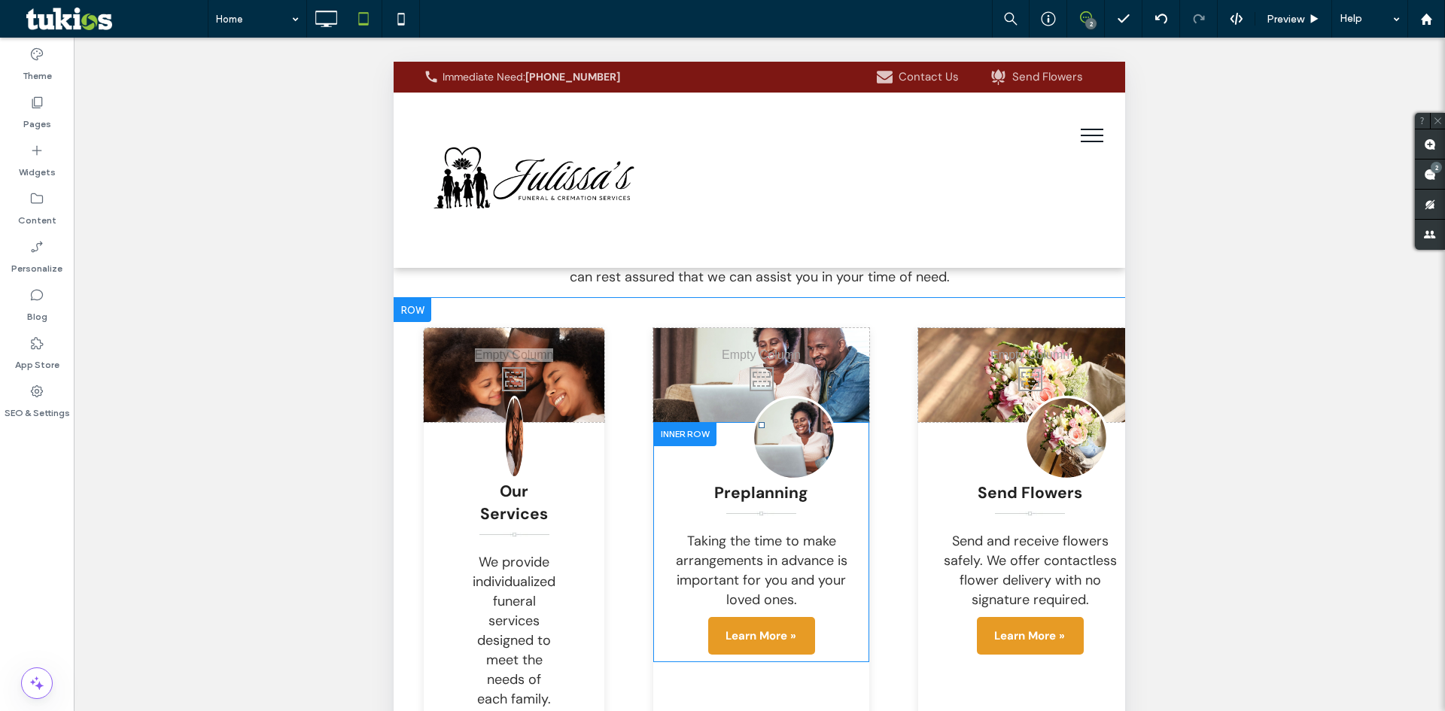
scroll to position [2823, 0]
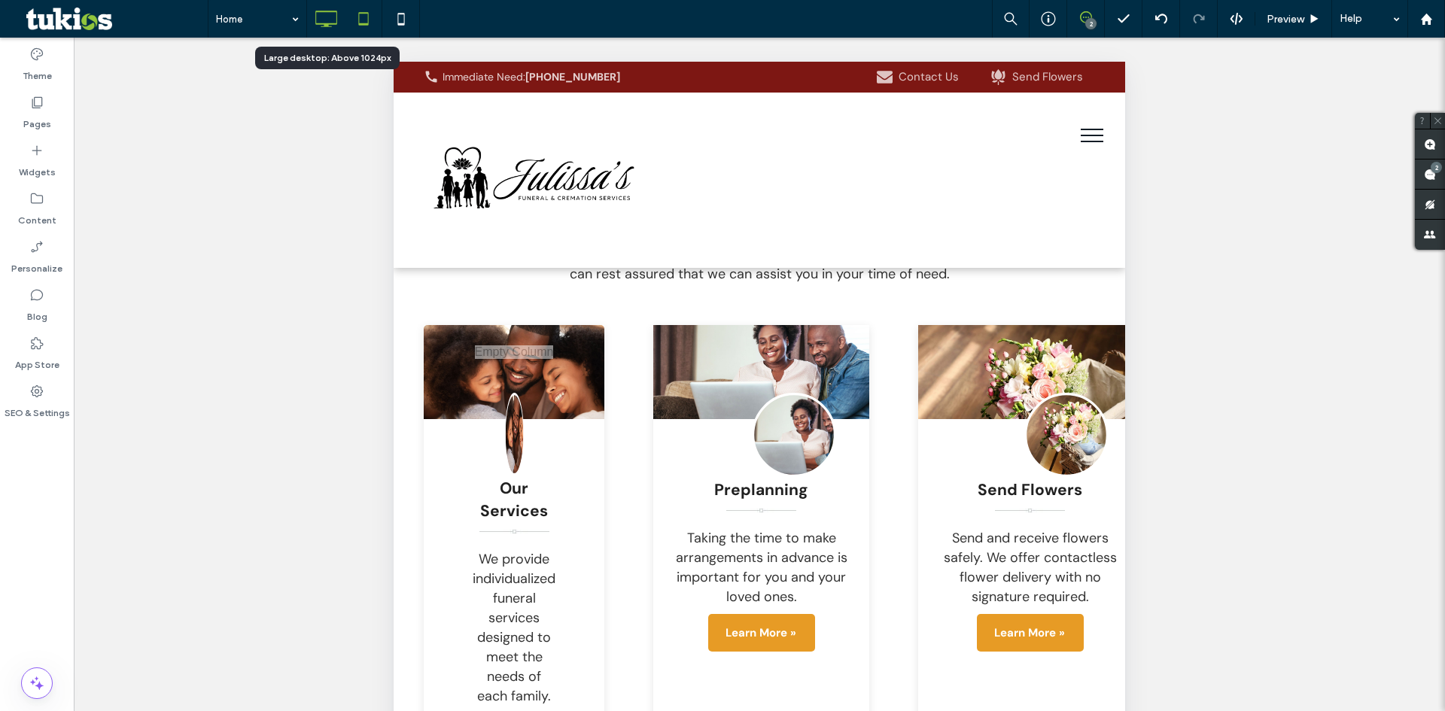
drag, startPoint x: 333, startPoint y: 14, endPoint x: 325, endPoint y: 67, distance: 54.0
click at [333, 14] on icon at bounding box center [326, 19] width 30 height 30
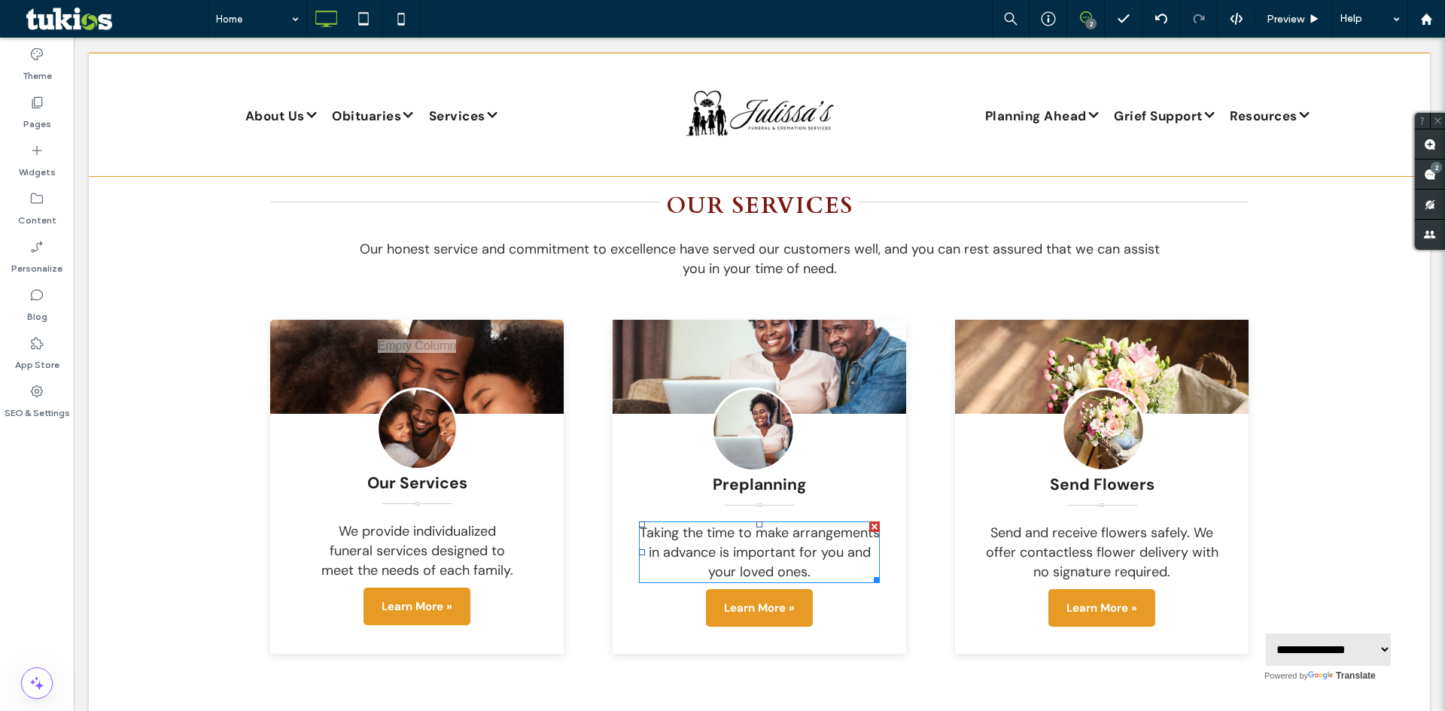
scroll to position [1920, 0]
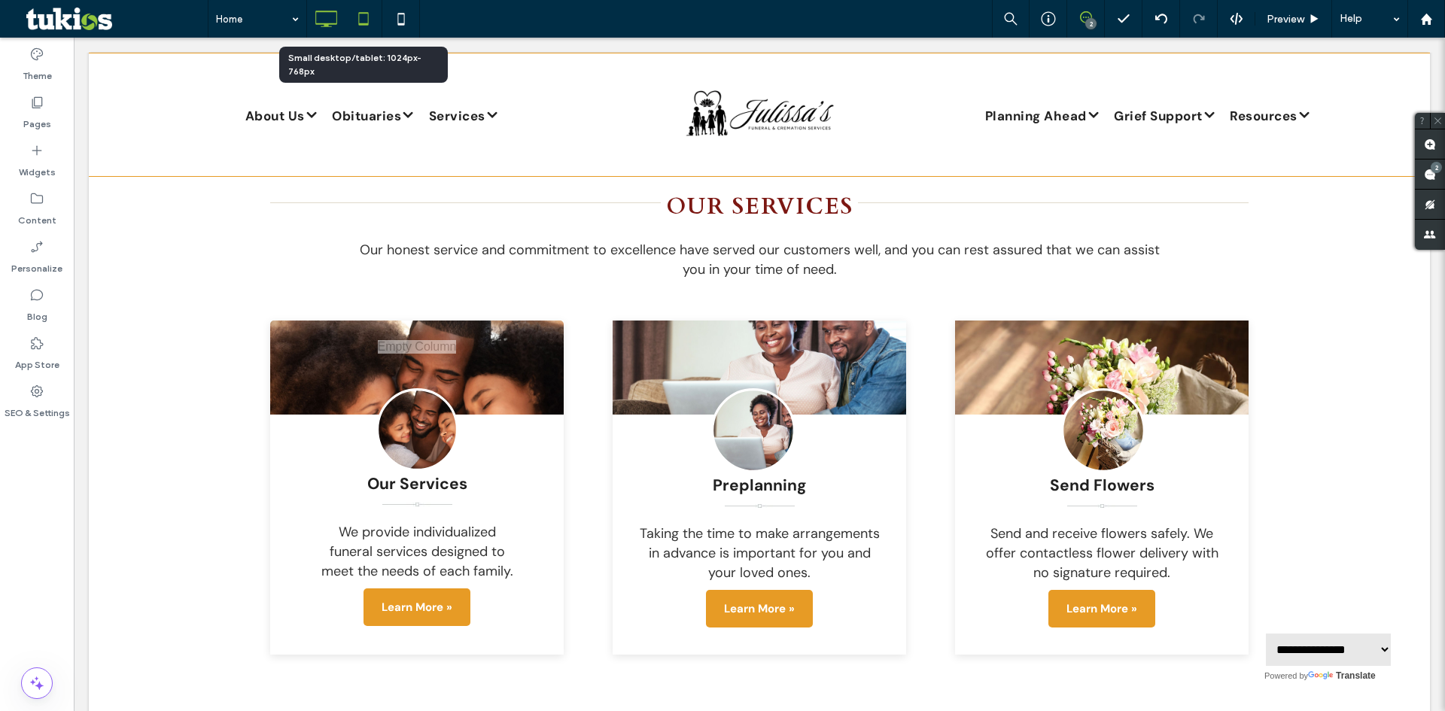
click at [368, 16] on use at bounding box center [363, 18] width 10 height 13
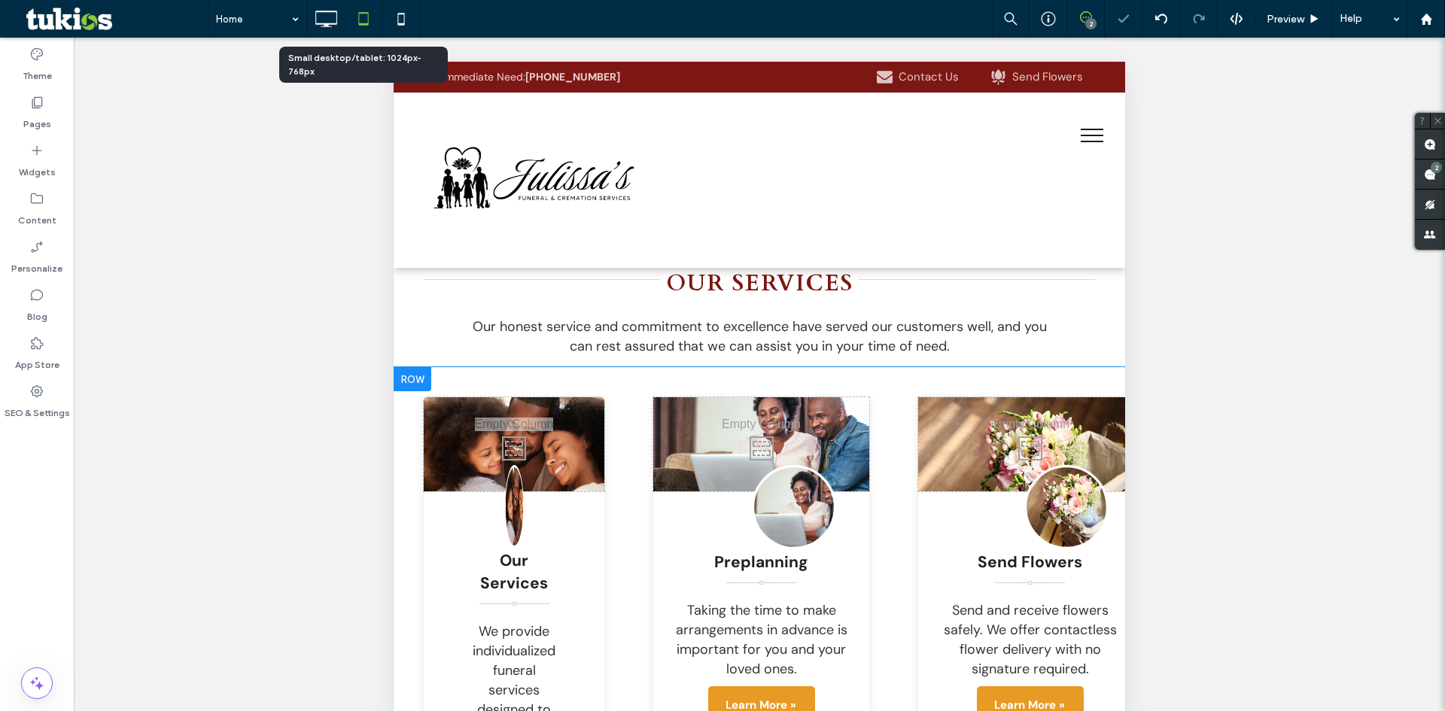
scroll to position [2748, 0]
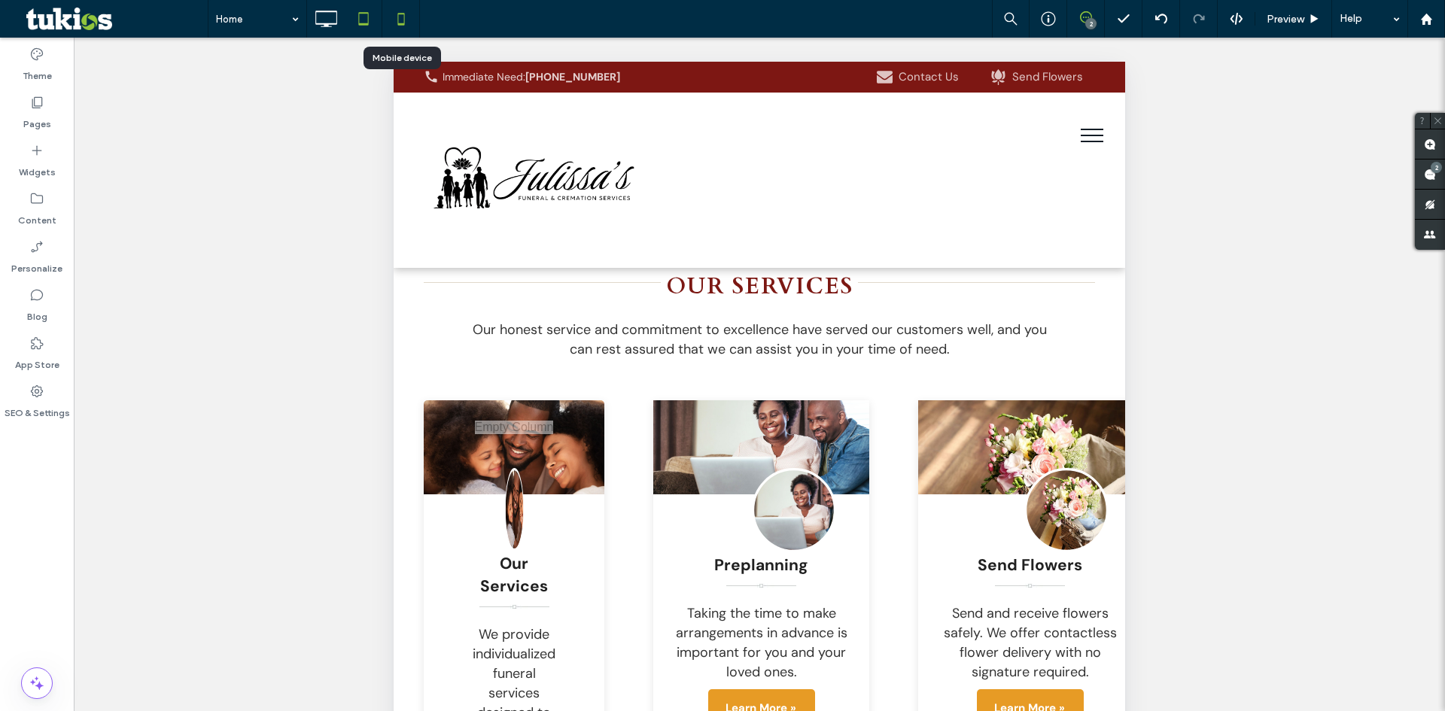
click at [404, 23] on use at bounding box center [400, 19] width 7 height 12
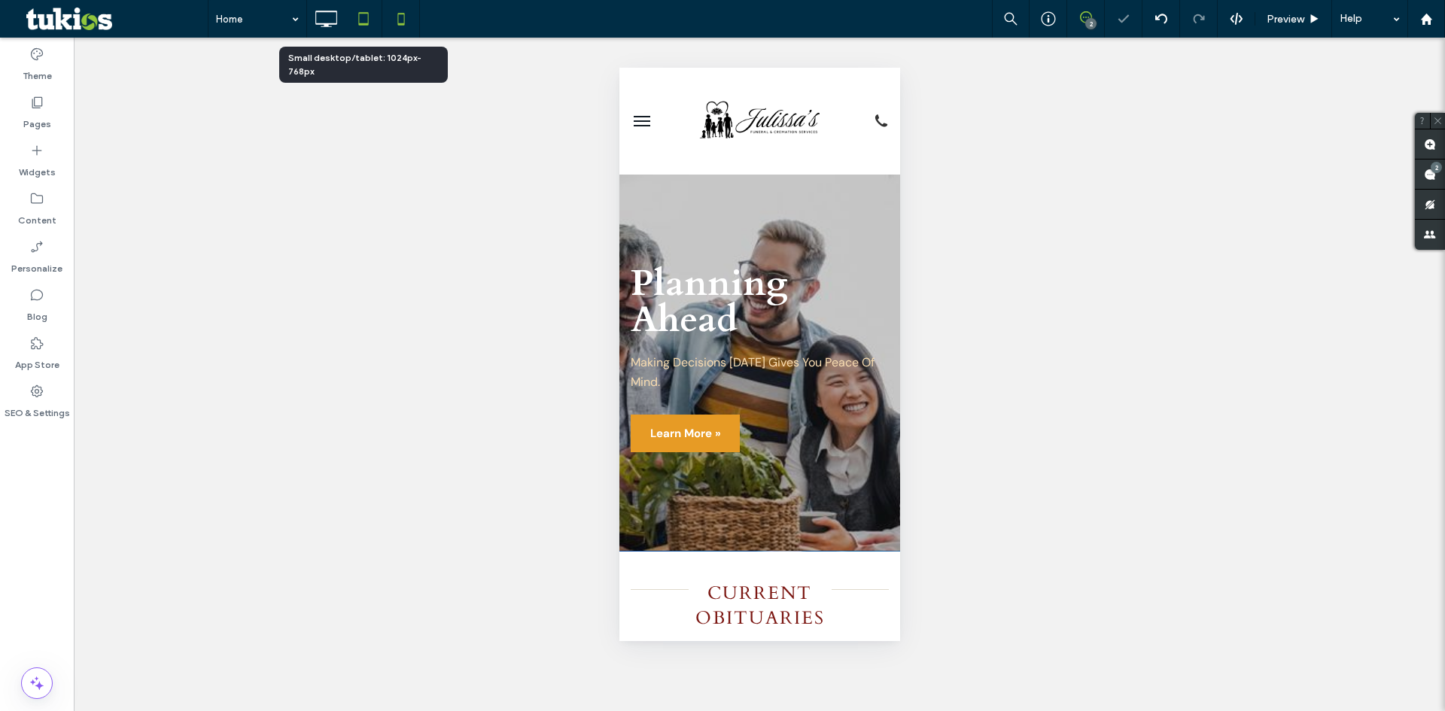
scroll to position [0, 0]
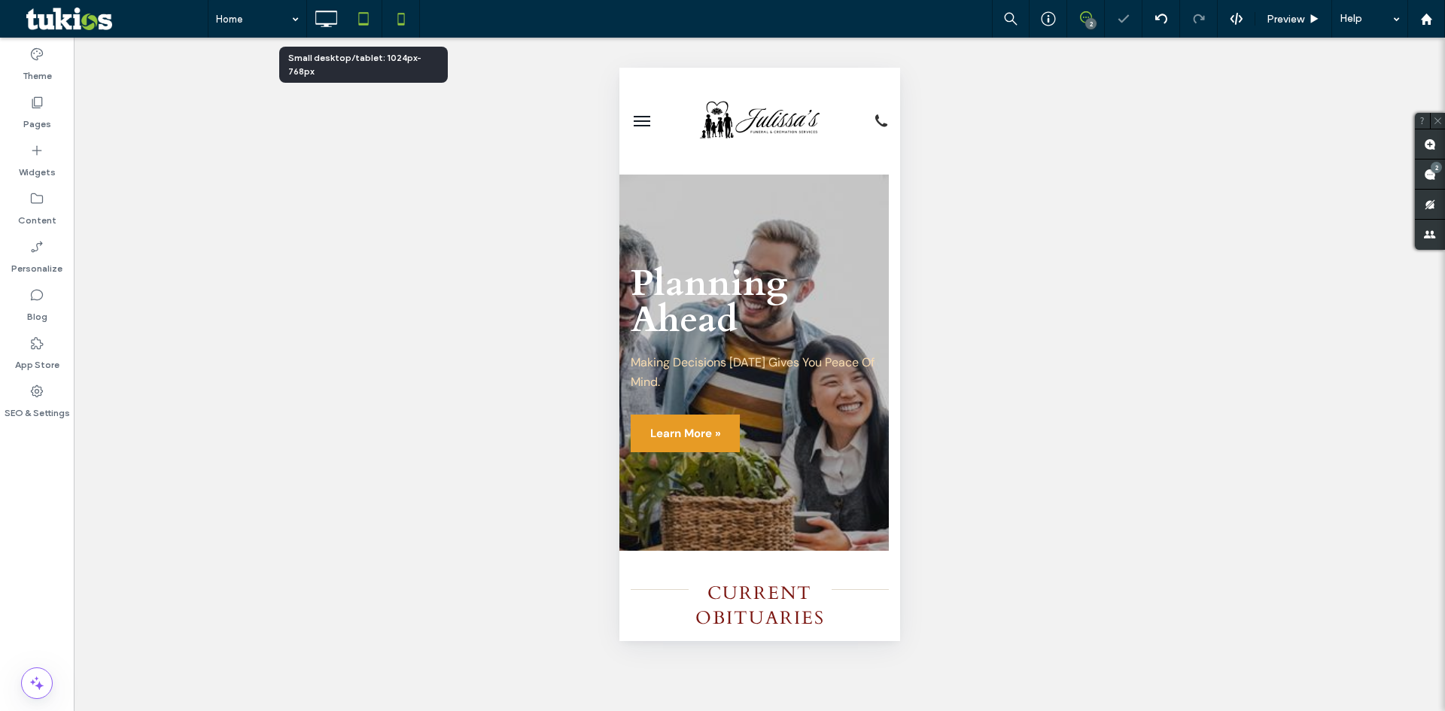
click at [362, 18] on icon at bounding box center [364, 19] width 30 height 30
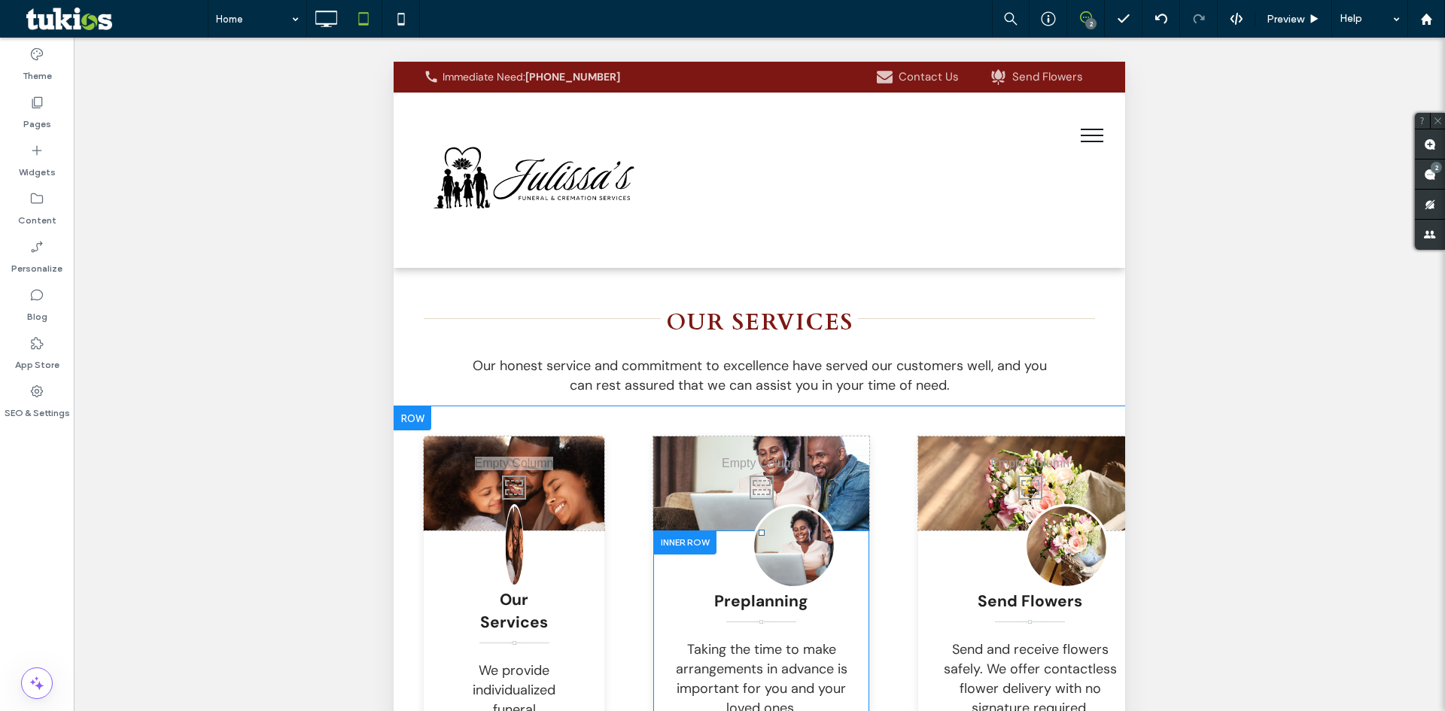
scroll to position [2710, 0]
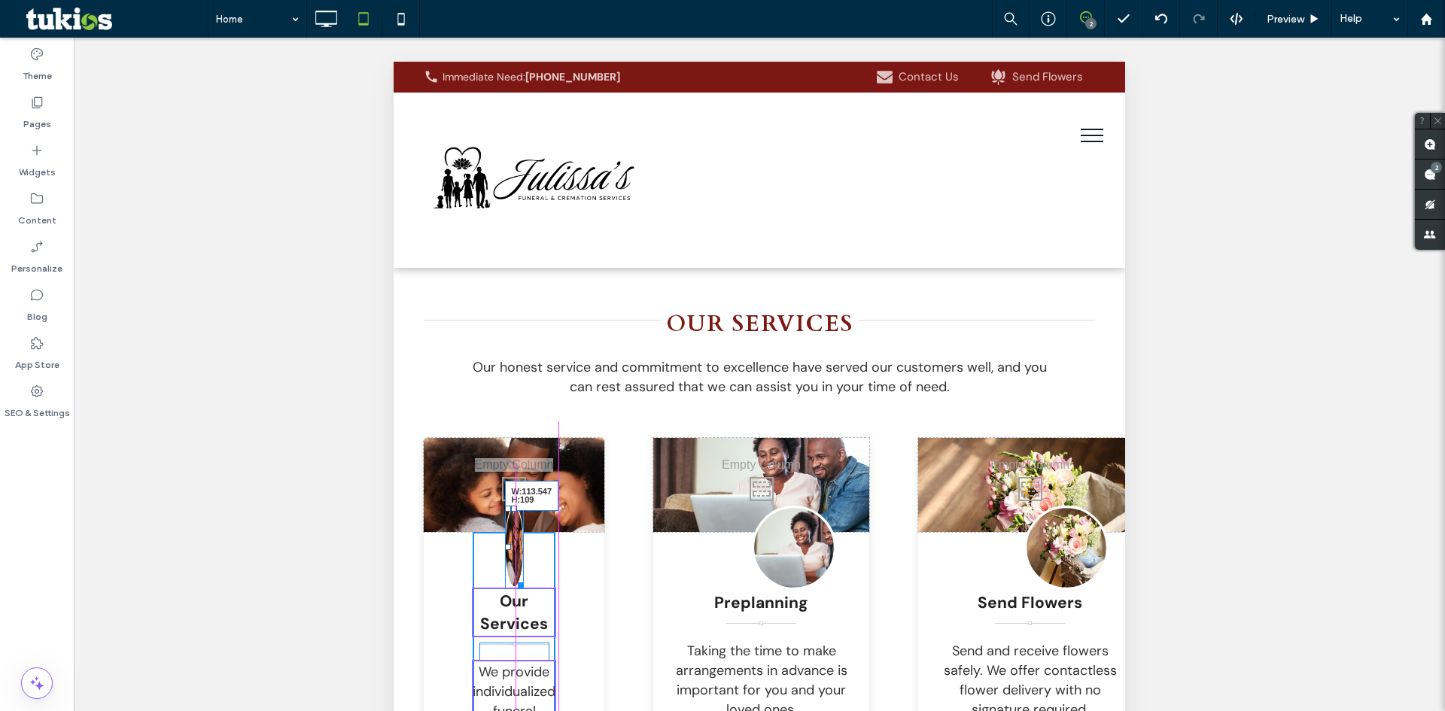
drag, startPoint x: 523, startPoint y: 498, endPoint x: 556, endPoint y: 498, distance: 33.1
click at [524, 577] on div at bounding box center [518, 582] width 11 height 11
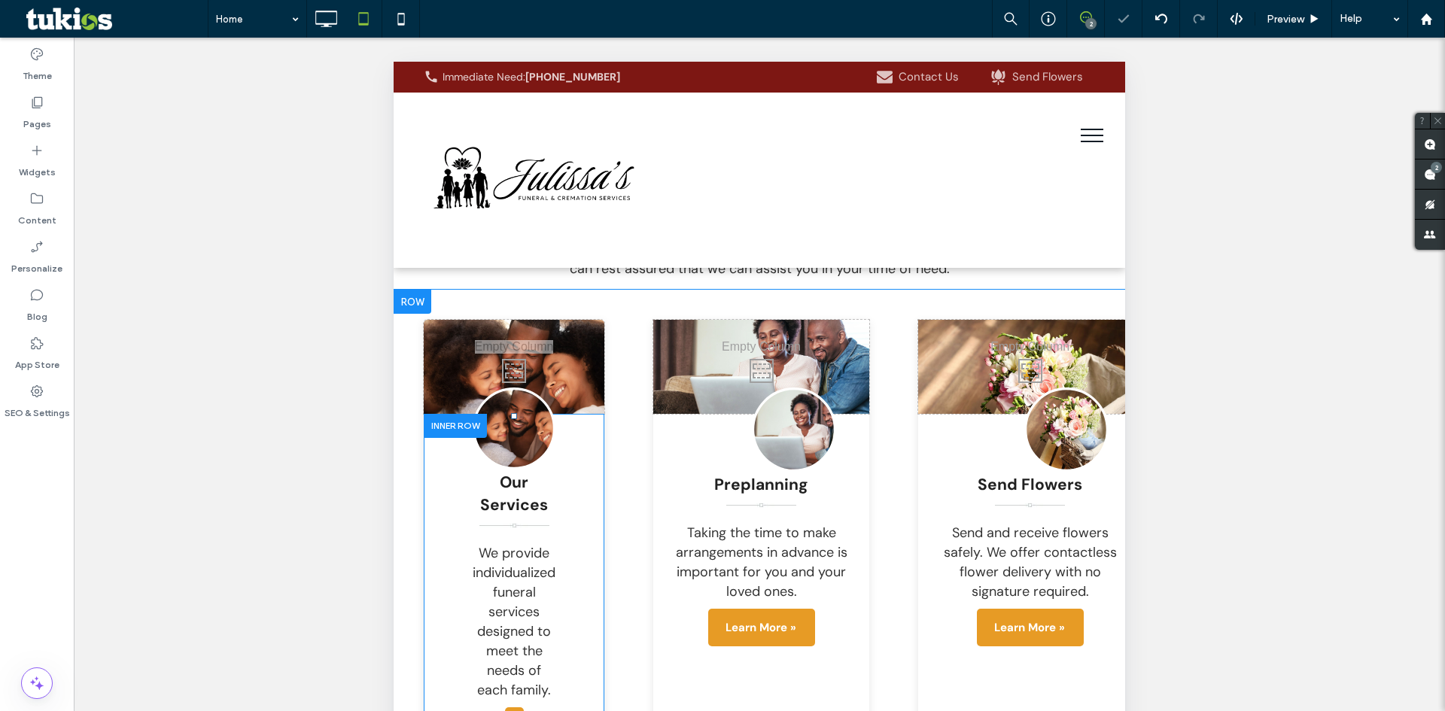
scroll to position [2861, 0]
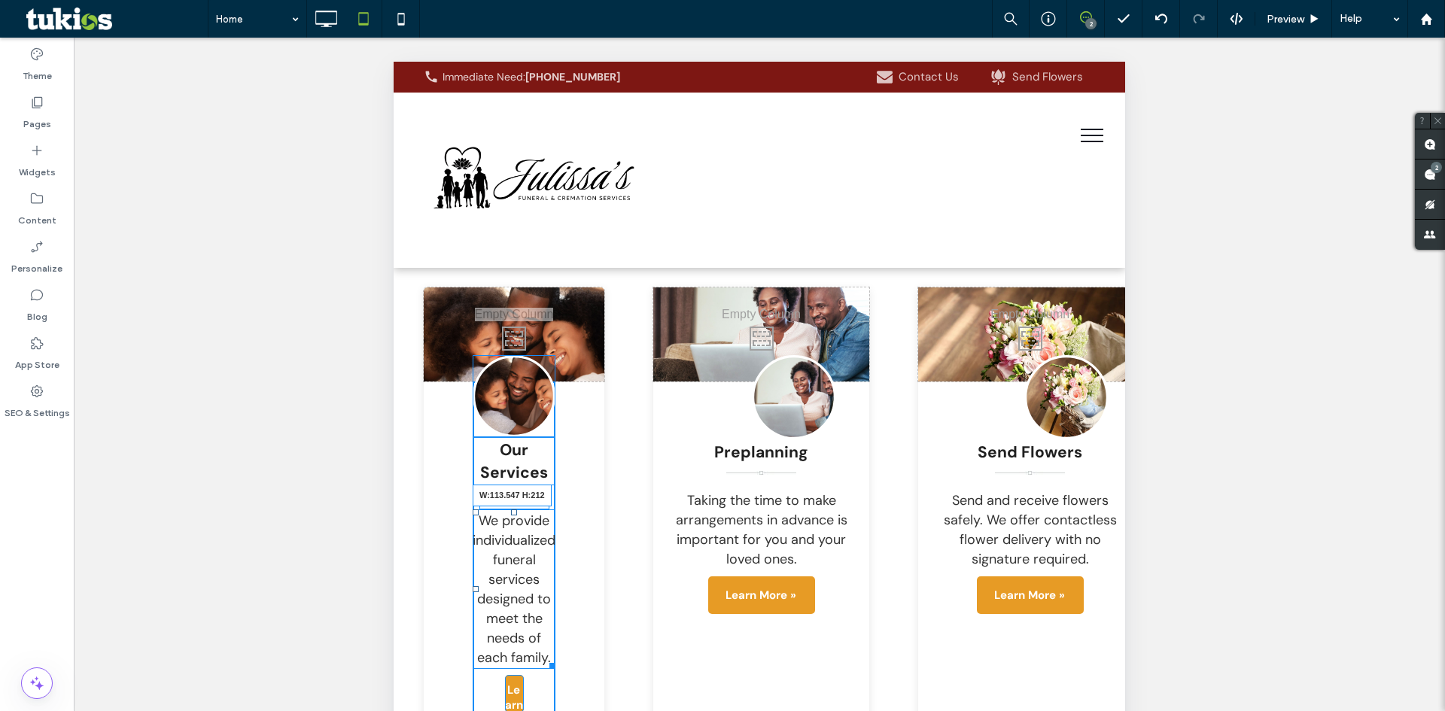
drag, startPoint x: 555, startPoint y: 580, endPoint x: 576, endPoint y: 577, distance: 21.3
click at [576, 577] on div "Our Services We provide individualized funeral services designed to meet the ne…" at bounding box center [514, 551] width 181 height 339
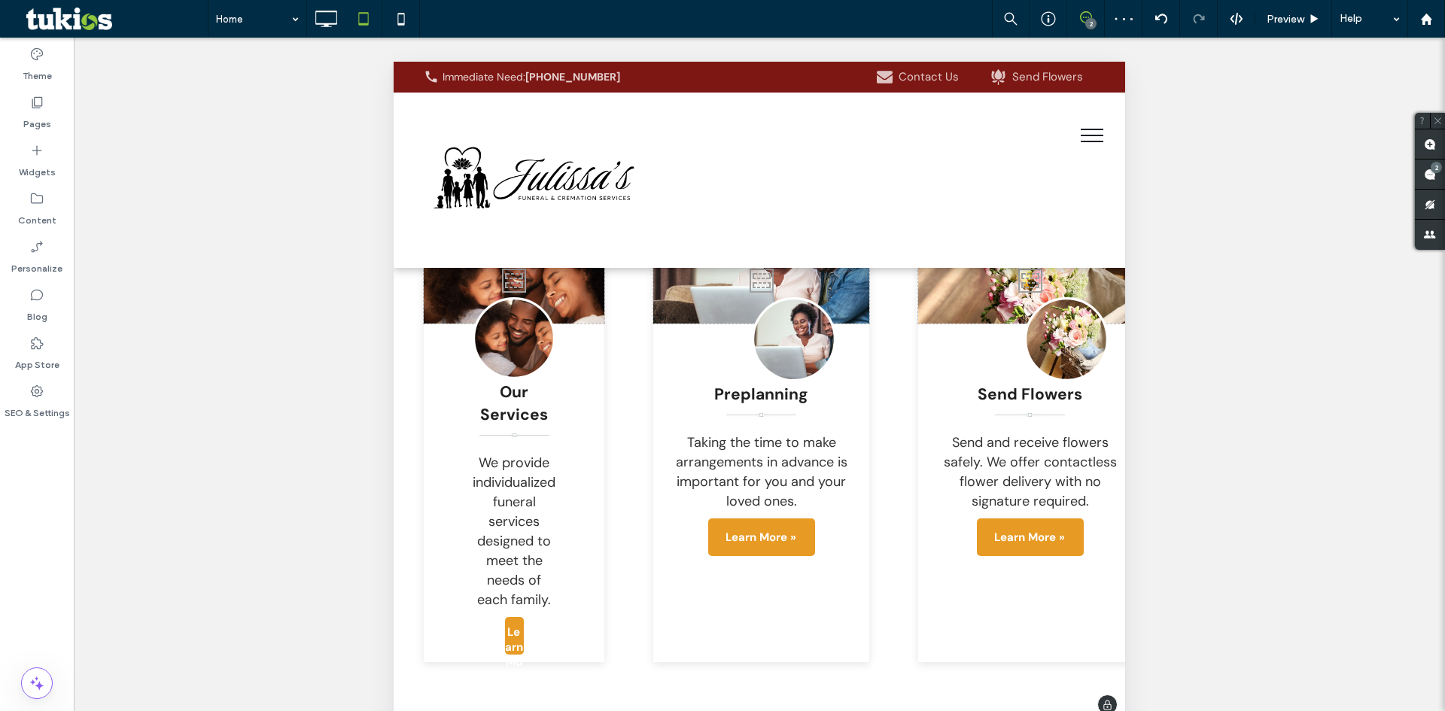
scroll to position [2936, 0]
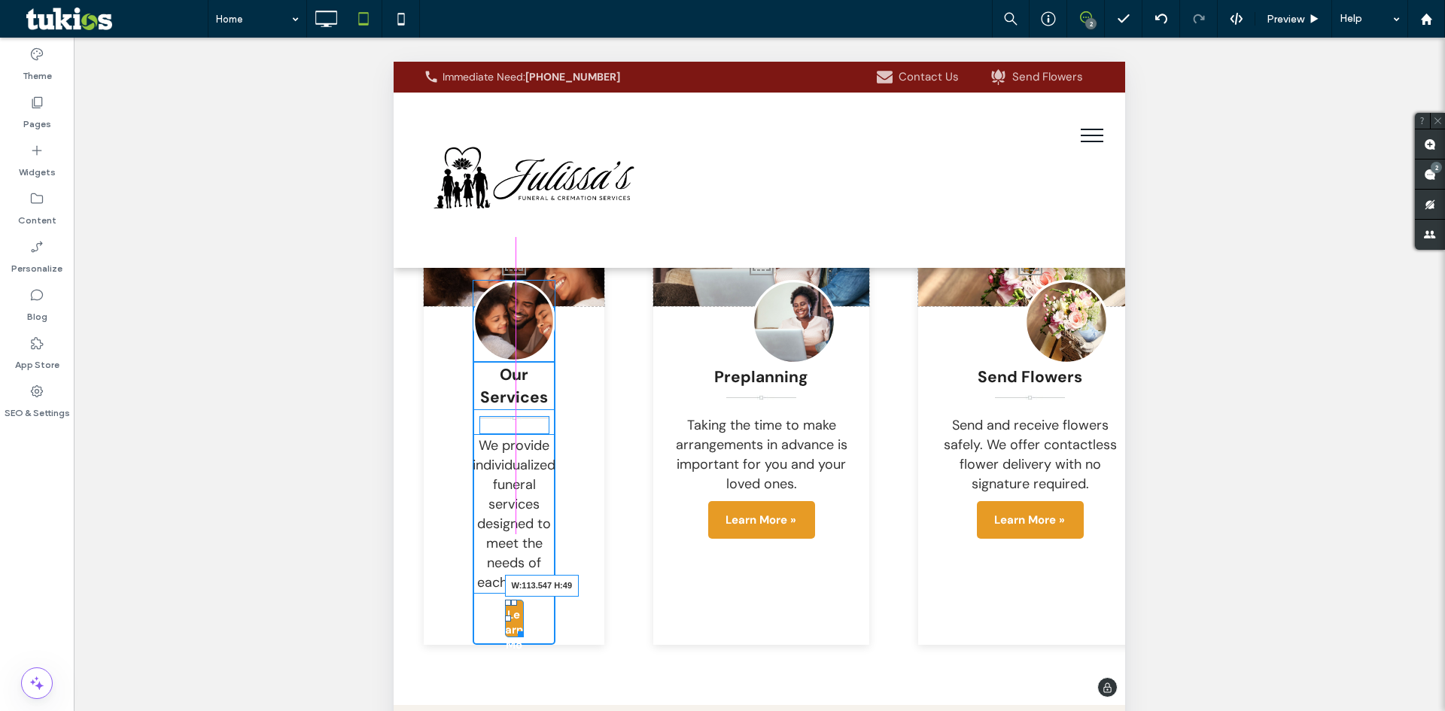
drag, startPoint x: 522, startPoint y: 547, endPoint x: 571, endPoint y: 547, distance: 49.7
click at [571, 547] on div "Our Services We provide individualized funeral services designed to meet the ne…" at bounding box center [514, 475] width 181 height 339
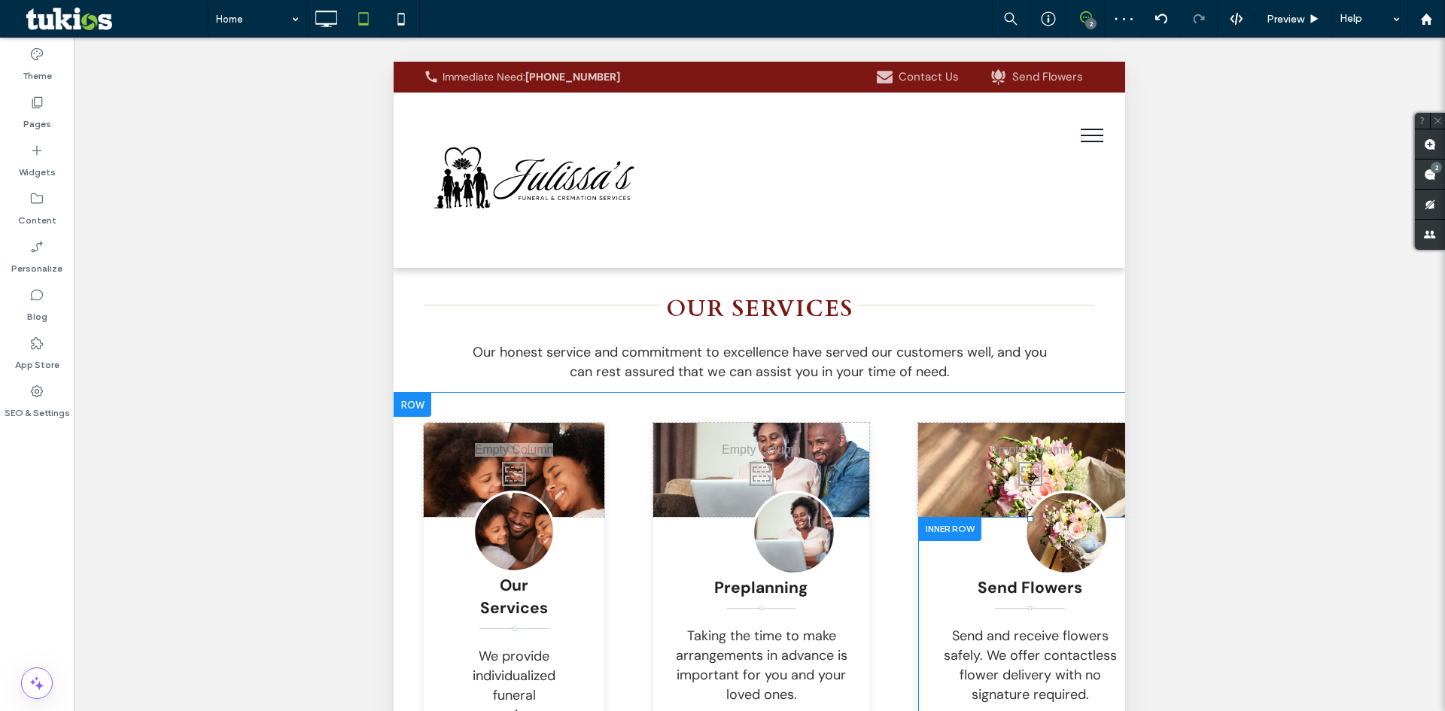
scroll to position [2710, 0]
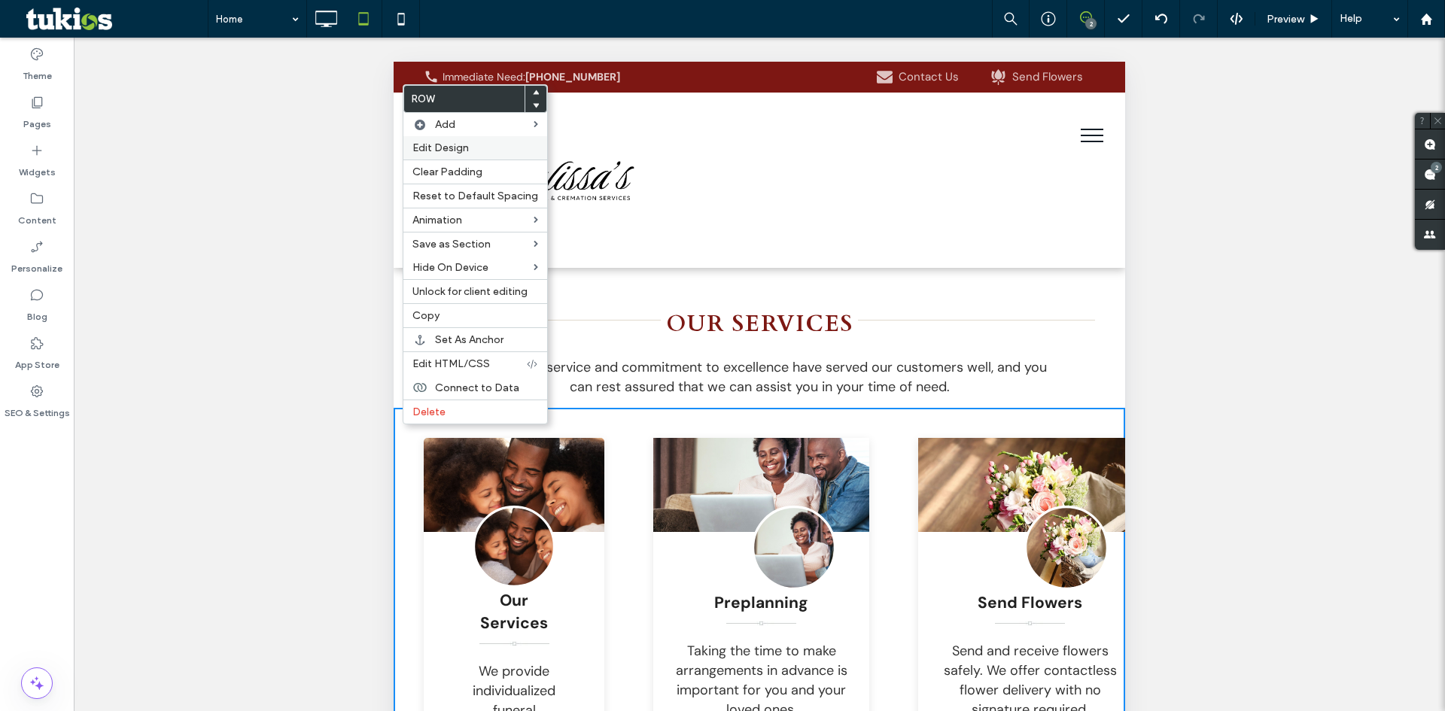
click at [441, 148] on span "Edit Design" at bounding box center [441, 148] width 56 height 13
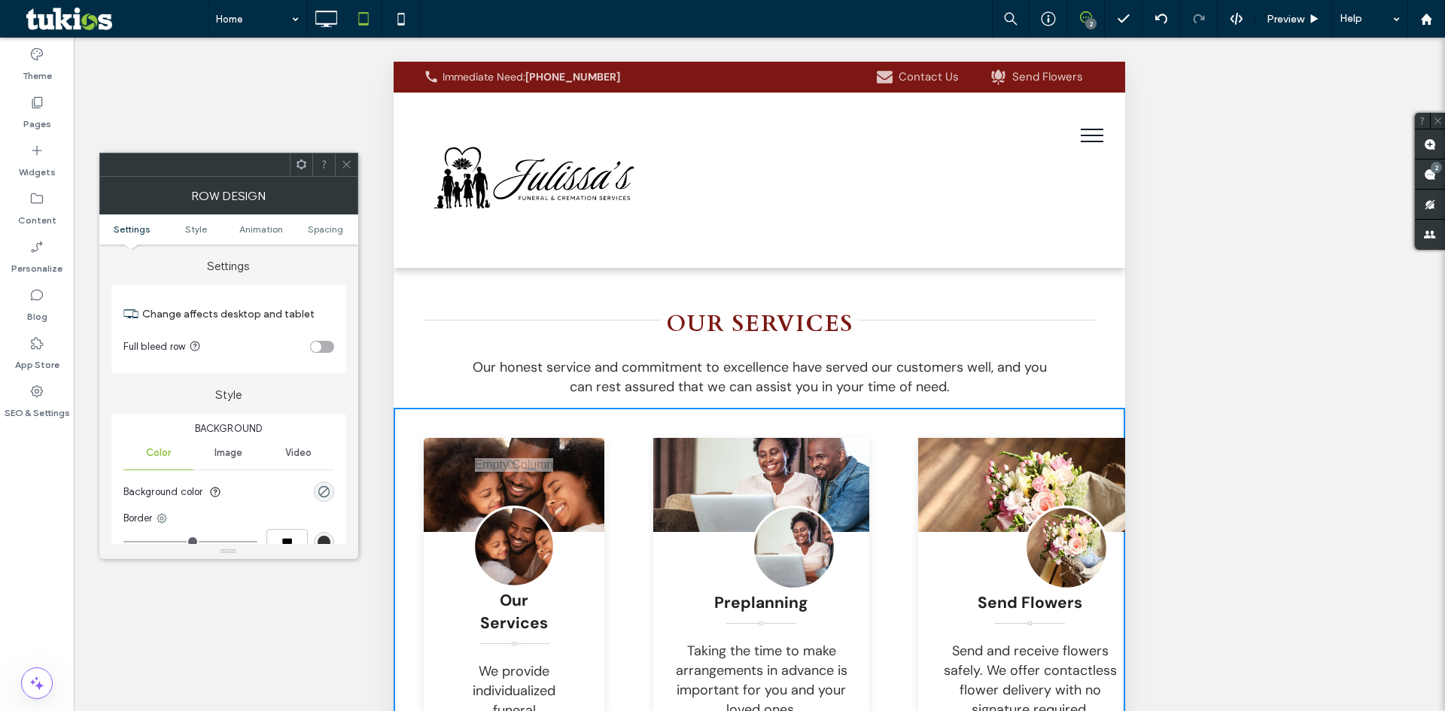
click at [318, 343] on div "toggle" at bounding box center [316, 347] width 11 height 11
click at [318, 343] on div "toggle" at bounding box center [322, 347] width 24 height 12
click at [316, 230] on span "Spacing" at bounding box center [325, 229] width 35 height 11
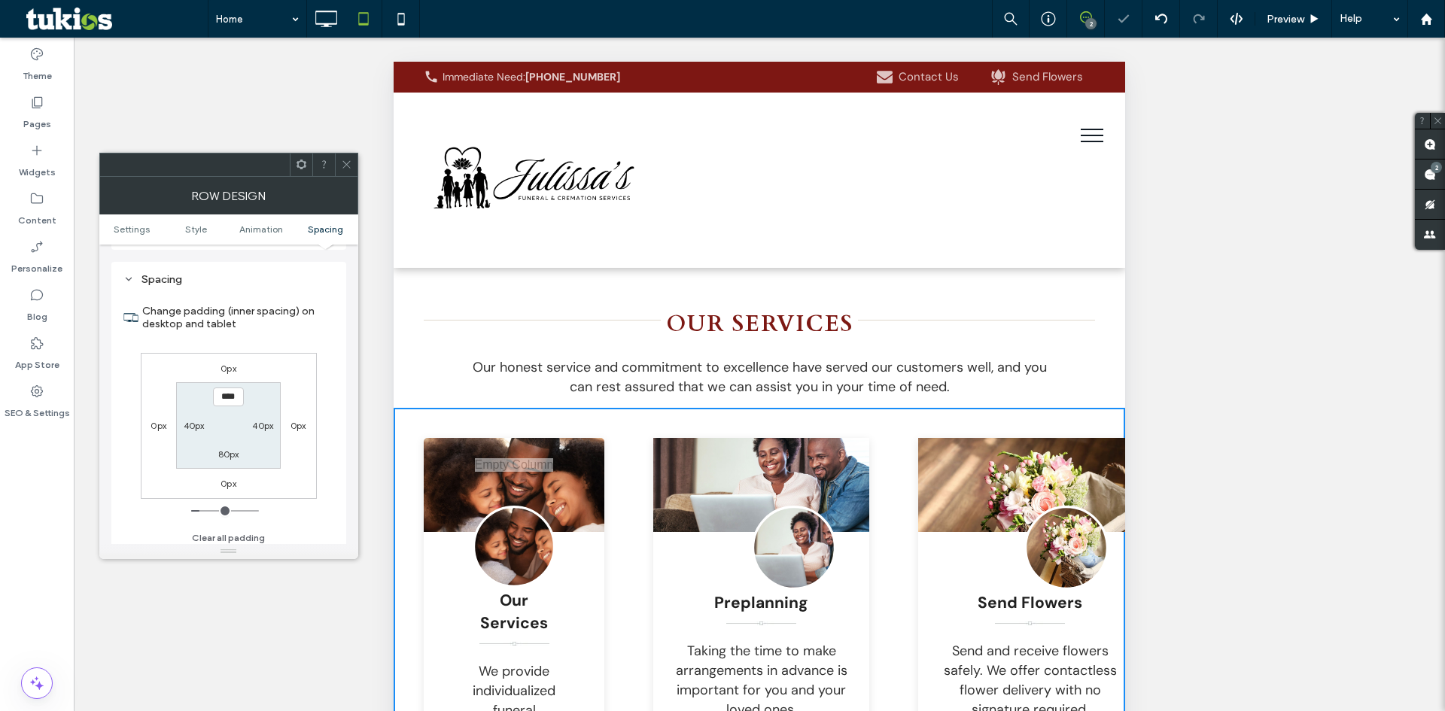
scroll to position [425, 0]
click at [339, 159] on div at bounding box center [346, 165] width 23 height 23
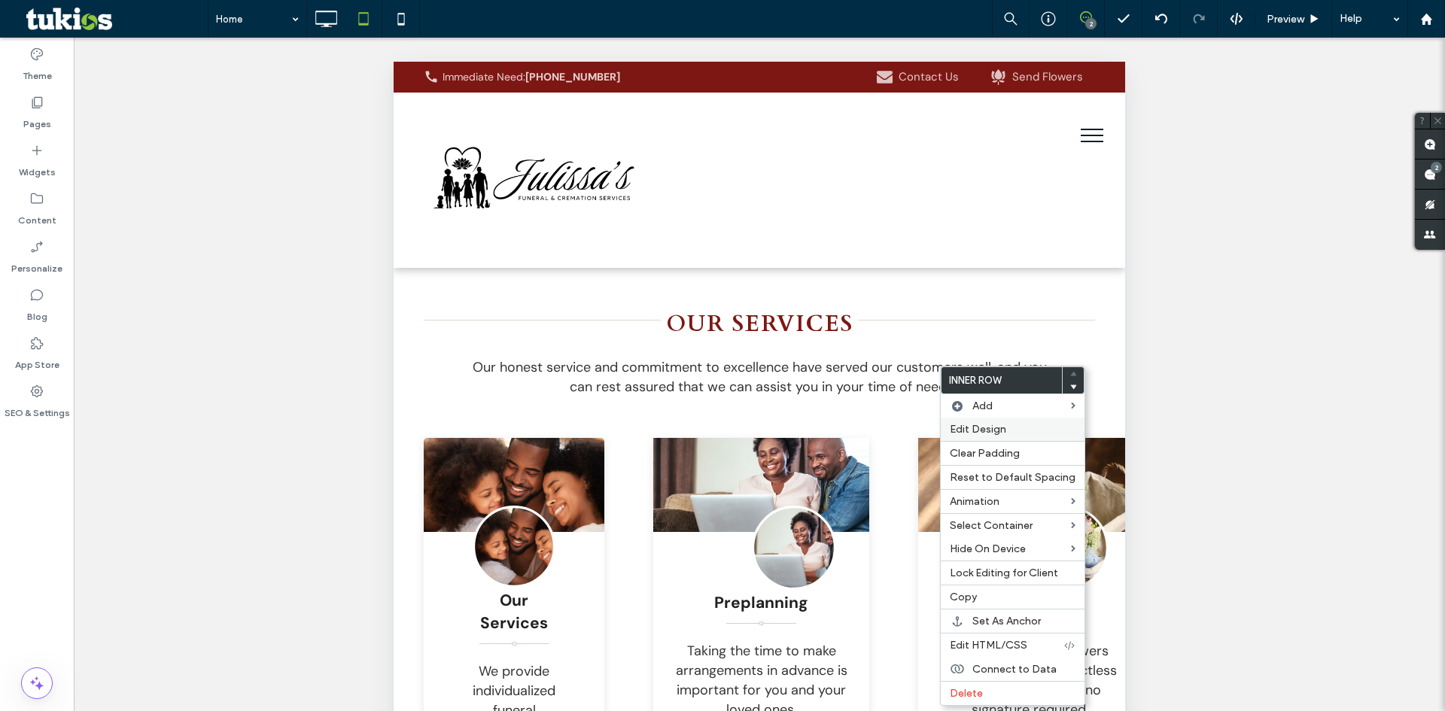
click at [1002, 430] on span "Edit Design" at bounding box center [978, 429] width 56 height 13
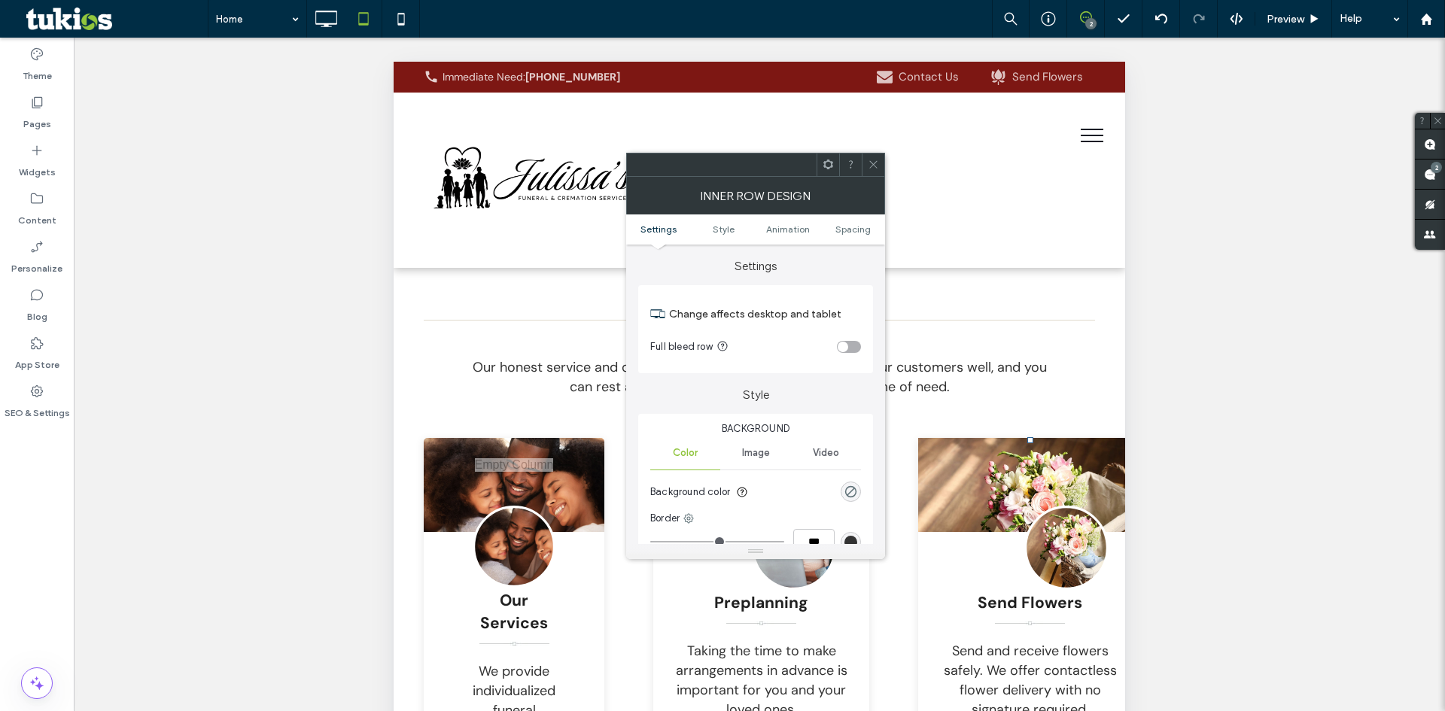
click at [848, 223] on ul "Settings Style Animation Spacing" at bounding box center [755, 230] width 259 height 30
click at [855, 231] on span "Spacing" at bounding box center [853, 229] width 35 height 11
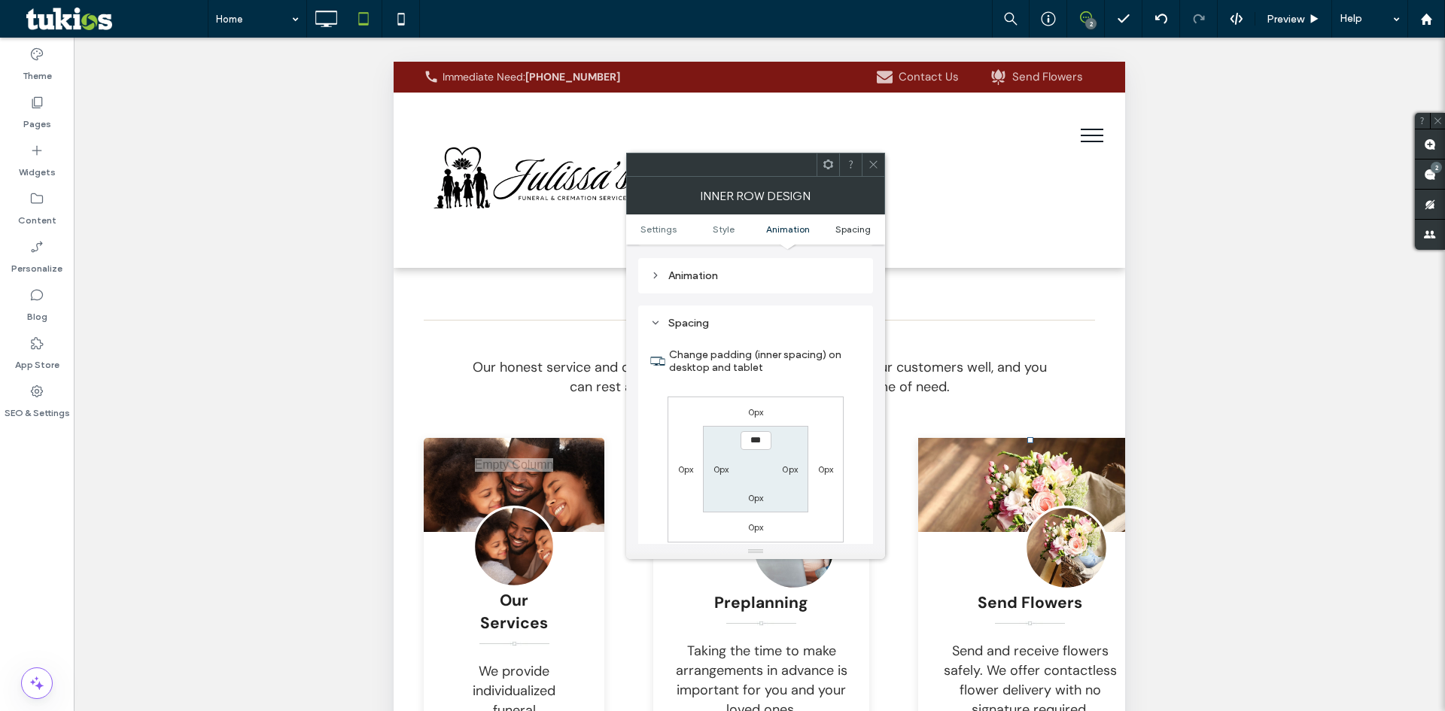
scroll to position [482, 0]
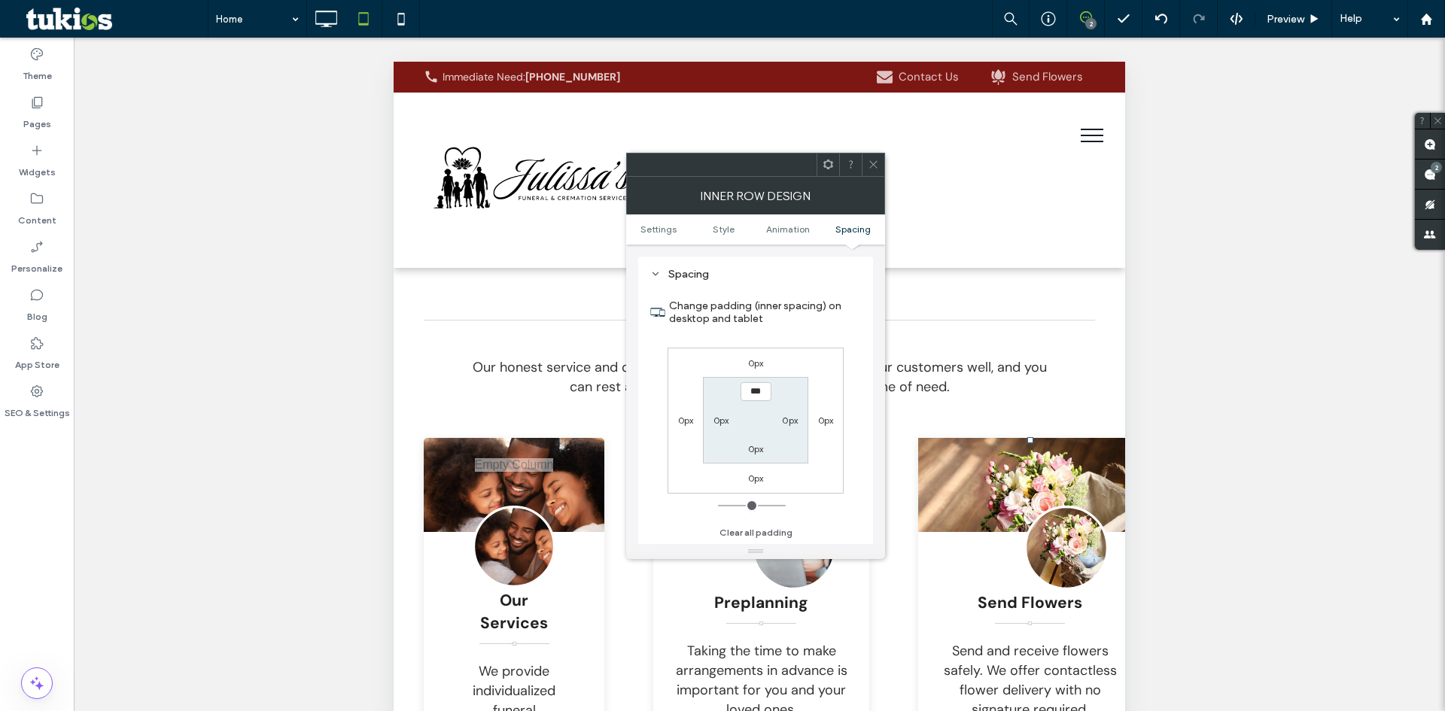
click at [871, 171] on span at bounding box center [873, 165] width 11 height 23
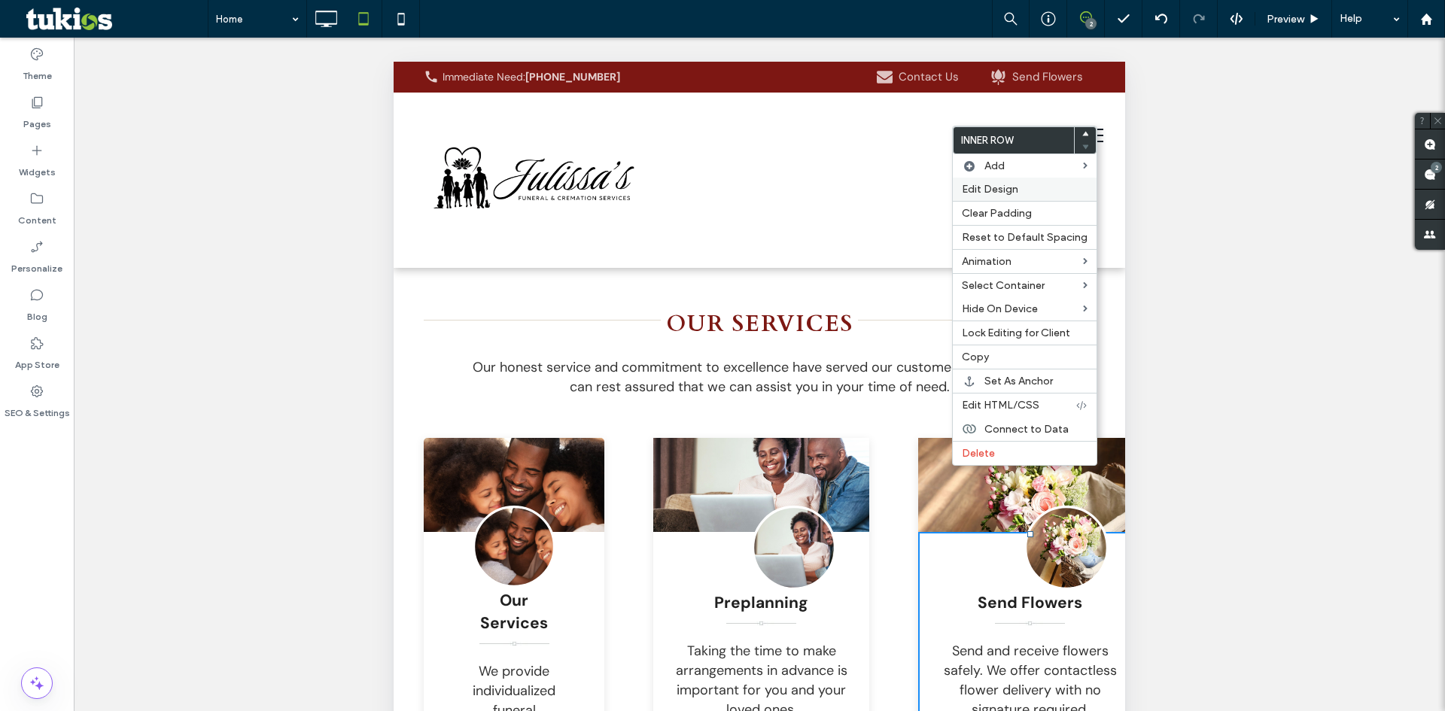
click at [999, 187] on span "Edit Design" at bounding box center [990, 189] width 56 height 13
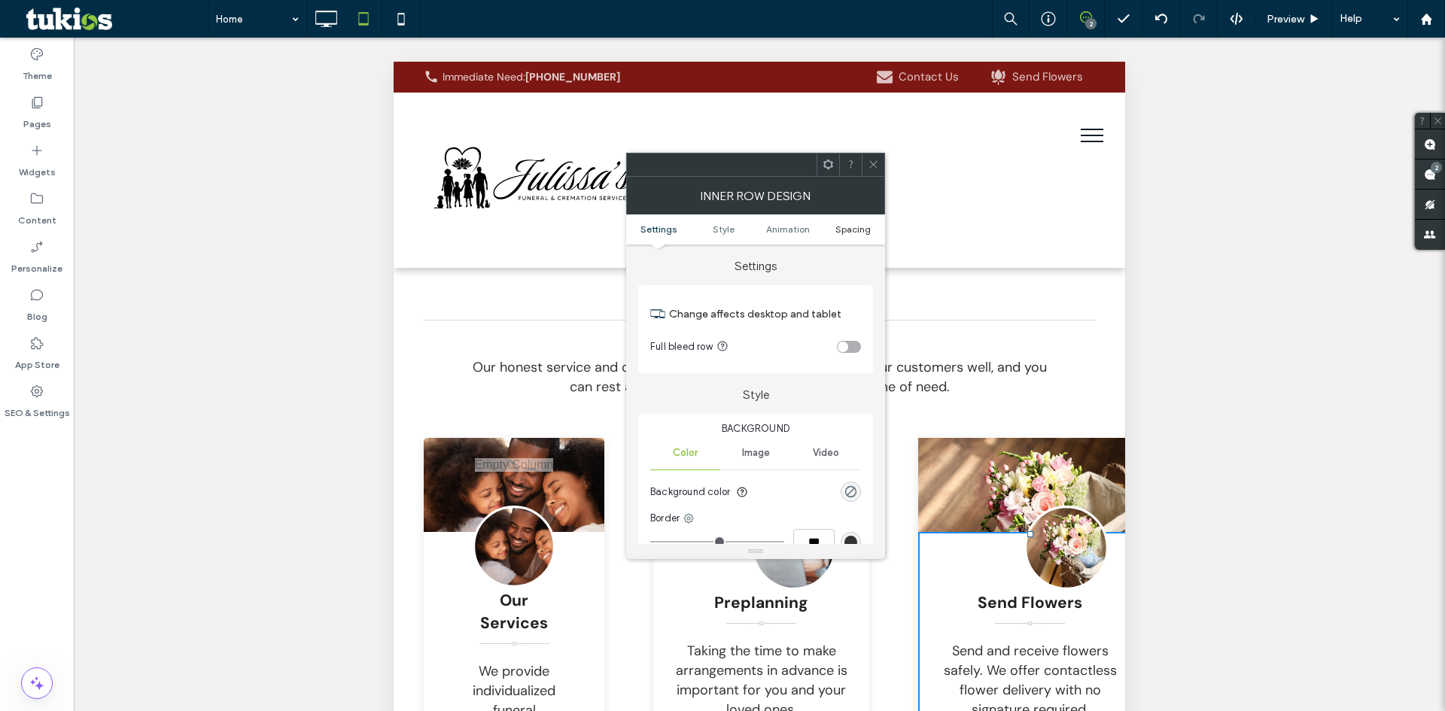
click at [837, 224] on span "Spacing" at bounding box center [853, 229] width 35 height 11
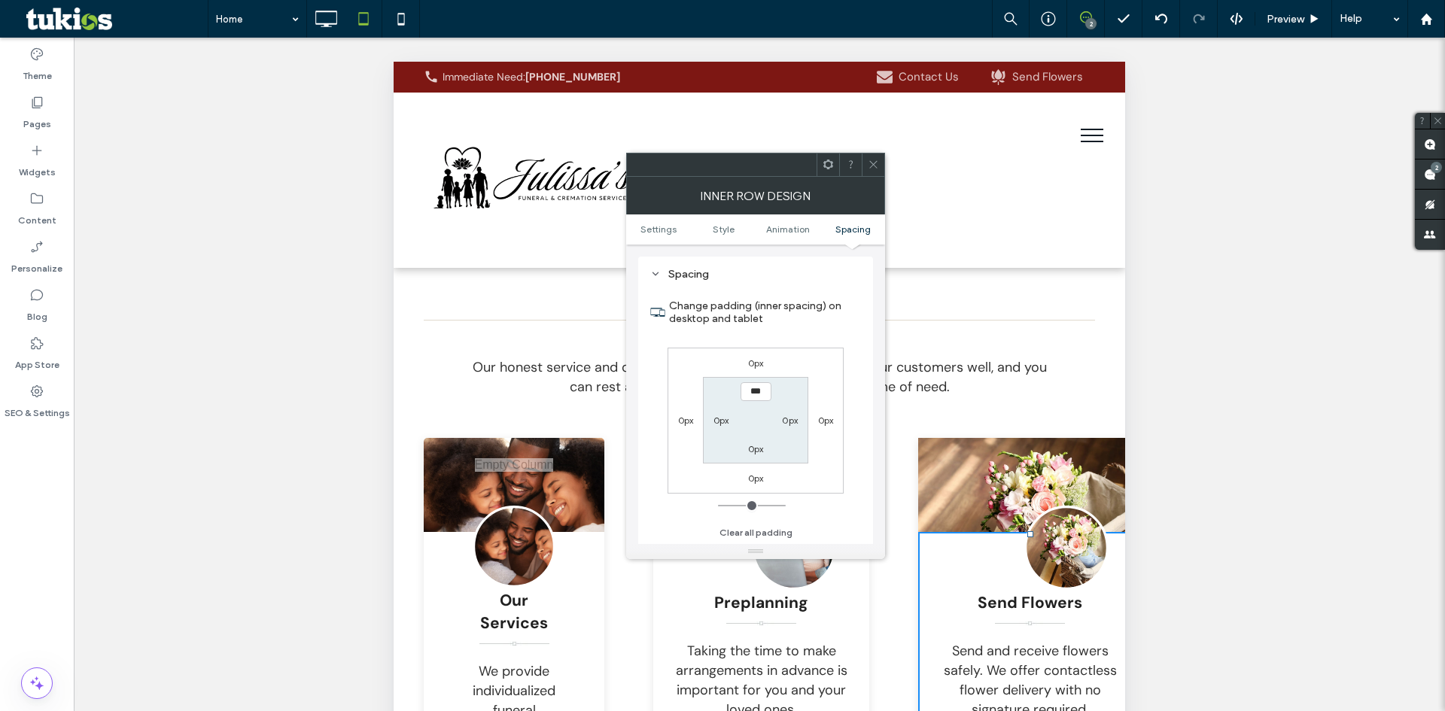
drag, startPoint x: 875, startPoint y: 157, endPoint x: 522, endPoint y: 196, distance: 354.5
click at [875, 157] on span at bounding box center [873, 165] width 11 height 23
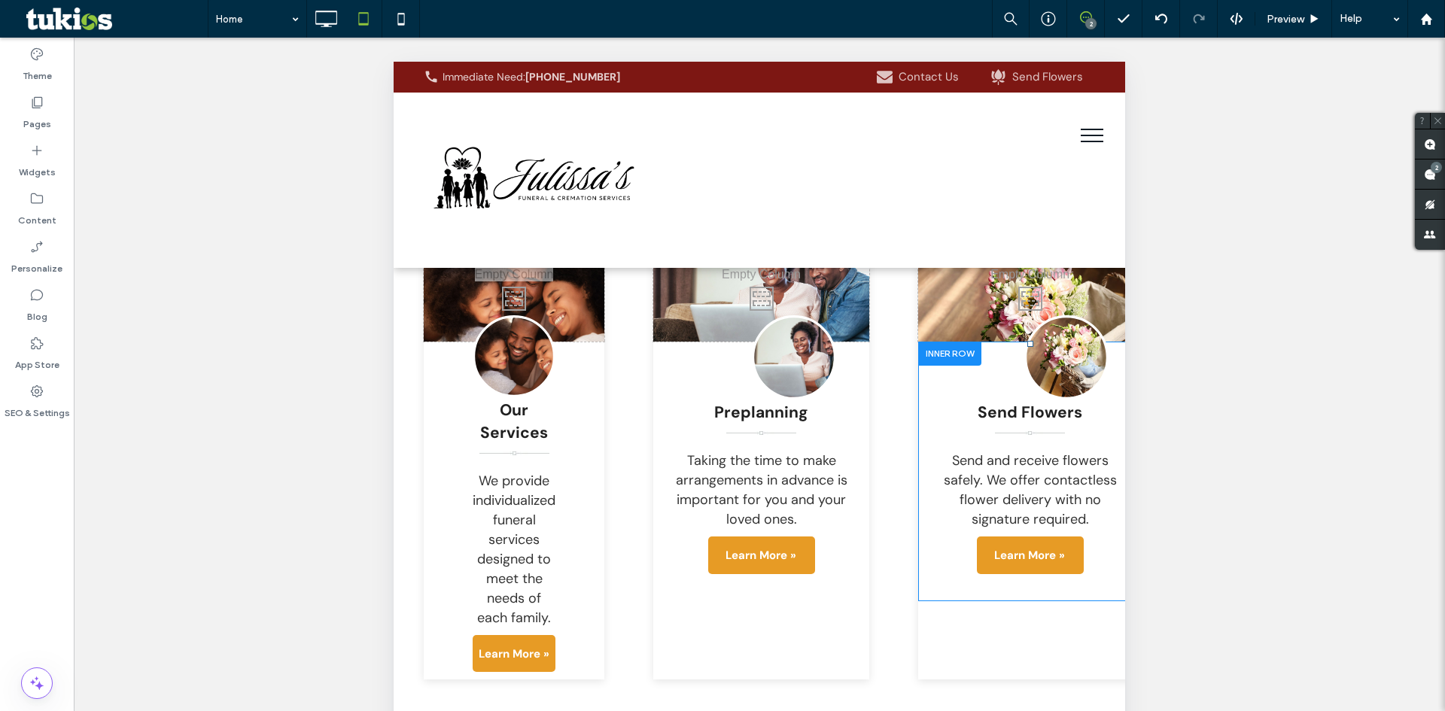
scroll to position [2936, 0]
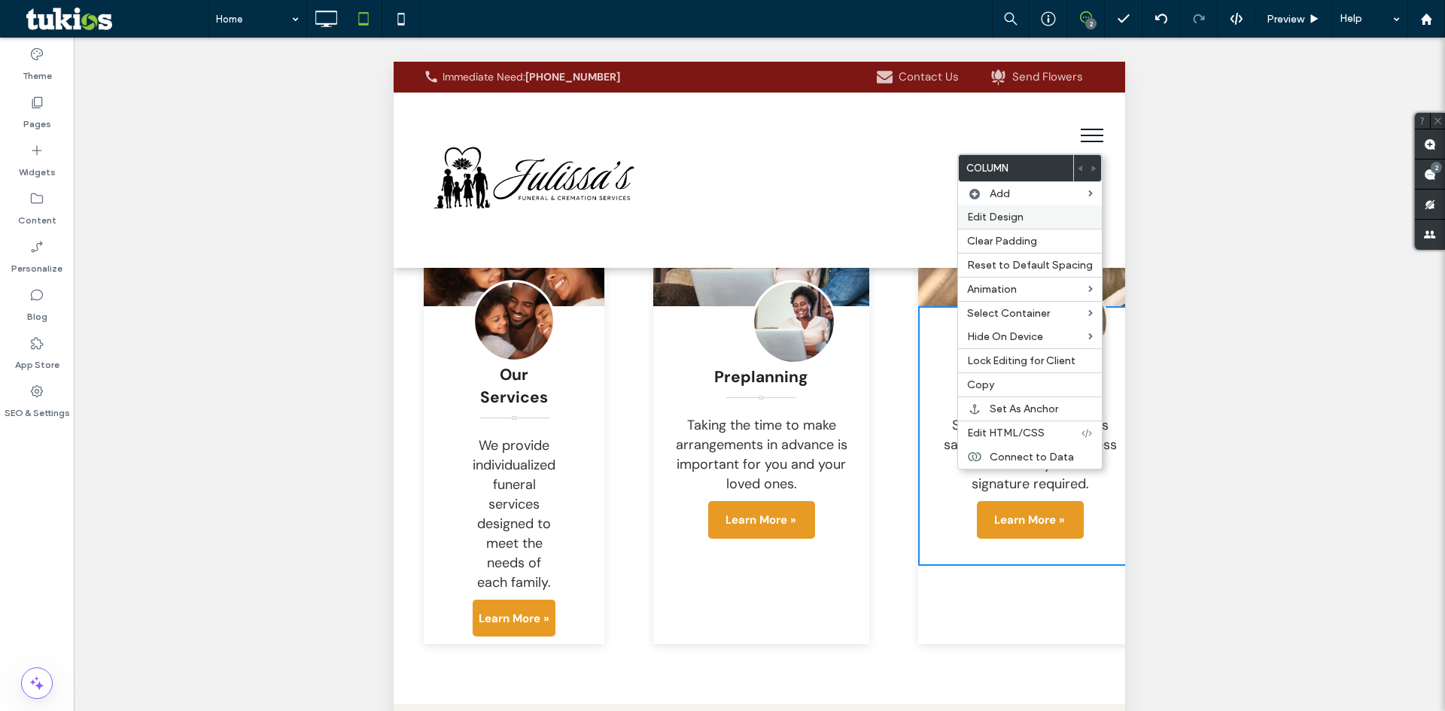
click at [1041, 223] on label "Edit Design" at bounding box center [1030, 217] width 126 height 13
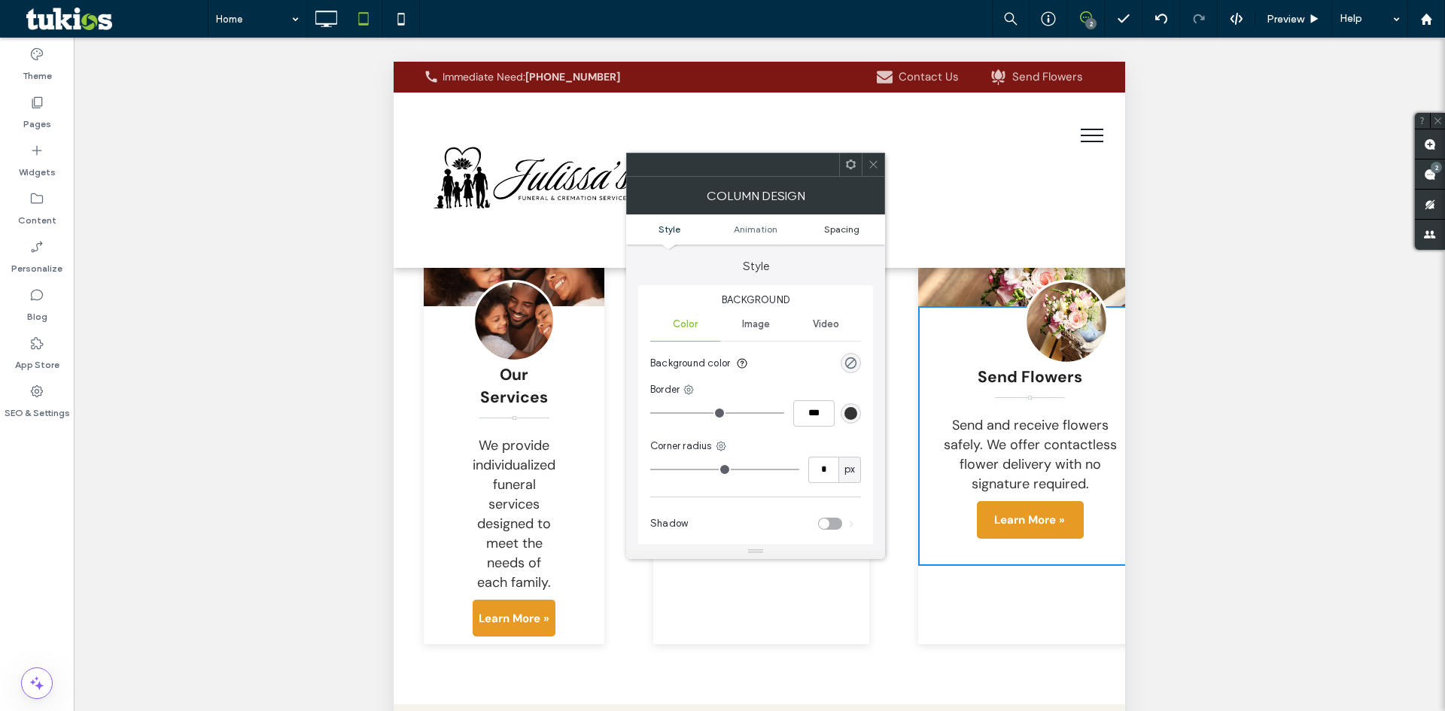
click at [860, 232] on link "Spacing" at bounding box center [842, 229] width 87 height 11
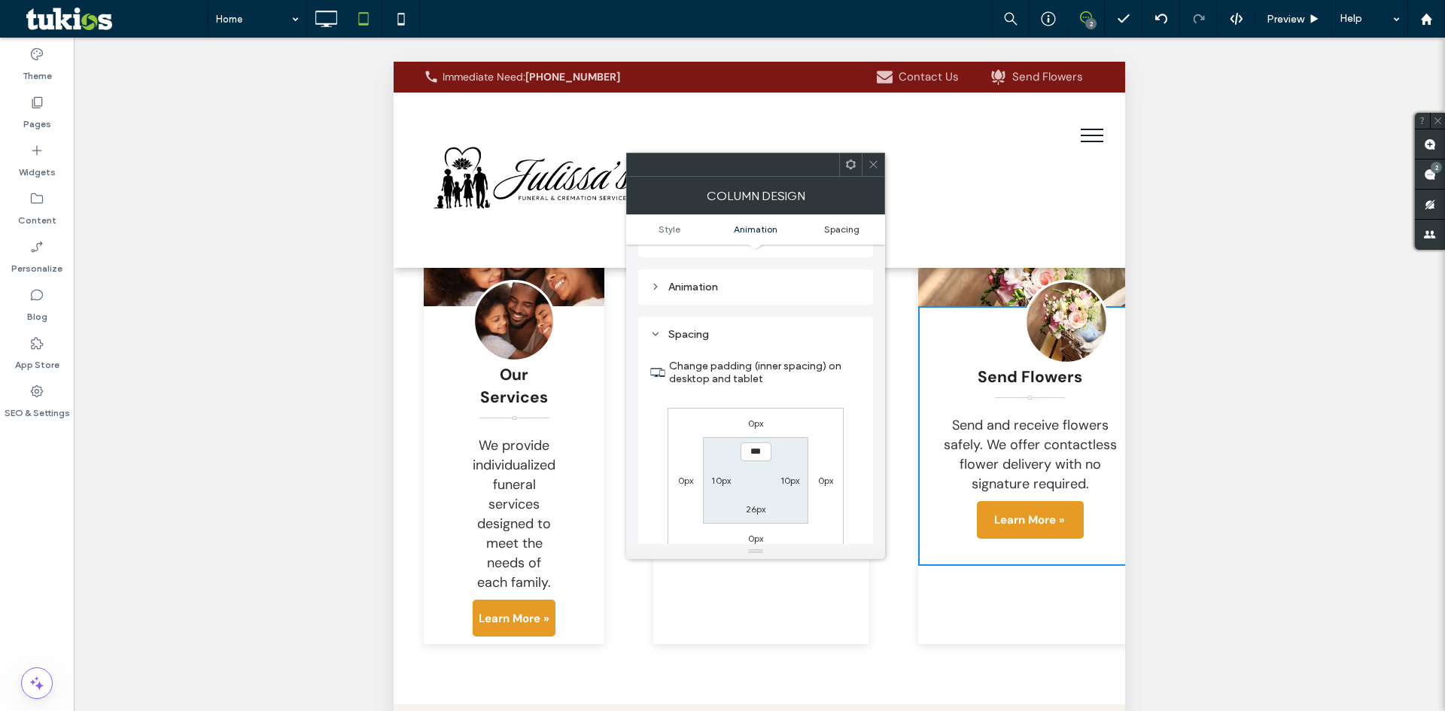
scroll to position [353, 0]
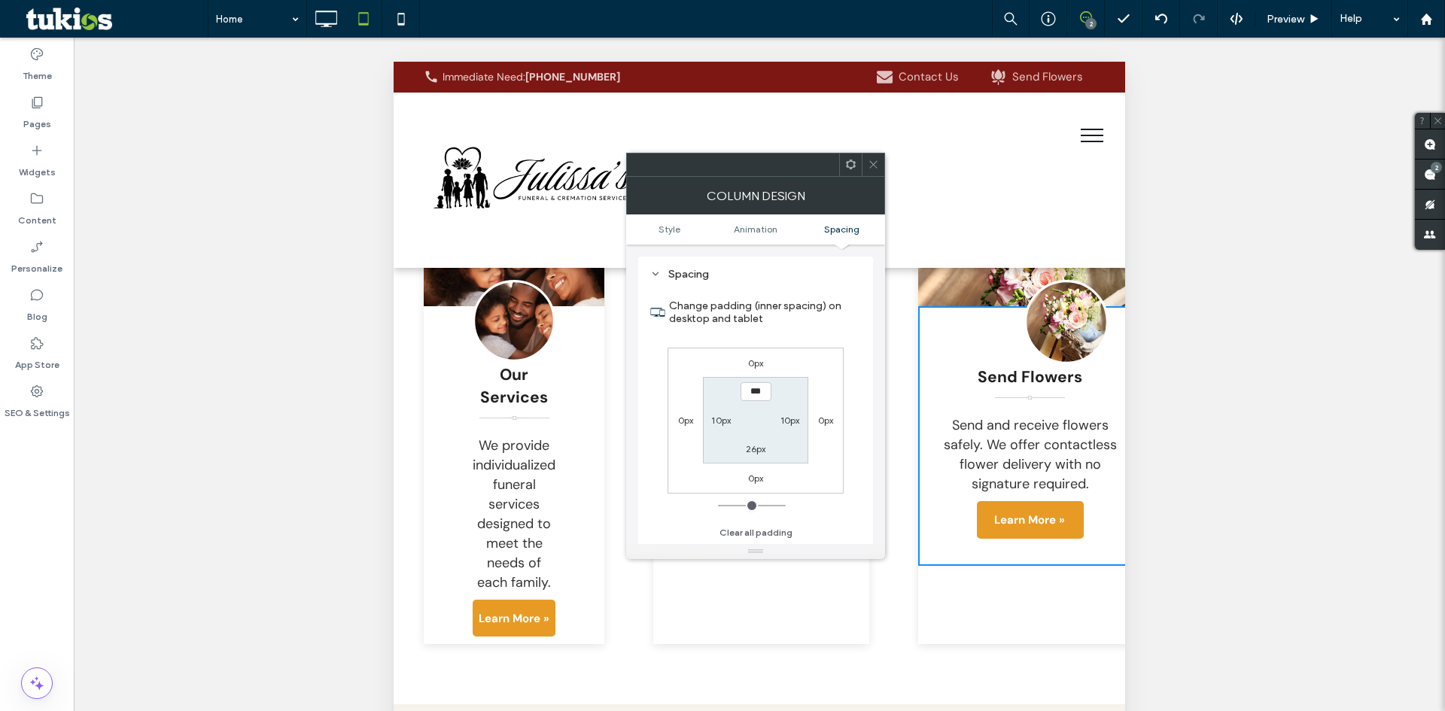
click at [749, 452] on label "26px" at bounding box center [756, 448] width 20 height 11
type input "**"
type input "*"
type input "***"
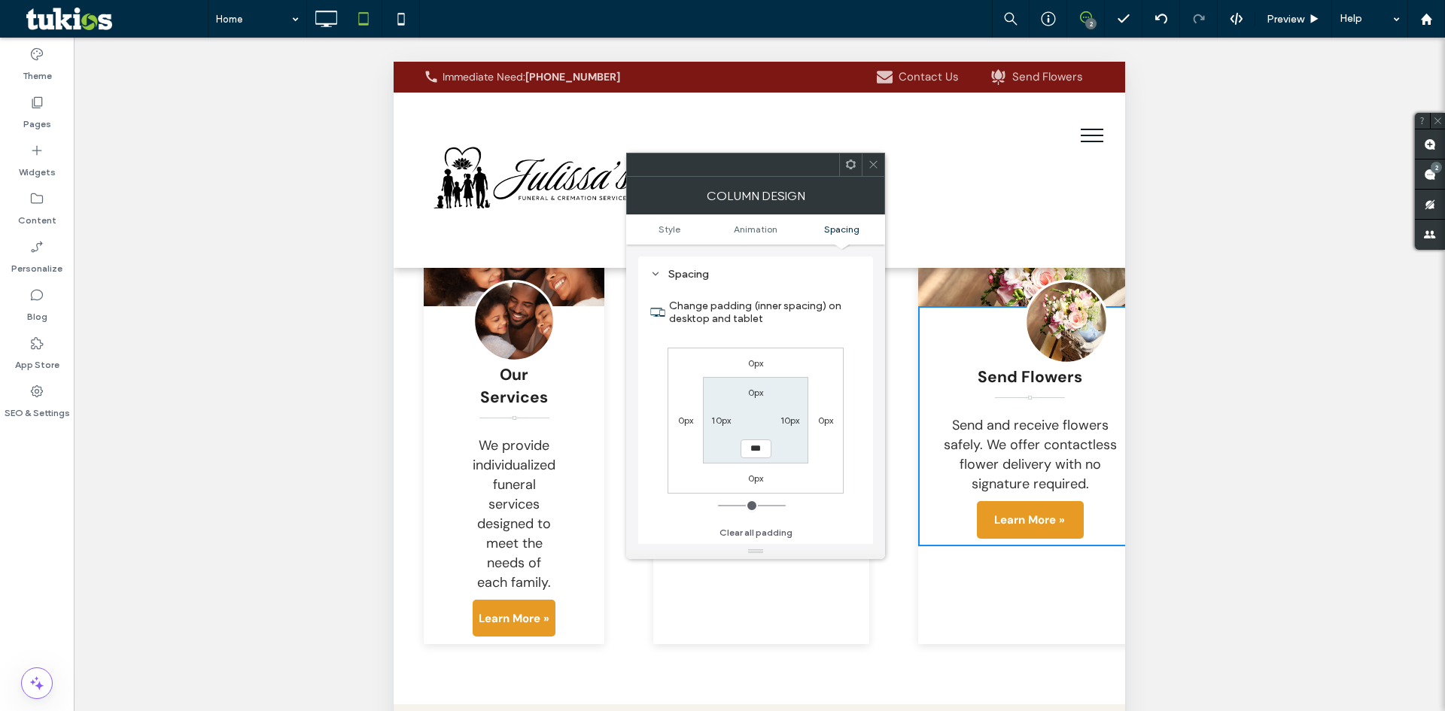
click at [713, 422] on label "10px" at bounding box center [721, 420] width 20 height 11
type input "**"
type input "*"
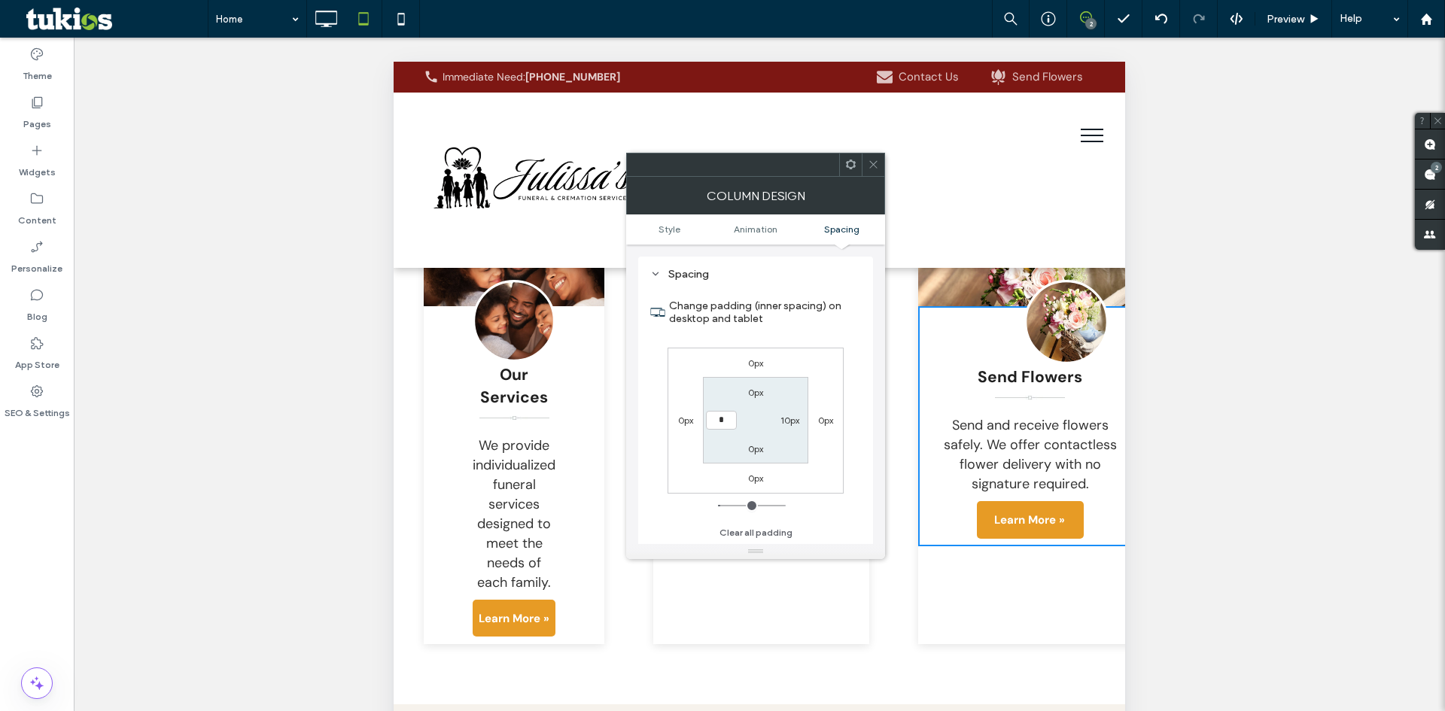
type input "***"
click at [784, 417] on label "10px" at bounding box center [791, 420] width 20 height 11
type input "**"
type input "*"
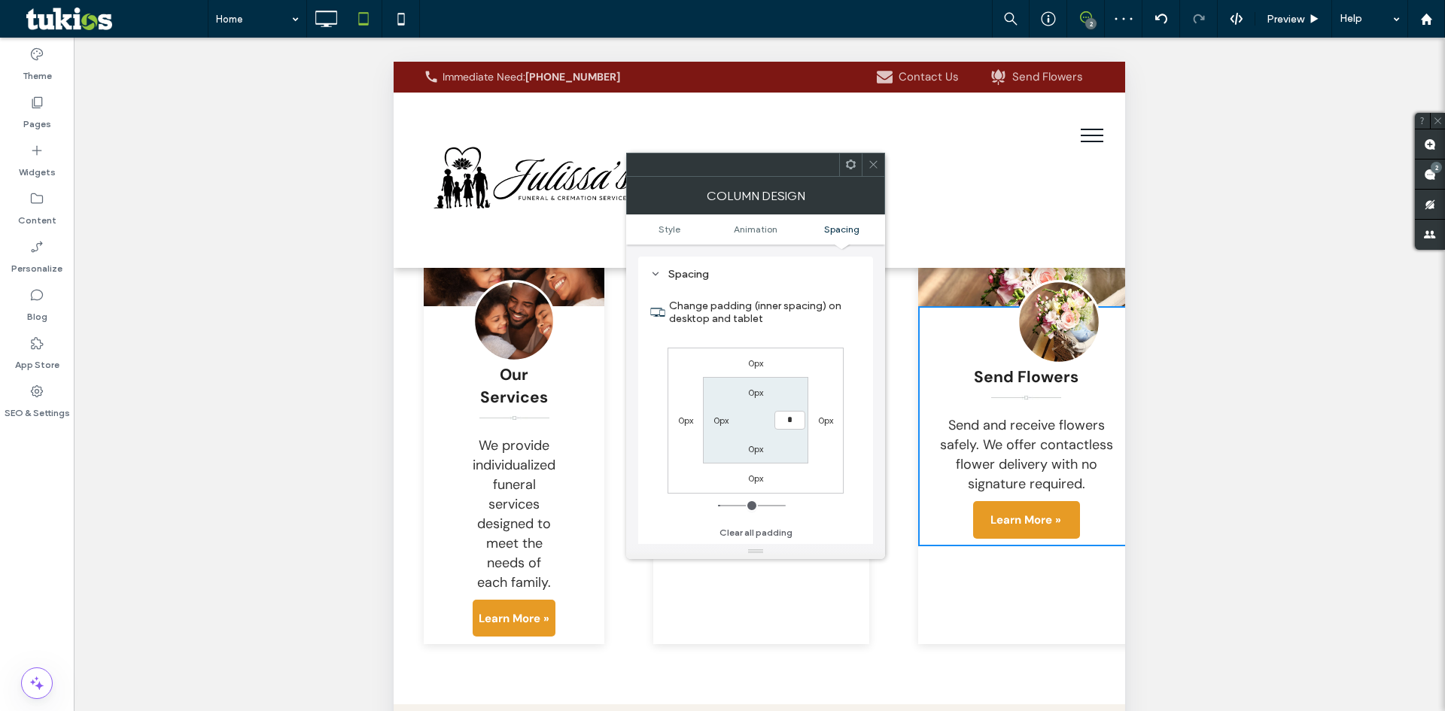
type input "***"
click at [866, 167] on div at bounding box center [873, 165] width 23 height 23
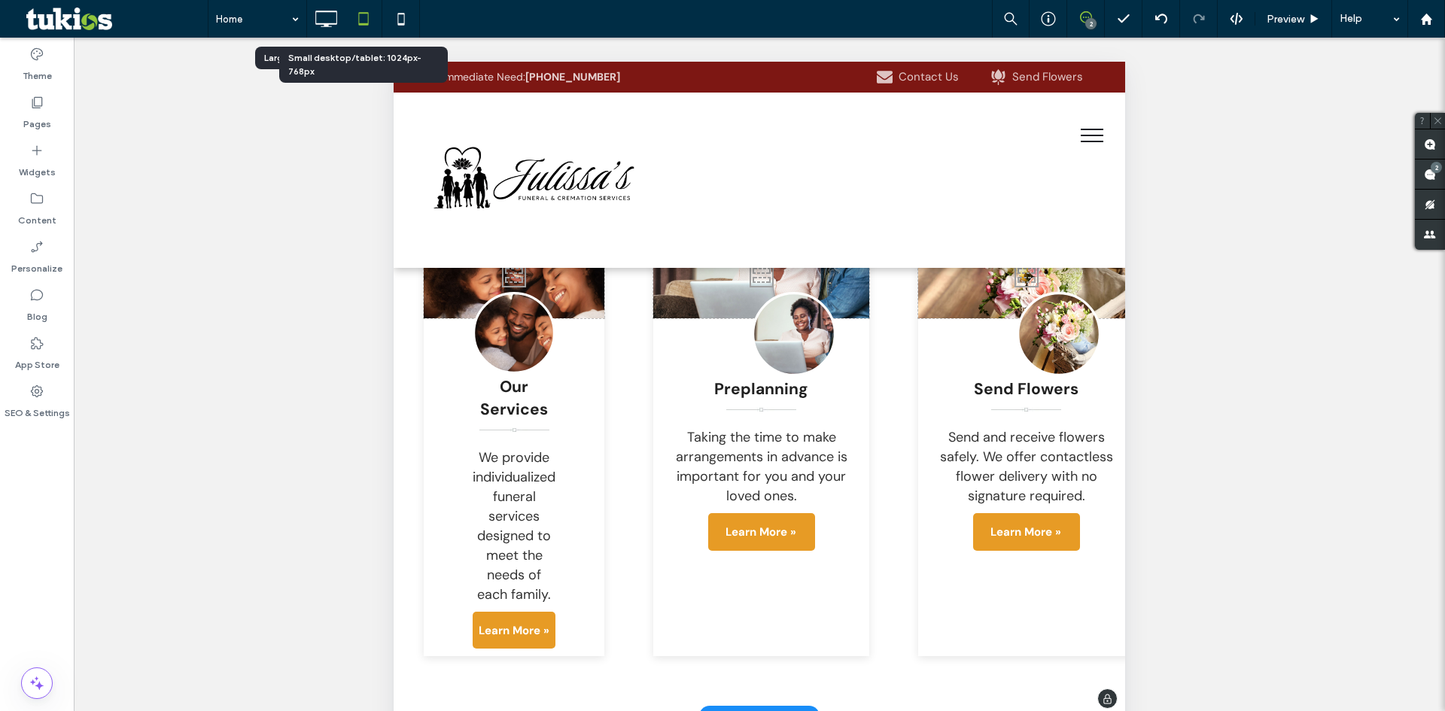
scroll to position [2936, 0]
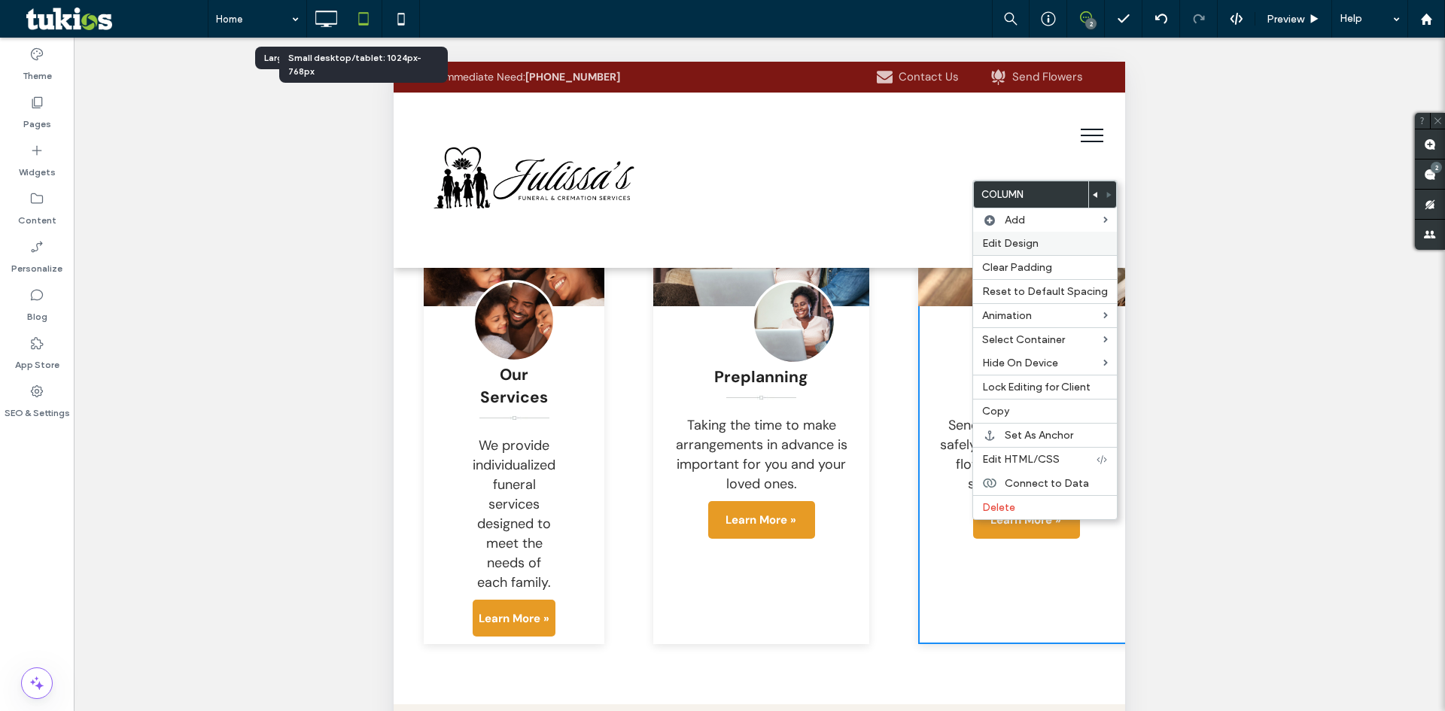
click at [1021, 247] on span "Edit Design" at bounding box center [1010, 243] width 56 height 13
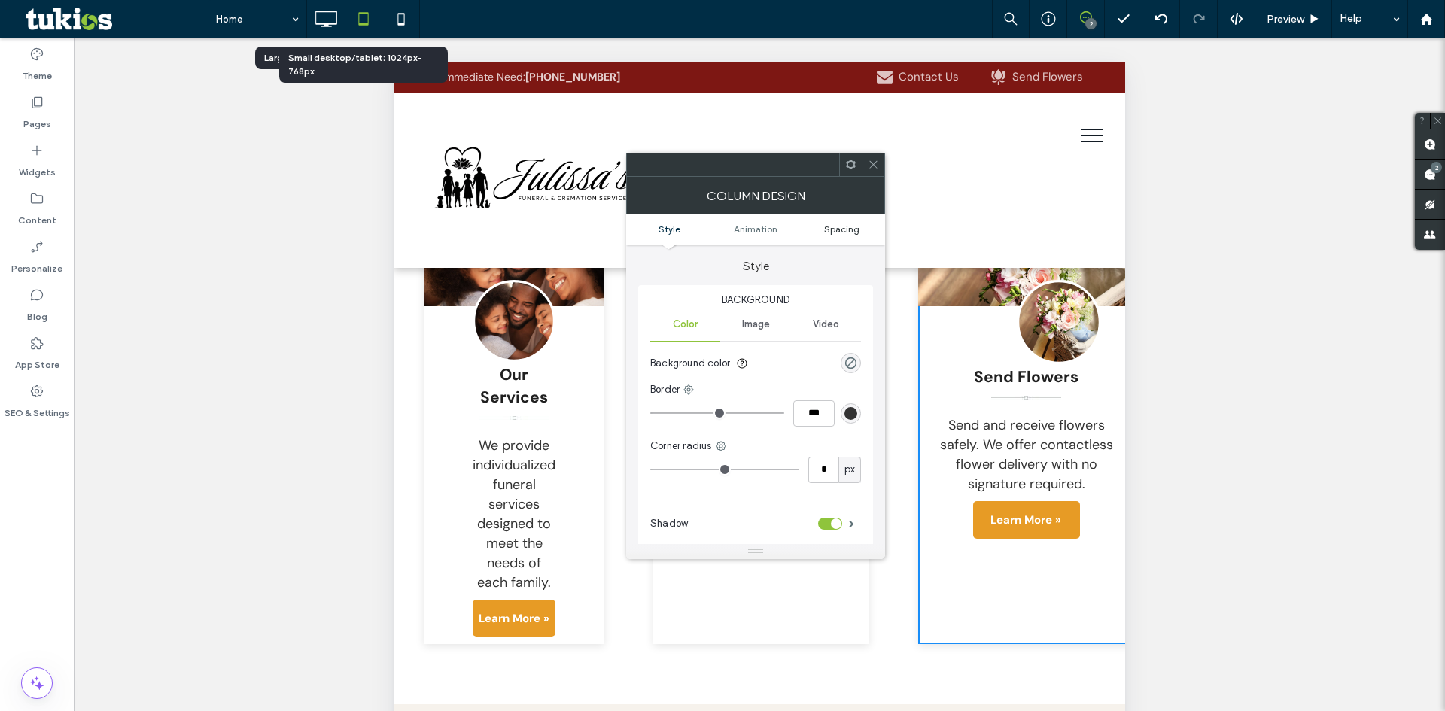
click at [838, 230] on span "Spacing" at bounding box center [841, 229] width 35 height 11
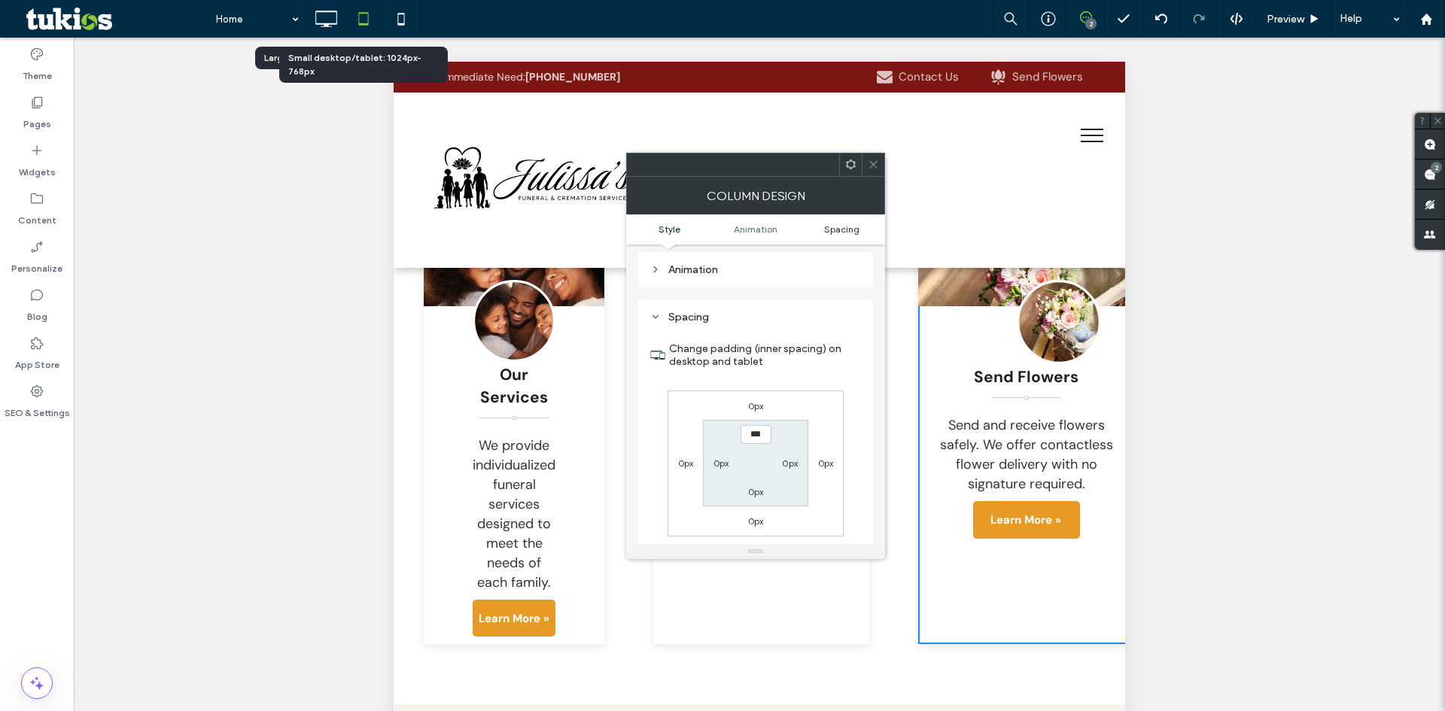
scroll to position [353, 0]
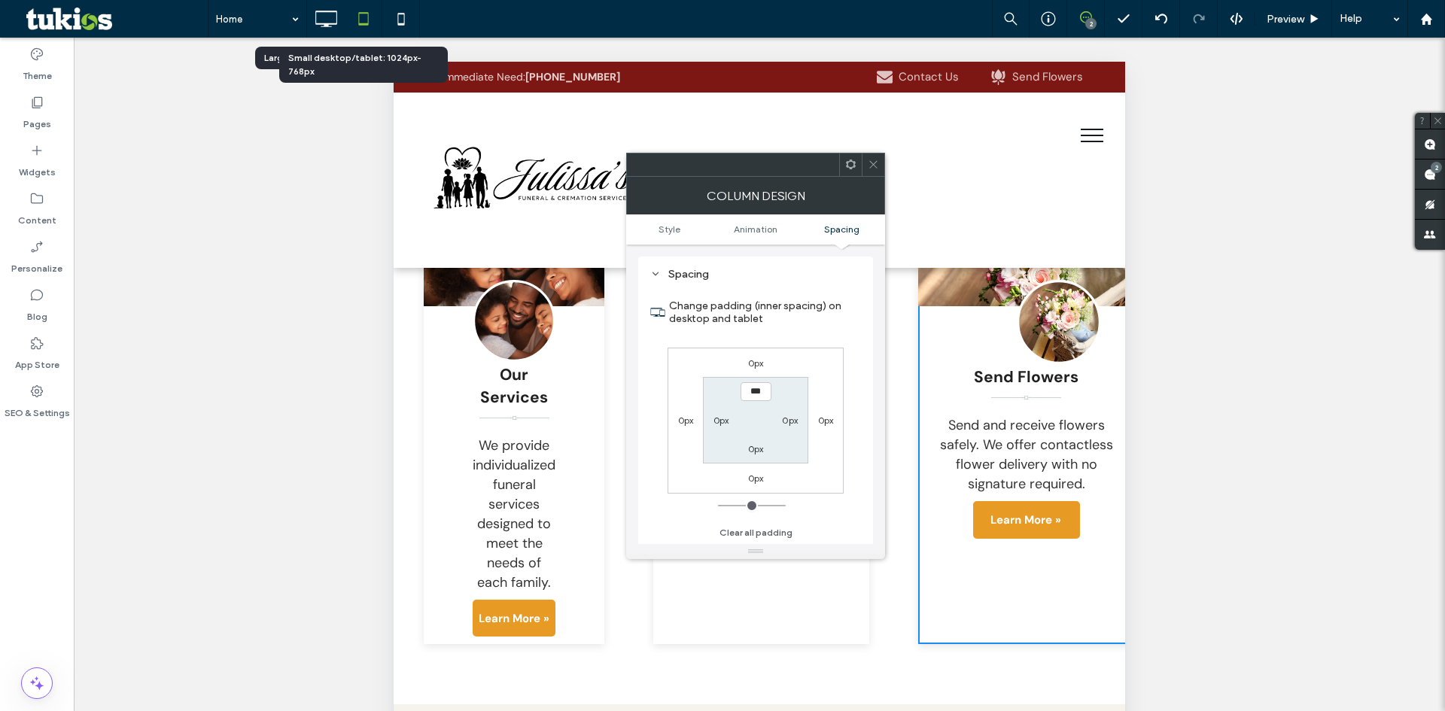
click at [870, 164] on icon at bounding box center [873, 164] width 11 height 11
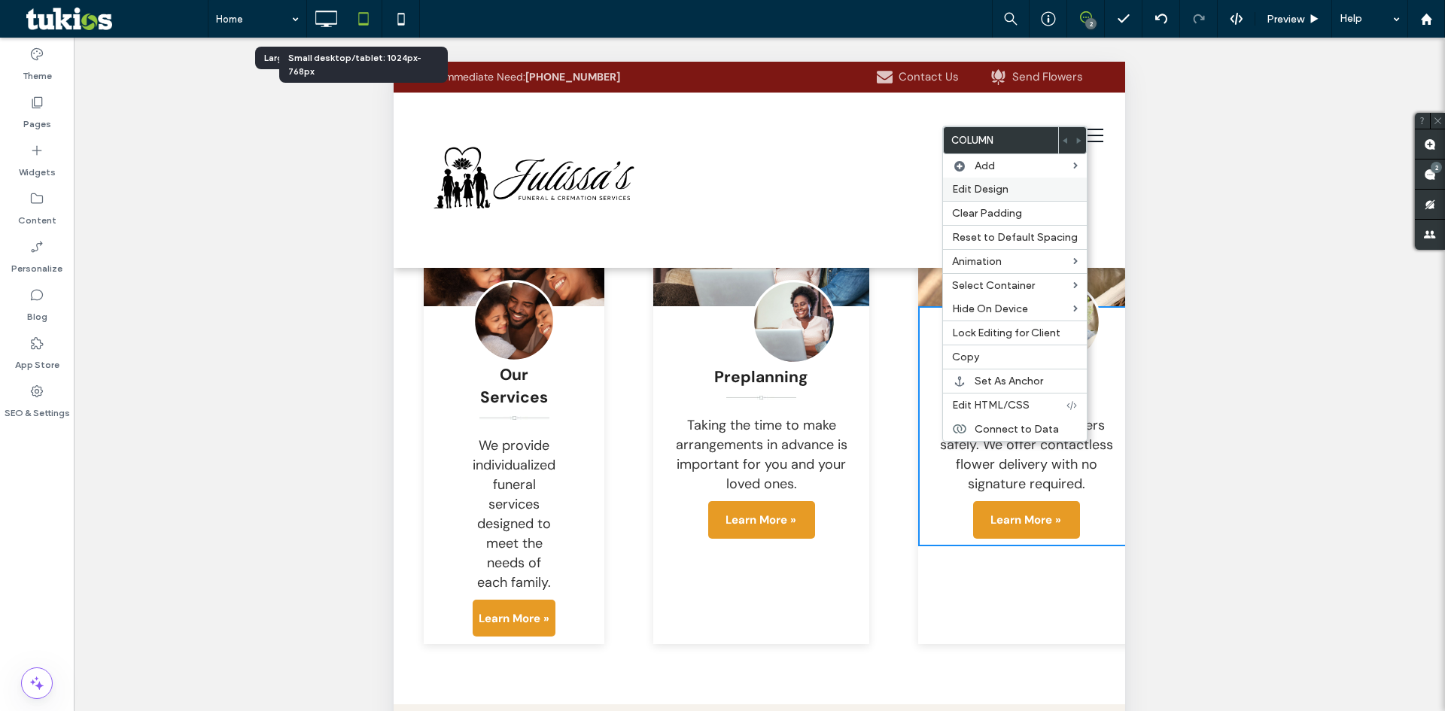
click at [985, 187] on span "Edit Design" at bounding box center [980, 189] width 56 height 13
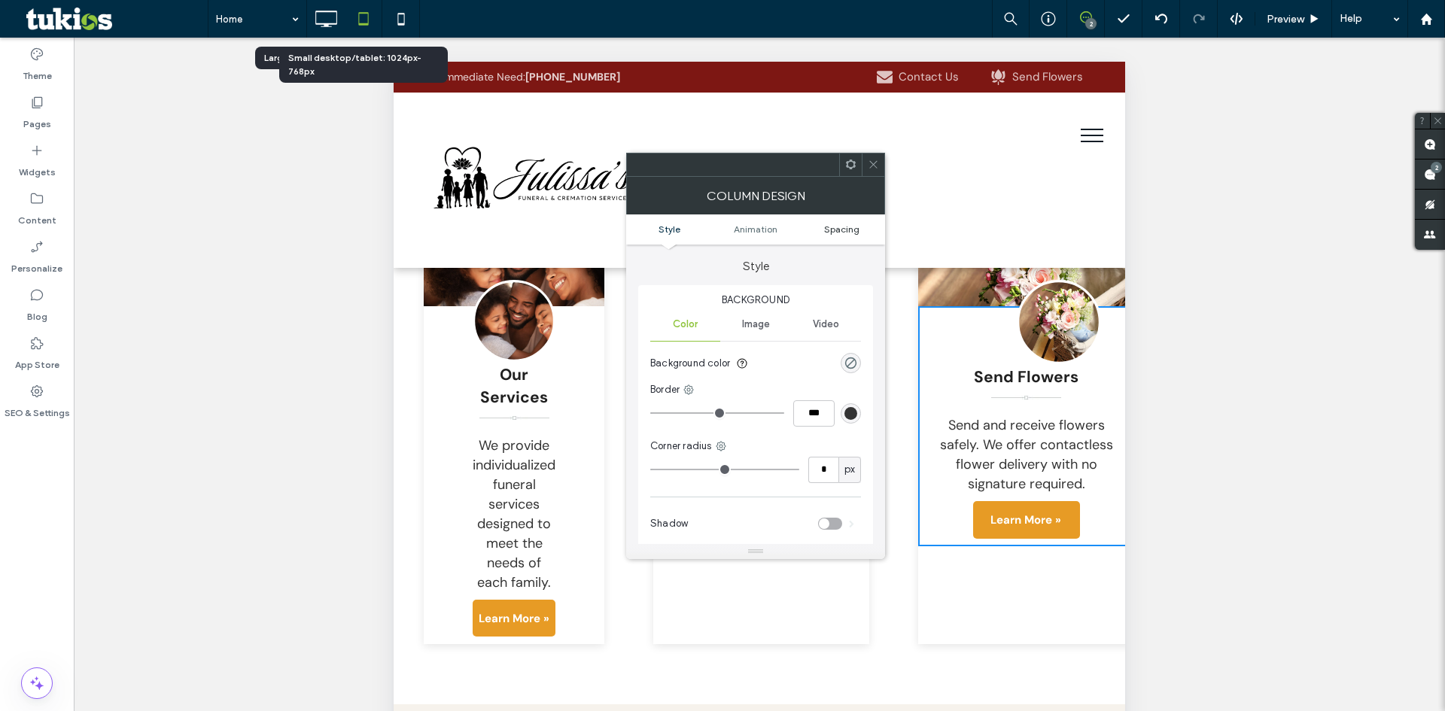
click at [855, 227] on span "Spacing" at bounding box center [841, 229] width 35 height 11
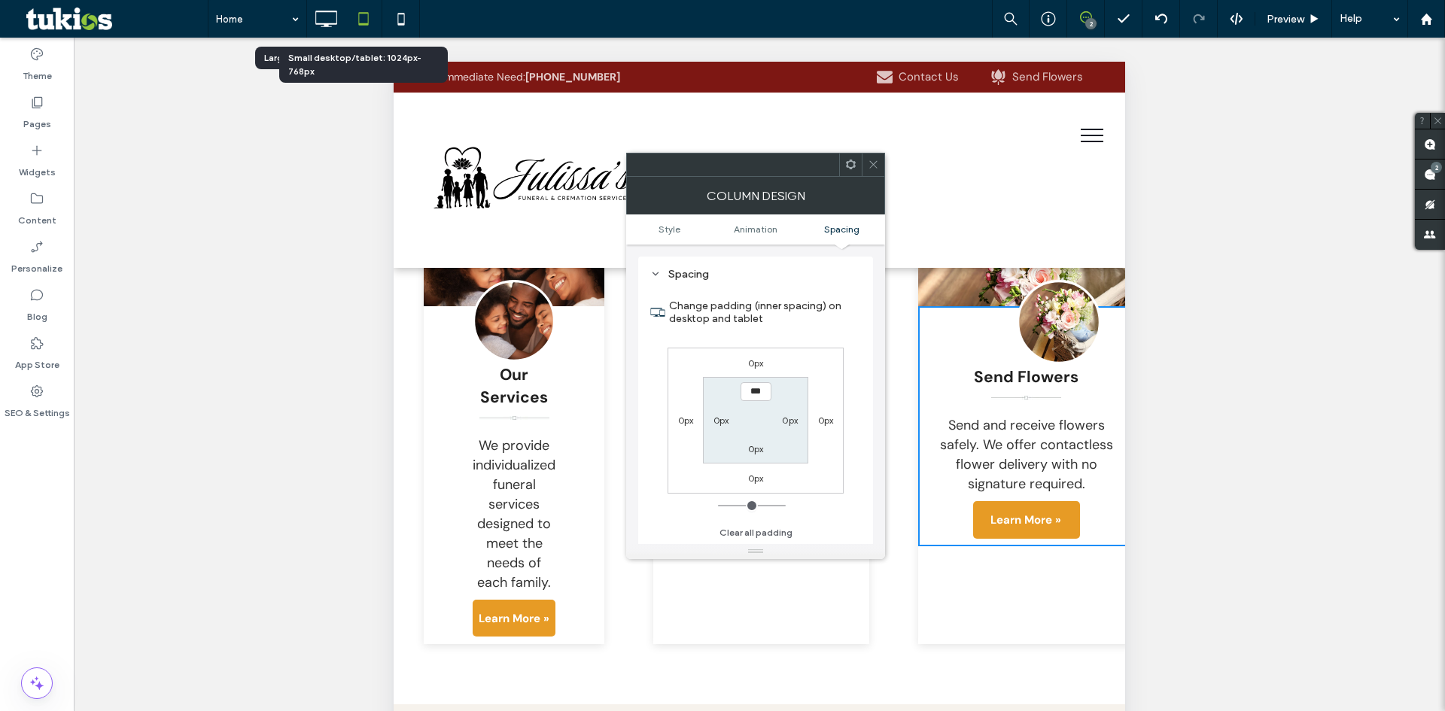
click at [878, 170] on span at bounding box center [873, 165] width 11 height 23
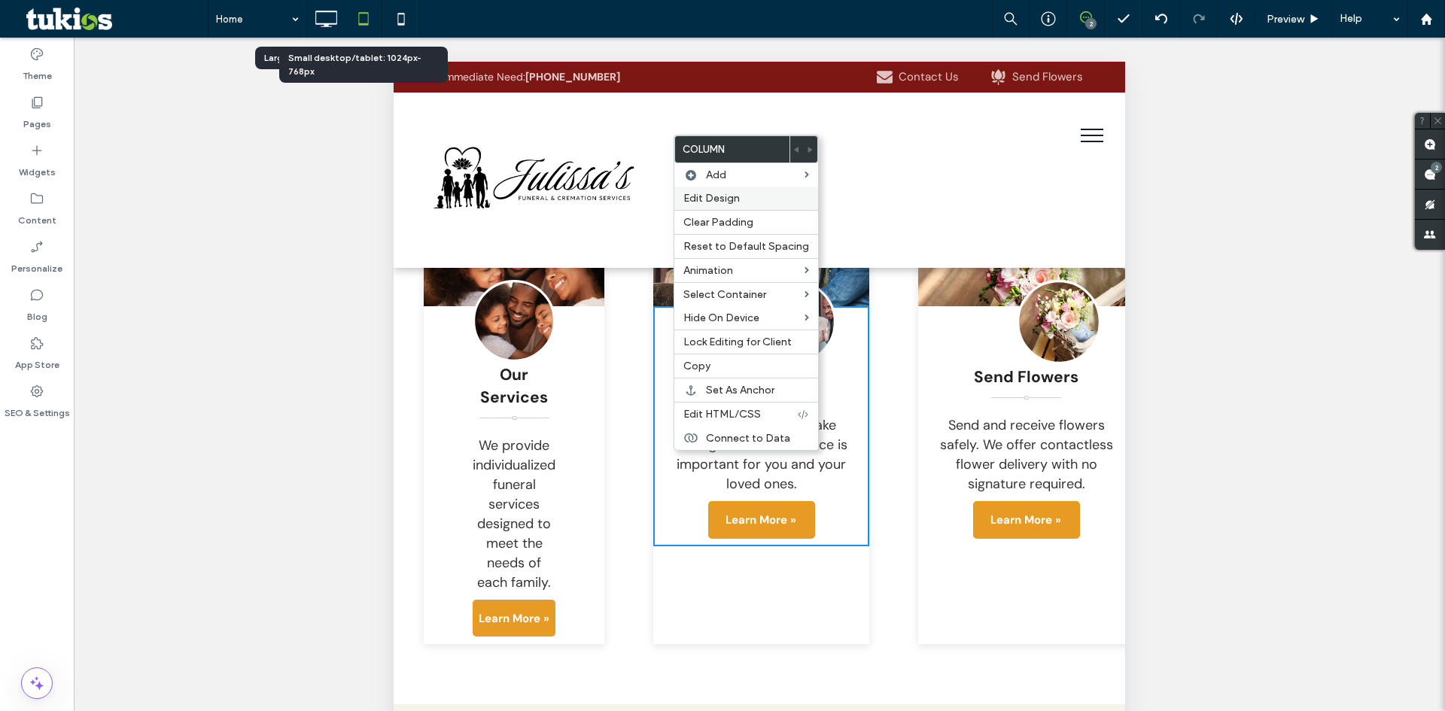
click at [738, 196] on span "Edit Design" at bounding box center [712, 198] width 56 height 13
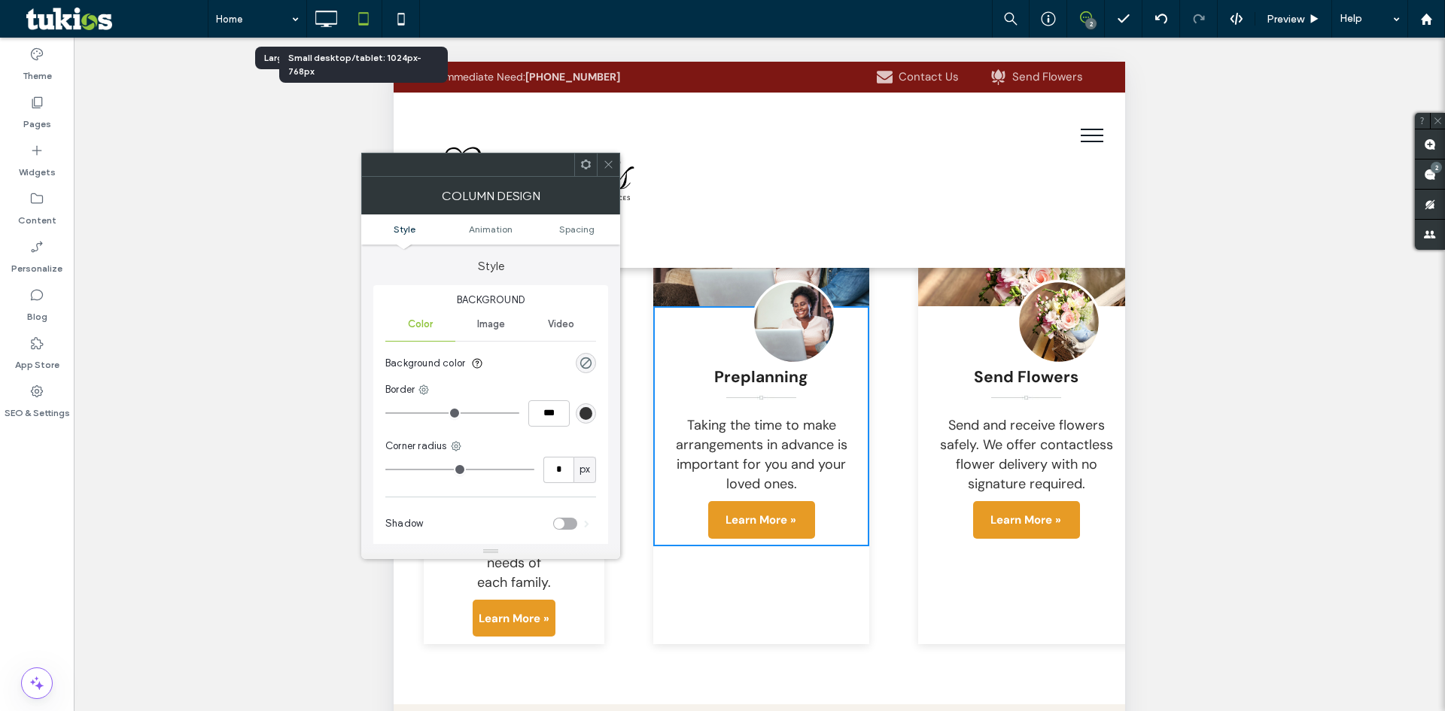
click at [591, 236] on ul "Style Animation Spacing" at bounding box center [490, 230] width 259 height 30
click at [579, 224] on span "Spacing" at bounding box center [576, 229] width 35 height 11
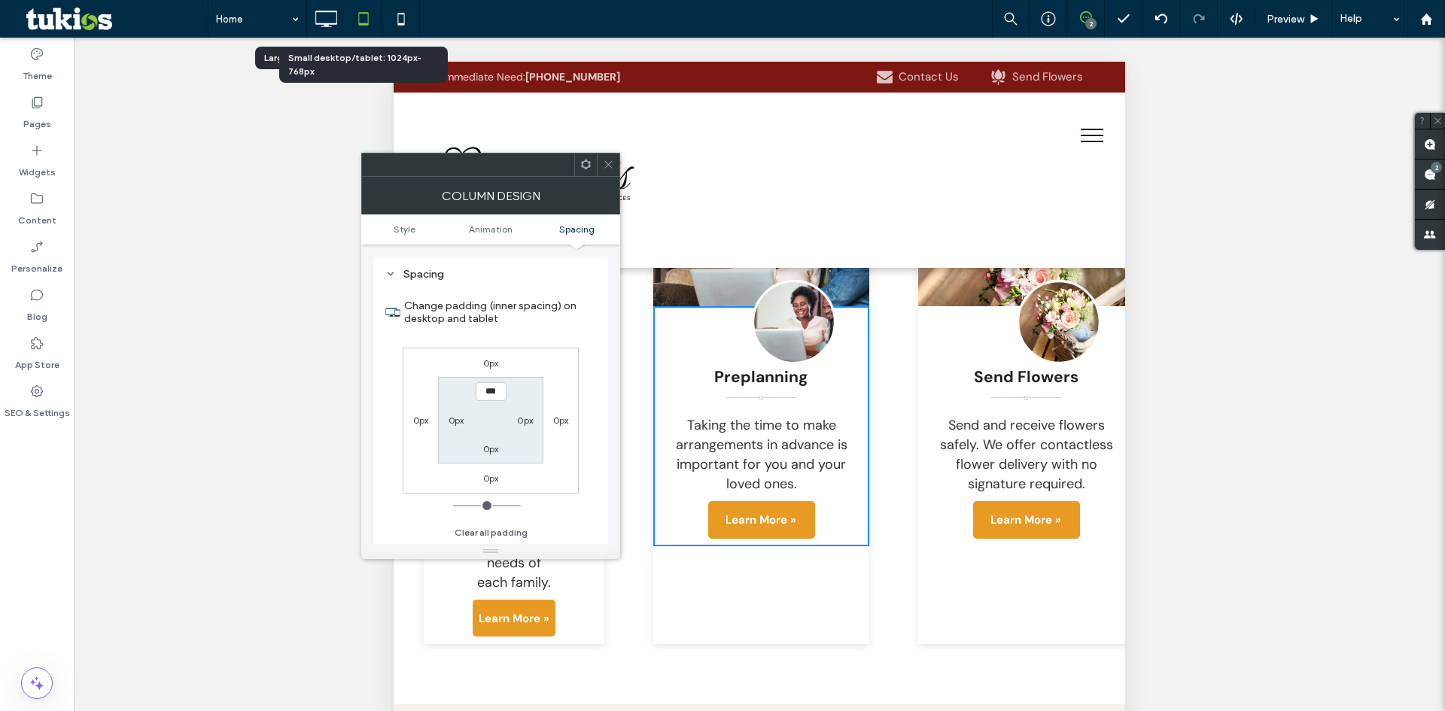
click at [611, 170] on span at bounding box center [608, 165] width 11 height 23
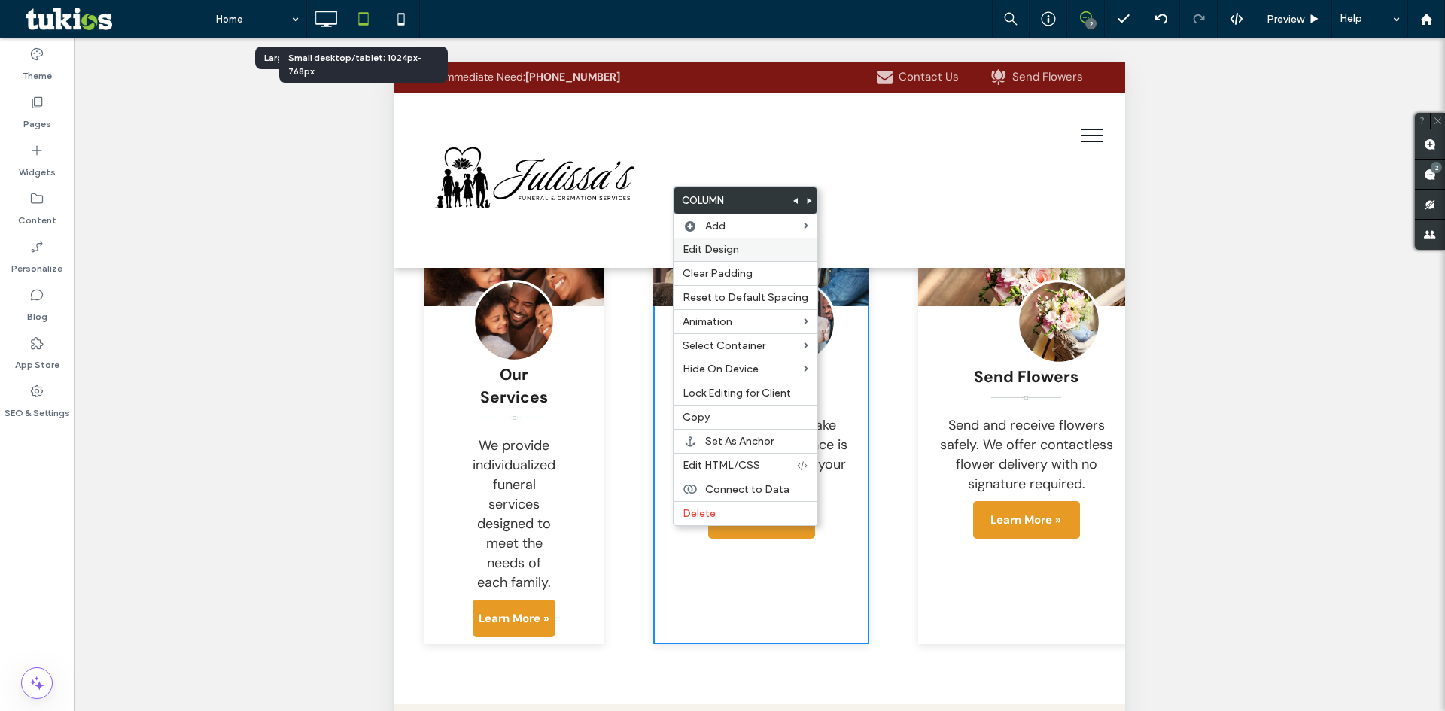
click at [732, 243] on span "Edit Design" at bounding box center [711, 249] width 56 height 13
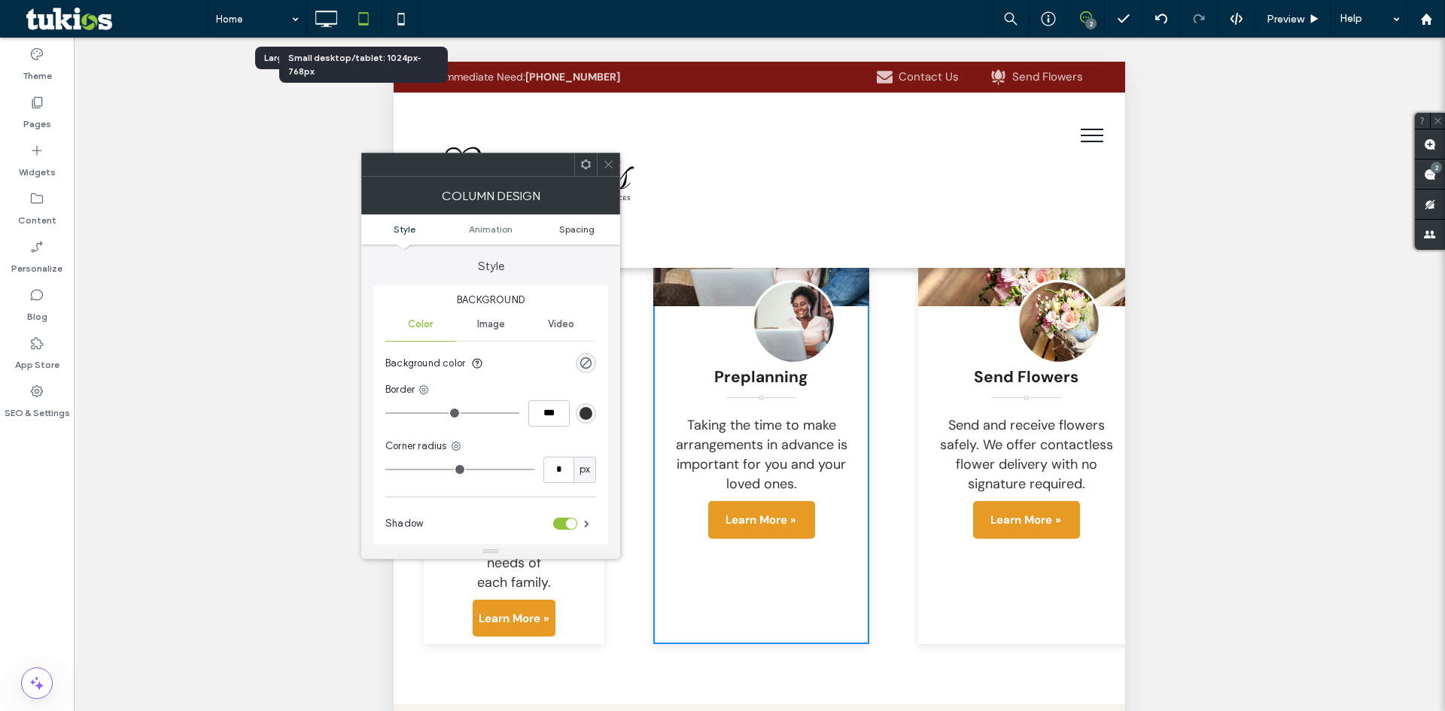
click at [565, 230] on span "Spacing" at bounding box center [576, 229] width 35 height 11
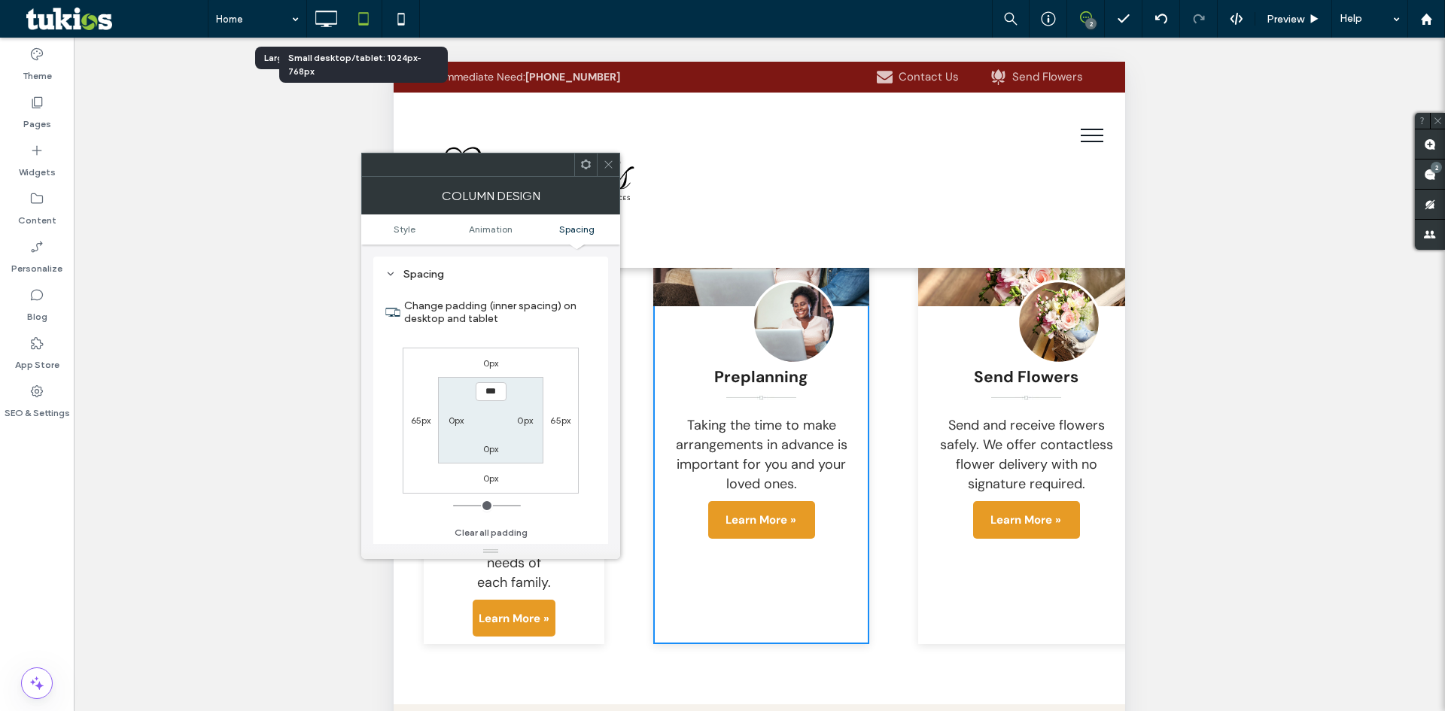
click at [609, 163] on icon at bounding box center [608, 164] width 11 height 11
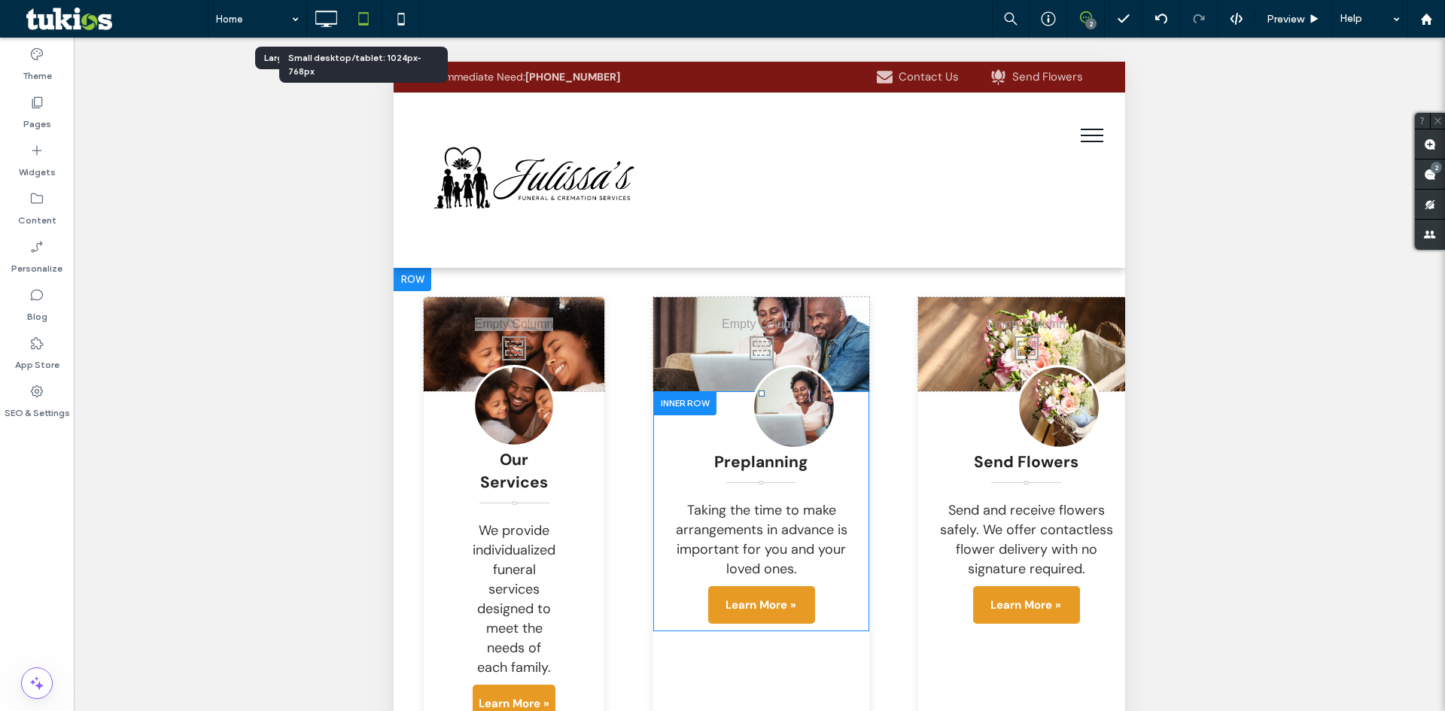
scroll to position [2861, 0]
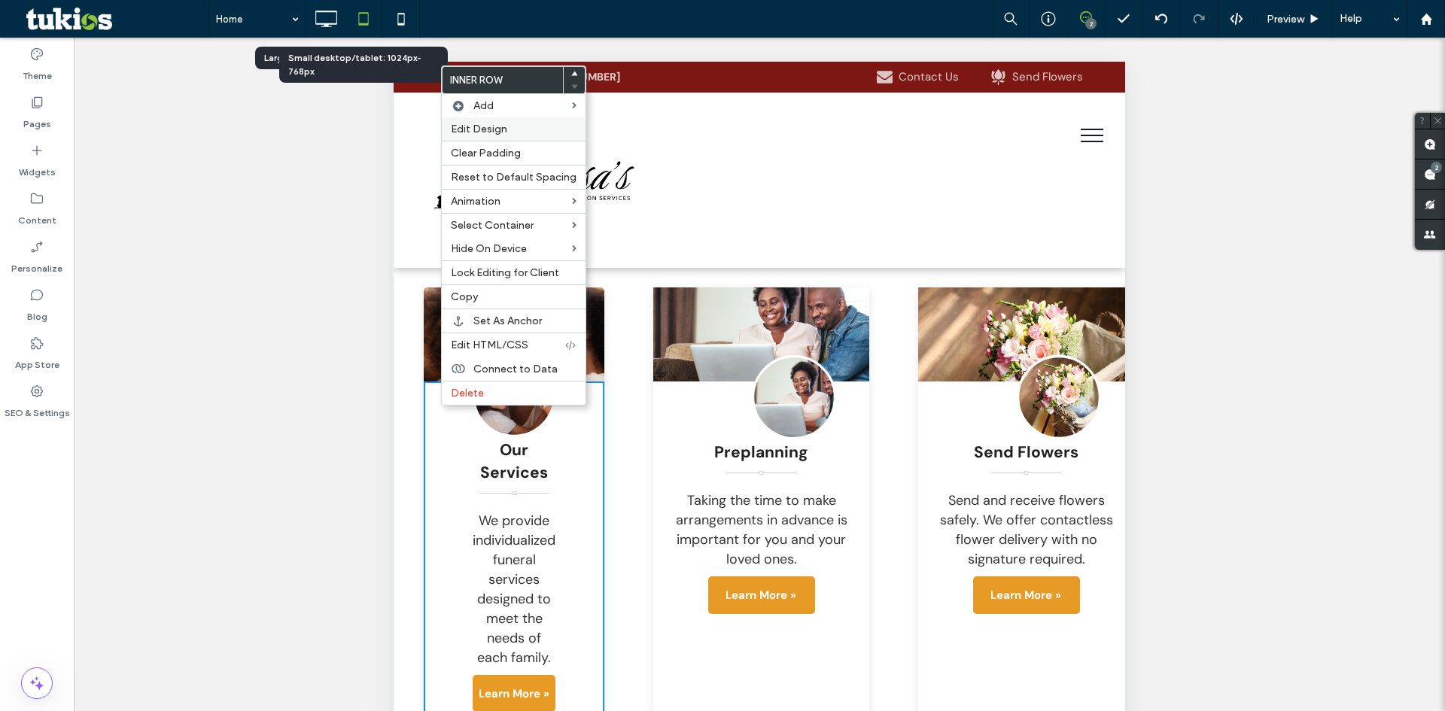
click at [491, 132] on span "Edit Design" at bounding box center [479, 129] width 56 height 13
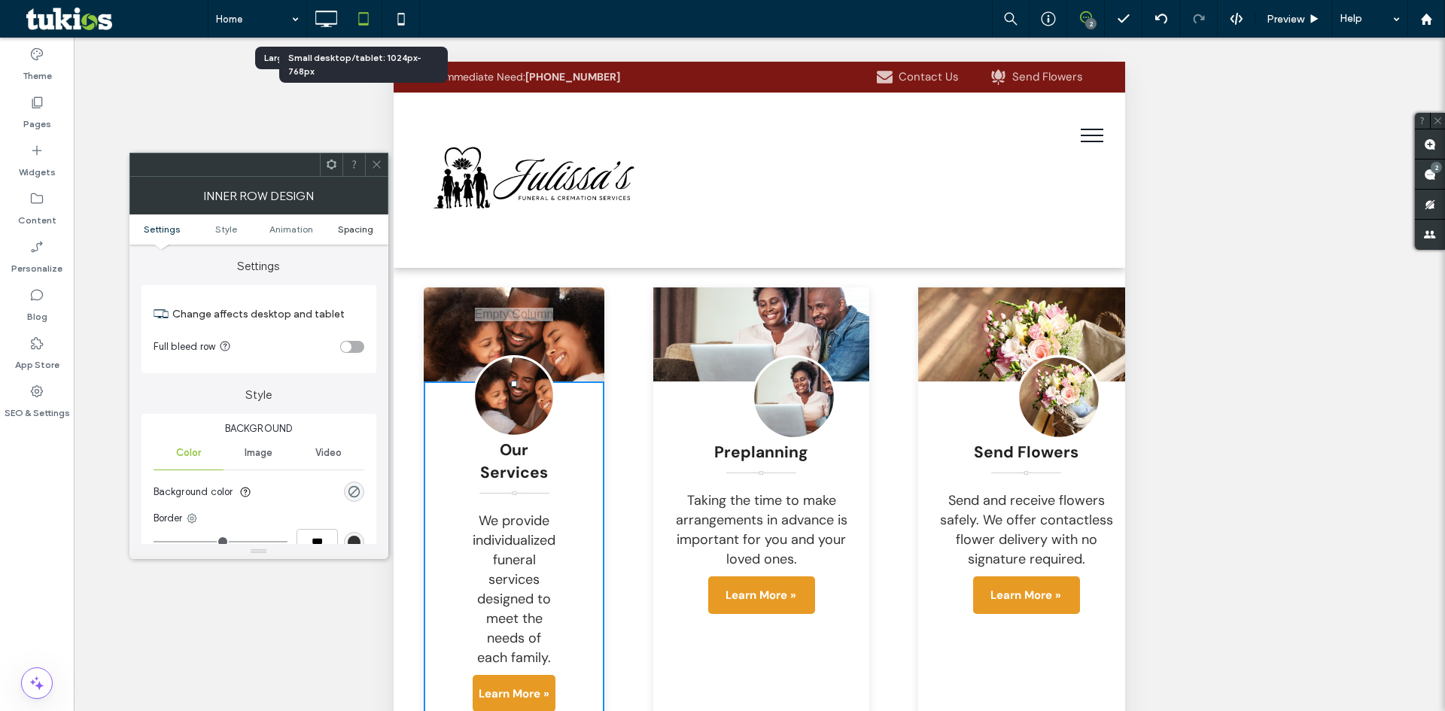
click at [365, 226] on span "Spacing" at bounding box center [355, 229] width 35 height 11
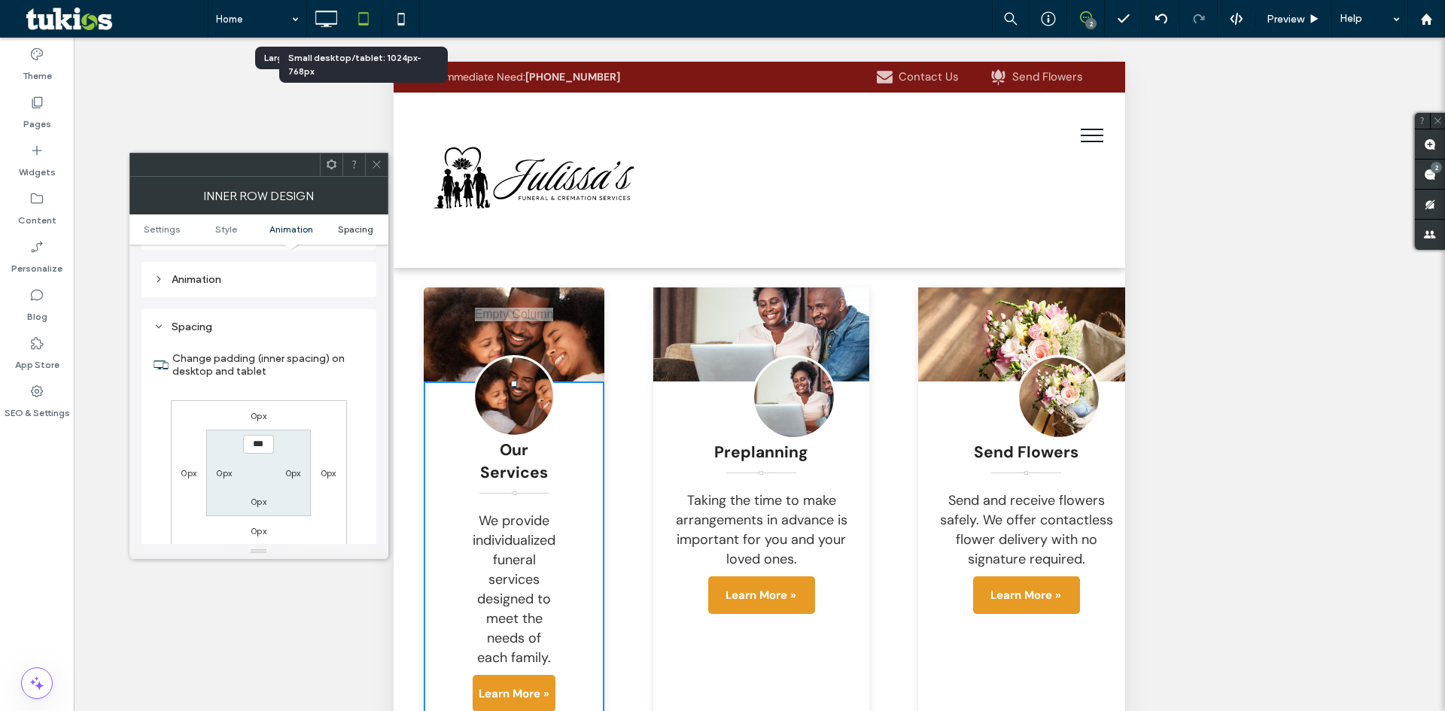
scroll to position [482, 0]
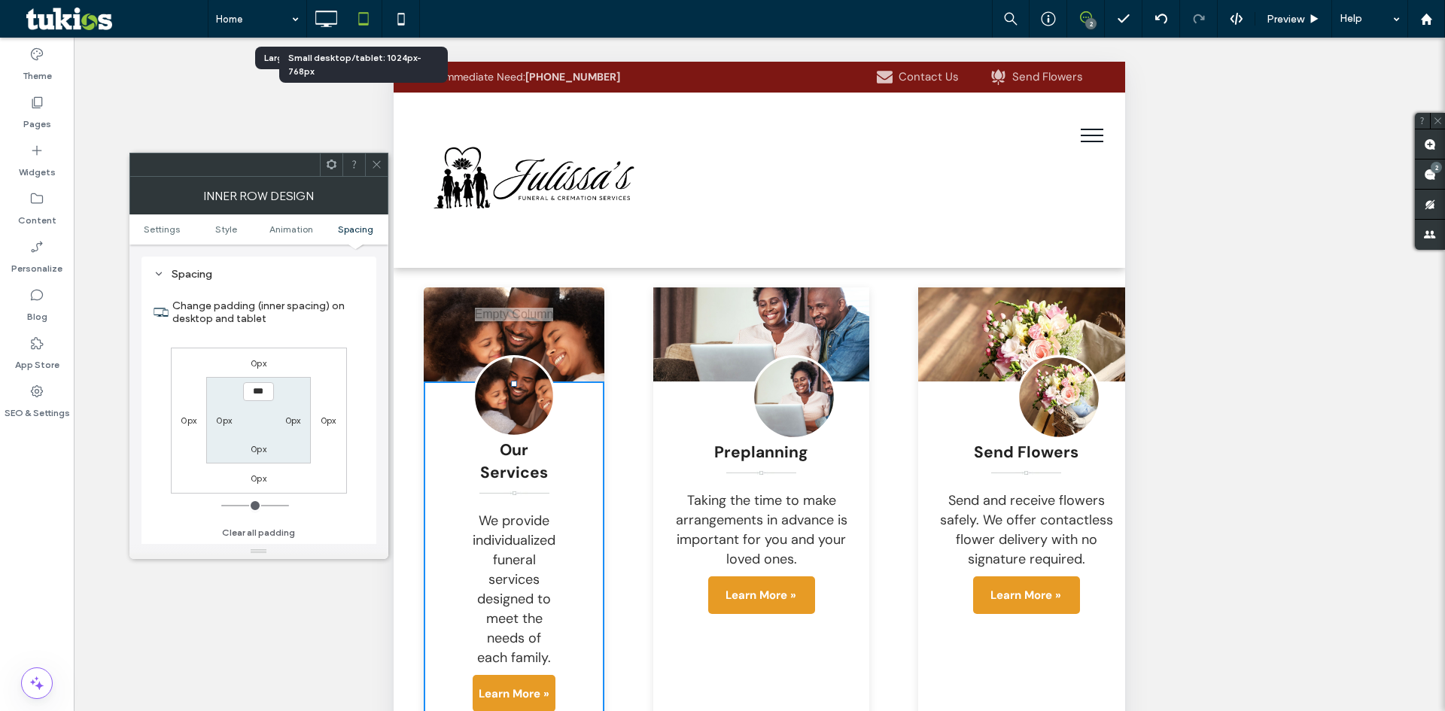
click at [373, 159] on icon at bounding box center [376, 164] width 11 height 11
